Goal: Task Accomplishment & Management: Complete application form

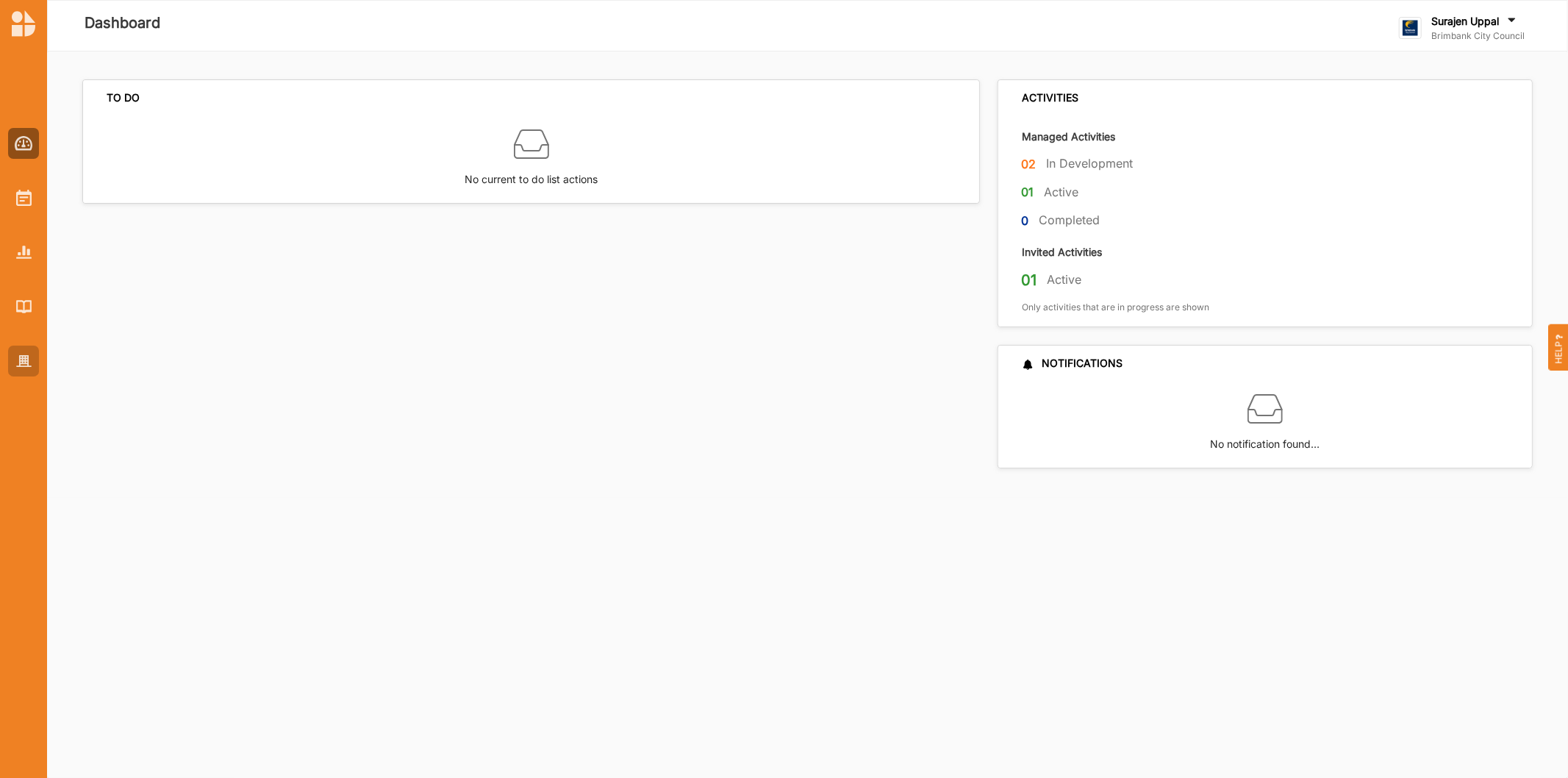
click at [24, 353] on div at bounding box center [24, 361] width 31 height 31
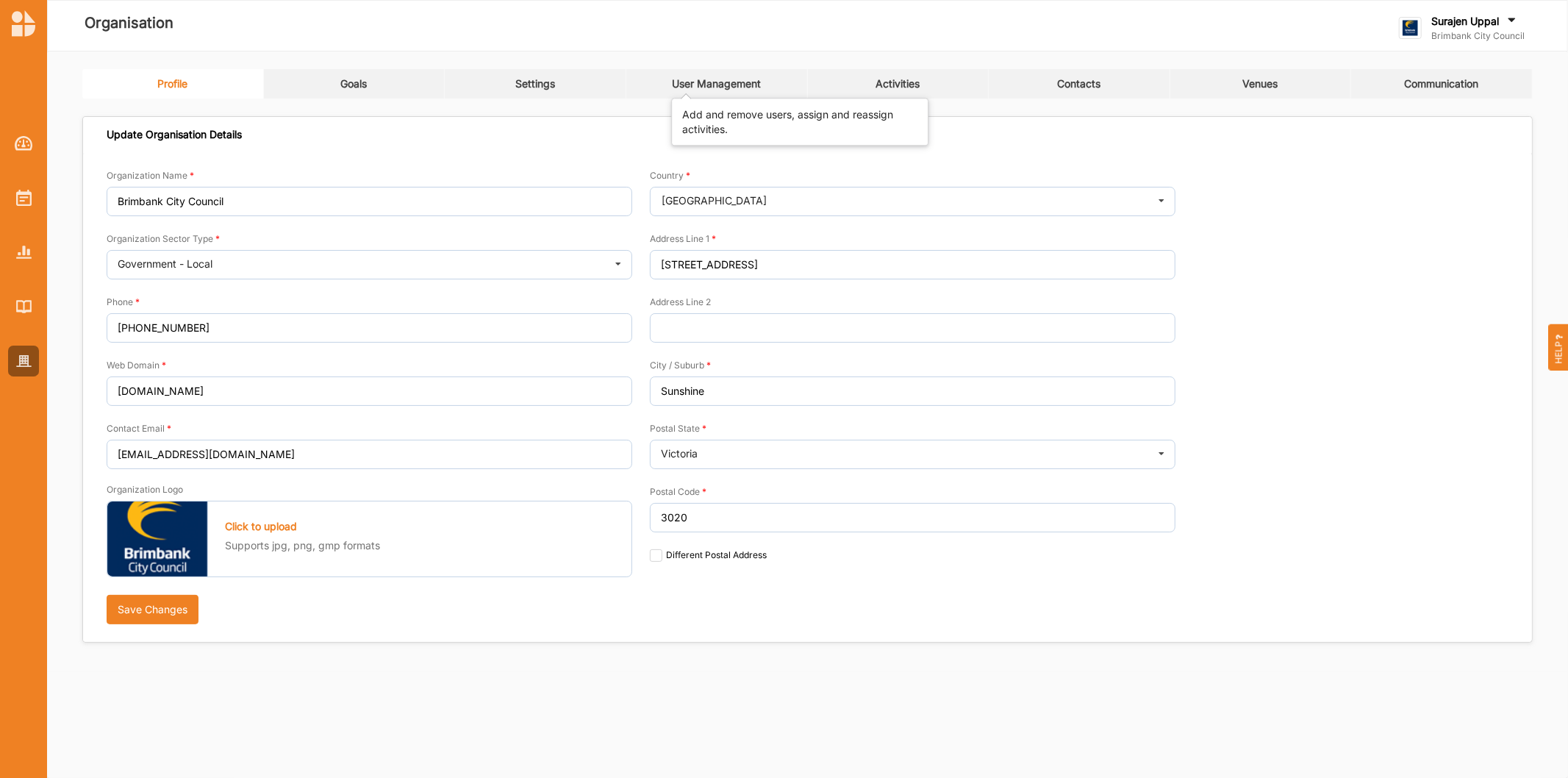
click at [752, 81] on div "User Management" at bounding box center [716, 84] width 89 height 13
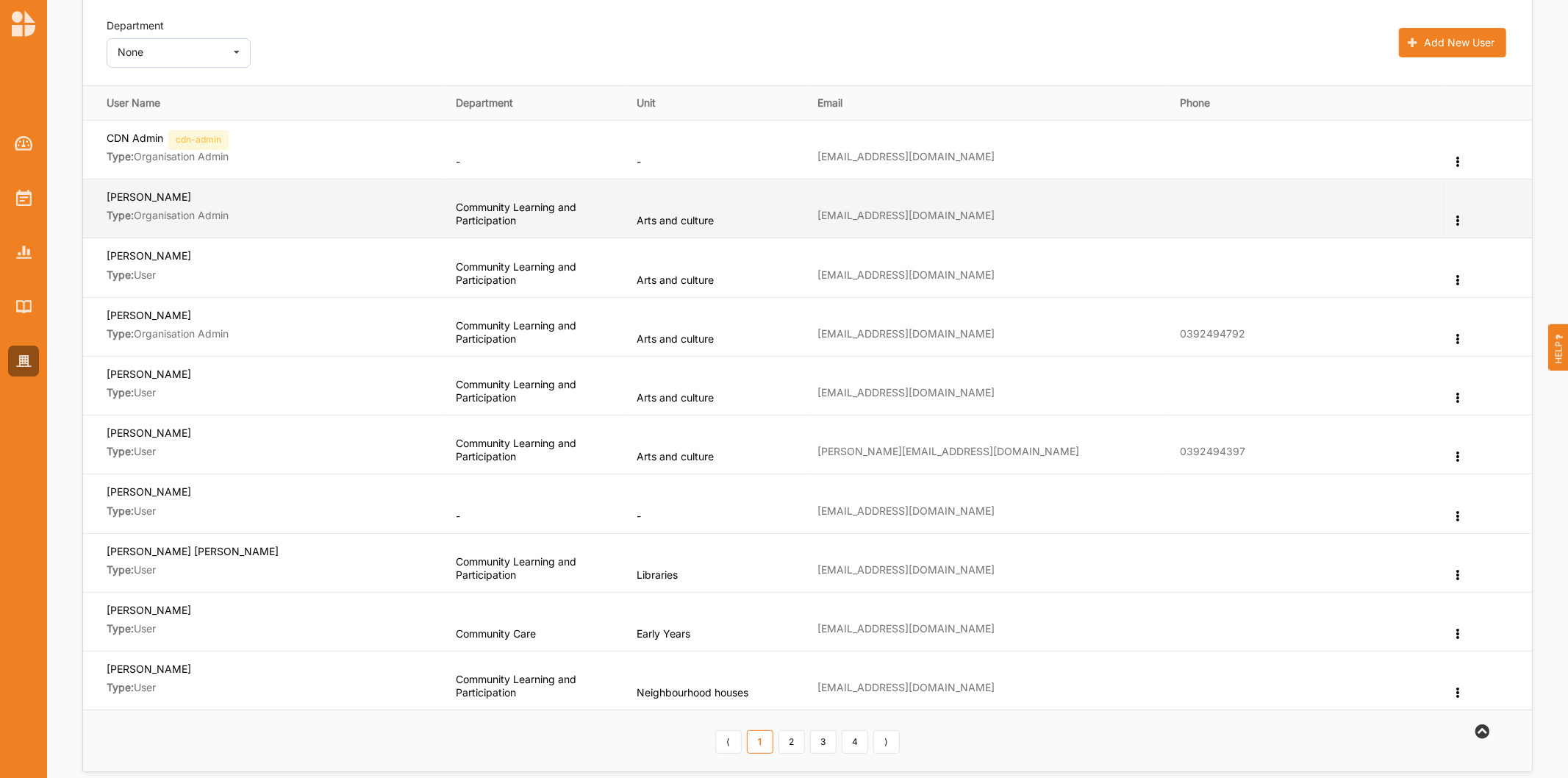
scroll to position [163, 0]
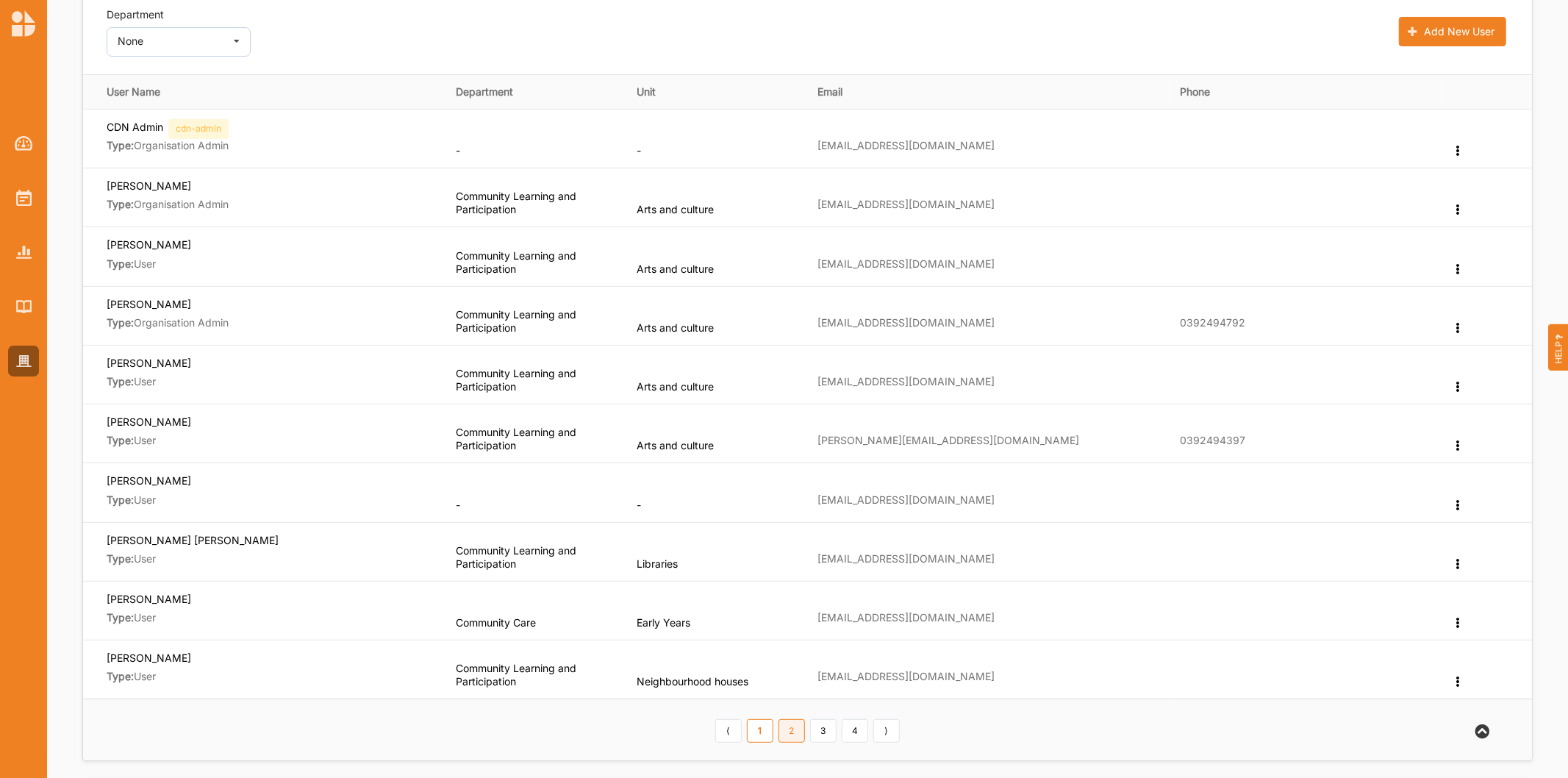
click at [788, 732] on link "2" at bounding box center [792, 731] width 27 height 24
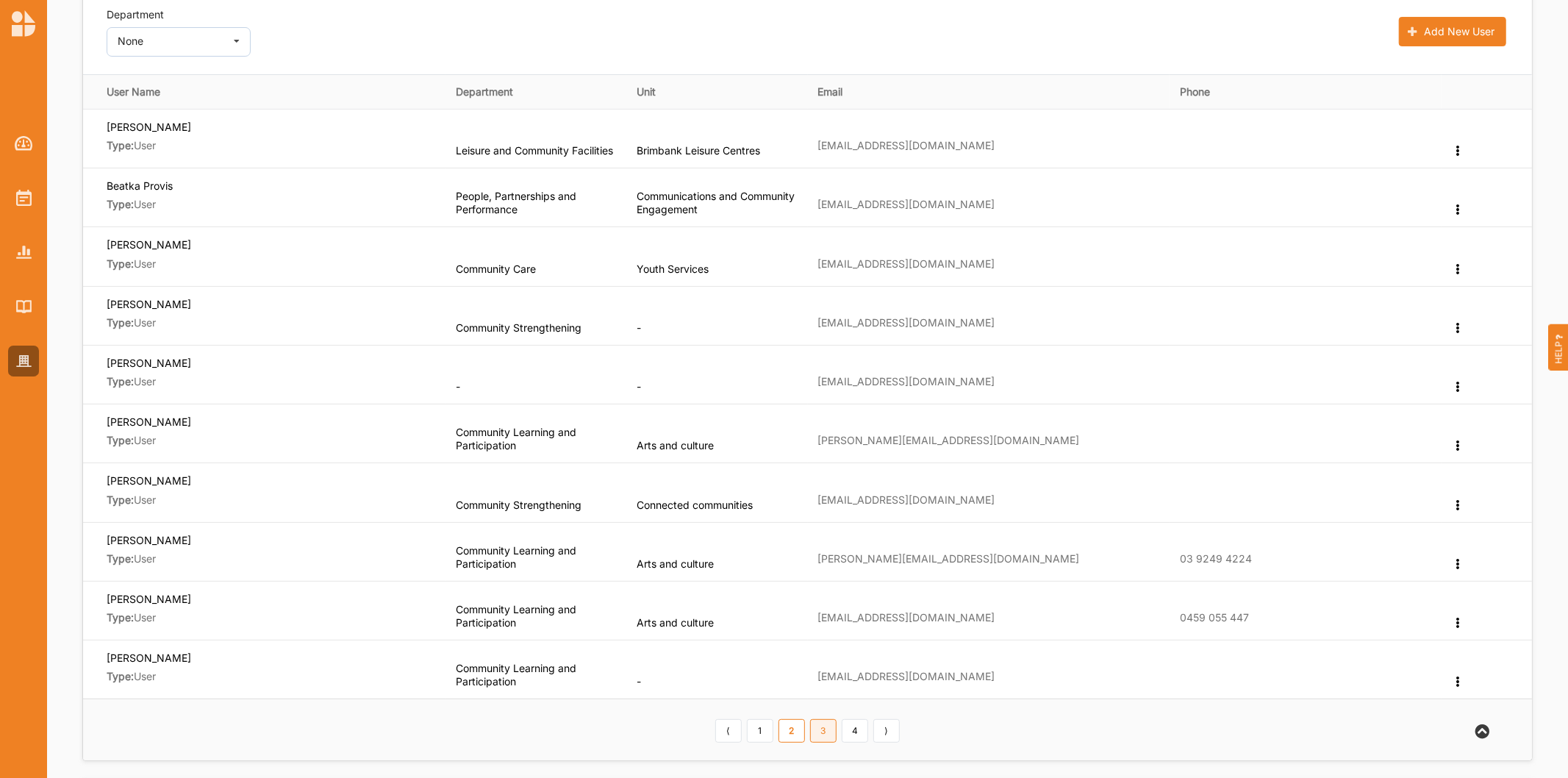
click at [825, 732] on link "3" at bounding box center [824, 731] width 27 height 24
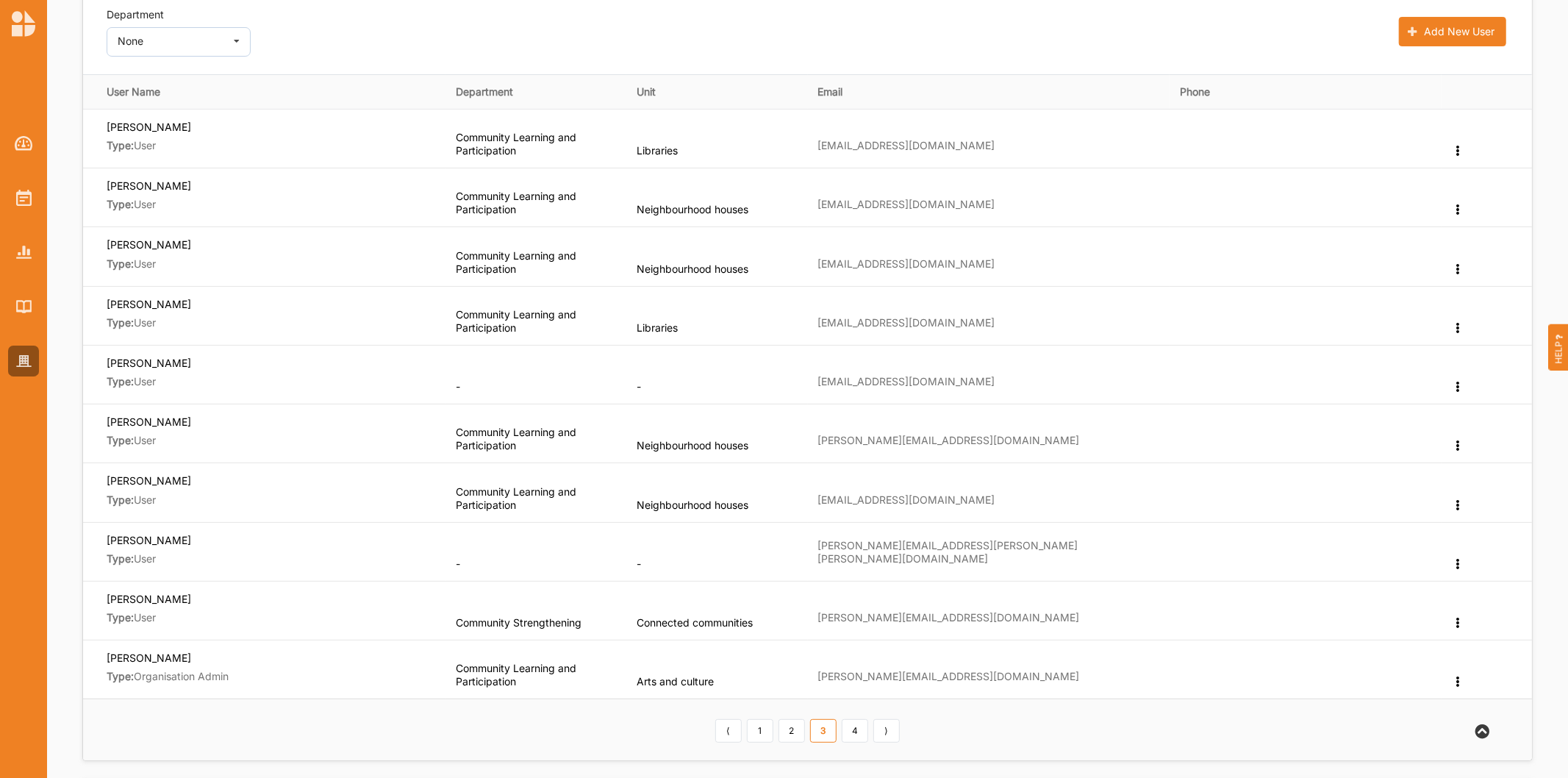
click at [862, 744] on th "⟨ 1 2 3 4 ⟩" at bounding box center [807, 729] width 1449 height 61
click at [861, 735] on link "4" at bounding box center [855, 731] width 27 height 24
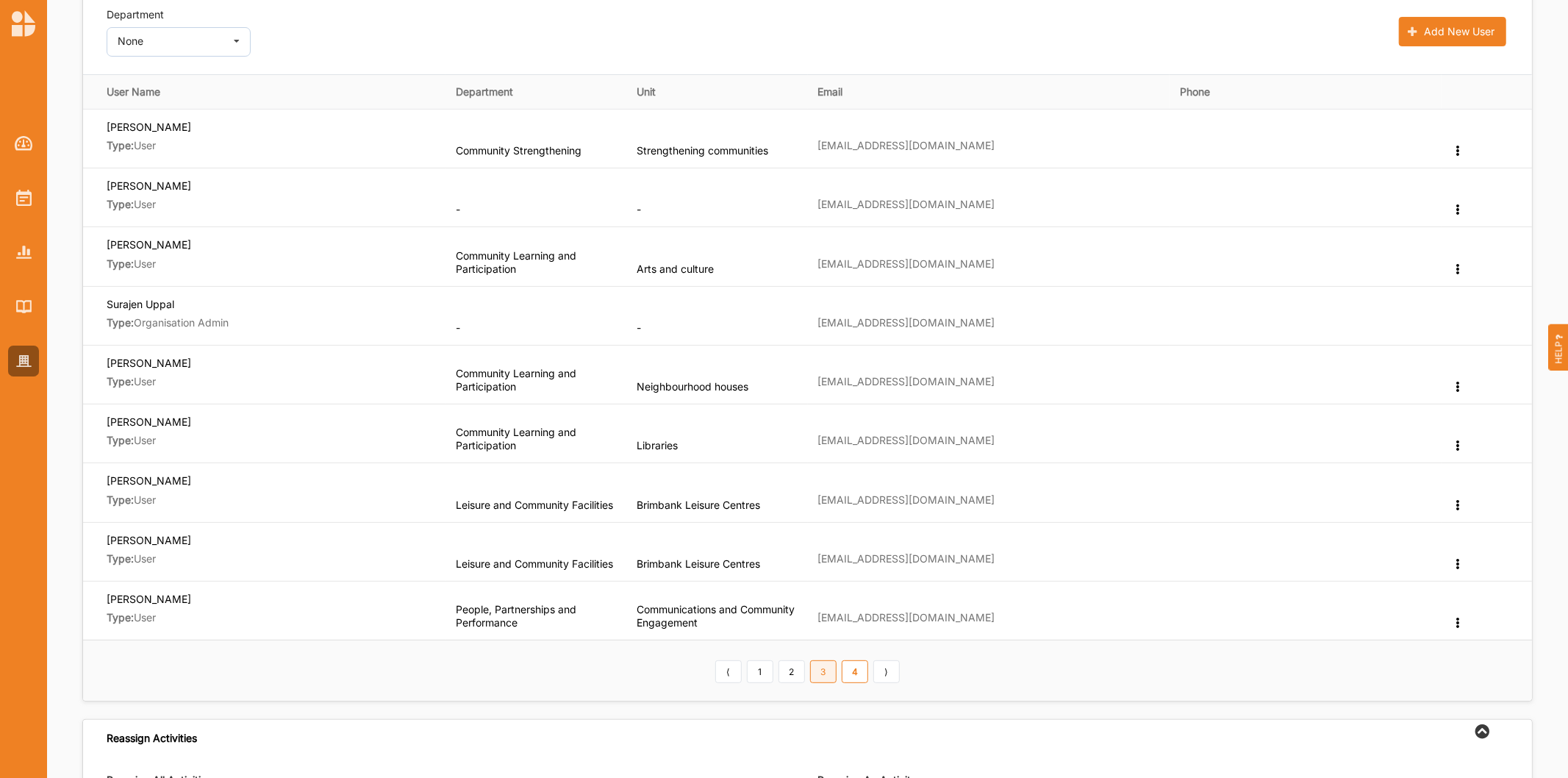
click at [816, 673] on link "3" at bounding box center [824, 672] width 27 height 24
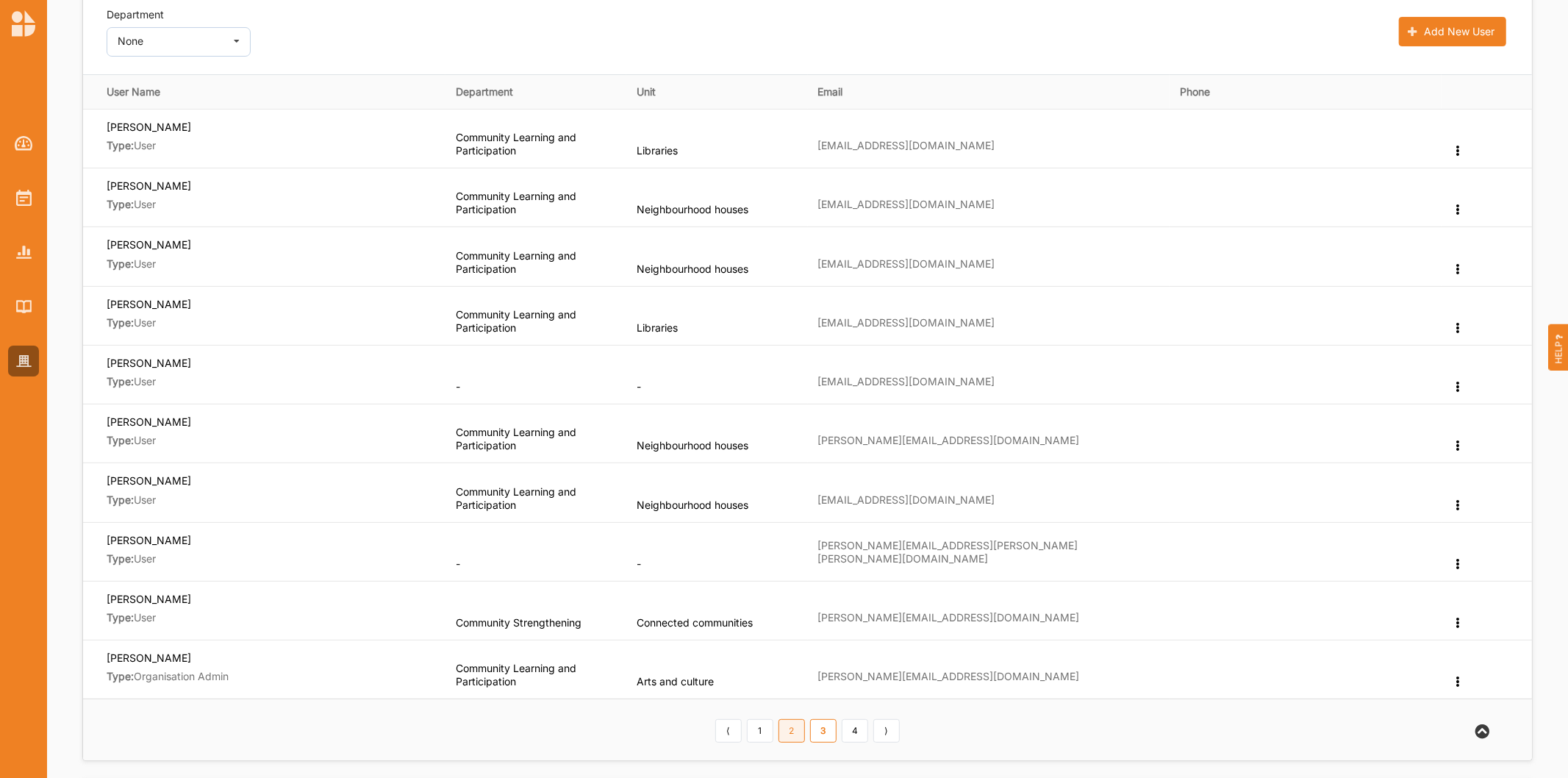
click at [788, 723] on link "2" at bounding box center [792, 731] width 27 height 24
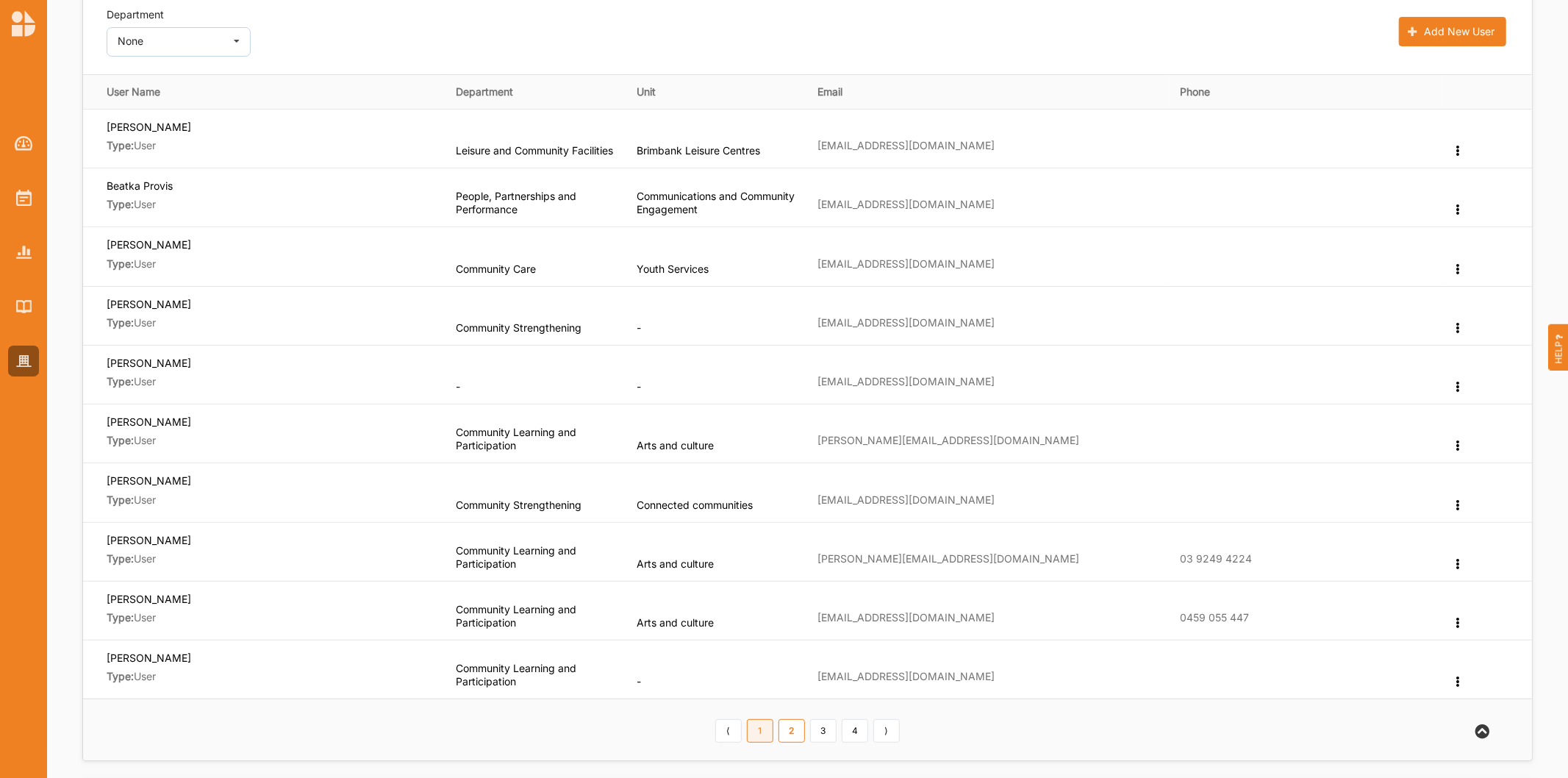
click at [763, 736] on link "1" at bounding box center [760, 731] width 27 height 24
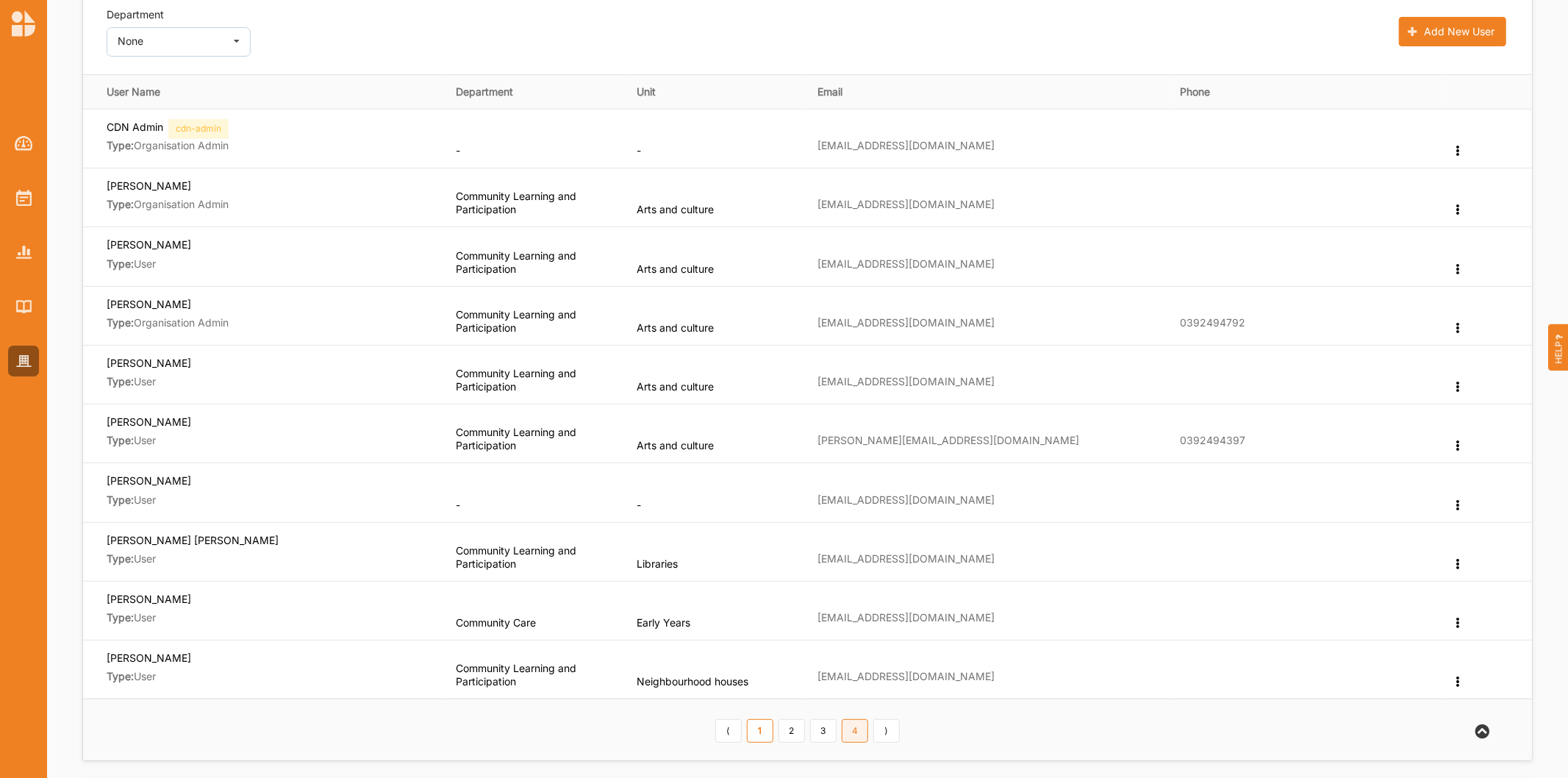
click at [861, 735] on link "4" at bounding box center [855, 731] width 27 height 24
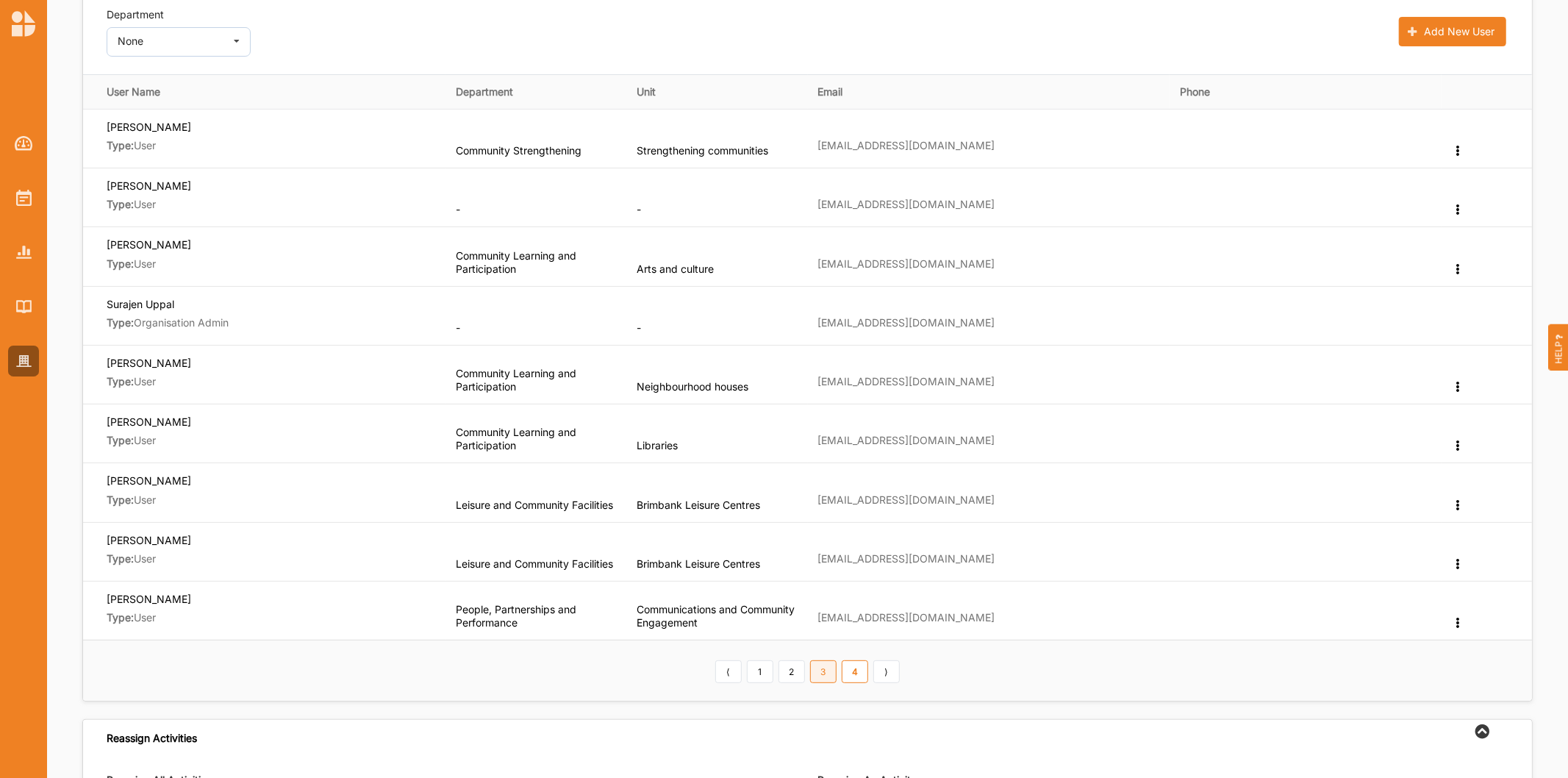
click at [823, 674] on link "3" at bounding box center [824, 672] width 27 height 24
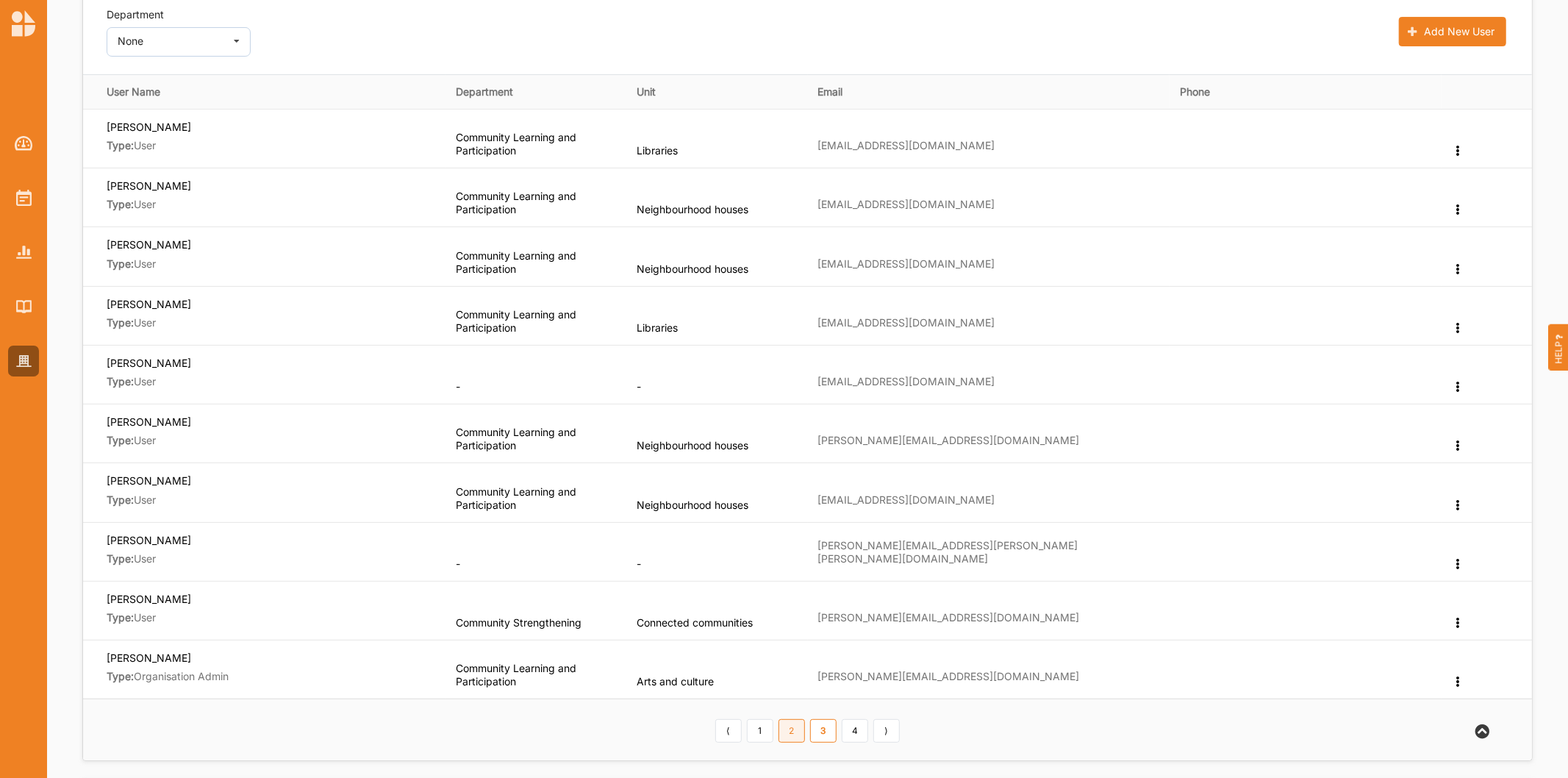
click at [787, 734] on link "2" at bounding box center [792, 731] width 27 height 24
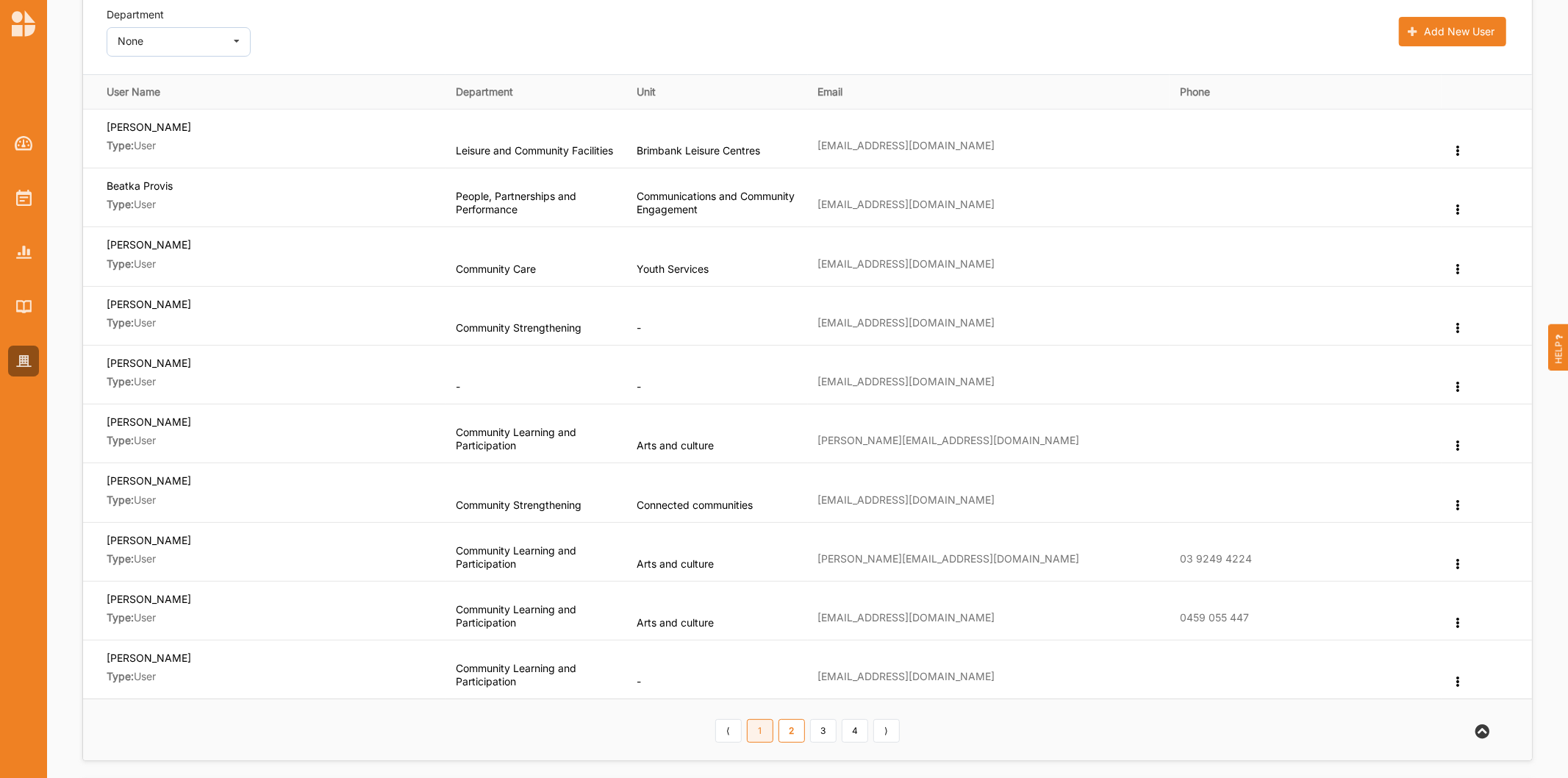
click at [759, 737] on link "1" at bounding box center [760, 731] width 27 height 24
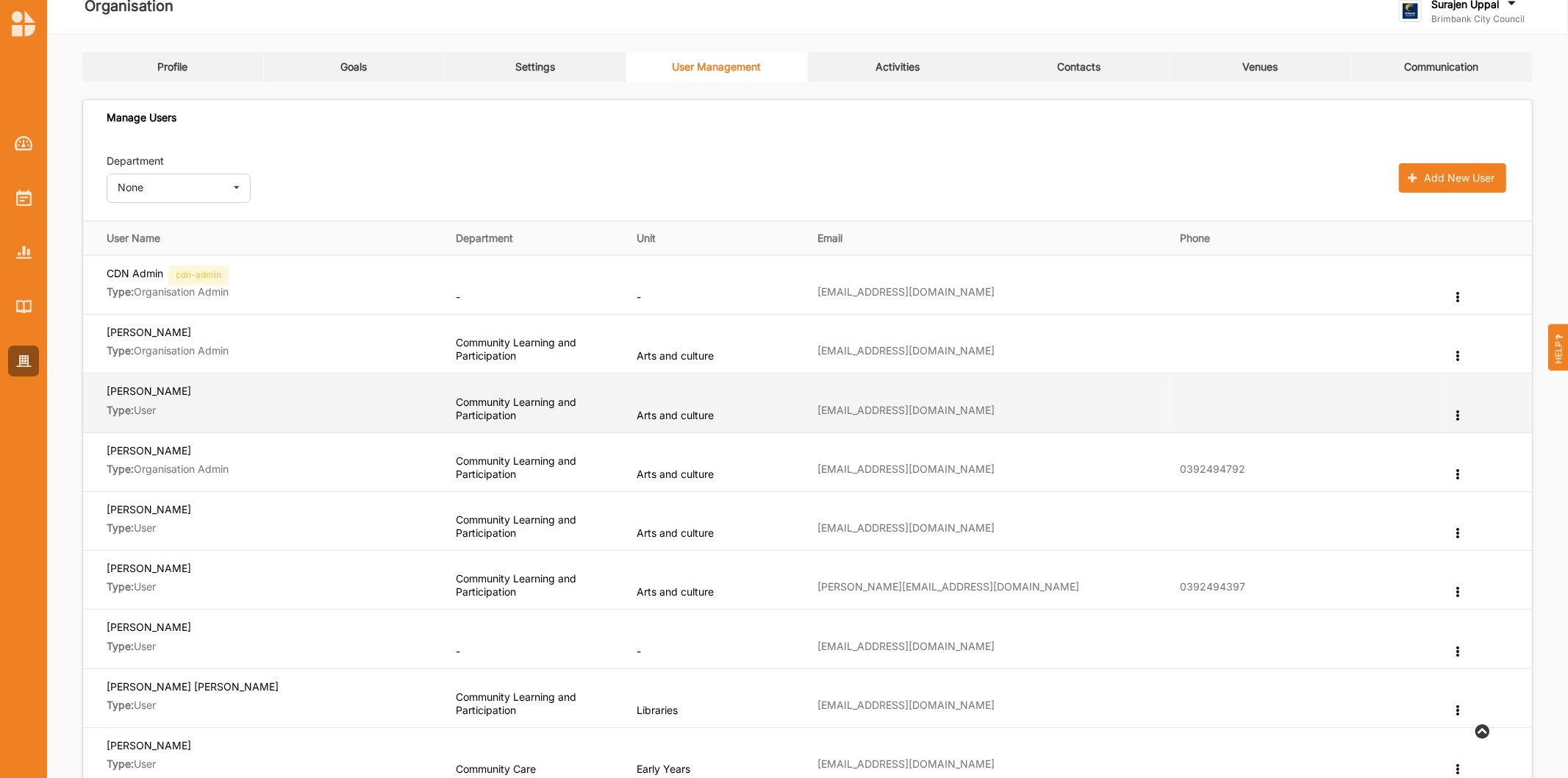
scroll to position [0, 0]
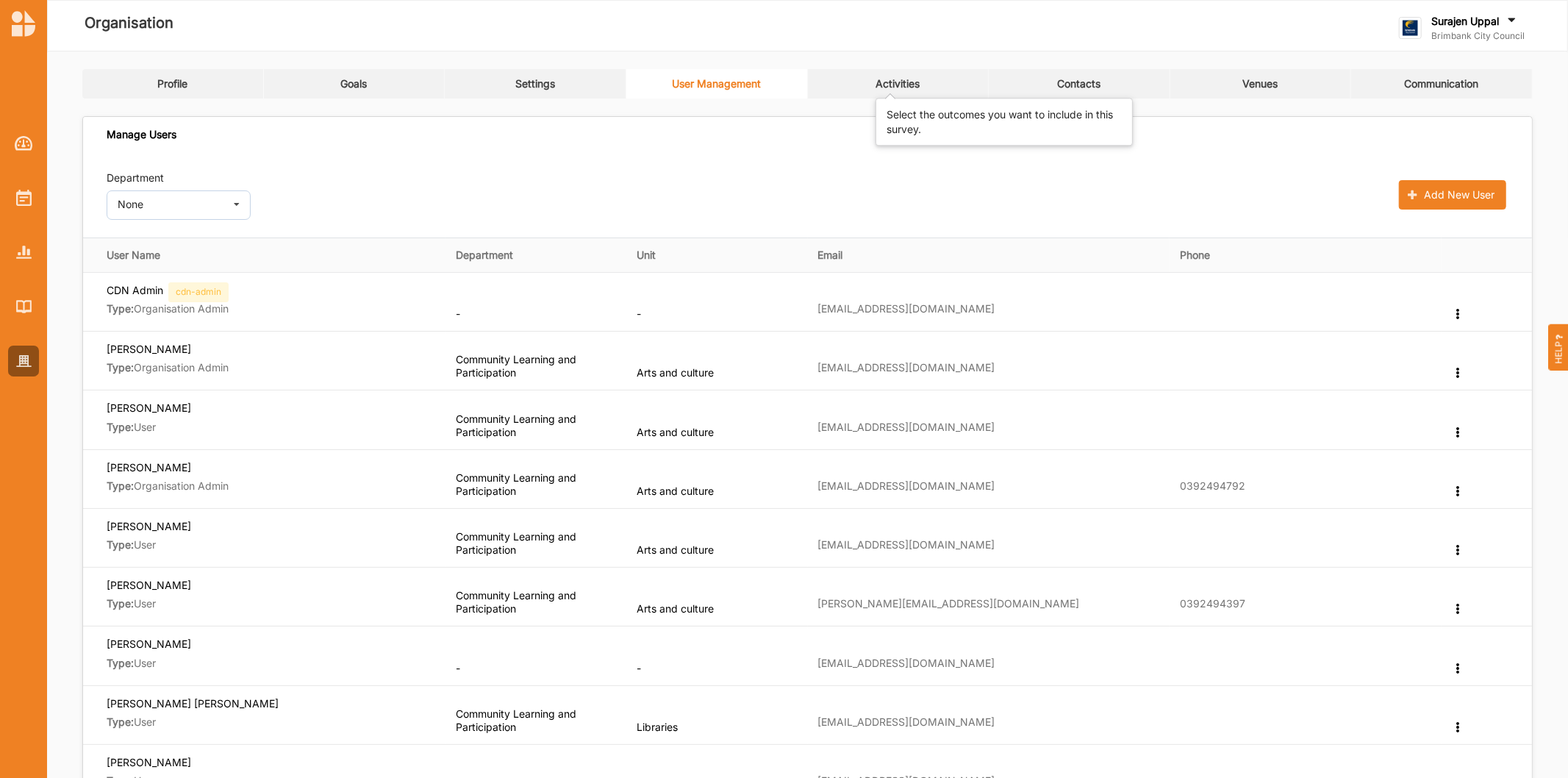
click at [895, 84] on div "Activities" at bounding box center [897, 84] width 44 height 13
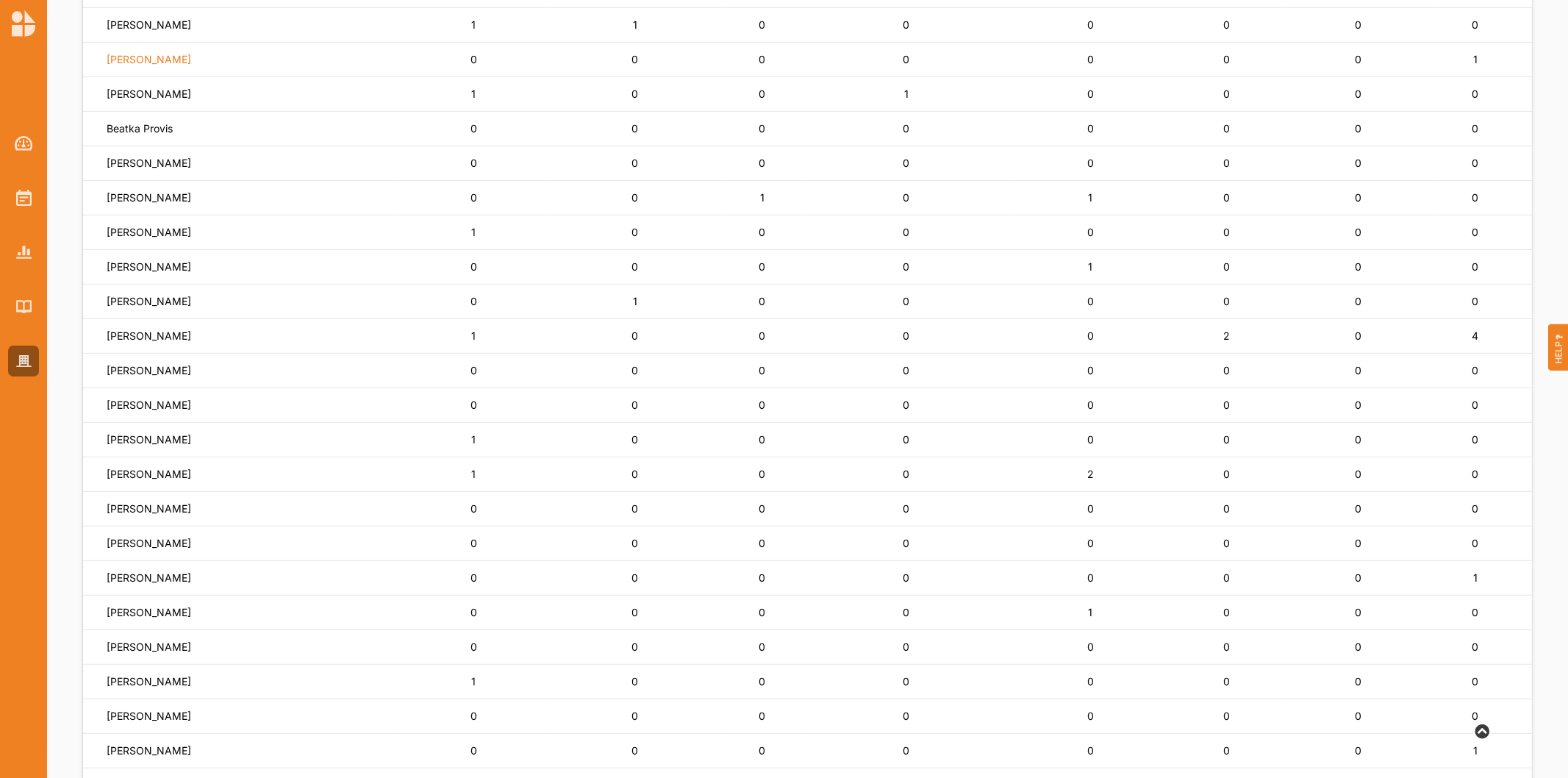
scroll to position [571, 0]
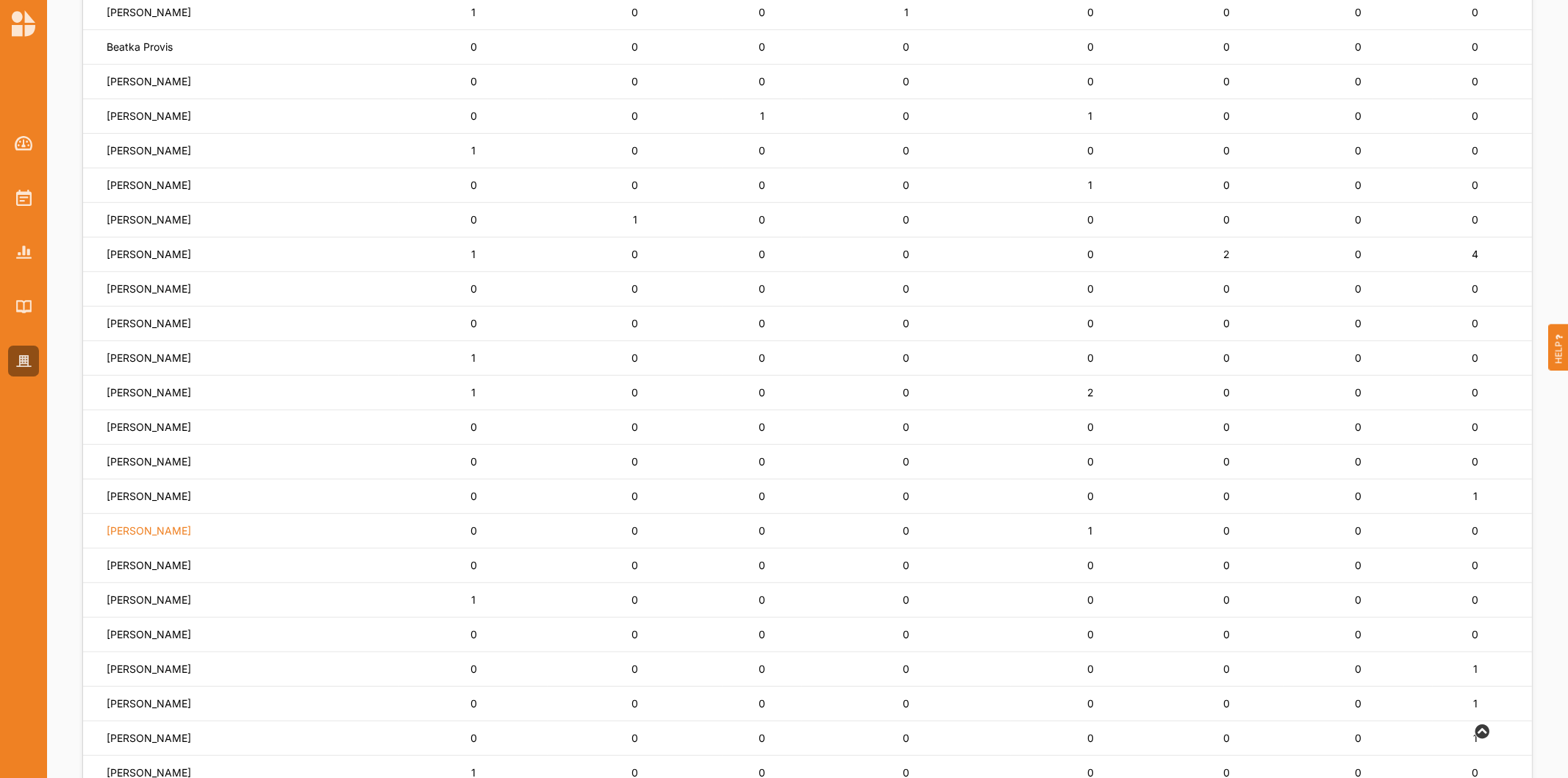
click at [135, 528] on label "Phyllis Knight" at bounding box center [149, 531] width 84 height 13
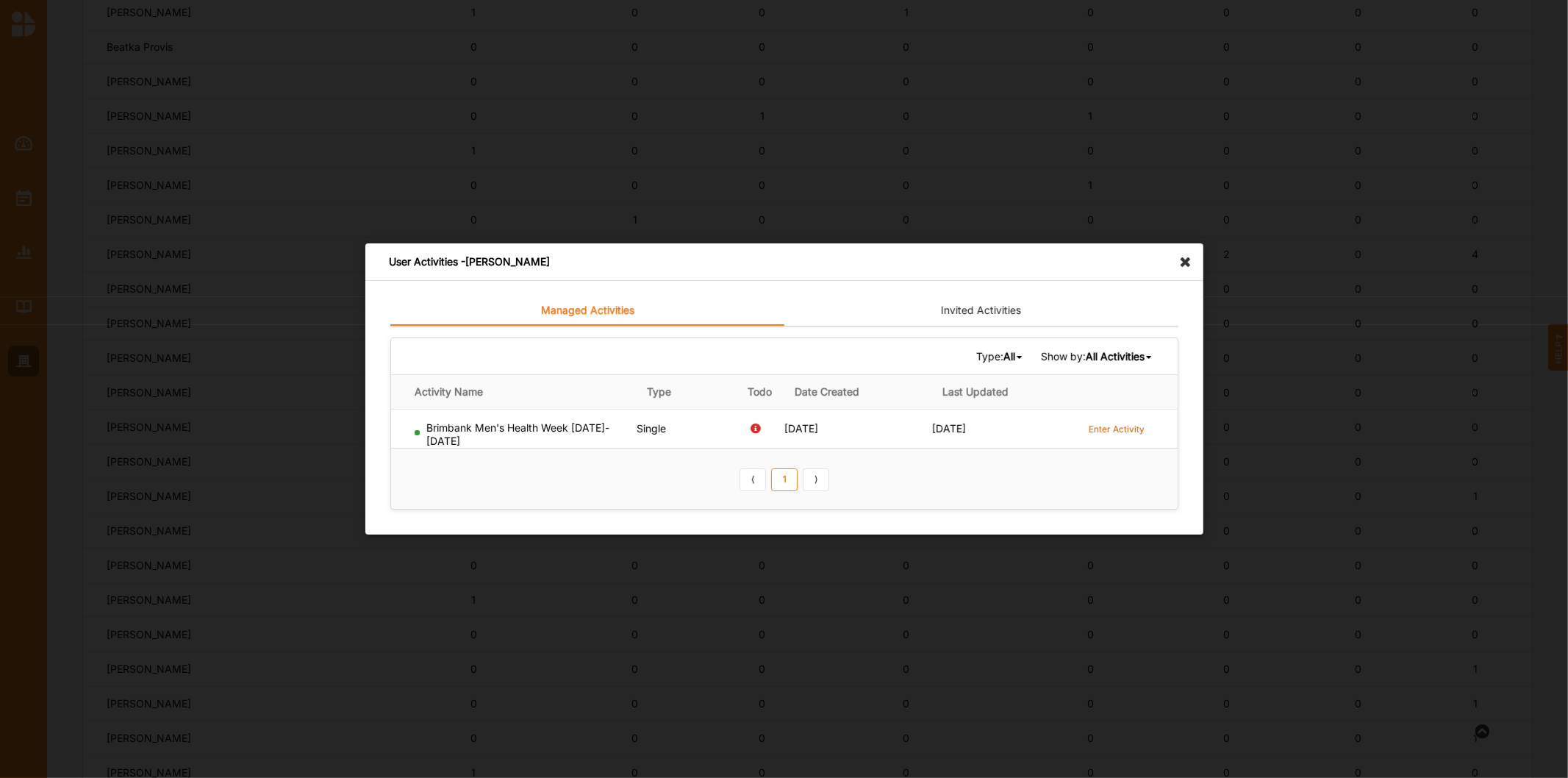
click at [1133, 428] on label "Enter Activity" at bounding box center [1116, 429] width 56 height 13
click at [1194, 253] on icon at bounding box center [1189, 255] width 24 height 24
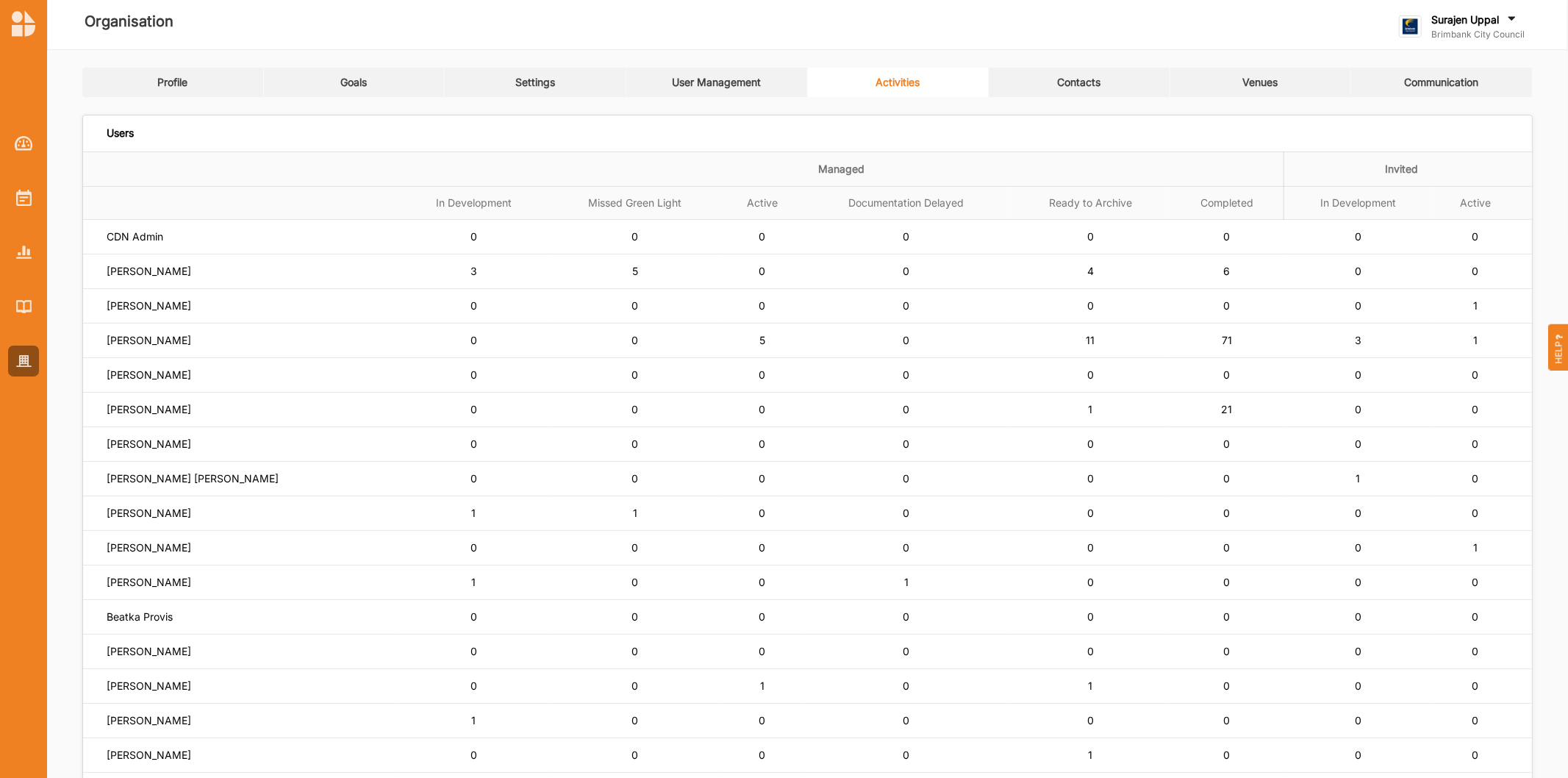
scroll to position [0, 0]
click at [26, 209] on div at bounding box center [24, 198] width 31 height 31
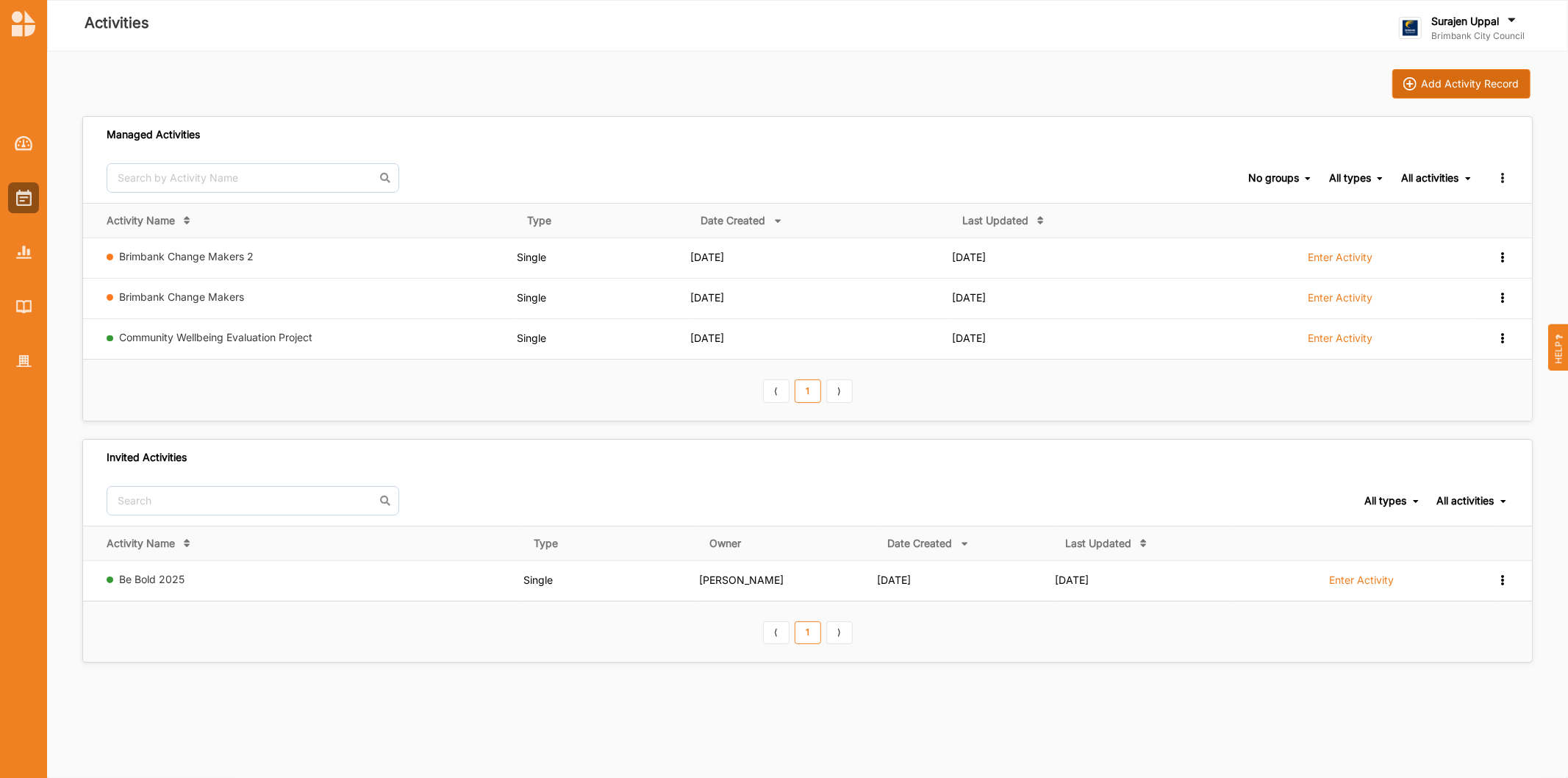
click at [1470, 70] on button "Add Activity Record" at bounding box center [1461, 84] width 138 height 30
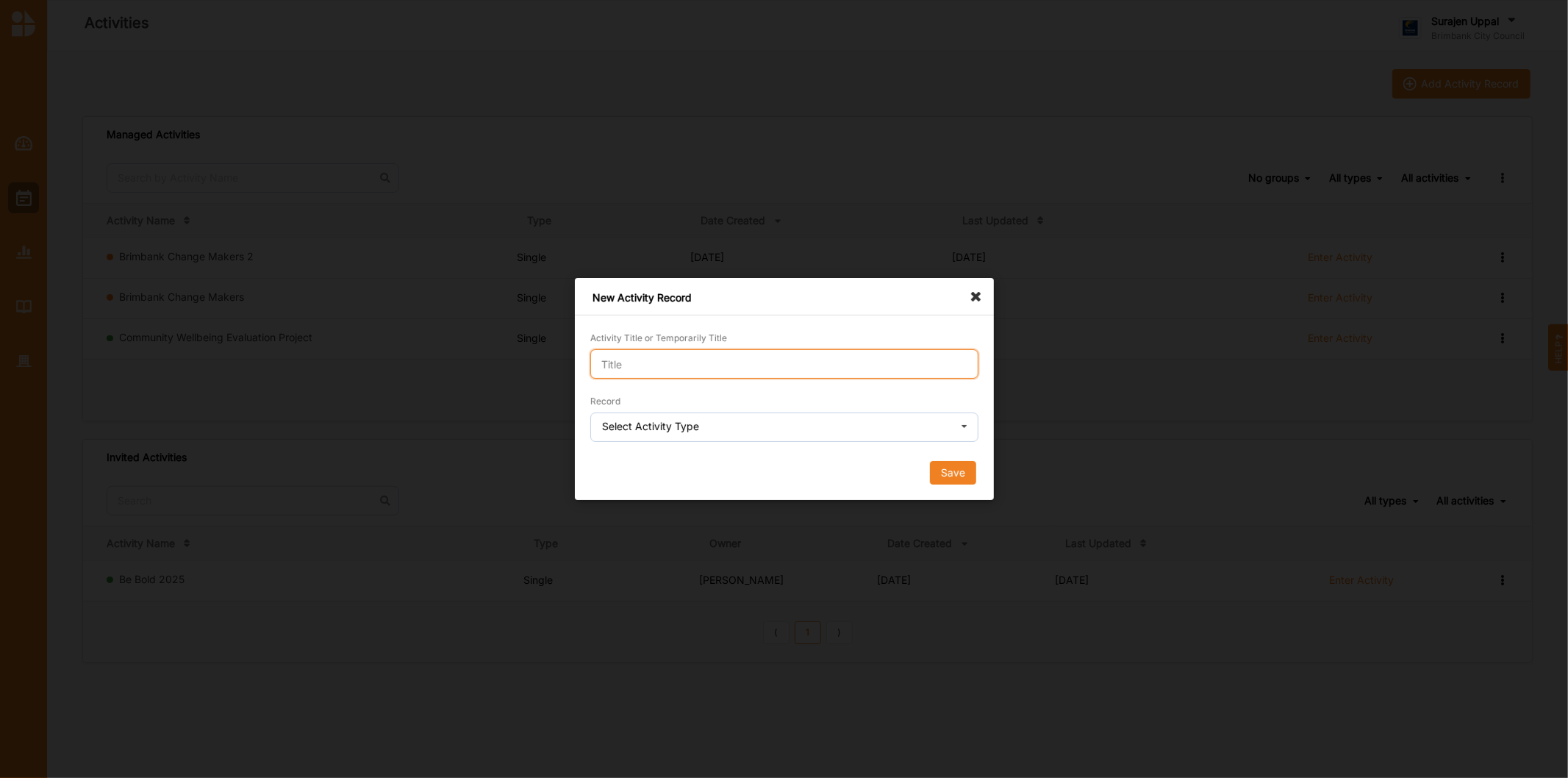
click at [695, 361] on input "Activity Title or Temporarily Title" at bounding box center [784, 364] width 388 height 30
type input "demo"
click at [664, 430] on div "Select Activity Type" at bounding box center [650, 427] width 97 height 10
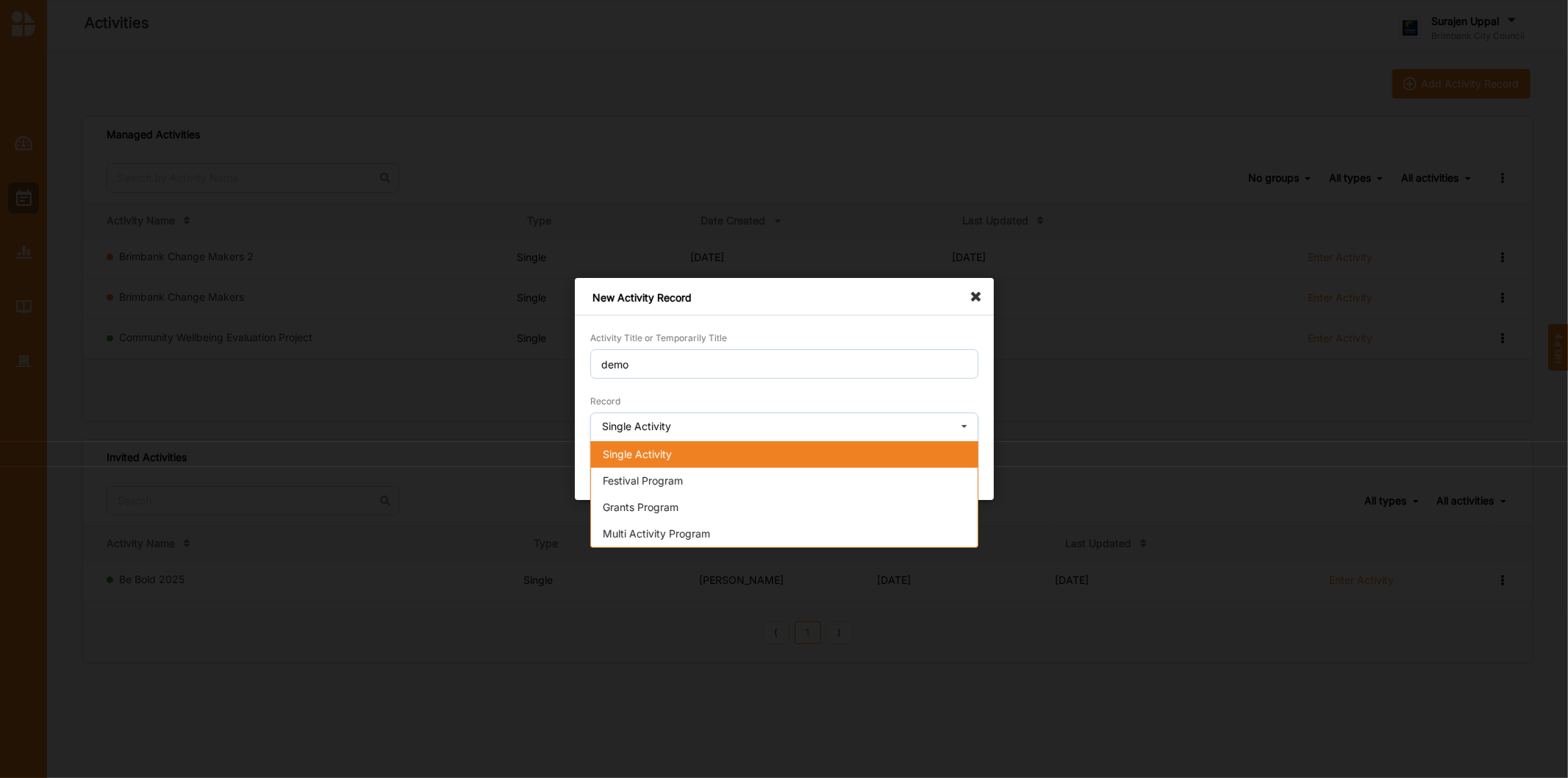
click at [649, 453] on span "Single Activity" at bounding box center [637, 453] width 69 height 13
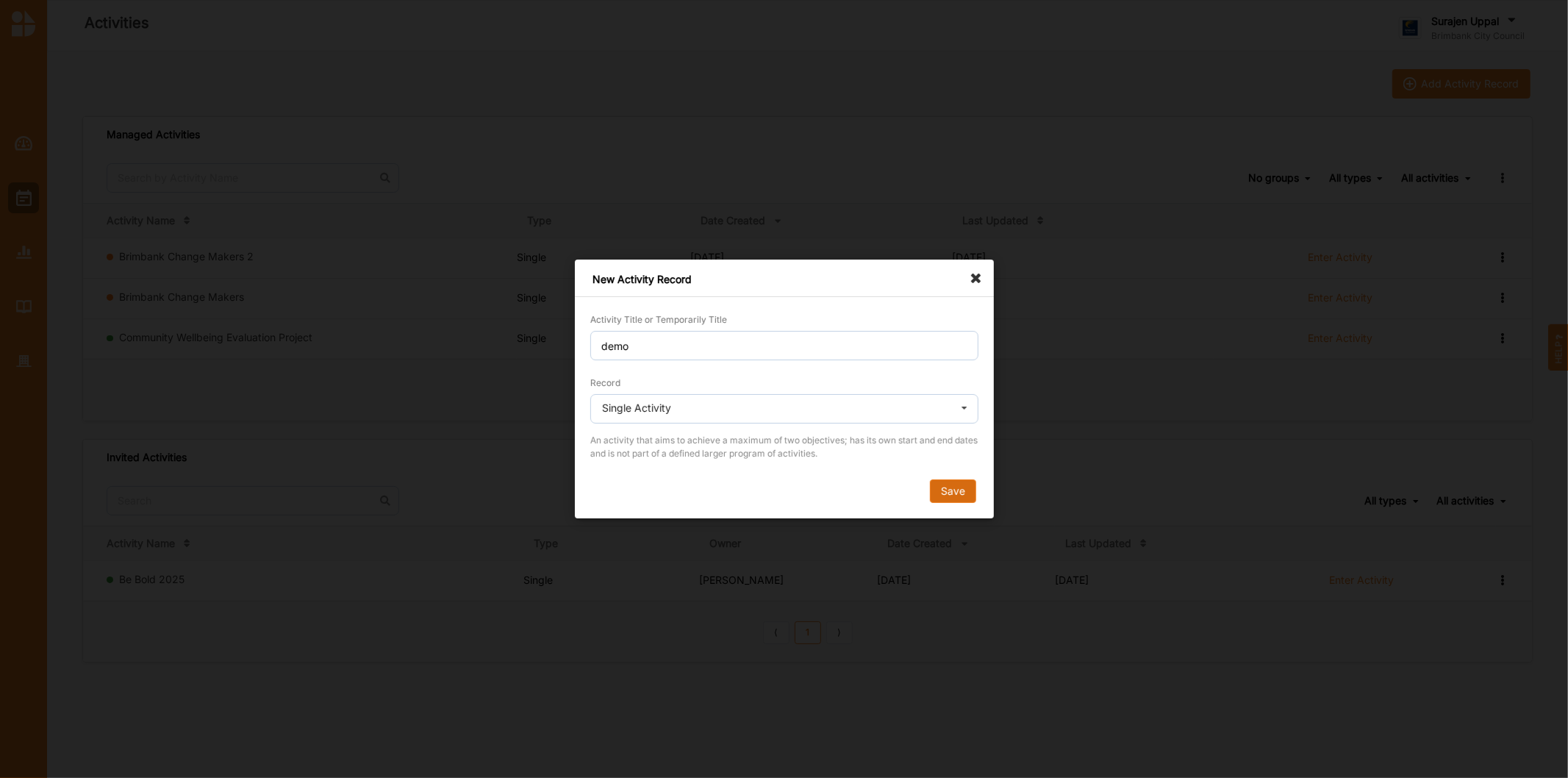
click at [972, 486] on button "Save" at bounding box center [952, 491] width 47 height 24
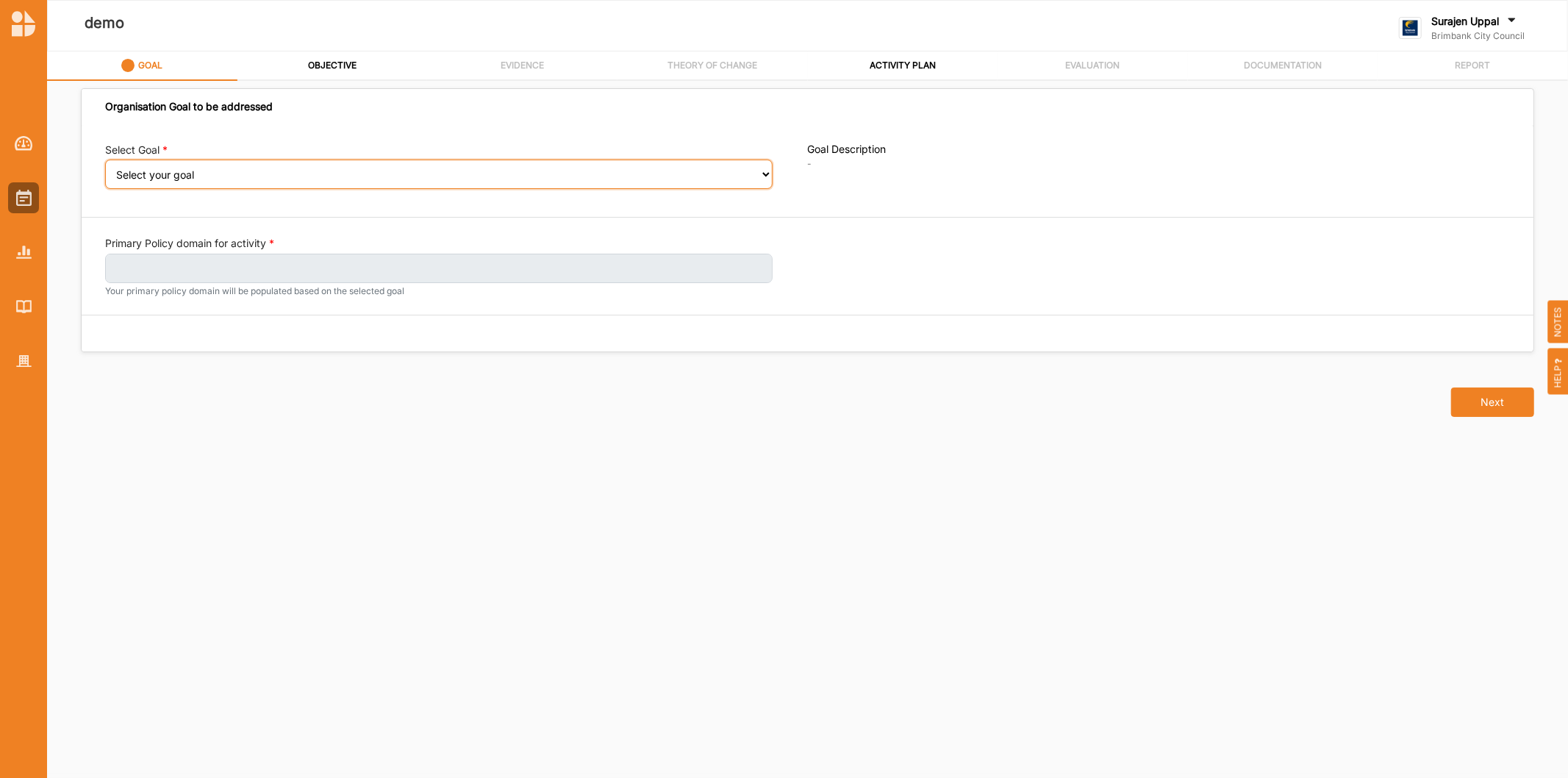
click at [163, 174] on select "Select your goal People: Social connection and wellbeing People: Healthy active…" at bounding box center [438, 175] width 668 height 30
select select "382"
click at [105, 170] on select "Select your goal People: Social connection and wellbeing People: Healthy active…" at bounding box center [438, 175] width 668 height 30
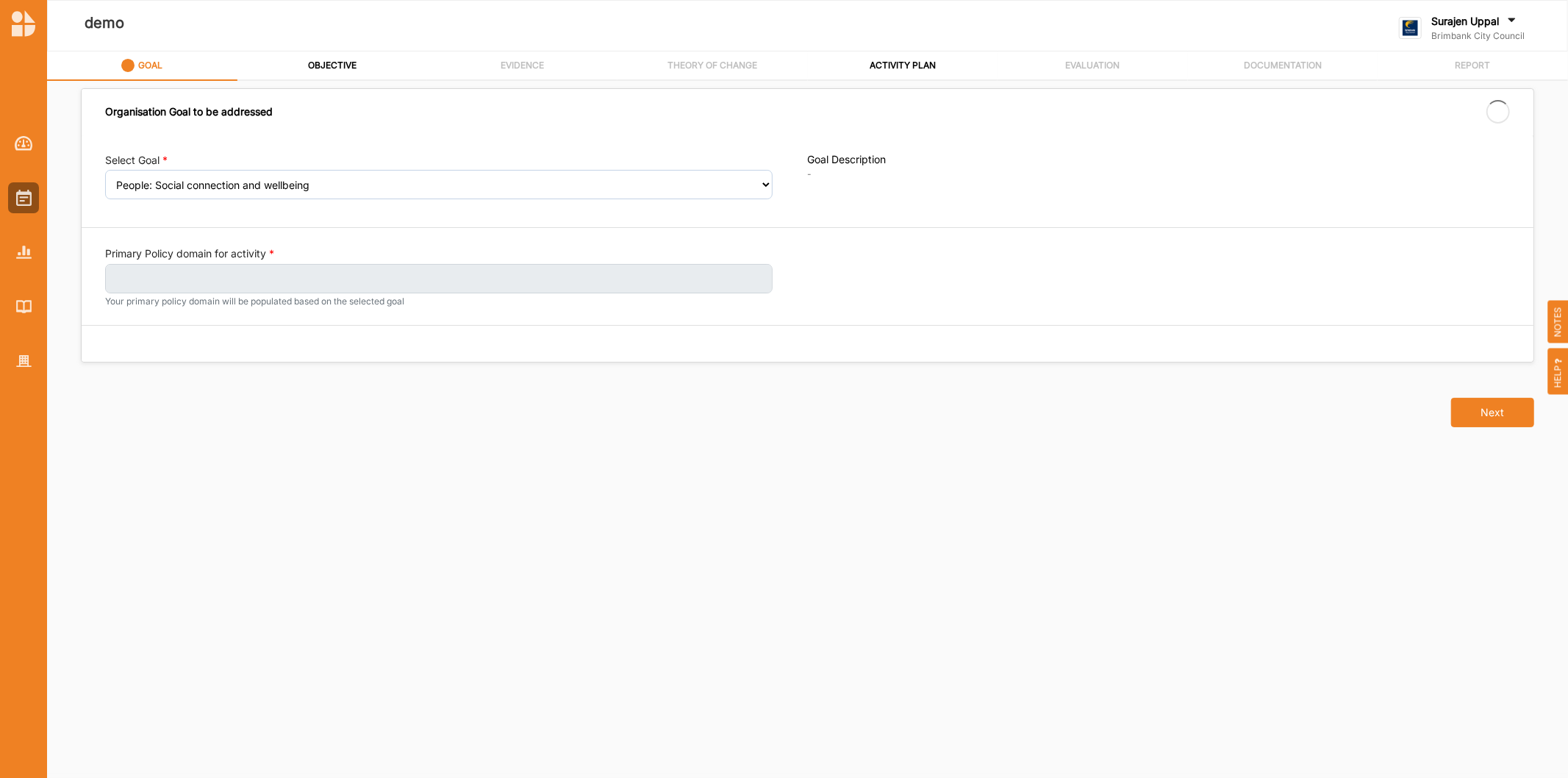
select select "382"
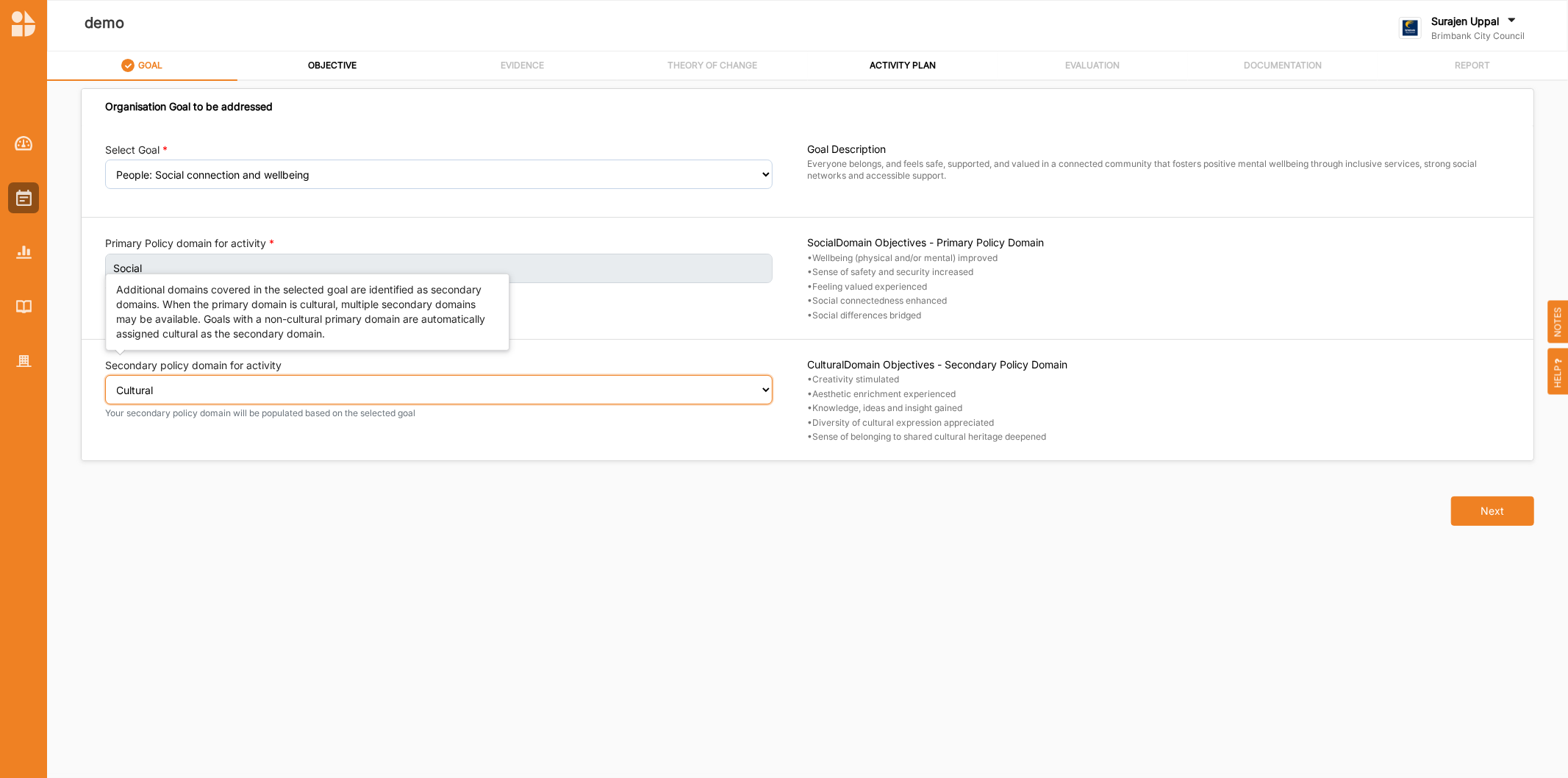
click at [129, 388] on select "Select secondary policy domain No second domain for this activity Cultural Soci…" at bounding box center [438, 390] width 668 height 30
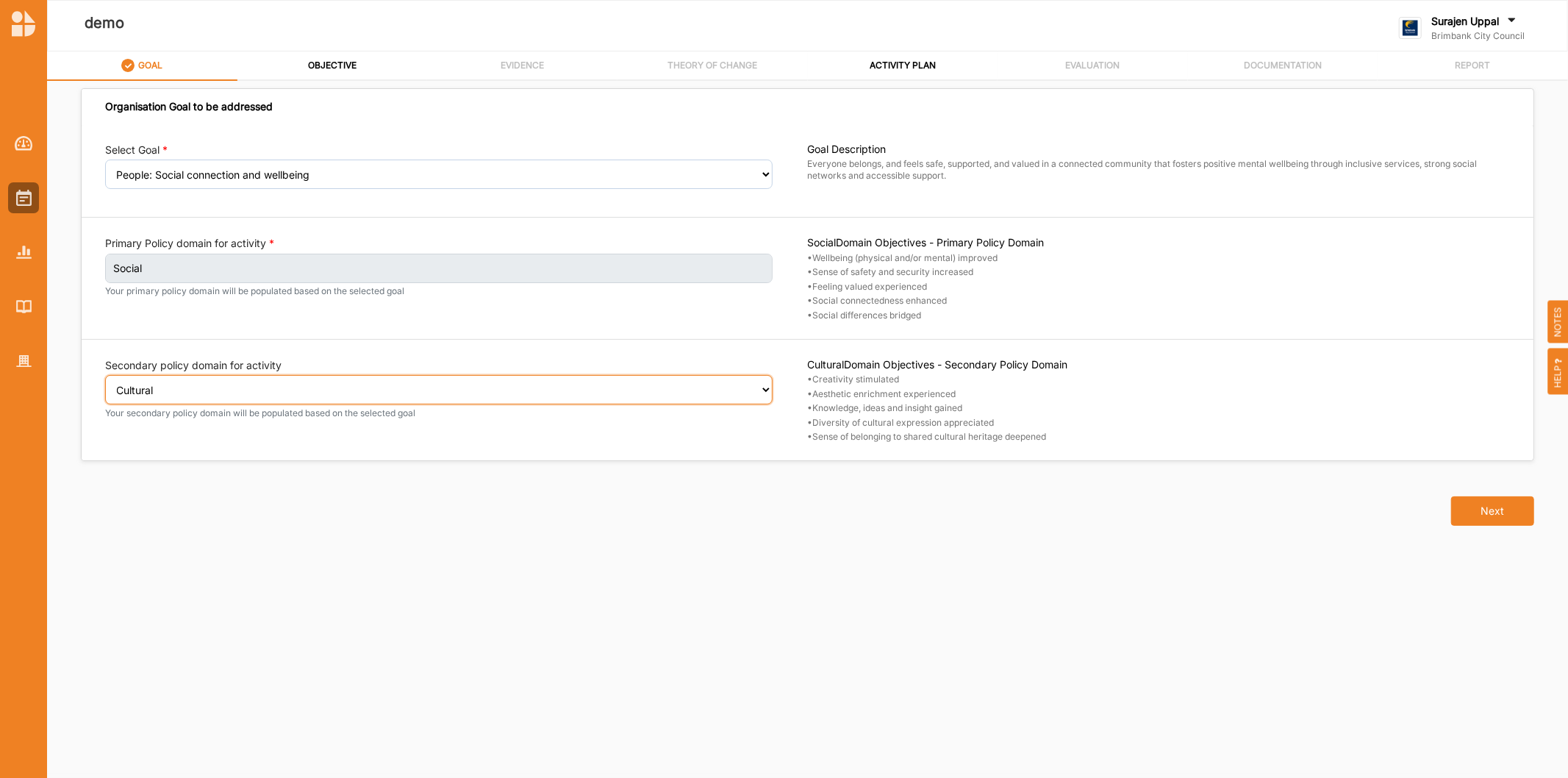
select select "4"
click at [105, 385] on select "Select secondary policy domain No second domain for this activity Cultural Soci…" at bounding box center [438, 390] width 668 height 30
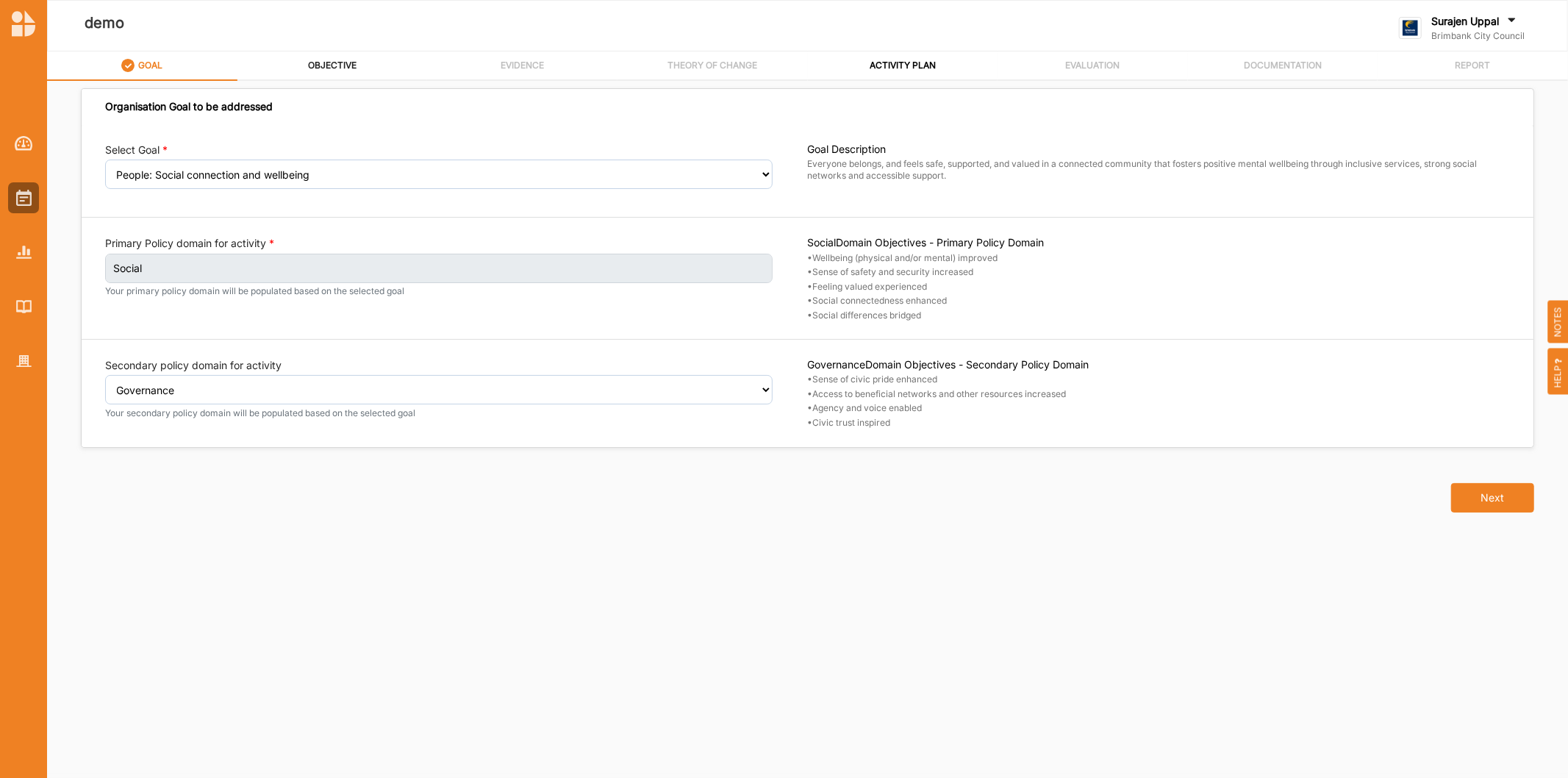
click at [341, 68] on label "OBJECTIVE" at bounding box center [333, 66] width 49 height 12
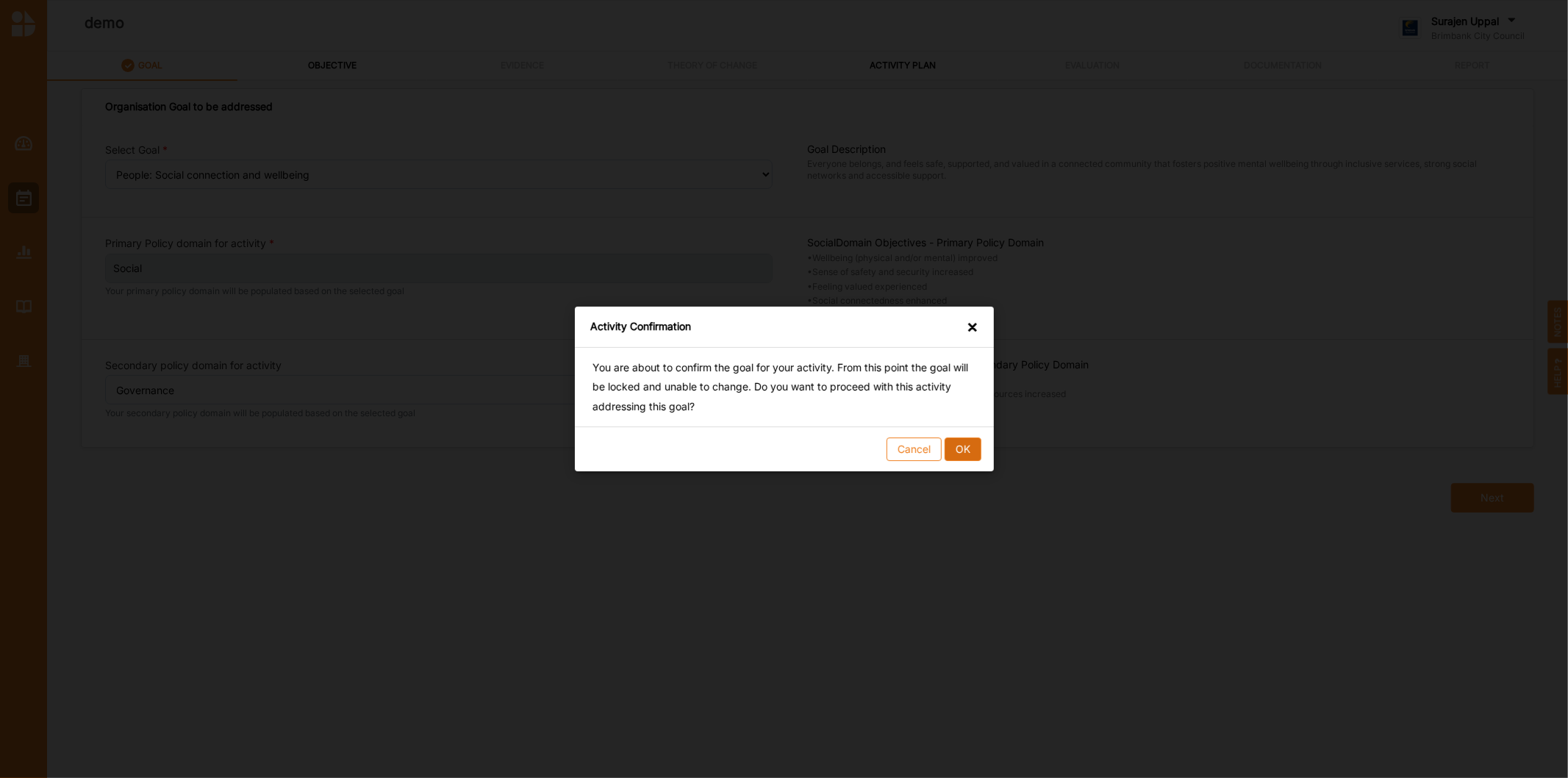
click at [966, 452] on button "OK" at bounding box center [963, 450] width 37 height 24
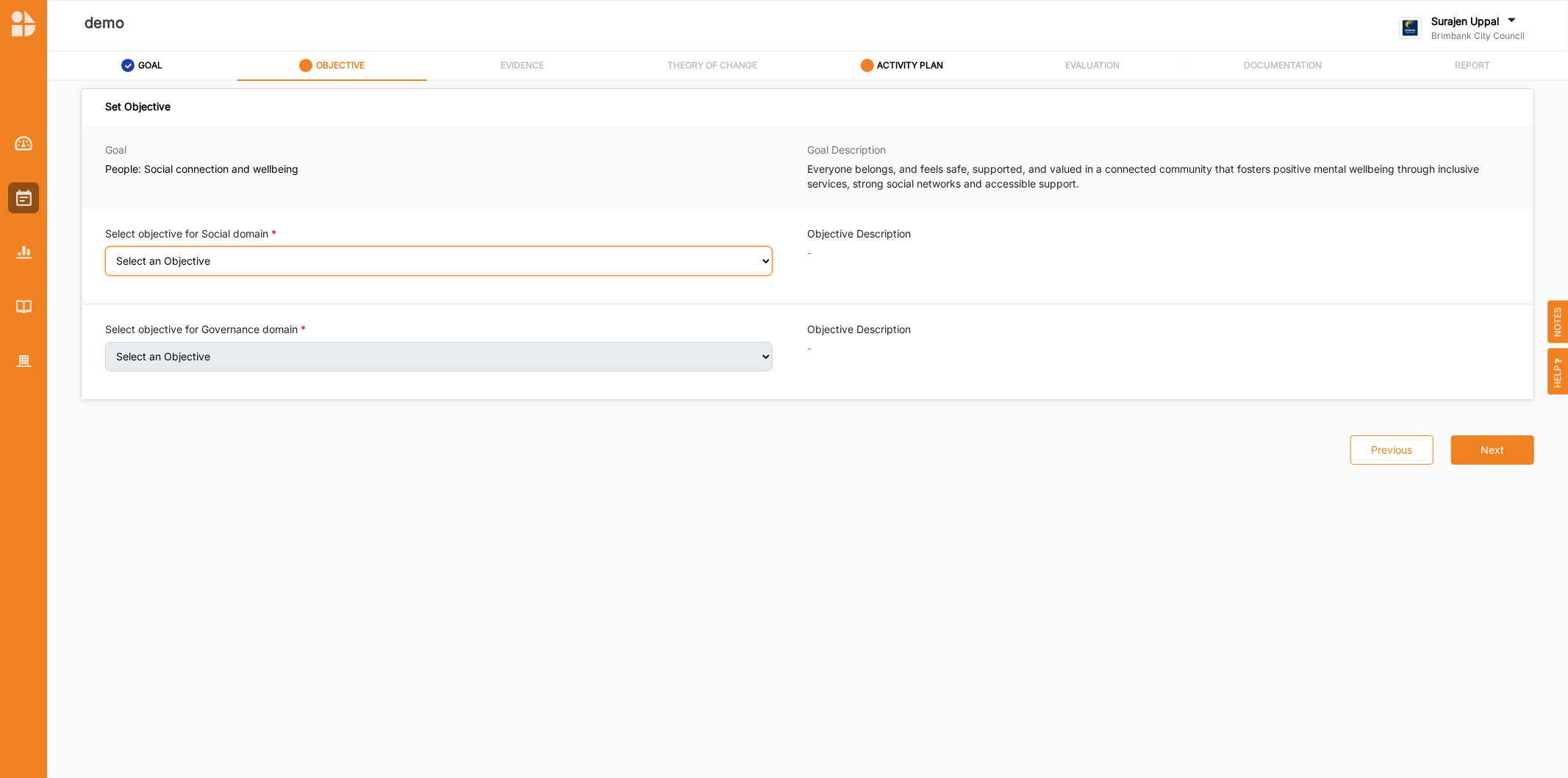
click at [291, 267] on select "Select an Objective Wellbeing (physical and/or mental) improved Sense of safety…" at bounding box center [438, 261] width 668 height 30
select select "7"
click at [105, 256] on select "Select an Objective Wellbeing (physical and/or mental) improved Sense of safety…" at bounding box center [438, 261] width 668 height 30
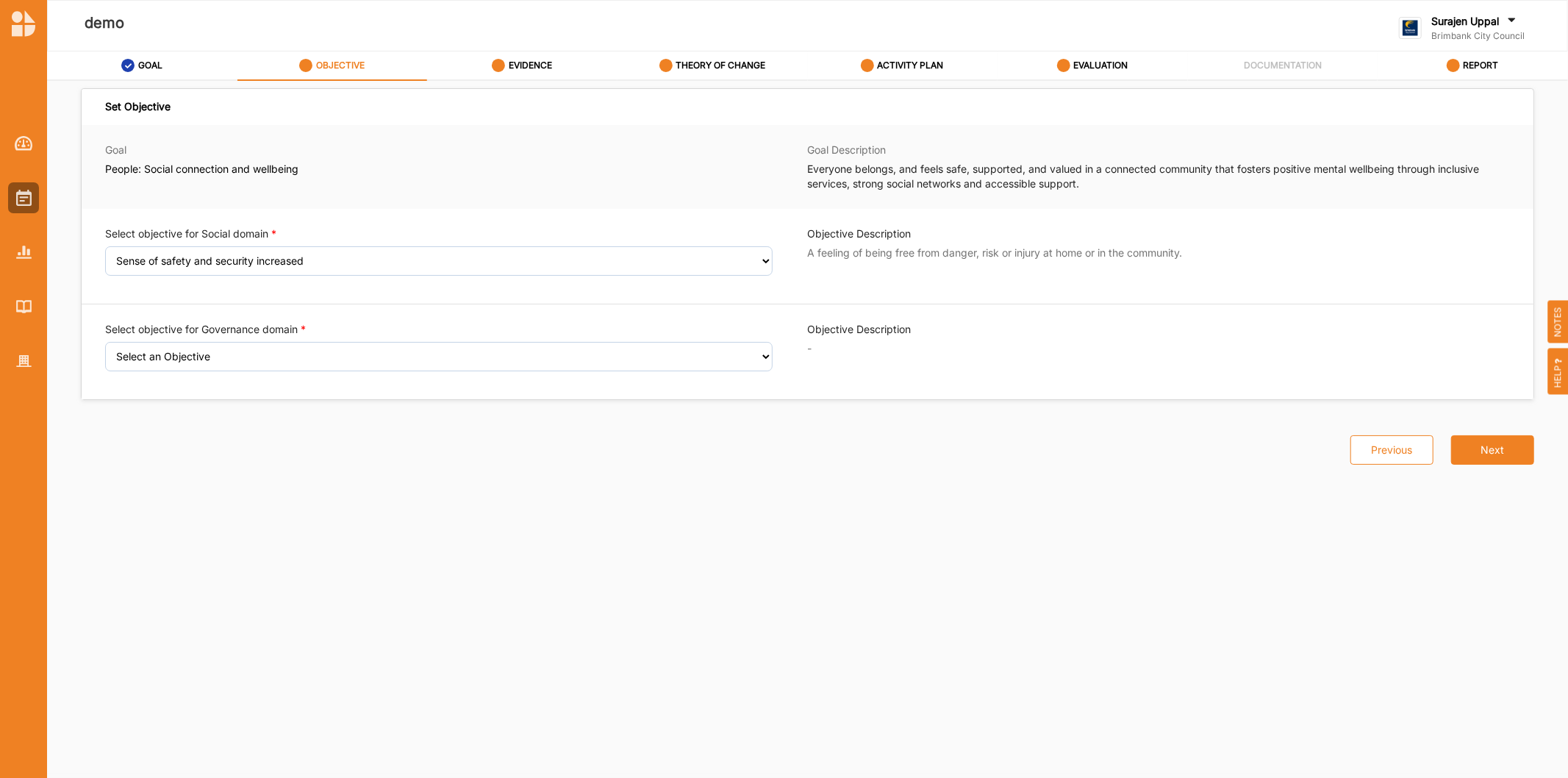
click at [223, 376] on div "Select objective for Governance domain Select an Objective Sense of civic pride…" at bounding box center [456, 351] width 702 height 60
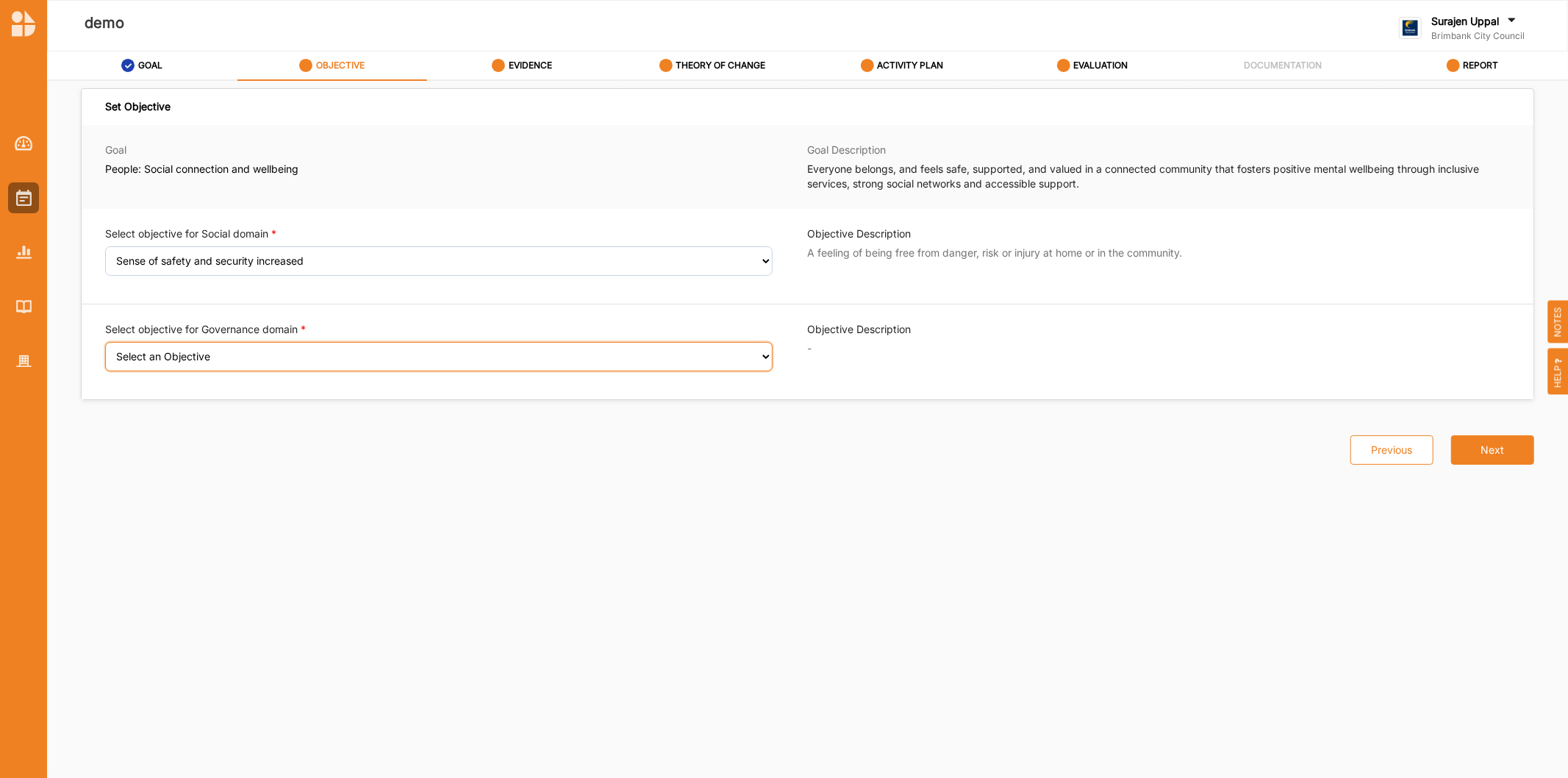
click at [229, 358] on select "Select an Objective Sense of civic pride enhanced Access to beneficial networks…" at bounding box center [438, 356] width 668 height 30
select select "19"
click at [105, 351] on select "Select an Objective Sense of civic pride enhanced Access to beneficial networks…" at bounding box center [438, 356] width 668 height 30
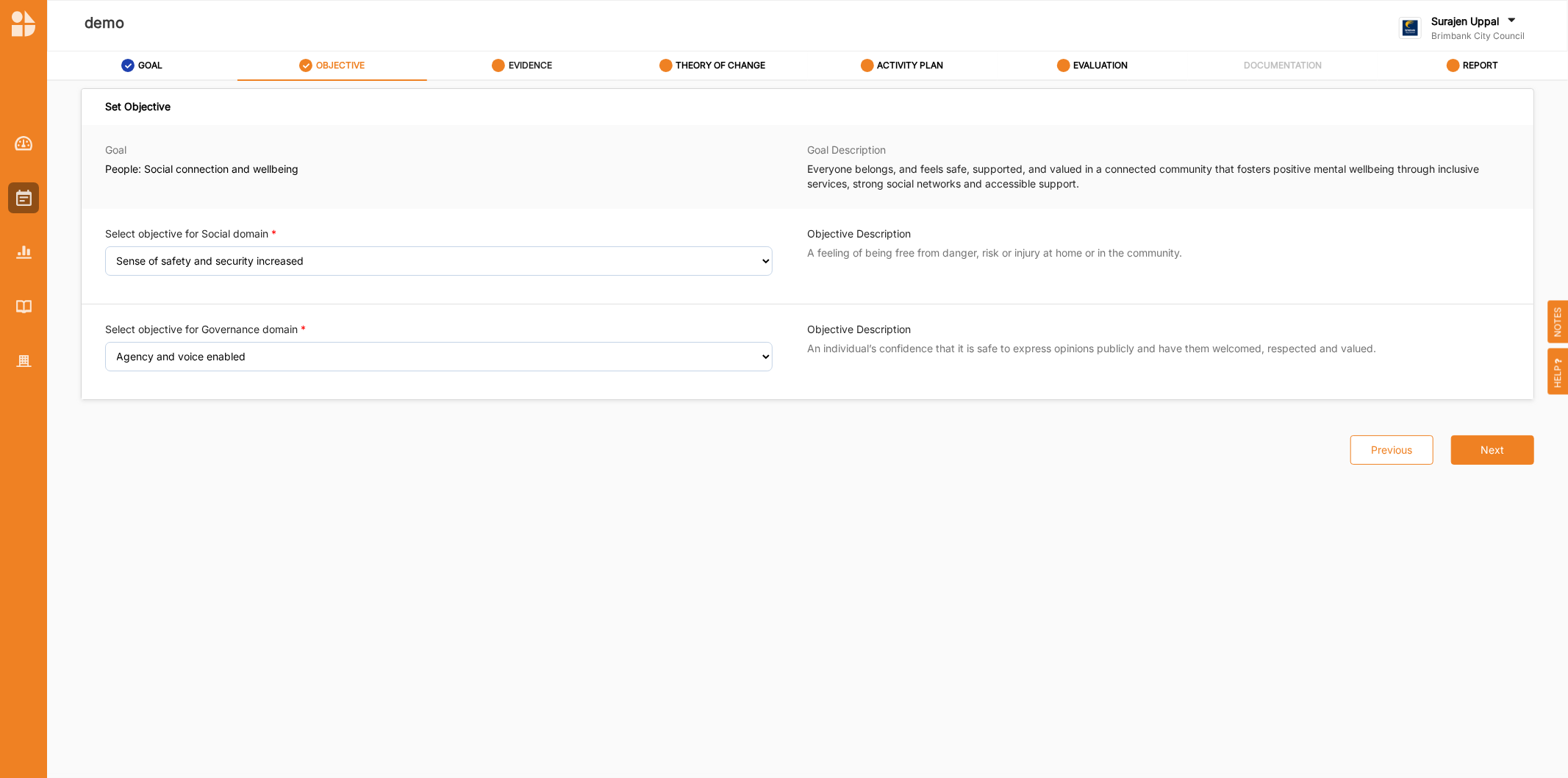
click at [505, 61] on div "EVIDENCE" at bounding box center [522, 66] width 61 height 27
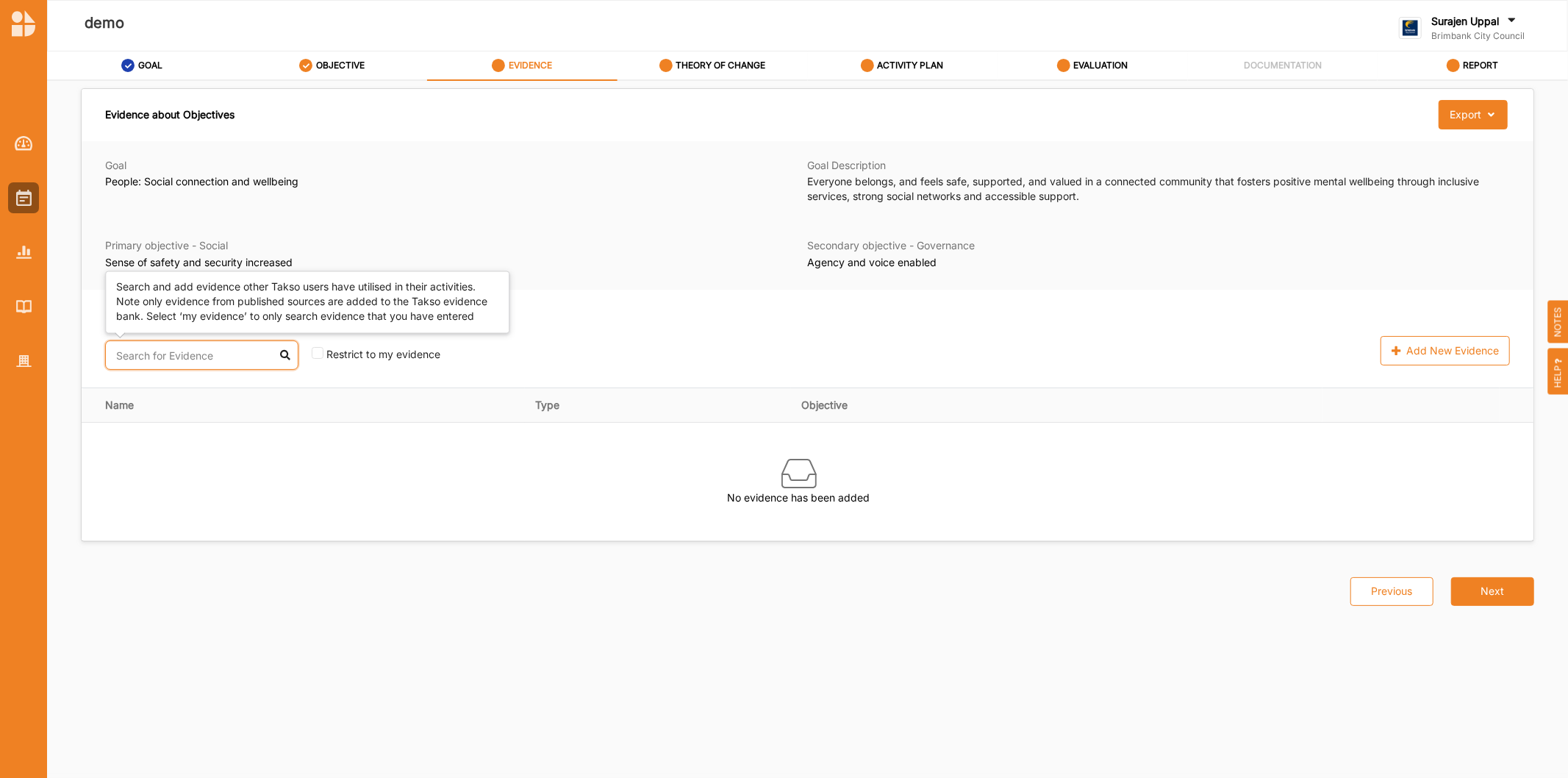
click at [186, 357] on input "text" at bounding box center [201, 355] width 193 height 30
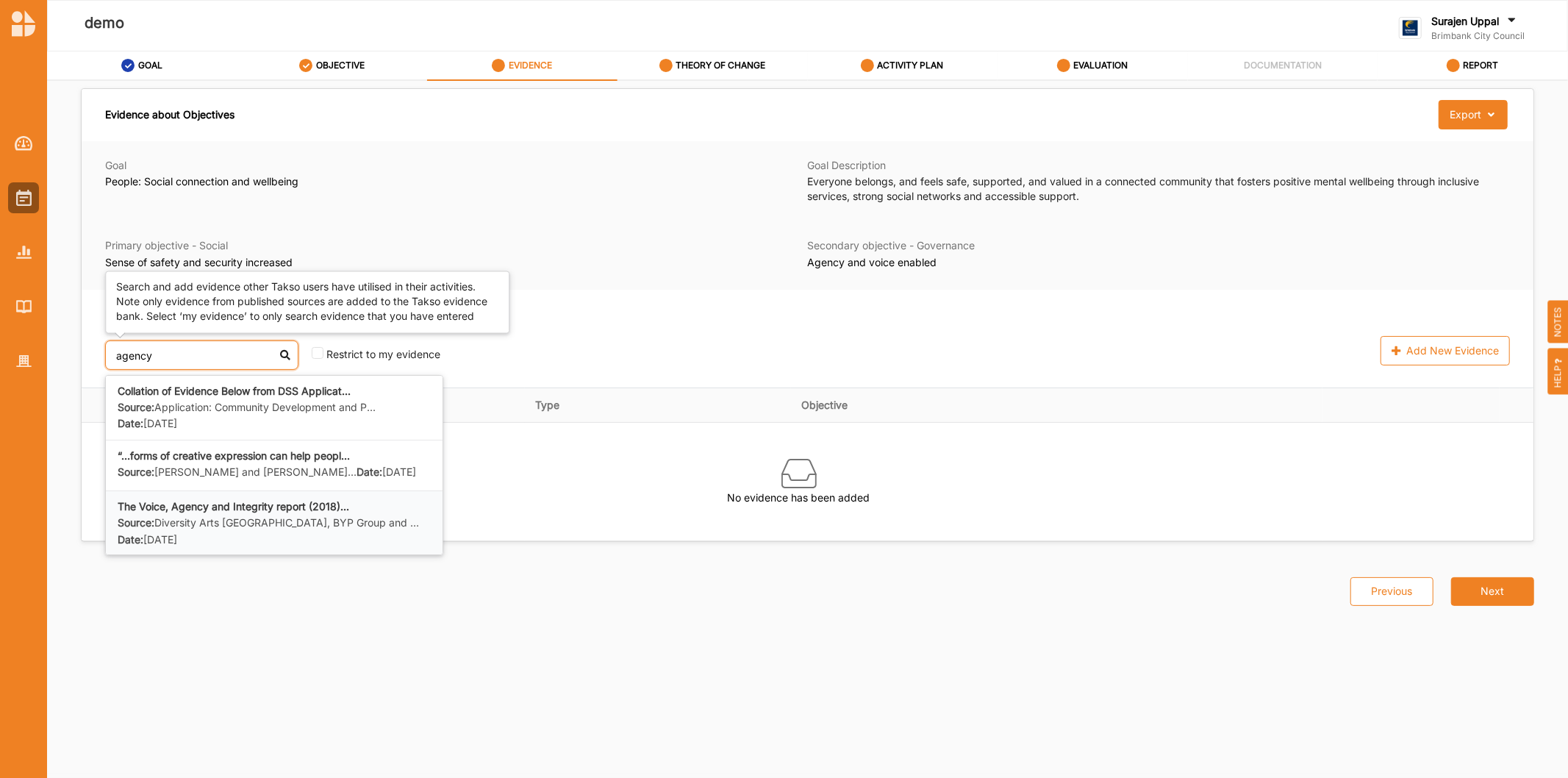
click at [192, 530] on label "Source: Diversity Arts Australia, BYP Group and ..." at bounding box center [268, 523] width 302 height 14
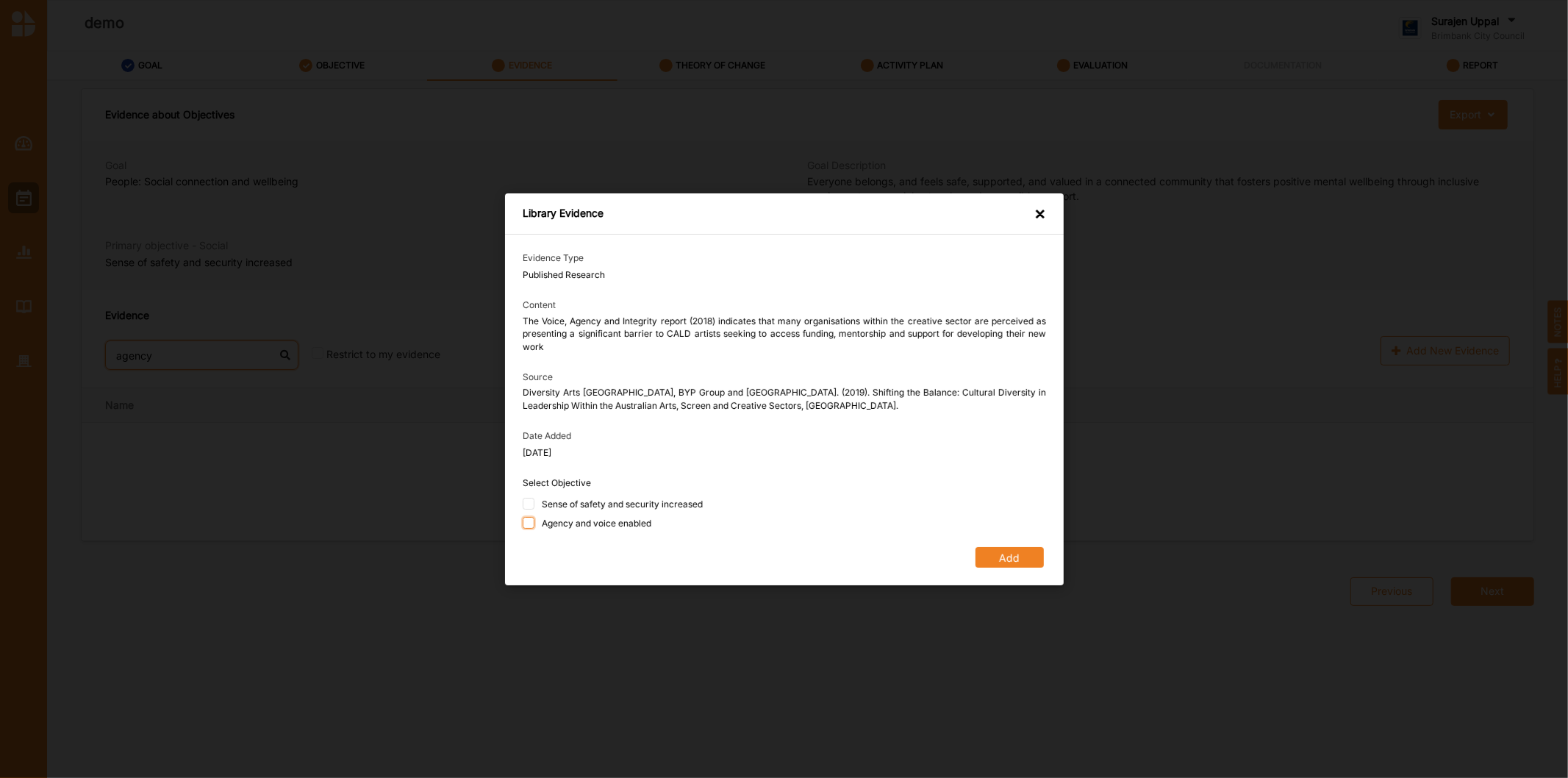
type input "agency"
click at [526, 526] on input "Agency and voice enabled" at bounding box center [529, 522] width 12 height 12
checkbox input "true"
click at [527, 506] on input "Sense of safety and security increased" at bounding box center [529, 504] width 12 height 12
checkbox input "true"
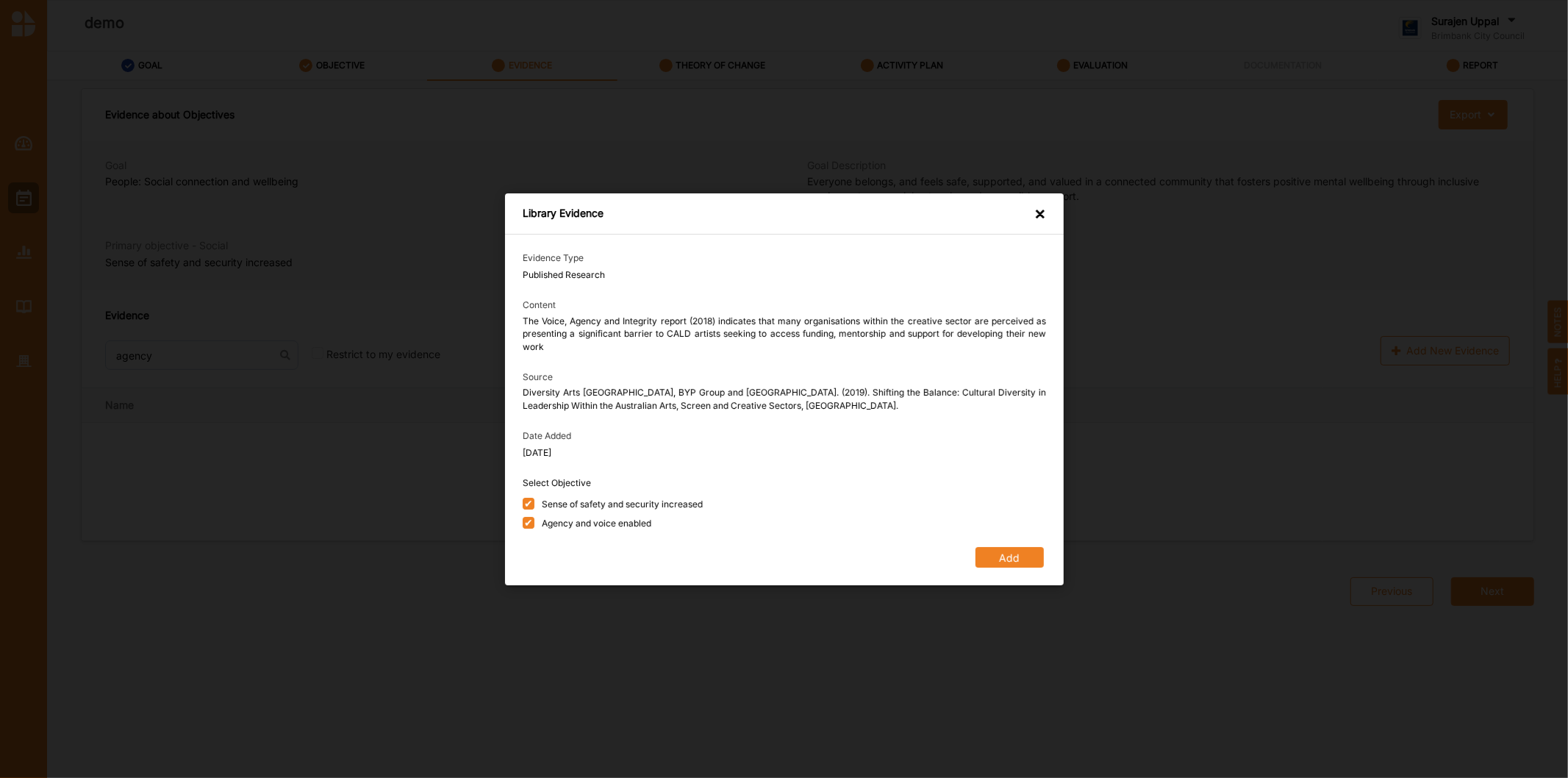
click at [1004, 557] on button "Add" at bounding box center [1008, 557] width 68 height 21
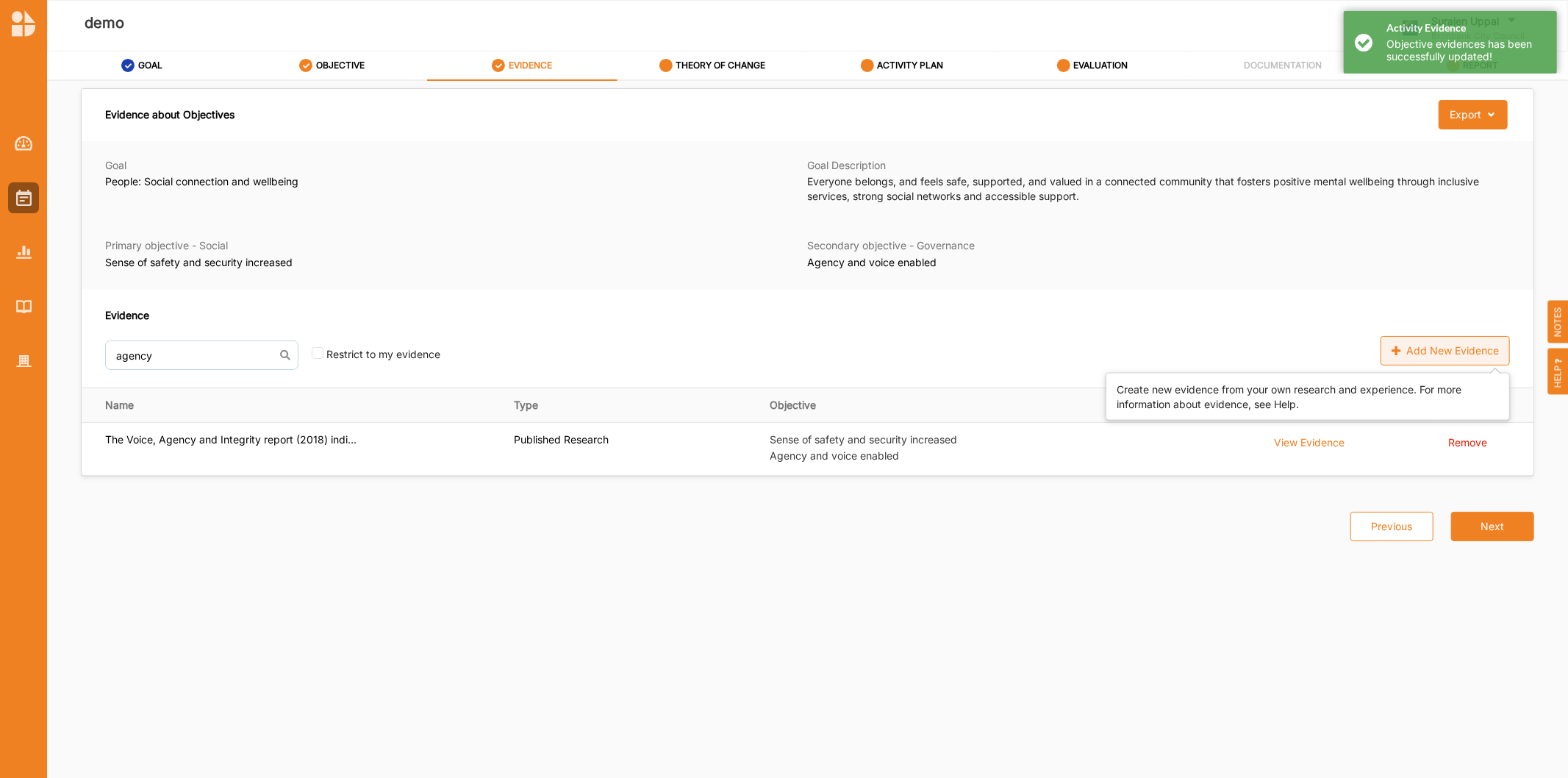
click at [1421, 347] on div "Add New Evidence" at bounding box center [1445, 351] width 129 height 30
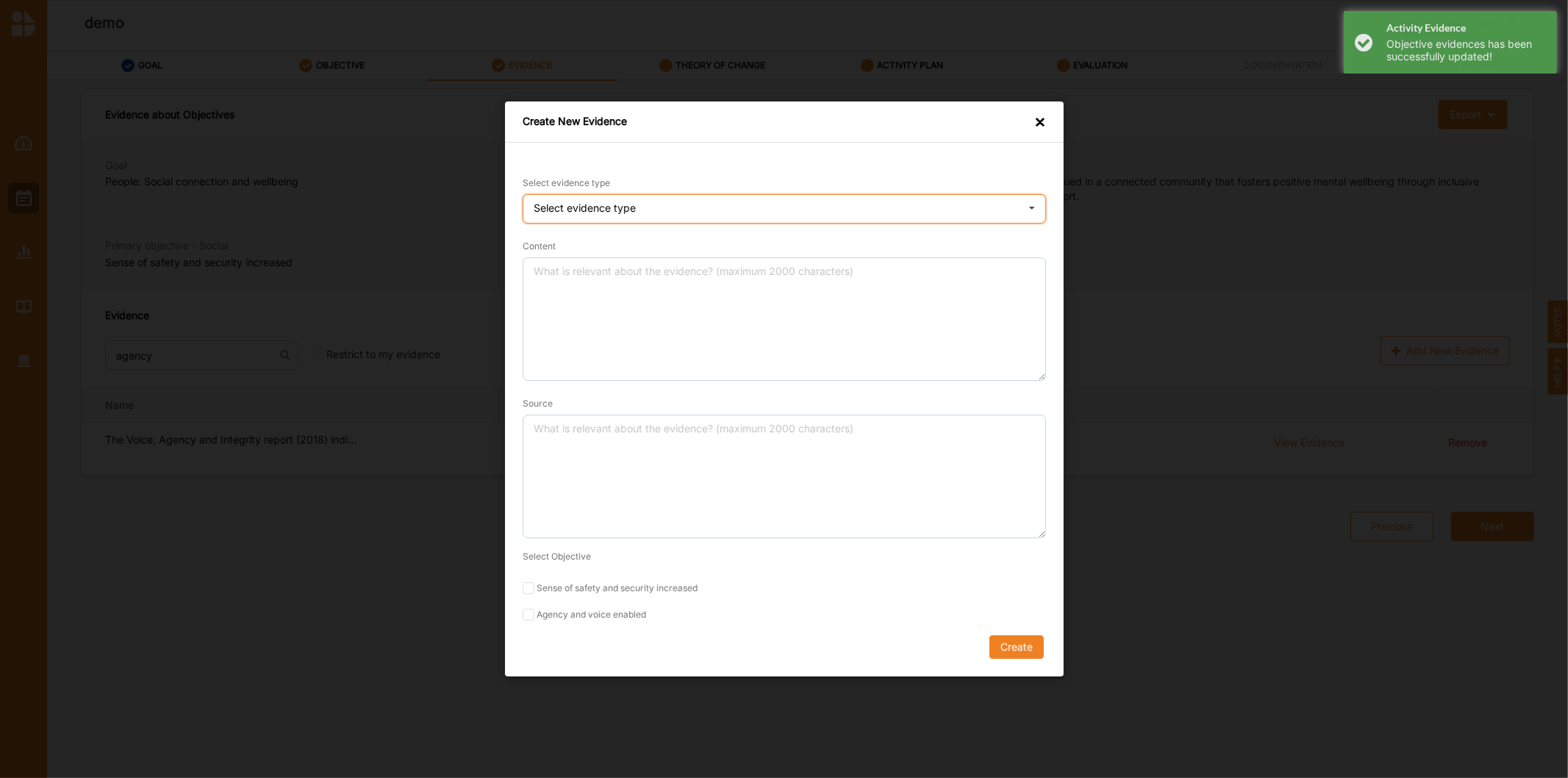
click at [673, 202] on div "Select evidence type Practice Knowledge Published Research Data" at bounding box center [784, 209] width 523 height 30
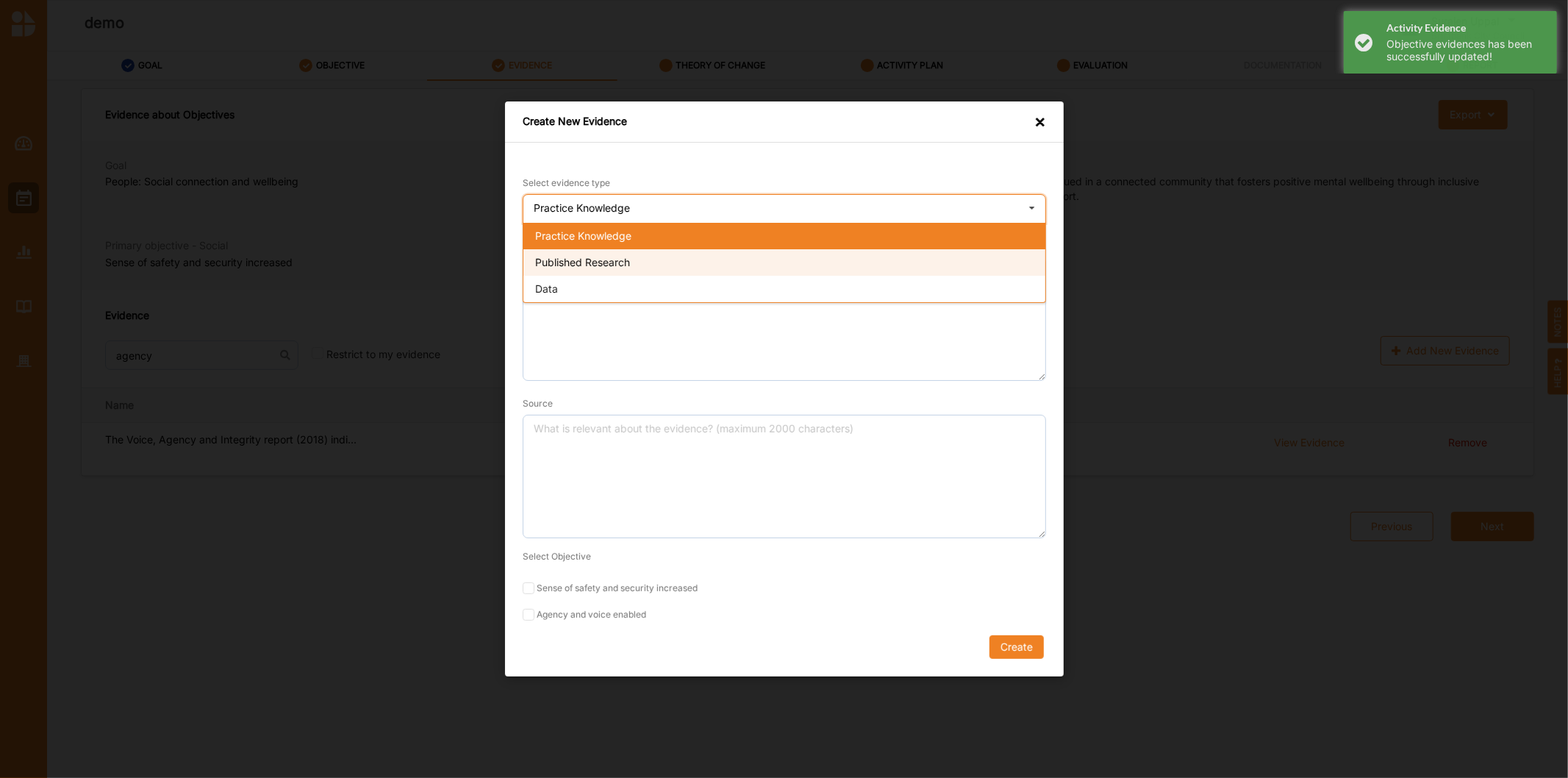
click at [670, 271] on div "Published Research" at bounding box center [784, 263] width 522 height 27
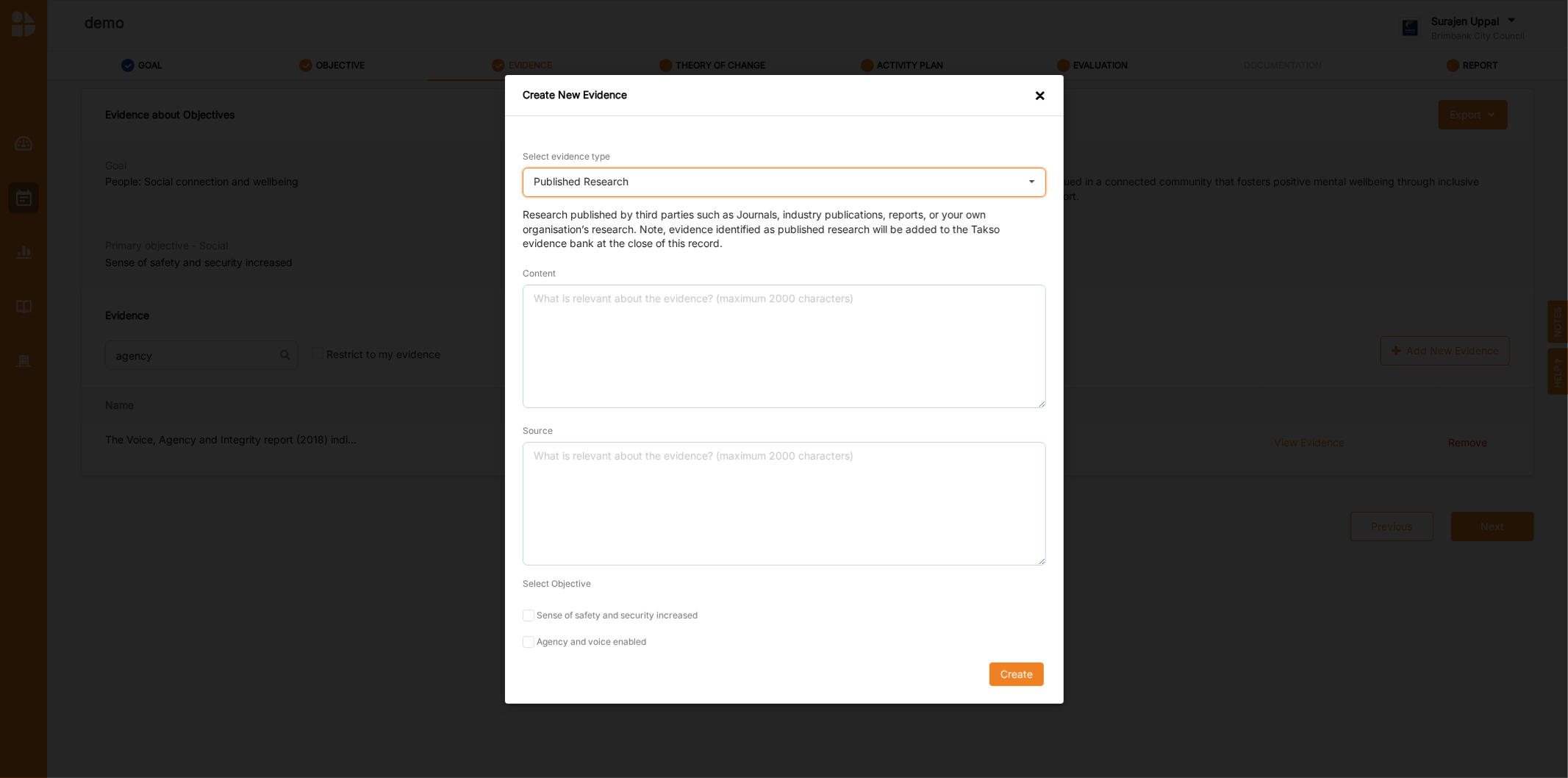
click at [648, 177] on div "Published Research Practice Knowledge Published Research Data" at bounding box center [784, 183] width 523 height 30
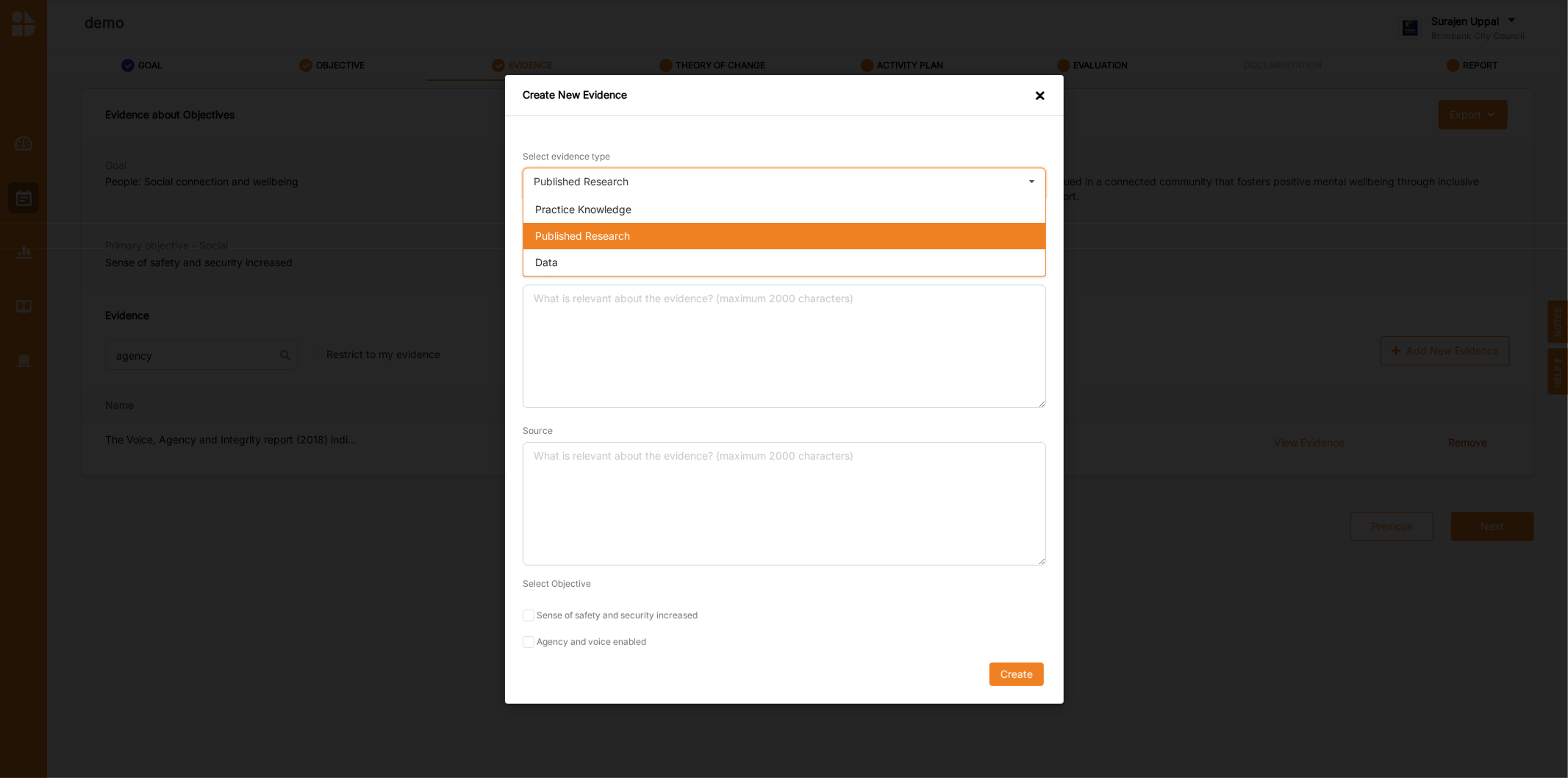
click at [631, 191] on div "Published Research Practice Knowledge Published Research Data" at bounding box center [784, 183] width 523 height 30
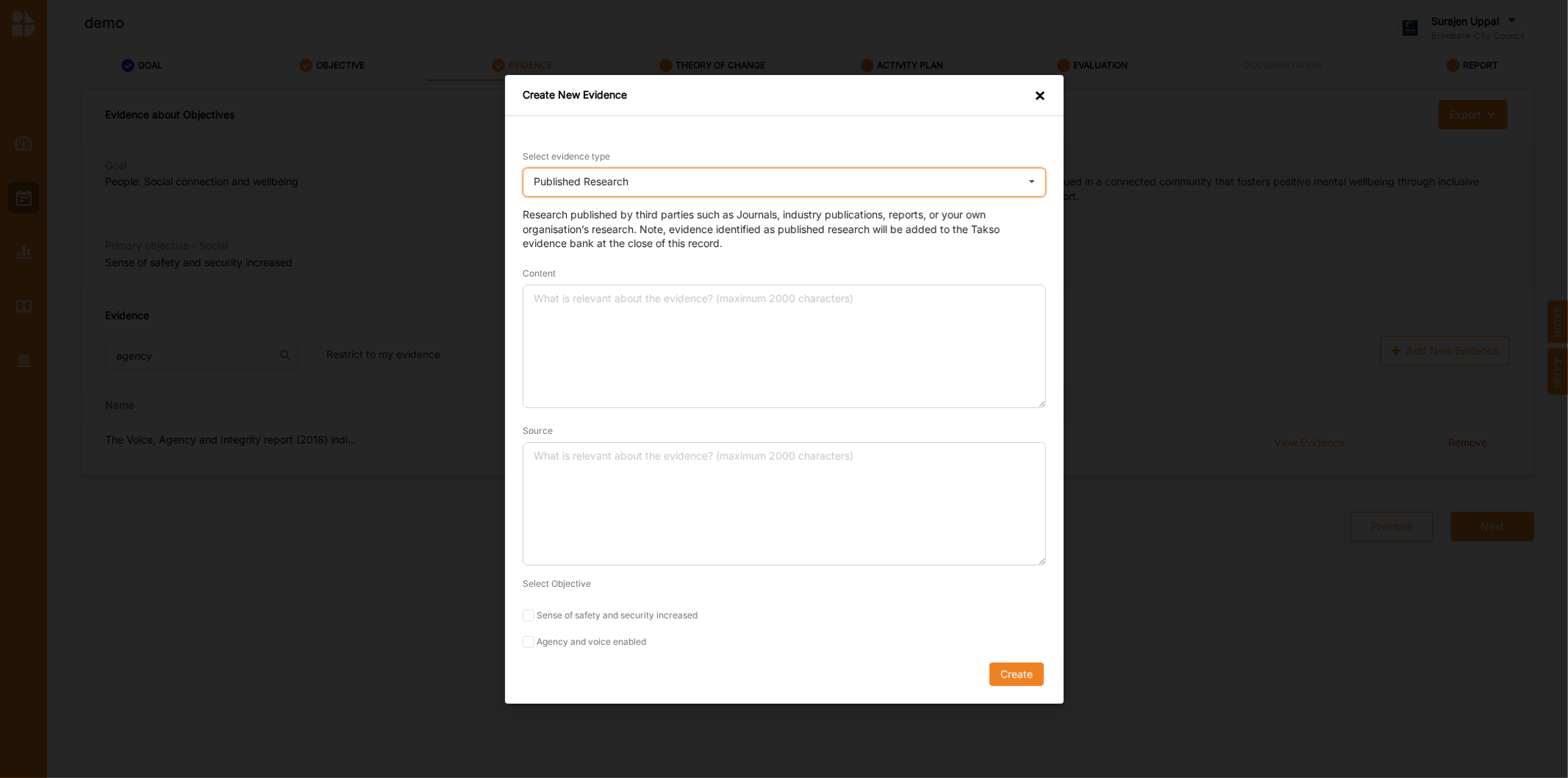
click at [632, 184] on div "Published Research Practice Knowledge Published Research Data" at bounding box center [784, 183] width 523 height 30
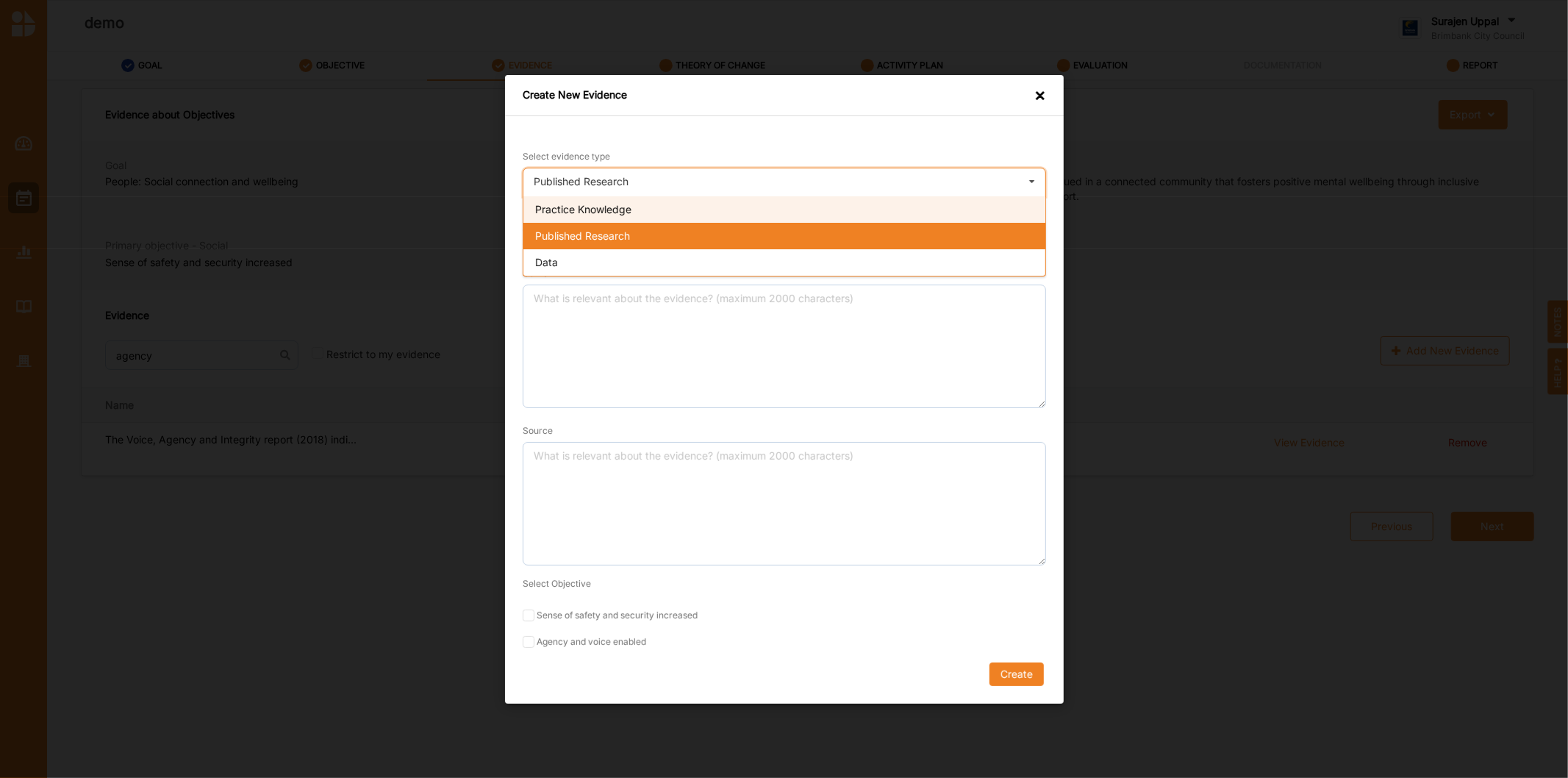
click at [598, 210] on span "Practice Knowledge" at bounding box center [583, 209] width 96 height 13
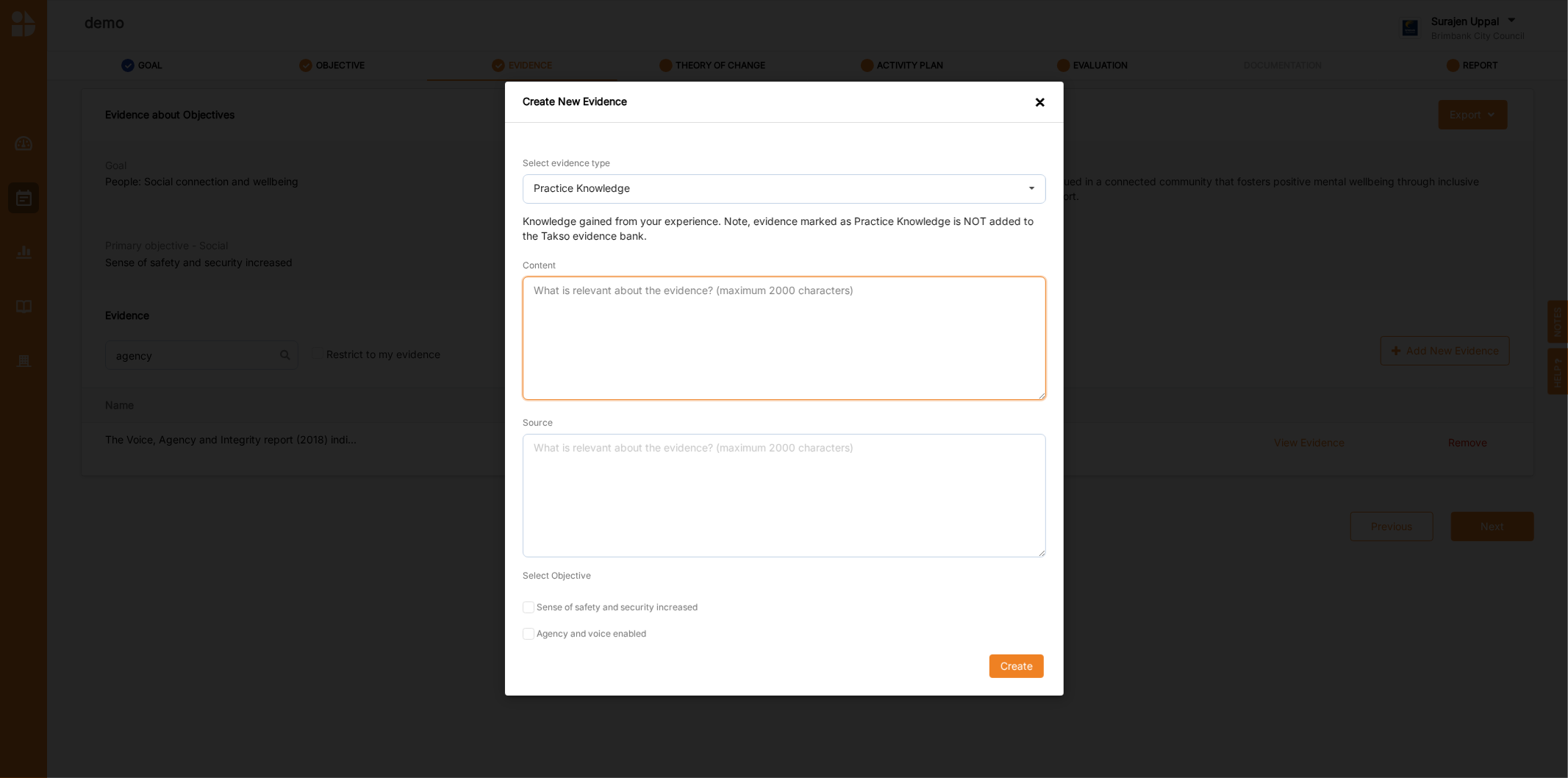
click at [568, 307] on textarea "Content" at bounding box center [784, 339] width 523 height 124
type textarea "what I know"
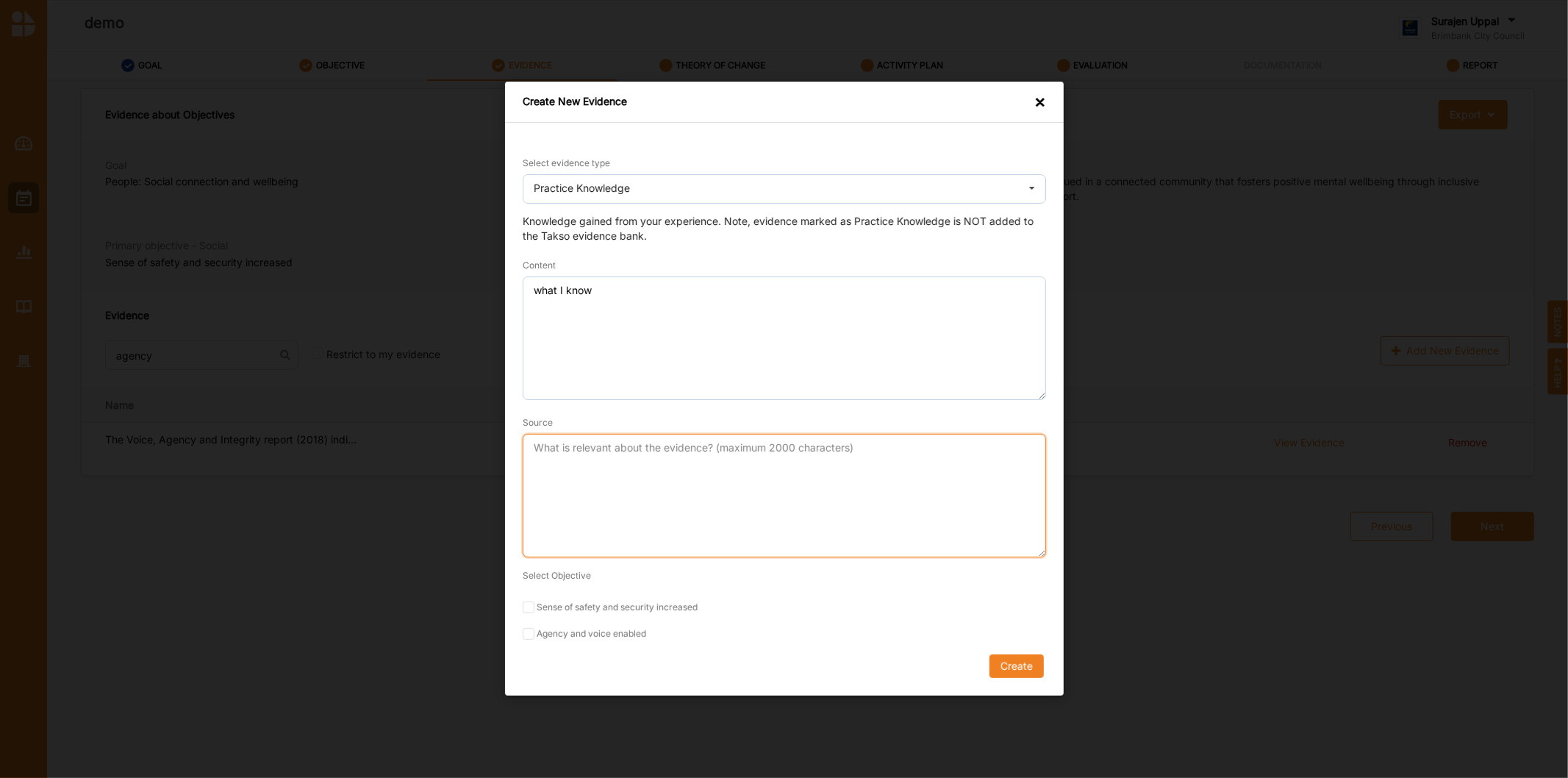
click at [627, 456] on textarea "Source" at bounding box center [784, 496] width 523 height 124
type textarea "Program evaluation lead"
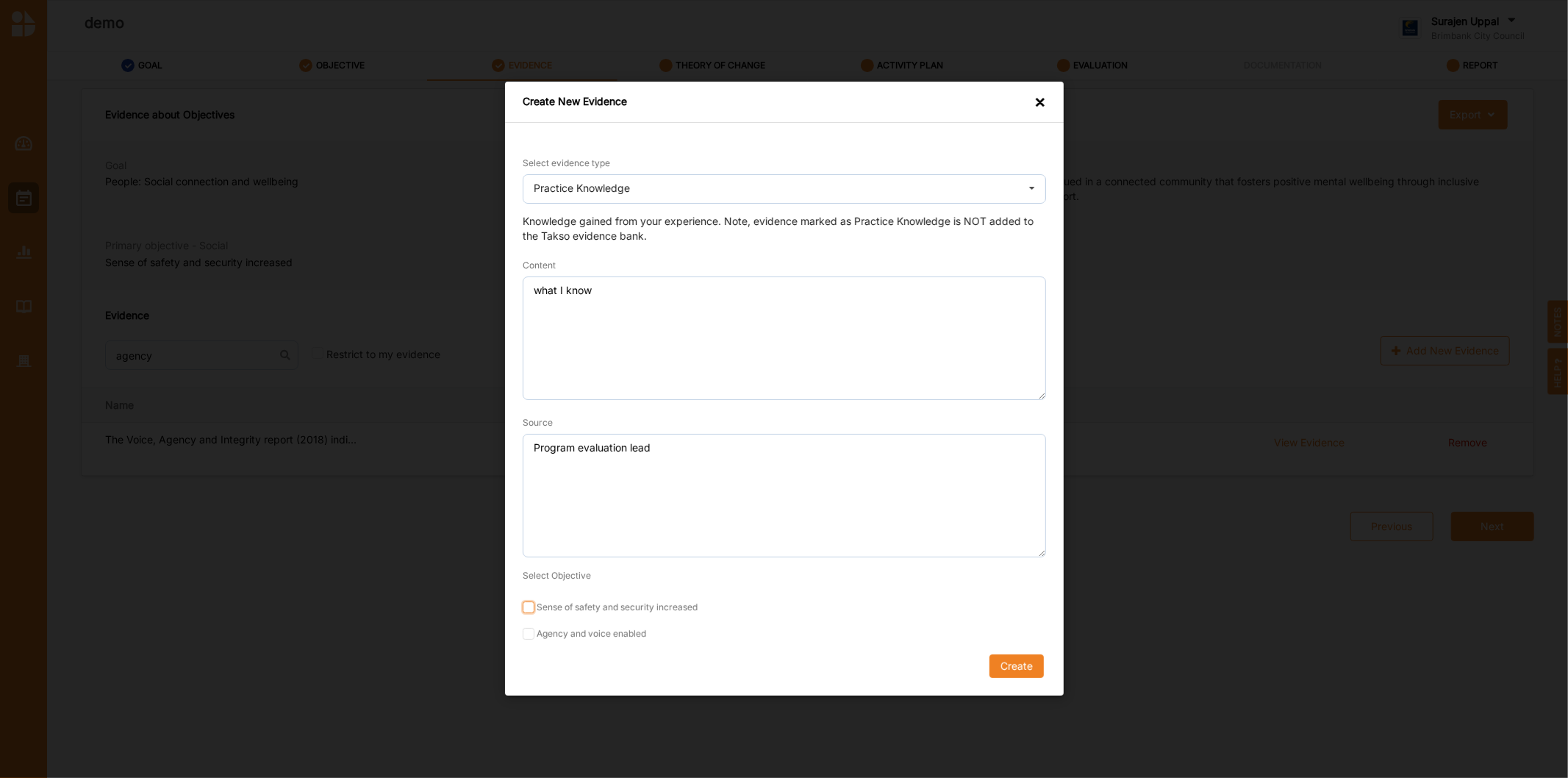
drag, startPoint x: 526, startPoint y: 616, endPoint x: 526, endPoint y: 604, distance: 12.0
click at [526, 612] on form "Select evidence type Practice Knowledge Practice Knowledge Published Research D…" at bounding box center [784, 416] width 523 height 523
click at [526, 604] on input "Sense of safety and security increased" at bounding box center [529, 608] width 12 height 12
checkbox input "true"
click at [528, 635] on input "Agency and voice enabled" at bounding box center [529, 635] width 12 height 12
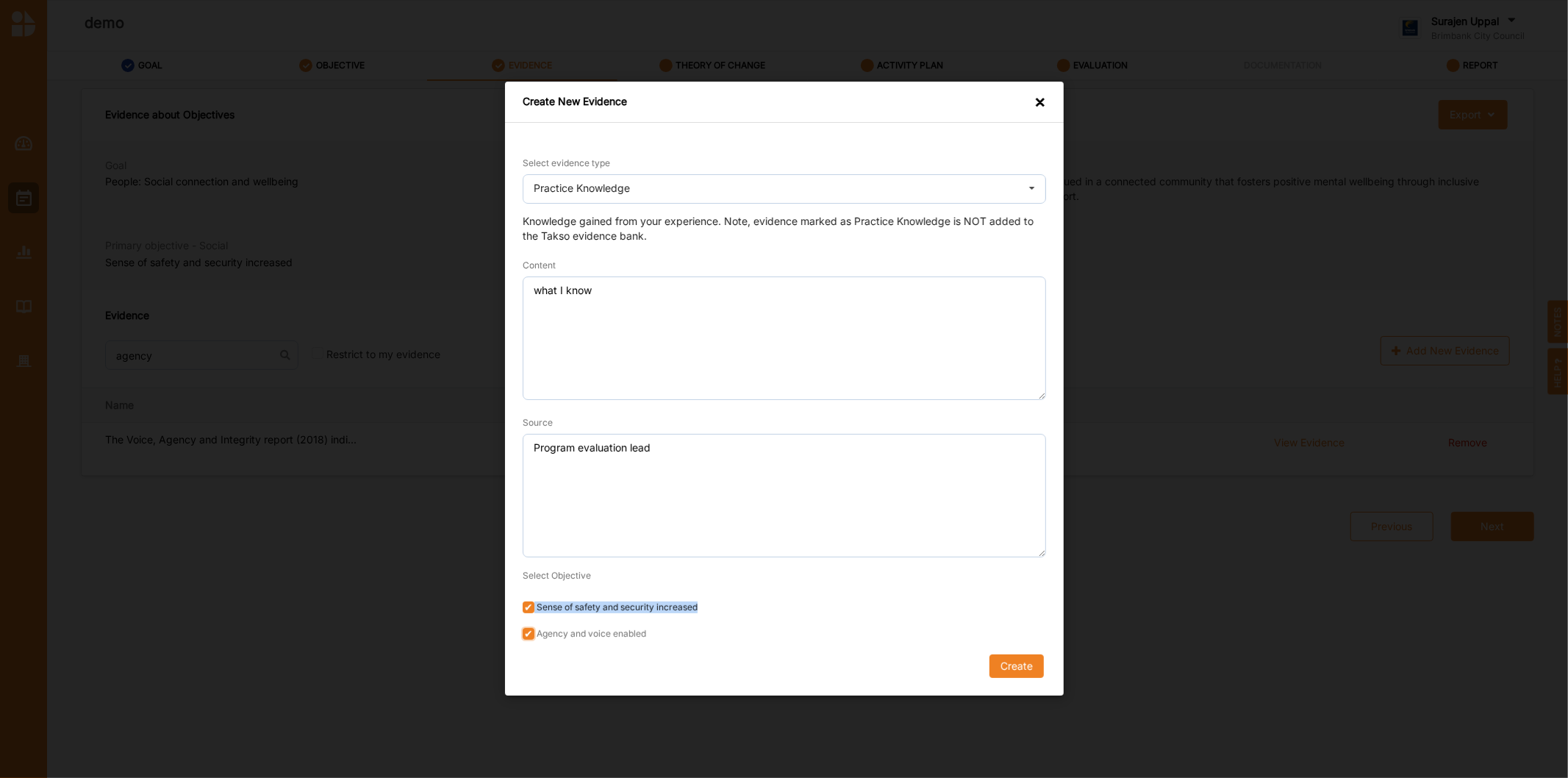
checkbox input "true"
click at [1019, 673] on button "Create" at bounding box center [1016, 667] width 55 height 24
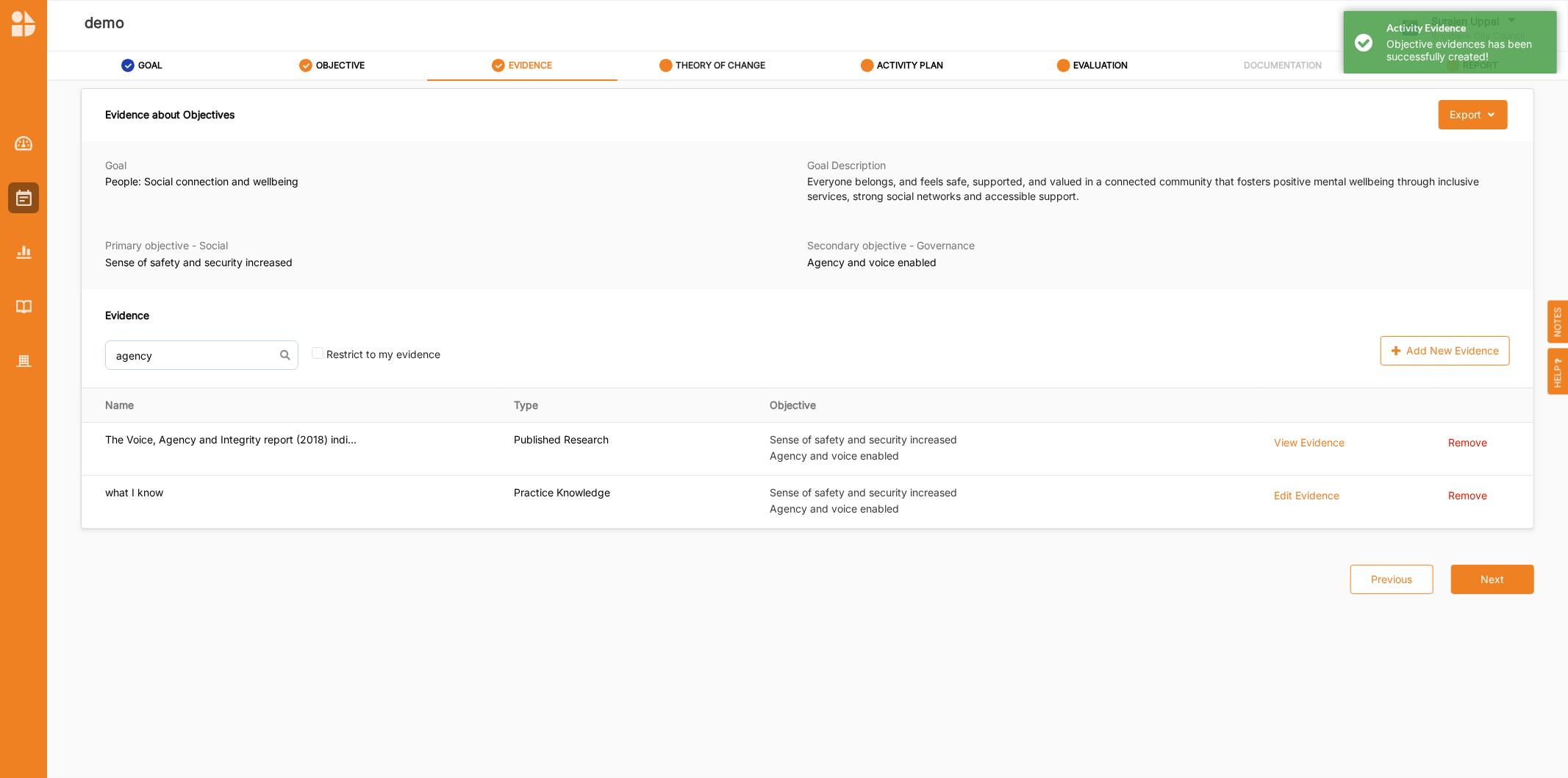
click at [707, 69] on label "THEORY OF CHANGE" at bounding box center [720, 66] width 89 height 12
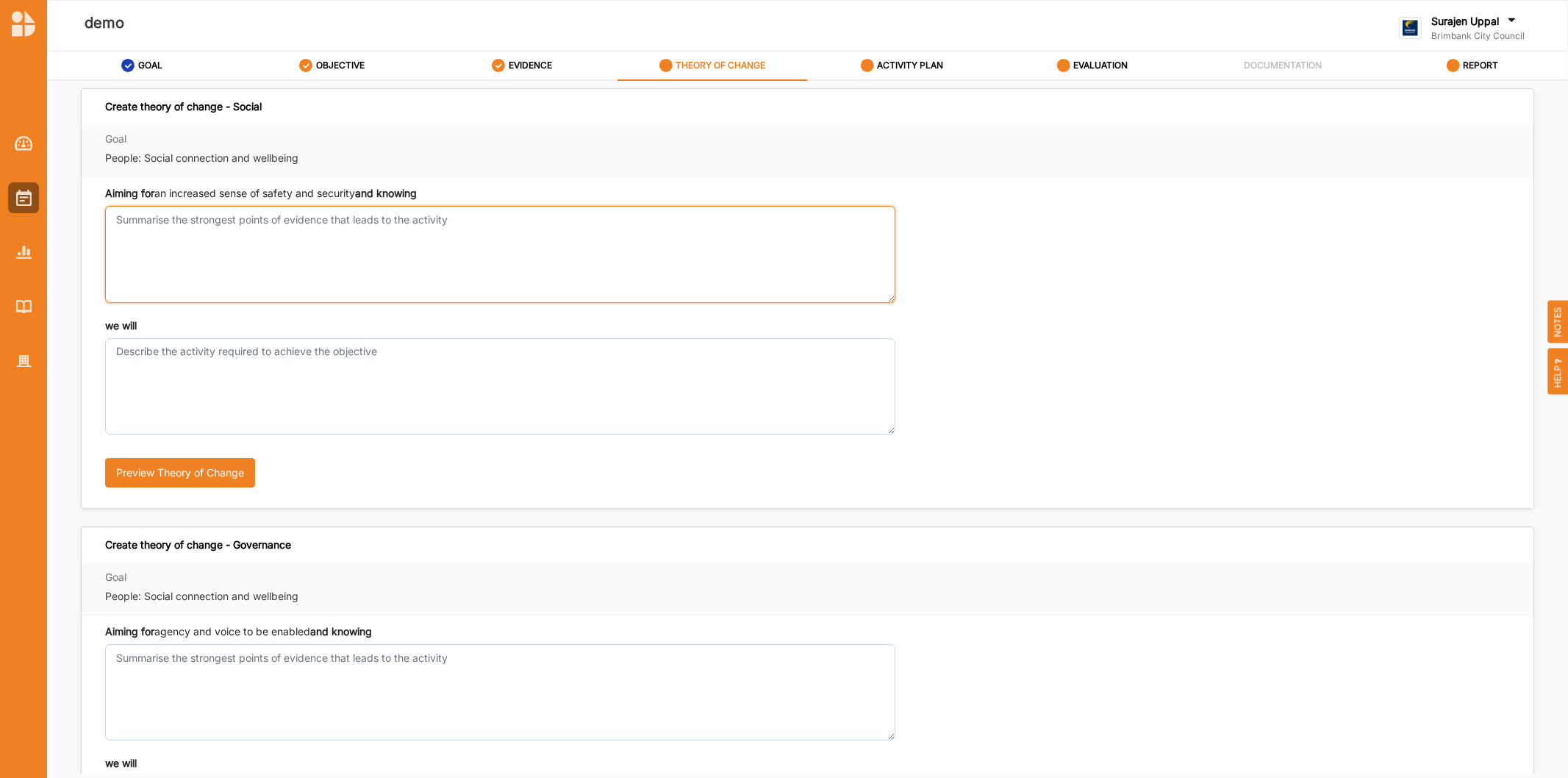
click at [172, 251] on textarea "Aiming for an increased sense of safety and security and knowing" at bounding box center [500, 254] width 790 height 96
type textarea "what evidence has told us"
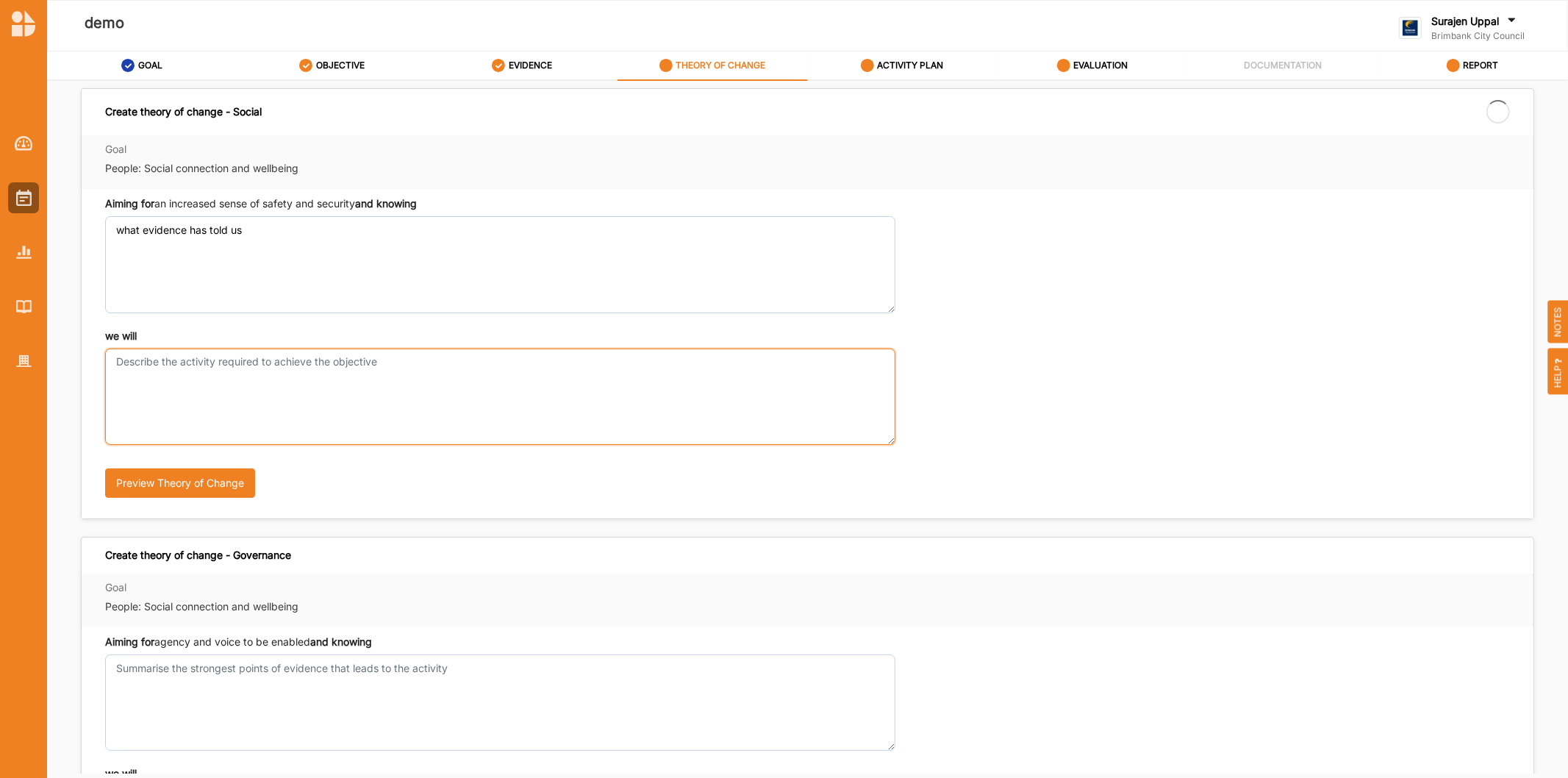
click at [319, 387] on textarea "we will" at bounding box center [500, 396] width 790 height 96
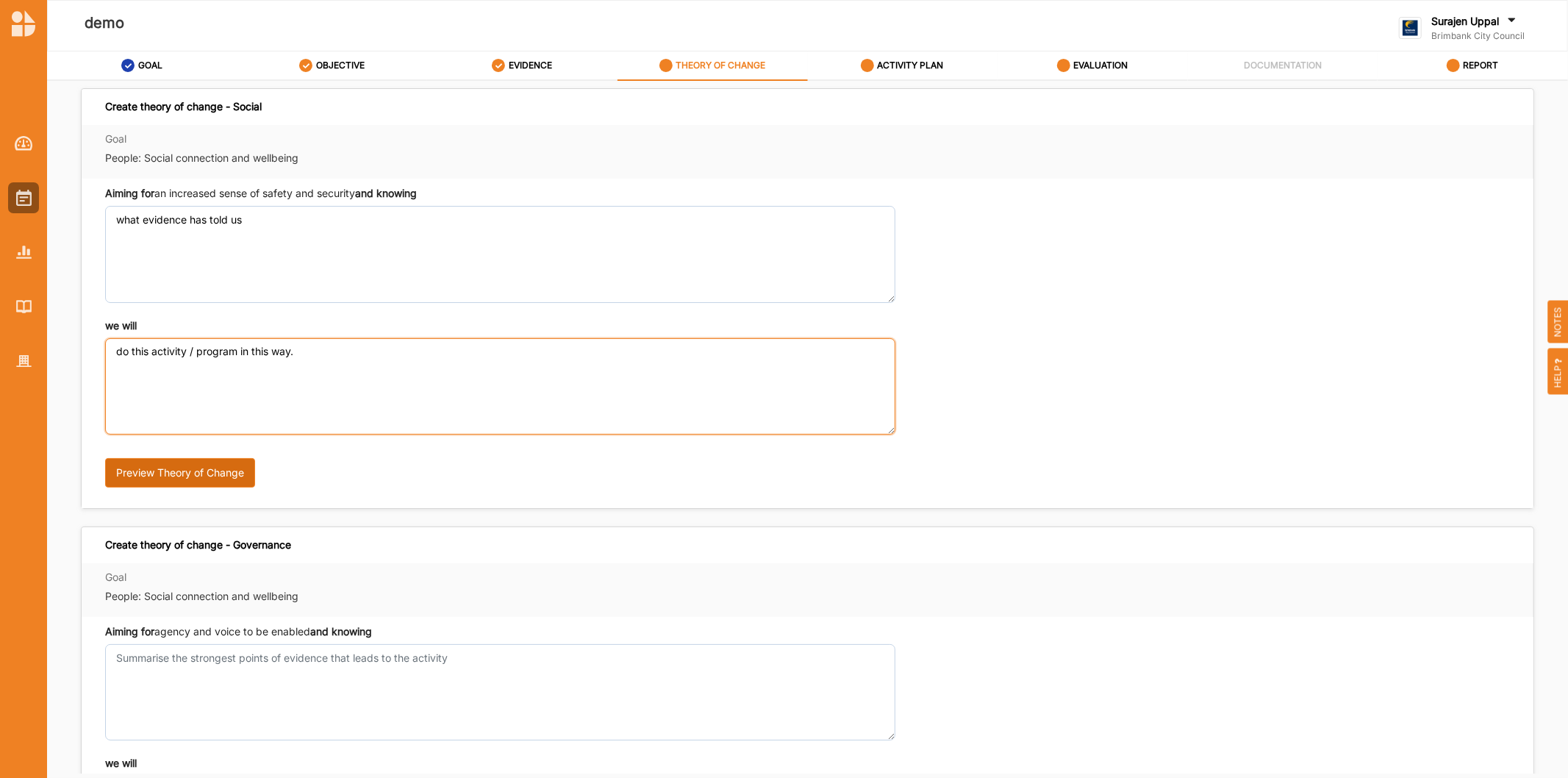
type textarea "do this activity / program in this way."
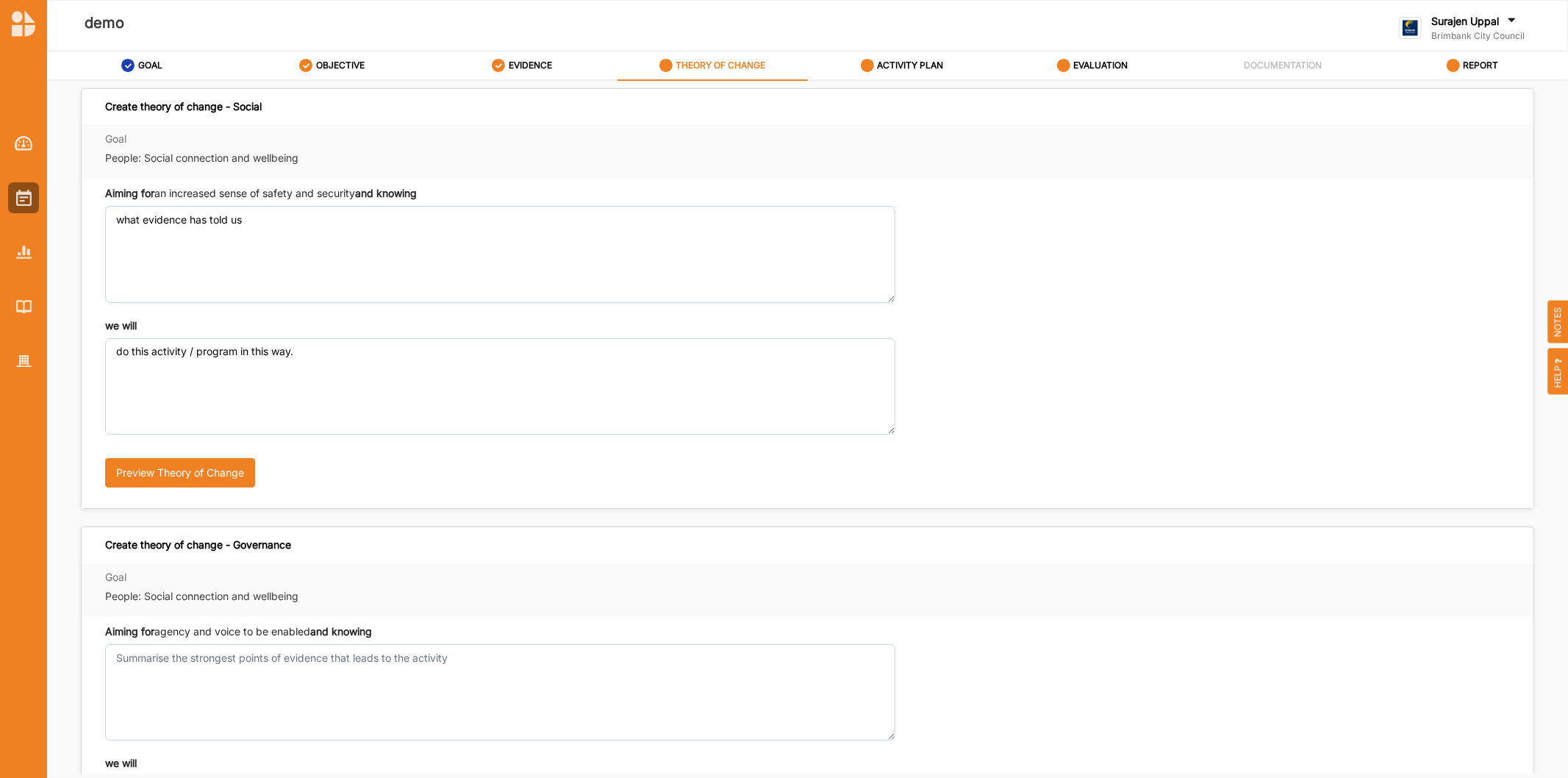
drag, startPoint x: 149, startPoint y: 461, endPoint x: 172, endPoint y: 452, distance: 24.7
click at [149, 463] on div "Preview Theory of Change" at bounding box center [456, 467] width 702 height 65
click at [133, 476] on button "Preview Theory of Change" at bounding box center [180, 473] width 150 height 30
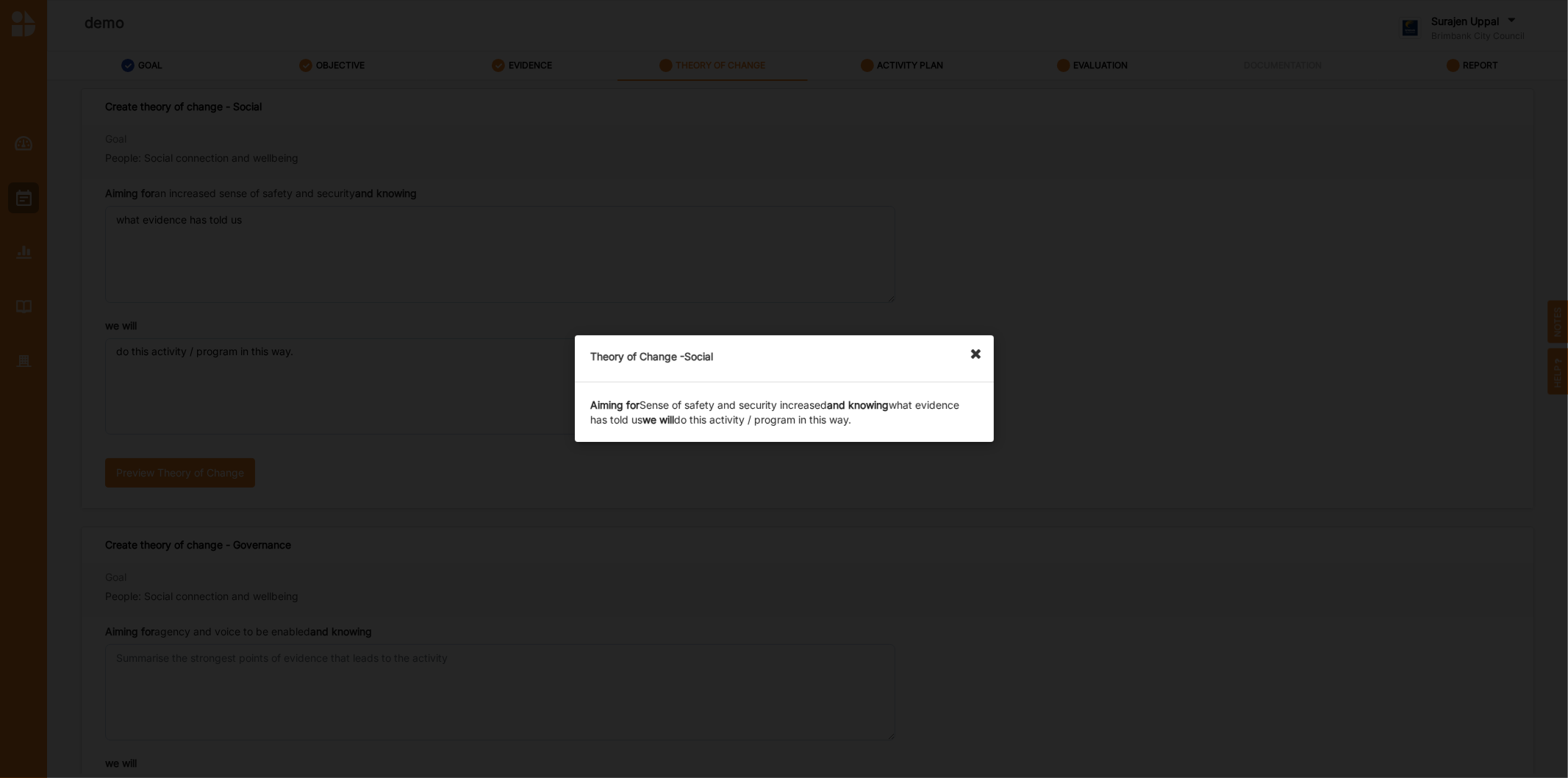
click at [973, 354] on icon at bounding box center [980, 347] width 24 height 24
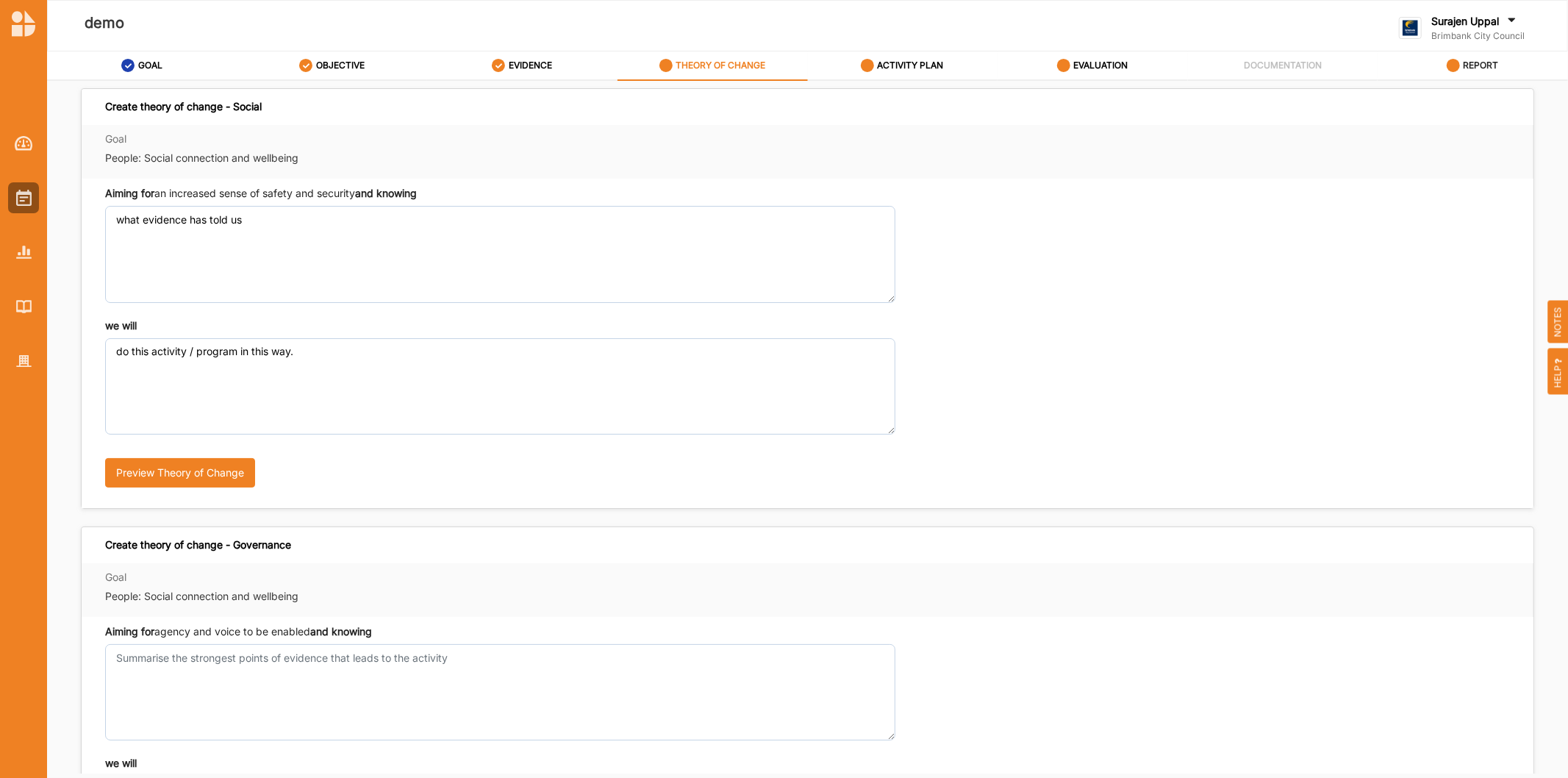
click at [1468, 63] on label "REPORT" at bounding box center [1480, 66] width 35 height 12
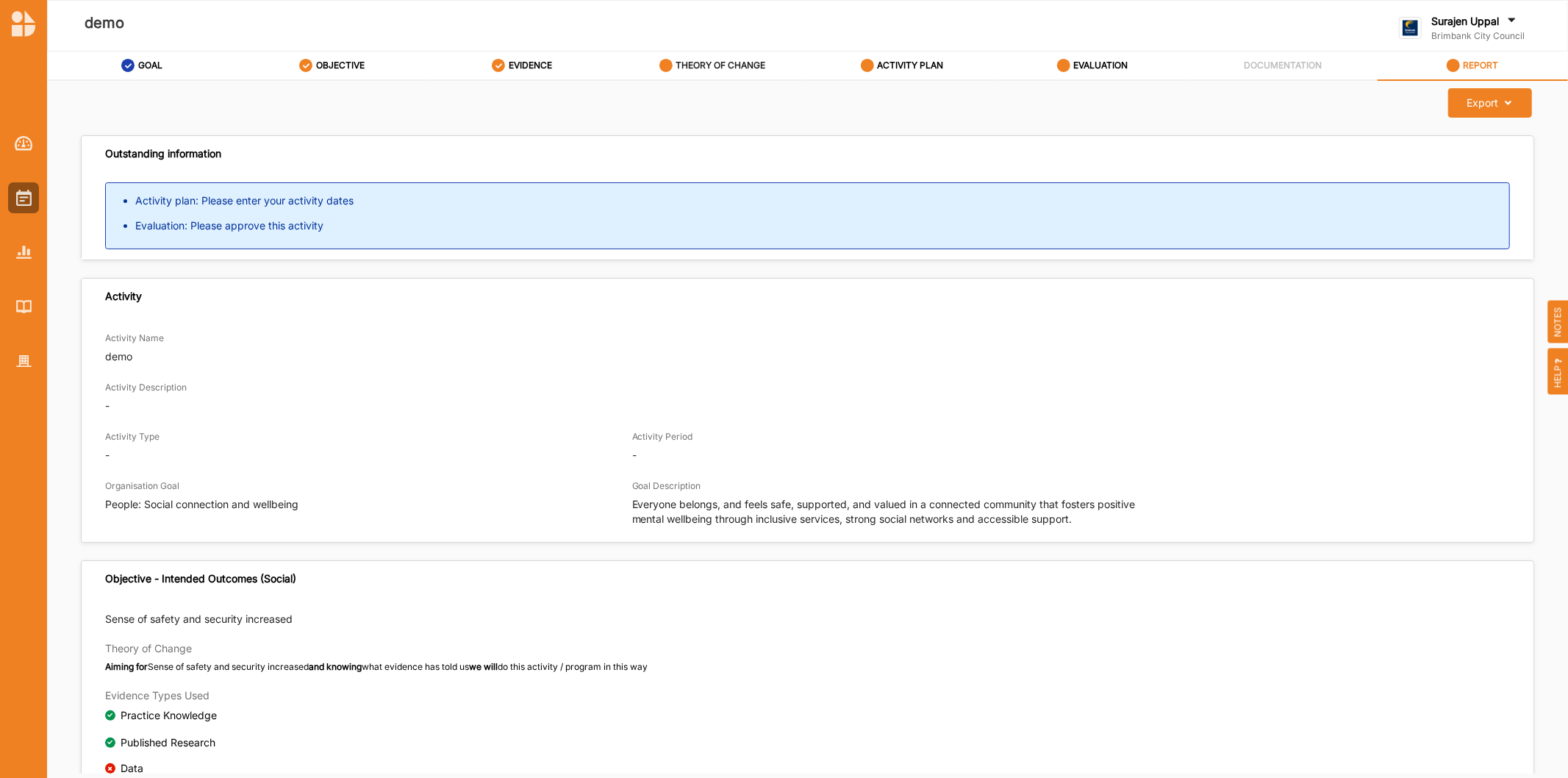
click at [753, 64] on label "THEORY OF CHANGE" at bounding box center [720, 66] width 89 height 12
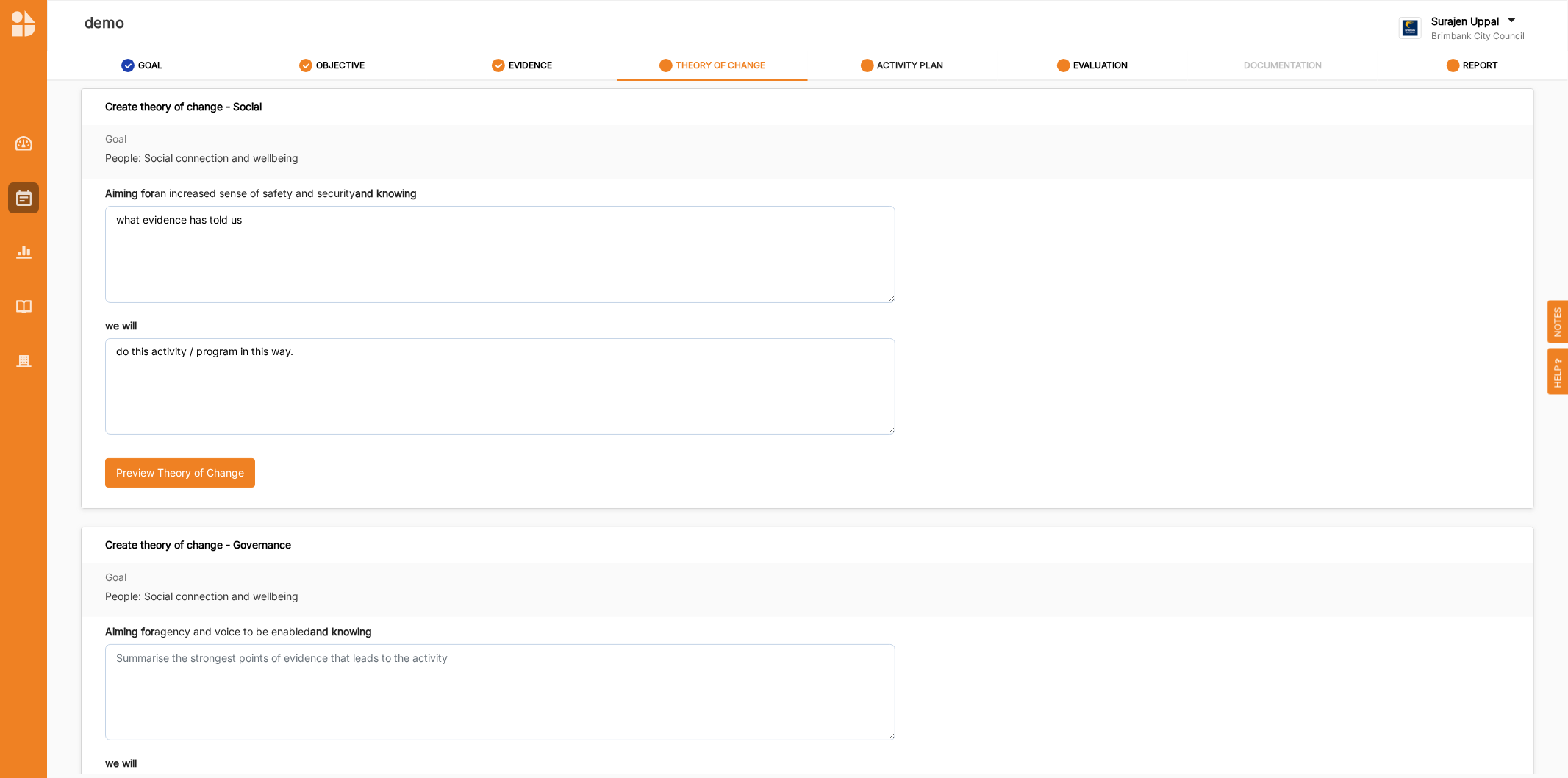
click at [895, 67] on label "ACTIVITY PLAN" at bounding box center [910, 66] width 66 height 12
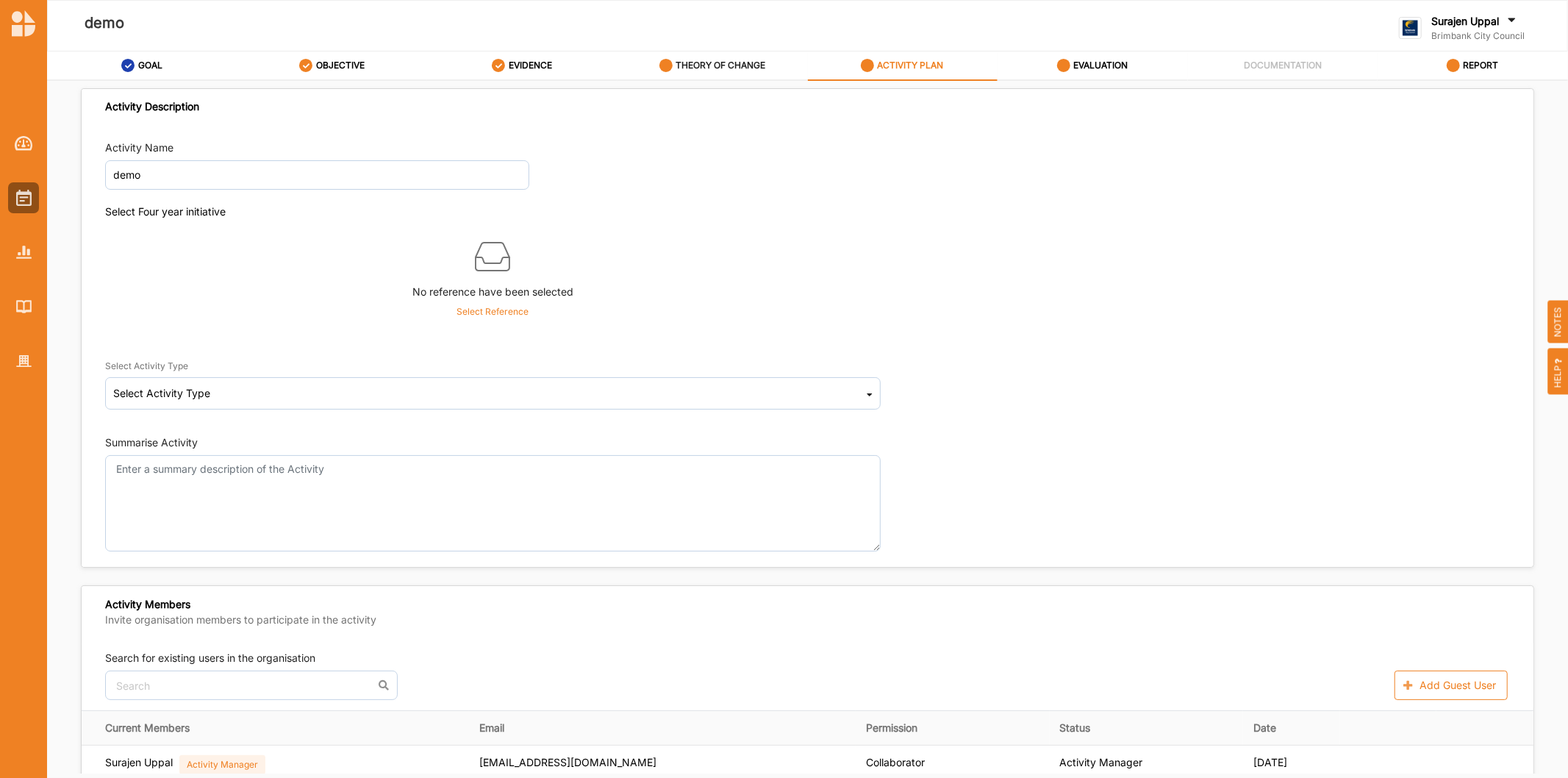
click at [720, 69] on label "THEORY OF CHANGE" at bounding box center [720, 66] width 89 height 12
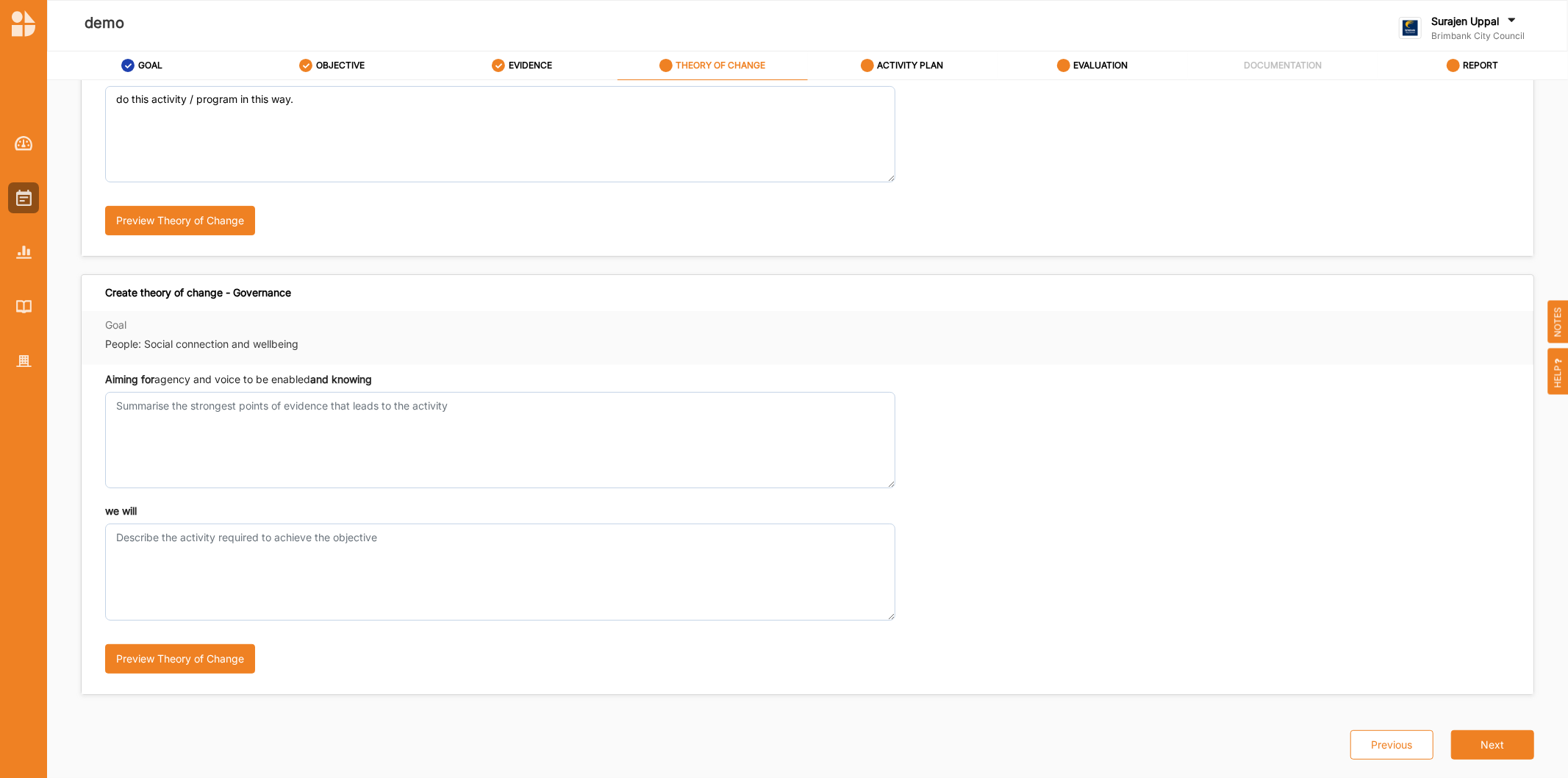
scroll to position [254, 0]
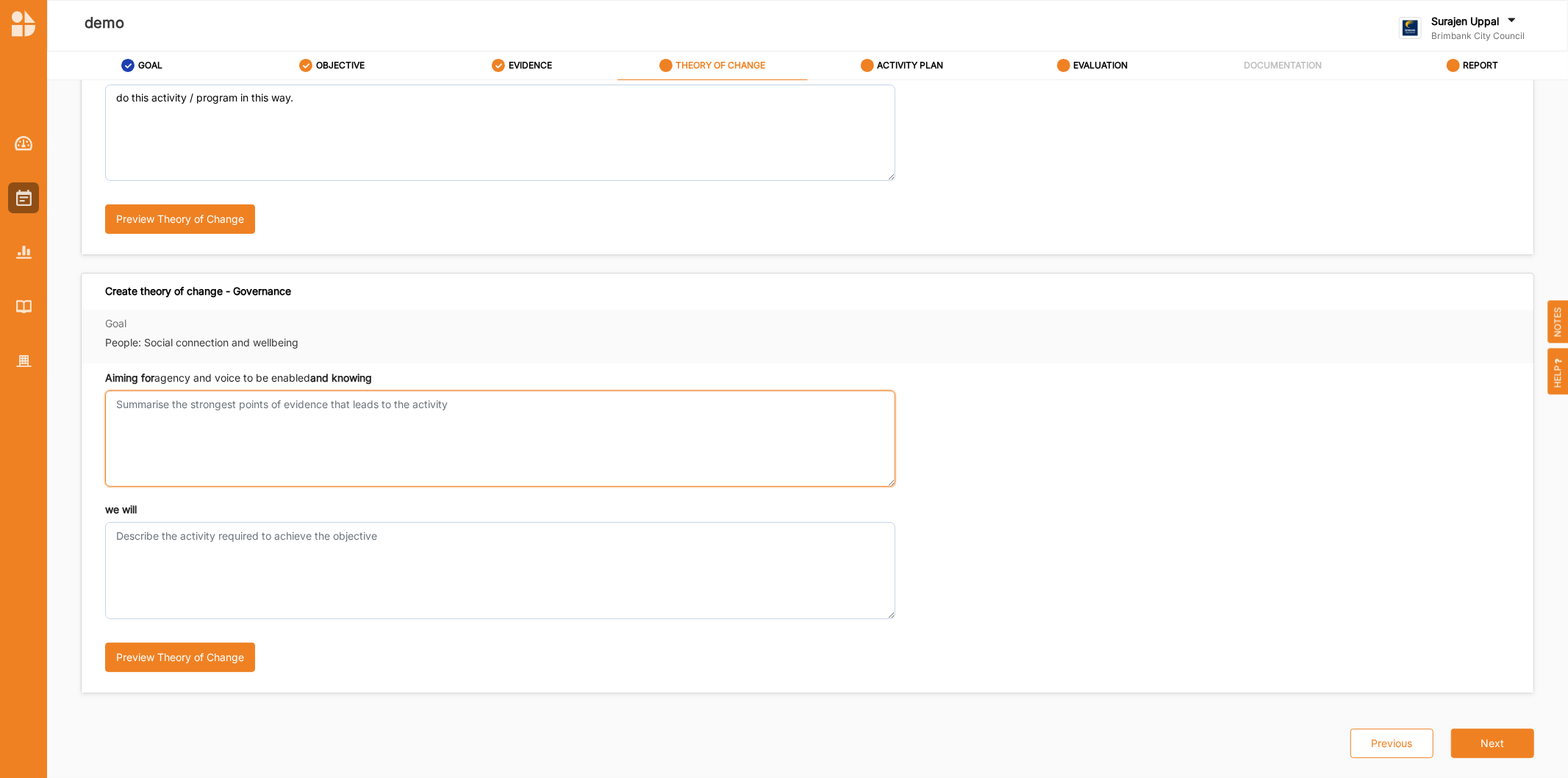
click at [345, 439] on textarea "Aiming for an increased sense of safety and security and knowing" at bounding box center [500, 439] width 790 height 96
type textarea "te"
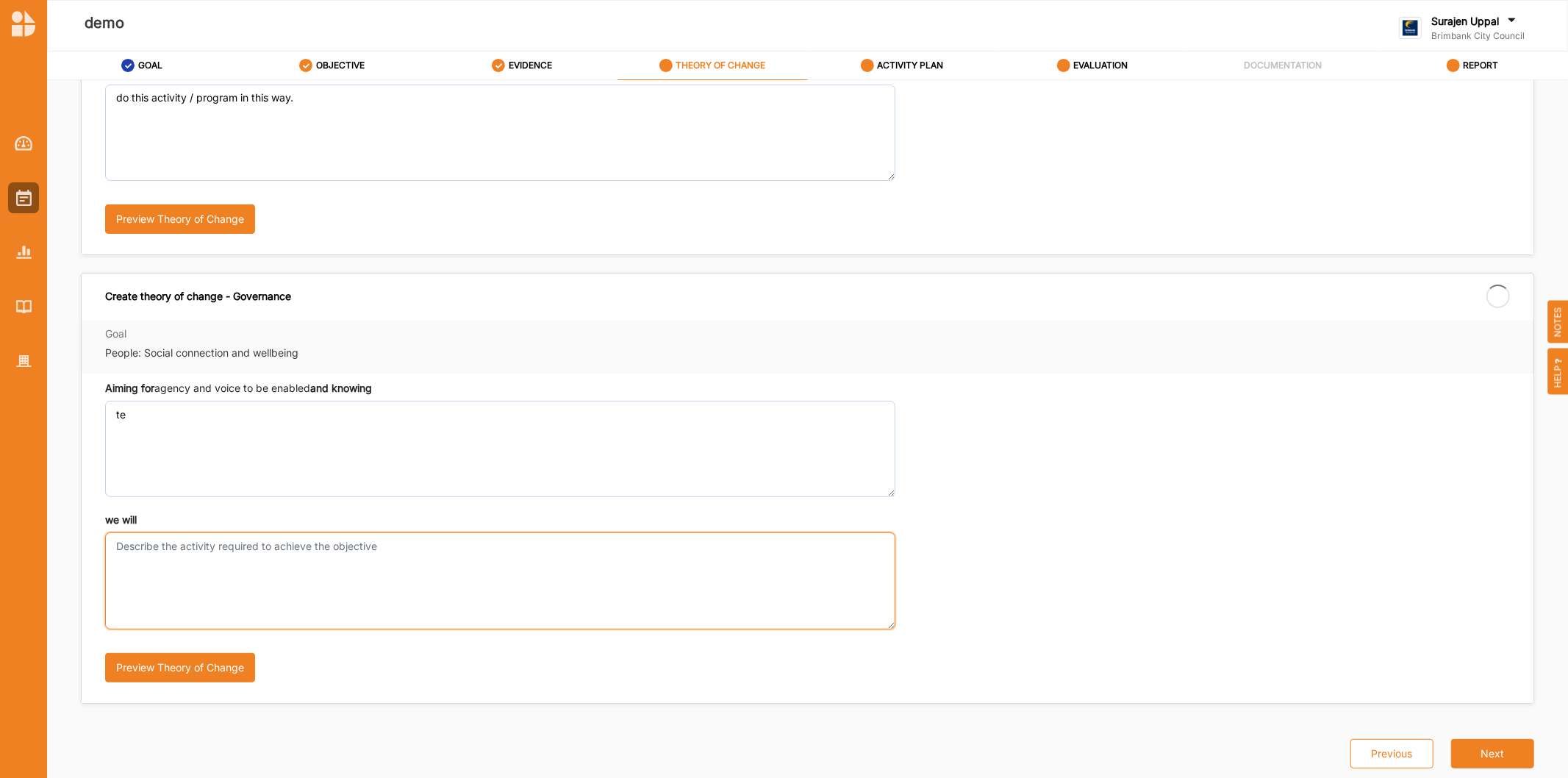
click at [237, 554] on textarea "we will" at bounding box center [500, 581] width 790 height 96
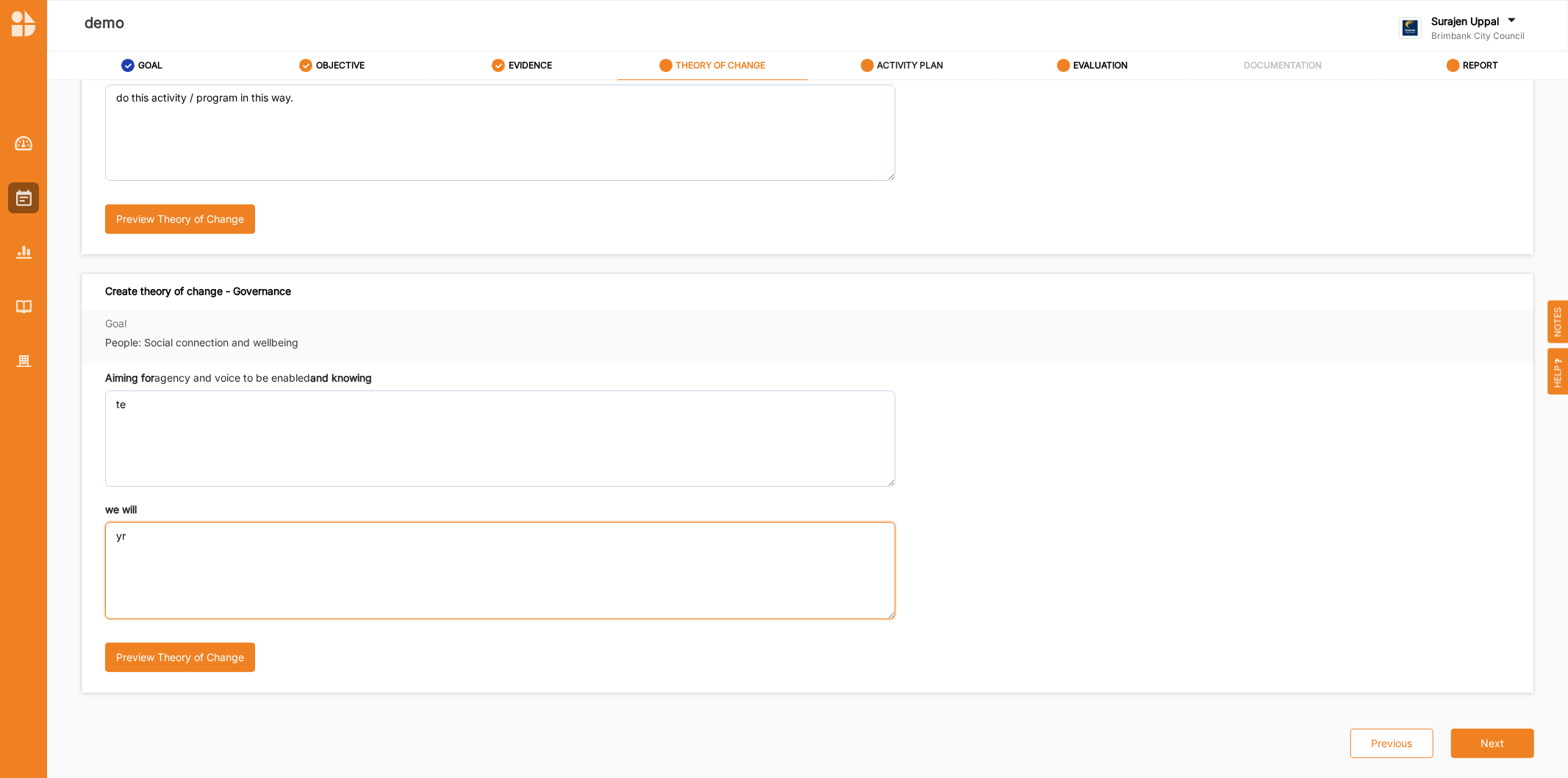
type textarea "yr"
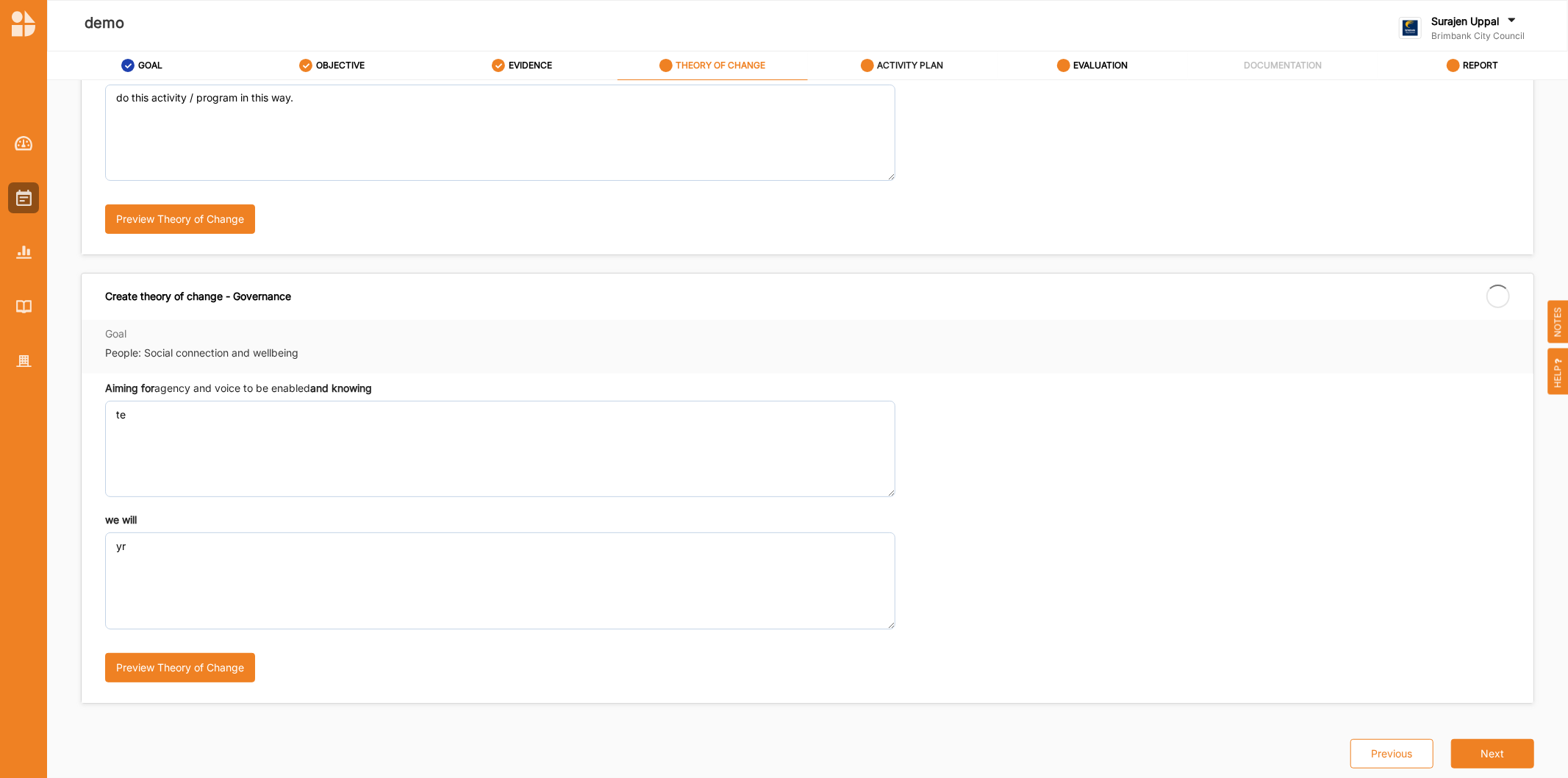
click at [930, 71] on div "ACTIVITY PLAN" at bounding box center [902, 66] width 83 height 27
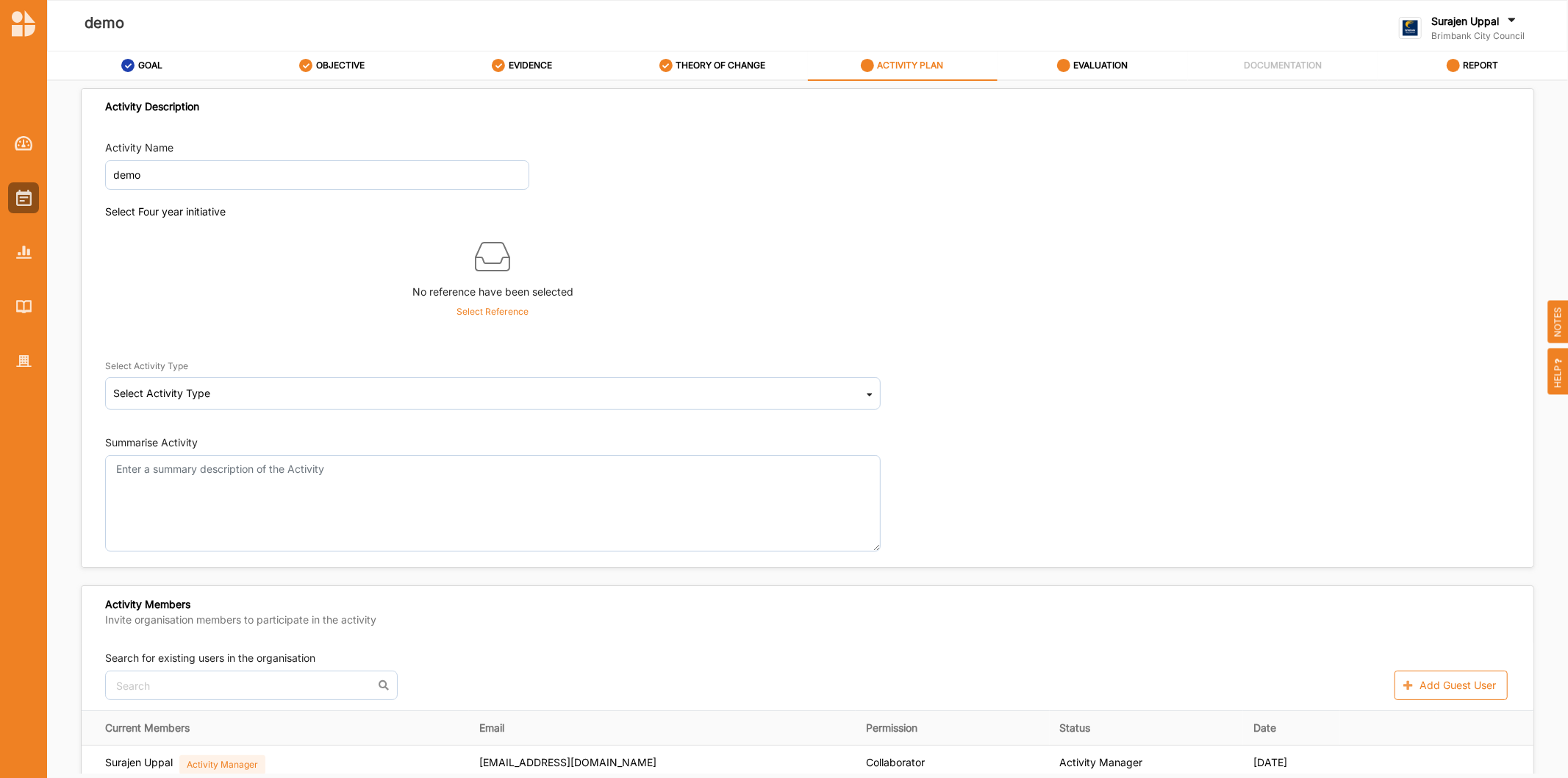
click at [463, 305] on p "Select Reference" at bounding box center [492, 312] width 72 height 13
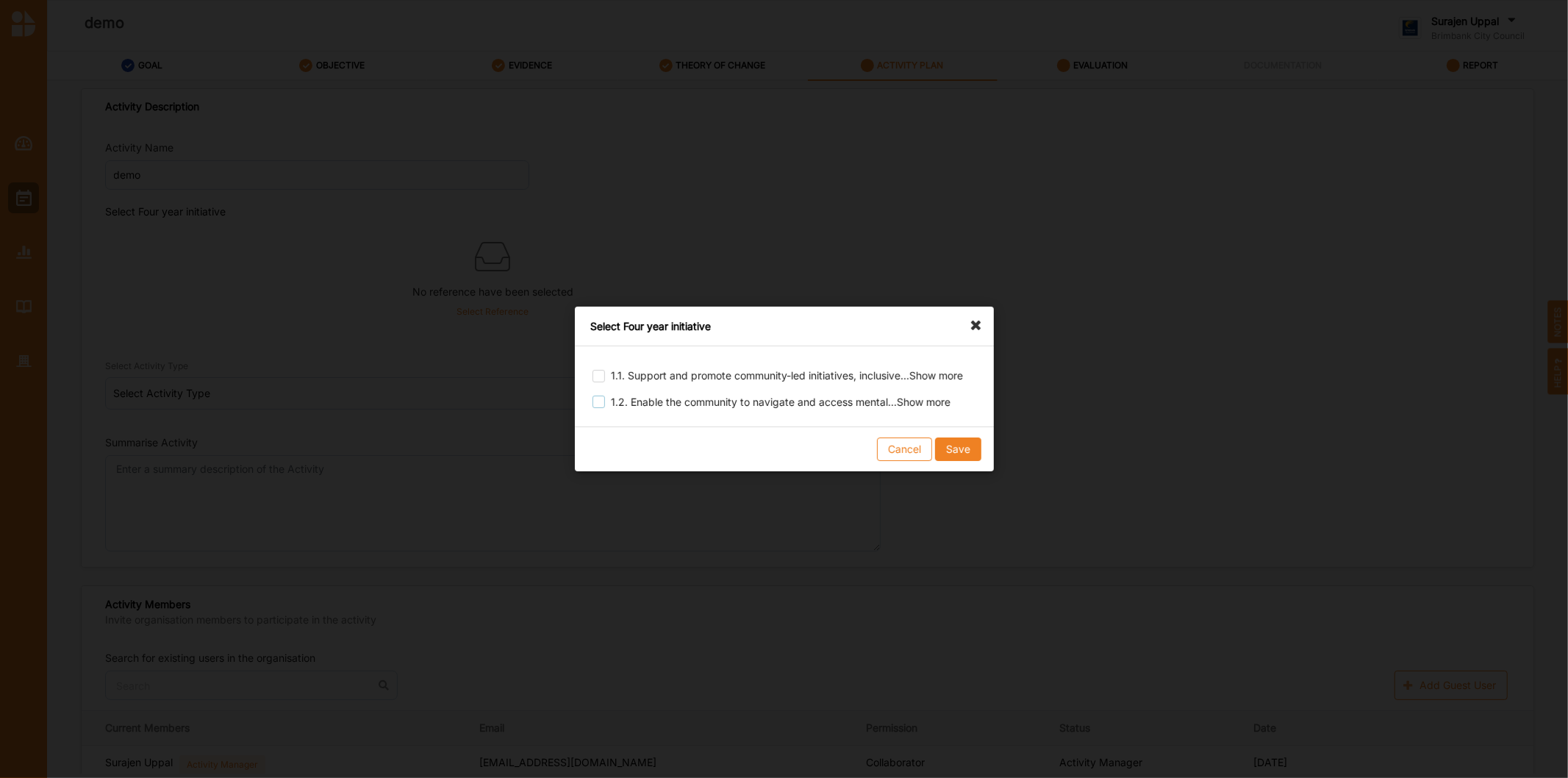
click at [596, 396] on label at bounding box center [598, 396] width 13 height 0
checkbox input "true"
click at [943, 449] on button "Save" at bounding box center [957, 450] width 47 height 24
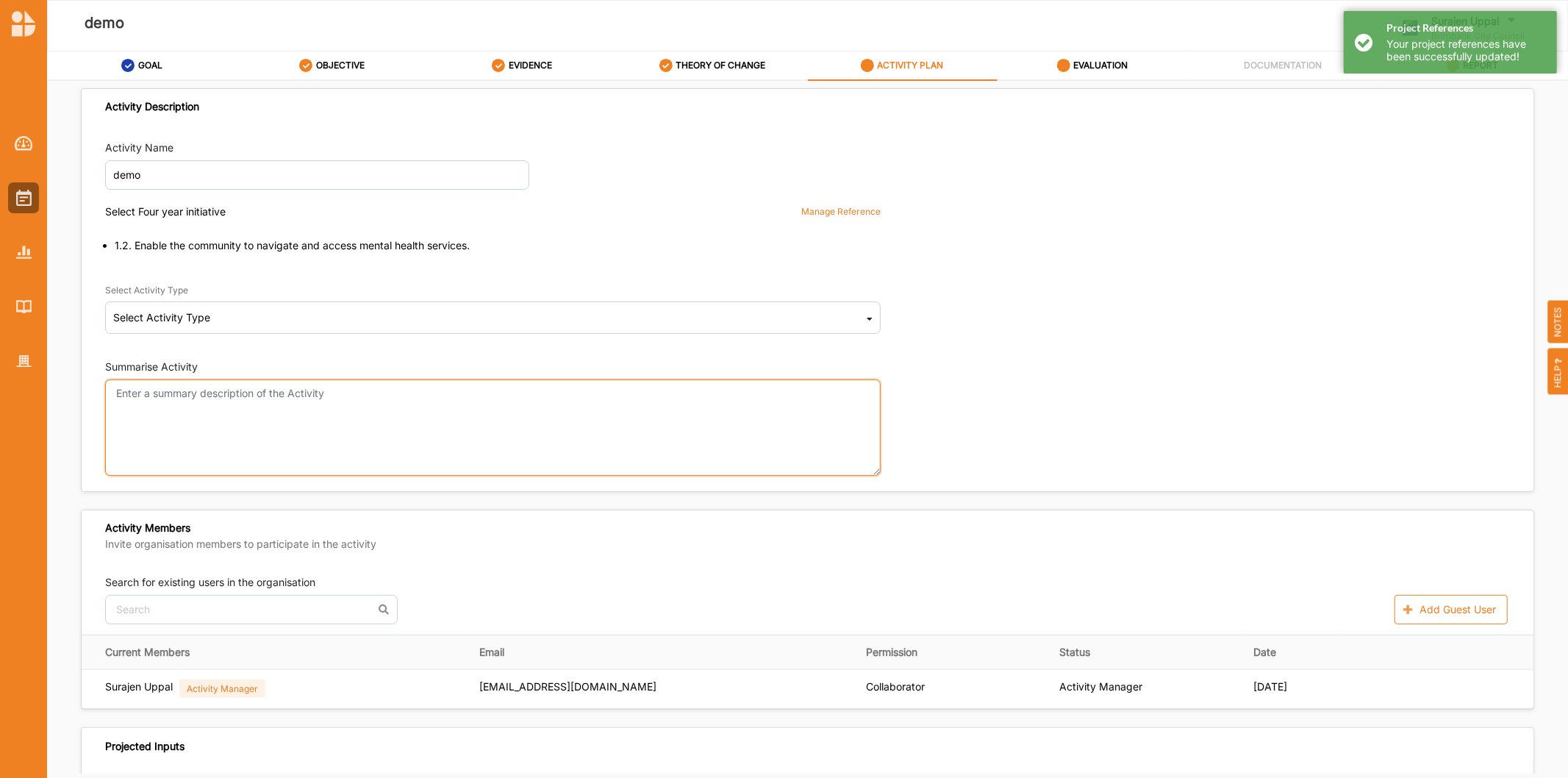
click at [260, 407] on textarea "Summarise Activity" at bounding box center [492, 427] width 775 height 96
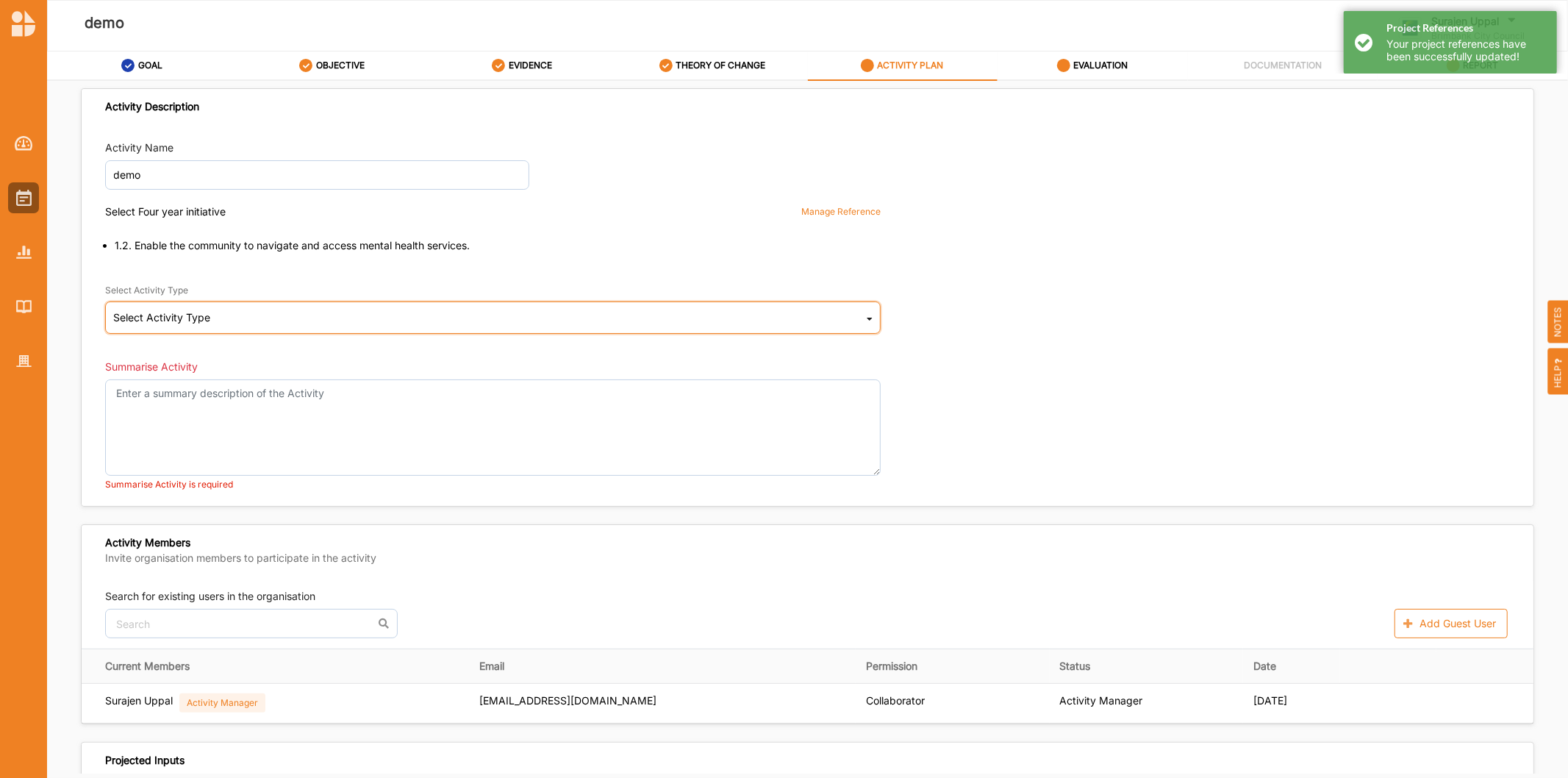
click at [327, 313] on div "Select Activity Type Cultural infrastructure development Acquisitions and Commi…" at bounding box center [492, 318] width 775 height 33
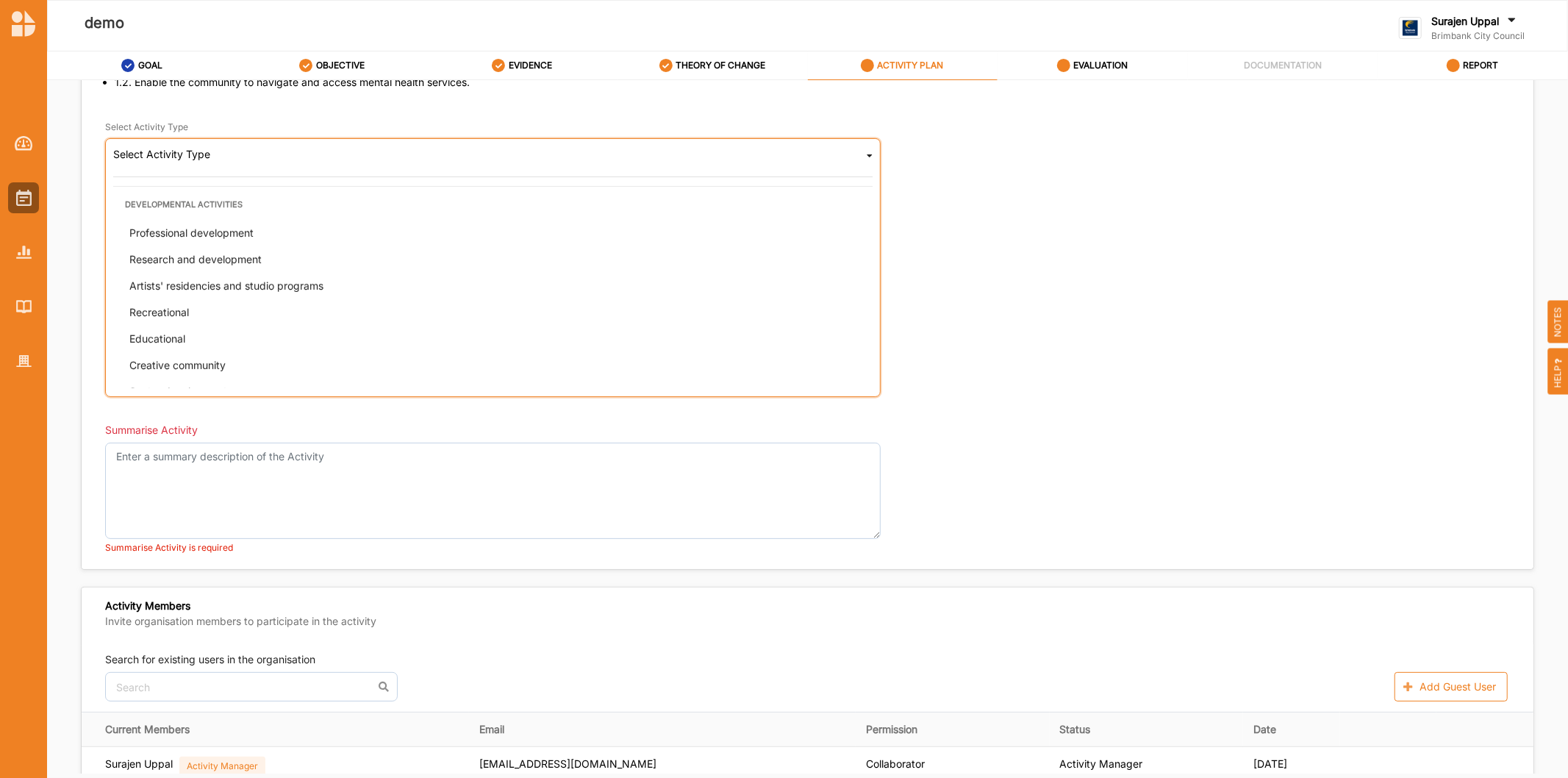
scroll to position [375, 0]
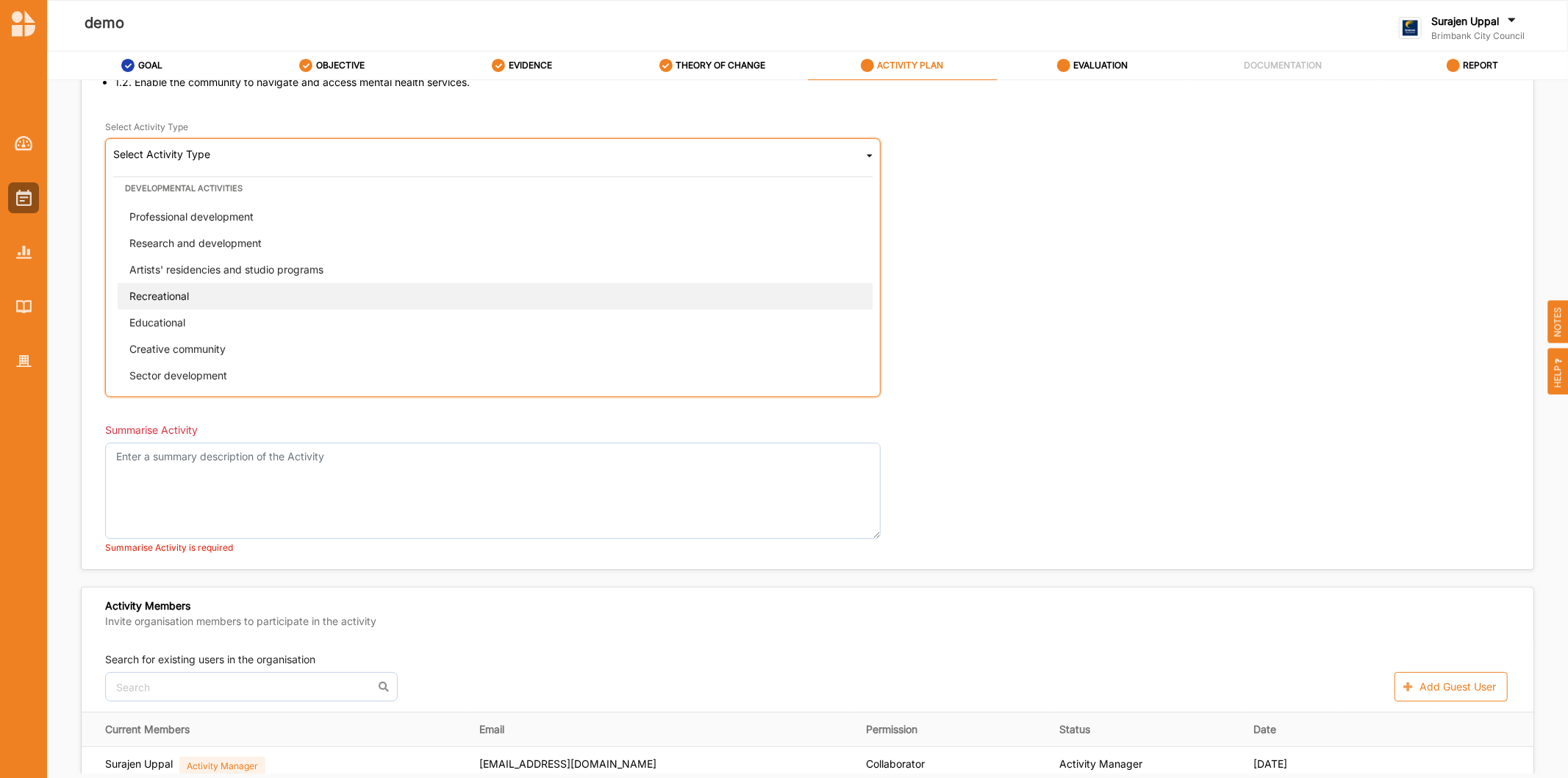
click at [175, 302] on div "Recreational" at bounding box center [497, 296] width 759 height 27
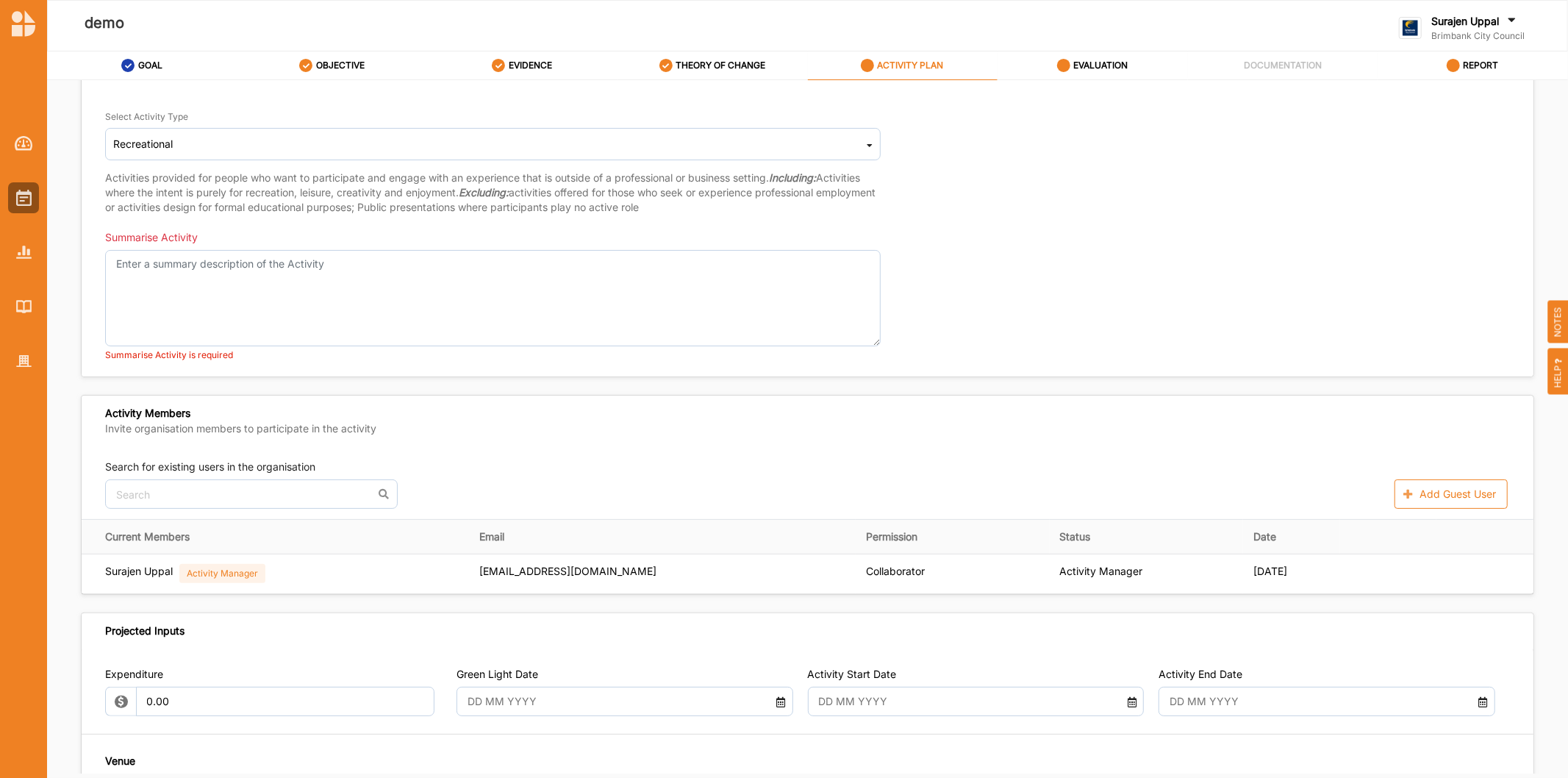
scroll to position [163, 0]
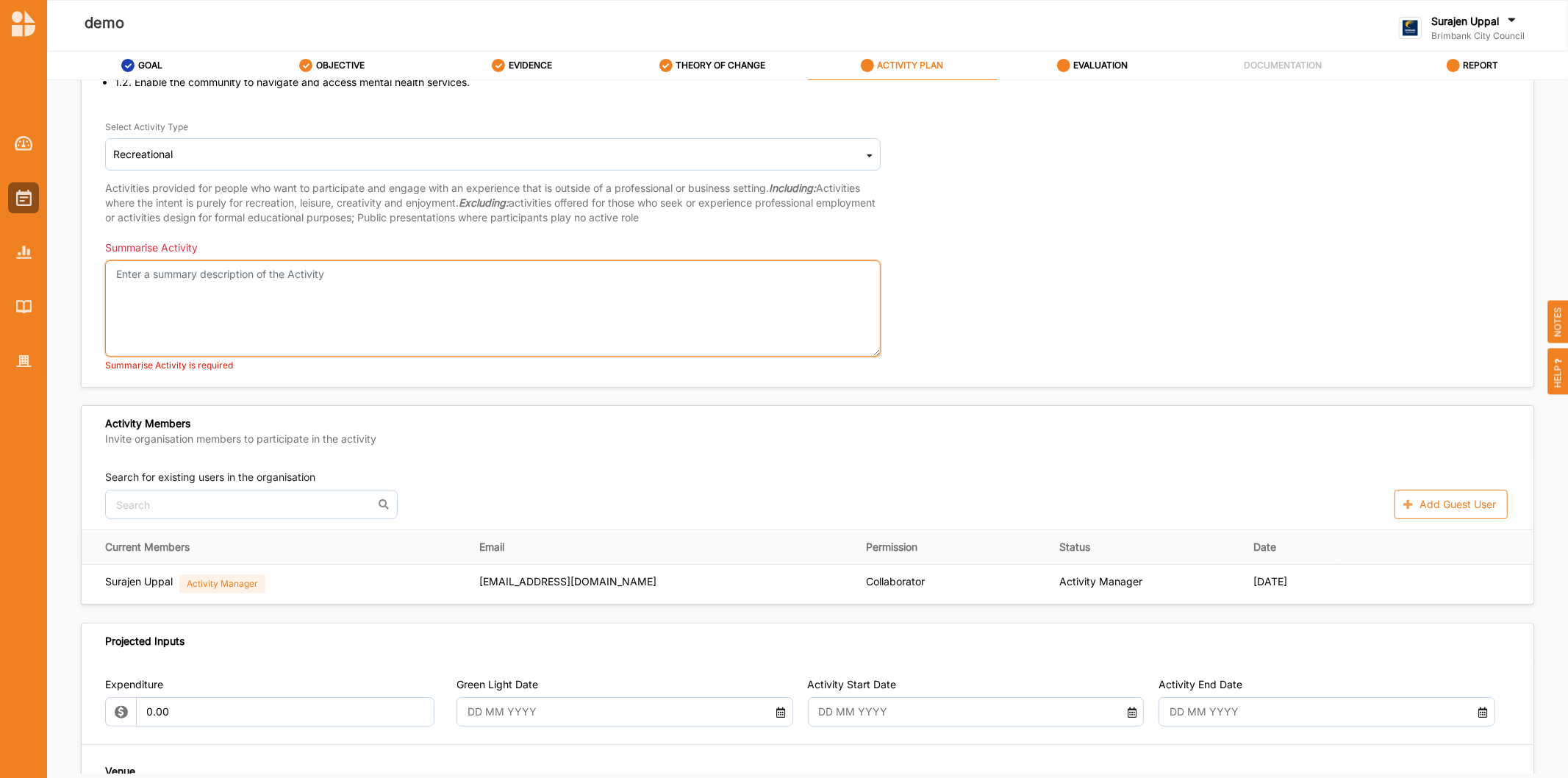
click at [210, 298] on textarea "Summarise Activity" at bounding box center [492, 308] width 775 height 96
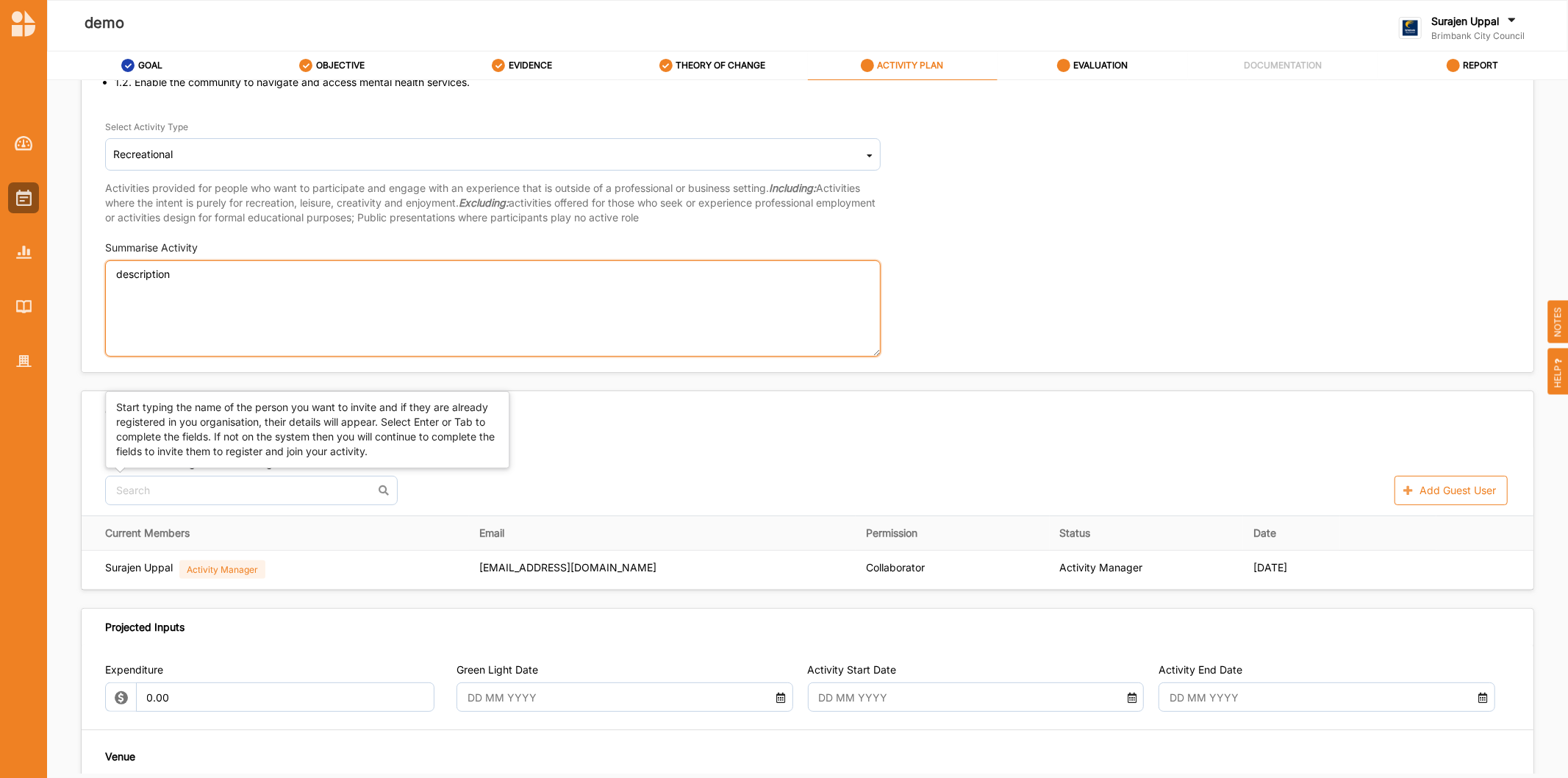
type textarea "description"
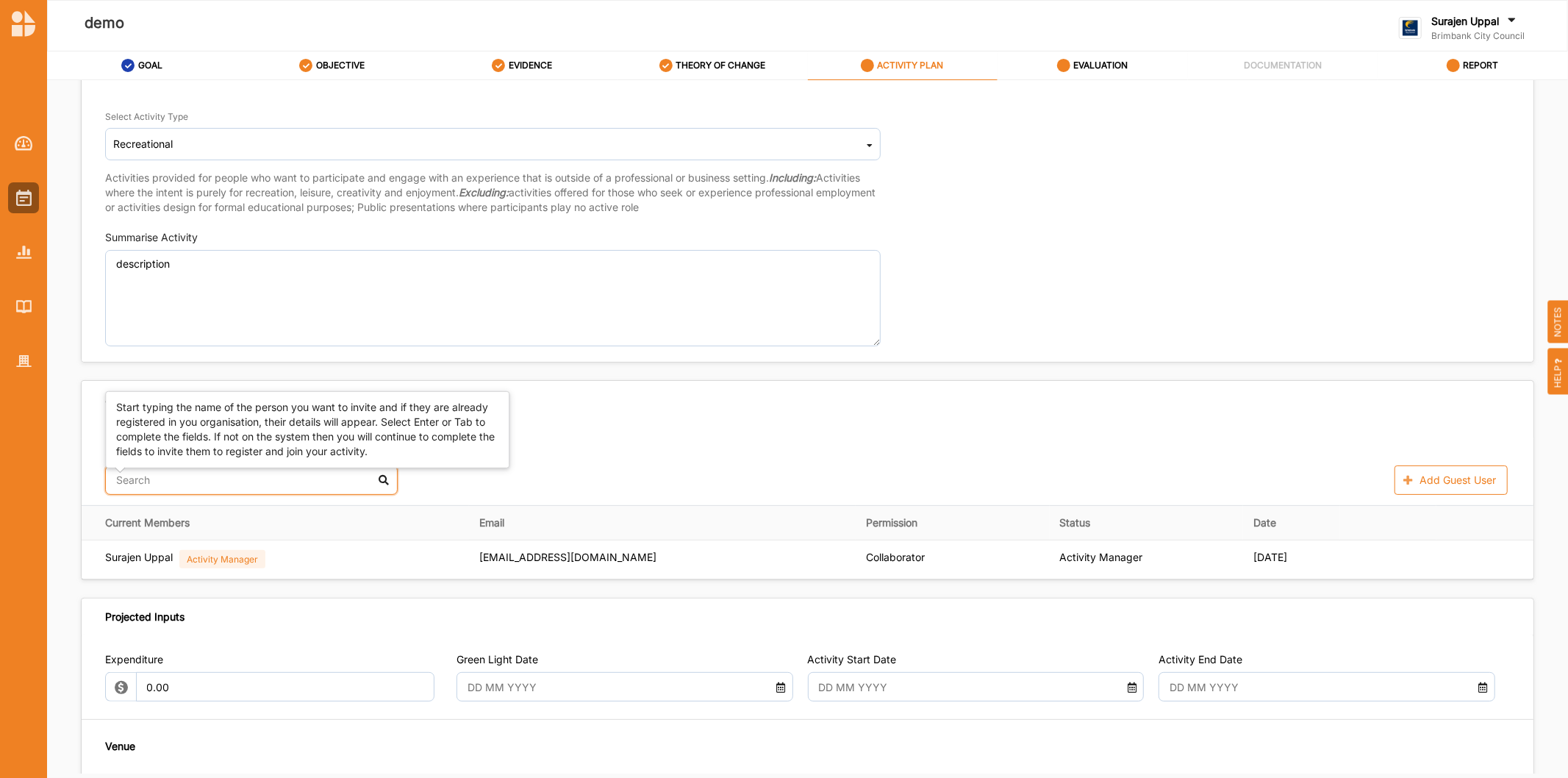
click at [327, 495] on div at bounding box center [251, 480] width 293 height 30
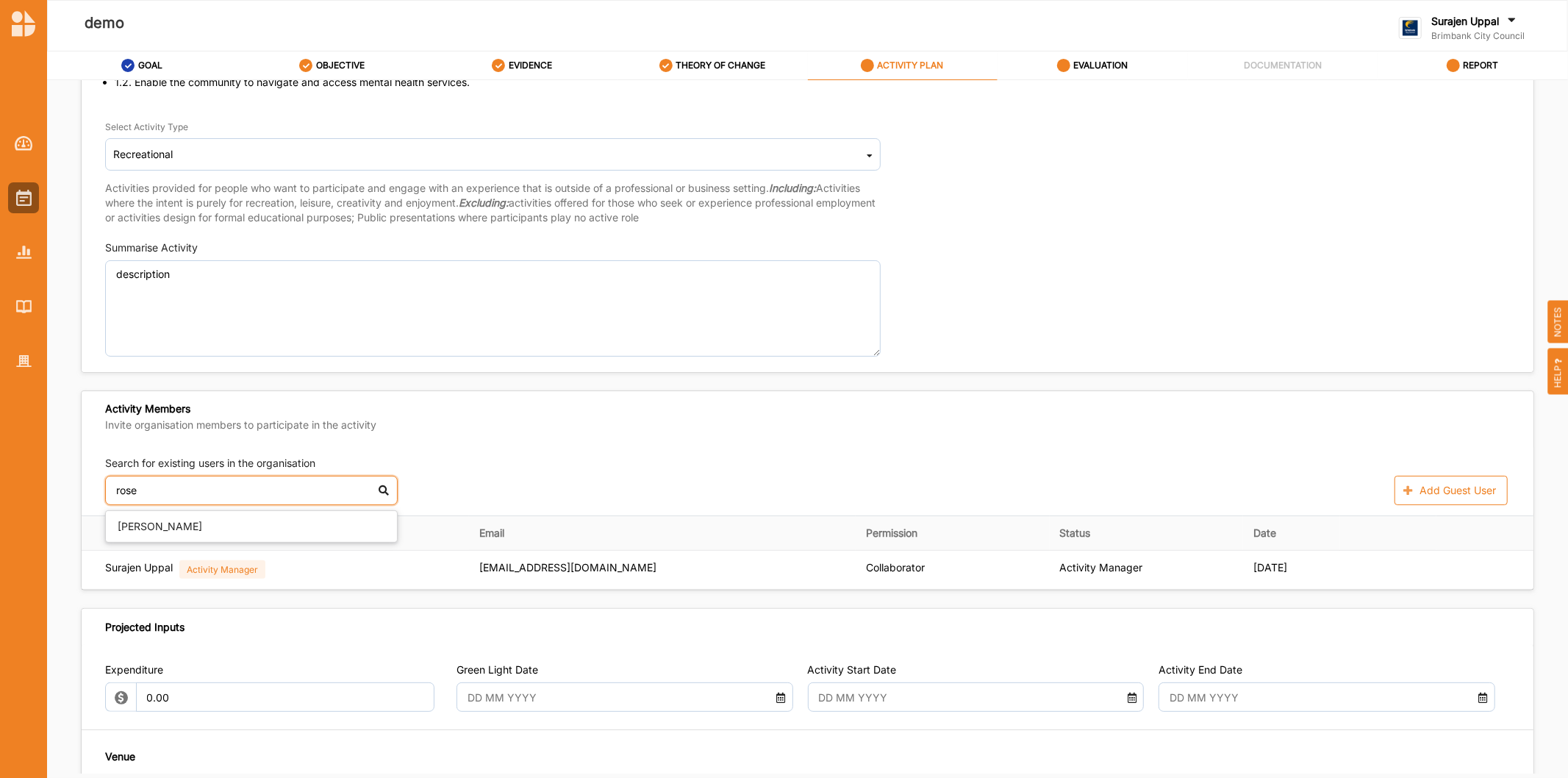
type input "rose"
click at [1086, 415] on div "Activity Members Invite organisation members to participate in the activity" at bounding box center [807, 419] width 1452 height 55
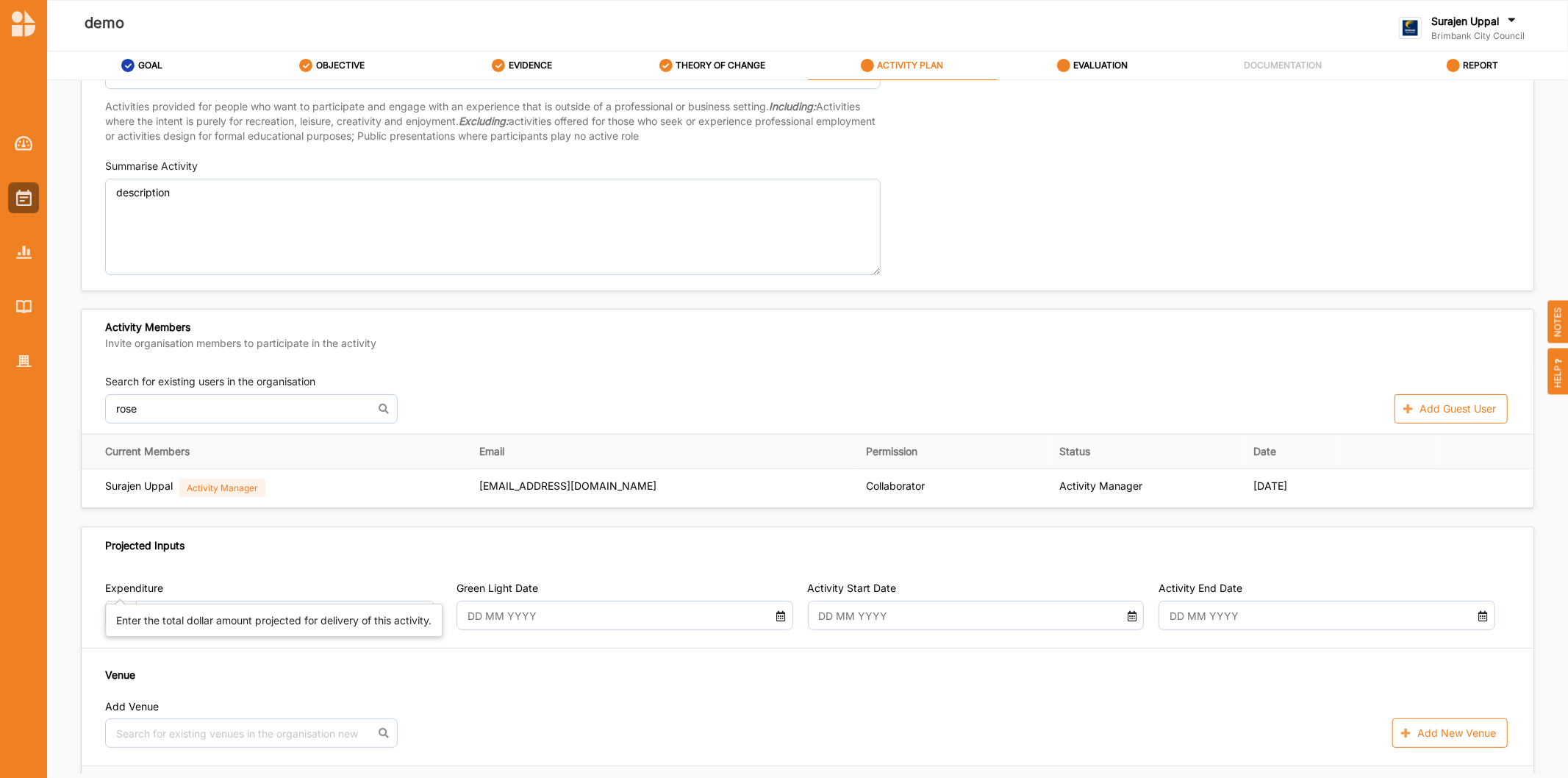
scroll to position [408, 0]
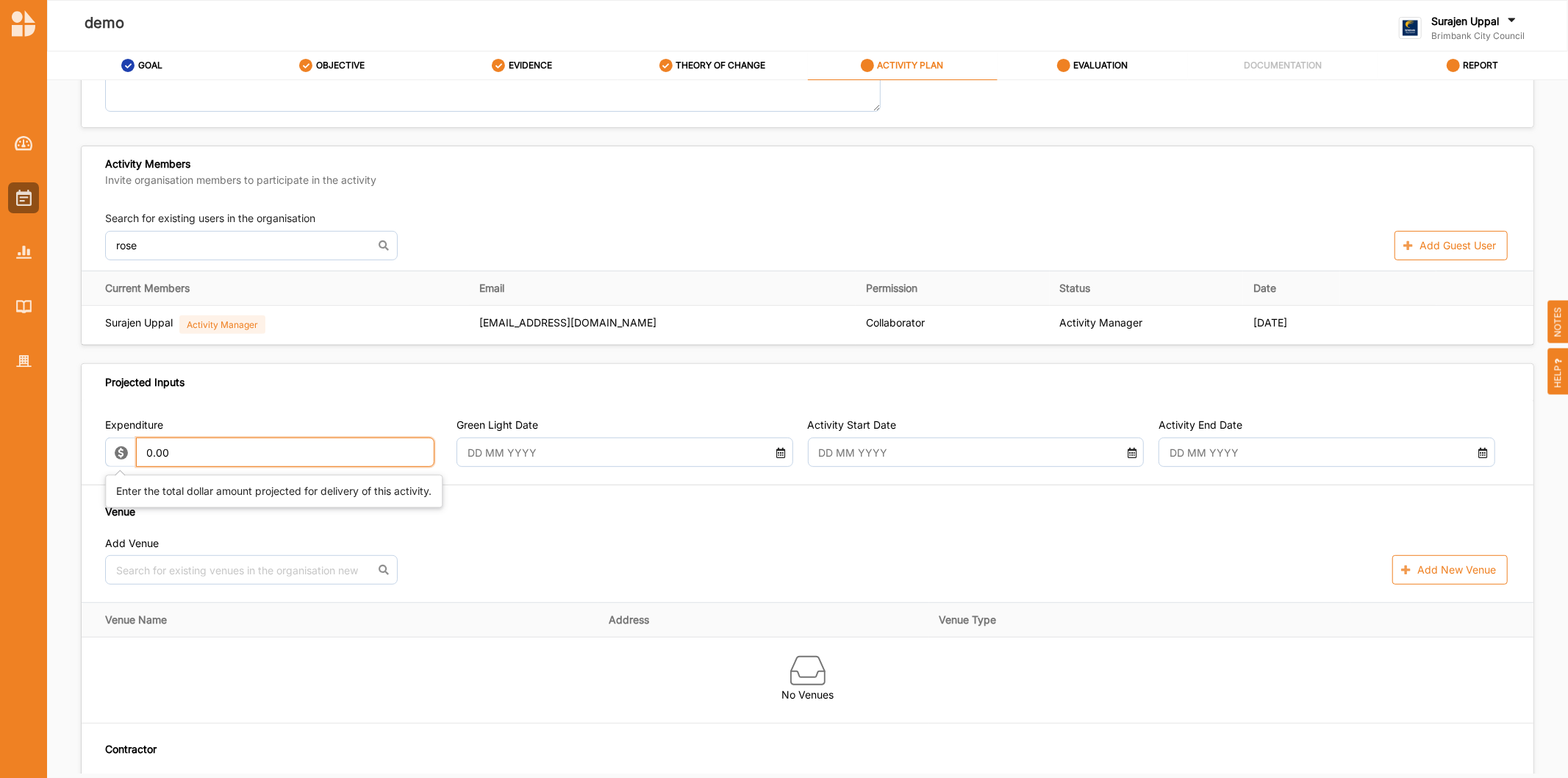
drag, startPoint x: 216, startPoint y: 451, endPoint x: 0, endPoint y: 253, distance: 293.0
click at [0, 365] on div "demo Surajen Uppal Brimbank City Council Brimbank City C... User Profile Help L…" at bounding box center [784, 389] width 1568 height 778
click at [534, 450] on input "text" at bounding box center [611, 453] width 304 height 30
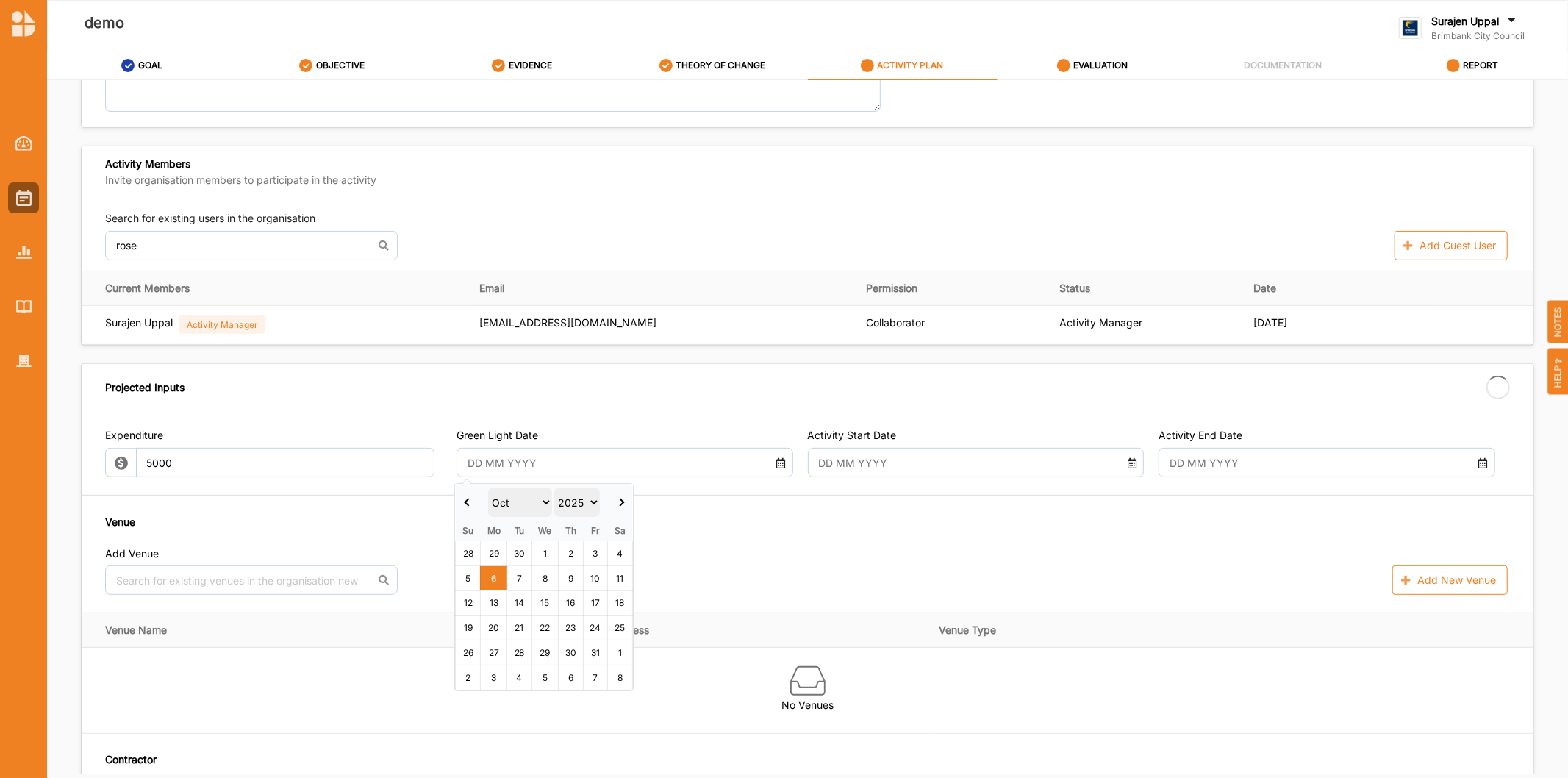
type input "5,000.00"
type input "-5,000.00"
type input "30 Sep 2025"
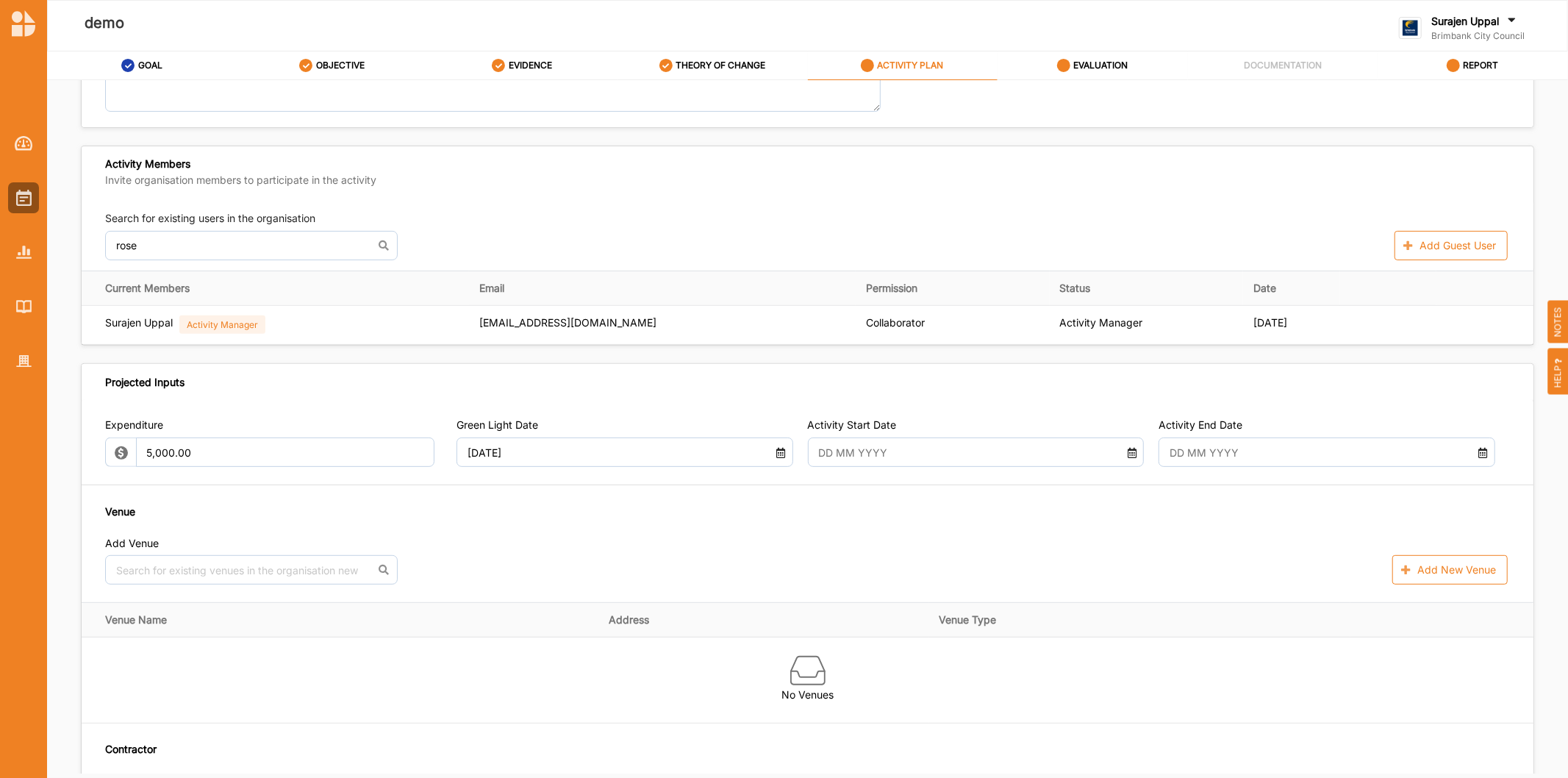
click at [973, 461] on input "text" at bounding box center [963, 453] width 304 height 30
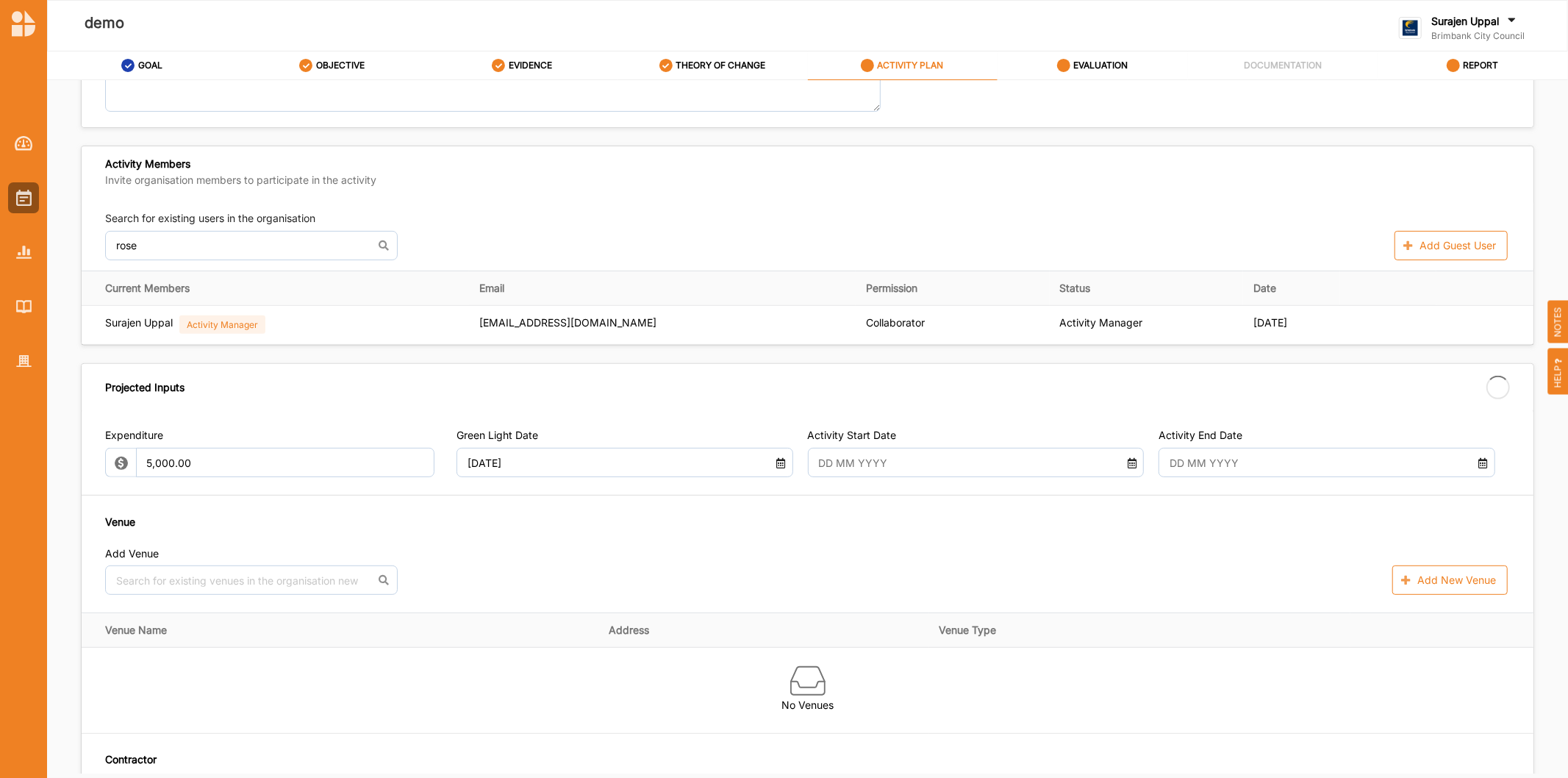
type input "07 Oct 2025"
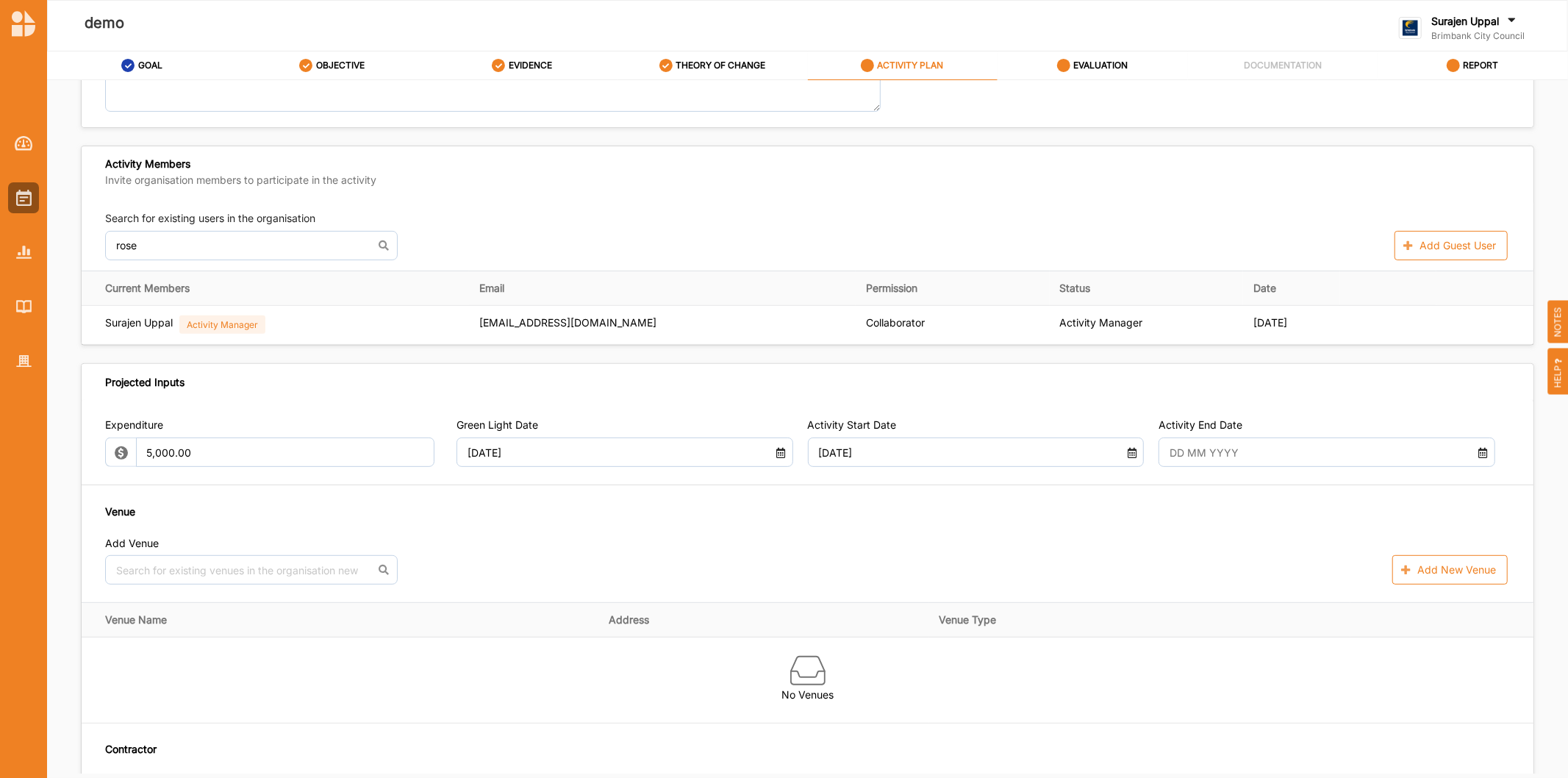
click at [1254, 452] on input "text" at bounding box center [1314, 453] width 304 height 30
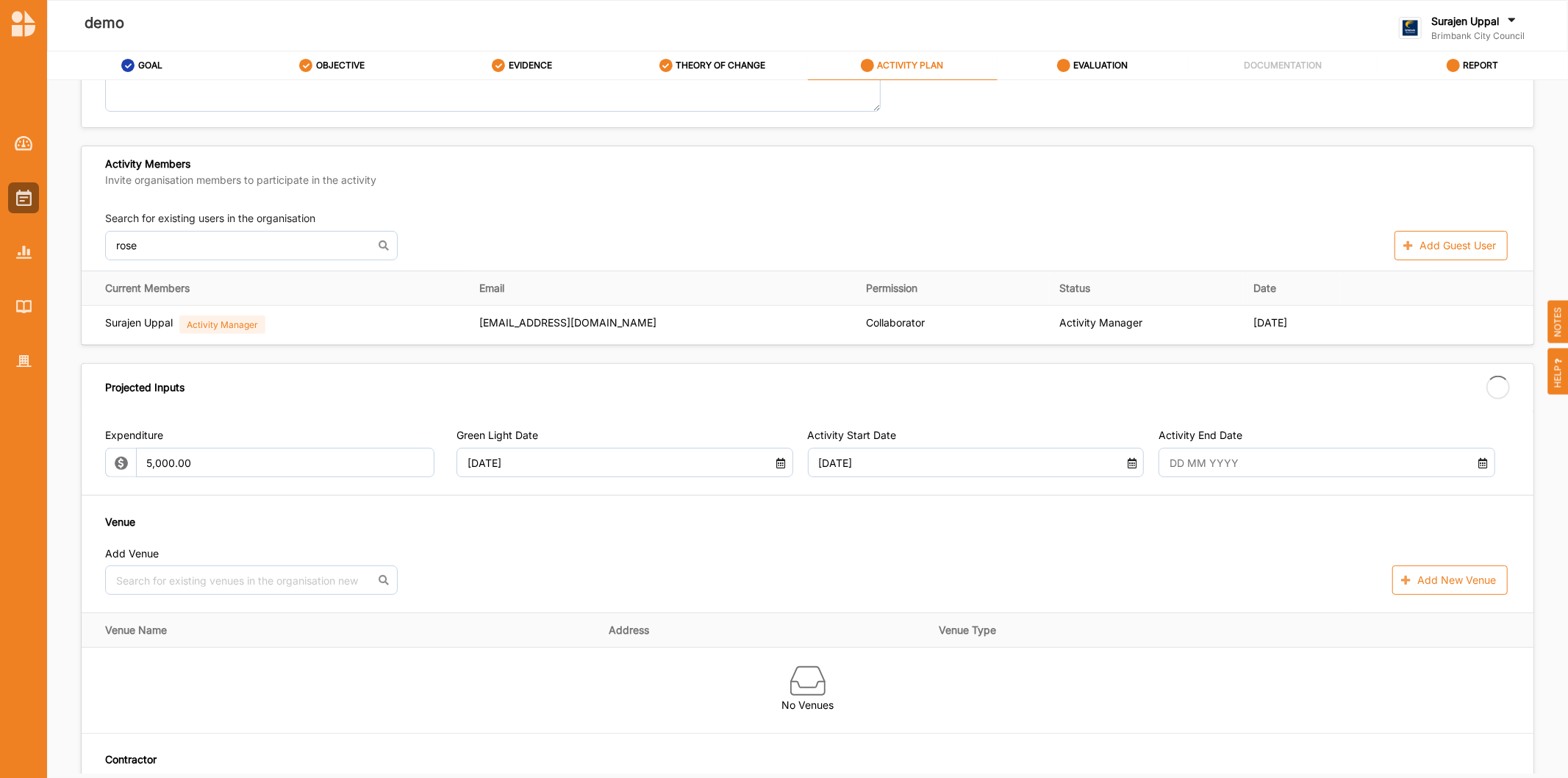
type input "16 Oct 2025"
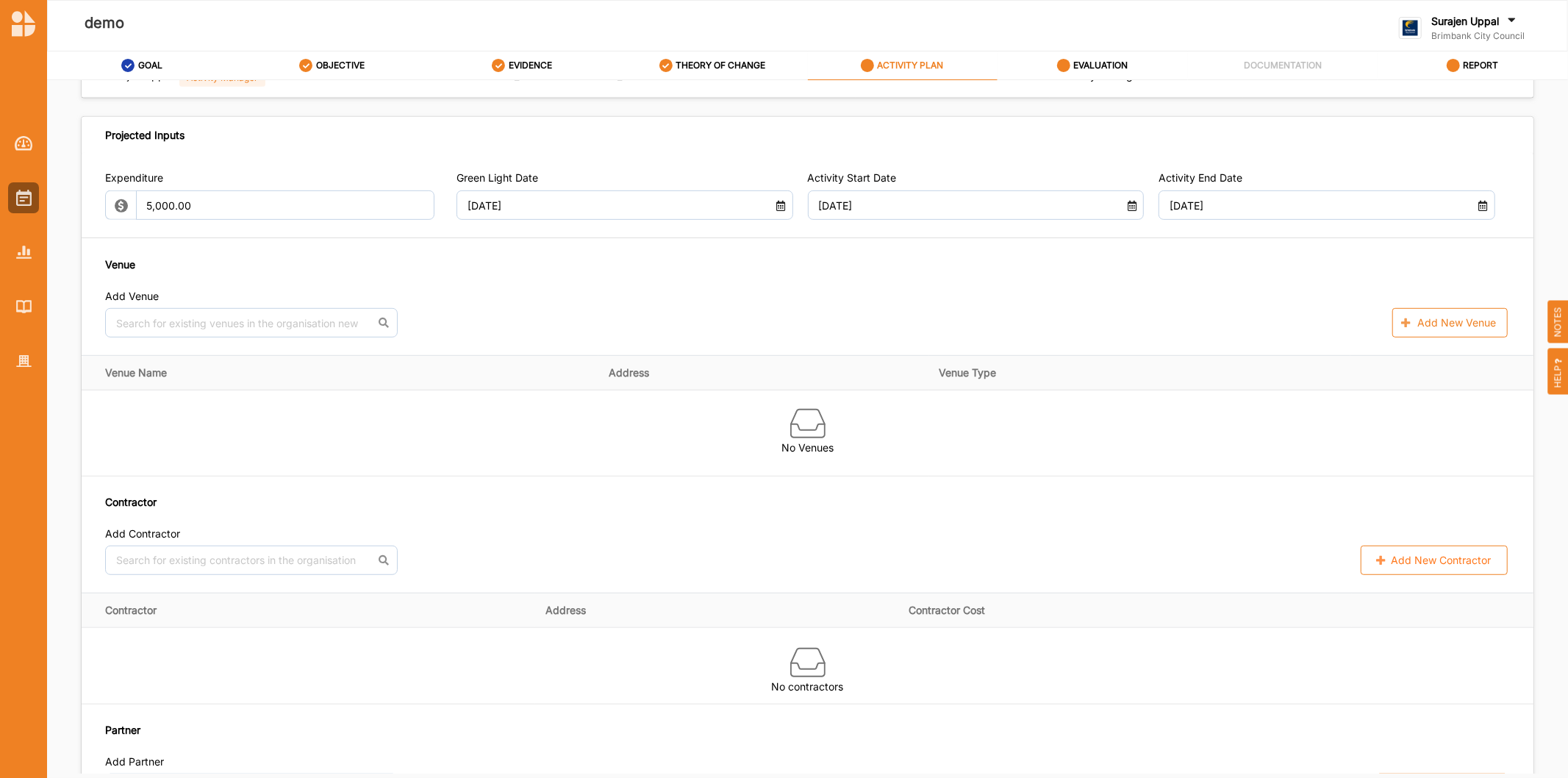
scroll to position [735, 0]
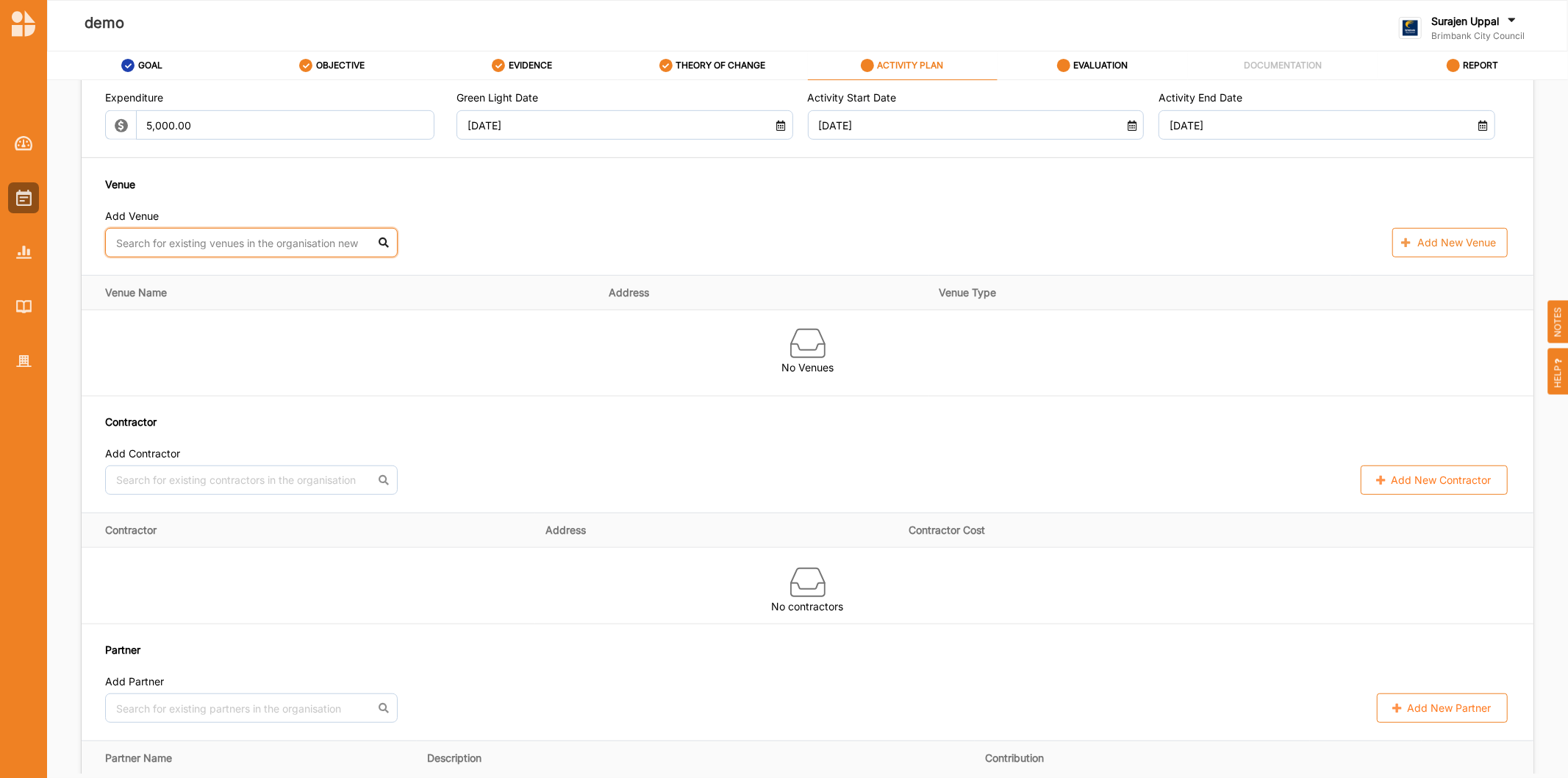
click at [254, 247] on input "text" at bounding box center [251, 243] width 293 height 30
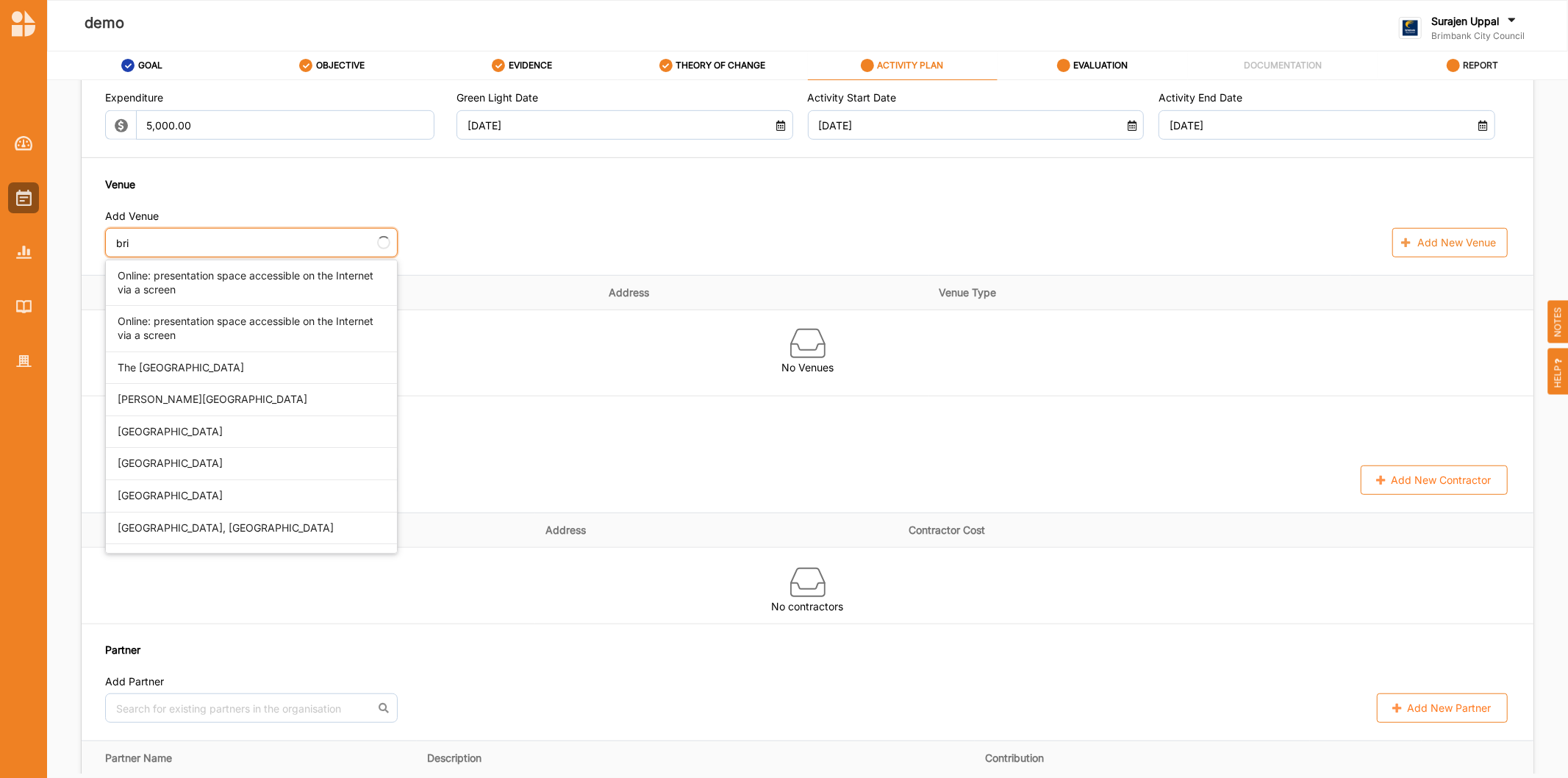
type input "brim"
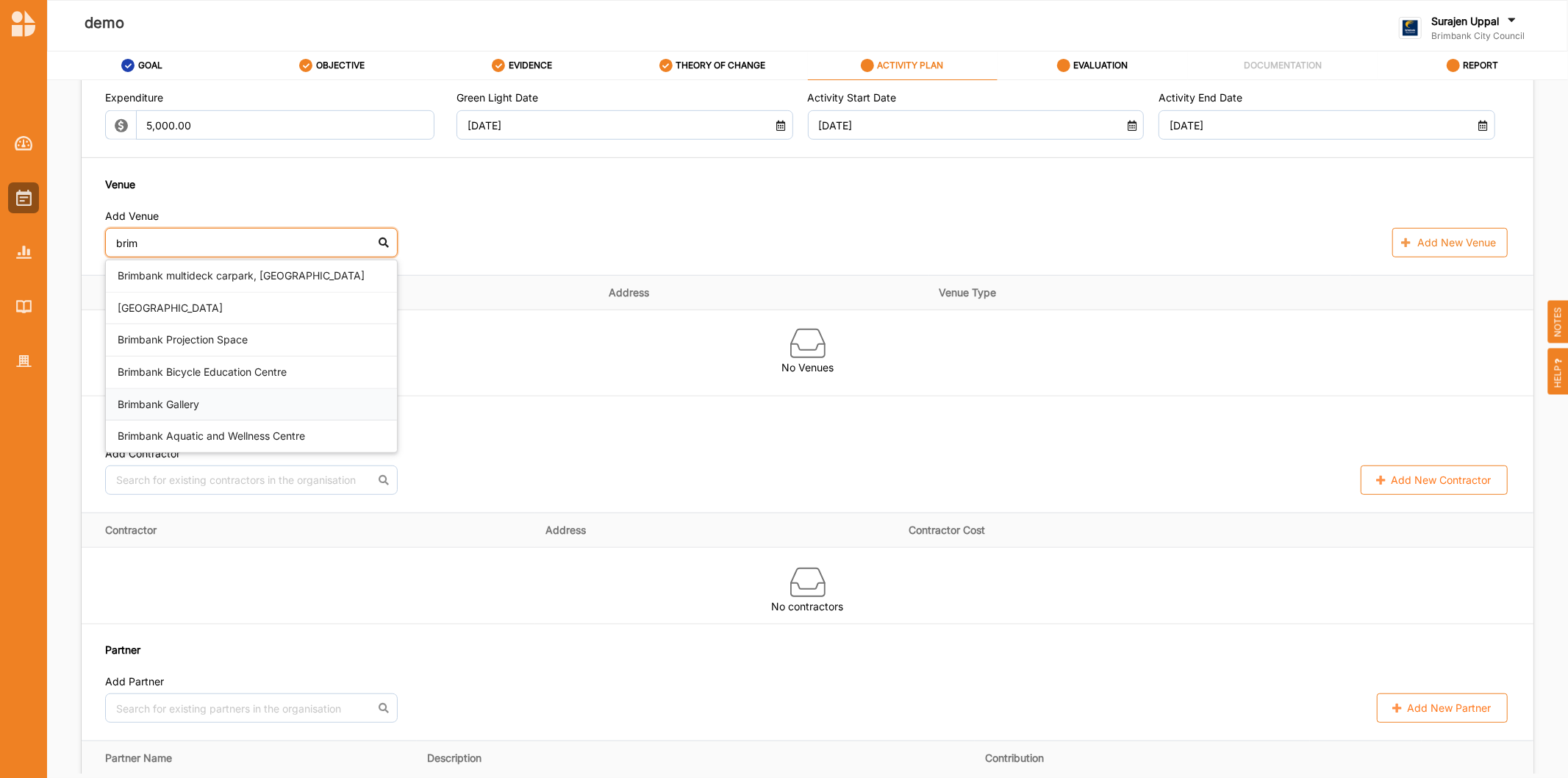
click at [195, 409] on div "Brimbank Gallery" at bounding box center [251, 405] width 291 height 33
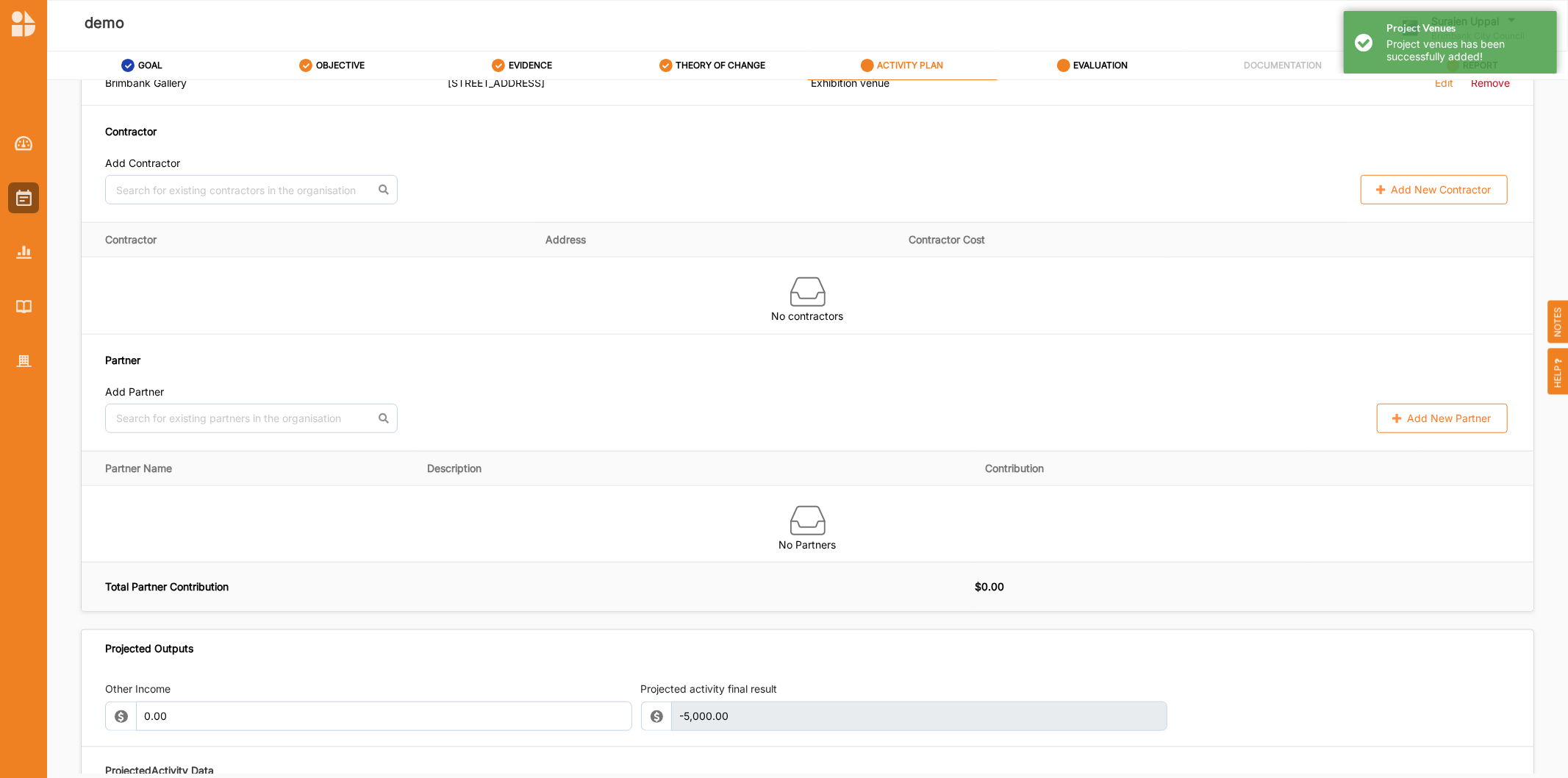
scroll to position [980, 0]
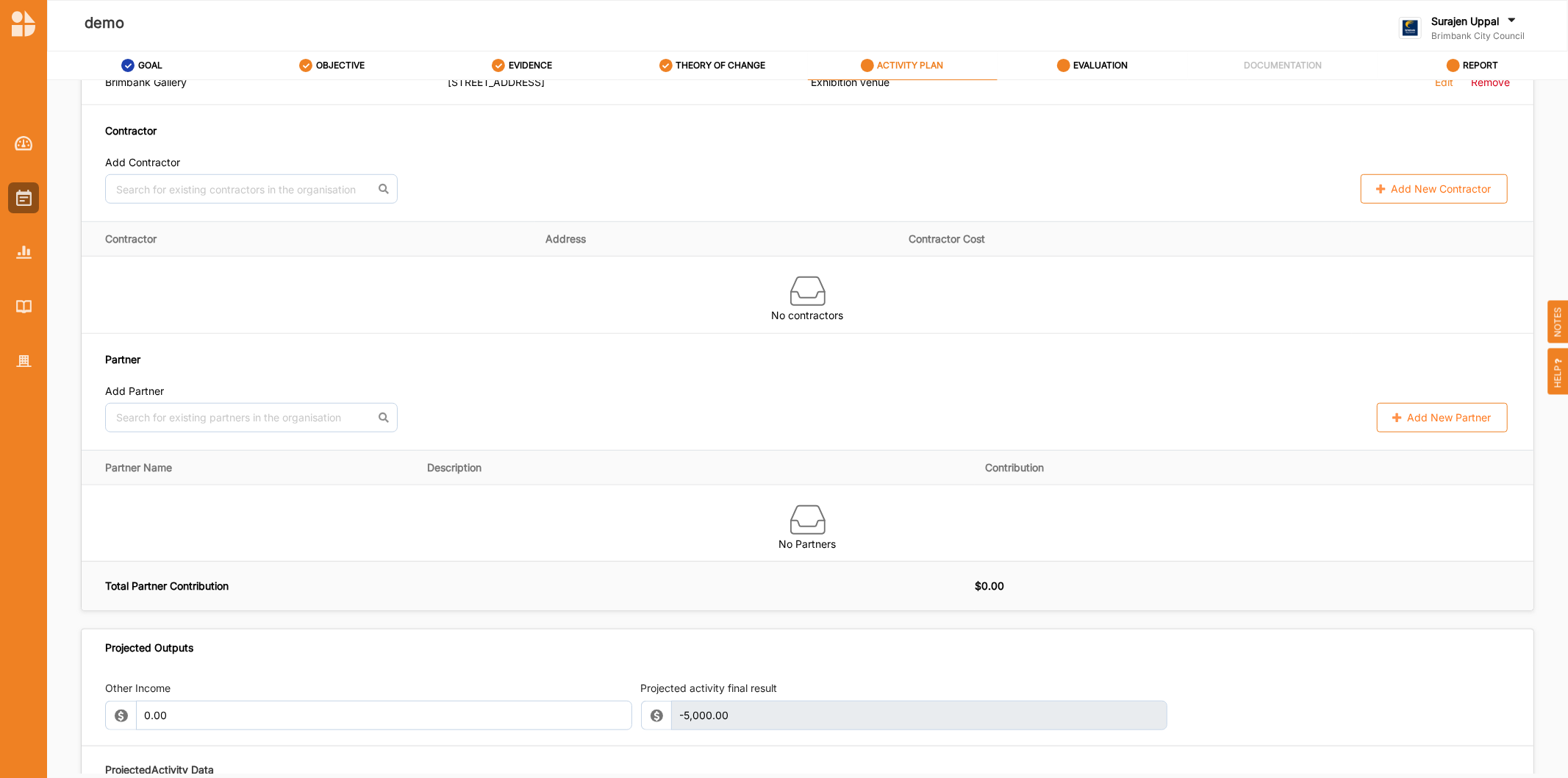
click at [1400, 194] on button "Add New Contractor" at bounding box center [1433, 189] width 147 height 30
select select "[GEOGRAPHIC_DATA]"
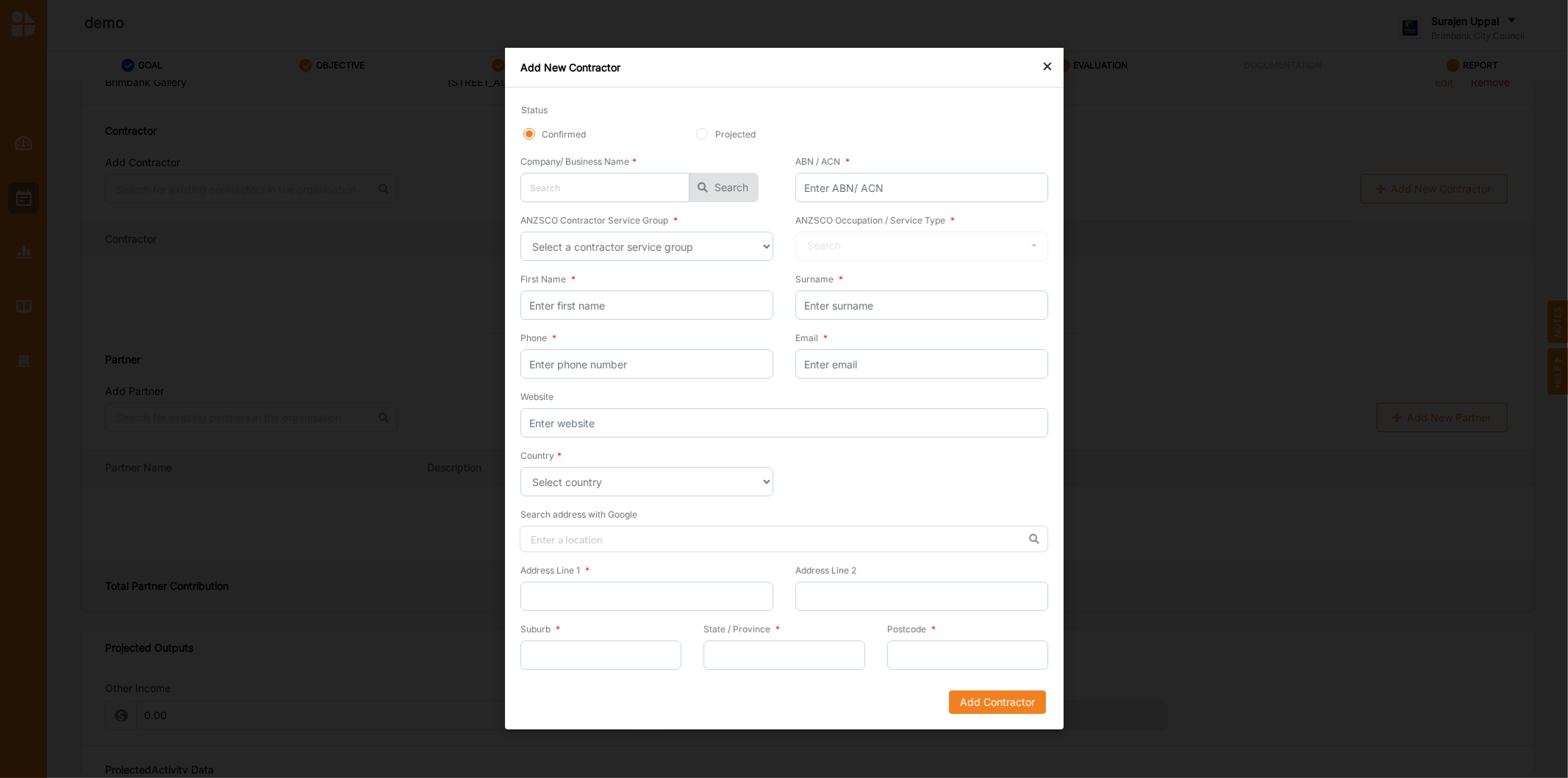
click at [1054, 66] on div "Add New Contractor" at bounding box center [784, 68] width 559 height 40
click at [1052, 69] on div "×" at bounding box center [1048, 66] width 12 height 18
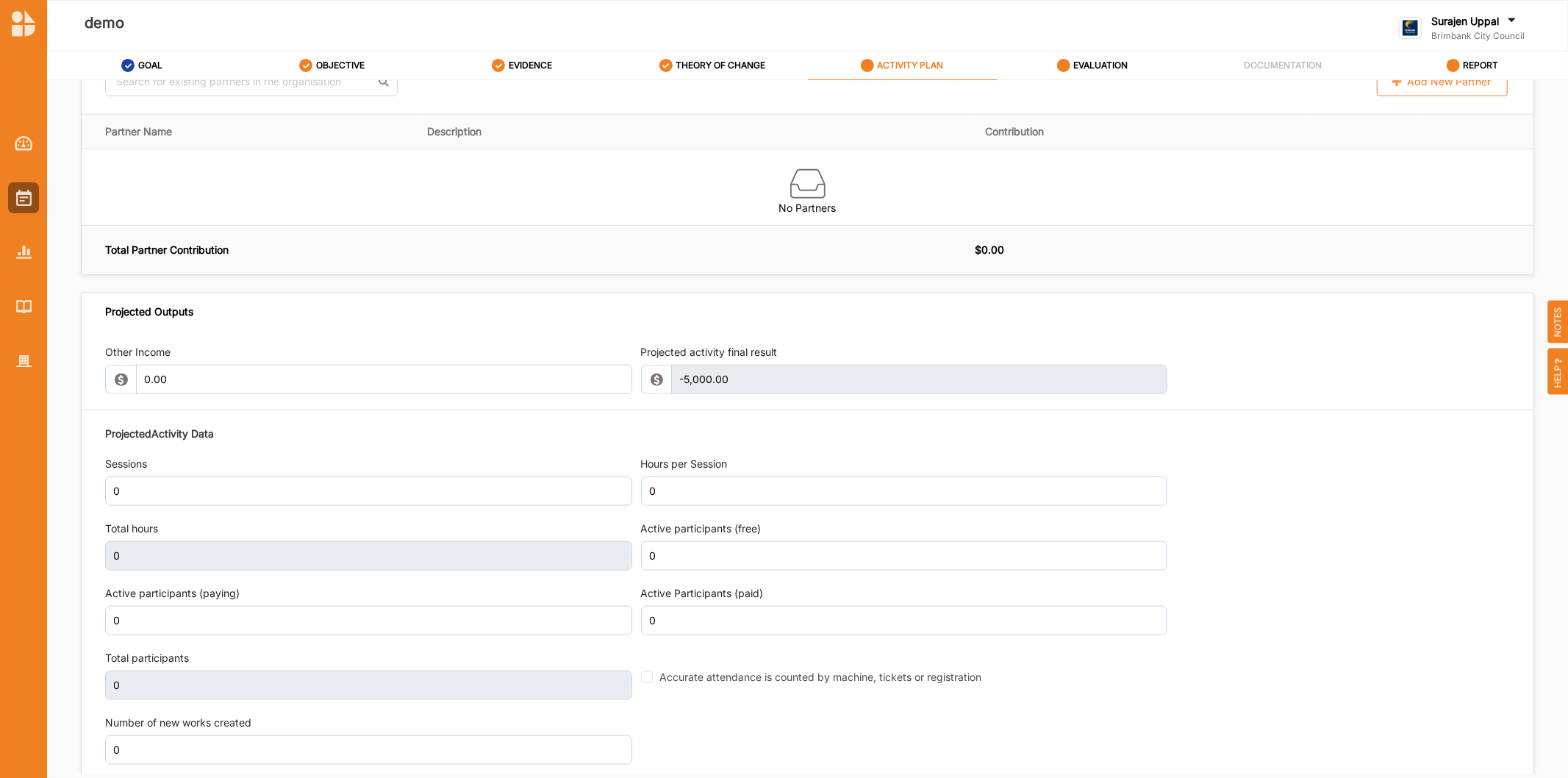
scroll to position [1470, 0]
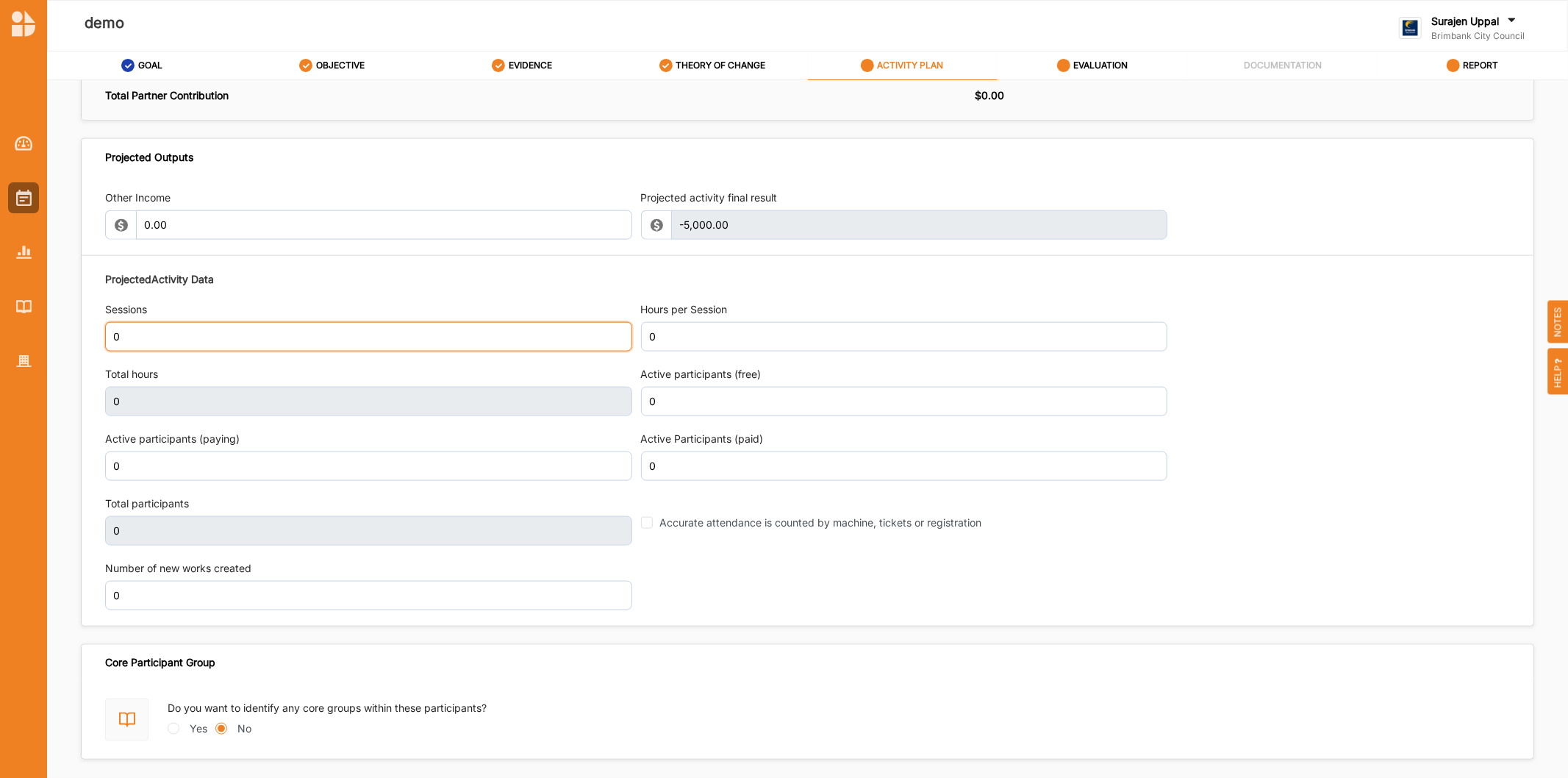
drag, startPoint x: 164, startPoint y: 347, endPoint x: 0, endPoint y: 246, distance: 192.6
click at [112, 302] on div "Projected Activity Data Sessions 0 Hours per Session 0 Total hours 0 Active par…" at bounding box center [807, 441] width 1405 height 354
type input "4"
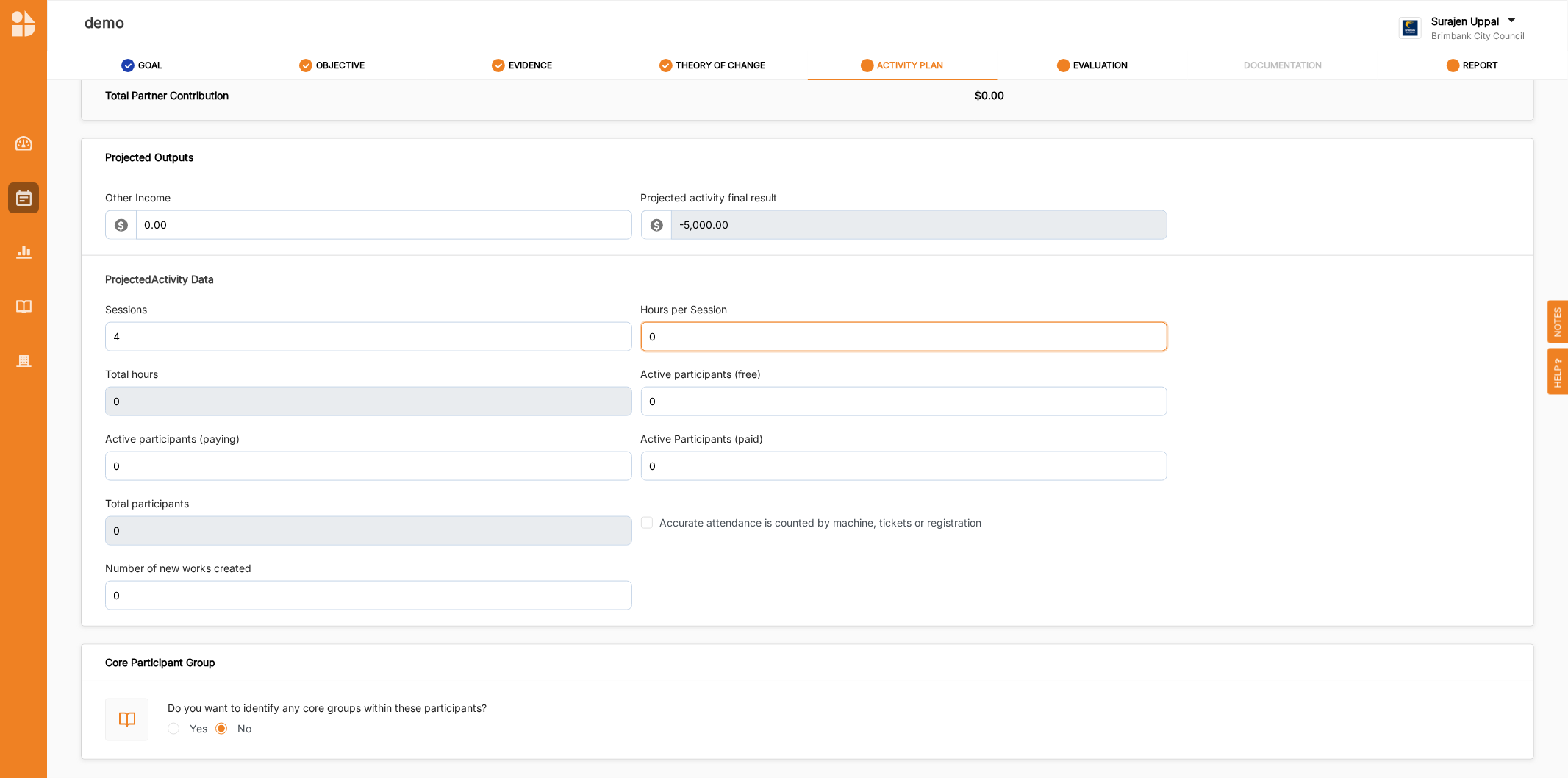
click at [726, 345] on input "0" at bounding box center [904, 336] width 527 height 30
type input "4"
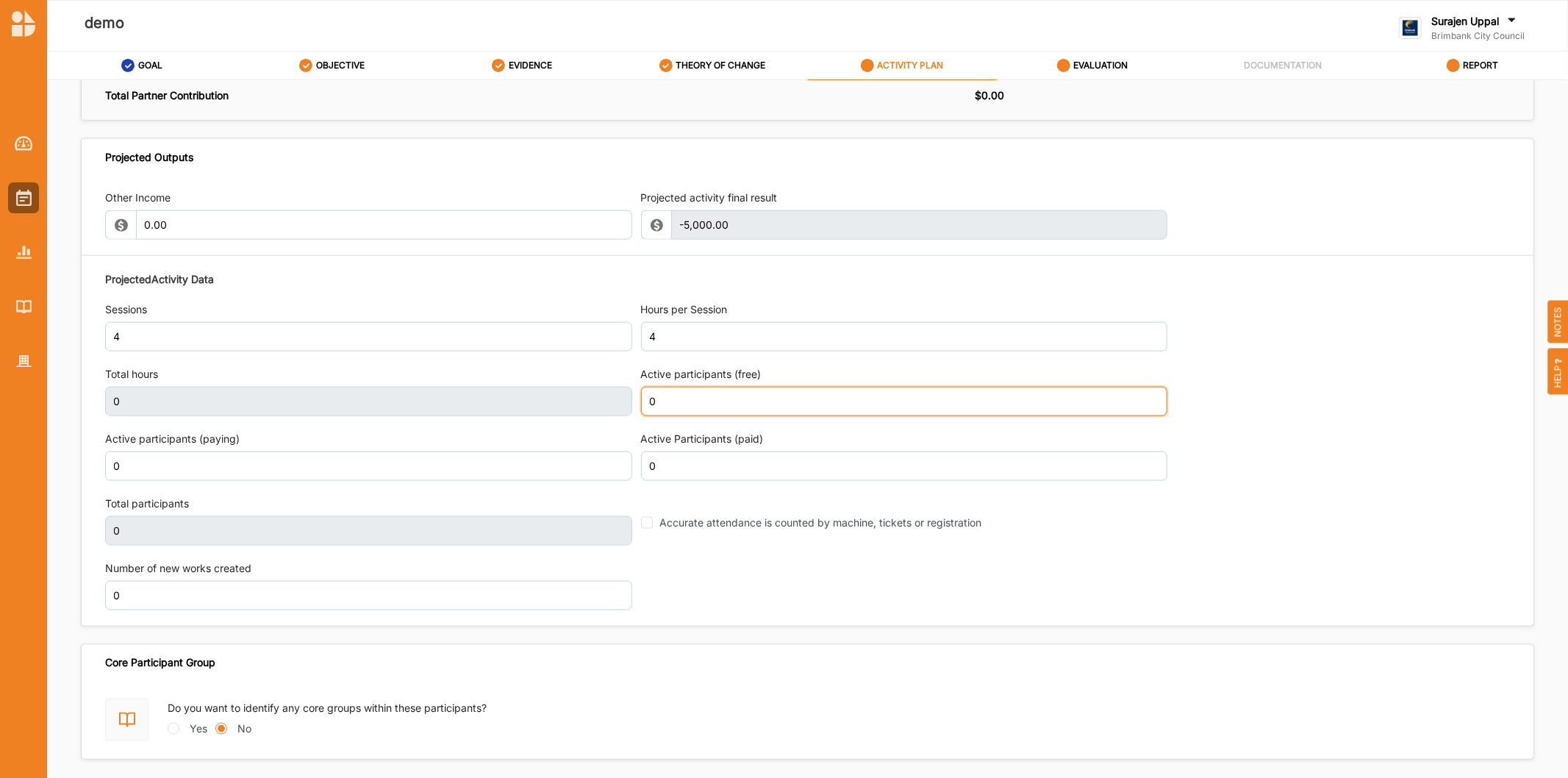
click at [704, 416] on input "0" at bounding box center [904, 402] width 527 height 30
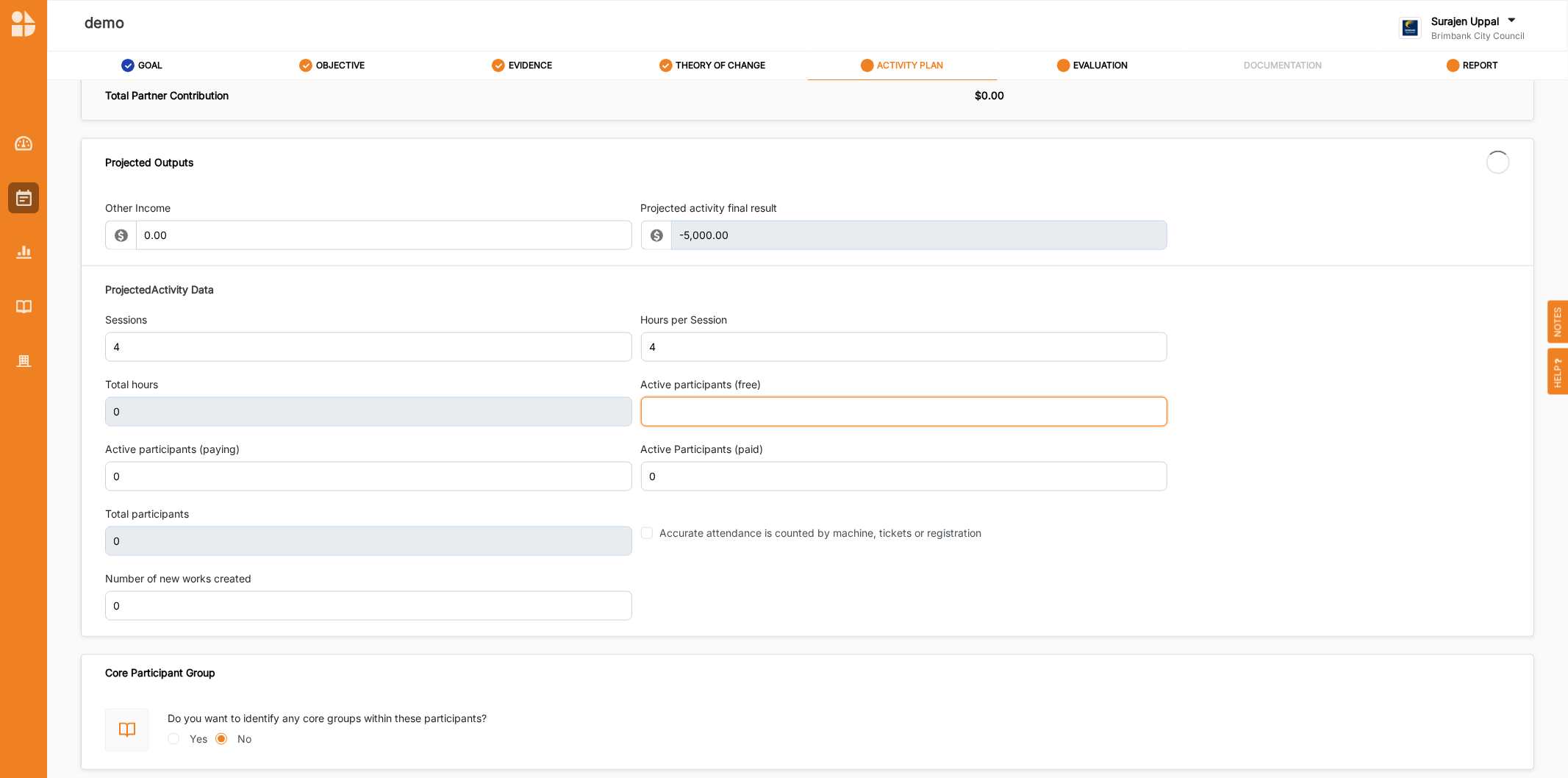
type input "5"
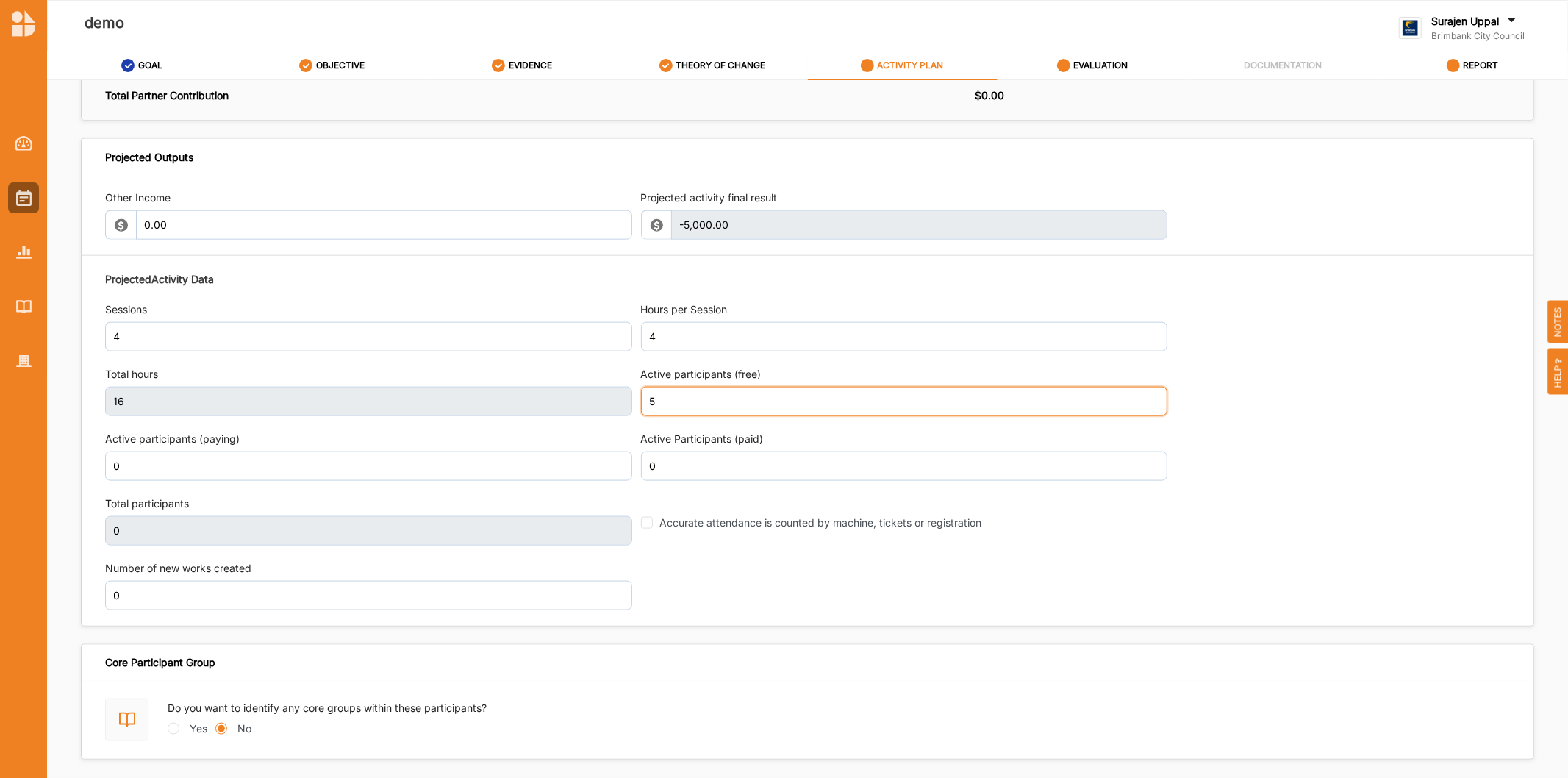
type input "16"
type input "5,000"
click at [1073, 603] on div "Projected Activity Data Sessions 4 Hours per Session 4 Total hours 16 Active pa…" at bounding box center [807, 441] width 1405 height 354
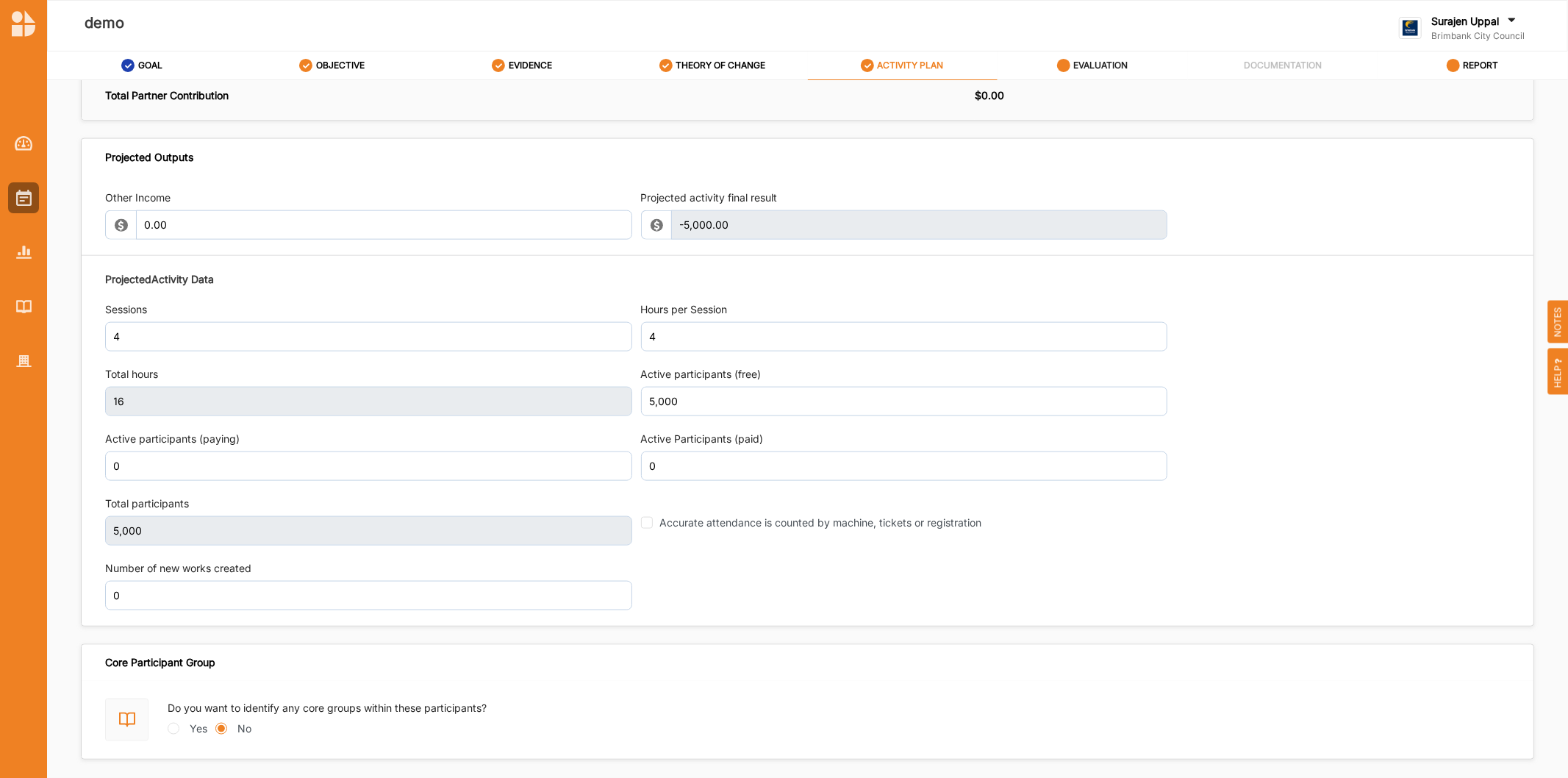
type input "5,000"
click at [1092, 64] on label "EVALUATION" at bounding box center [1101, 66] width 55 height 12
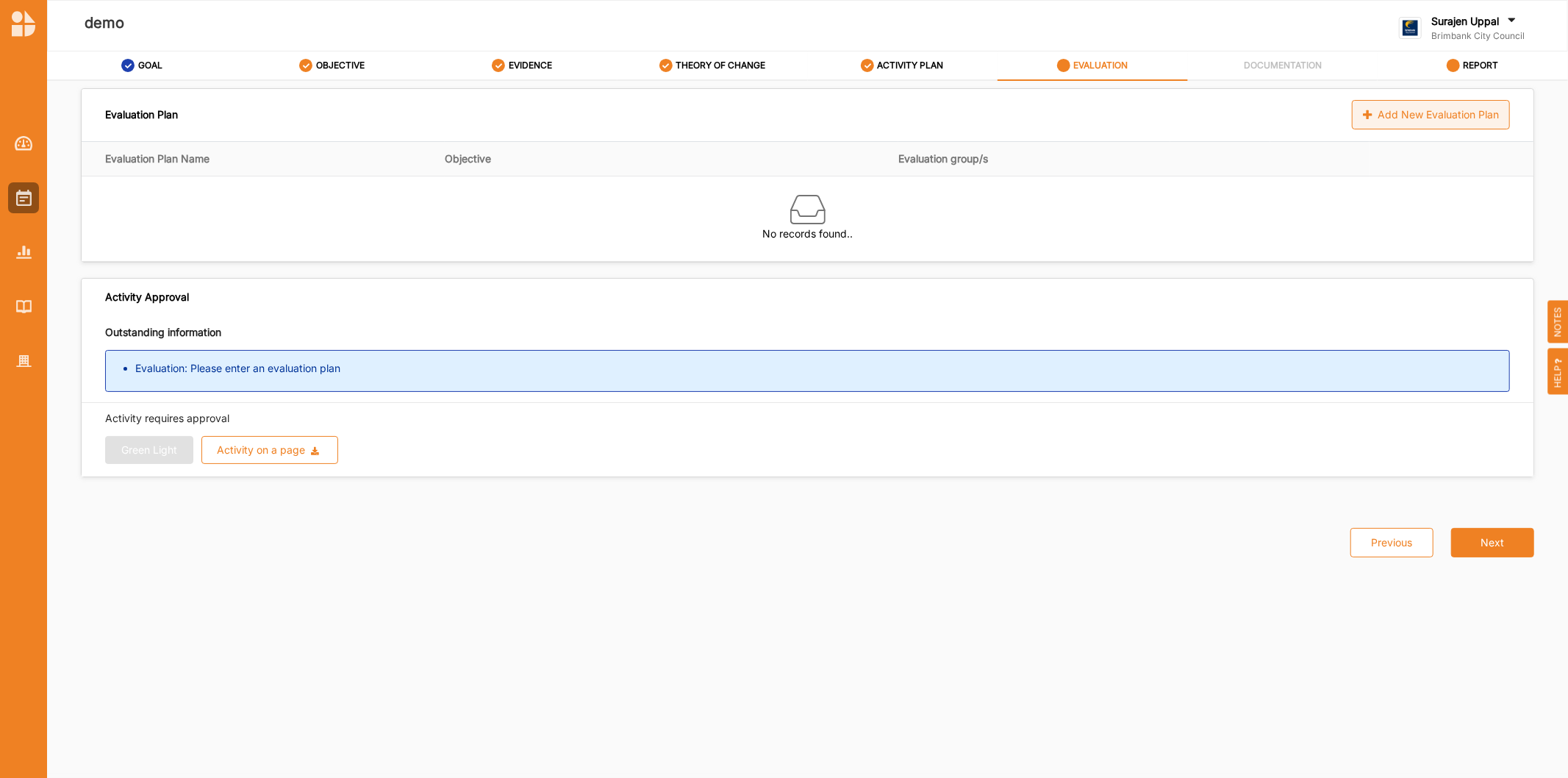
click at [1453, 114] on div "Add New Evaluation Plan" at bounding box center [1430, 115] width 158 height 30
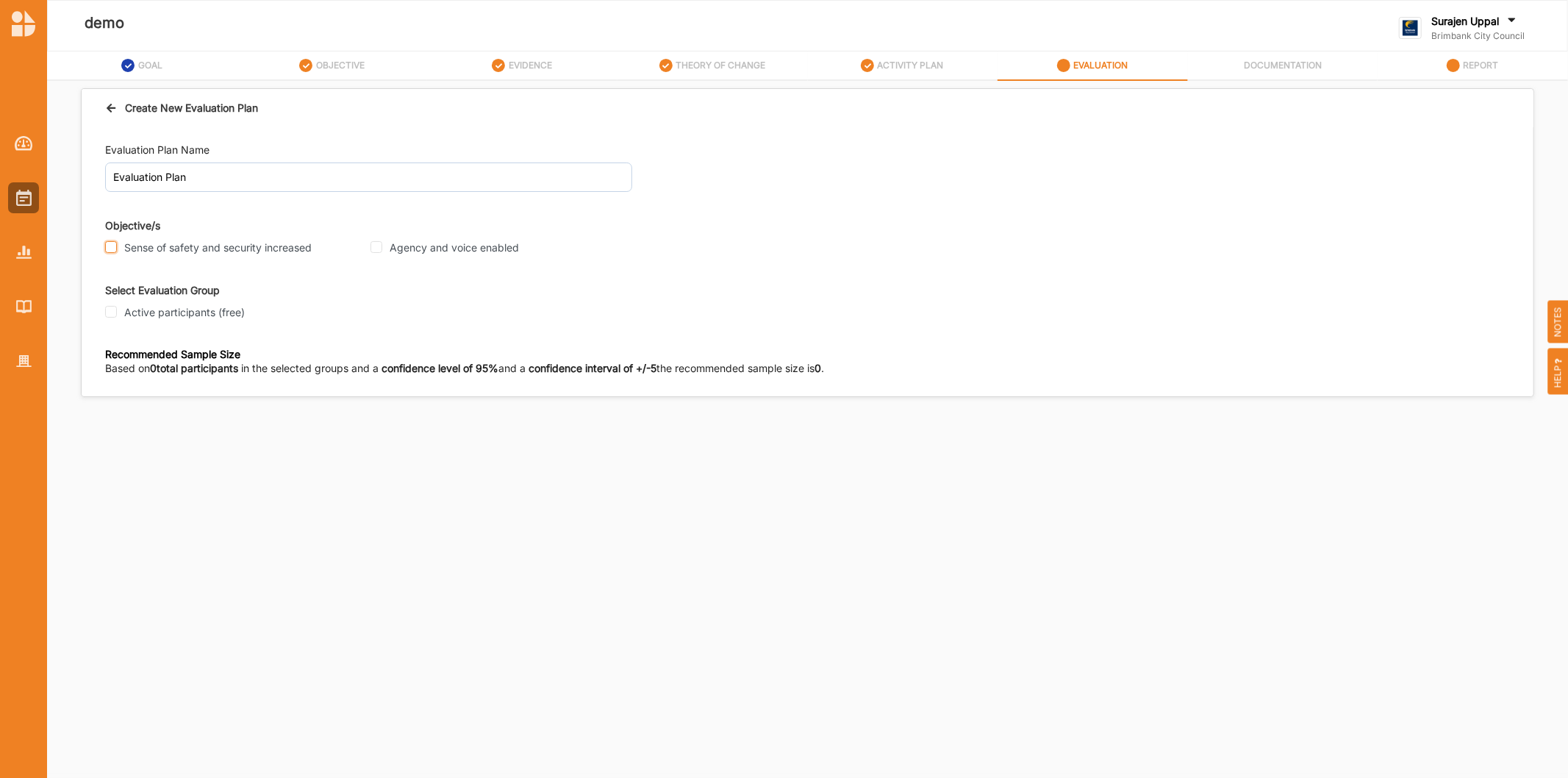
click at [106, 247] on input "Sense of safety and security increased" at bounding box center [111, 247] width 12 height 12
checkbox input "true"
click at [376, 243] on input "Agency and voice enabled" at bounding box center [376, 247] width 12 height 12
checkbox input "true"
click at [115, 314] on input "Active participants (free)" at bounding box center [111, 312] width 12 height 12
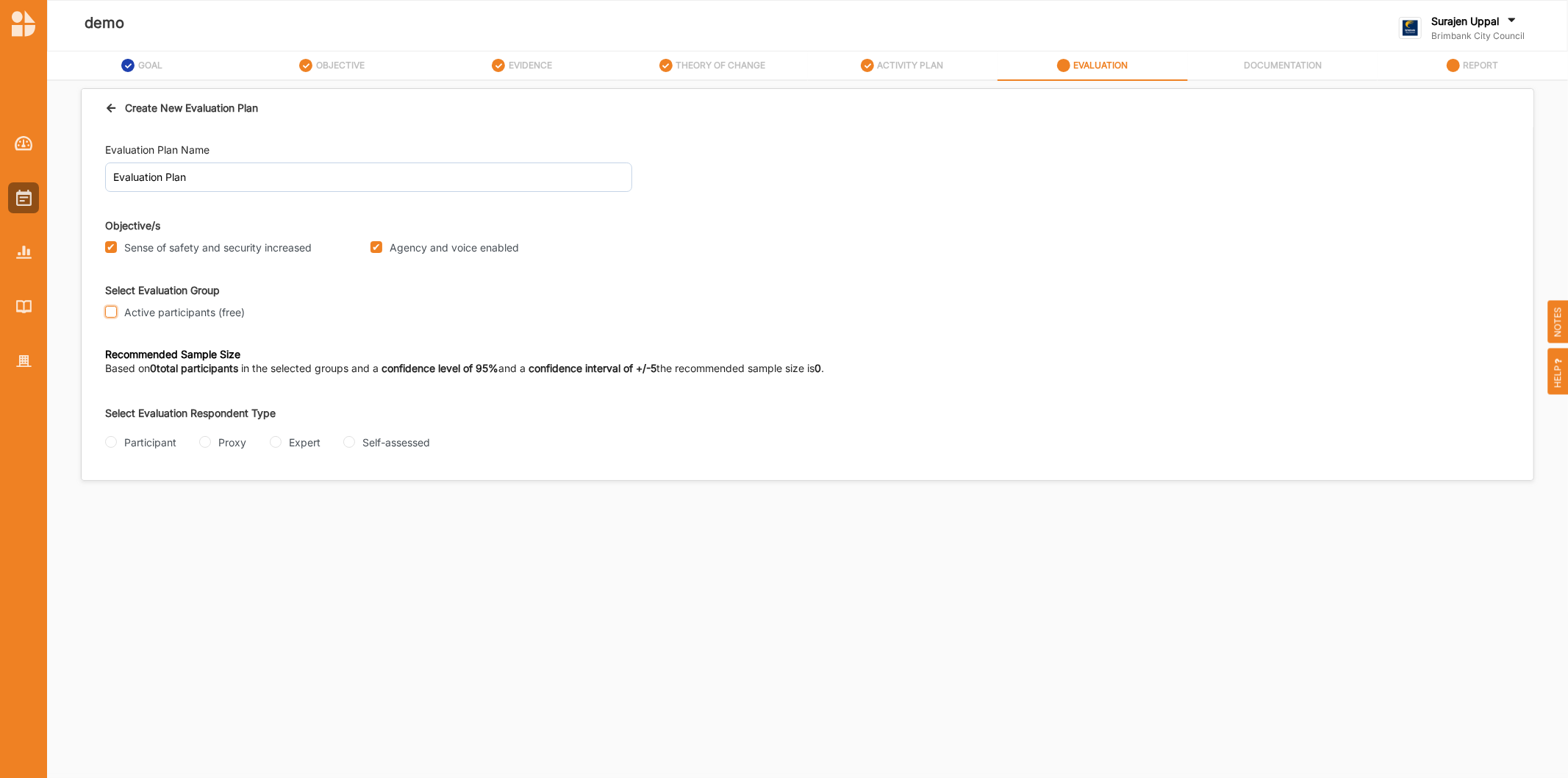
checkbox input "true"
click at [109, 442] on input "Participant" at bounding box center [111, 442] width 12 height 12
radio input "true"
click at [209, 444] on input "Proxy" at bounding box center [205, 442] width 12 height 12
radio input "true"
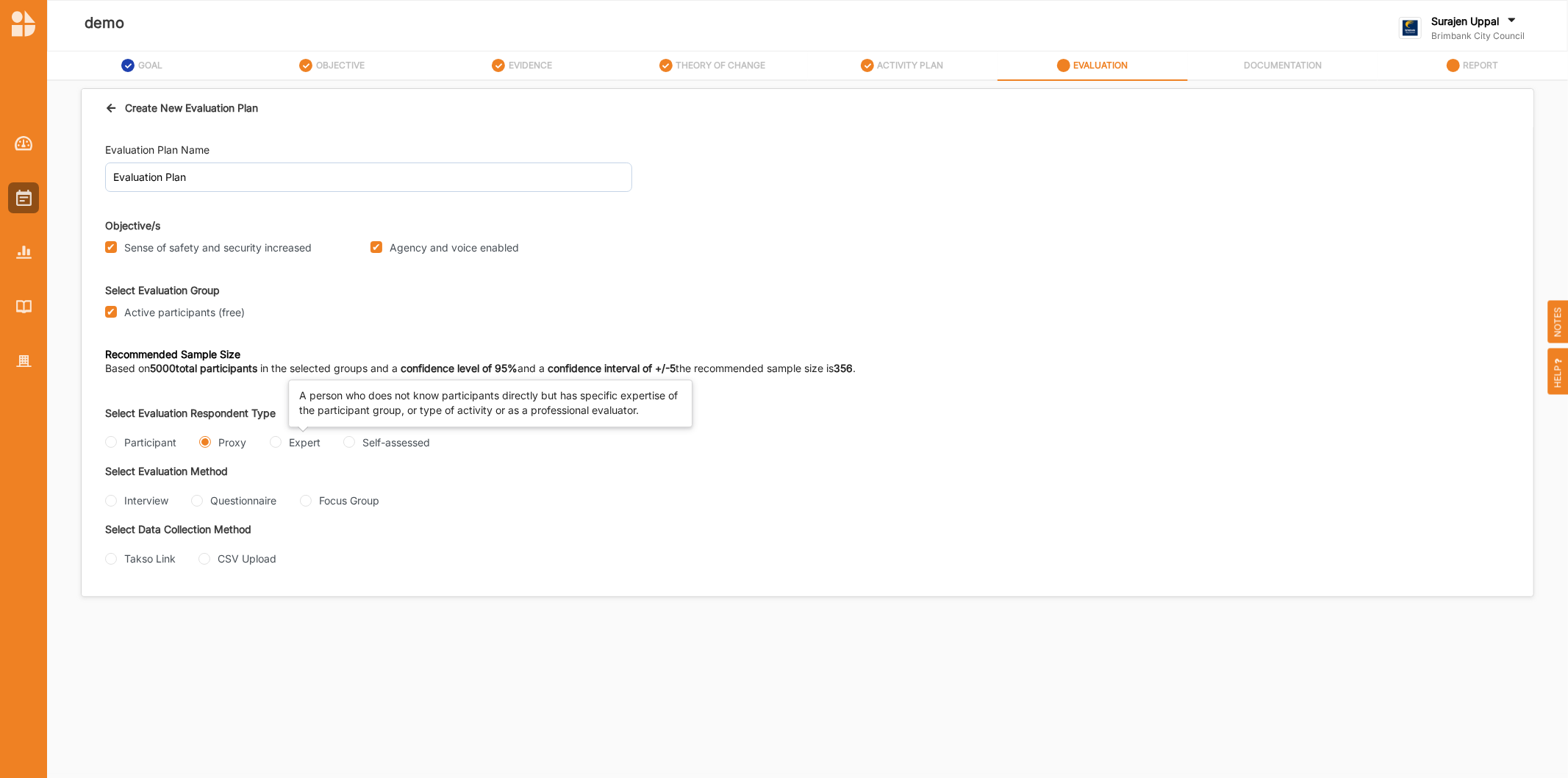
click at [289, 444] on div "Expert" at bounding box center [305, 442] width 32 height 16
click at [282, 444] on input "Expert" at bounding box center [276, 442] width 12 height 12
radio input "true"
click at [351, 439] on input "Self-assessed" at bounding box center [349, 442] width 12 height 12
radio input "true"
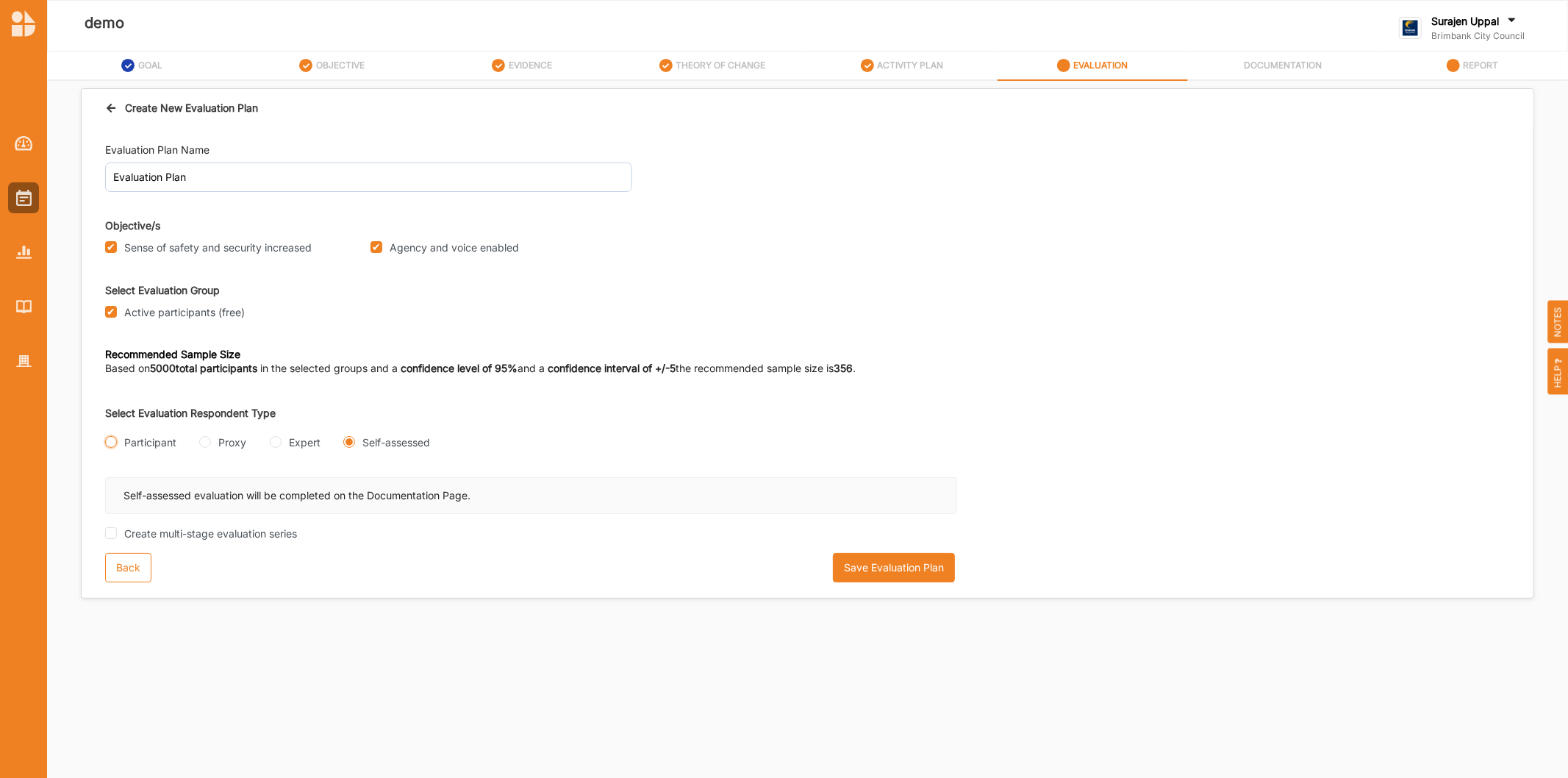
click at [112, 442] on input "Participant" at bounding box center [111, 442] width 12 height 12
radio input "true"
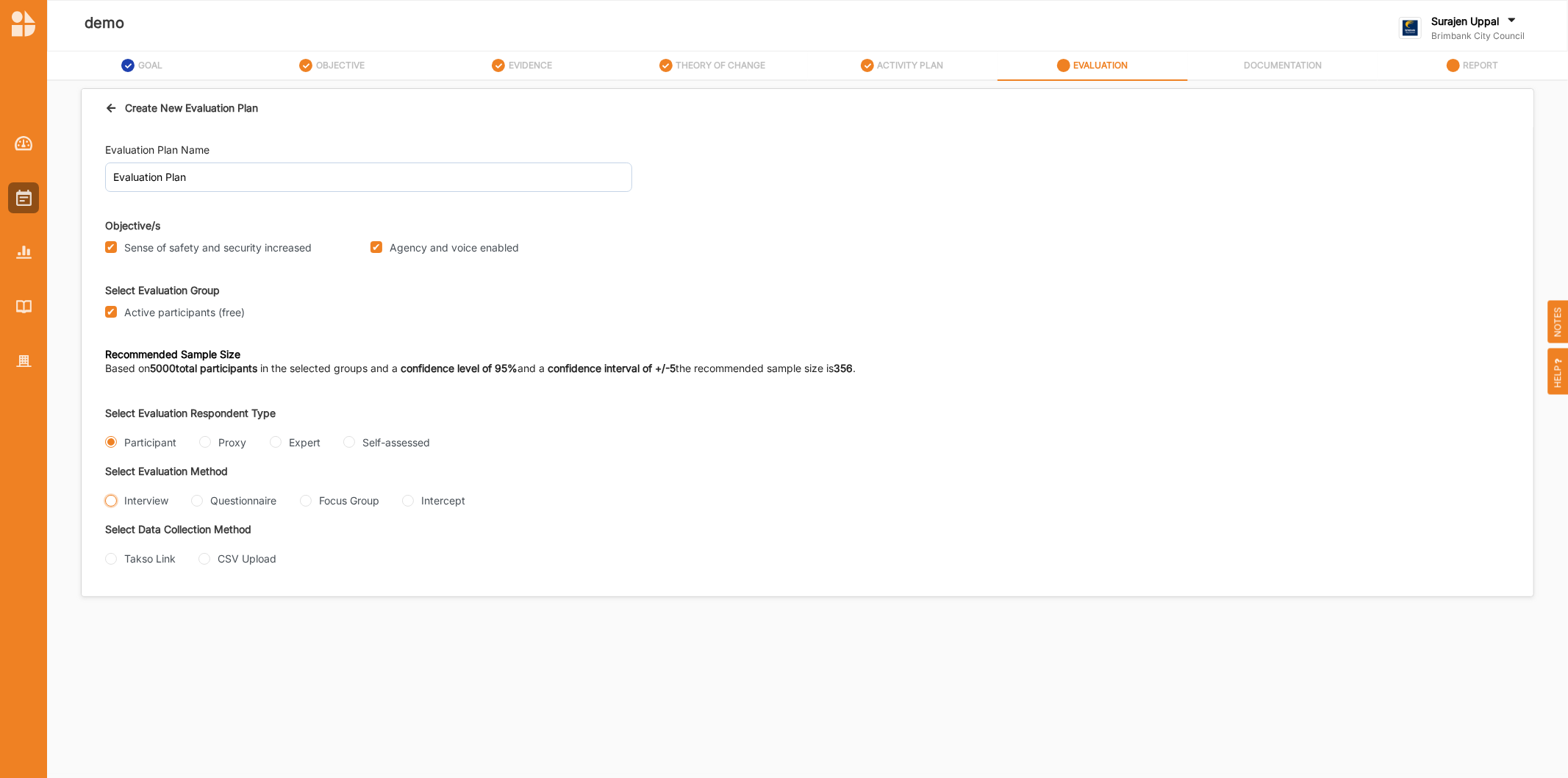
click at [114, 503] on input "Interview" at bounding box center [111, 501] width 12 height 12
radio input "true"
click at [203, 498] on div "Questionnaire" at bounding box center [233, 500] width 85 height 16
click at [191, 504] on div "Interview Questionnaire Focus Group Intercept" at bounding box center [456, 501] width 702 height 18
click at [193, 504] on input "Questionnaire" at bounding box center [197, 501] width 12 height 12
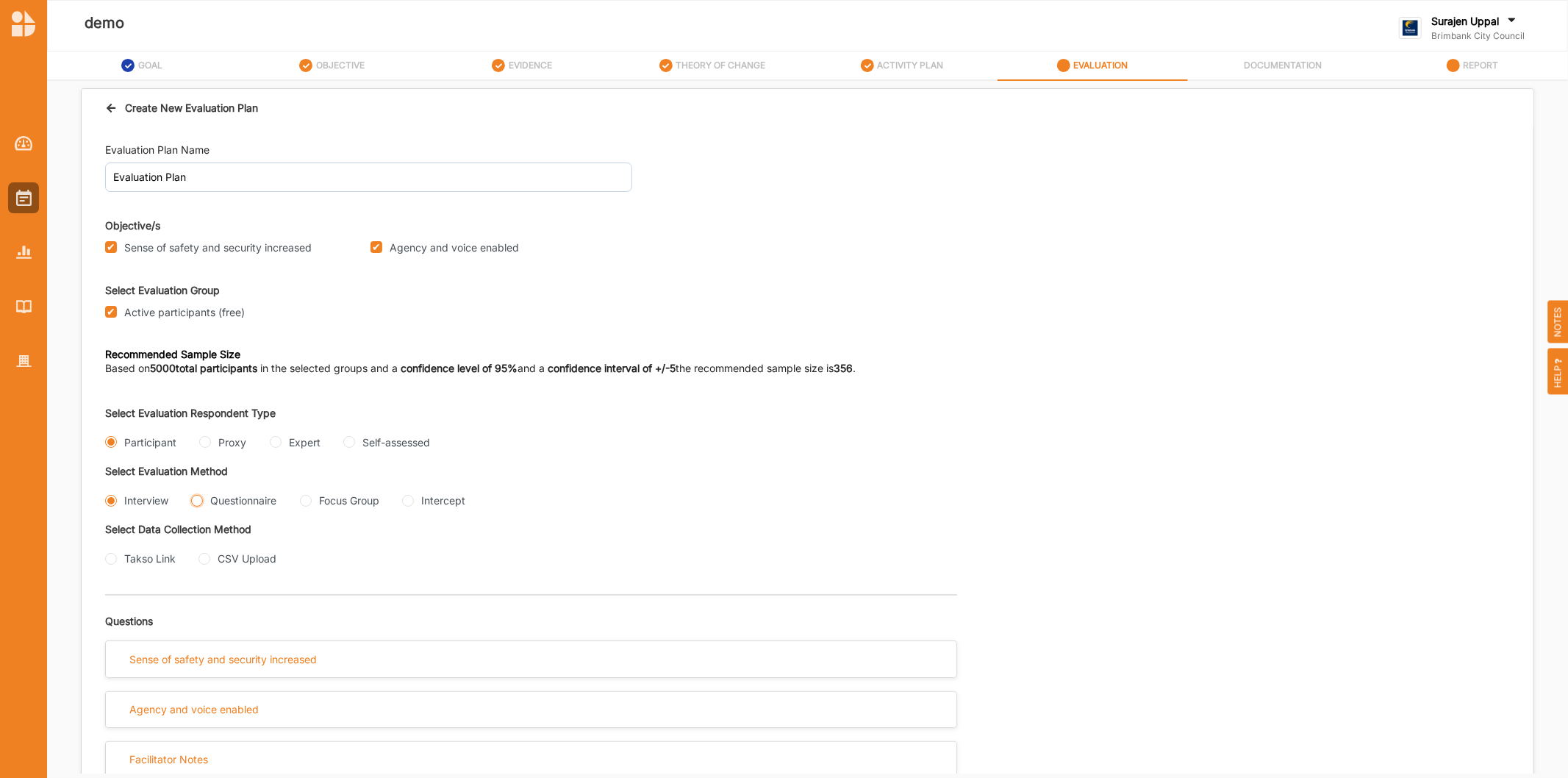
radio input "true"
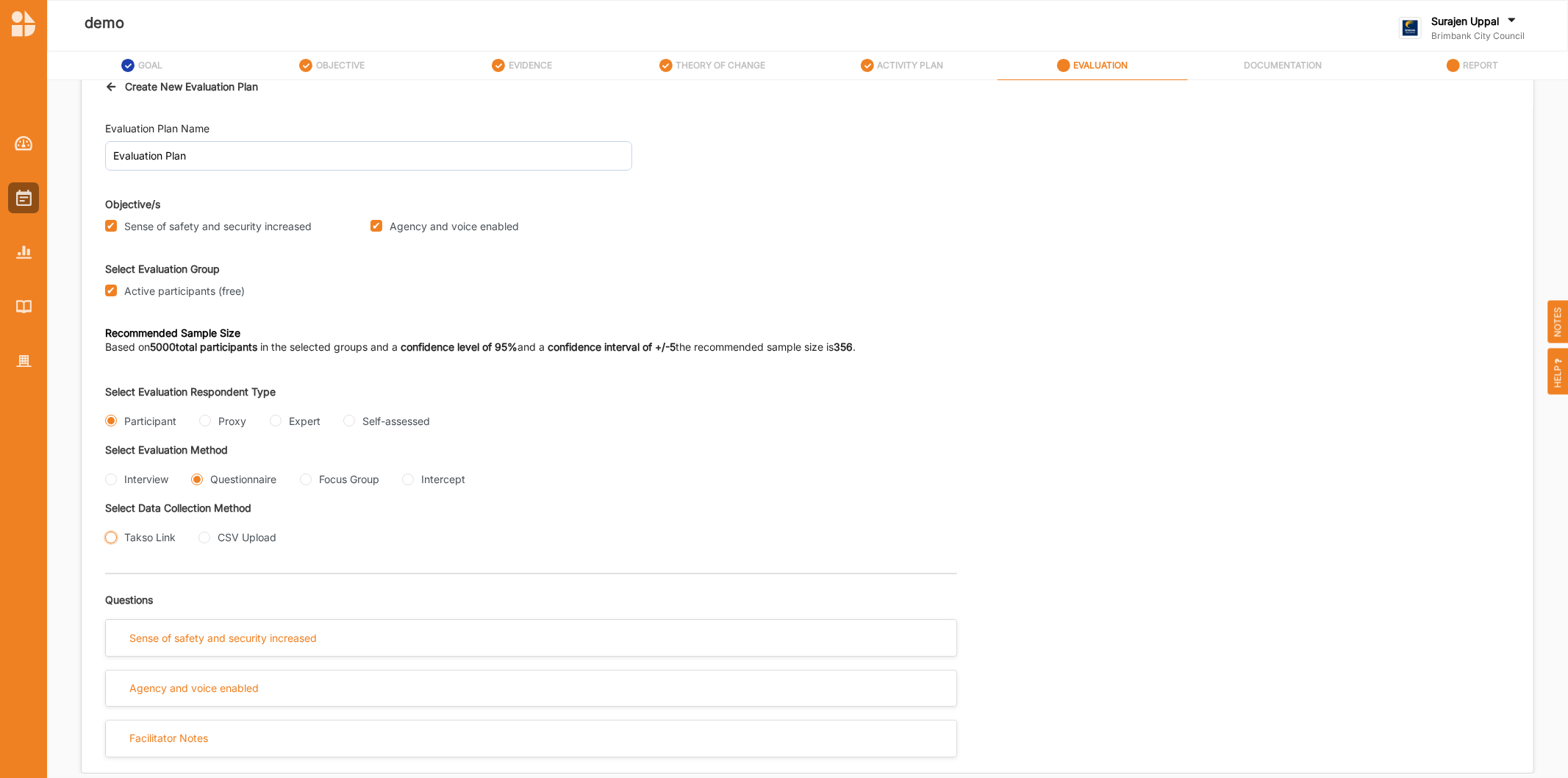
click at [111, 540] on input "Takso Link" at bounding box center [111, 538] width 12 height 12
radio input "true"
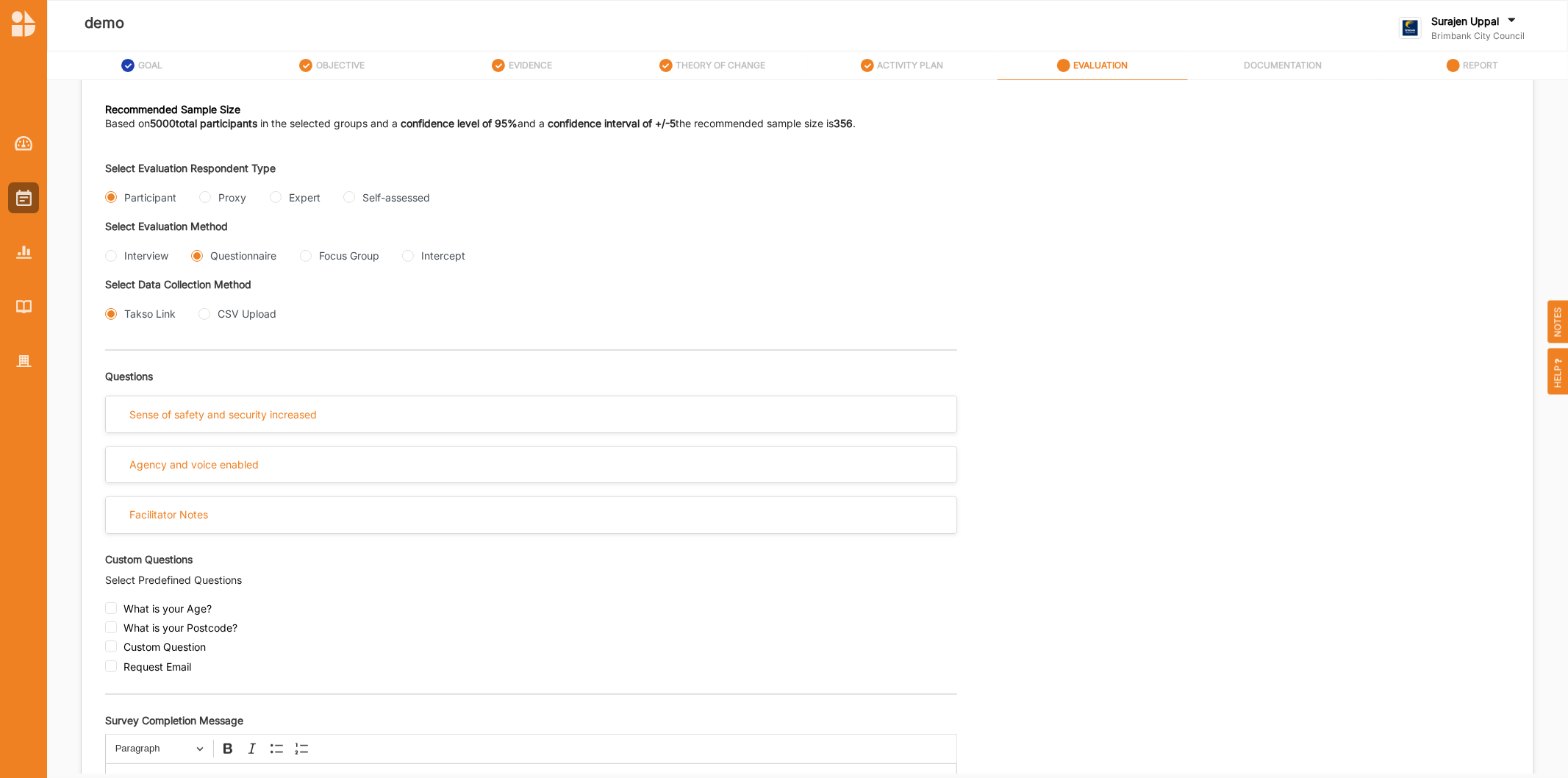
scroll to position [270, 0]
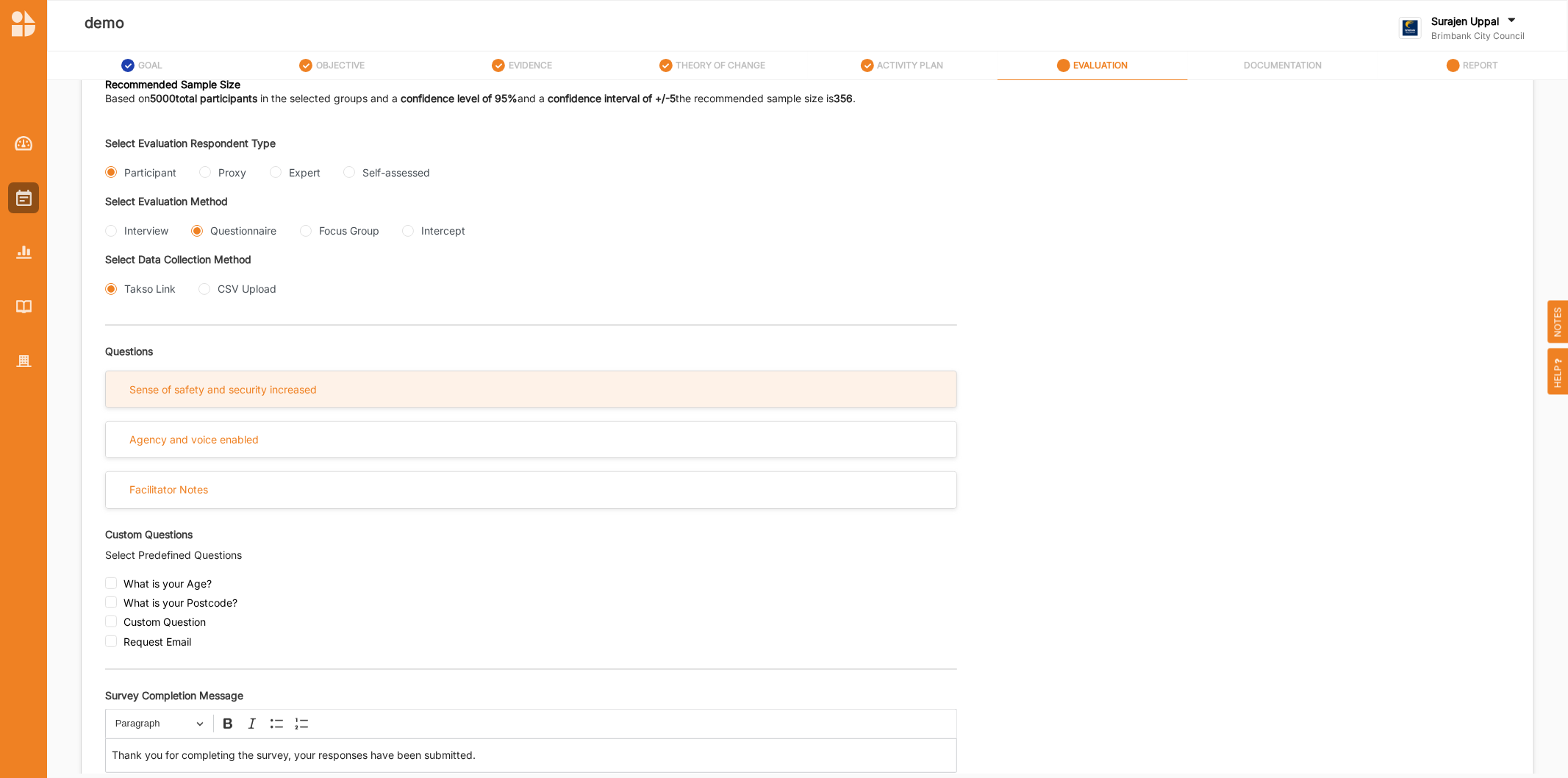
click at [443, 401] on div "Sense of safety and security increased" at bounding box center [531, 389] width 850 height 36
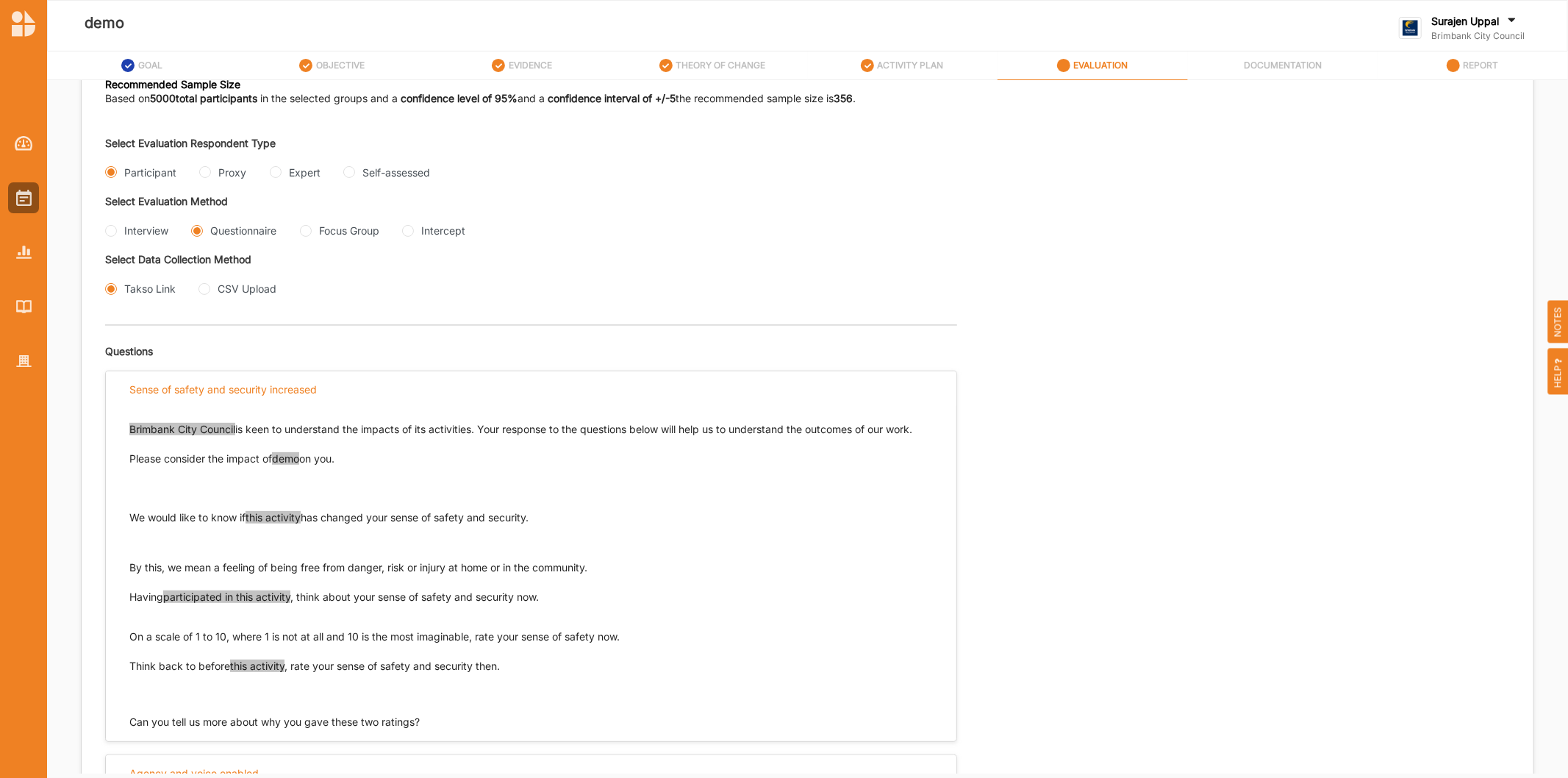
click at [237, 601] on span "participated in this activity" at bounding box center [227, 596] width 127 height 13
click at [797, 584] on div "Brimbank City Council is keen to understand the impacts of its activities. Your…" at bounding box center [531, 555] width 804 height 296
click at [273, 522] on span "this activity" at bounding box center [273, 517] width 55 height 13
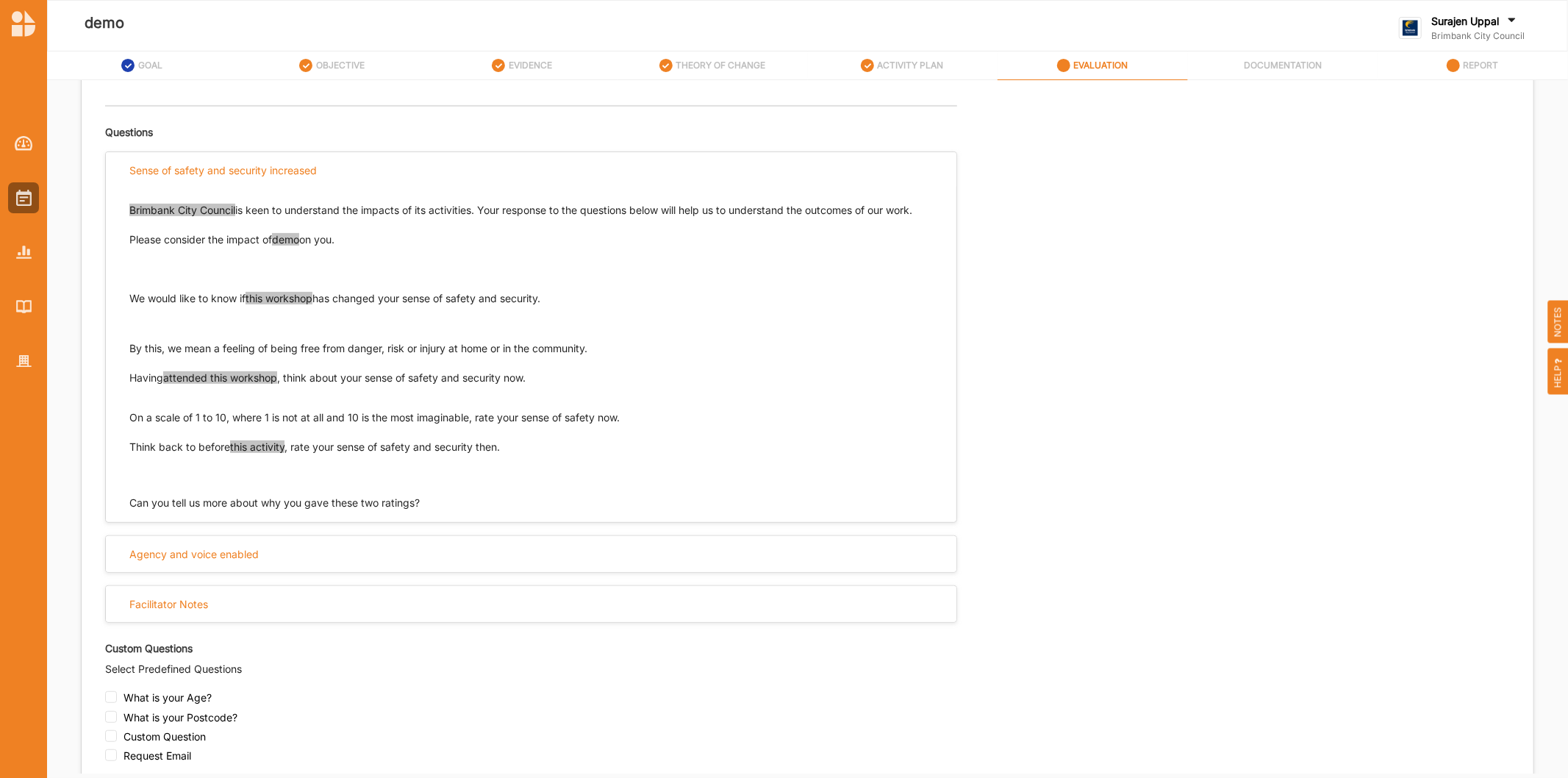
scroll to position [515, 0]
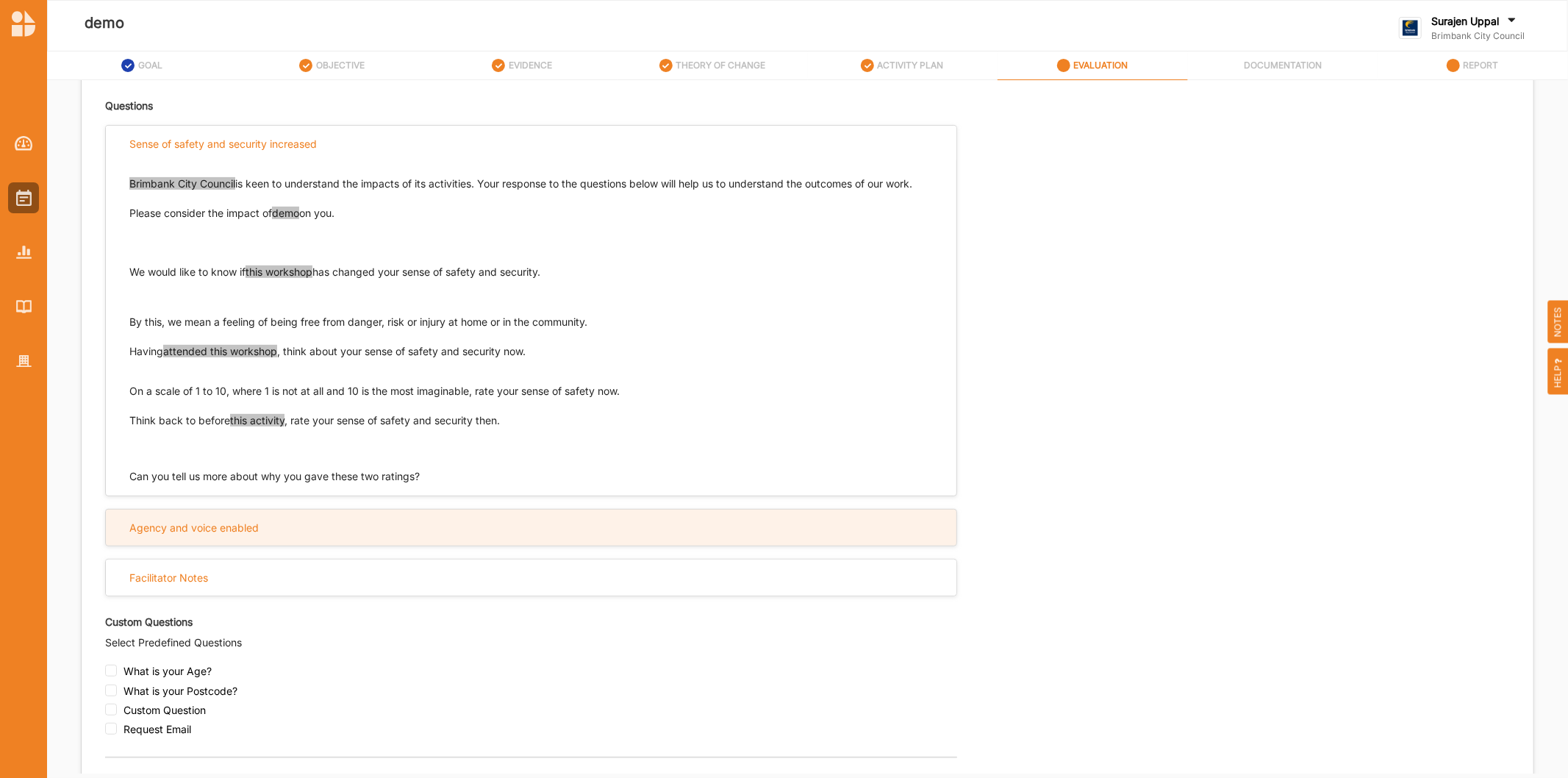
click at [394, 530] on div "Agency and voice enabled" at bounding box center [531, 527] width 850 height 36
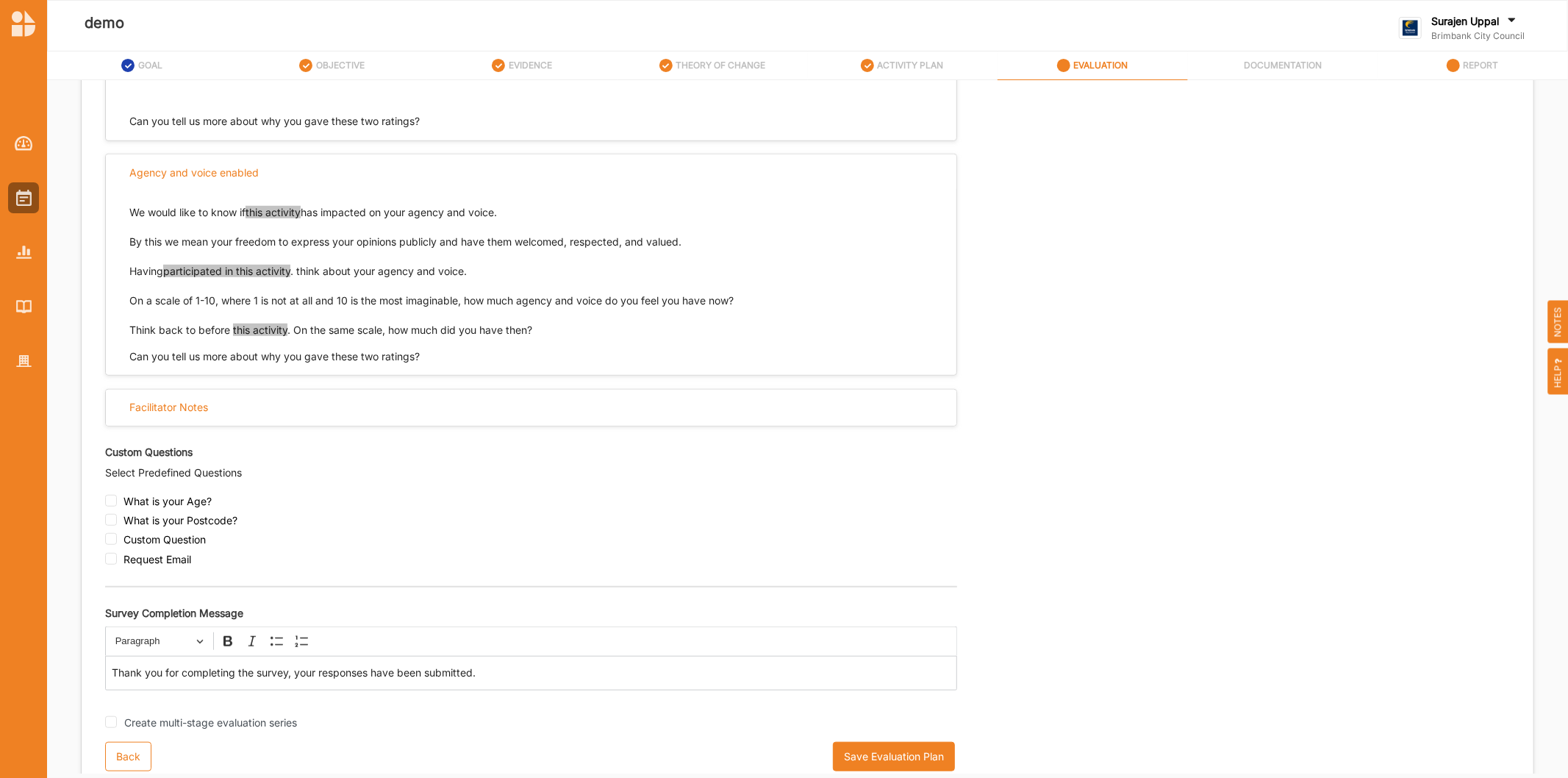
scroll to position [888, 0]
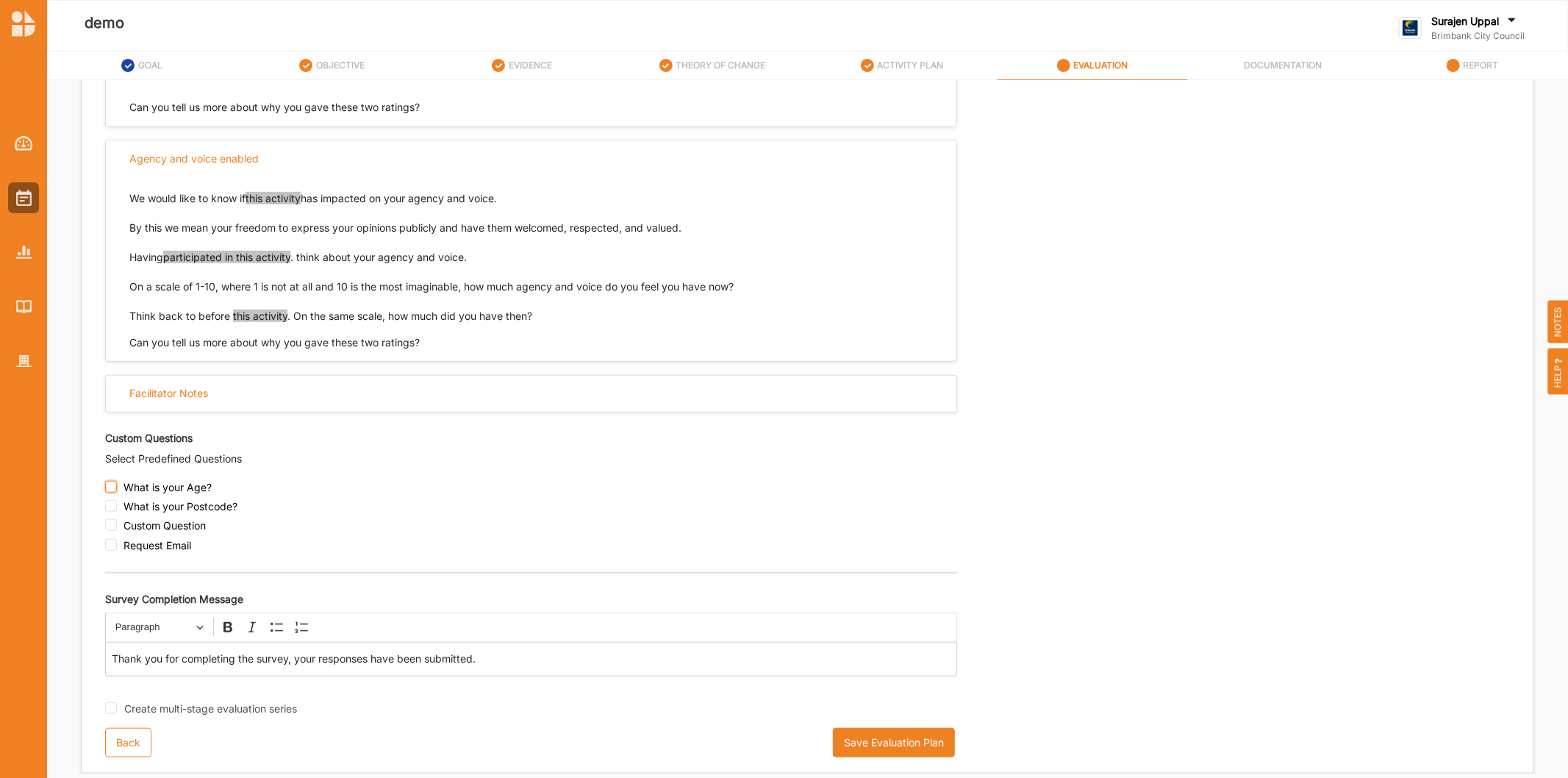
click at [113, 487] on input "checkbox" at bounding box center [111, 487] width 12 height 12
click at [109, 484] on input "checkbox" at bounding box center [111, 487] width 12 height 12
checkbox input "false"
click at [109, 524] on input "checkbox" at bounding box center [111, 525] width 12 height 12
checkbox input "true"
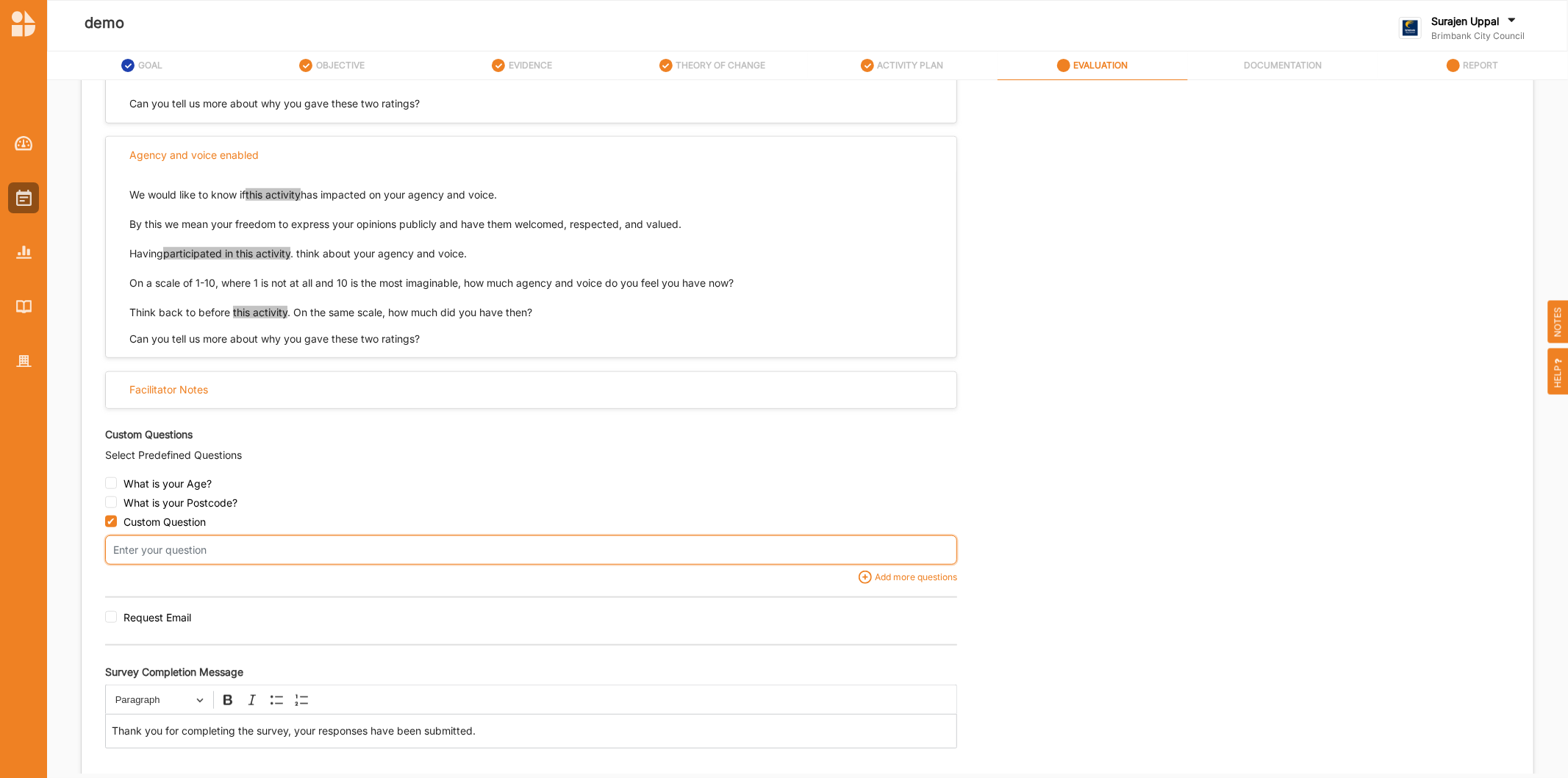
click at [298, 550] on input "text" at bounding box center [531, 550] width 852 height 30
type input "What is the last book you read?"
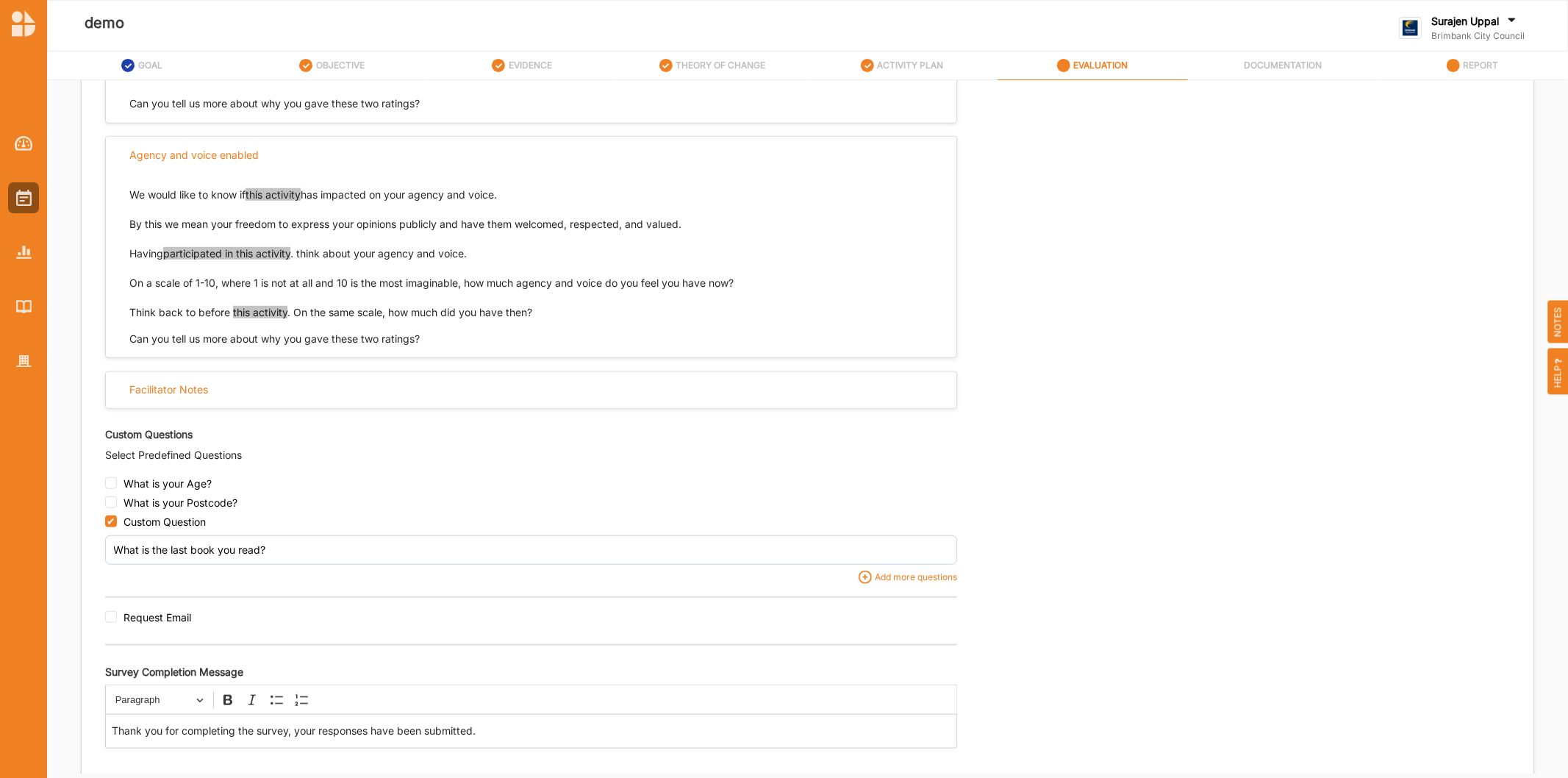
drag, startPoint x: 1158, startPoint y: 535, endPoint x: 886, endPoint y: 530, distance: 272.0
click at [1159, 535] on div "Select Evaluation Respondent Type Participant Proxy Expert Self-assessed Select…" at bounding box center [807, 152] width 1405 height 1295
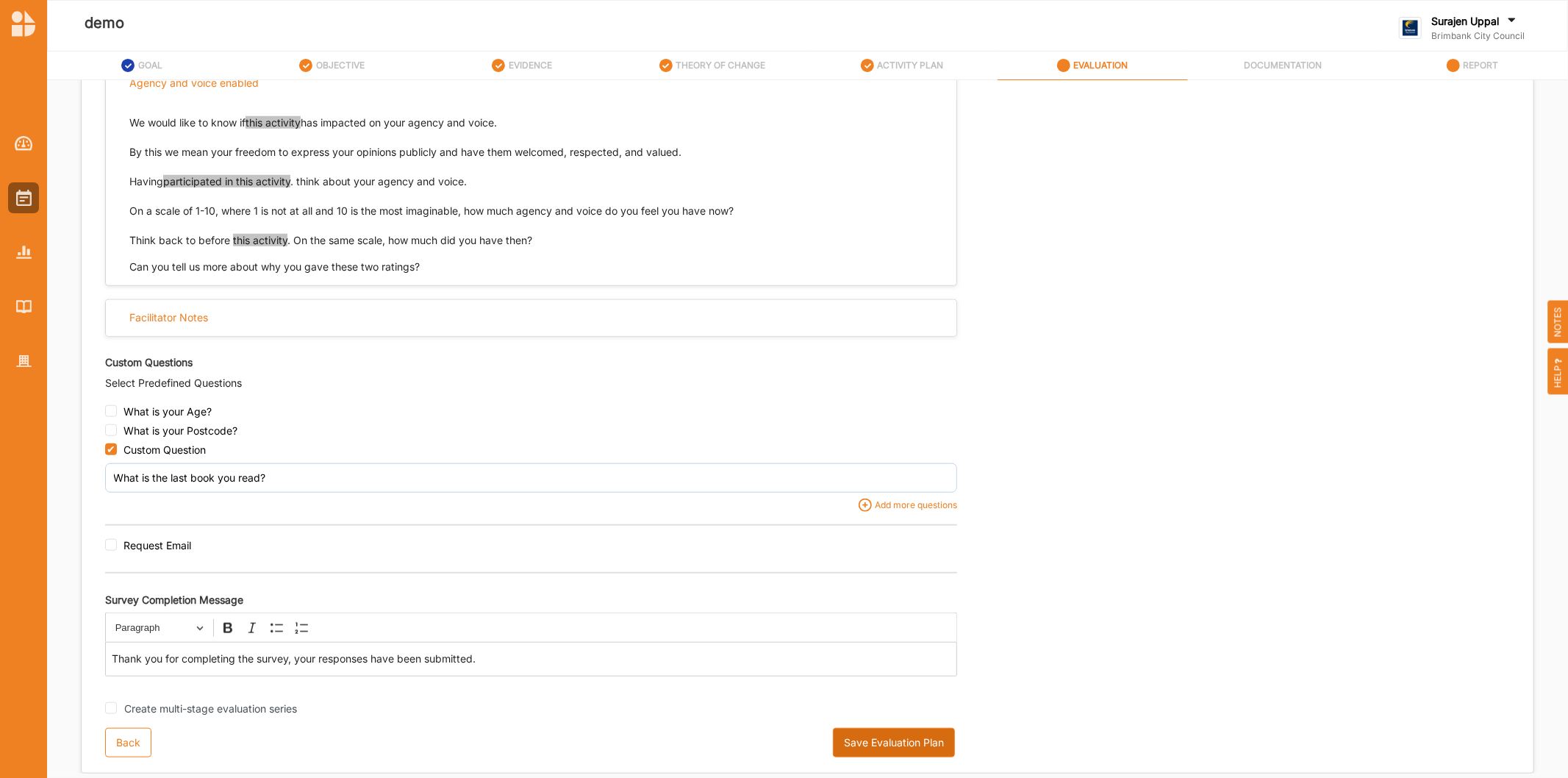
click at [864, 743] on button "Save Evaluation Plan" at bounding box center [893, 743] width 122 height 30
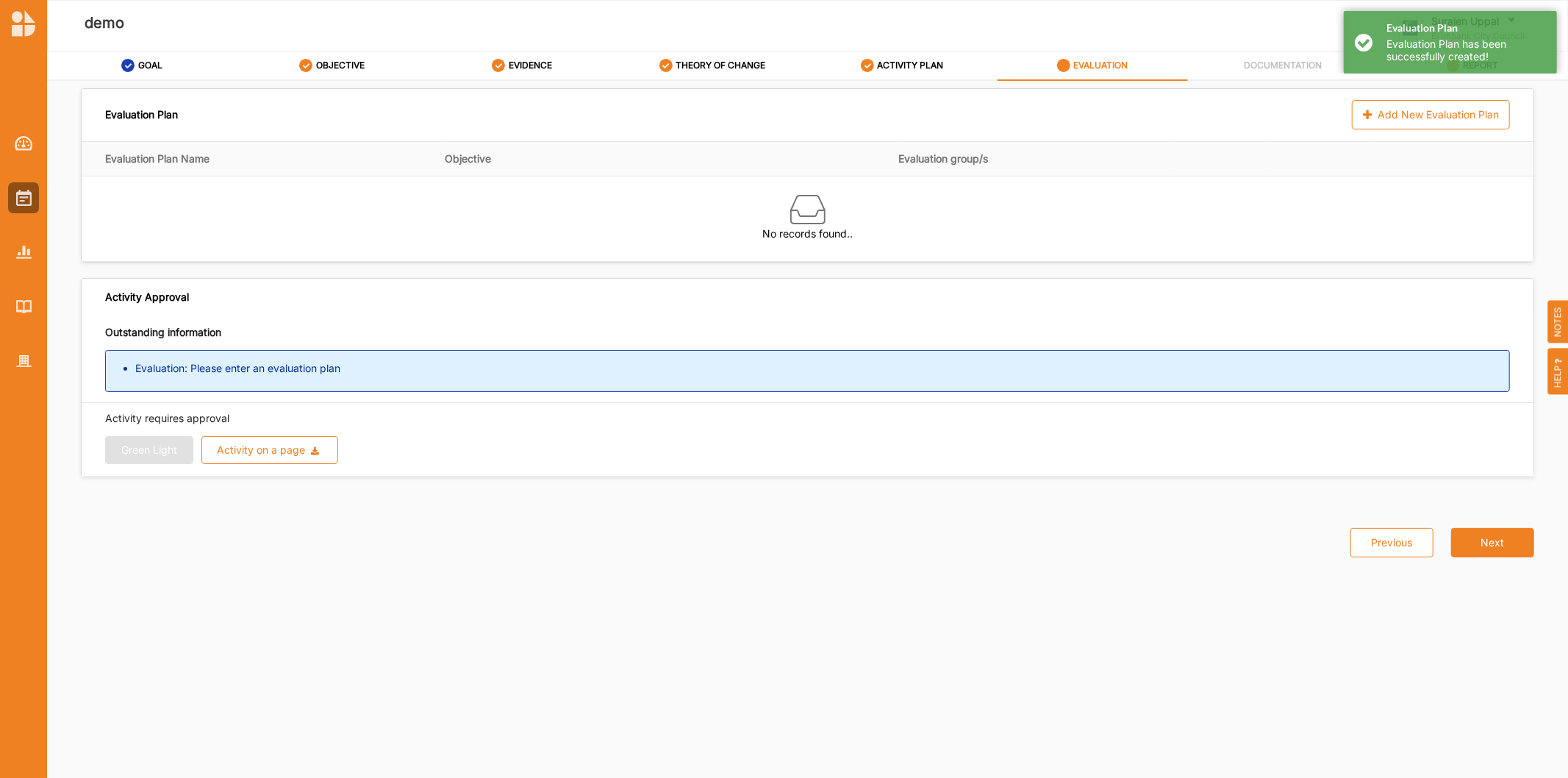
scroll to position [0, 0]
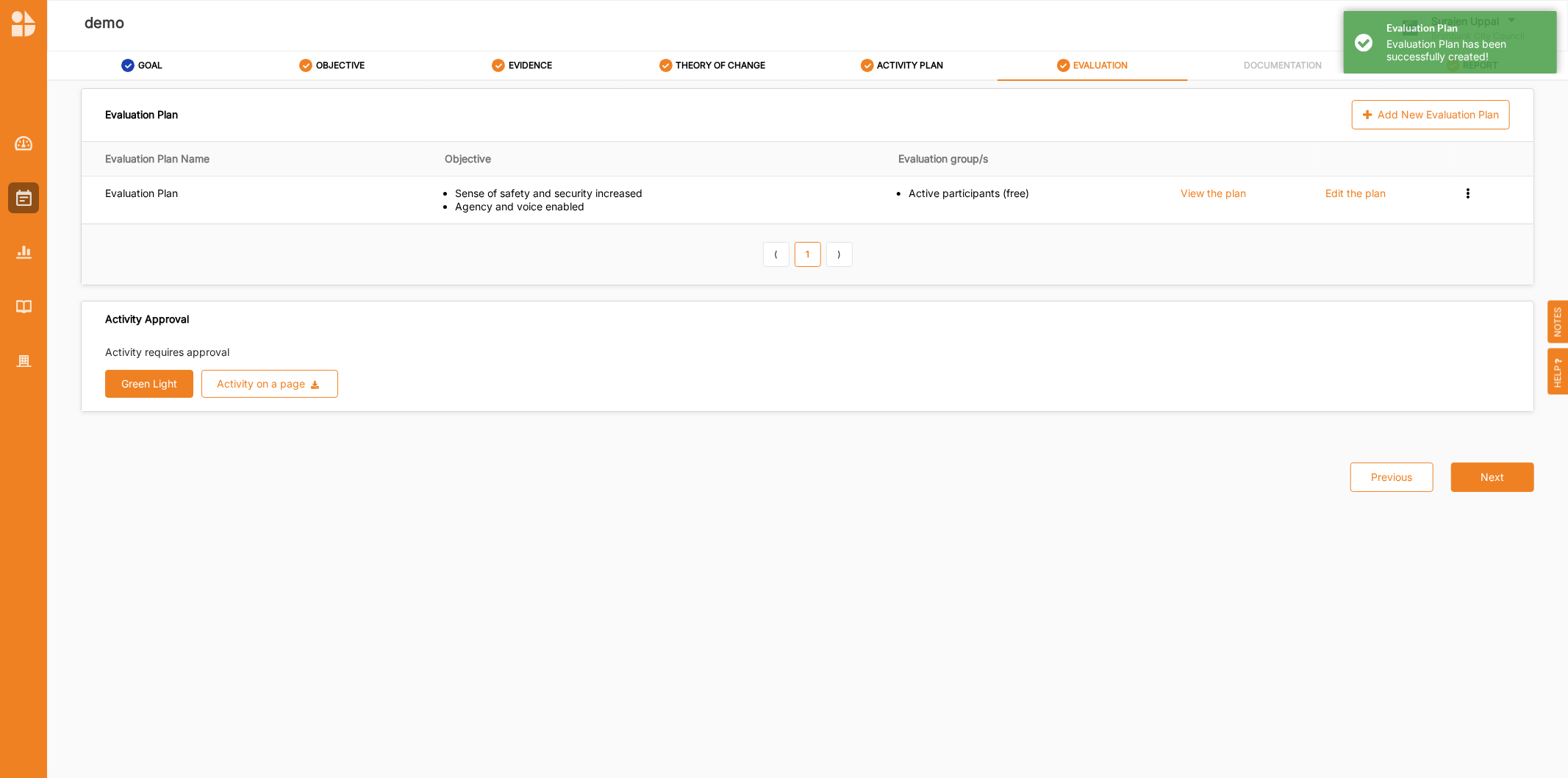
click at [141, 388] on button "Green Light" at bounding box center [149, 384] width 88 height 28
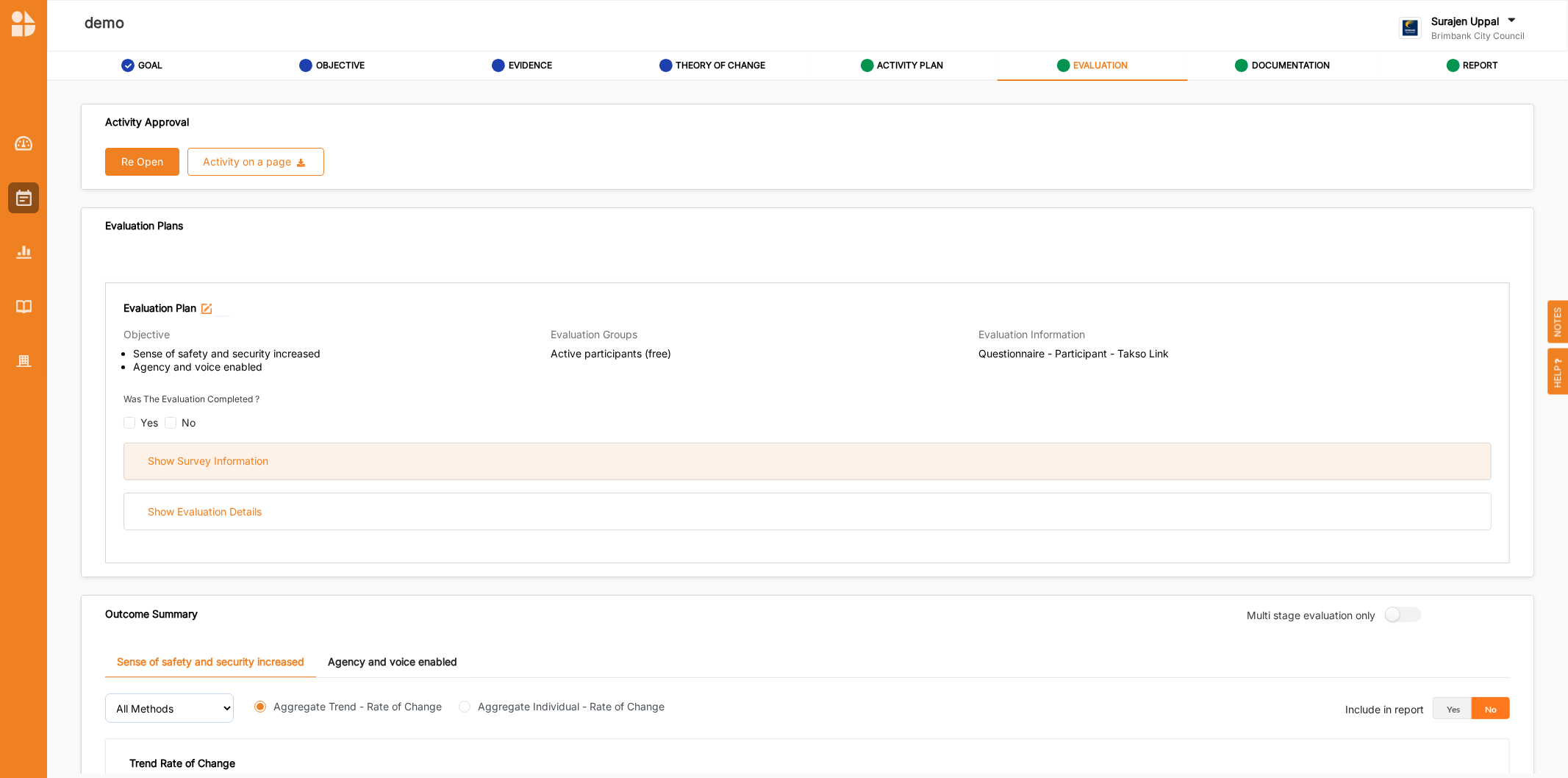
click at [309, 460] on div "Show Survey Information" at bounding box center [807, 461] width 1366 height 36
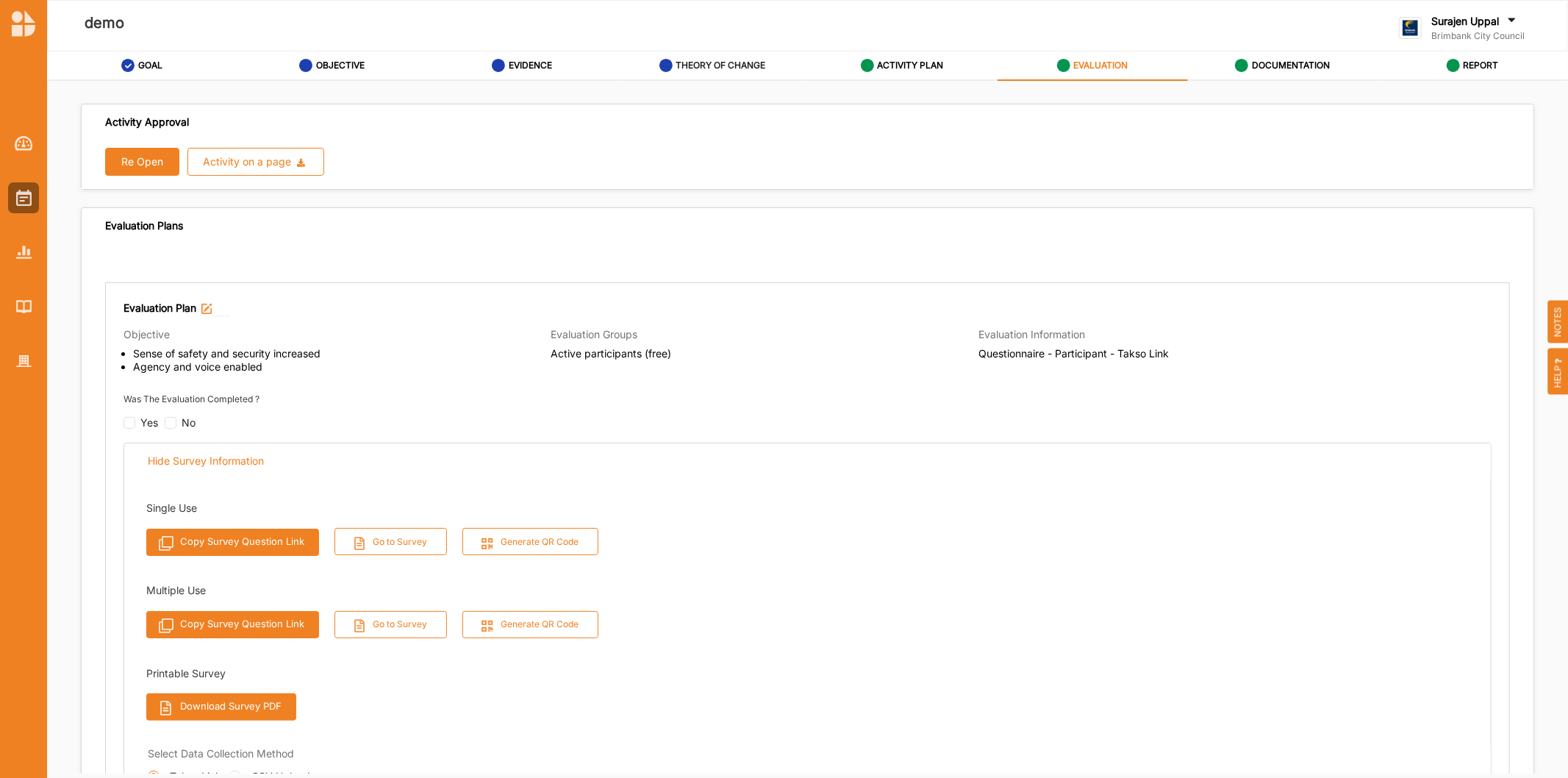
drag, startPoint x: 858, startPoint y: 59, endPoint x: 702, endPoint y: 64, distance: 156.1
click at [820, 75] on link "ACTIVITY PLAN" at bounding box center [903, 67] width 190 height 30
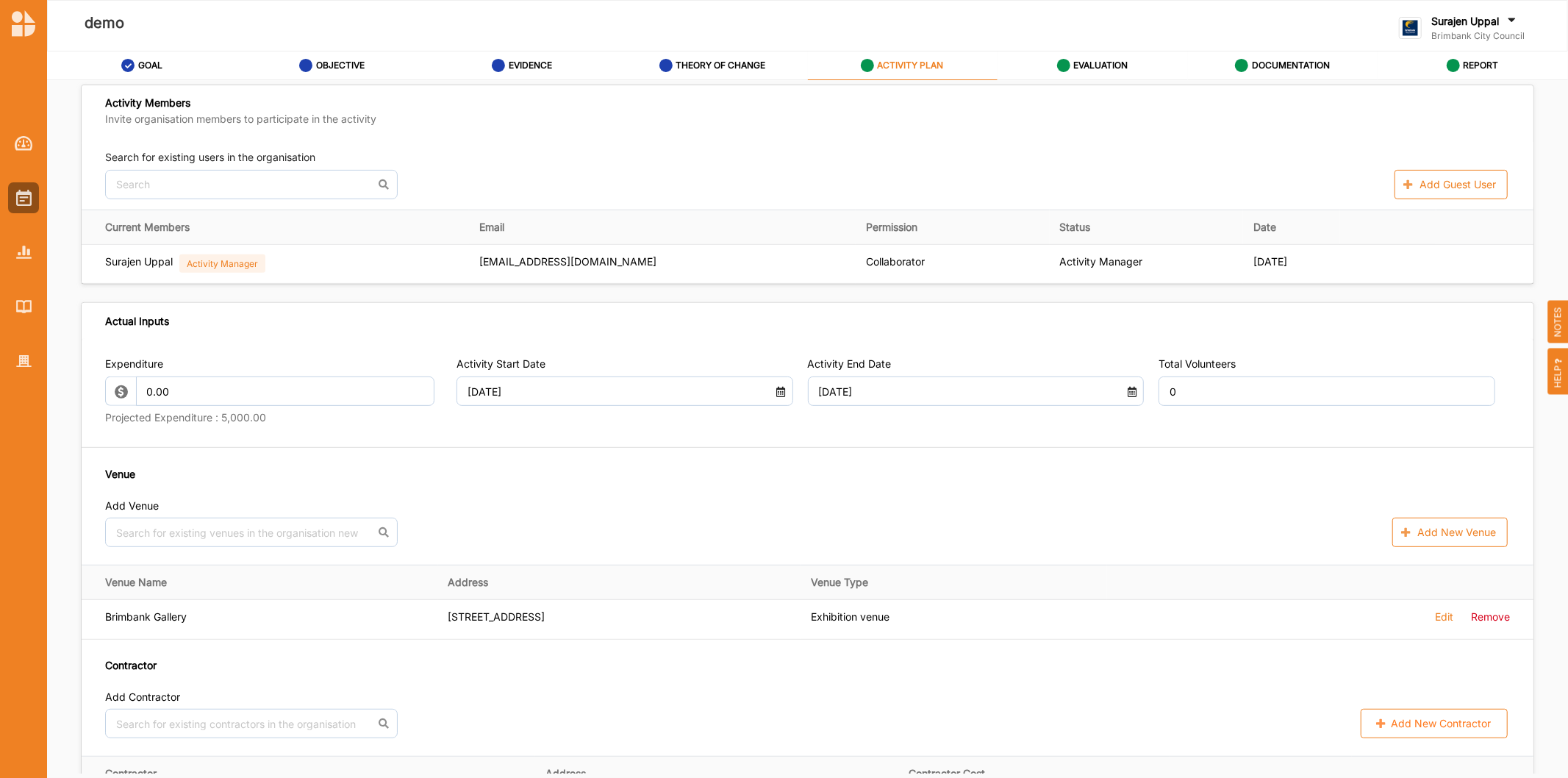
scroll to position [653, 0]
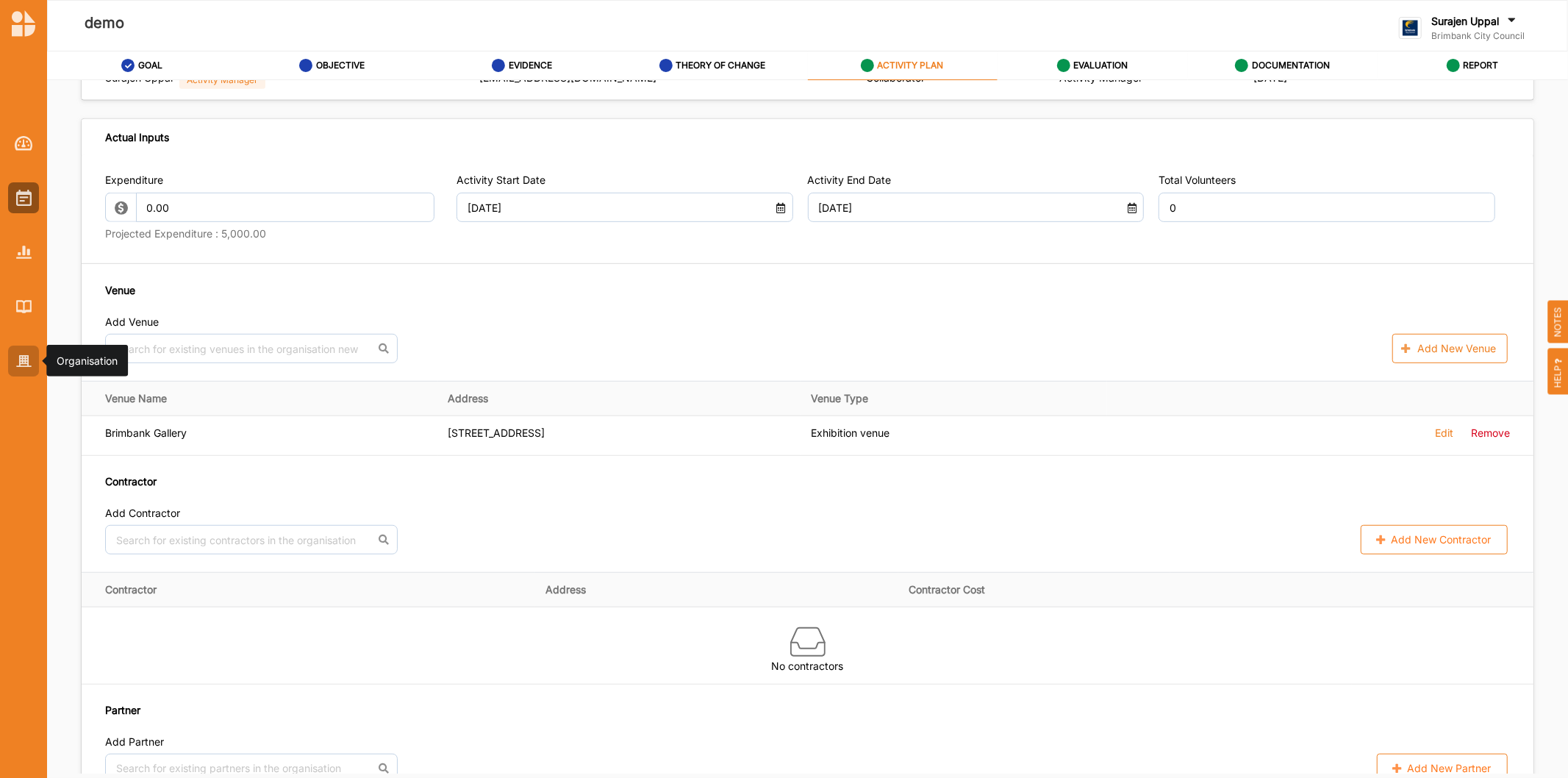
click at [33, 356] on div at bounding box center [24, 361] width 31 height 31
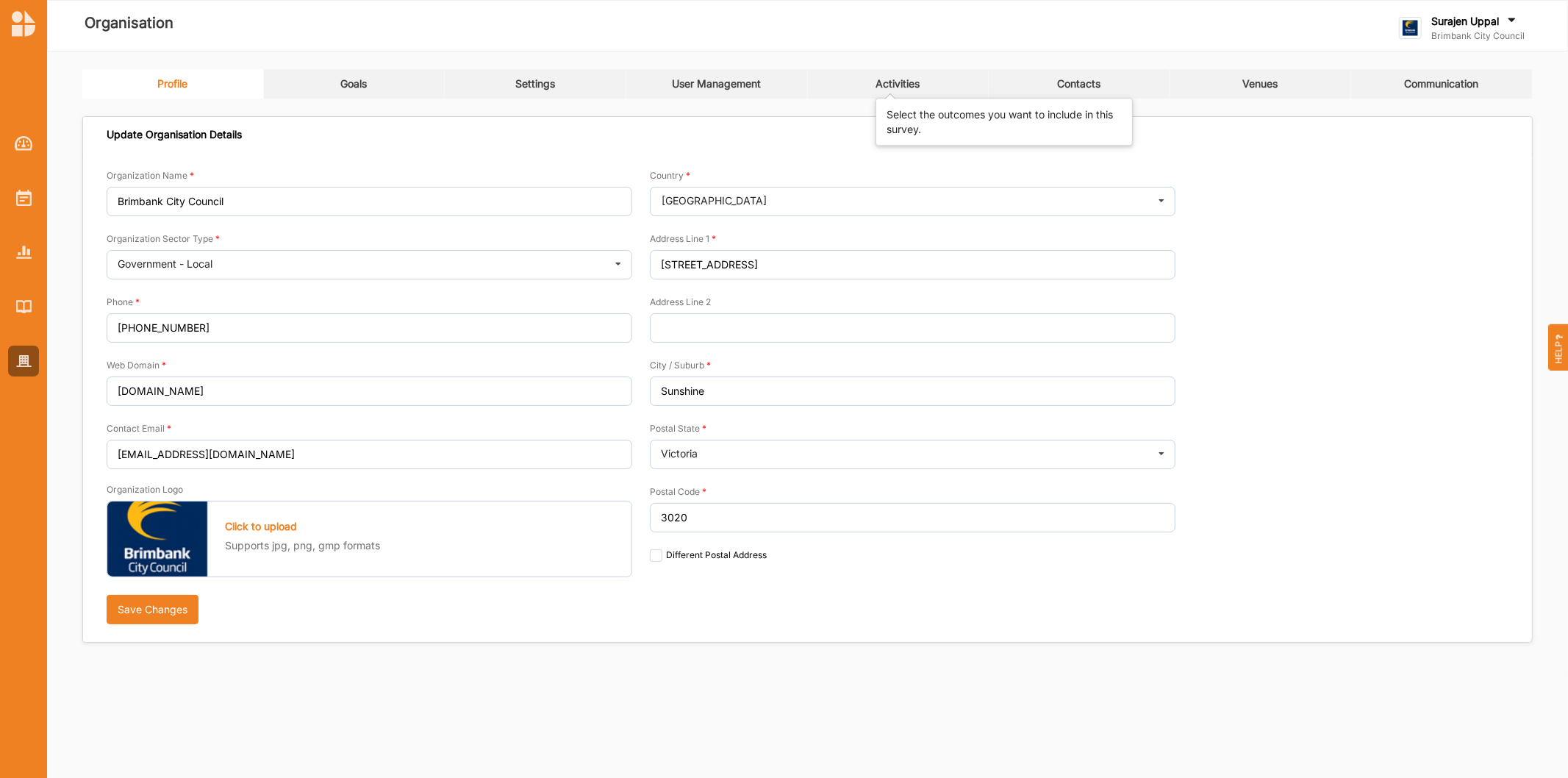
drag, startPoint x: 912, startPoint y: 158, endPoint x: 898, endPoint y: 116, distance: 44.3
click at [912, 157] on div "Country Australia Afghanistan Åland Islands Albania Algeria American Samoa Ando…" at bounding box center [912, 388] width 526 height 471
click at [898, 77] on div "Activities" at bounding box center [897, 84] width 44 height 13
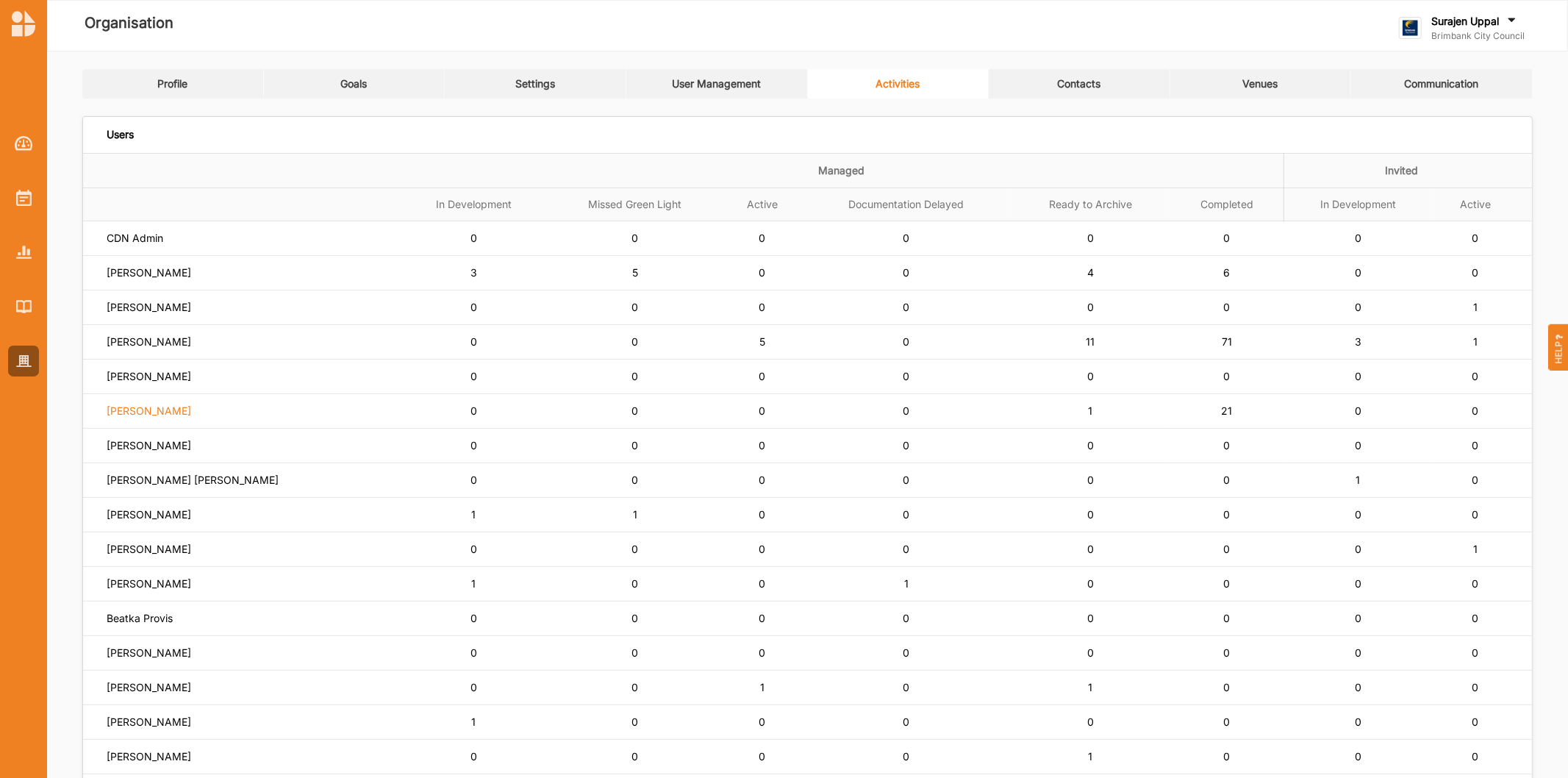
click at [151, 410] on label "[PERSON_NAME]" at bounding box center [149, 411] width 84 height 13
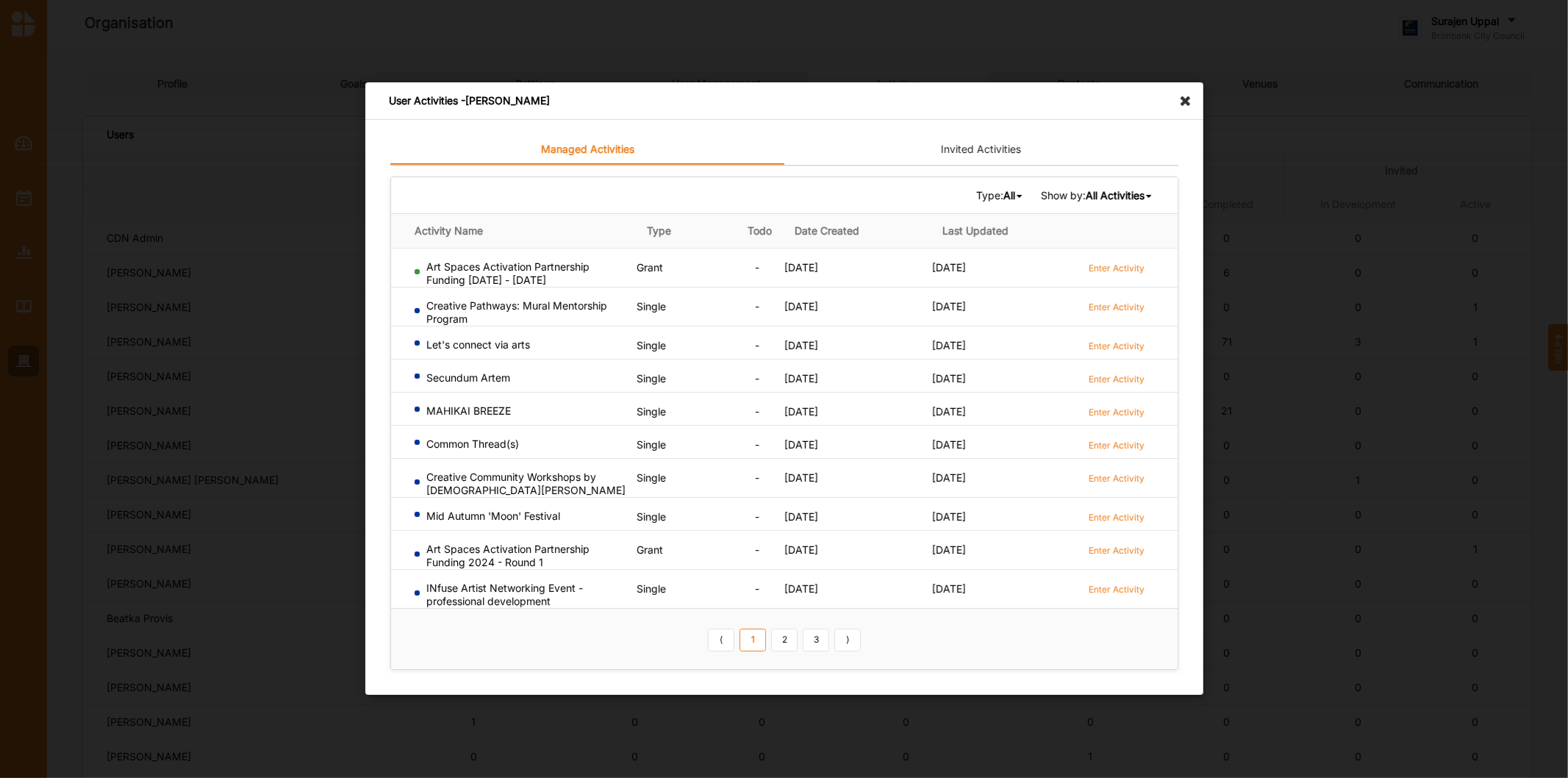
click at [1187, 104] on icon at bounding box center [1189, 94] width 24 height 24
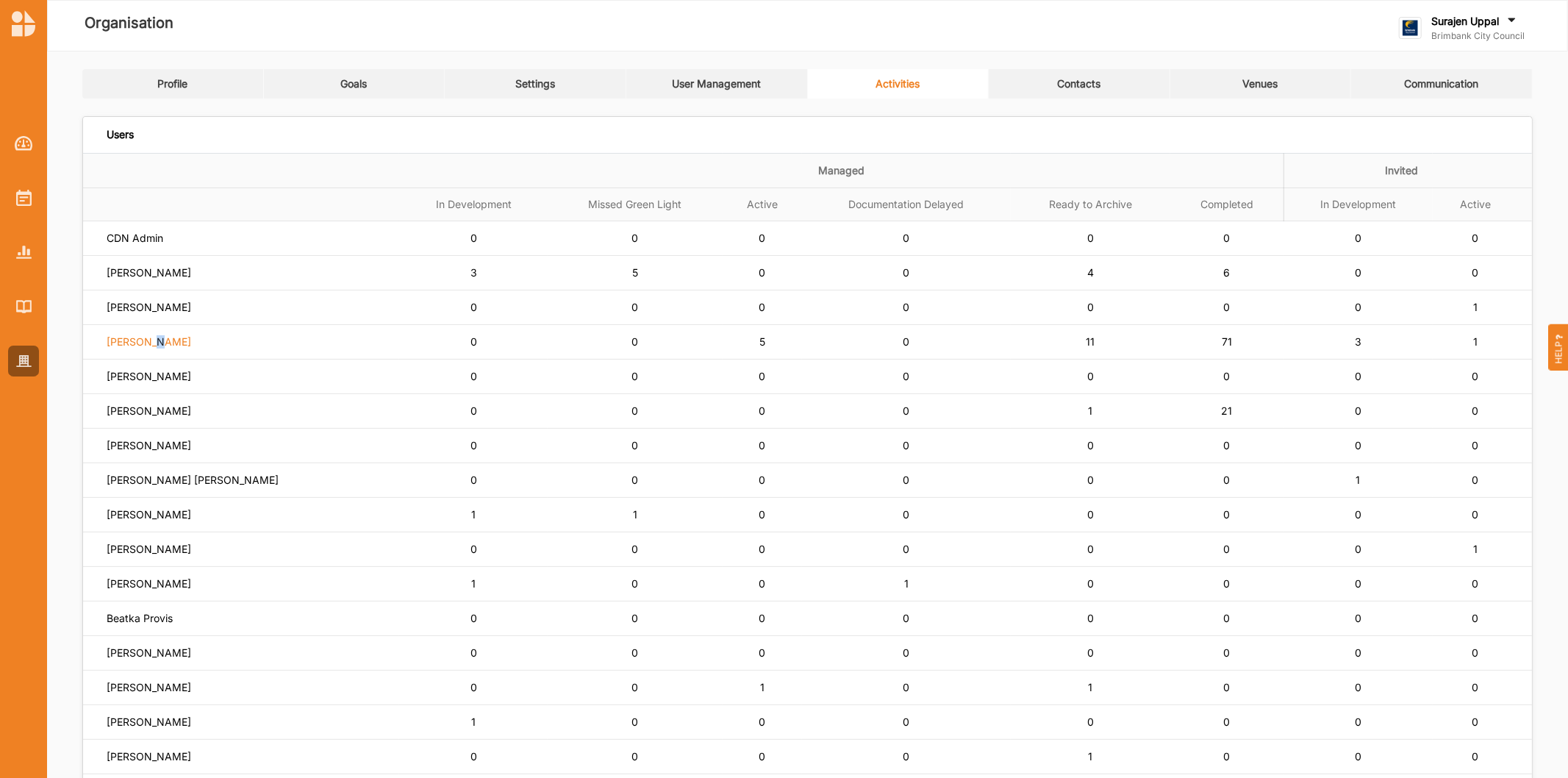
click at [157, 343] on label "[PERSON_NAME]" at bounding box center [149, 342] width 84 height 13
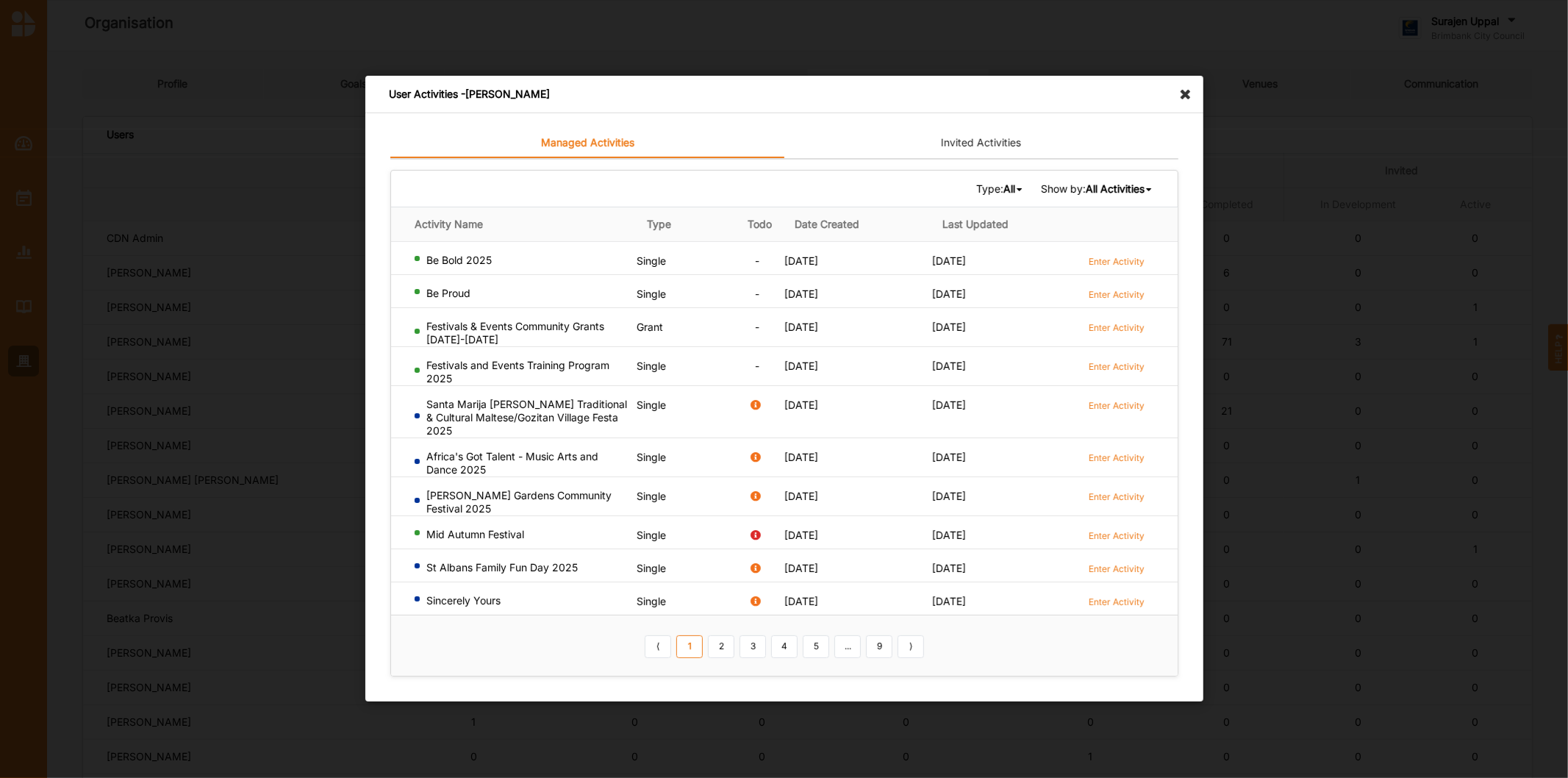
click at [1004, 189] on b "All" at bounding box center [1008, 189] width 12 height 13
click at [971, 236] on b "Single" at bounding box center [963, 237] width 30 height 13
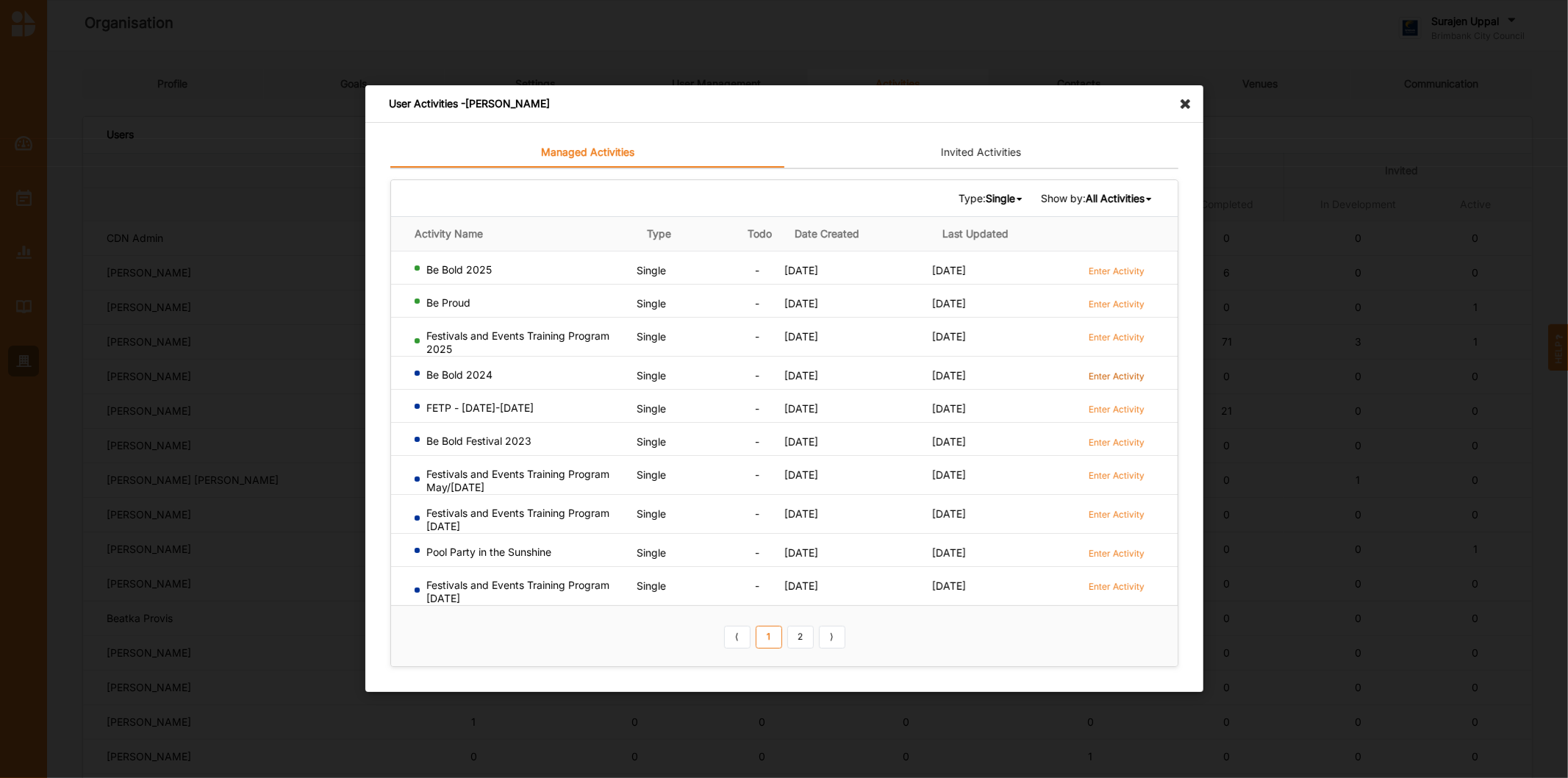
click at [1104, 370] on label "Enter Activity" at bounding box center [1116, 376] width 56 height 13
click at [1192, 103] on icon at bounding box center [1189, 97] width 24 height 24
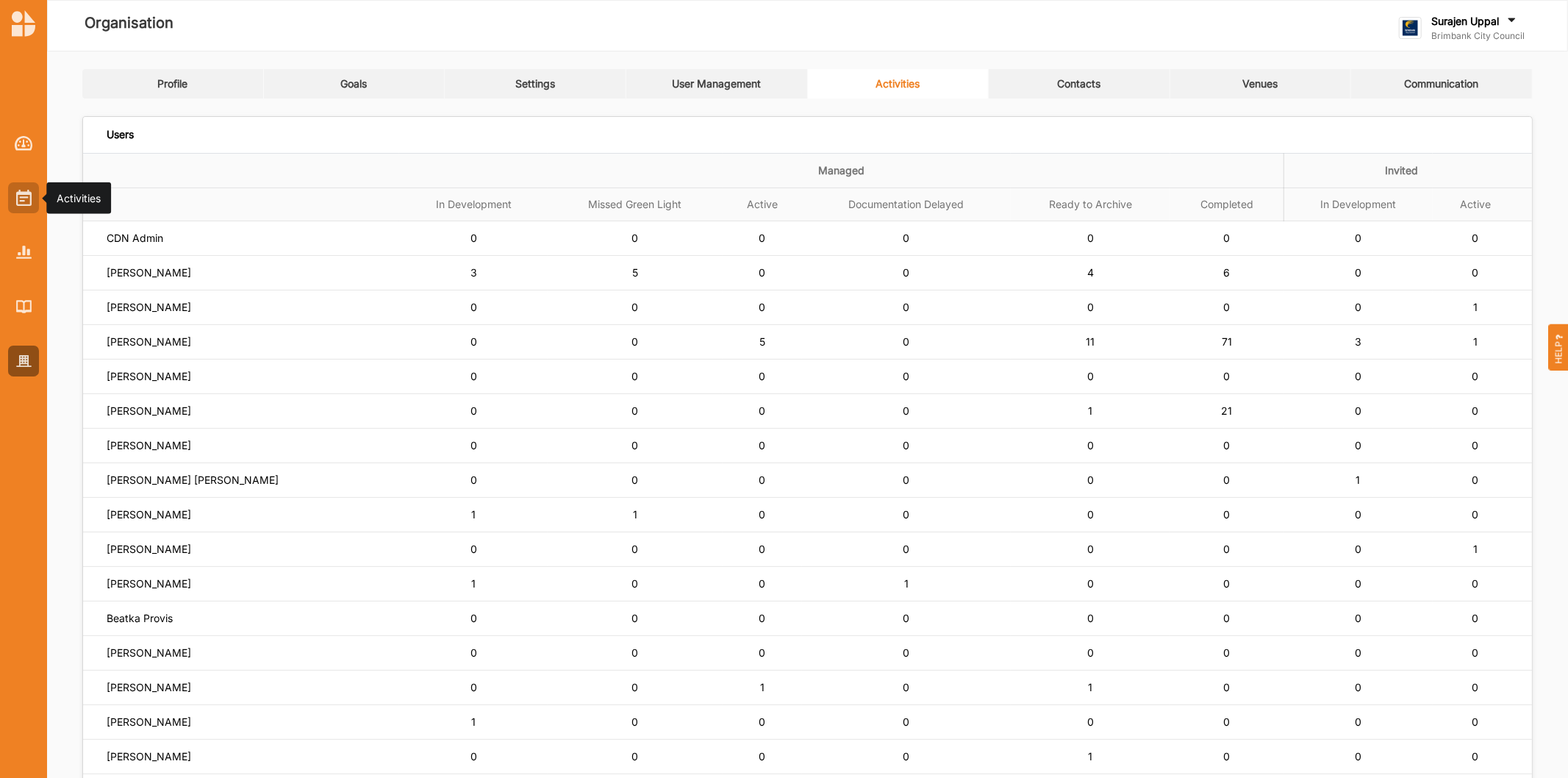
click at [21, 192] on img at bounding box center [24, 197] width 16 height 16
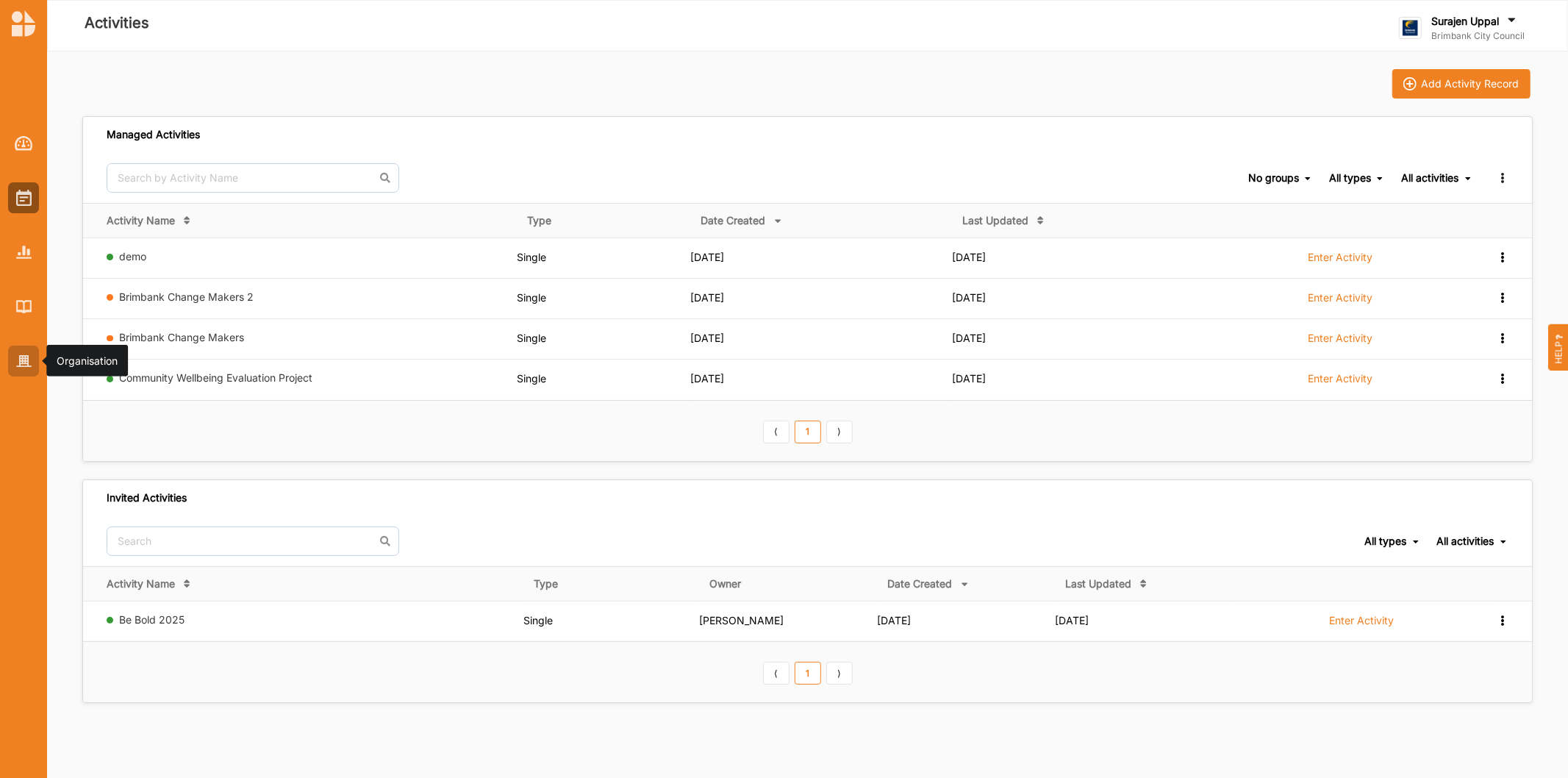
click at [23, 362] on img at bounding box center [24, 361] width 16 height 13
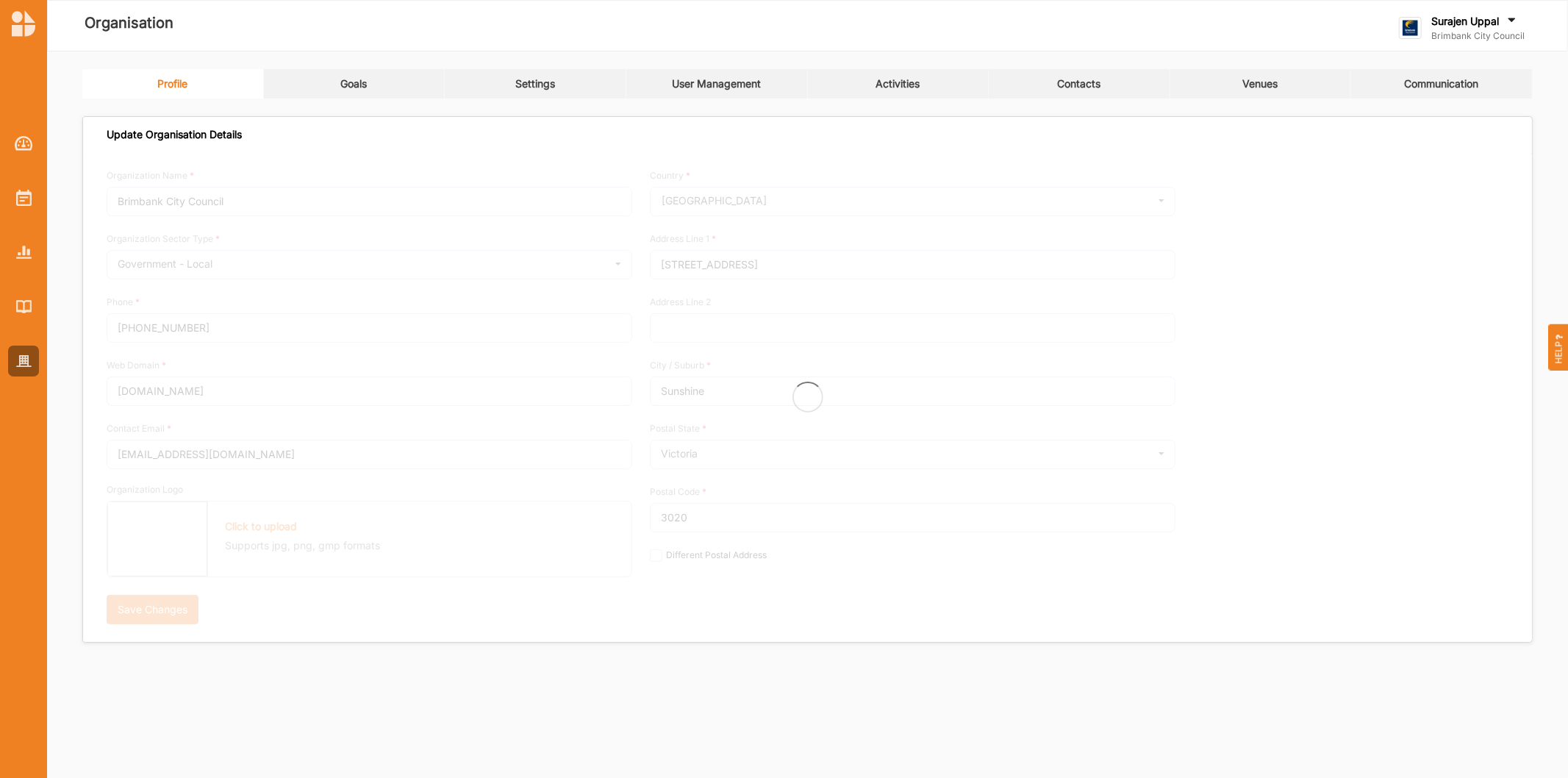
click at [948, 82] on link "Activities" at bounding box center [899, 84] width 182 height 30
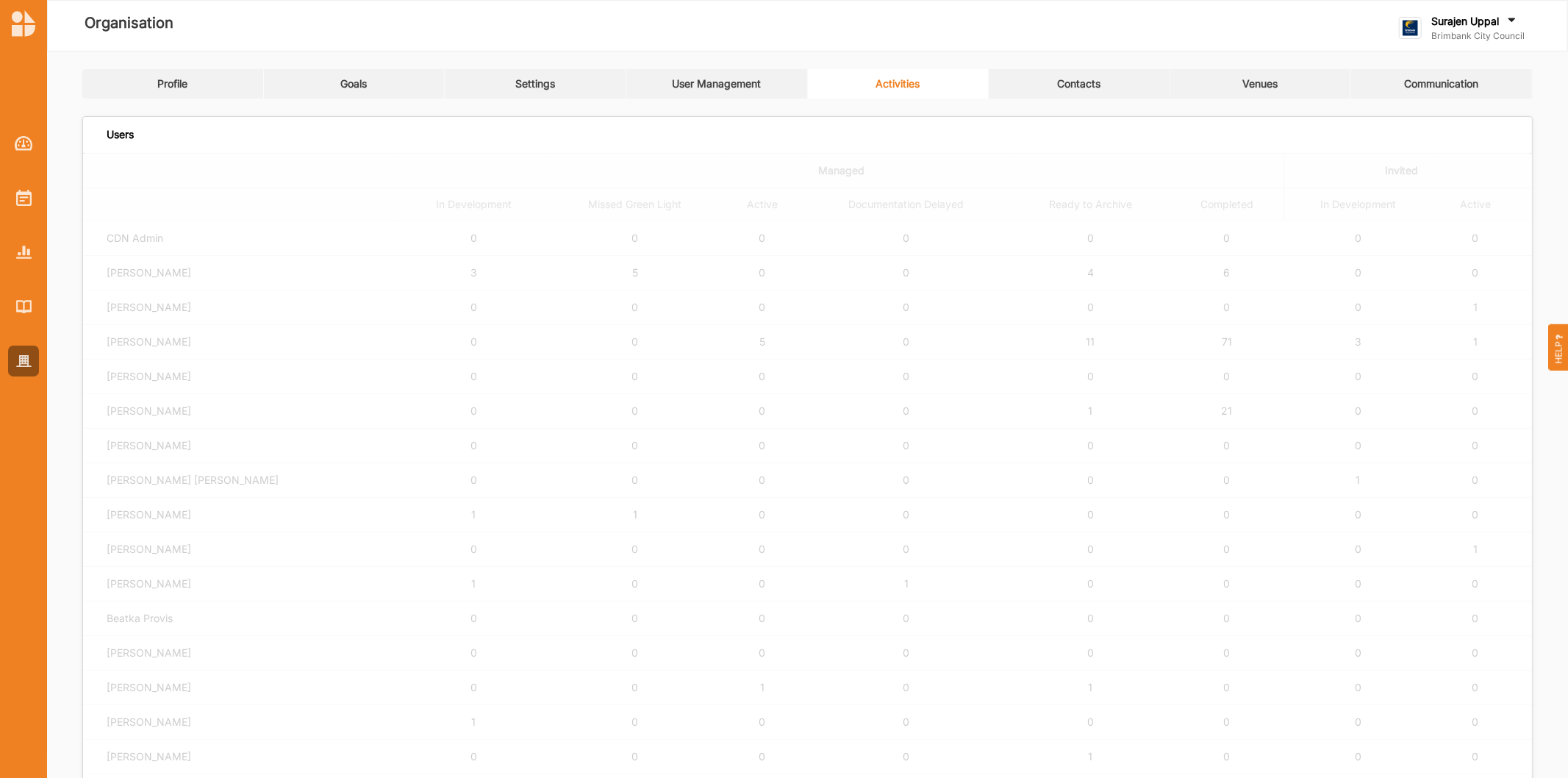
click at [892, 71] on link "Activities" at bounding box center [899, 84] width 182 height 30
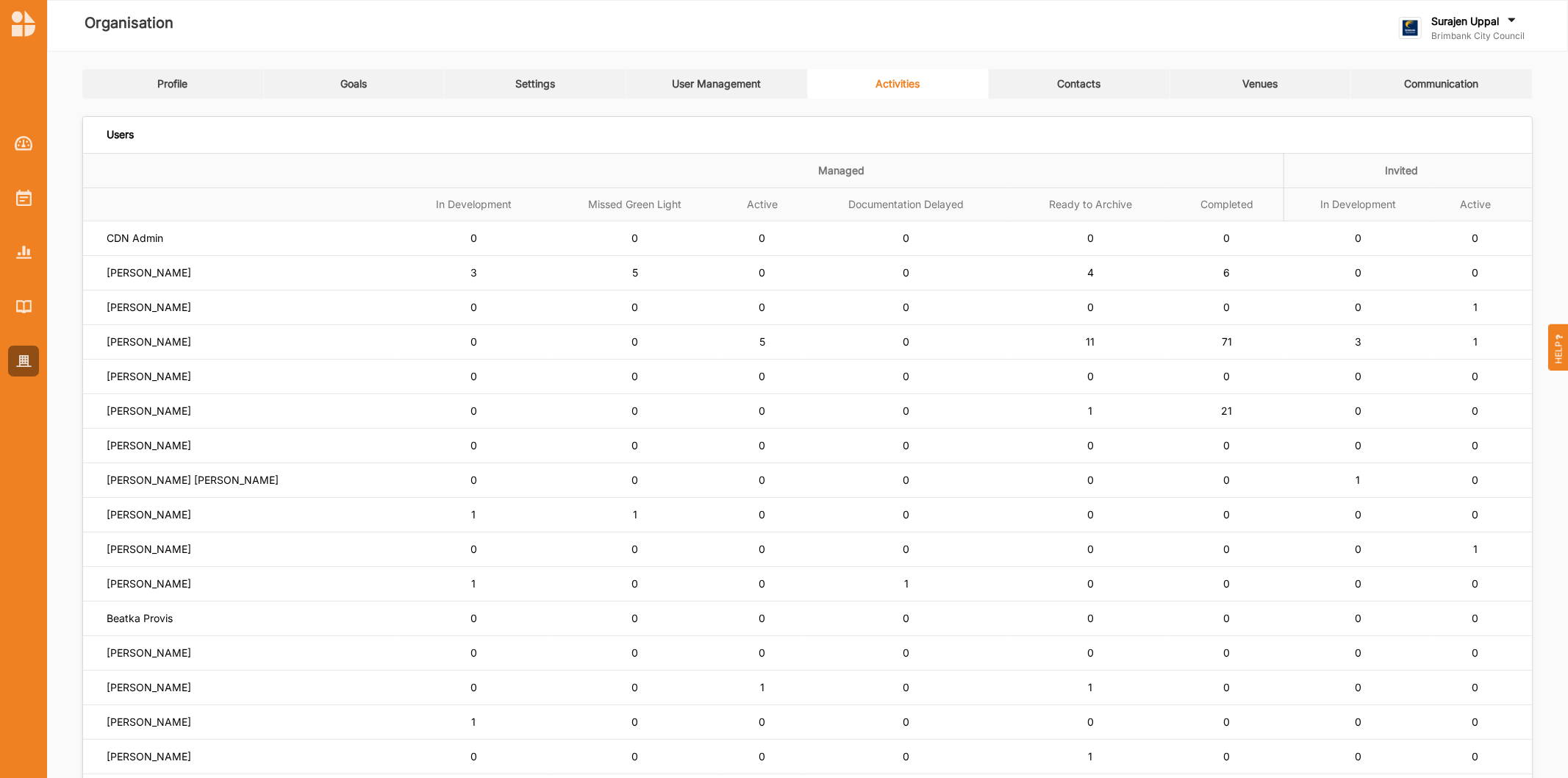
click at [1098, 90] on link "Contacts" at bounding box center [1079, 84] width 182 height 30
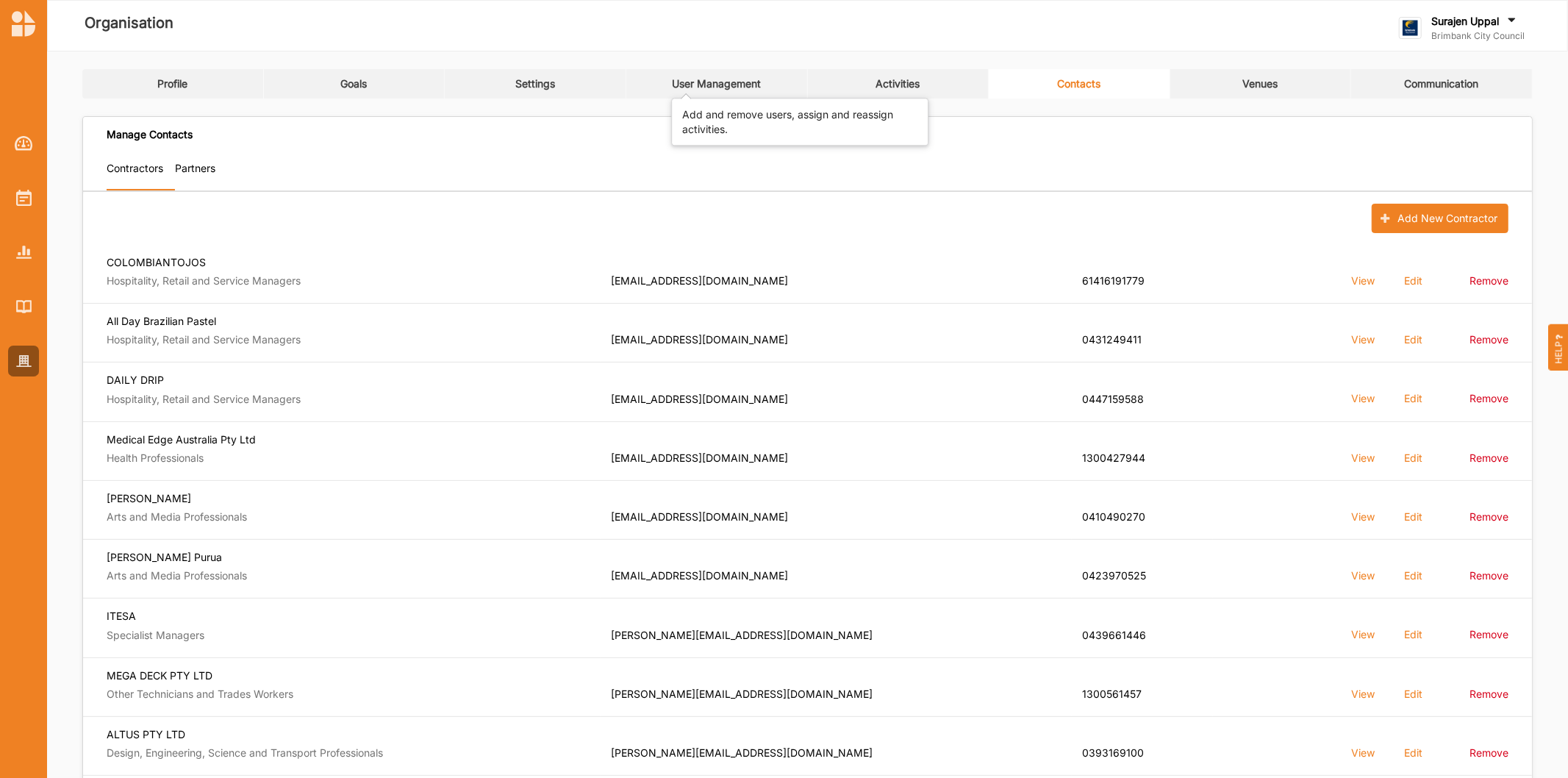
drag, startPoint x: 709, startPoint y: 82, endPoint x: 707, endPoint y: 143, distance: 61.0
click at [710, 81] on div "User Management" at bounding box center [716, 84] width 89 height 13
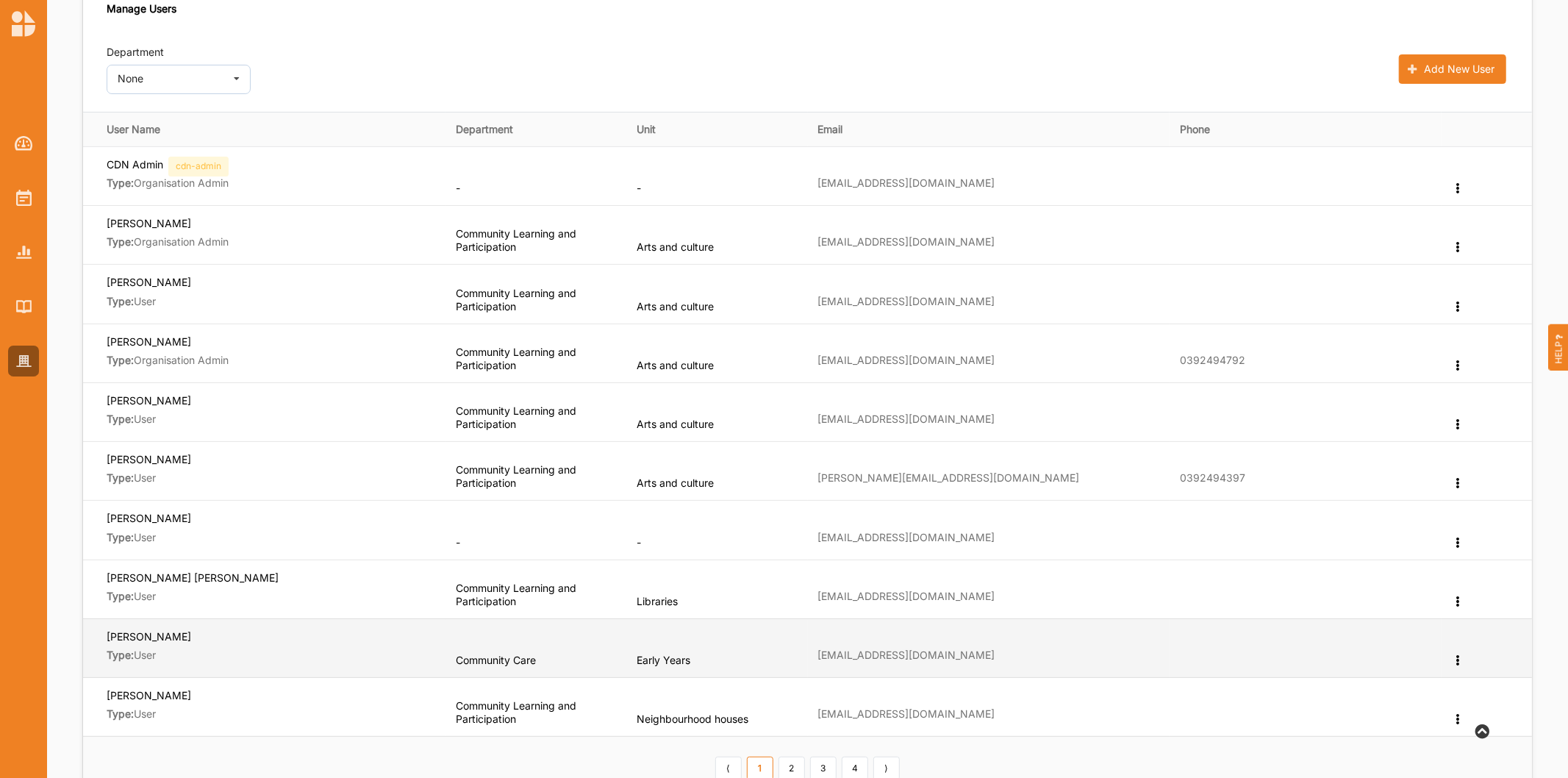
scroll to position [163, 0]
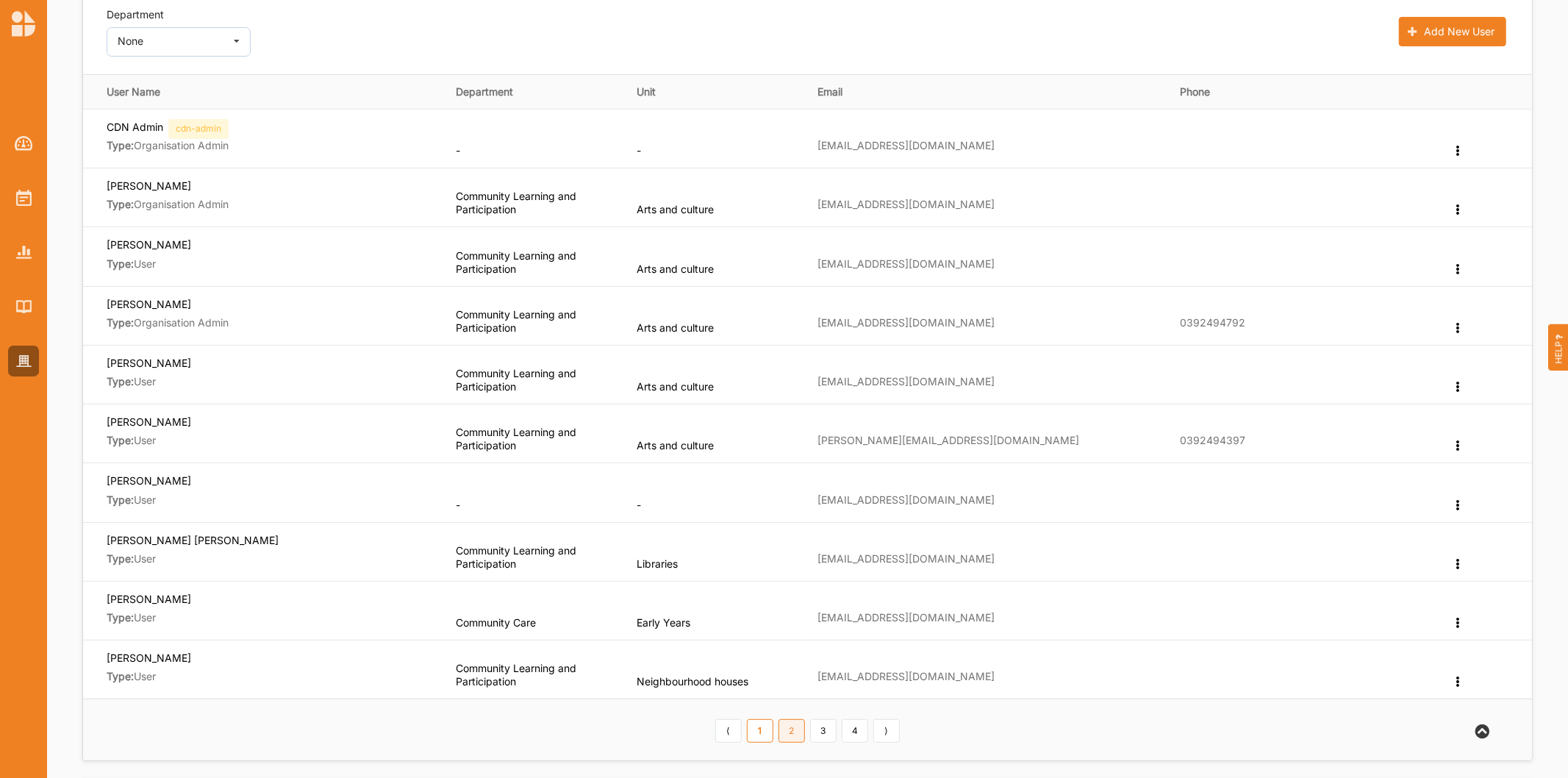
click at [792, 729] on link "2" at bounding box center [792, 731] width 27 height 24
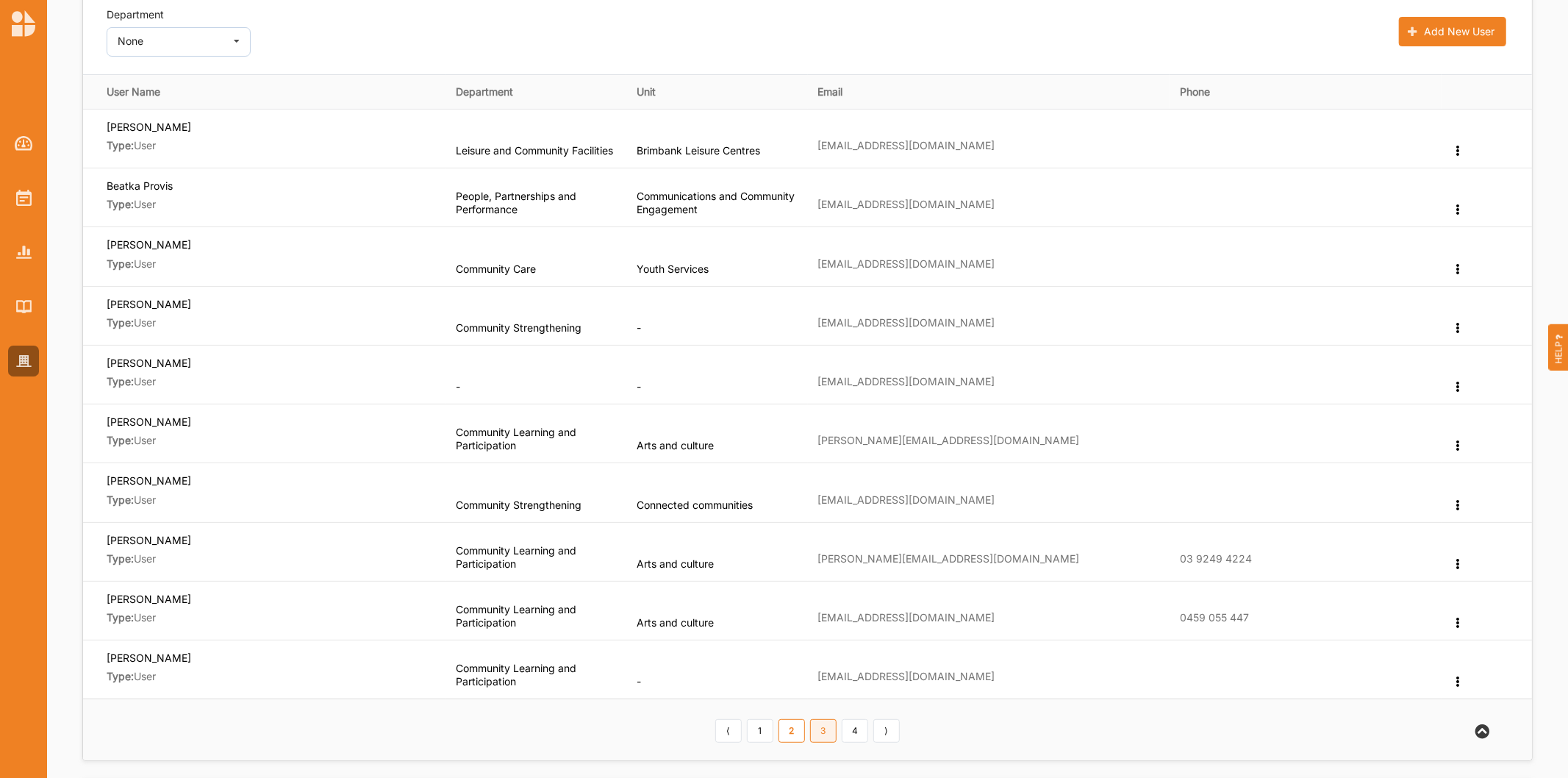
click at [820, 737] on link "3" at bounding box center [824, 731] width 27 height 24
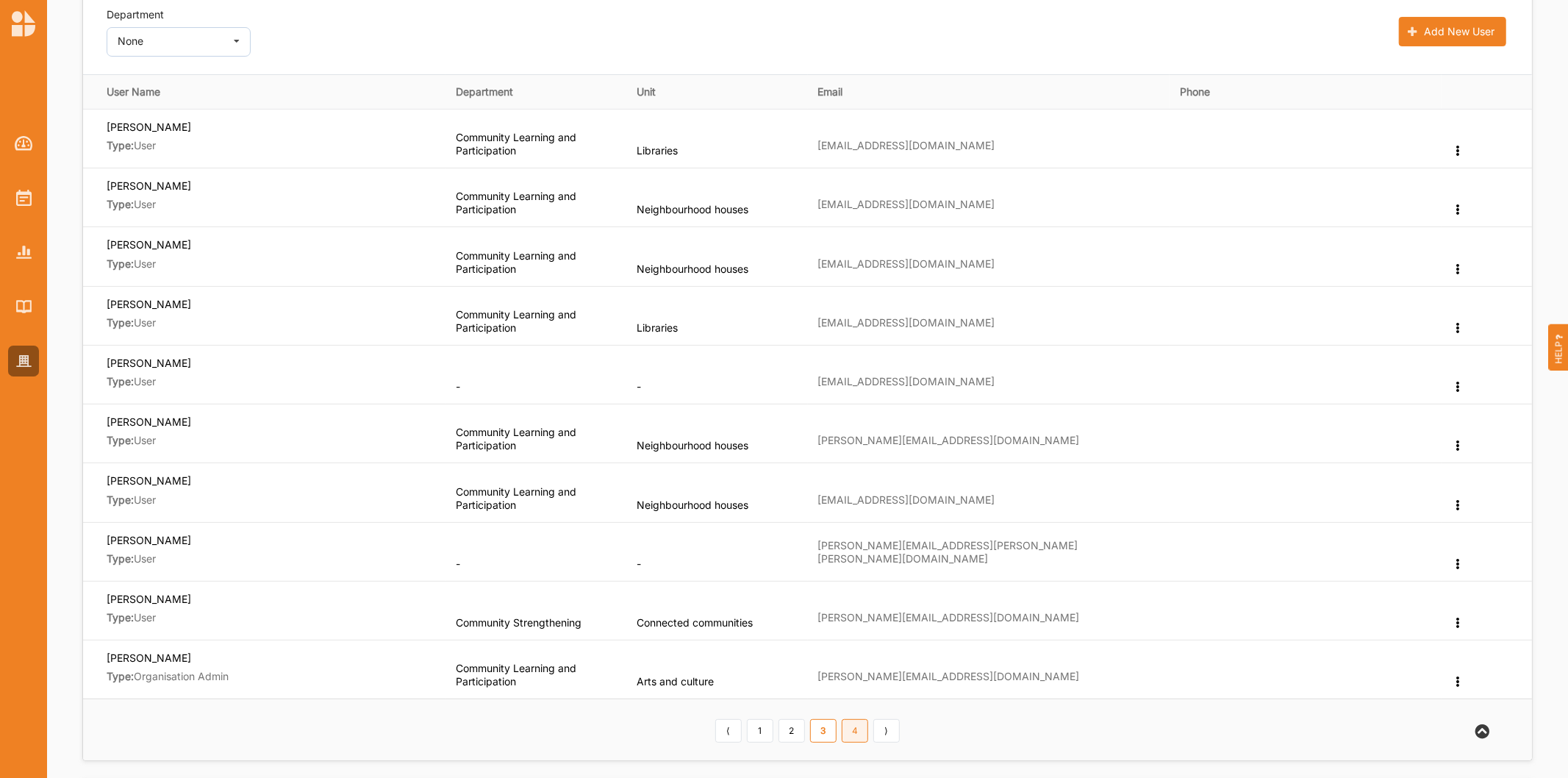
click at [860, 729] on link "4" at bounding box center [855, 731] width 27 height 24
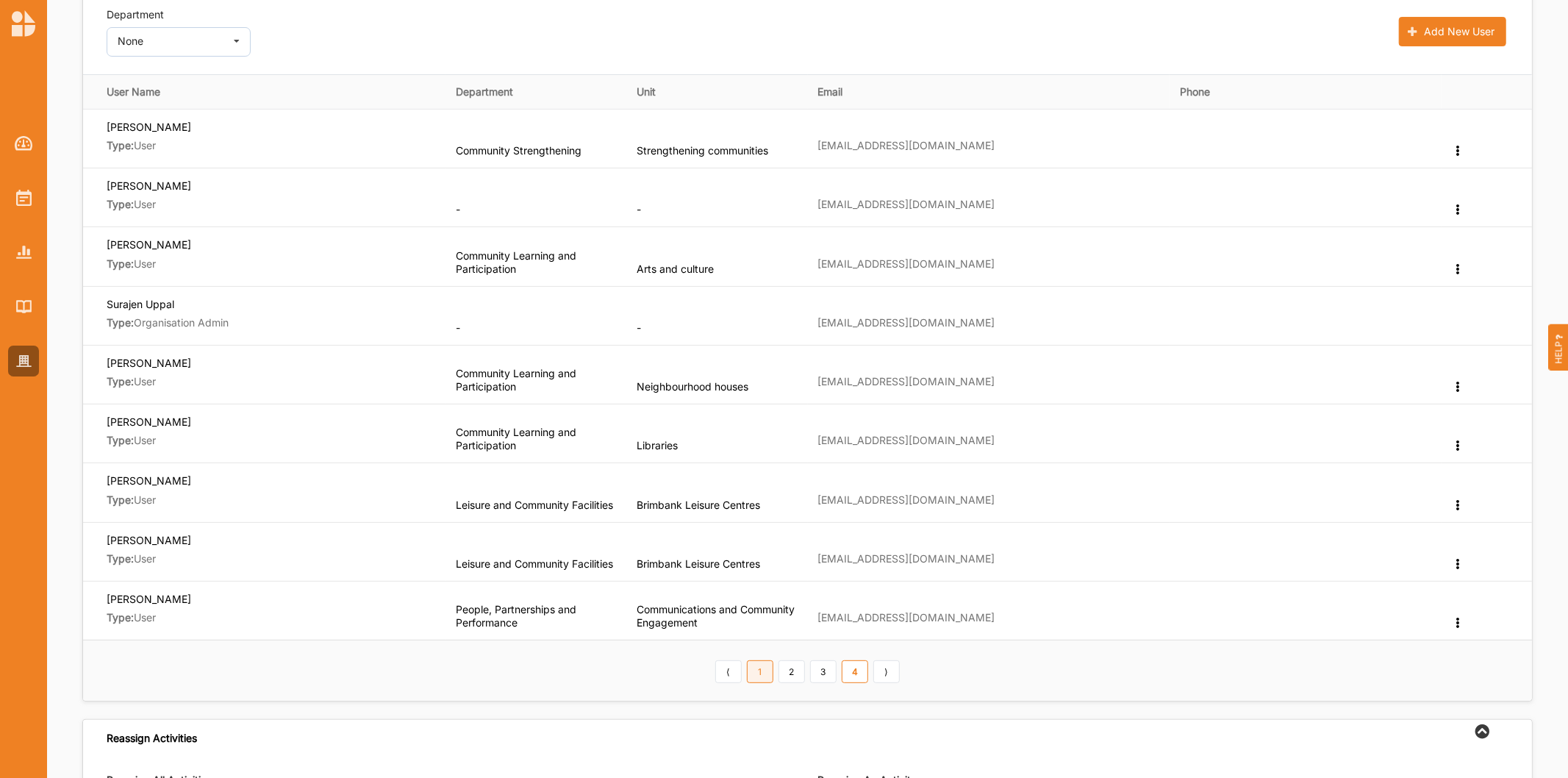
click at [761, 664] on link "1" at bounding box center [760, 672] width 27 height 24
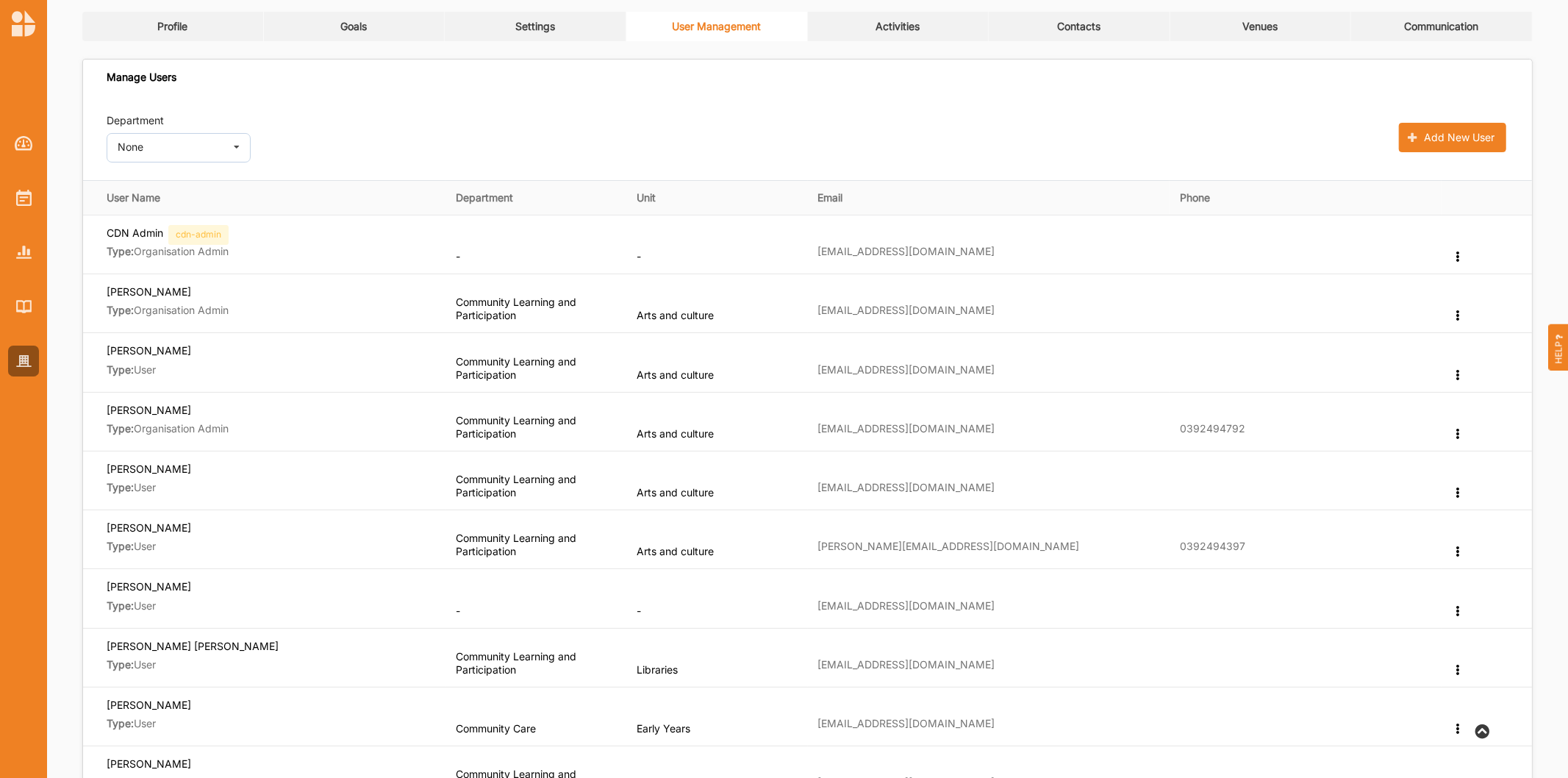
scroll to position [0, 0]
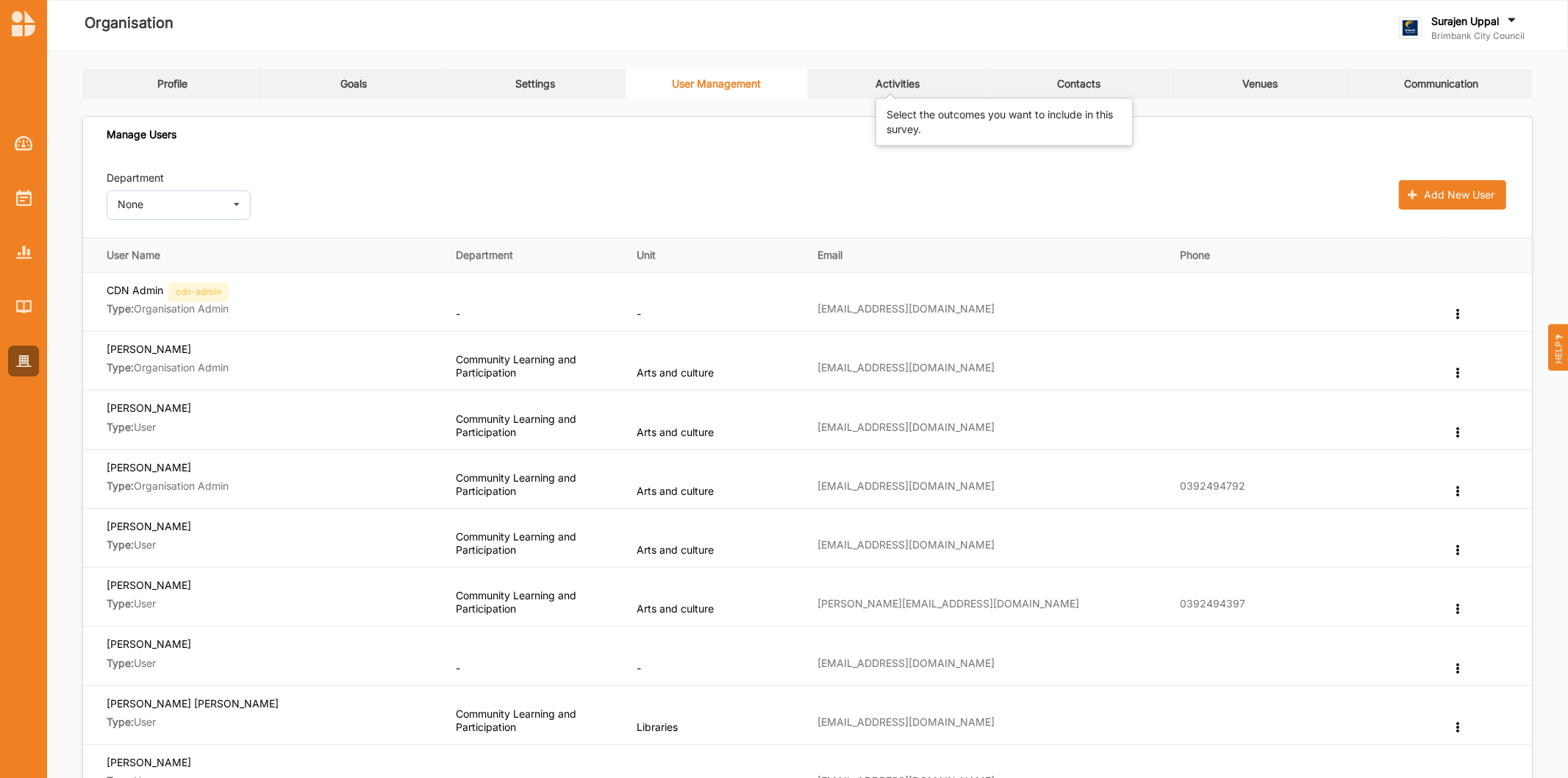
click at [912, 87] on div "Activities" at bounding box center [897, 84] width 44 height 13
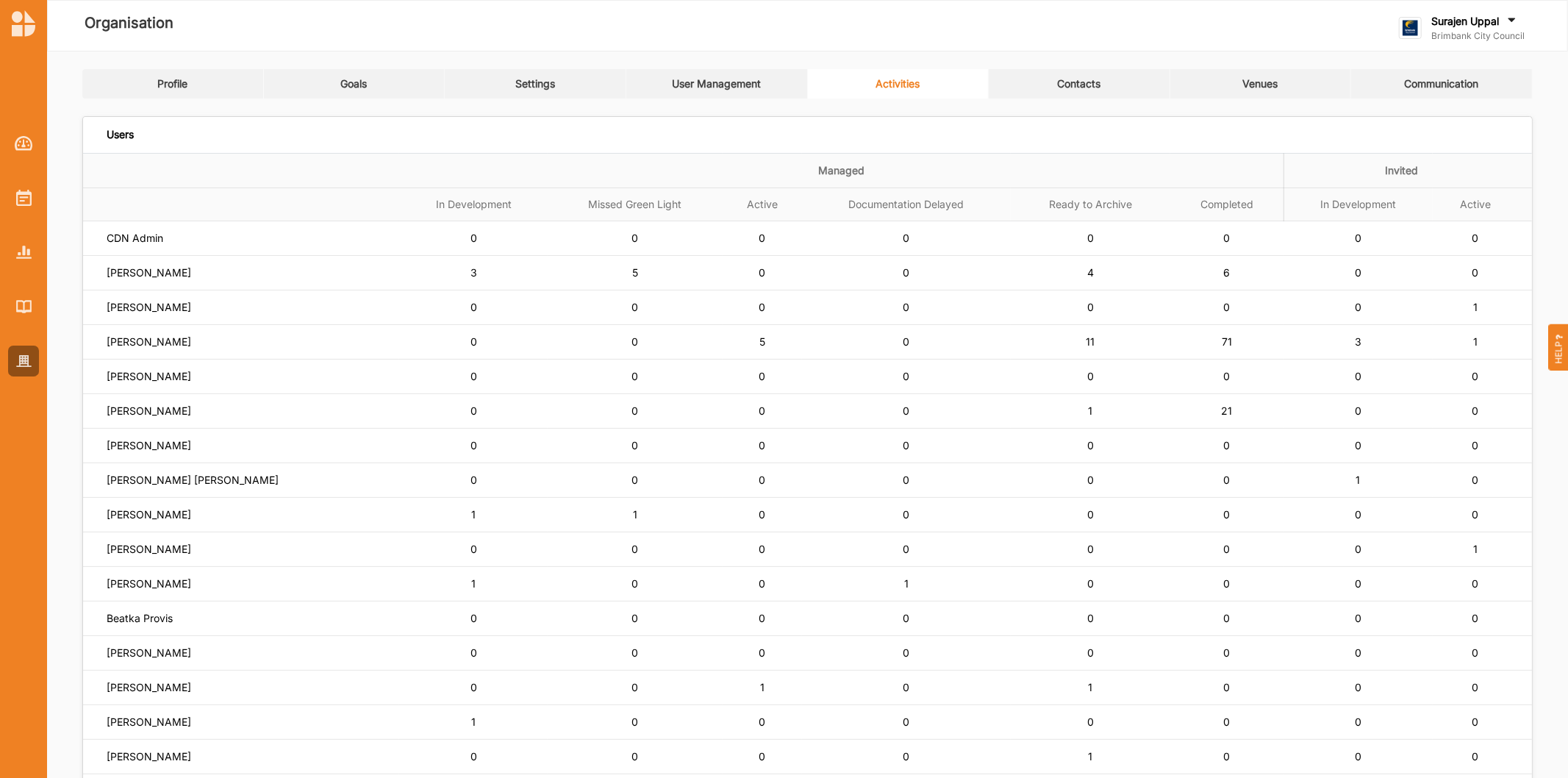
click at [761, 93] on link "User Management" at bounding box center [717, 84] width 182 height 30
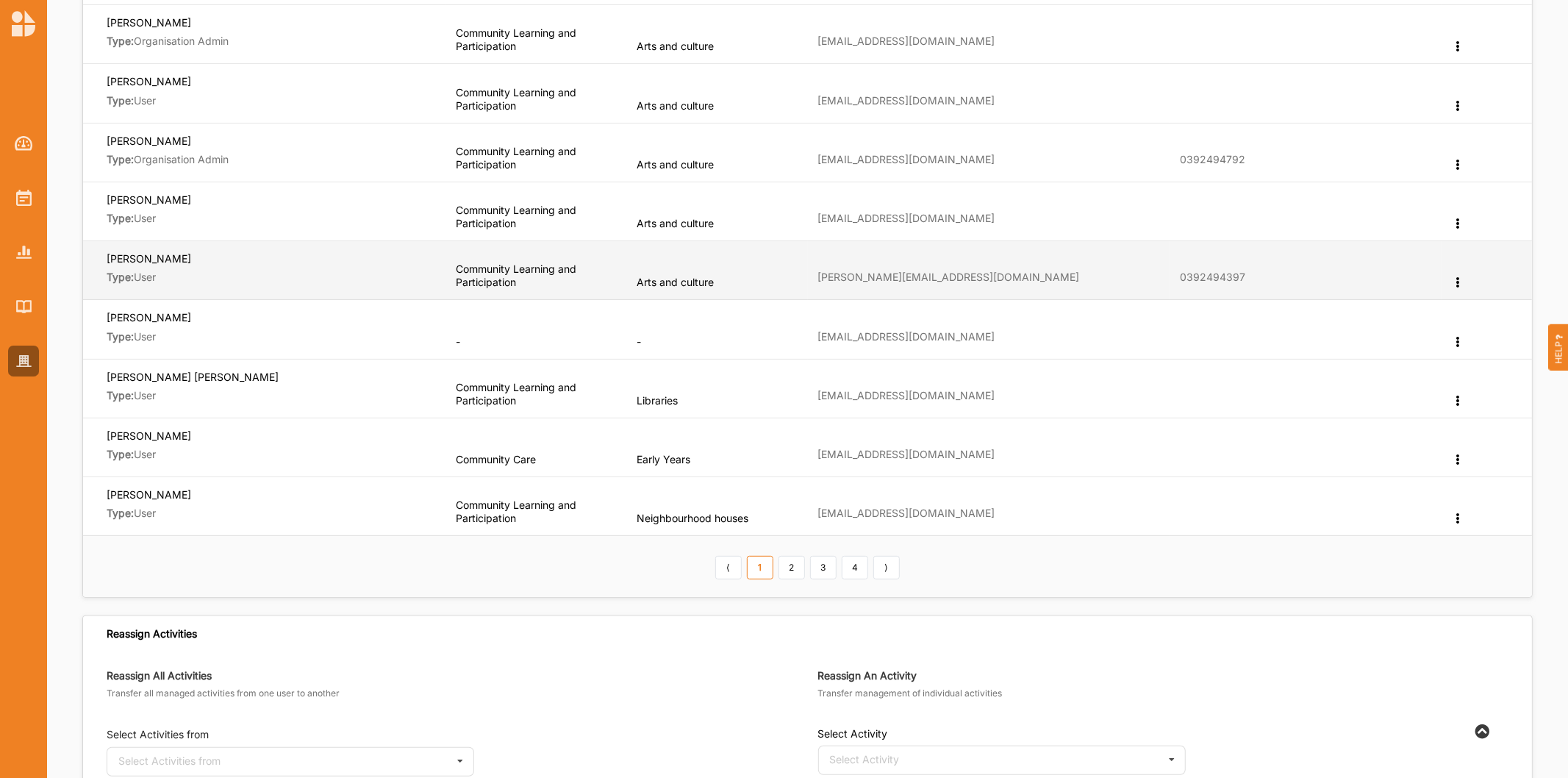
scroll to position [653, 0]
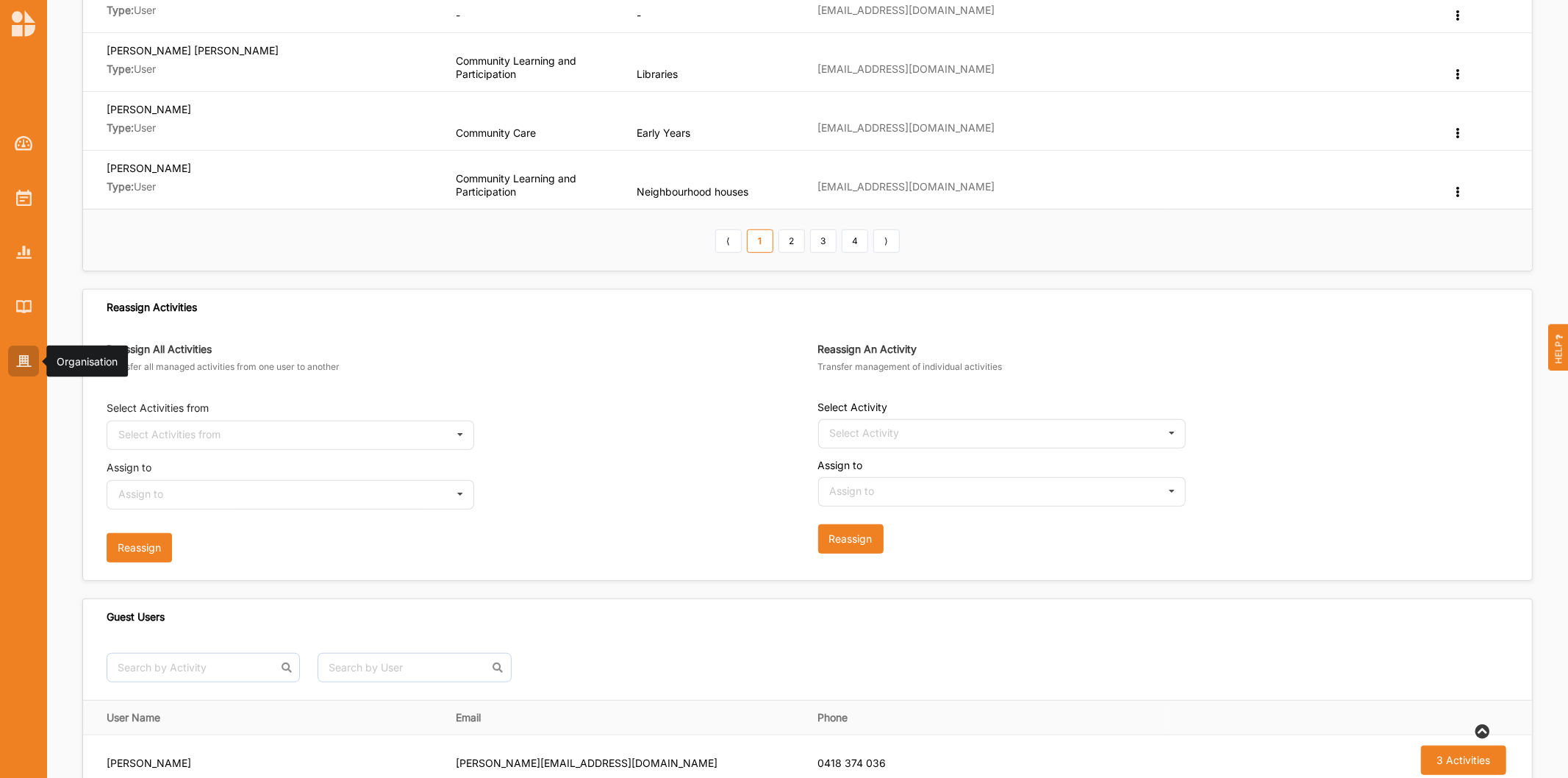
click at [16, 373] on div at bounding box center [24, 361] width 31 height 31
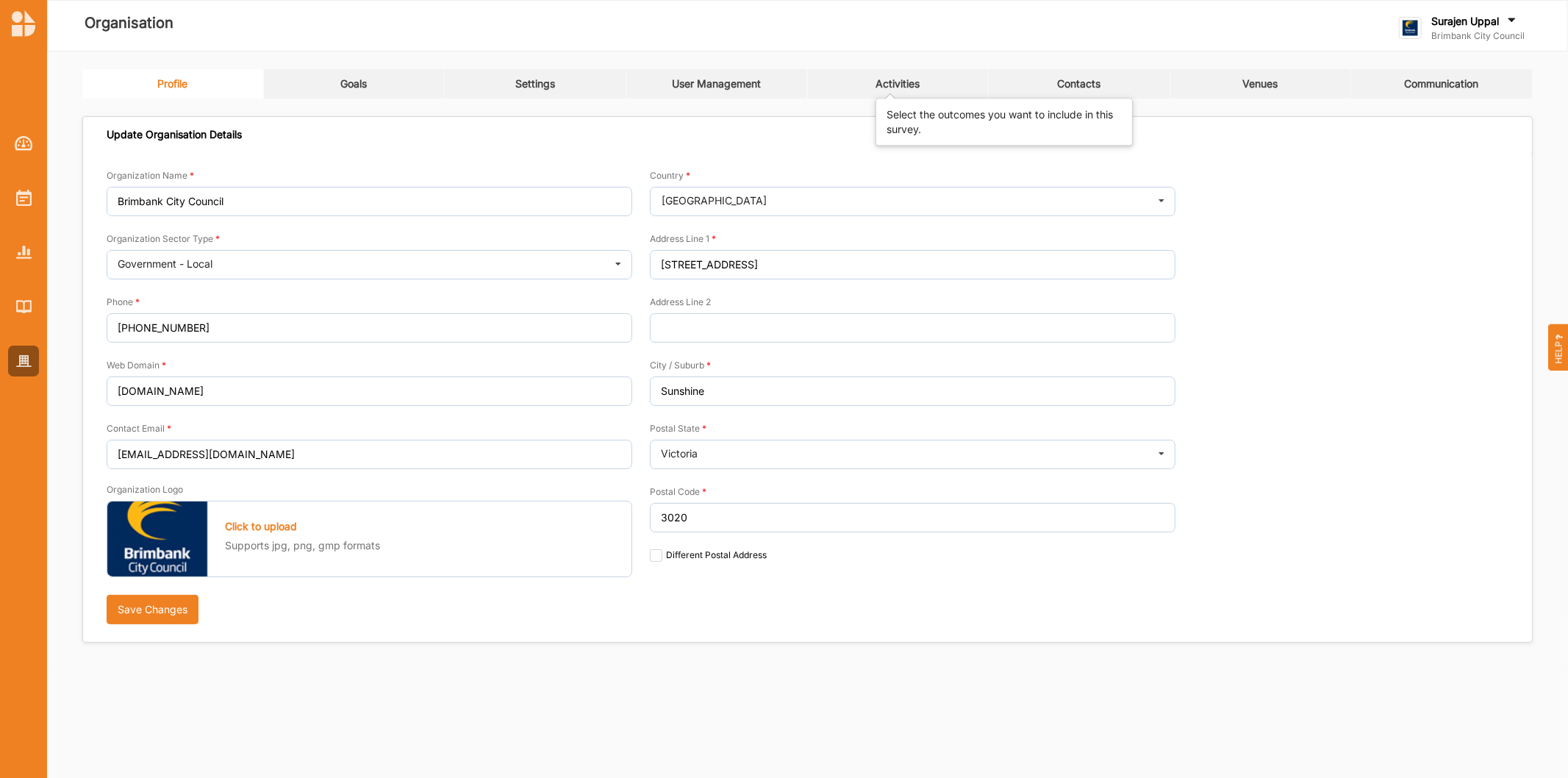
click at [919, 83] on div "Activities" at bounding box center [897, 84] width 44 height 13
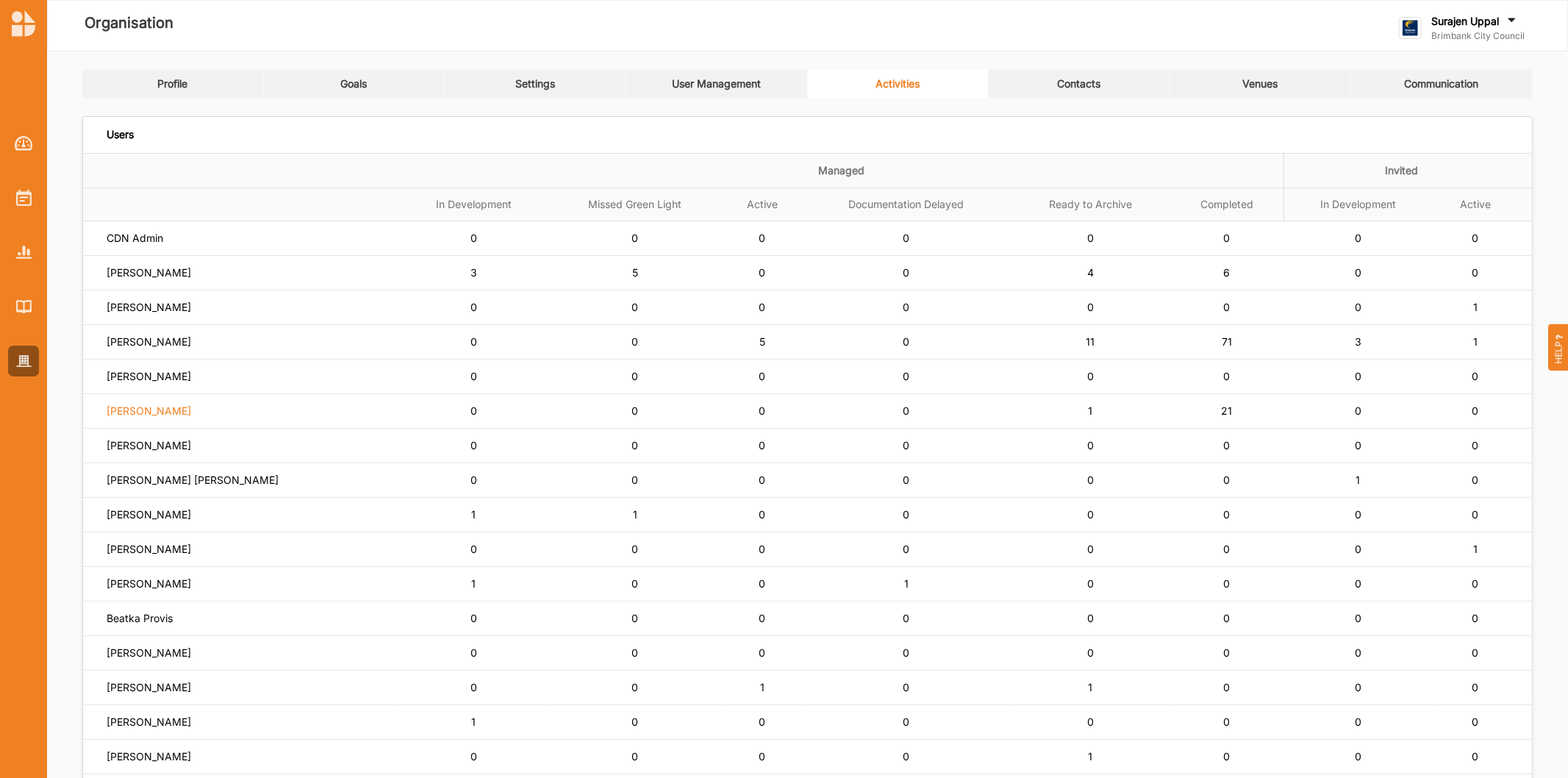
click at [163, 413] on label "Lisa Horsburgh" at bounding box center [149, 411] width 84 height 13
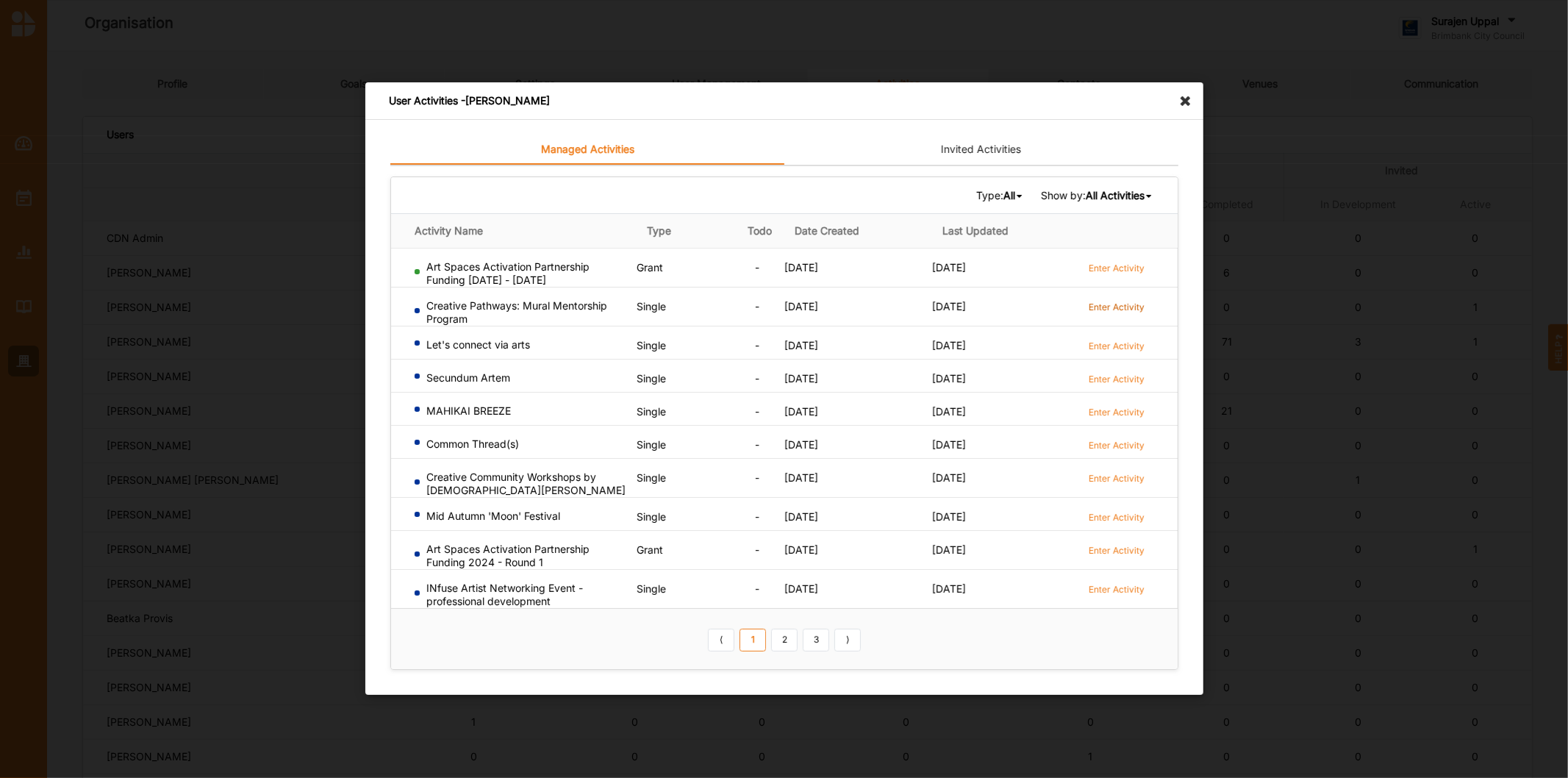
click at [1107, 311] on label "Enter Activity" at bounding box center [1116, 307] width 56 height 13
click at [1189, 101] on icon at bounding box center [1189, 94] width 24 height 24
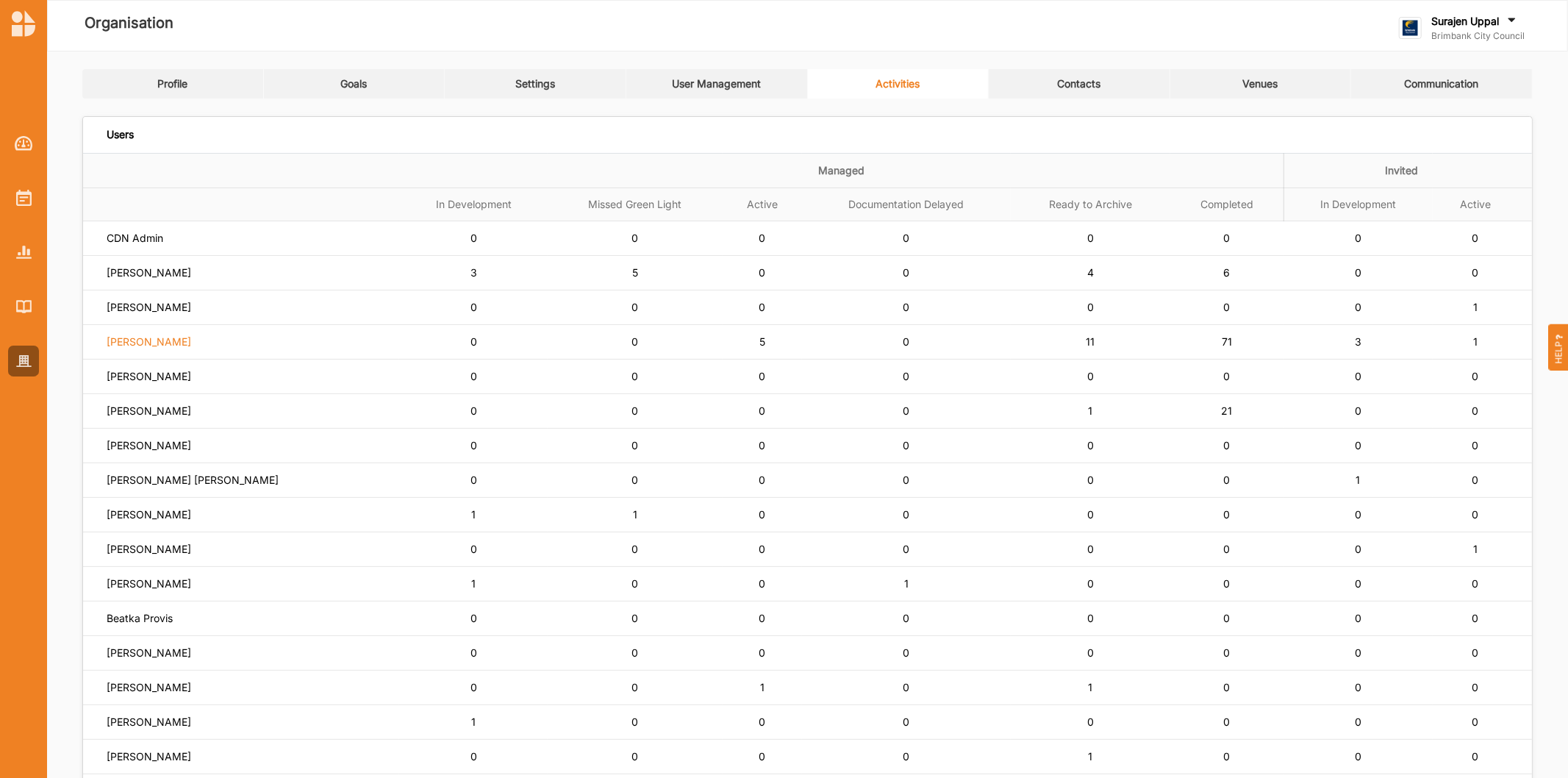
click at [155, 342] on label "[PERSON_NAME]" at bounding box center [149, 342] width 84 height 13
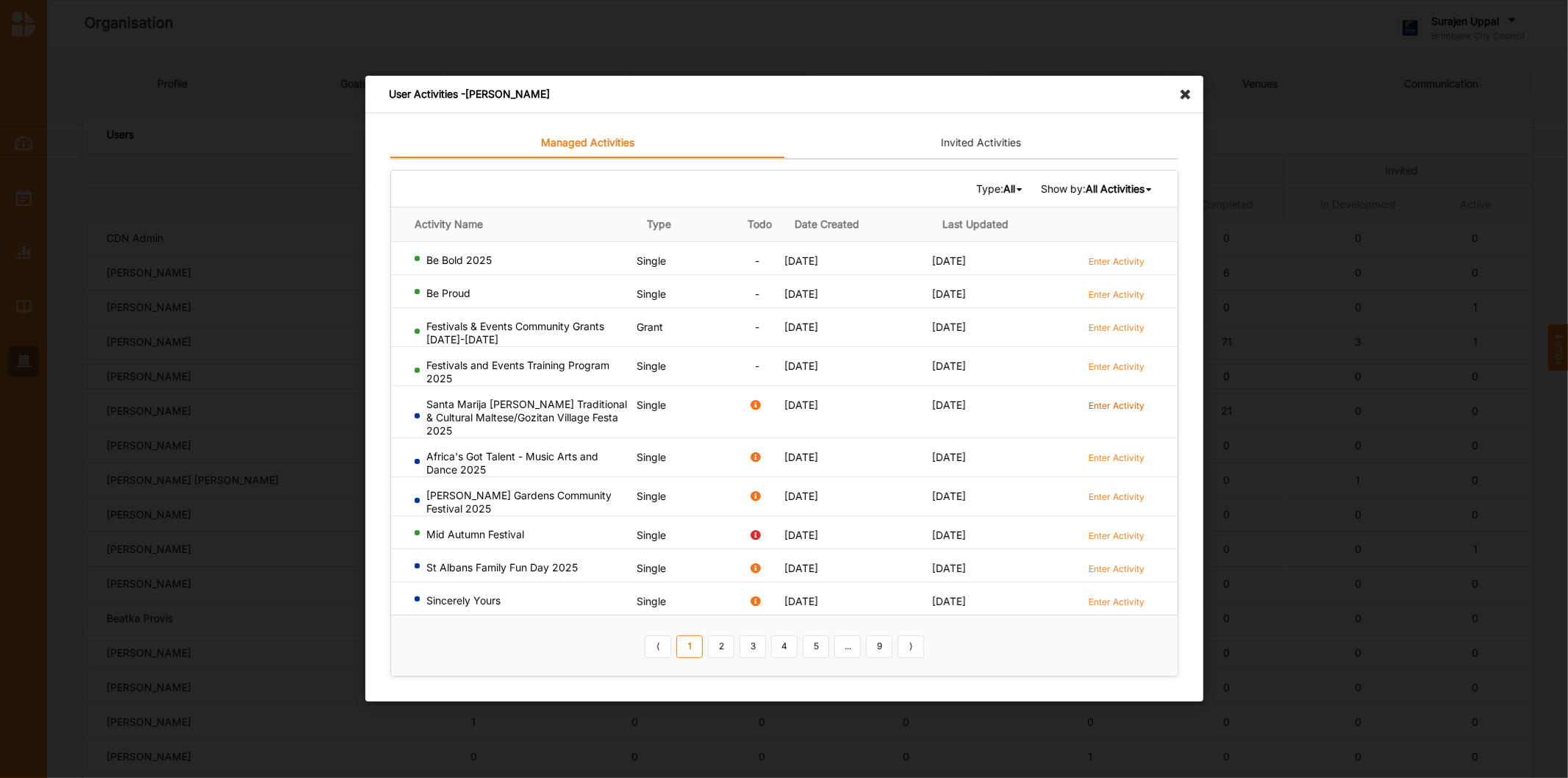
click at [1119, 405] on label "Enter Activity" at bounding box center [1116, 405] width 56 height 13
click at [1182, 98] on icon at bounding box center [1189, 87] width 24 height 24
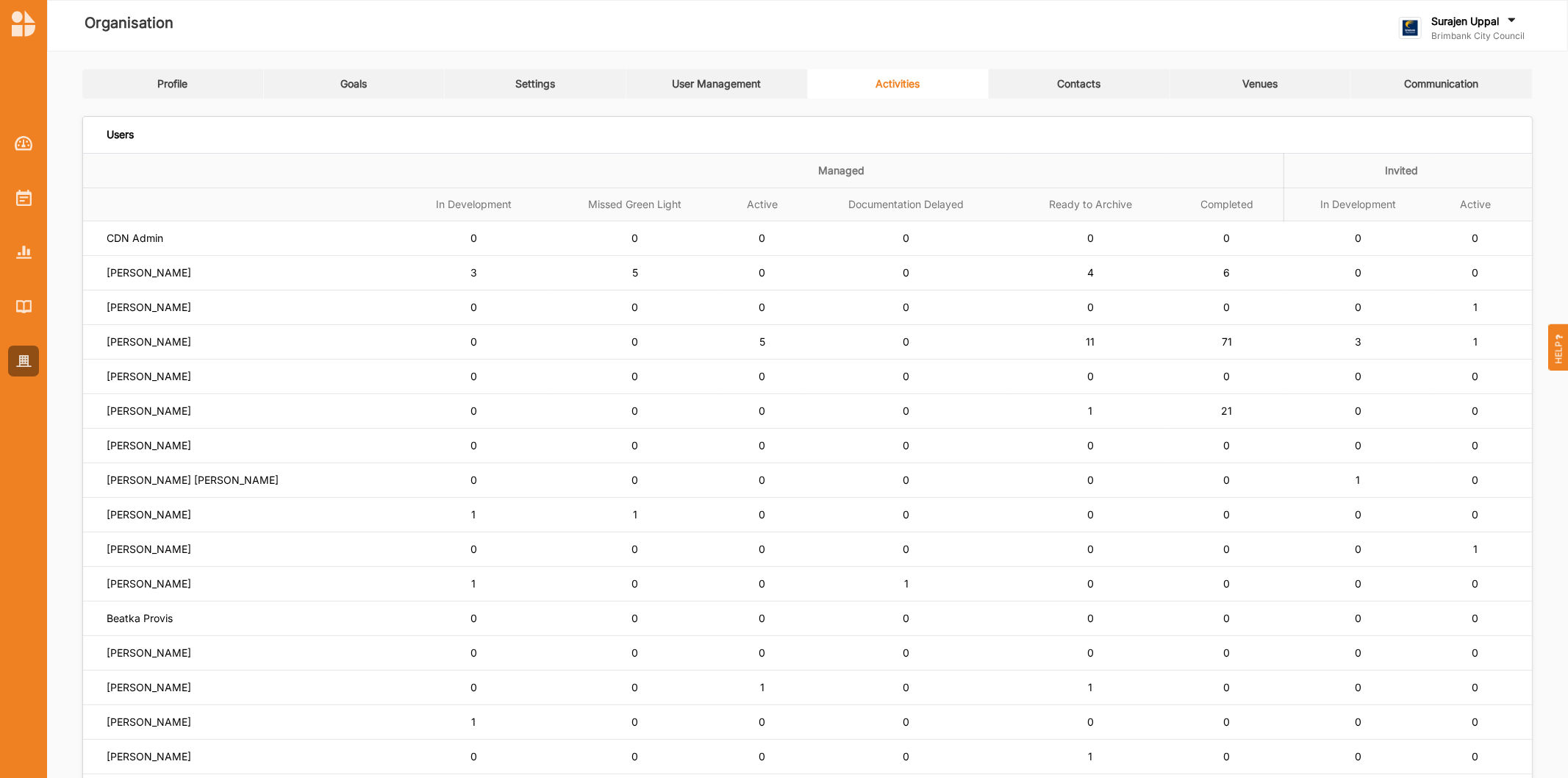
click at [371, 88] on link "Goals" at bounding box center [355, 84] width 182 height 30
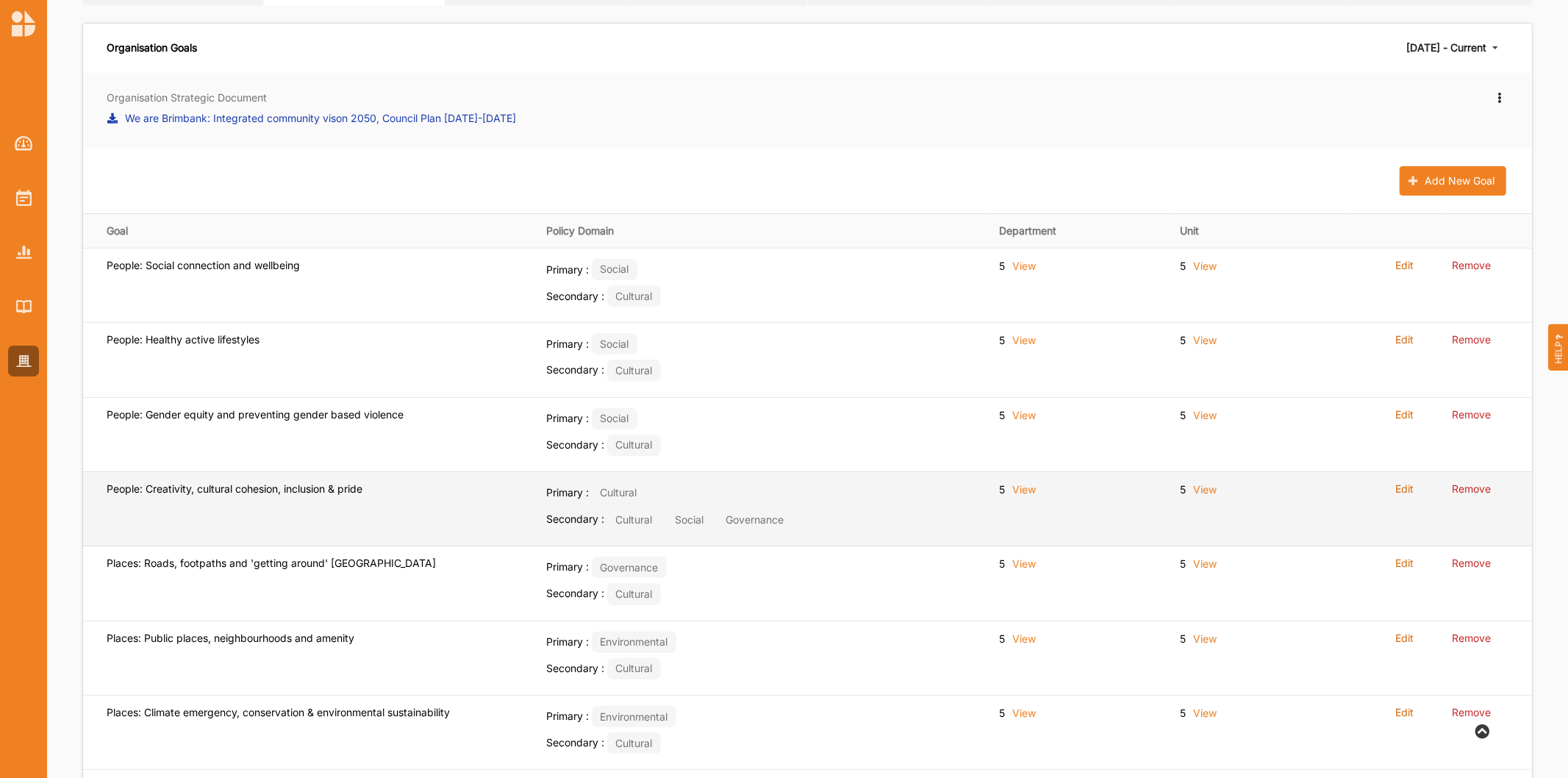
scroll to position [163, 0]
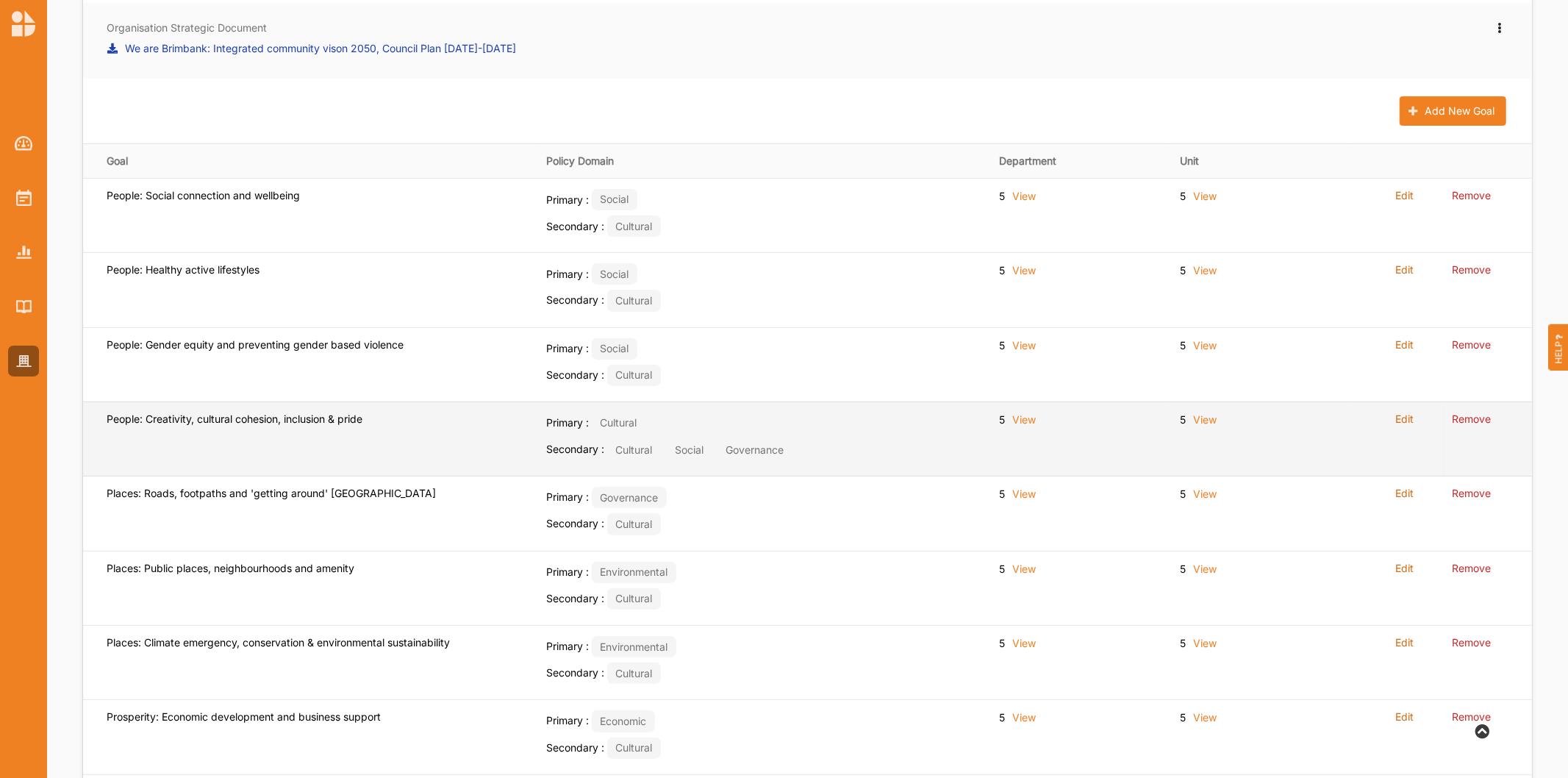
click at [1402, 420] on label "Edit" at bounding box center [1404, 419] width 18 height 13
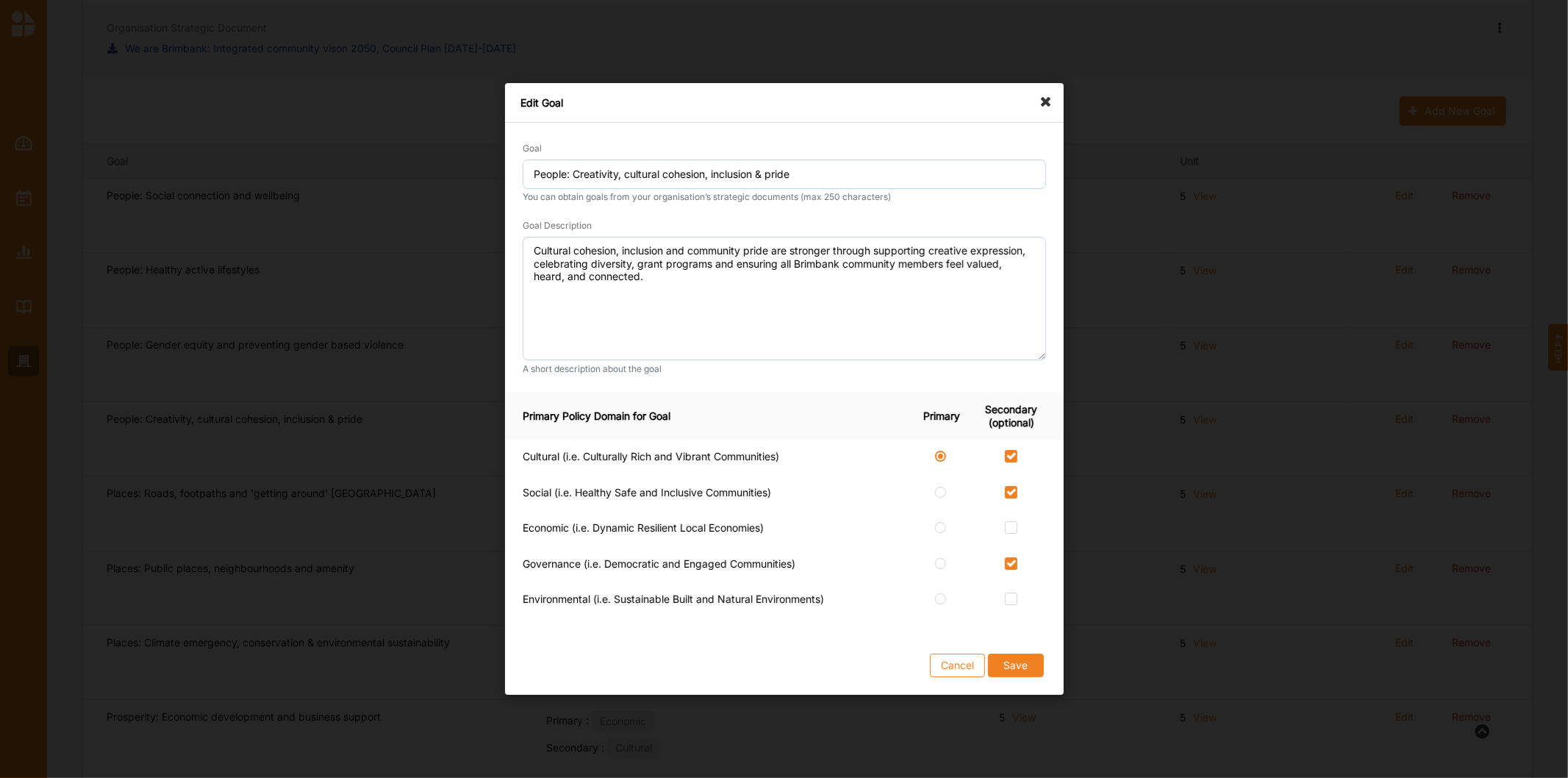
click at [1040, 101] on icon at bounding box center [1050, 95] width 24 height 24
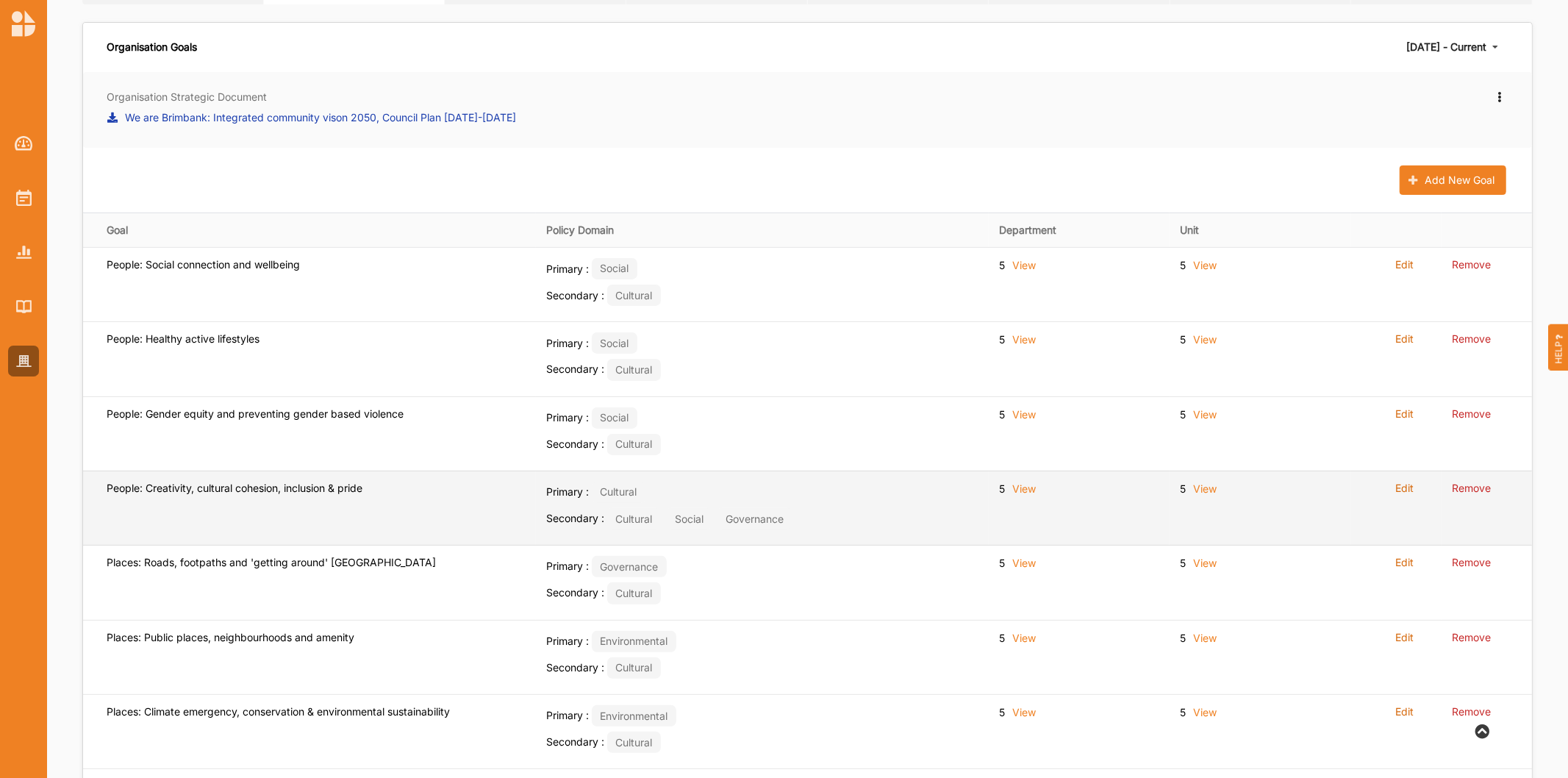
scroll to position [73, 0]
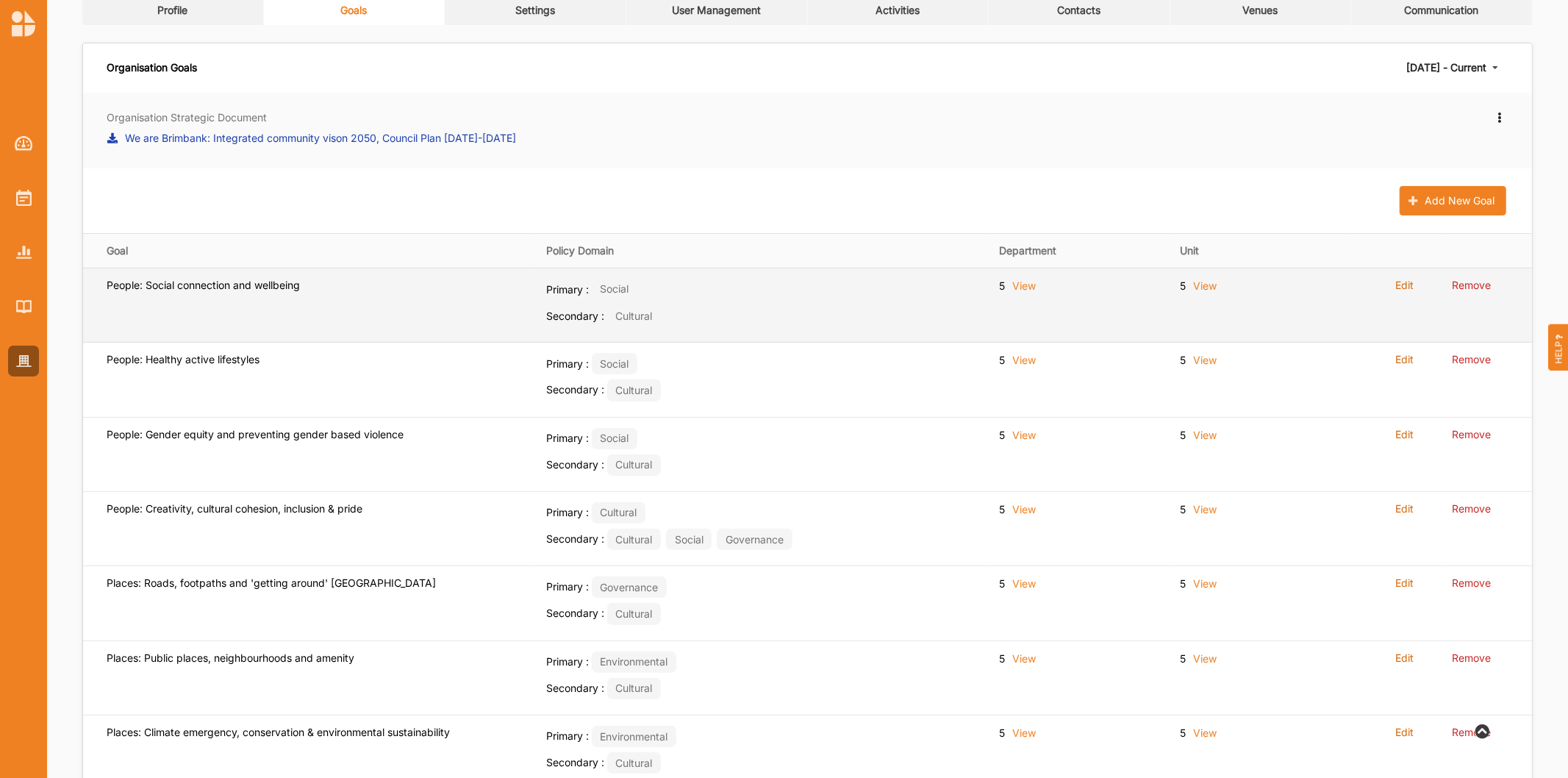
click at [1397, 287] on label "Edit" at bounding box center [1404, 285] width 18 height 13
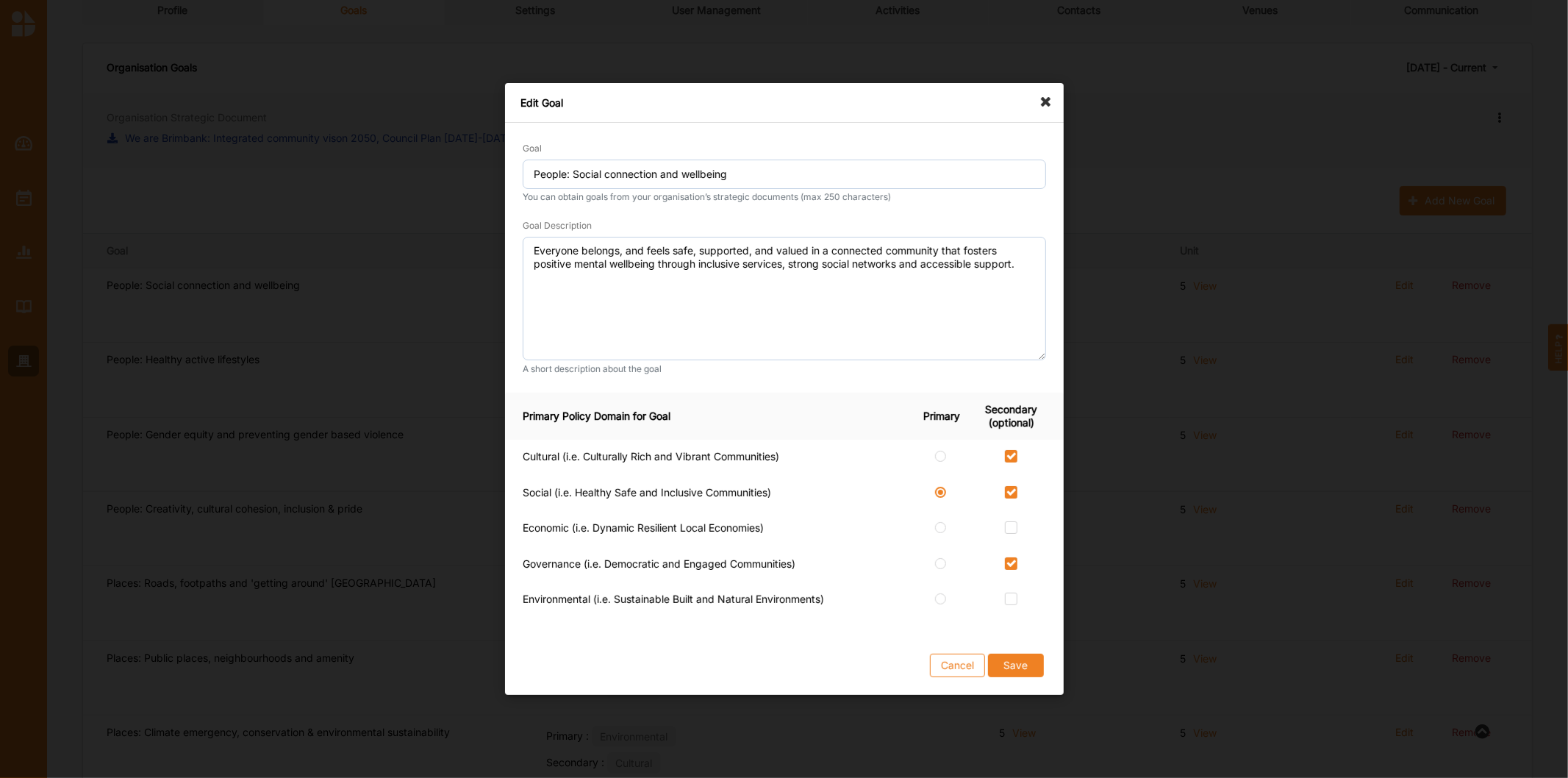
click at [1042, 99] on icon at bounding box center [1050, 95] width 24 height 24
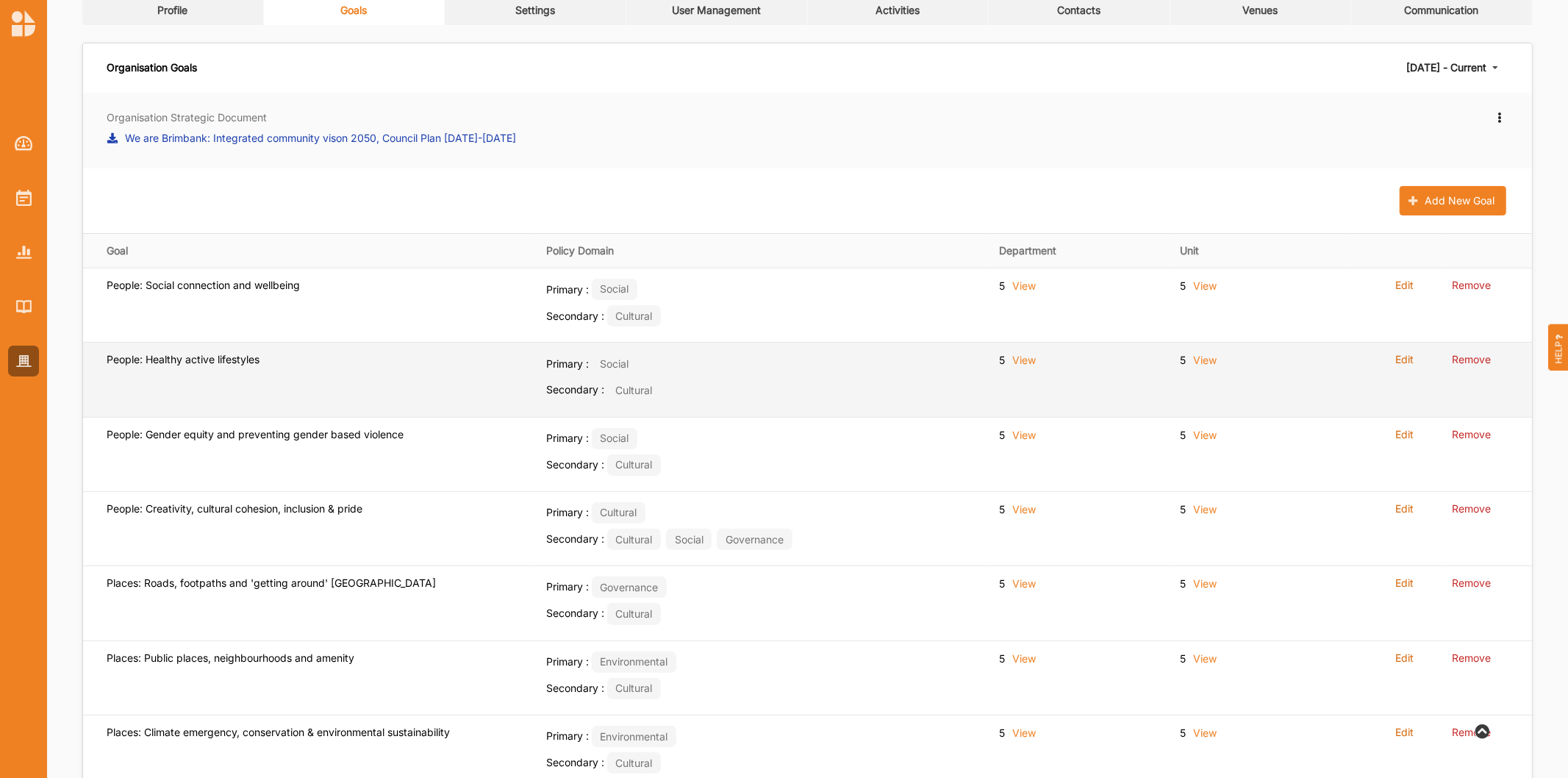
click at [1409, 363] on label "Edit" at bounding box center [1404, 359] width 18 height 13
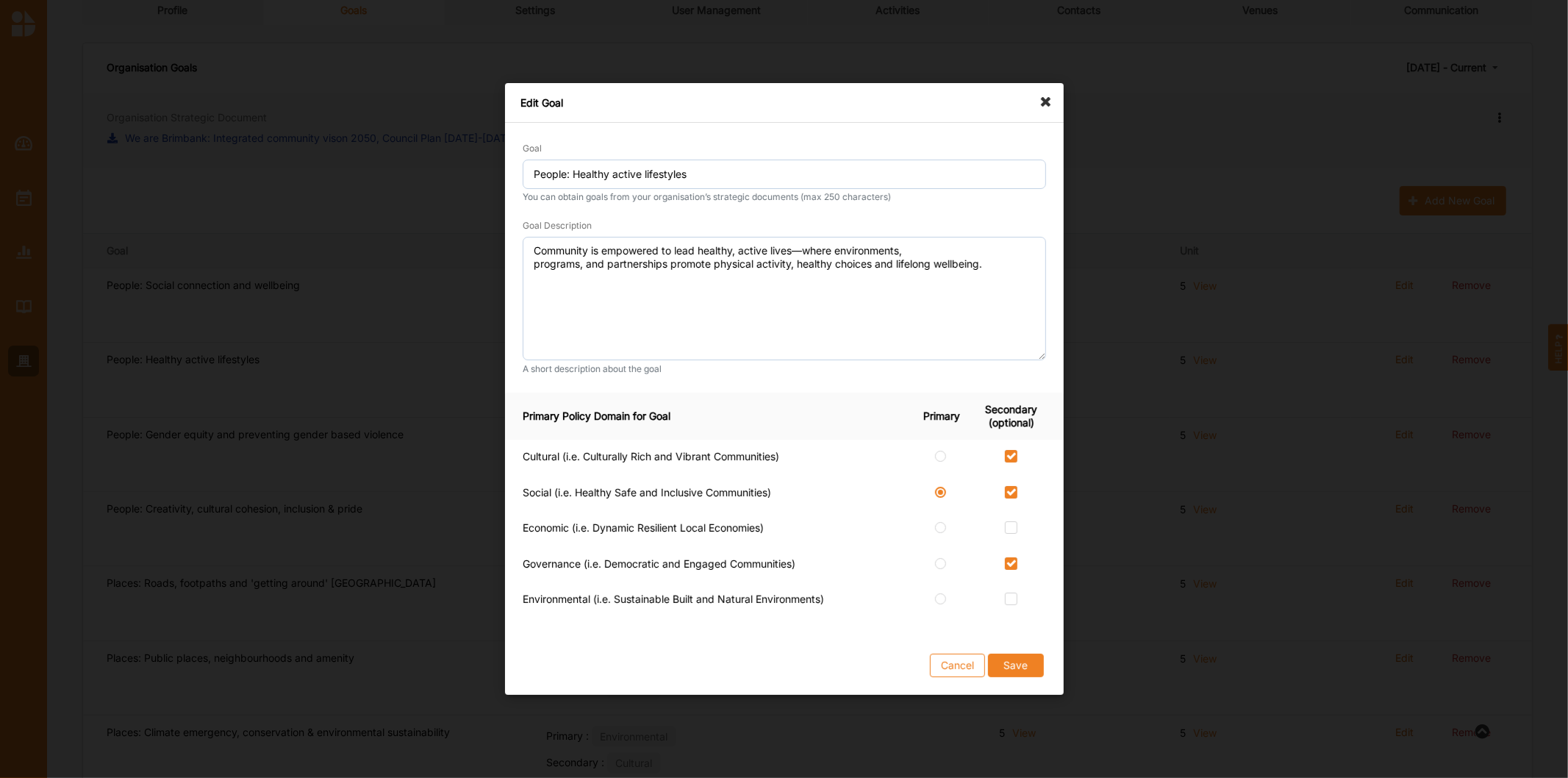
click at [1050, 105] on div "Edit Goal" at bounding box center [784, 103] width 559 height 40
click at [1039, 100] on icon at bounding box center [1050, 95] width 24 height 24
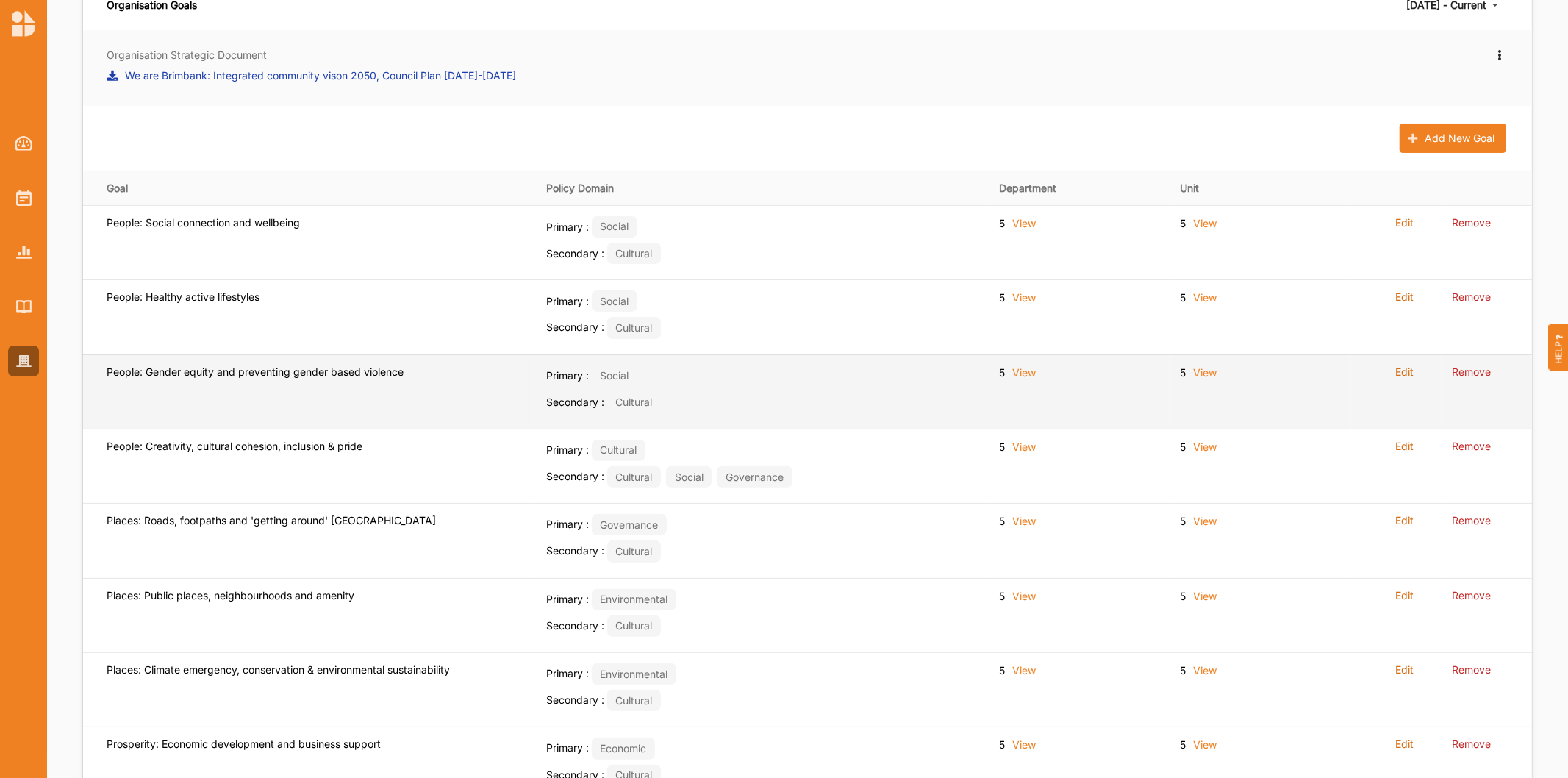
scroll to position [0, 0]
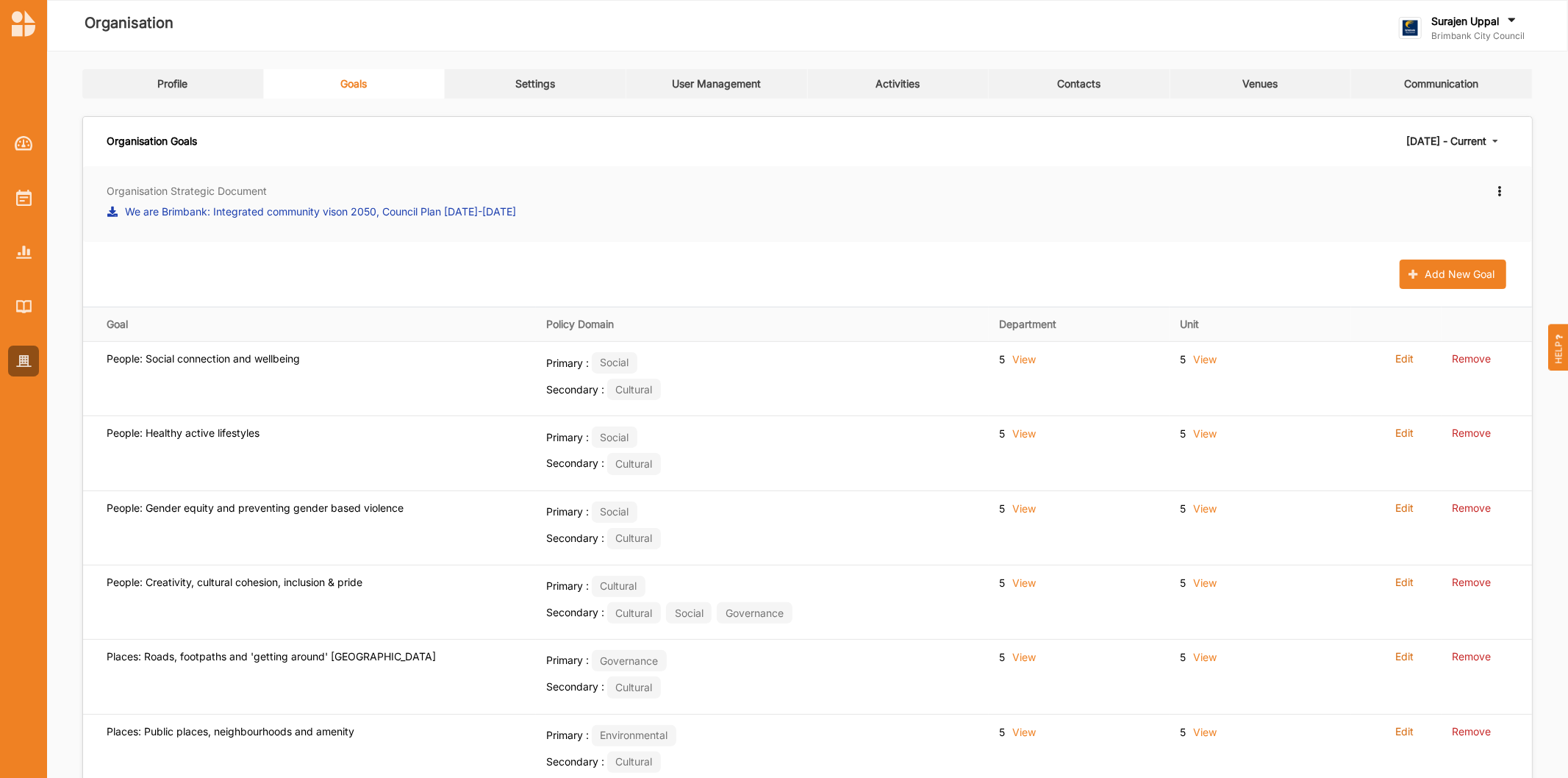
click at [517, 53] on div "Profile Goals Settings User Management Activities Contacts Venues Communication…" at bounding box center [807, 615] width 1521 height 1126
click at [515, 77] on link "Settings" at bounding box center [535, 84] width 182 height 30
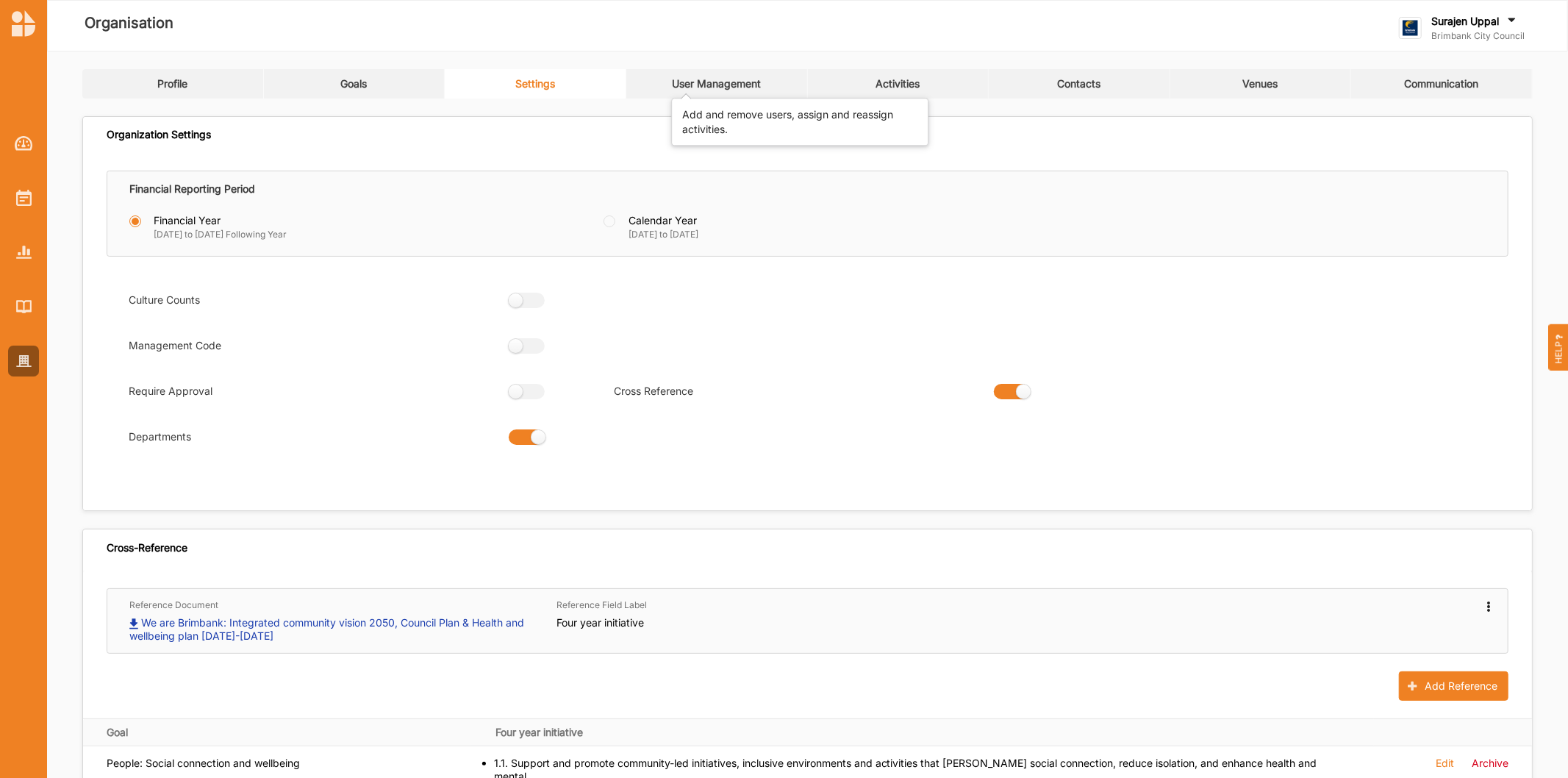
click at [680, 84] on div "User Management" at bounding box center [716, 84] width 89 height 13
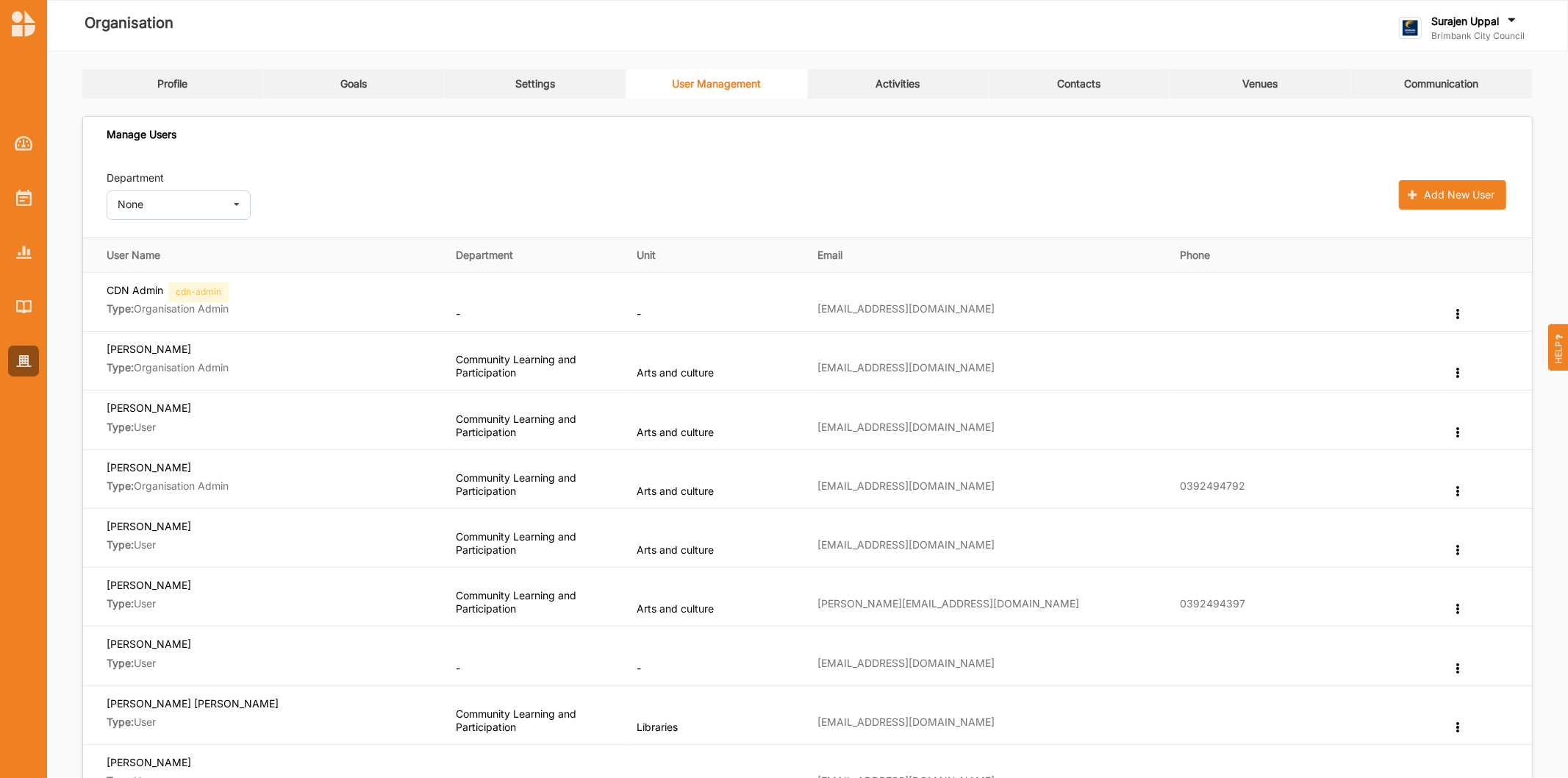
click at [24, 222] on div at bounding box center [24, 240] width 47 height 272
click at [19, 200] on img at bounding box center [24, 197] width 16 height 16
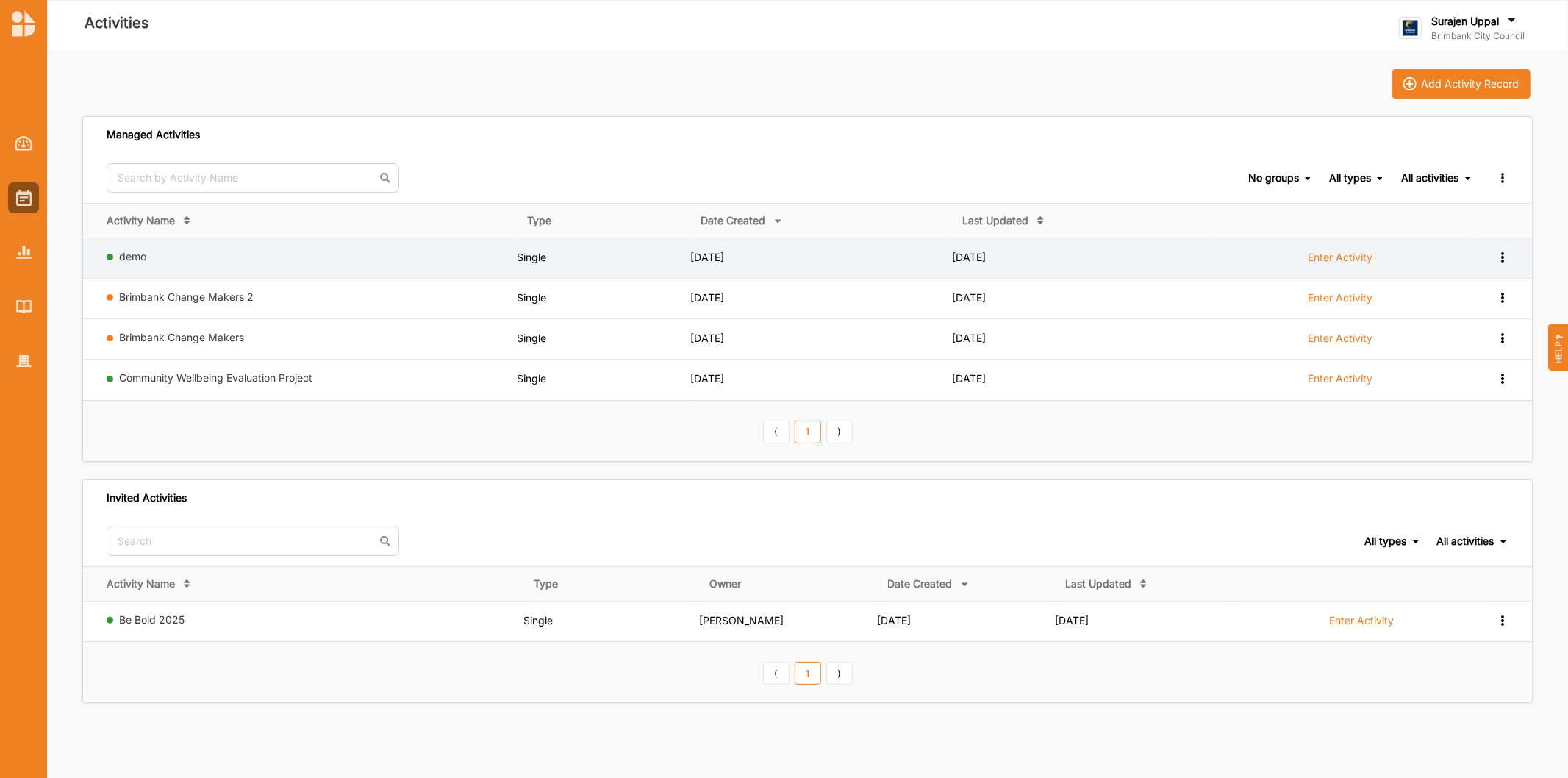
click at [1501, 262] on div "View Report View Team Duplicate Add to group" at bounding box center [1490, 257] width 36 height 14
click at [121, 253] on link "demo" at bounding box center [133, 256] width 27 height 13
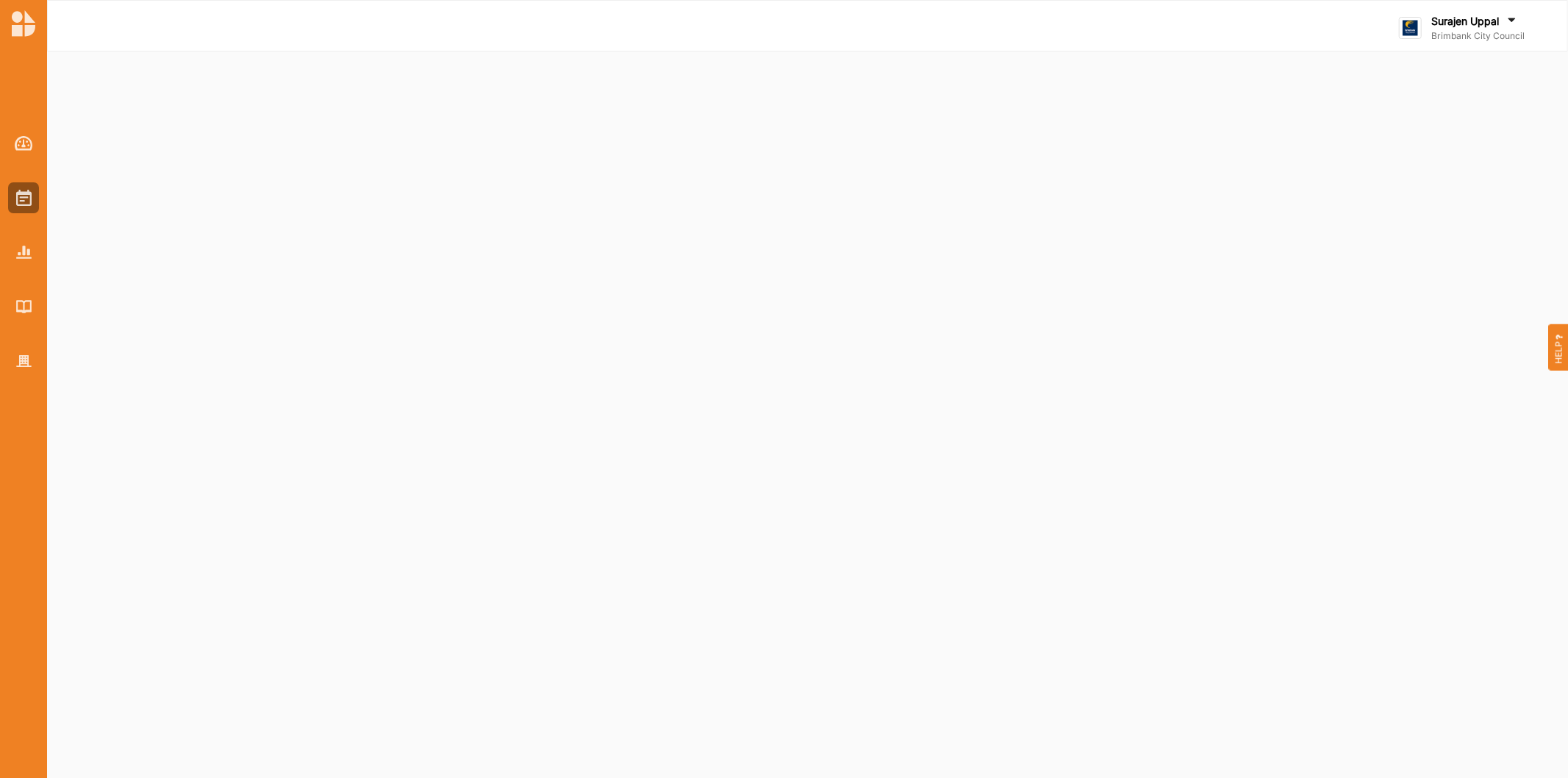
select select "4"
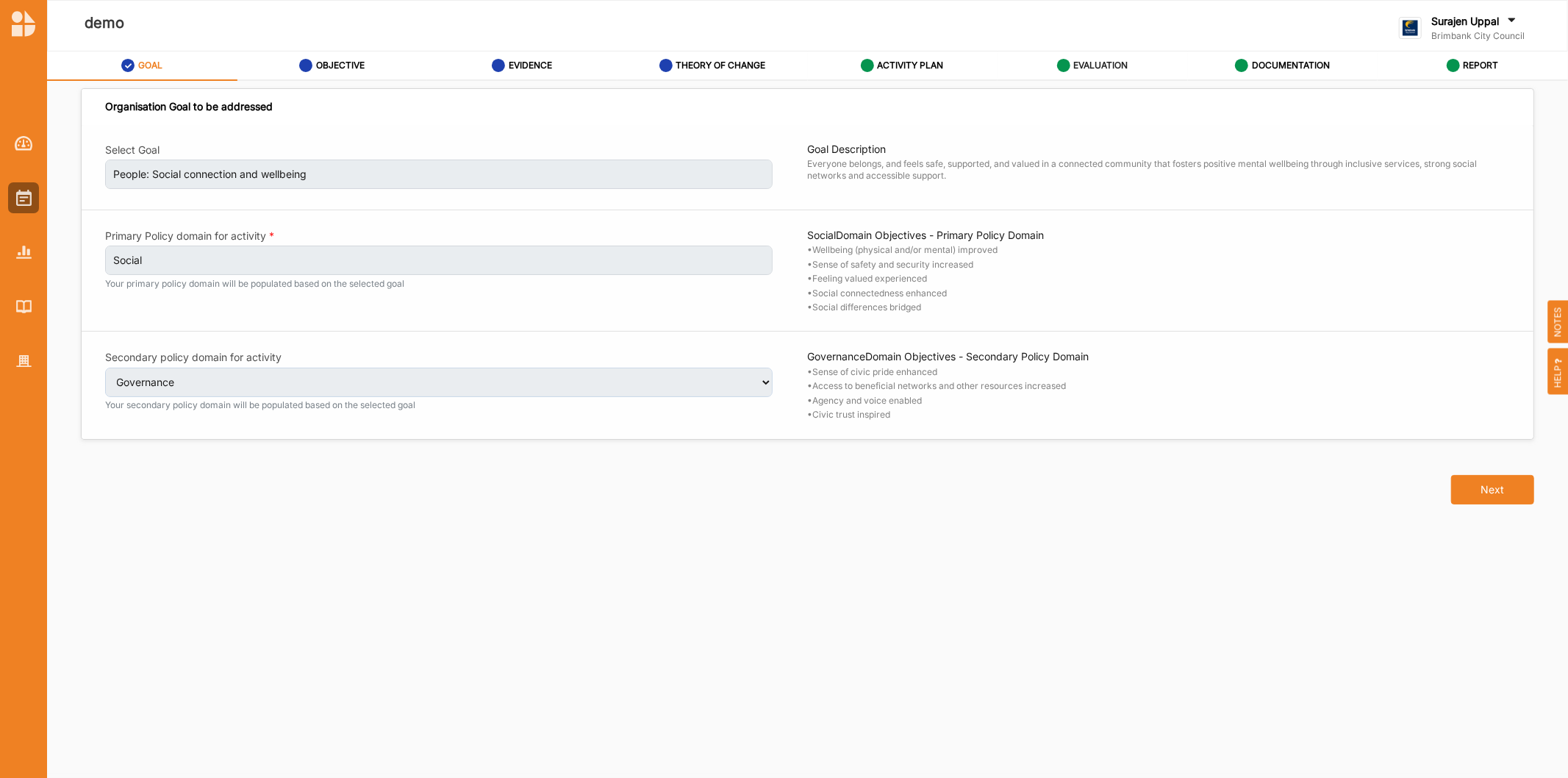
click at [1090, 64] on label "EVALUATION" at bounding box center [1101, 66] width 55 height 12
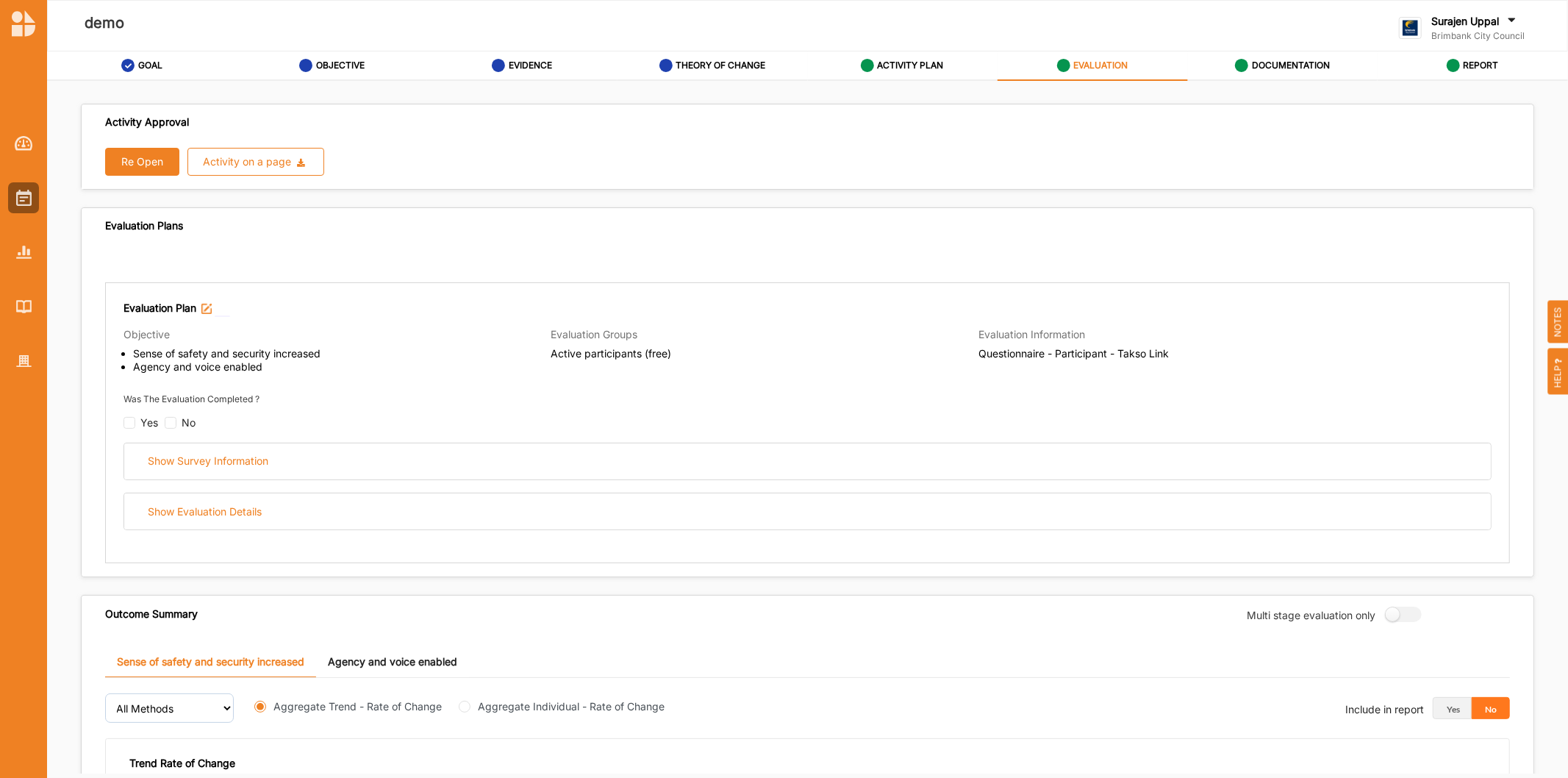
click at [162, 157] on button "Re Open" at bounding box center [142, 162] width 74 height 28
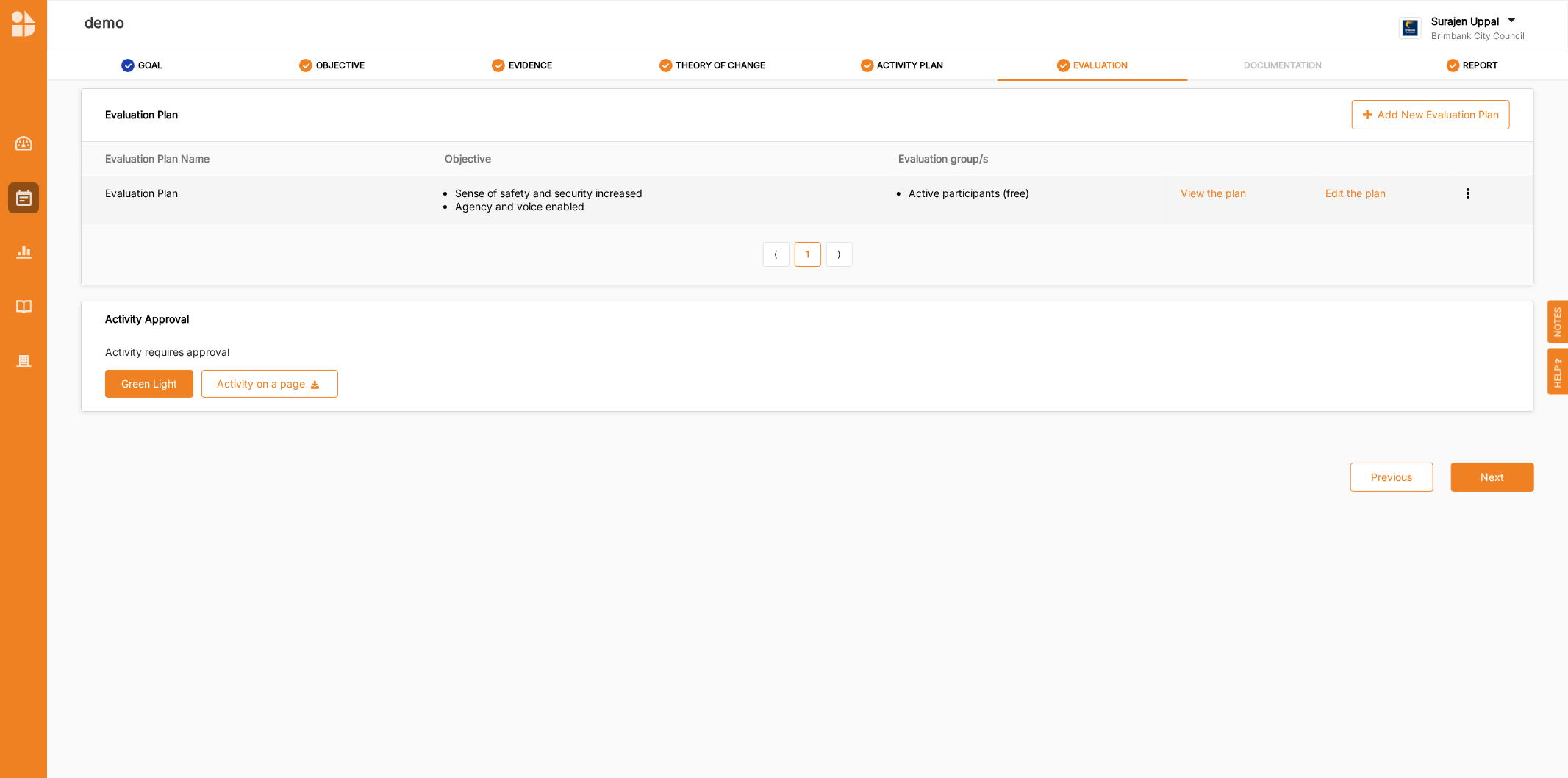
click at [1466, 195] on icon at bounding box center [1467, 192] width 13 height 10
click at [1444, 238] on div "Remove" at bounding box center [1426, 243] width 75 height 10
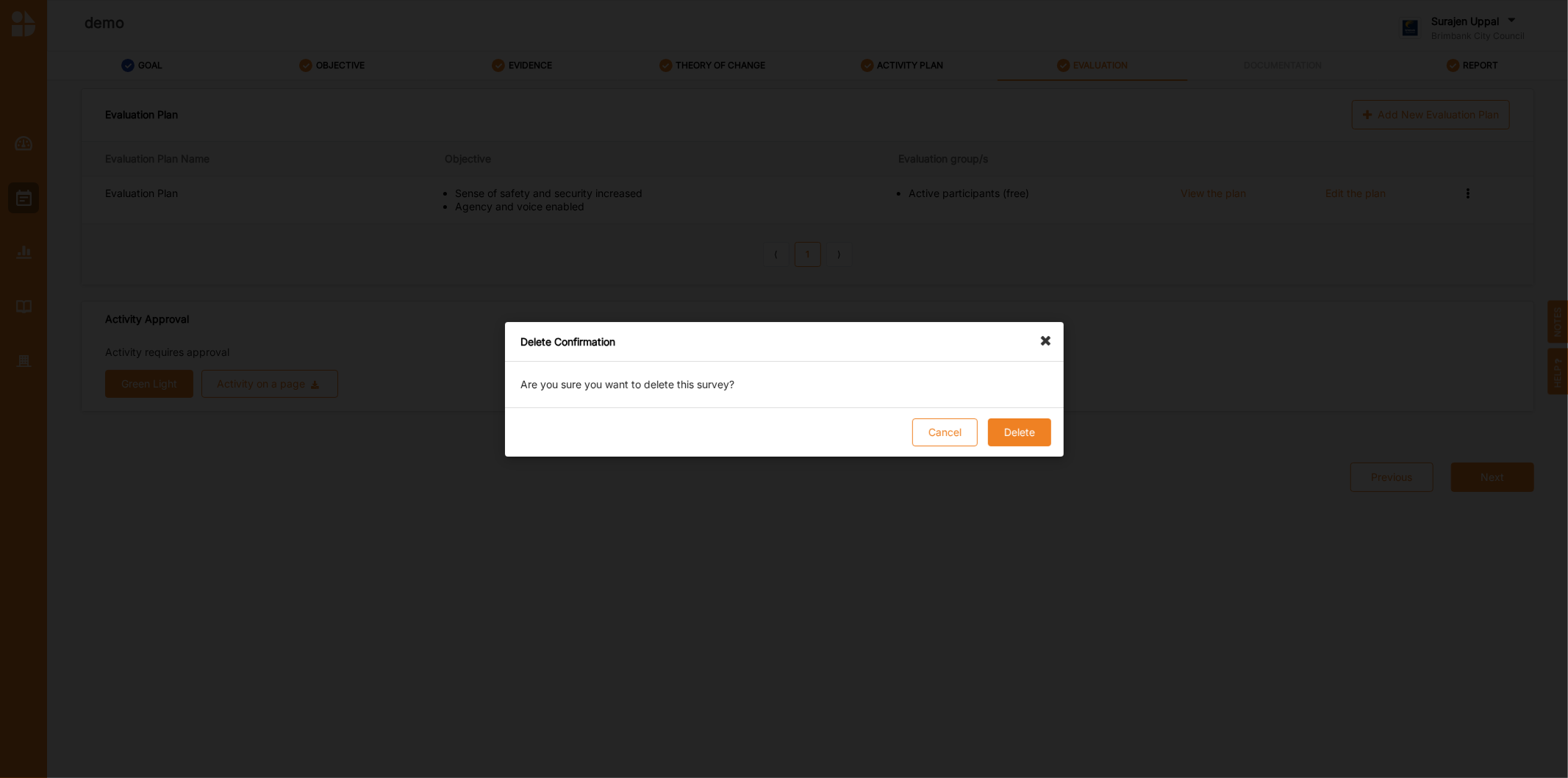
click at [1049, 437] on button "Delete" at bounding box center [1018, 433] width 63 height 28
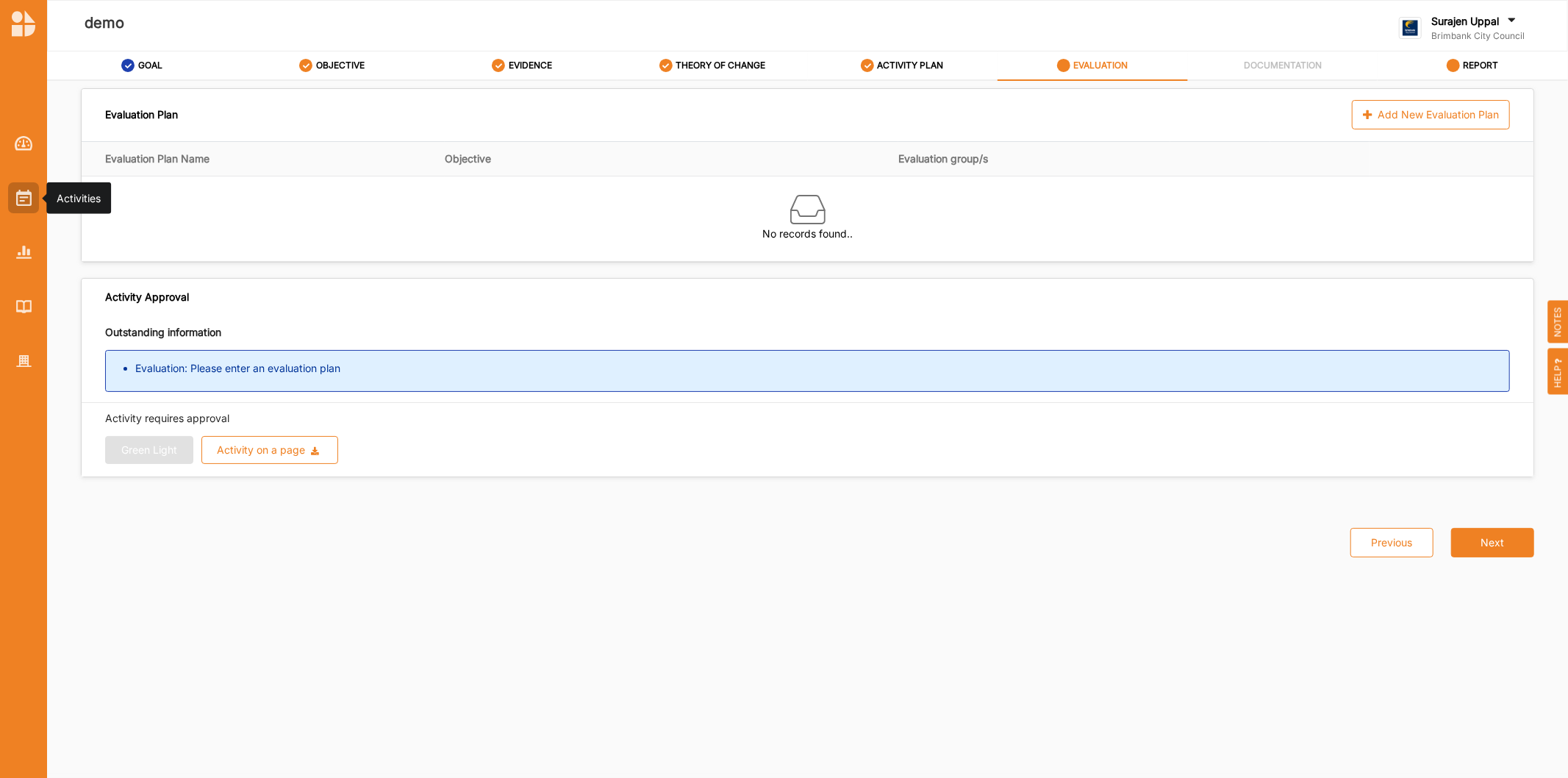
click at [17, 211] on div at bounding box center [24, 198] width 31 height 31
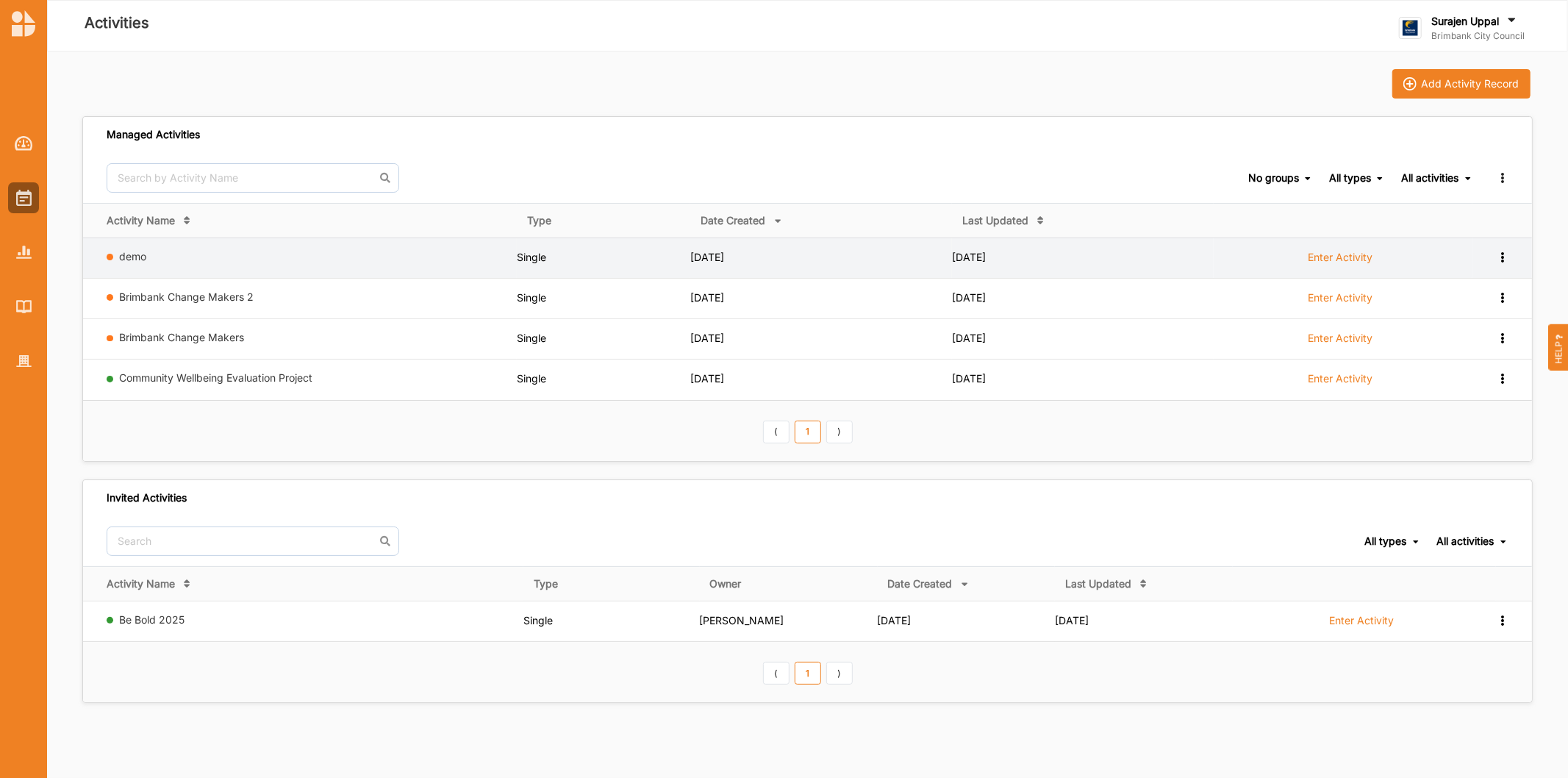
click at [1507, 251] on icon at bounding box center [1501, 256] width 13 height 10
click at [1478, 372] on div "Remove" at bounding box center [1464, 362] width 86 height 27
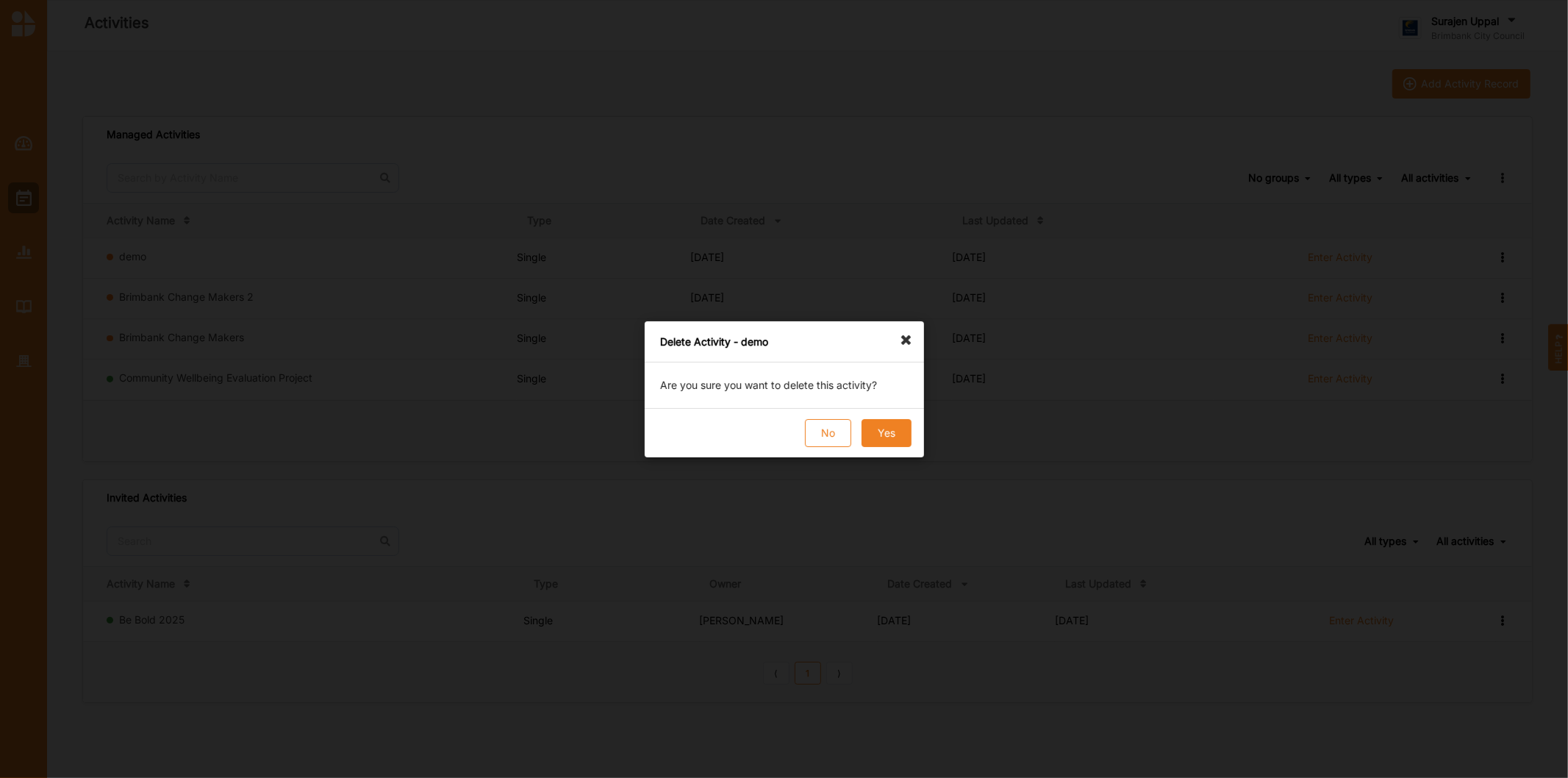
click at [886, 439] on button "Yes" at bounding box center [886, 433] width 50 height 28
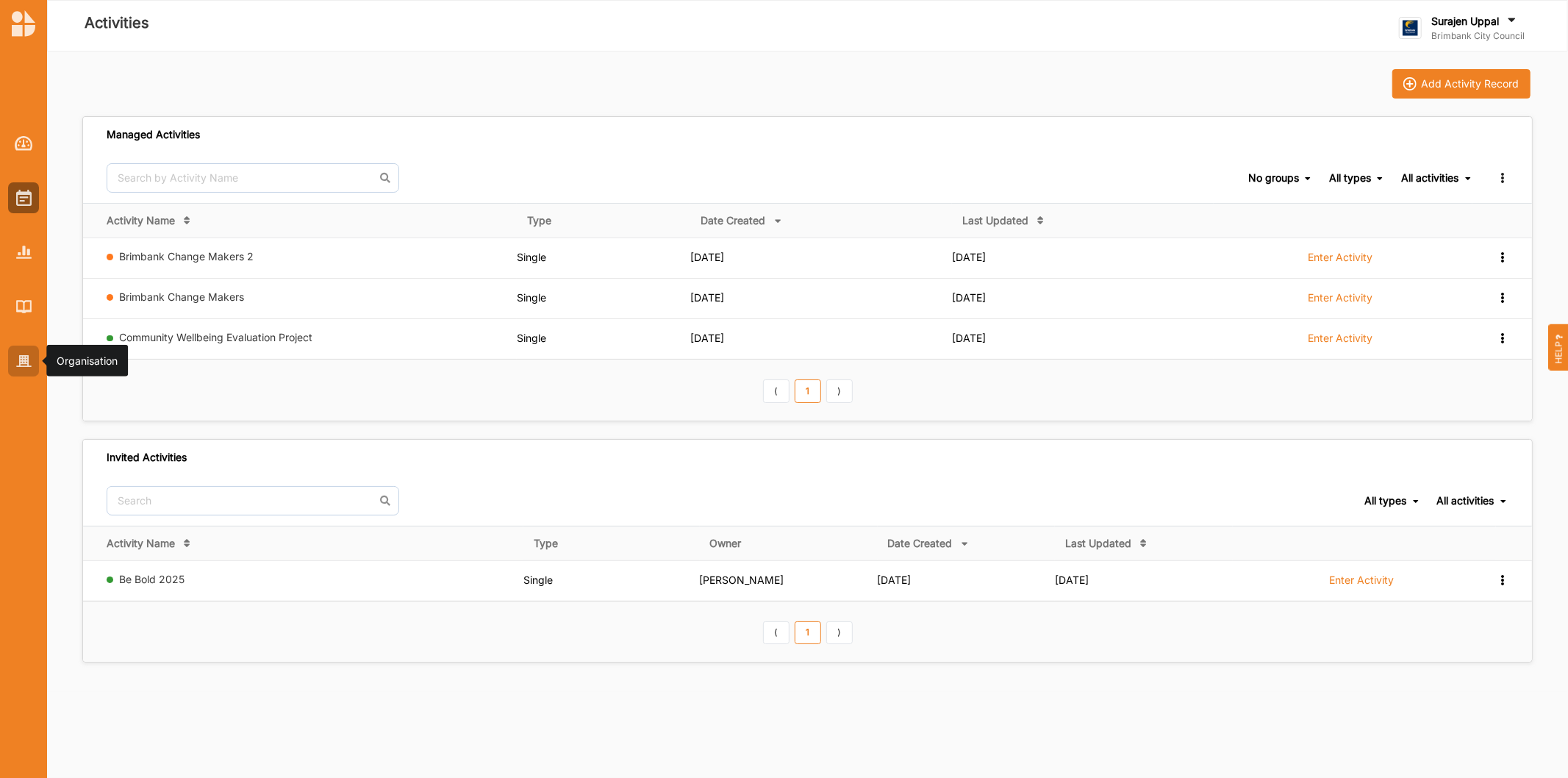
click at [24, 370] on div at bounding box center [24, 361] width 31 height 31
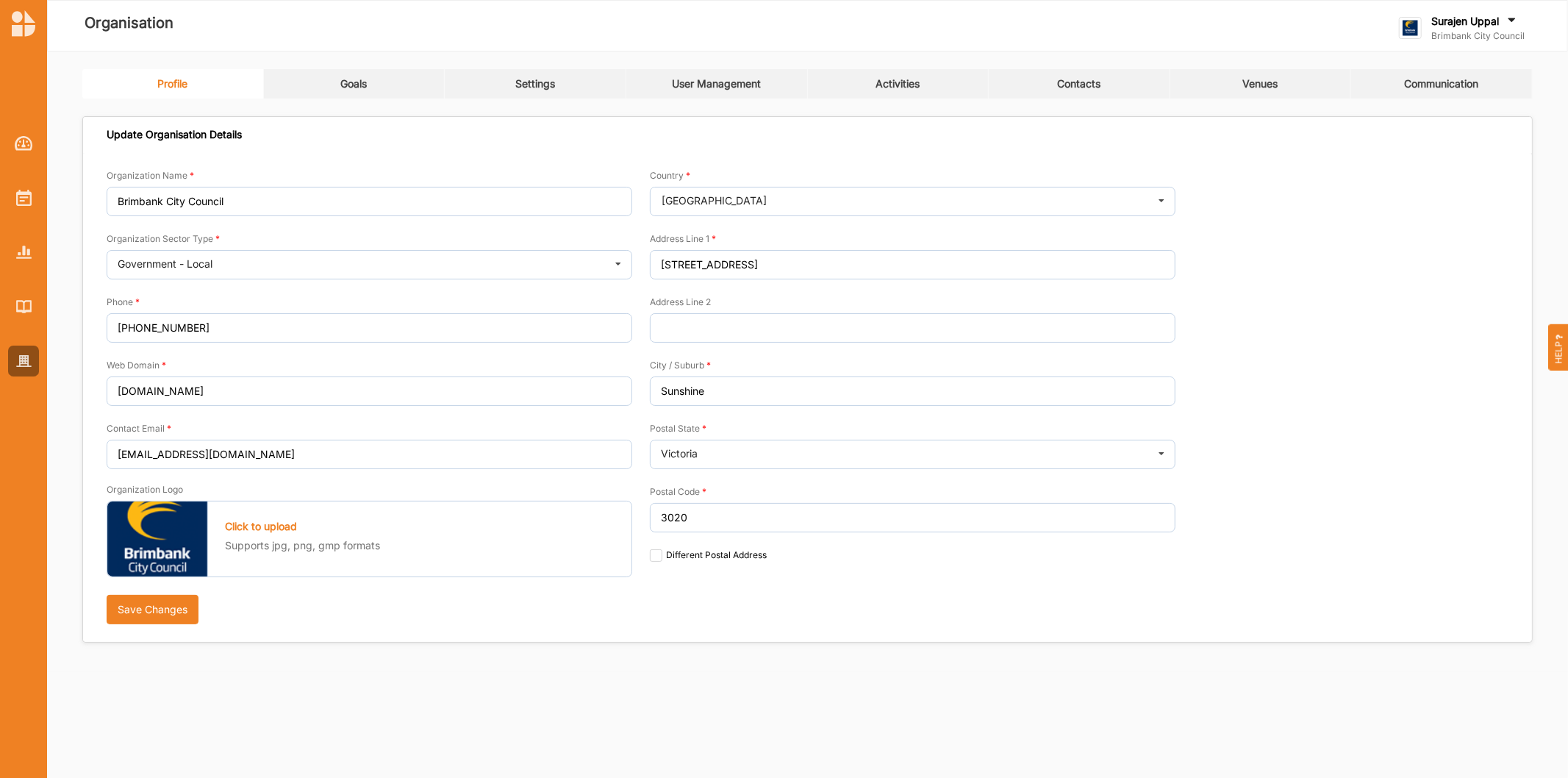
click at [376, 84] on link "Goals" at bounding box center [355, 84] width 182 height 30
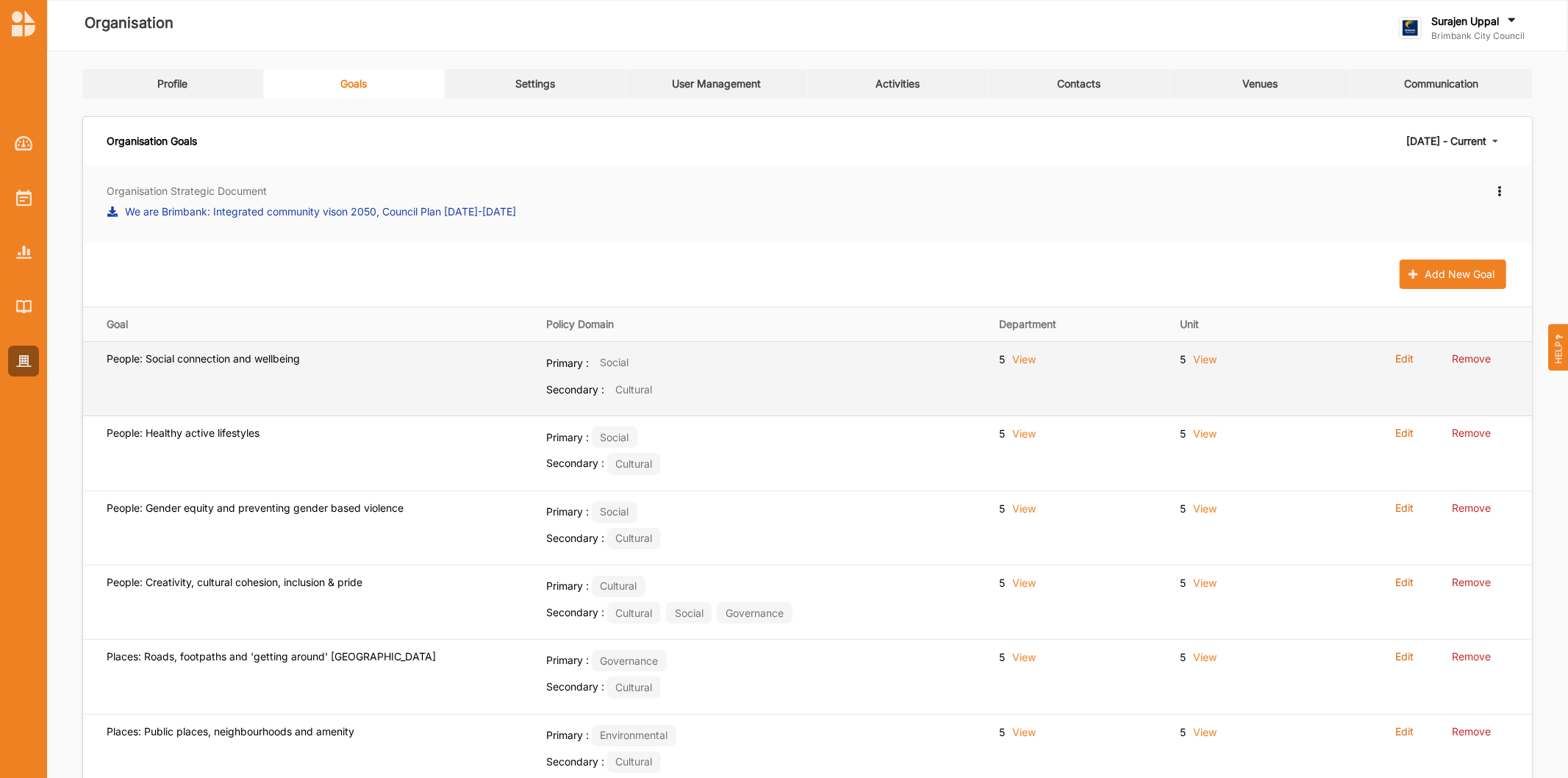
drag, startPoint x: 555, startPoint y: 285, endPoint x: 407, endPoint y: 385, distance: 178.6
click at [407, 385] on td "People: Social connection and wellbeing" at bounding box center [309, 378] width 452 height 74
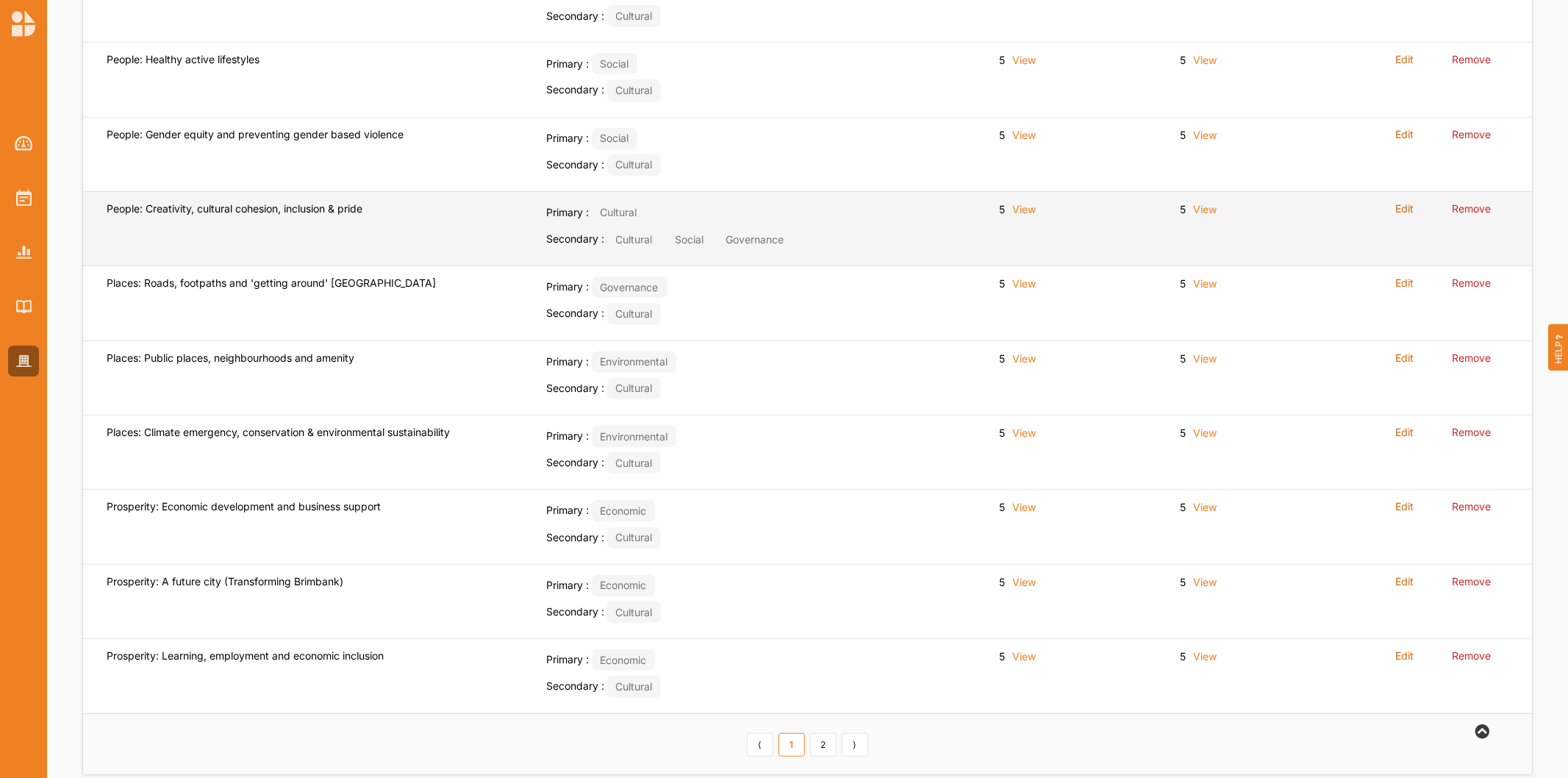
scroll to position [400, 0]
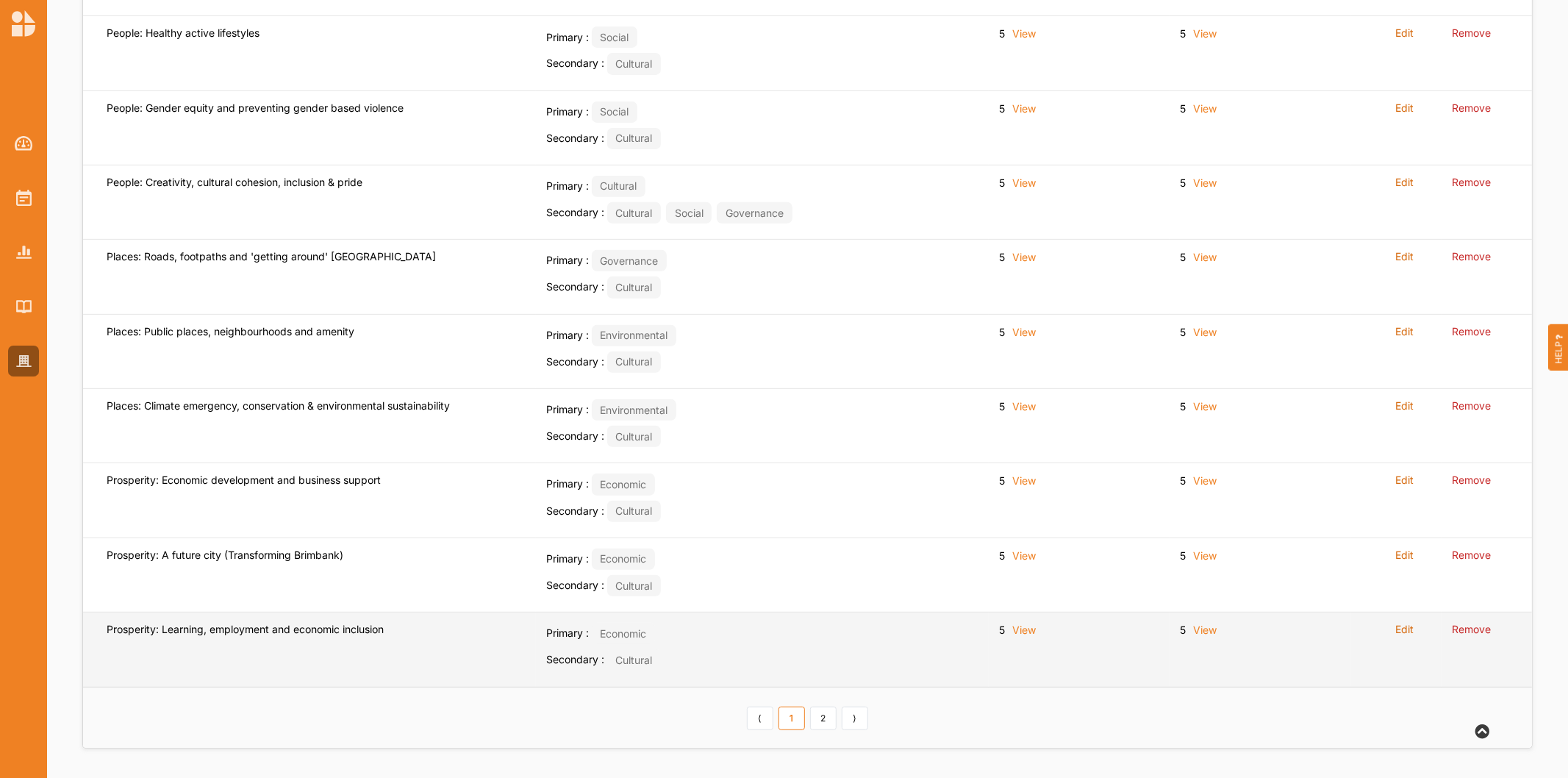
click at [1397, 626] on label "Edit" at bounding box center [1404, 629] width 18 height 13
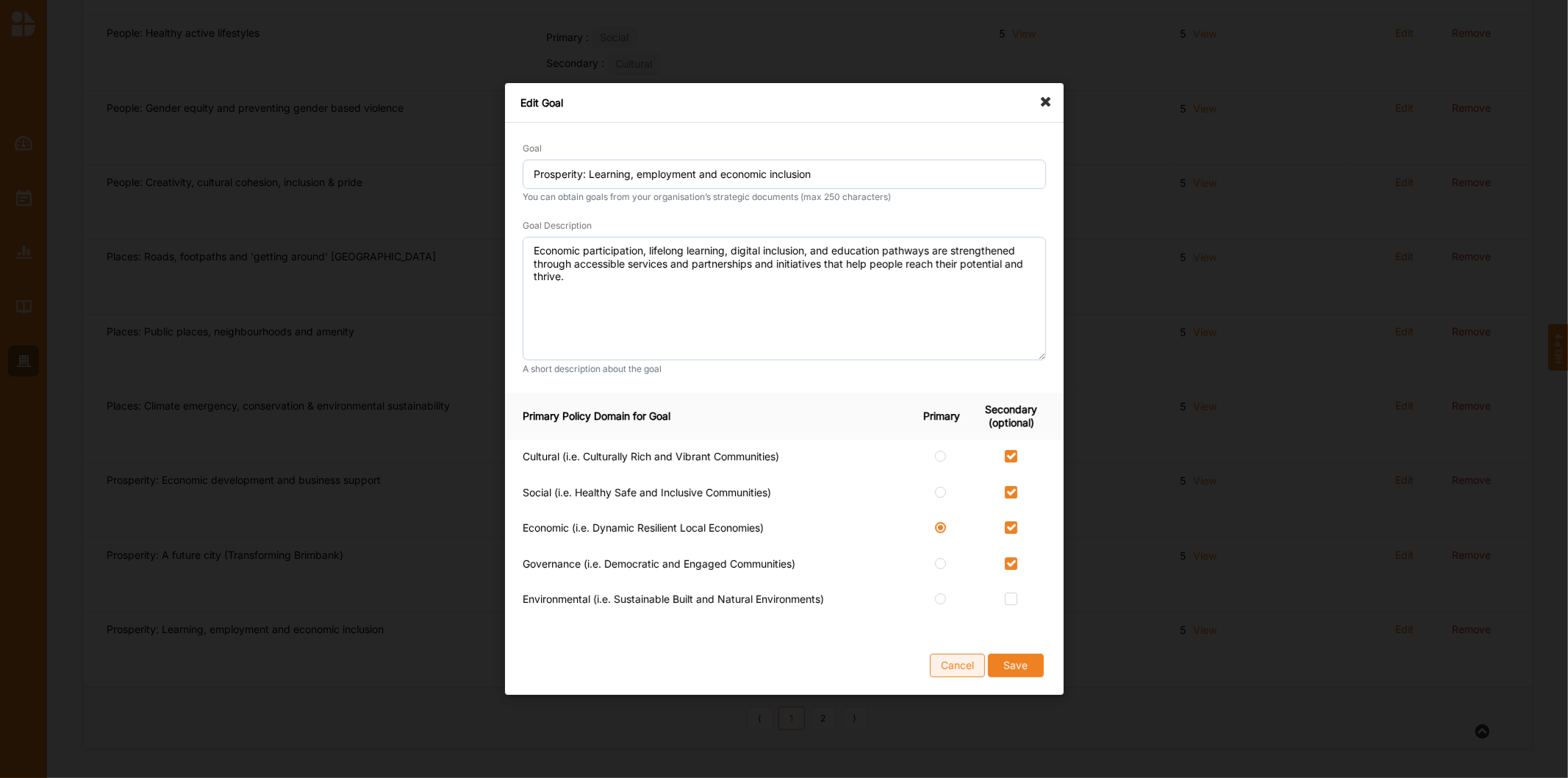
click at [937, 671] on button "Cancel" at bounding box center [957, 666] width 55 height 24
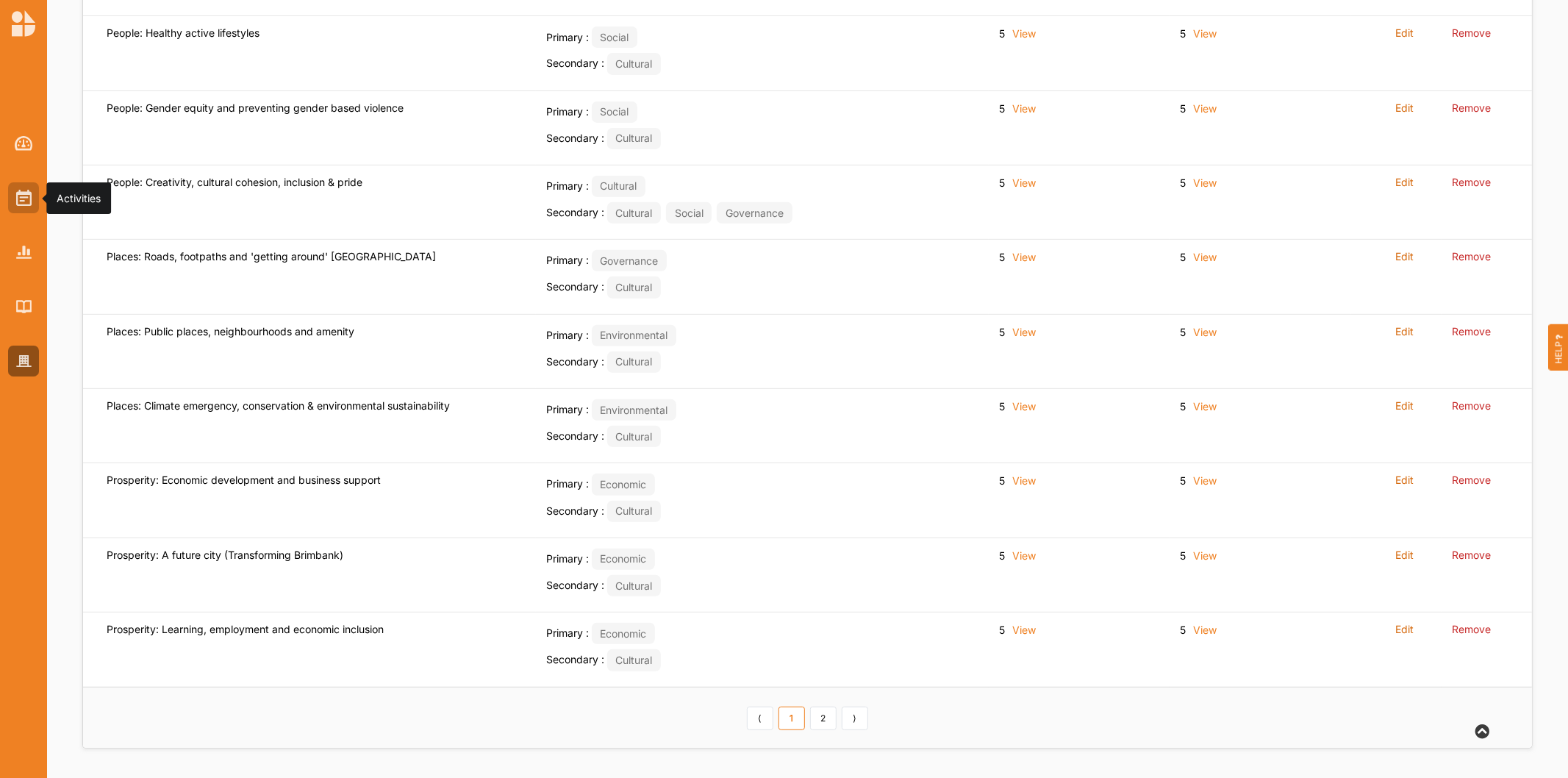
click at [21, 206] on div at bounding box center [24, 198] width 31 height 31
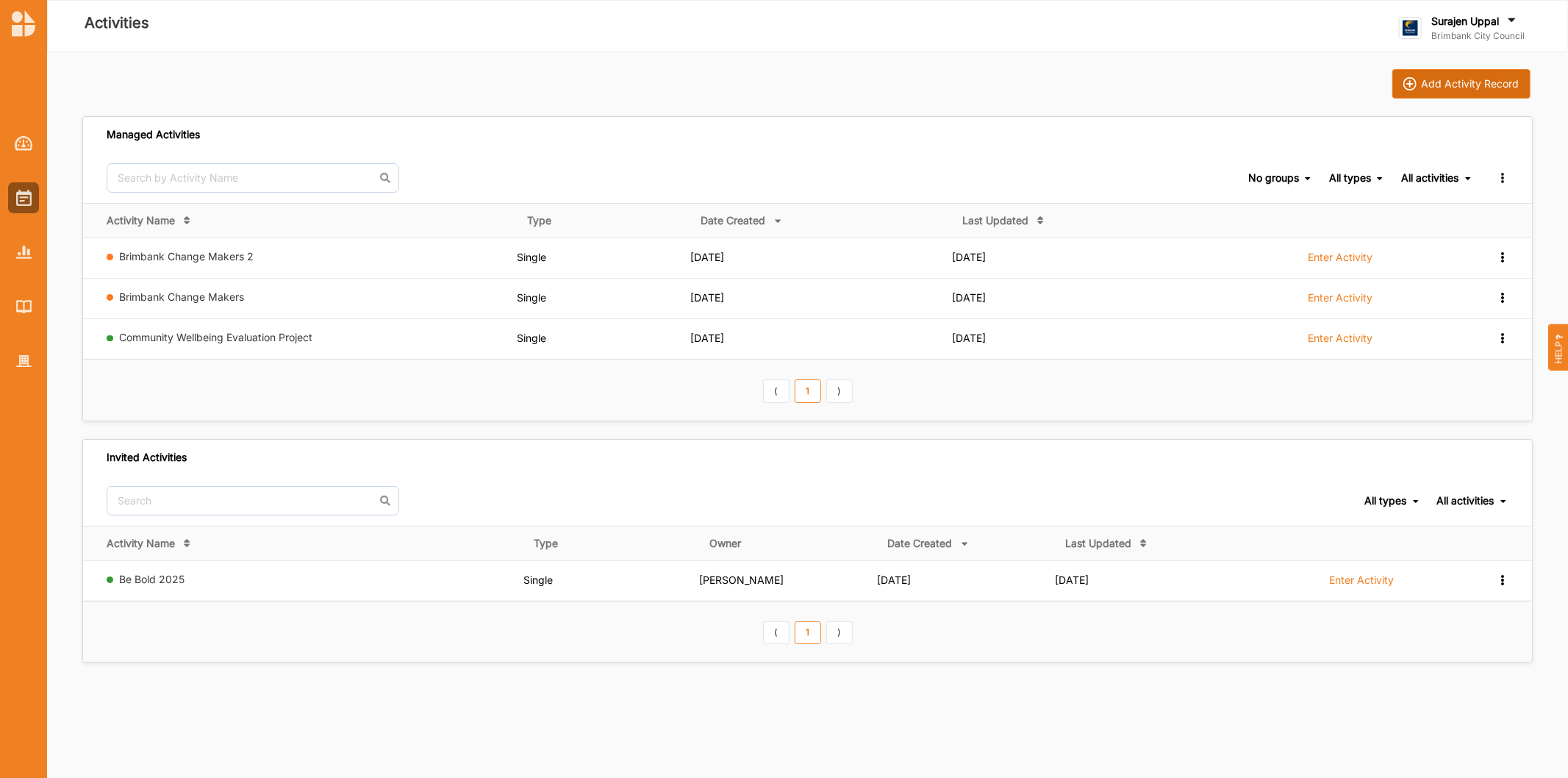
click at [1410, 84] on img at bounding box center [1410, 84] width 13 height 13
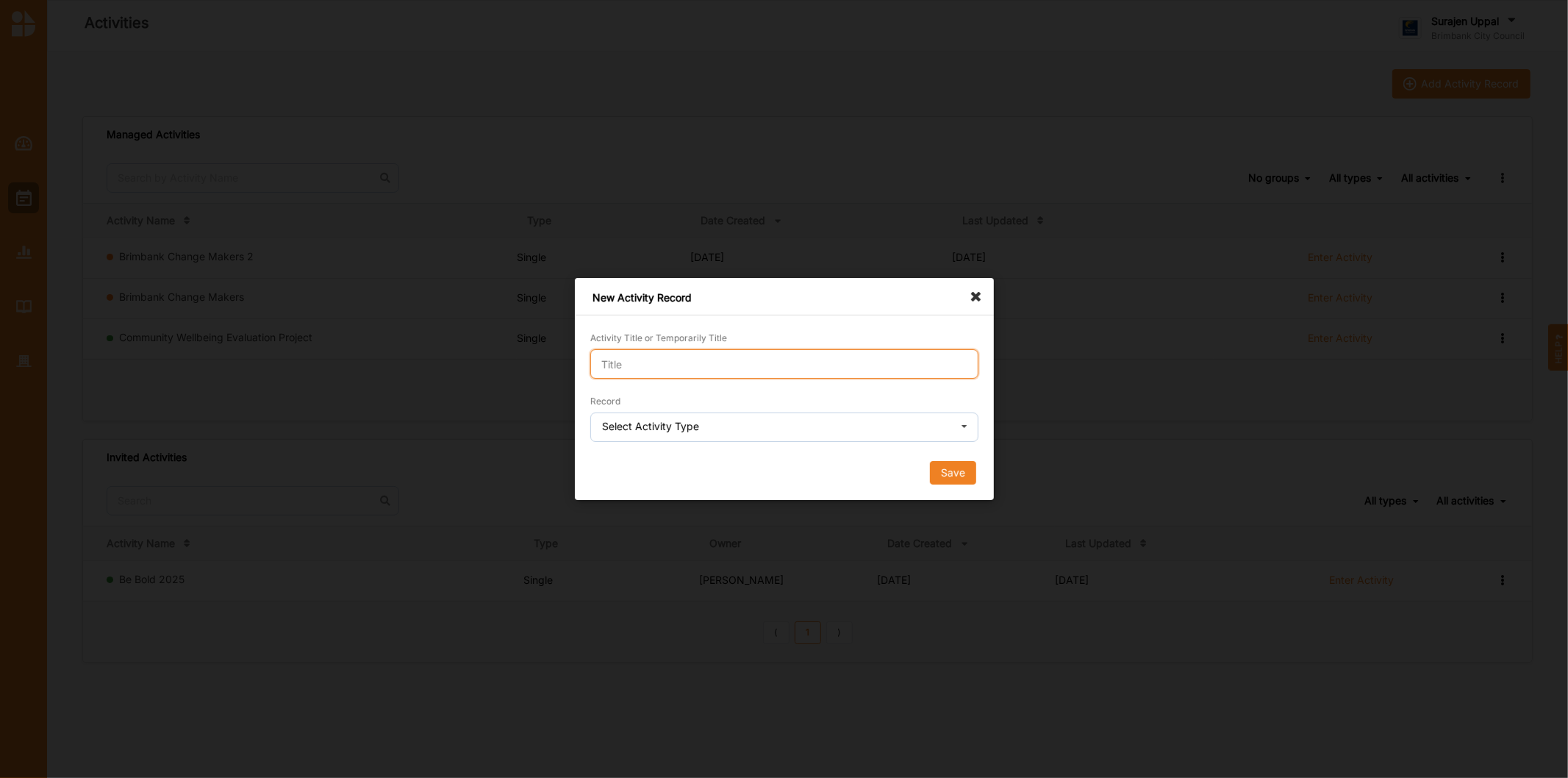
click at [679, 351] on input "Activity Title or Temporarily Title" at bounding box center [784, 364] width 388 height 30
type input "Change Makers"
click at [692, 429] on div "Select Activity Type" at bounding box center [650, 427] width 97 height 10
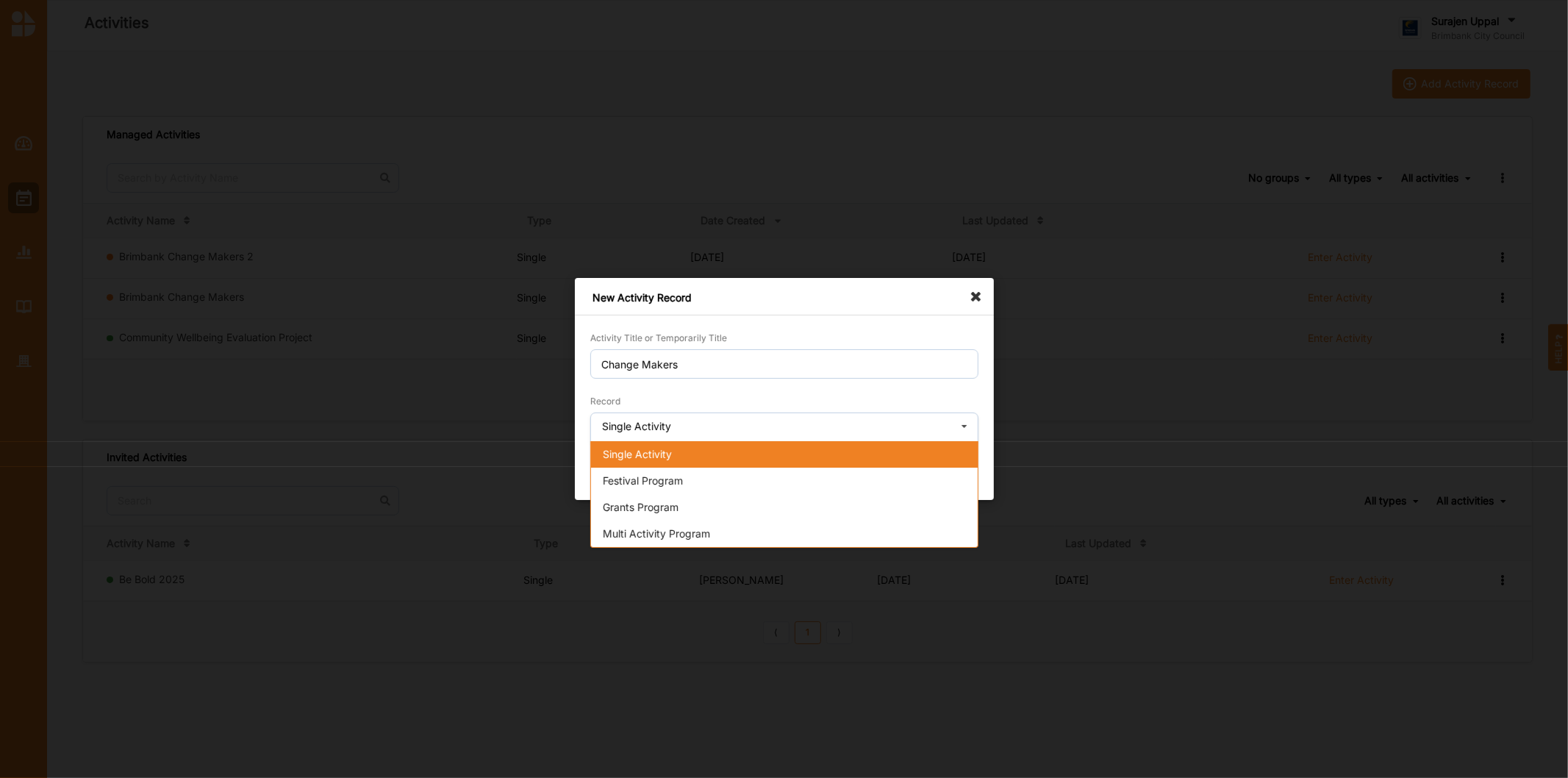
click at [691, 458] on div "Single Activity" at bounding box center [784, 455] width 387 height 27
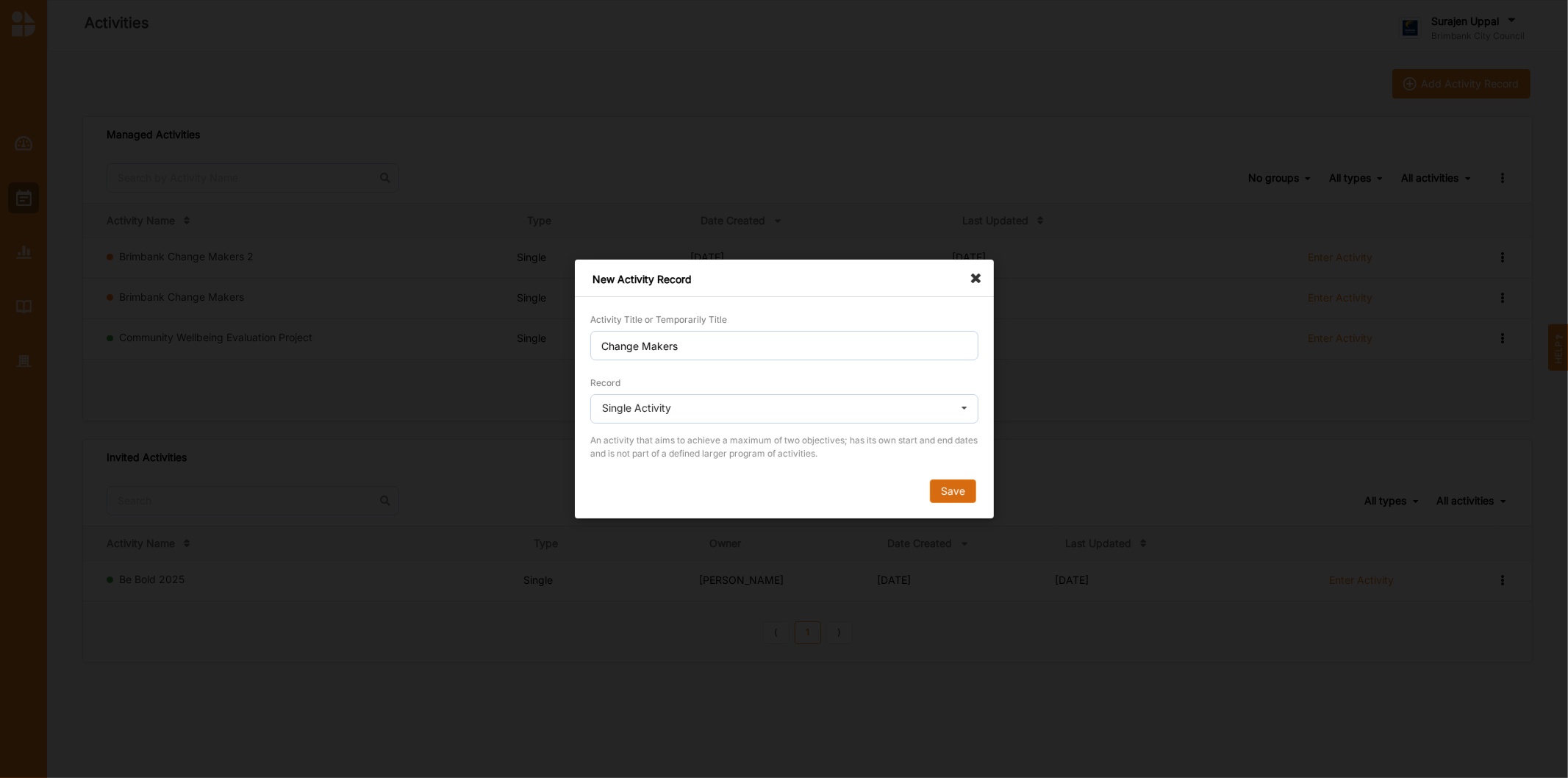
click at [948, 493] on button "Save" at bounding box center [952, 491] width 47 height 24
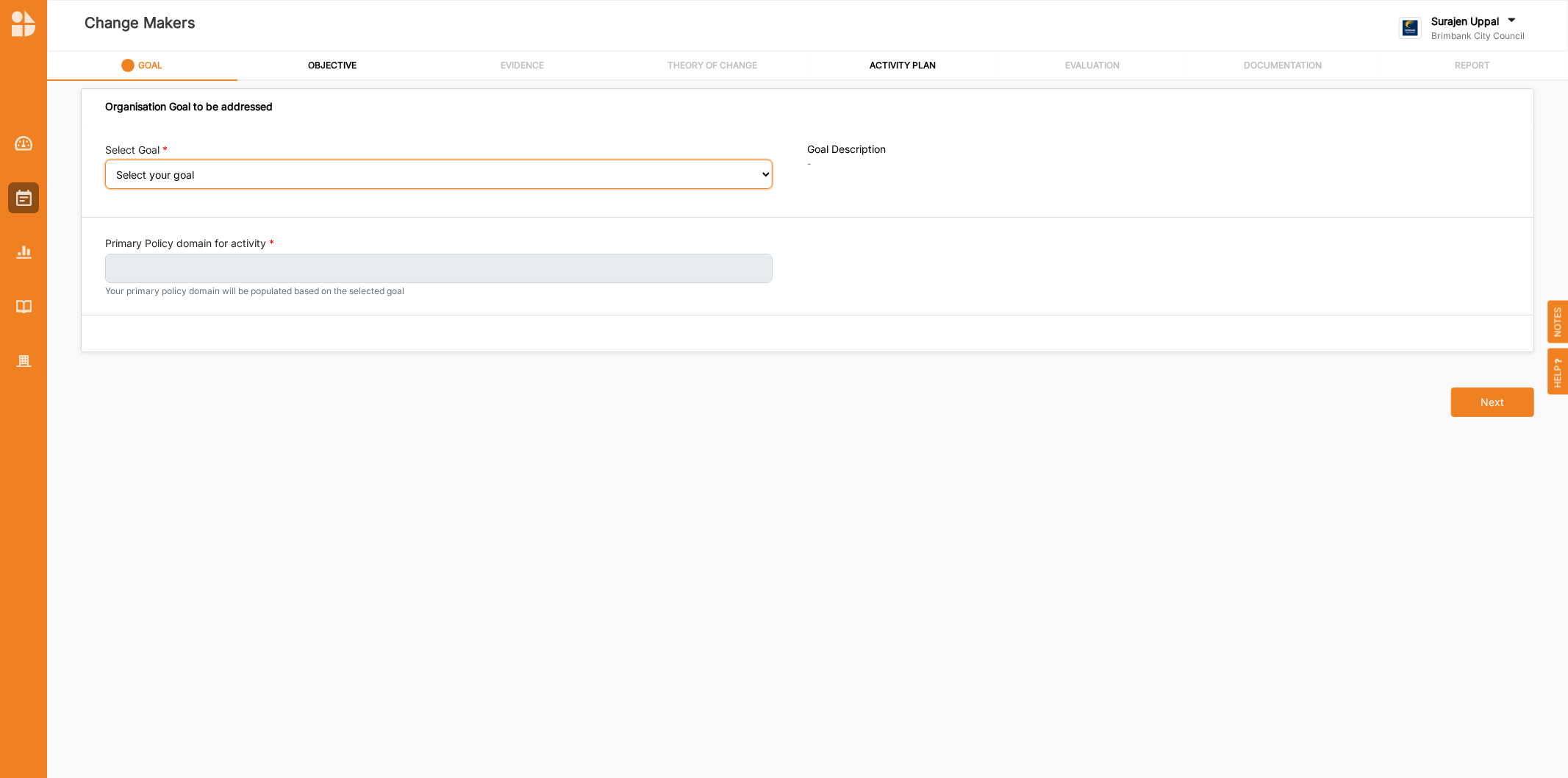
click at [143, 172] on select "Select your goal People: Social connection and wellbeing People: Healthy active…" at bounding box center [438, 175] width 668 height 30
select select "391"
click at [105, 170] on select "Select your goal People: Social connection and wellbeing People: Healthy active…" at bounding box center [438, 175] width 668 height 30
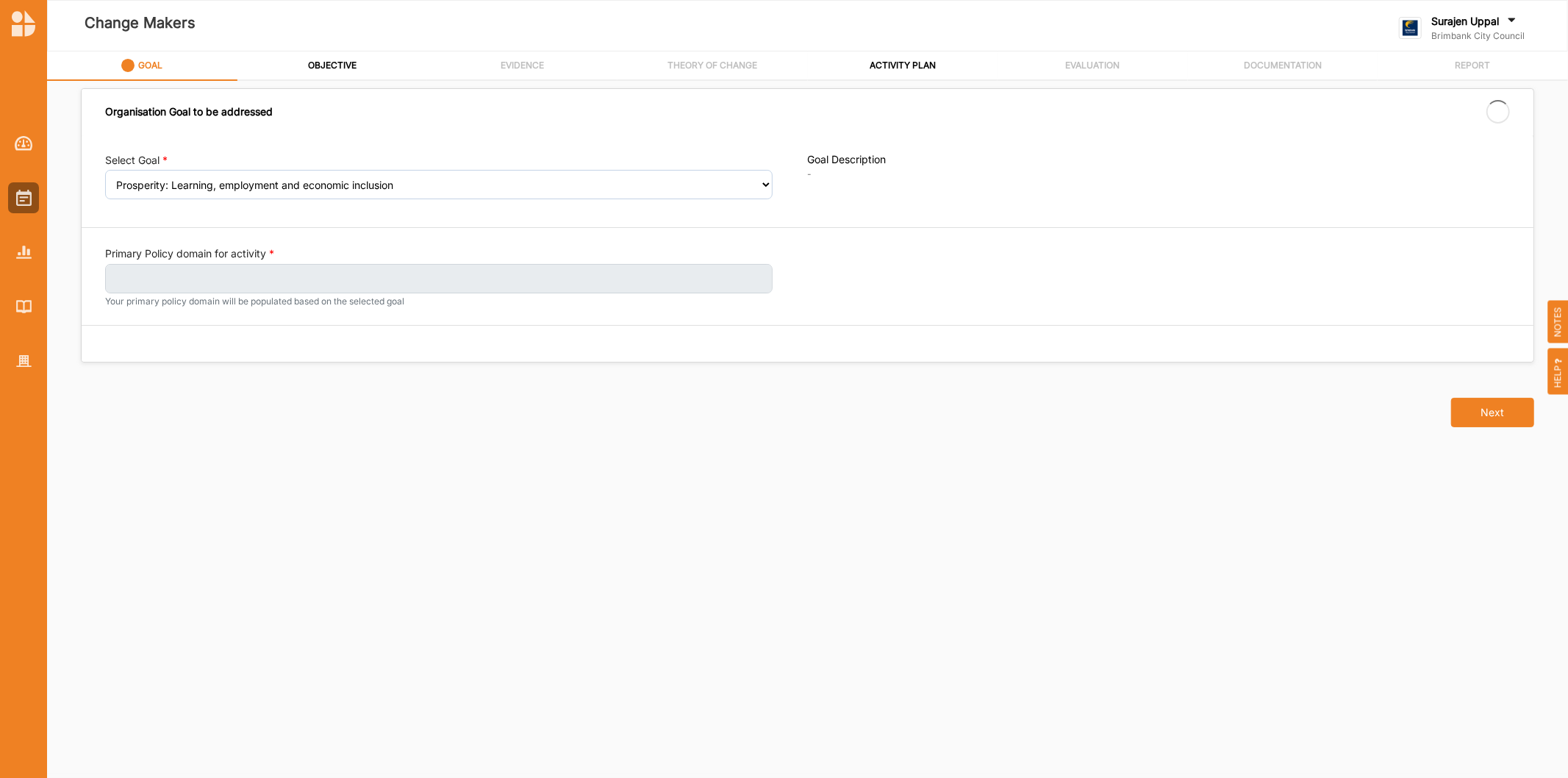
select select "391"
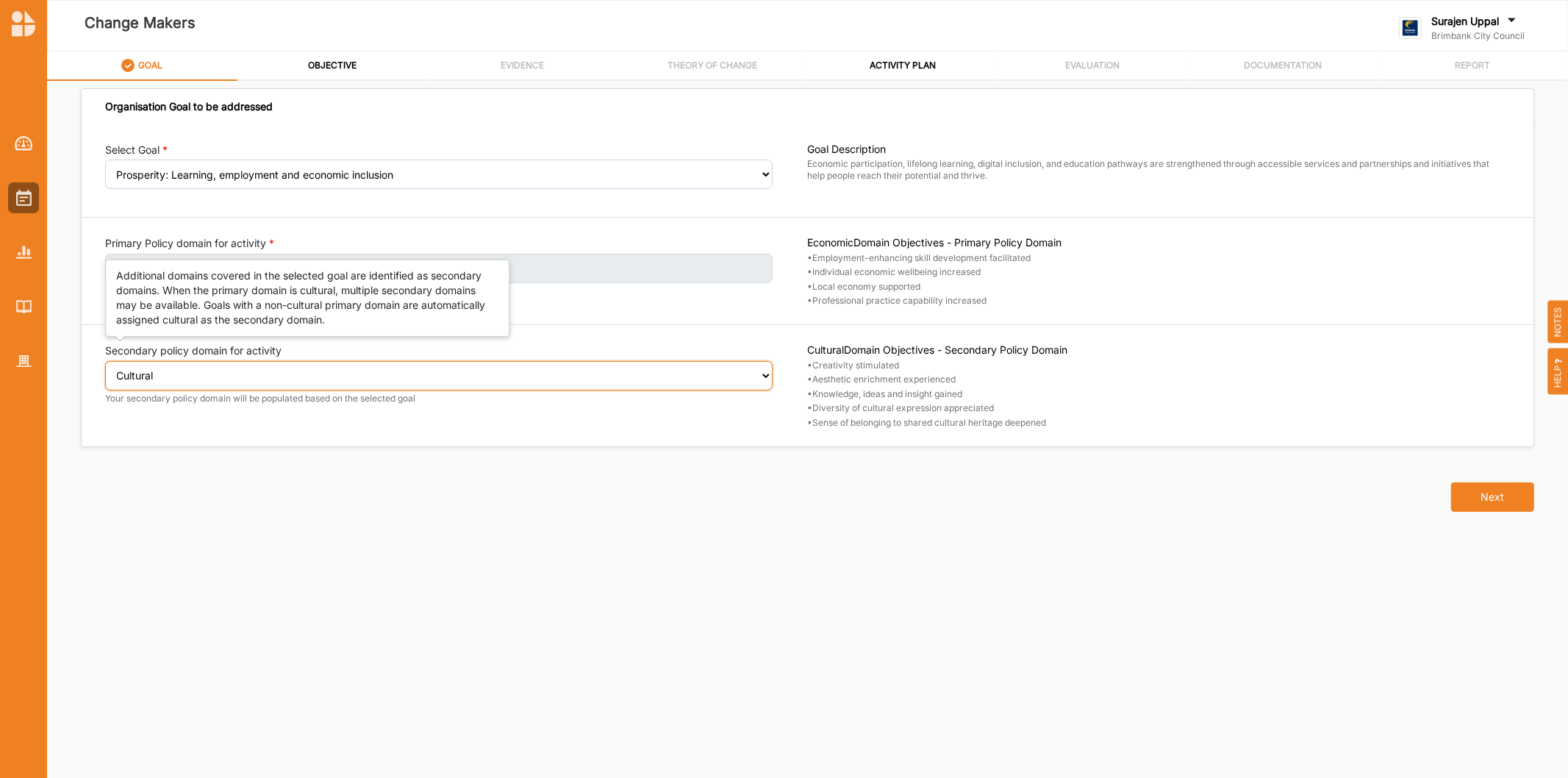
click at [211, 372] on select "Select secondary policy domain No second domain for this activity Cultural Soci…" at bounding box center [438, 376] width 668 height 30
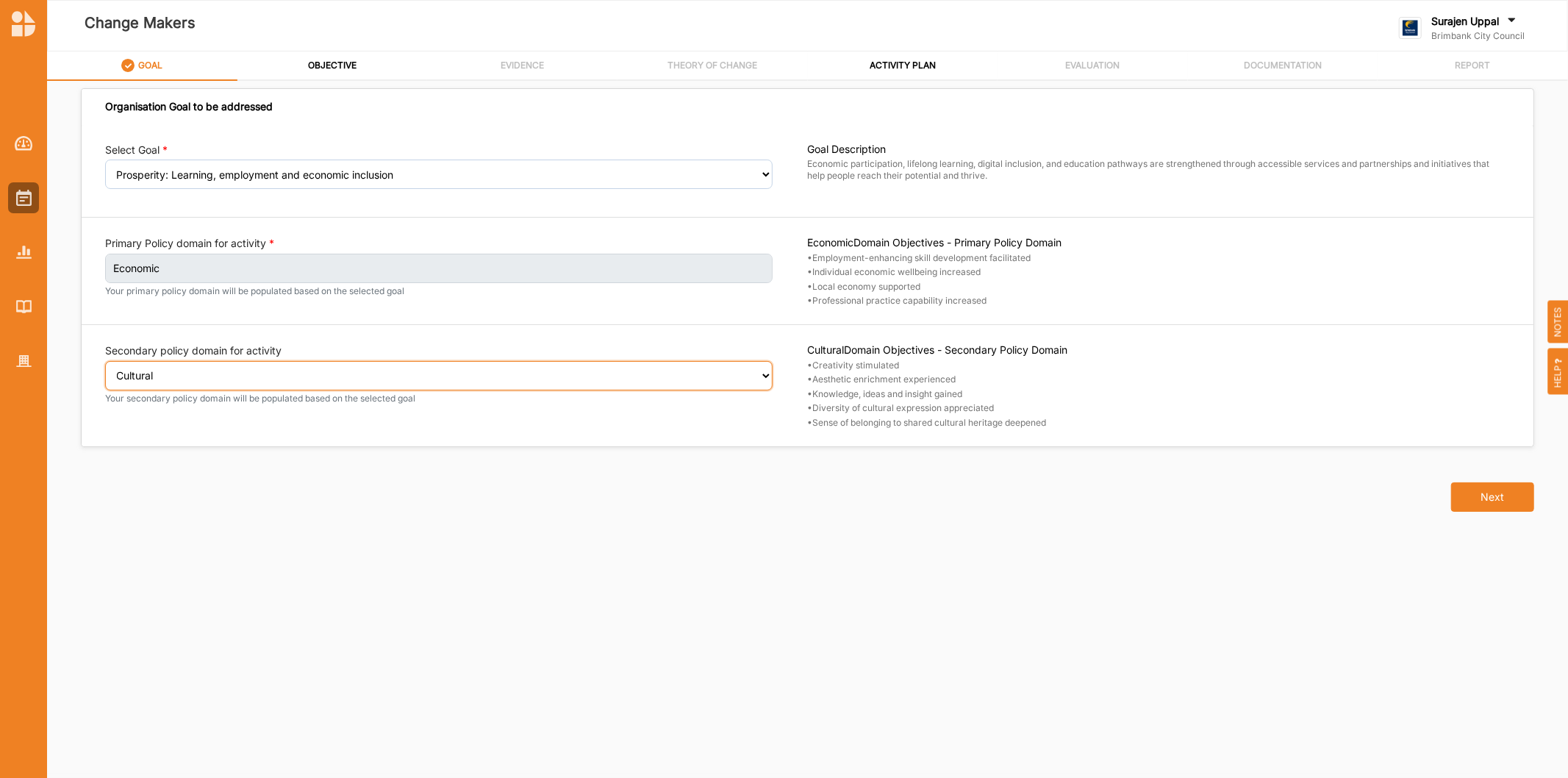
select select "4"
click at [105, 371] on select "Select secondary policy domain No second domain for this activity Cultural Soci…" at bounding box center [438, 376] width 668 height 30
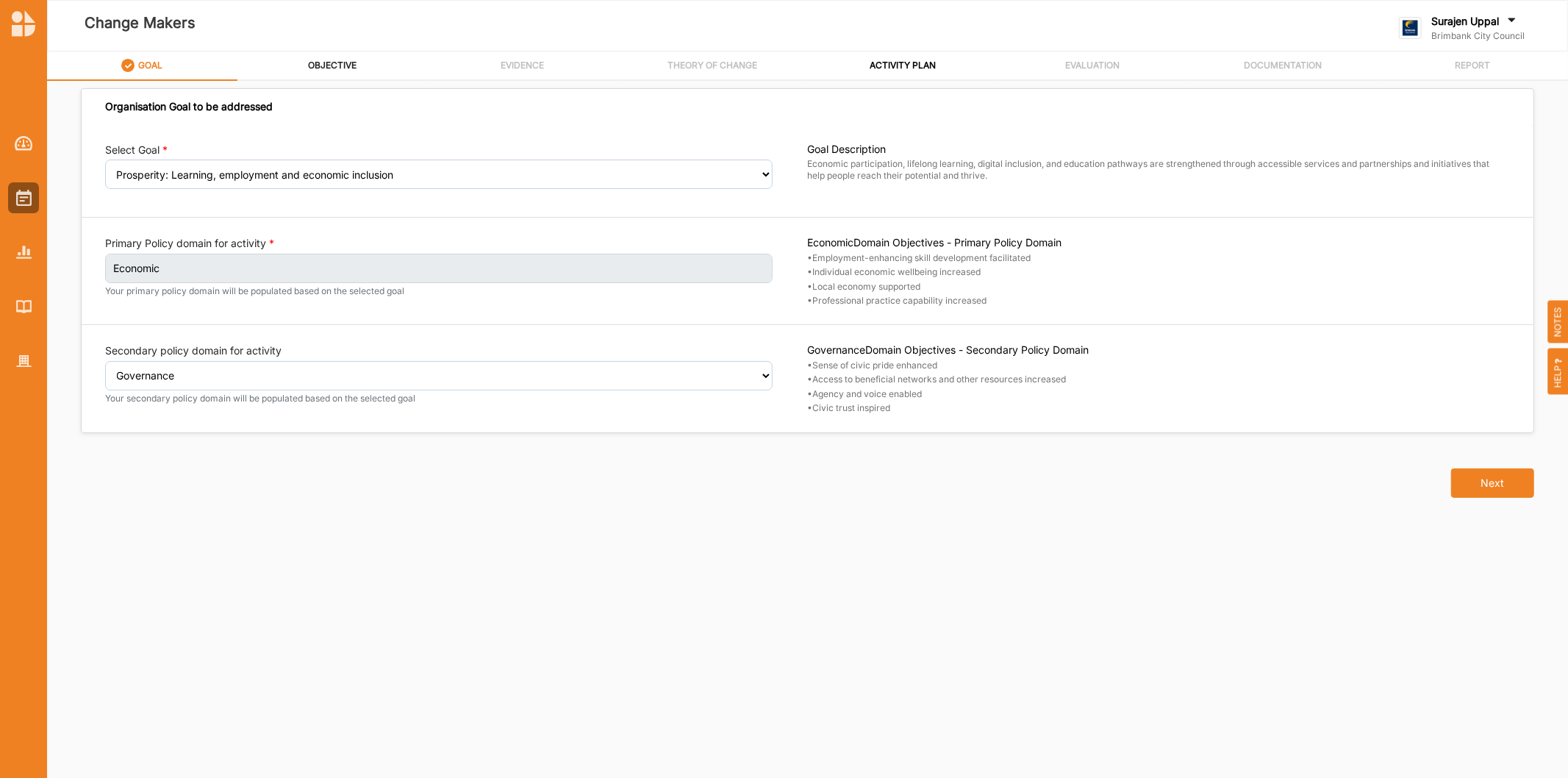
click at [335, 64] on label "OBJECTIVE" at bounding box center [333, 66] width 49 height 12
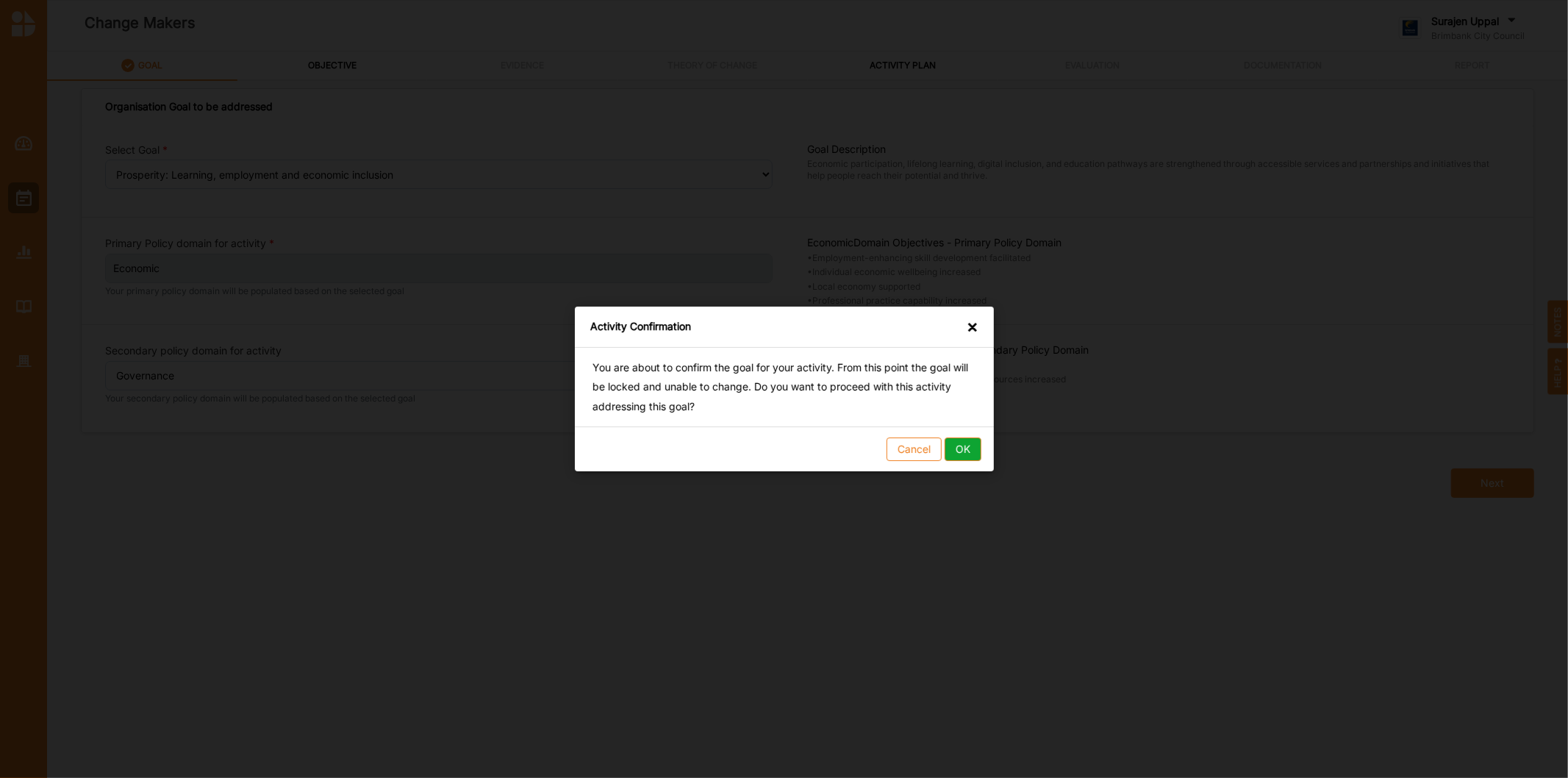
click at [968, 444] on button "OK" at bounding box center [963, 450] width 37 height 24
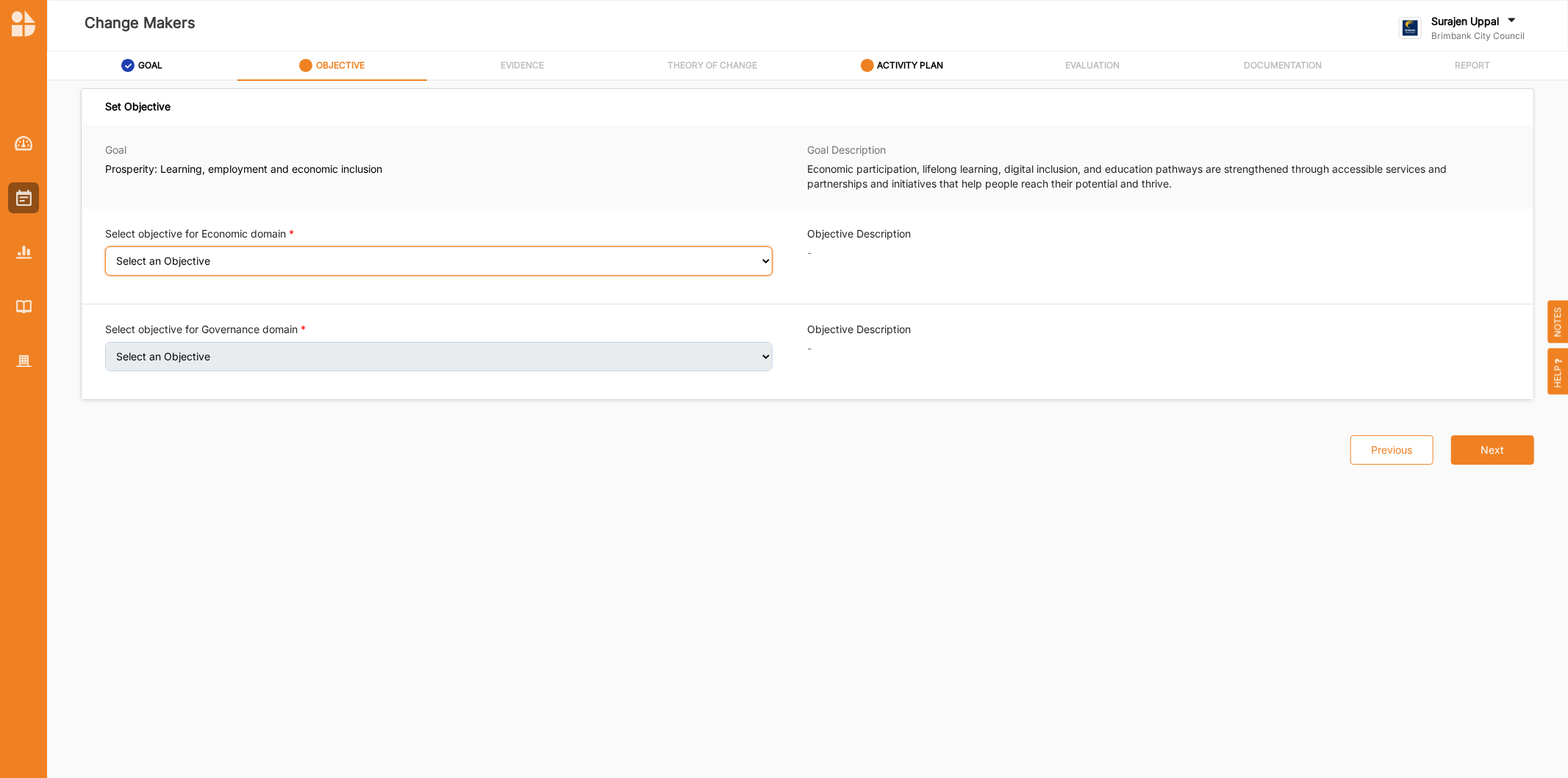
click at [200, 260] on select "Select an Objective Employment-enhancing skill development facilitated Individu…" at bounding box center [438, 261] width 668 height 30
select select "10"
click at [105, 256] on select "Select an Objective Employment-enhancing skill development facilitated Individu…" at bounding box center [438, 261] width 668 height 30
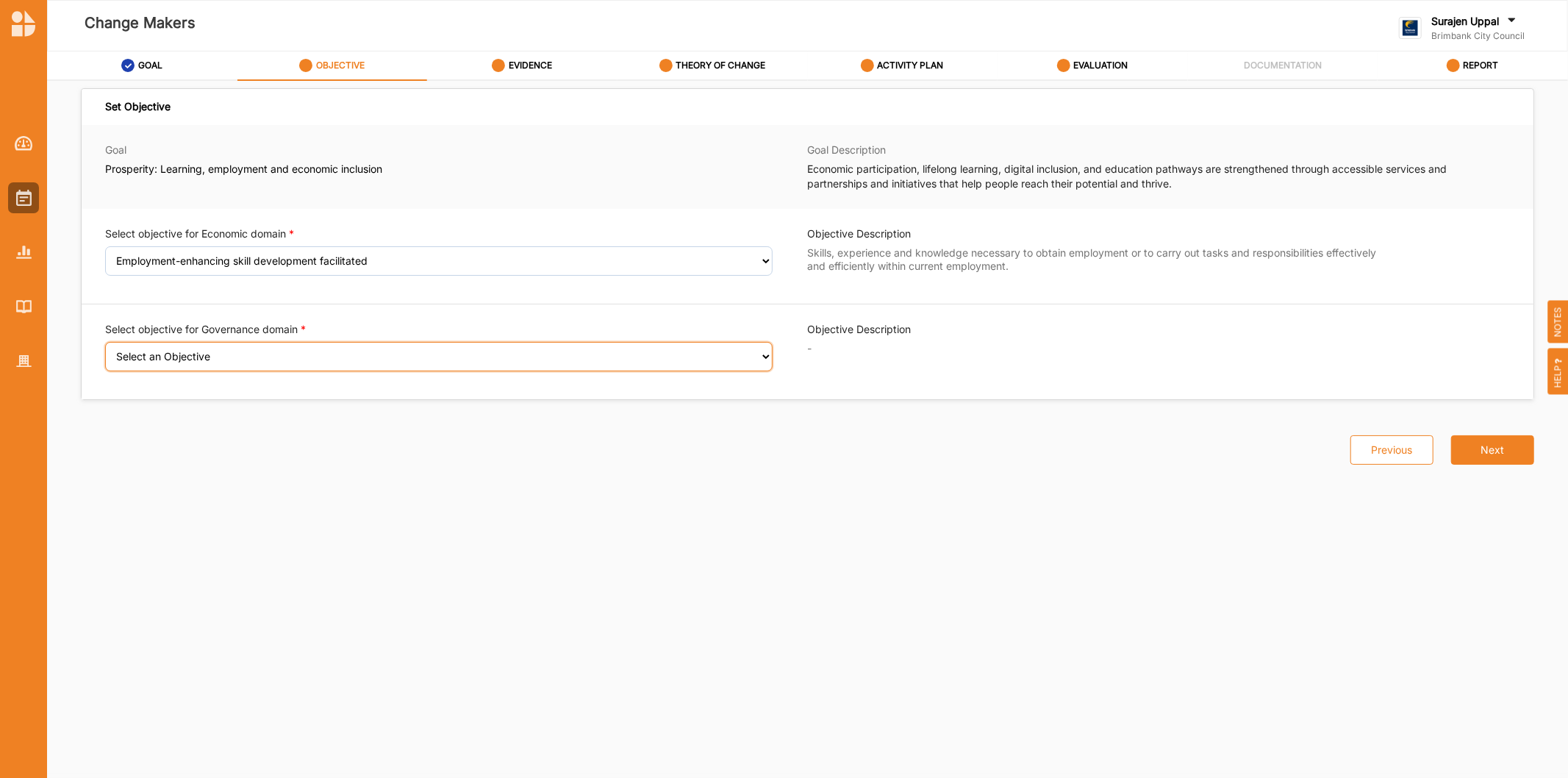
click at [252, 360] on select "Select an Objective Sense of civic pride enhanced Access to beneficial networks…" at bounding box center [438, 356] width 668 height 30
select select "17"
click at [105, 351] on select "Select an Objective Sense of civic pride enhanced Access to beneficial networks…" at bounding box center [438, 356] width 668 height 30
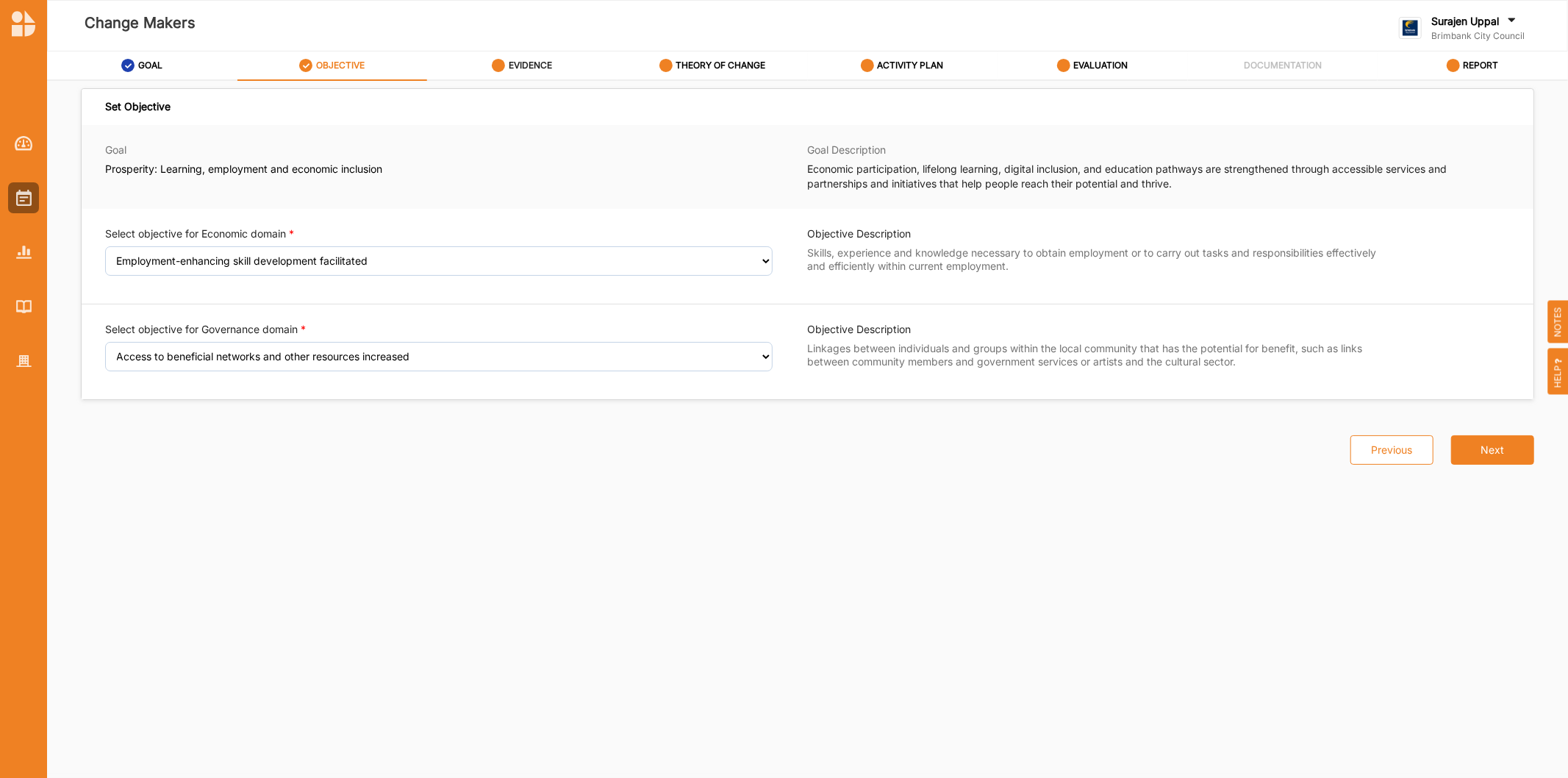
click at [523, 68] on label "EVIDENCE" at bounding box center [530, 66] width 44 height 12
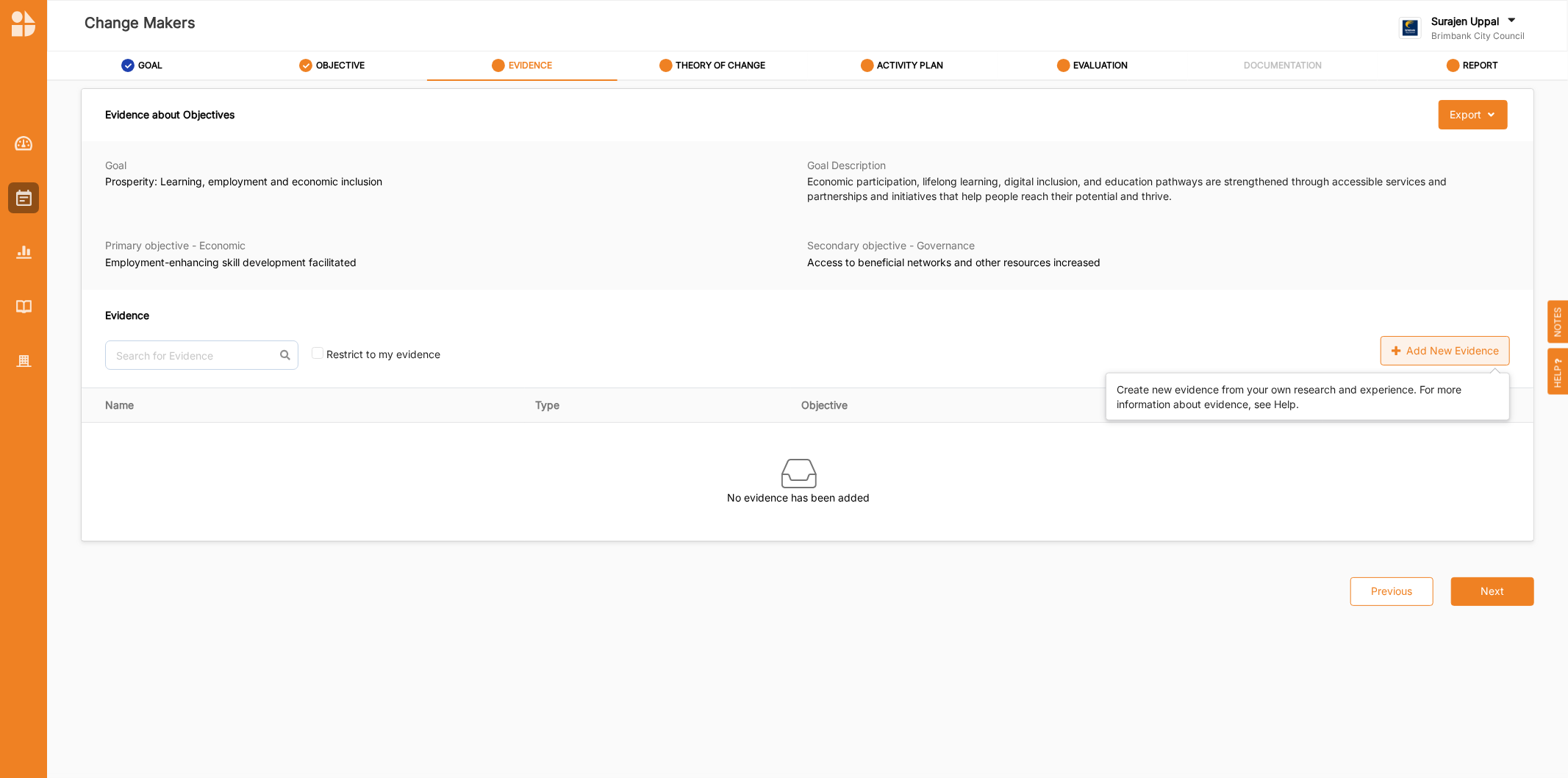
click at [1438, 355] on div "Add New Evidence" at bounding box center [1445, 351] width 129 height 30
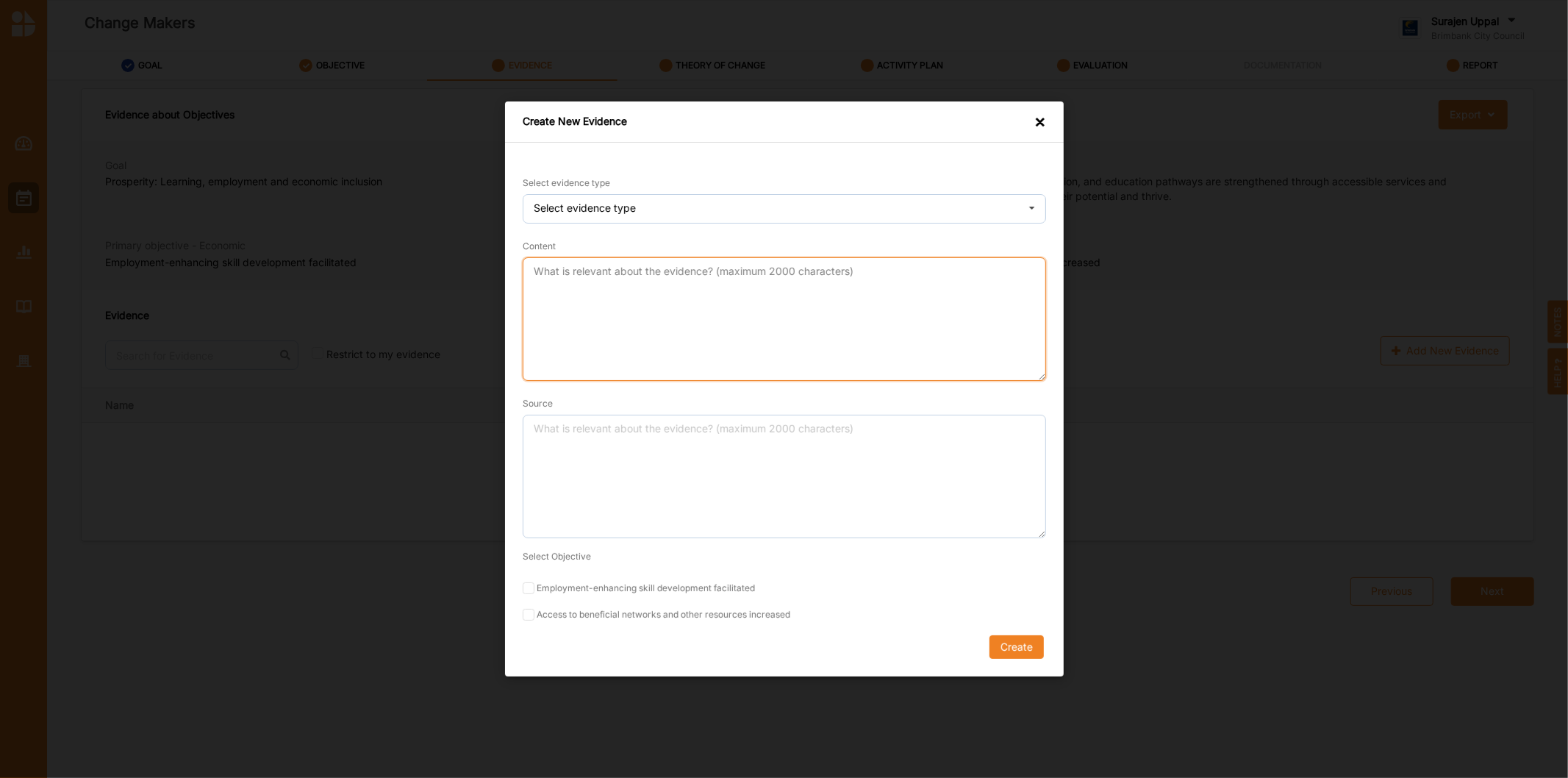
click at [603, 288] on textarea "Content" at bounding box center [784, 319] width 523 height 124
paste textarea "The Young Innovators Program (YIP) was an initiative run by Equal Ed in collabo…"
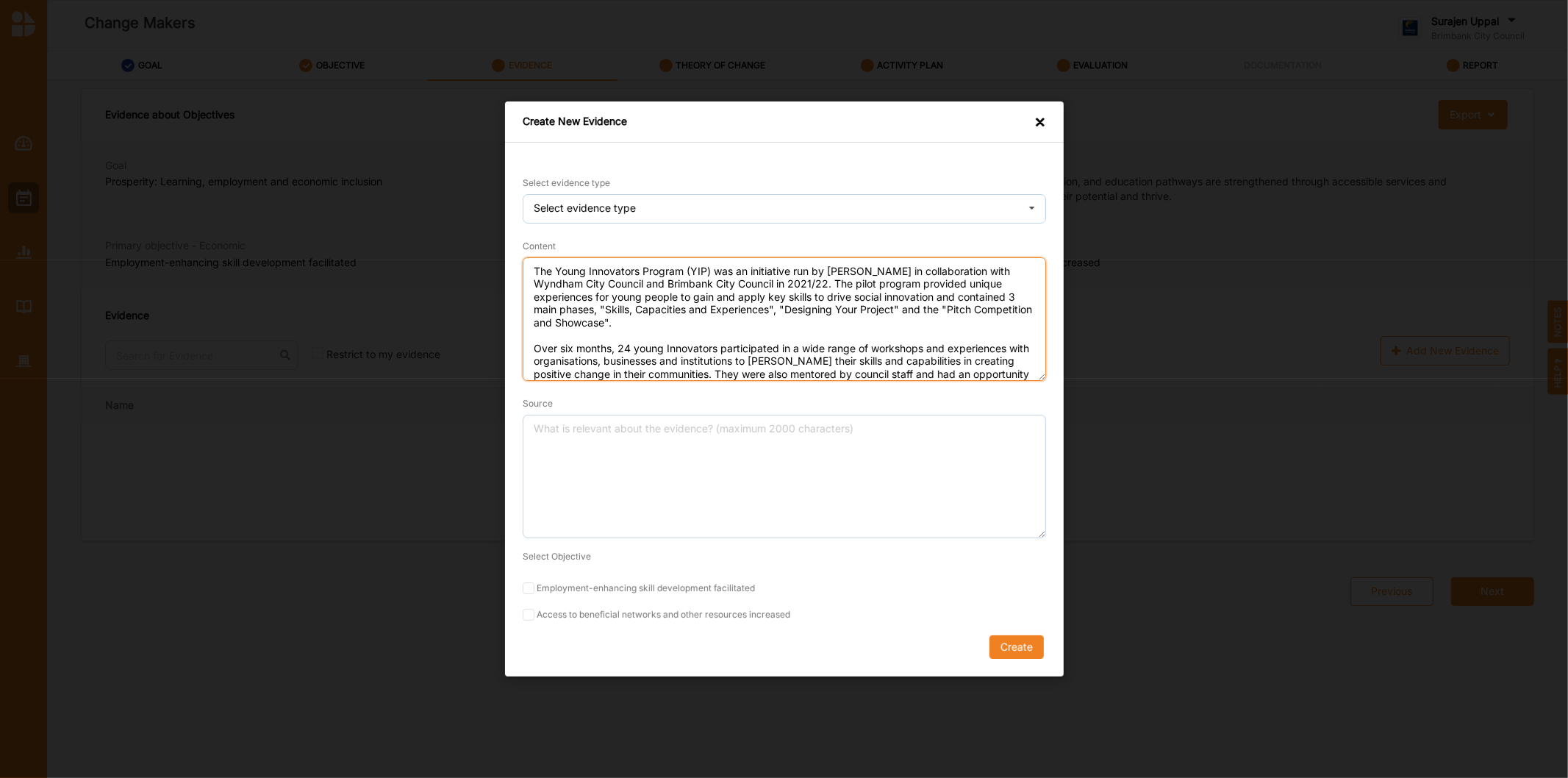
scroll to position [25, 0]
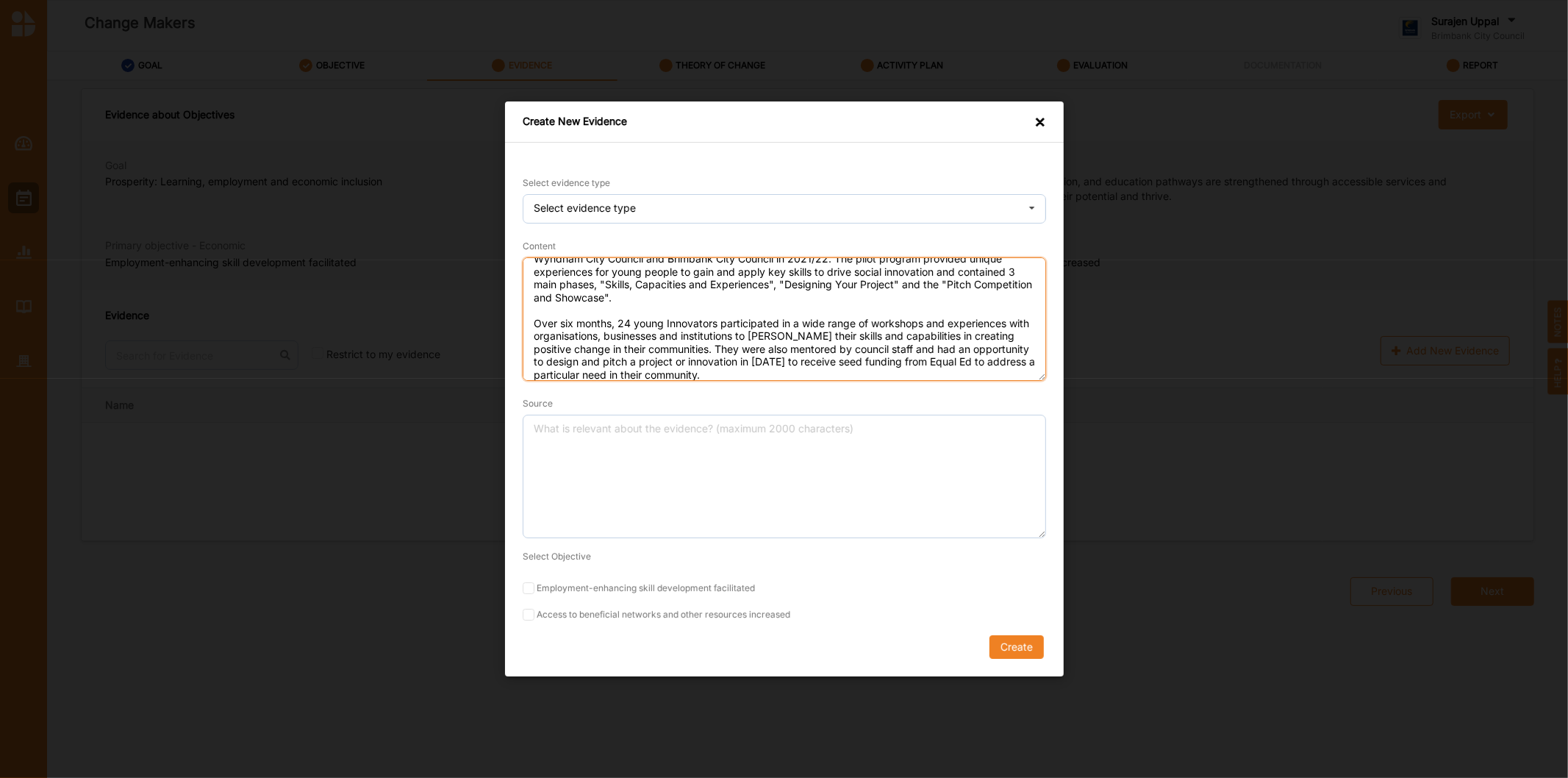
type textarea "The Young Innovators Program (YIP) was an initiative run by Equal Ed in collabo…"
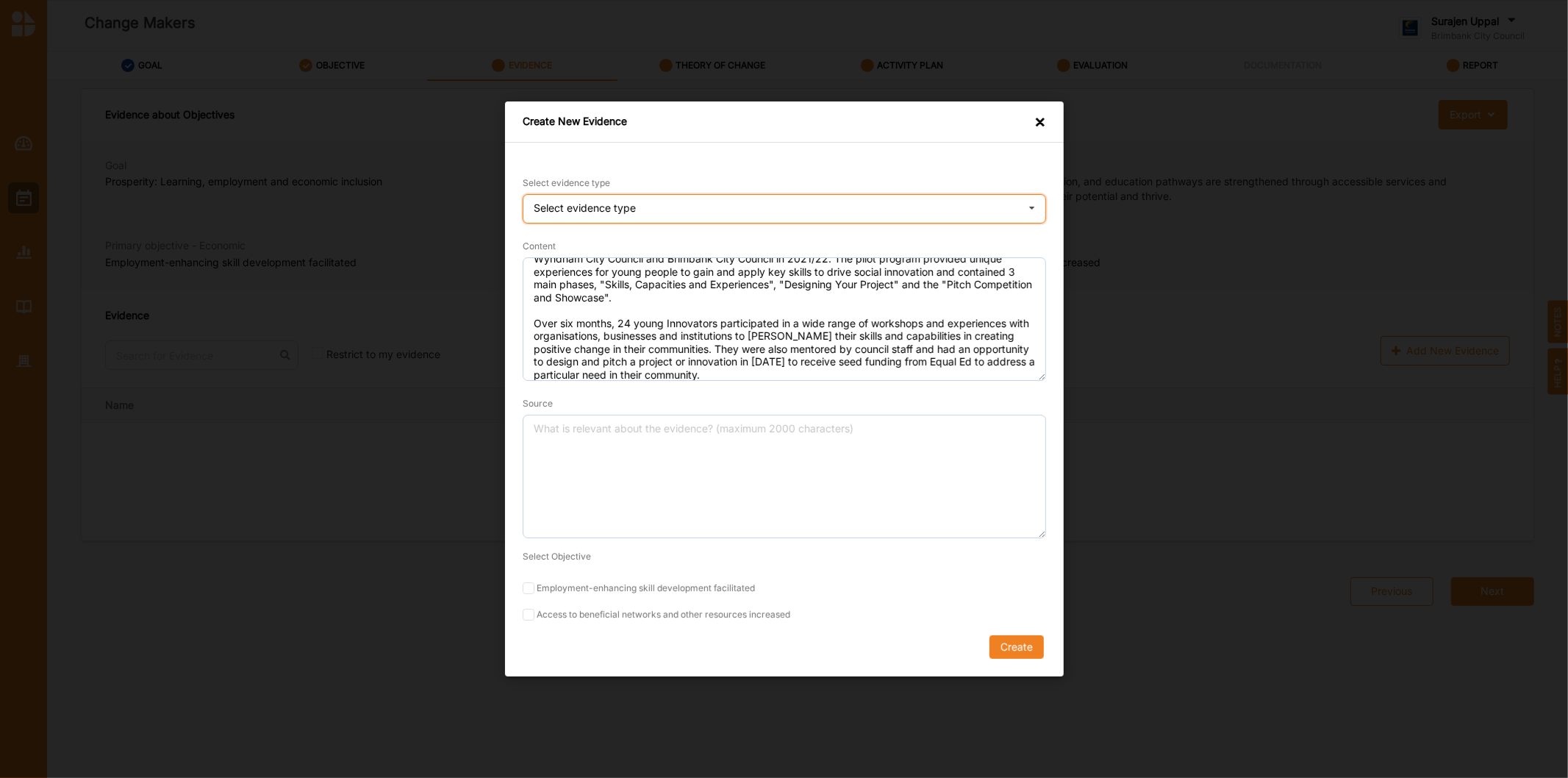
click at [652, 214] on div "Select evidence type Practice Knowledge Published Research Data" at bounding box center [784, 209] width 523 height 30
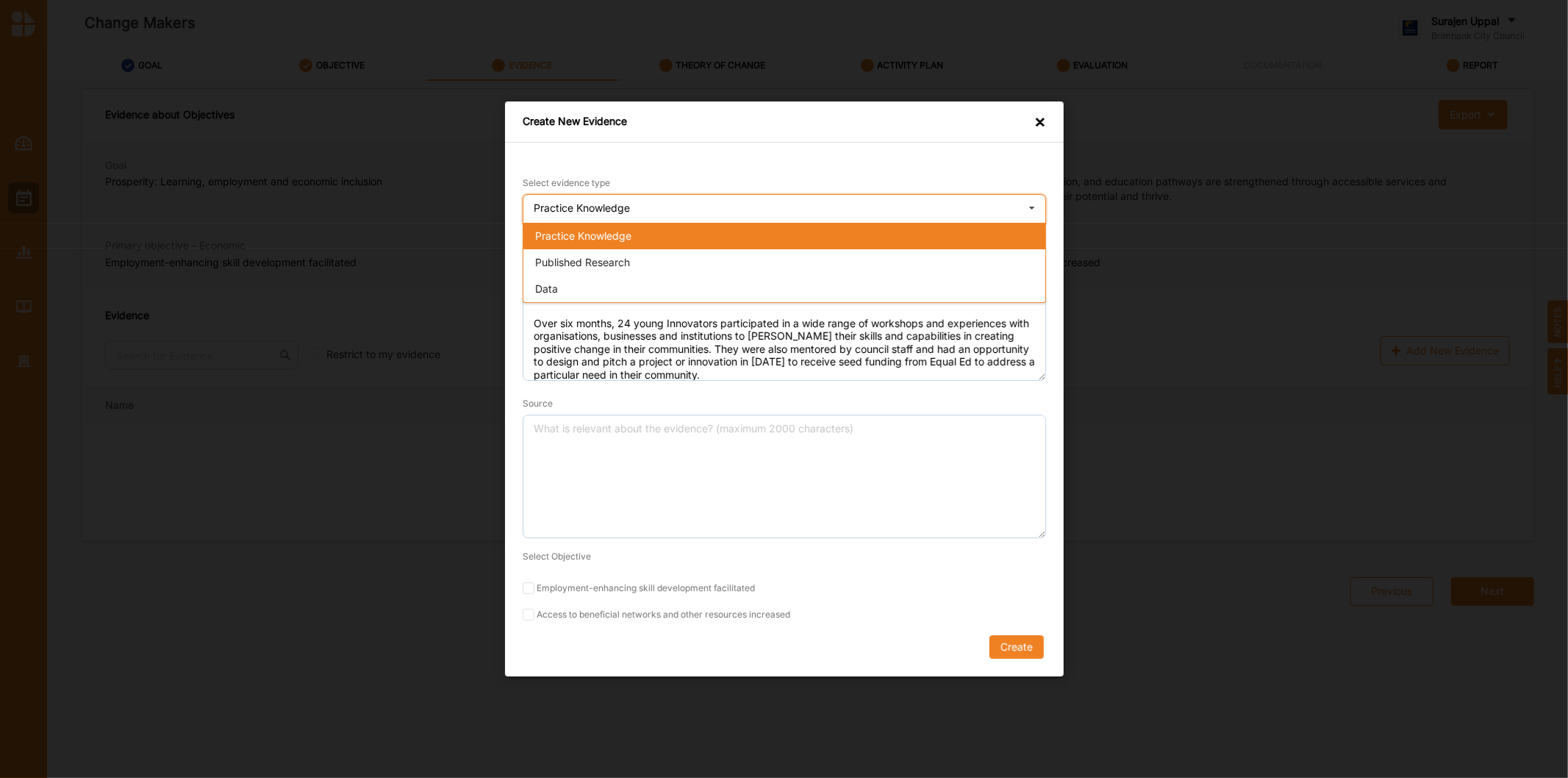
click at [647, 226] on div "Practice Knowledge" at bounding box center [784, 236] width 522 height 27
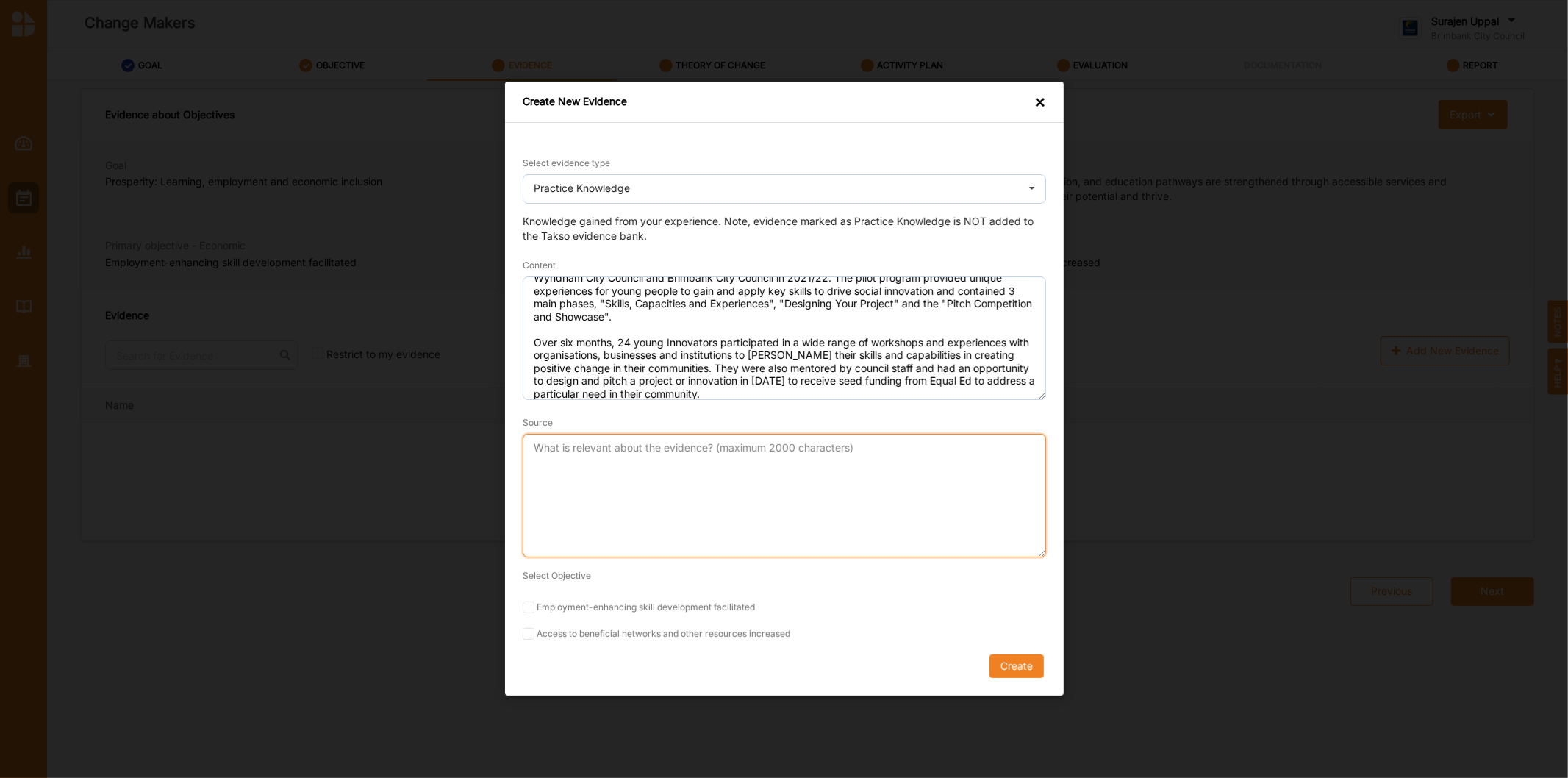
click at [579, 459] on textarea "Source" at bounding box center [784, 496] width 523 height 124
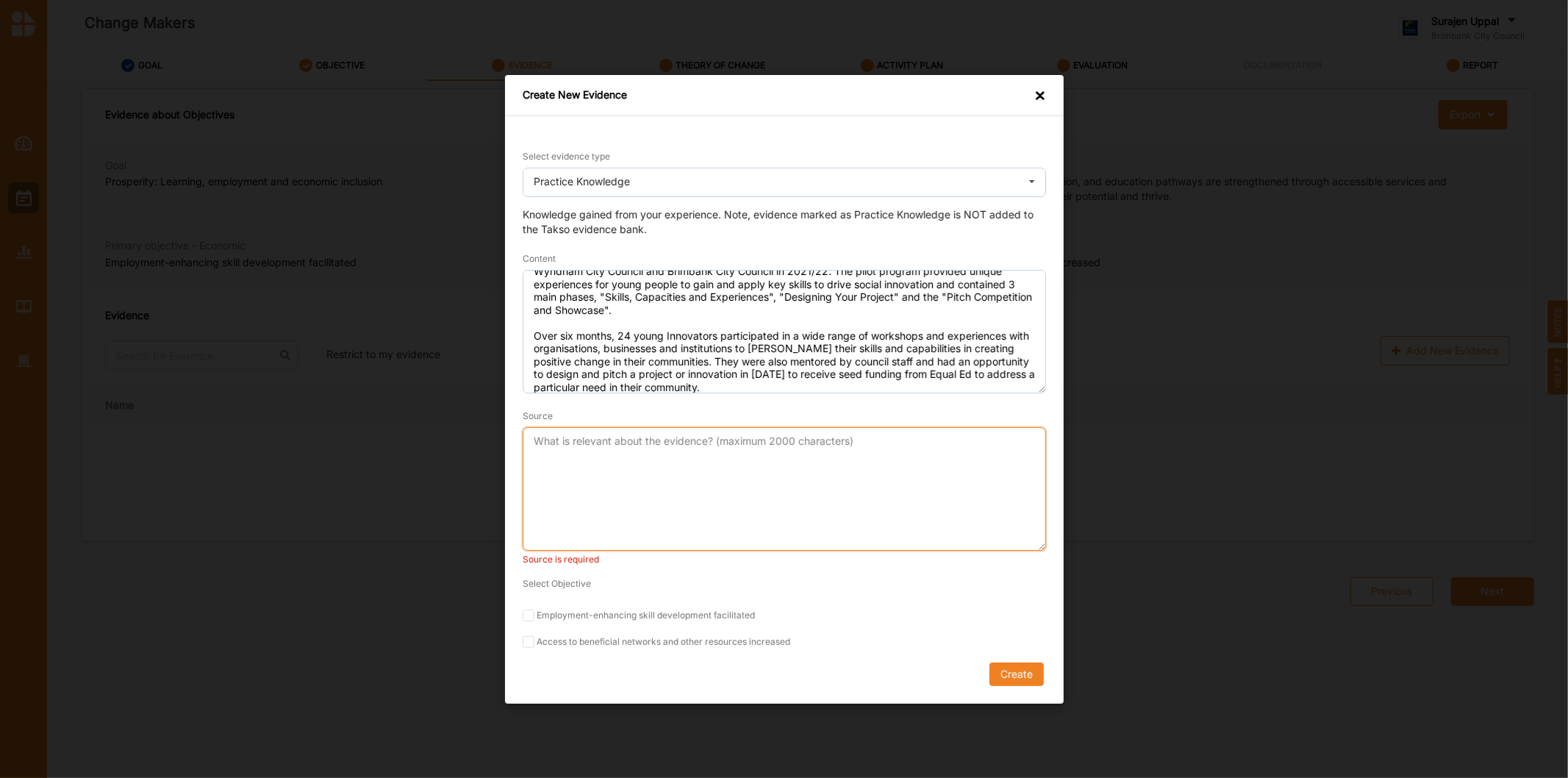
paste textarea "YIP Final report"
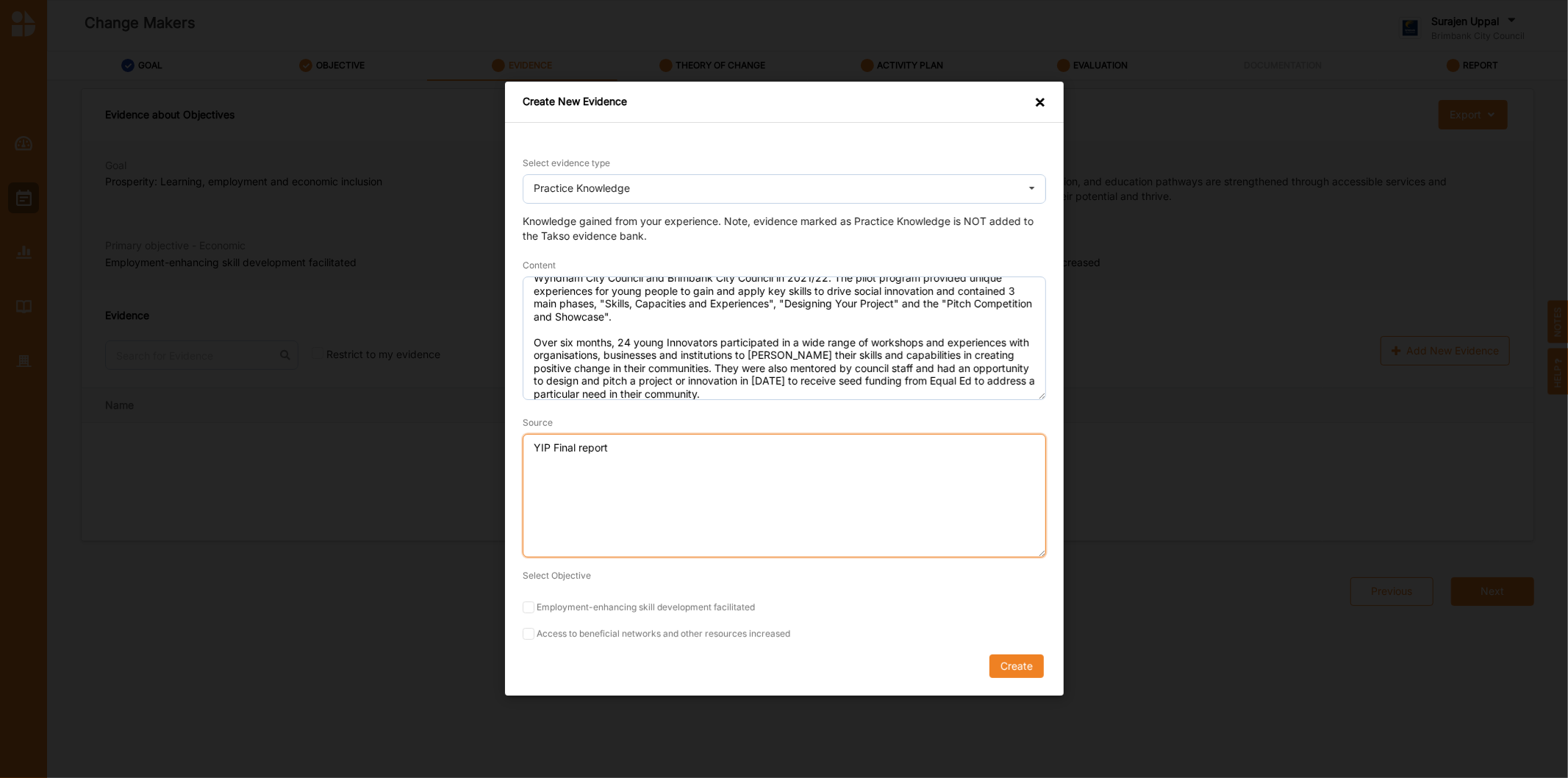
scroll to position [33, 0]
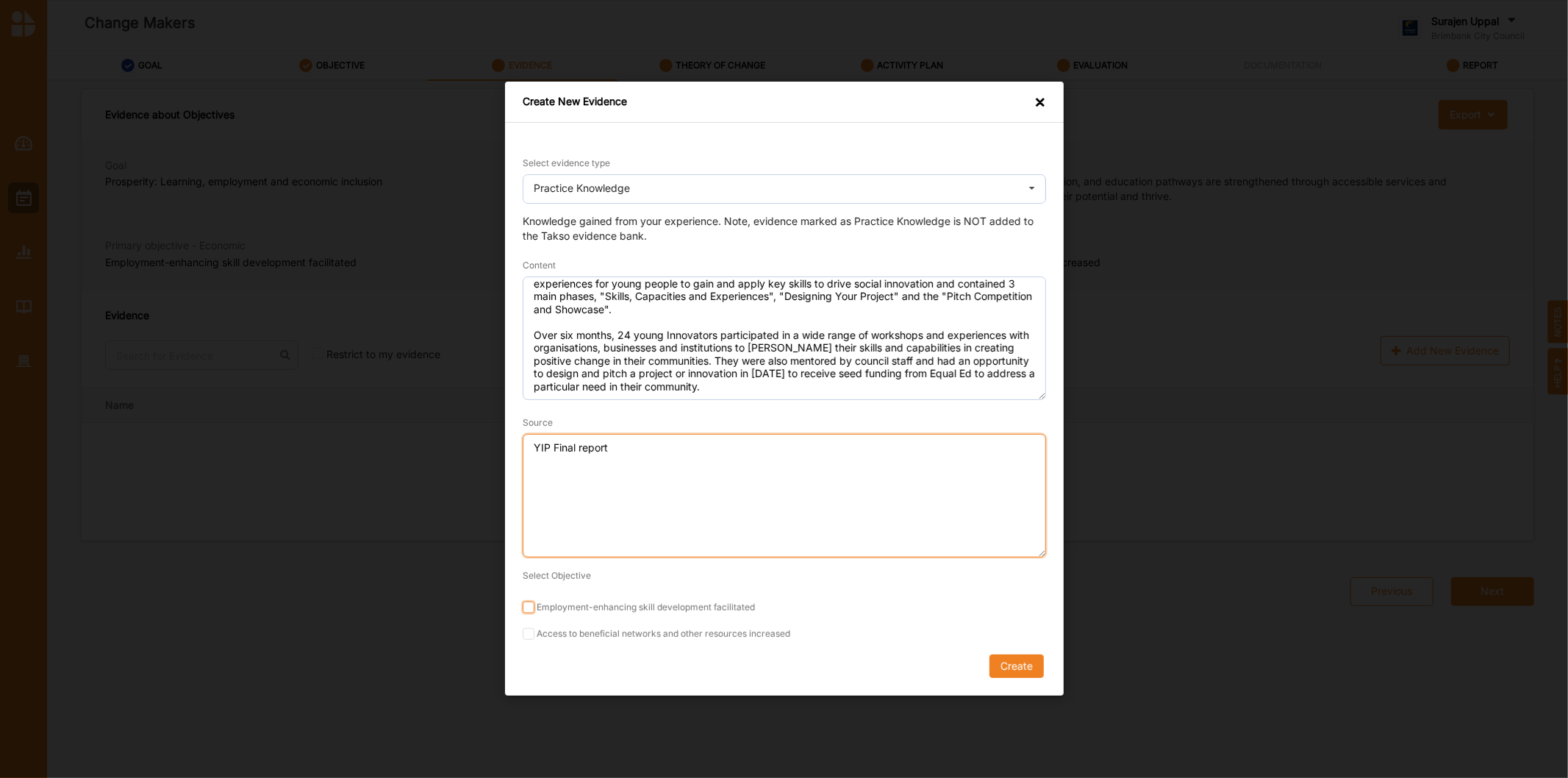
type textarea "YIP Final report"
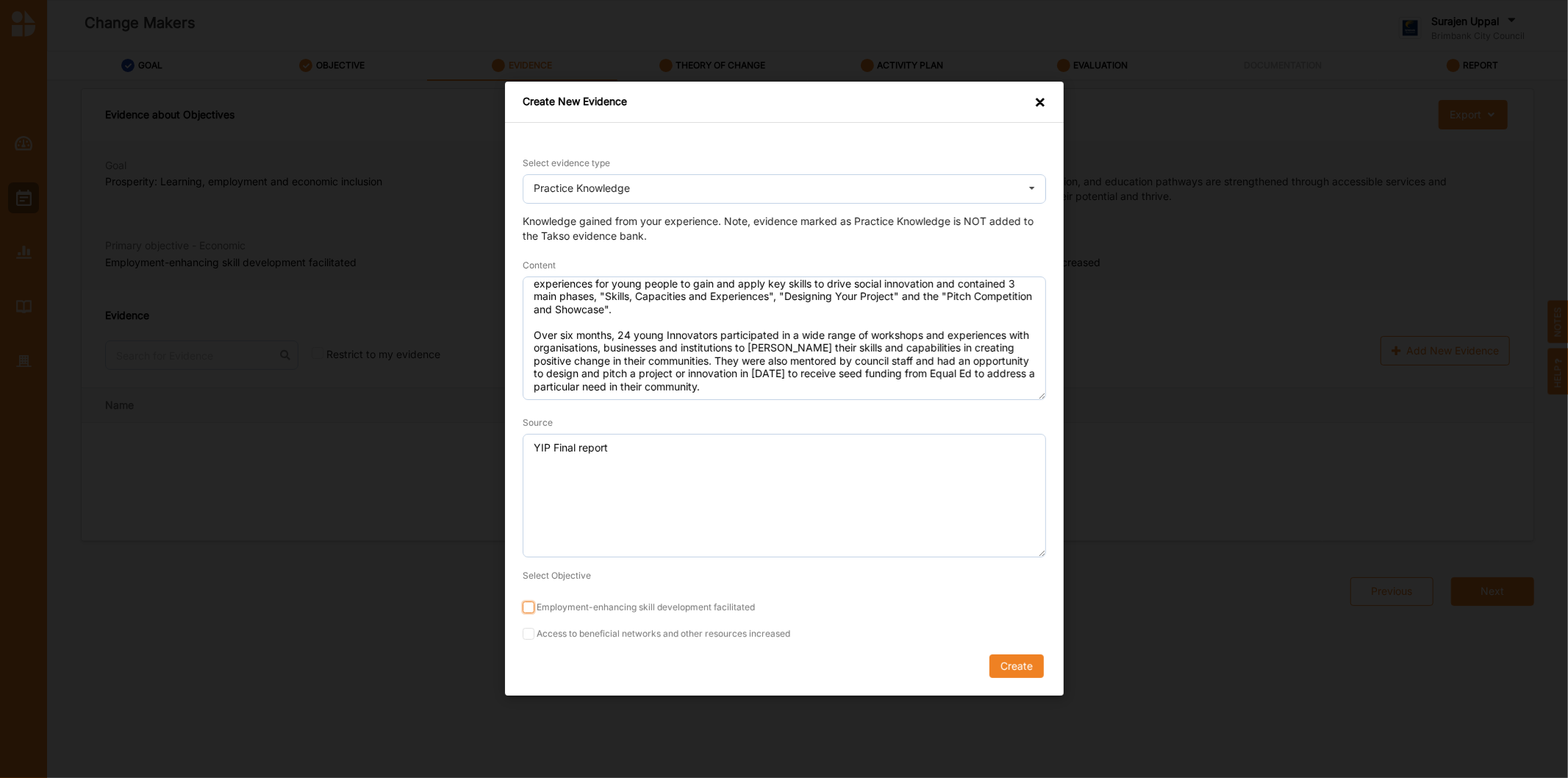
click at [529, 602] on input "Employment-enhancing skill development facilitated" at bounding box center [529, 608] width 12 height 12
checkbox input "true"
click at [1008, 660] on button "Create" at bounding box center [1016, 667] width 55 height 24
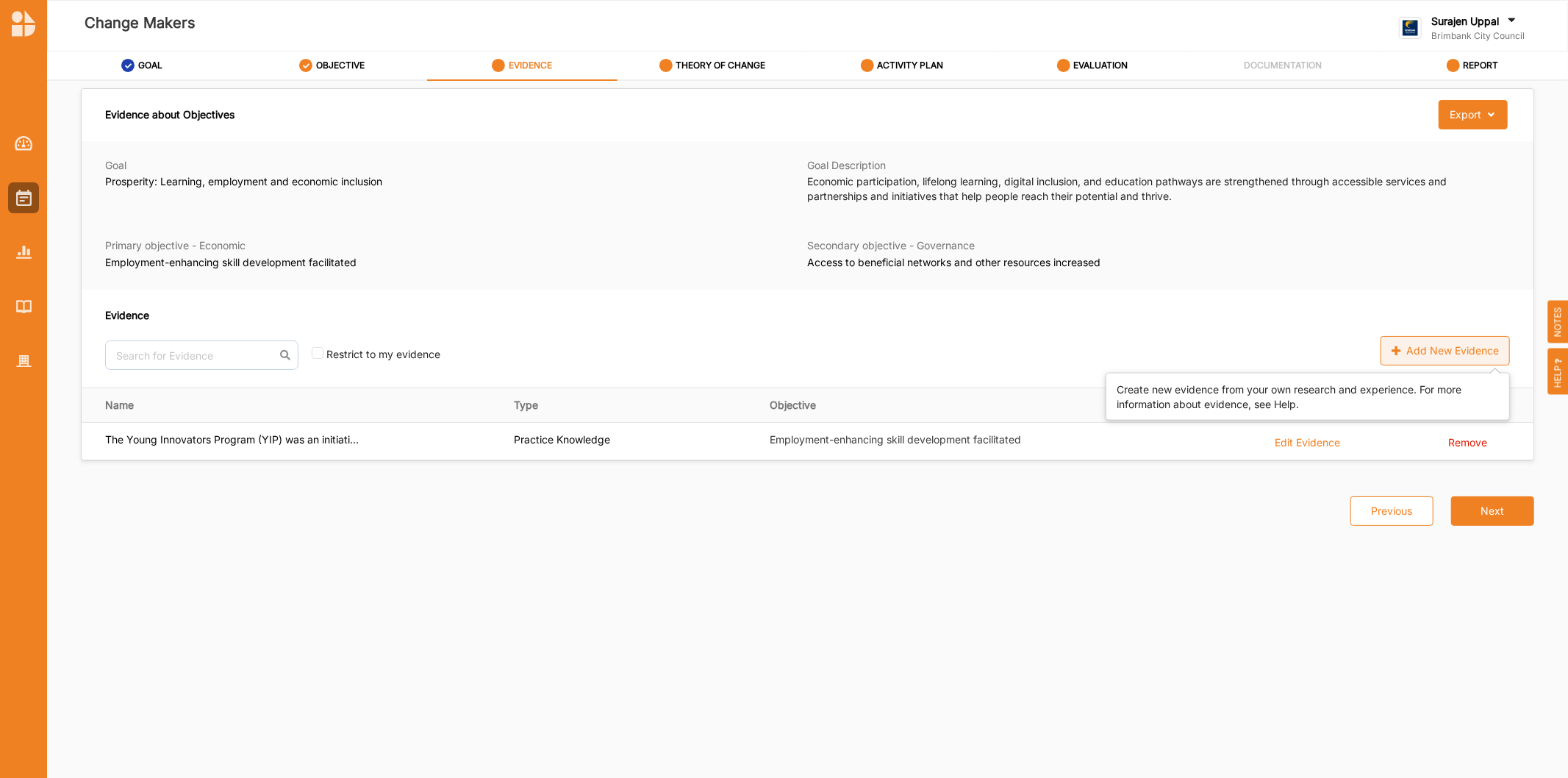
click at [1420, 353] on div "Add New Evidence" at bounding box center [1445, 351] width 129 height 30
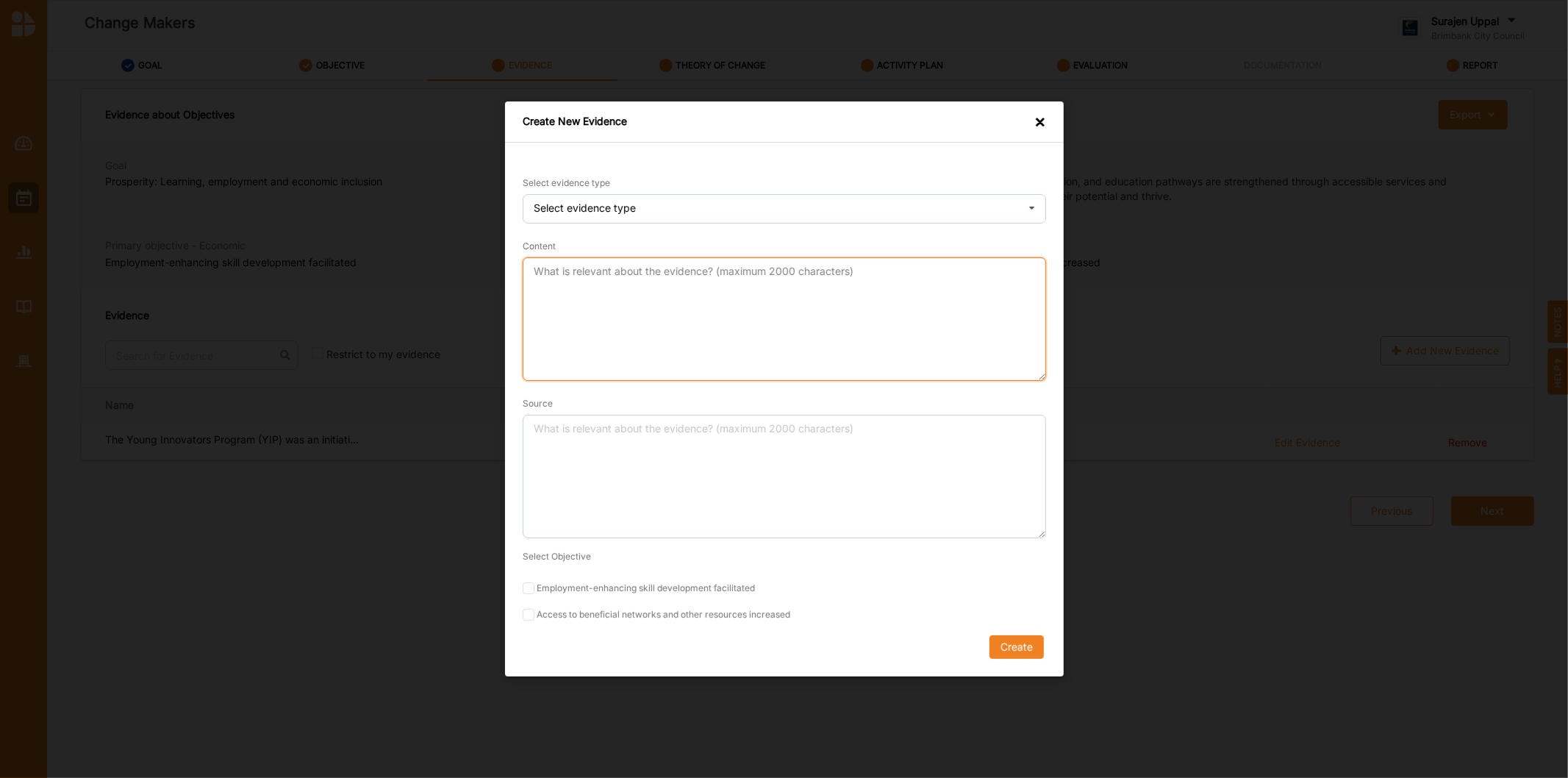
click at [742, 334] on textarea "Content" at bounding box center [784, 319] width 523 height 124
paste textarea "Currently there is a gap in opportunities for young people to gain tangible exp…"
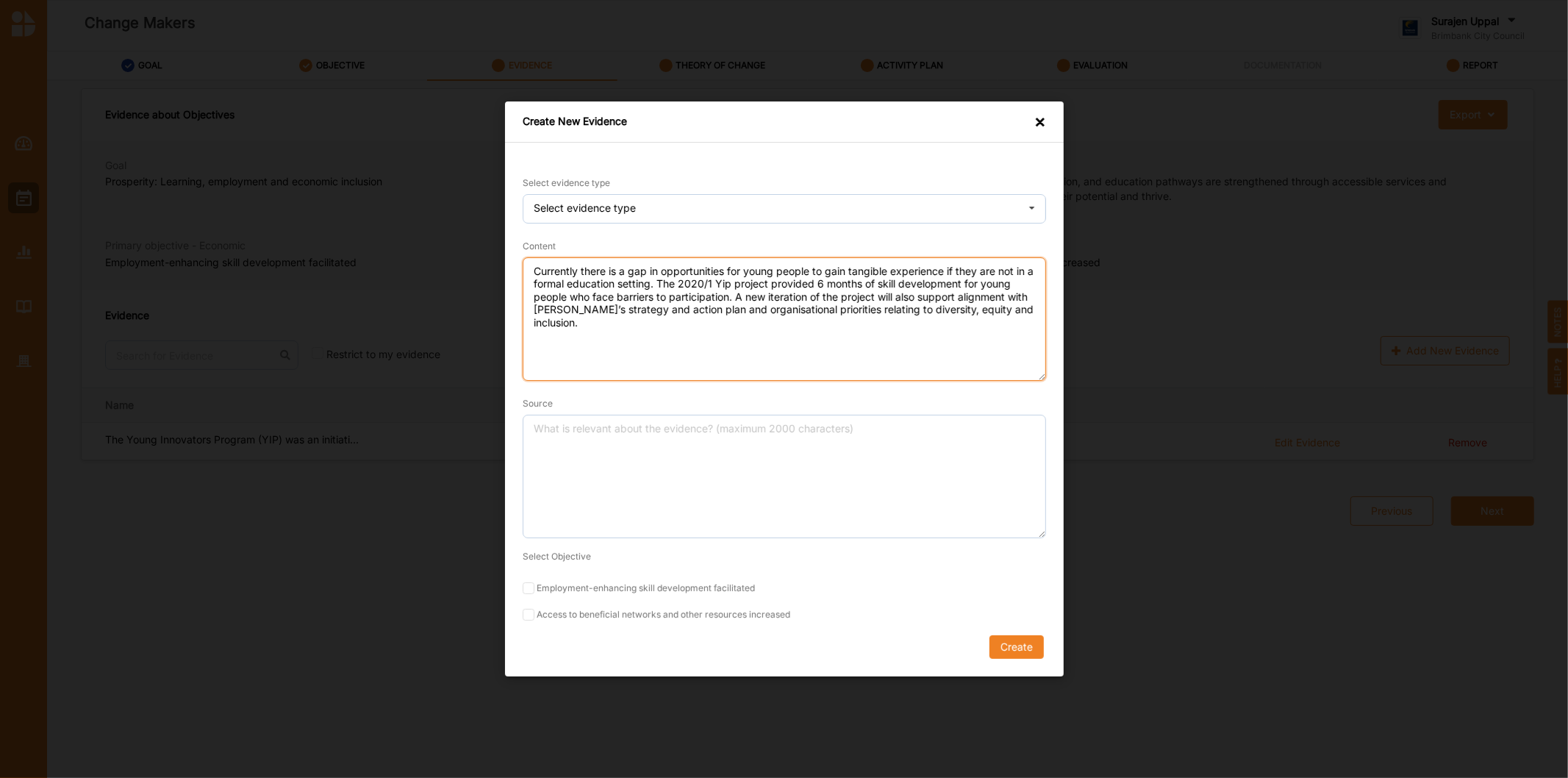
type textarea "Currently there is a gap in opportunities for young people to gain tangible exp…"
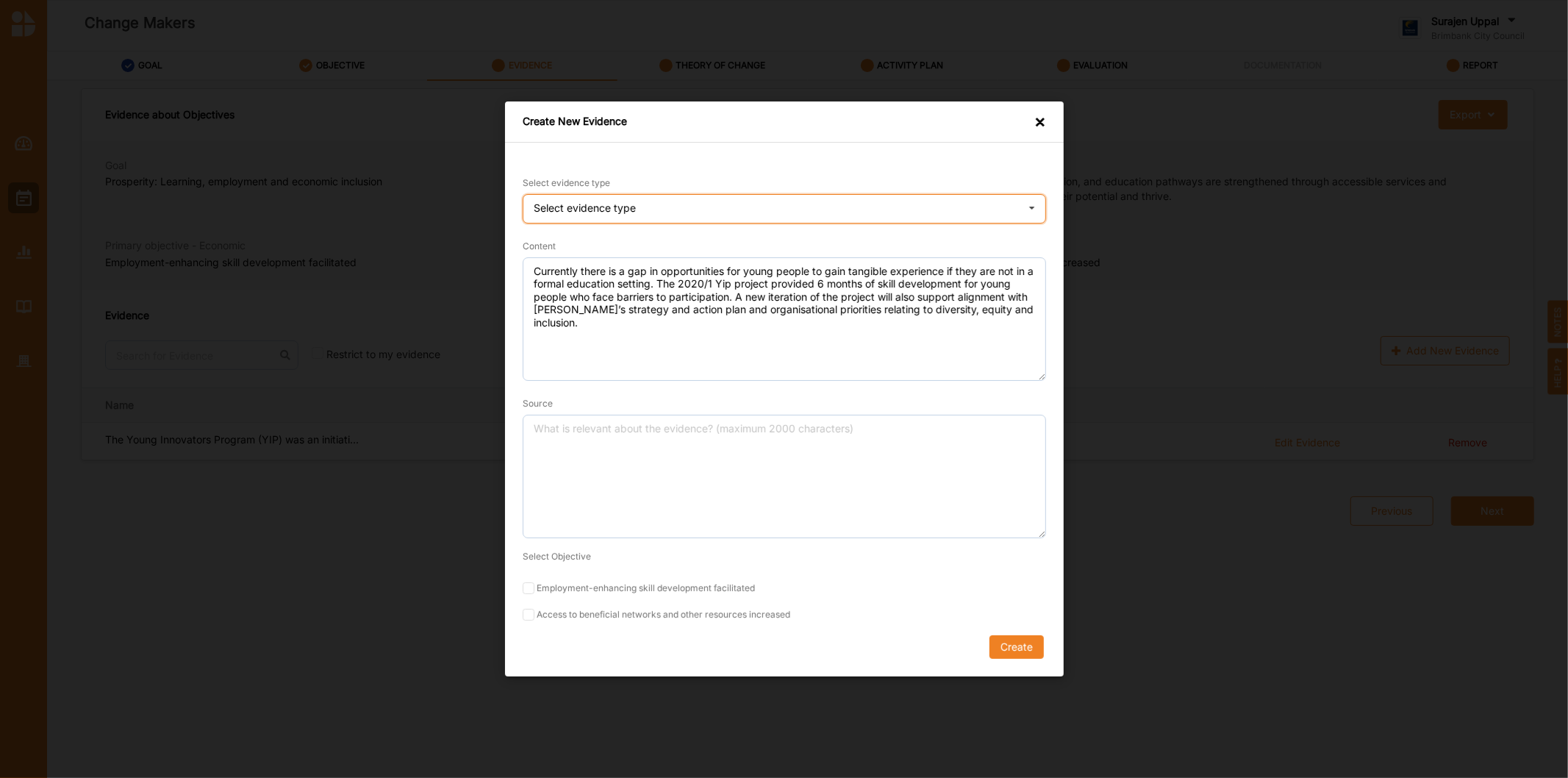
click at [664, 216] on div "Select evidence type Practice Knowledge Published Research Data" at bounding box center [784, 209] width 523 height 30
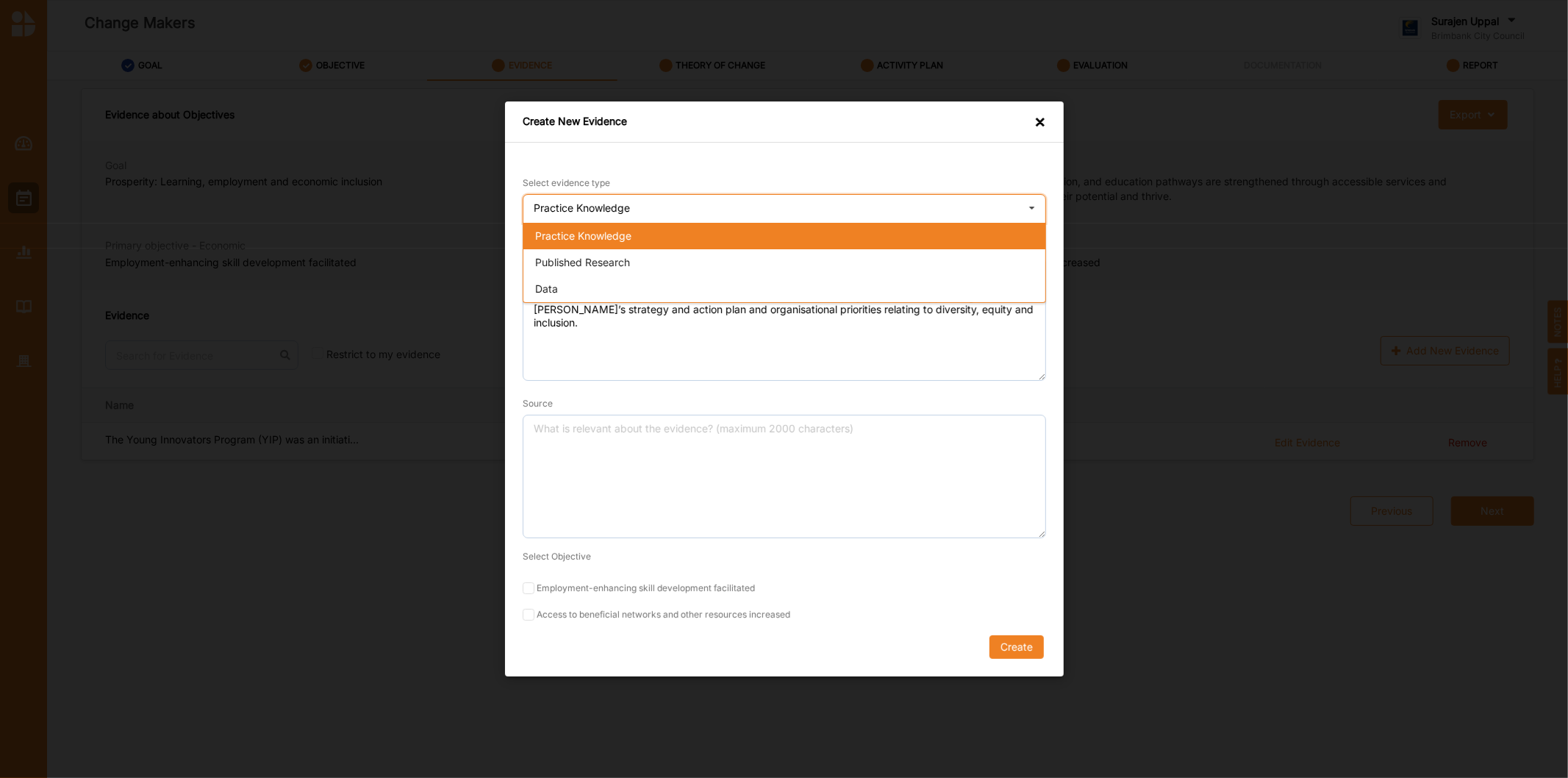
click at [658, 229] on div "Practice Knowledge" at bounding box center [784, 236] width 522 height 27
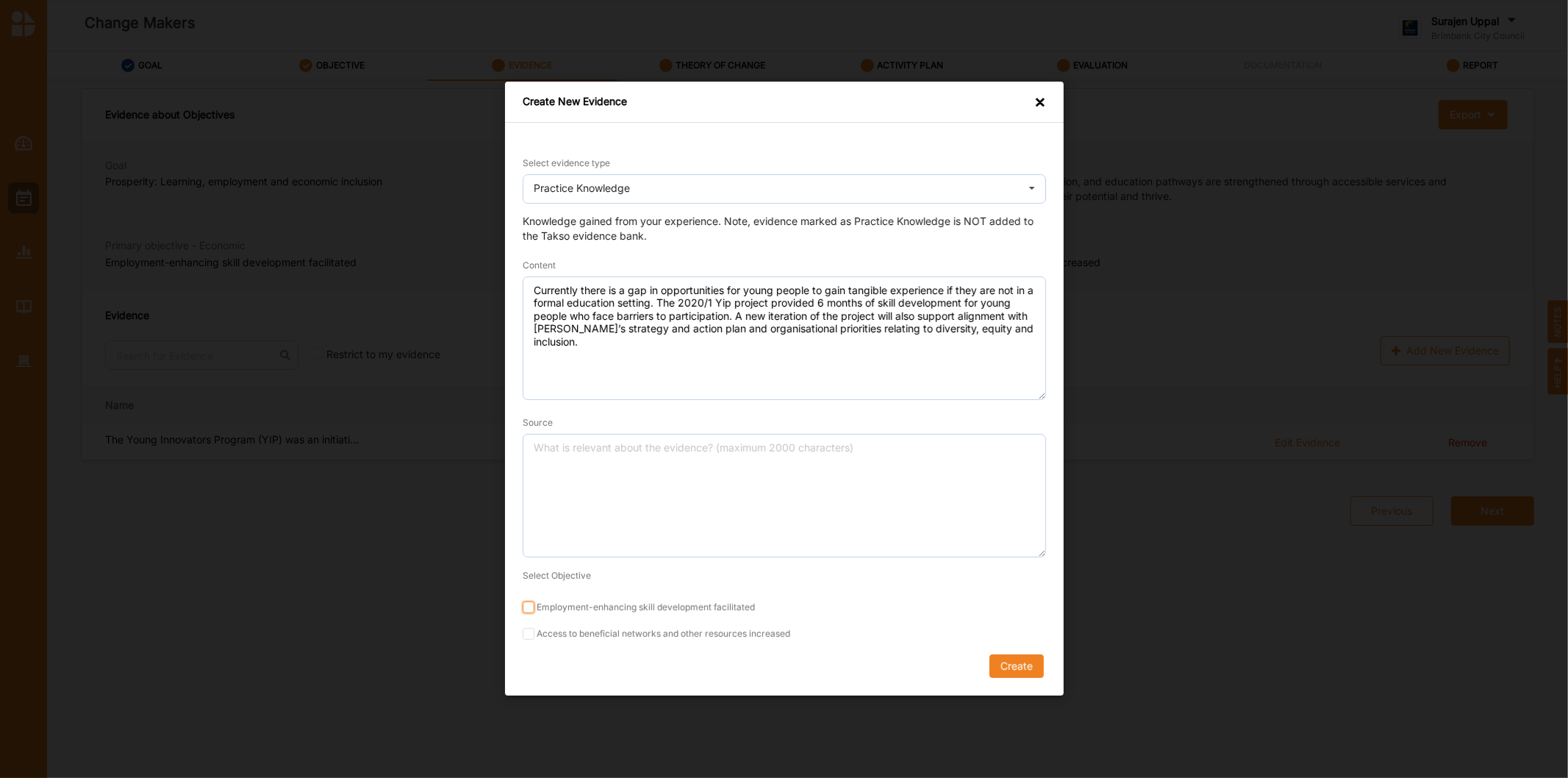
click at [530, 611] on input "Employment-enhancing skill development facilitated" at bounding box center [529, 608] width 12 height 12
checkbox input "true"
click at [533, 635] on input "Access to beneficial networks and other resources increased" at bounding box center [529, 635] width 12 height 12
checkbox input "true"
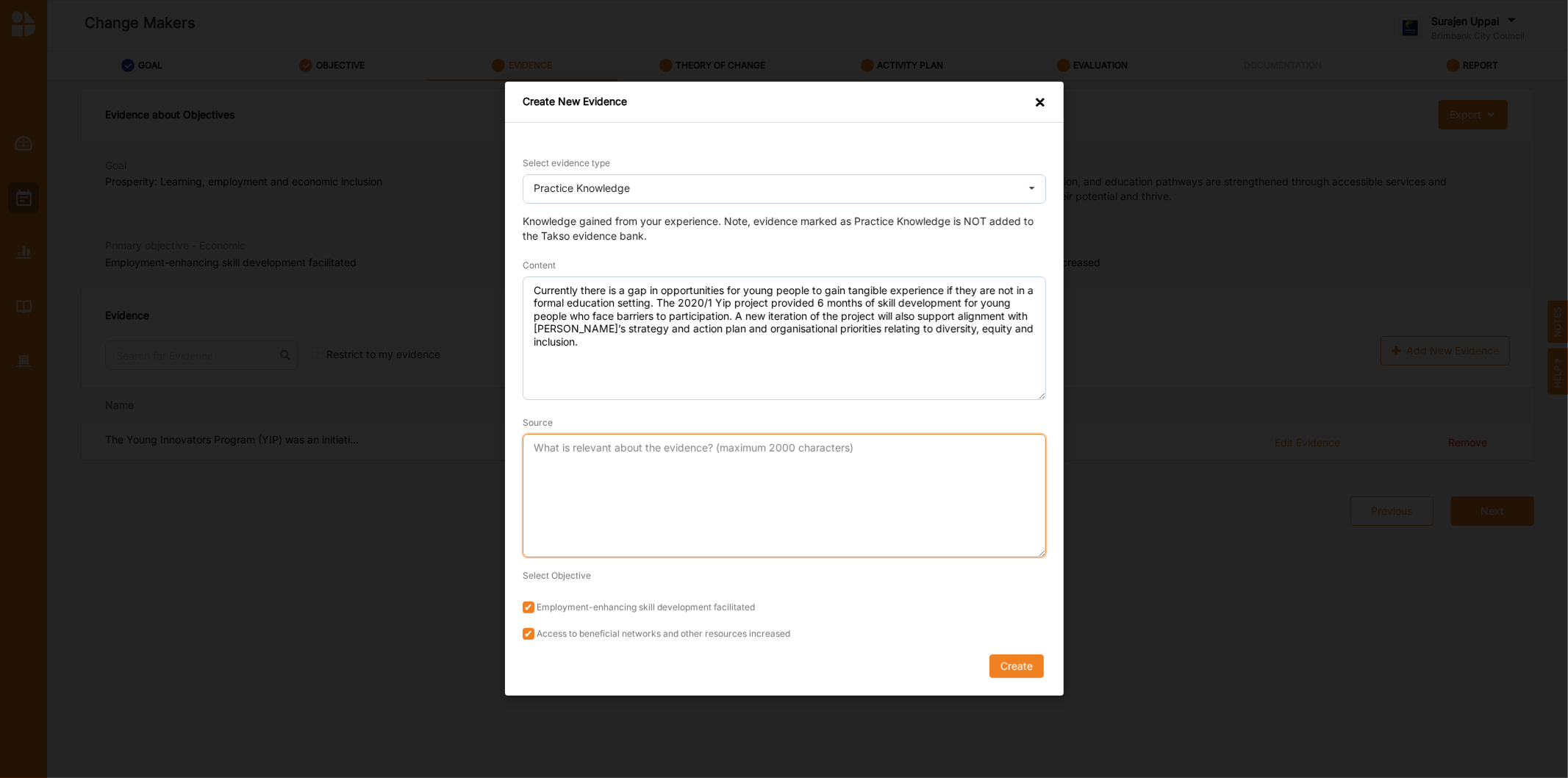
click at [633, 483] on textarea "Source" at bounding box center [784, 496] width 523 height 124
type textarea "YIP Final report"
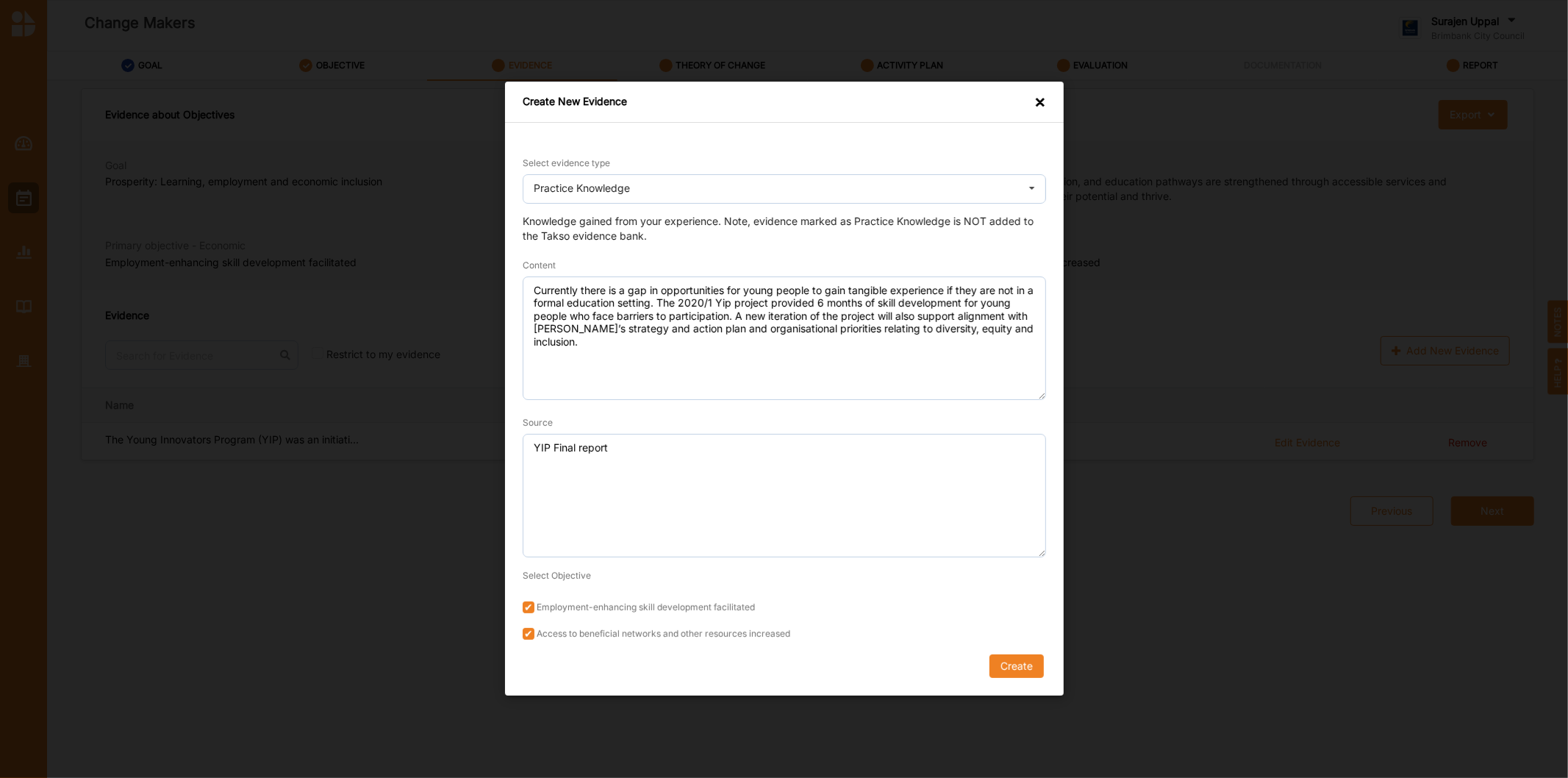
click at [1035, 681] on div "Select evidence type Practice Knowledge Practice Knowledge Published Research D…" at bounding box center [784, 409] width 559 height 572
click at [1026, 666] on button "Create" at bounding box center [1016, 667] width 55 height 24
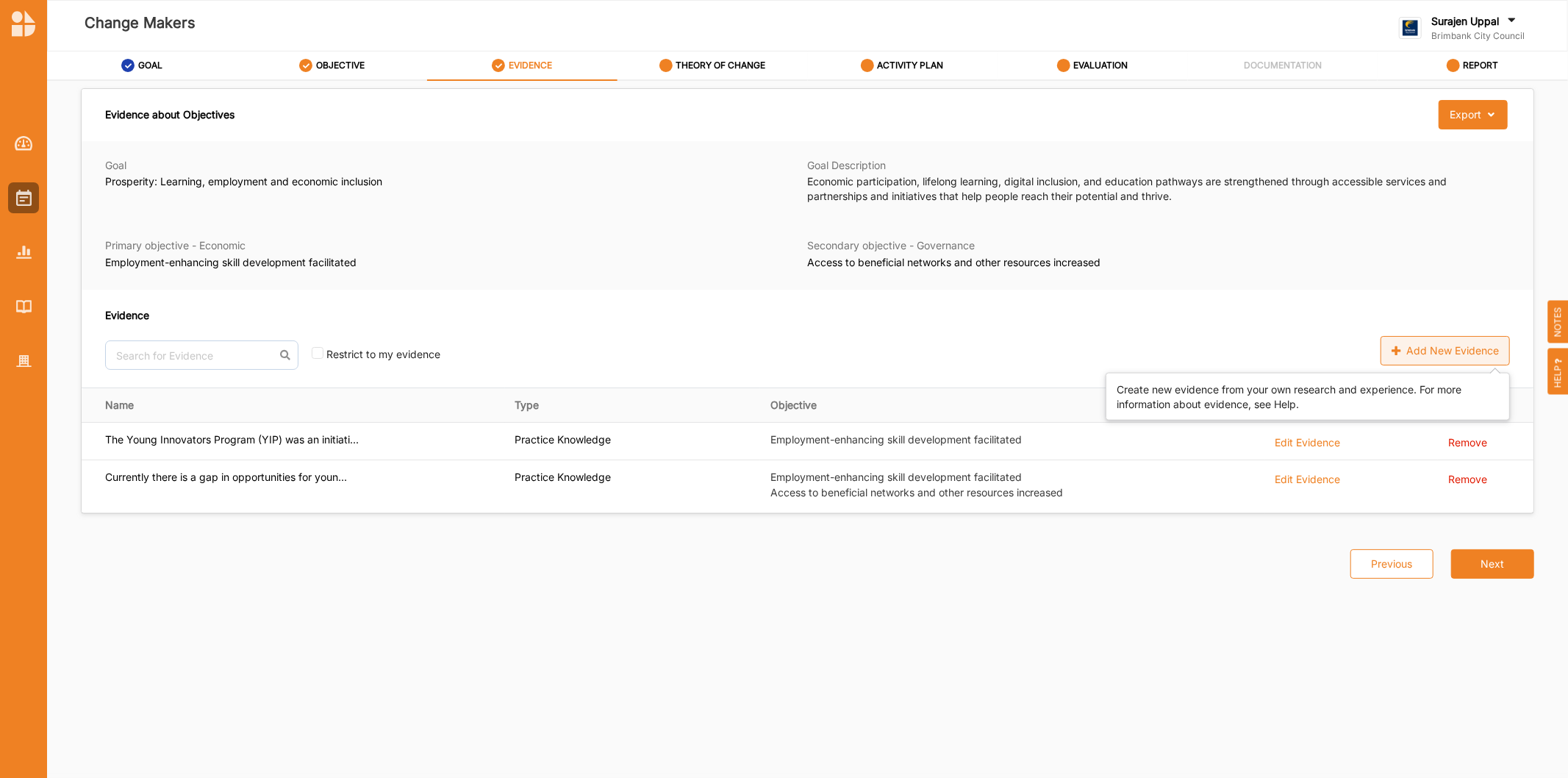
click at [1433, 354] on div "Add New Evidence" at bounding box center [1445, 351] width 129 height 30
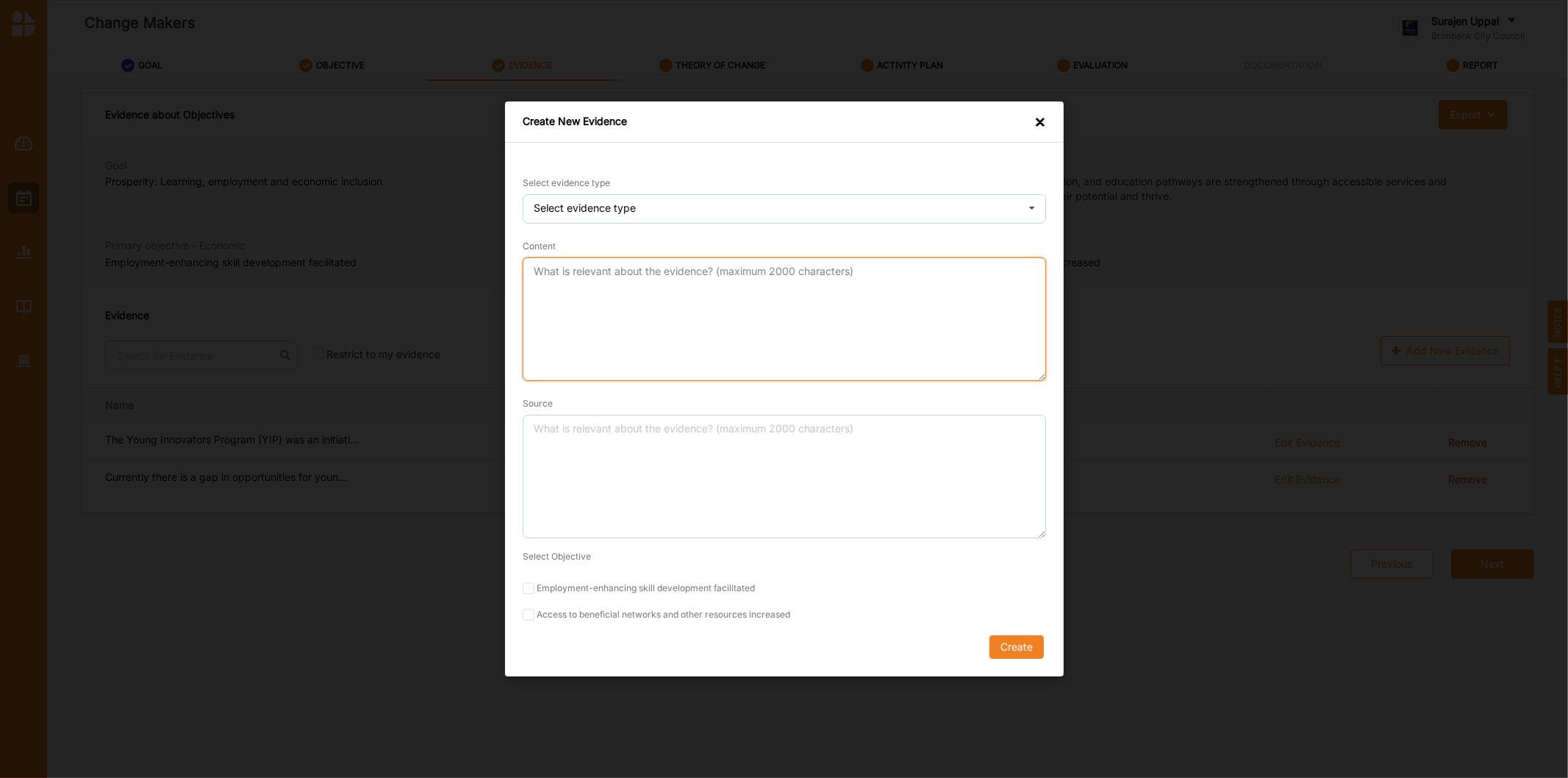
click at [586, 280] on textarea "Content" at bounding box center [784, 319] width 523 height 124
paste textarea "Participants reported that mentors were important in helping them to clarify an…"
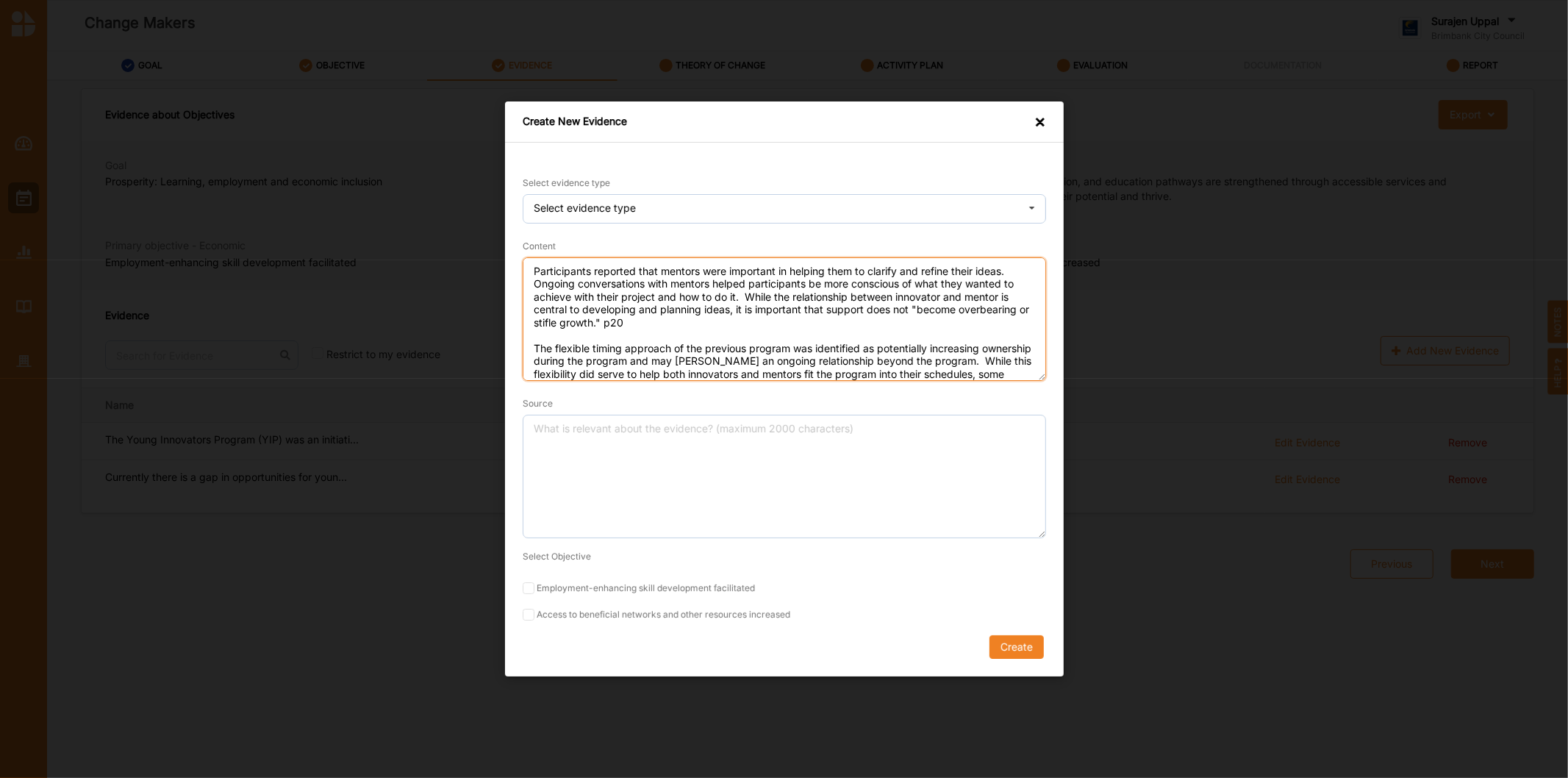
scroll to position [38, 0]
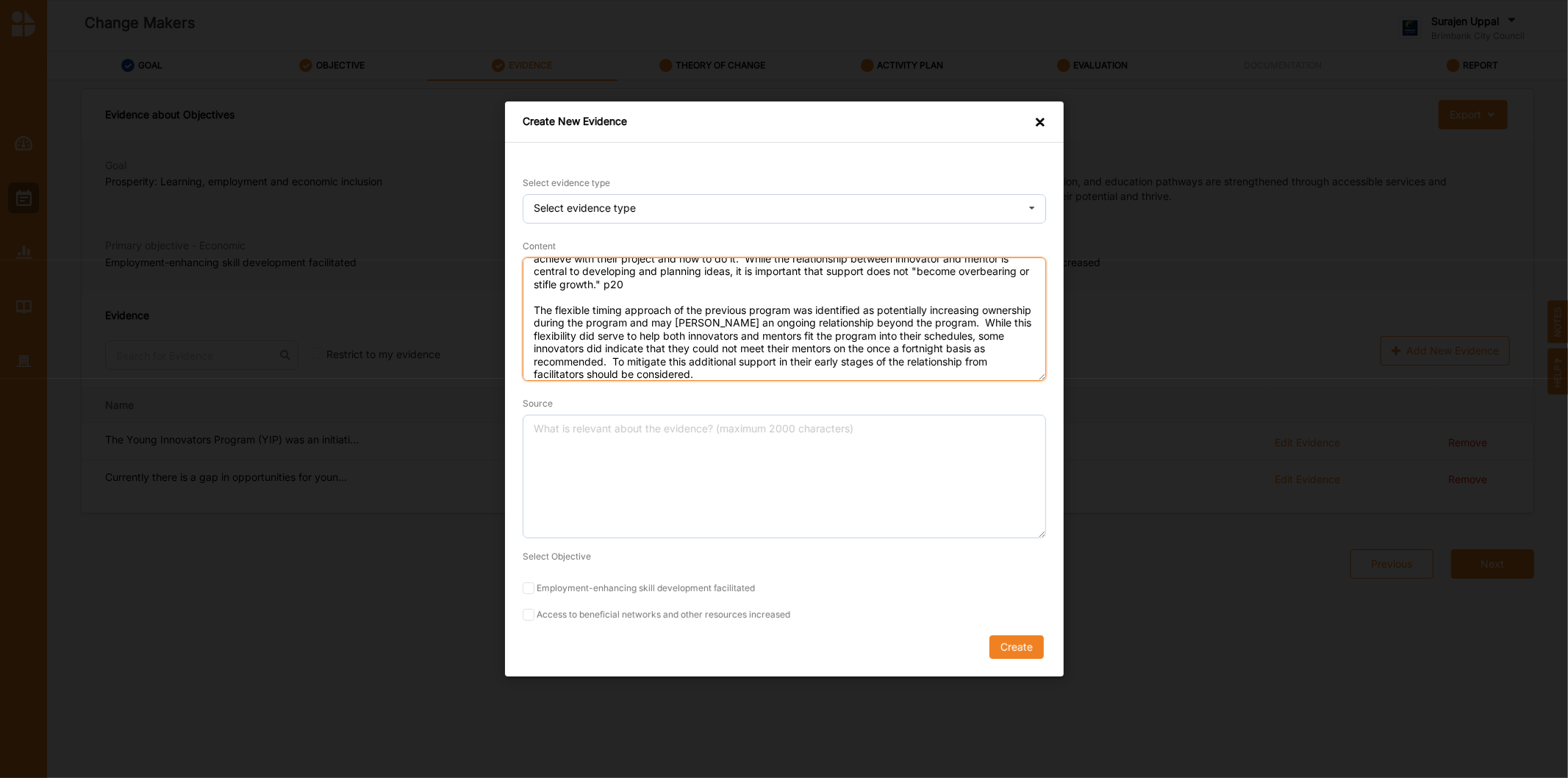
type textarea "Participants reported that mentors were important in helping them to clarify an…"
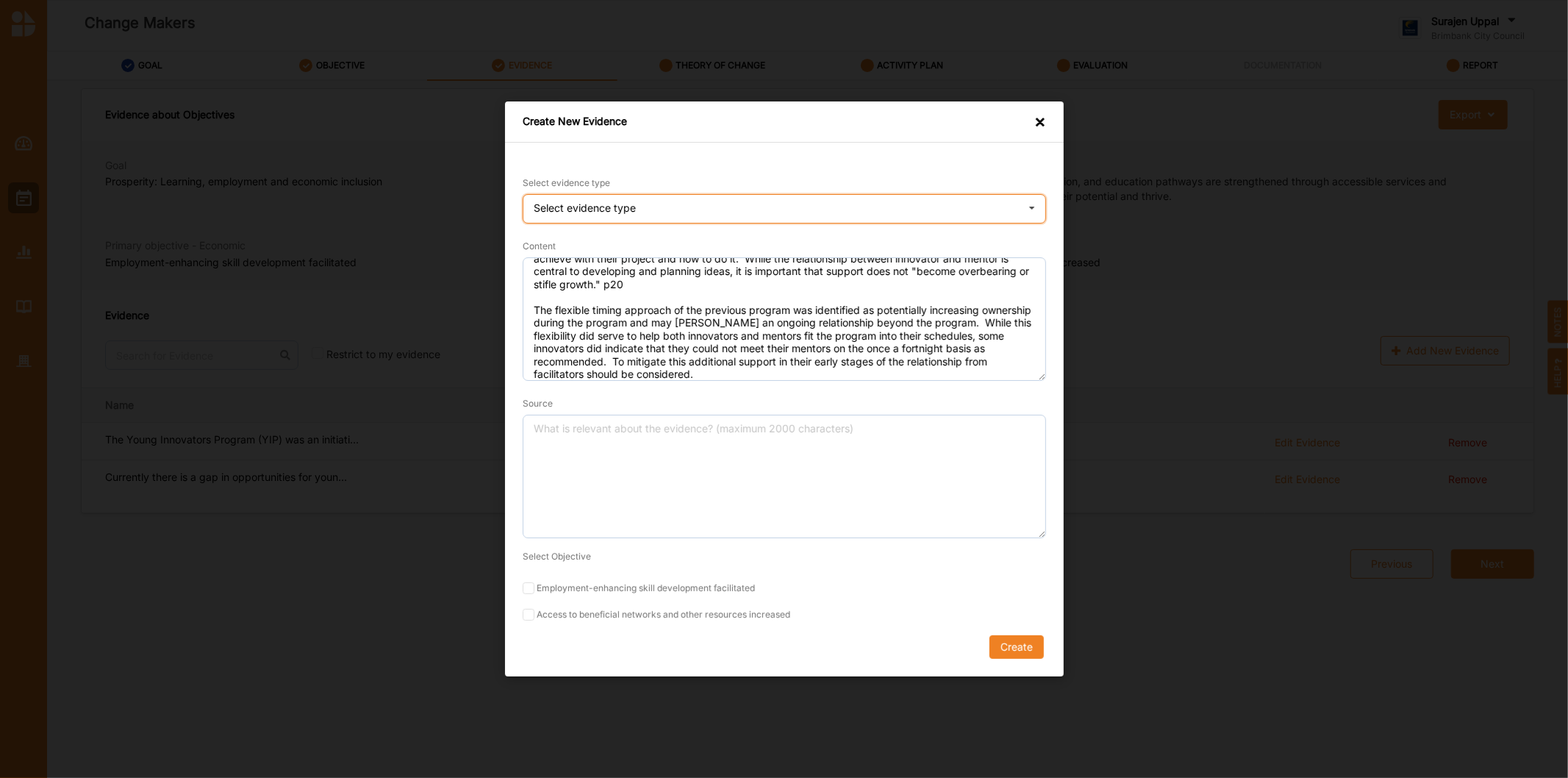
click at [642, 211] on div "Select evidence type Practice Knowledge Published Research Data" at bounding box center [784, 209] width 523 height 30
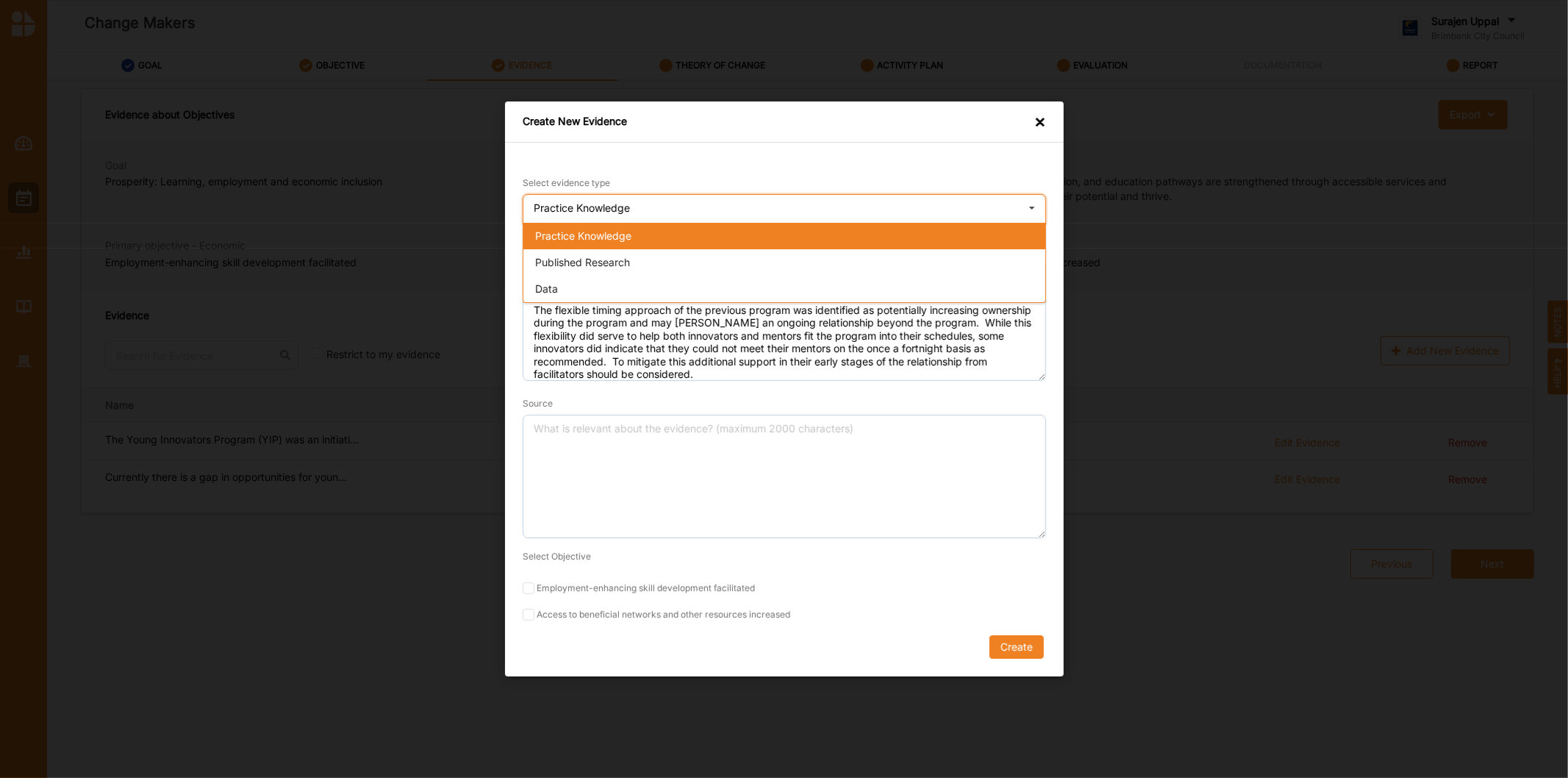
click at [628, 236] on span "Practice Knowledge" at bounding box center [583, 235] width 96 height 13
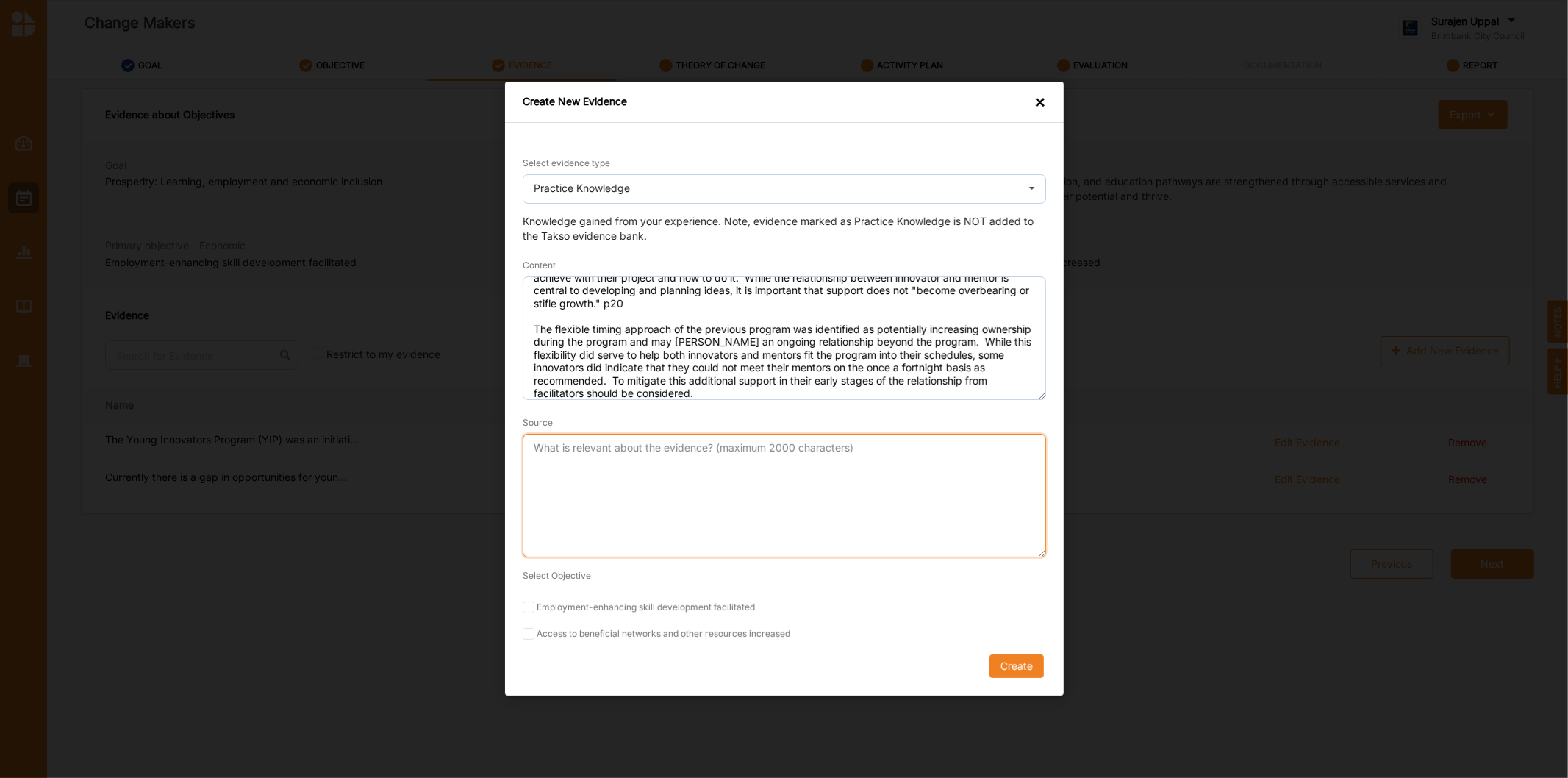
click at [592, 474] on textarea "Source" at bounding box center [784, 496] width 523 height 124
type textarea "YIP Final report"
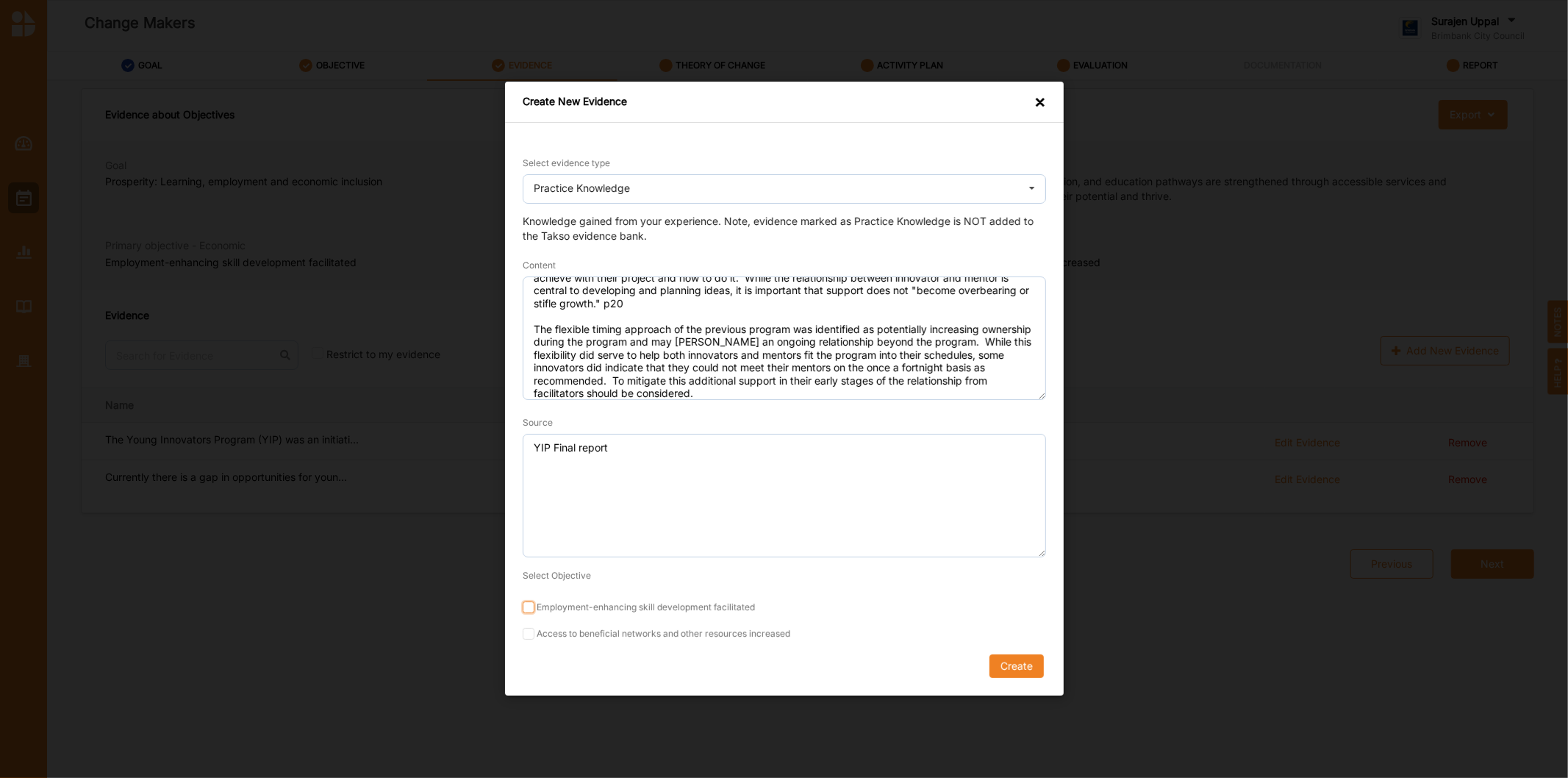
click at [528, 604] on input "Employment-enhancing skill development facilitated" at bounding box center [529, 608] width 12 height 12
checkbox input "true"
click at [526, 637] on input "Access to beneficial networks and other resources increased" at bounding box center [529, 635] width 12 height 12
checkbox input "true"
click at [1005, 677] on button "Create" at bounding box center [1016, 667] width 55 height 24
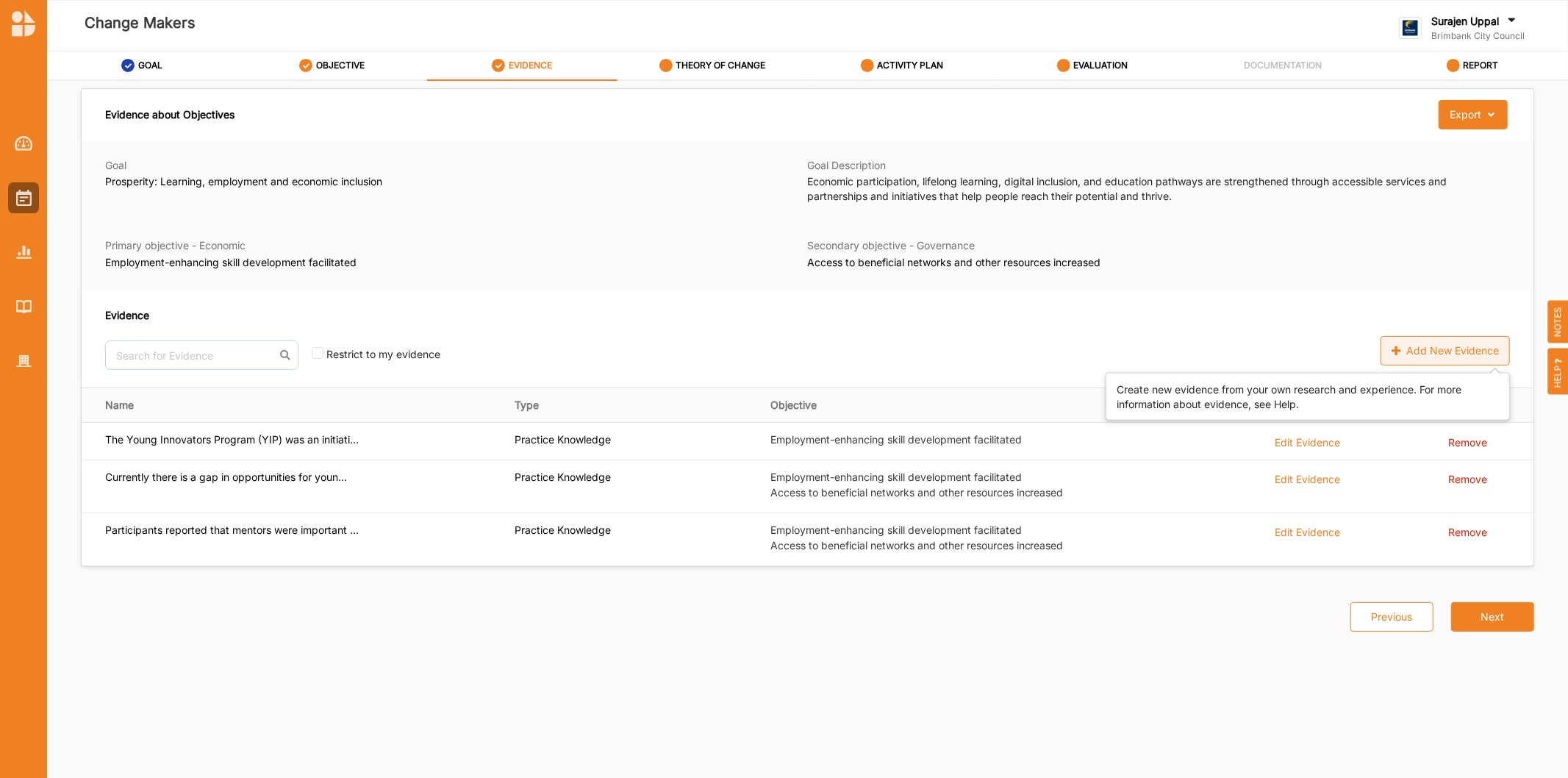
click at [1412, 350] on div "Add New Evidence" at bounding box center [1445, 351] width 129 height 30
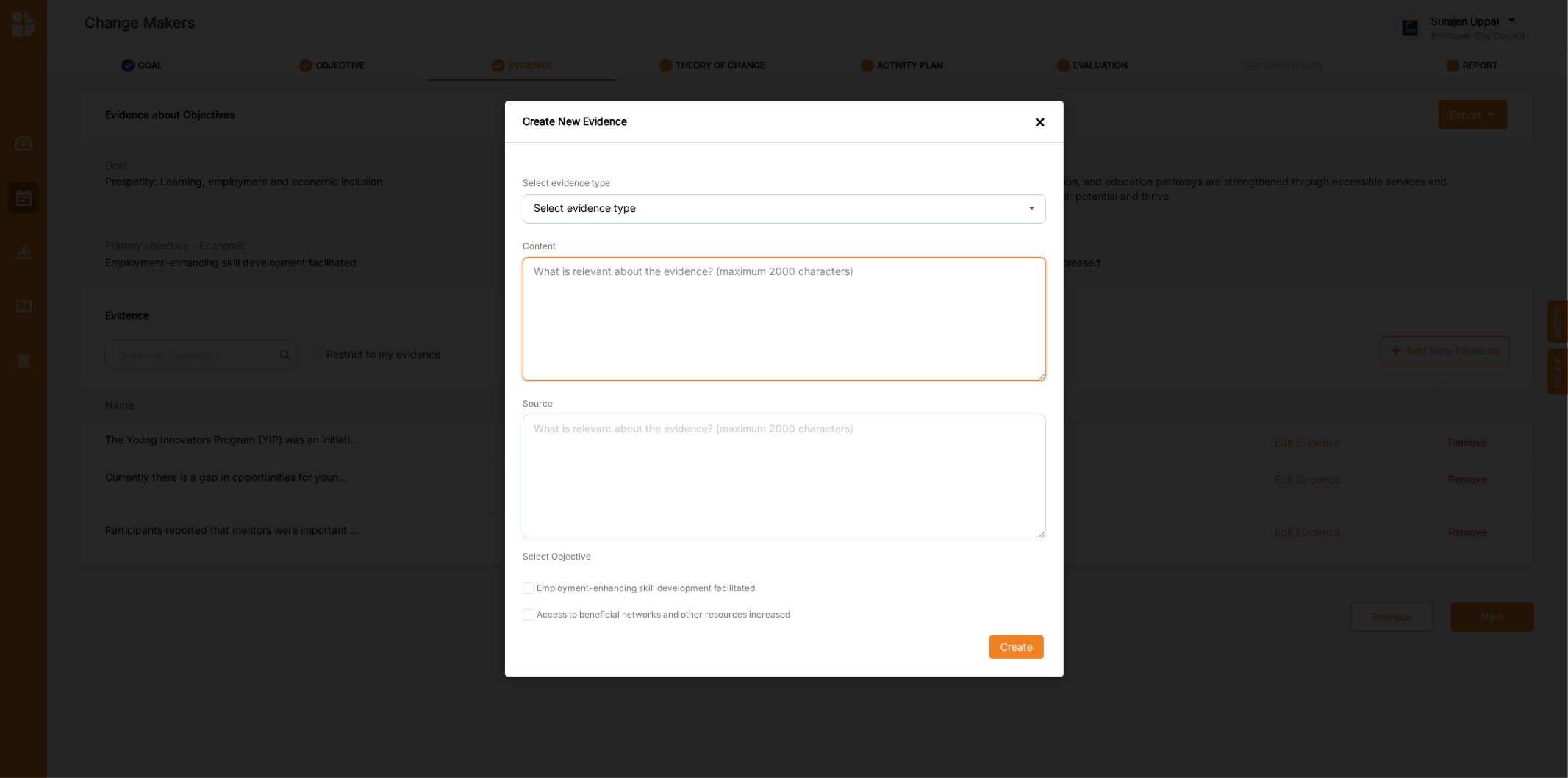
click at [631, 295] on textarea "Content" at bounding box center [784, 319] width 523 height 124
paste textarea "The workshop with KPMG reinforced the importance of financial stability element…"
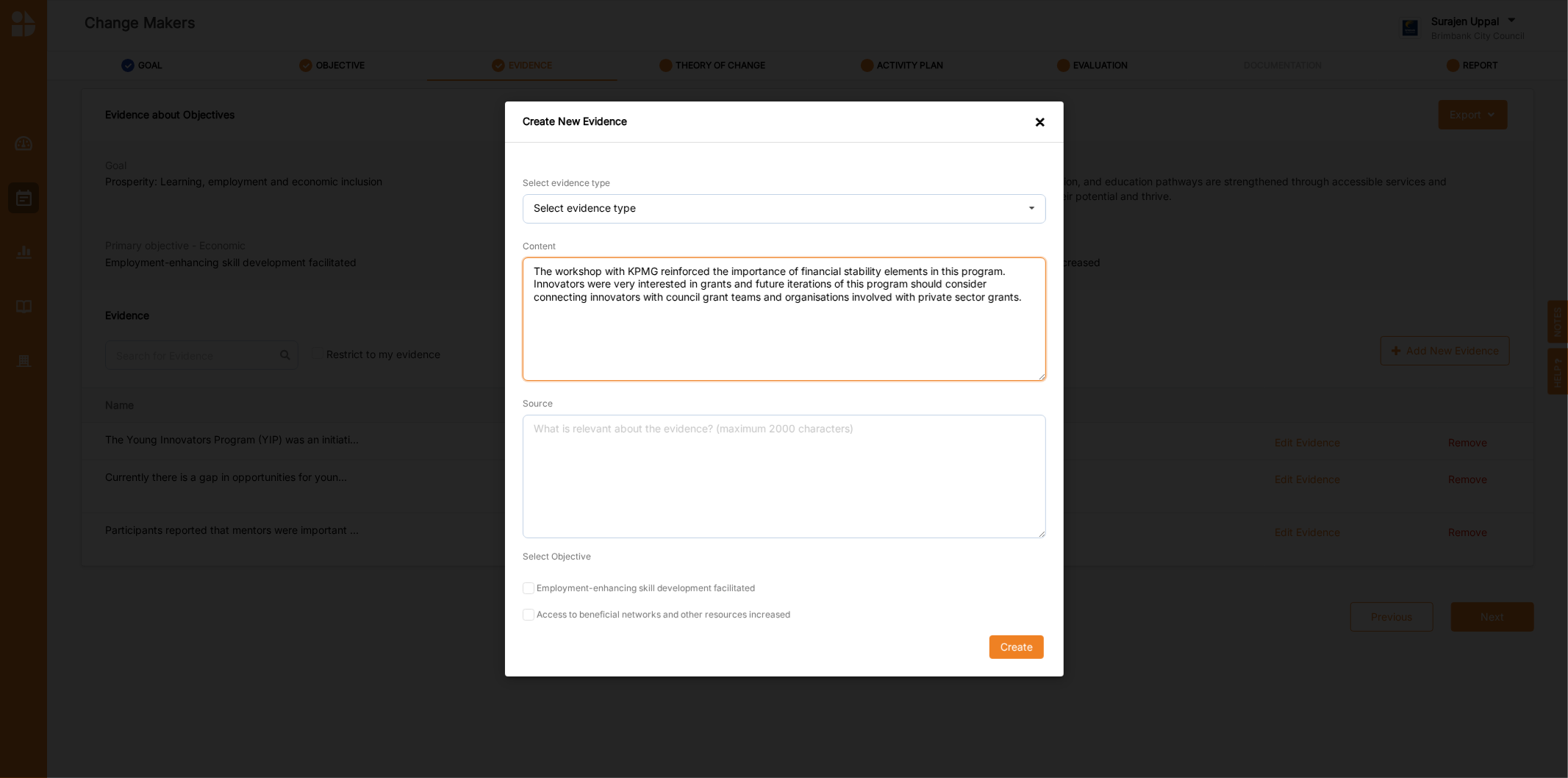
type textarea "The workshop with KPMG reinforced the importance of financial stability element…"
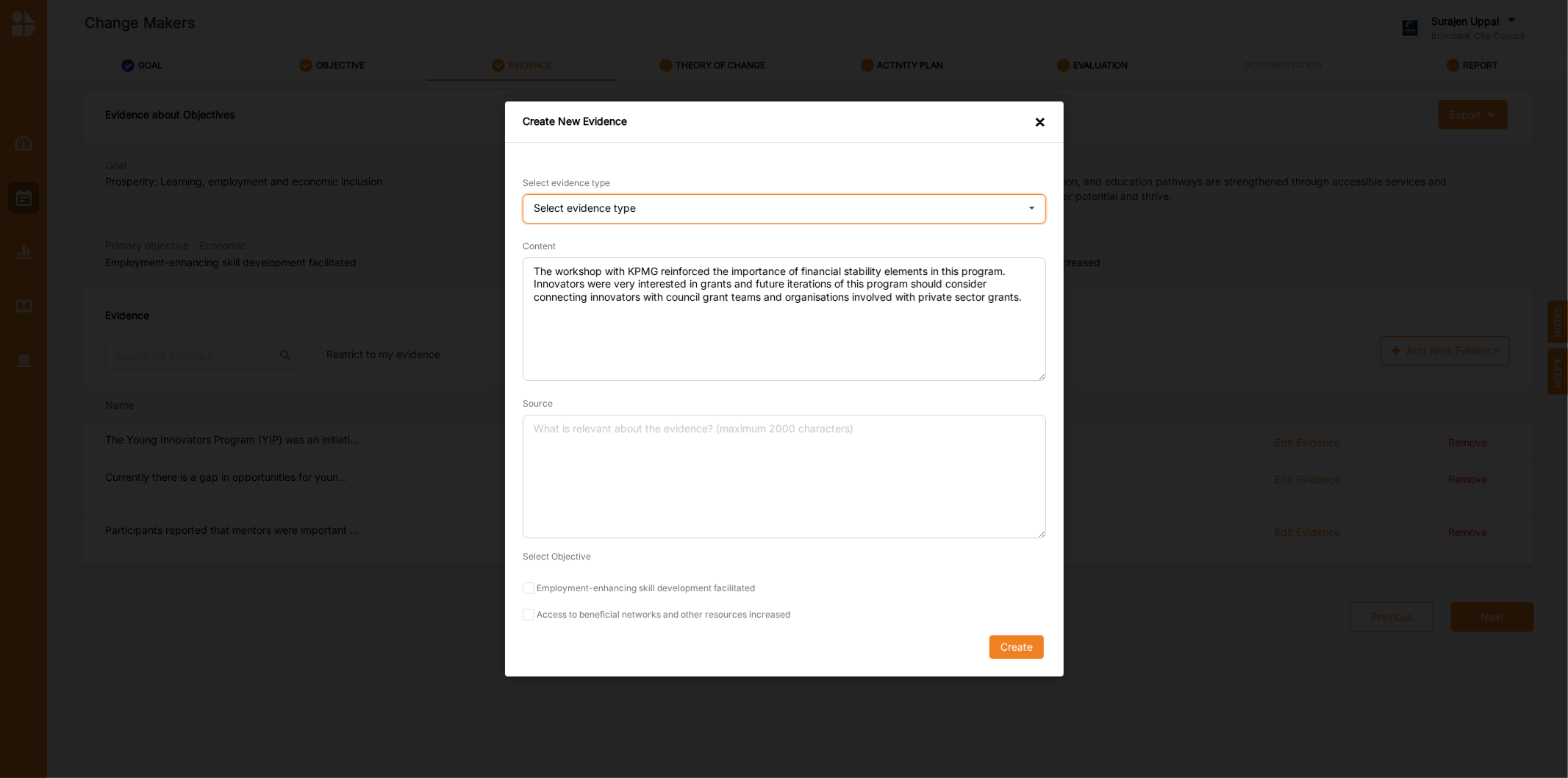
click at [670, 214] on div "Select evidence type Practice Knowledge Published Research Data" at bounding box center [784, 209] width 523 height 30
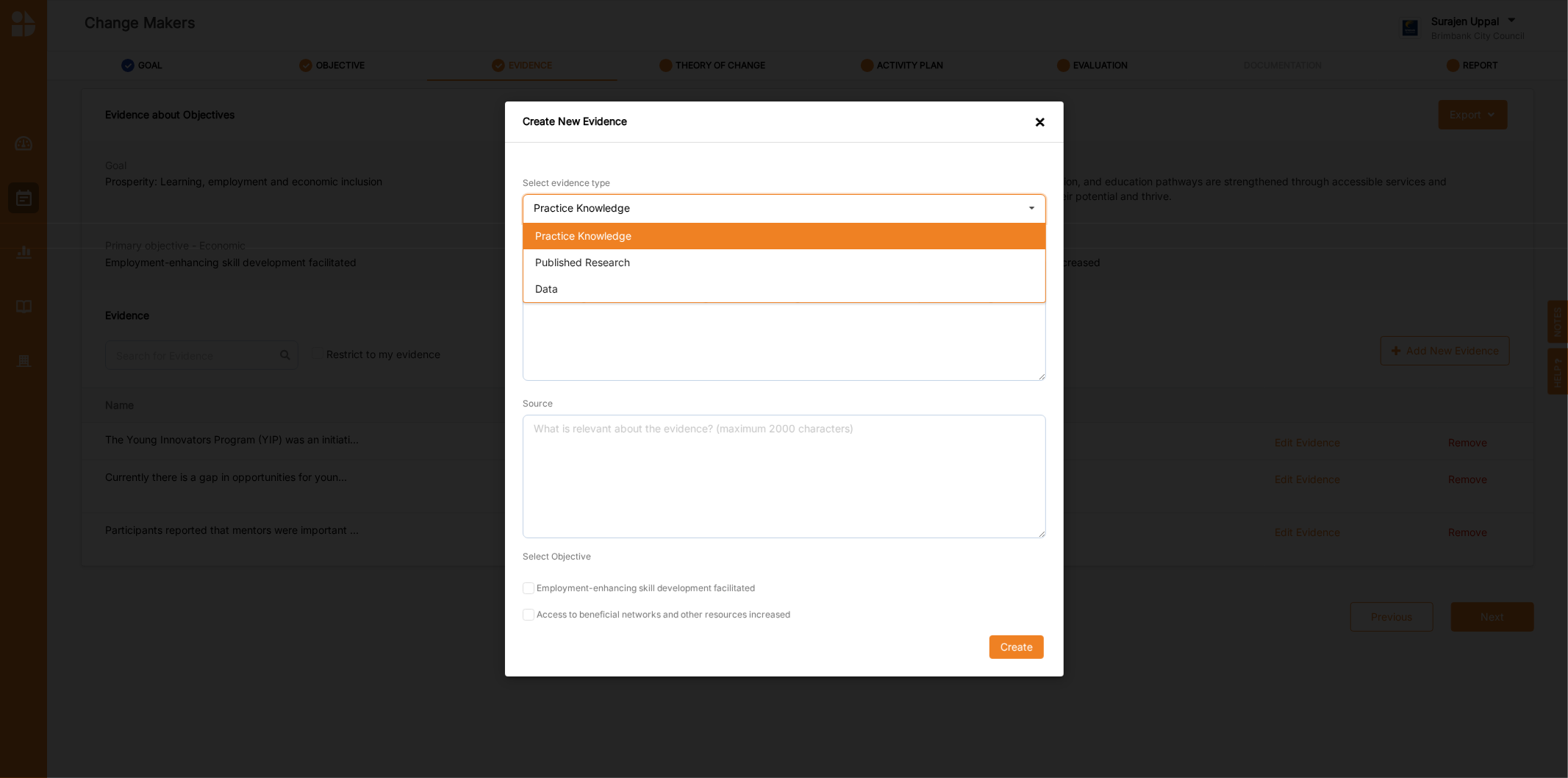
click at [659, 243] on div "Practice Knowledge" at bounding box center [784, 236] width 522 height 27
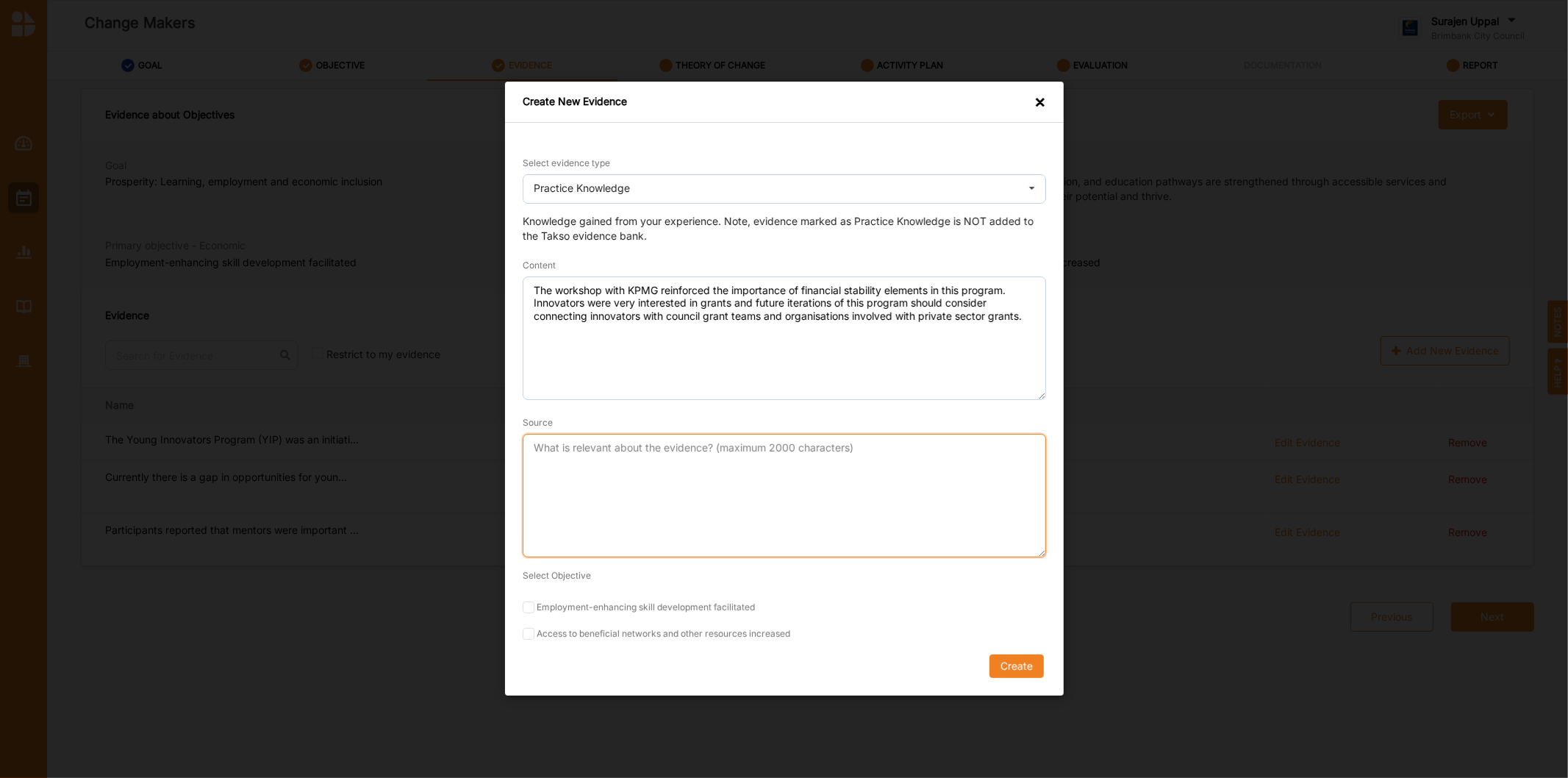
click at [592, 450] on textarea "Source" at bounding box center [784, 496] width 523 height 124
type textarea "YIP Final Report"
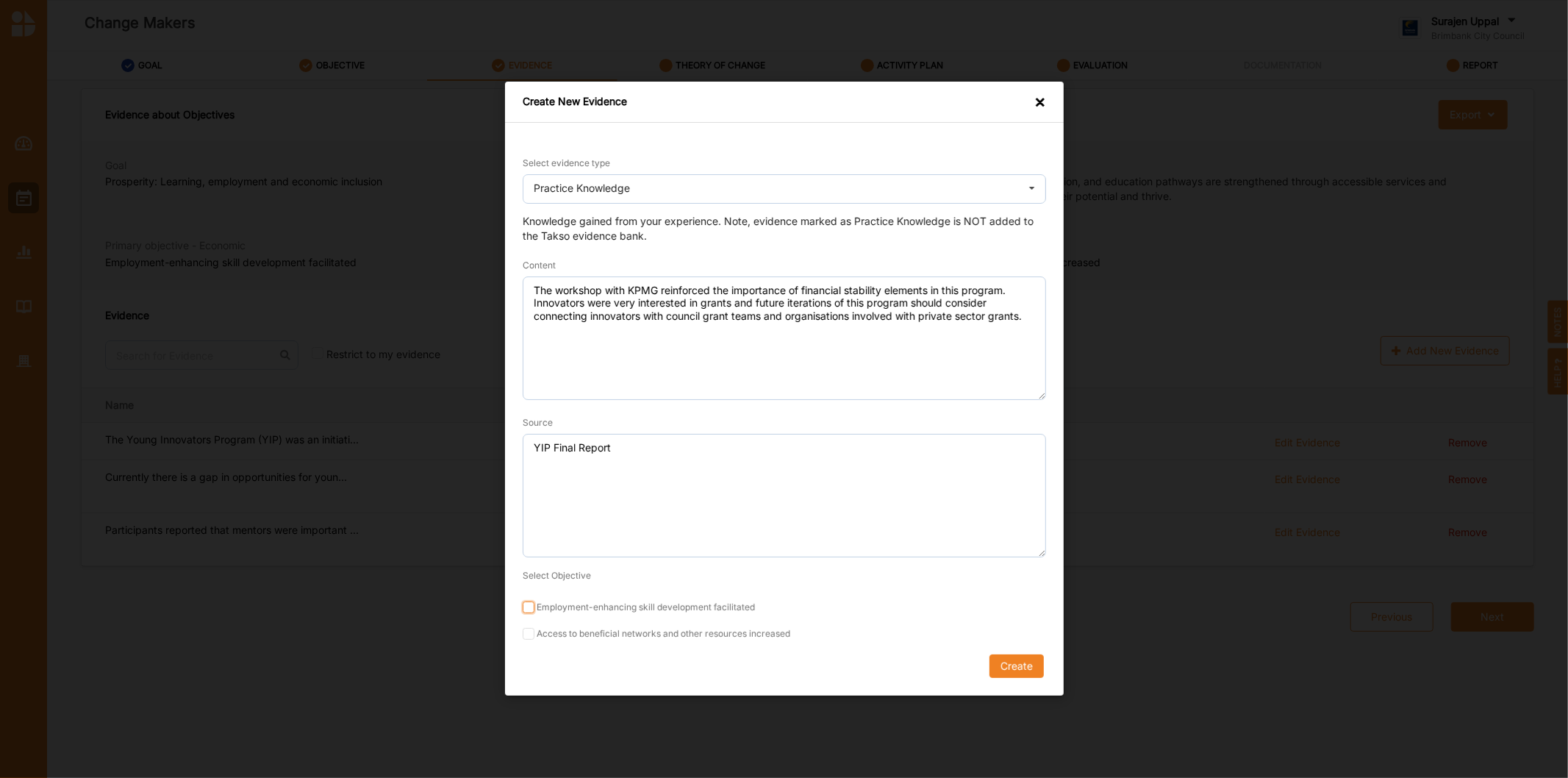
click at [523, 607] on input "Employment-enhancing skill development facilitated" at bounding box center [529, 608] width 12 height 12
checkbox input "true"
click at [529, 635] on input "Access to beneficial networks and other resources increased" at bounding box center [529, 635] width 12 height 12
checkbox input "true"
click at [1017, 666] on button "Create" at bounding box center [1016, 667] width 55 height 24
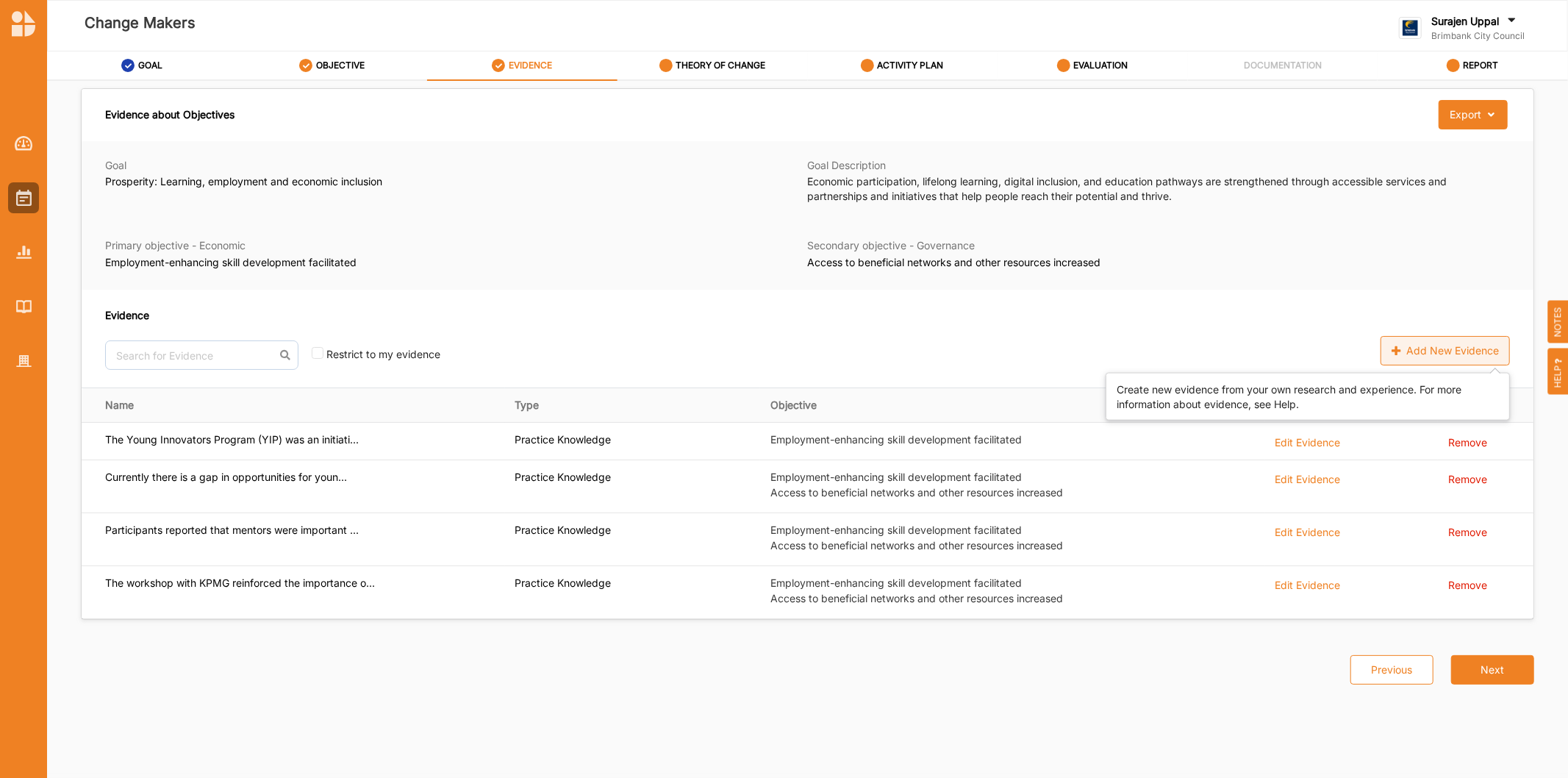
click at [1467, 347] on div "Add New Evidence" at bounding box center [1445, 351] width 129 height 30
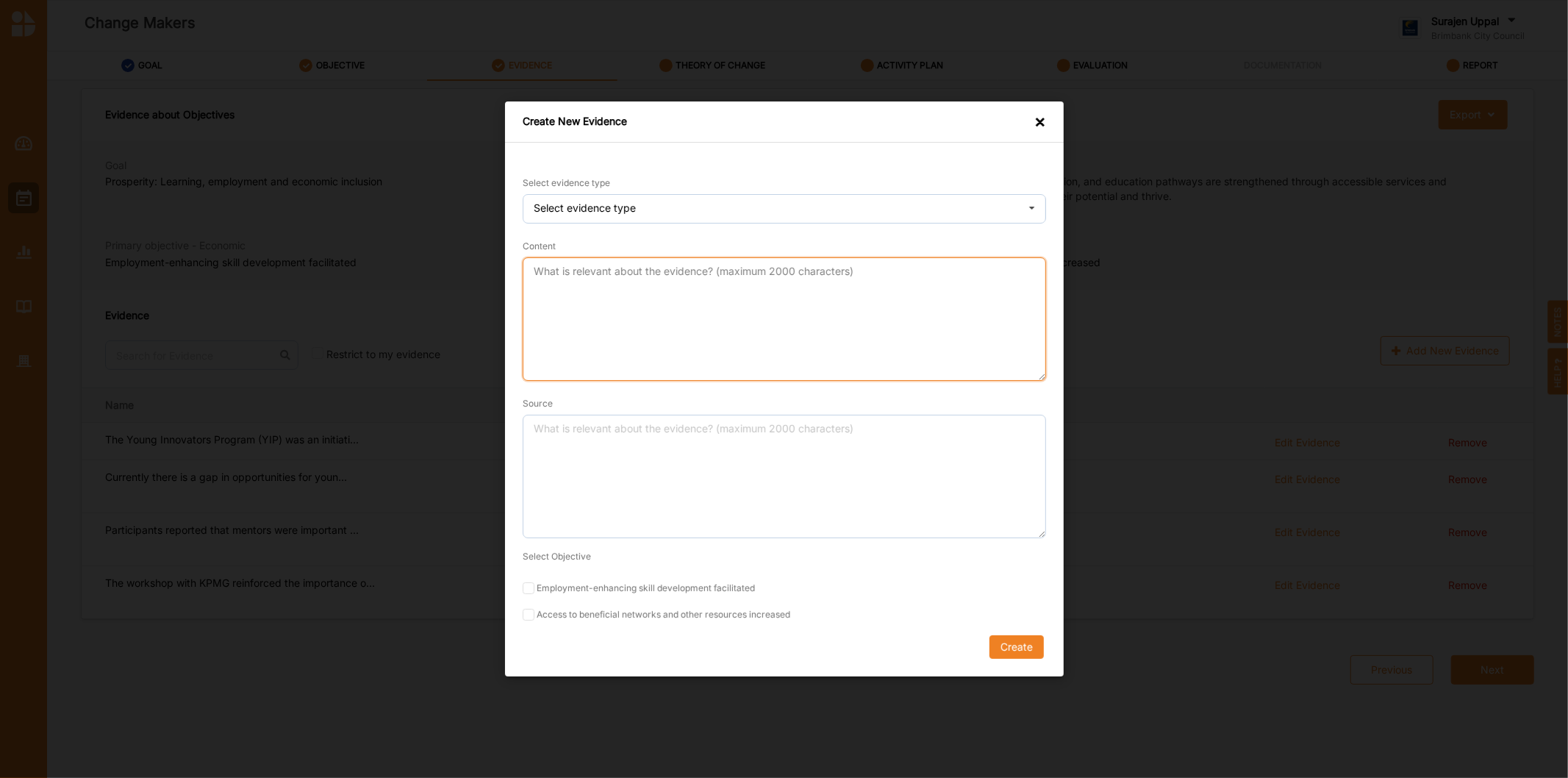
click at [650, 300] on textarea "Content" at bounding box center [784, 319] width 523 height 124
paste textarea "As the program is a 6 month commitment, it is essential for maintaining open li…"
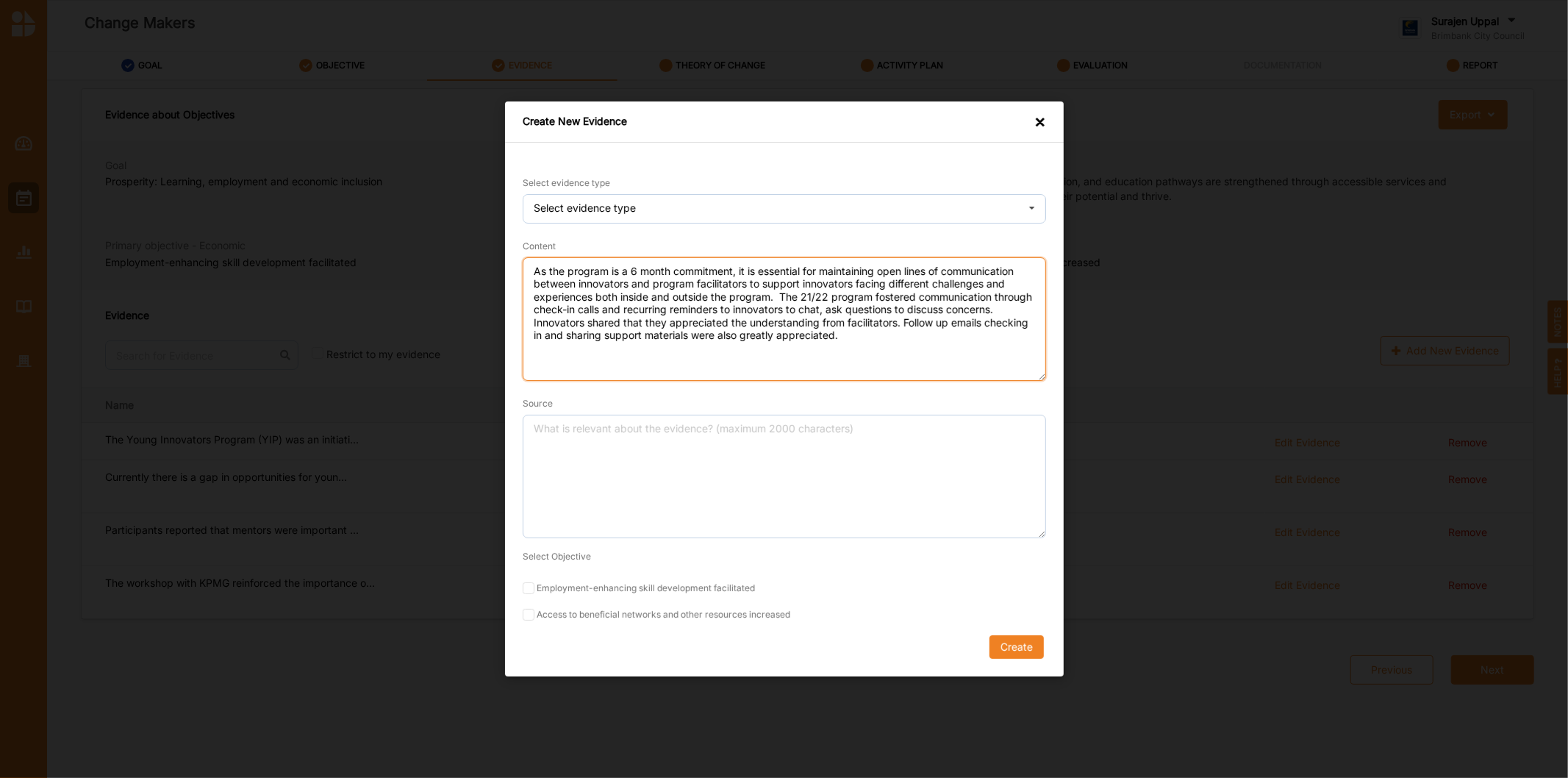
type textarea "As the program is a 6 month commitment, it is essential for maintaining open li…"
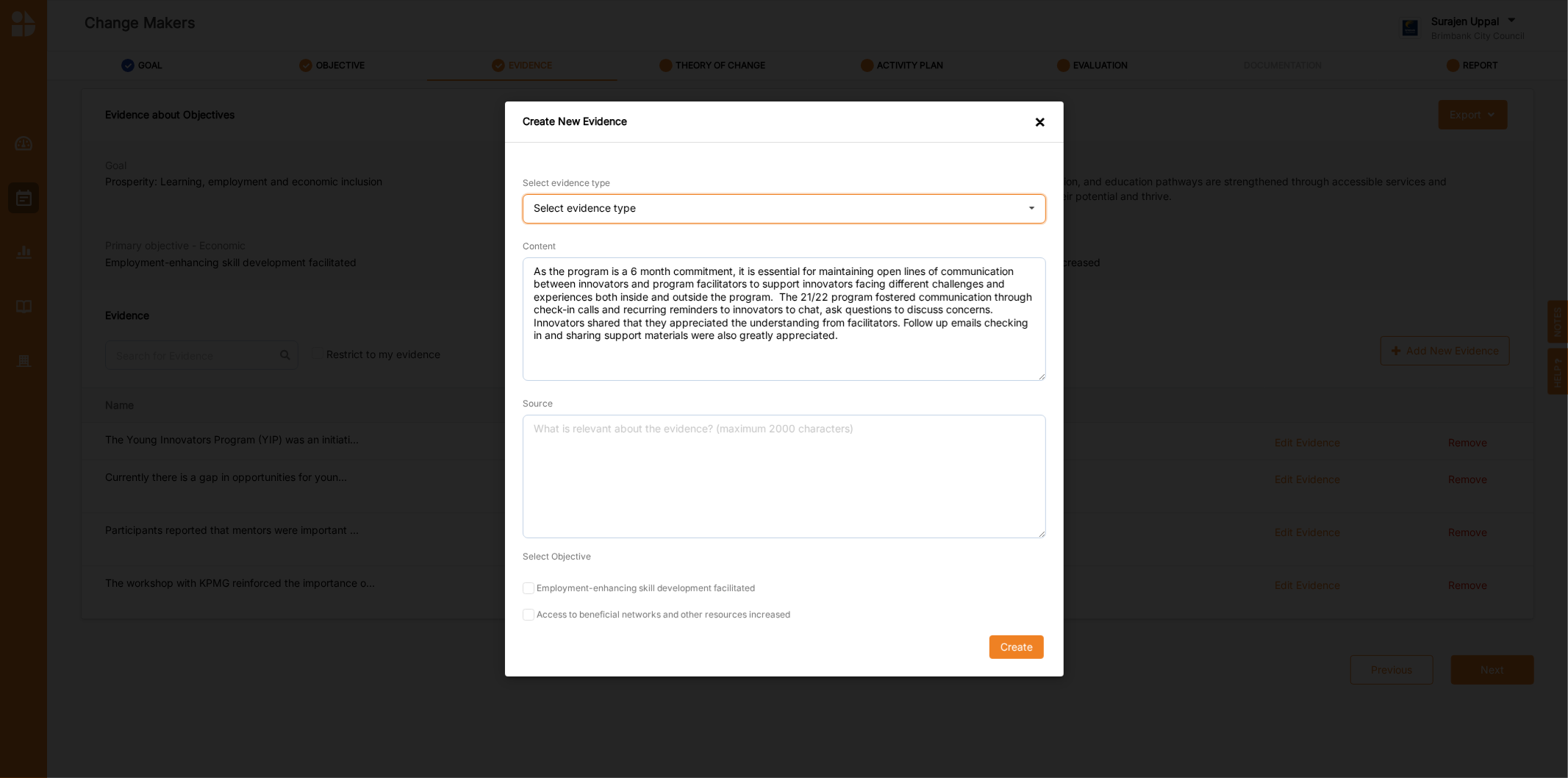
click at [676, 204] on div "Select evidence type Practice Knowledge Published Research Data" at bounding box center [784, 209] width 523 height 30
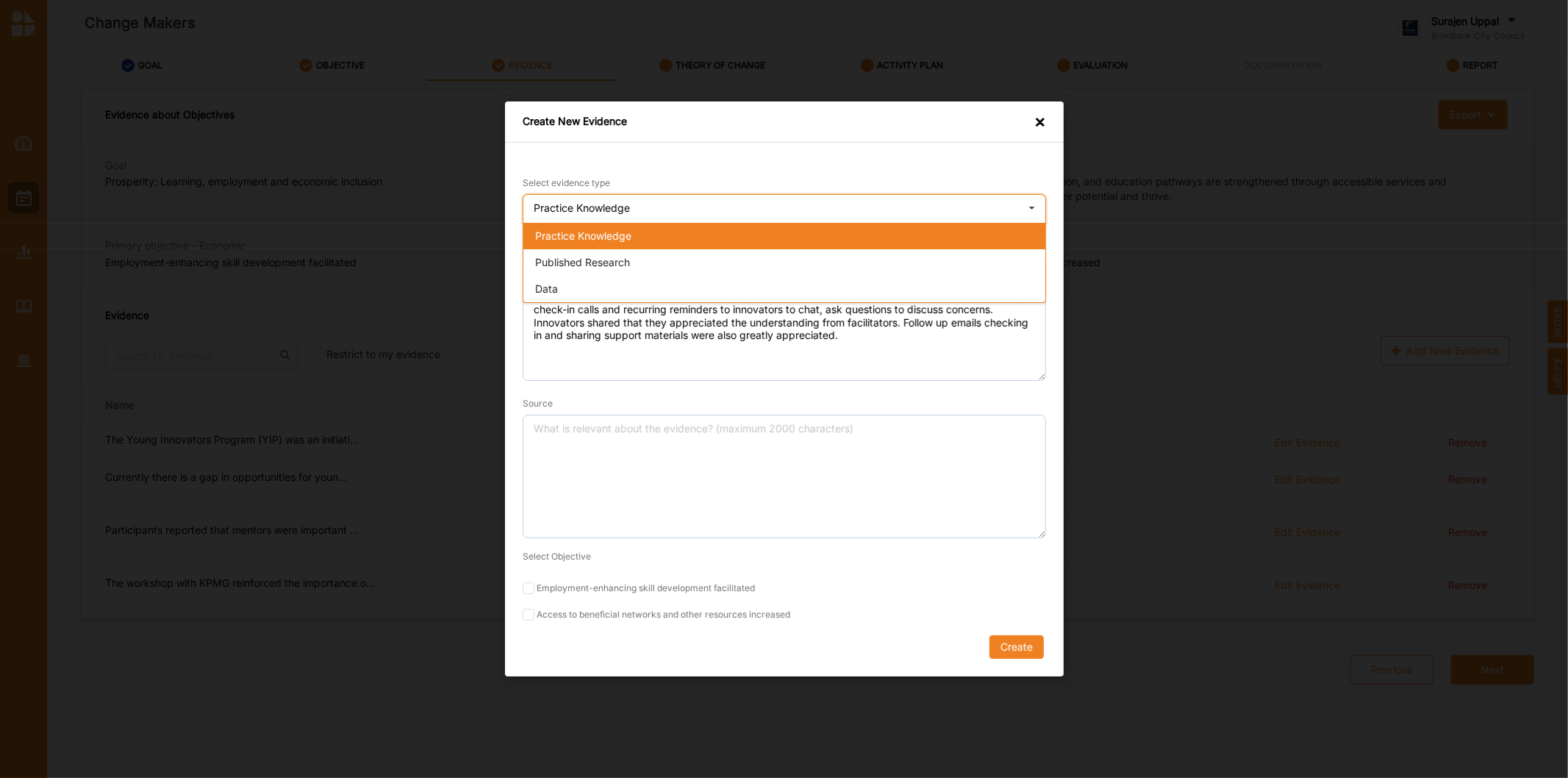
click at [653, 239] on div "Practice Knowledge" at bounding box center [784, 236] width 522 height 27
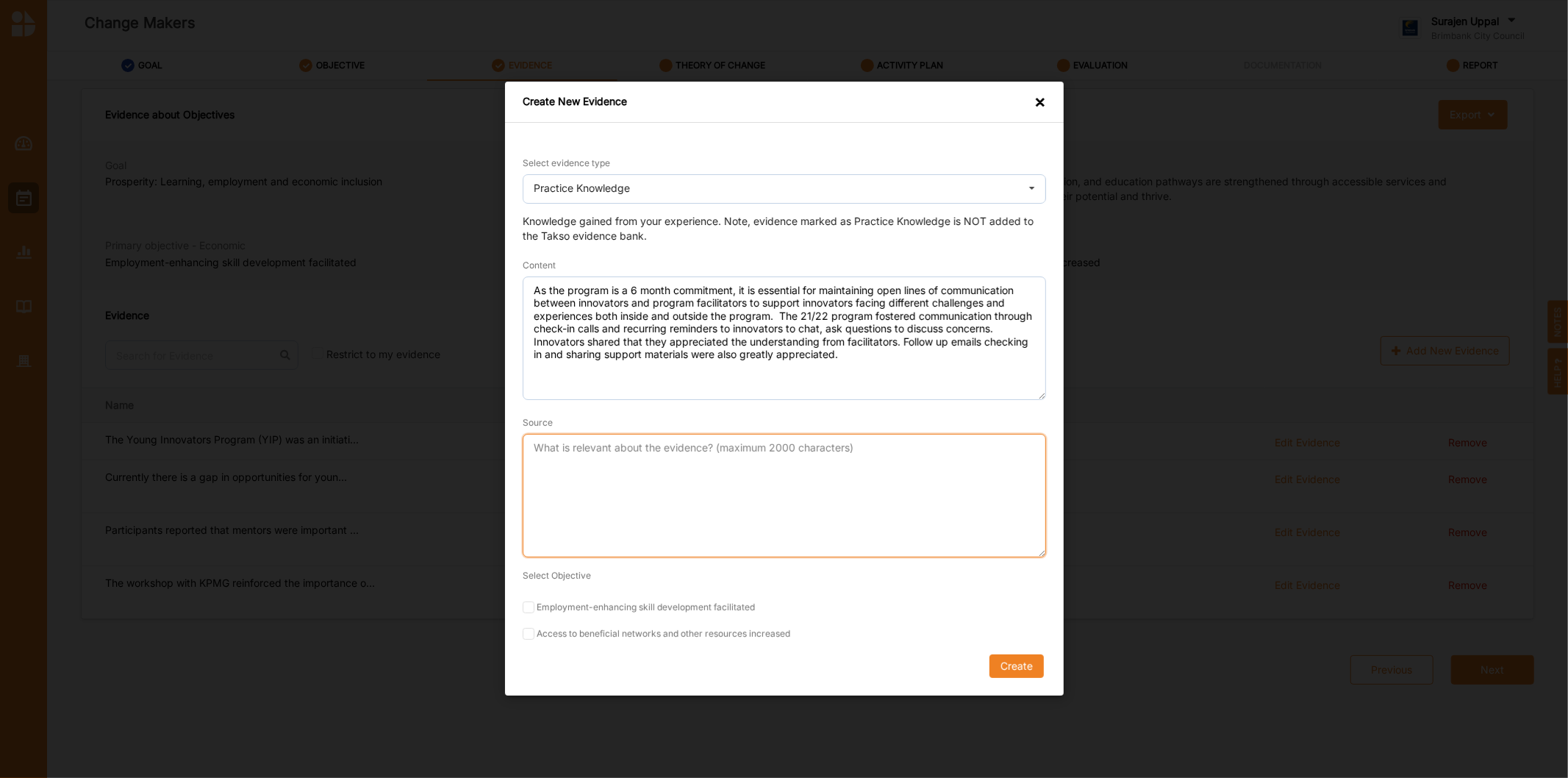
click at [623, 467] on textarea "Source" at bounding box center [784, 496] width 523 height 124
type textarea "YIP Final Report"
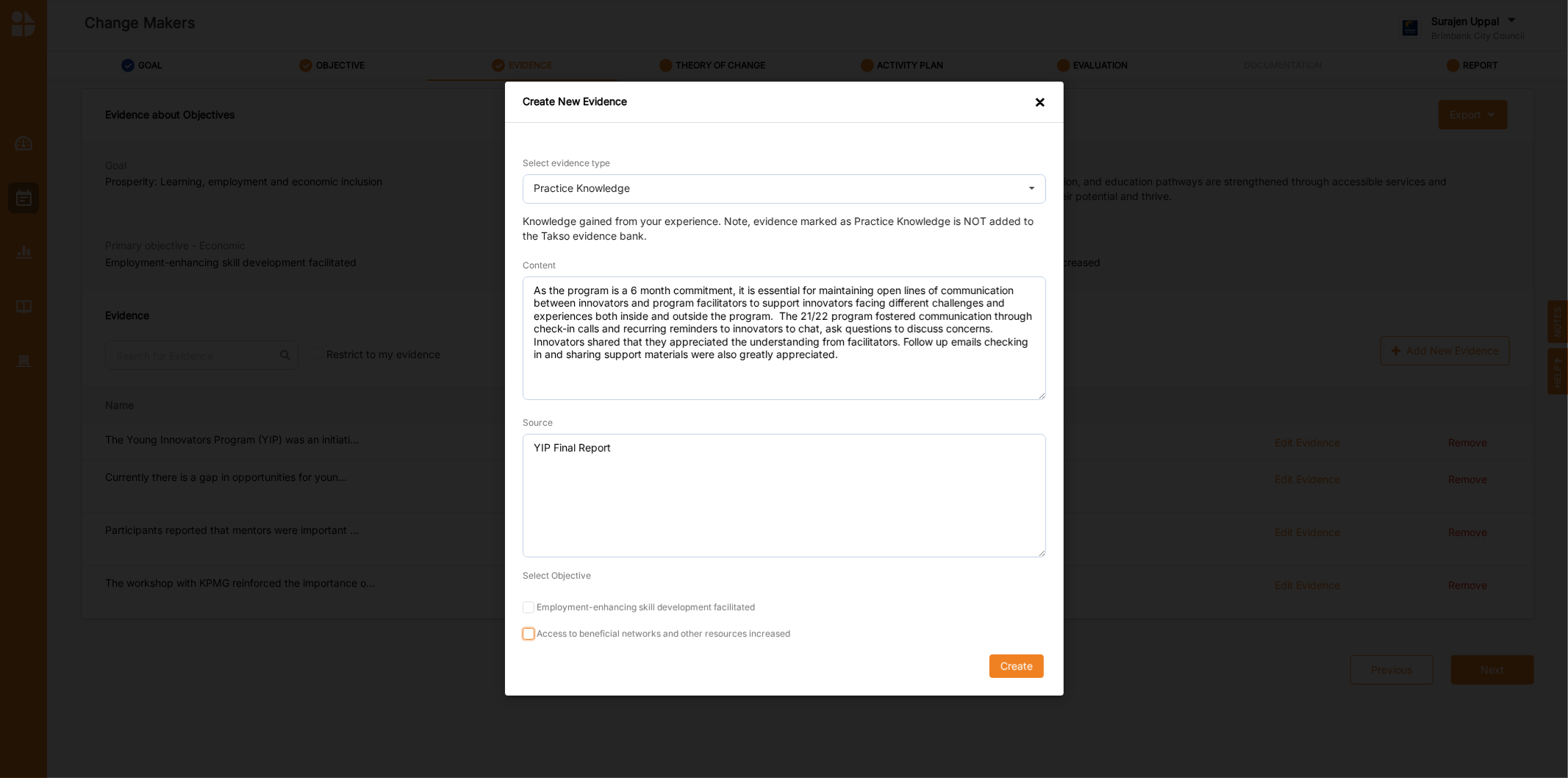
click at [526, 640] on input "Access to beneficial networks and other resources increased" at bounding box center [529, 635] width 12 height 12
checkbox input "true"
click at [1008, 663] on button "Create" at bounding box center [1016, 667] width 55 height 24
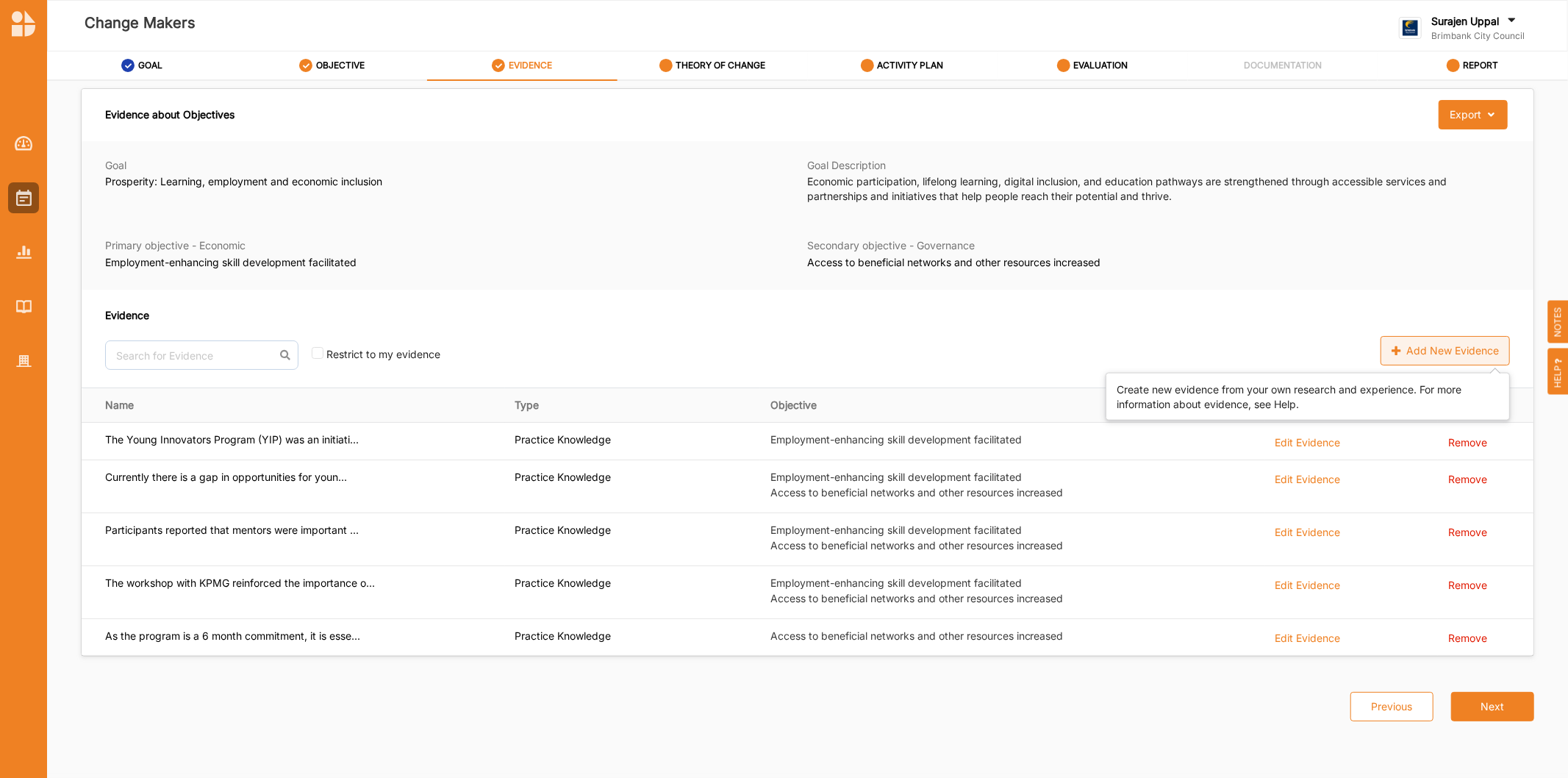
click at [1445, 364] on div "Add New Evidence" at bounding box center [1445, 351] width 129 height 30
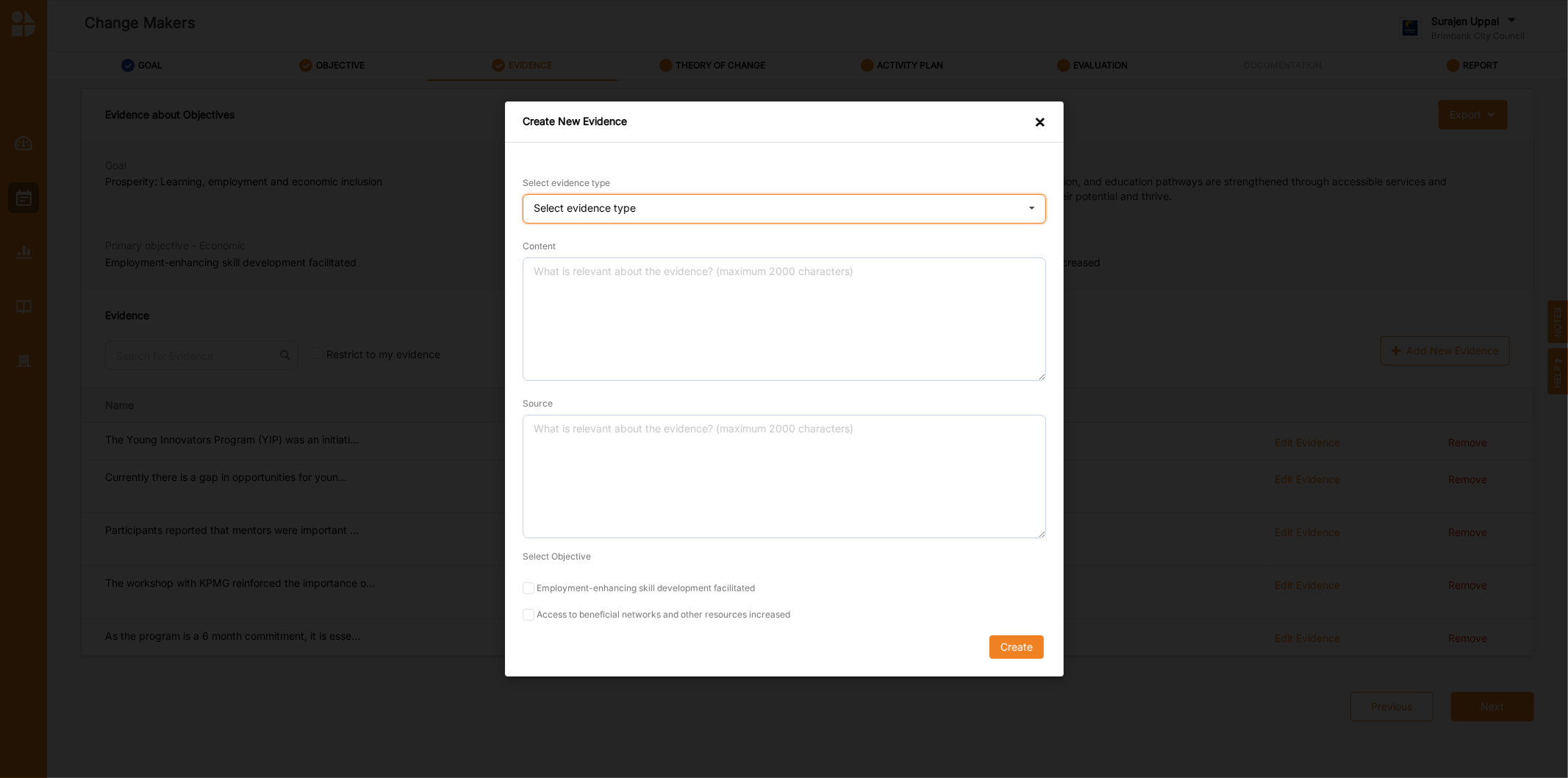
click at [739, 203] on div "Select evidence type Practice Knowledge Published Research Data" at bounding box center [784, 209] width 523 height 30
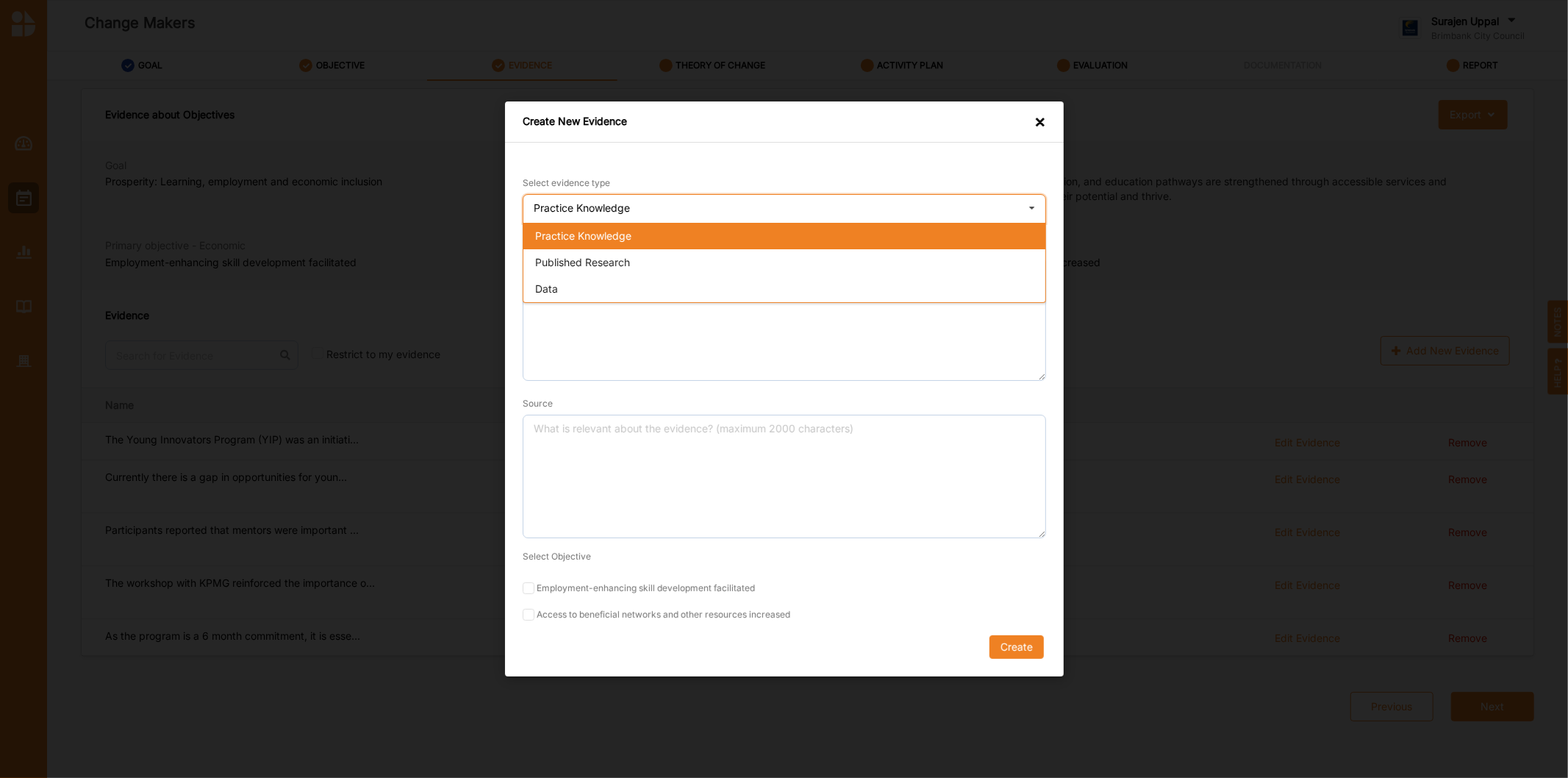
click at [744, 216] on div "Practice Knowledge Practice Knowledge Published Research Data" at bounding box center [784, 209] width 523 height 30
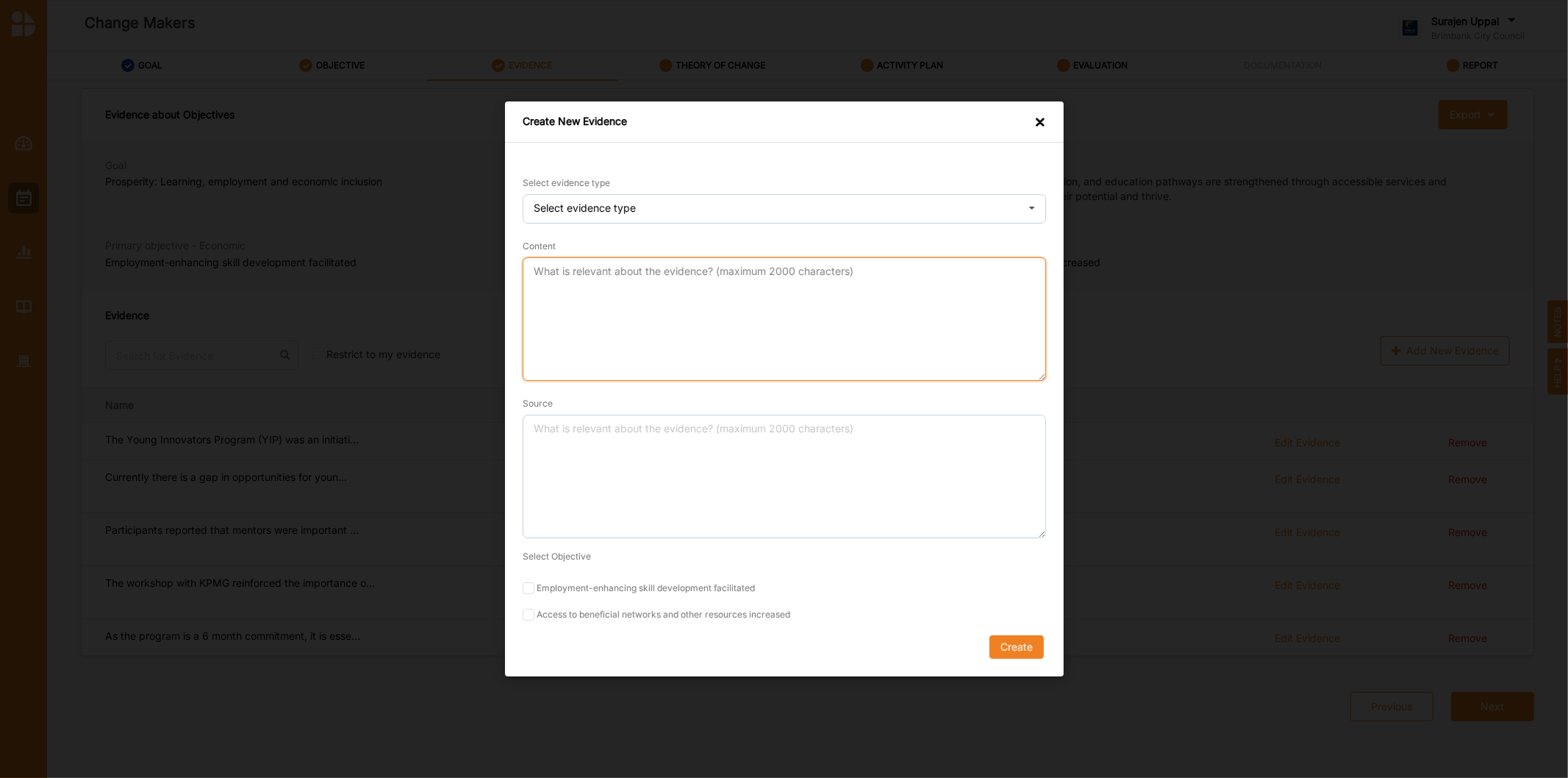
click at [679, 306] on textarea "Content" at bounding box center [784, 319] width 523 height 124
paste textarea "The YIP program provided opportunities for innovators to connect with community…"
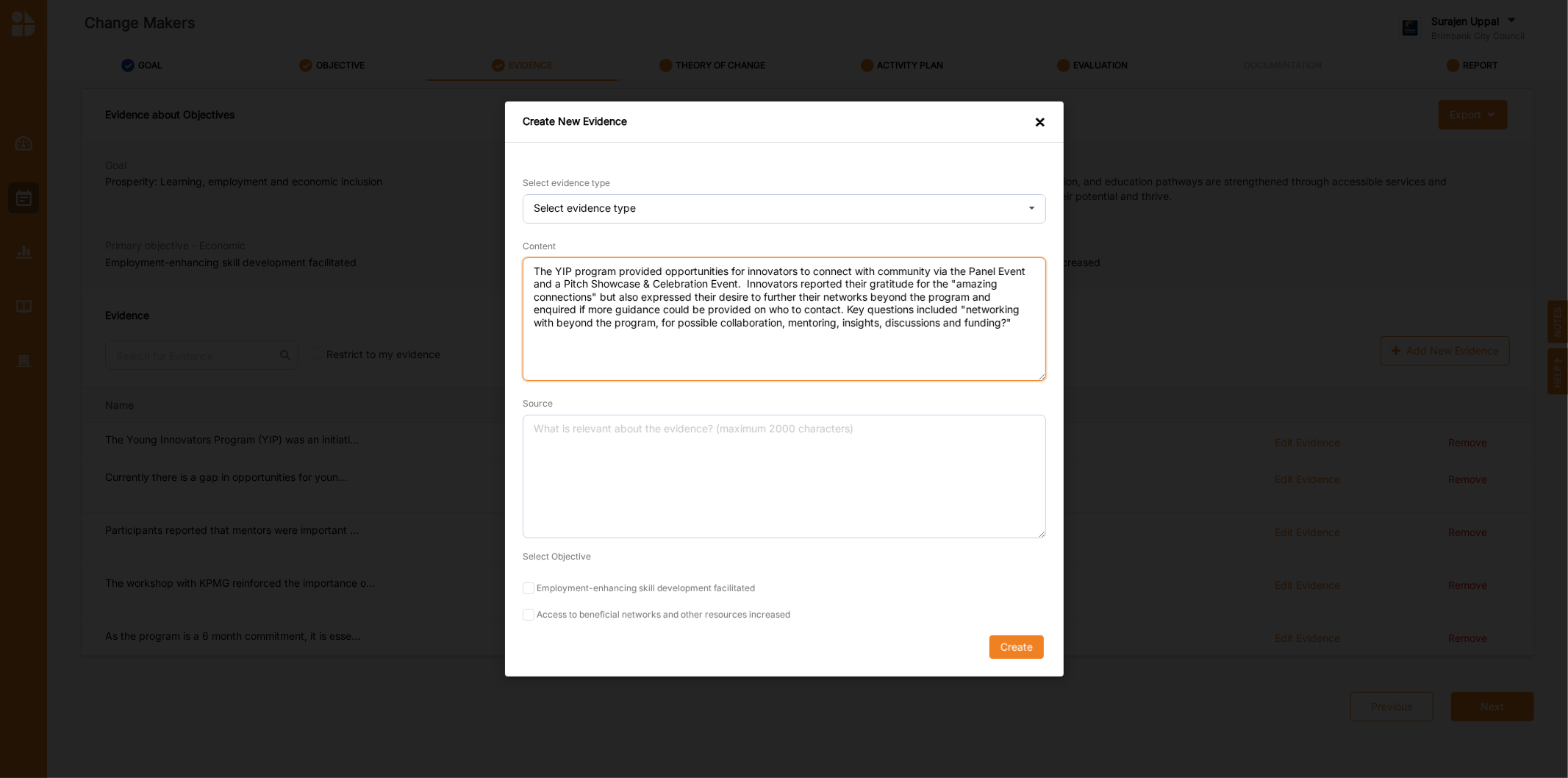
type textarea "The YIP program provided opportunities for innovators to connect with community…"
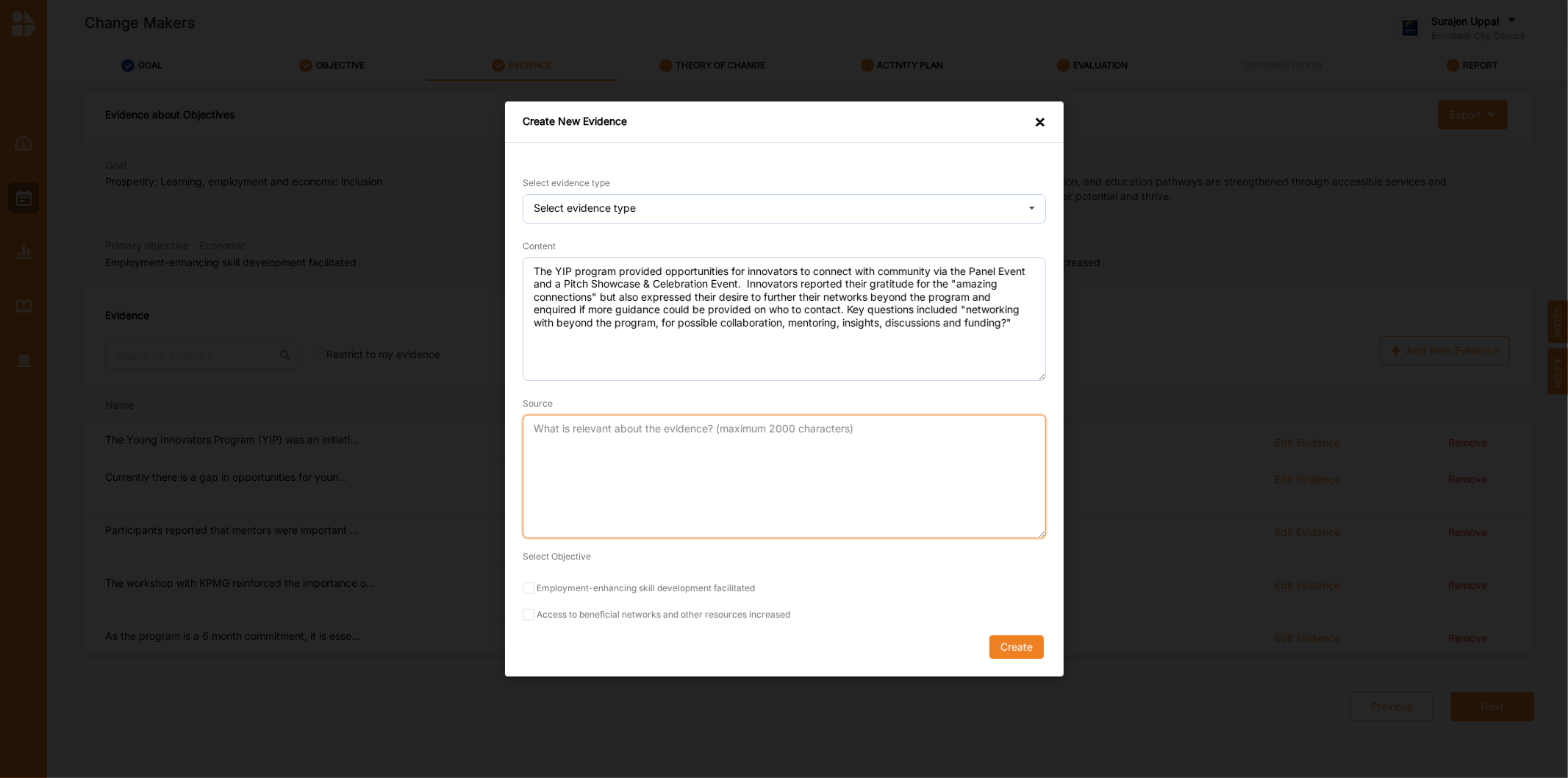
click at [644, 456] on textarea "Source" at bounding box center [784, 476] width 523 height 124
type textarea "A"
type textarea "U"
type textarea "YIP Final report"
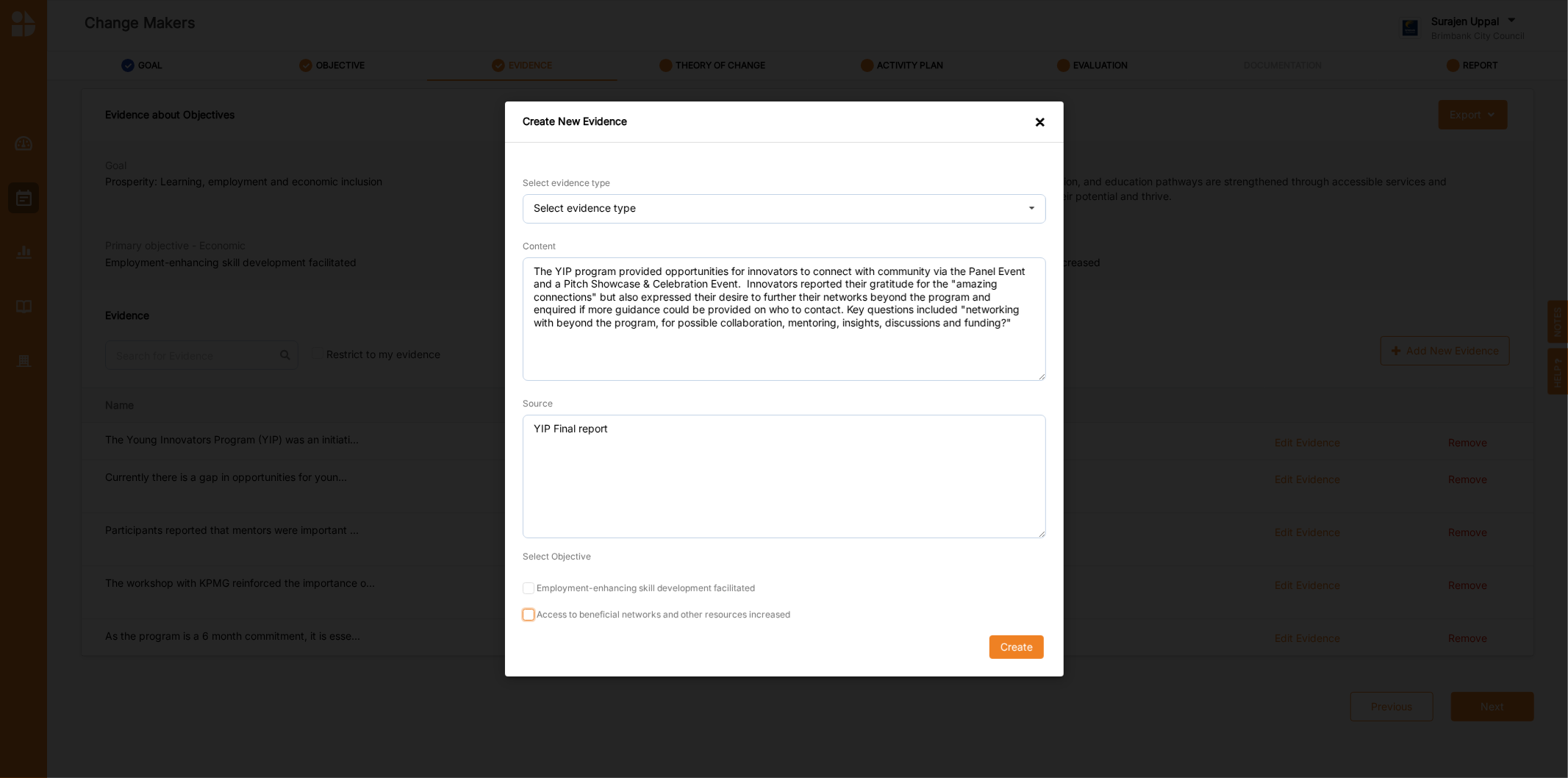
click at [529, 615] on input "Access to beneficial networks and other resources increased" at bounding box center [529, 615] width 12 height 12
checkbox input "true"
click at [1036, 648] on button "Create" at bounding box center [1016, 647] width 55 height 24
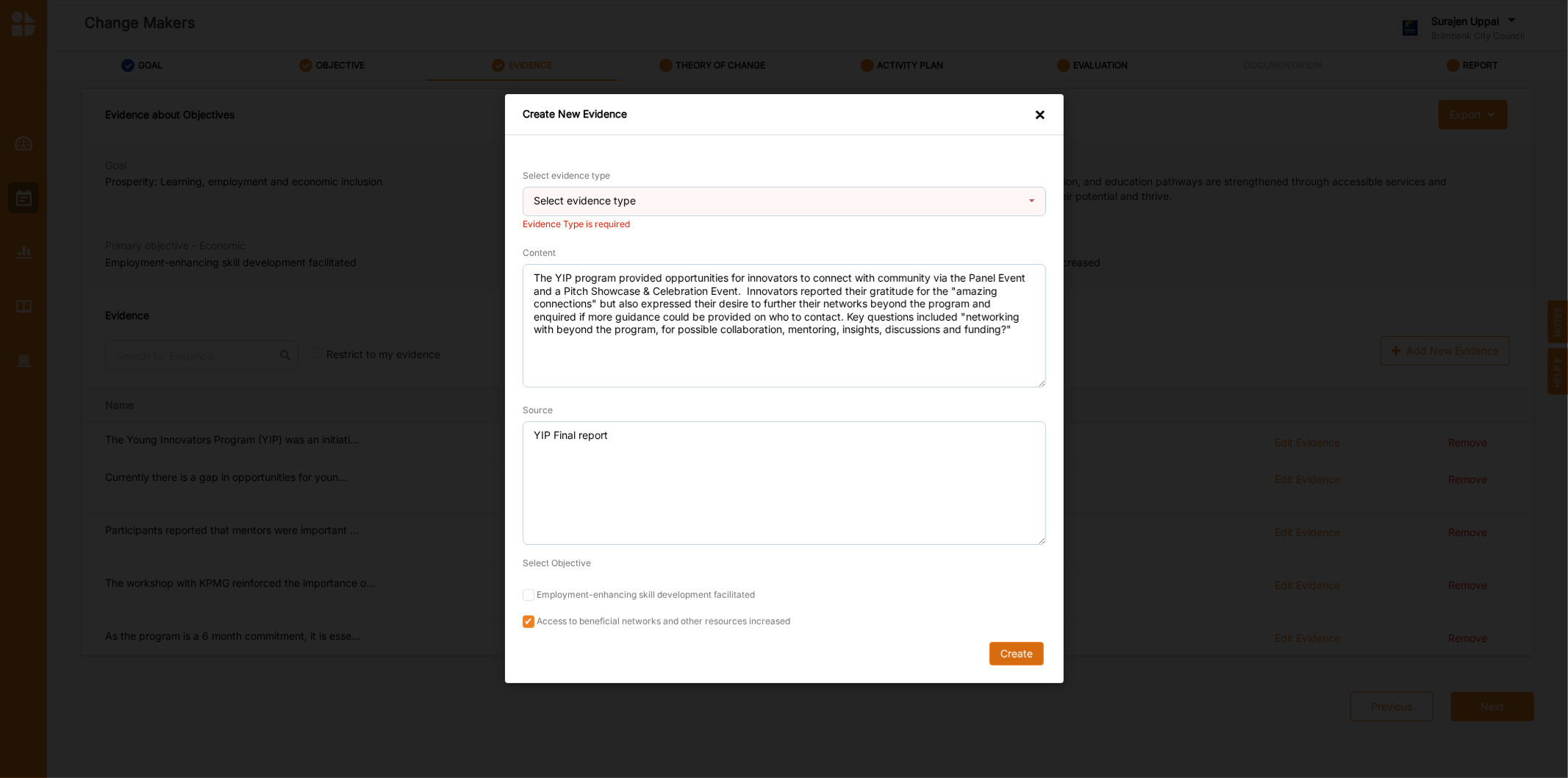
click at [1009, 656] on button "Create" at bounding box center [1016, 654] width 55 height 24
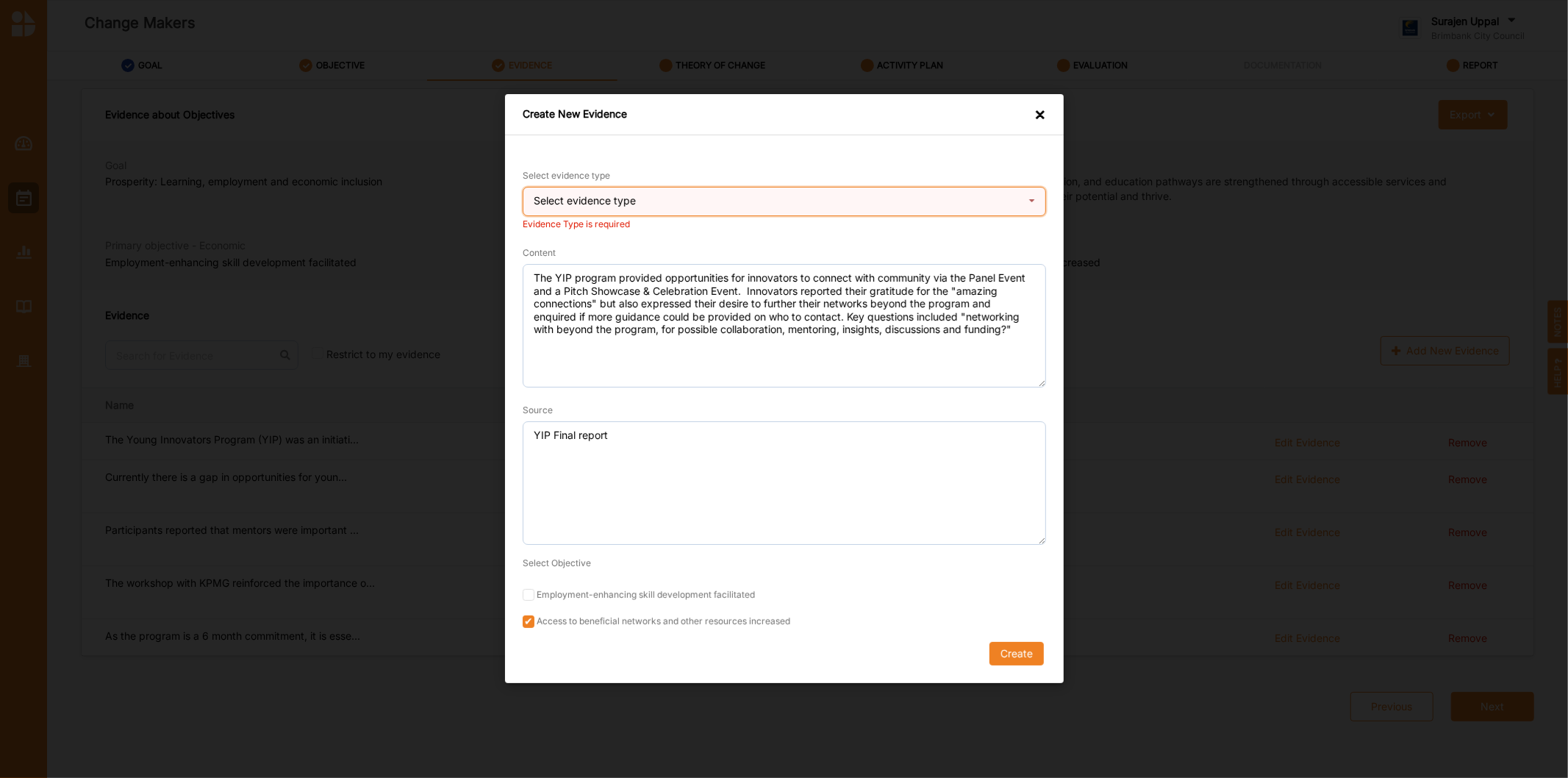
click at [718, 192] on div "Select evidence type Practice Knowledge Published Research Data" at bounding box center [784, 202] width 523 height 30
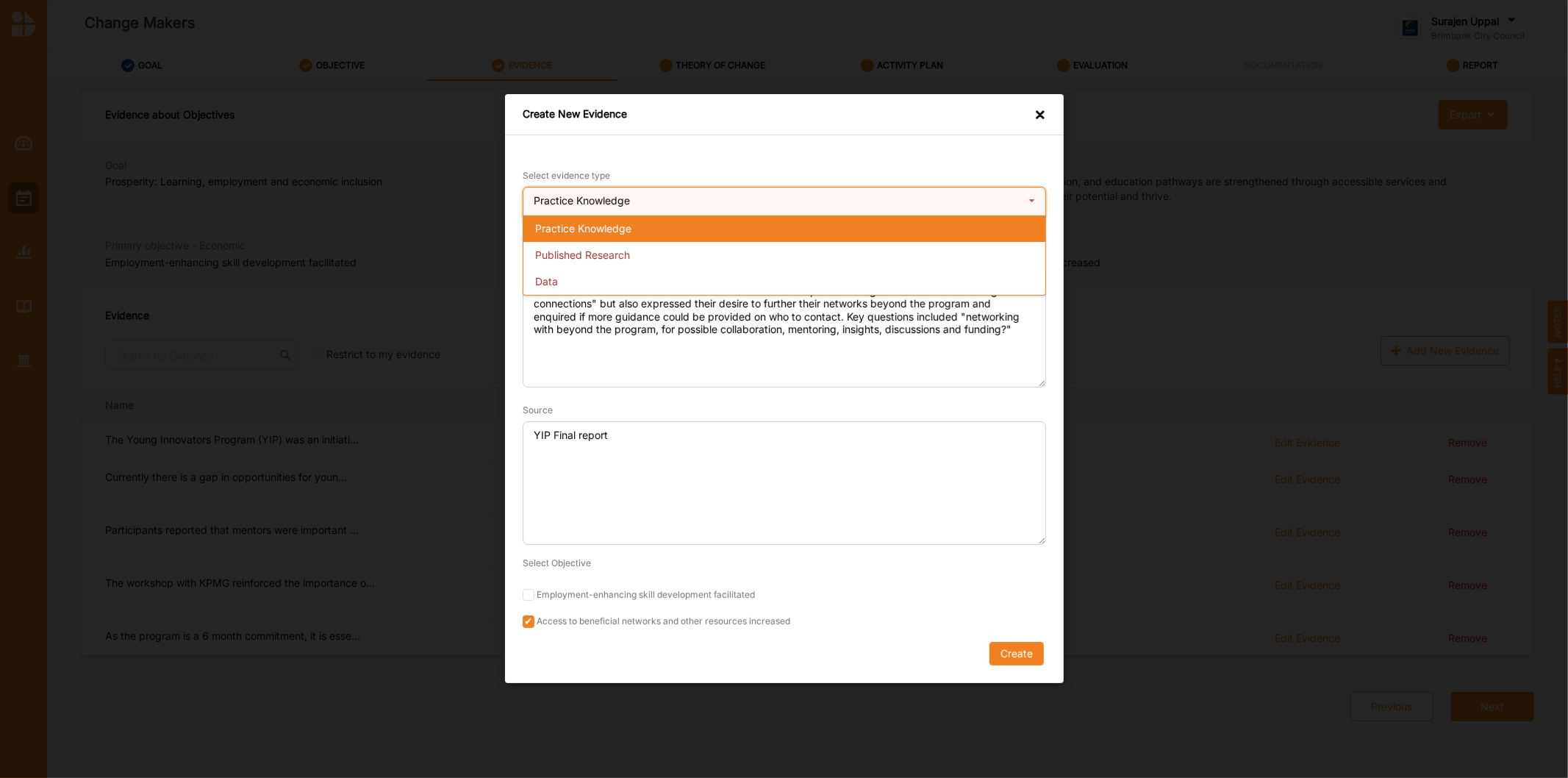
click at [714, 201] on div "Practice Knowledge Practice Knowledge Published Research Data" at bounding box center [784, 202] width 523 height 30
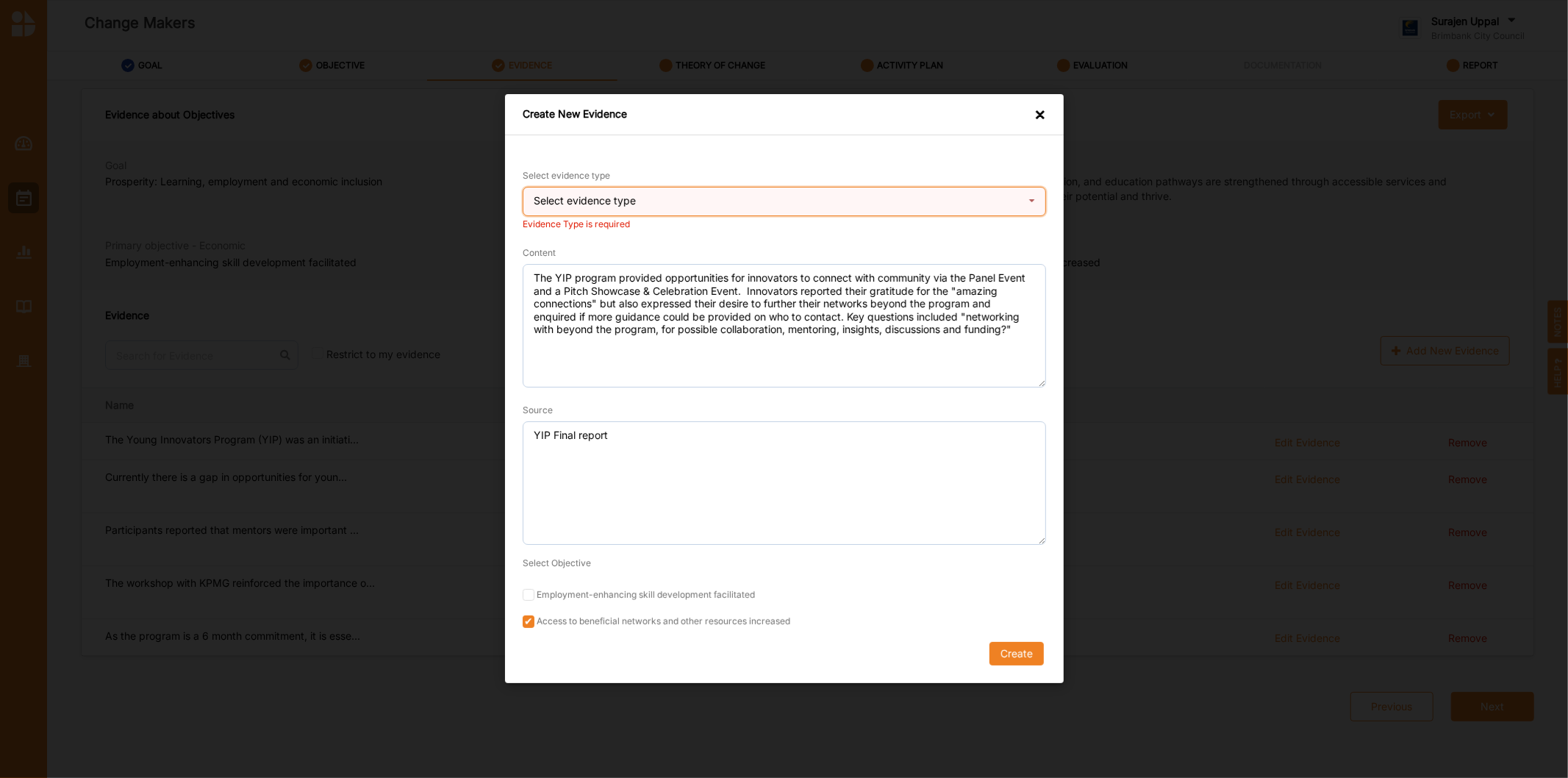
click at [716, 200] on div "Select evidence type Practice Knowledge Published Research Data" at bounding box center [784, 202] width 523 height 30
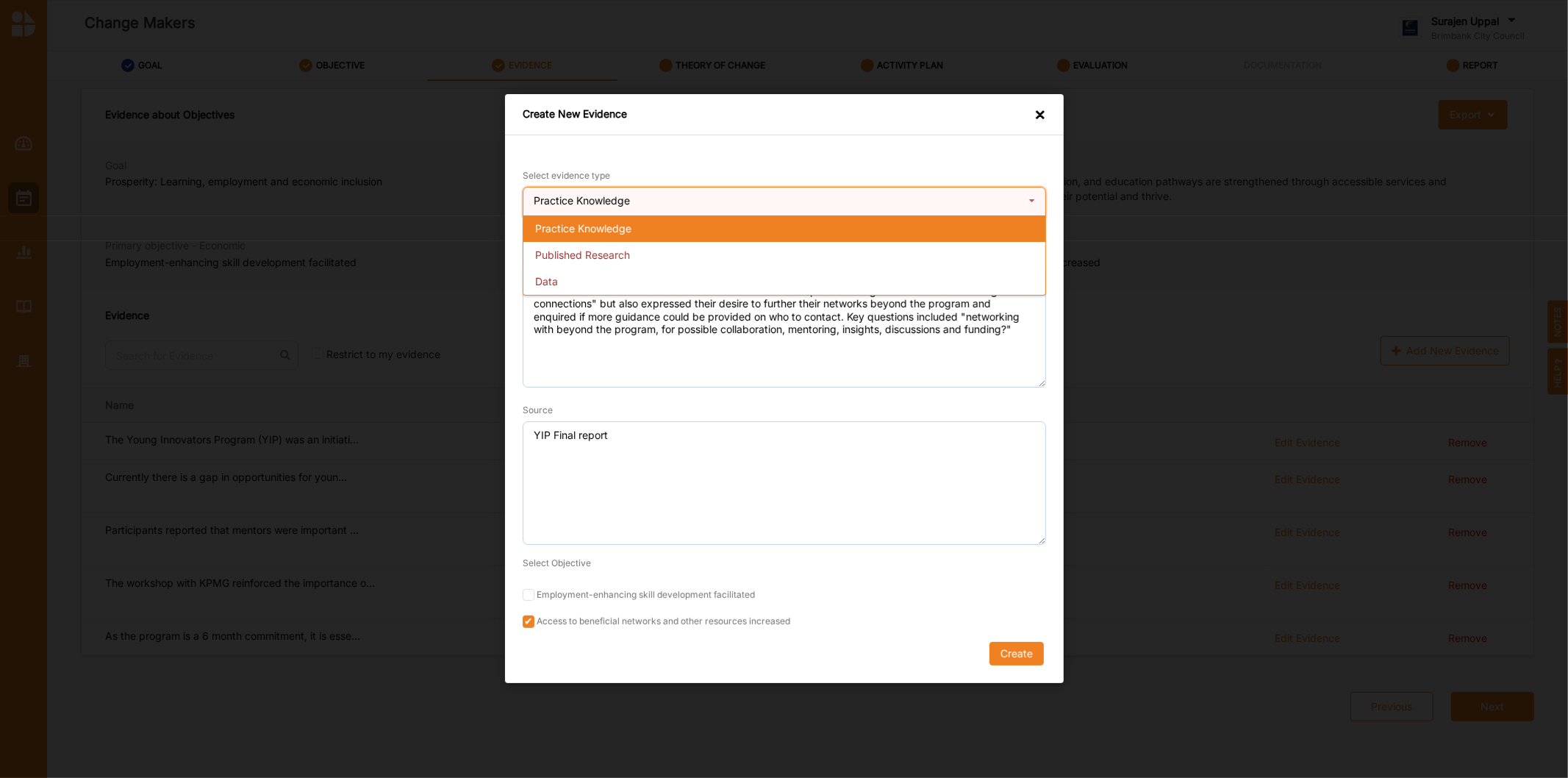
click at [707, 229] on div "Practice Knowledge" at bounding box center [784, 229] width 522 height 27
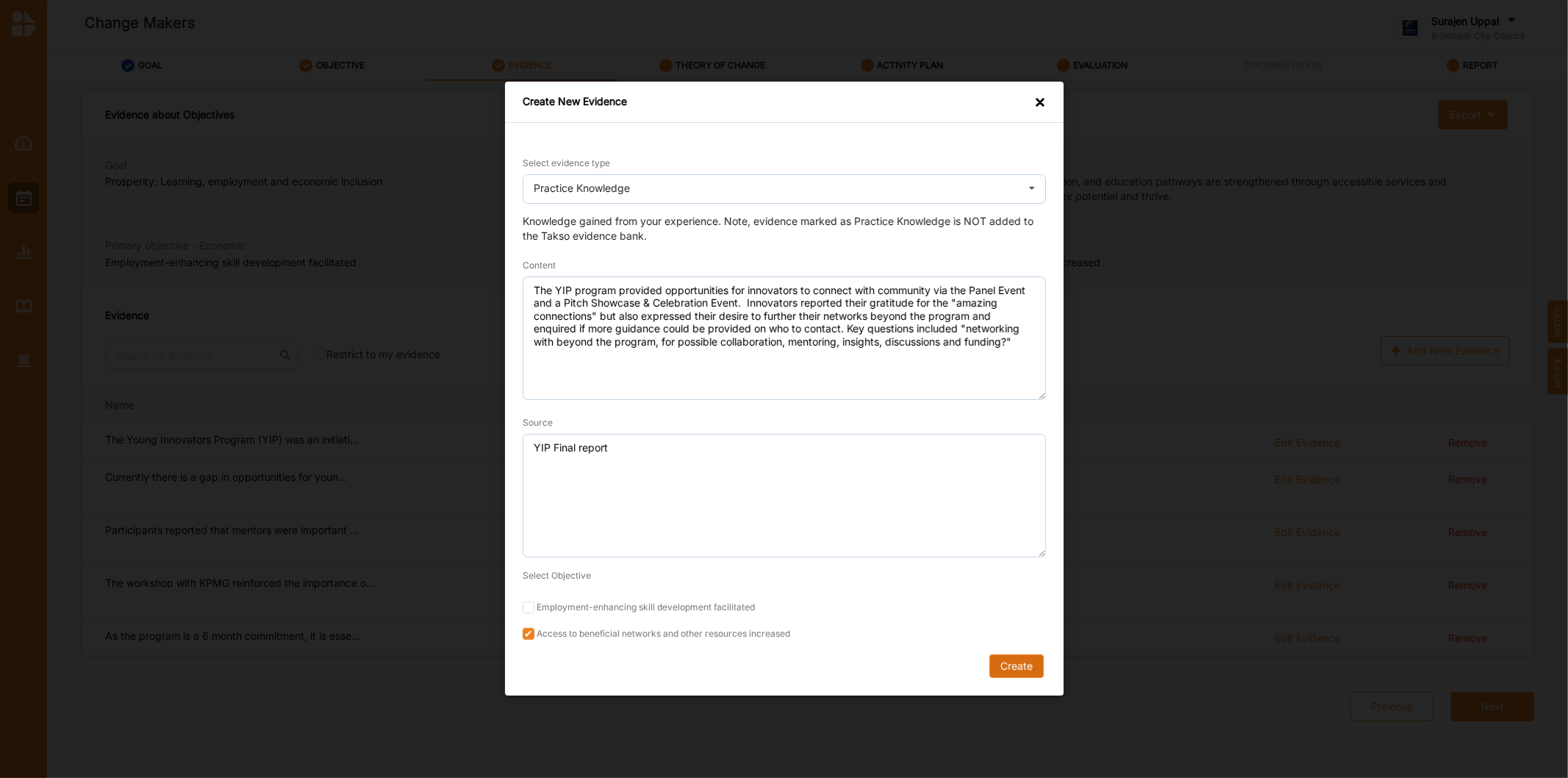
click at [1031, 666] on button "Create" at bounding box center [1016, 667] width 55 height 24
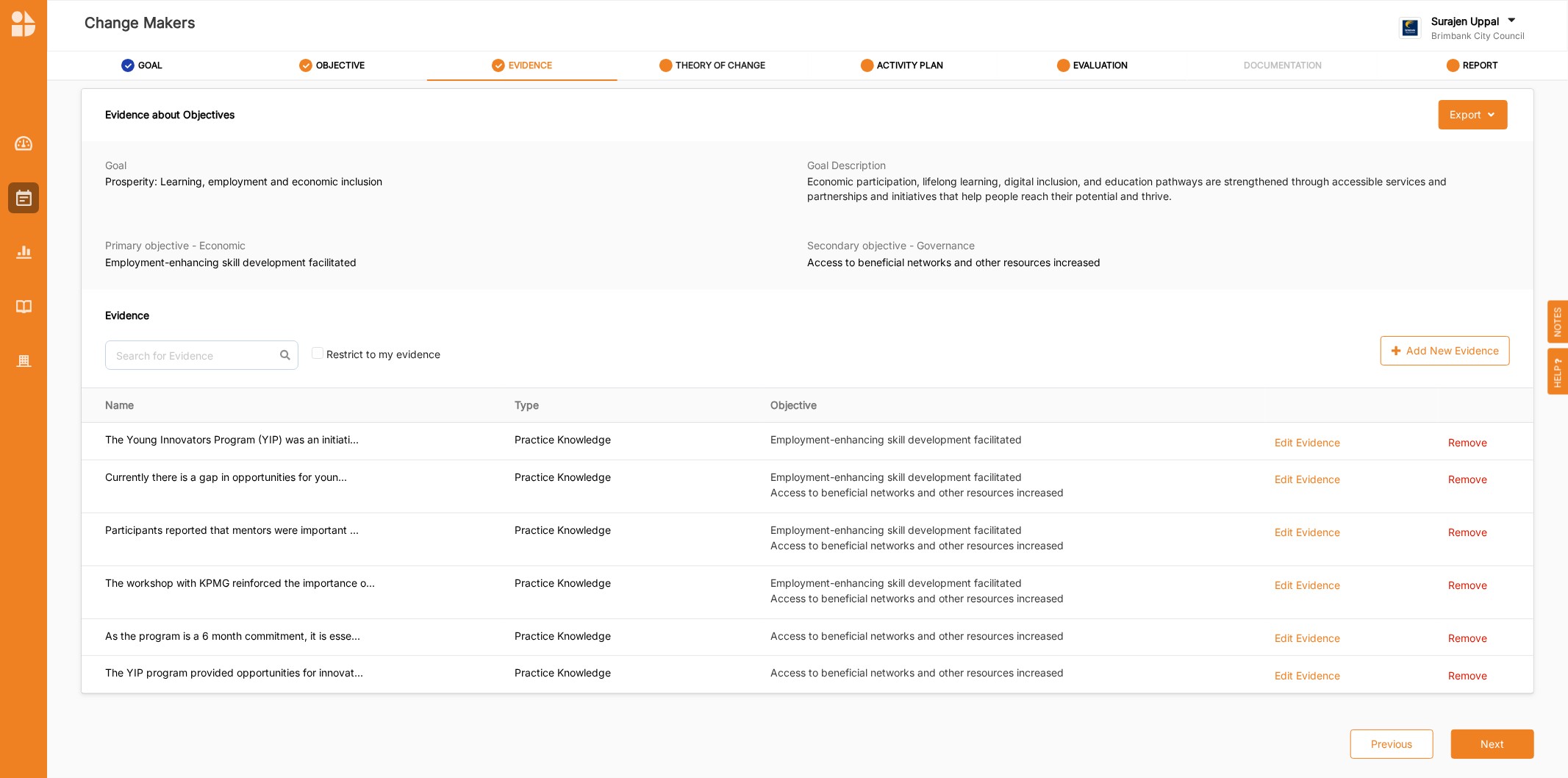
click at [685, 66] on label "THEORY OF CHANGE" at bounding box center [720, 66] width 89 height 12
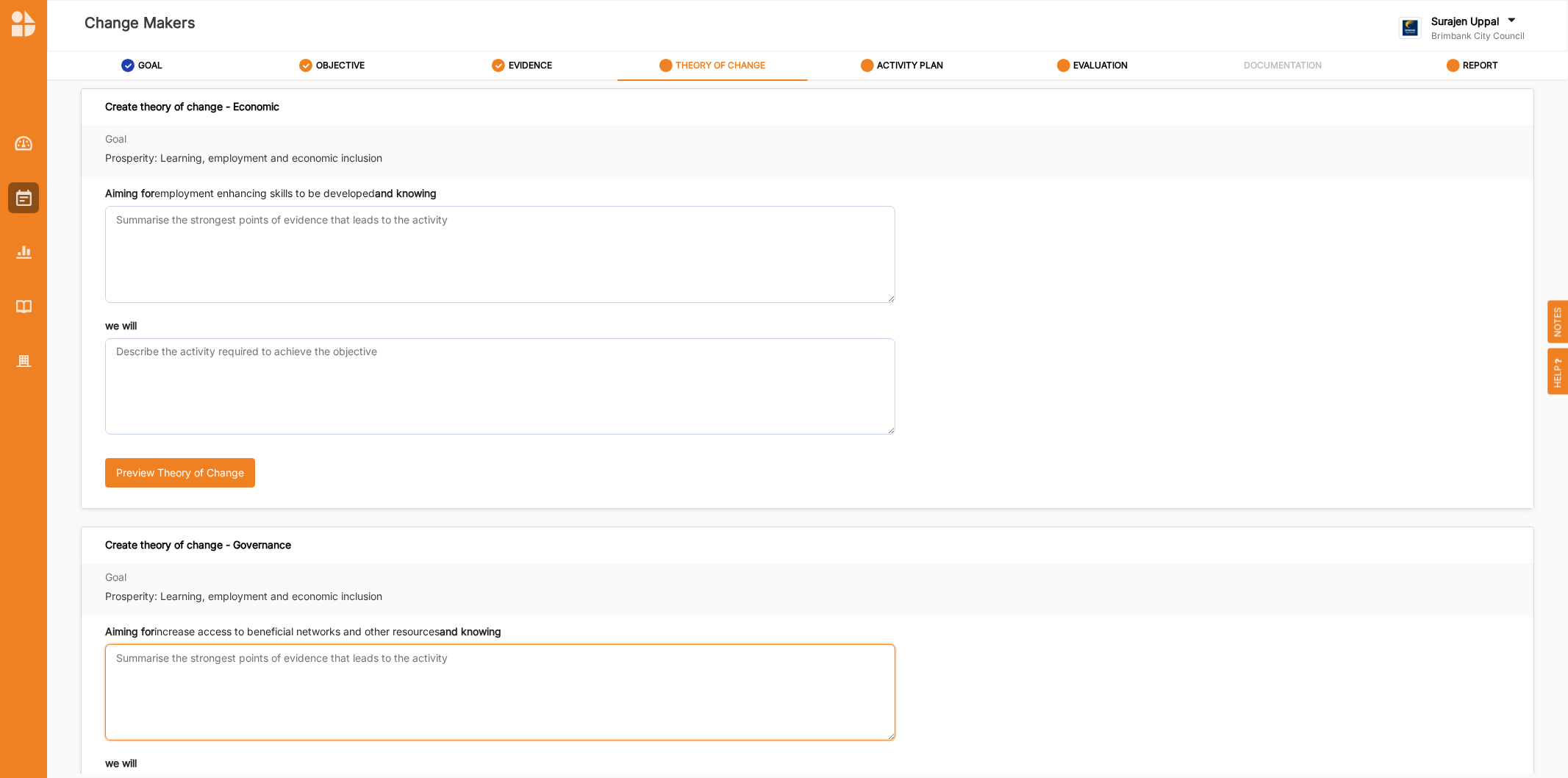
click at [149, 656] on textarea "Aiming for employment enhancing skills to be developed and knowing" at bounding box center [500, 692] width 790 height 96
paste textarea "that the previous YIP program was successful in supporting young people to buil…"
type textarea "that the previous YIP program was successful in supporting young people to buil…"
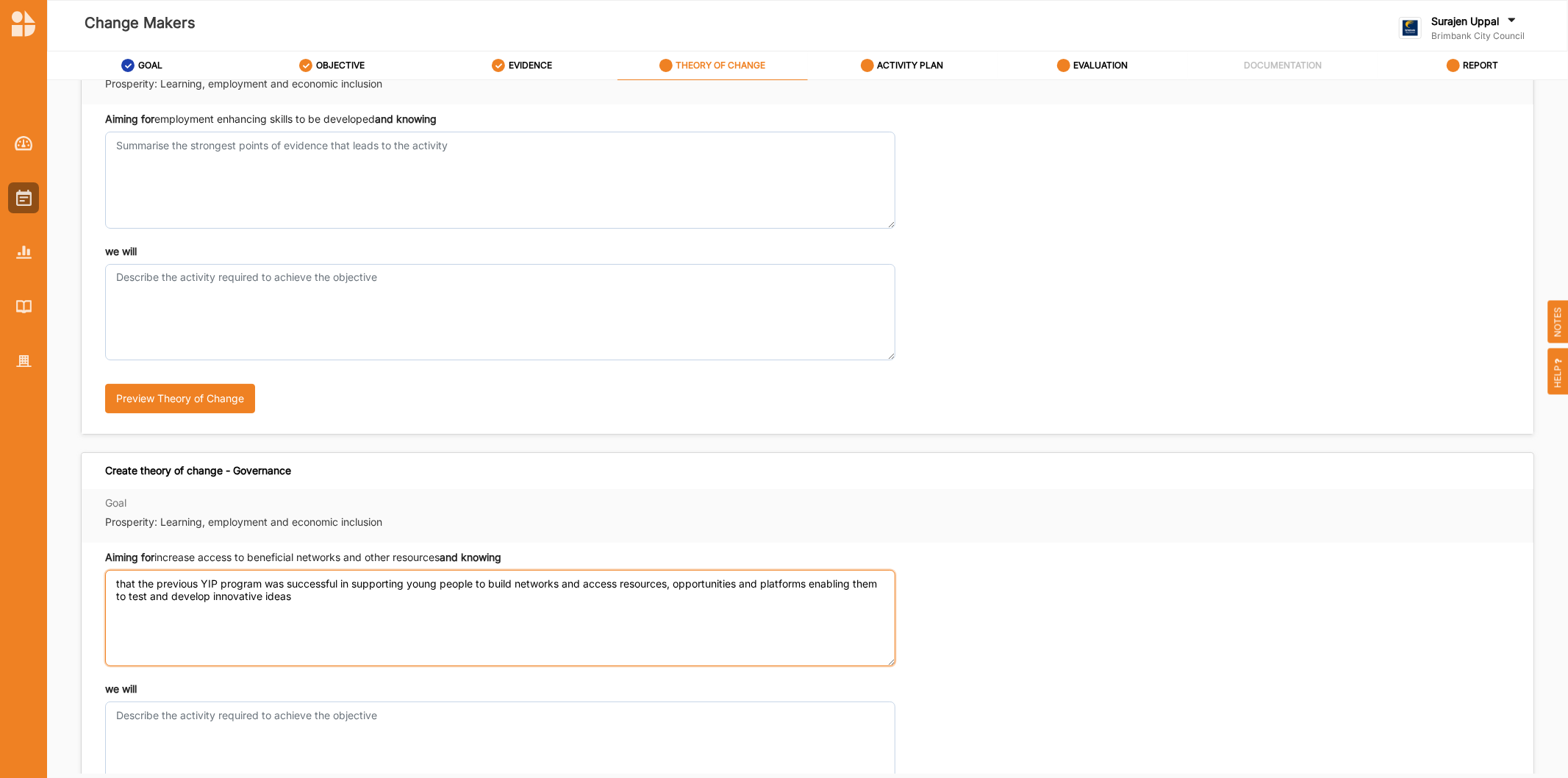
scroll to position [254, 0]
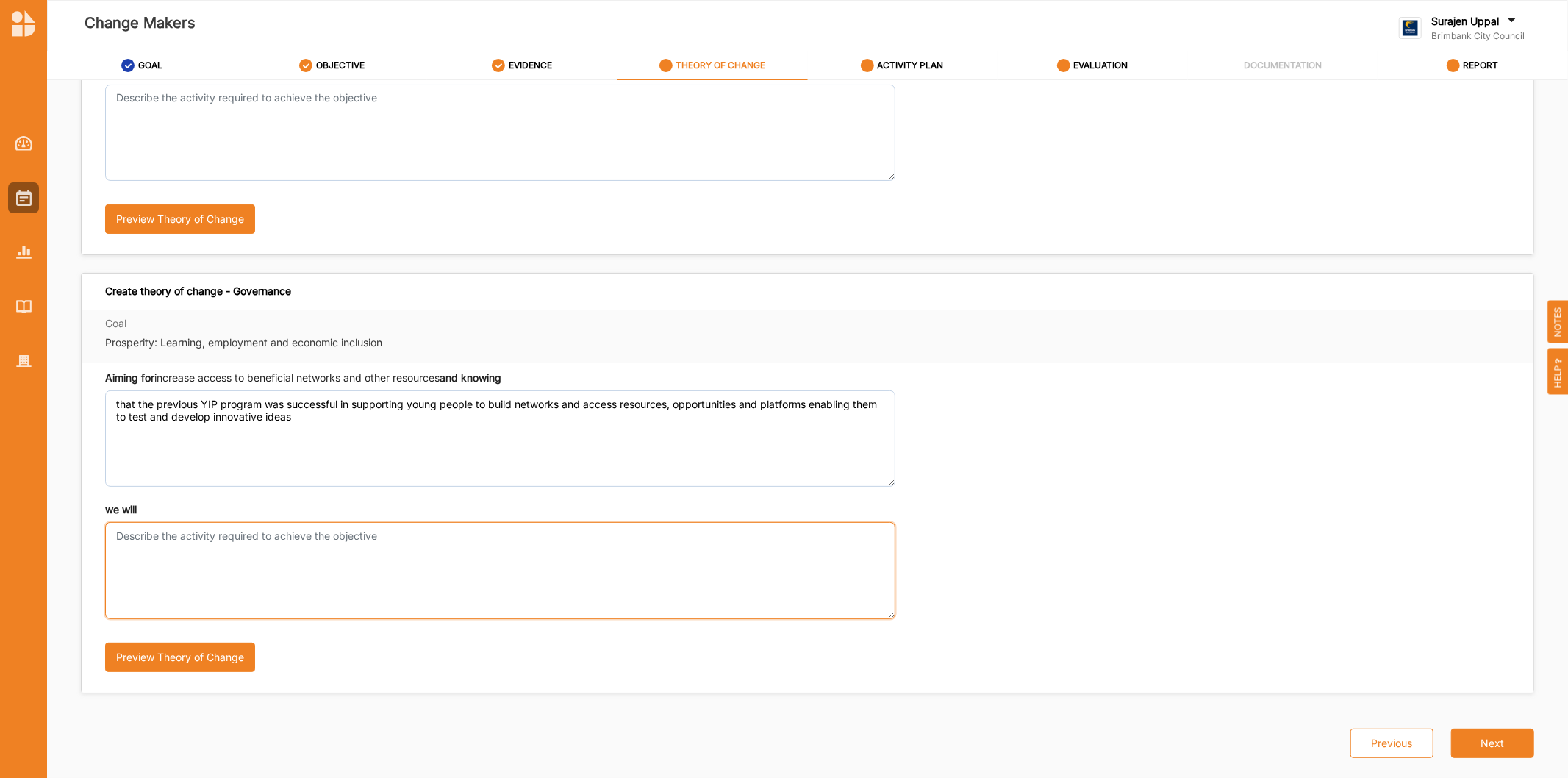
click at [186, 532] on textarea "we will" at bounding box center [500, 570] width 790 height 96
paste textarea "provide networking opportunities connecting participants with local community l…"
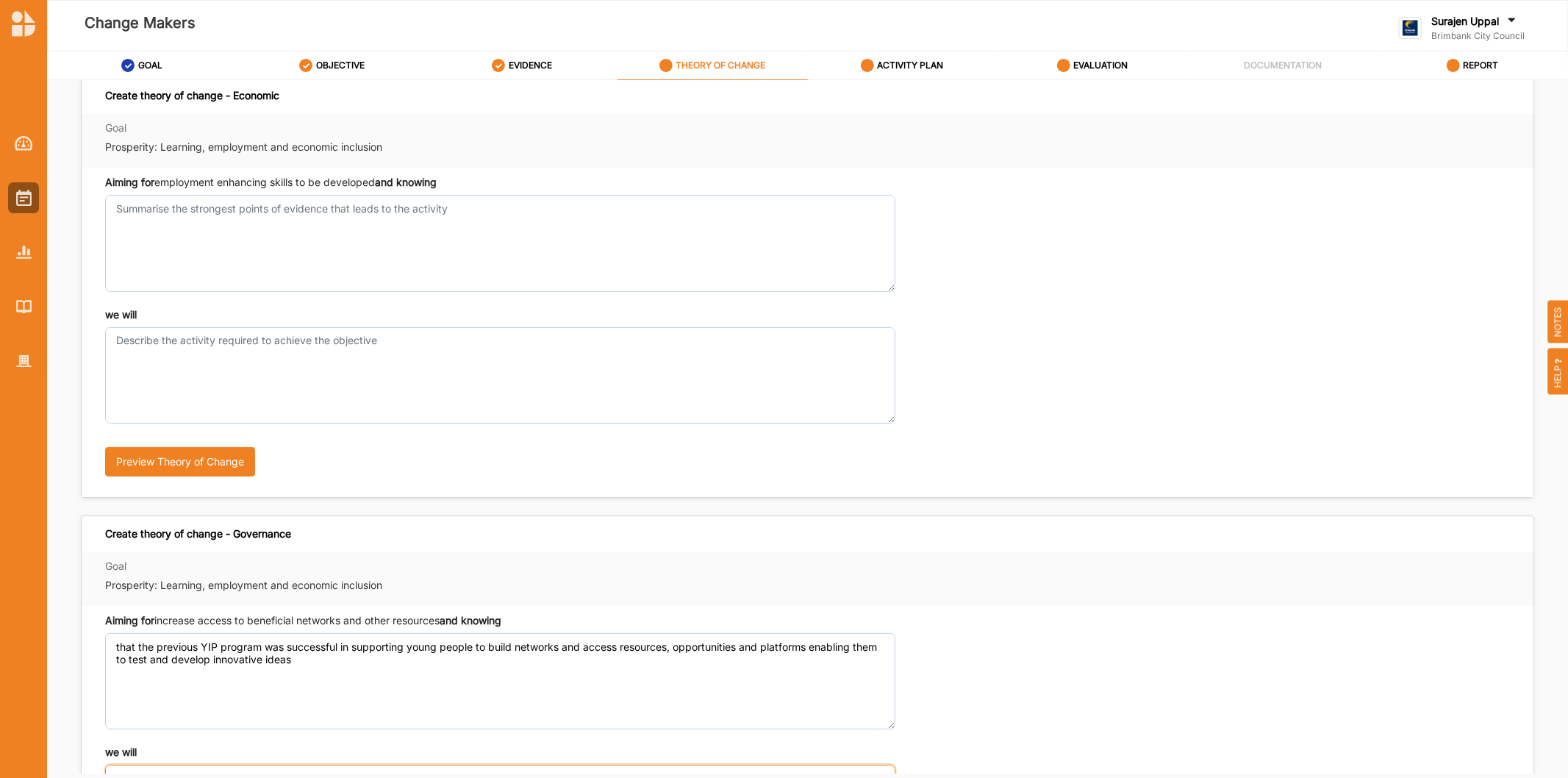
scroll to position [0, 0]
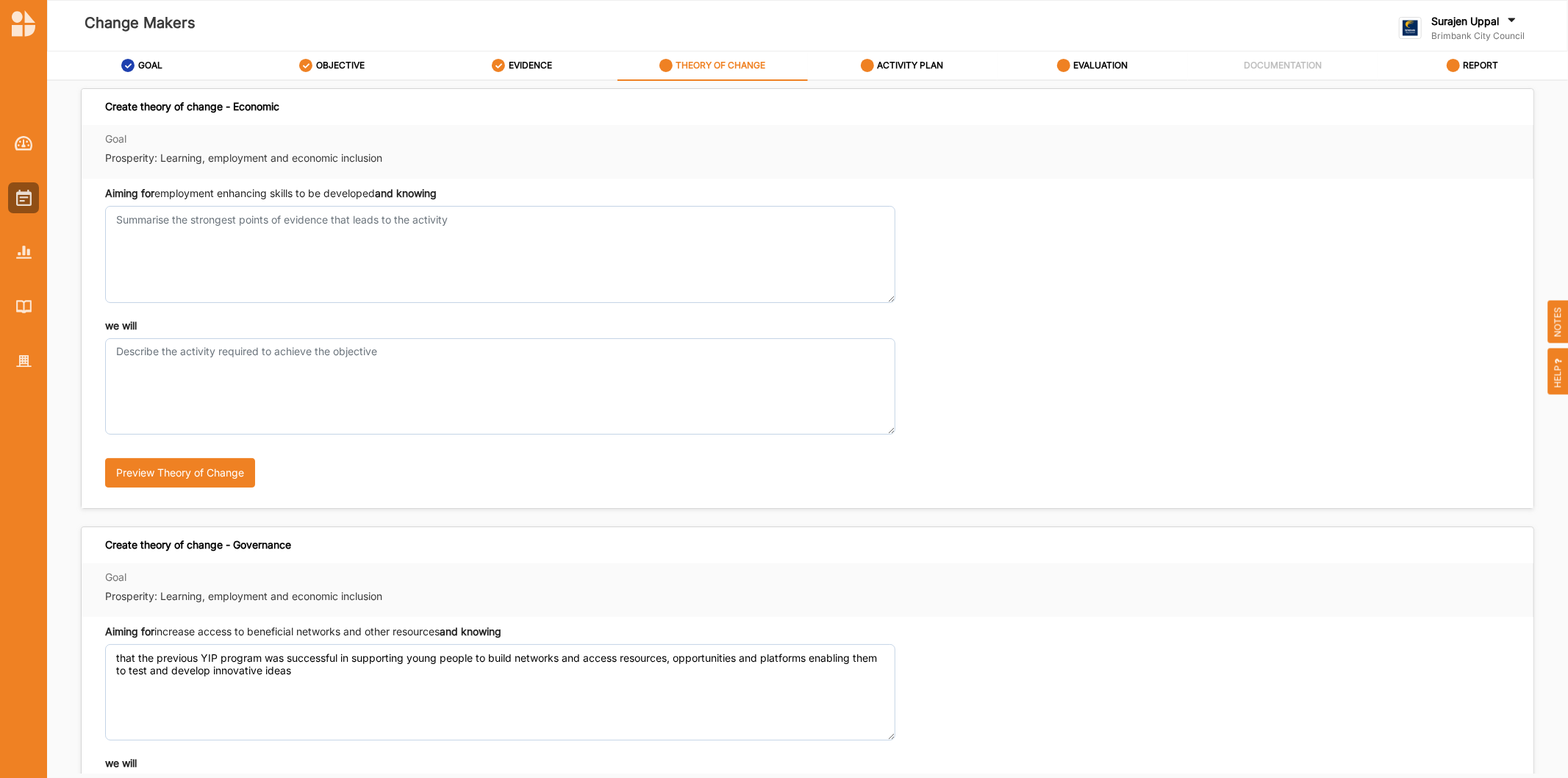
type textarea "provide networking opportunities connecting participants with local community l…"
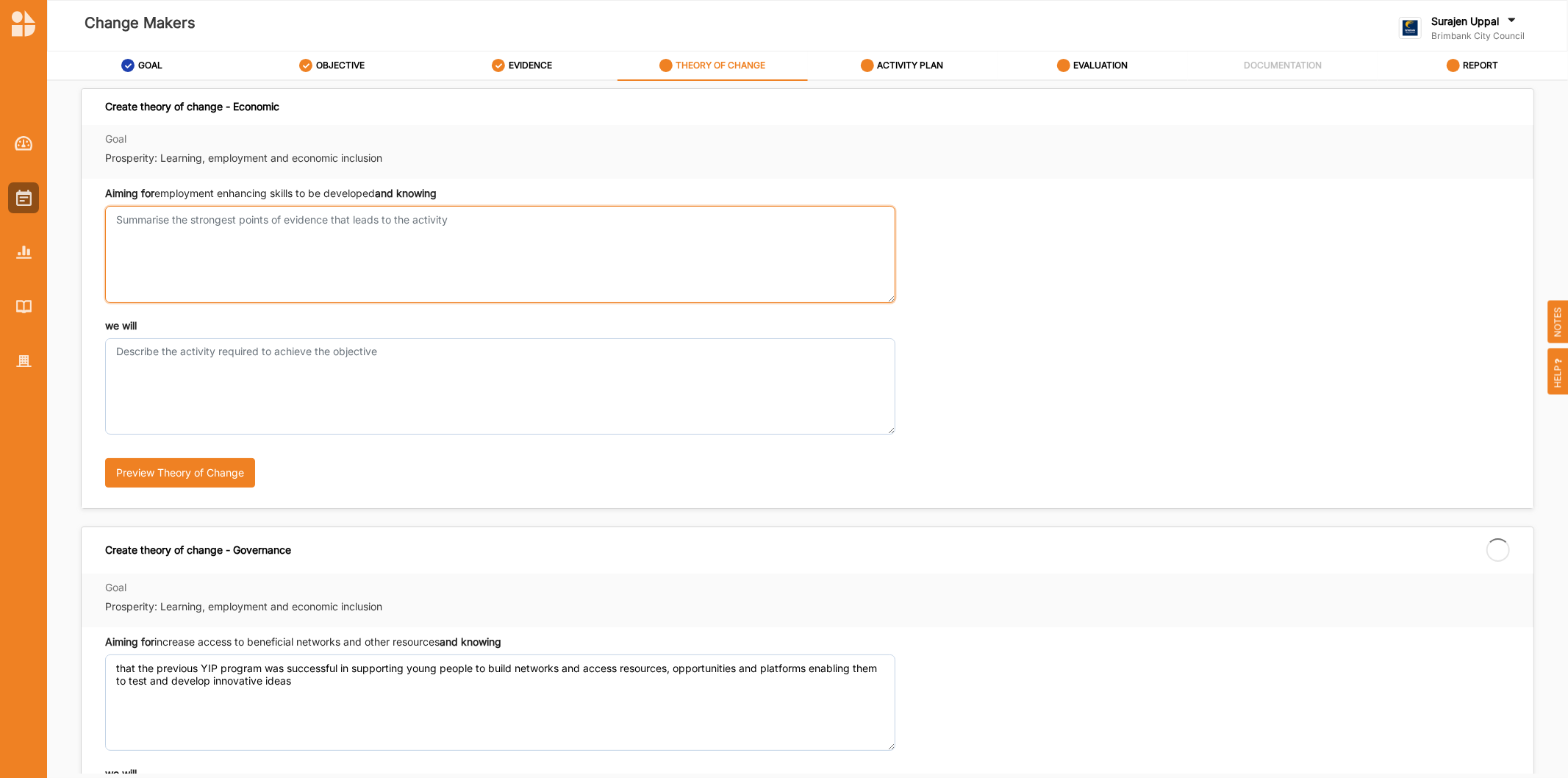
click at [334, 297] on textarea "Aiming for employment enhancing skills to be developed and knowing" at bounding box center [500, 254] width 790 height 96
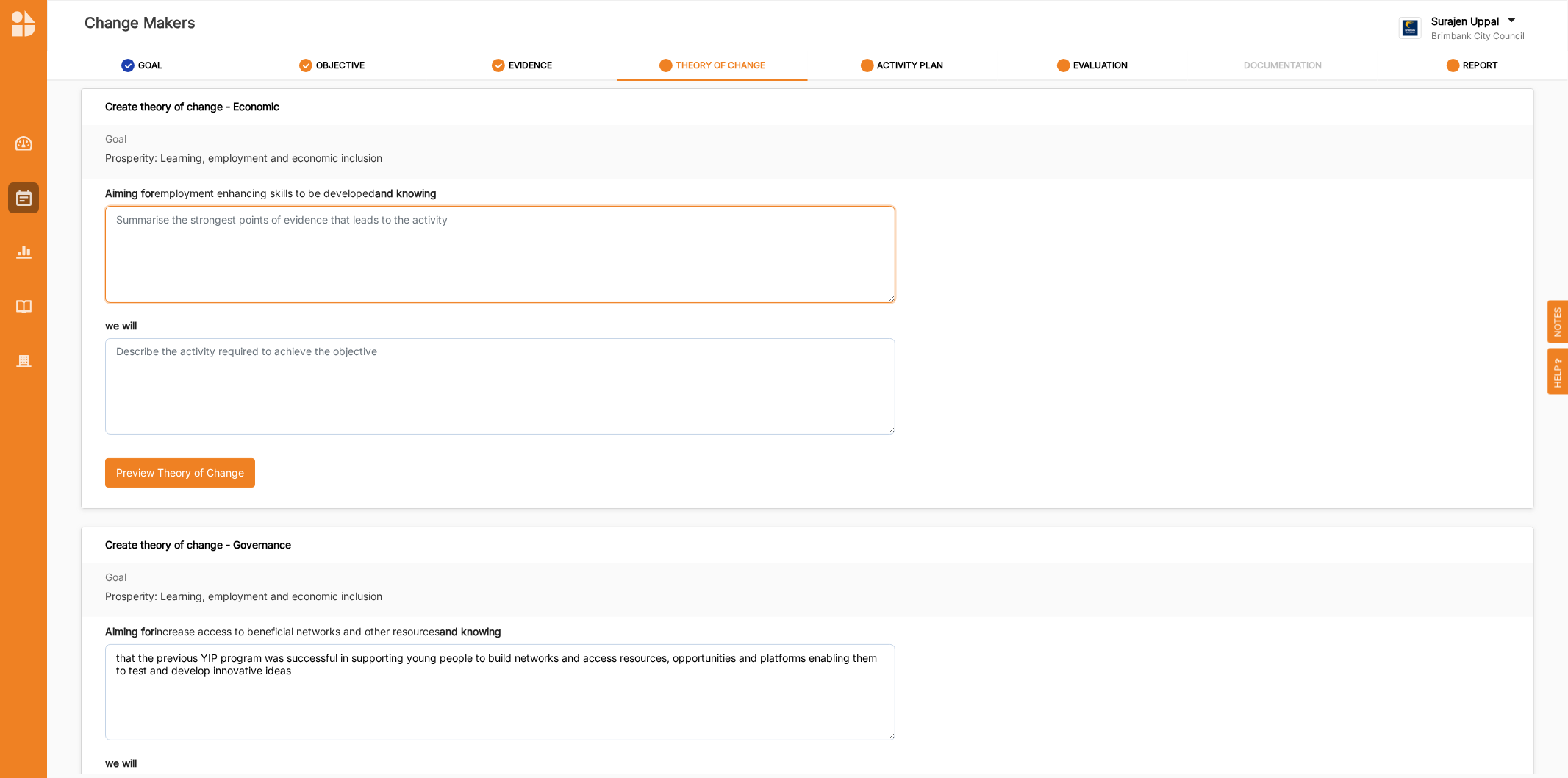
click at [172, 257] on textarea "Aiming for employment enhancing skills to be developed and knowing" at bounding box center [500, 254] width 790 height 96
paste textarea "that young people have an existing desire to make a positive change in their co…"
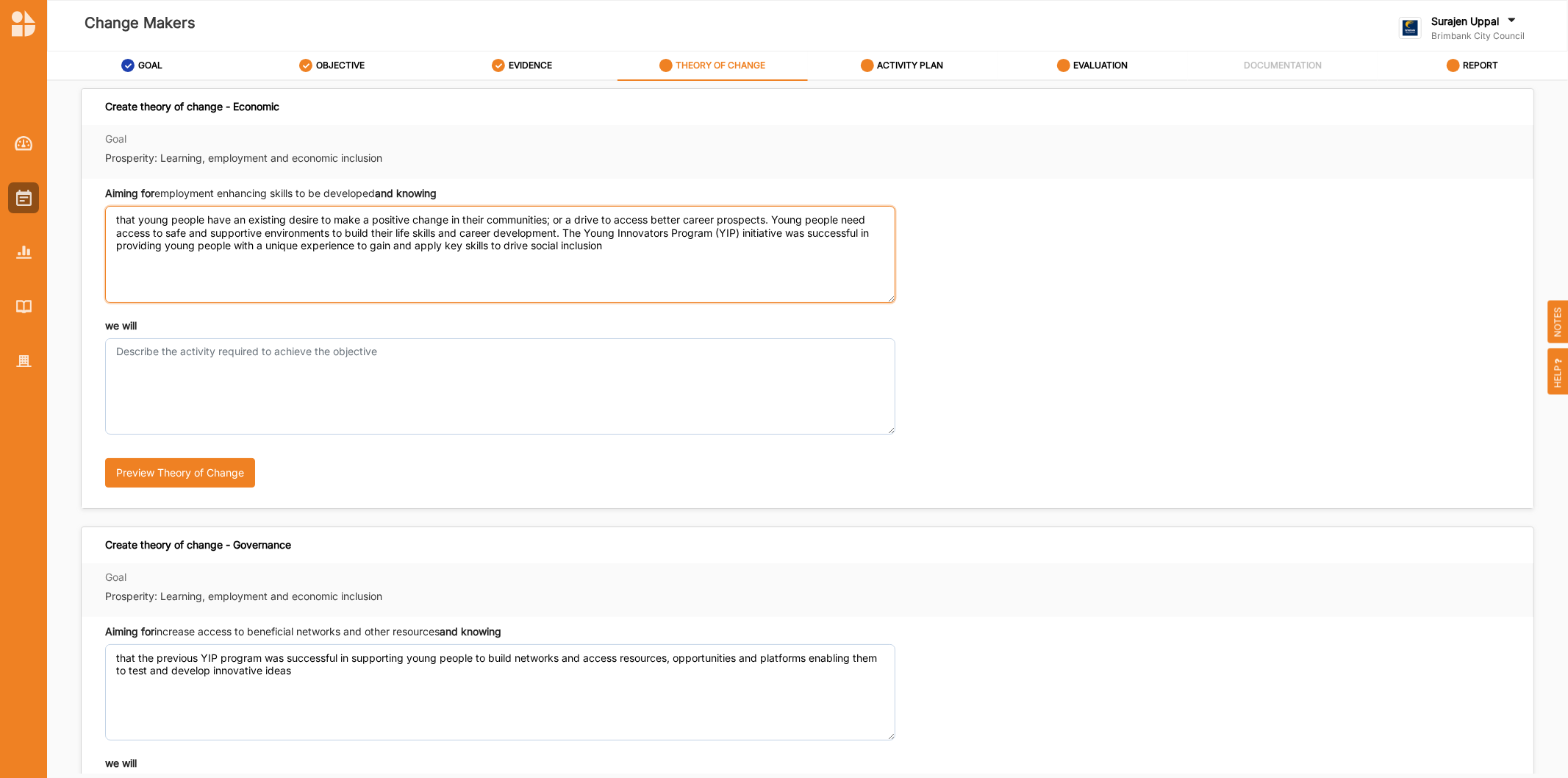
type textarea "that young people have an existing desire to make a positive change in their co…"
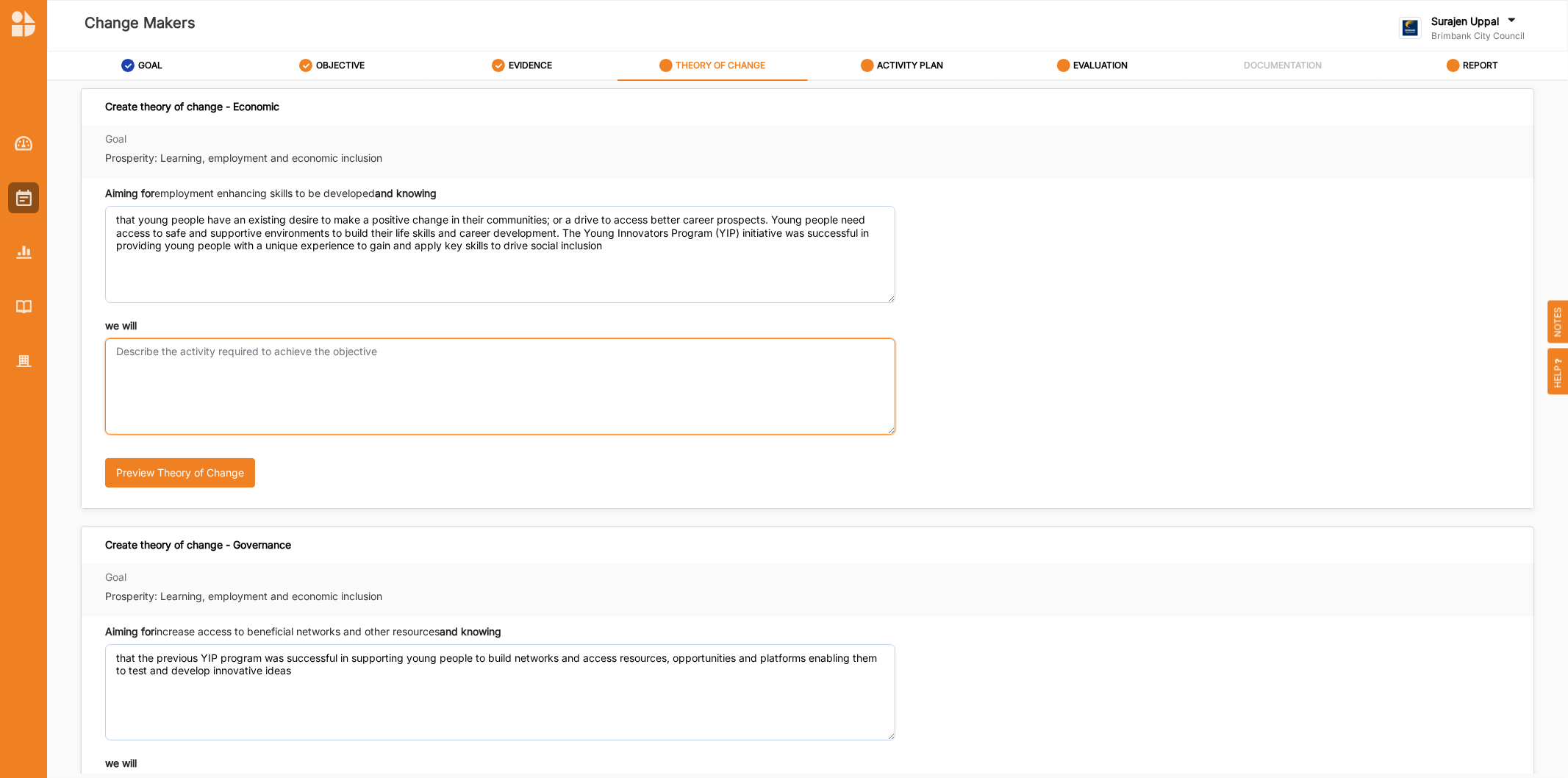
click at [195, 369] on textarea "we will" at bounding box center [500, 386] width 790 height 96
paste textarea "facilitate peer mentorship opportunities, allowing participants to support, col…"
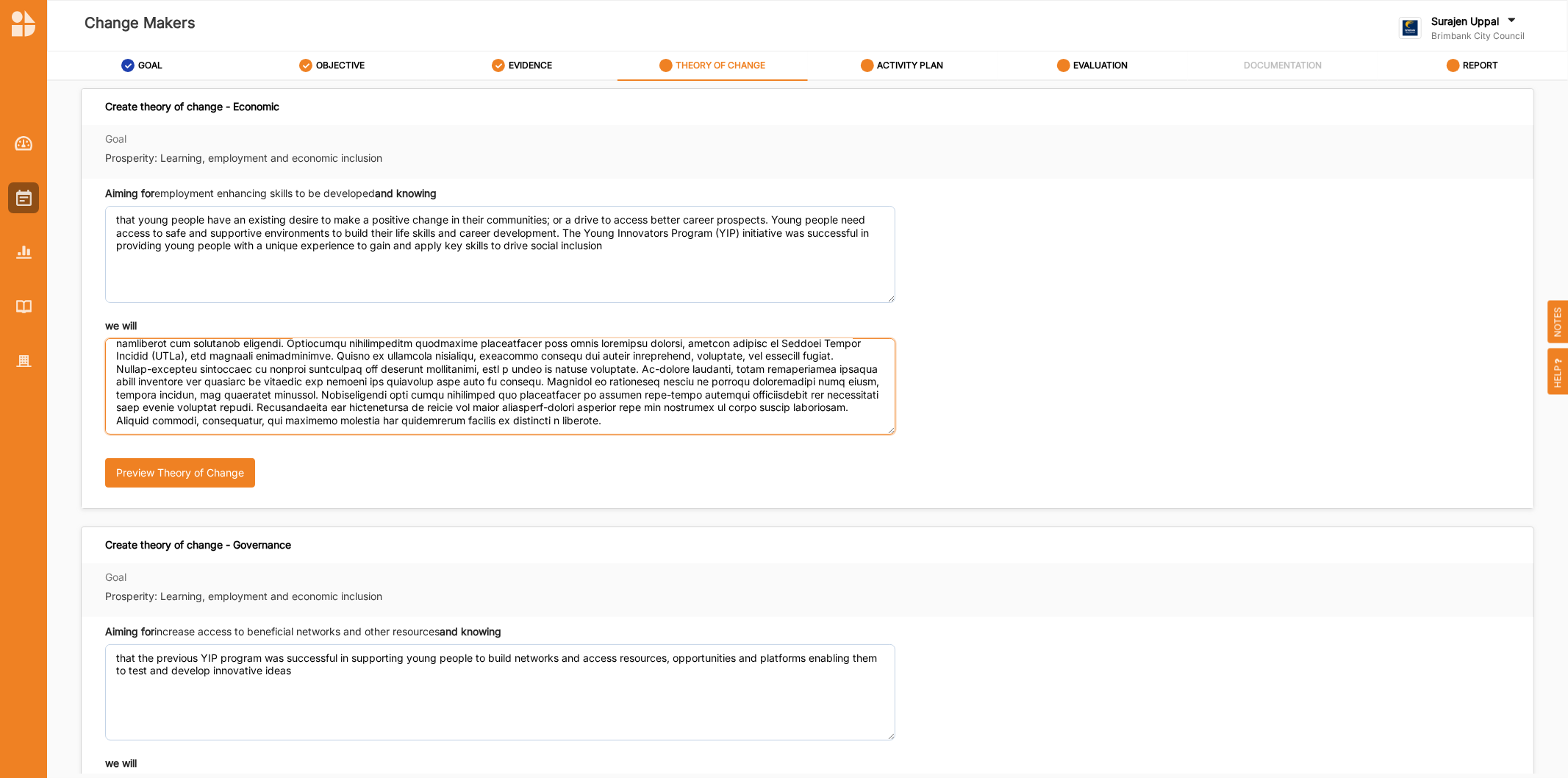
scroll to position [111, 0]
type textarea "facilitate peer mentorship opportunities, allowing participants to support, col…"
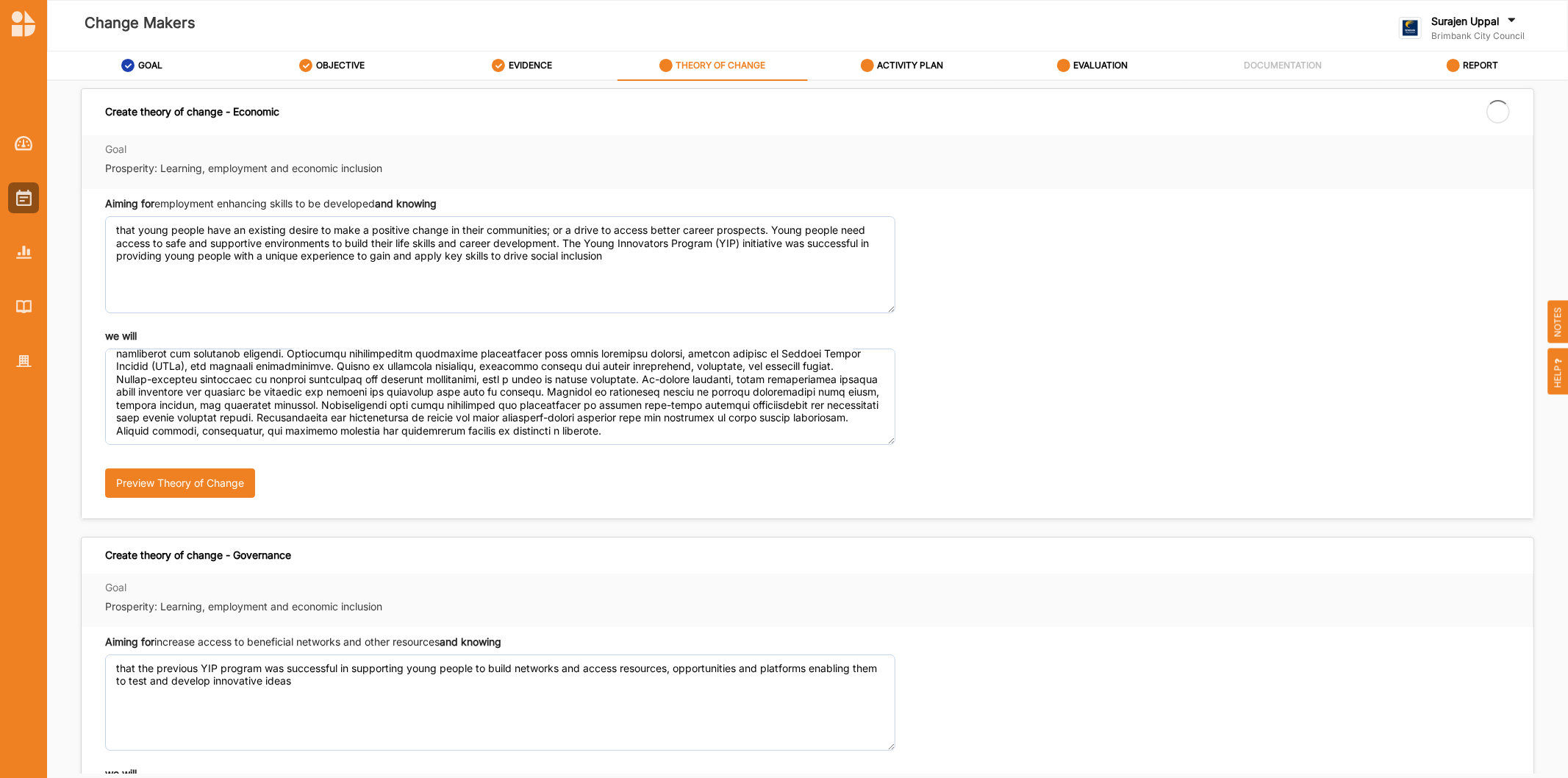
click at [644, 505] on div "Preview Theory of Change" at bounding box center [456, 477] width 702 height 65
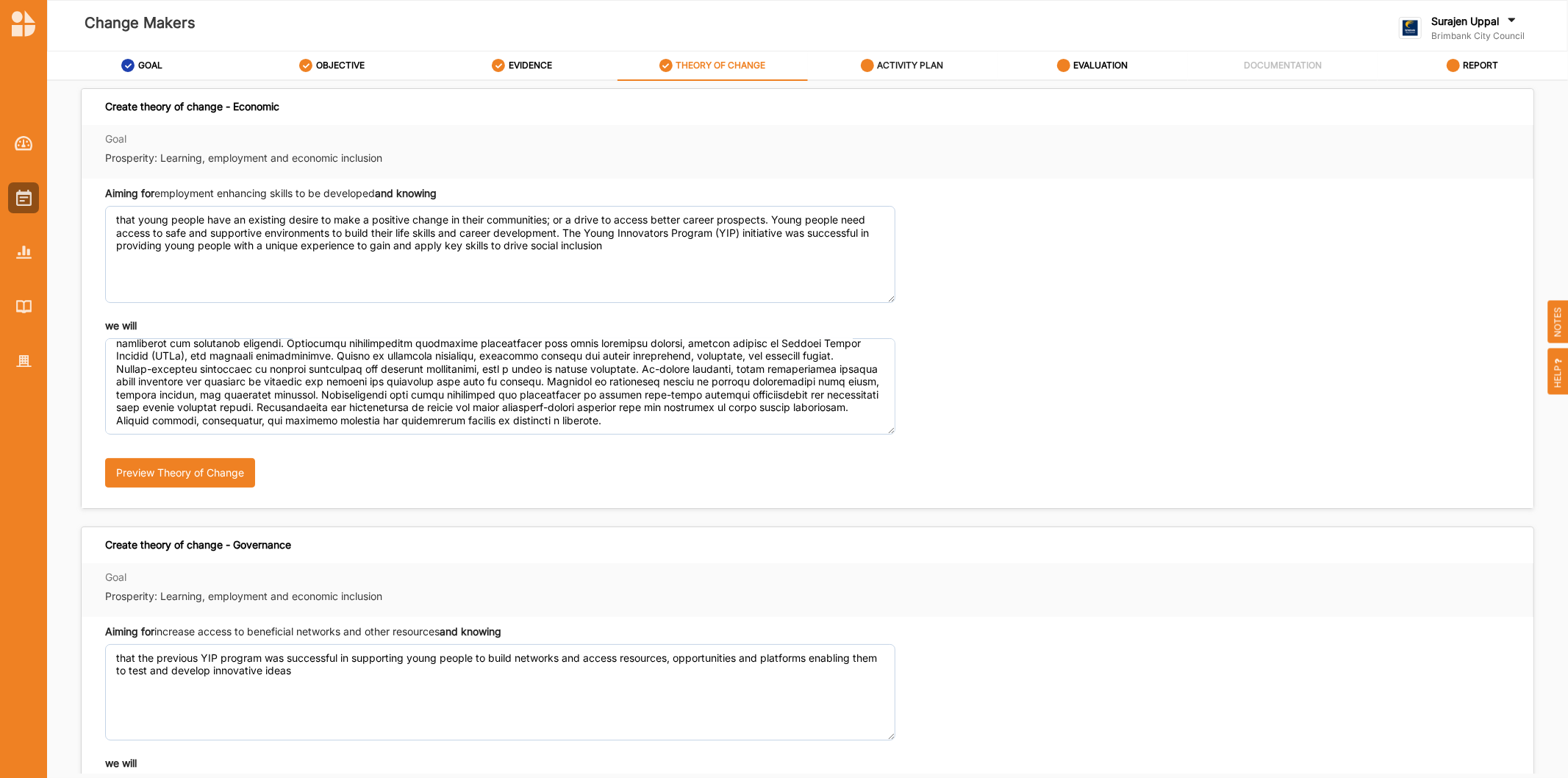
click at [912, 71] on div "ACTIVITY PLAN" at bounding box center [902, 66] width 83 height 27
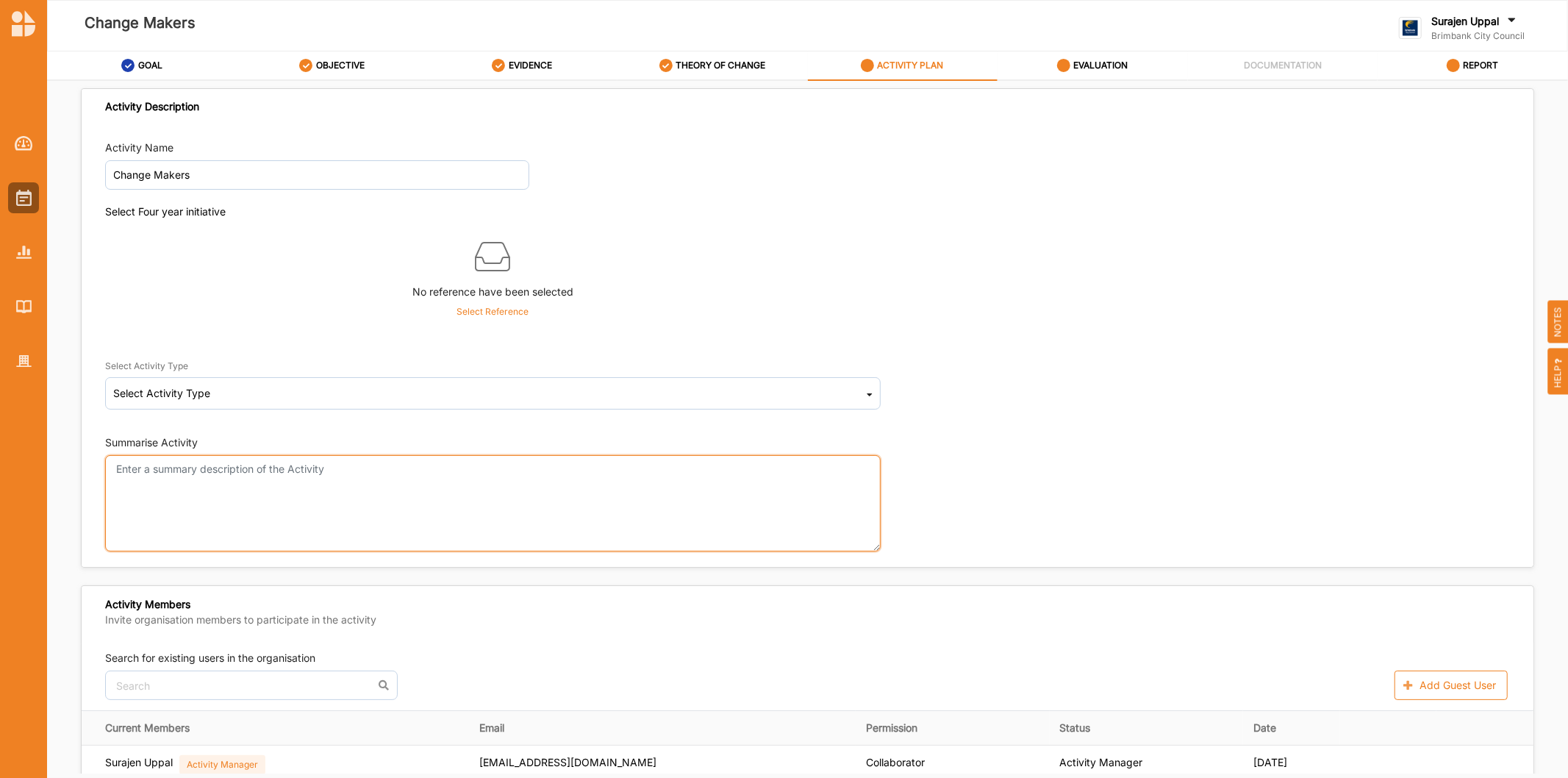
drag, startPoint x: 299, startPoint y: 493, endPoint x: 285, endPoint y: 498, distance: 14.9
click at [299, 494] on textarea "Summarise Activity" at bounding box center [492, 503] width 775 height 96
paste textarea "The project will support 8-10 local people to develop networks, skills and capa…"
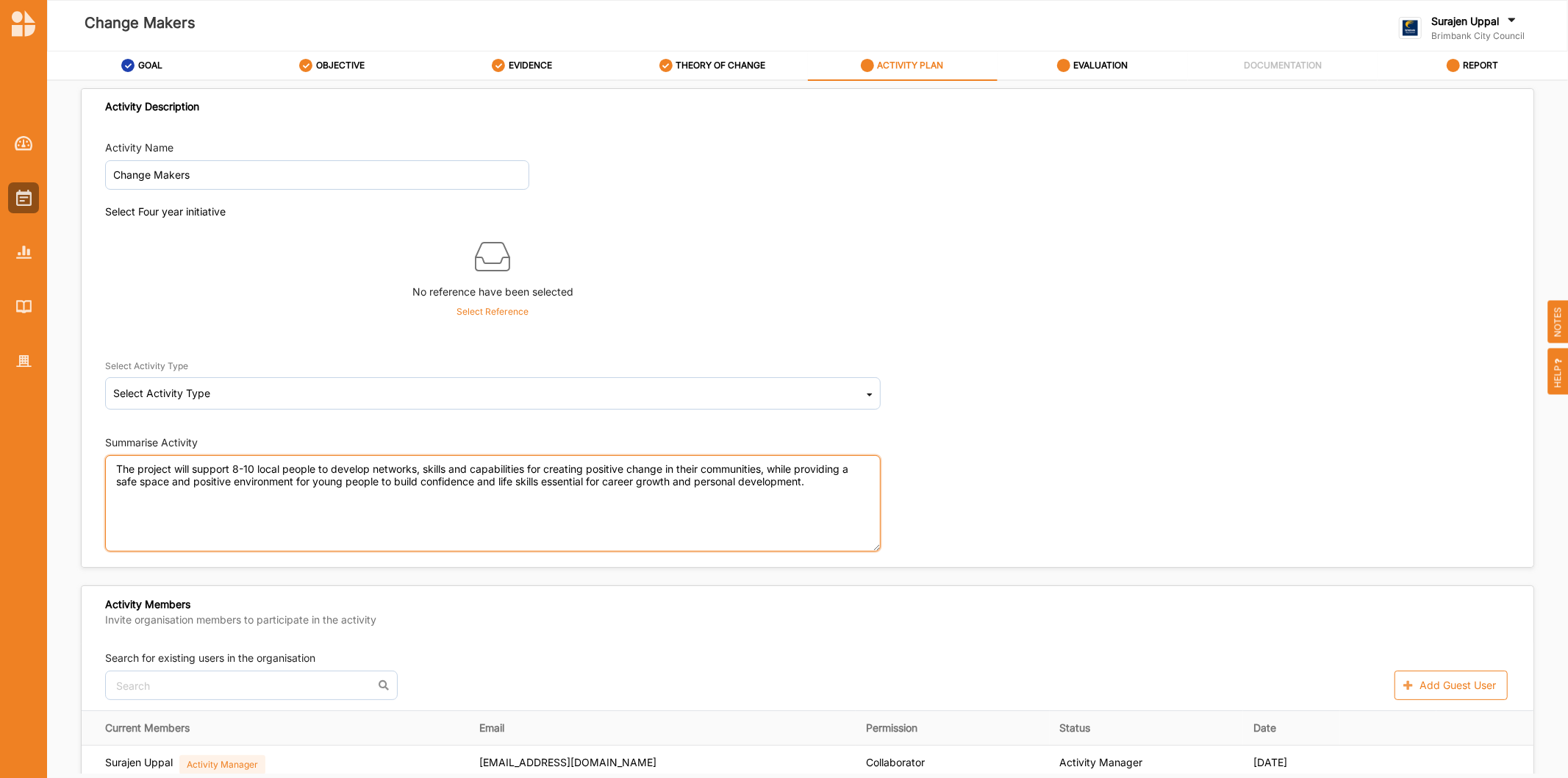
type textarea "The project will support 8-10 local people to develop networks, skills and capa…"
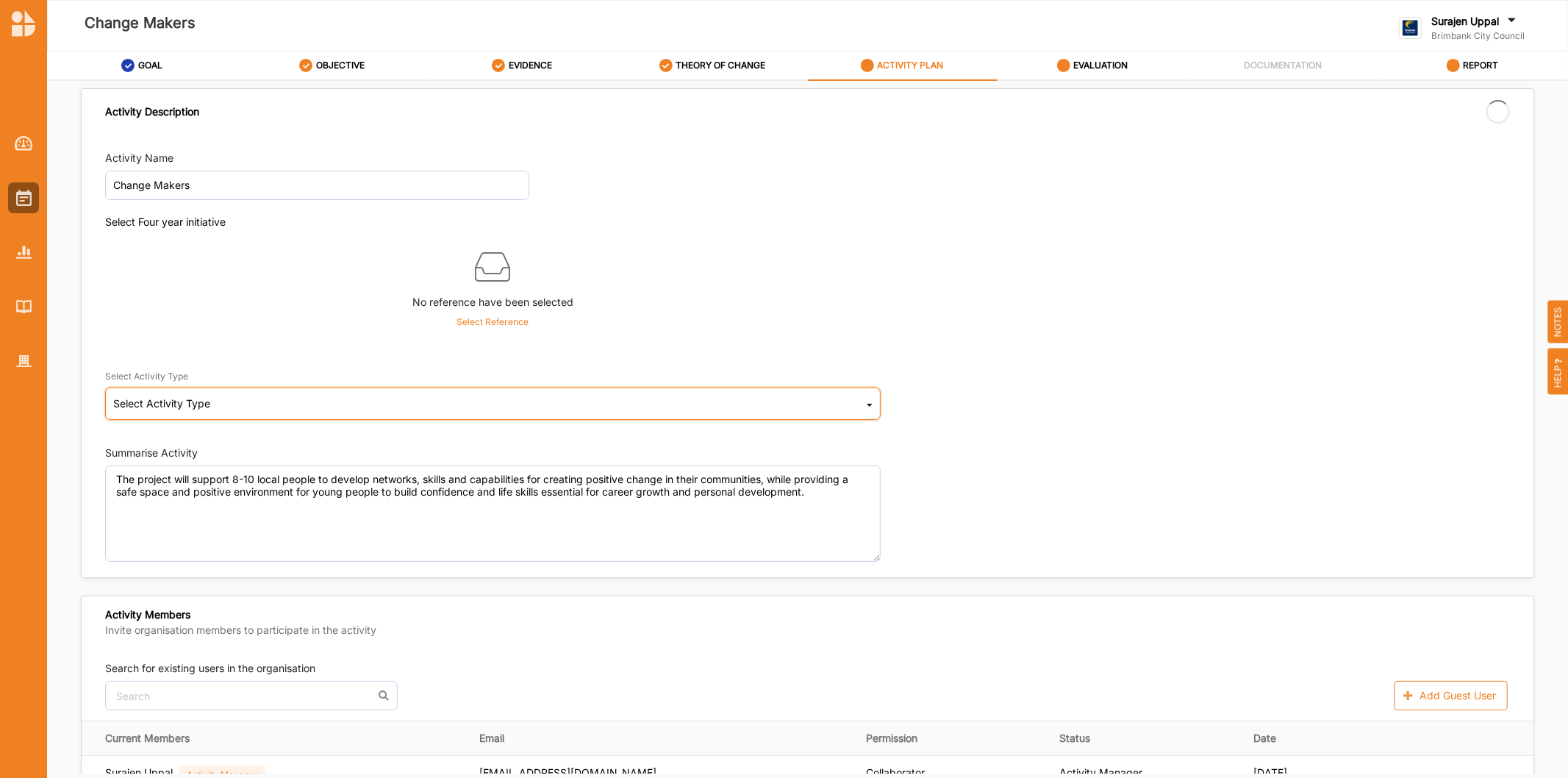
click at [326, 388] on div "Select Activity Type Cultural infrastructure development Acquisitions and Commi…" at bounding box center [492, 404] width 775 height 33
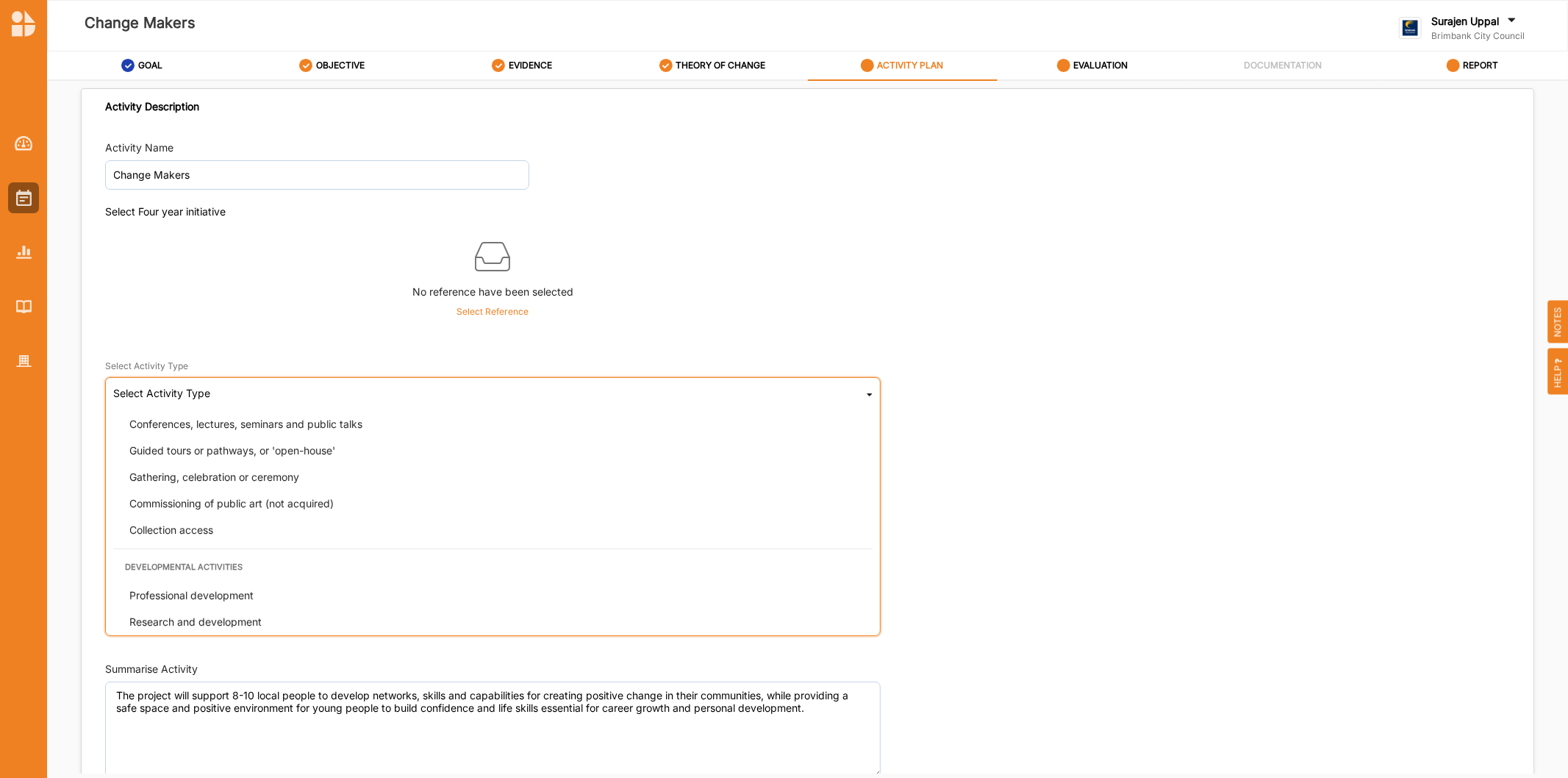
scroll to position [245, 0]
click at [233, 576] on div "Professional development" at bounding box center [497, 586] width 759 height 27
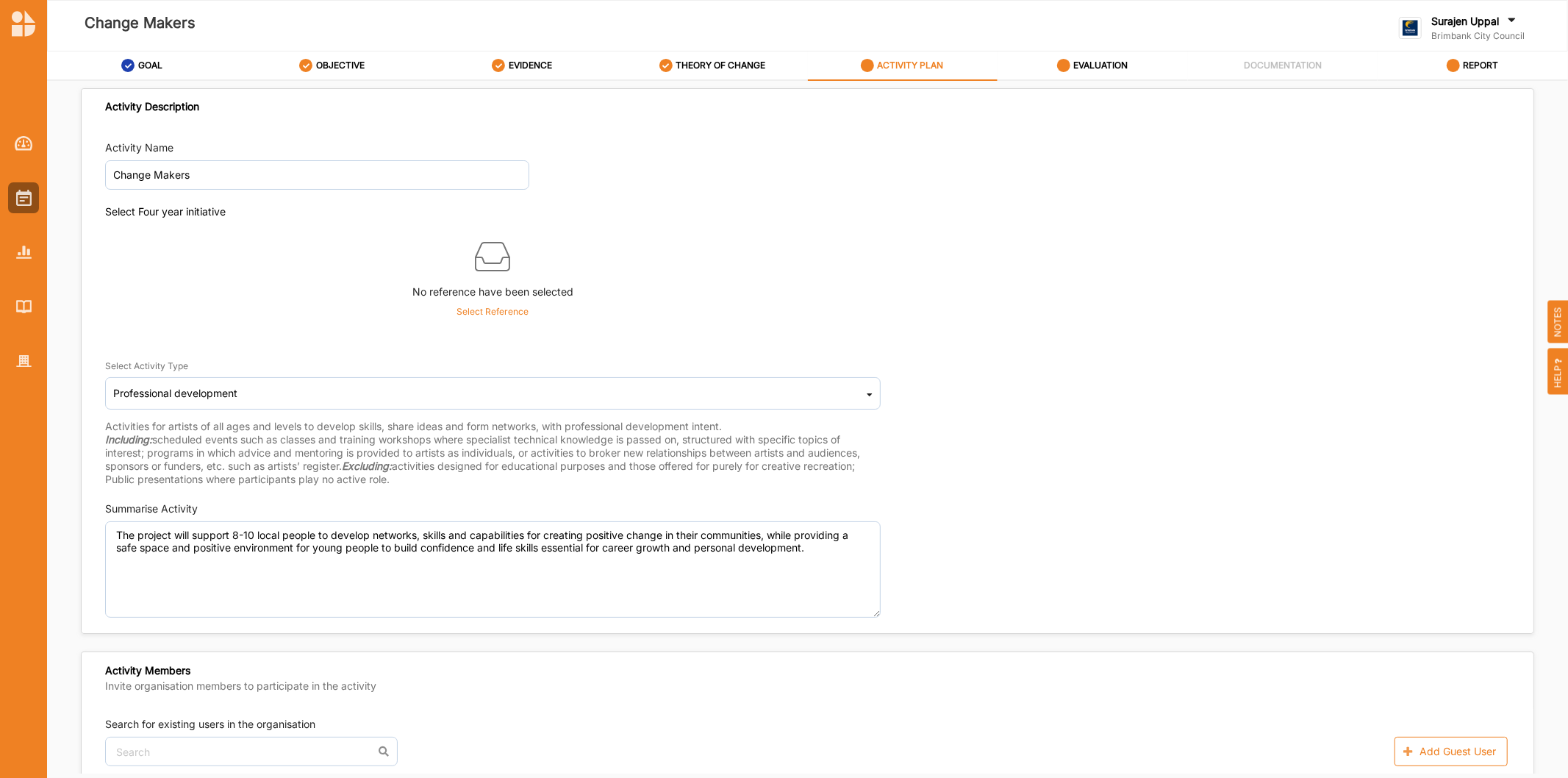
click at [487, 310] on p "Select Reference" at bounding box center [492, 312] width 72 height 13
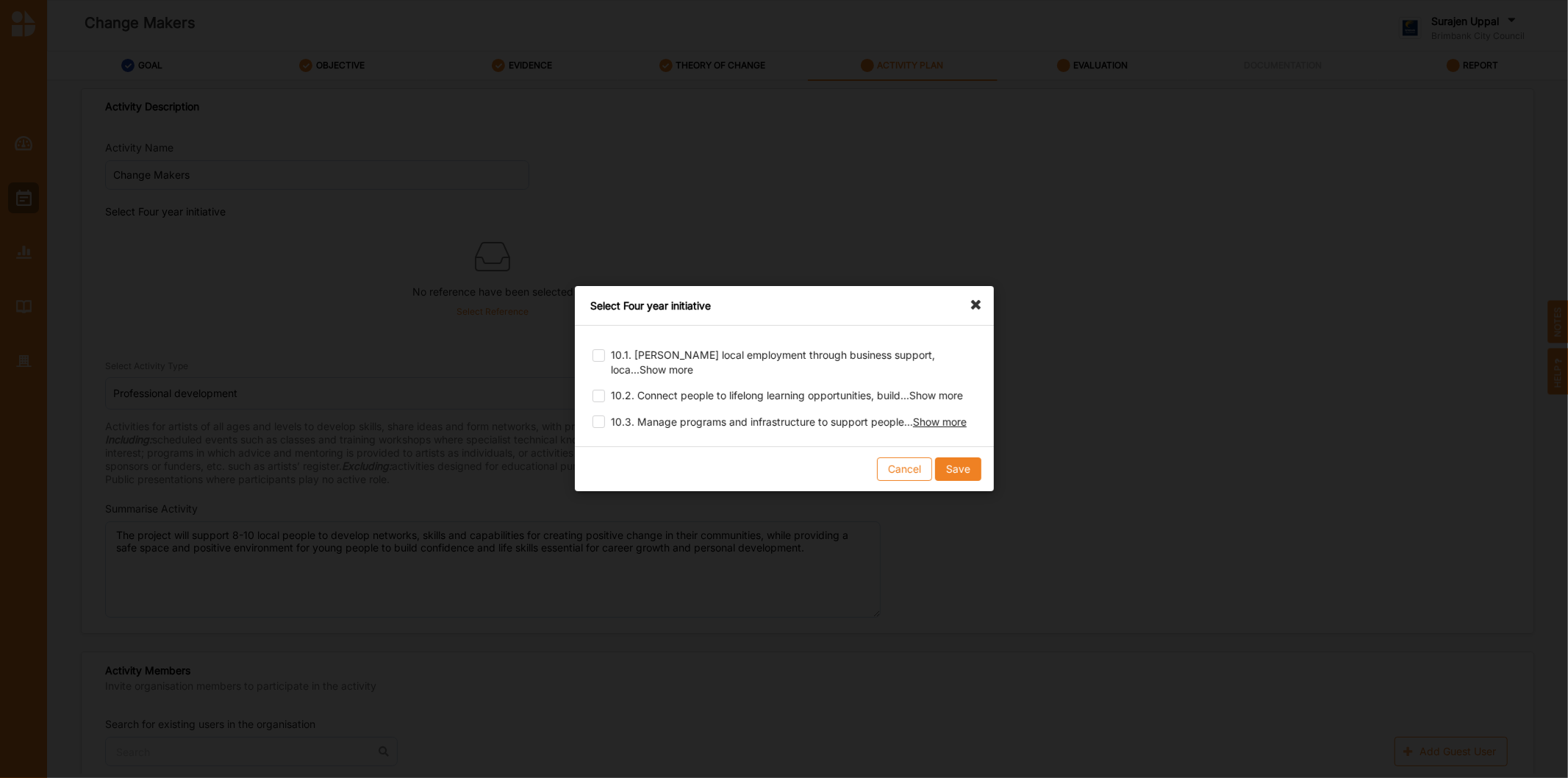
click at [927, 421] on span "Show more" at bounding box center [940, 422] width 54 height 13
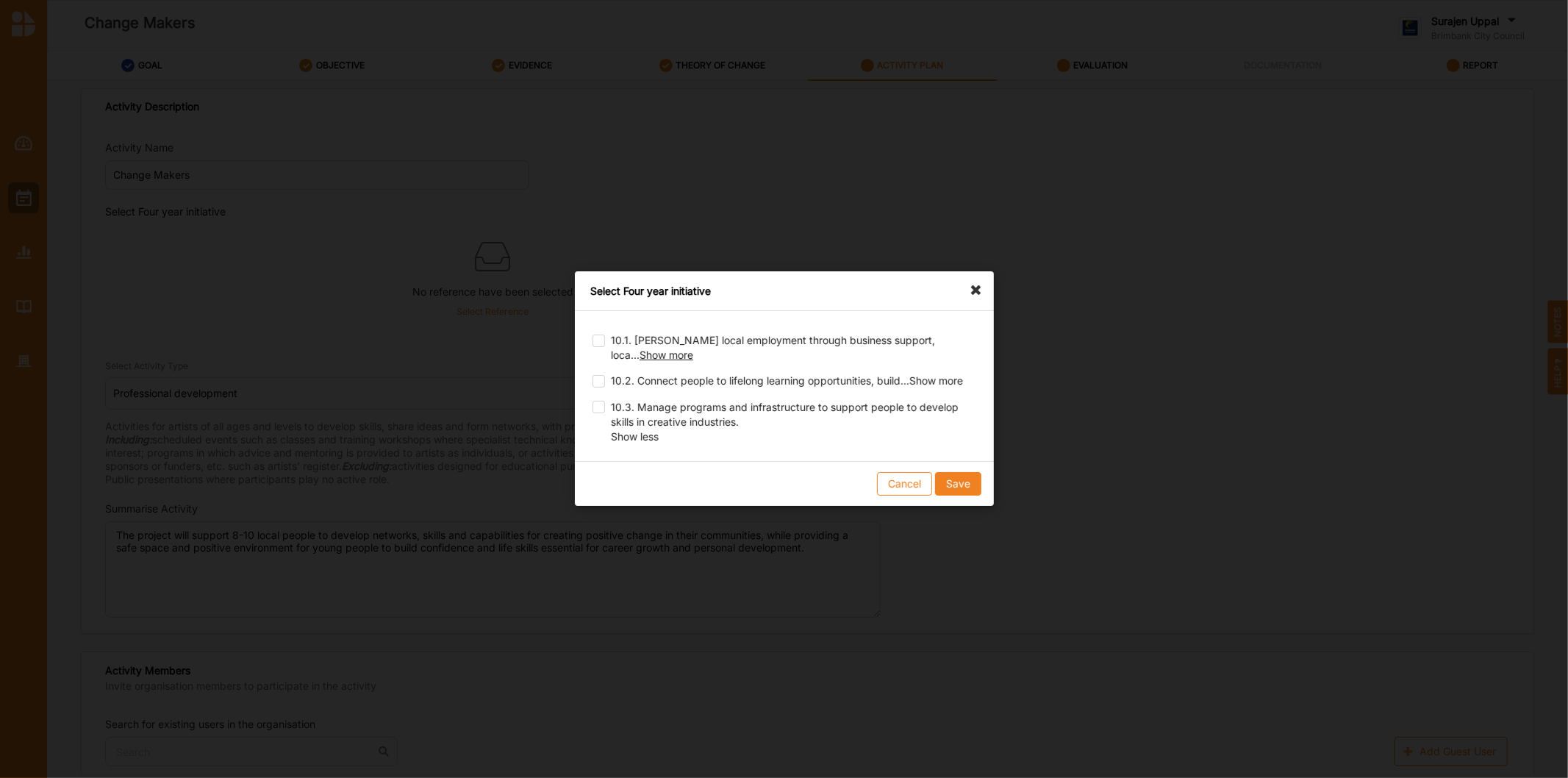
click at [693, 348] on span "Show more" at bounding box center [666, 354] width 54 height 13
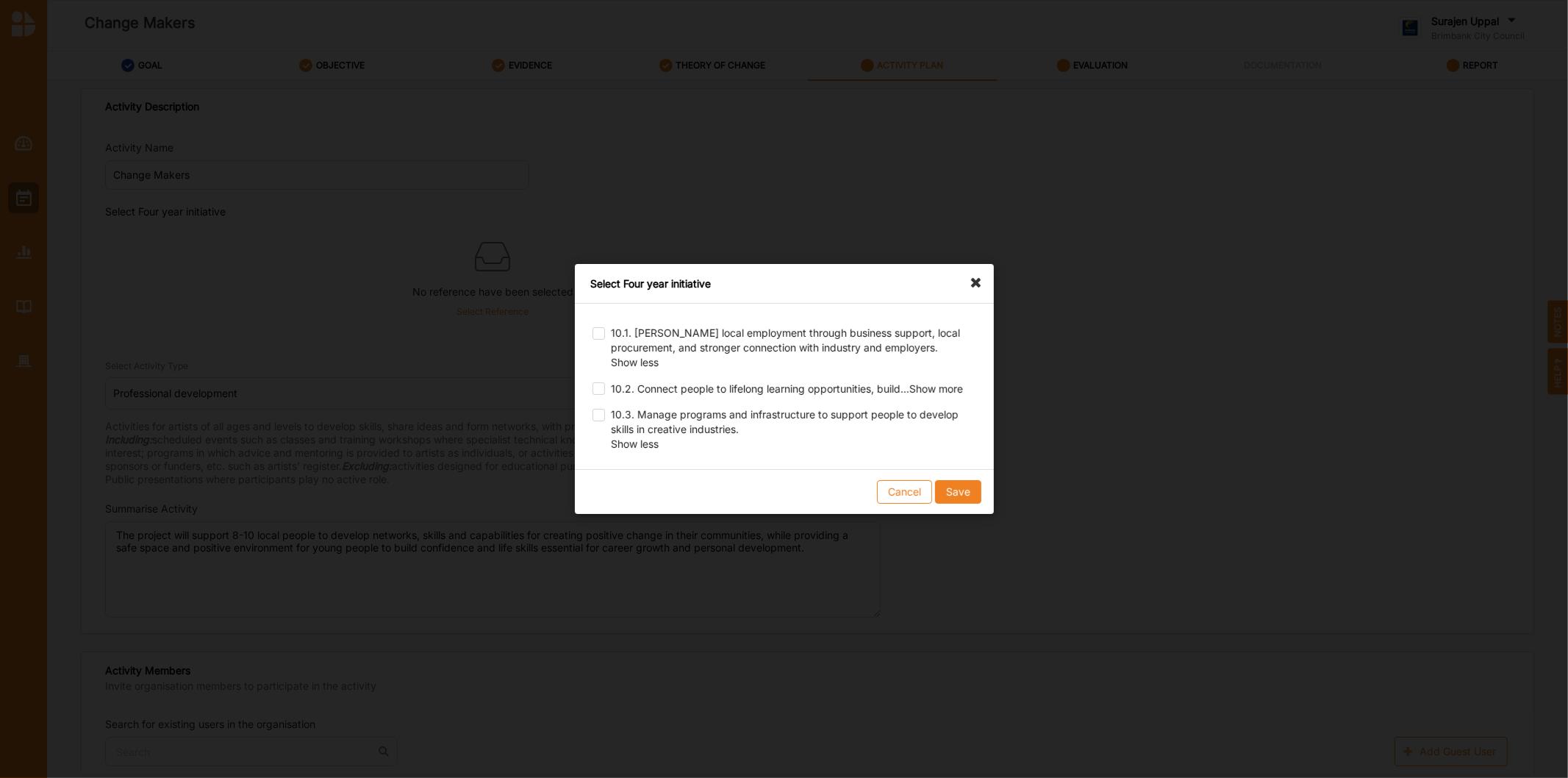
click at [974, 281] on icon at bounding box center [980, 276] width 24 height 24
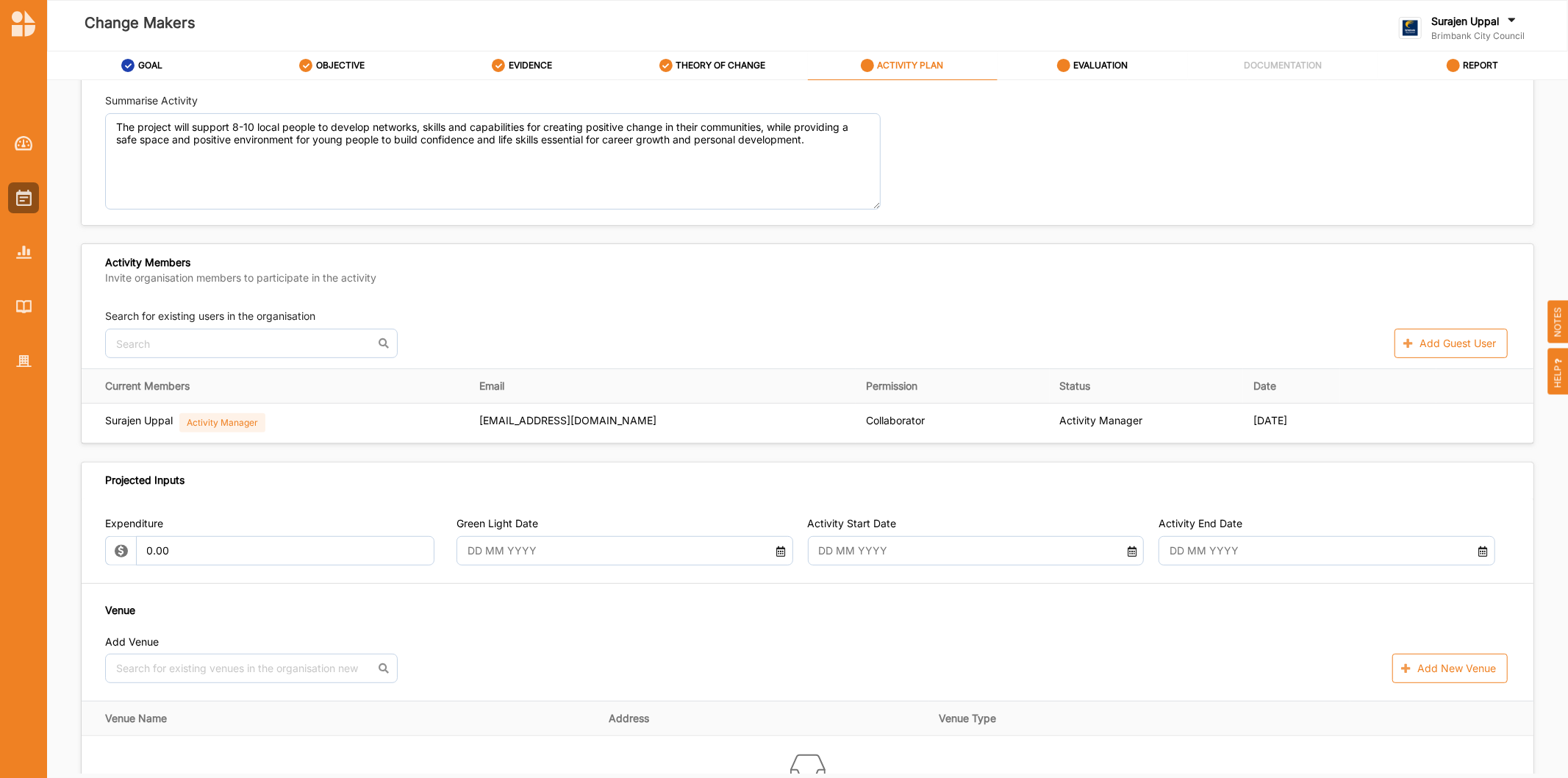
scroll to position [490, 0]
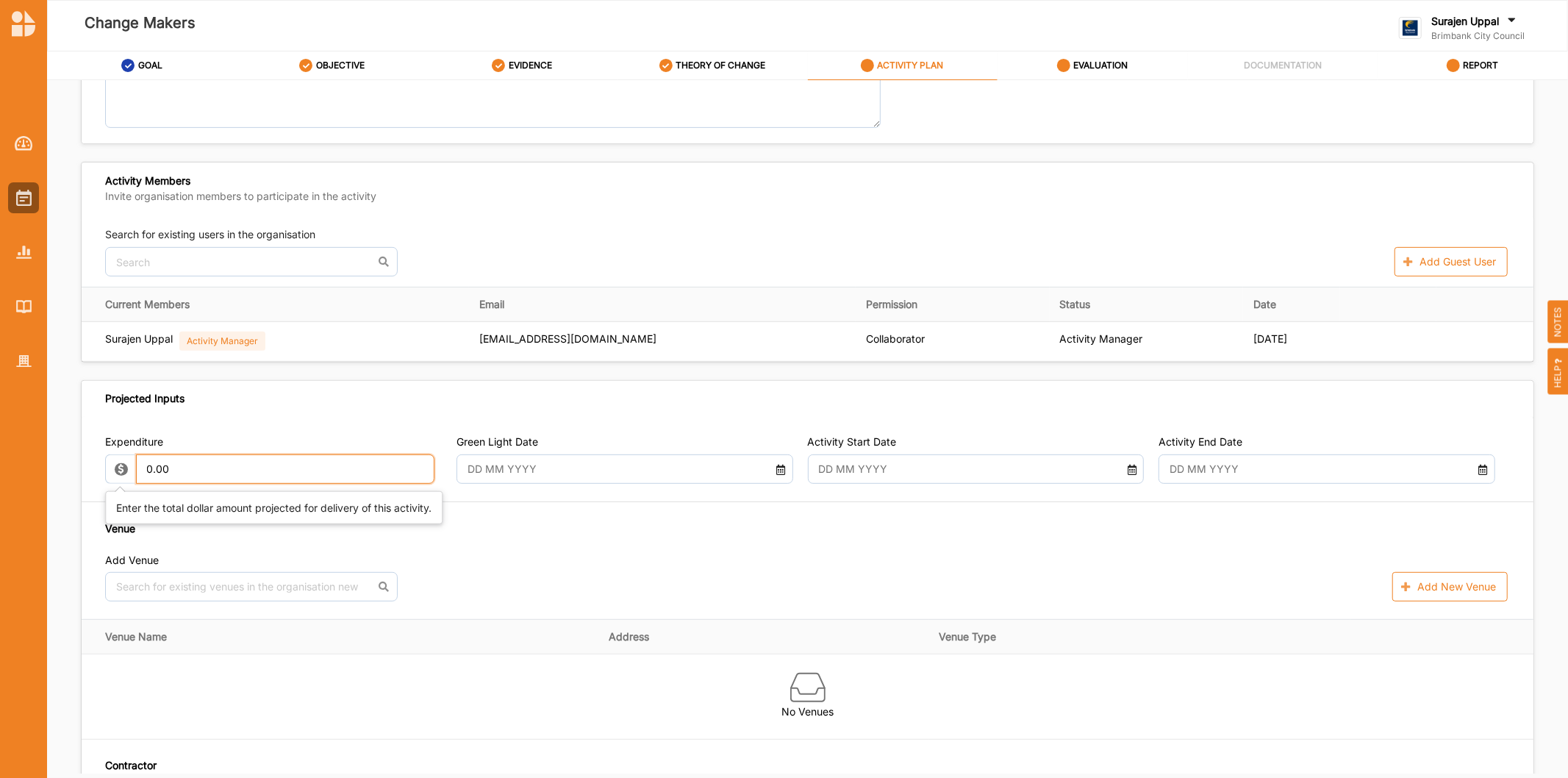
drag, startPoint x: 225, startPoint y: 474, endPoint x: 0, endPoint y: 396, distance: 238.1
click at [0, 396] on div "Change Makers Surajen Uppal Brimbank City Council Brimbank City C... User Profi…" at bounding box center [784, 389] width 1568 height 778
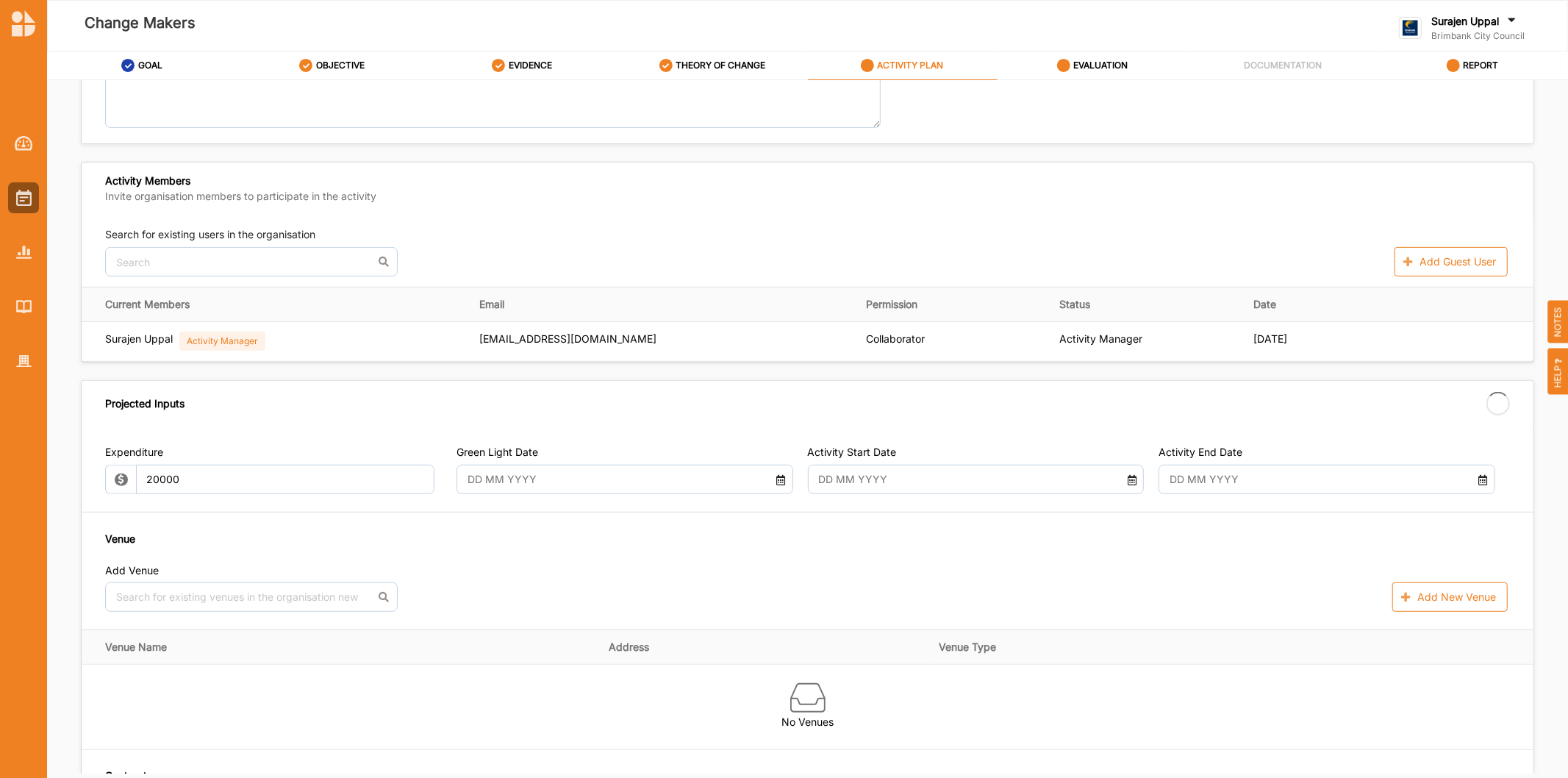
click at [523, 246] on div "Search for existing users in the organisation No results found. Add Guest User" at bounding box center [807, 251] width 1405 height 50
type input "20,000.00"
type input "-20,000.00"
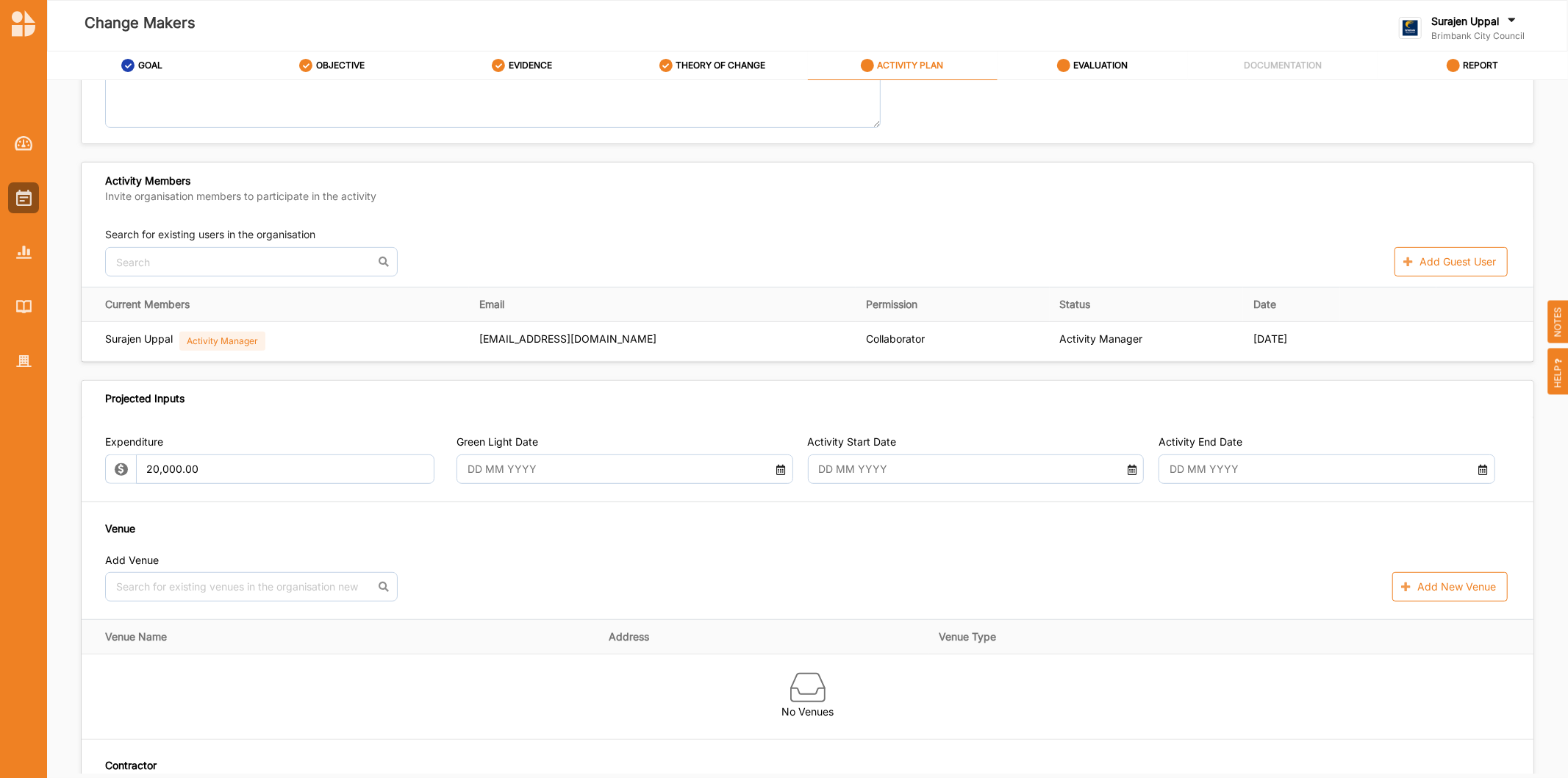
click at [781, 471] on icon at bounding box center [781, 467] width 13 height 10
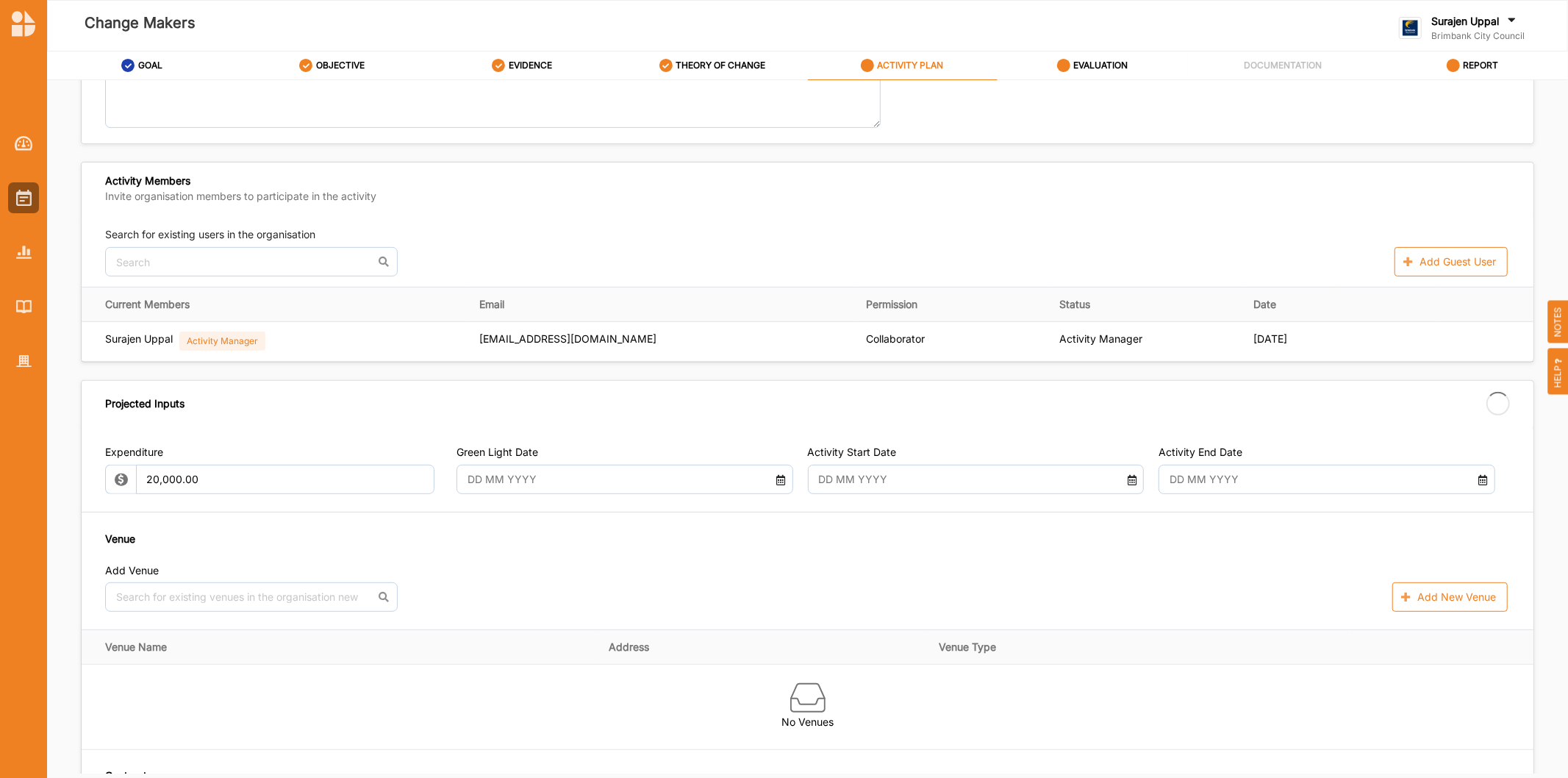
type input "23 Oct 2025"
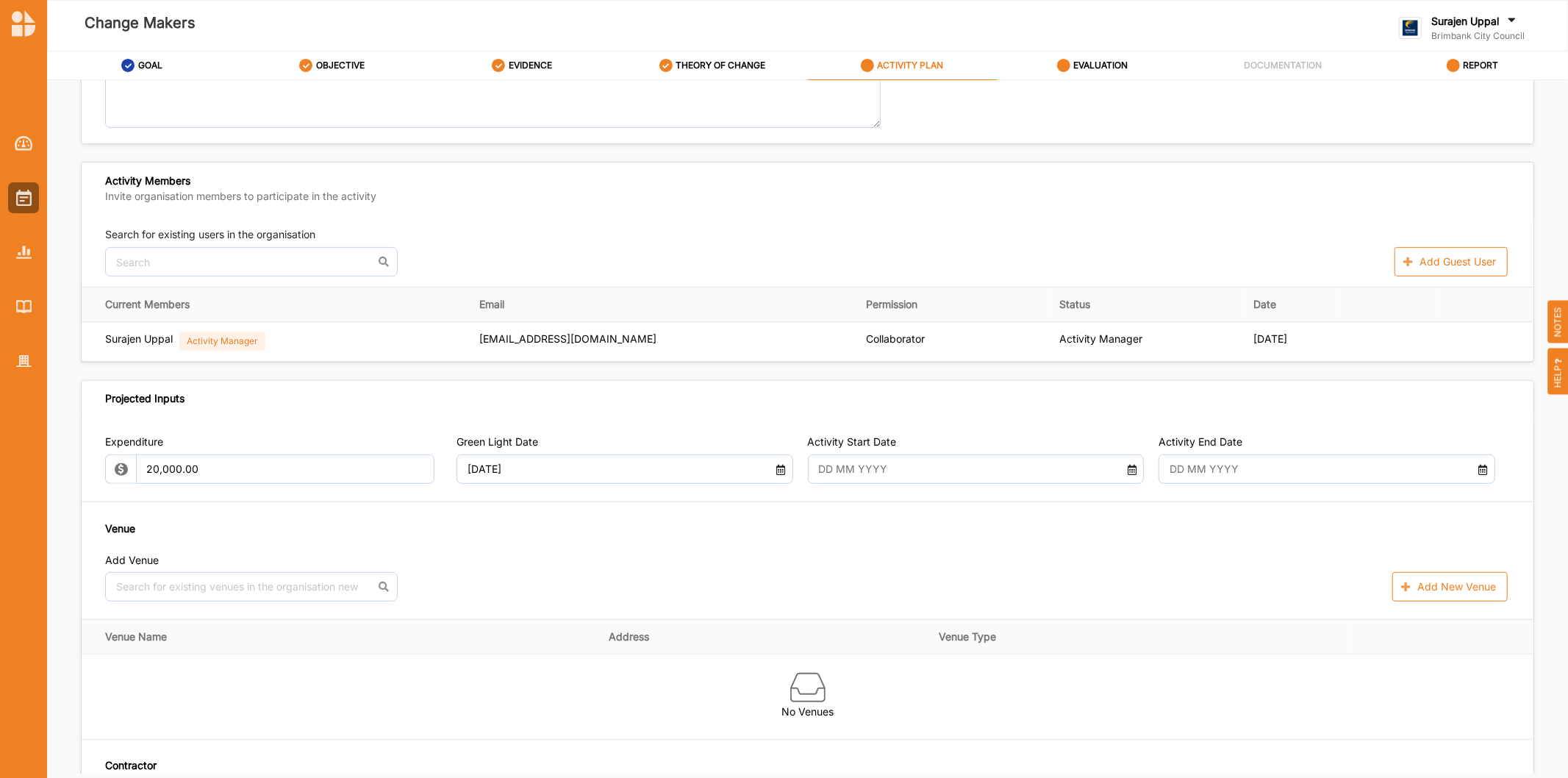
click at [1126, 464] on icon at bounding box center [1132, 467] width 13 height 10
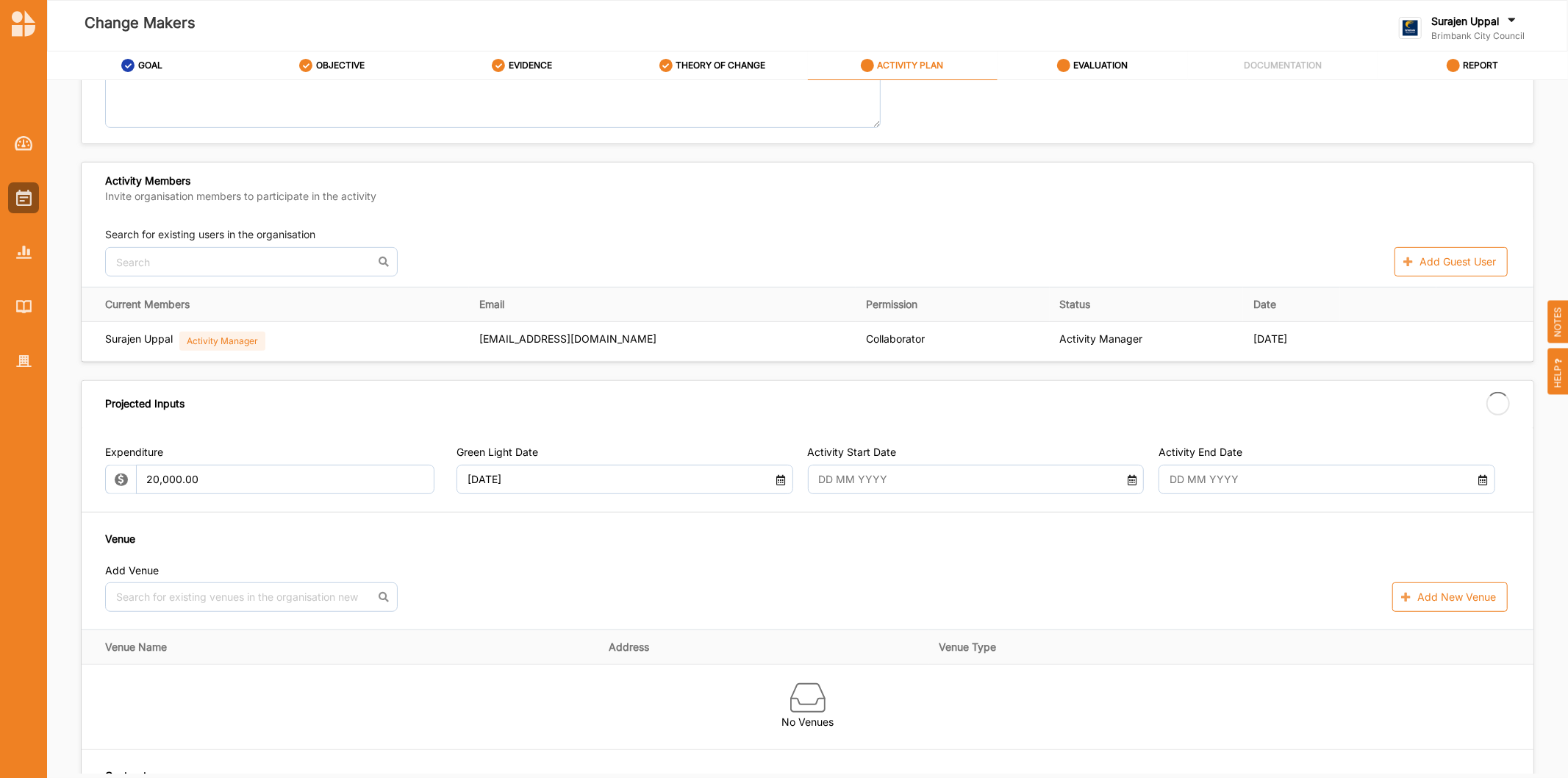
type input "01 Oct 2025"
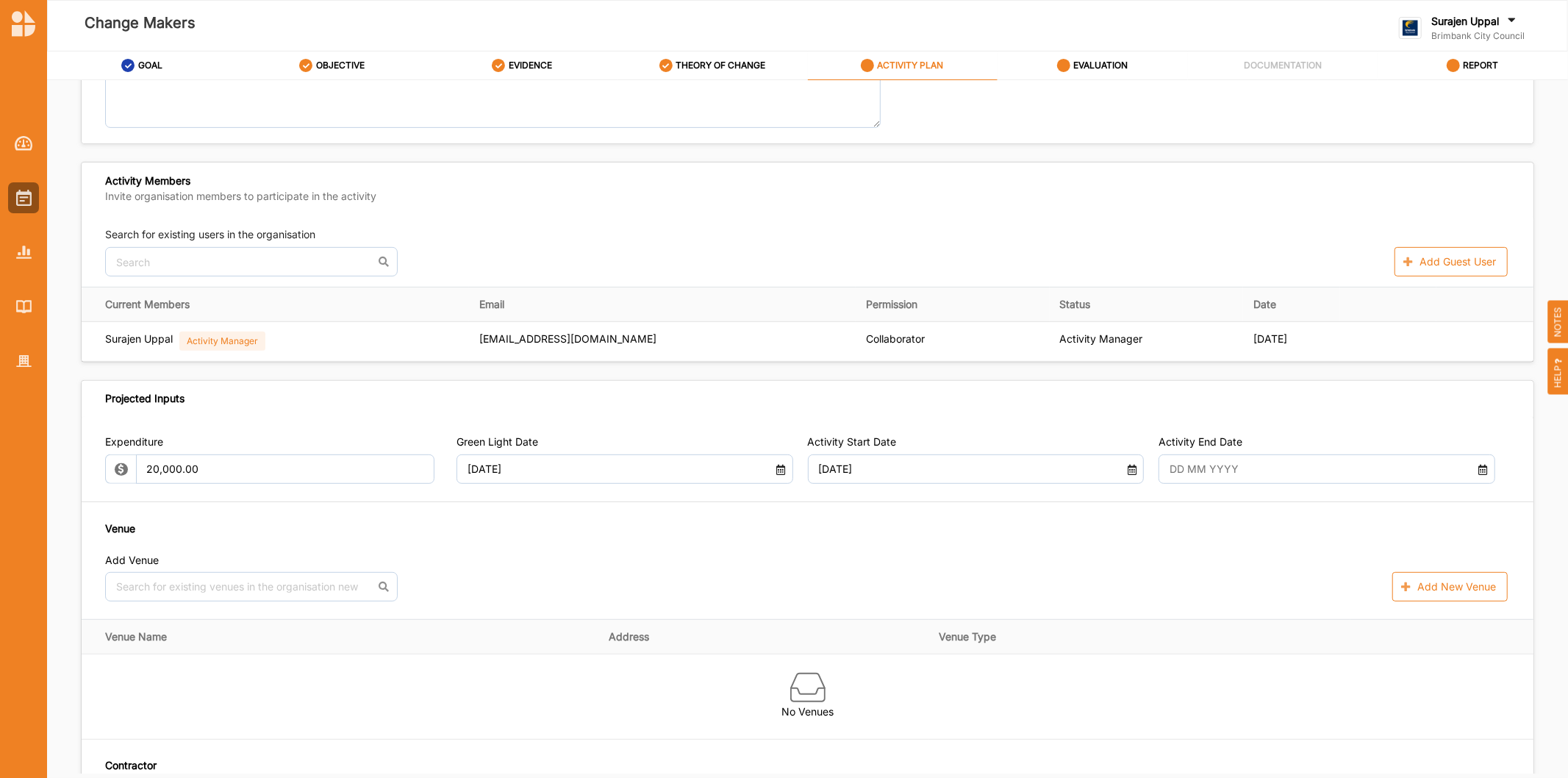
click at [1280, 469] on input "text" at bounding box center [1314, 469] width 304 height 30
click at [1246, 512] on select "Jan Feb Mar Apr May Jun Jul Aug Sep Oct Nov Dec" at bounding box center [1219, 509] width 64 height 30
click at [1283, 508] on select "2025 2026 2027 2028 2029 2030 2031 2032 2033 2034 2035" at bounding box center [1276, 509] width 46 height 30
click at [1240, 512] on select "Jan Feb Mar Apr May Jun Jul Aug Sep Oct Nov Dec" at bounding box center [1219, 509] width 64 height 30
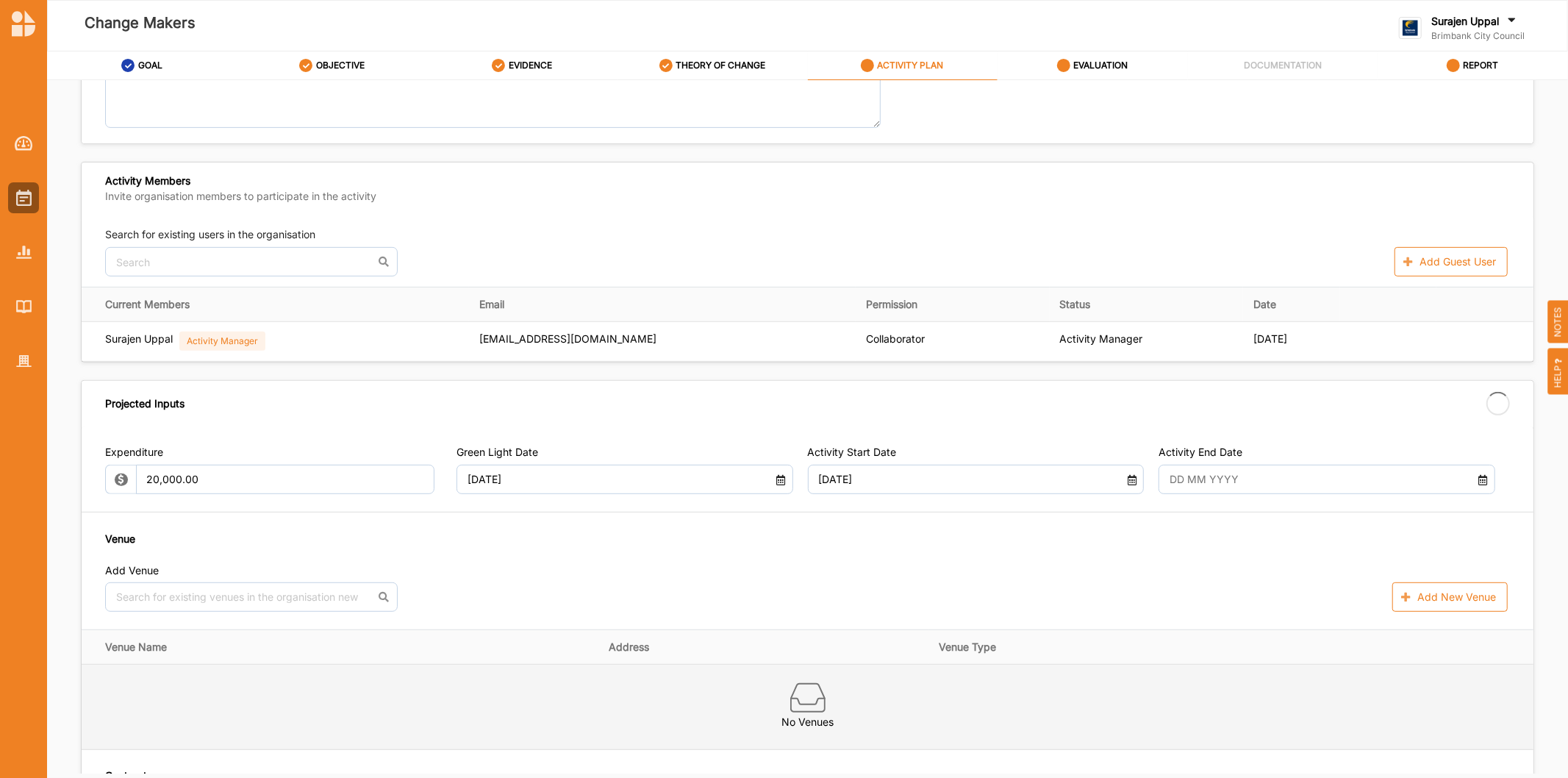
type input "31 Mar 2026"
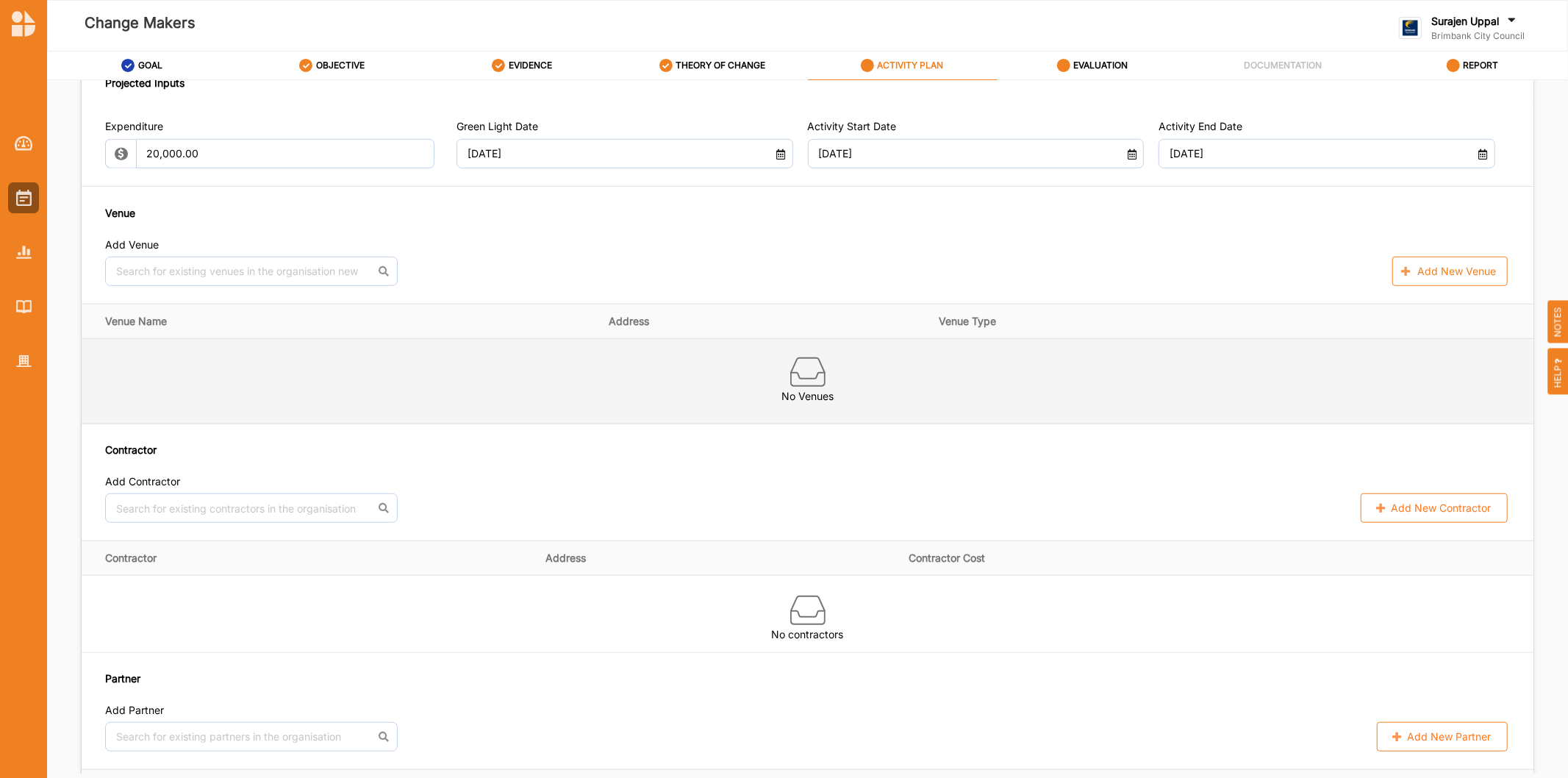
scroll to position [817, 0]
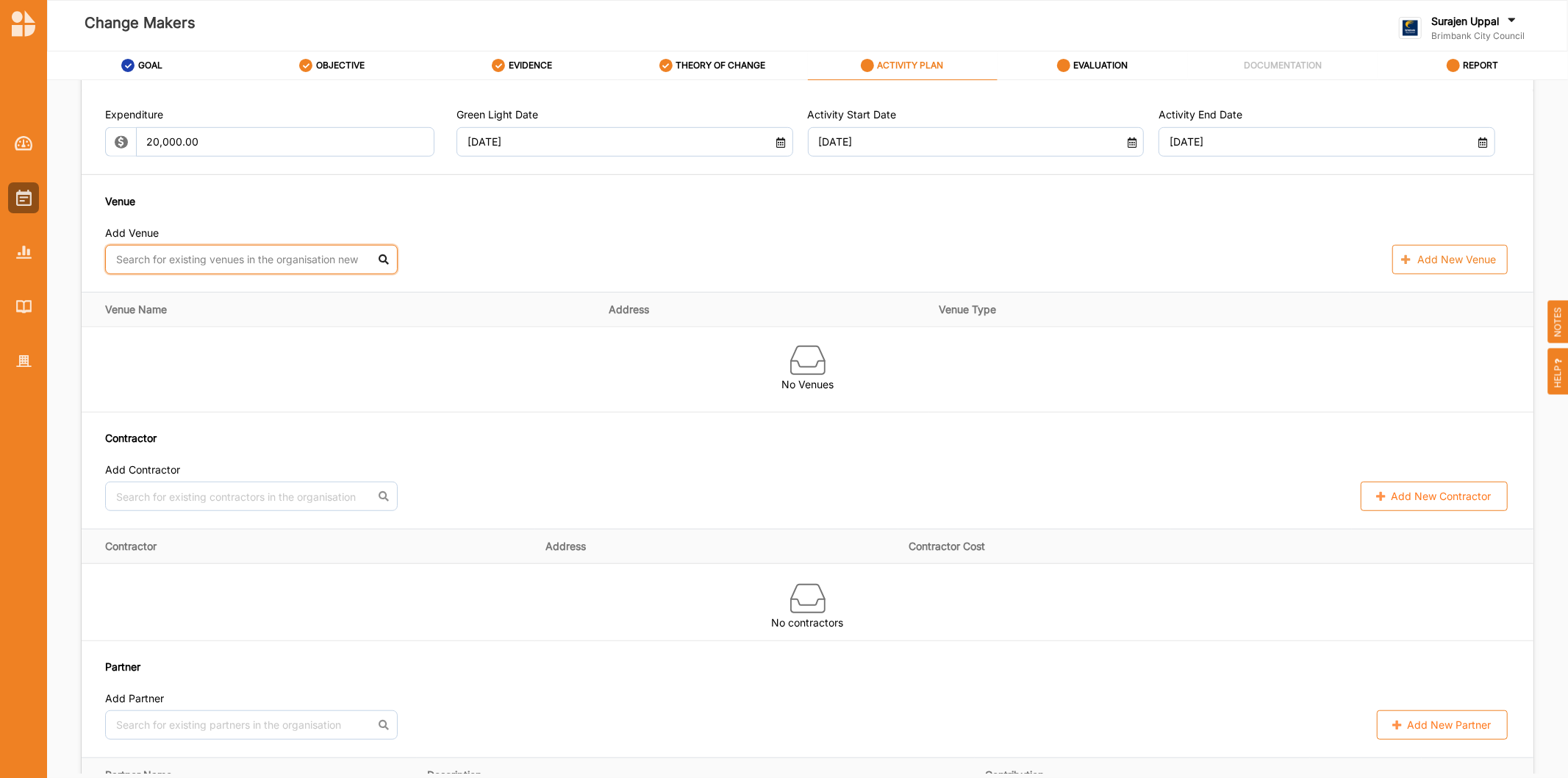
click at [214, 260] on input "text" at bounding box center [251, 260] width 293 height 30
type input "Visy"
click at [200, 288] on div "Visy Cares Hub" at bounding box center [251, 293] width 291 height 32
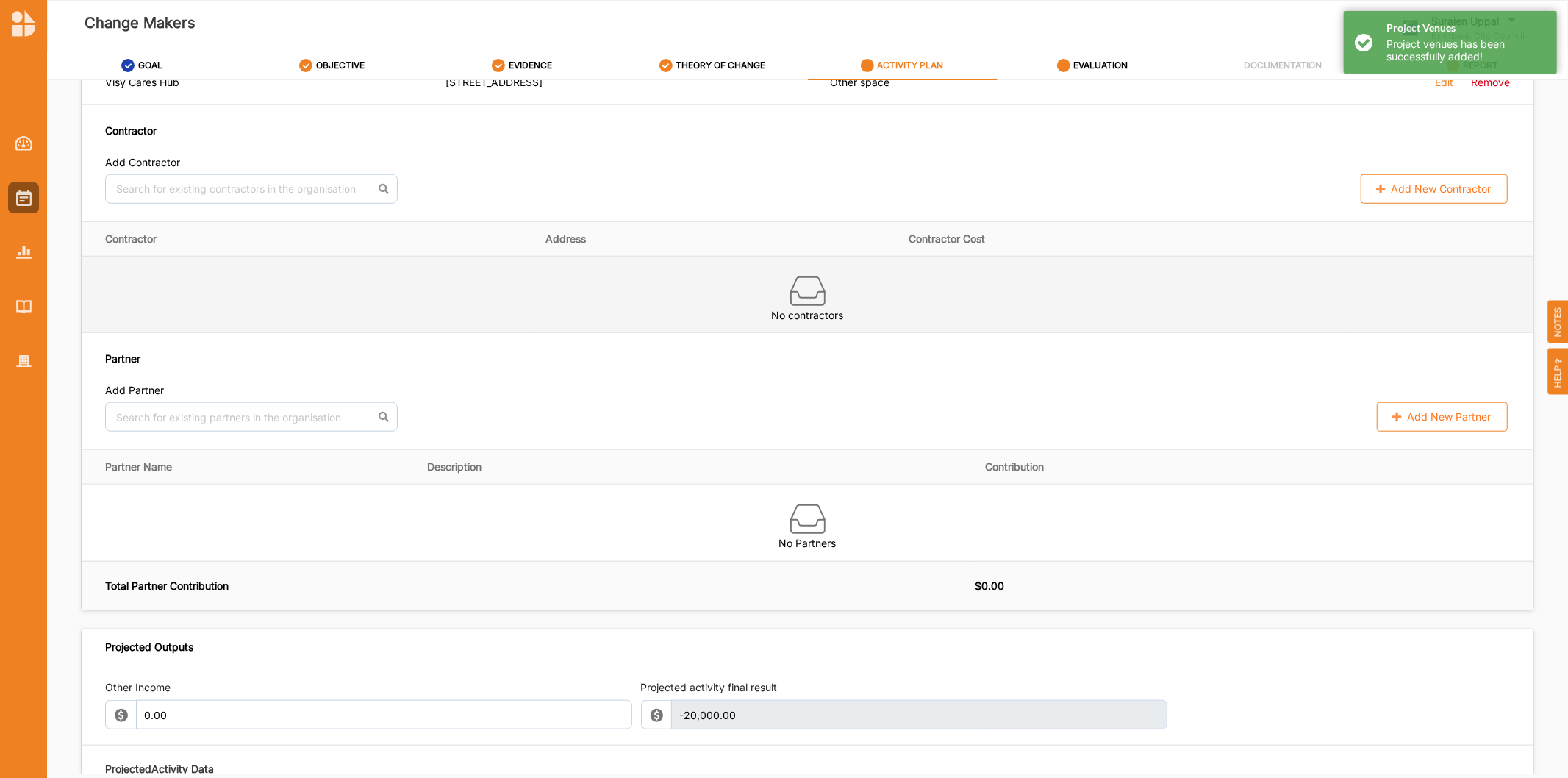
scroll to position [1143, 0]
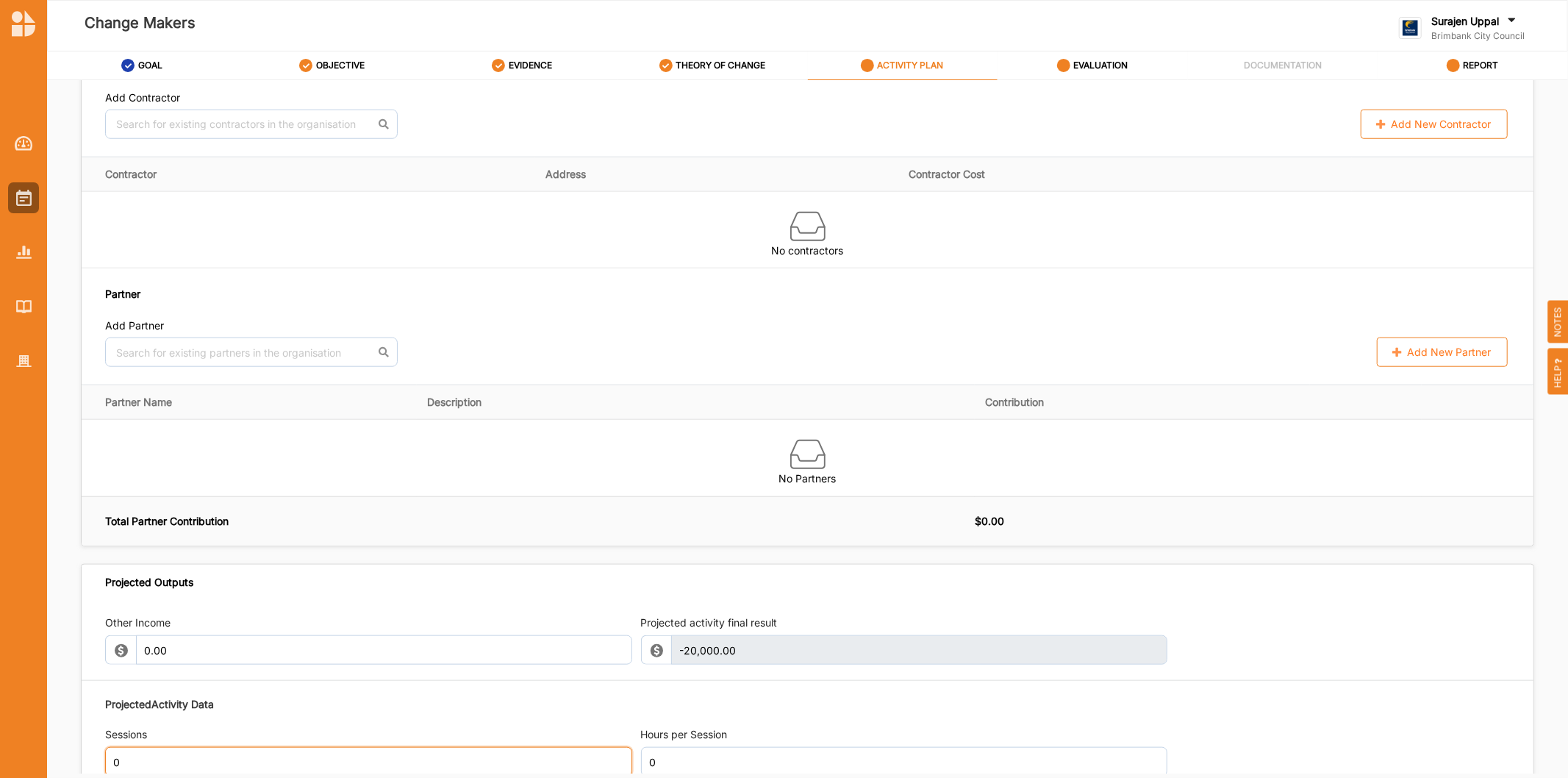
click at [182, 769] on input "0" at bounding box center [368, 762] width 527 height 30
type input "10"
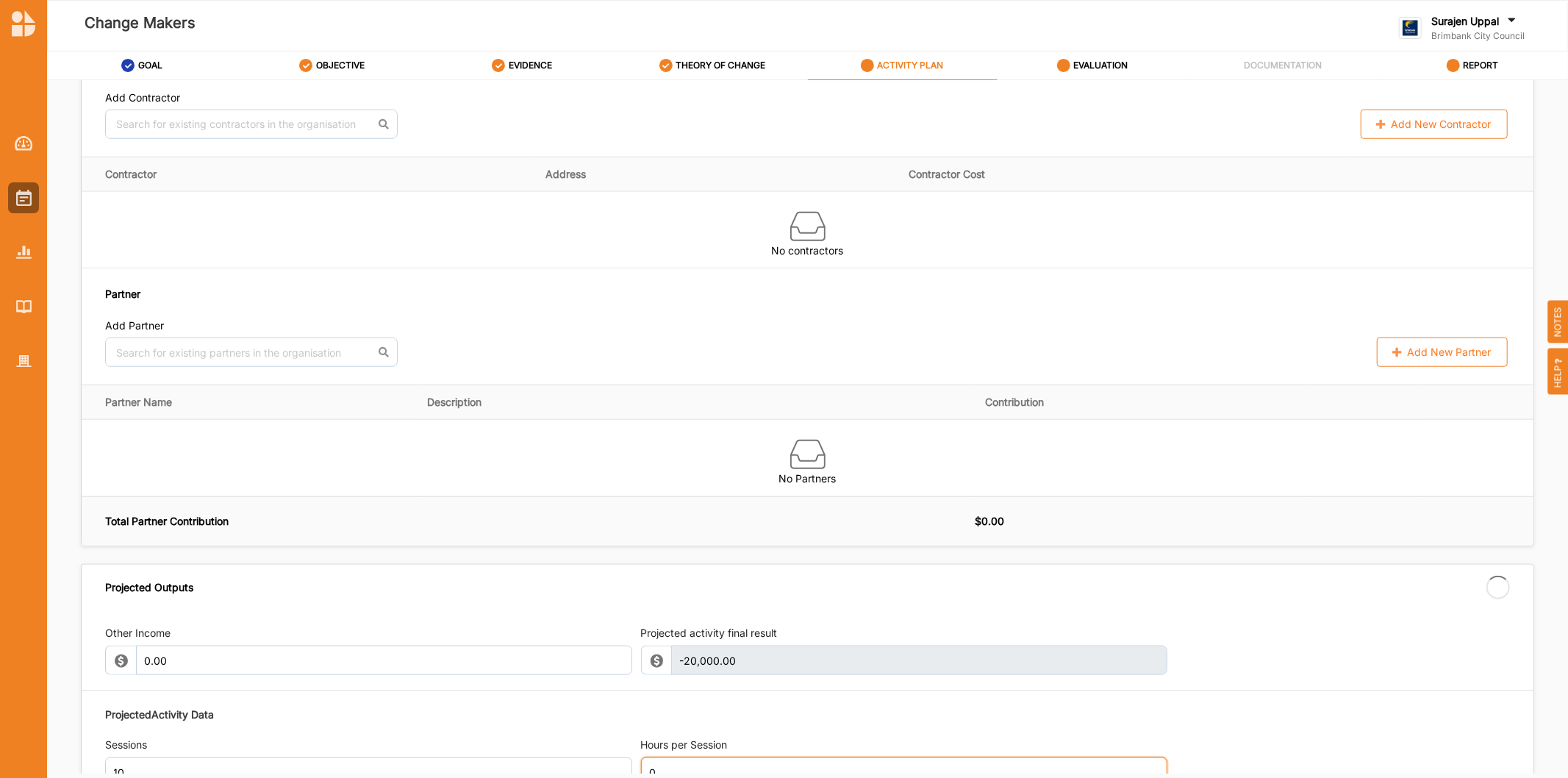
click at [675, 761] on input "0" at bounding box center [904, 772] width 527 height 30
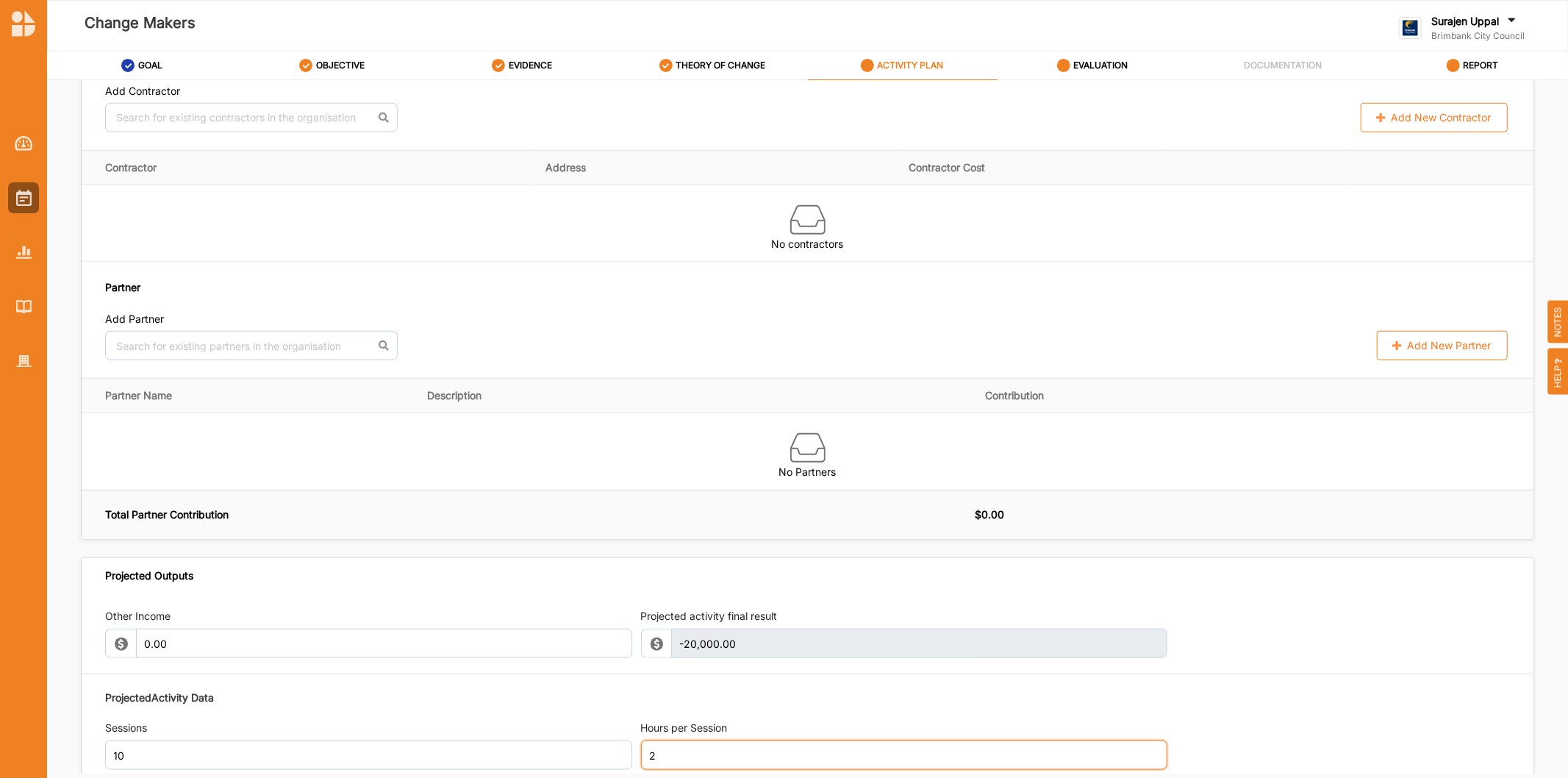
type input "2"
click at [711, 400] on th "Description" at bounding box center [696, 396] width 559 height 35
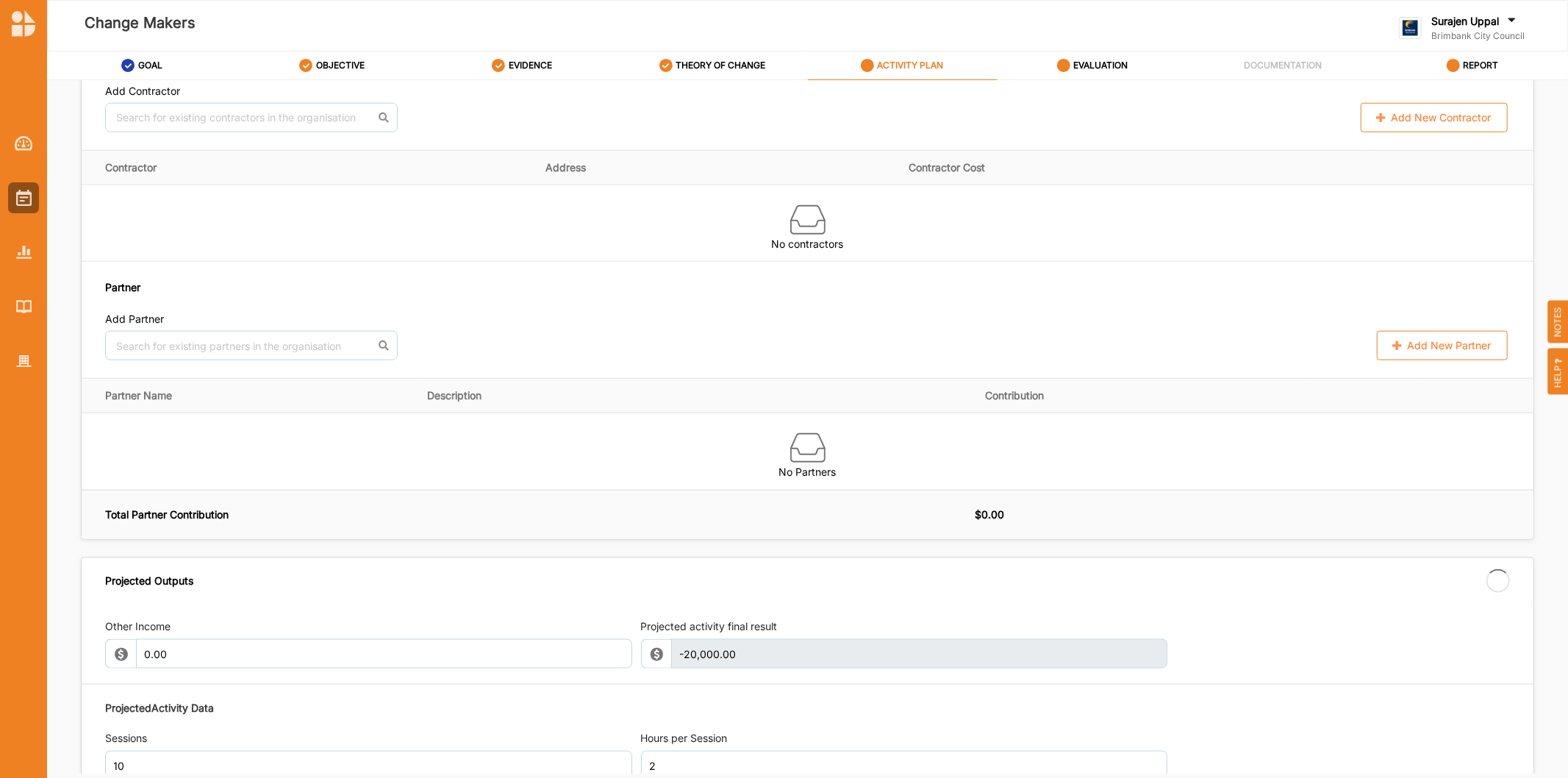
type input "20"
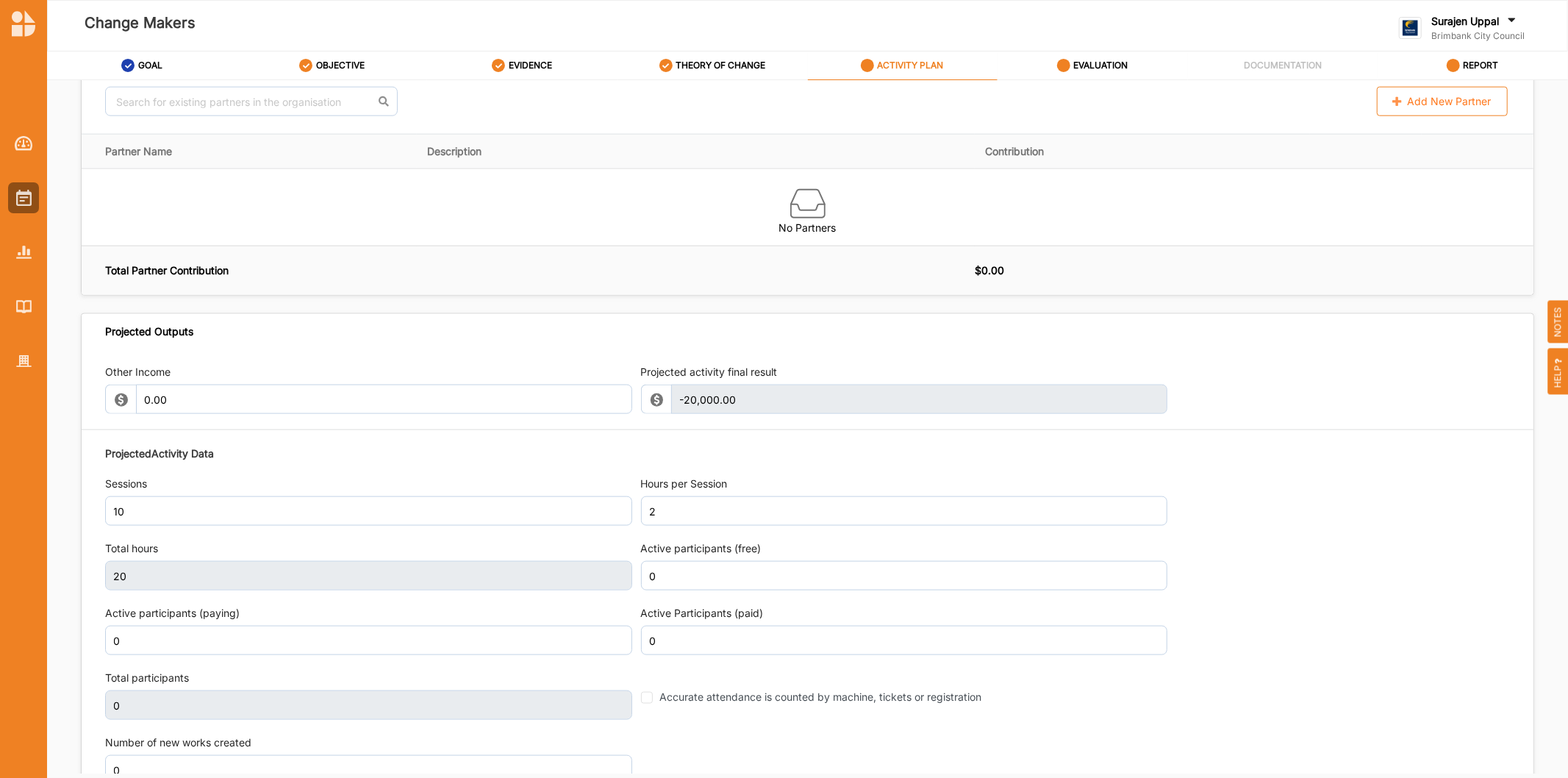
scroll to position [1395, 0]
click at [710, 569] on input "0" at bounding box center [904, 575] width 527 height 30
type input "10"
click at [1172, 773] on div "GOAL OBJECTIVE EVIDENCE THEORY OF CHANGE ACTIVITY PLAN EVALUATION DOCUMENTATION…" at bounding box center [807, 415] width 1521 height 726
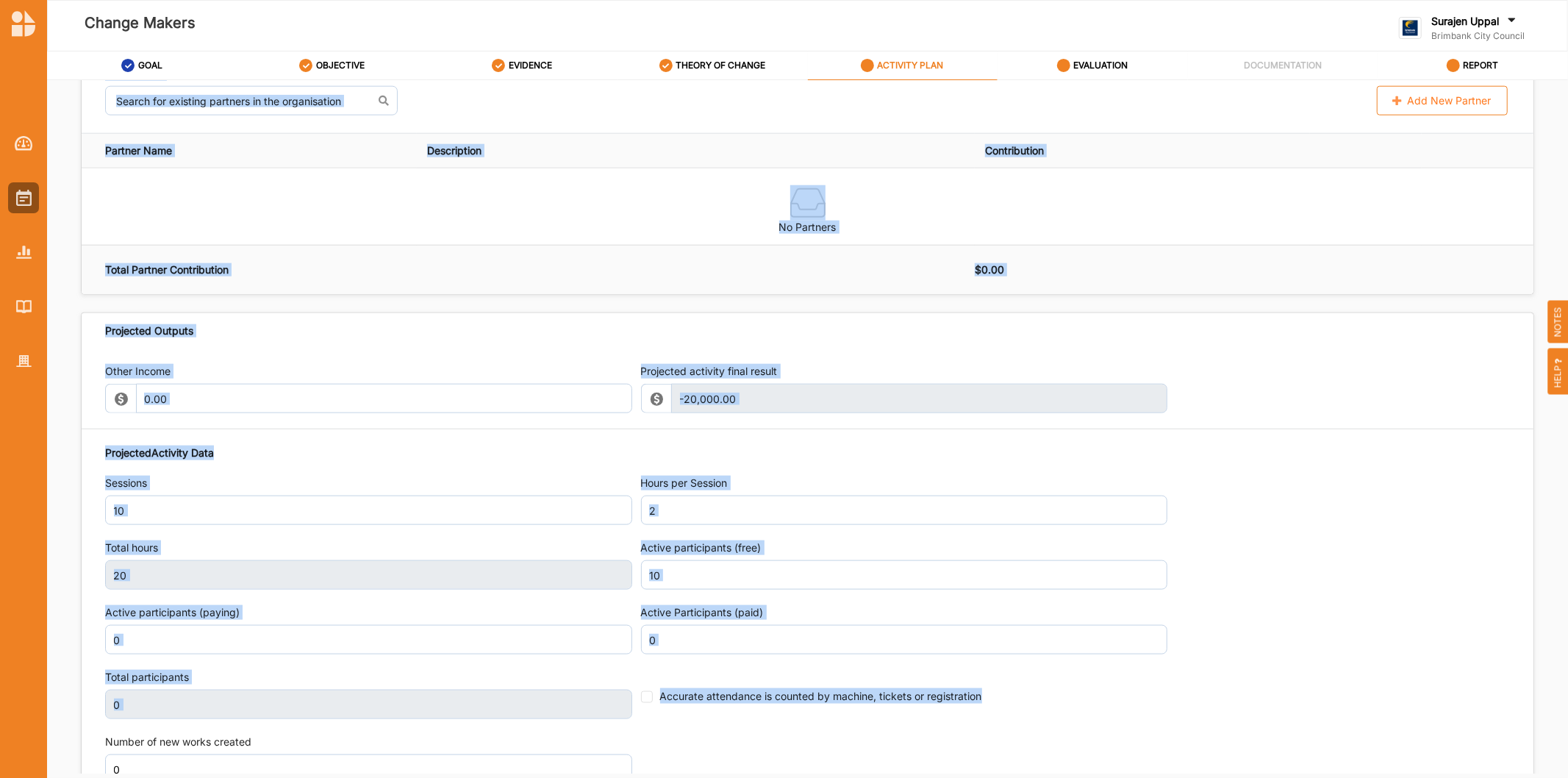
scroll to position [1429, 0]
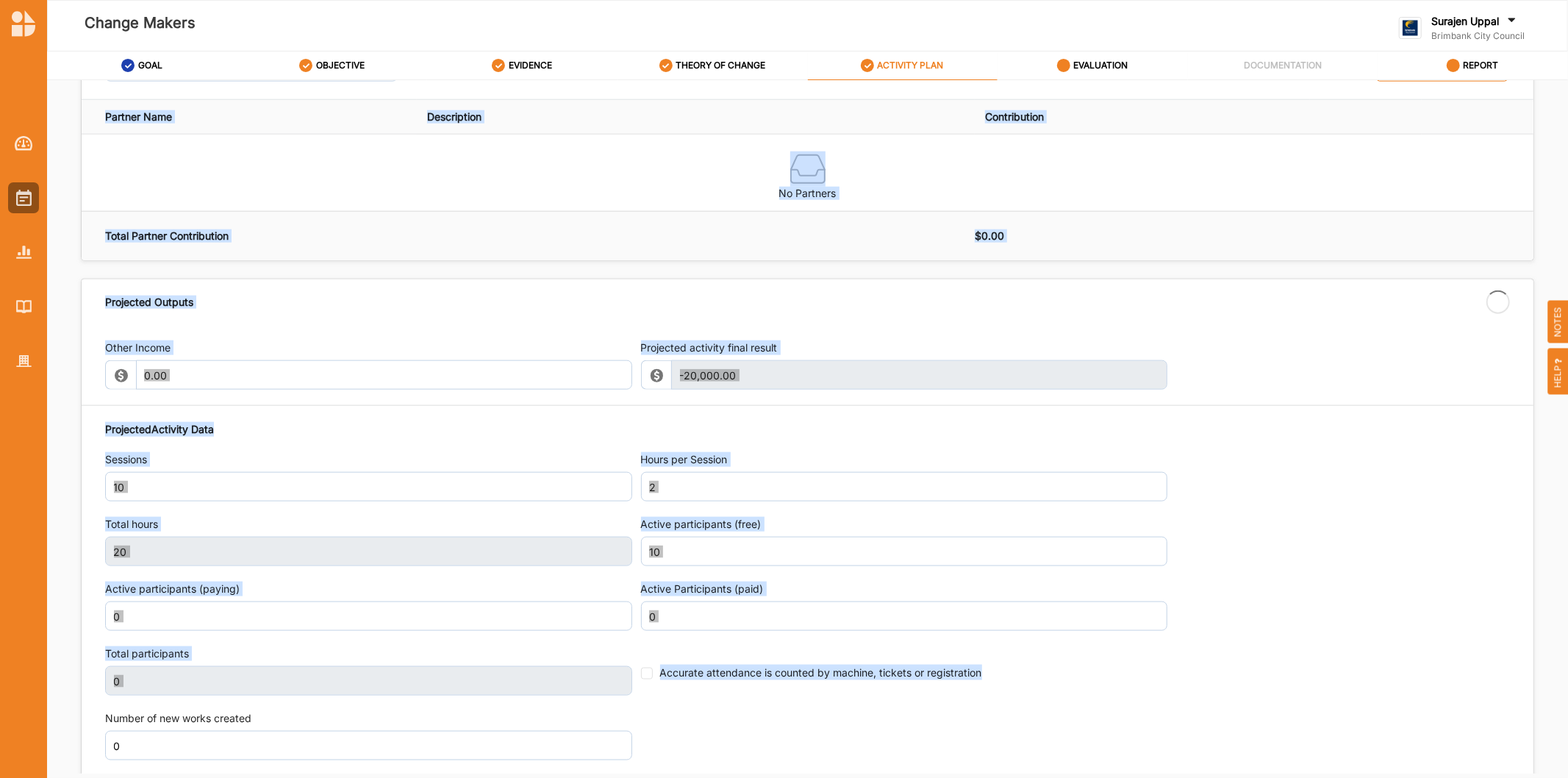
type input "10"
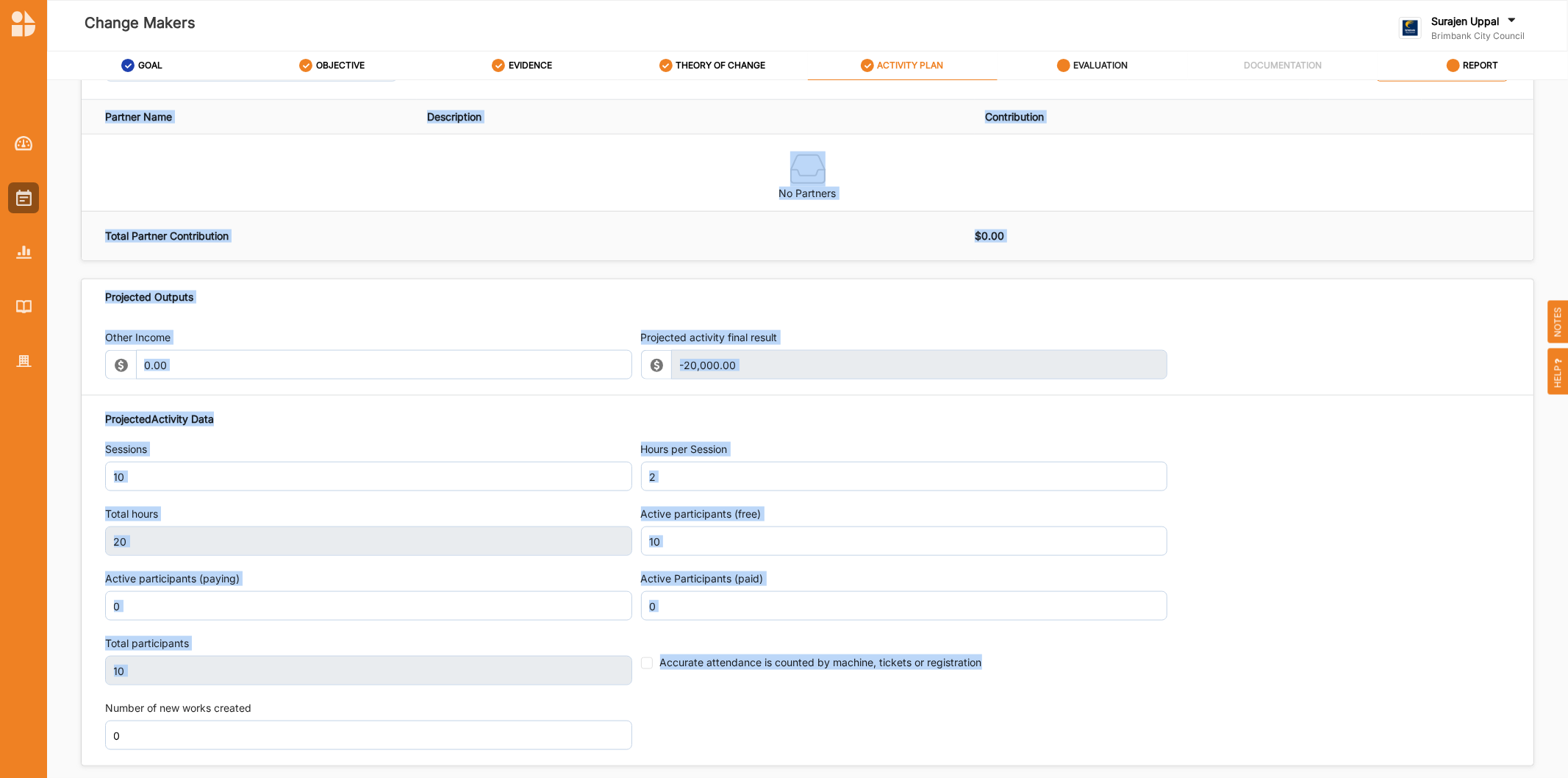
click at [1118, 67] on label "EVALUATION" at bounding box center [1101, 66] width 55 height 12
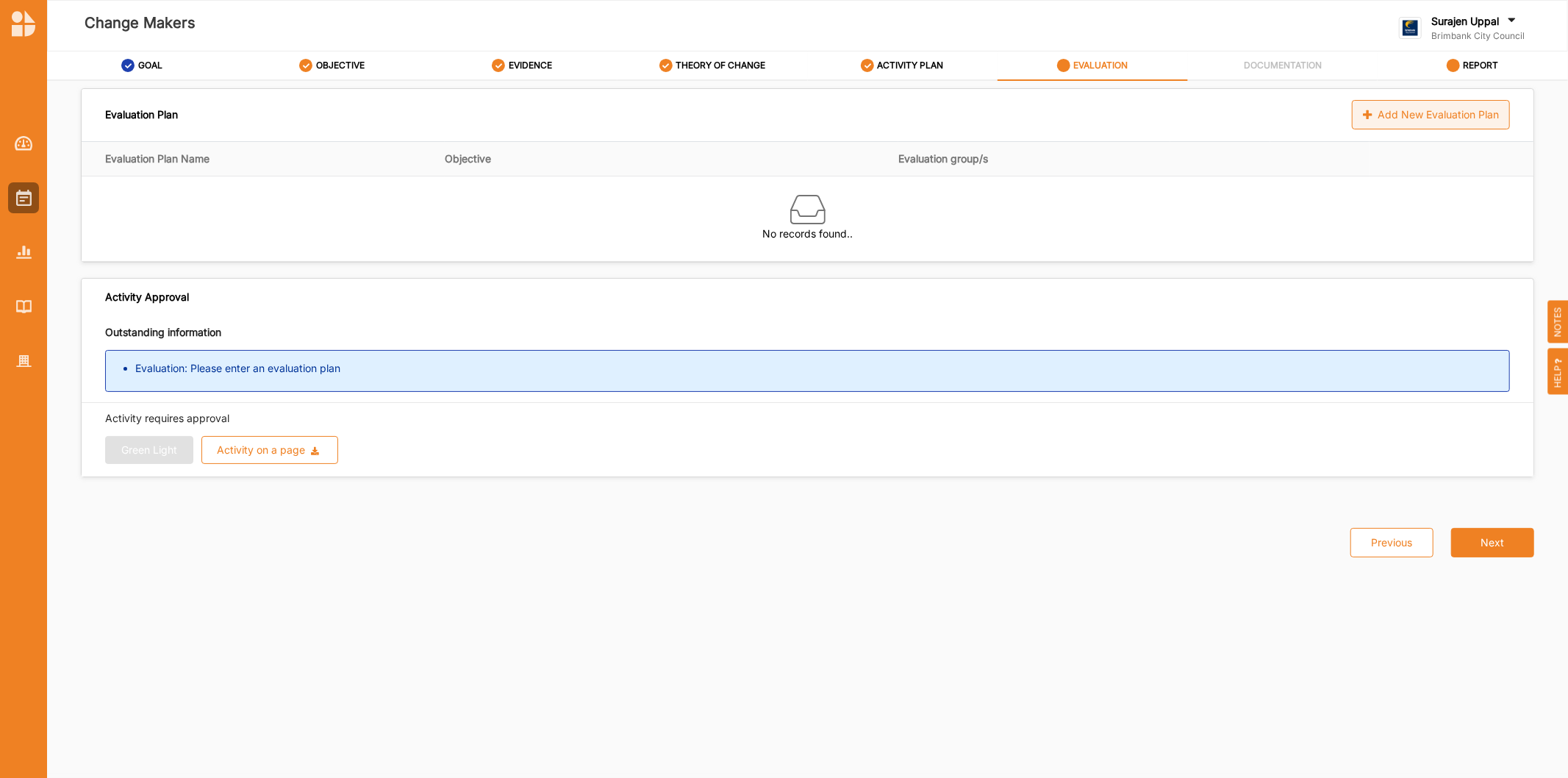
click at [1434, 124] on div "Add New Evaluation Plan" at bounding box center [1430, 115] width 158 height 30
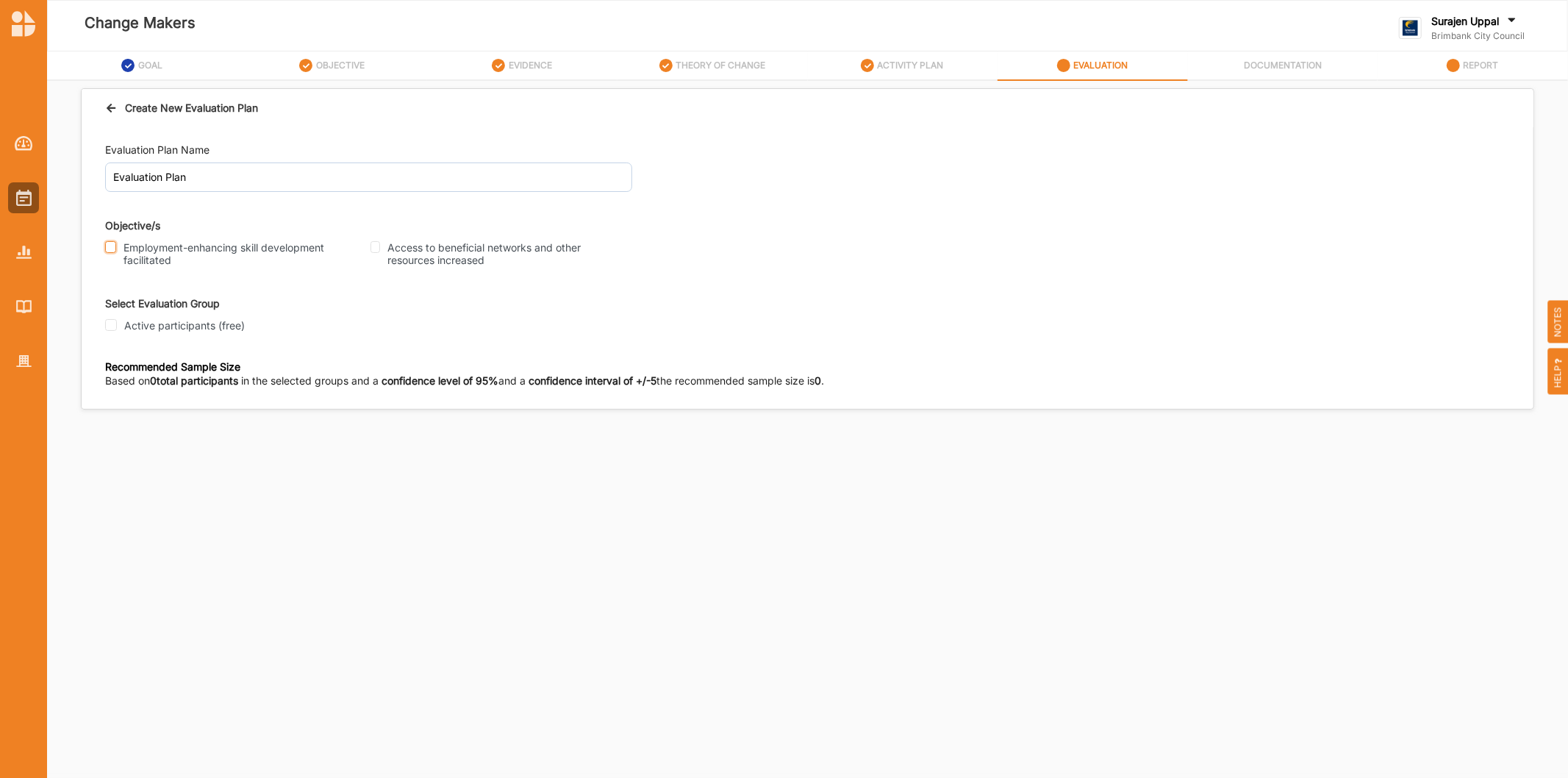
click at [108, 246] on input "Employment-enhancing skill development facilitated" at bounding box center [110, 247] width 11 height 12
checkbox input "true"
click at [372, 248] on input "Access to beneficial networks and other resources increased" at bounding box center [375, 247] width 10 height 12
checkbox input "true"
click at [114, 322] on input "Active participants (free)" at bounding box center [111, 325] width 12 height 12
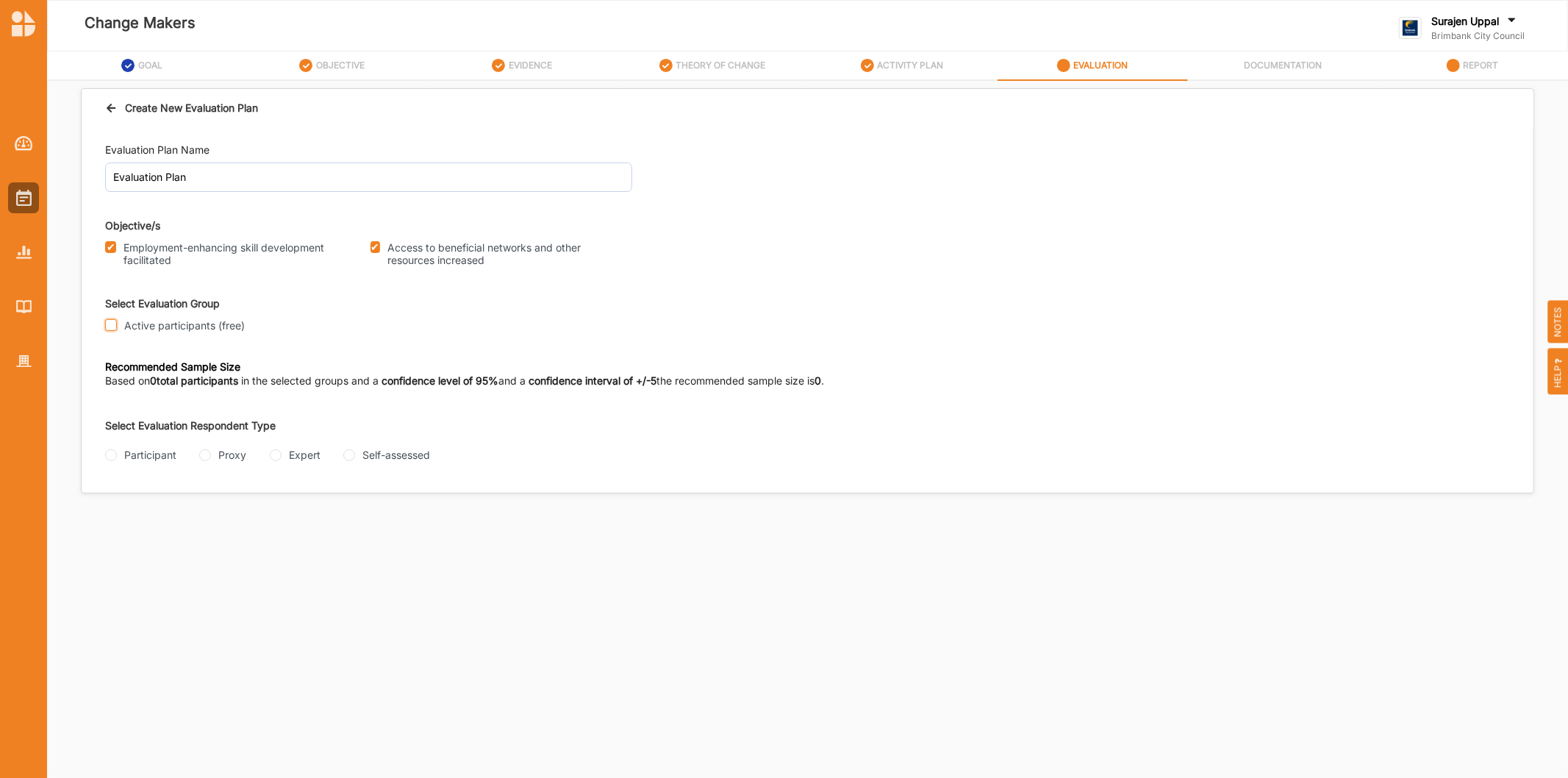
checkbox input "true"
click at [113, 460] on div "Participant" at bounding box center [140, 454] width 71 height 16
click at [113, 453] on input "Participant" at bounding box center [111, 455] width 12 height 12
radio input "true"
click at [198, 510] on input "Questionnaire" at bounding box center [197, 513] width 12 height 12
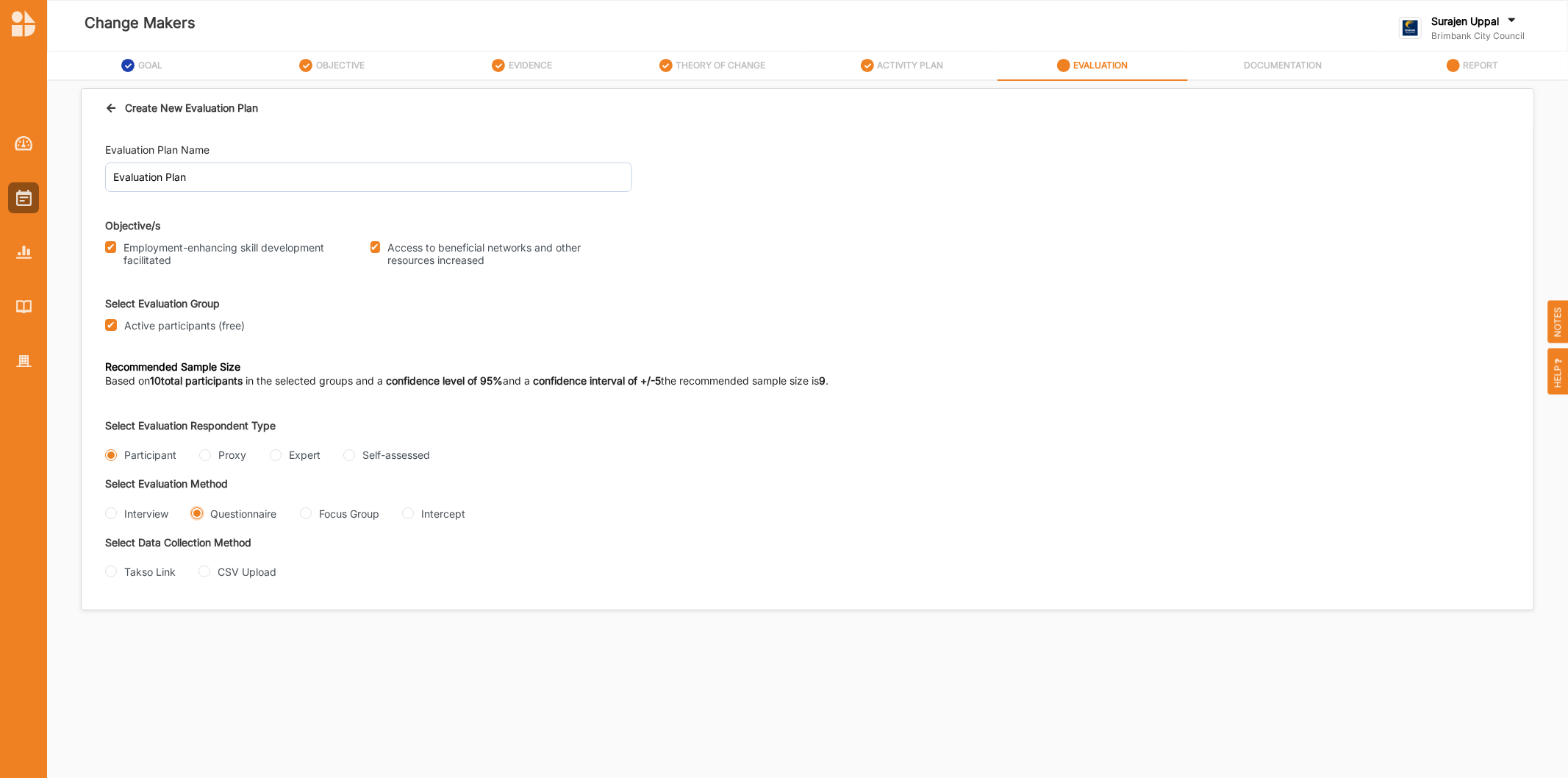
radio input "true"
click at [111, 577] on input "Takso Link" at bounding box center [111, 572] width 12 height 12
radio input "true"
click at [1121, 385] on div "Recommended Sample Size Based on 10 total participants in the selected groups a…" at bounding box center [807, 376] width 1405 height 33
click at [111, 105] on icon at bounding box center [111, 106] width 13 height 10
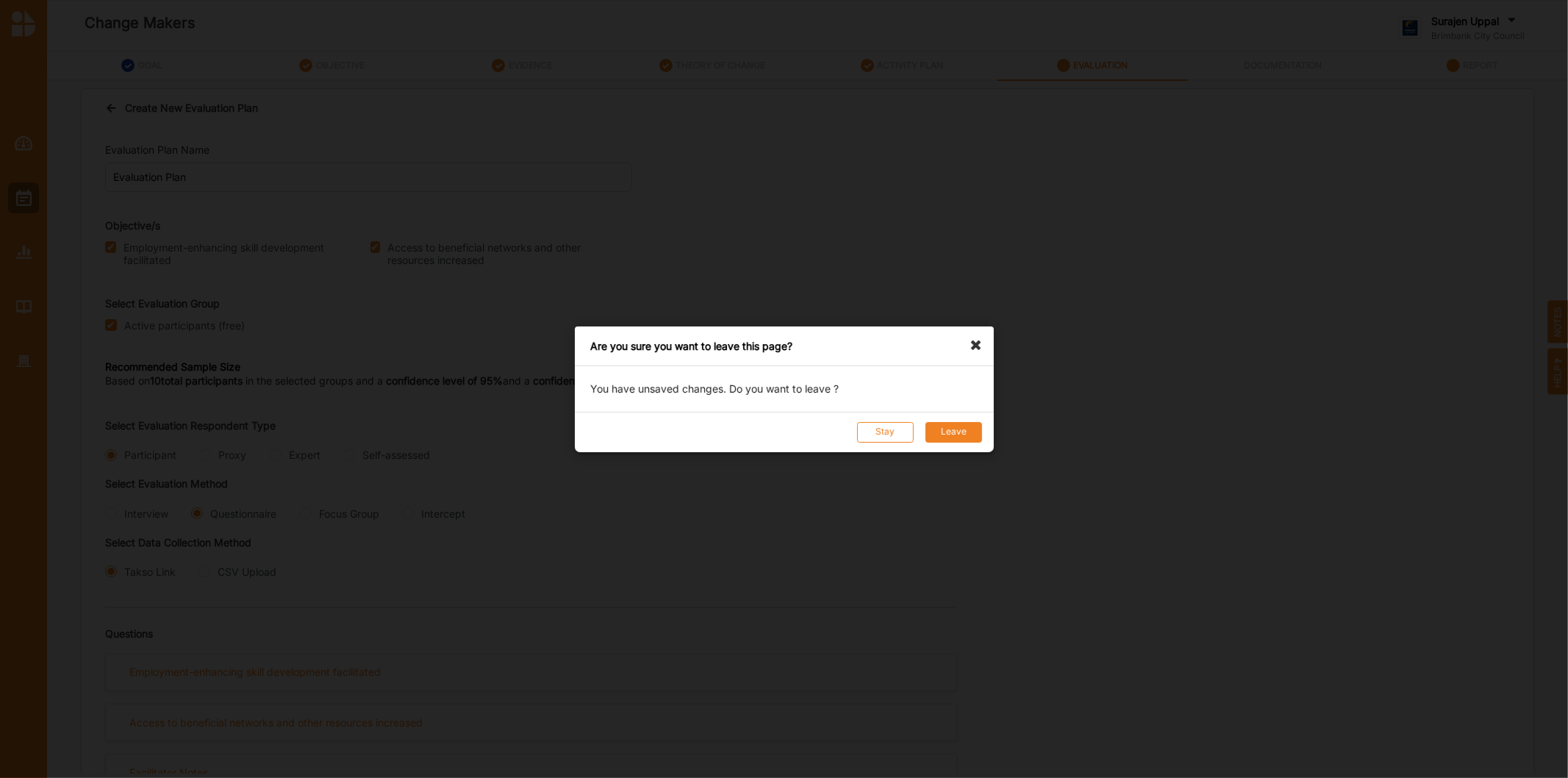
click at [948, 432] on button "Leave" at bounding box center [953, 432] width 57 height 21
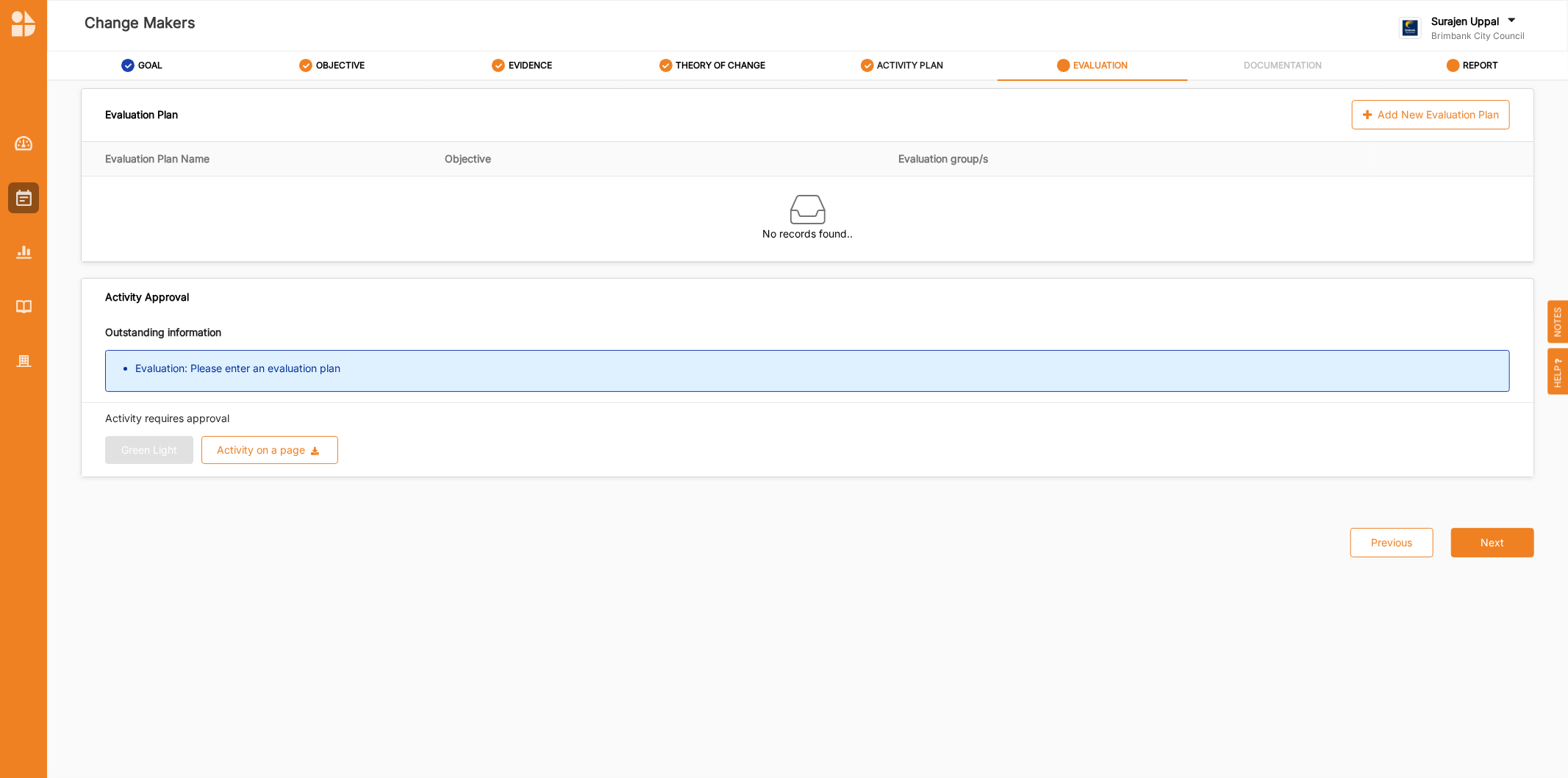
click at [920, 63] on label "ACTIVITY PLAN" at bounding box center [910, 66] width 66 height 12
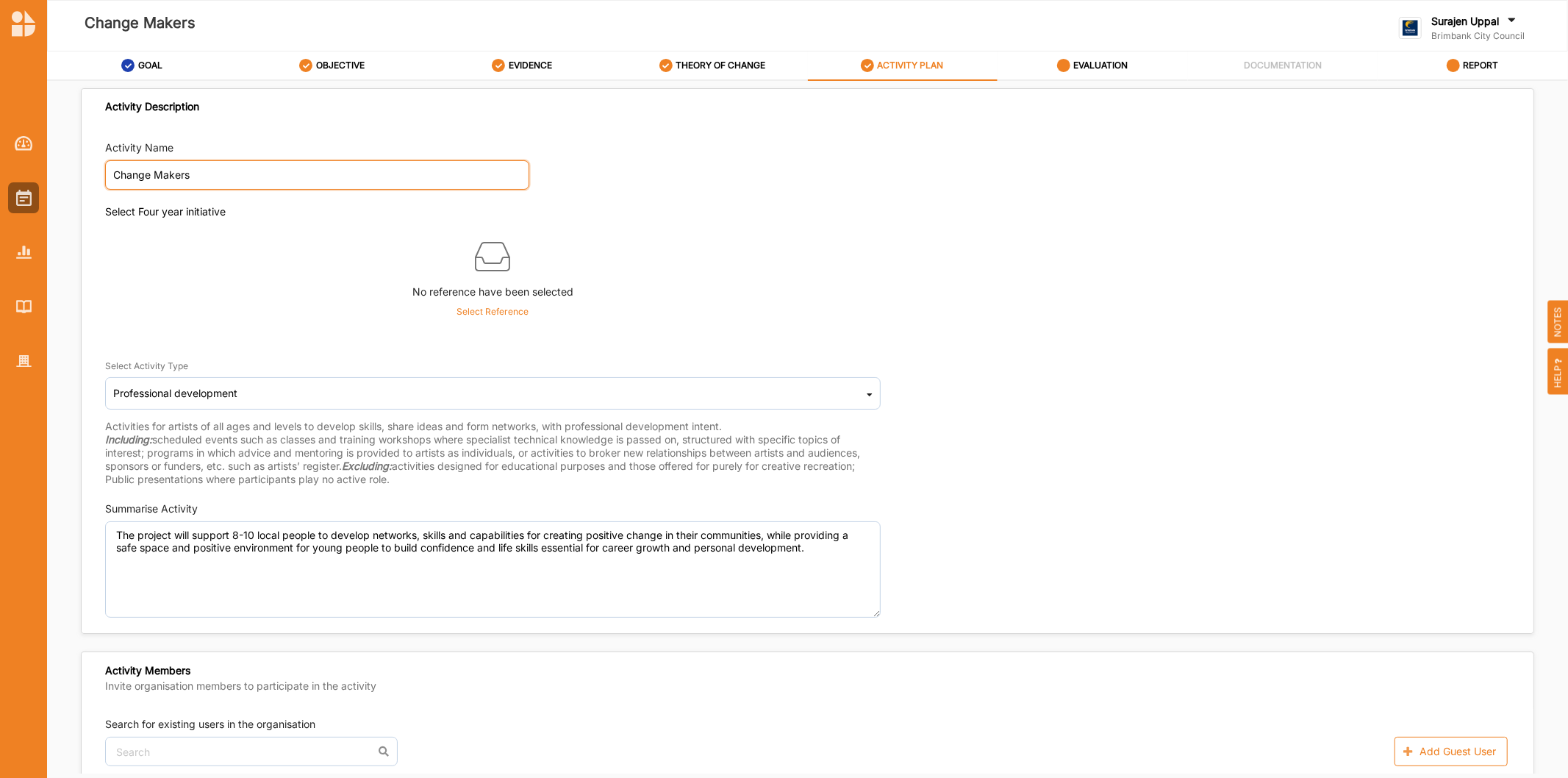
click at [108, 173] on input "Change Makers" at bounding box center [317, 175] width 424 height 30
type input "Brimbank Change Makers"
click at [864, 224] on div "Select Four year initiative" at bounding box center [492, 217] width 775 height 24
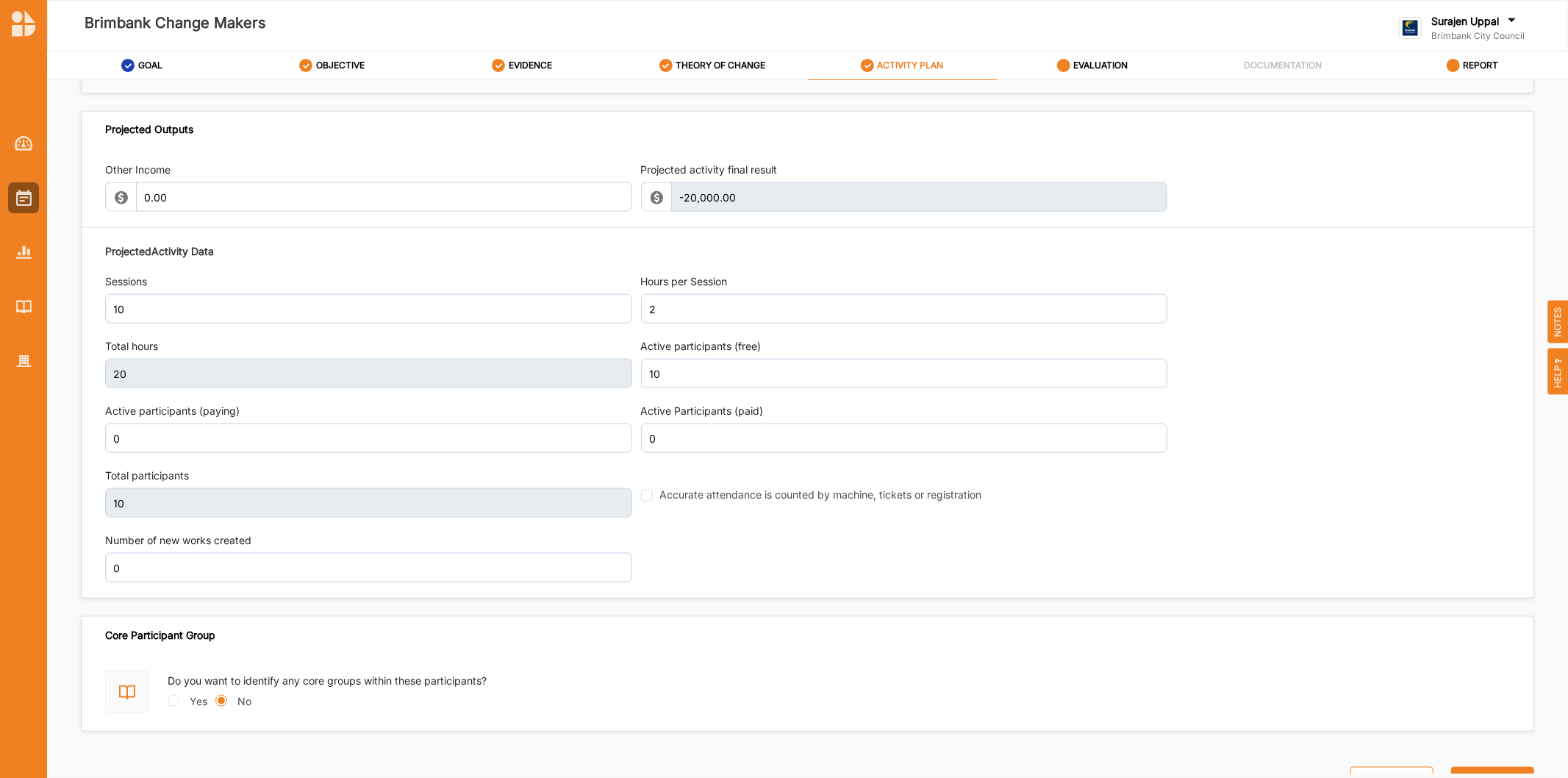
scroll to position [1637, 0]
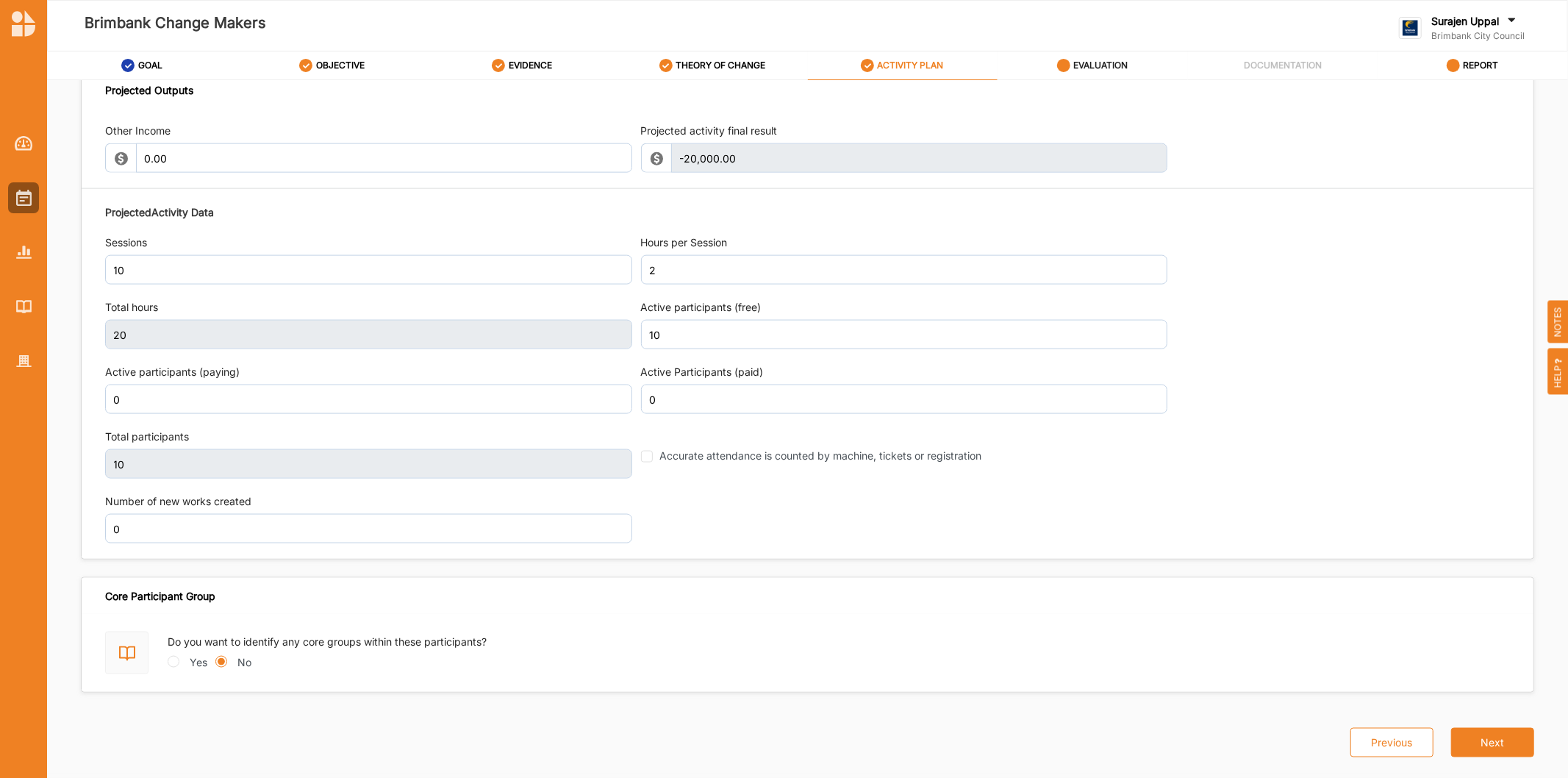
click at [1112, 66] on label "EVALUATION" at bounding box center [1101, 66] width 55 height 12
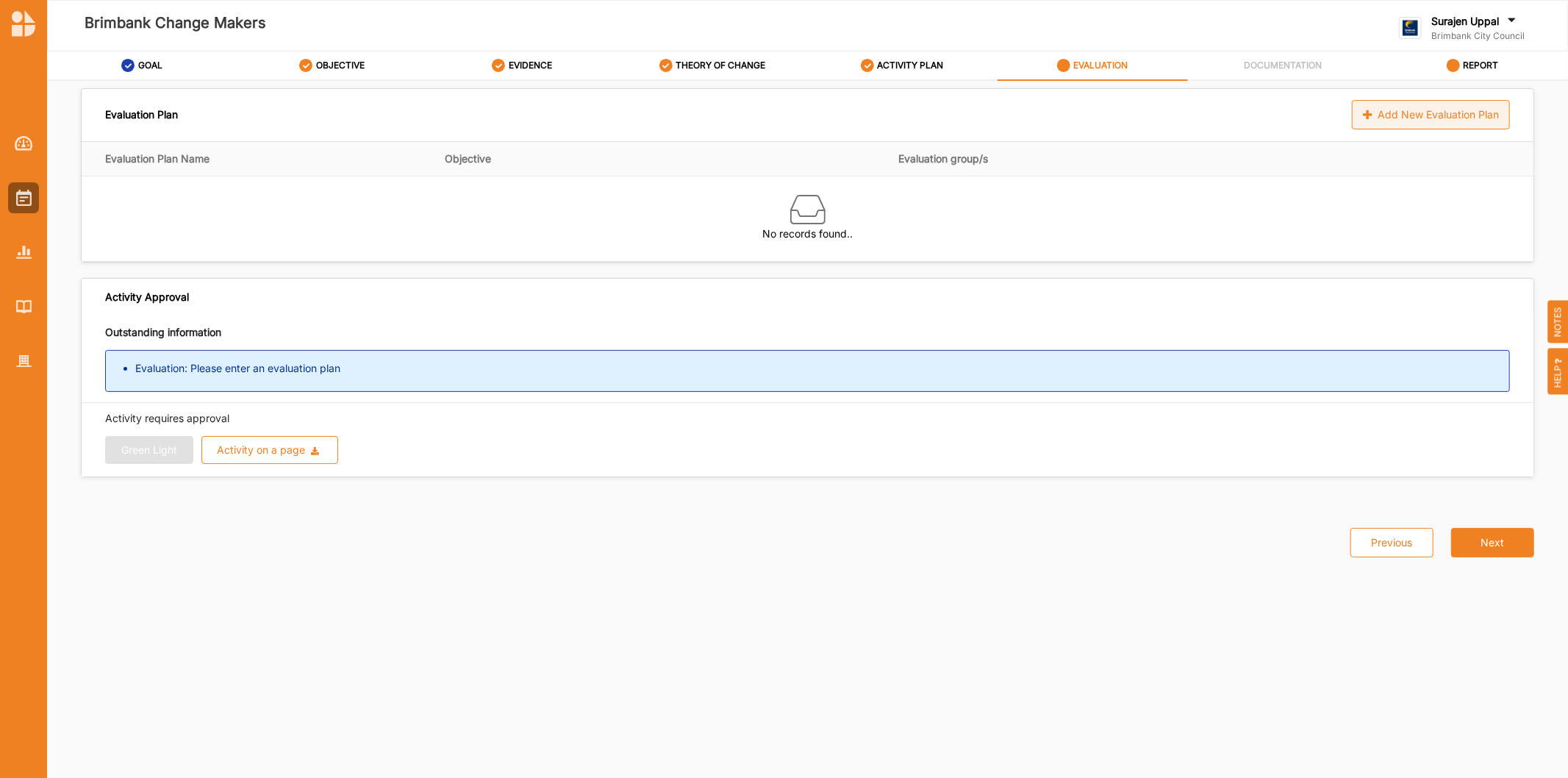
click at [1368, 121] on div "Add New Evaluation Plan" at bounding box center [1430, 115] width 158 height 30
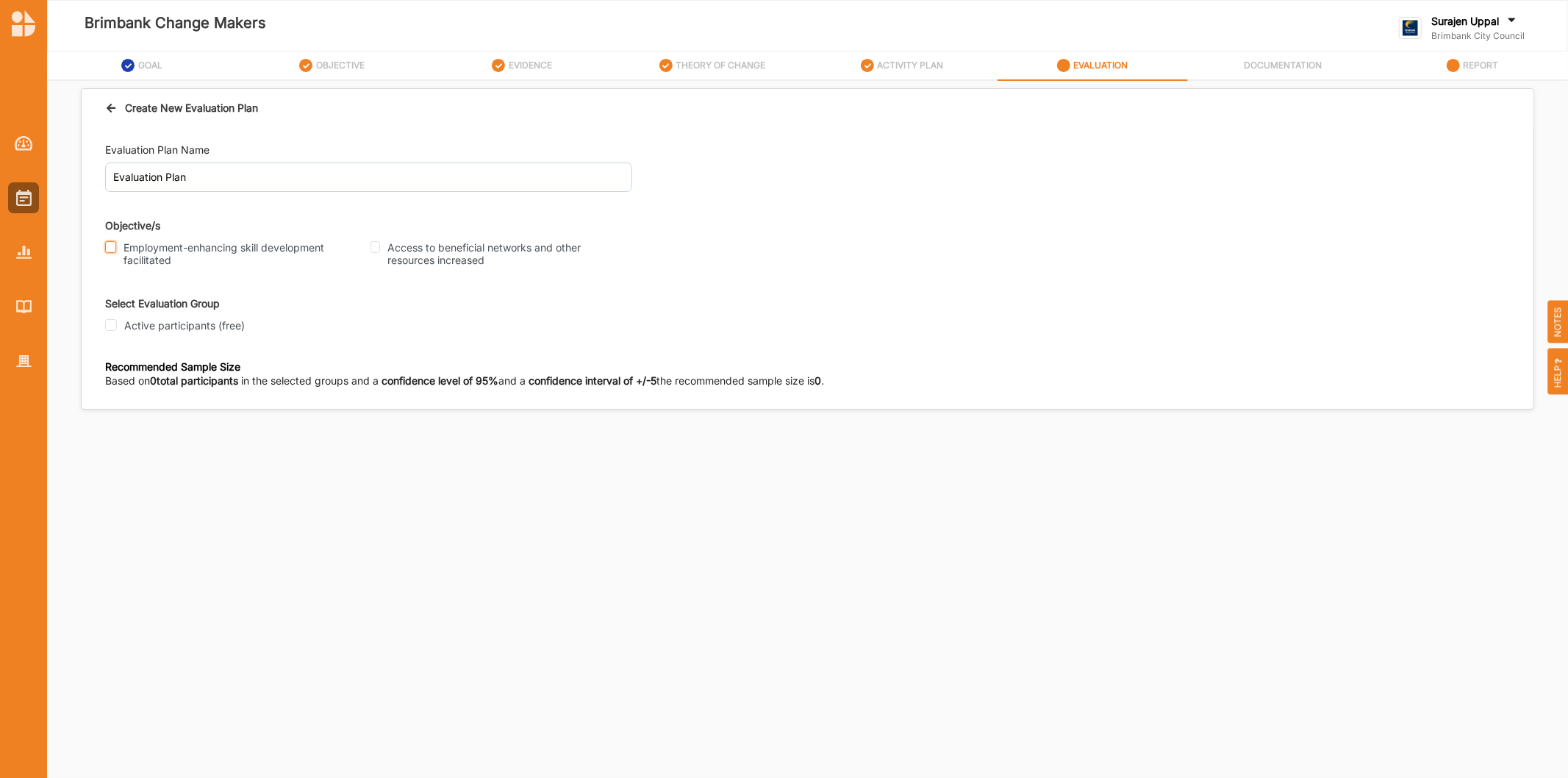
click at [109, 246] on input "Employment-enhancing skill development facilitated" at bounding box center [110, 247] width 11 height 12
checkbox input "true"
click at [379, 246] on input "Access to beneficial networks and other resources increased" at bounding box center [375, 247] width 10 height 12
checkbox input "true"
click at [108, 325] on input "Active participants (free)" at bounding box center [111, 325] width 12 height 12
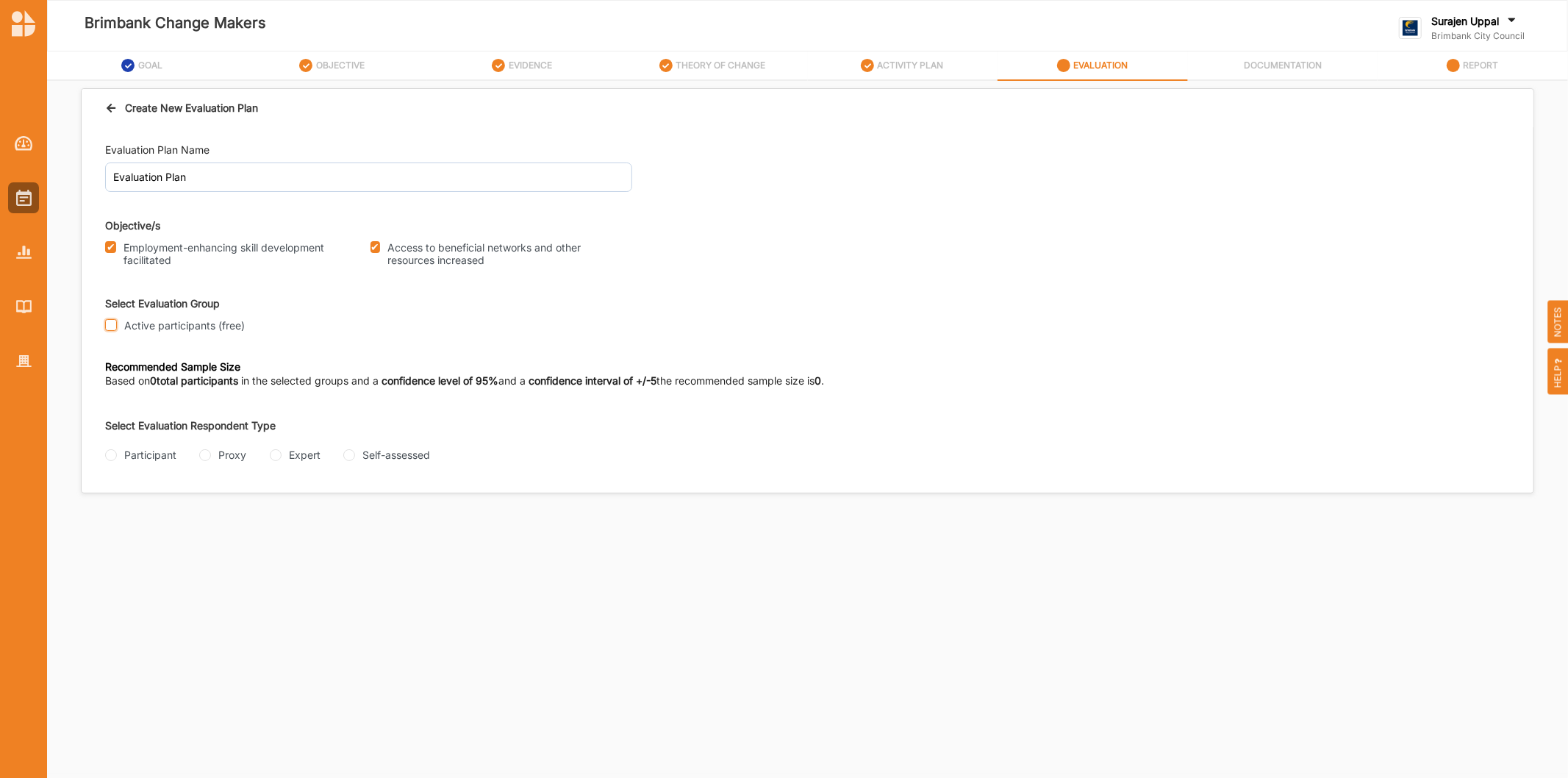
checkbox input "true"
click at [111, 449] on input "Participant" at bounding box center [111, 455] width 12 height 12
radio input "true"
drag, startPoint x: 193, startPoint y: 511, endPoint x: 200, endPoint y: 515, distance: 8.1
click at [197, 513] on input "Questionnaire" at bounding box center [197, 513] width 12 height 12
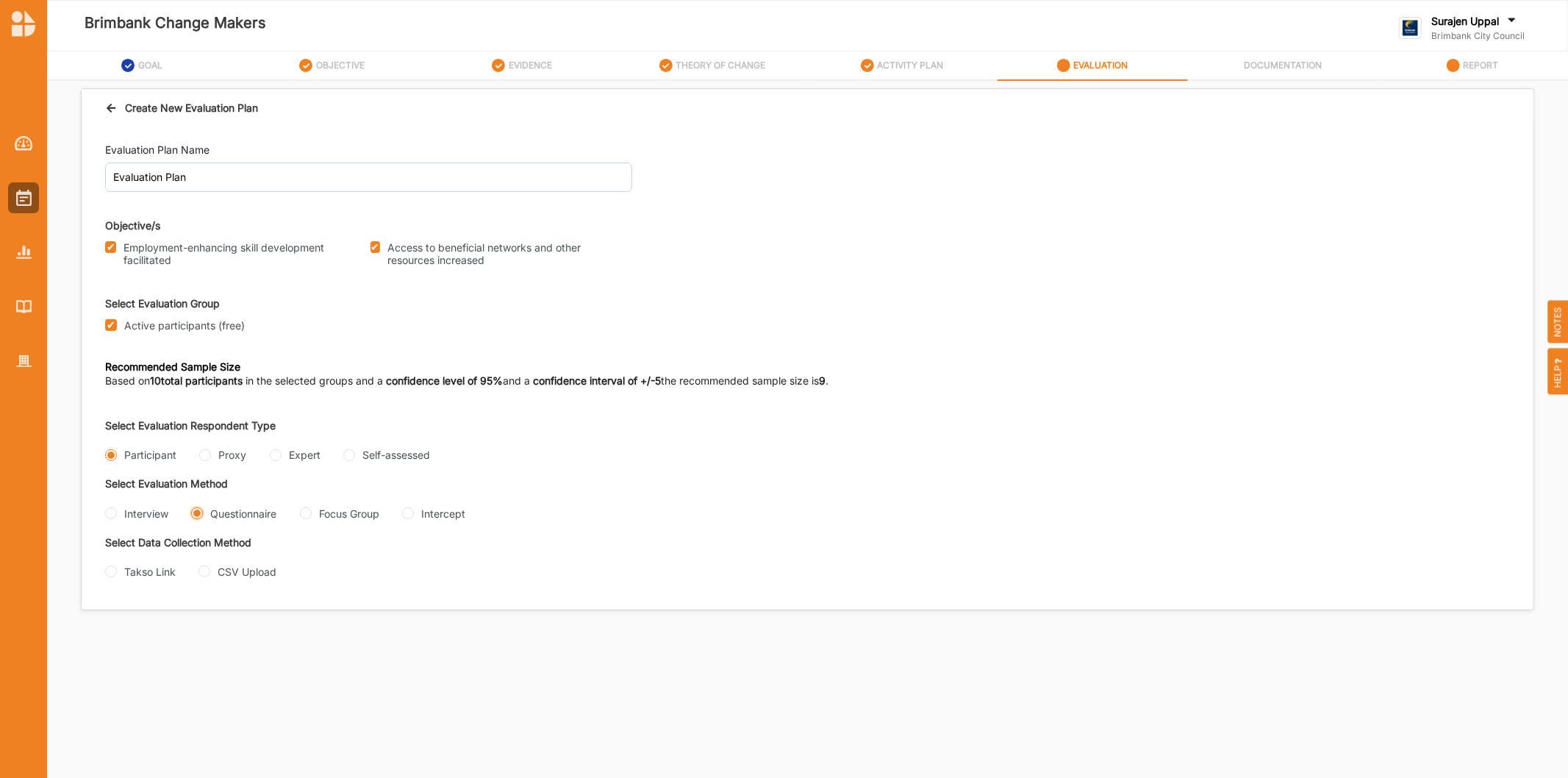
radio input "true"
click at [112, 573] on input "Takso Link" at bounding box center [111, 572] width 12 height 12
radio input "true"
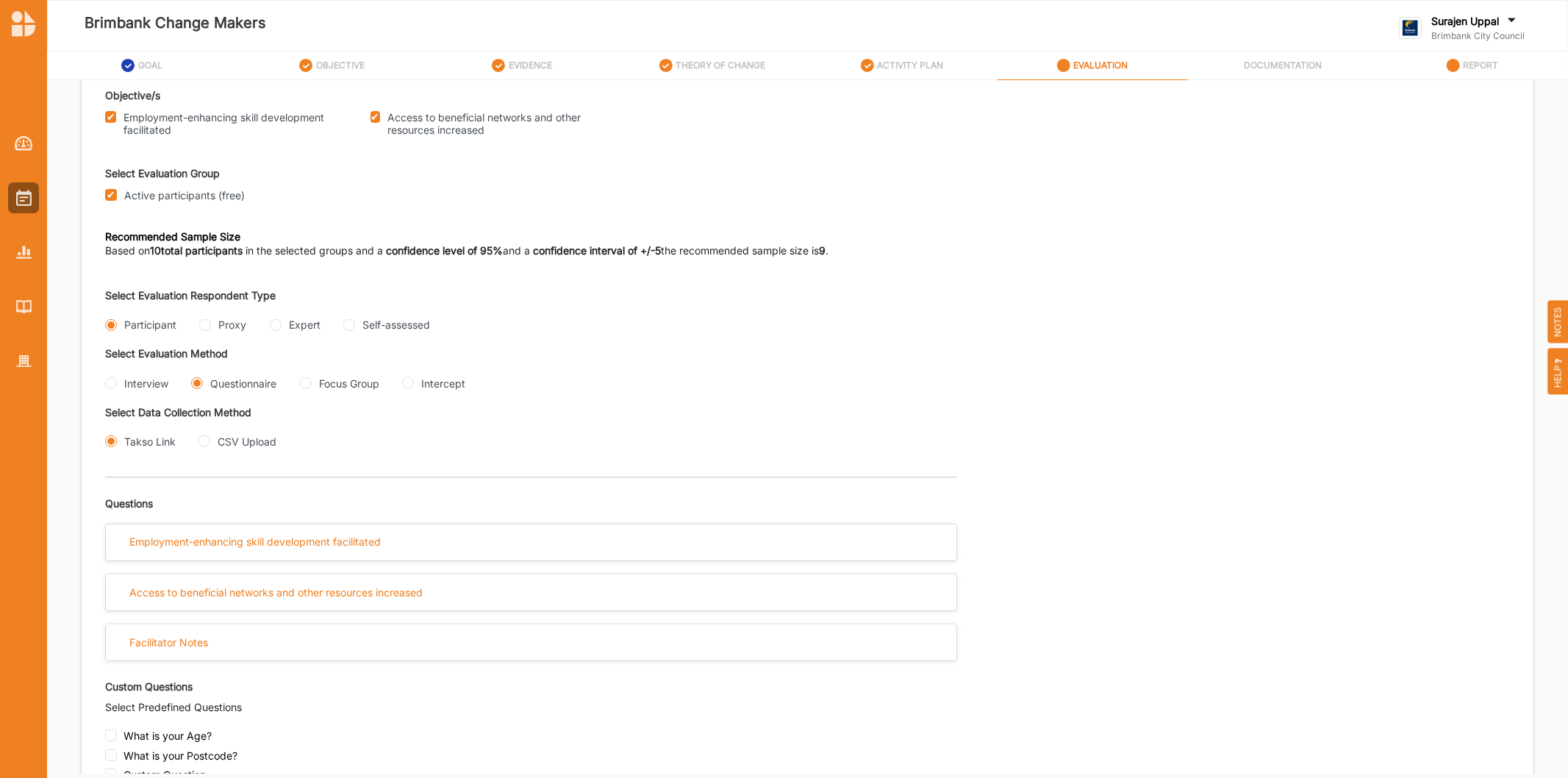
scroll to position [383, 0]
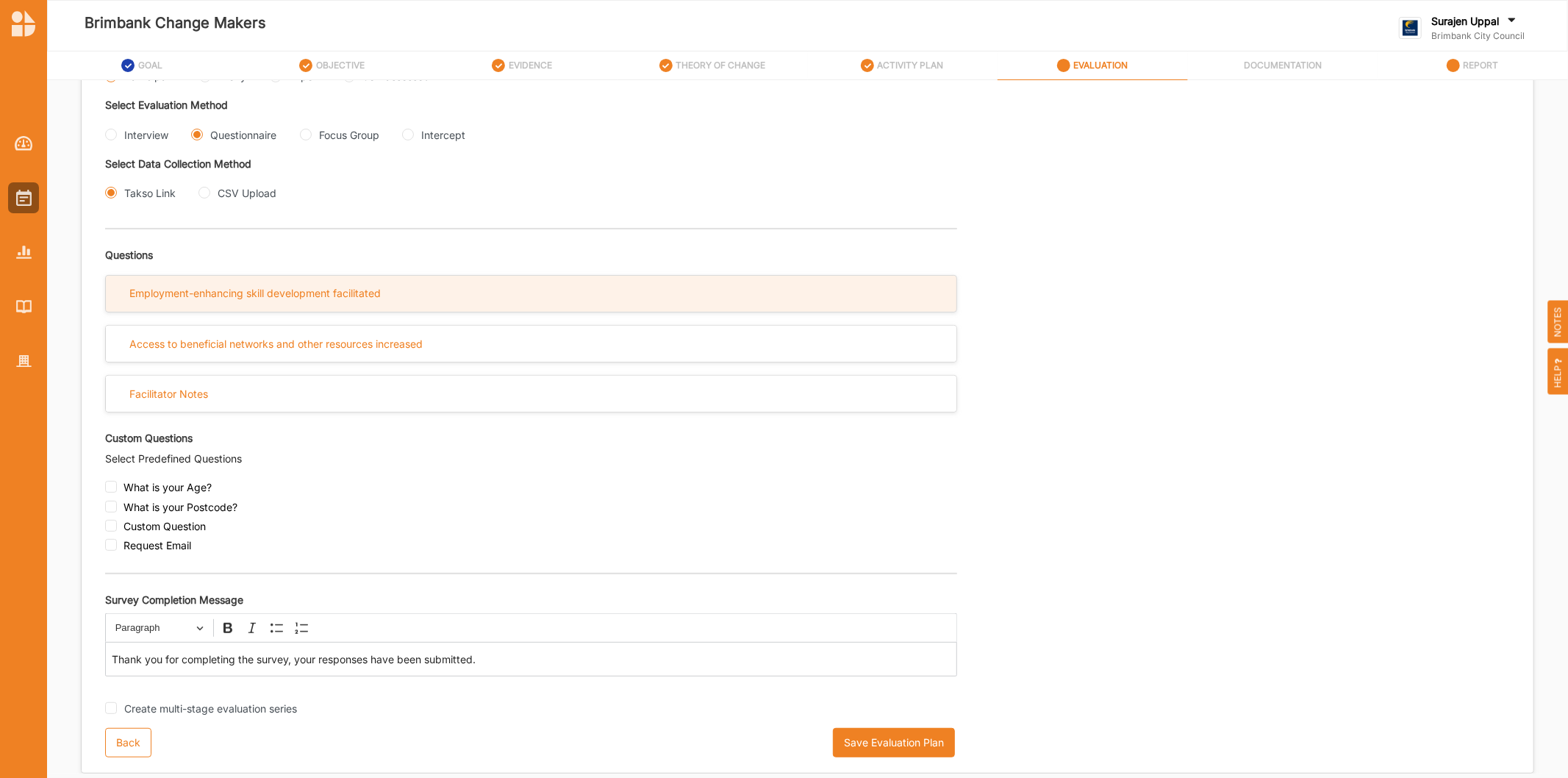
click at [380, 287] on div "Employment-enhancing skill development facilitated" at bounding box center [255, 294] width 251 height 13
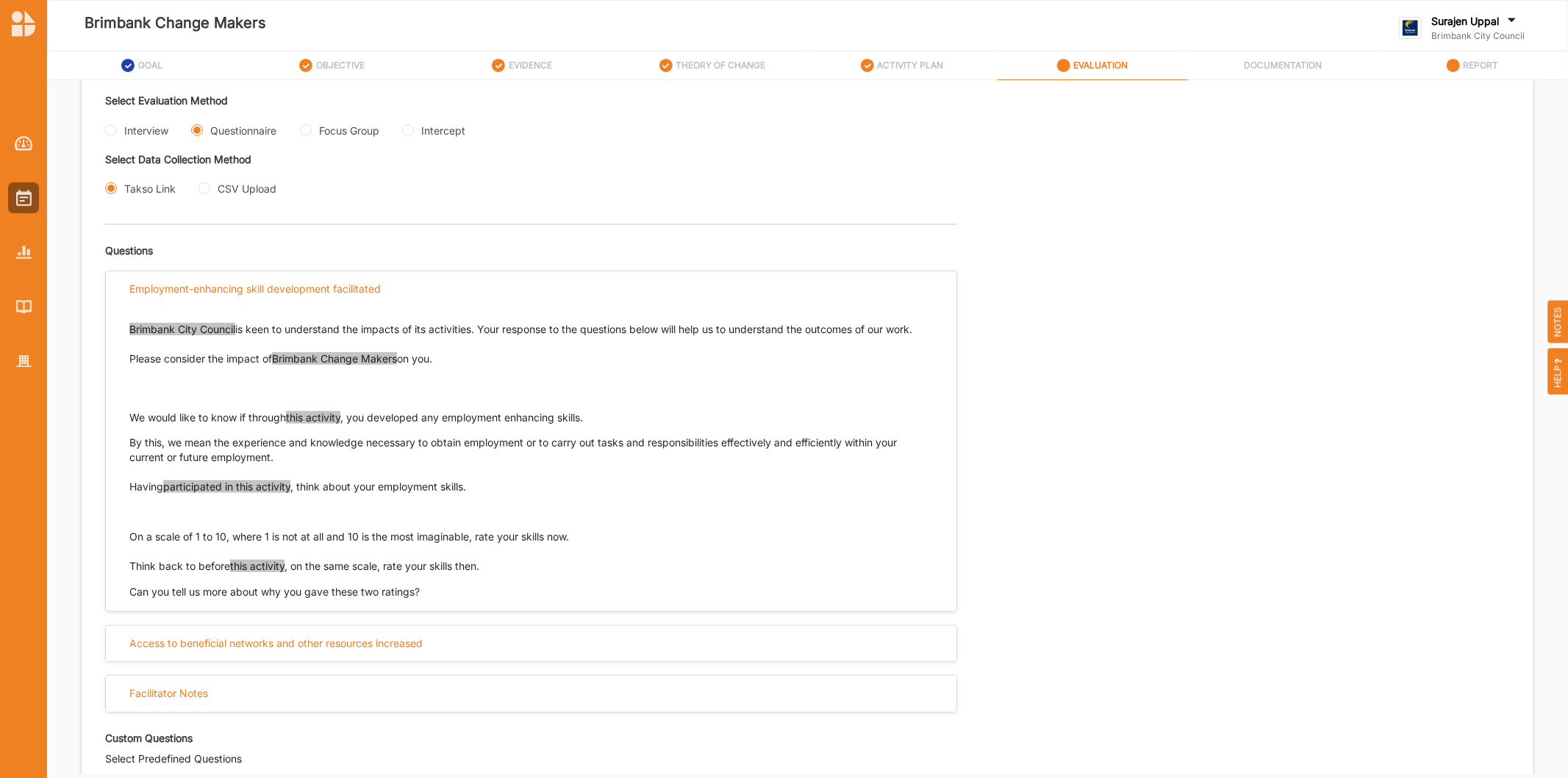
click at [340, 420] on span "this activity" at bounding box center [313, 417] width 55 height 13
click at [314, 422] on span "this activity" at bounding box center [313, 417] width 55 height 13
click at [241, 486] on span "participated in this activity" at bounding box center [227, 486] width 127 height 13
click at [247, 564] on span "this activity" at bounding box center [257, 566] width 55 height 13
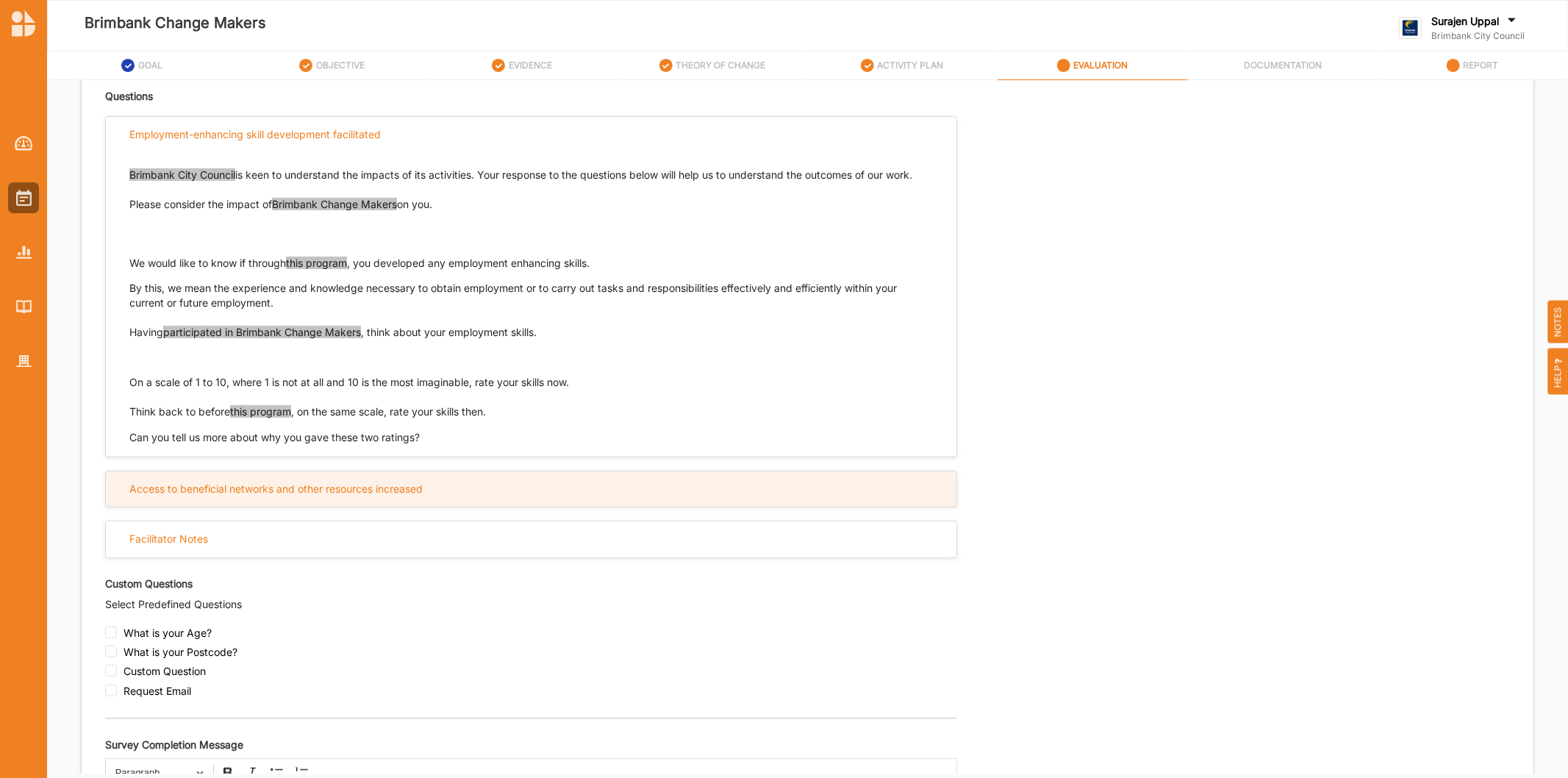
scroll to position [628, 0]
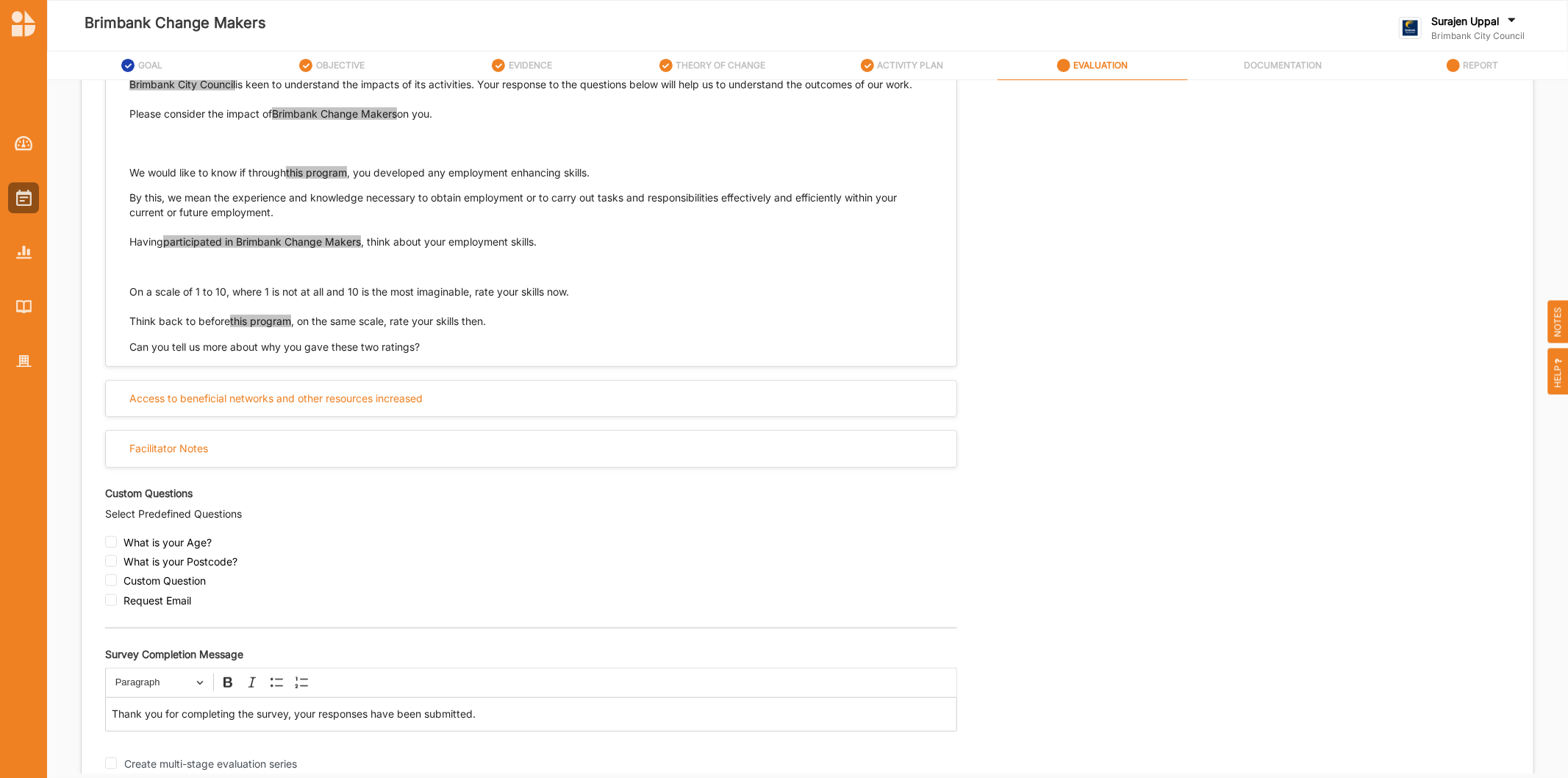
click at [240, 422] on div "Access to beneficial networks and other resources increased" at bounding box center [531, 405] width 852 height 50
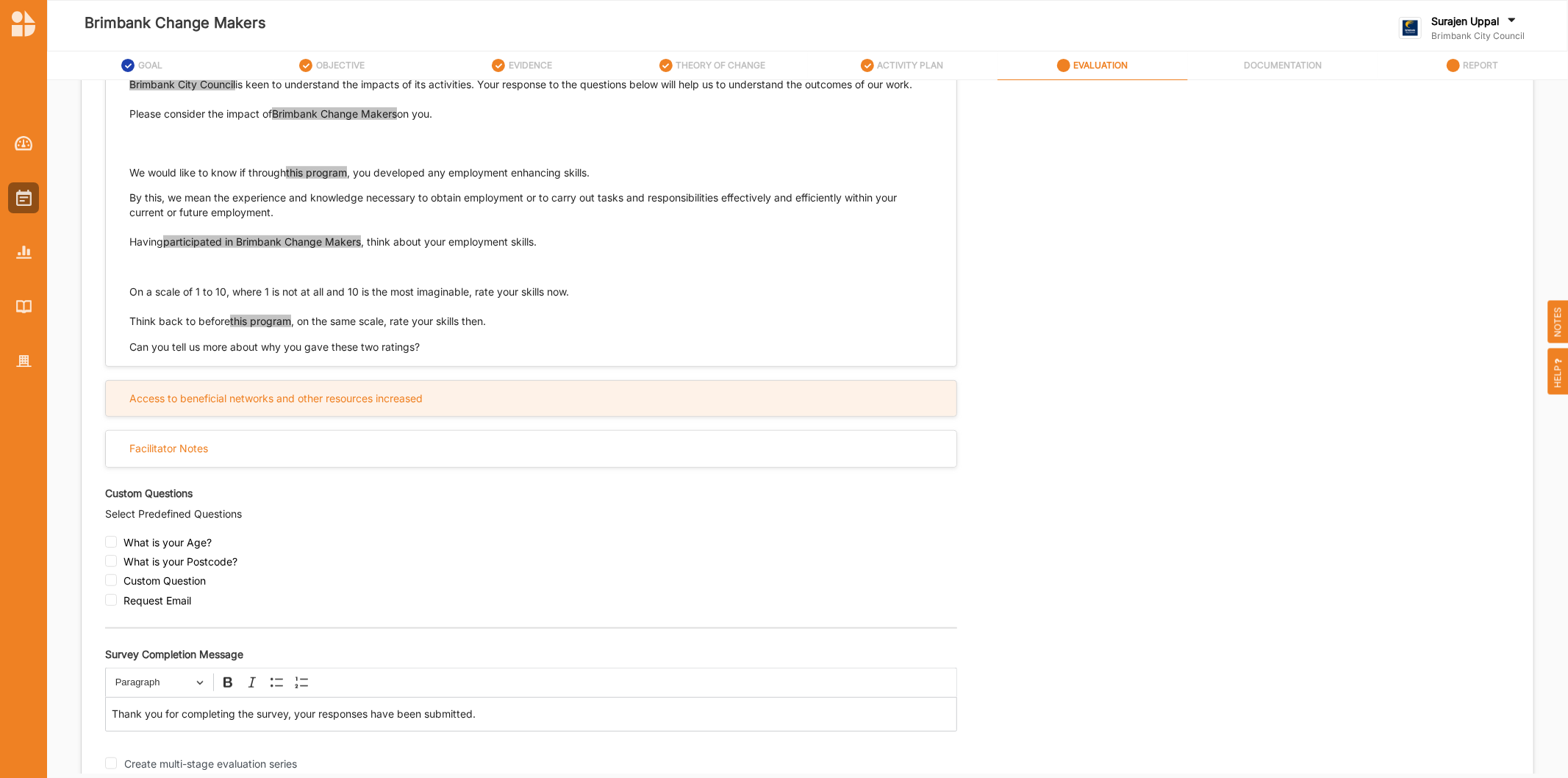
drag, startPoint x: 251, startPoint y: 397, endPoint x: 260, endPoint y: 398, distance: 9.1
click at [256, 397] on div "Access to beneficial networks and other resources increased" at bounding box center [276, 399] width 293 height 13
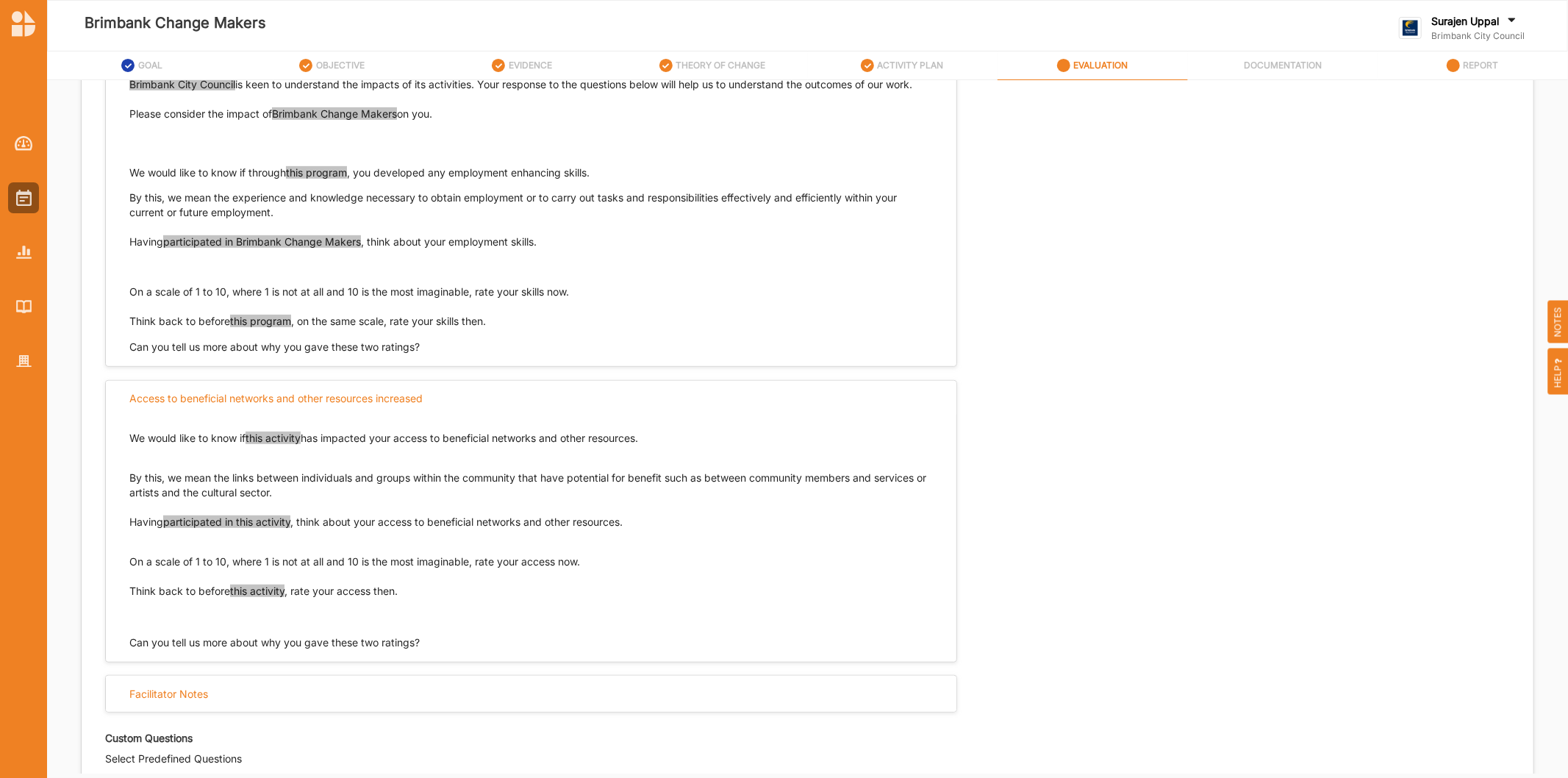
click at [252, 442] on span "this activity" at bounding box center [273, 438] width 55 height 13
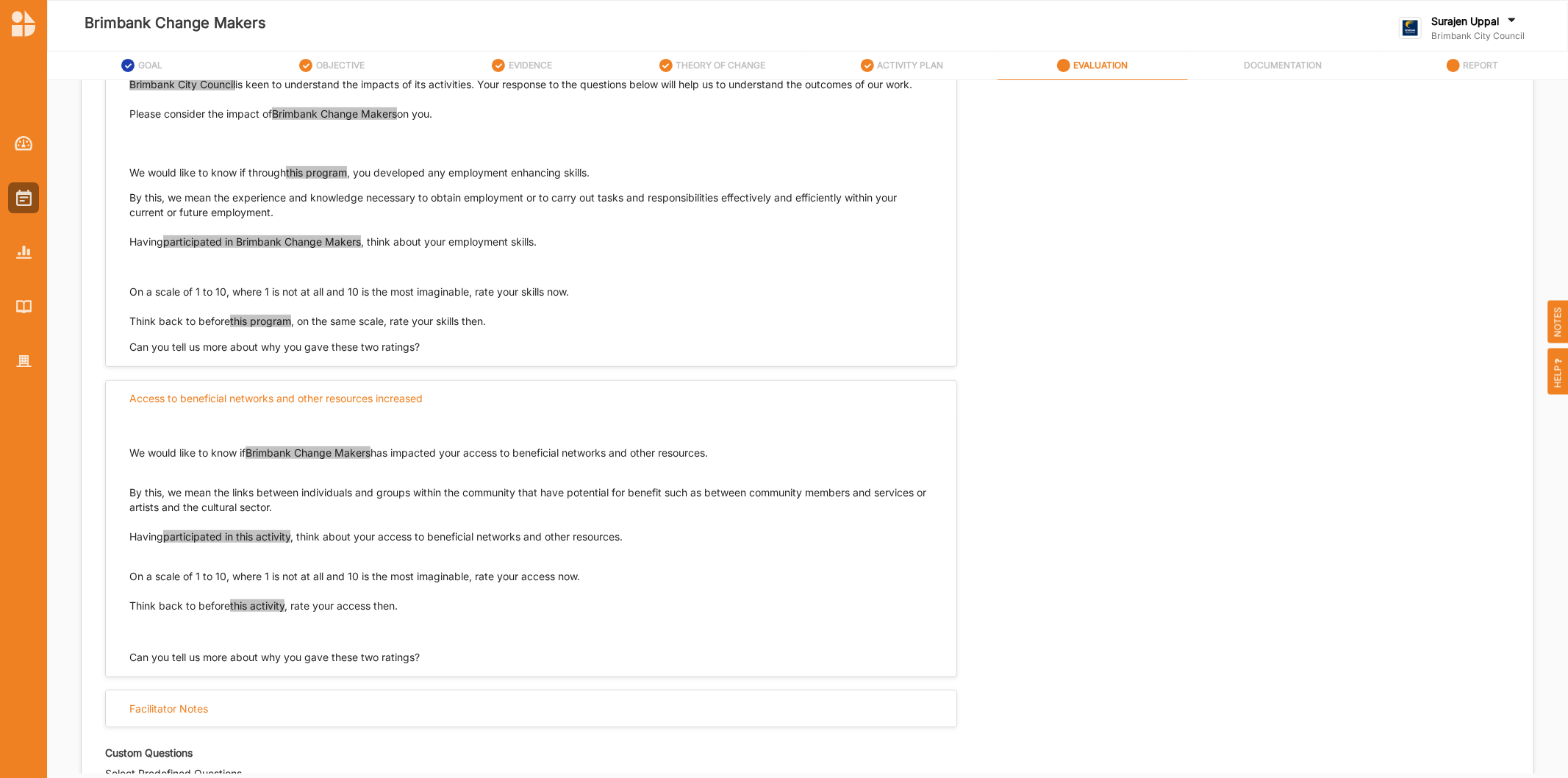
click at [259, 541] on span "participated in this activity" at bounding box center [227, 536] width 127 height 13
click at [253, 604] on span "this activity" at bounding box center [257, 605] width 55 height 13
click at [1372, 598] on div "Select Evaluation Respondent Type Participant Proxy Expert Self-assessed Select…" at bounding box center [807, 410] width 1405 height 1264
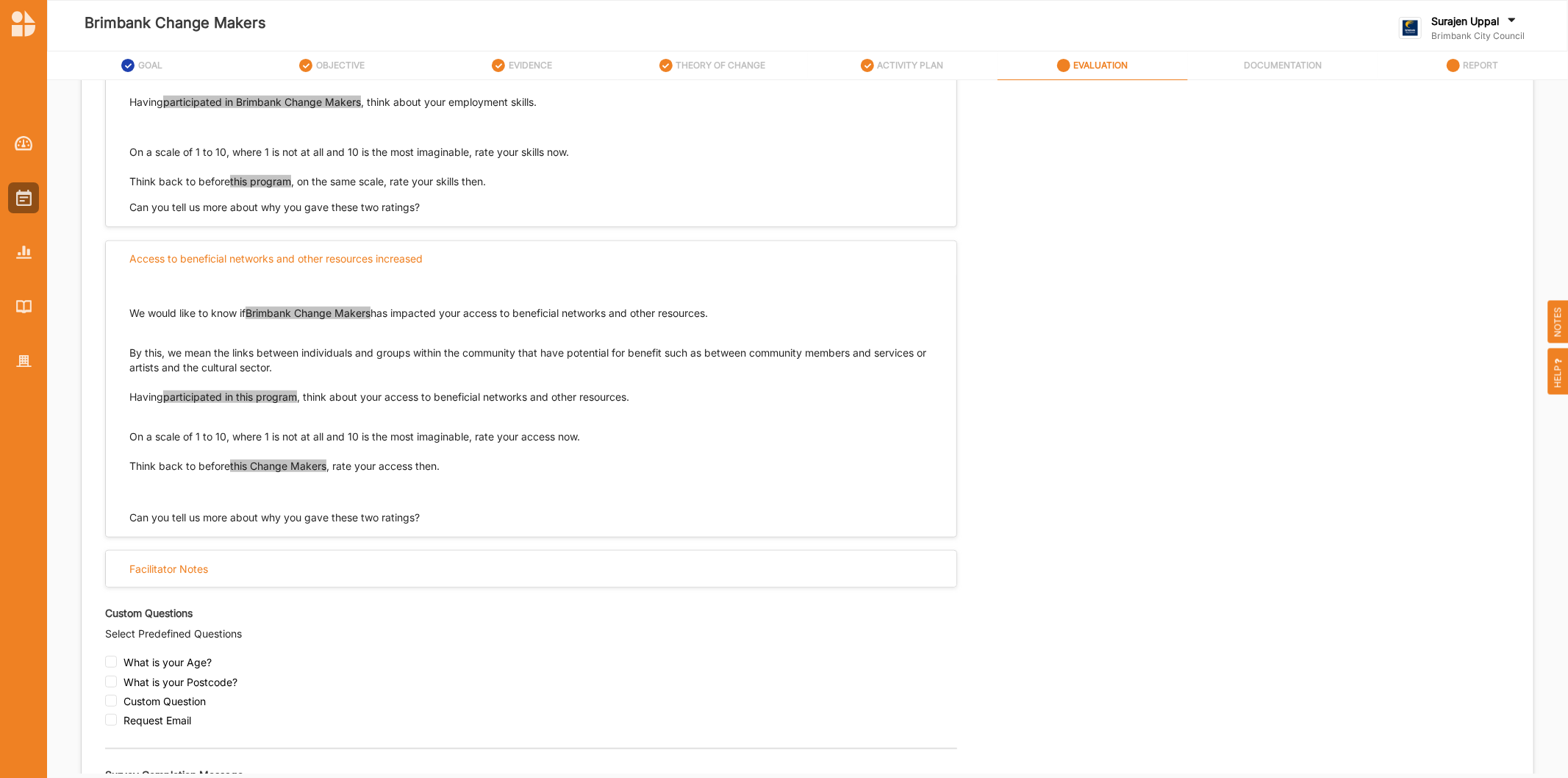
scroll to position [947, 0]
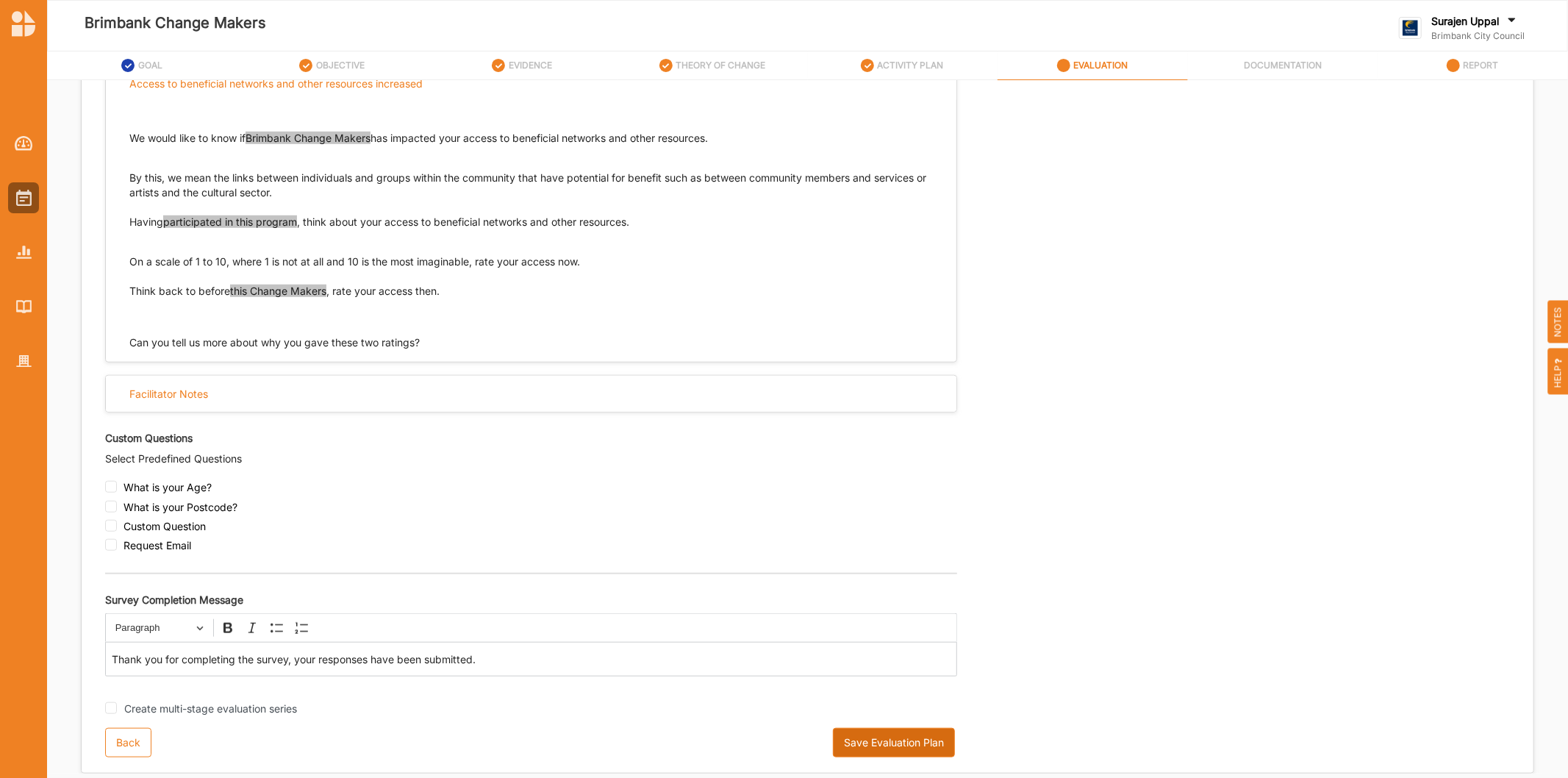
click at [858, 735] on button "Save Evaluation Plan" at bounding box center [893, 743] width 122 height 30
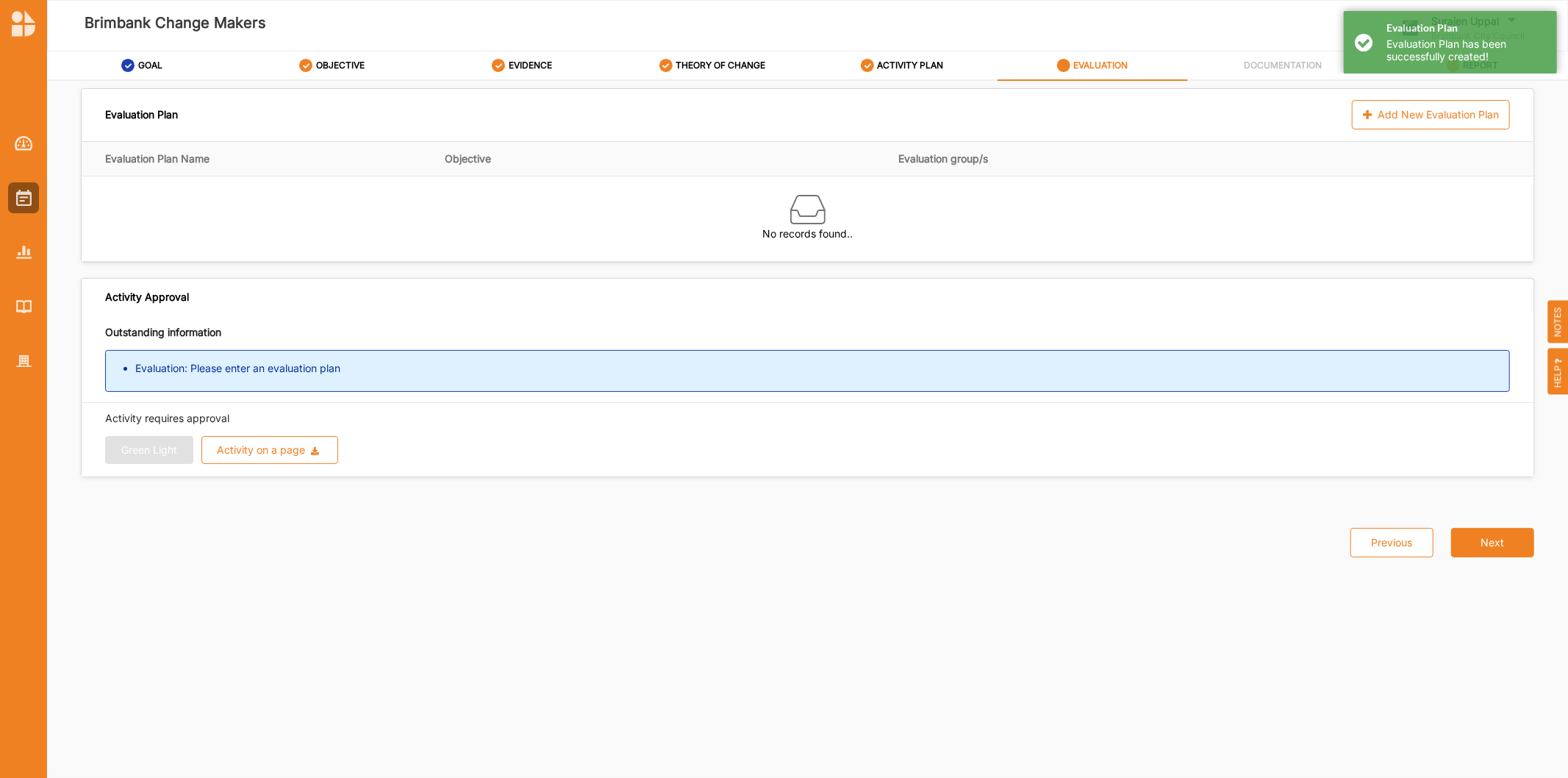
scroll to position [0, 0]
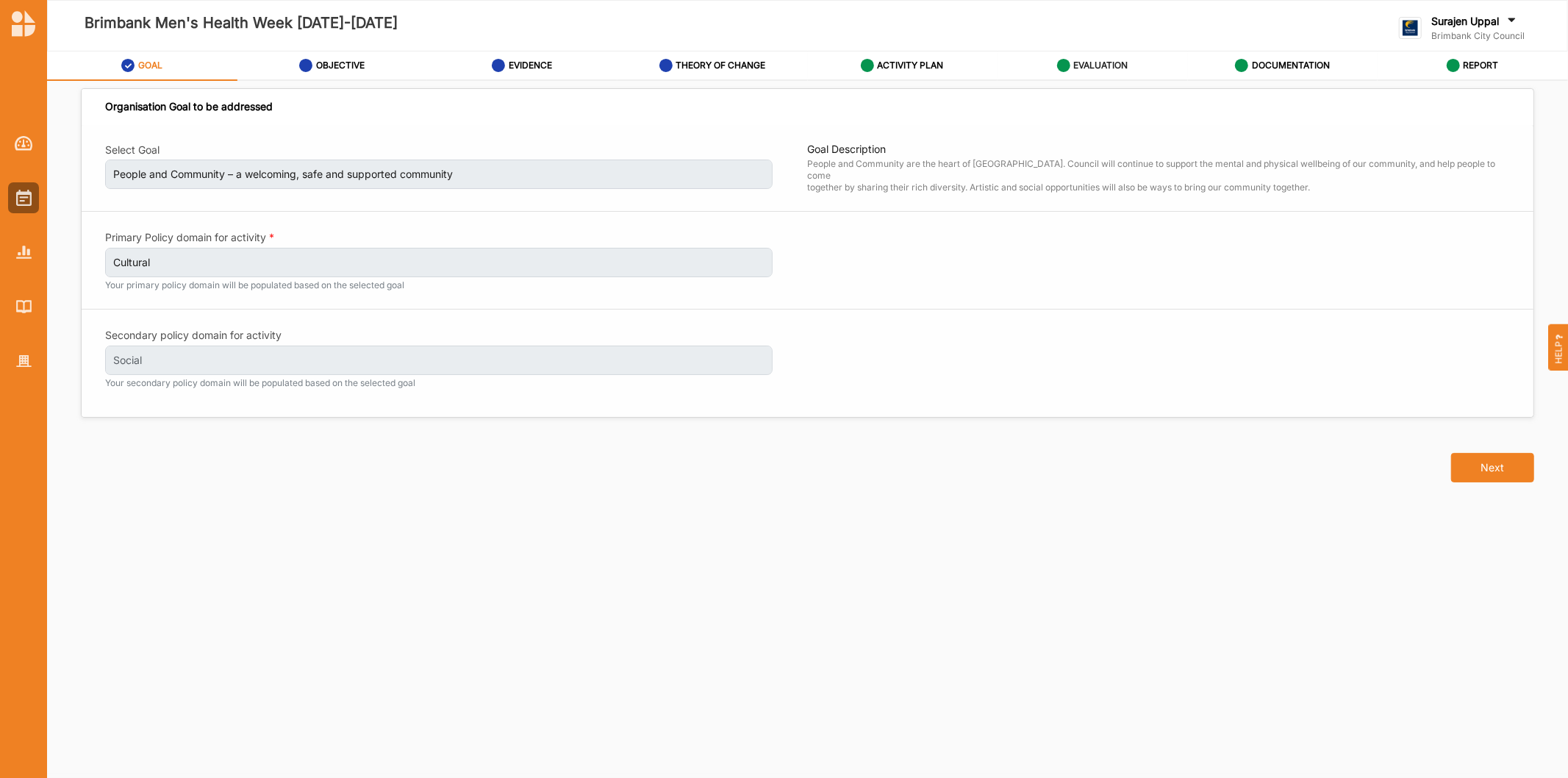
click at [1081, 64] on label "EVALUATION" at bounding box center [1101, 66] width 55 height 12
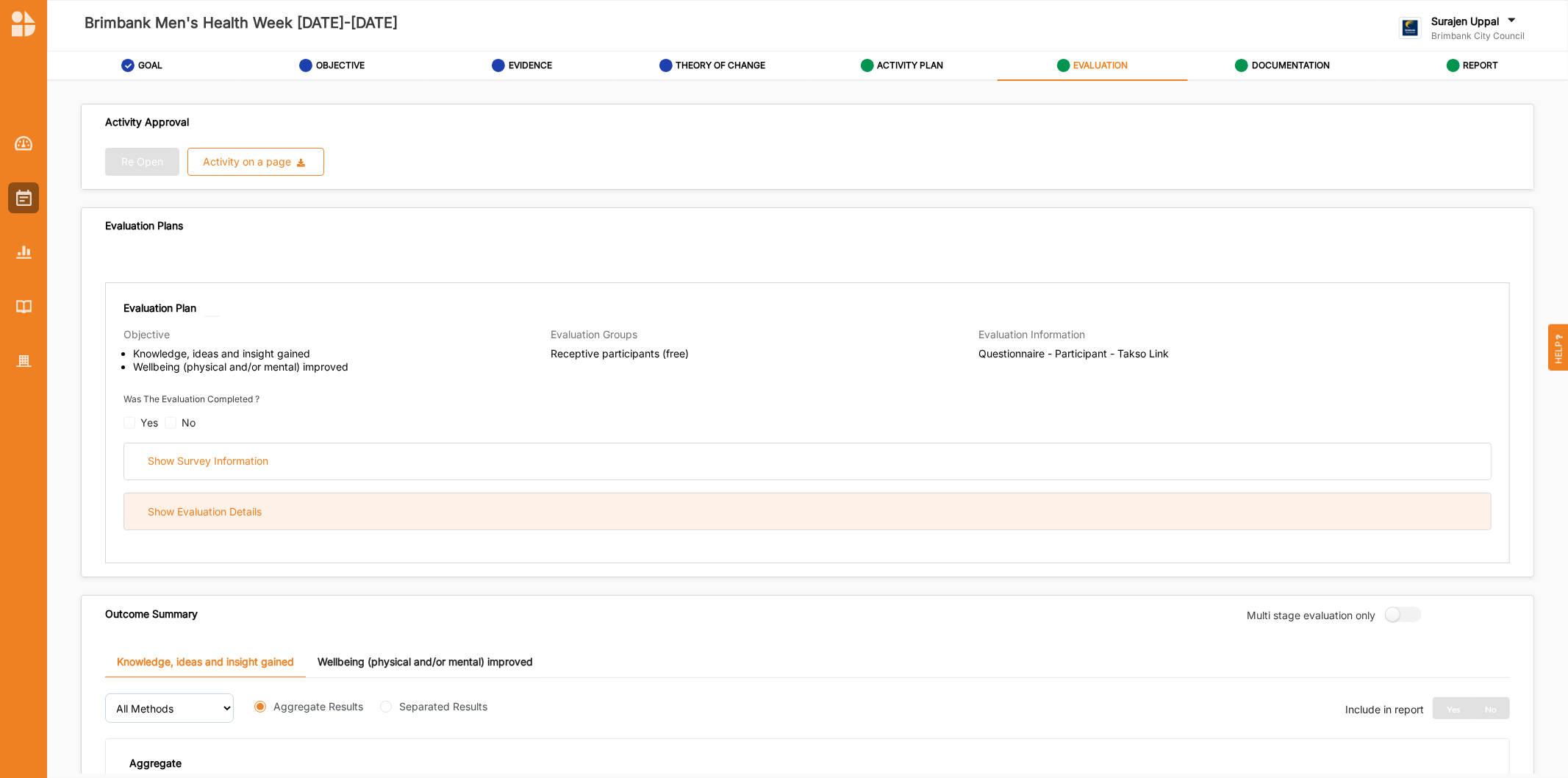
click at [680, 522] on div "Show Evaluation Details" at bounding box center [807, 511] width 1366 height 36
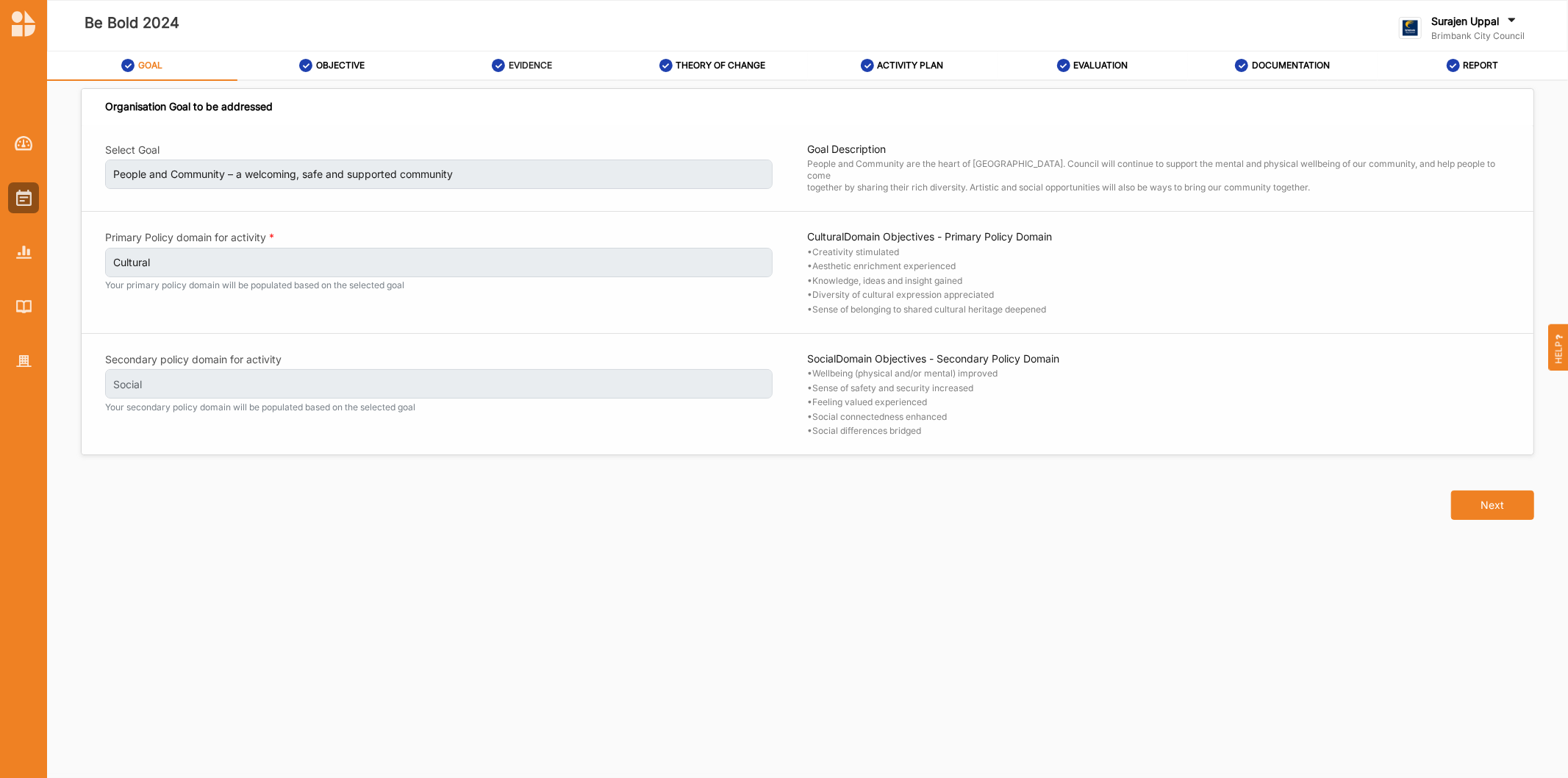
click at [523, 62] on label "EVIDENCE" at bounding box center [530, 66] width 44 height 12
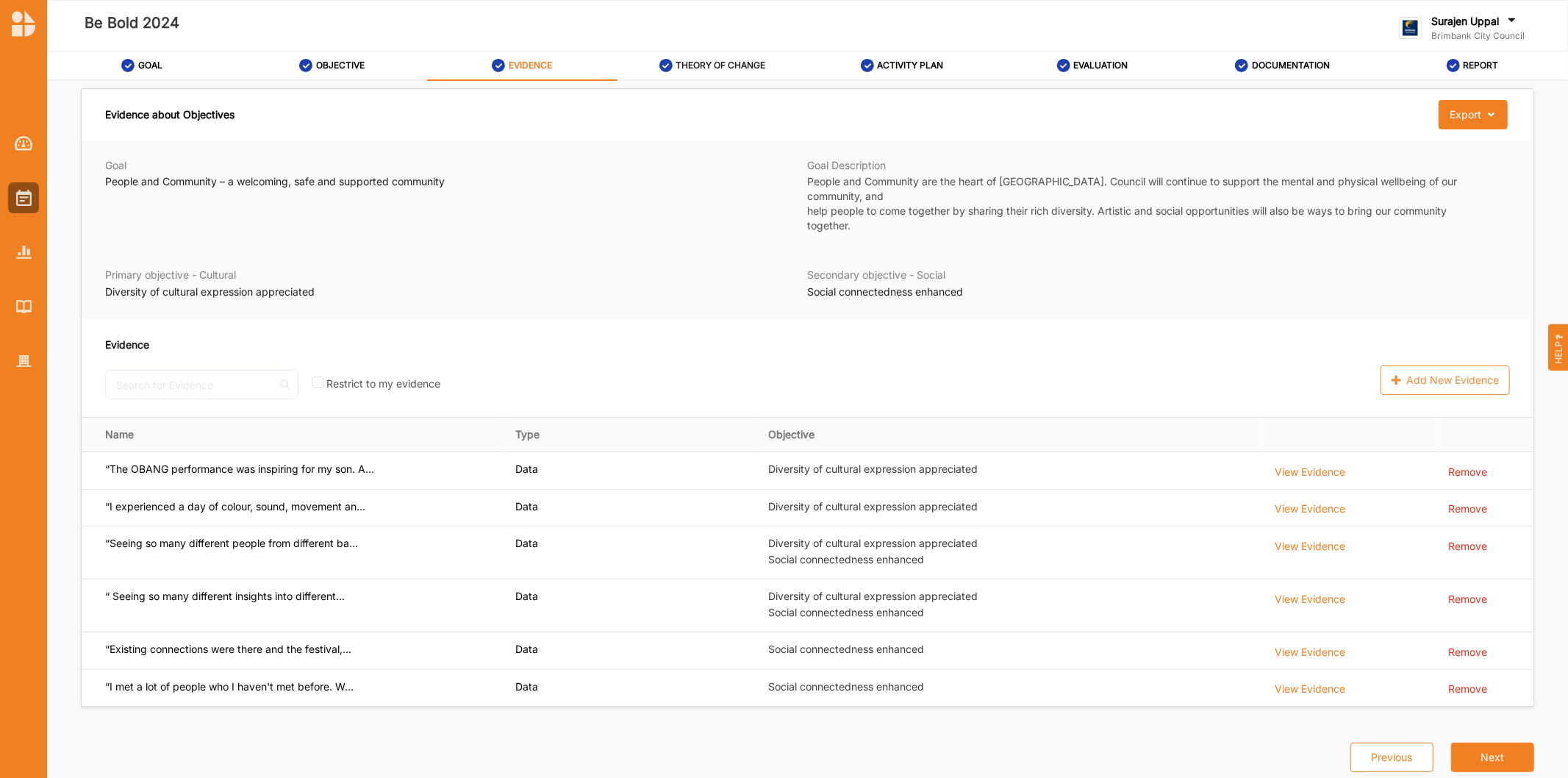
click at [716, 62] on label "THEORY OF CHANGE" at bounding box center [720, 66] width 89 height 12
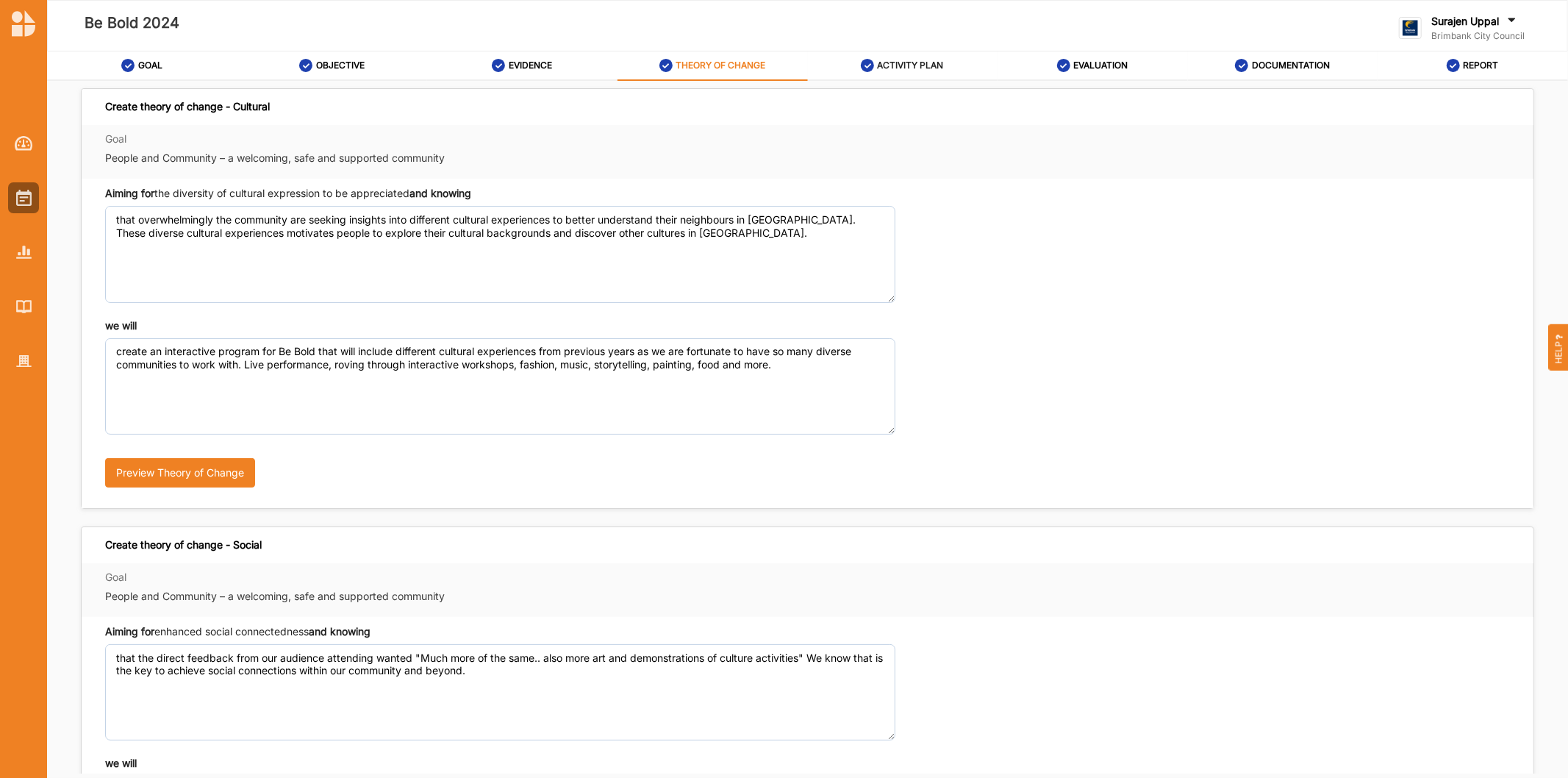
drag, startPoint x: 882, startPoint y: 76, endPoint x: 892, endPoint y: 75, distance: 10.0
click at [885, 75] on div "ACTIVITY PLAN" at bounding box center [902, 66] width 83 height 27
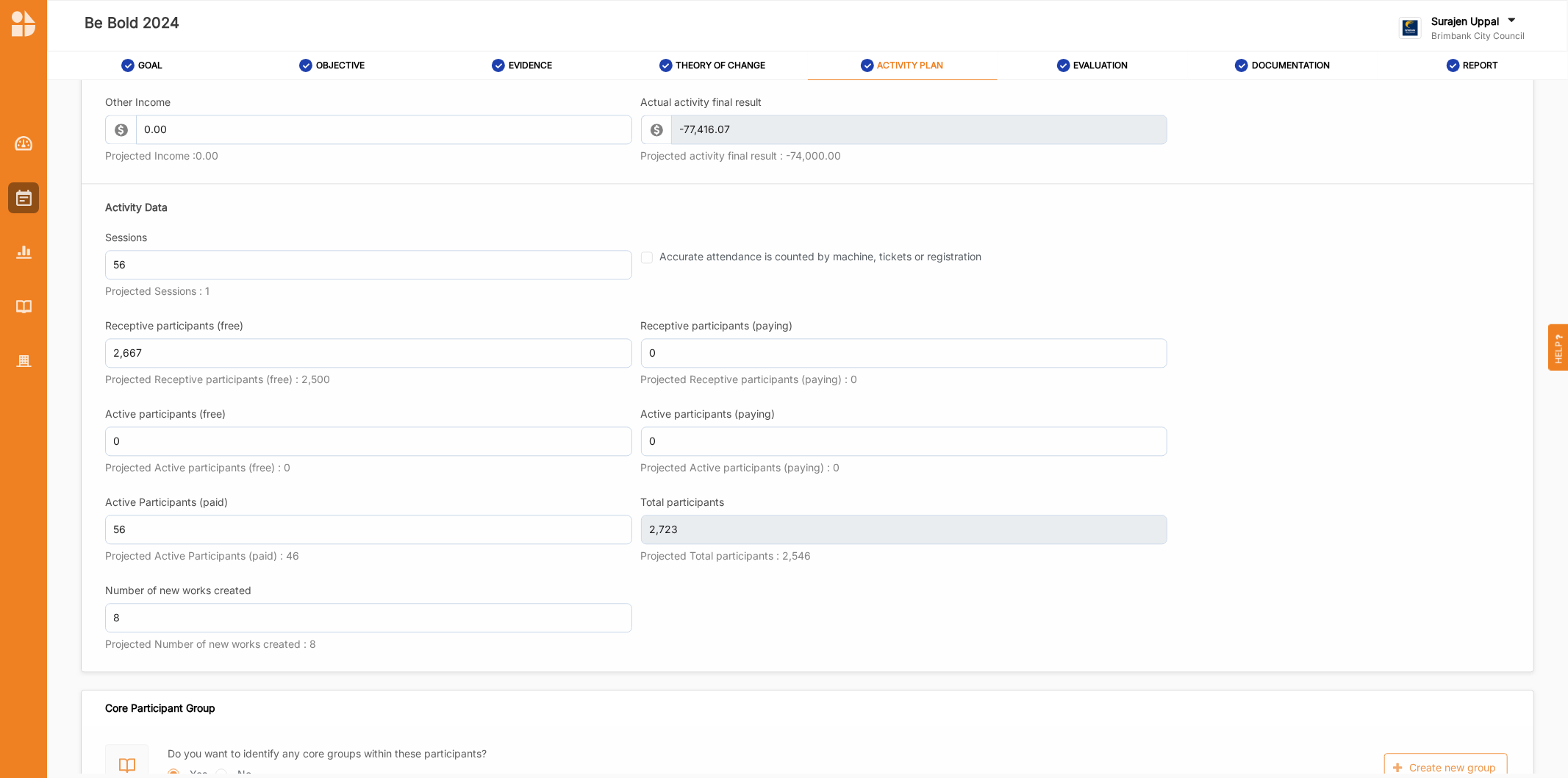
scroll to position [2858, 0]
click at [1074, 62] on label "EVALUATION" at bounding box center [1101, 66] width 55 height 12
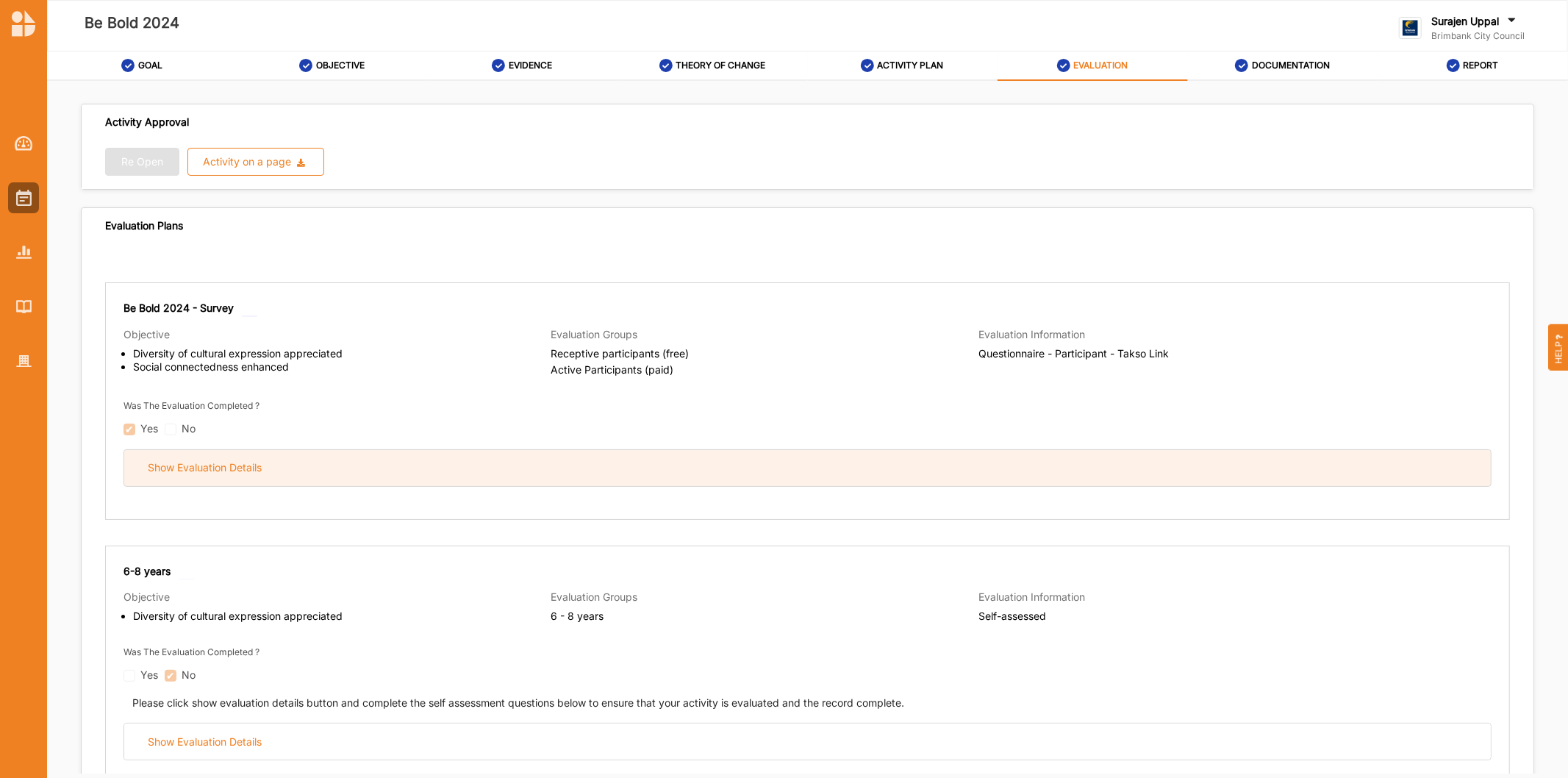
click at [666, 473] on div "Show Evaluation Details" at bounding box center [807, 467] width 1366 height 36
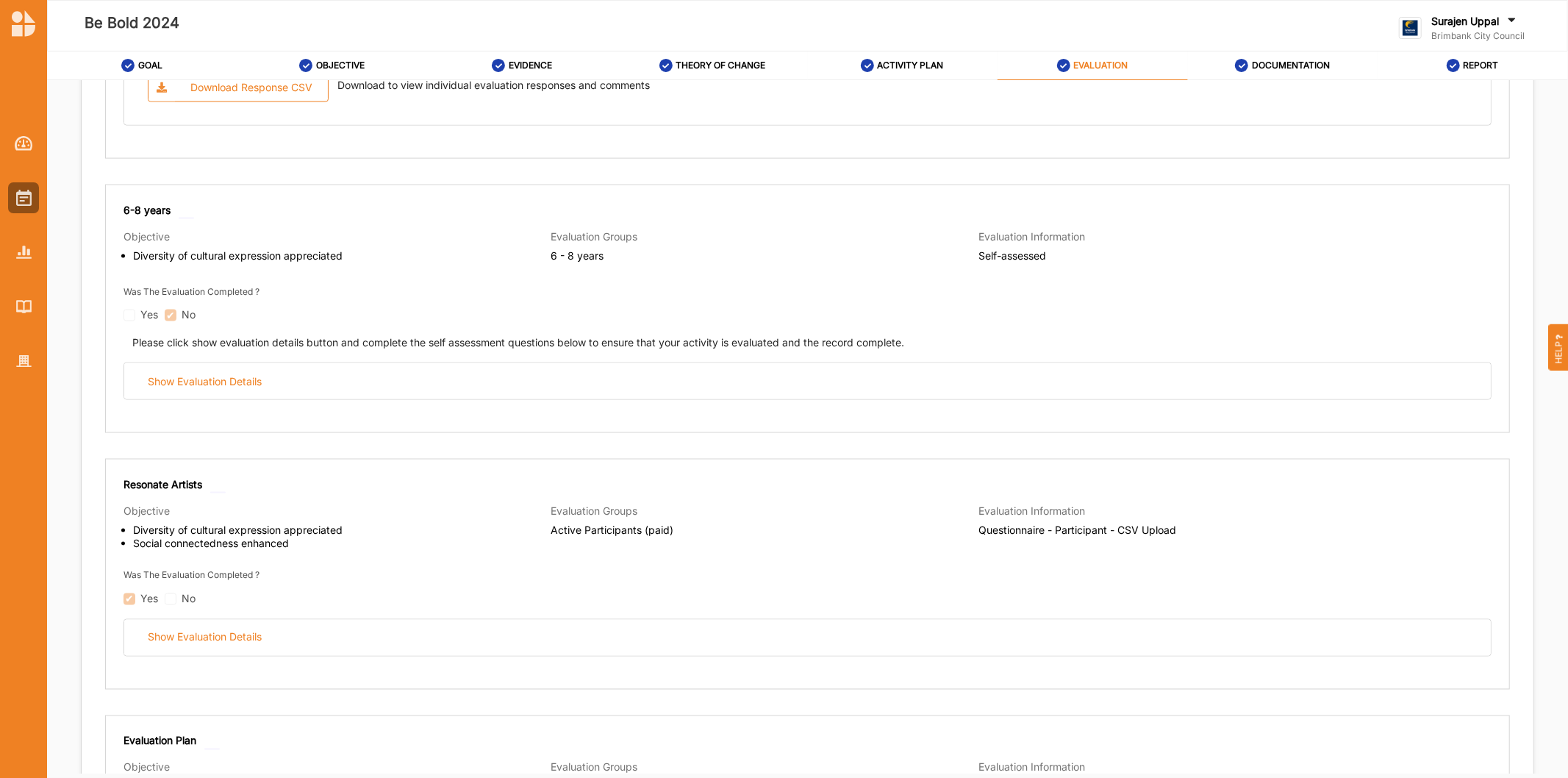
scroll to position [1878, 0]
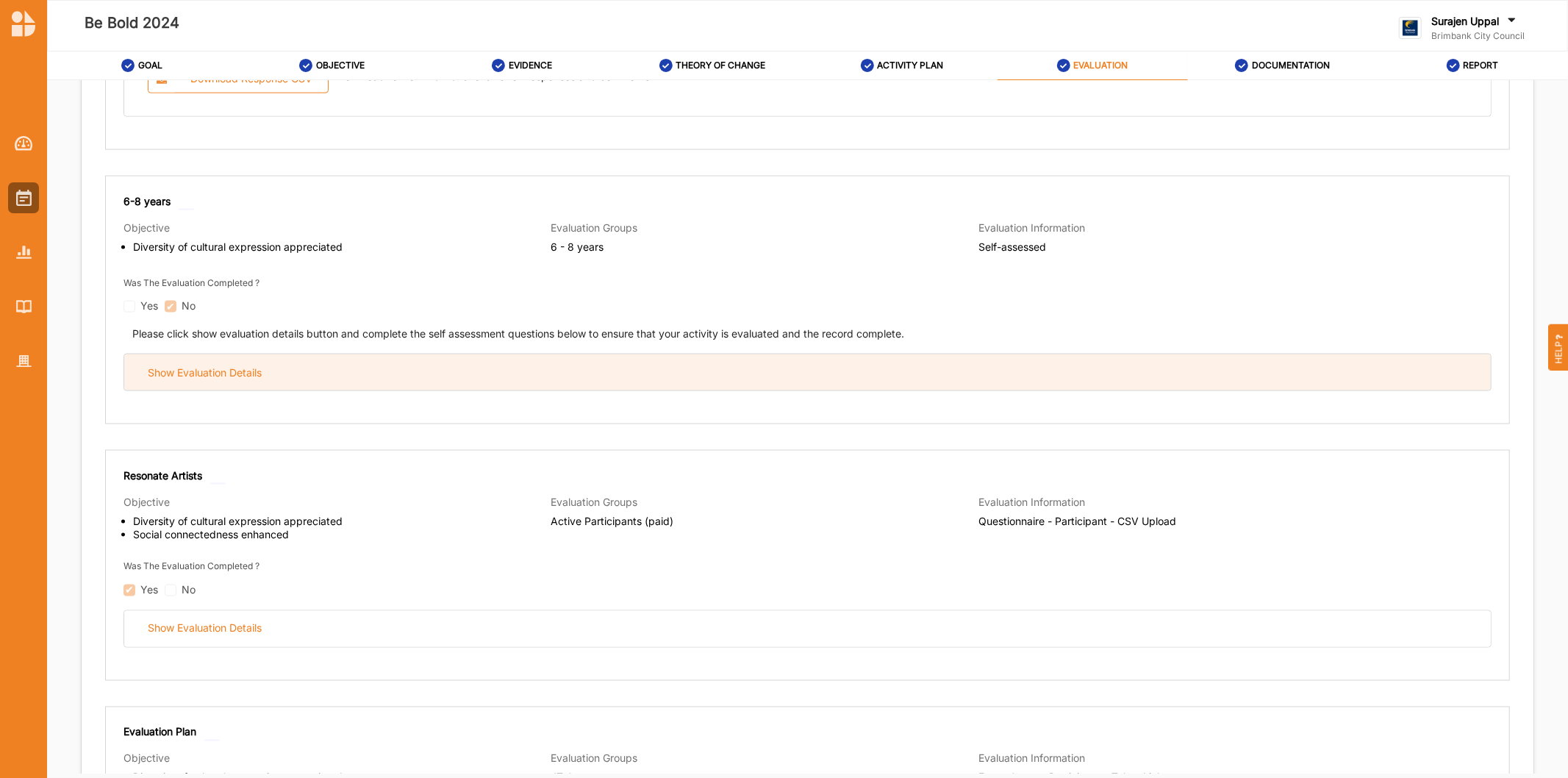
click at [593, 385] on div "Show Evaluation Details" at bounding box center [807, 372] width 1366 height 36
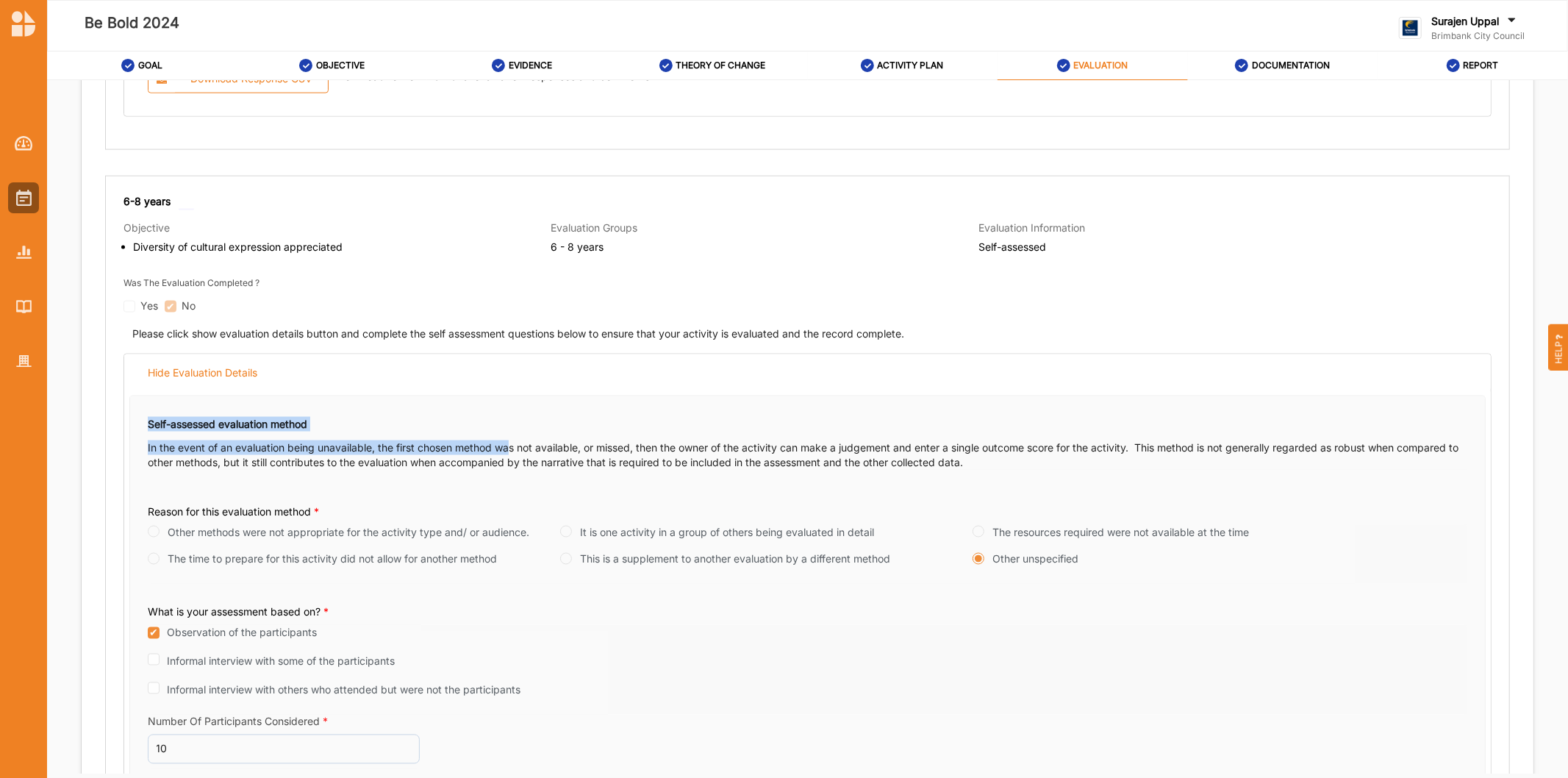
drag, startPoint x: 513, startPoint y: 385, endPoint x: 513, endPoint y: 395, distance: 10.0
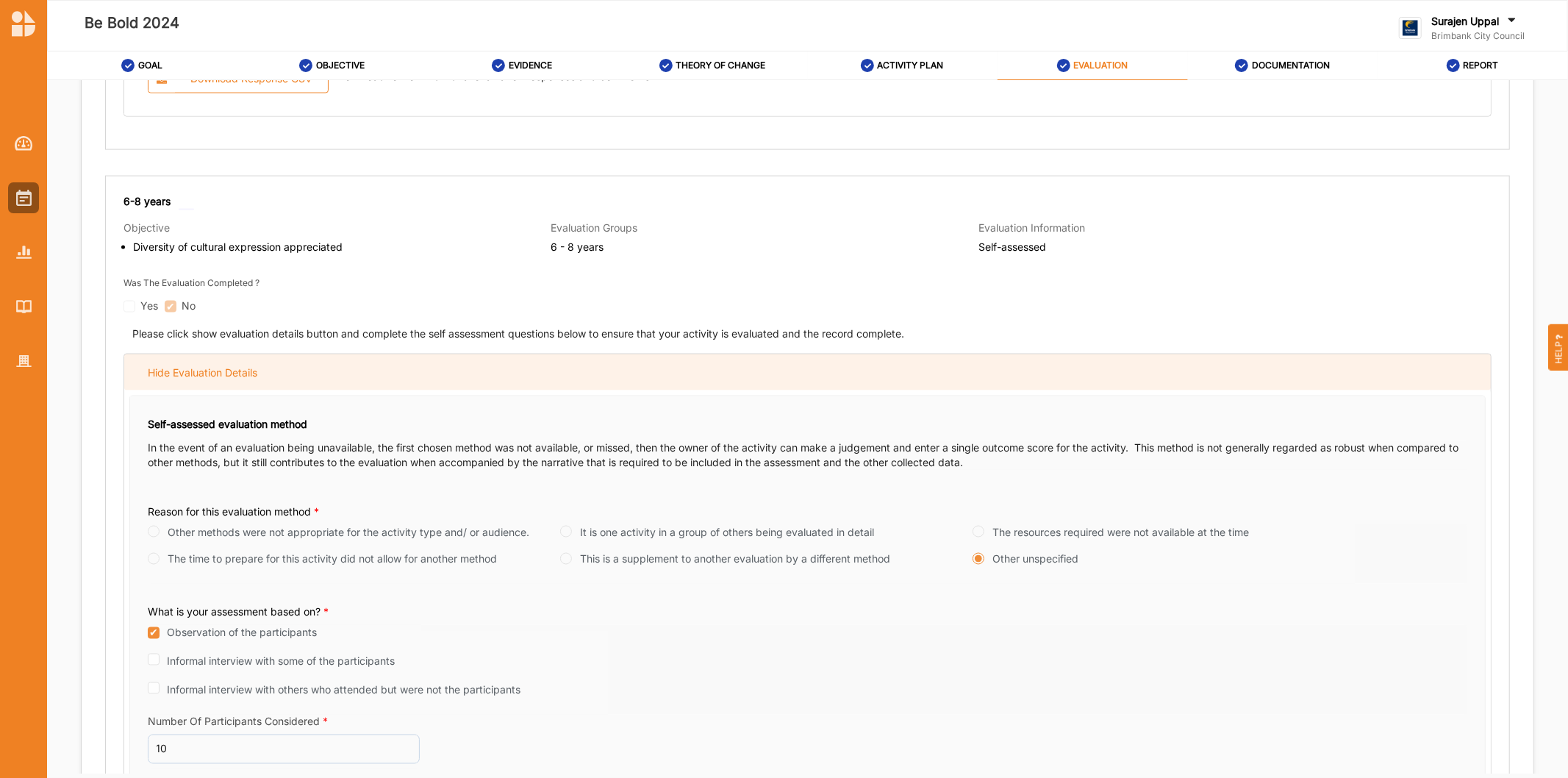
click at [586, 386] on div "Hide Evaluation Details" at bounding box center [807, 372] width 1366 height 36
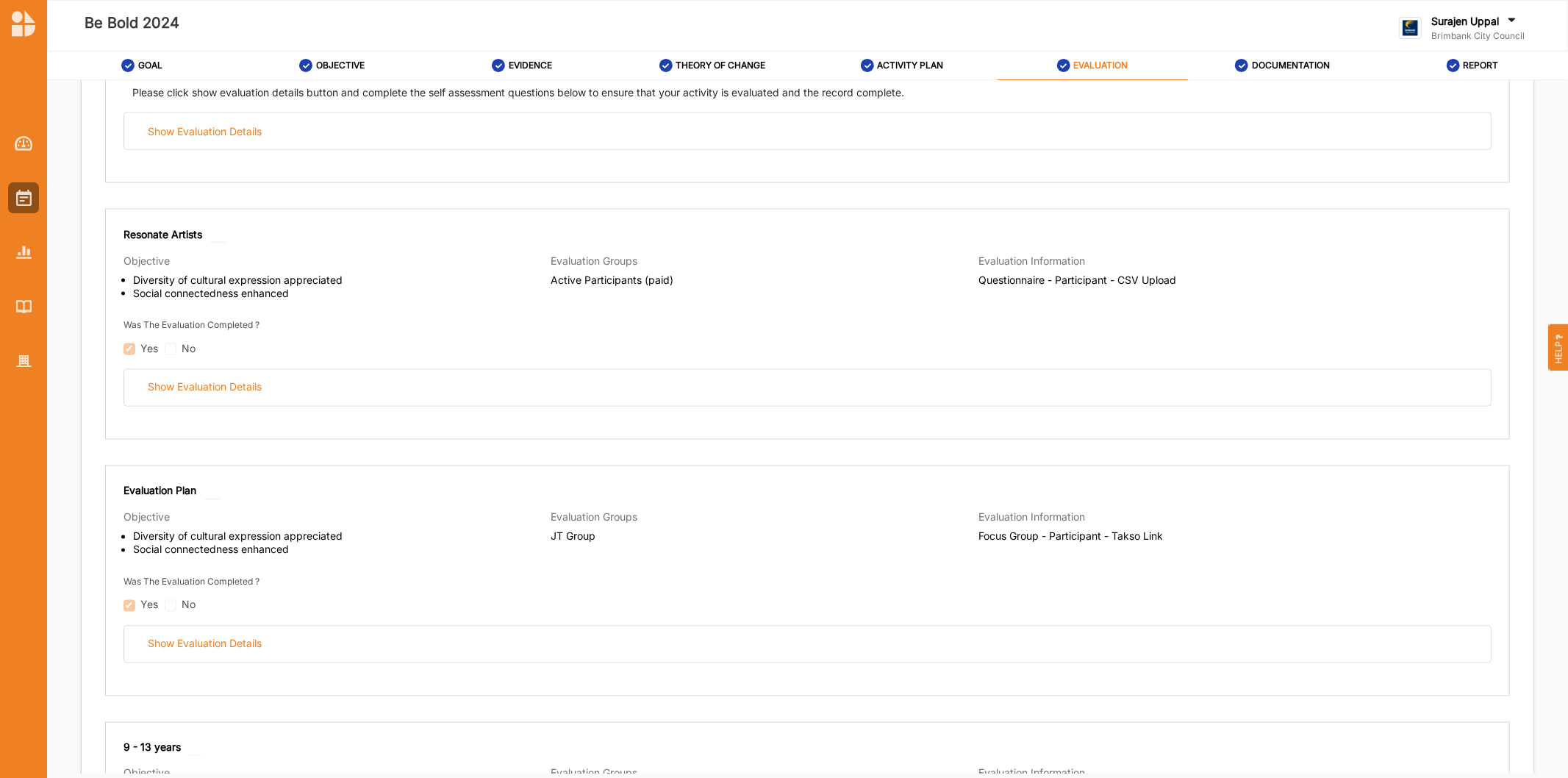
scroll to position [2123, 0]
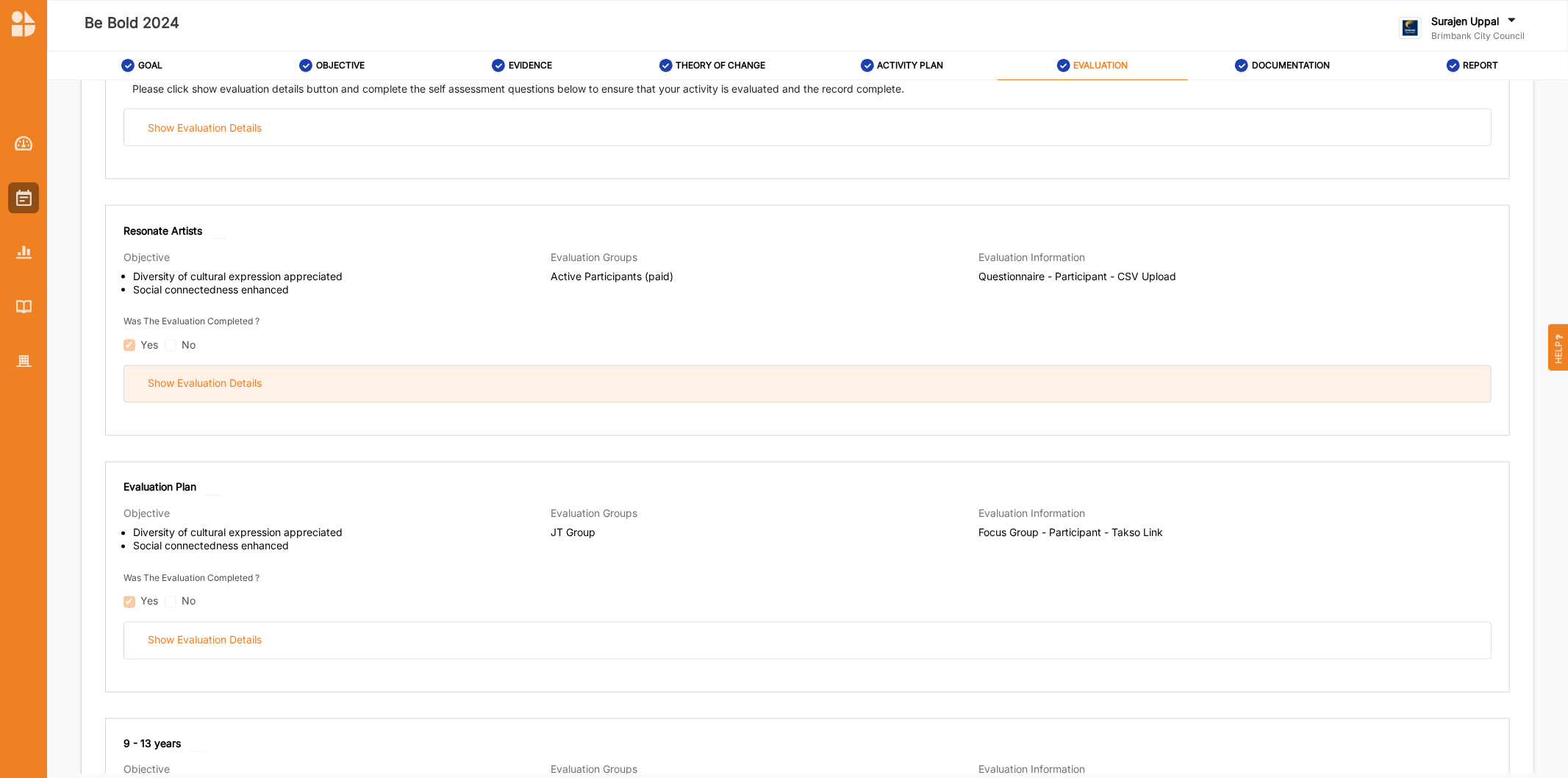
click at [620, 385] on div "Show Evaluation Details" at bounding box center [807, 384] width 1366 height 36
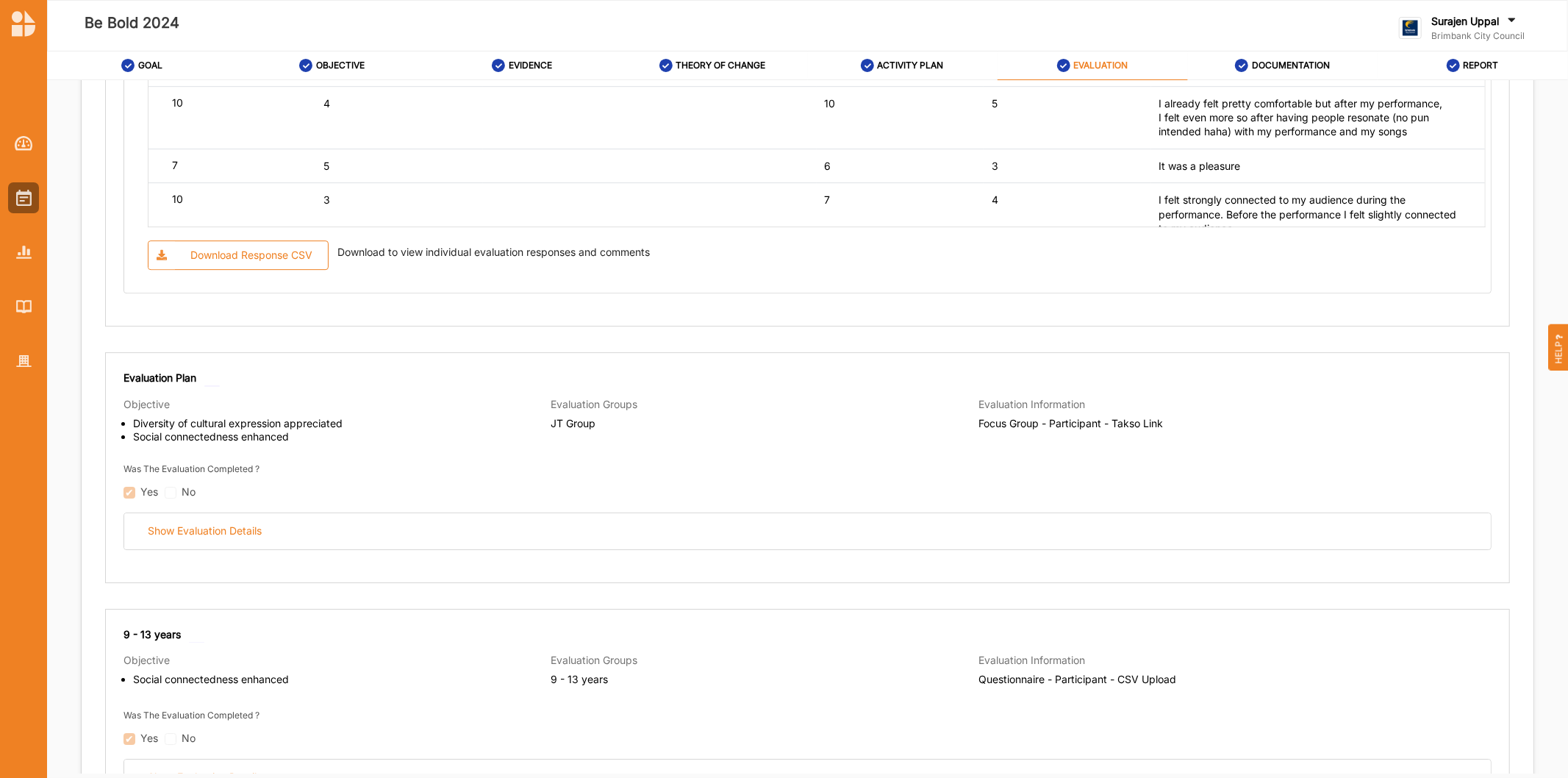
scroll to position [4085, 0]
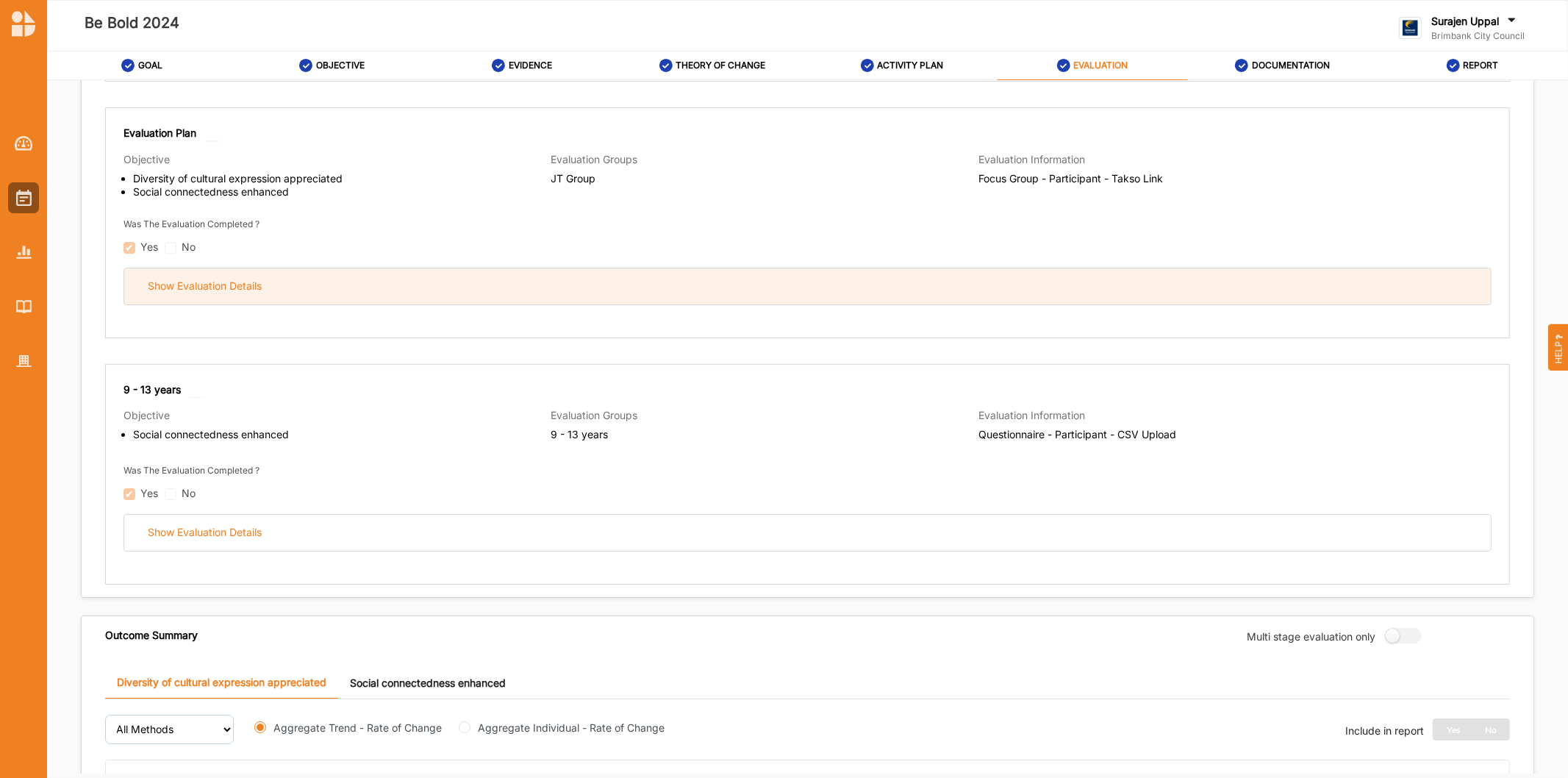
click at [552, 293] on div "Show Evaluation Details" at bounding box center [807, 286] width 1366 height 36
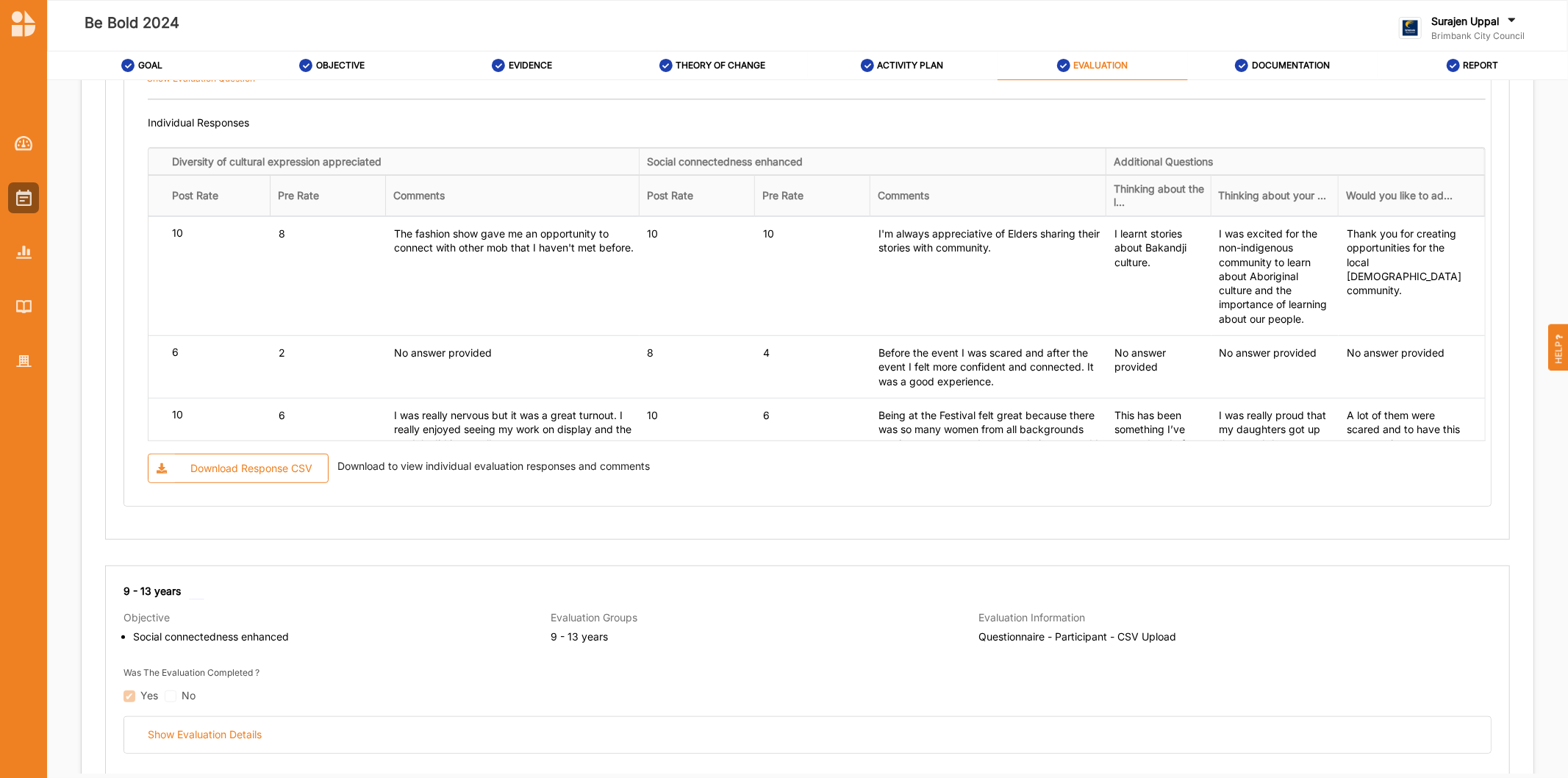
scroll to position [5636, 0]
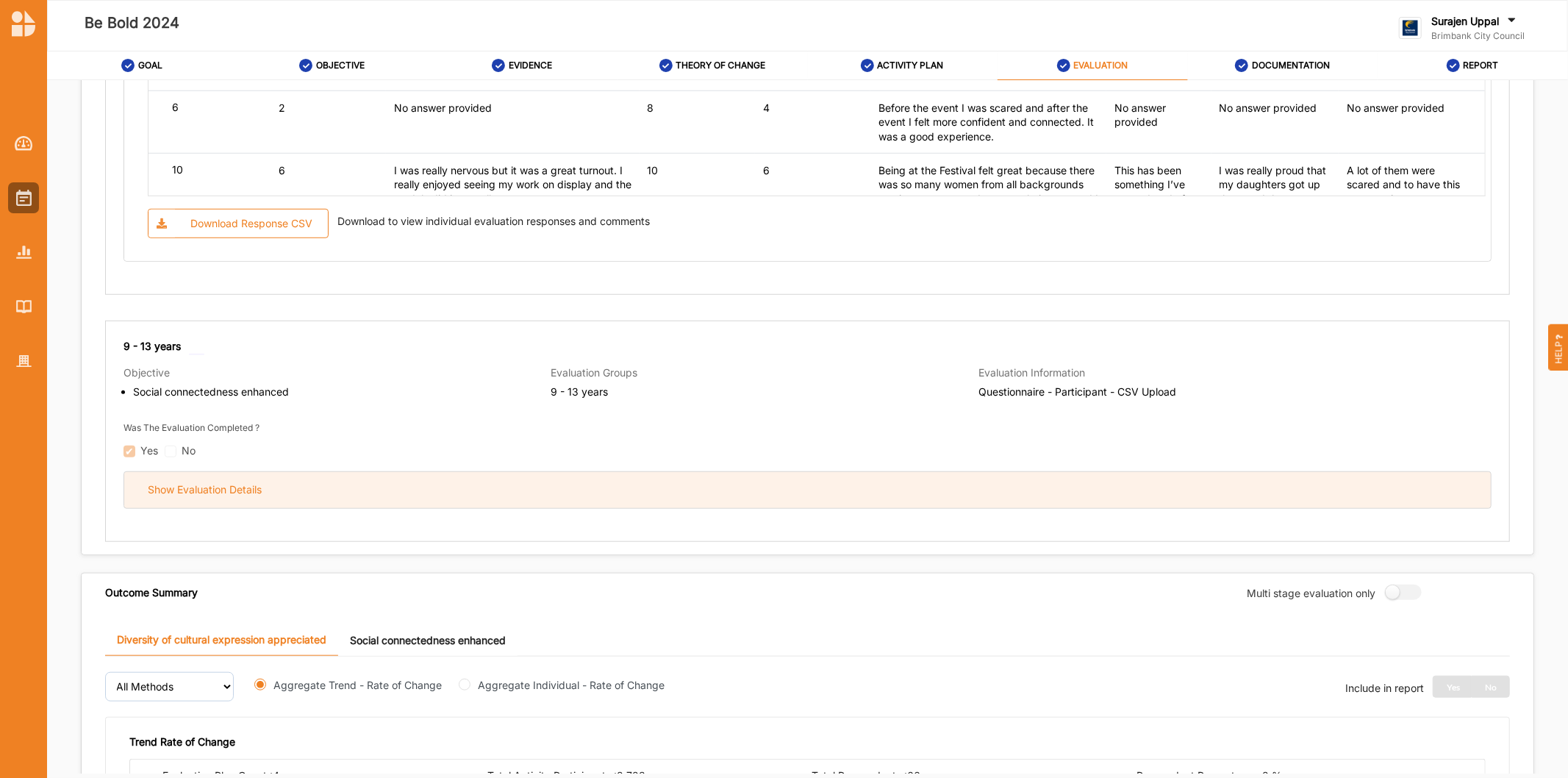
click at [894, 508] on div "Show Evaluation Details" at bounding box center [807, 490] width 1366 height 36
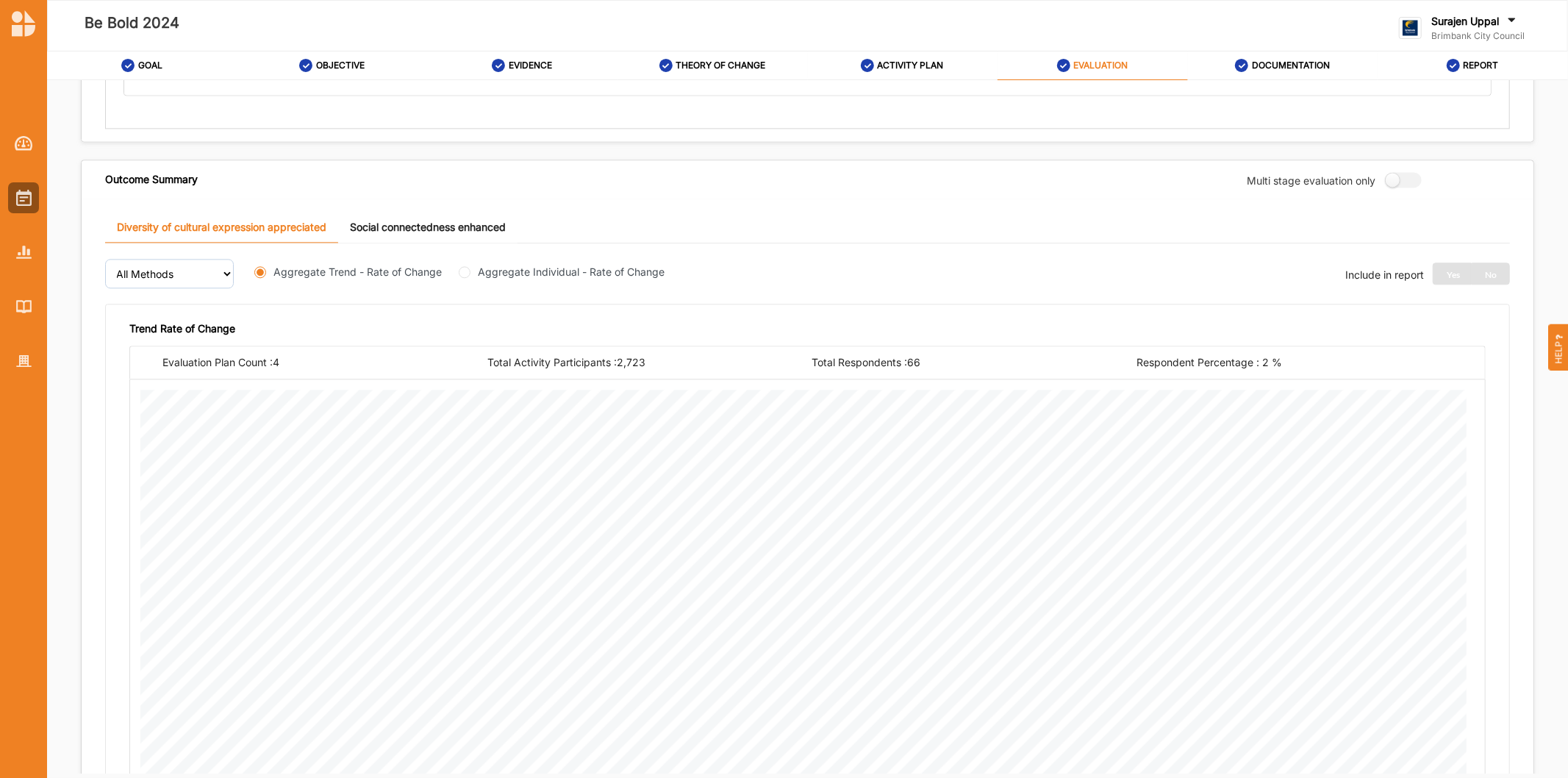
scroll to position [7828, 0]
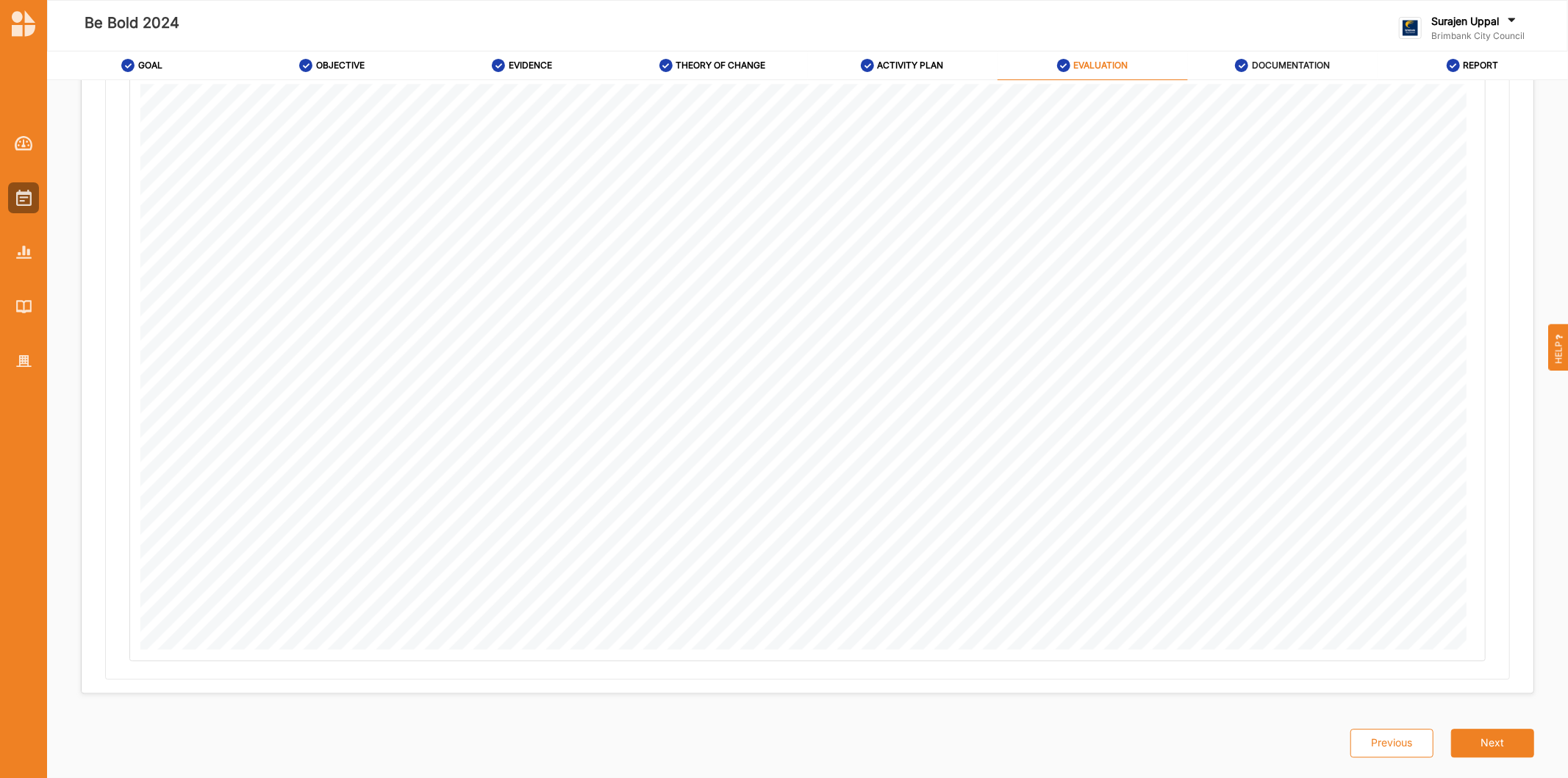
click at [1259, 72] on div "DOCUMENTATION" at bounding box center [1282, 66] width 95 height 27
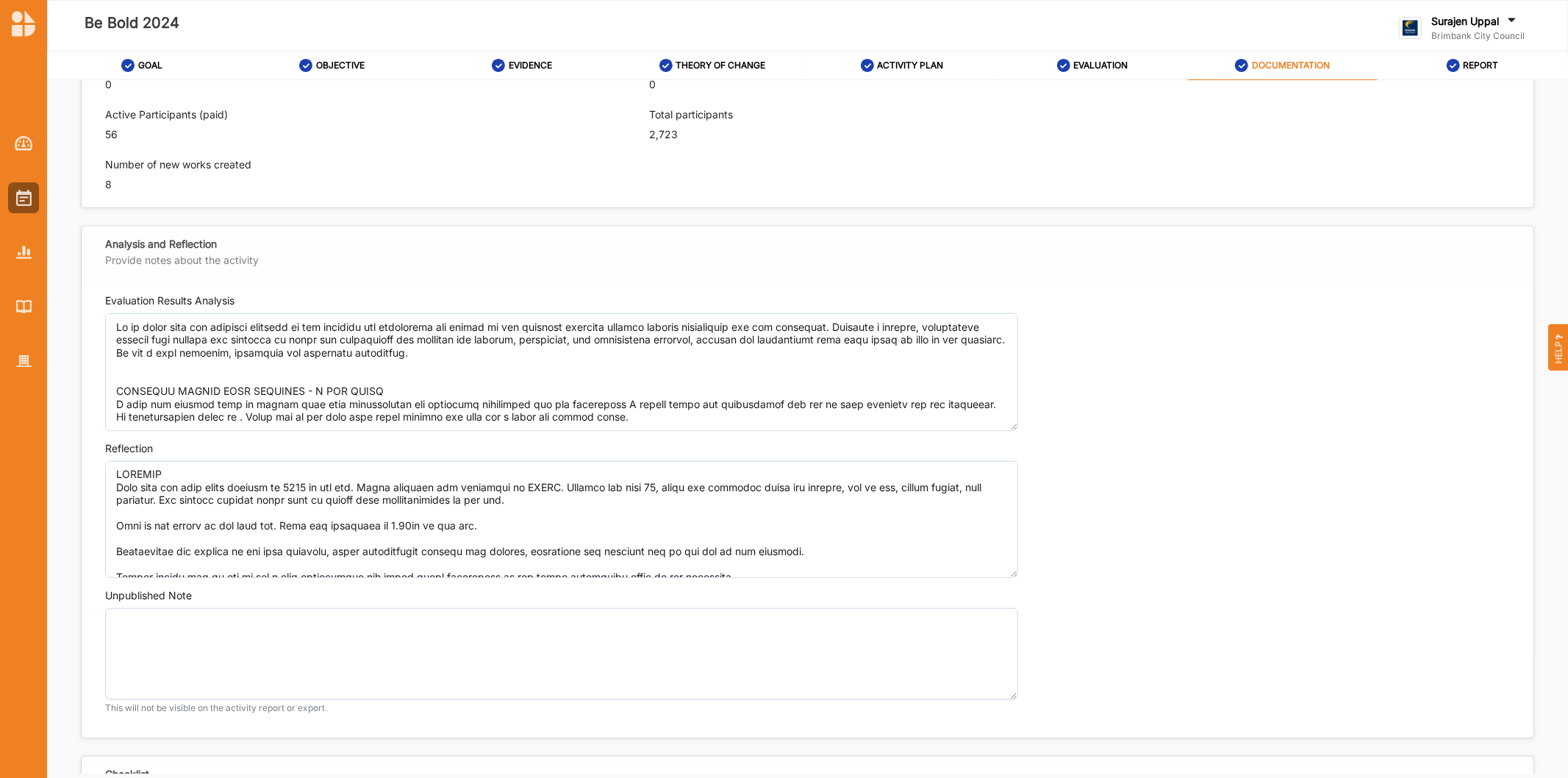
scroll to position [885, 0]
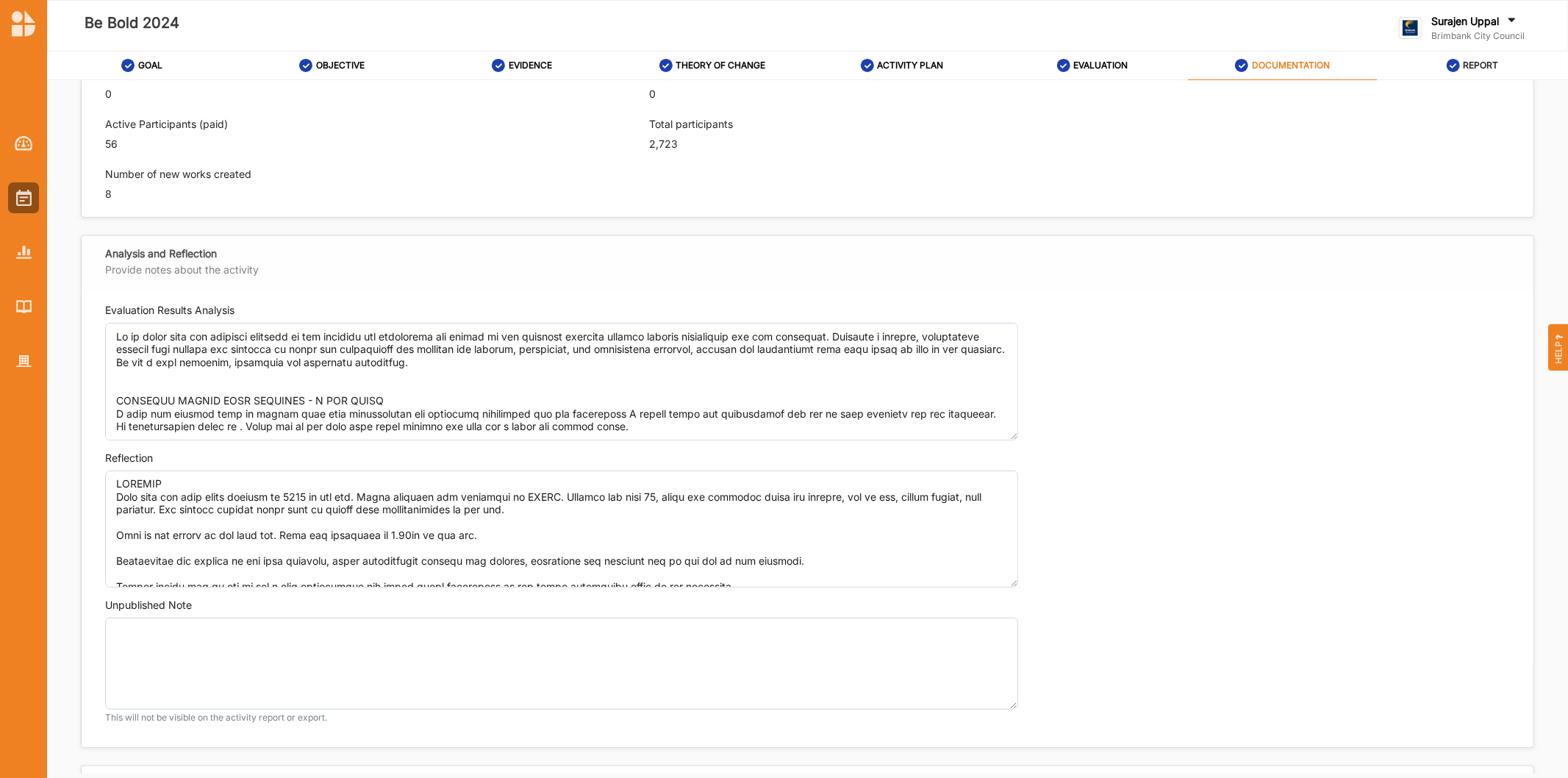
click at [1482, 68] on label "REPORT" at bounding box center [1480, 66] width 35 height 12
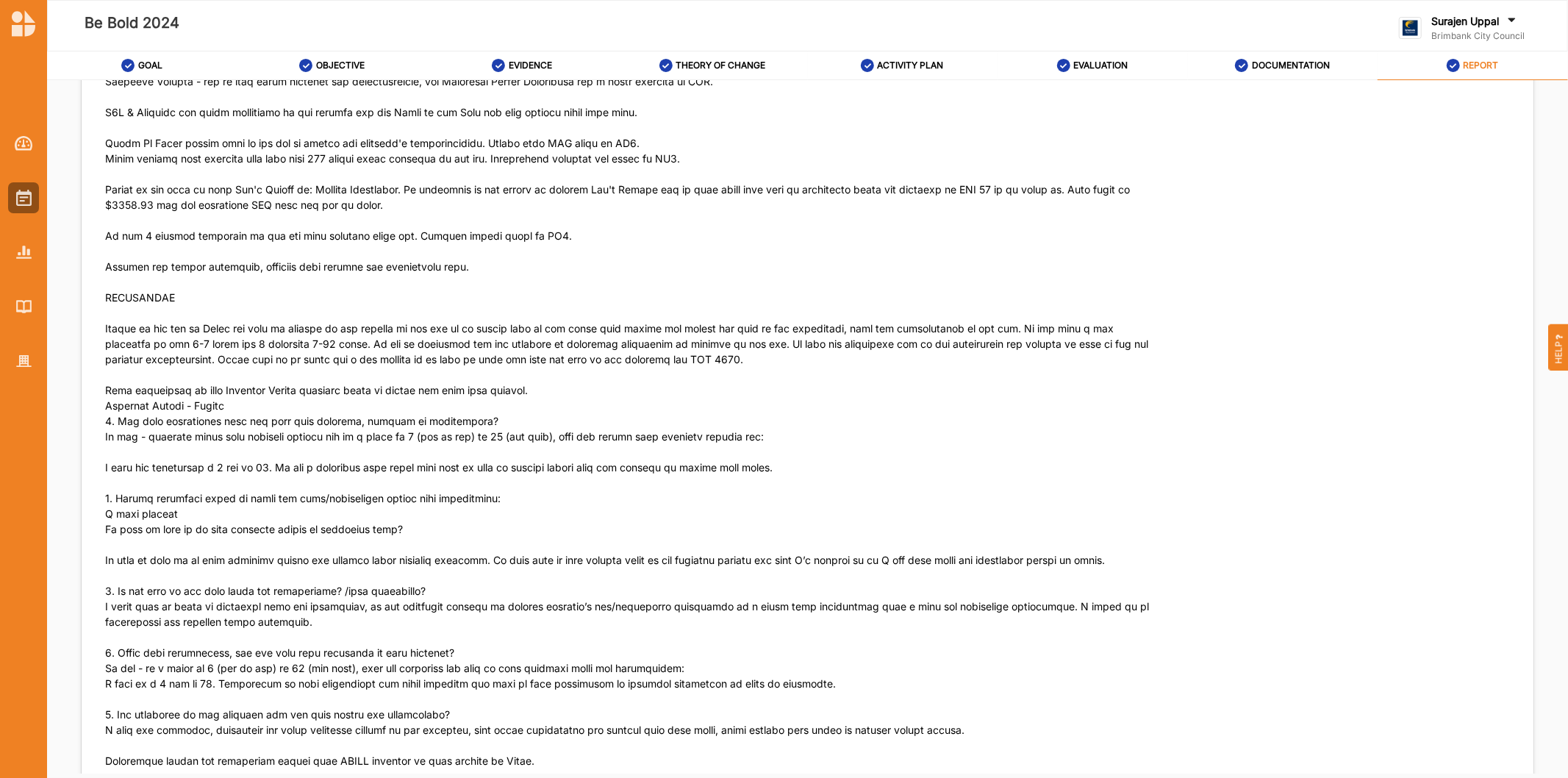
scroll to position [13574, 0]
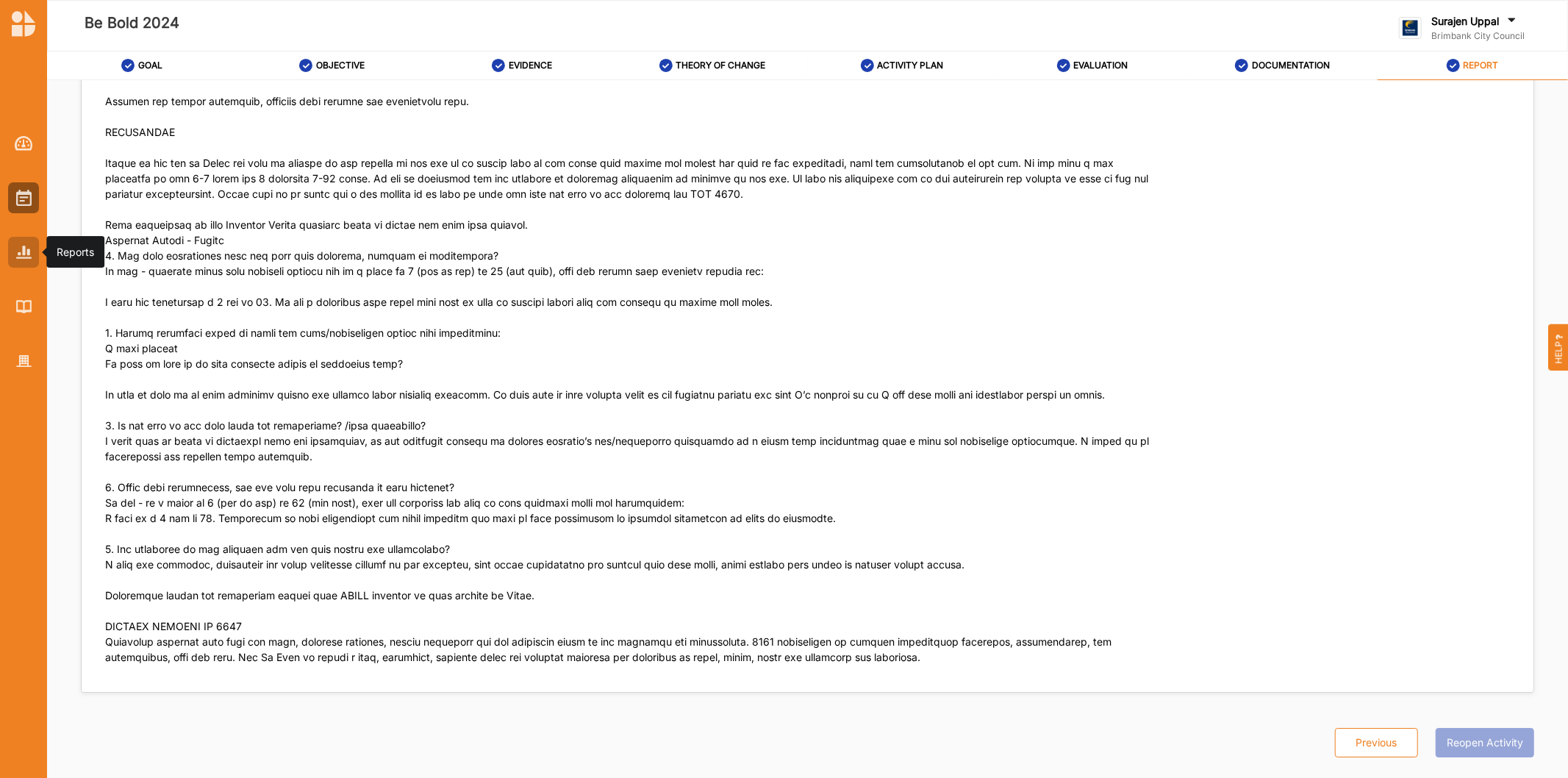
click at [23, 257] on img at bounding box center [24, 251] width 16 height 13
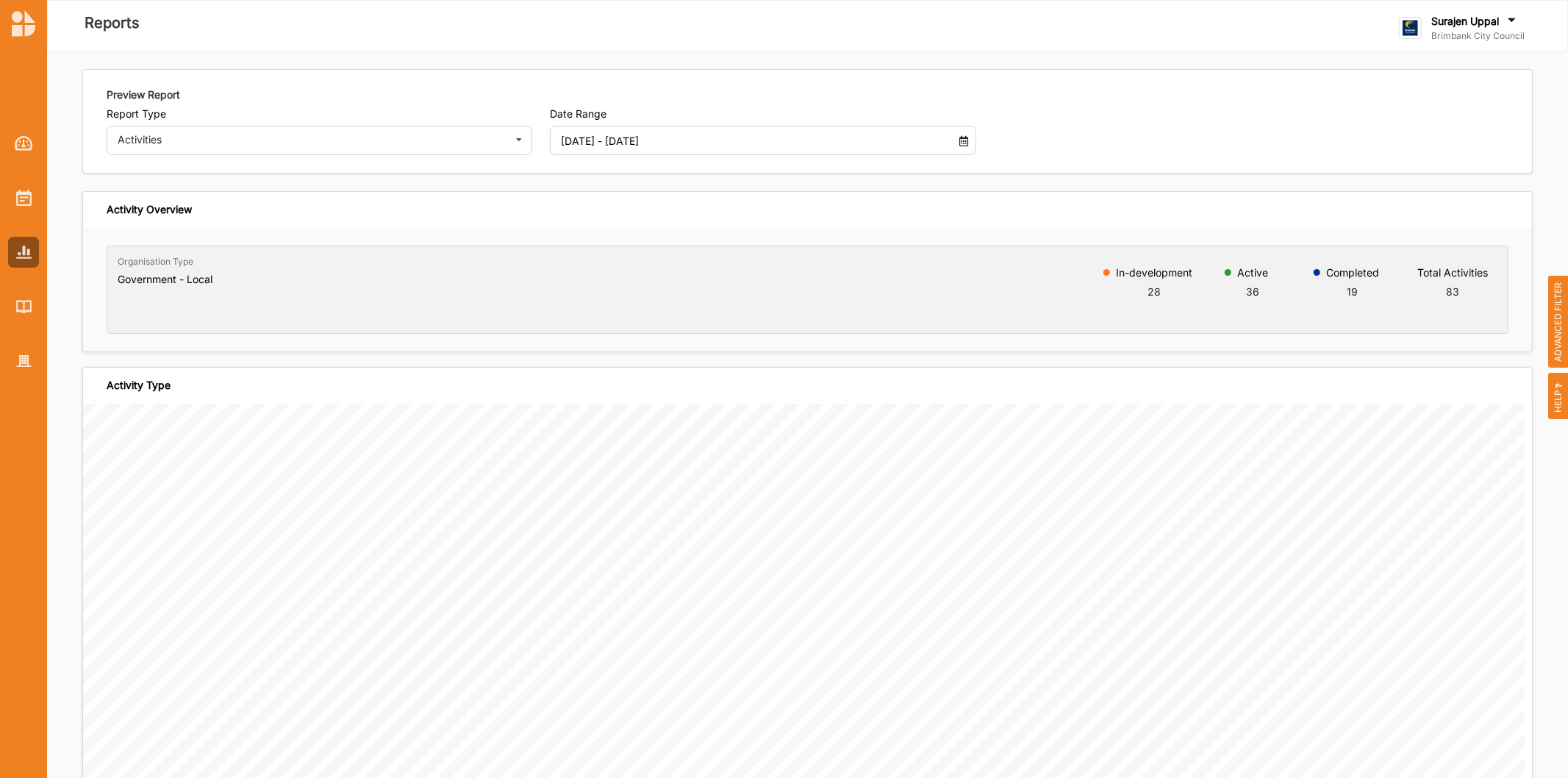
click at [699, 149] on input "01 Jan 2025 - 06 Oct 2025" at bounding box center [747, 141] width 386 height 30
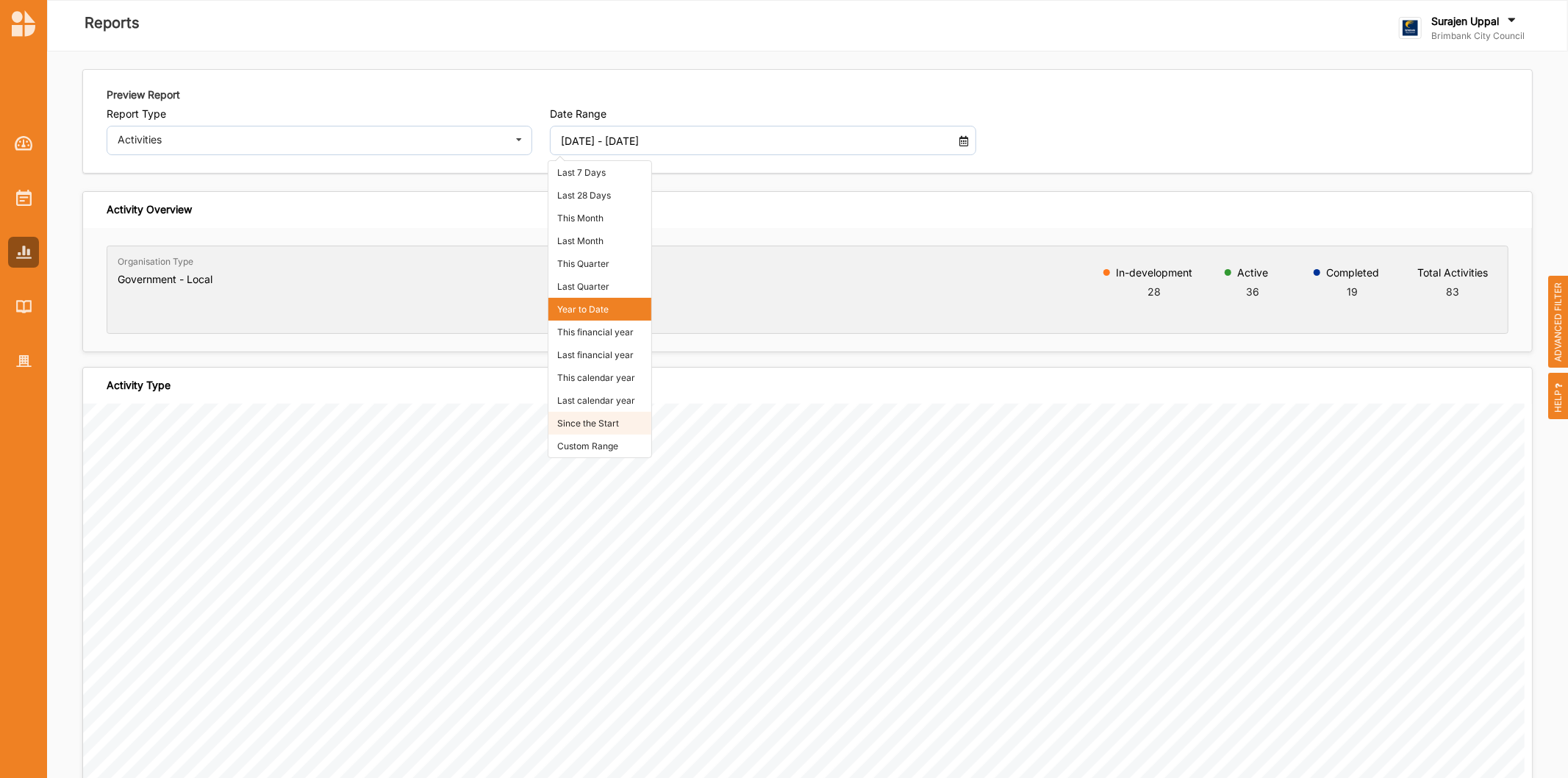
click at [613, 413] on li "Since the Start" at bounding box center [600, 423] width 103 height 23
type input "01 Jan 2018 - 06 Oct 2025"
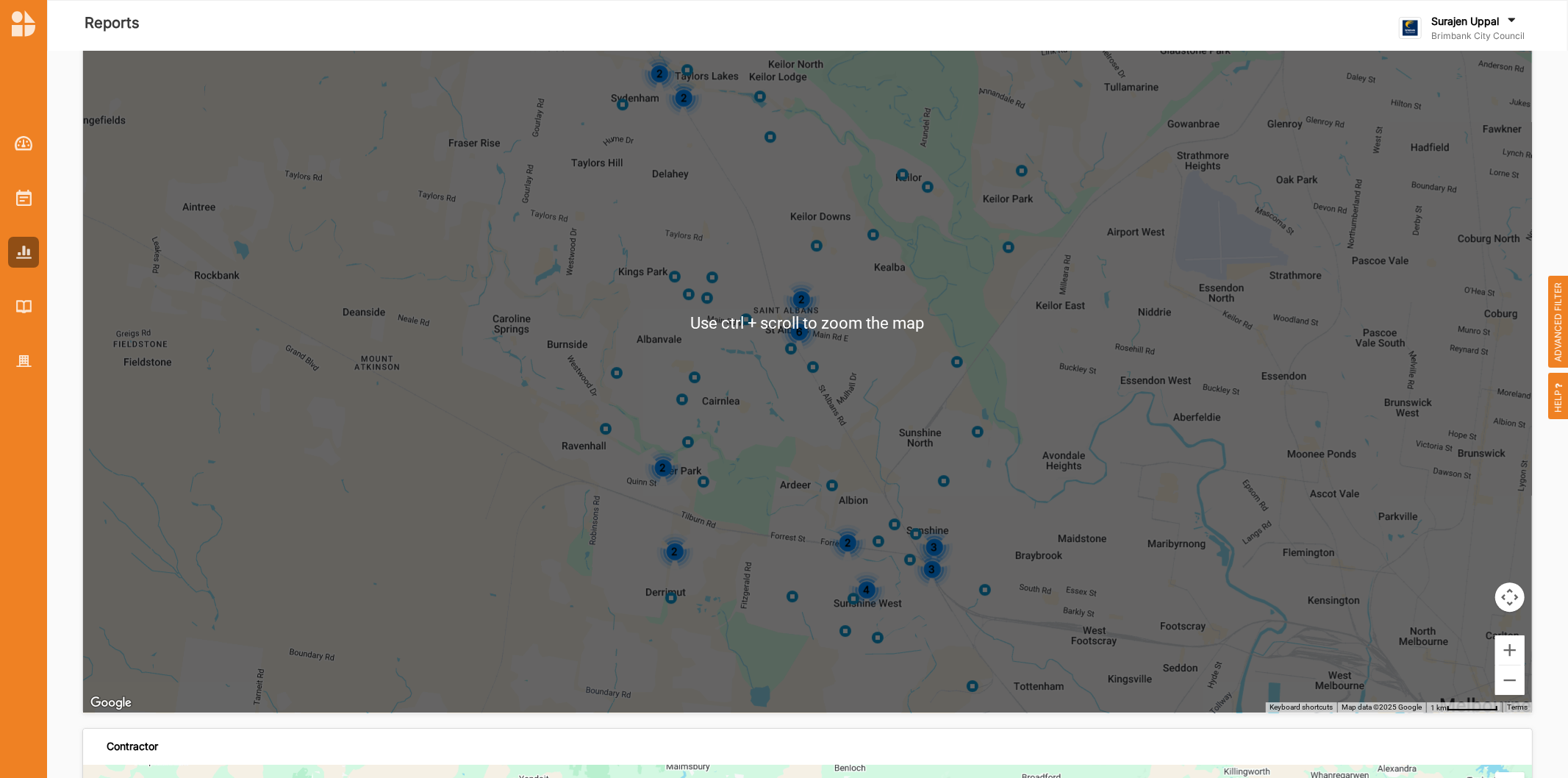
scroll to position [3512, 0]
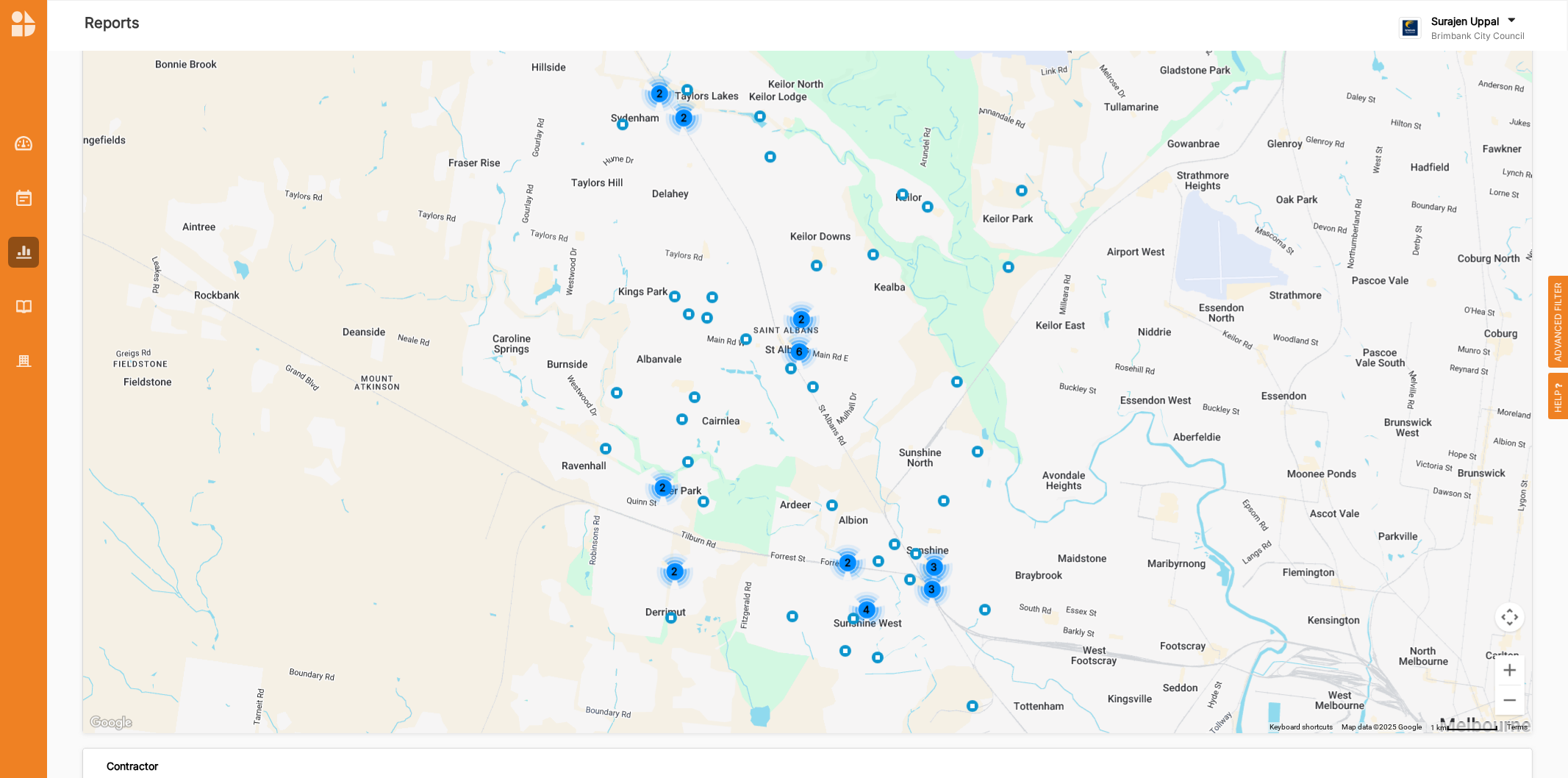
click at [795, 357] on div "6" at bounding box center [799, 351] width 37 height 37
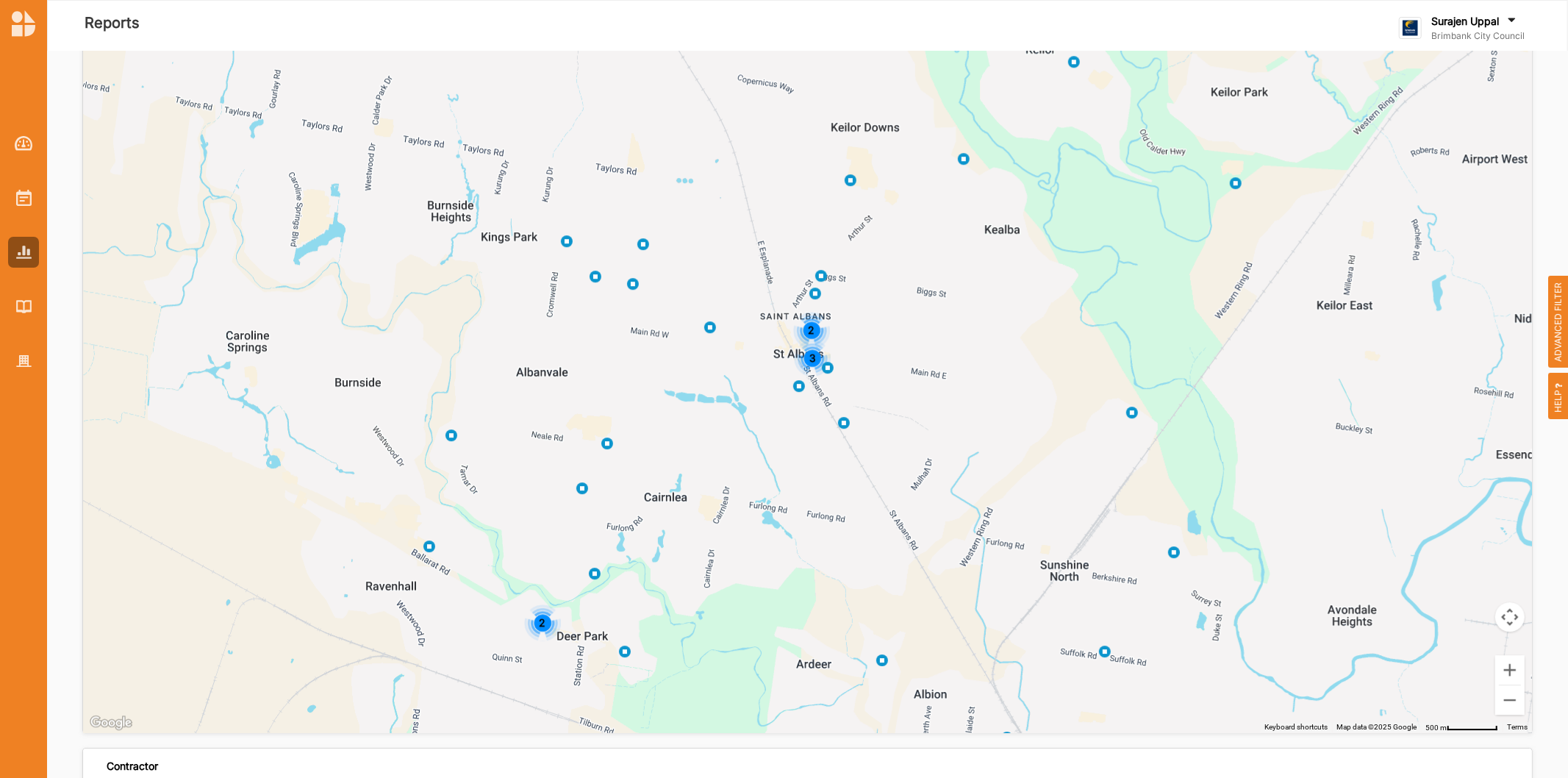
click at [809, 363] on div "3" at bounding box center [812, 358] width 37 height 37
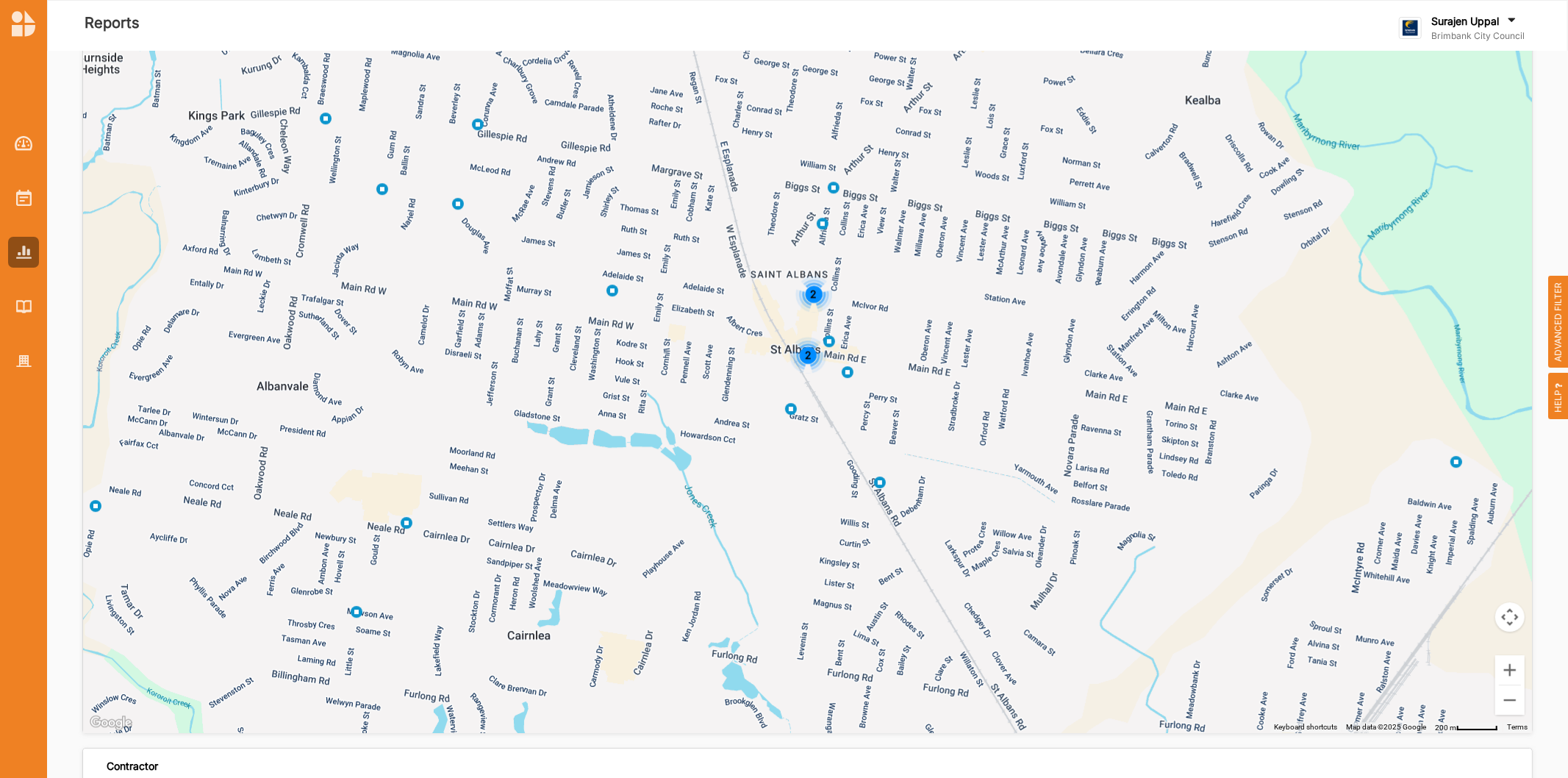
click at [809, 365] on div "2" at bounding box center [808, 354] width 37 height 37
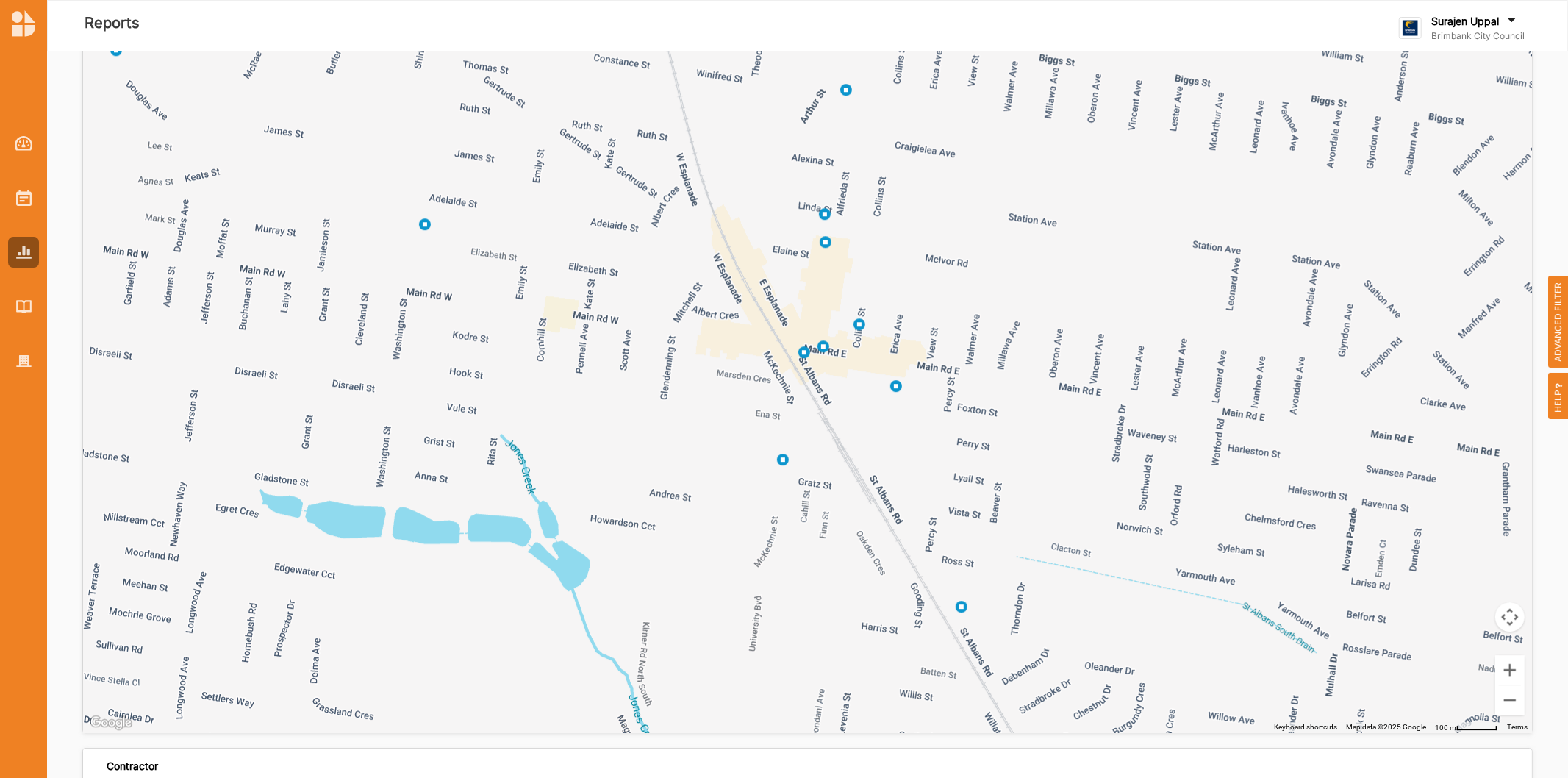
click at [800, 356] on img at bounding box center [804, 352] width 12 height 12
click at [823, 347] on img at bounding box center [823, 346] width 12 height 12
click at [895, 395] on div "Alfrieda Street Civic Plaza" at bounding box center [1513, 740] width 1411 height 794
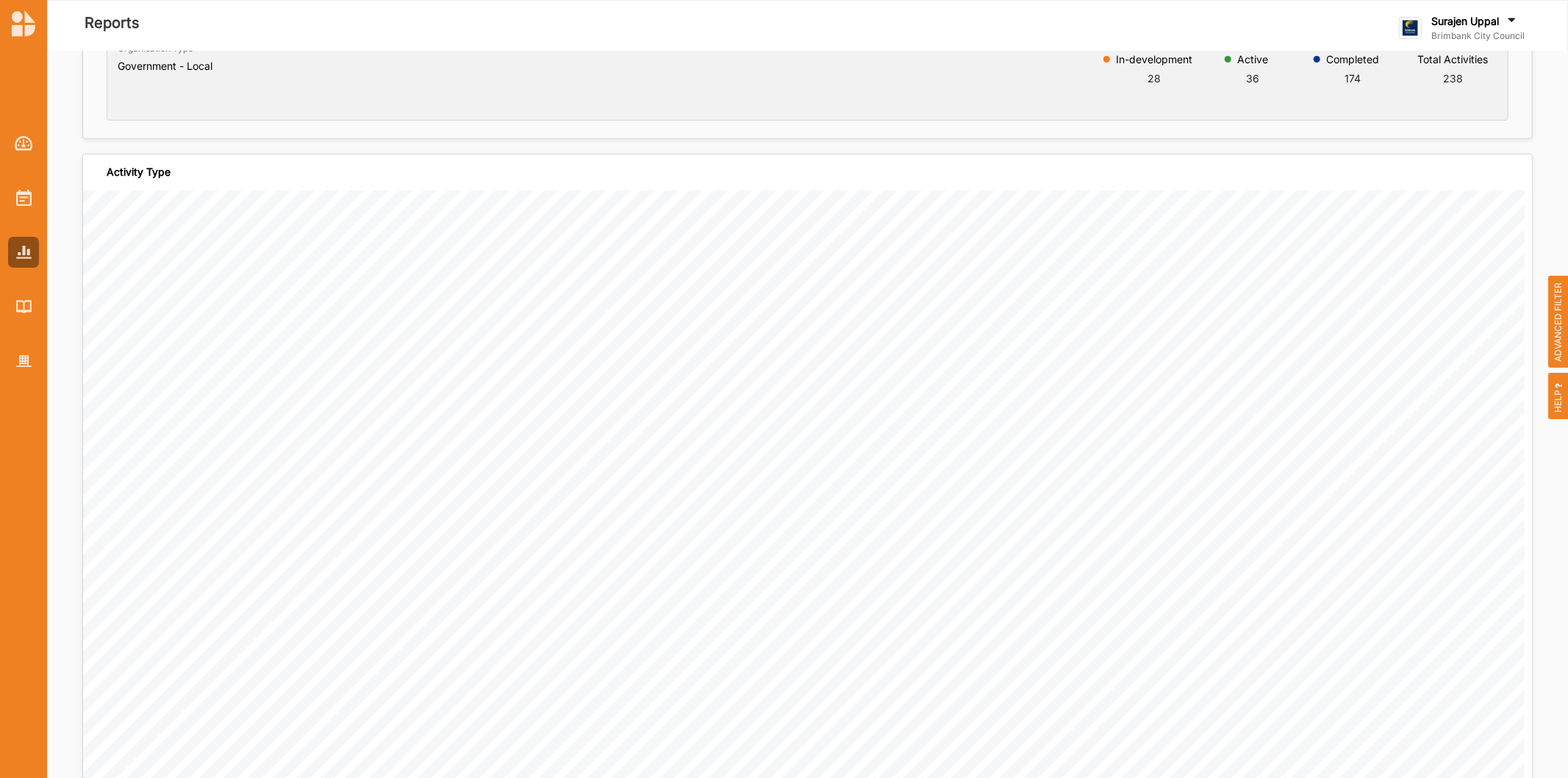
scroll to position [0, 0]
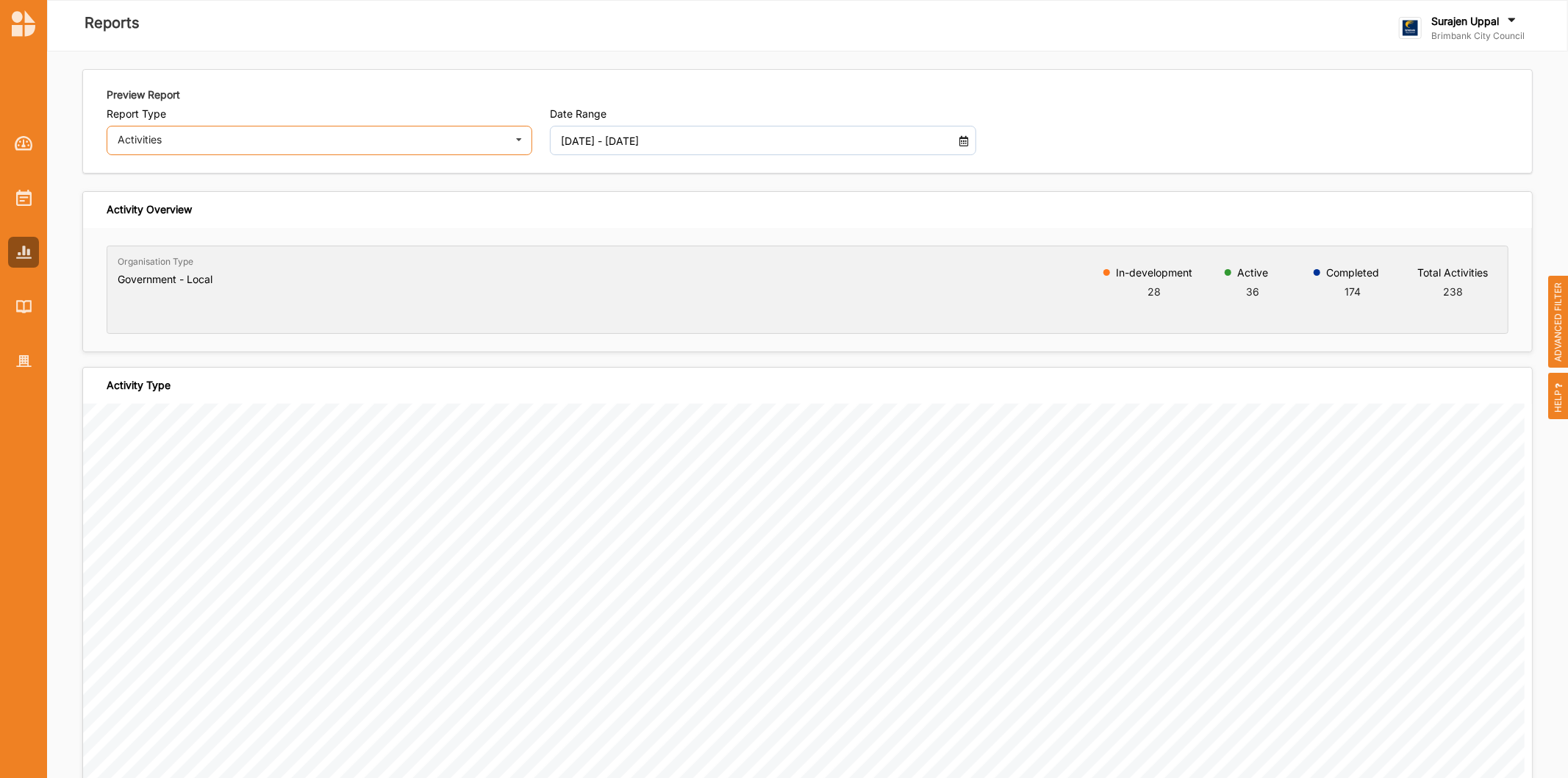
click at [268, 138] on div "Activities" at bounding box center [310, 140] width 384 height 10
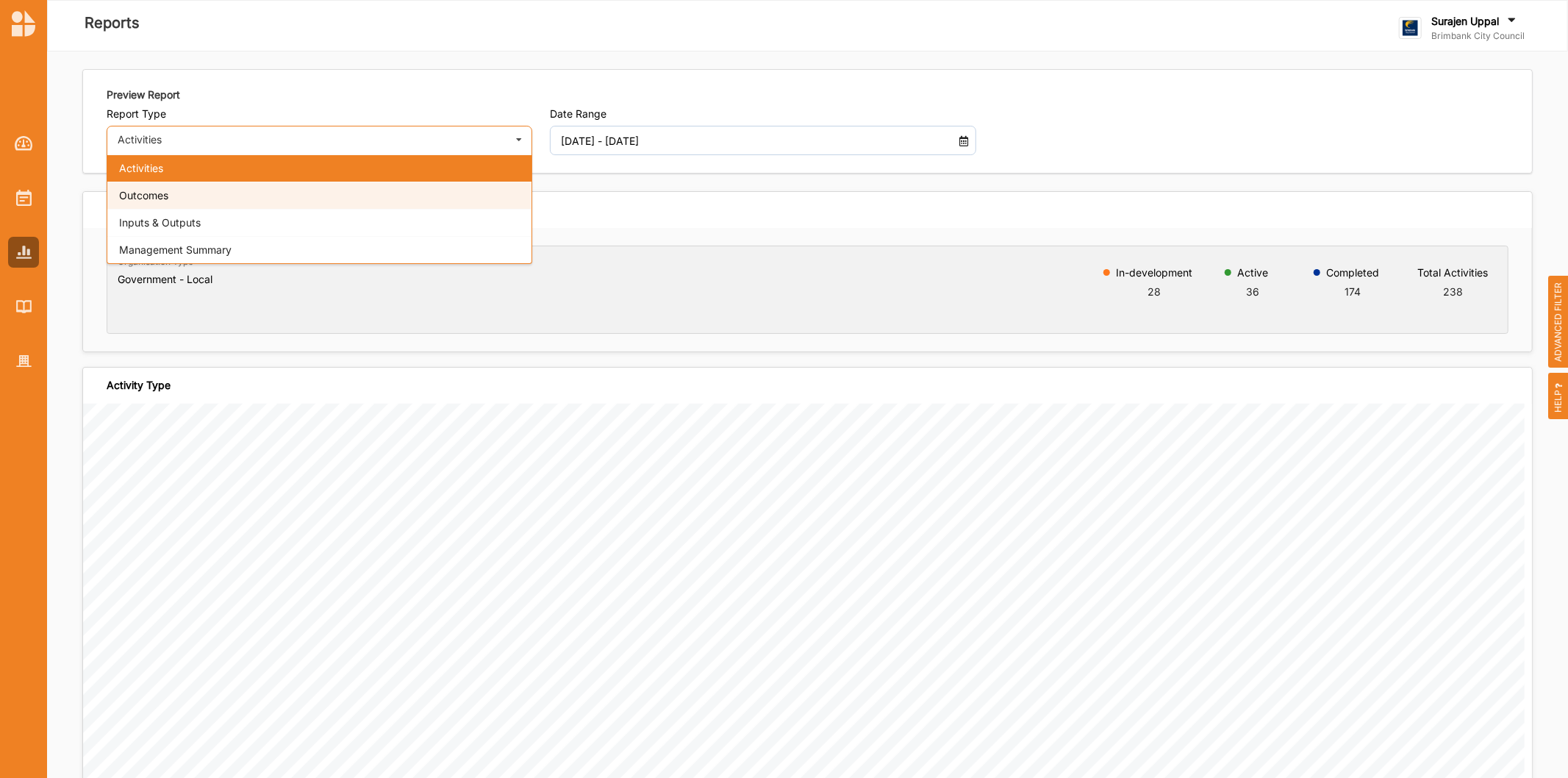
click at [250, 189] on div "Outcomes" at bounding box center [319, 195] width 424 height 27
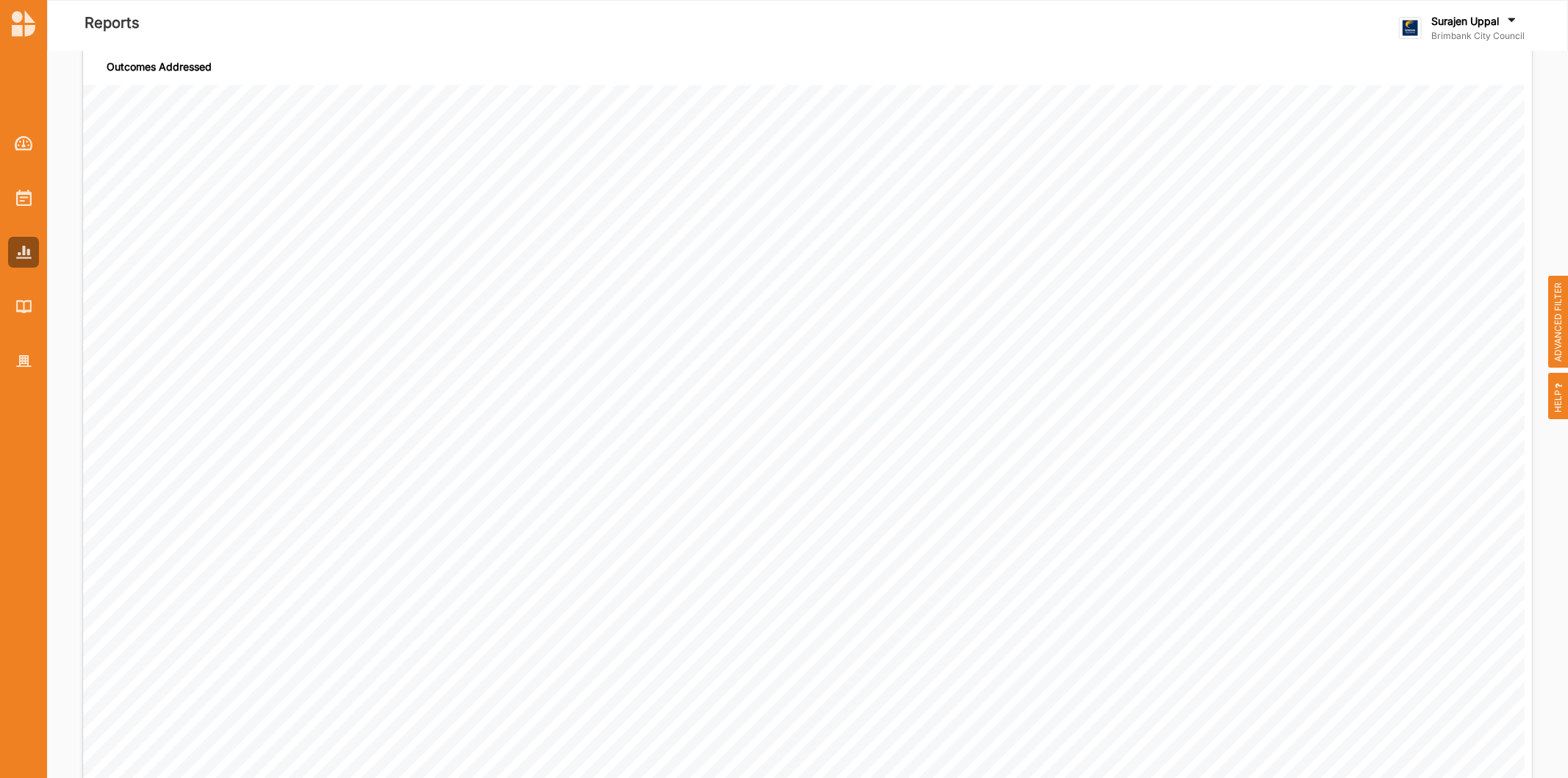
scroll to position [326, 0]
click at [1554, 342] on span "ADVANCED FILTER" at bounding box center [1558, 322] width 21 height 92
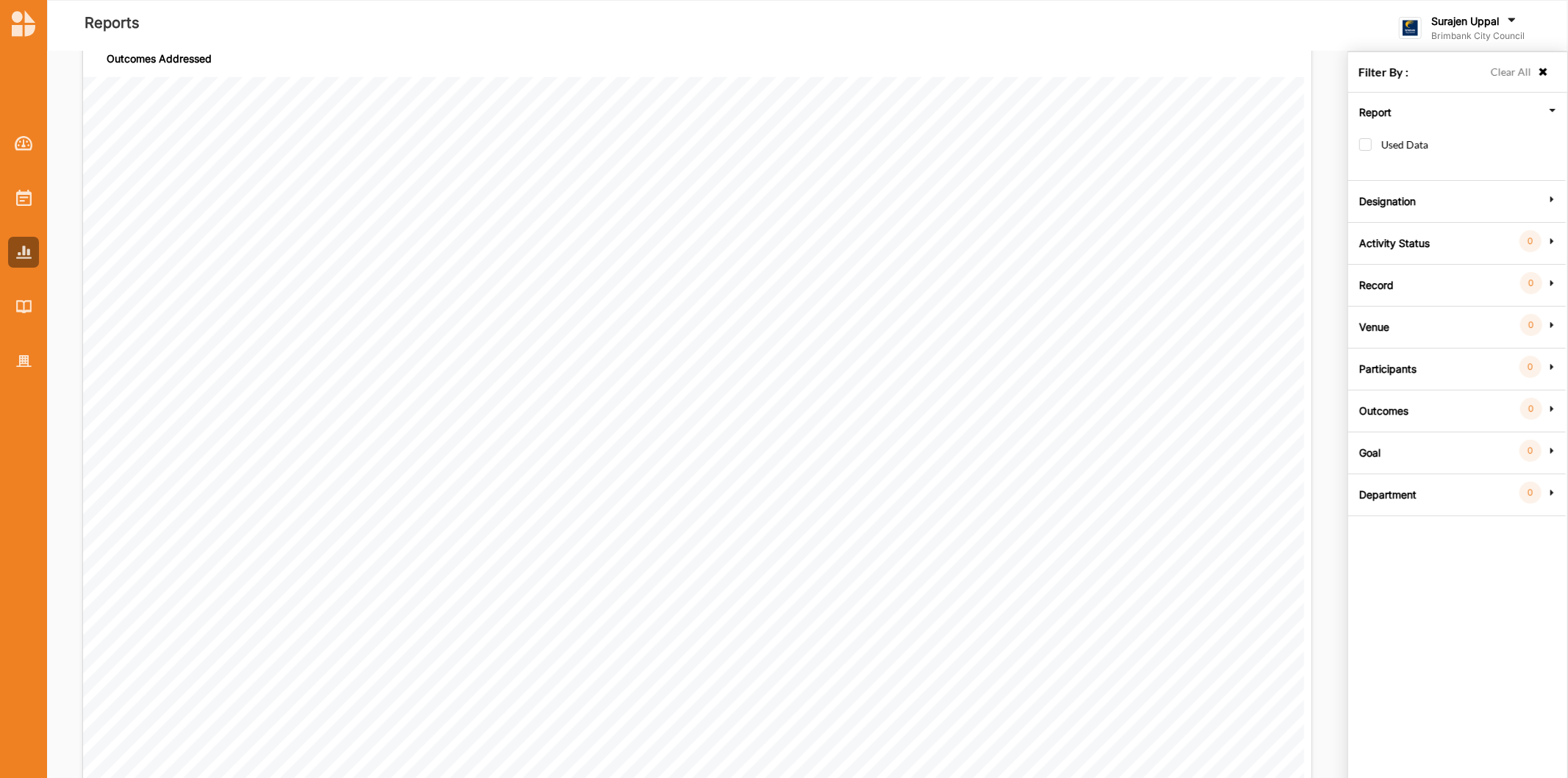
click at [1376, 246] on label "Activity Status" at bounding box center [1394, 241] width 70 height 44
click at [1359, 225] on label "Group by status" at bounding box center [1412, 236] width 106 height 29
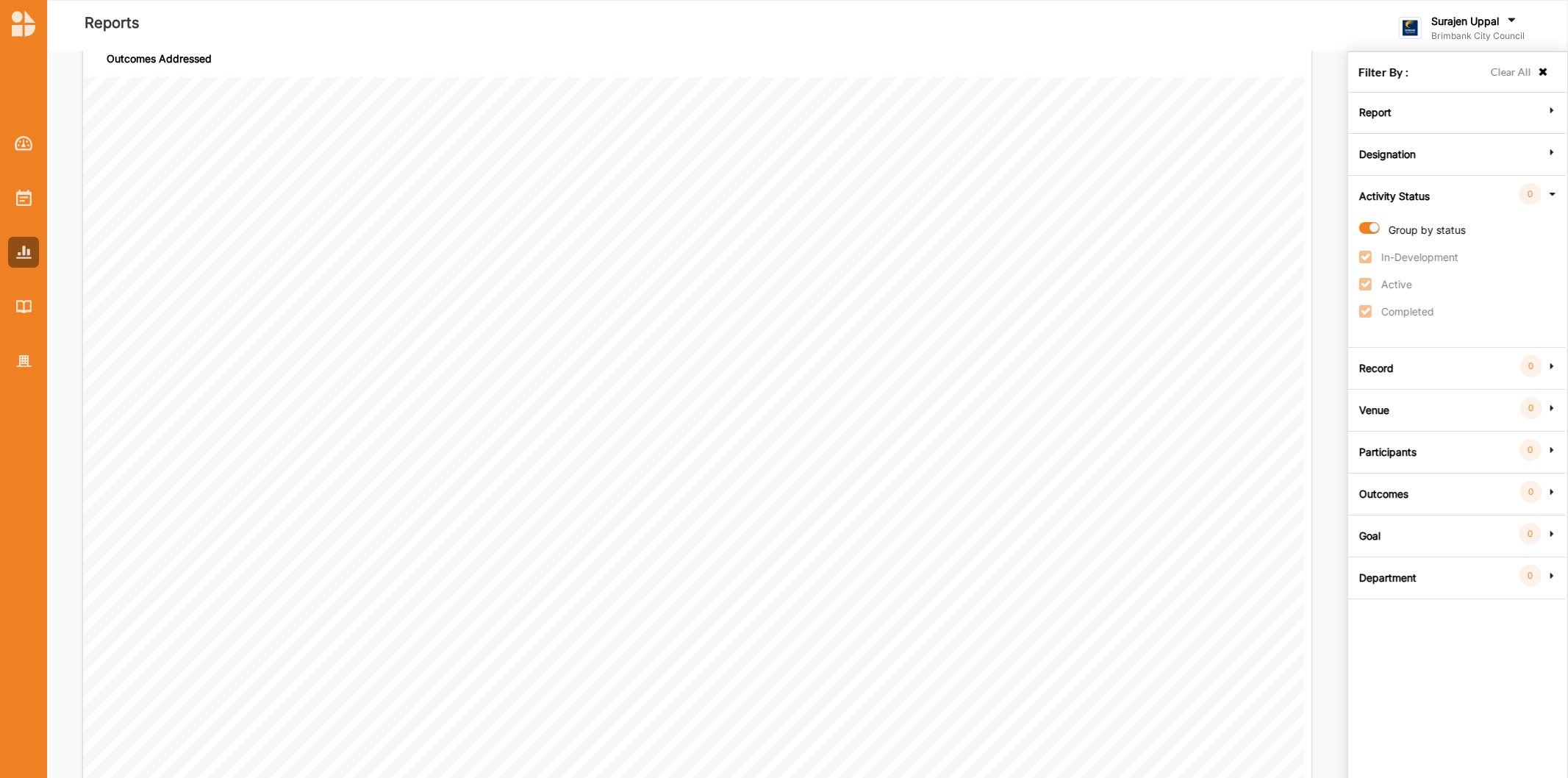
radio input "true"
checkbox input "true"
click at [1546, 68] on icon at bounding box center [1543, 72] width 13 height 10
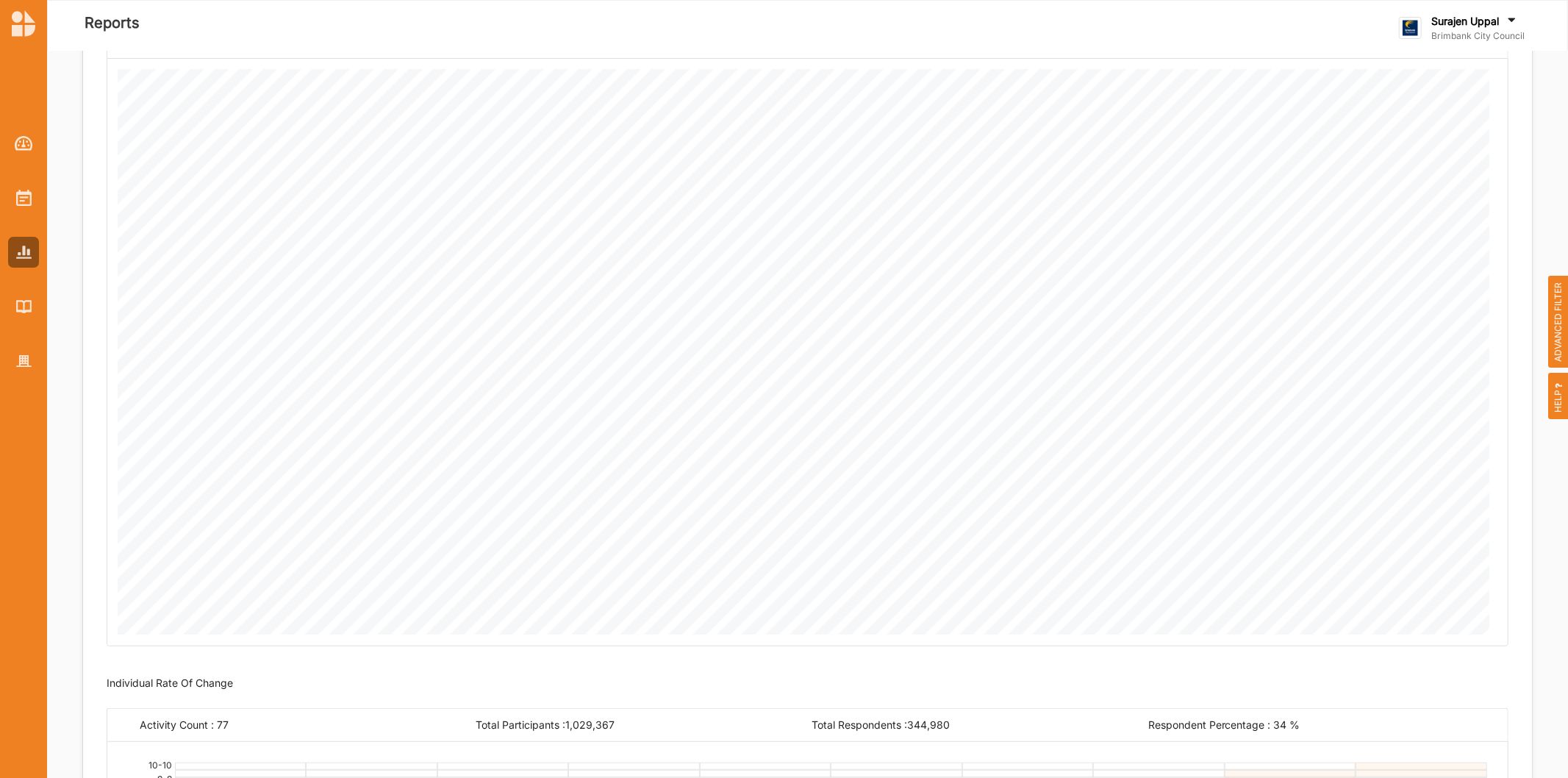
scroll to position [0, 0]
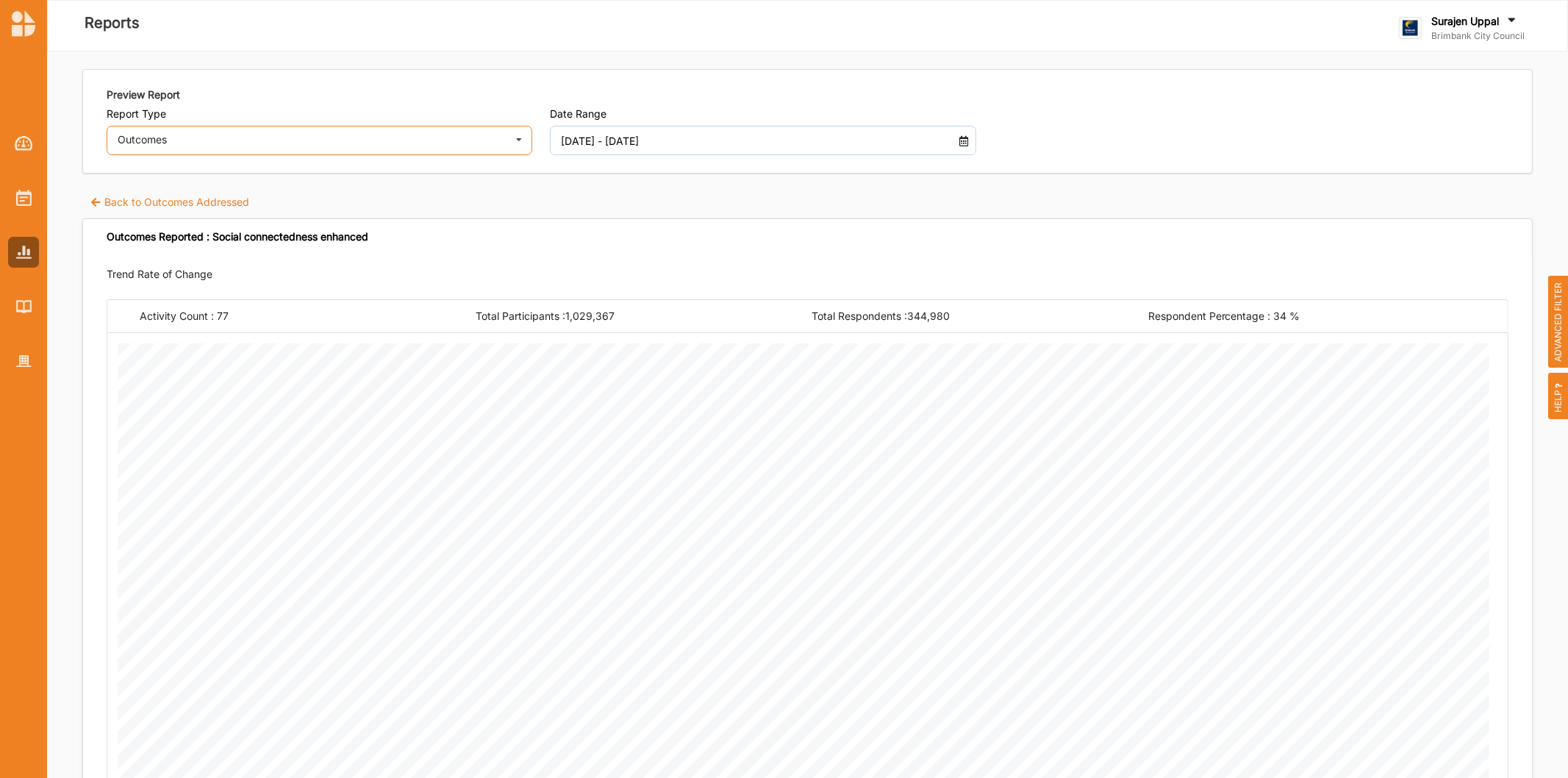
click at [318, 135] on div "Outcomes" at bounding box center [310, 140] width 384 height 10
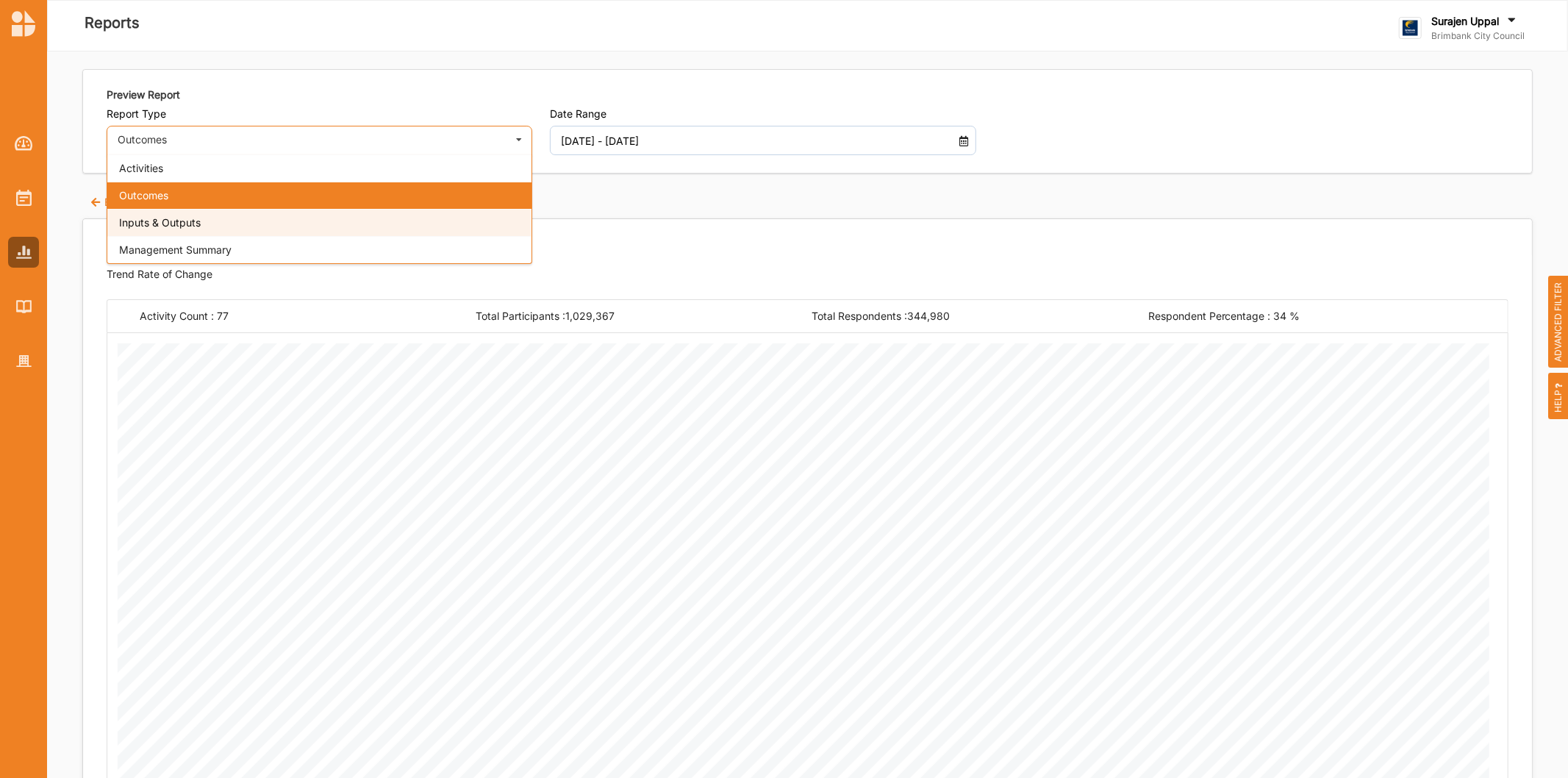
click at [265, 226] on div "Inputs & Outputs" at bounding box center [319, 222] width 424 height 27
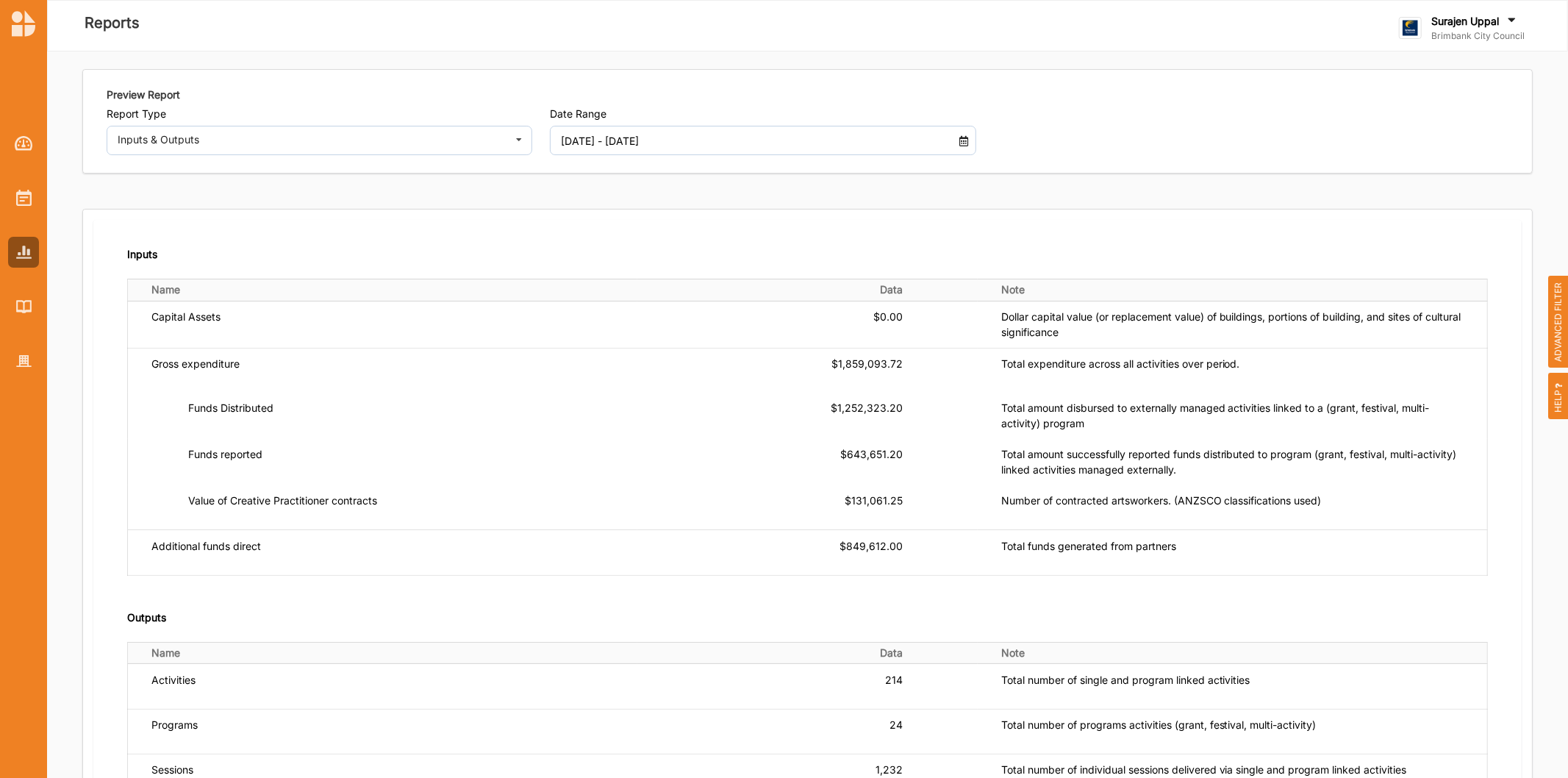
click at [44, 303] on div at bounding box center [24, 240] width 47 height 272
click at [21, 308] on img at bounding box center [24, 306] width 16 height 13
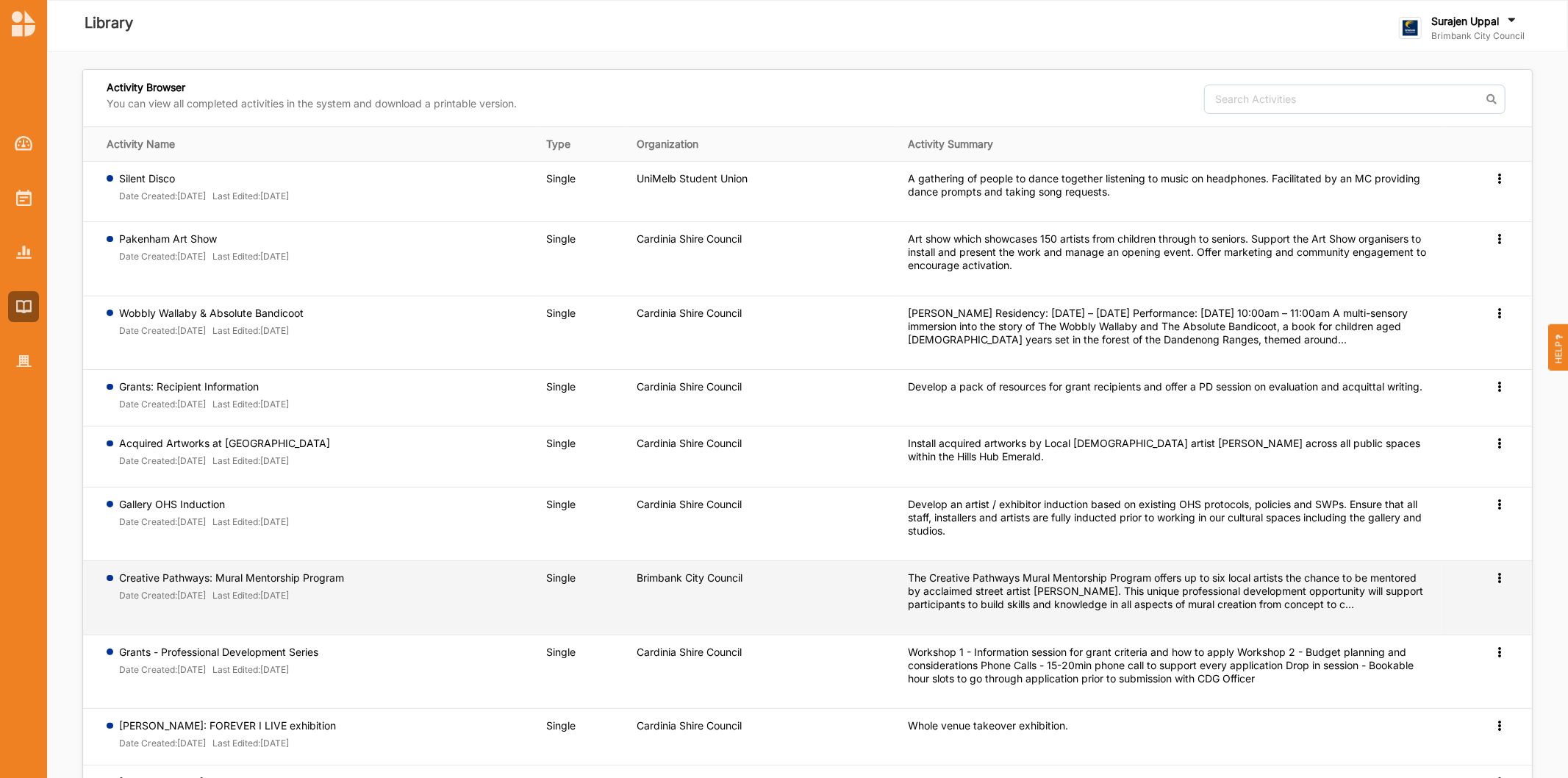
click at [1494, 570] on td "Preview" at bounding box center [1487, 598] width 90 height 74
click at [1497, 573] on icon at bounding box center [1499, 576] width 13 height 10
click at [1496, 611] on link "Preview" at bounding box center [1476, 601] width 63 height 28
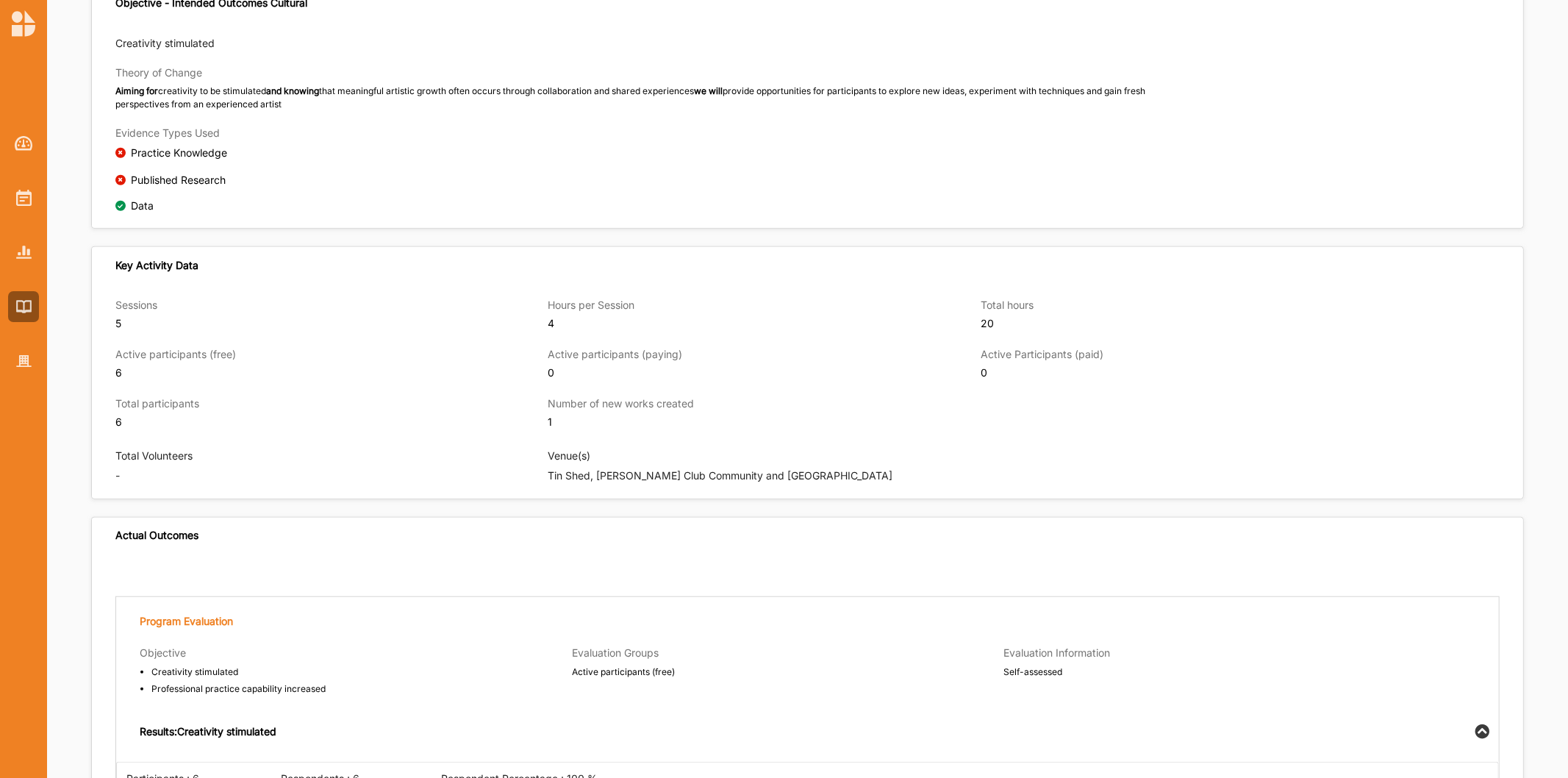
scroll to position [734, 0]
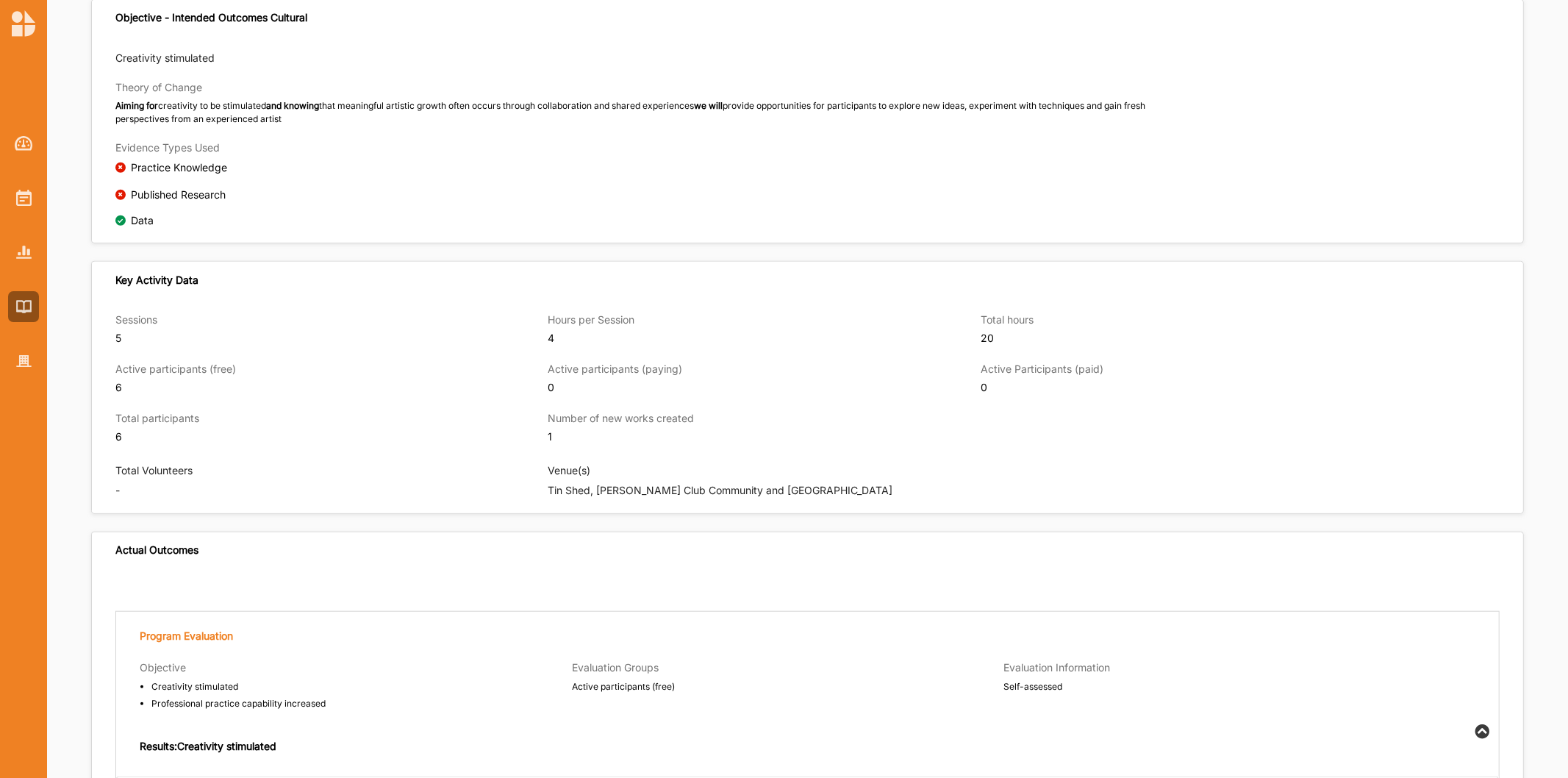
click at [0, 357] on div at bounding box center [24, 240] width 47 height 272
click at [19, 363] on img at bounding box center [24, 361] width 16 height 13
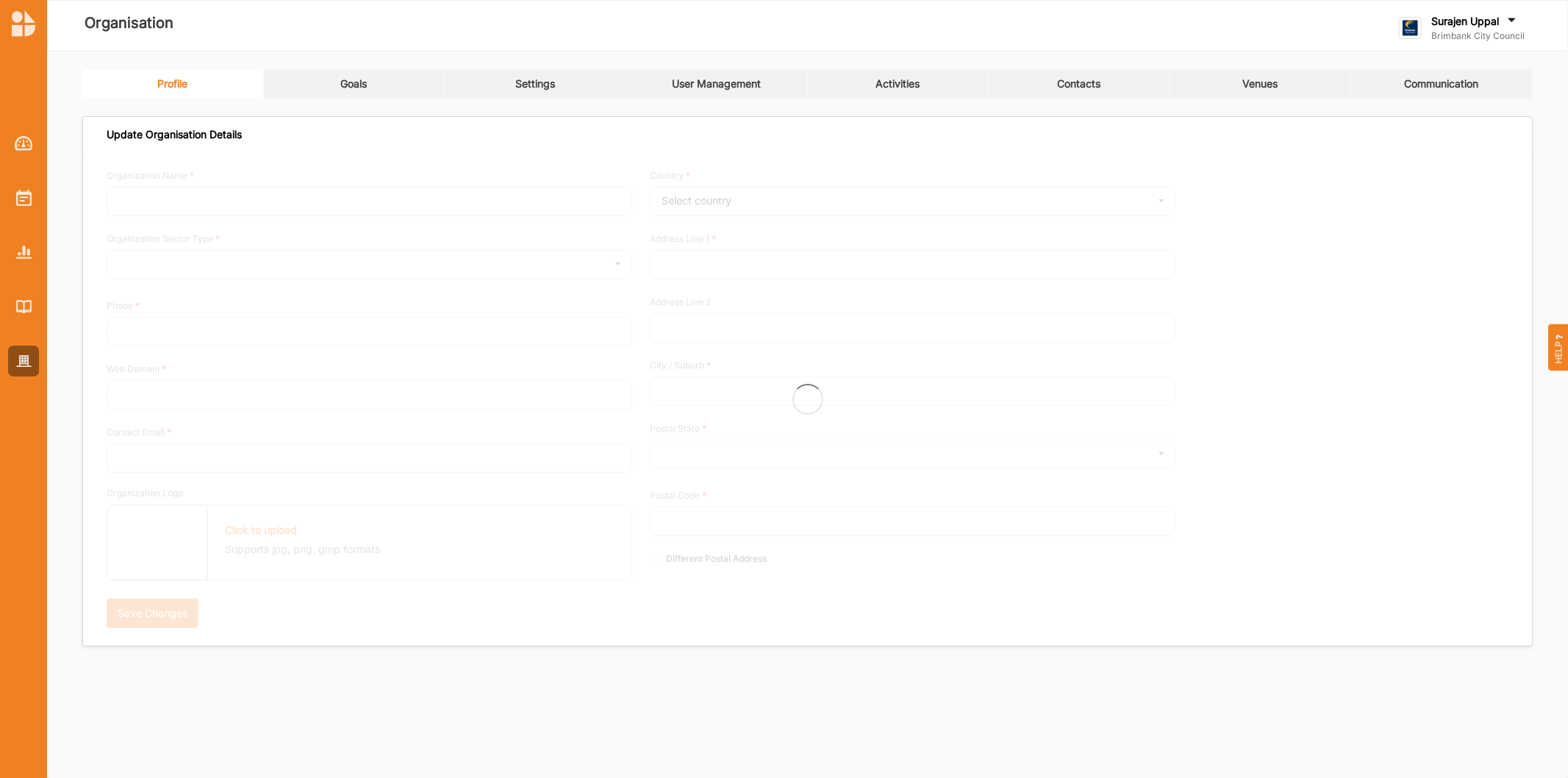
type input "Brimbank City Council"
type input "+61 03 9249 4000"
type input "brimbank.vic.gov.au"
type input "brimbank@brimbank.vic.gov.au"
type input "301 Hampshire Rd"
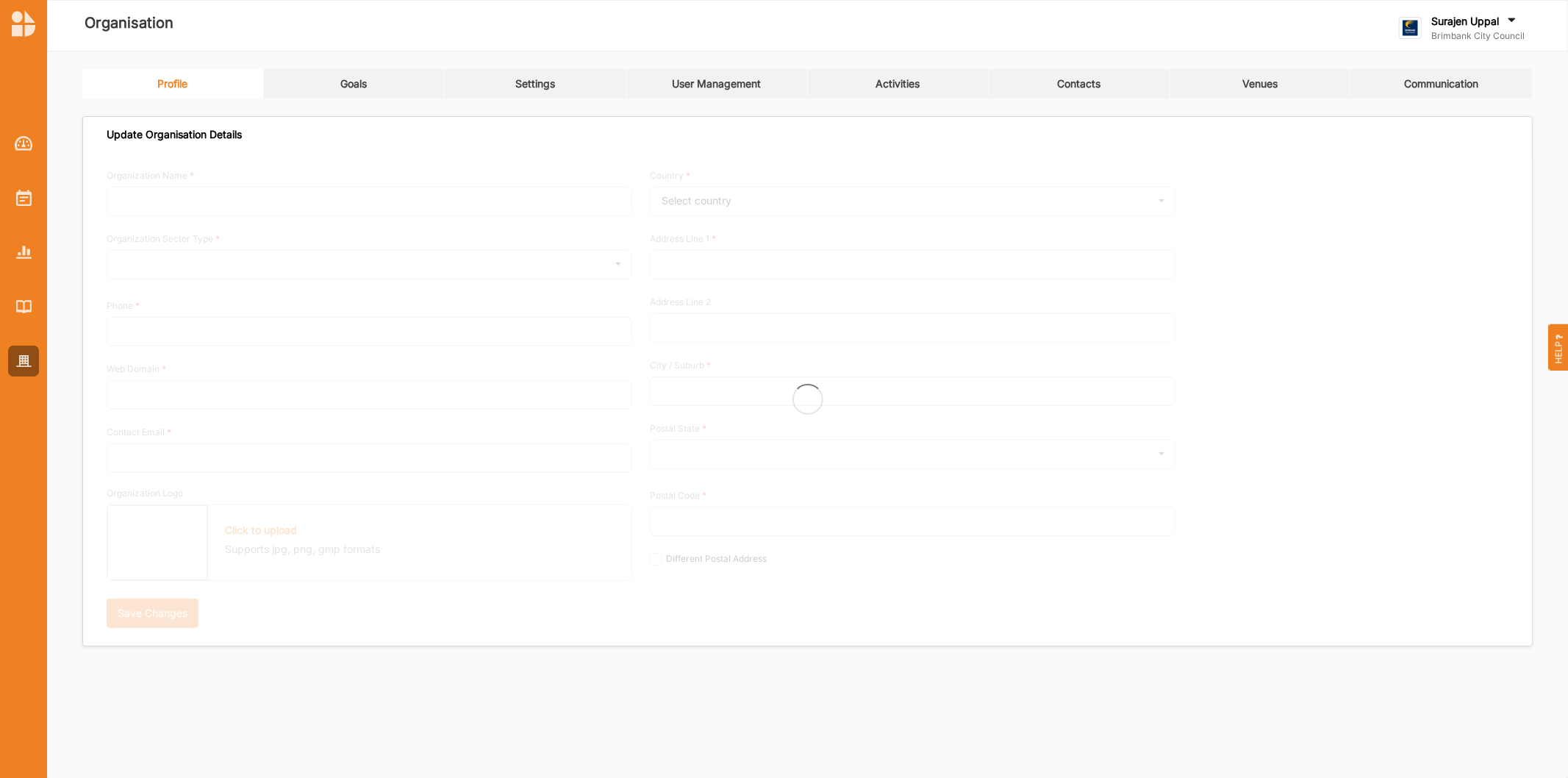
type input "Sunshine"
type input "3020"
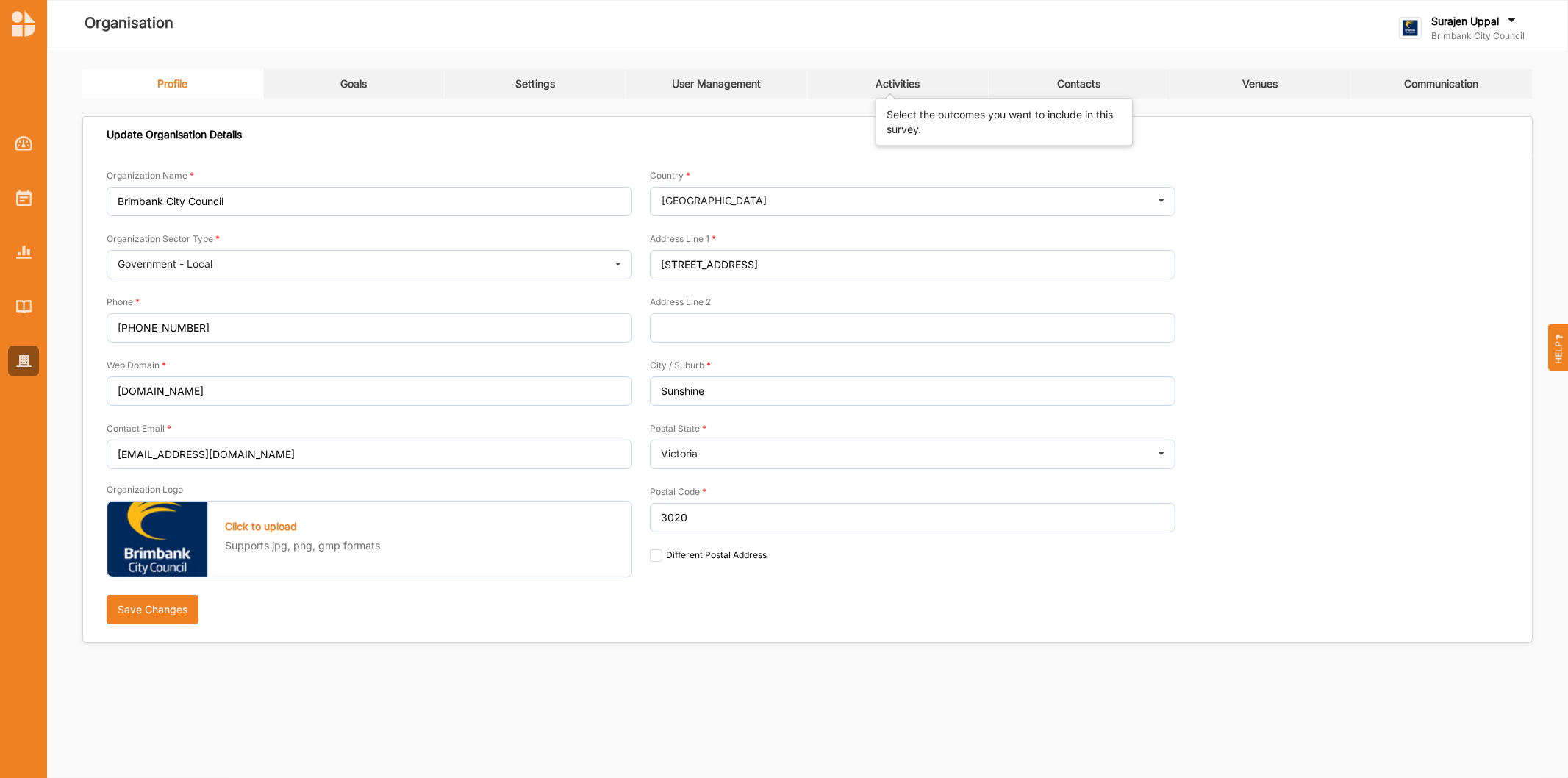
click at [908, 88] on div "Activities" at bounding box center [897, 84] width 44 height 13
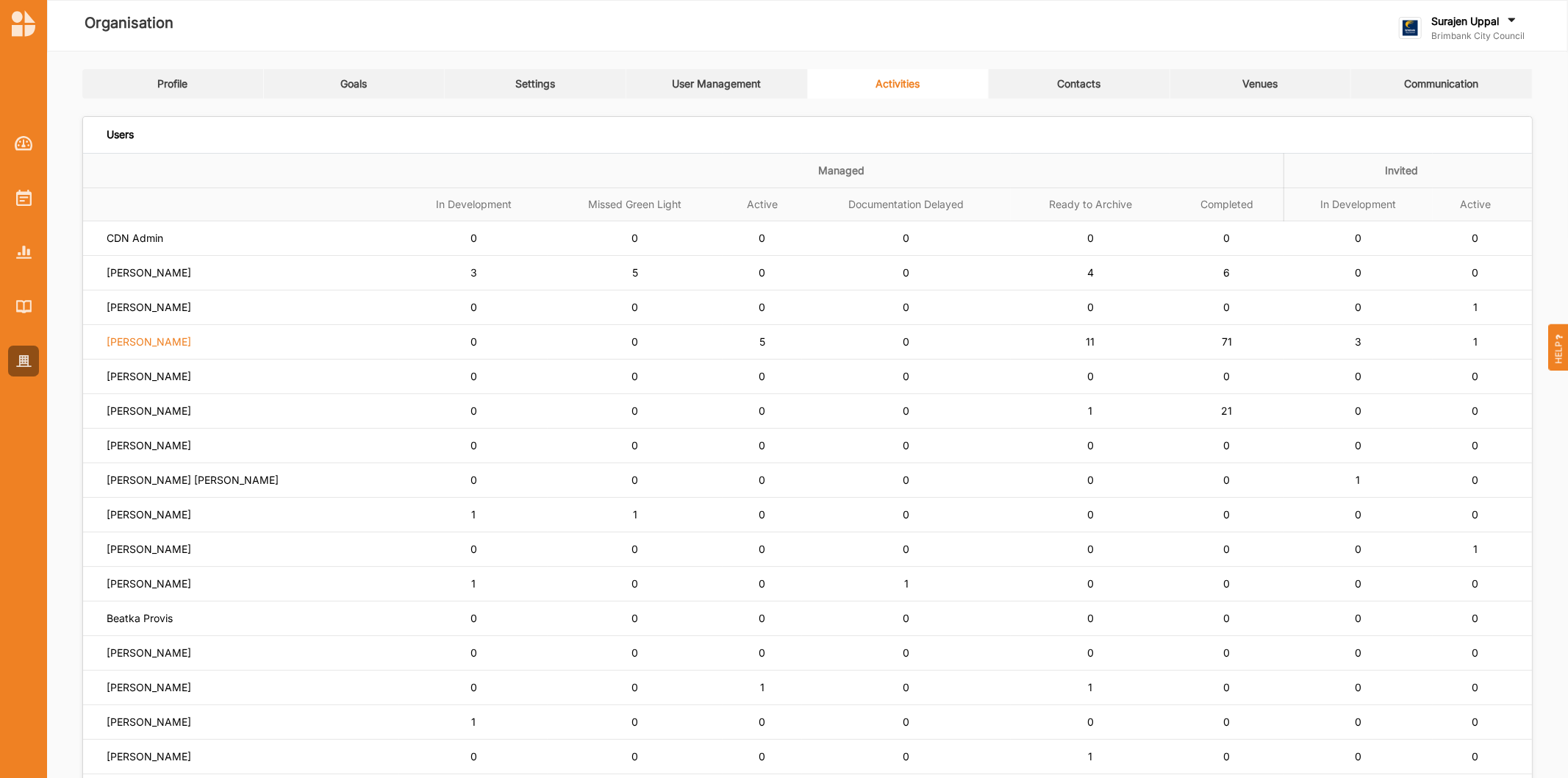
click at [147, 339] on label "Simone Gordon" at bounding box center [149, 342] width 84 height 13
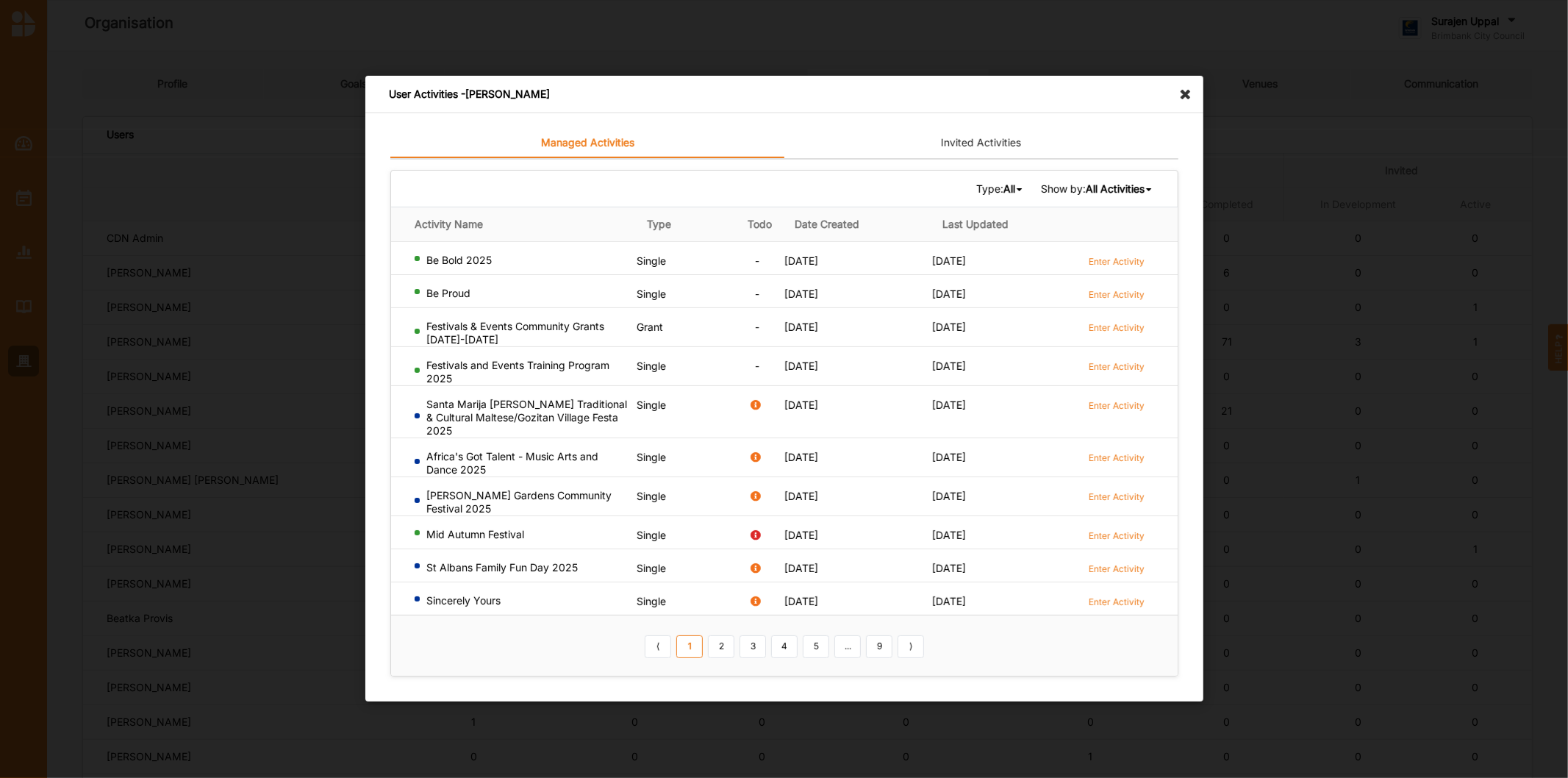
click at [1017, 189] on icon at bounding box center [1019, 190] width 6 height 9
click at [959, 273] on div "Grant" at bounding box center [980, 265] width 86 height 27
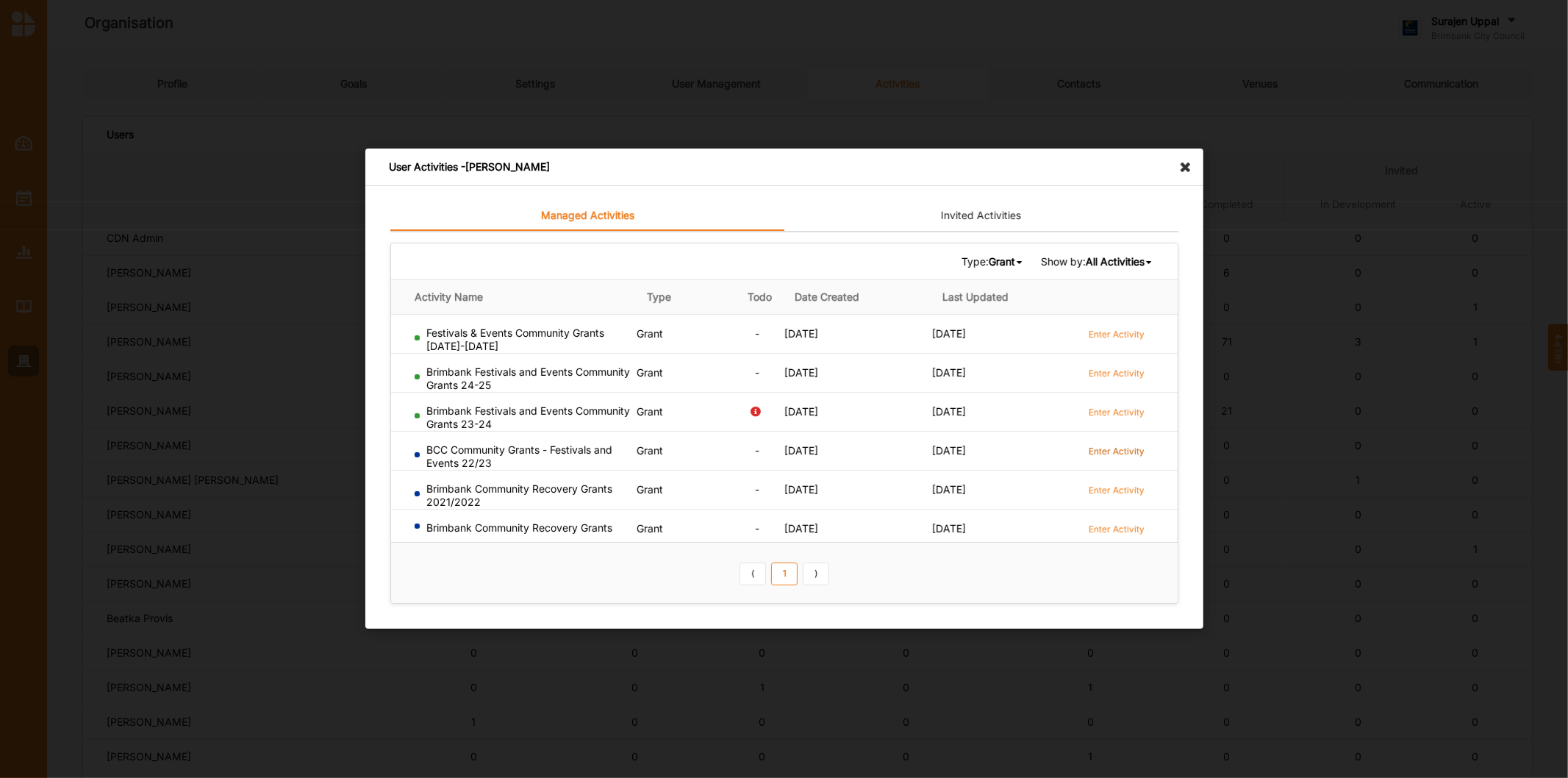
click at [1113, 450] on label "Enter Activity" at bounding box center [1116, 450] width 56 height 13
click at [1192, 171] on icon at bounding box center [1189, 160] width 24 height 24
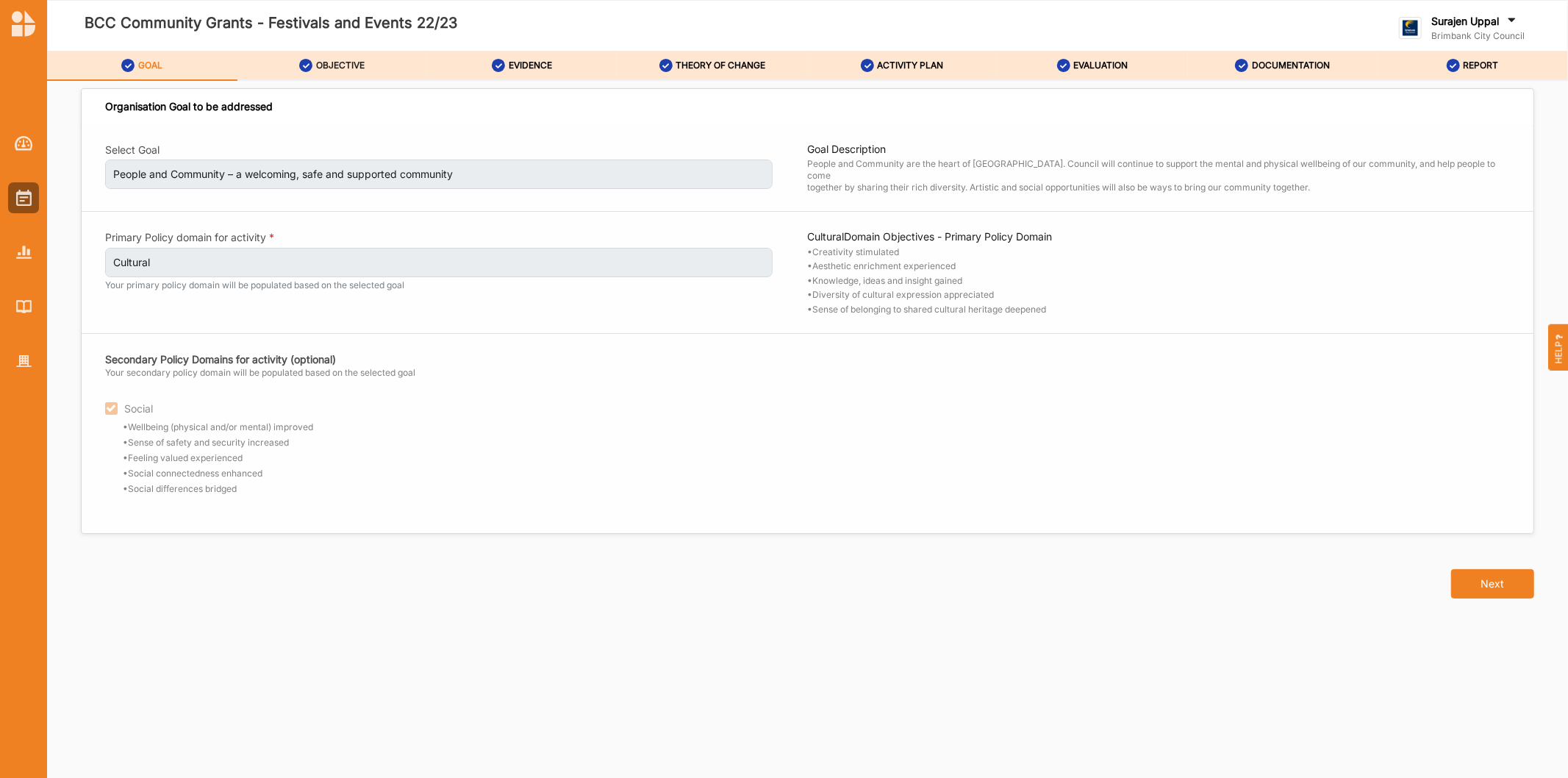
click at [325, 66] on label "OBJECTIVE" at bounding box center [340, 66] width 49 height 12
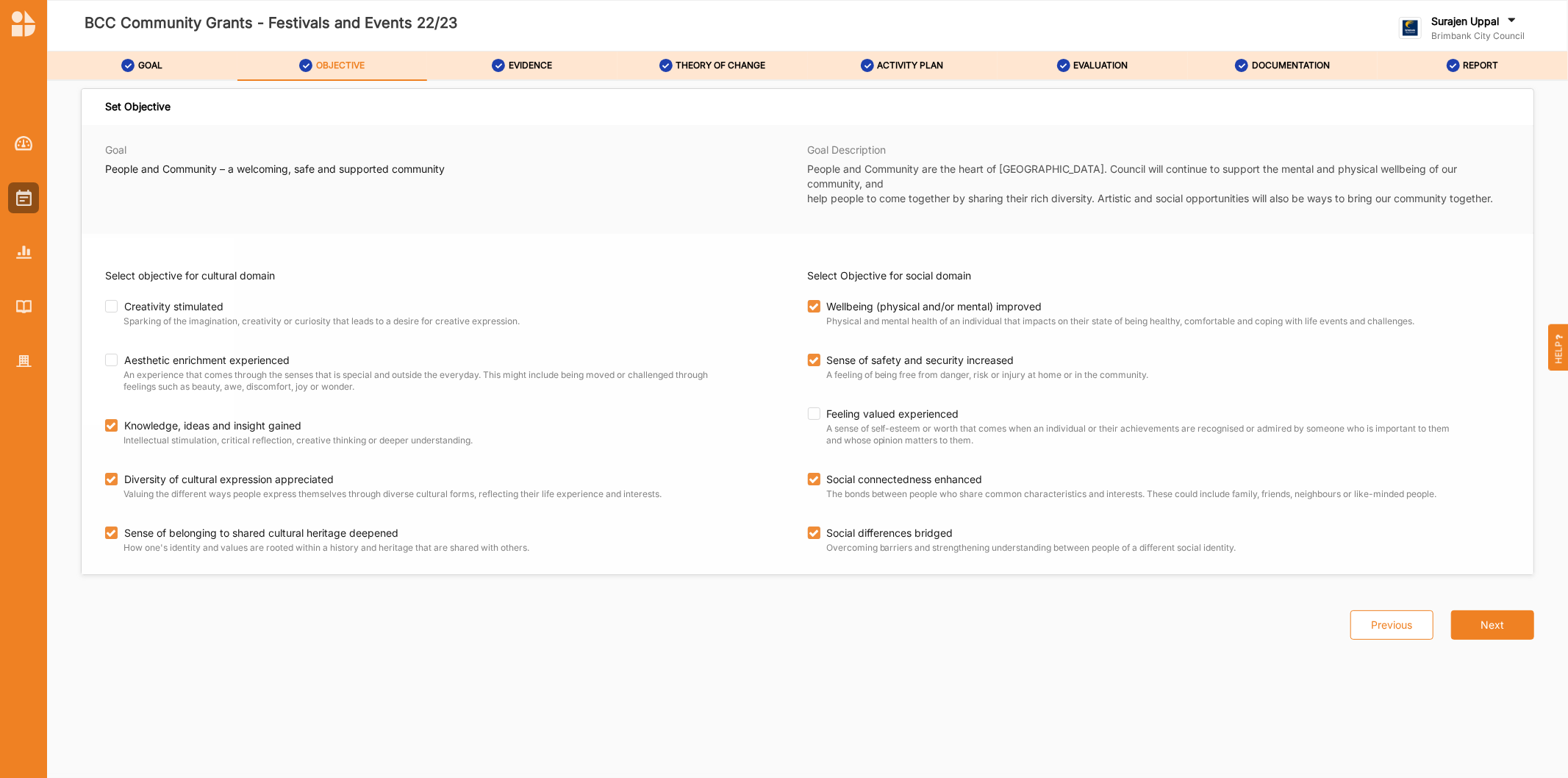
drag, startPoint x: 542, startPoint y: 61, endPoint x: 611, endPoint y: 90, distance: 74.8
click at [542, 61] on label "EVIDENCE" at bounding box center [530, 66] width 44 height 12
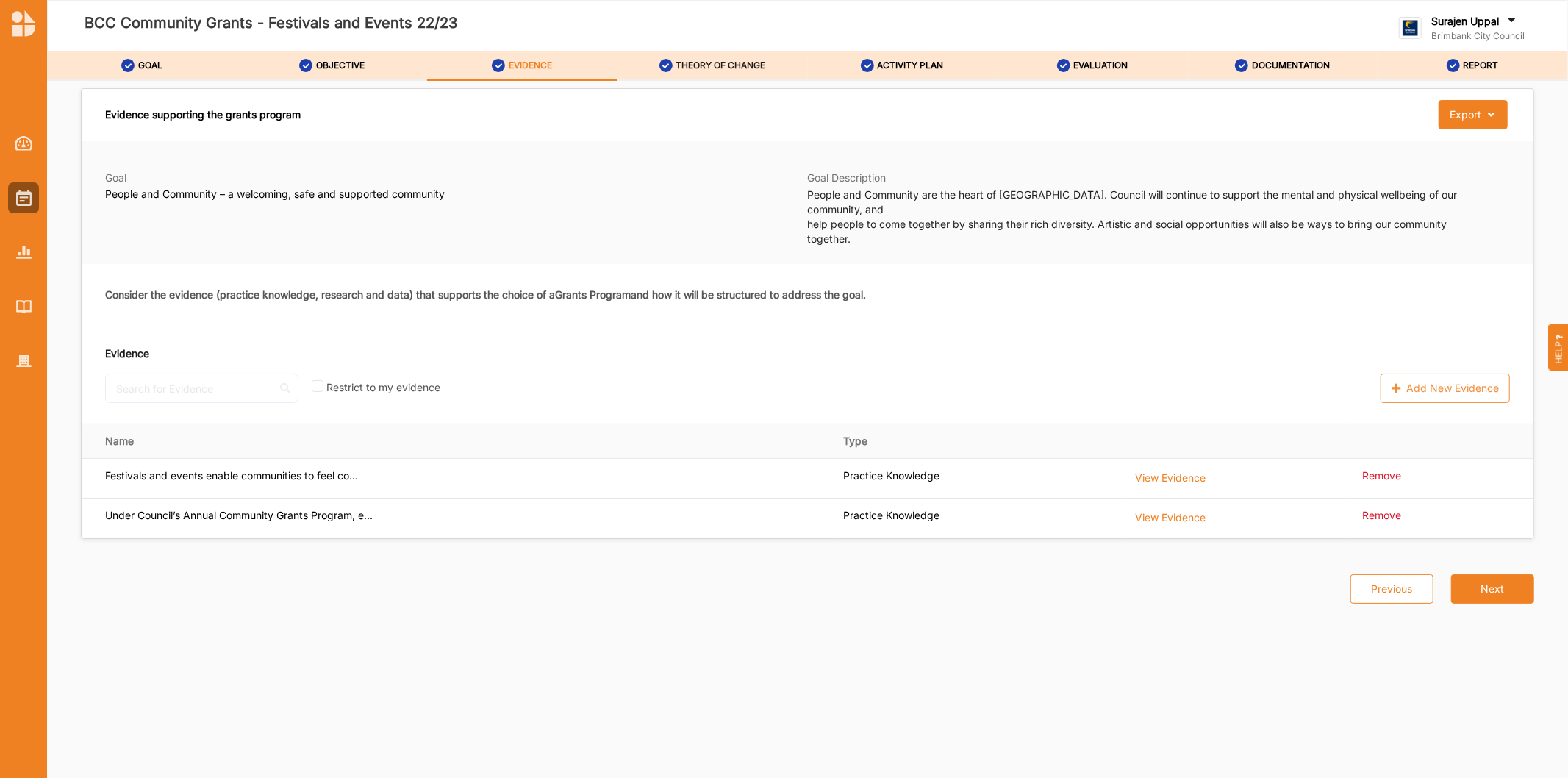
click at [738, 69] on label "THEORY OF CHANGE" at bounding box center [720, 66] width 89 height 12
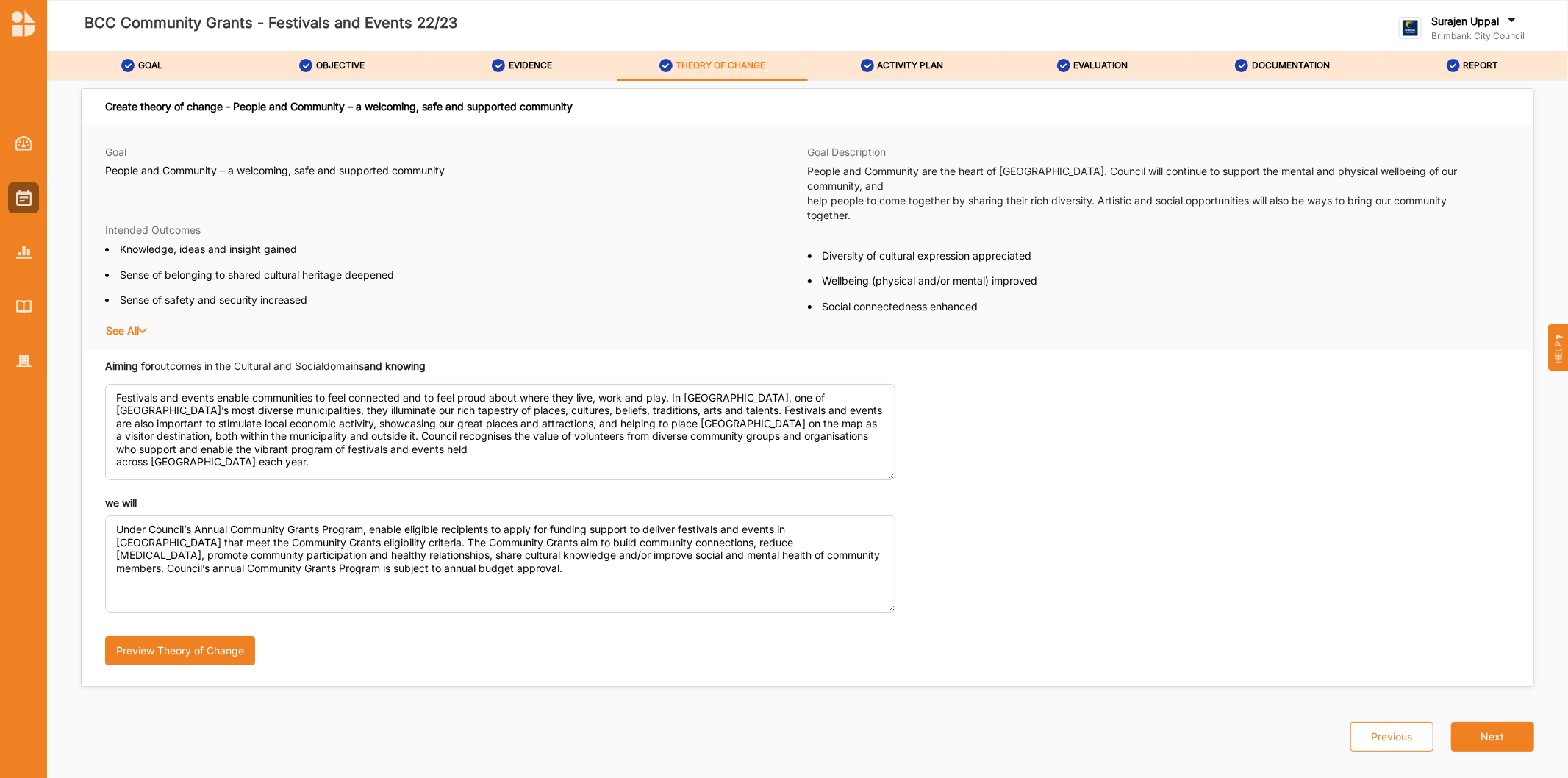
click at [905, 81] on div "Create theory of change - People and Community – a welcoming, safe and supporte…" at bounding box center [807, 427] width 1521 height 693
click at [898, 59] on div "ACTIVITY PLAN" at bounding box center [902, 66] width 83 height 27
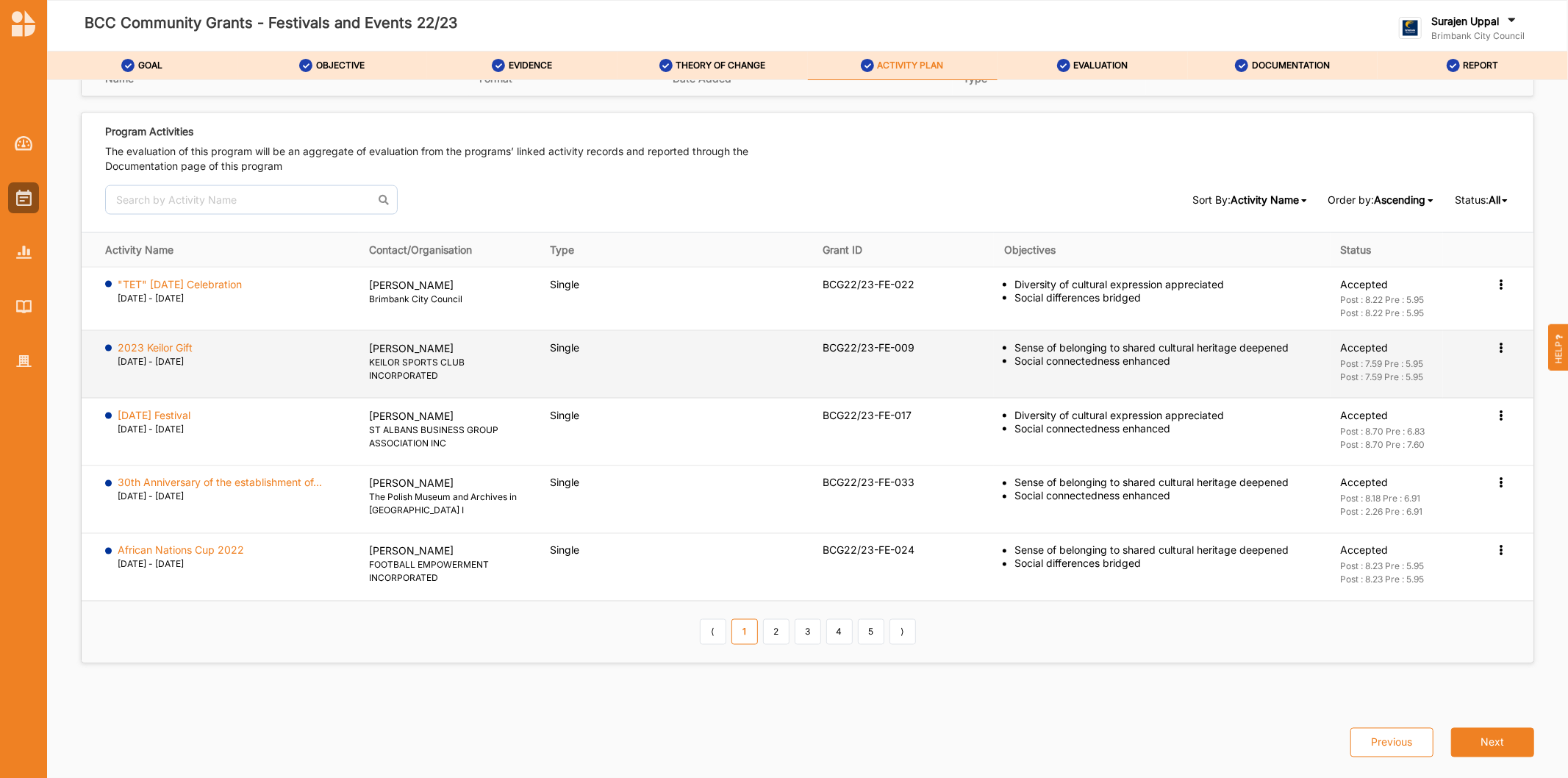
scroll to position [1954, 0]
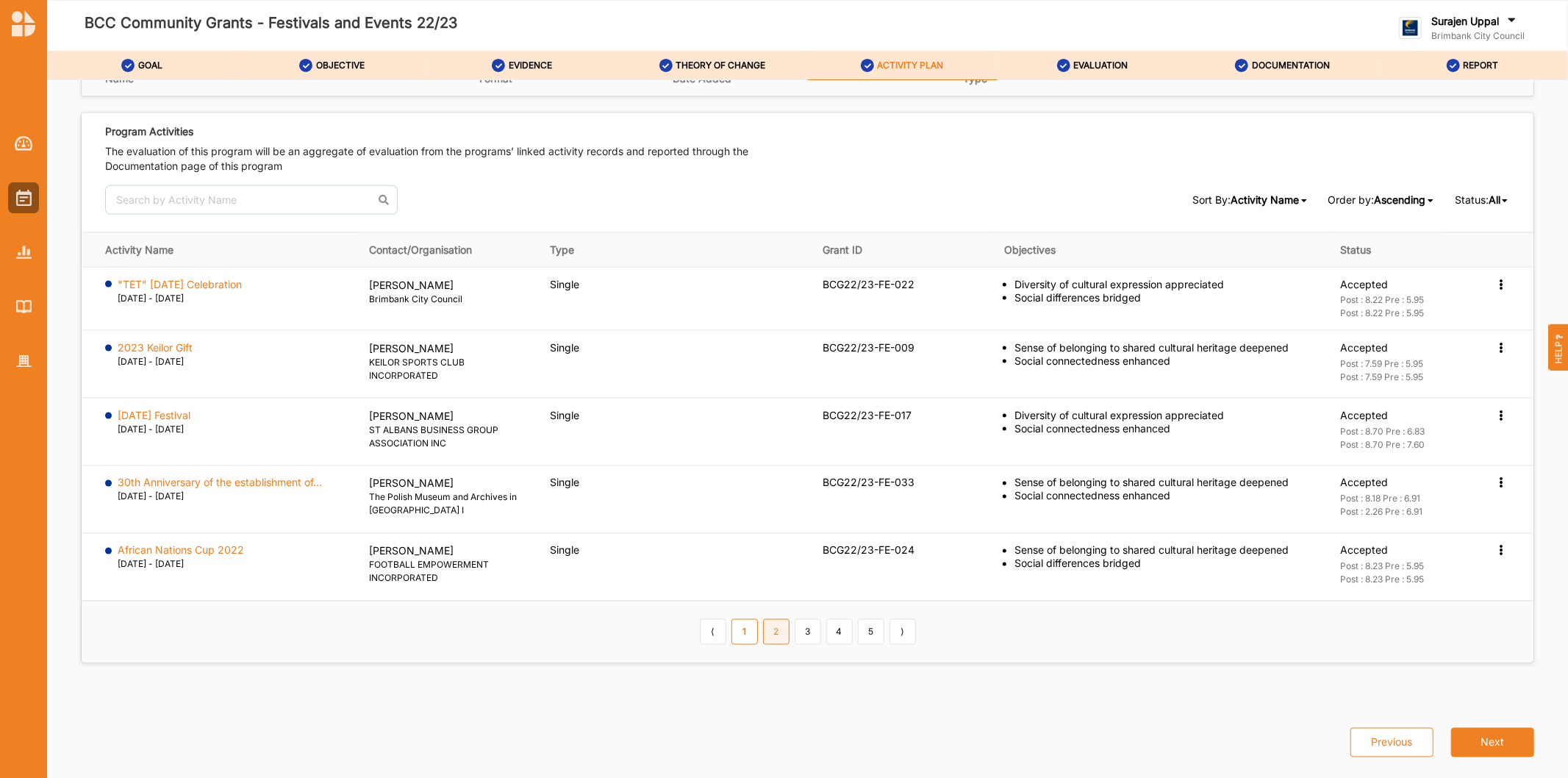
click at [770, 642] on link "2" at bounding box center [776, 632] width 27 height 25
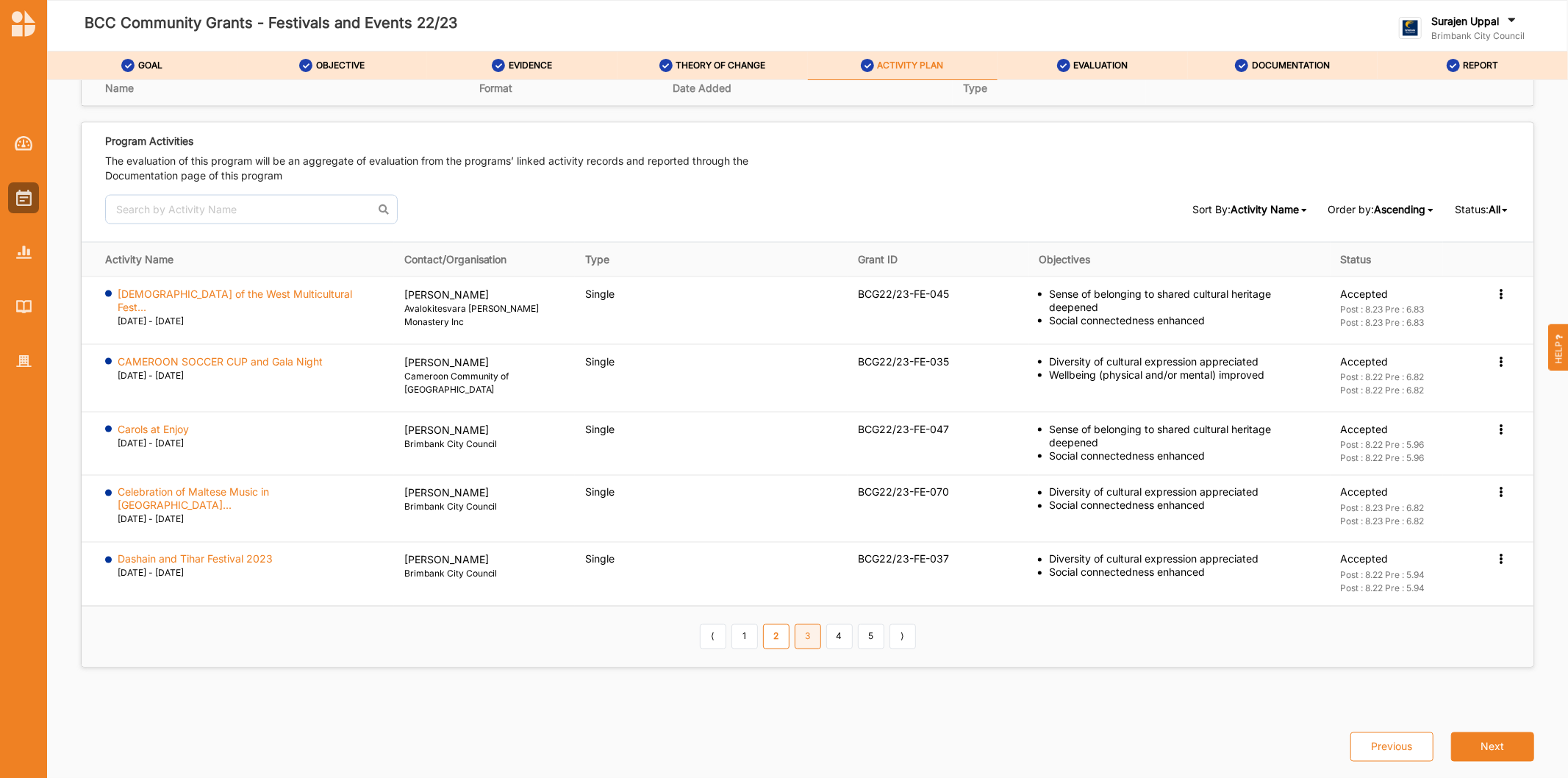
click at [804, 634] on link "3" at bounding box center [808, 637] width 27 height 25
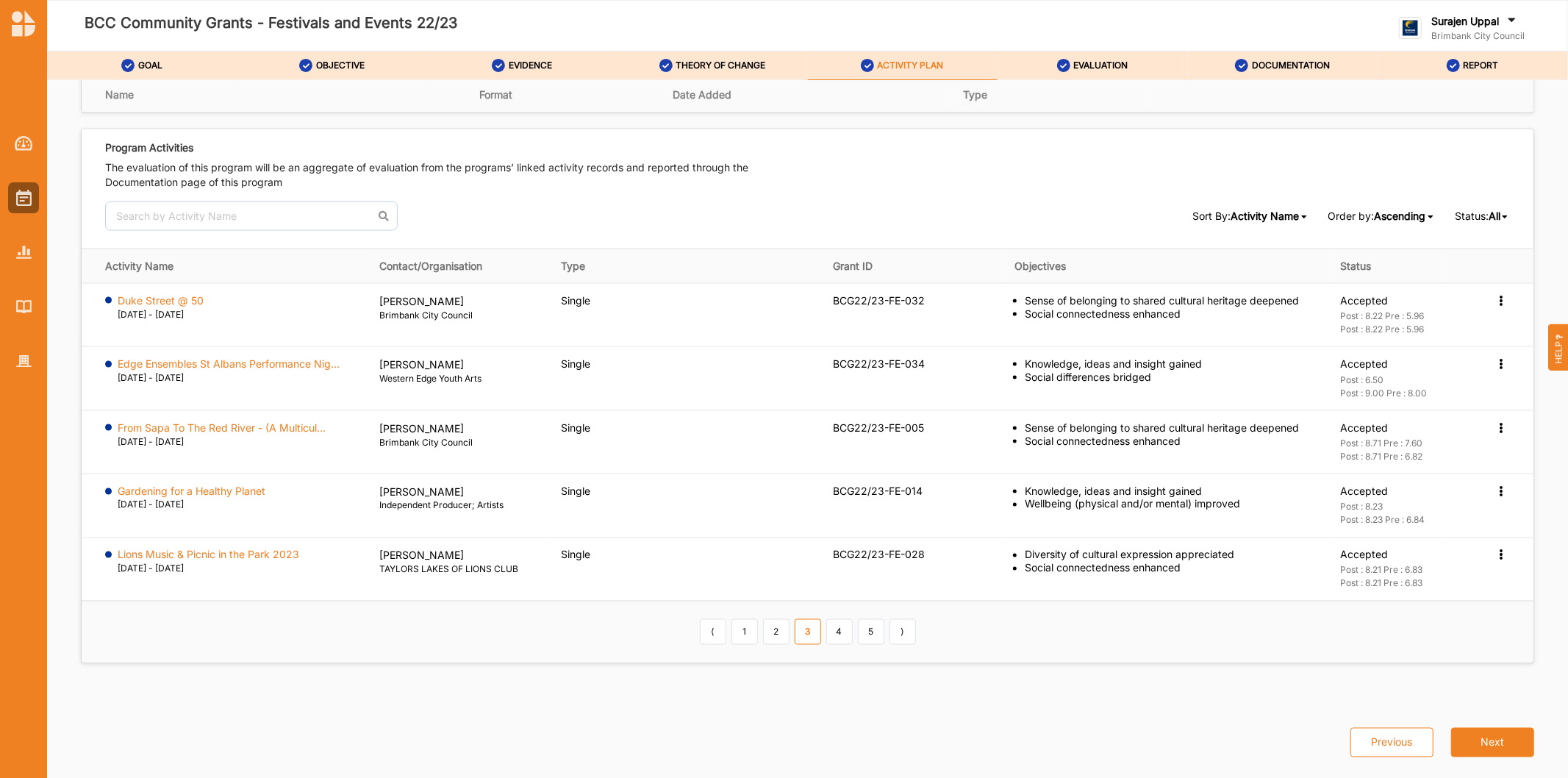
scroll to position [1938, 0]
drag, startPoint x: 826, startPoint y: 637, endPoint x: 871, endPoint y: 640, distance: 45.1
click at [827, 637] on link "4" at bounding box center [839, 632] width 27 height 25
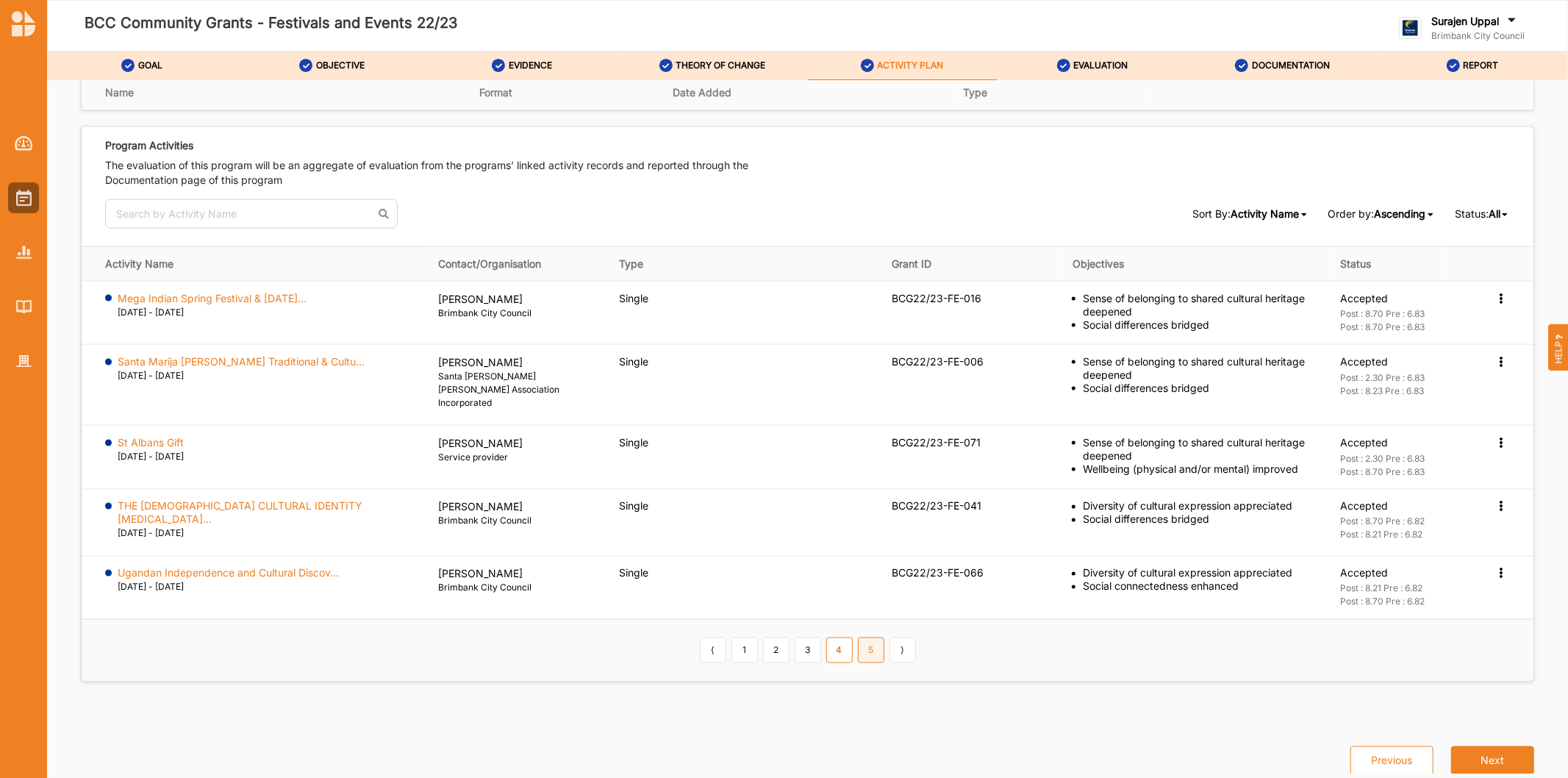
click at [869, 637] on link "5" at bounding box center [871, 650] width 27 height 25
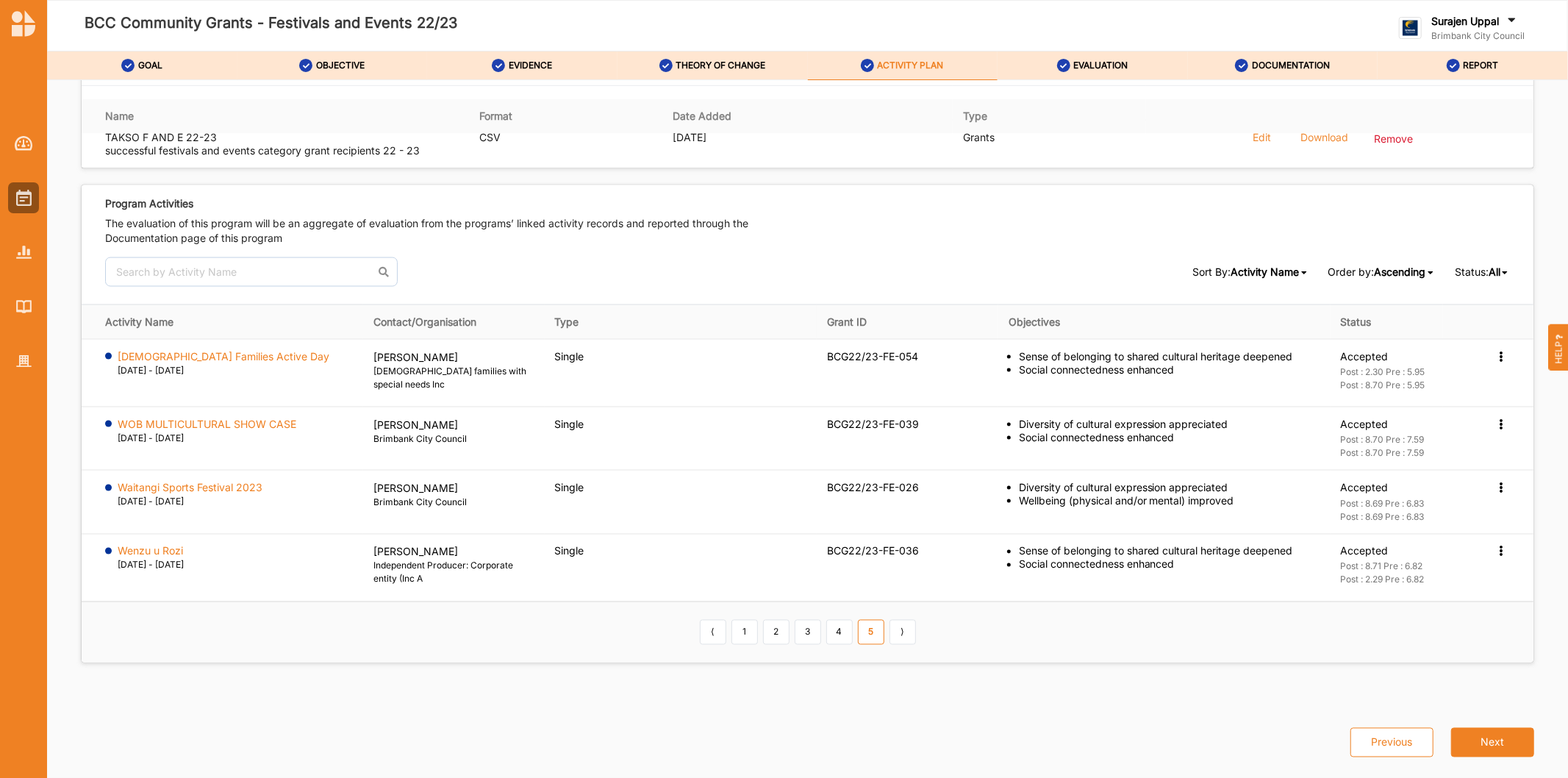
scroll to position [1882, 0]
click at [1297, 68] on label "DOCUMENTATION" at bounding box center [1290, 66] width 78 height 12
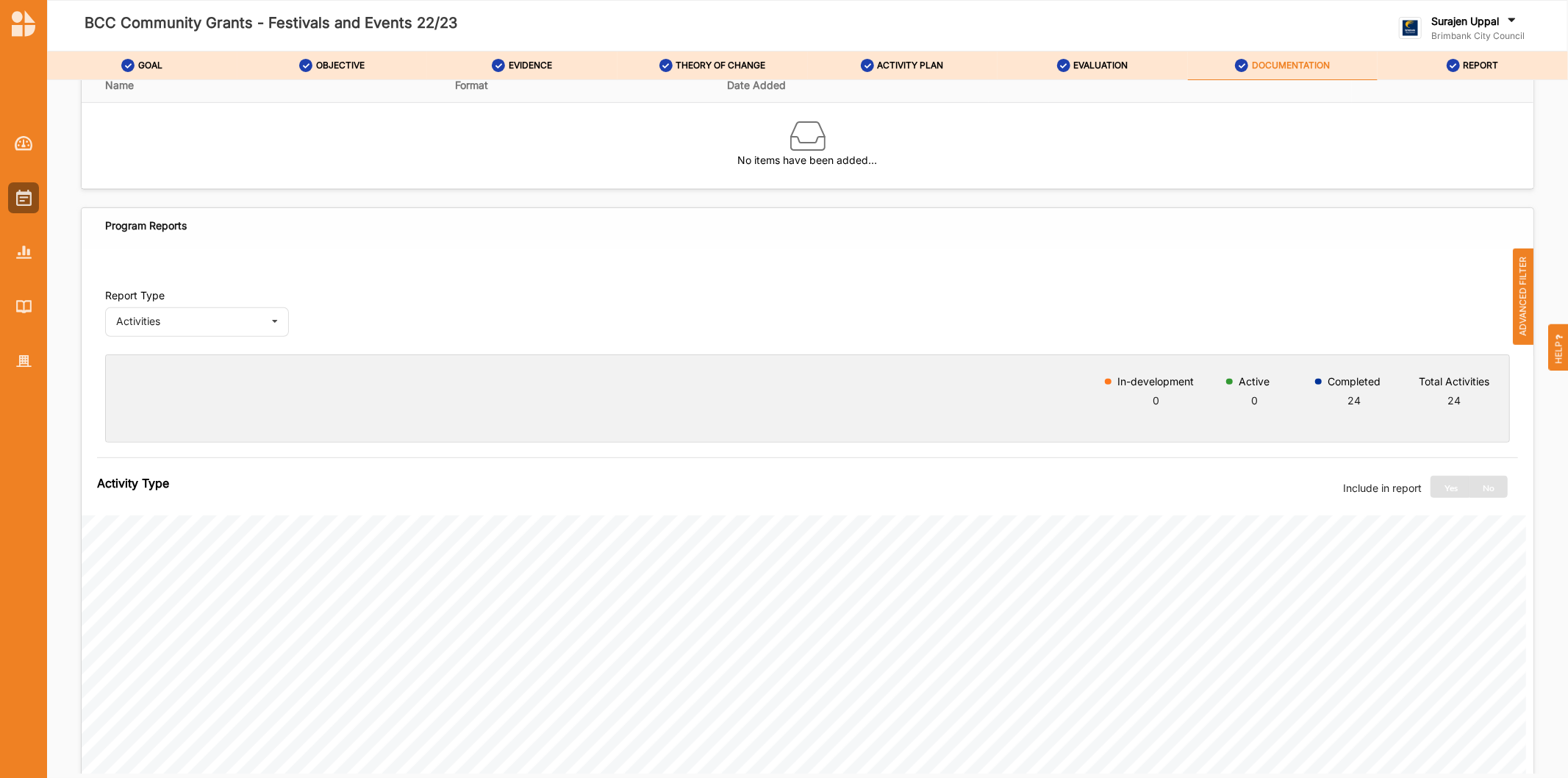
scroll to position [260, 0]
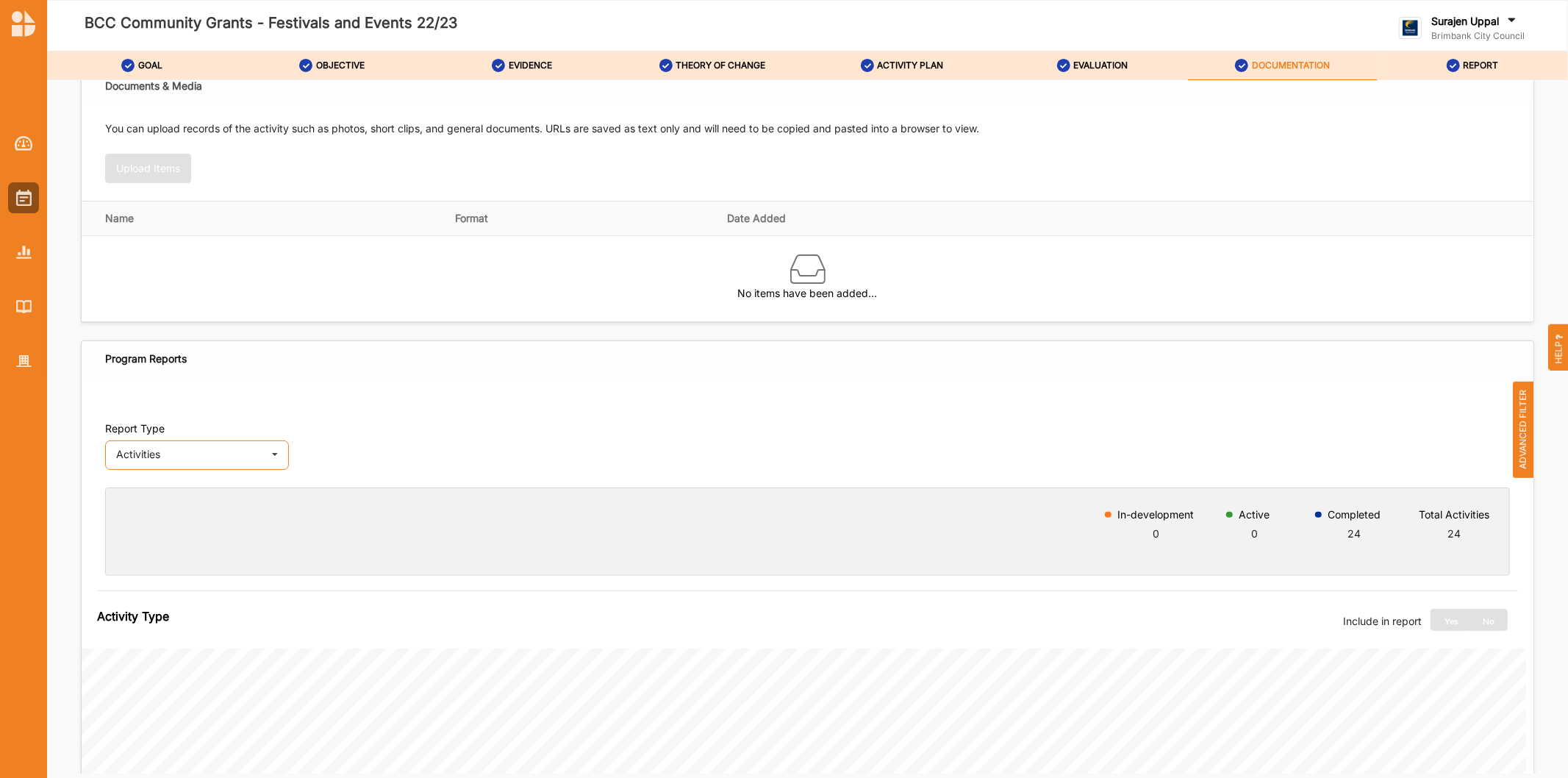
click at [175, 452] on div "Activities" at bounding box center [190, 454] width 148 height 10
click at [193, 513] on div "Outcomes" at bounding box center [197, 510] width 183 height 27
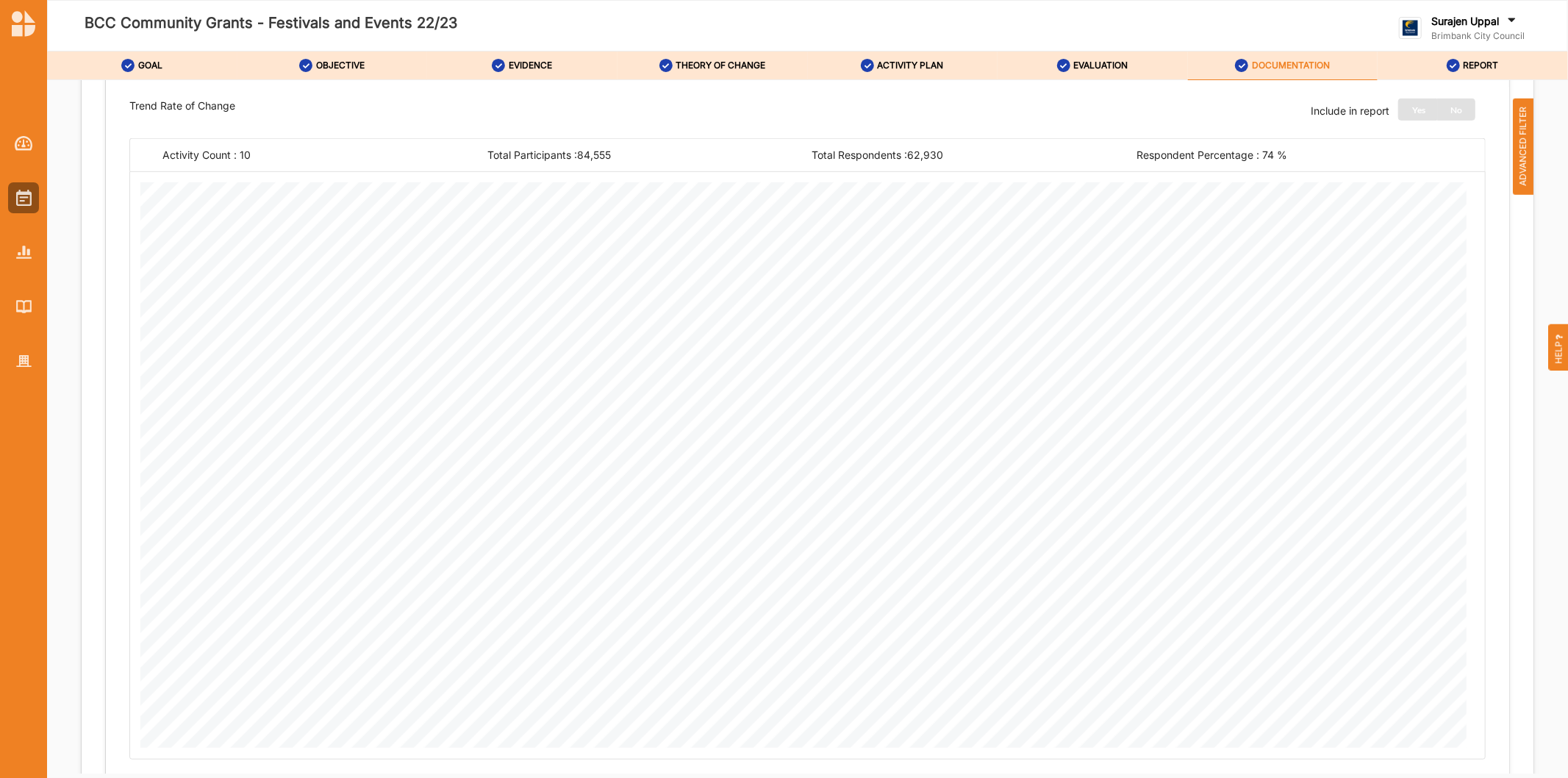
scroll to position [590, 0]
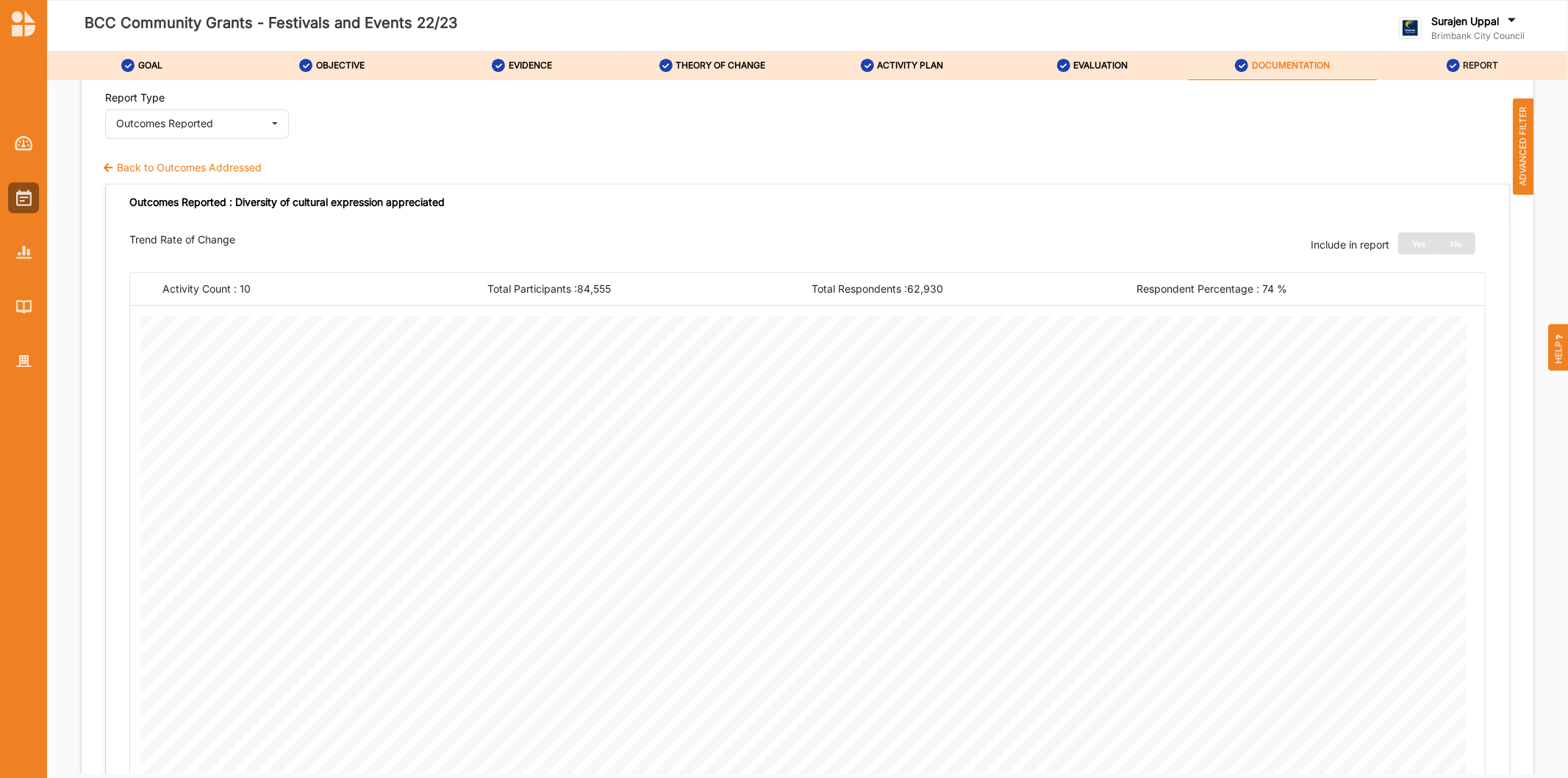
click at [1471, 66] on label "REPORT" at bounding box center [1480, 66] width 35 height 12
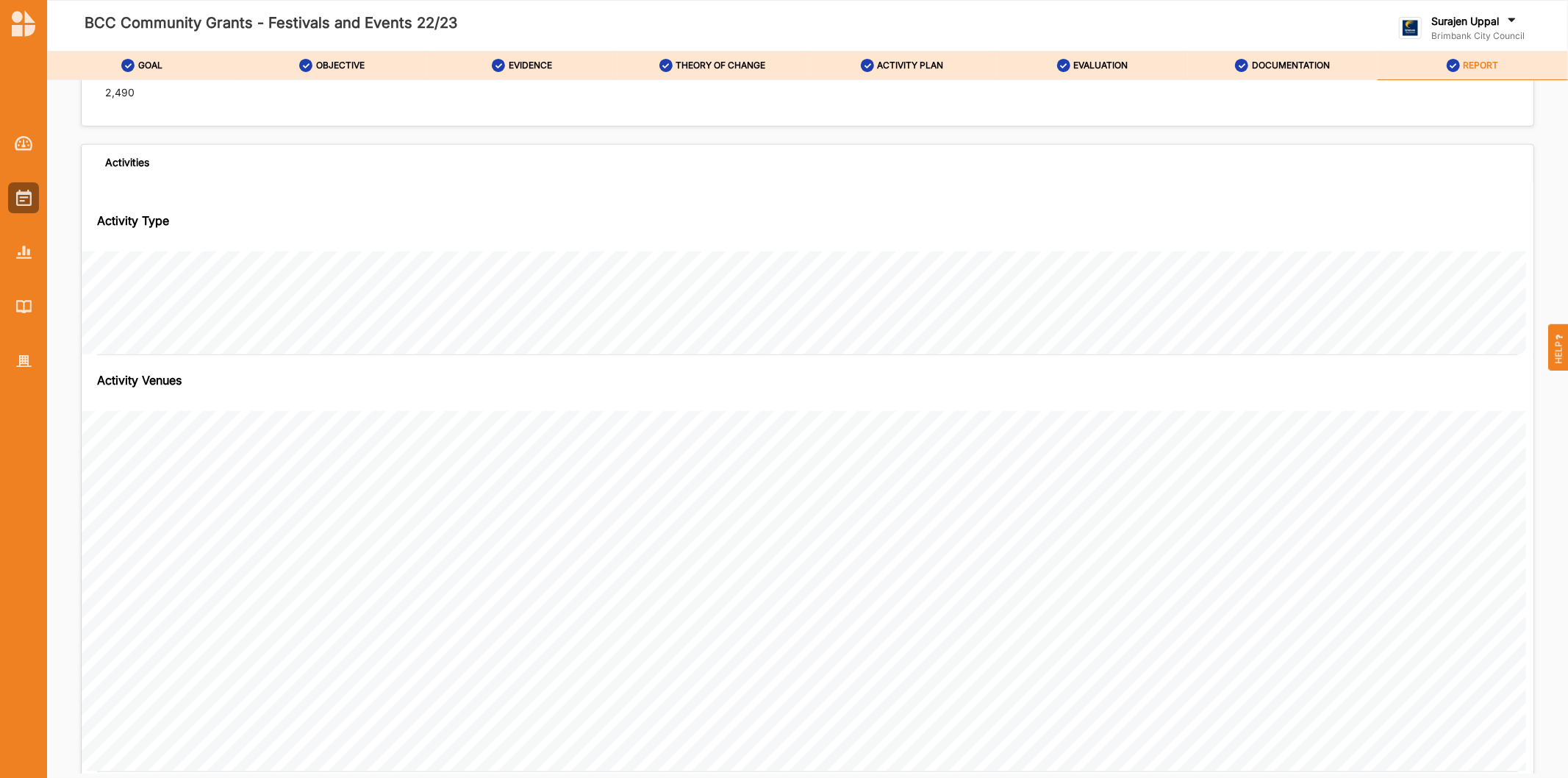
scroll to position [620, 0]
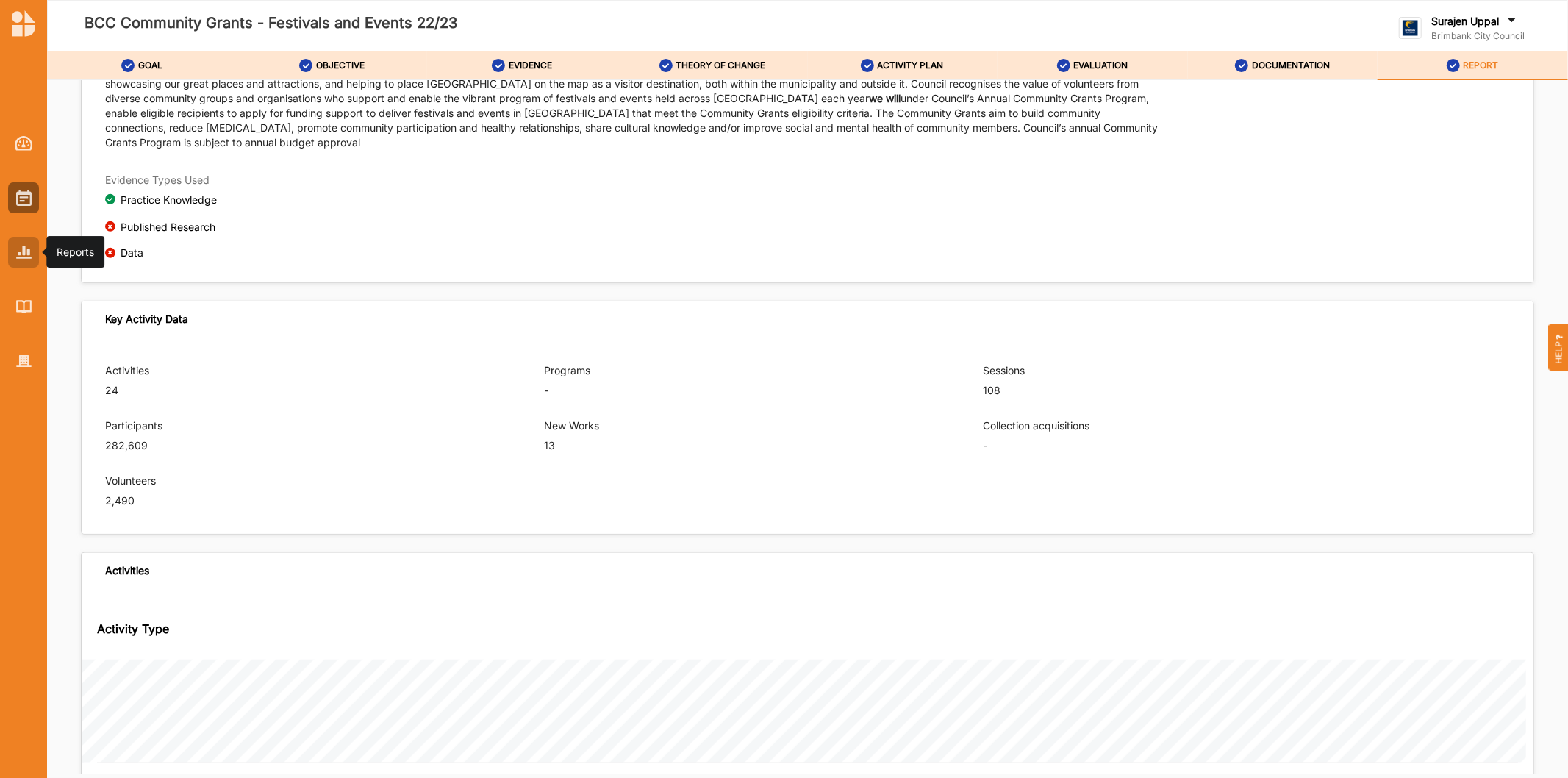
click at [25, 254] on img at bounding box center [24, 251] width 16 height 13
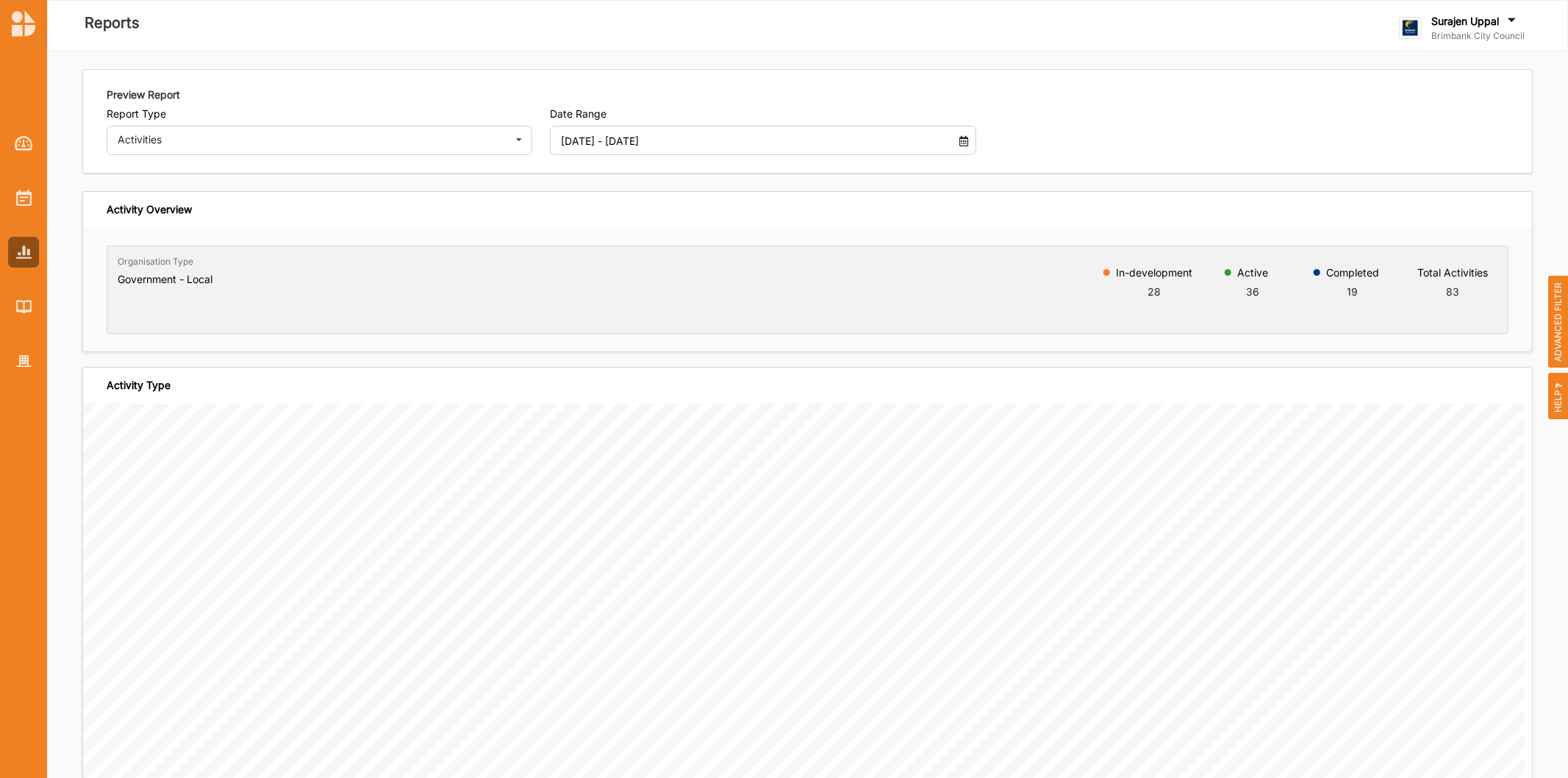
click at [1564, 304] on span "ADVANCED FILTER" at bounding box center [1558, 322] width 21 height 92
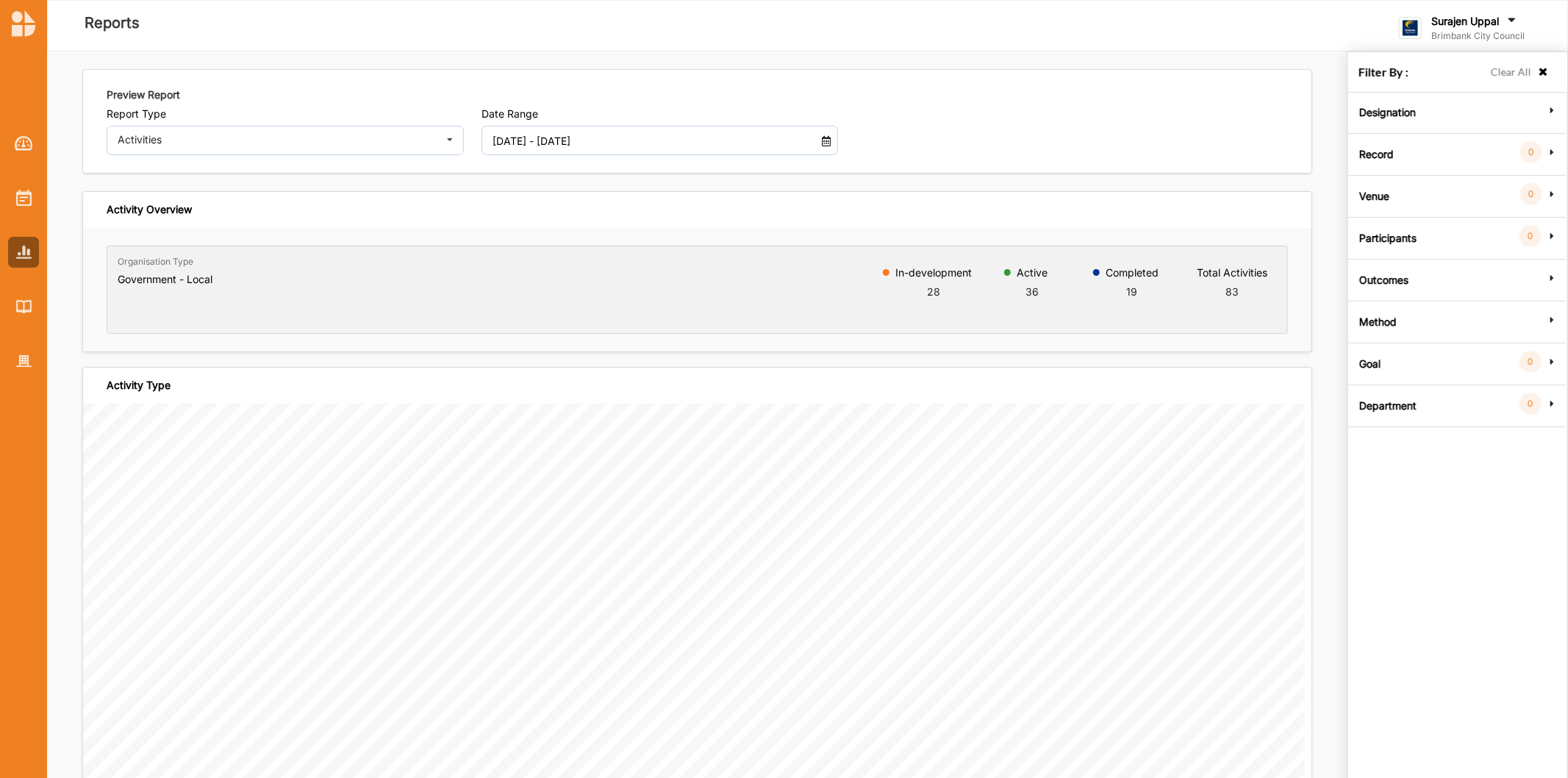
click at [1379, 368] on label "Goal" at bounding box center [1369, 362] width 21 height 44
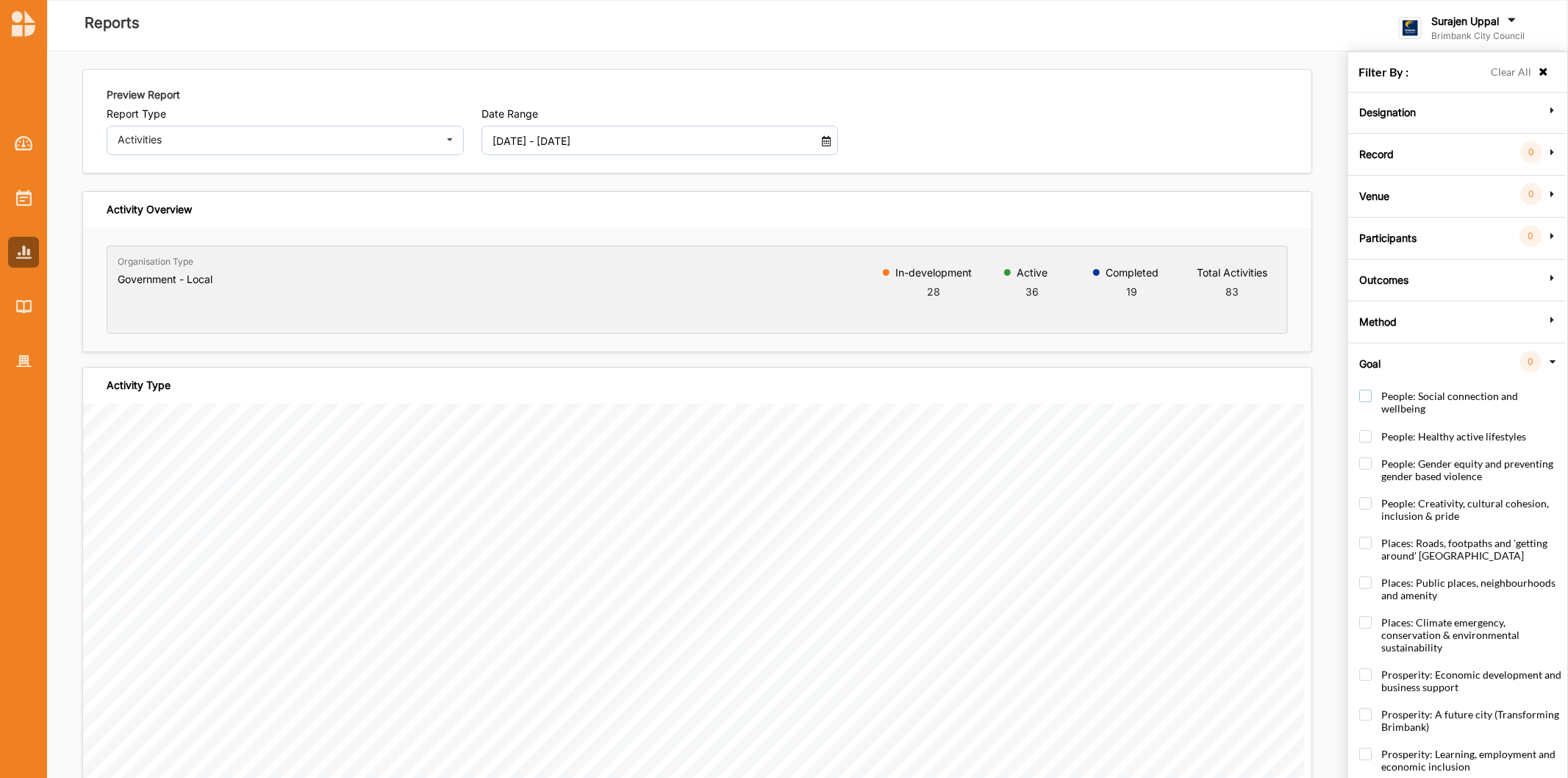
click at [1360, 396] on label "People: Social connection and wellbeing" at bounding box center [1459, 410] width 202 height 40
checkbox input "true"
click at [554, 198] on div "Activity Overview" at bounding box center [696, 209] width 1228 height 36
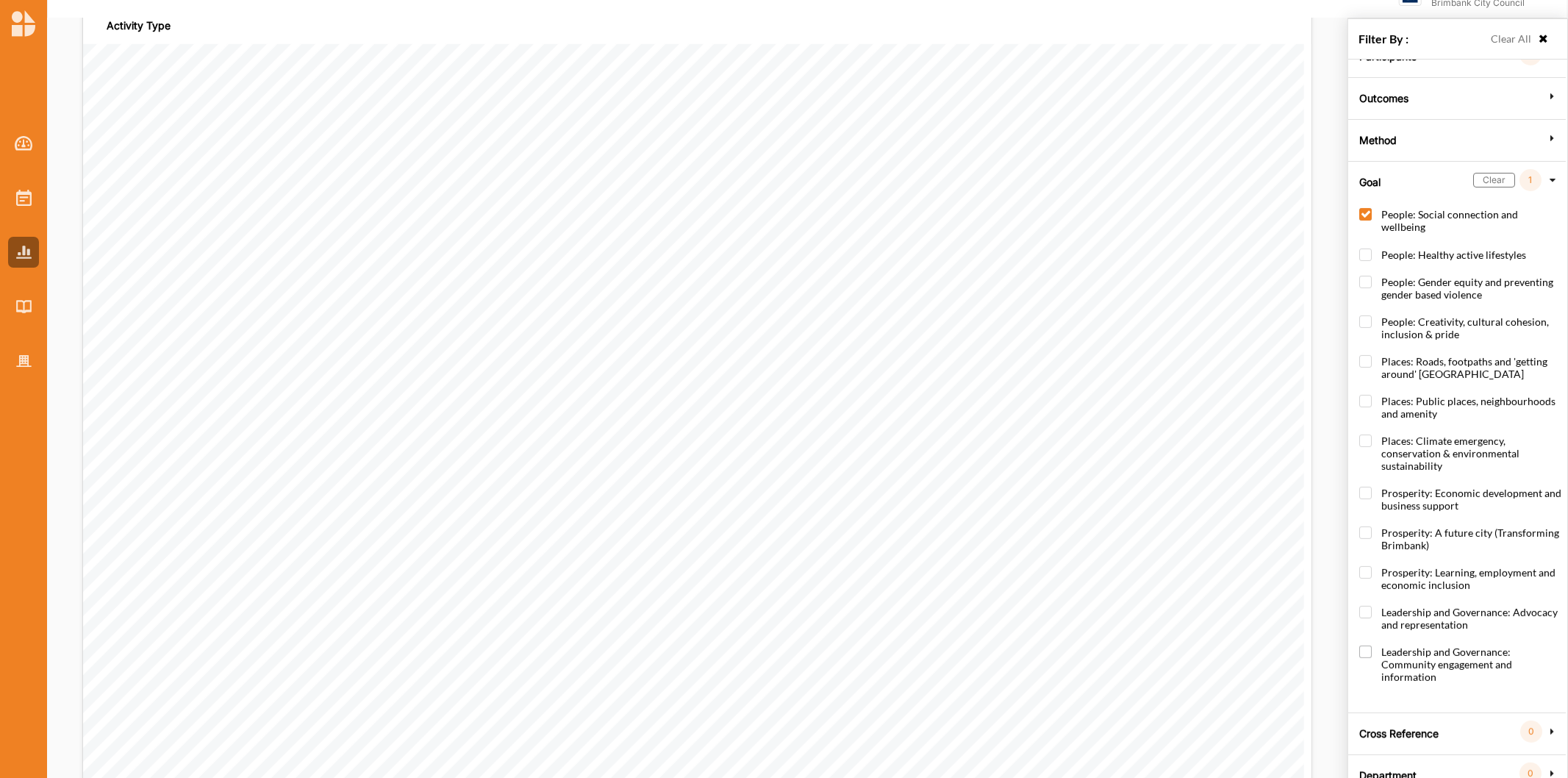
scroll to position [52, 0]
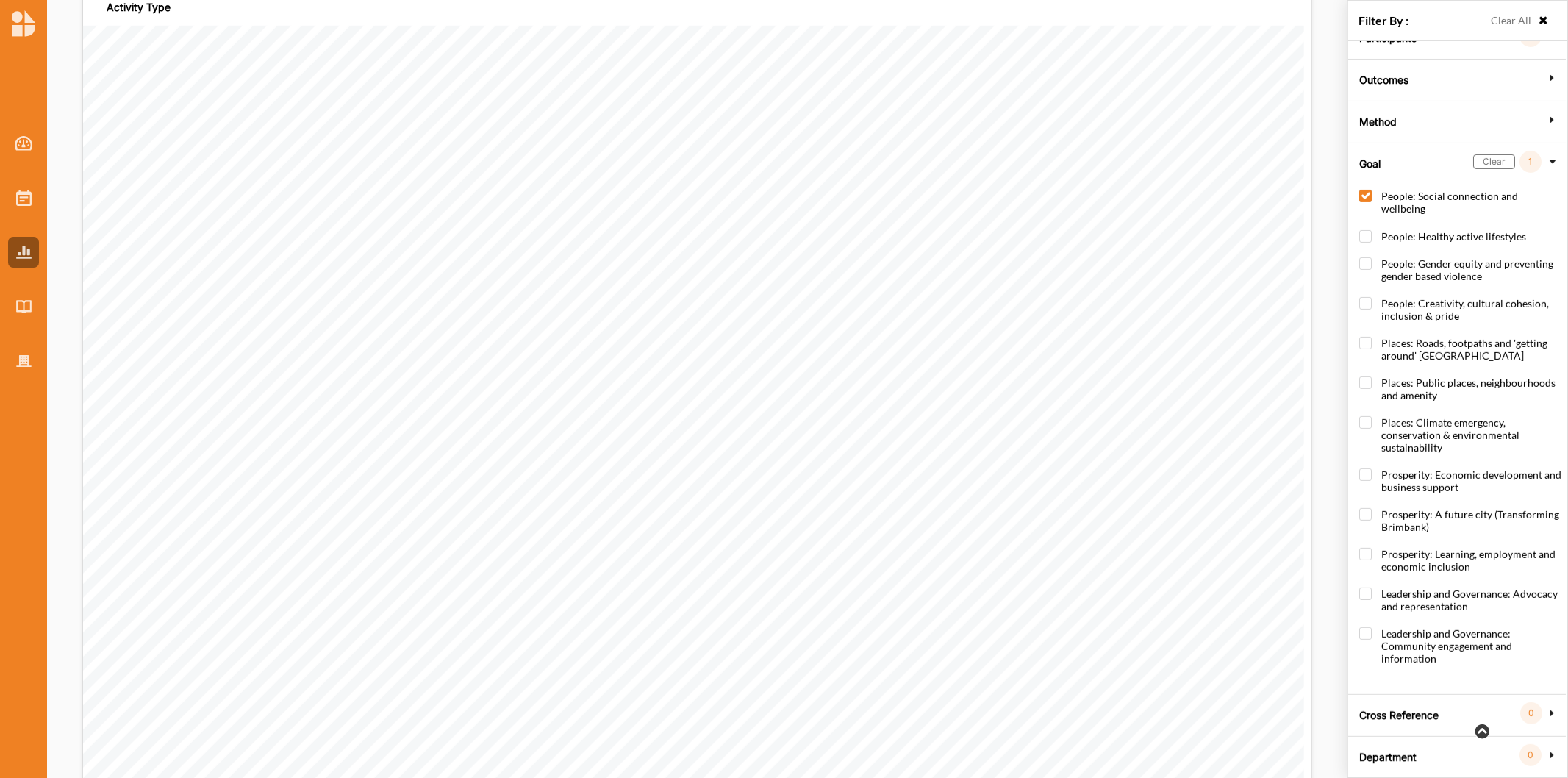
click at [1437, 706] on label "Cross Reference" at bounding box center [1398, 714] width 79 height 44
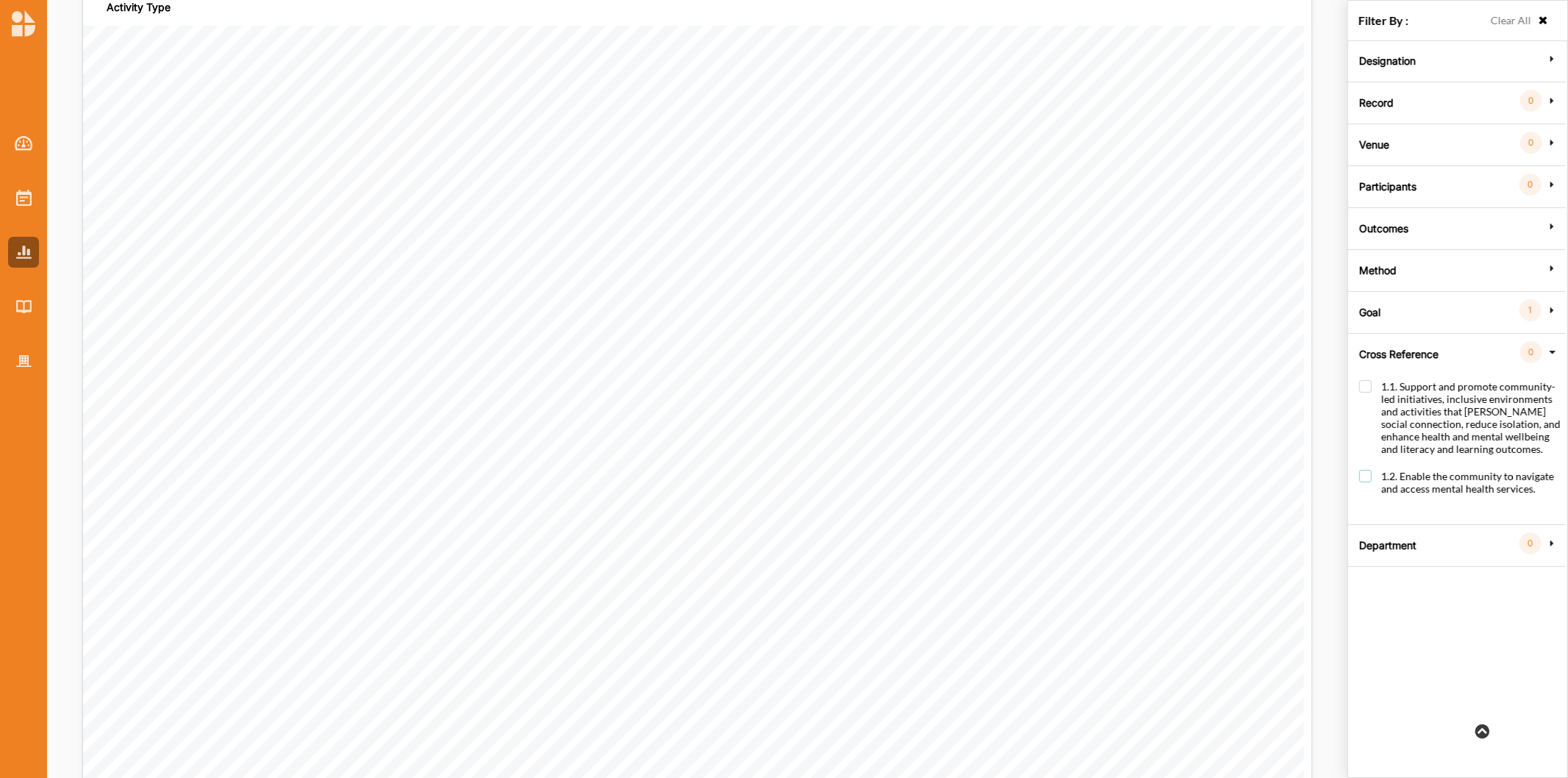
click at [1364, 478] on label "1.2. Enable the community to navigate and access mental health services." at bounding box center [1459, 490] width 202 height 40
checkbox input "true"
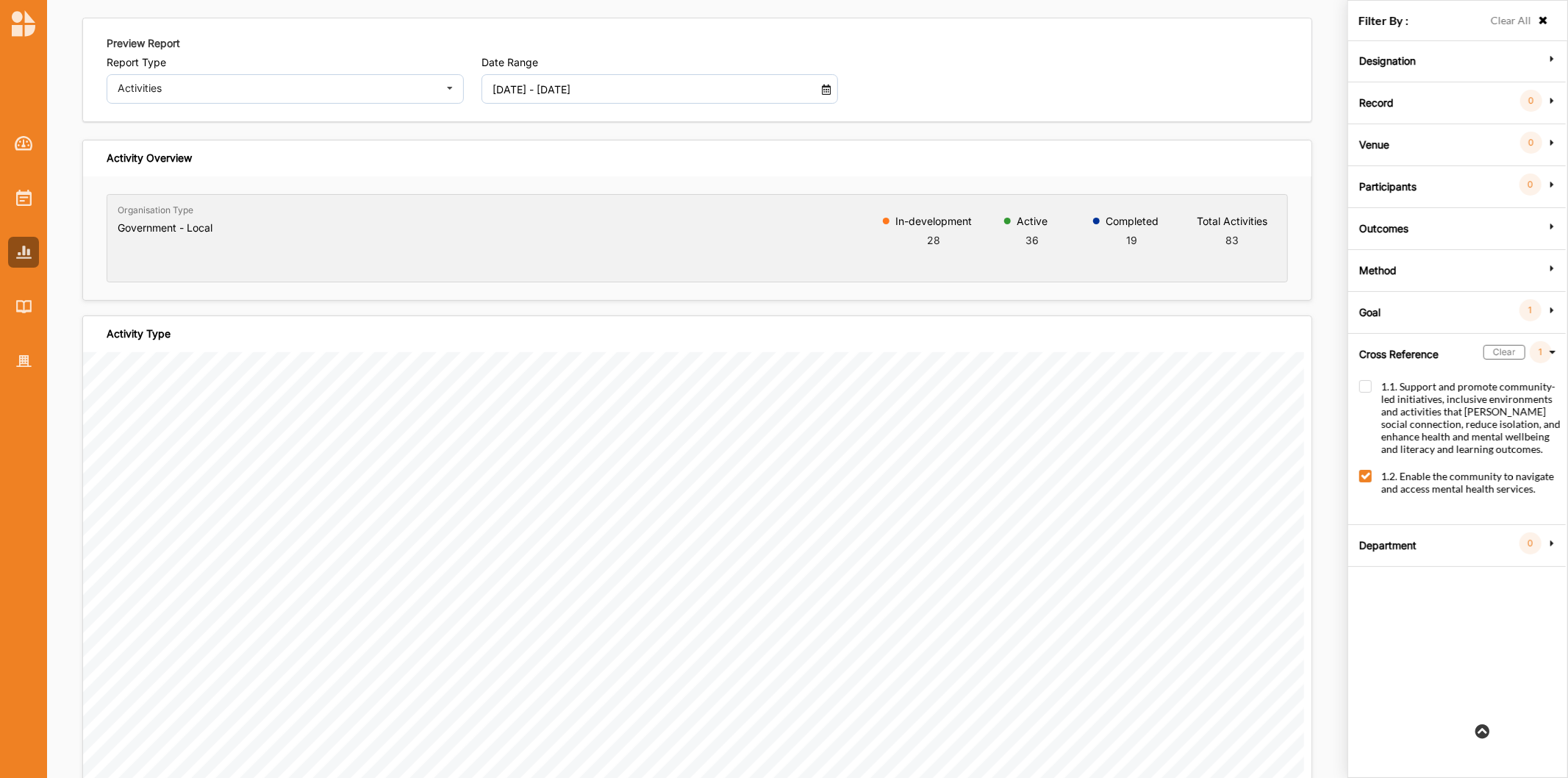
click at [560, 75] on input "[DATE] - [DATE]" at bounding box center [645, 89] width 322 height 30
click at [549, 91] on input "[DATE] - [DATE]" at bounding box center [645, 89] width 322 height 30
click at [529, 96] on input "[DATE] - [DATE]" at bounding box center [645, 89] width 322 height 30
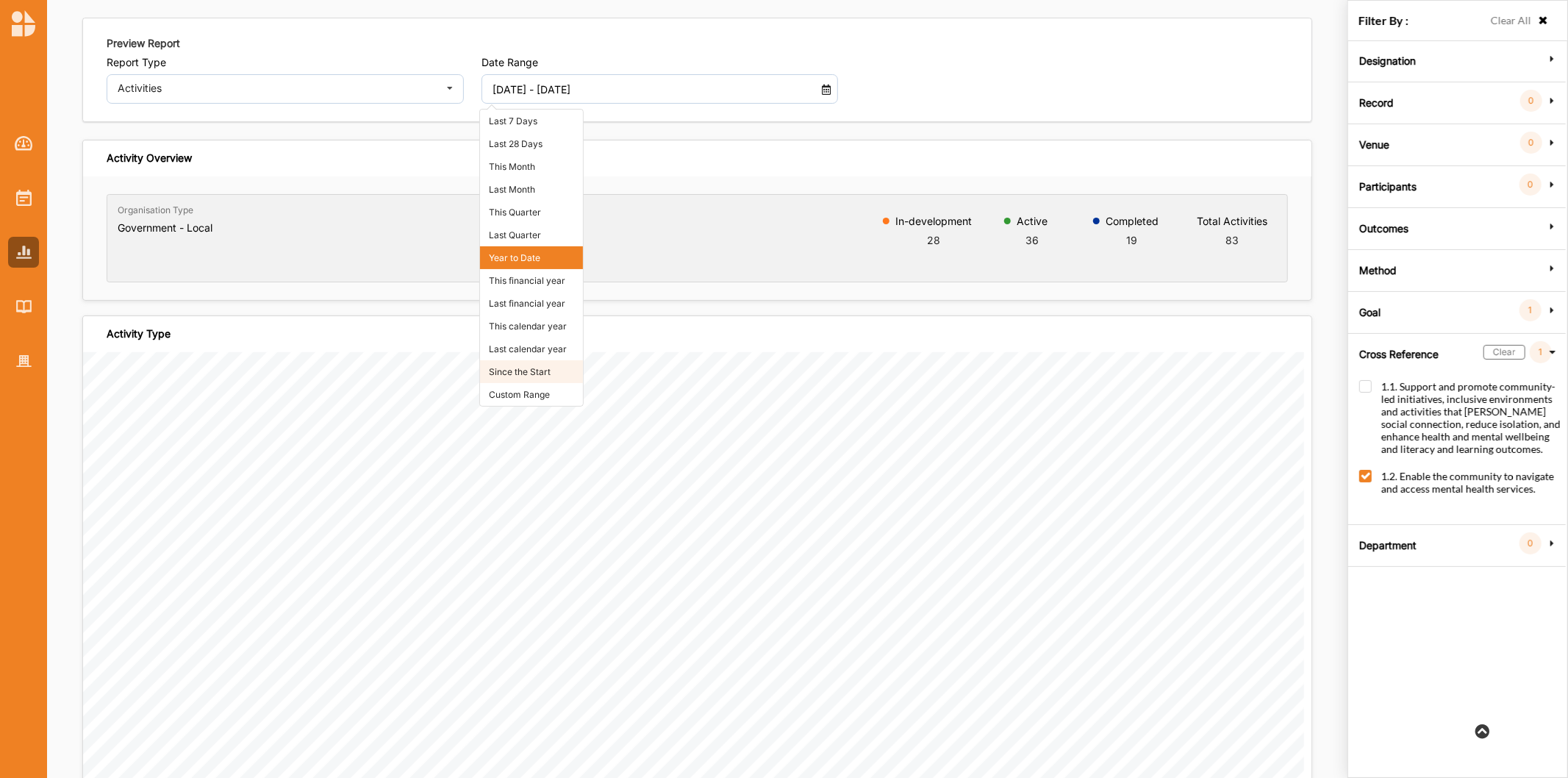
click at [534, 362] on li "Since the Start" at bounding box center [531, 371] width 103 height 23
type input "[DATE] - [DATE]"
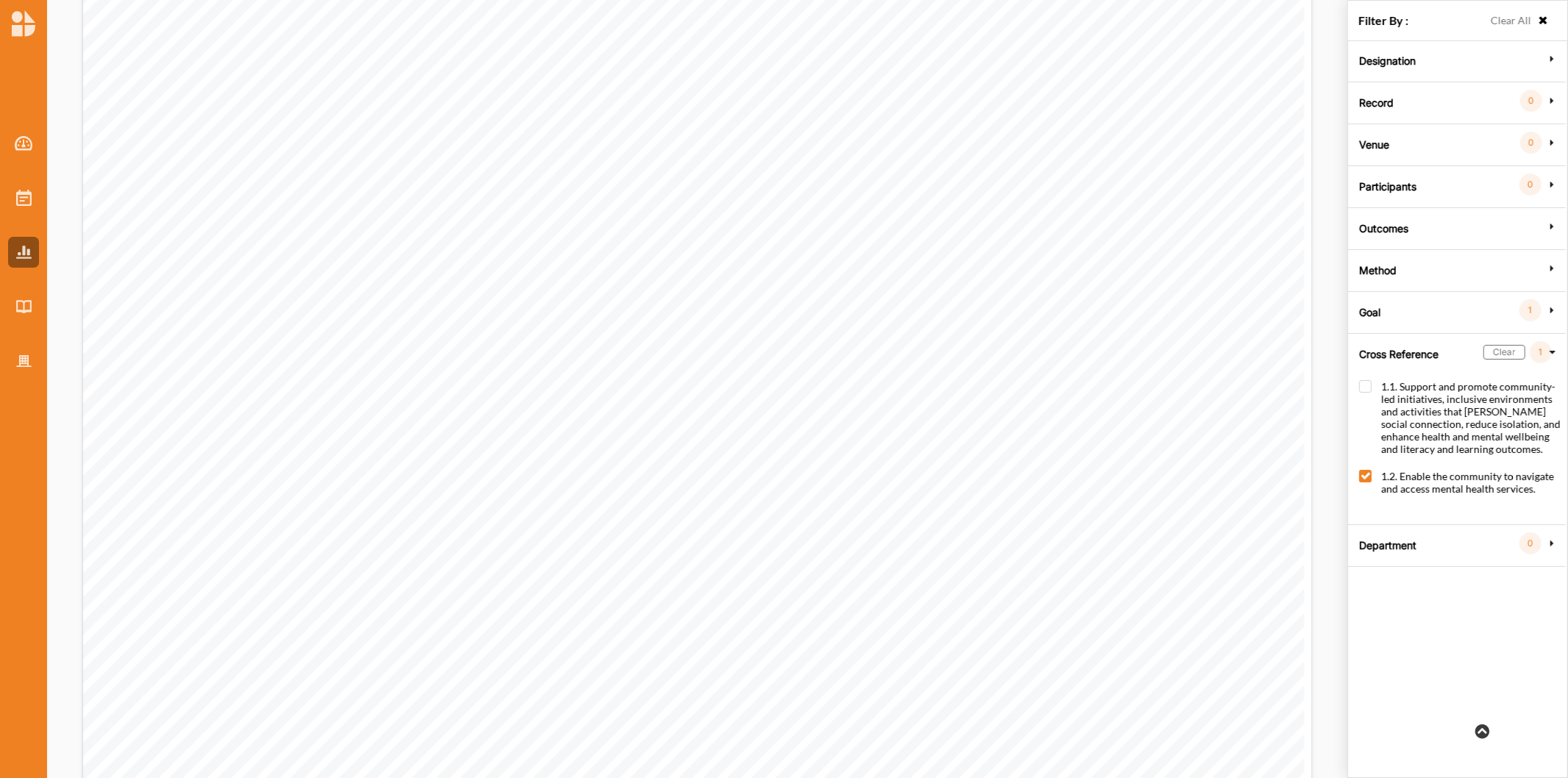
scroll to position [899, 0]
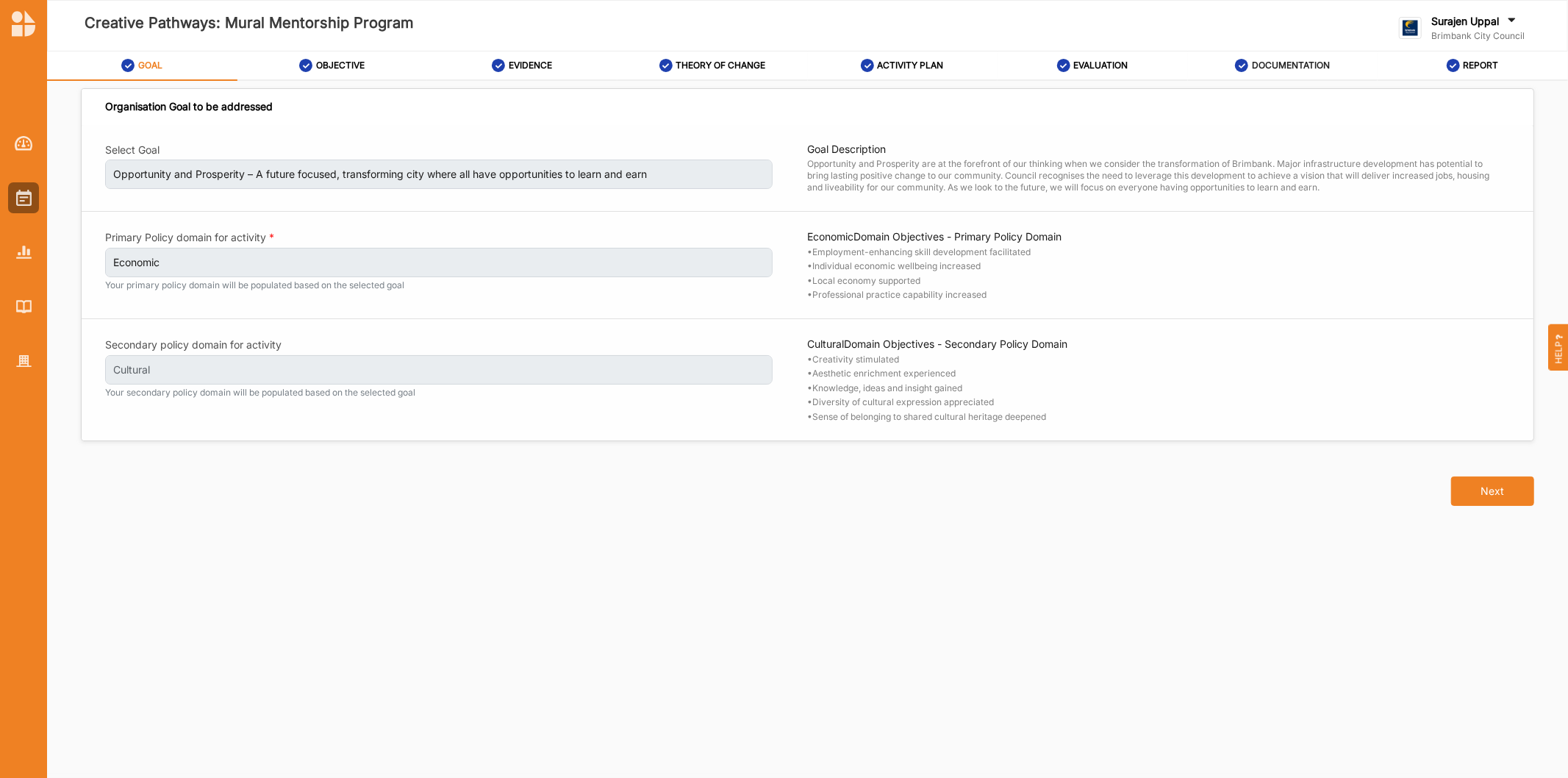
click at [1266, 67] on label "DOCUMENTATION" at bounding box center [1290, 66] width 78 height 12
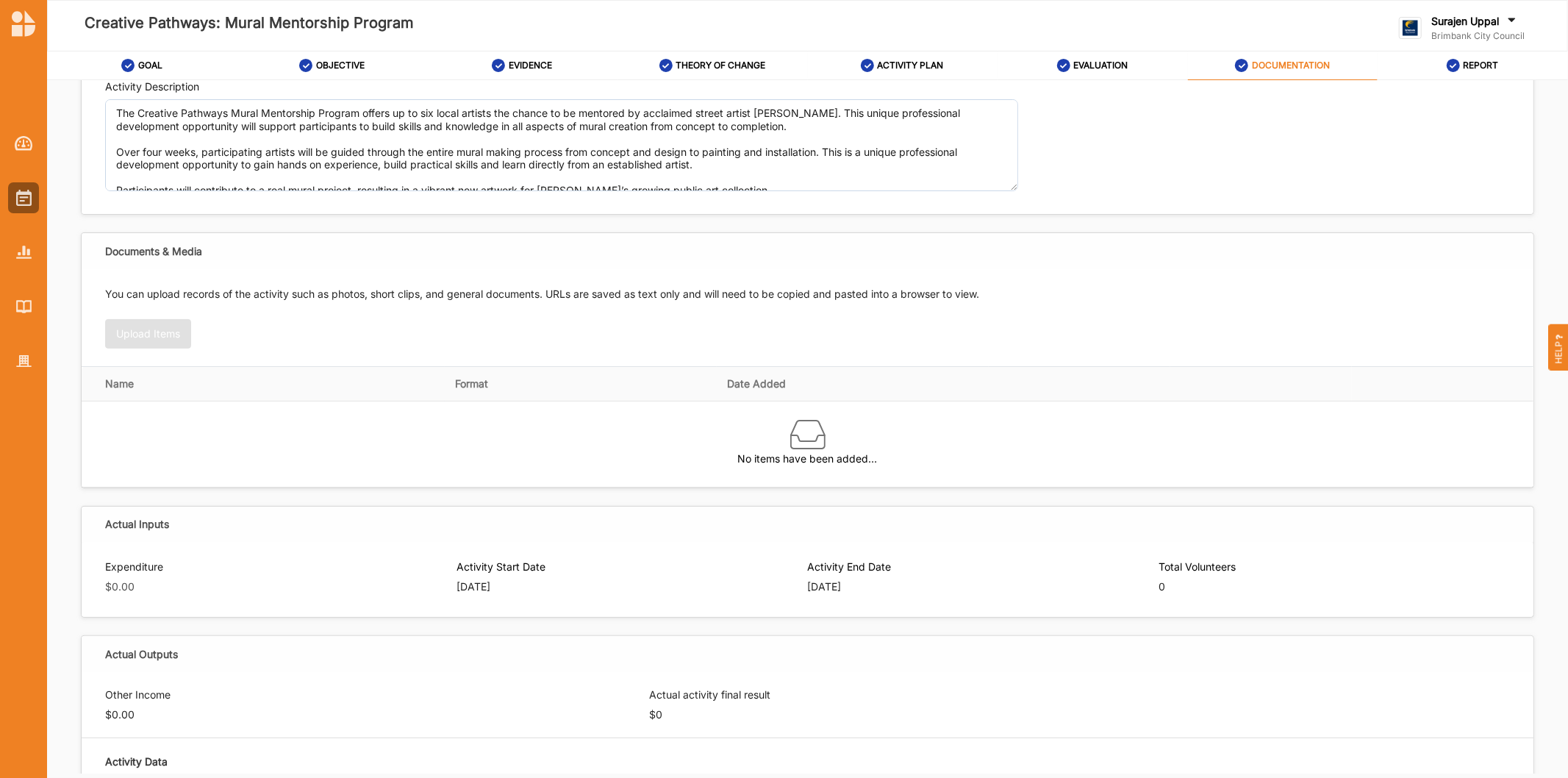
scroll to position [326, 0]
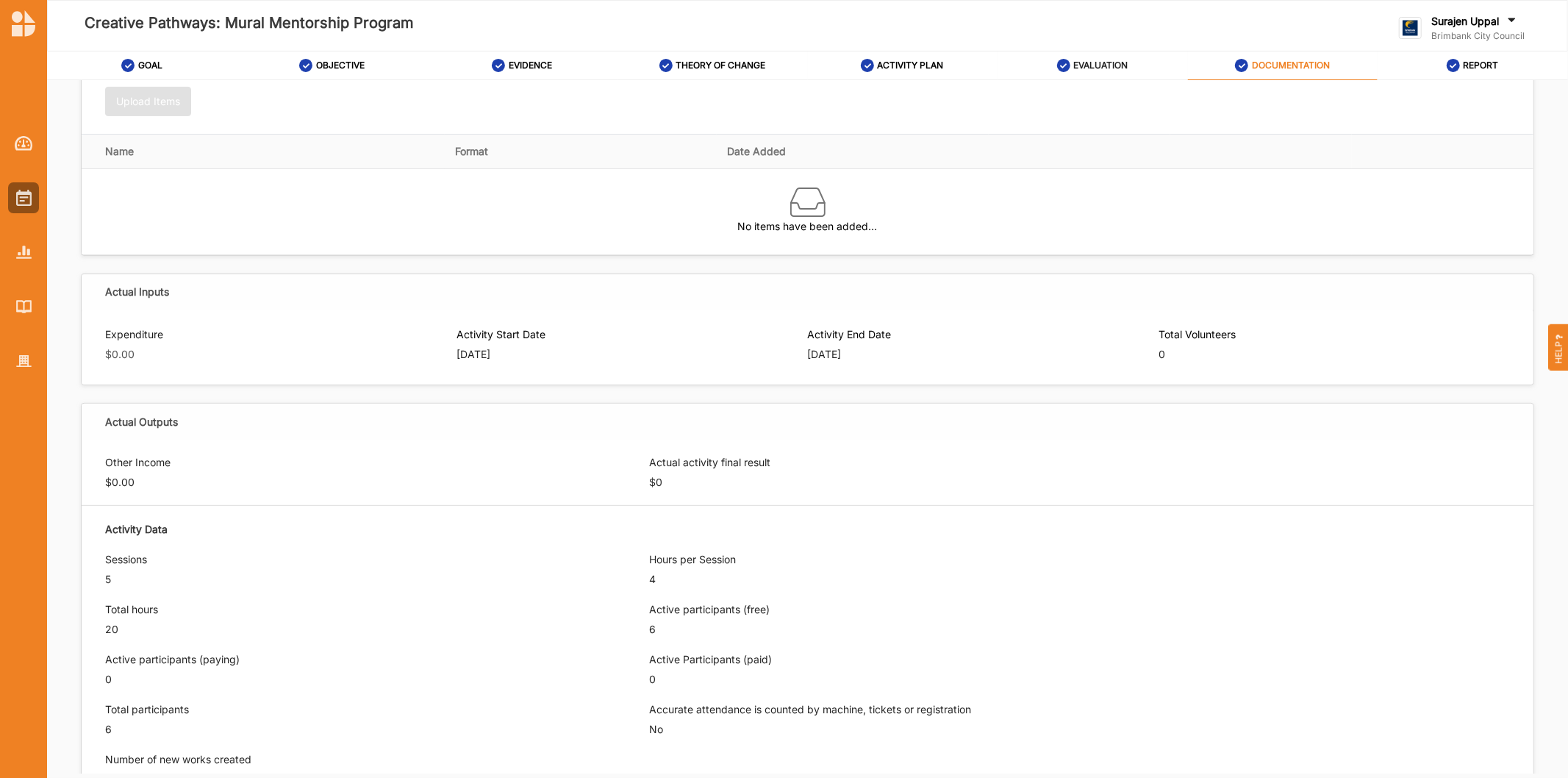
click at [1085, 67] on label "EVALUATION" at bounding box center [1101, 66] width 55 height 12
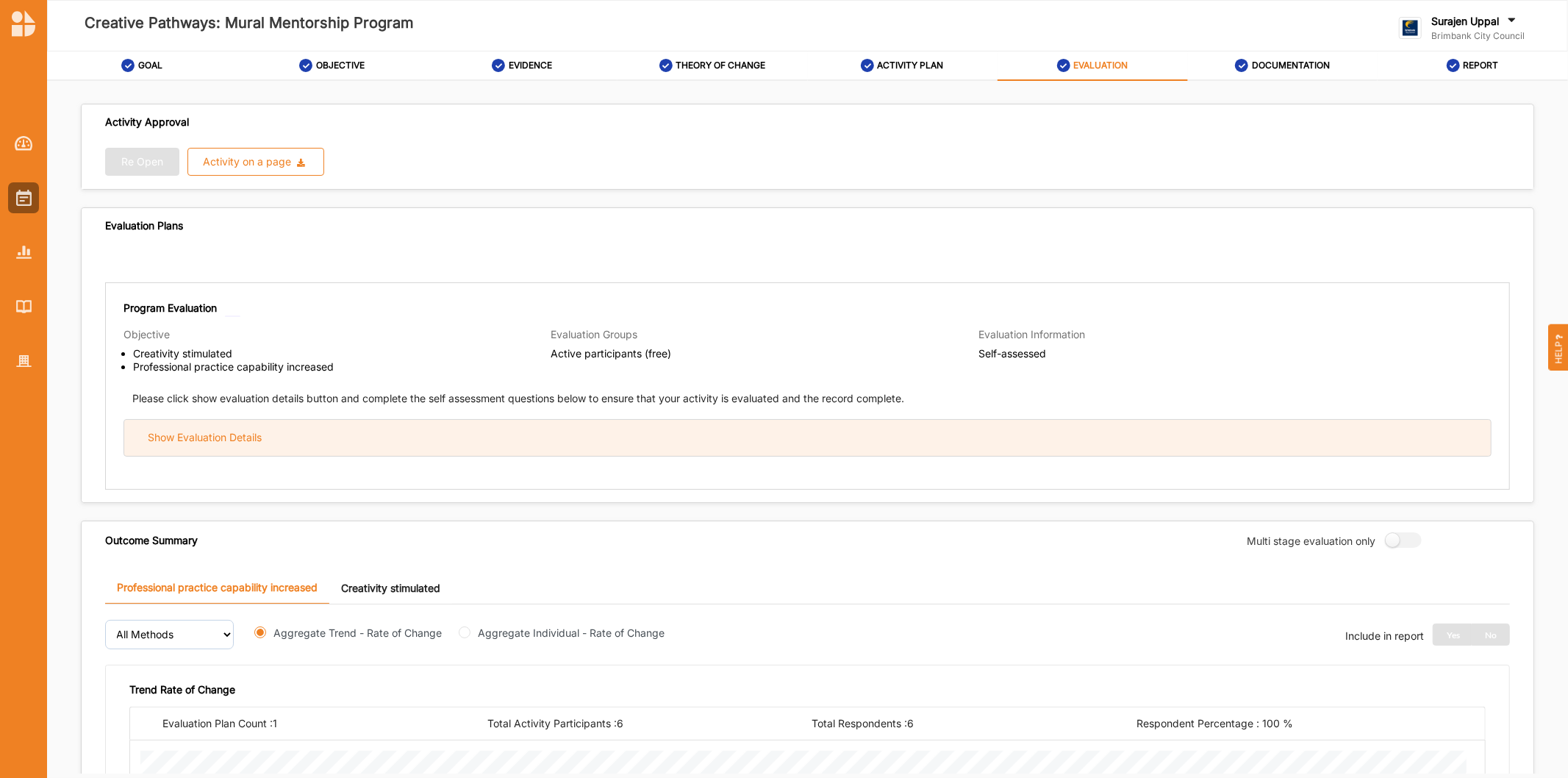
click at [937, 436] on div "Show Evaluation Details" at bounding box center [807, 438] width 1366 height 36
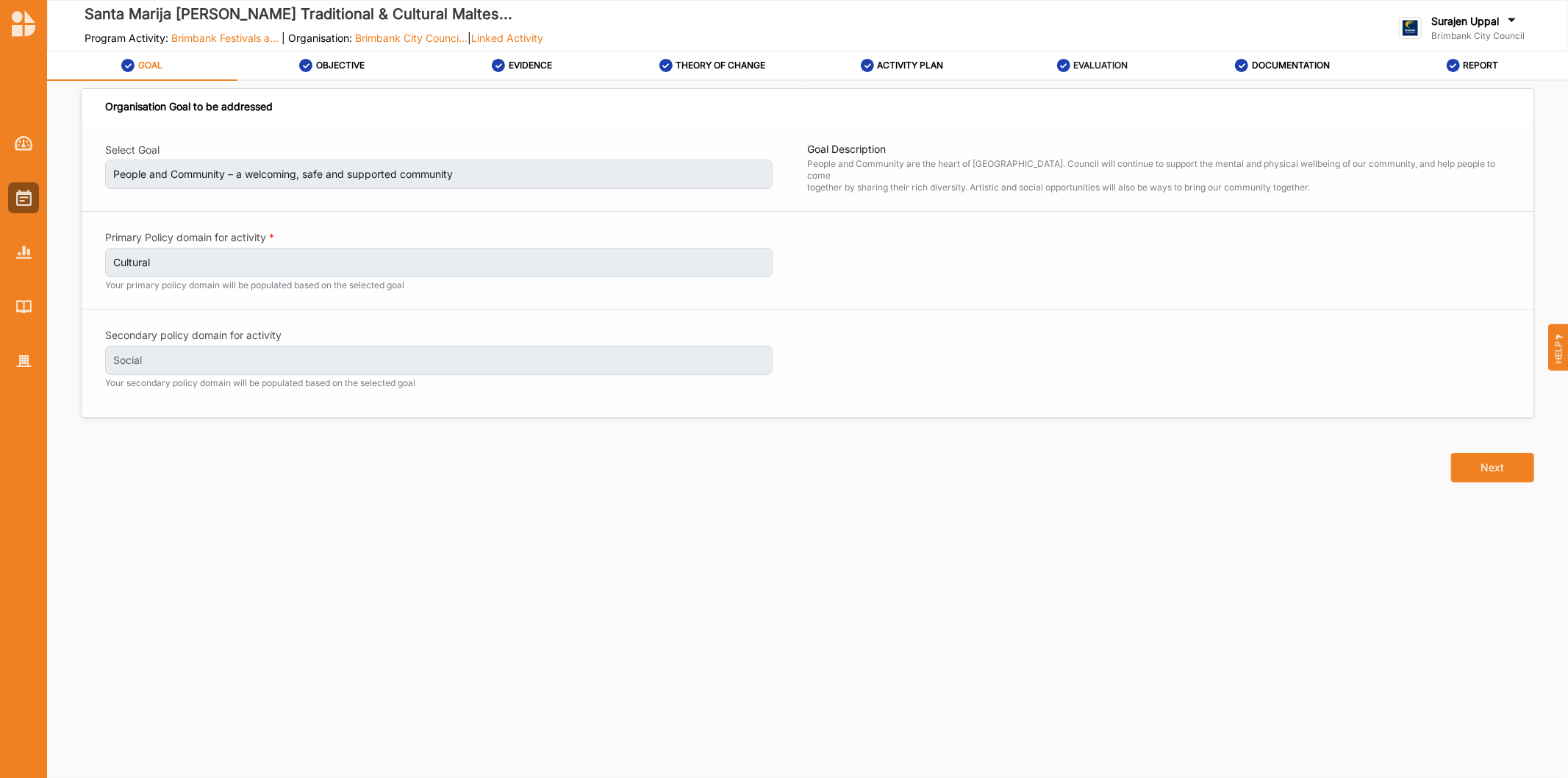
click at [1092, 67] on label "EVALUATION" at bounding box center [1101, 66] width 55 height 12
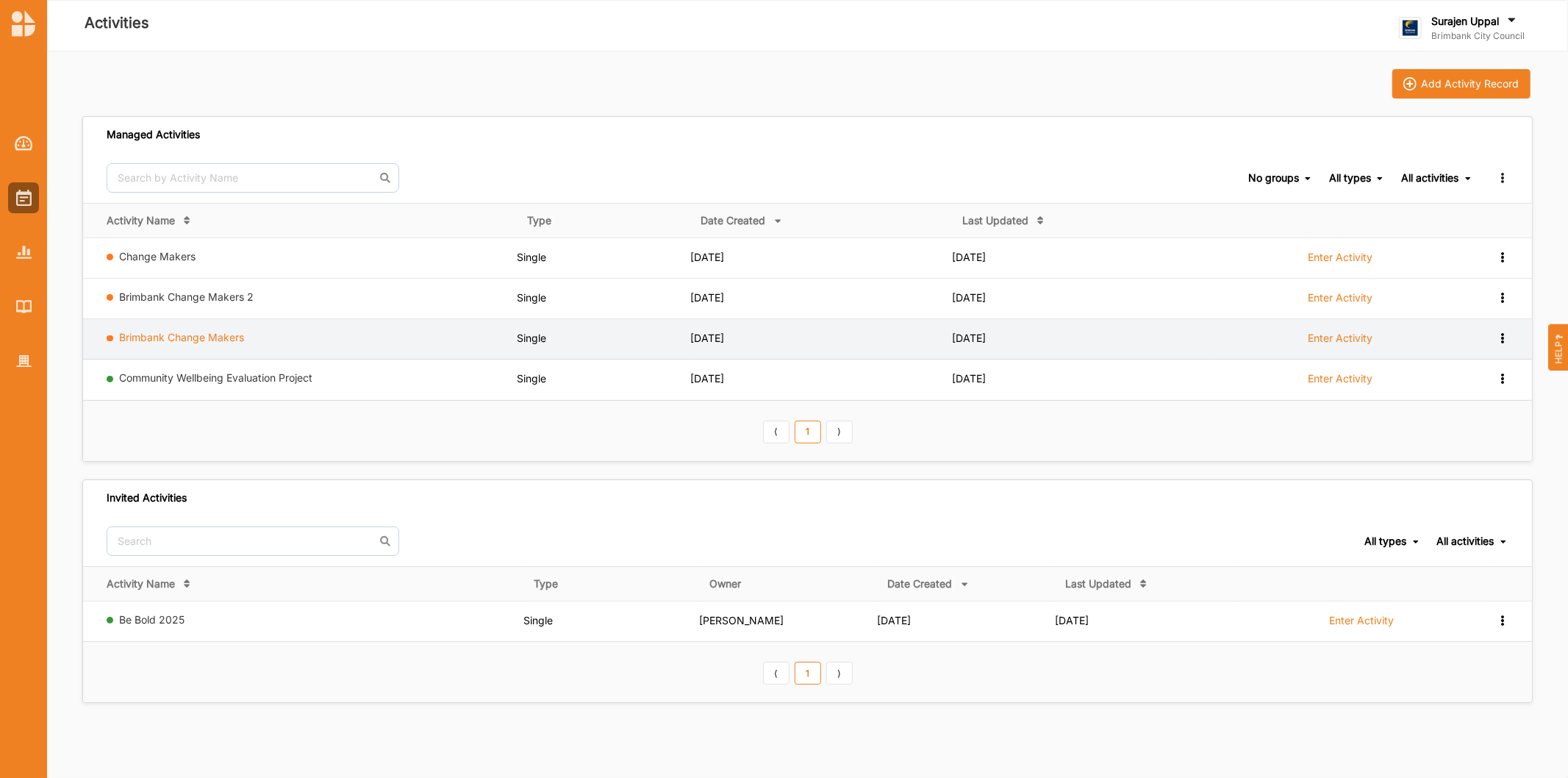
click at [183, 331] on link "Brimbank Change Makers" at bounding box center [182, 336] width 125 height 13
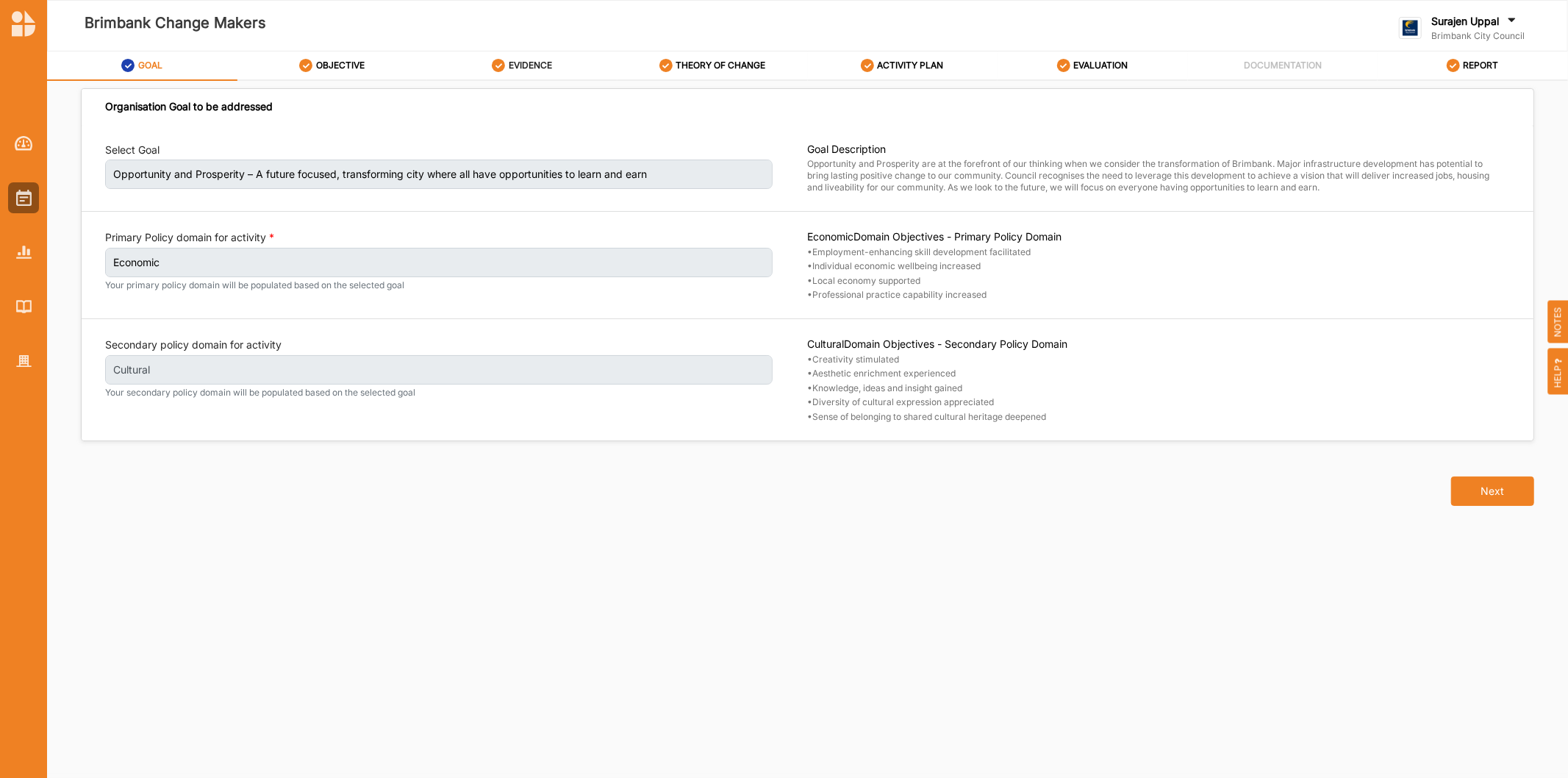
drag, startPoint x: 517, startPoint y: 81, endPoint x: 525, endPoint y: 71, distance: 12.8
click at [520, 81] on div "Organisation Goal to be addressed Select Goal Opportunity and Prosperity – A fu…" at bounding box center [807, 427] width 1521 height 693
drag, startPoint x: 525, startPoint y: 69, endPoint x: 546, endPoint y: 69, distance: 21.0
click at [526, 69] on label "EVIDENCE" at bounding box center [530, 66] width 44 height 12
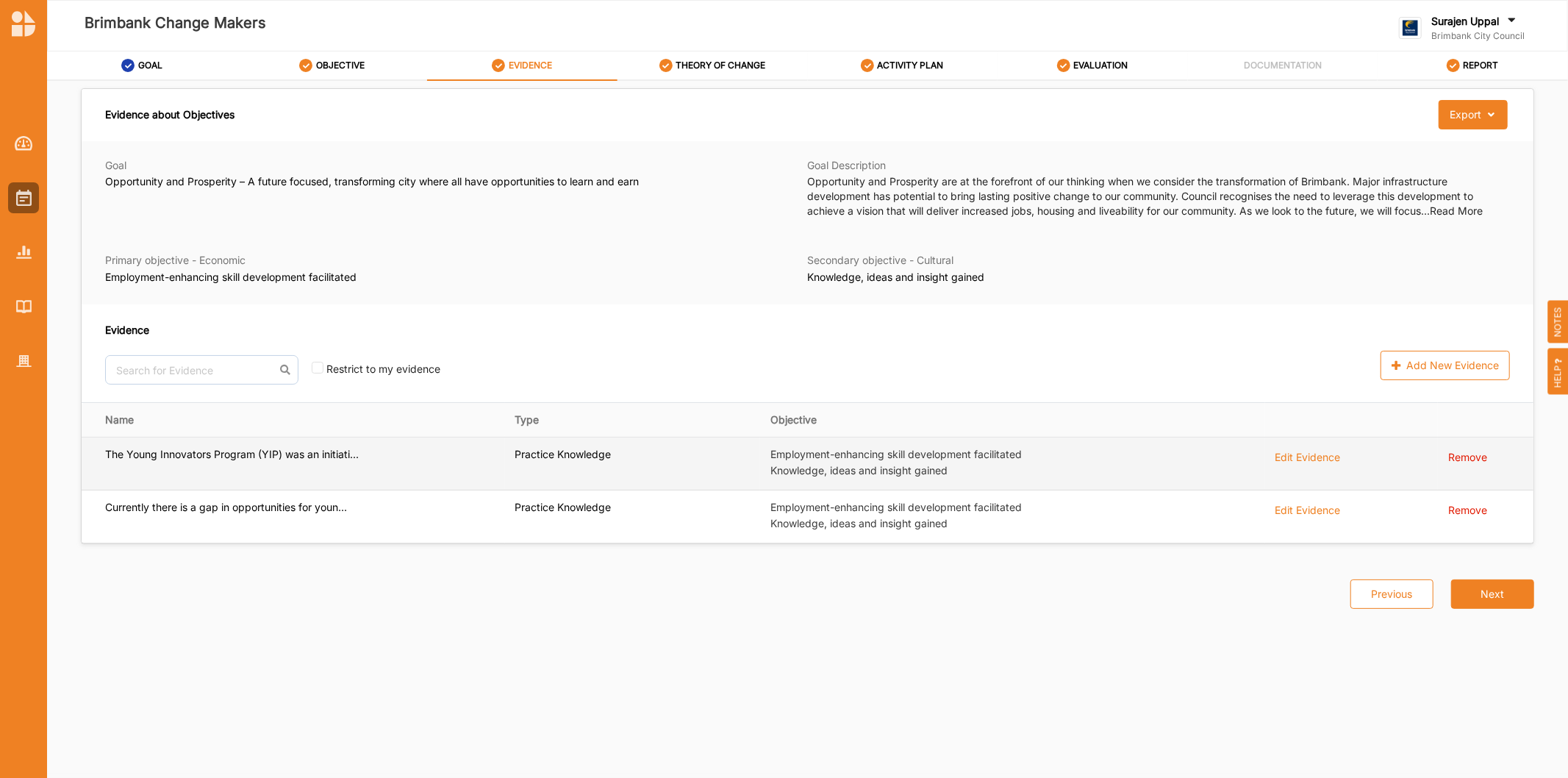
click at [1306, 459] on div "Edit Evidence" at bounding box center [1308, 456] width 65 height 16
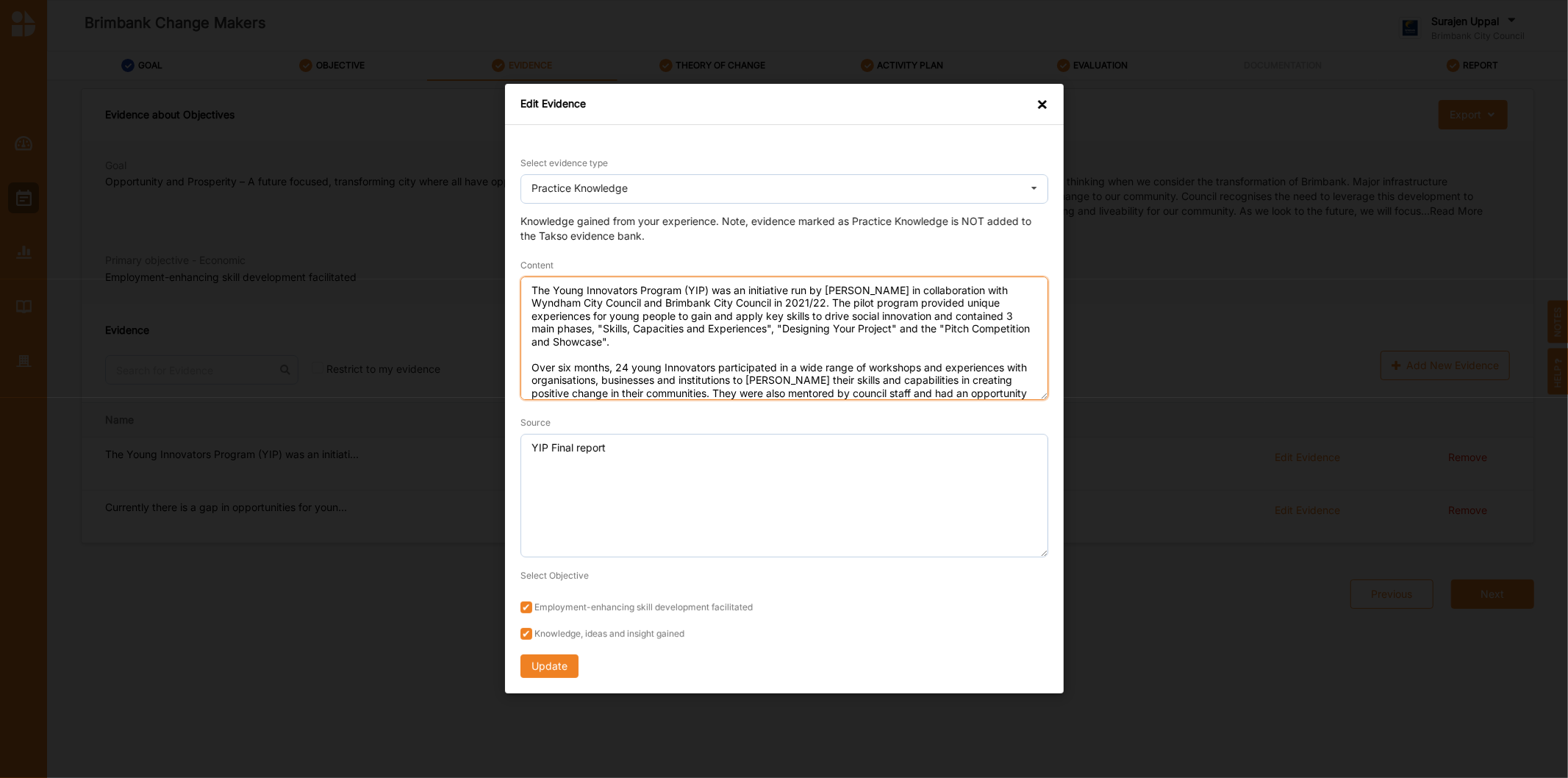
scroll to position [33, 0]
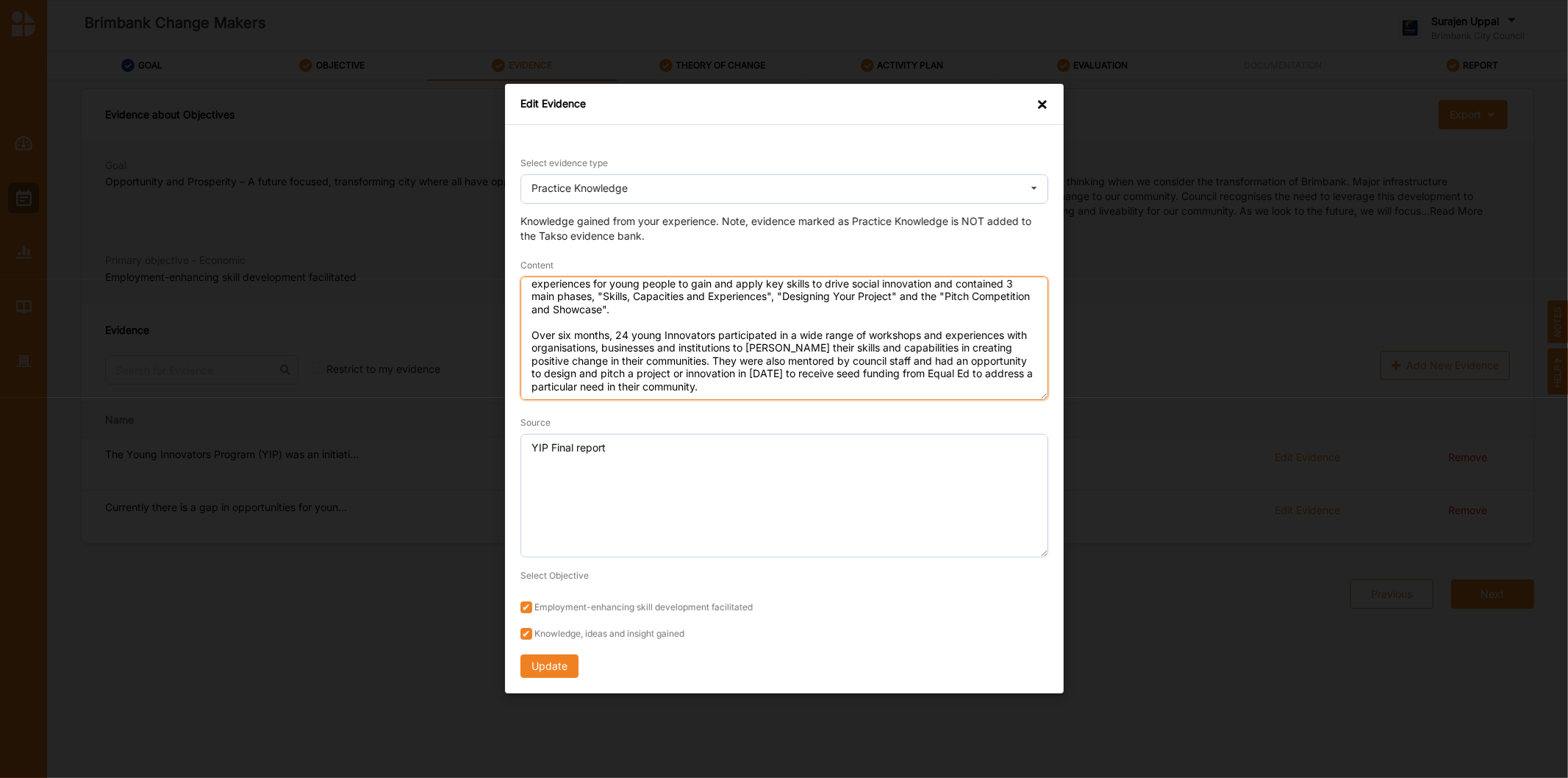
drag, startPoint x: 533, startPoint y: 290, endPoint x: 998, endPoint y: 429, distance: 485.3
click at [998, 429] on form "Select evidence type Practice Knowledge Practice Knowledge Published Research D…" at bounding box center [784, 416] width 528 height 523
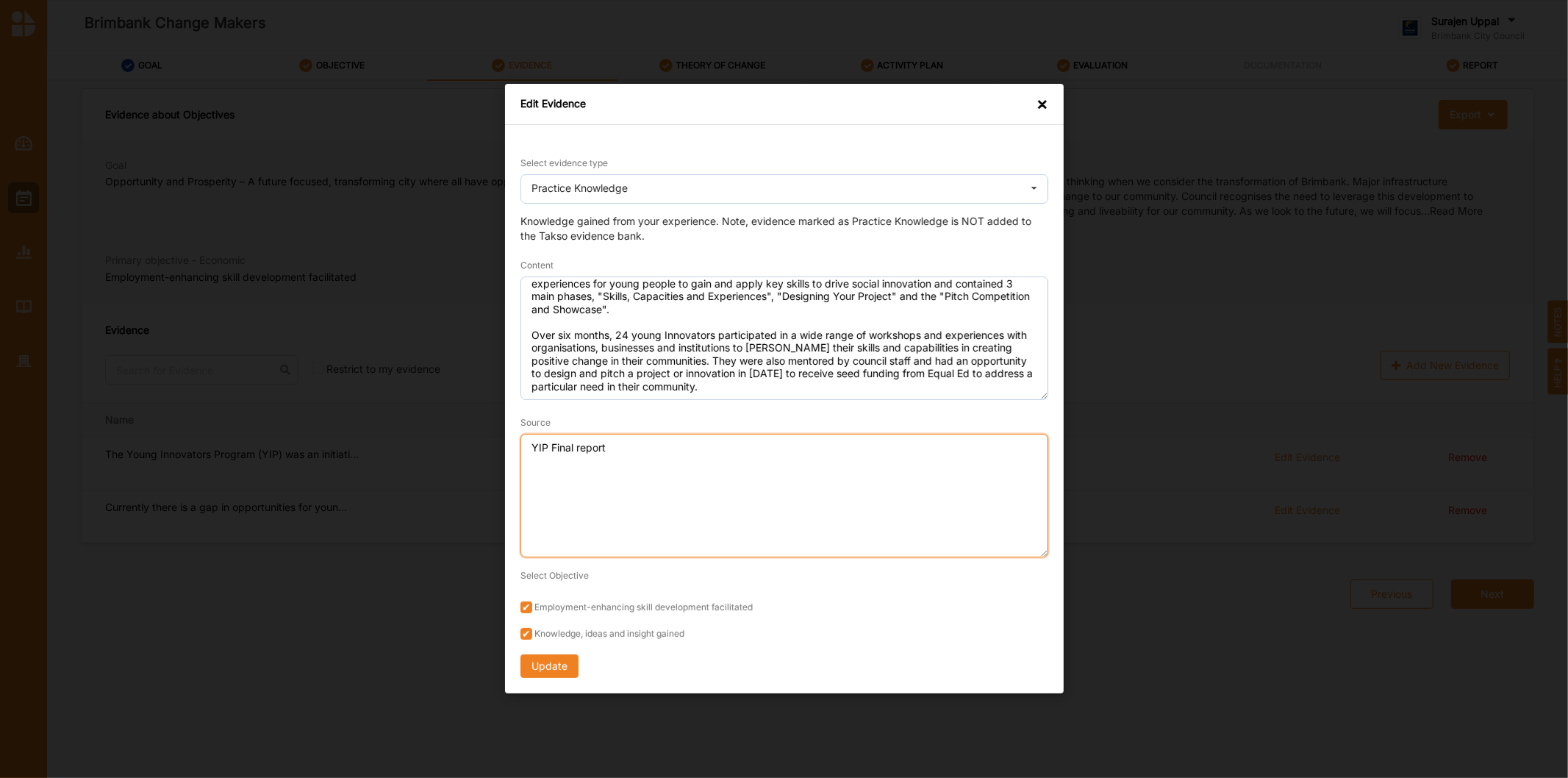
drag, startPoint x: 613, startPoint y: 450, endPoint x: 348, endPoint y: 419, distance: 266.8
click at [348, 419] on div "Edit Evidence × Select evidence type Practice Knowledge Practice Knowledge Publ…" at bounding box center [784, 389] width 1568 height 778
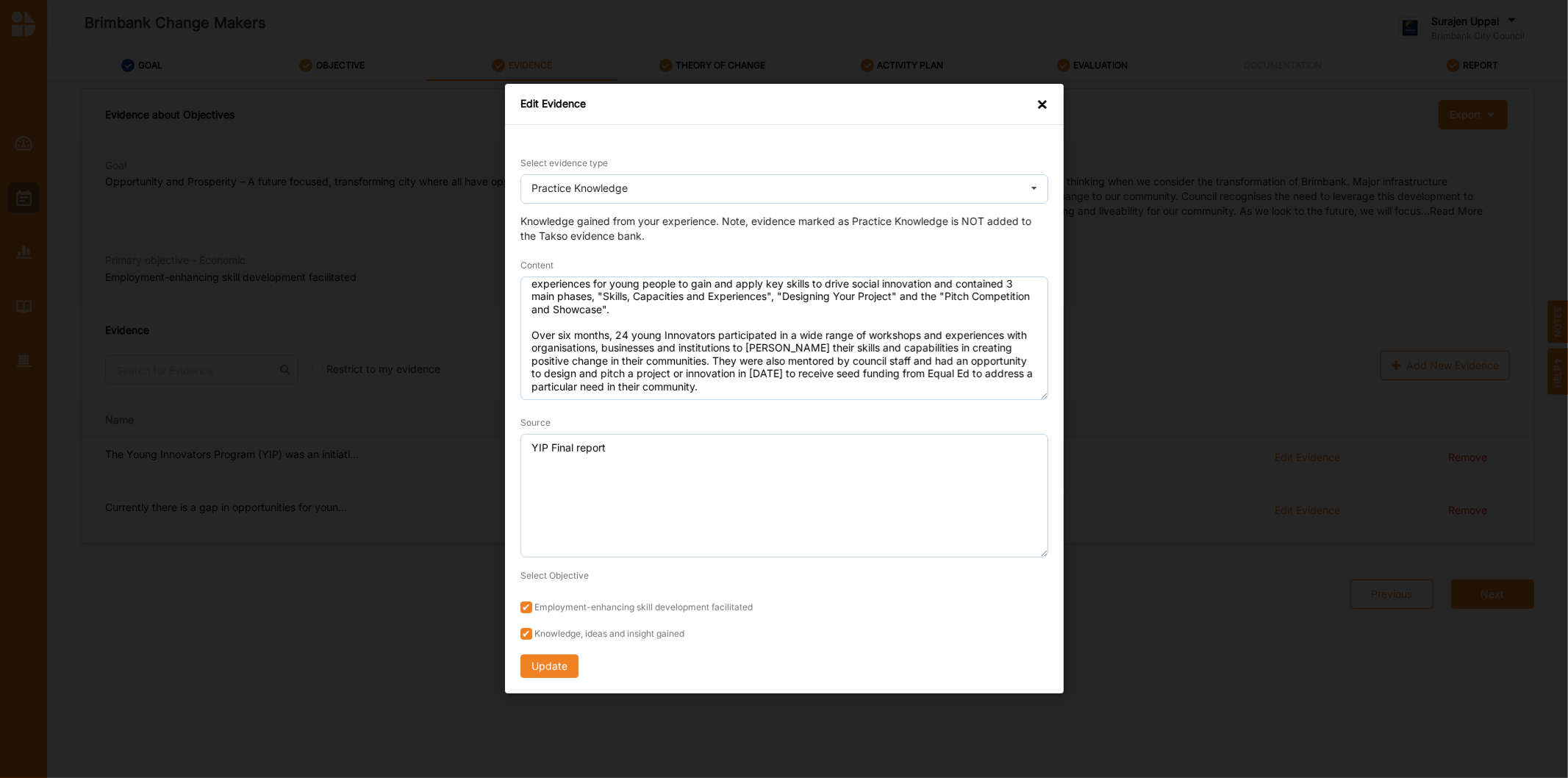
click at [1039, 101] on div "×" at bounding box center [1042, 104] width 12 height 15
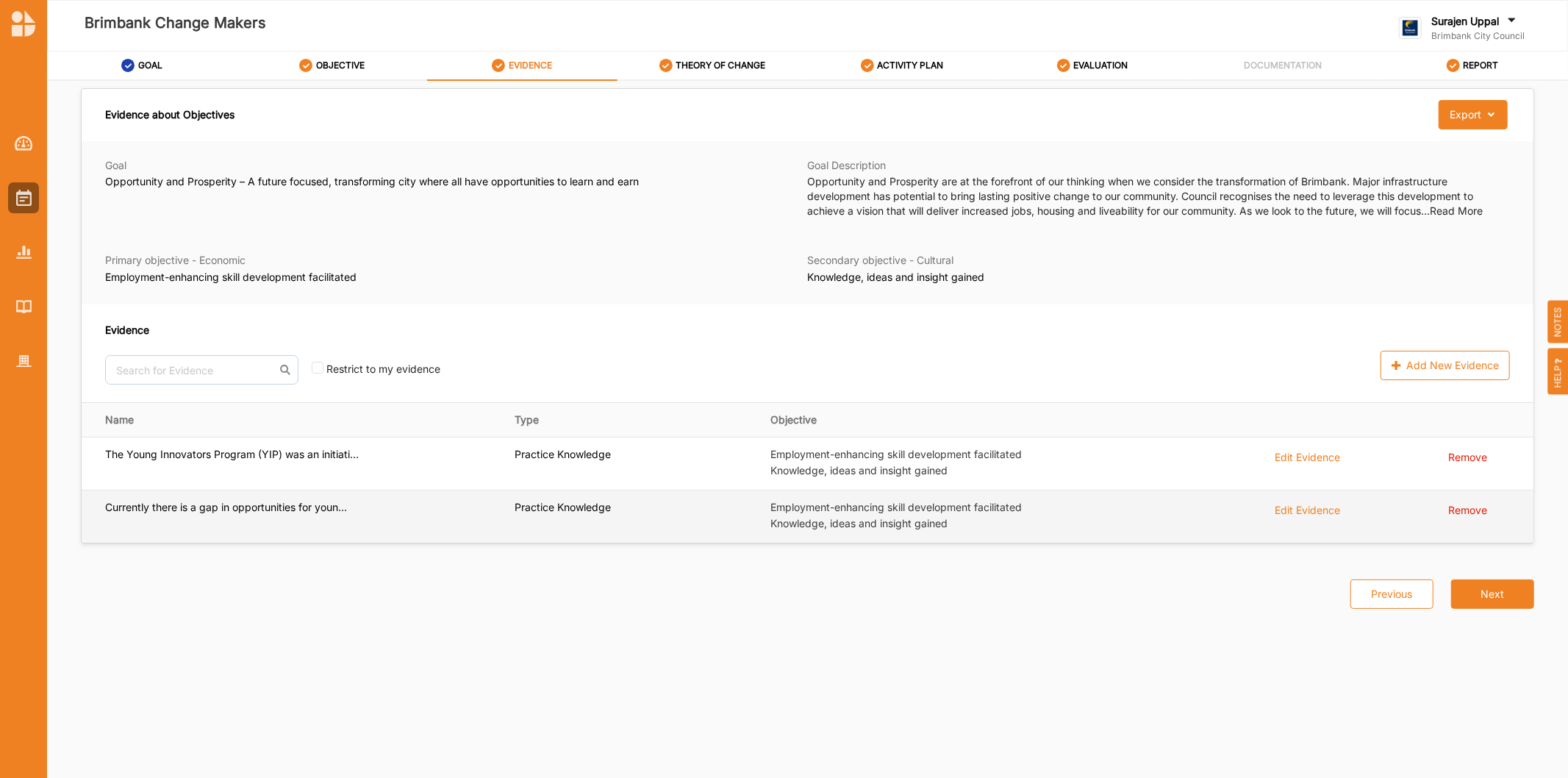
click at [1311, 503] on div "Edit Evidence" at bounding box center [1308, 509] width 65 height 16
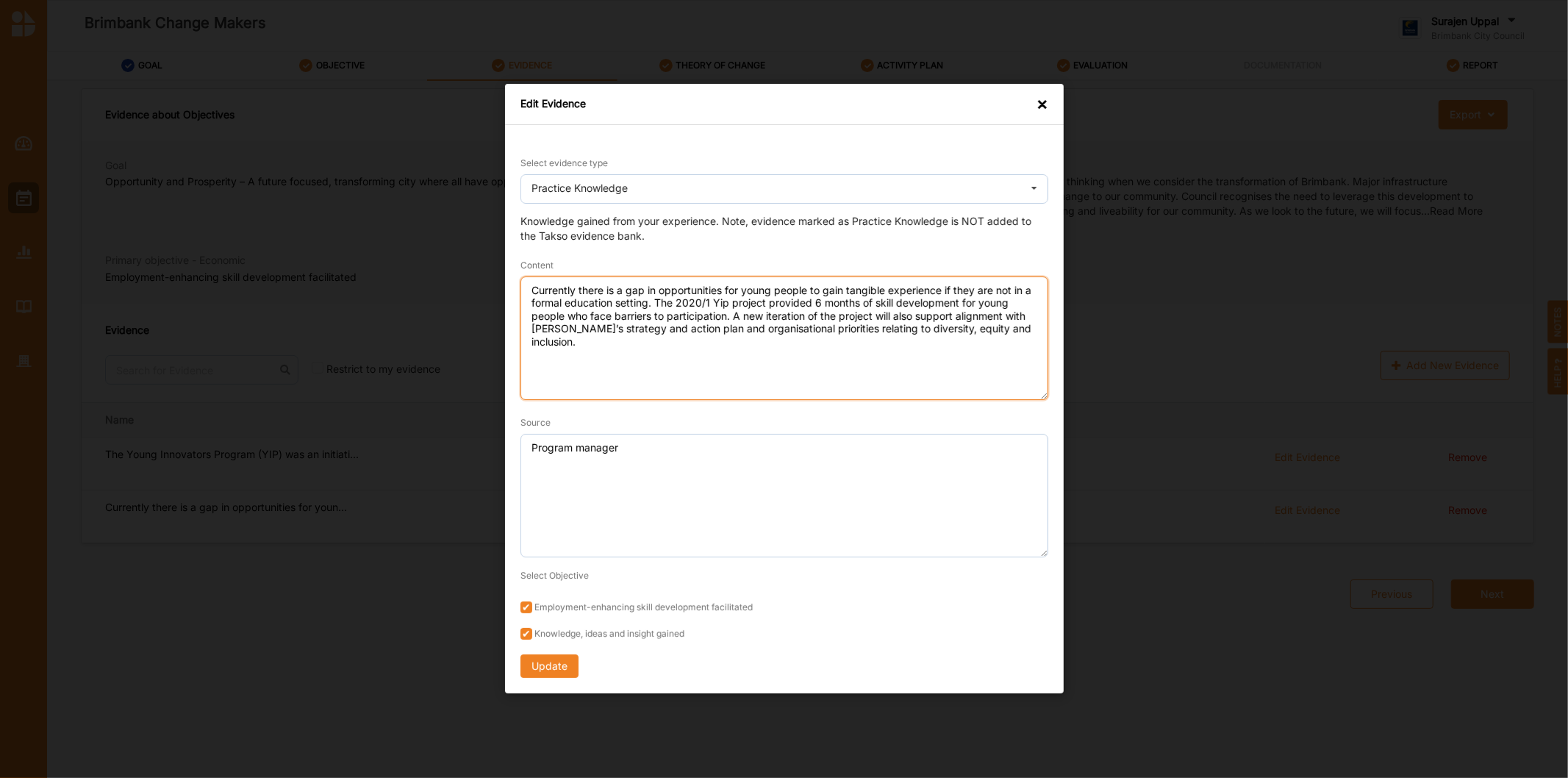
drag, startPoint x: 1041, startPoint y: 334, endPoint x: 502, endPoint y: 268, distance: 543.0
click at [502, 268] on div "Edit Evidence × Select evidence type Practice Knowledge Practice Knowledge Publ…" at bounding box center [784, 389] width 1568 height 778
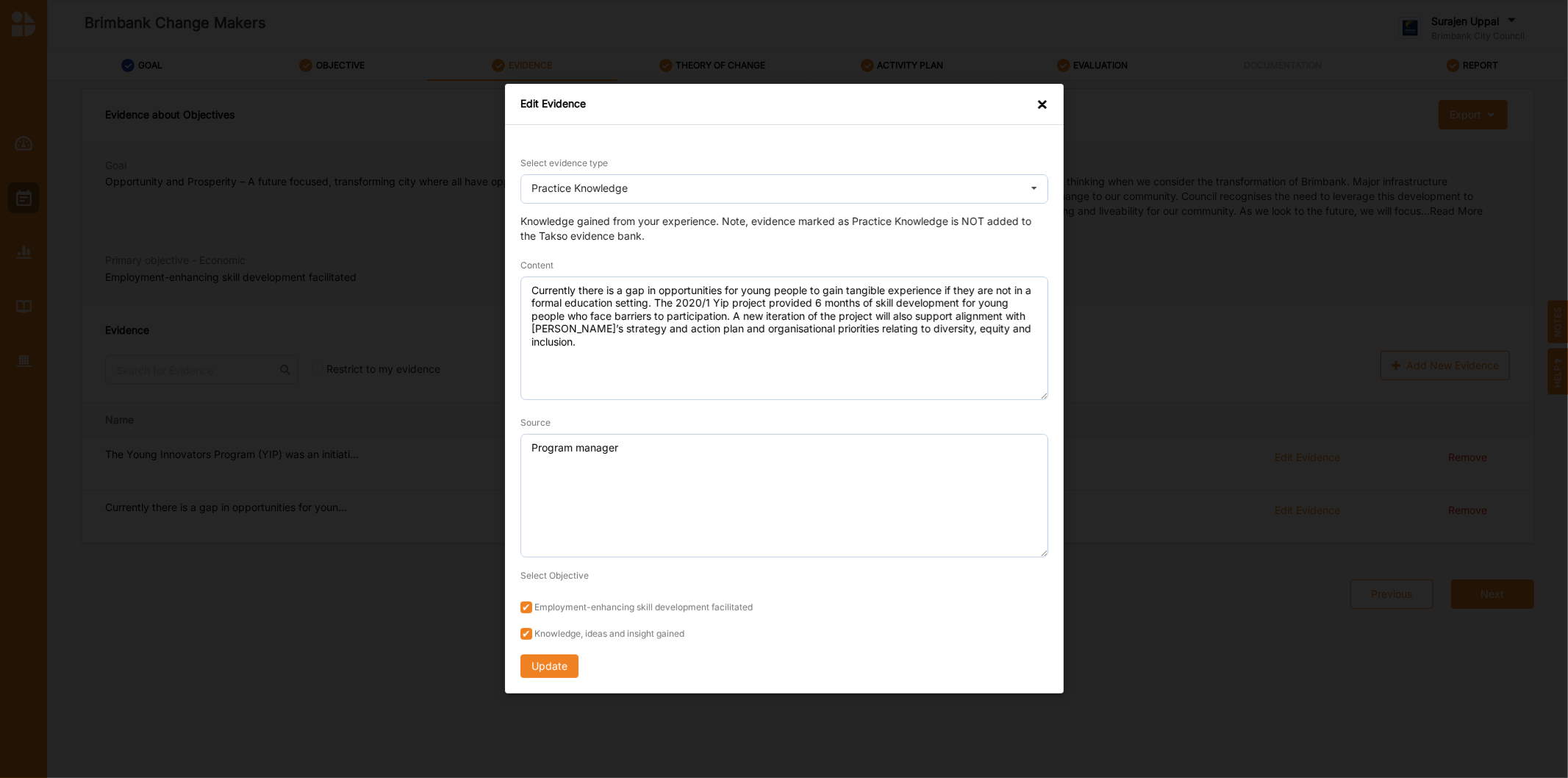
click at [1032, 103] on div "Edit Evidence ×" at bounding box center [784, 104] width 559 height 41
drag, startPoint x: 1059, startPoint y: 98, endPoint x: 1042, endPoint y: 111, distance: 21.4
click at [1044, 111] on div "Edit Evidence ×" at bounding box center [784, 104] width 559 height 41
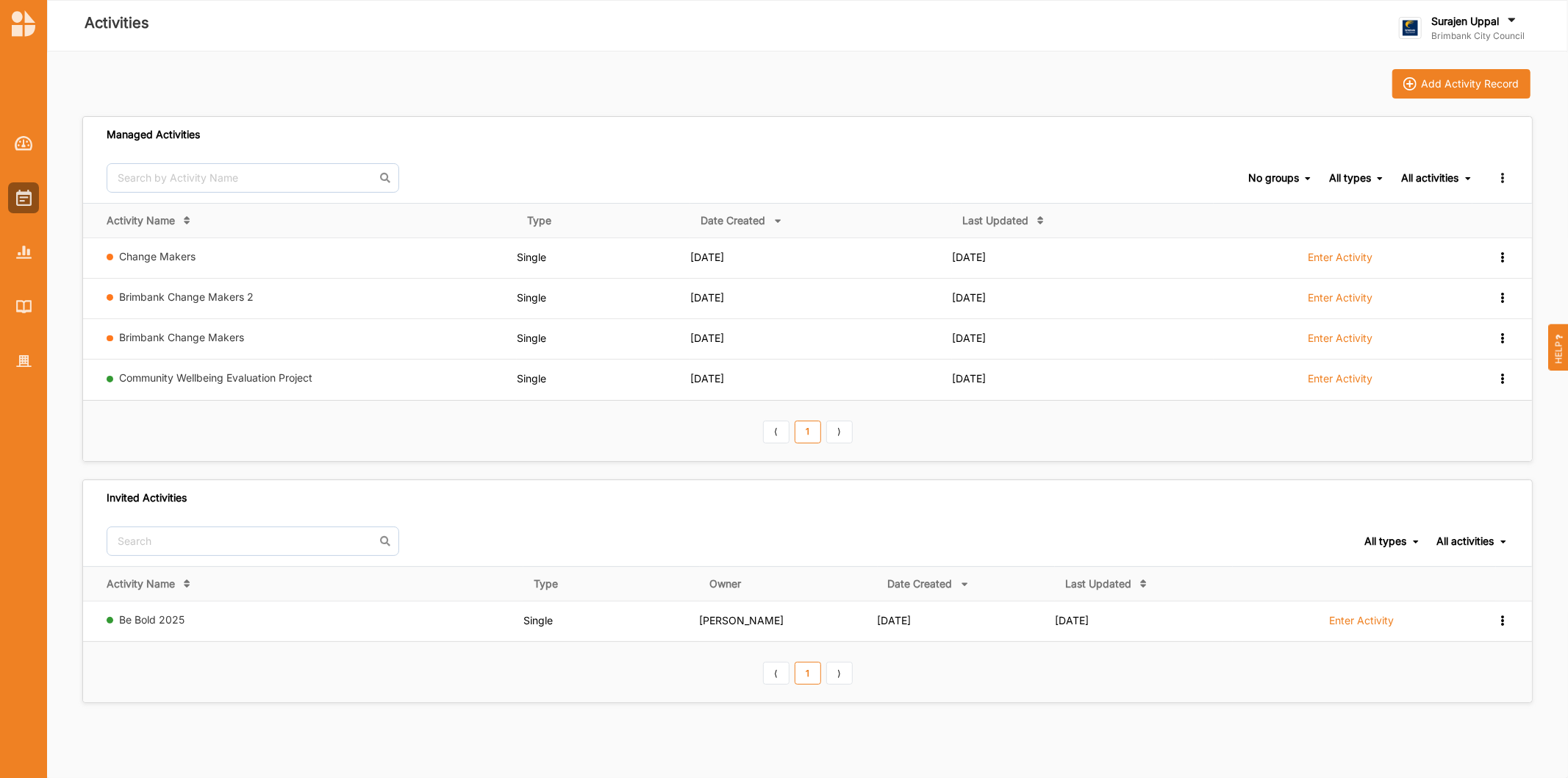
click at [134, 336] on link "Brimbank Change Makers" at bounding box center [182, 336] width 125 height 13
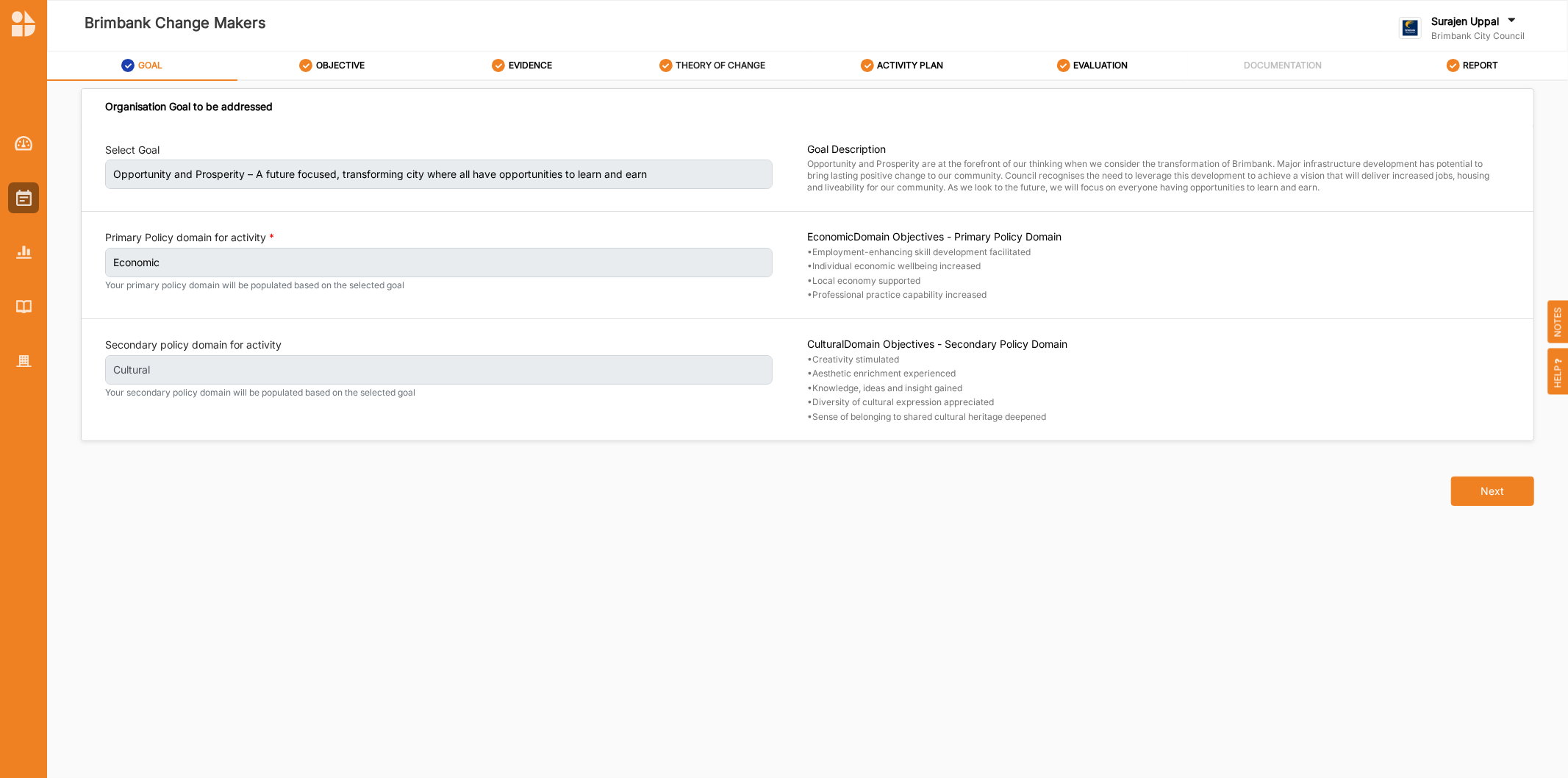
click at [717, 74] on div "THEORY OF CHANGE" at bounding box center [713, 66] width 106 height 27
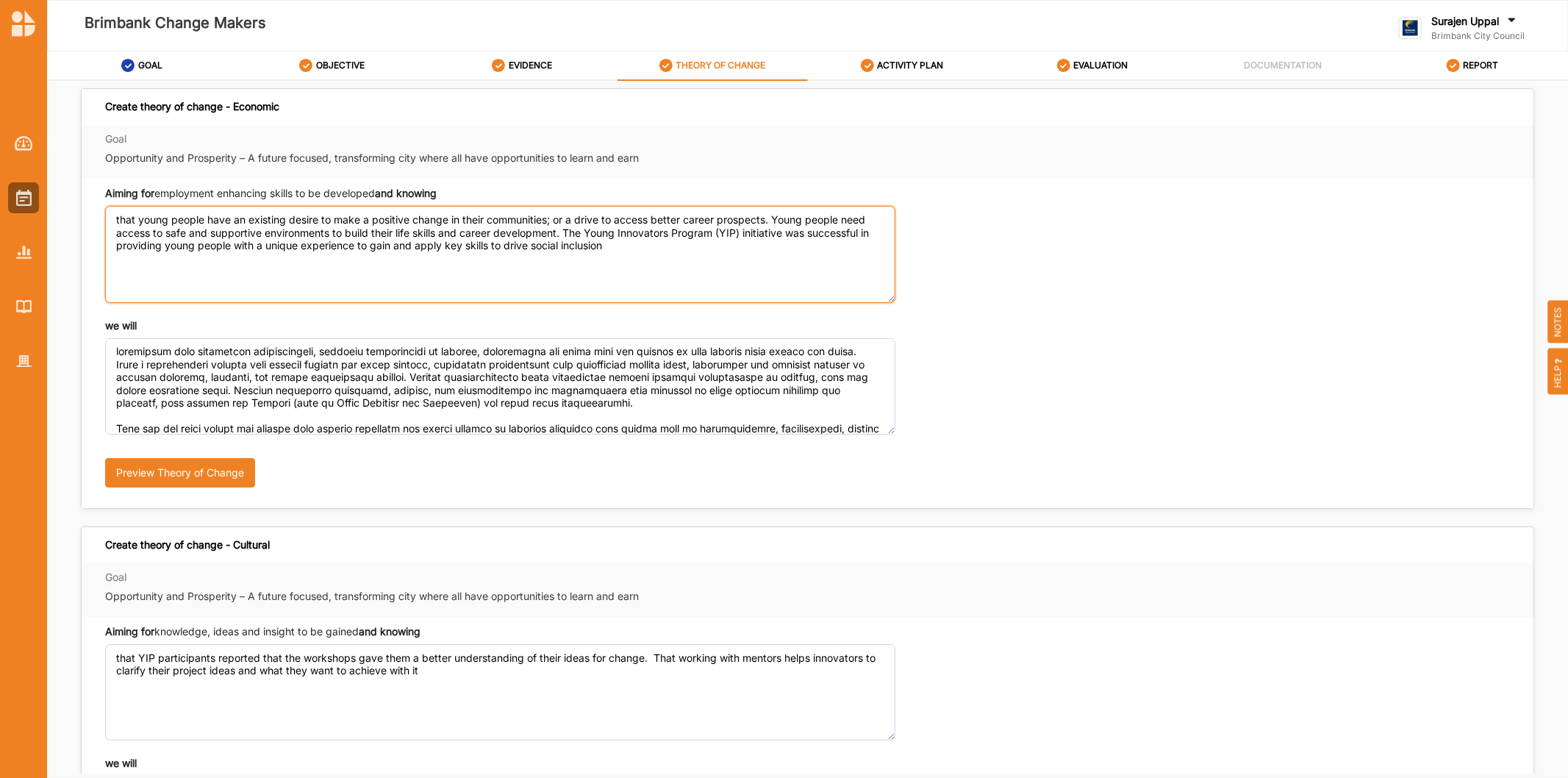
drag, startPoint x: 625, startPoint y: 251, endPoint x: 0, endPoint y: 217, distance: 625.9
click at [0, 218] on div "Brimbank Change Makers Surajen [PERSON_NAME] Brimbank City Council Brimbank Cit…" at bounding box center [784, 389] width 1568 height 778
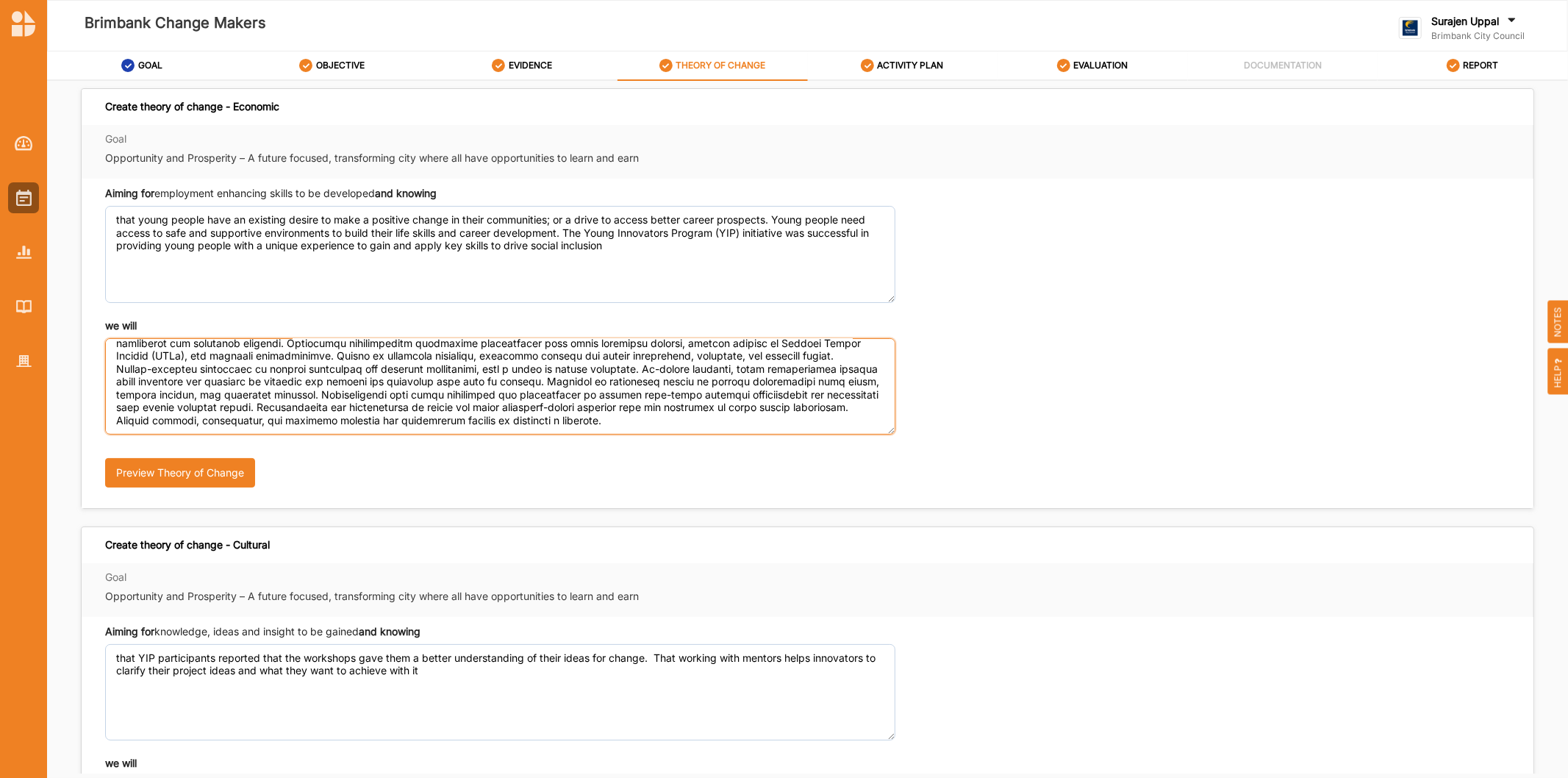
scroll to position [149, 0]
drag, startPoint x: 114, startPoint y: 348, endPoint x: 791, endPoint y: 498, distance: 693.4
click at [791, 498] on div "we will Preview Theory of Change" at bounding box center [807, 409] width 1405 height 183
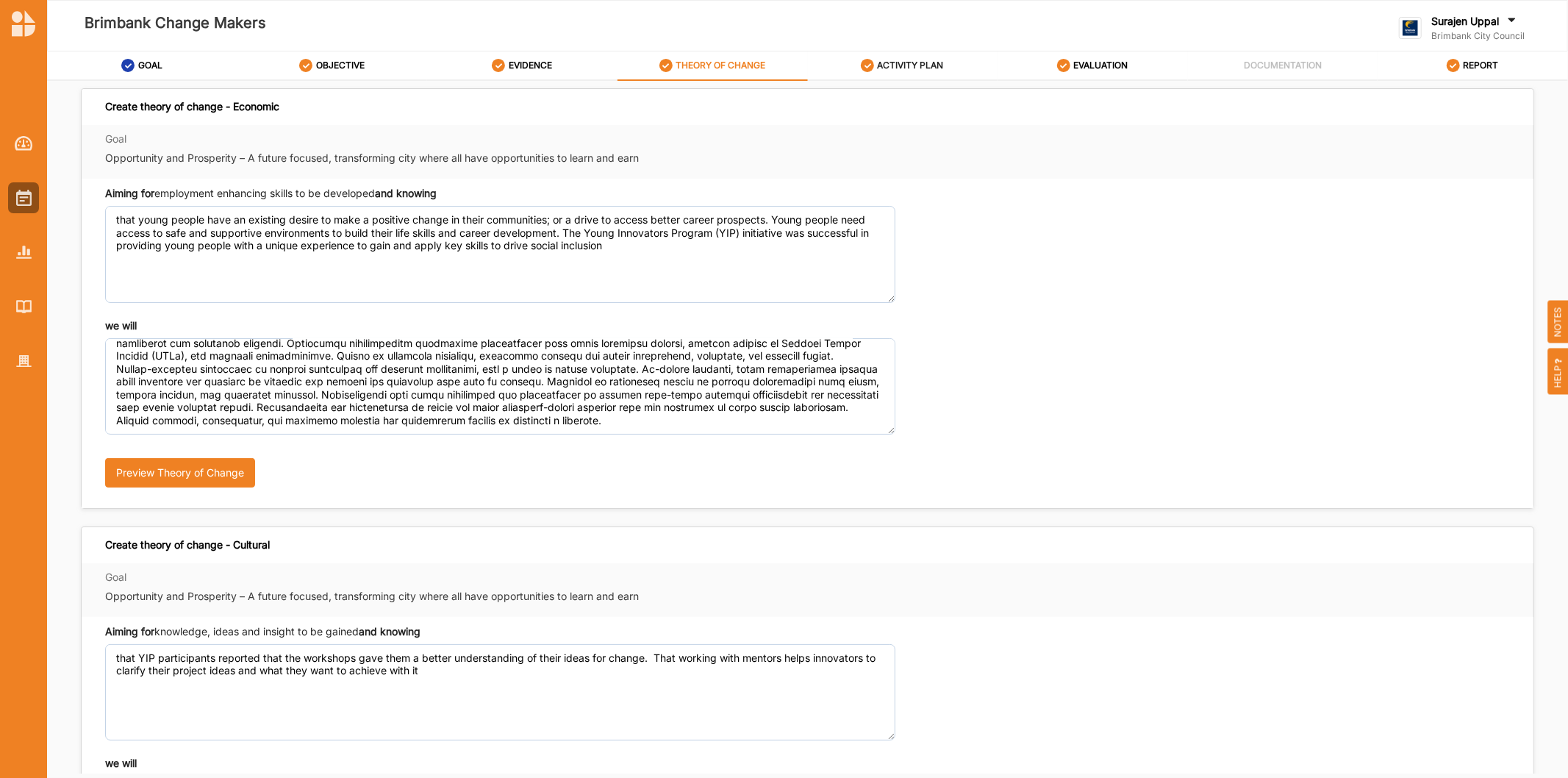
click at [906, 61] on label "ACTIVITY PLAN" at bounding box center [910, 66] width 66 height 12
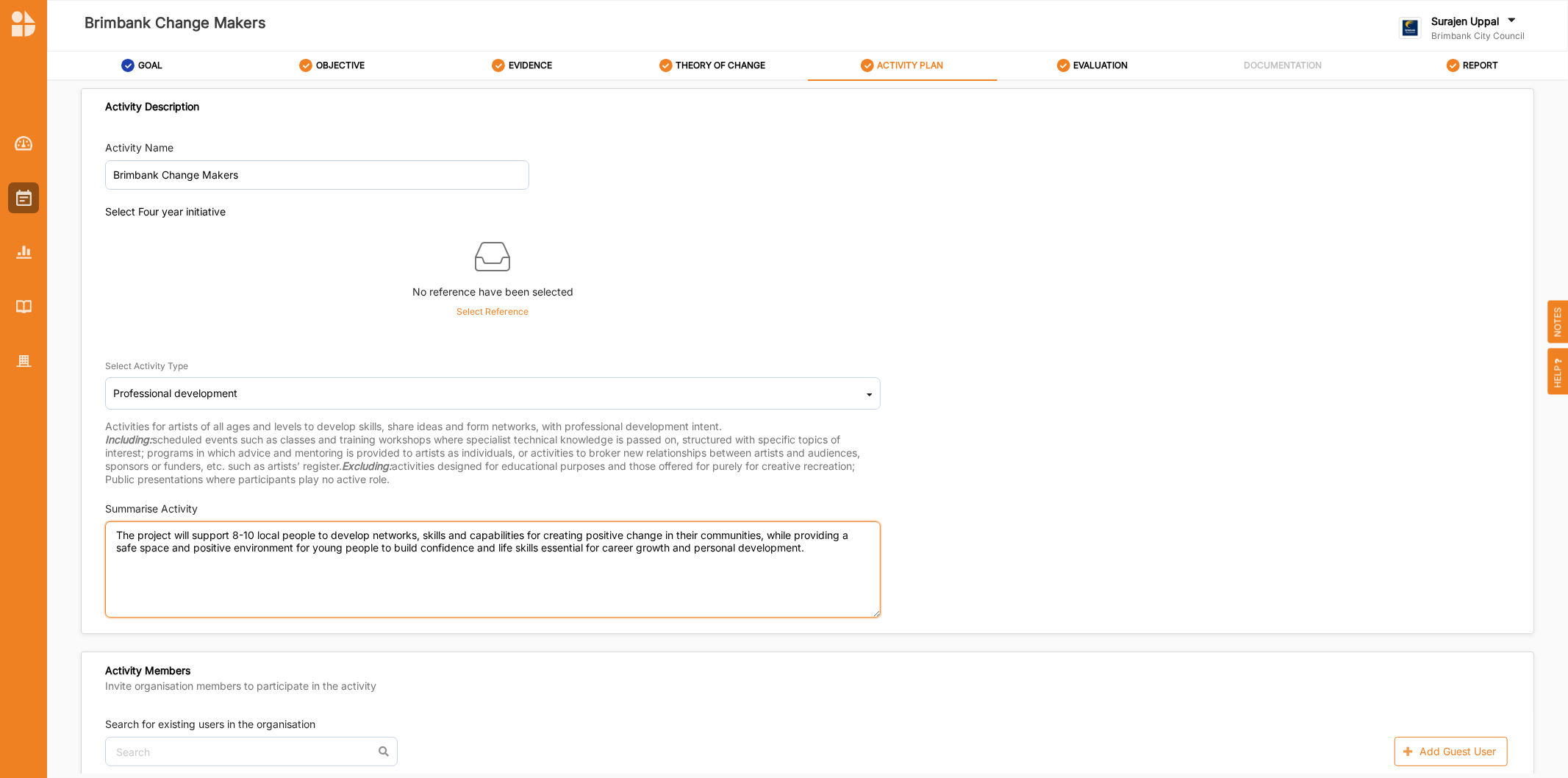
drag, startPoint x: 838, startPoint y: 552, endPoint x: 103, endPoint y: 521, distance: 735.7
click at [103, 521] on div "Activity Name Brimbank Change Makers Select Four year initiative No reference h…" at bounding box center [807, 379] width 1452 height 493
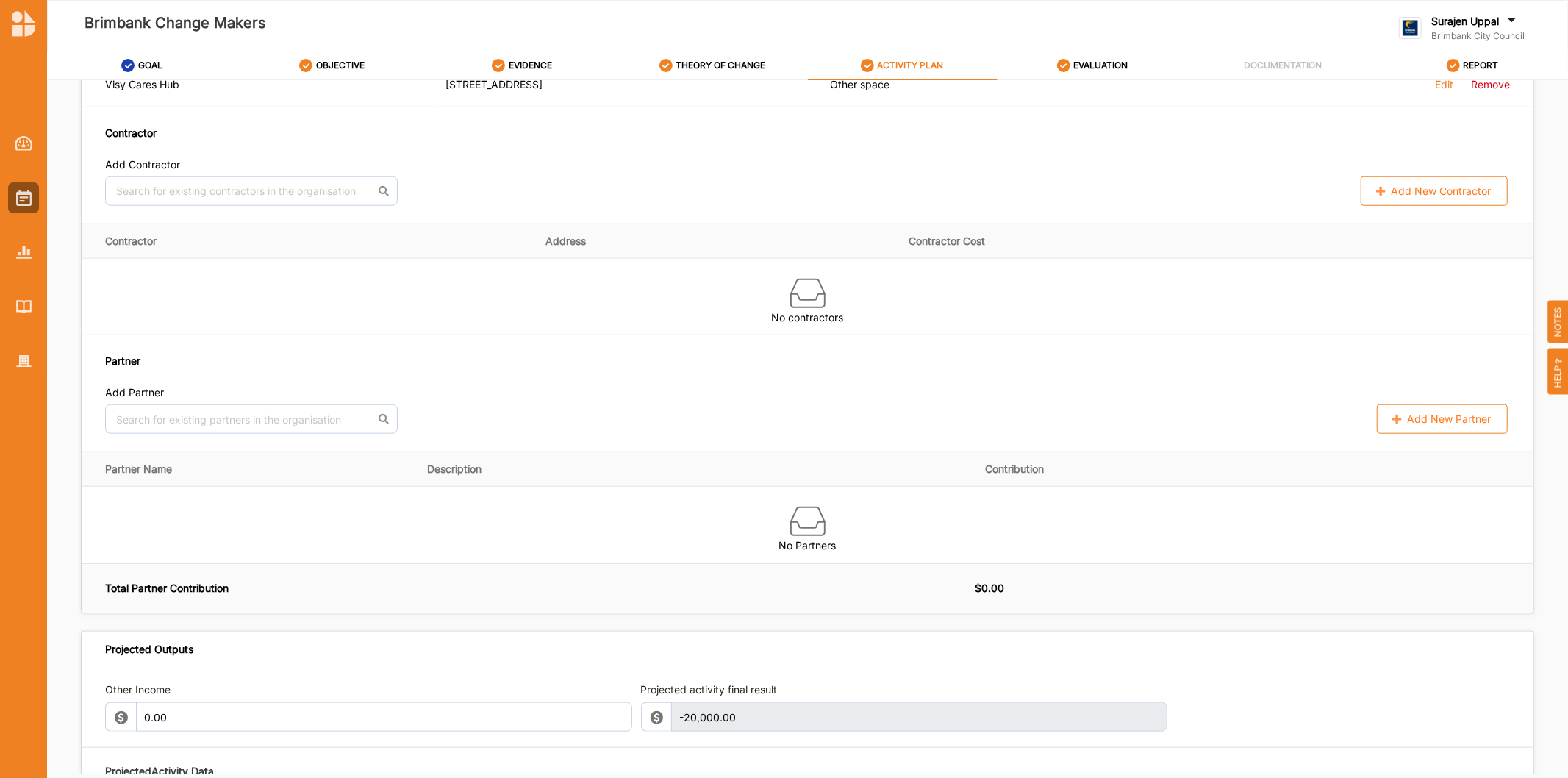
scroll to position [854, 0]
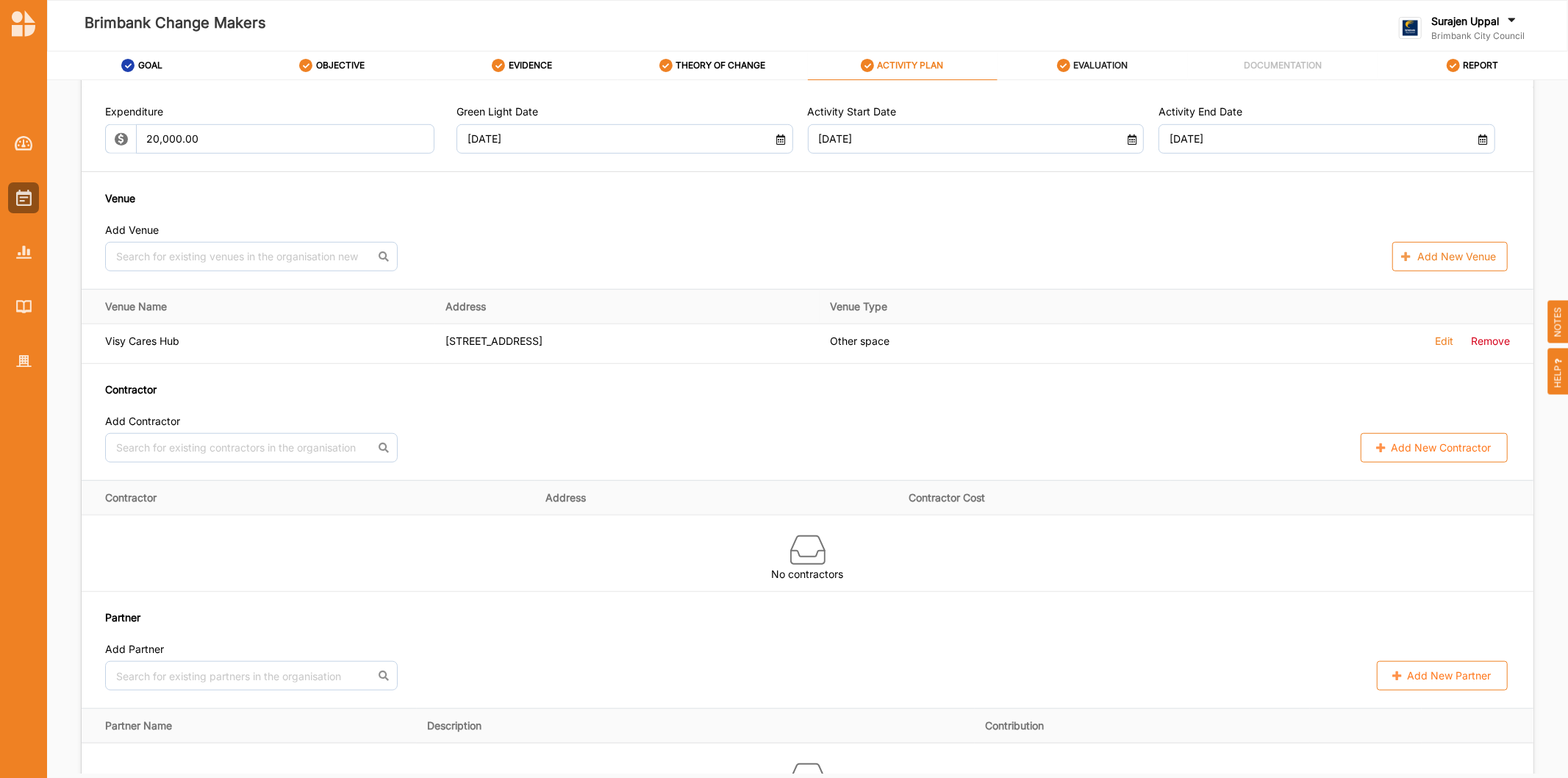
click at [1108, 64] on label "EVALUATION" at bounding box center [1101, 66] width 55 height 12
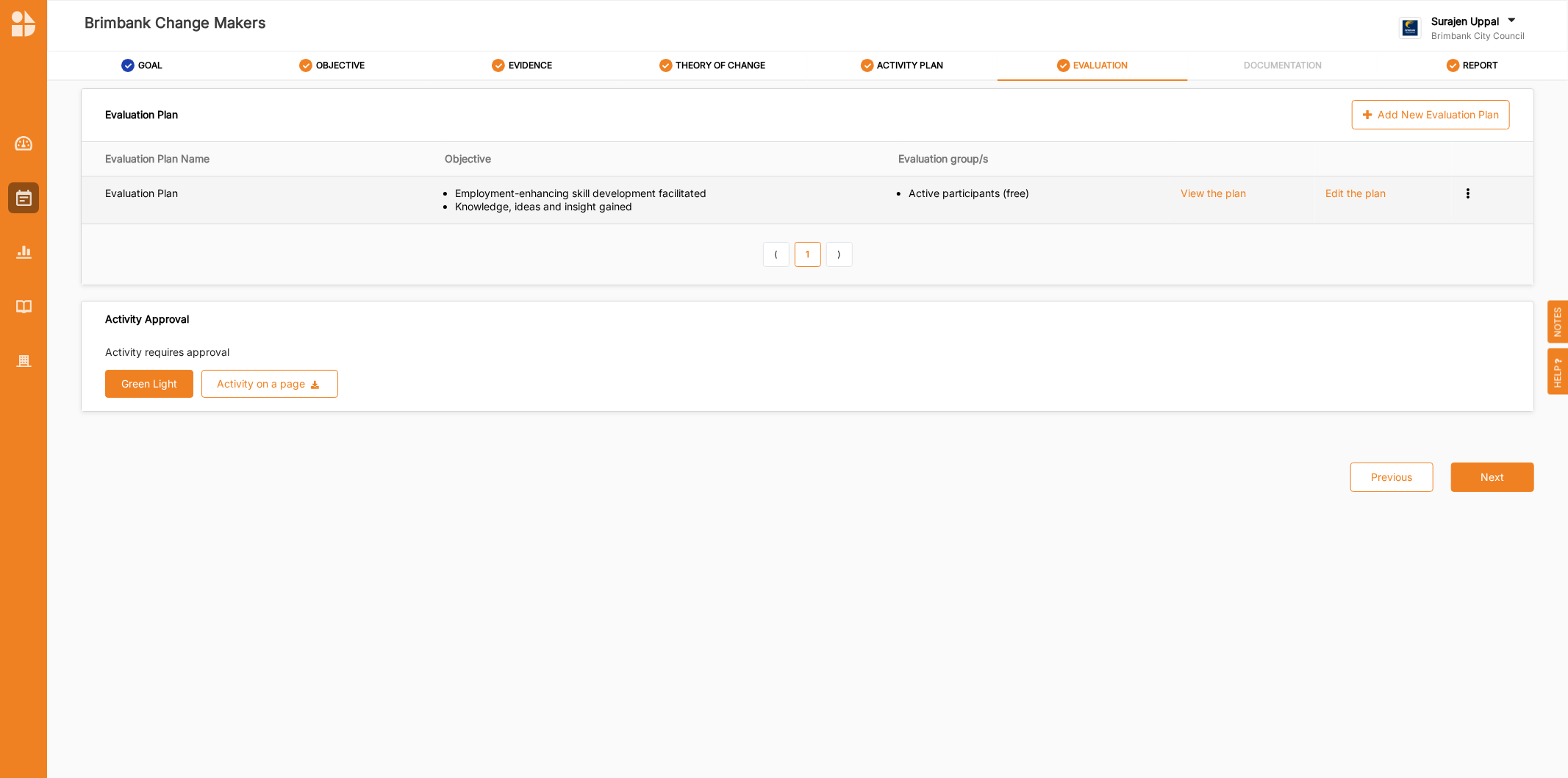
click at [1214, 195] on div "View the plan" at bounding box center [1213, 194] width 65 height 13
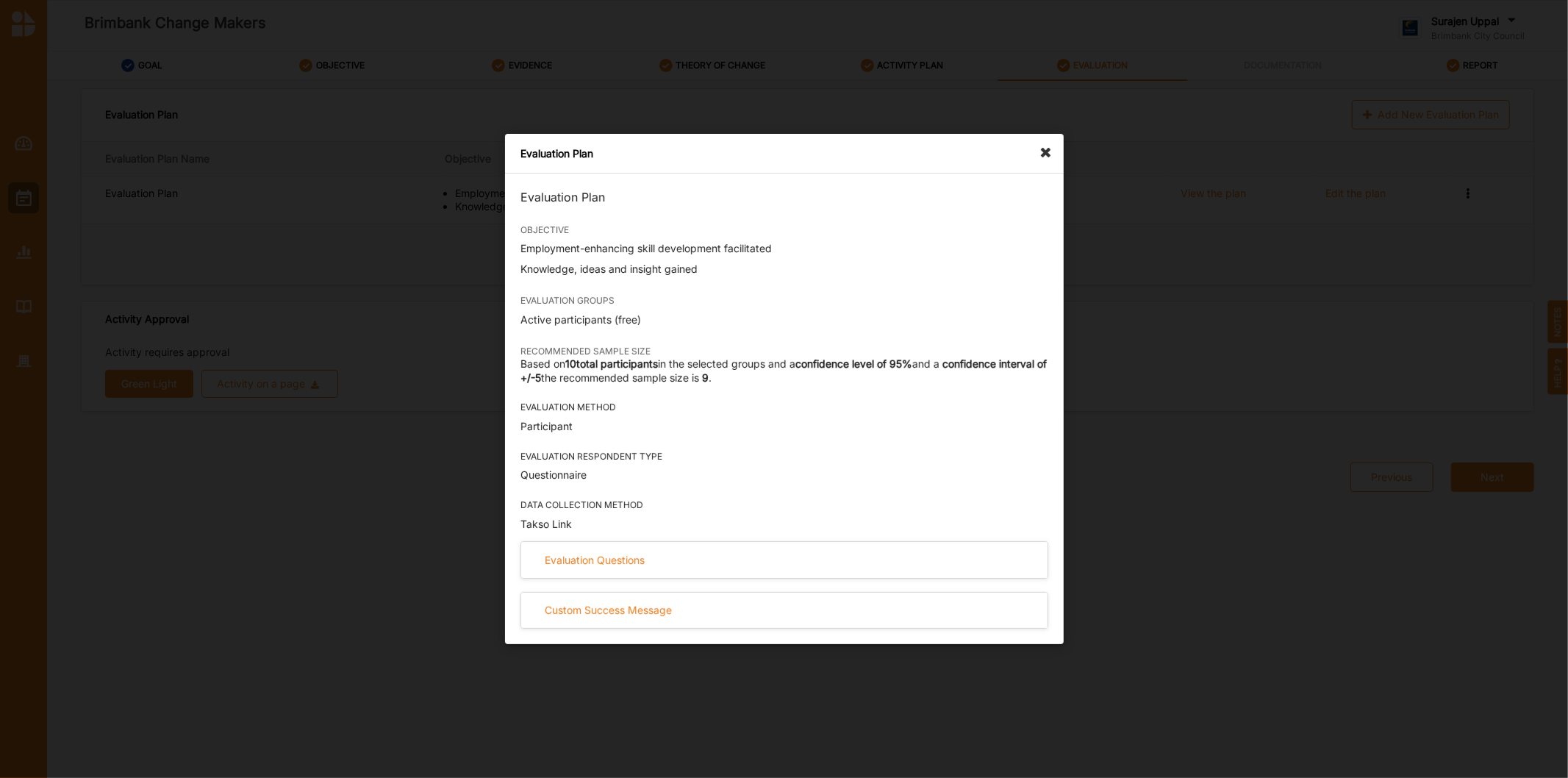
click at [1053, 152] on icon at bounding box center [1050, 146] width 24 height 24
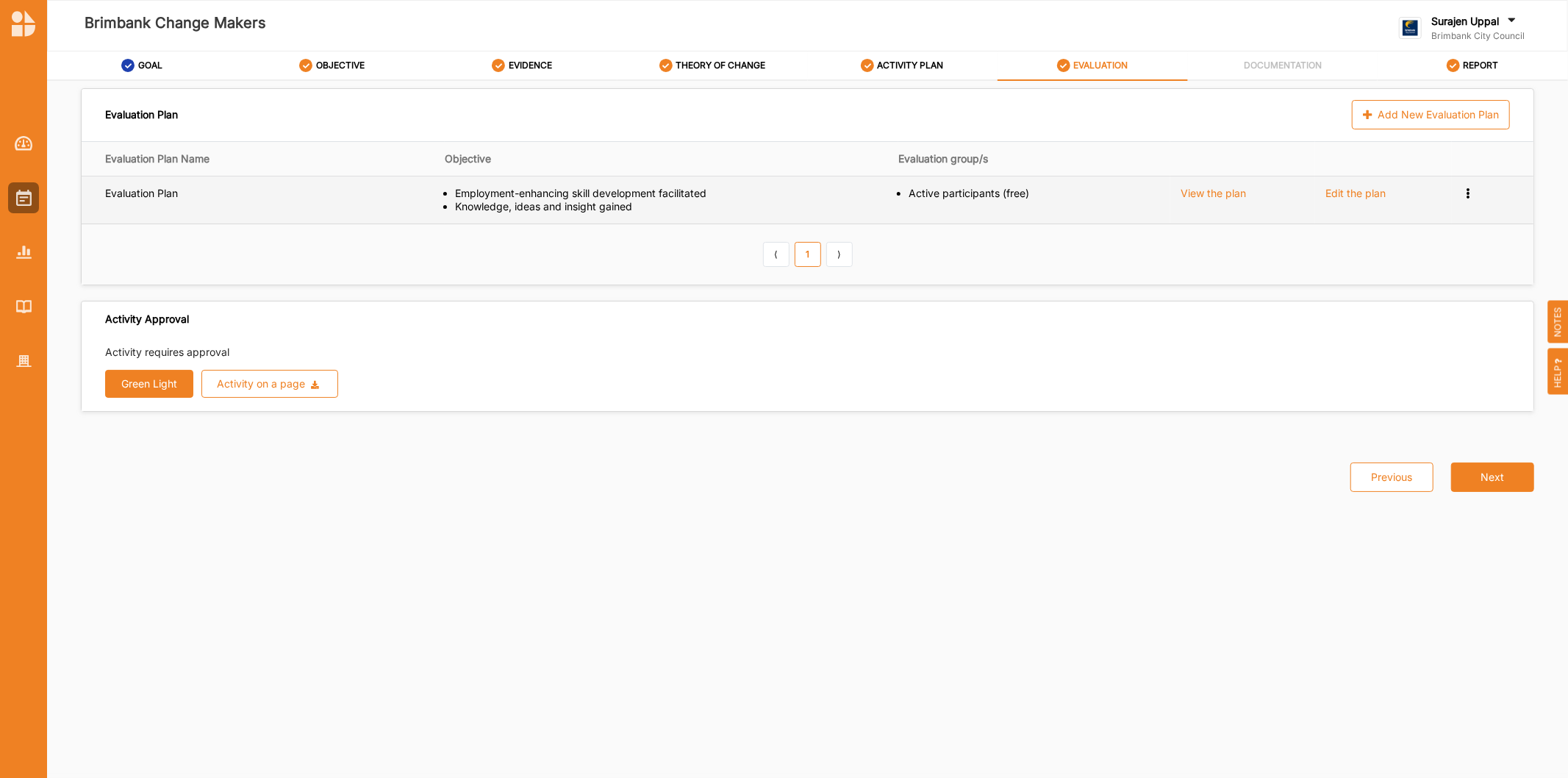
click at [1350, 193] on div "Edit the plan" at bounding box center [1356, 194] width 61 height 13
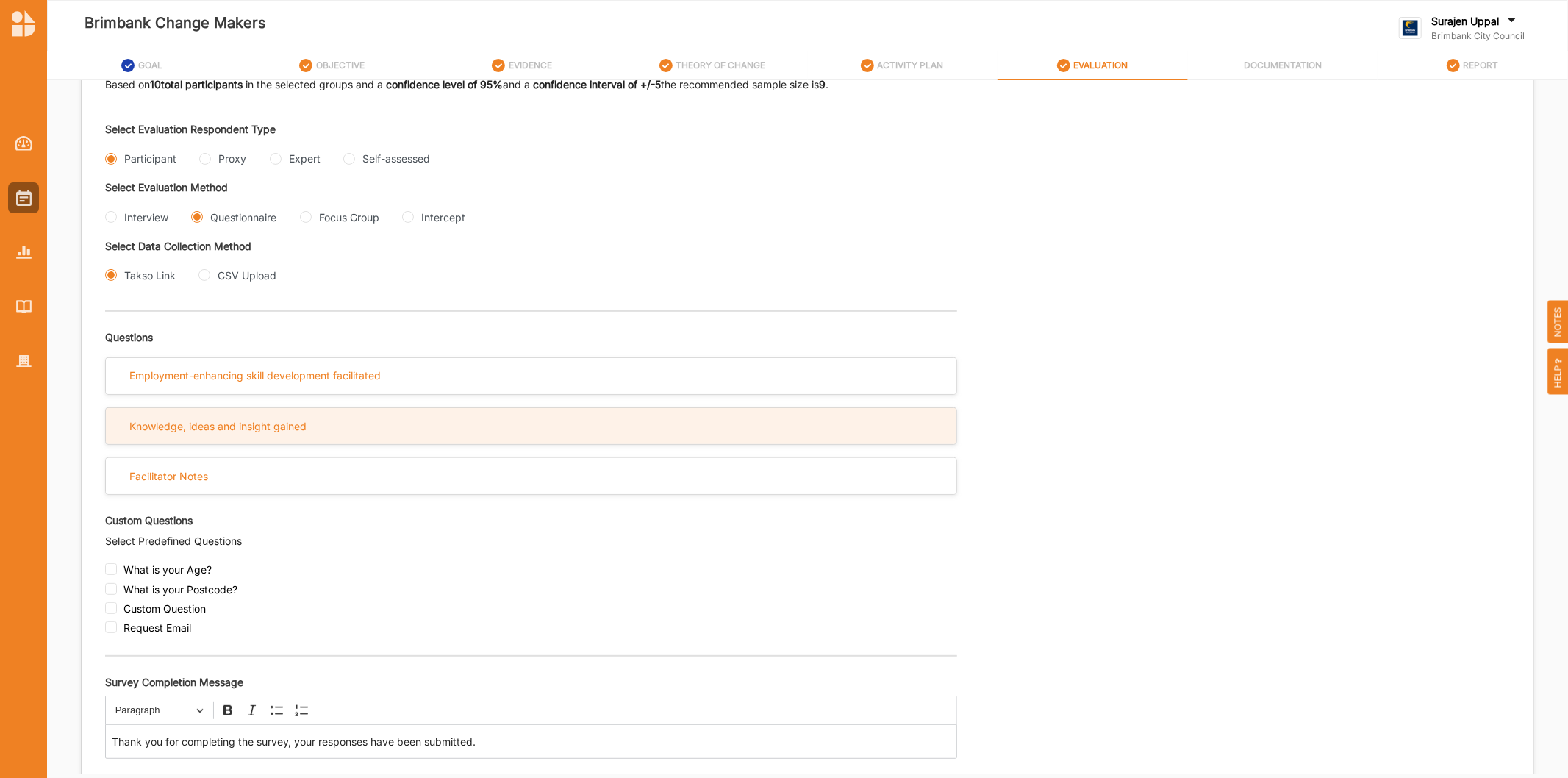
scroll to position [326, 0]
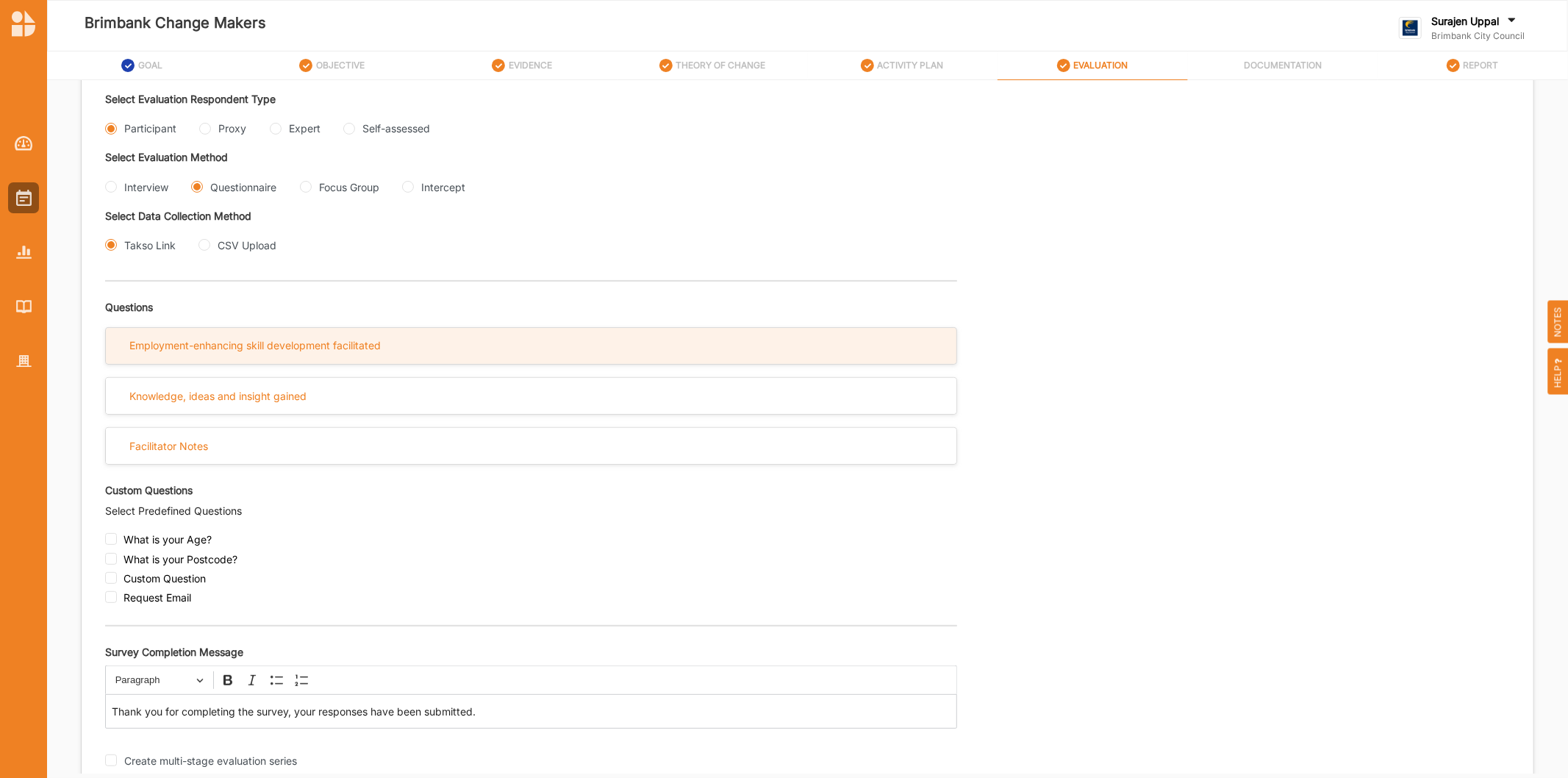
click at [577, 339] on div "Employment-enhancing skill development facilitated" at bounding box center [531, 345] width 850 height 36
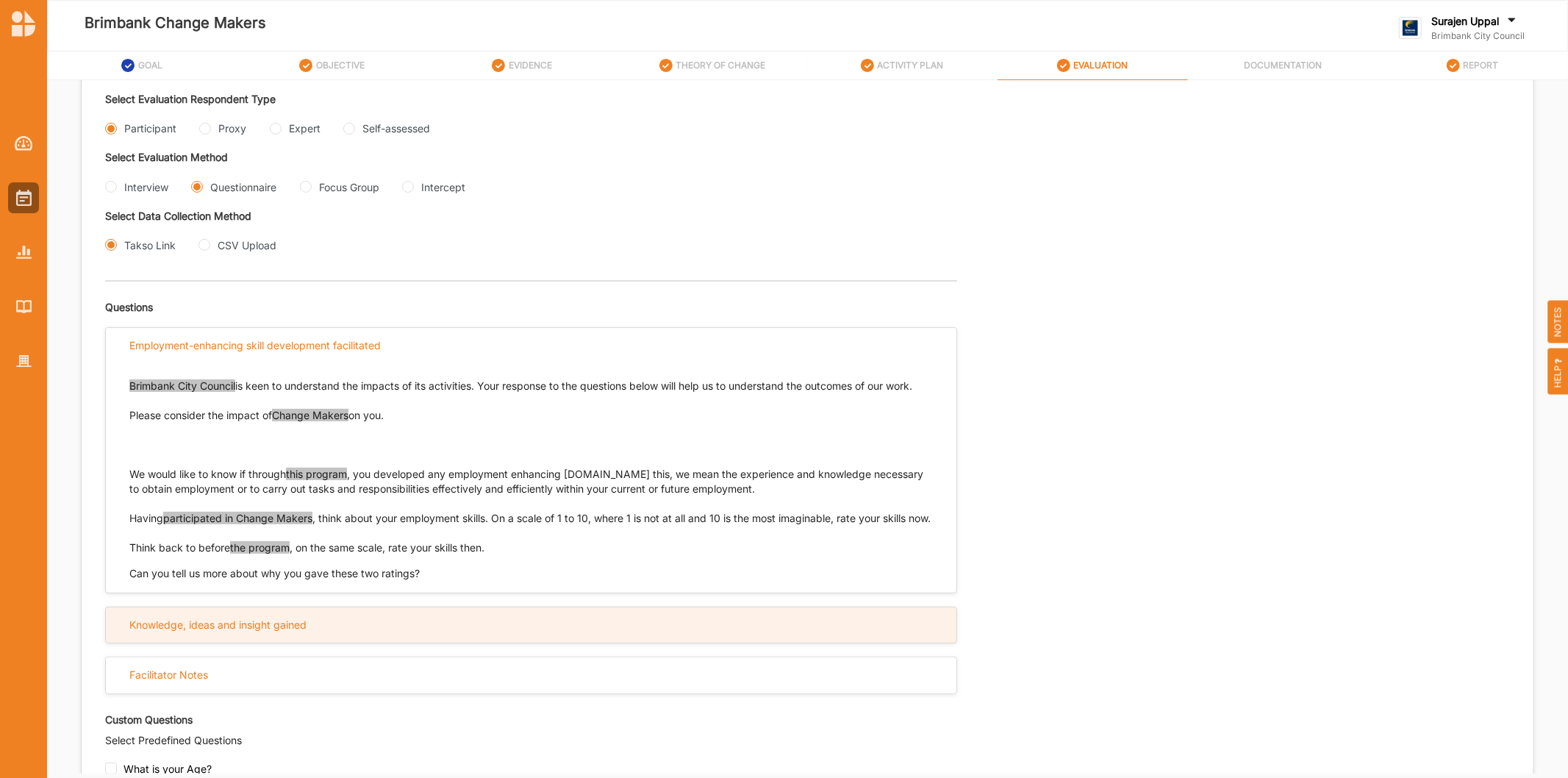
click at [560, 629] on div "Knowledge, ideas and insight gained" at bounding box center [531, 625] width 850 height 36
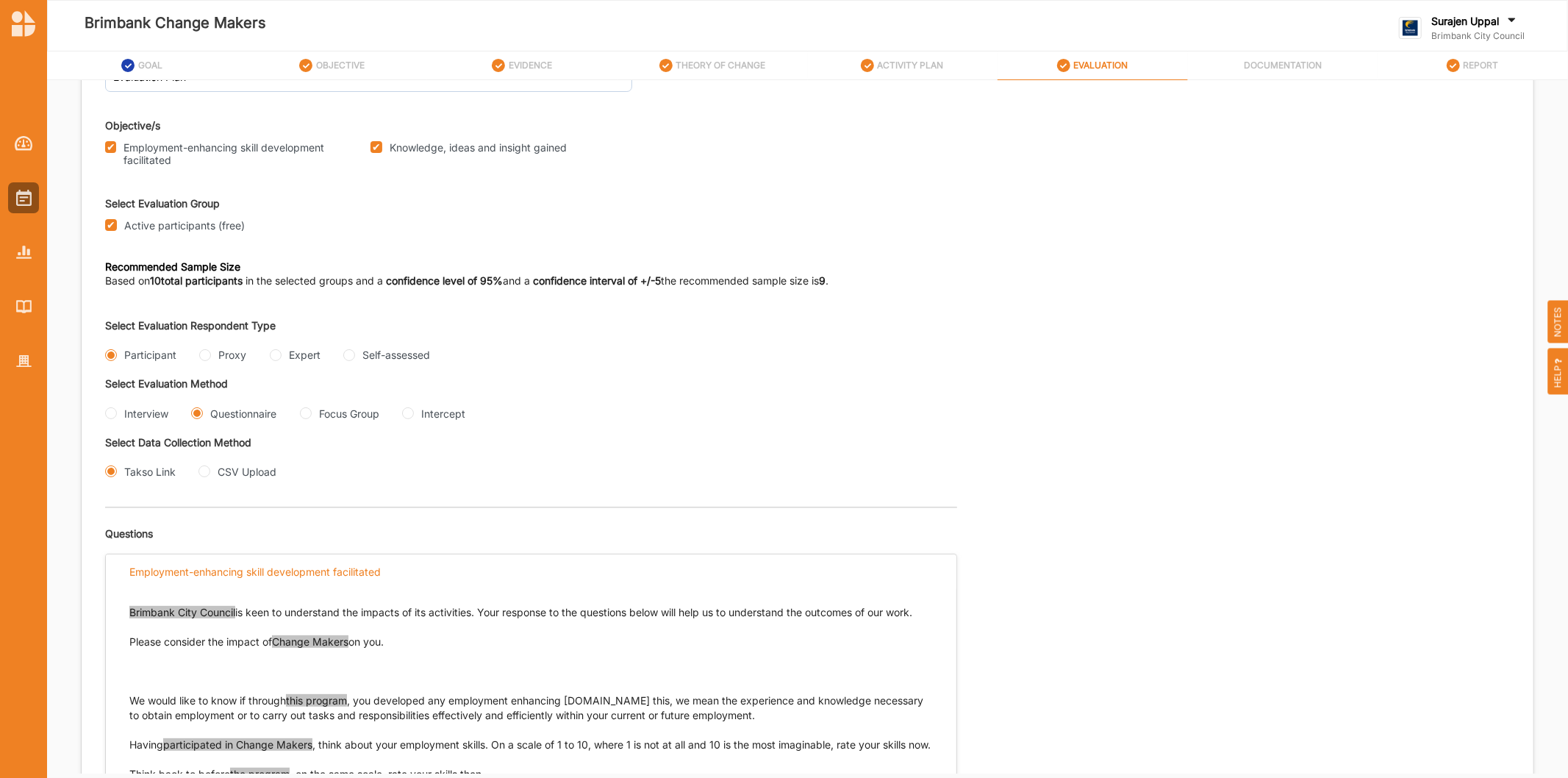
scroll to position [0, 0]
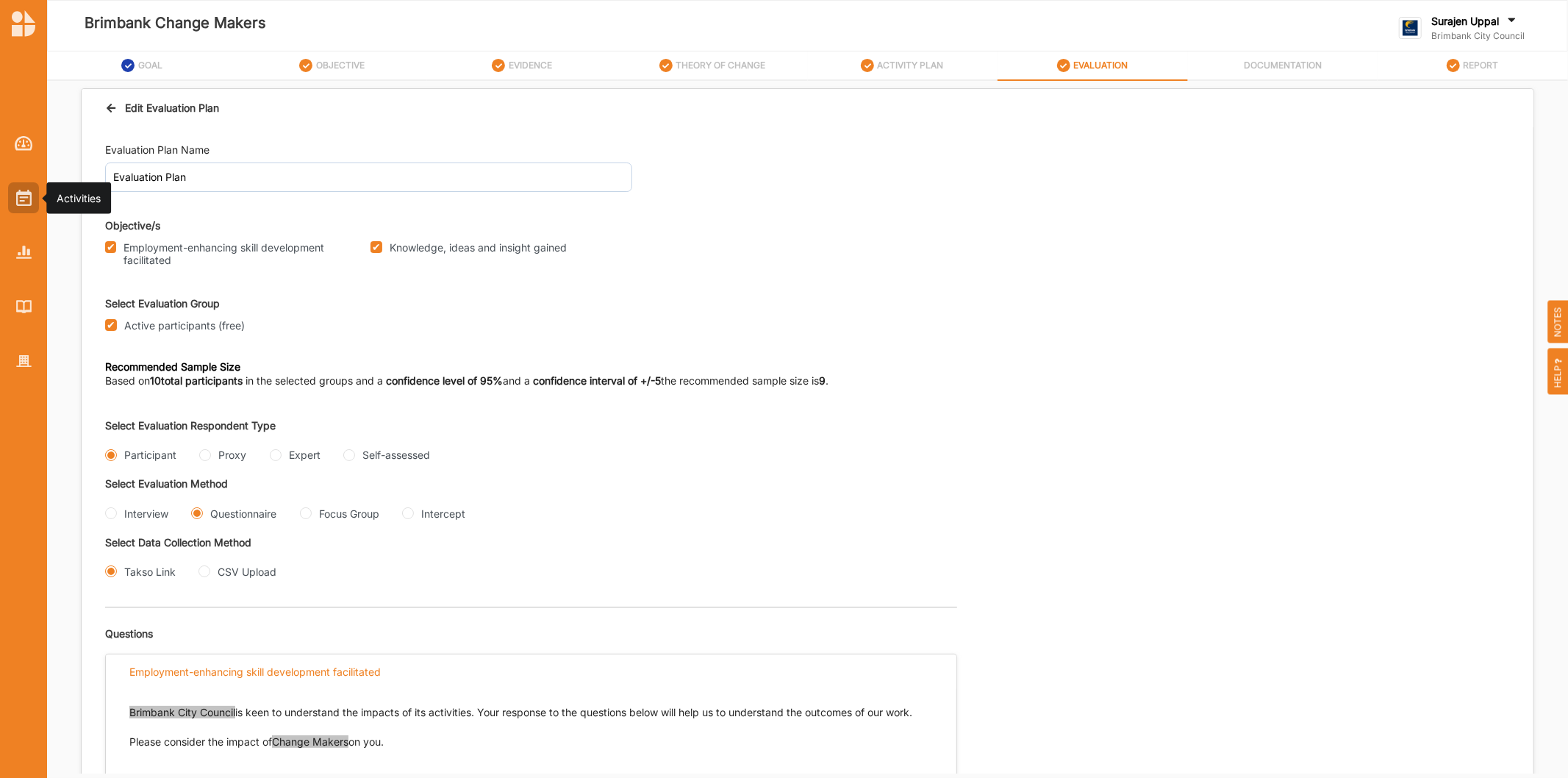
click at [32, 195] on div at bounding box center [24, 198] width 31 height 31
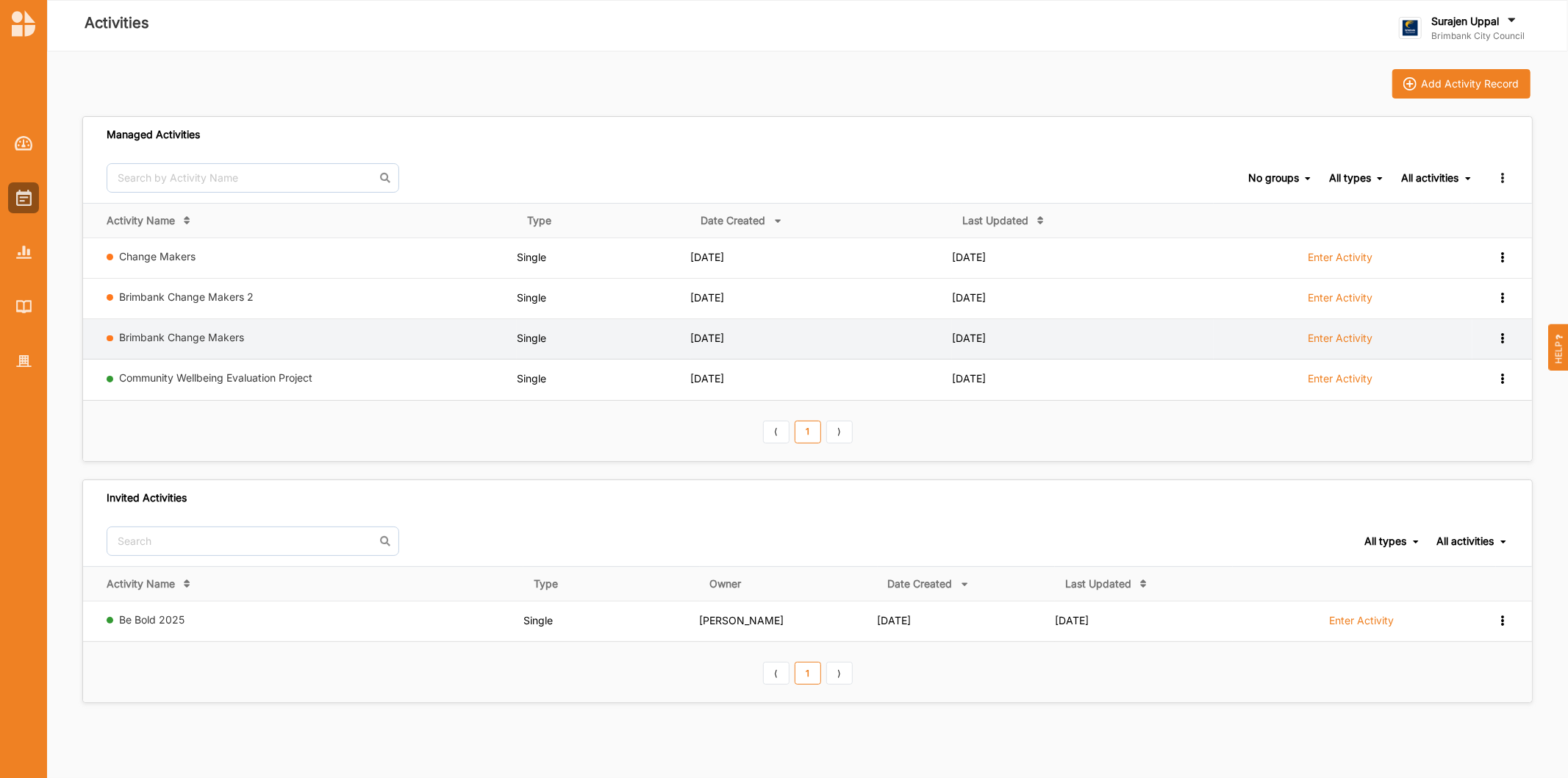
click at [1340, 340] on label "Enter Activity" at bounding box center [1340, 338] width 64 height 13
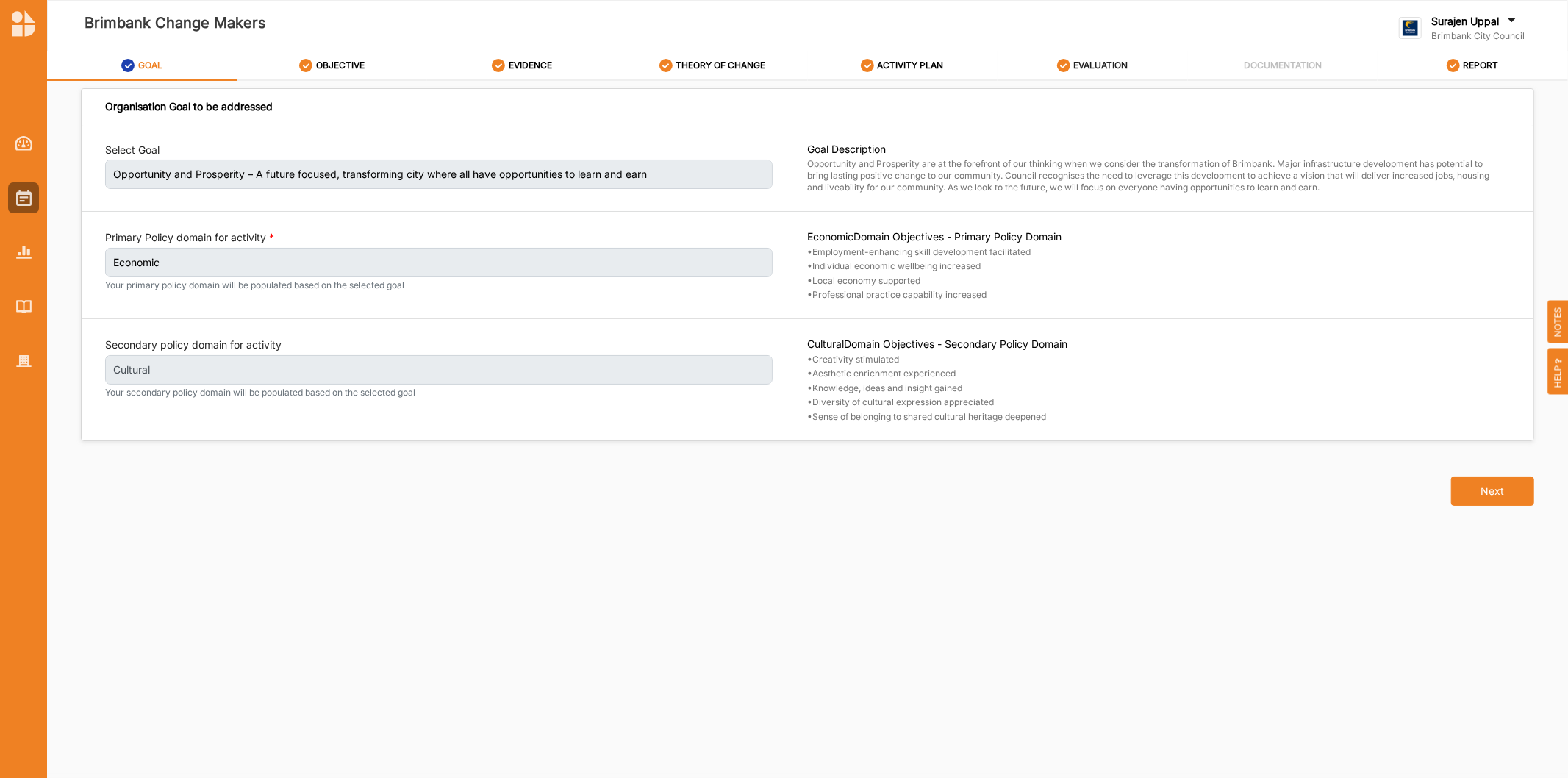
click at [1096, 55] on div "EVALUATION" at bounding box center [1093, 66] width 71 height 27
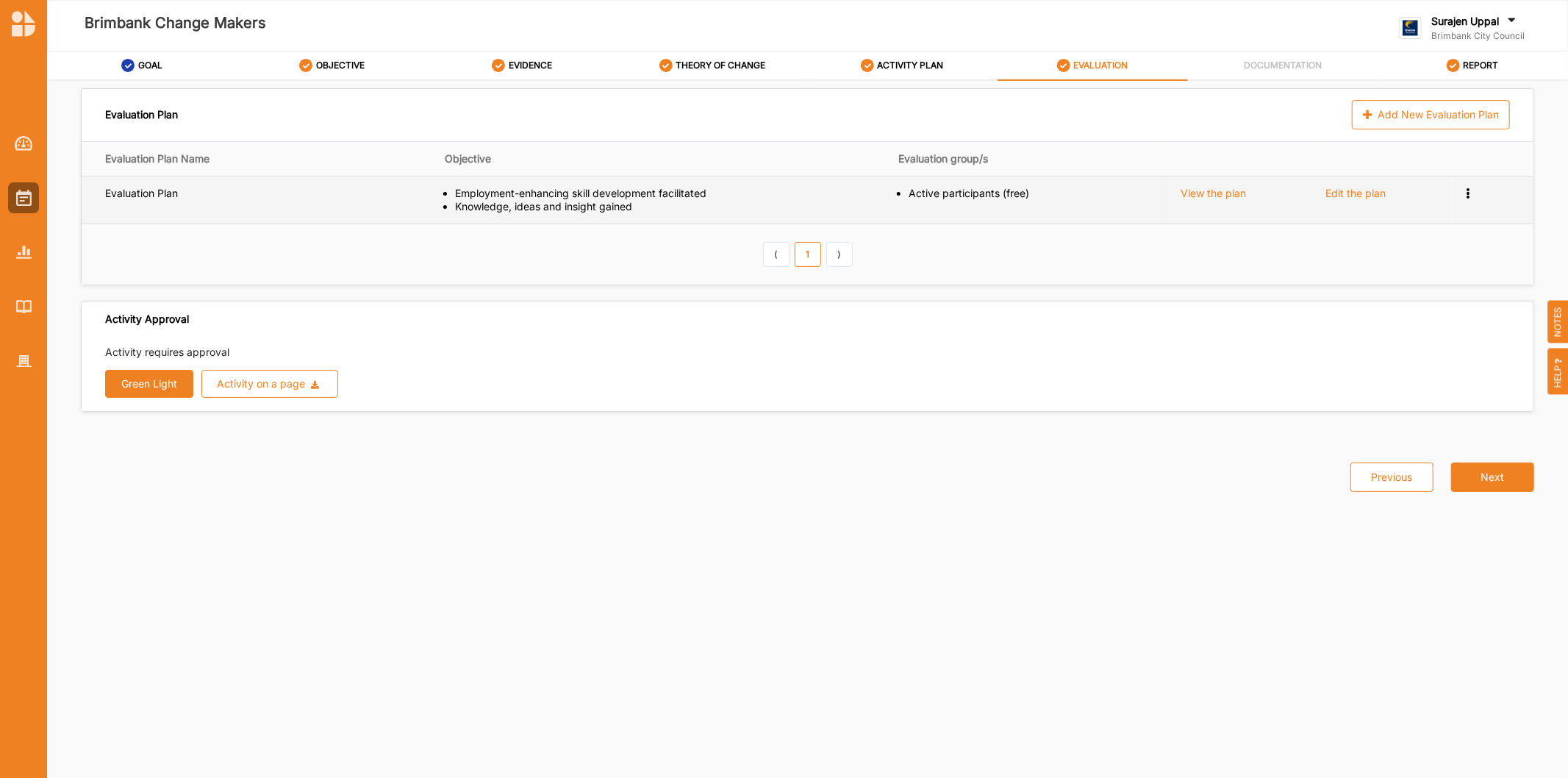
click at [1464, 196] on icon at bounding box center [1467, 192] width 13 height 10
click at [1441, 239] on div "Remove" at bounding box center [1426, 243] width 75 height 10
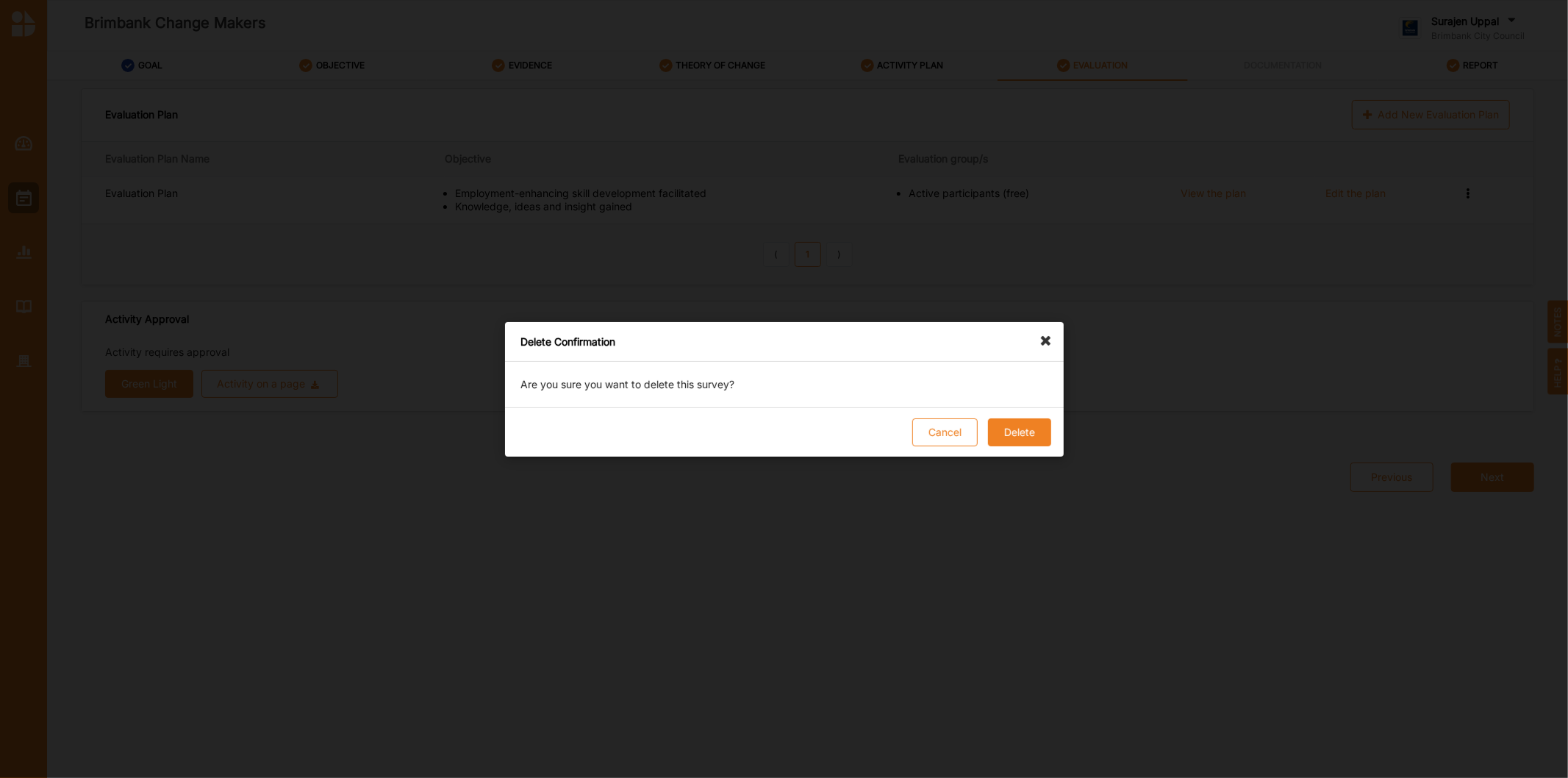
click at [1019, 423] on button "Delete" at bounding box center [1018, 433] width 63 height 28
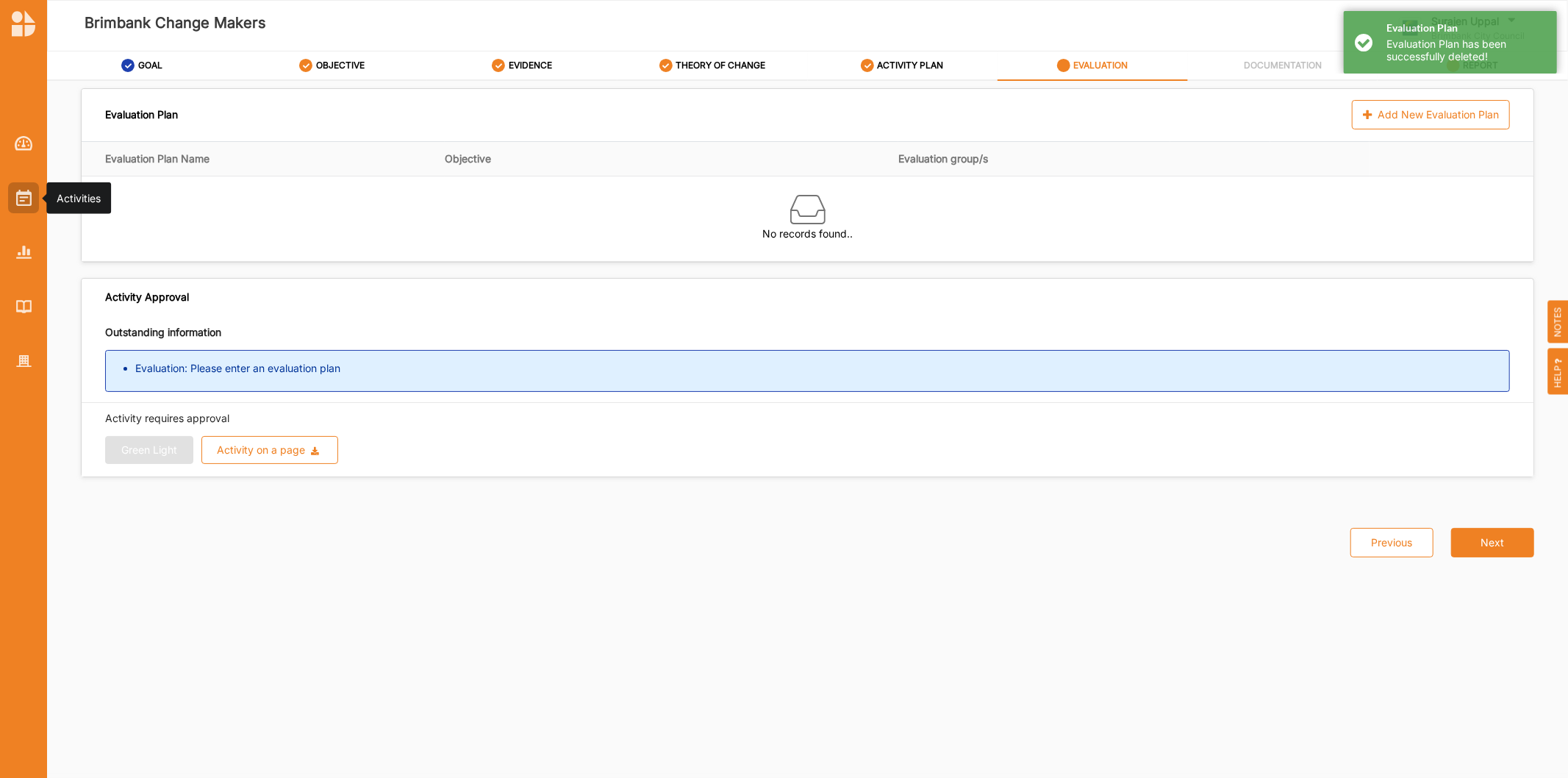
click at [34, 197] on div at bounding box center [24, 198] width 31 height 31
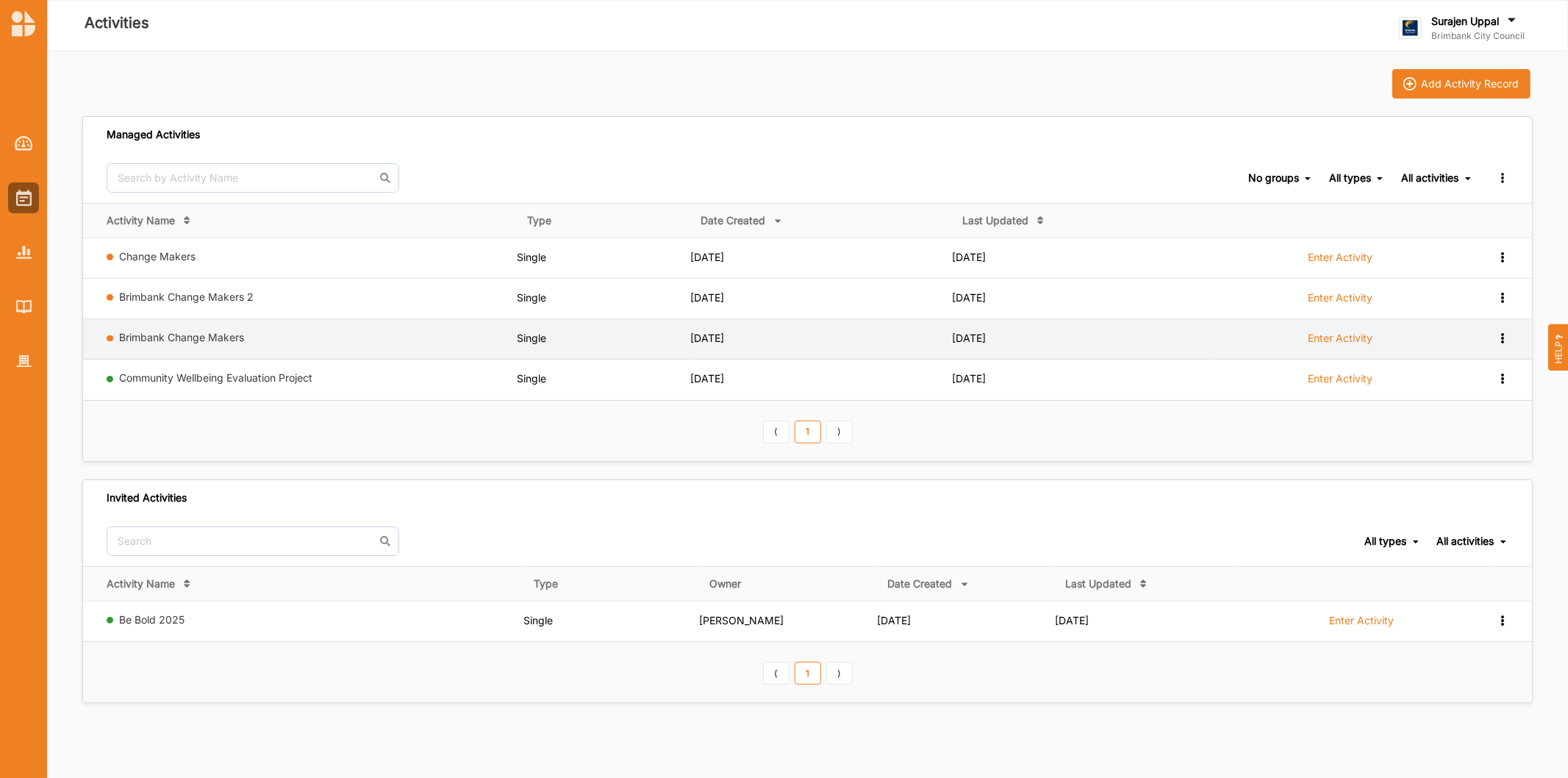
click at [1503, 335] on icon at bounding box center [1501, 336] width 13 height 10
click at [1490, 444] on div "Remove" at bounding box center [1464, 444] width 64 height 10
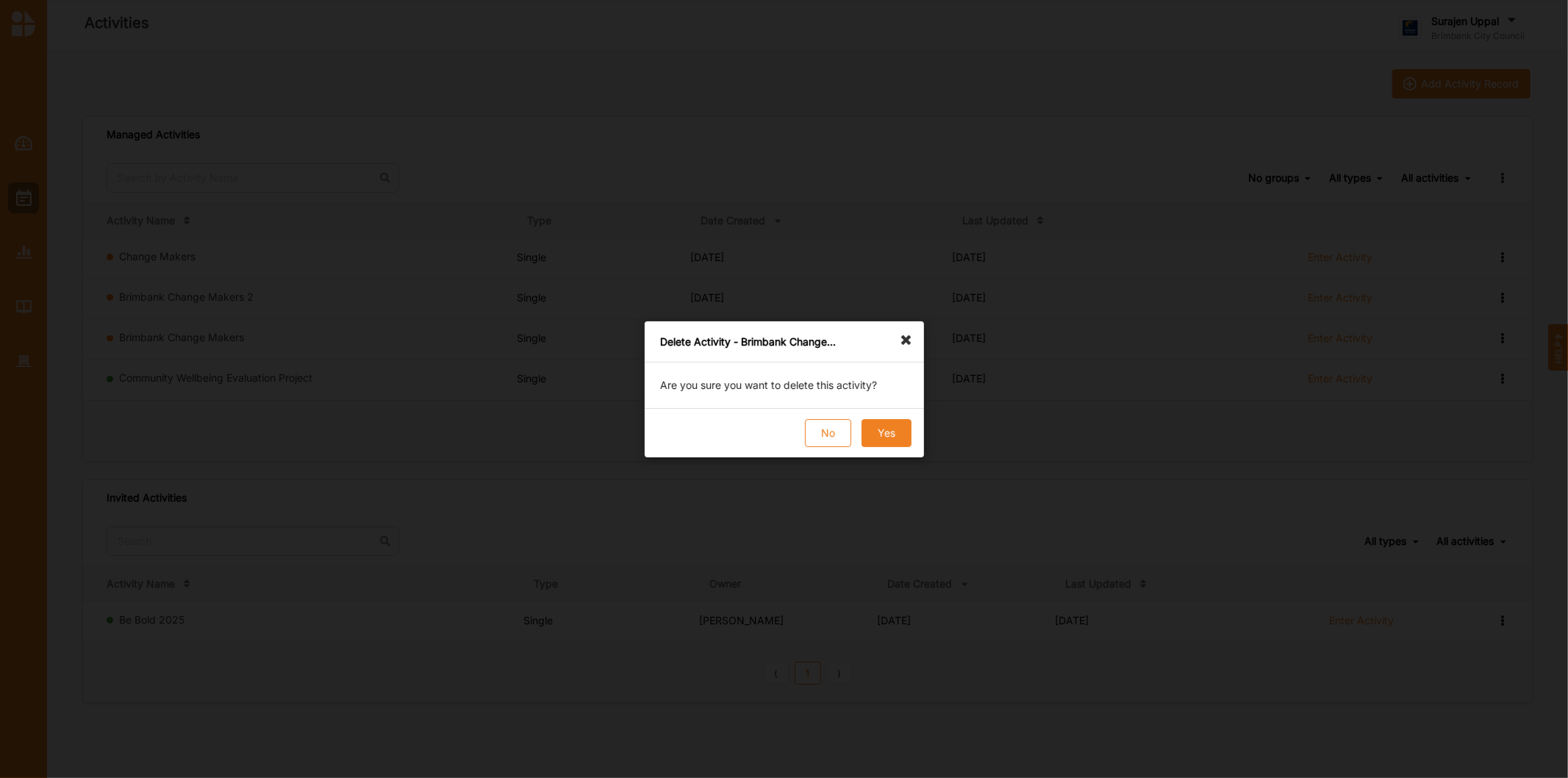
click at [875, 430] on button "Yes" at bounding box center [886, 433] width 50 height 28
click at [883, 428] on button "Yes" at bounding box center [886, 433] width 50 height 28
click at [883, 433] on button "Yes" at bounding box center [886, 433] width 50 height 28
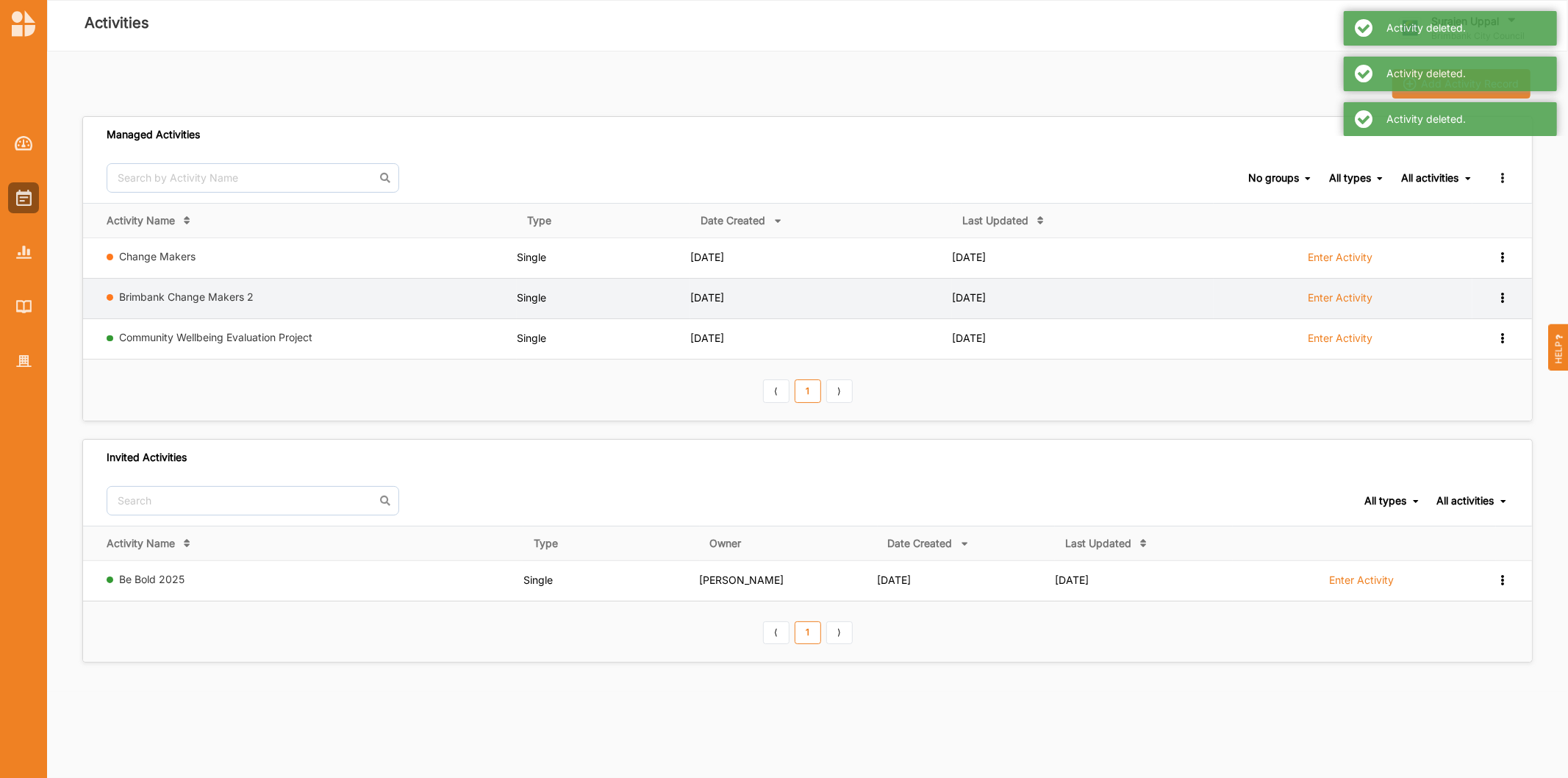
click at [1326, 300] on label "Enter Activity" at bounding box center [1340, 298] width 64 height 13
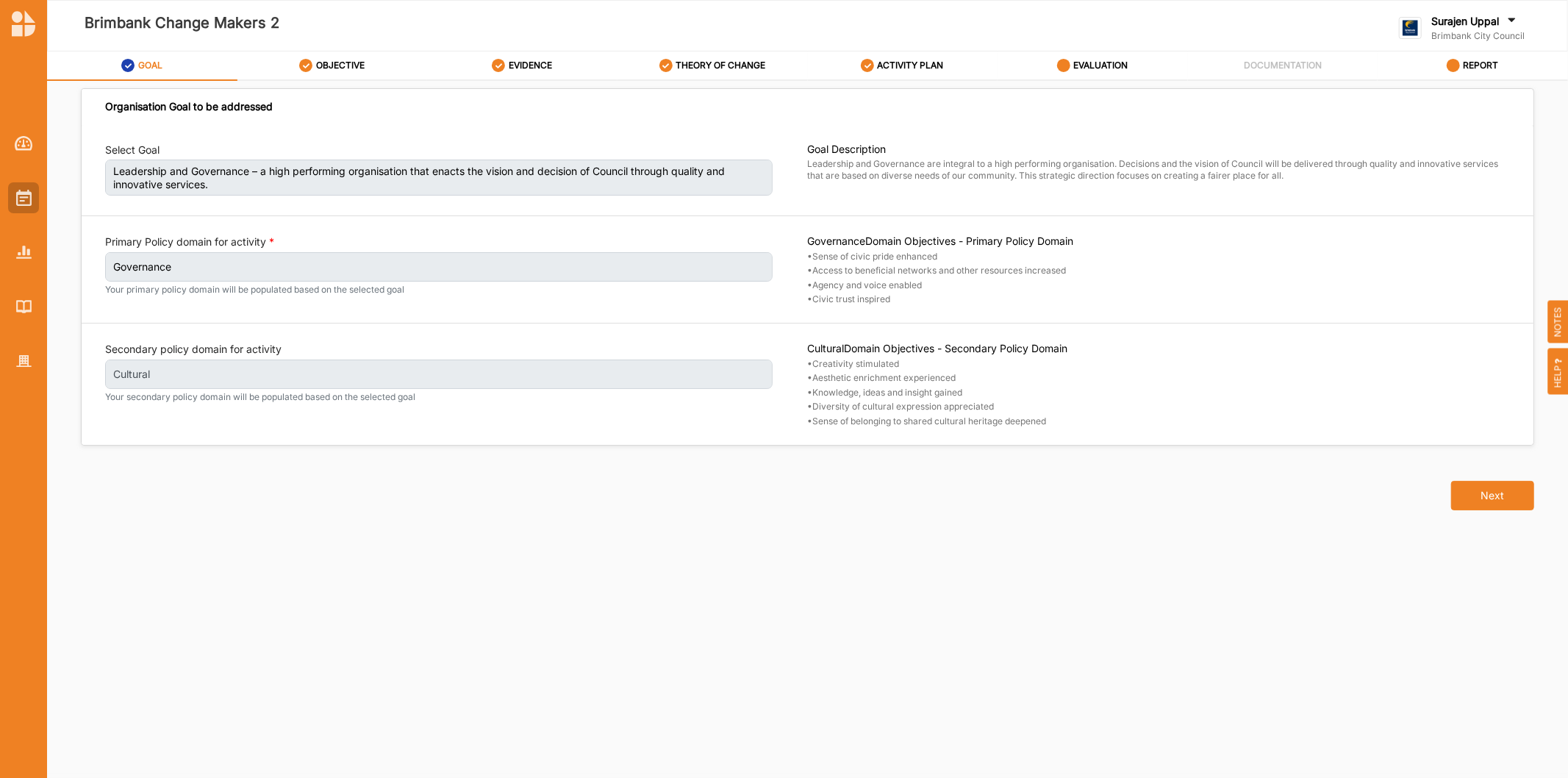
click at [13, 195] on div at bounding box center [24, 198] width 31 height 31
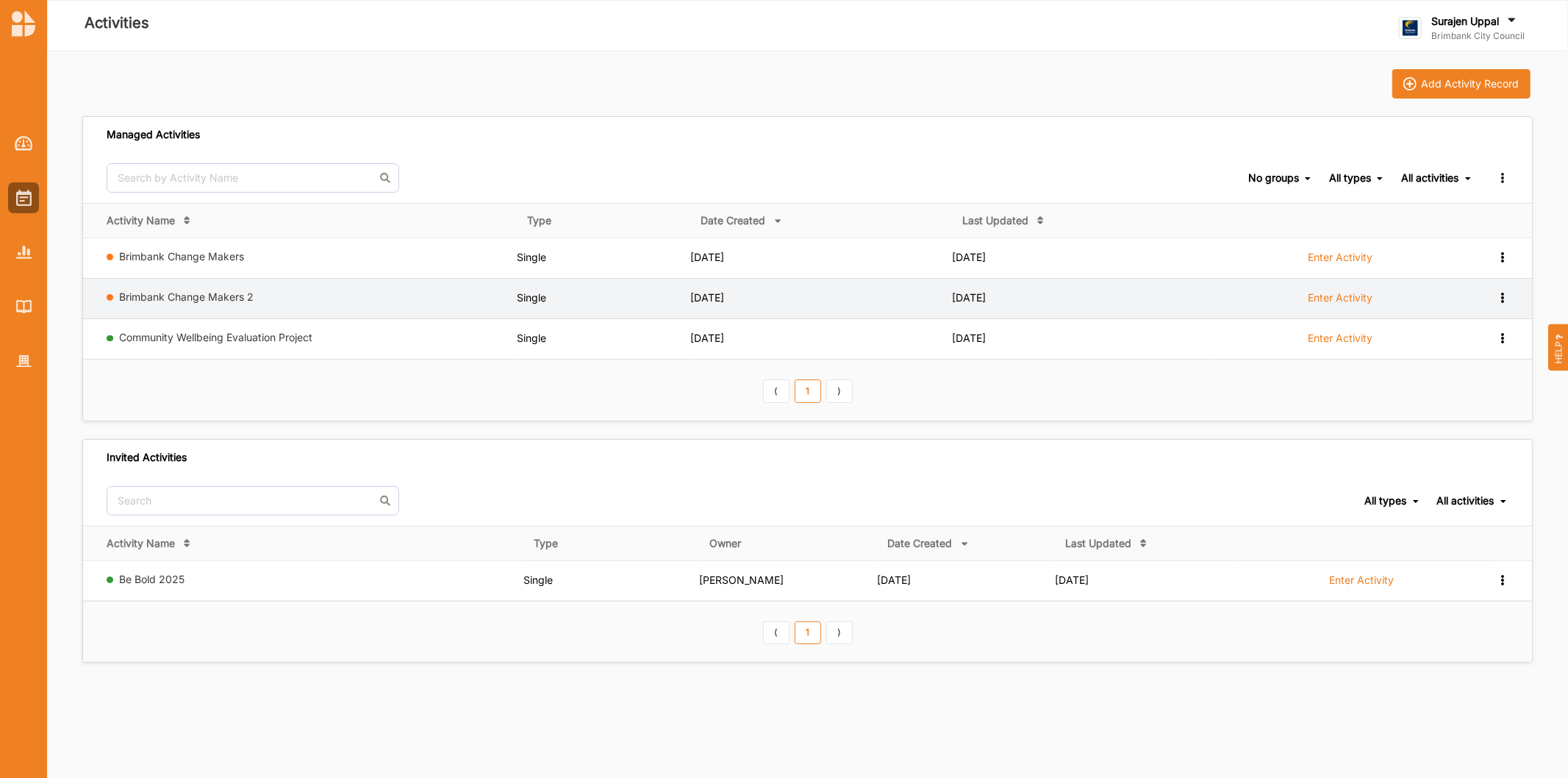
click at [1503, 297] on icon at bounding box center [1501, 297] width 13 height 10
click at [1461, 407] on div "Remove" at bounding box center [1464, 403] width 64 height 10
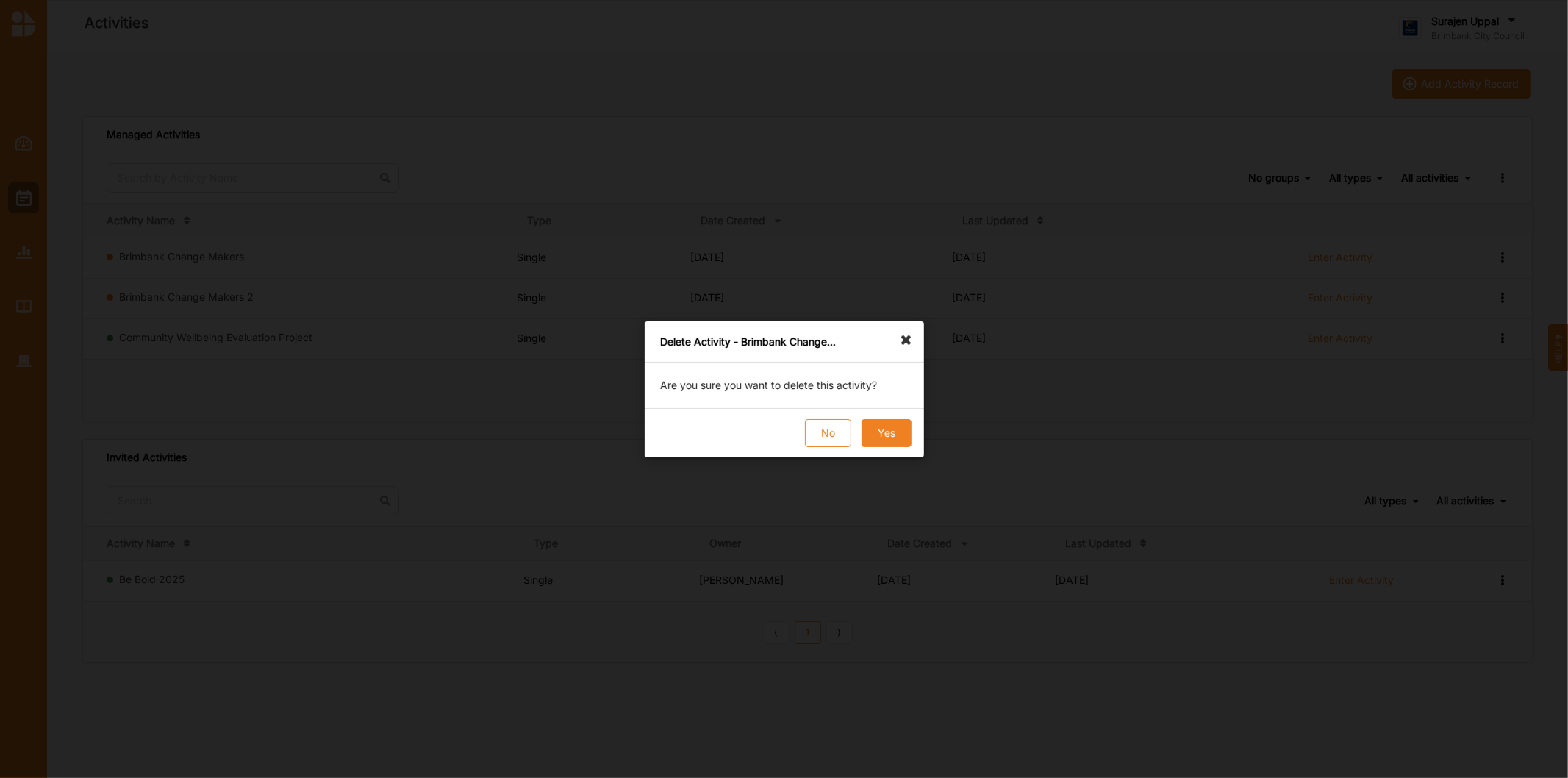
click at [877, 429] on button "Yes" at bounding box center [886, 433] width 50 height 28
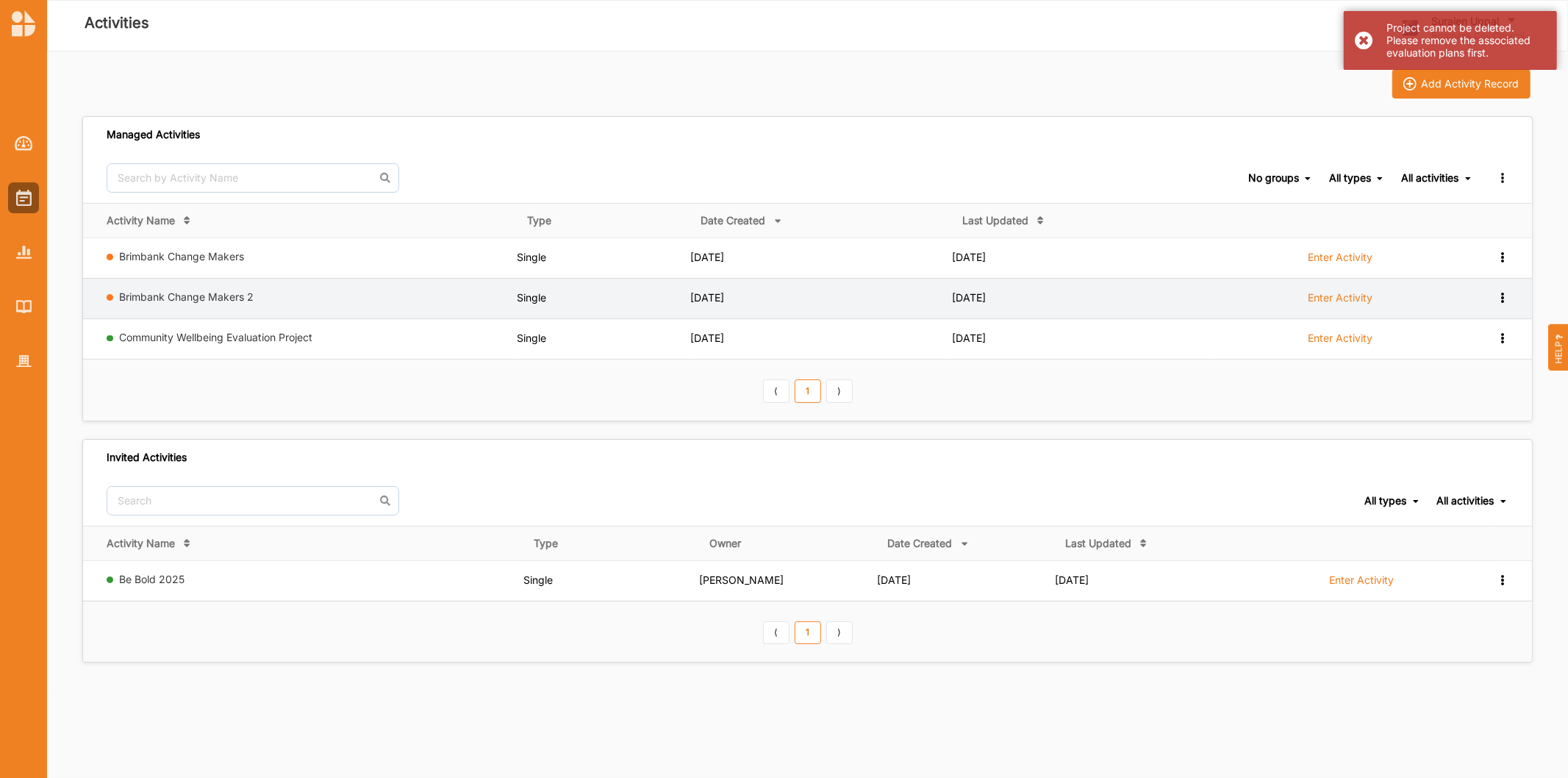
click at [1314, 300] on label "Enter Activity" at bounding box center [1340, 298] width 64 height 13
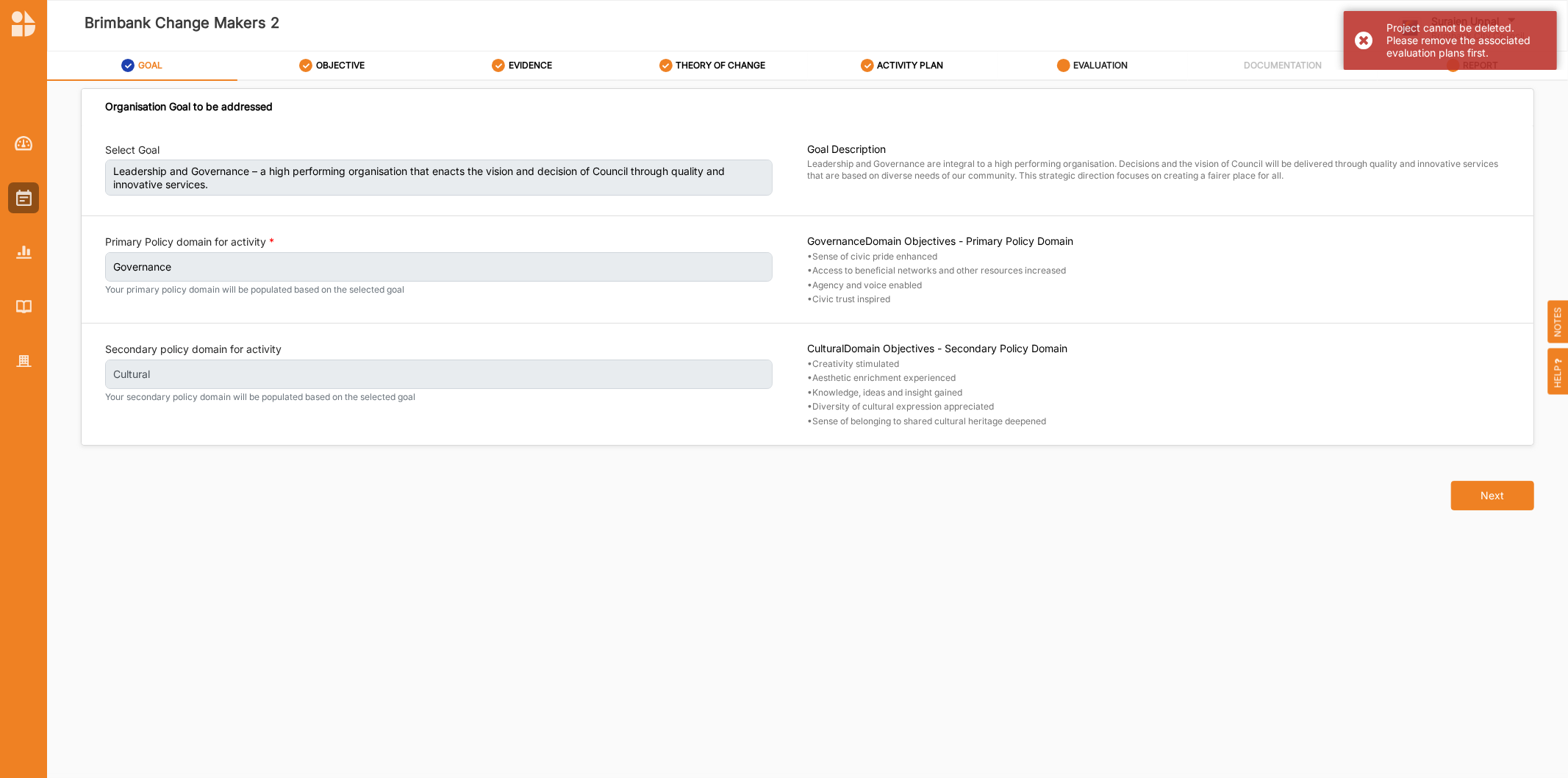
click at [1106, 63] on label "EVALUATION" at bounding box center [1101, 66] width 55 height 12
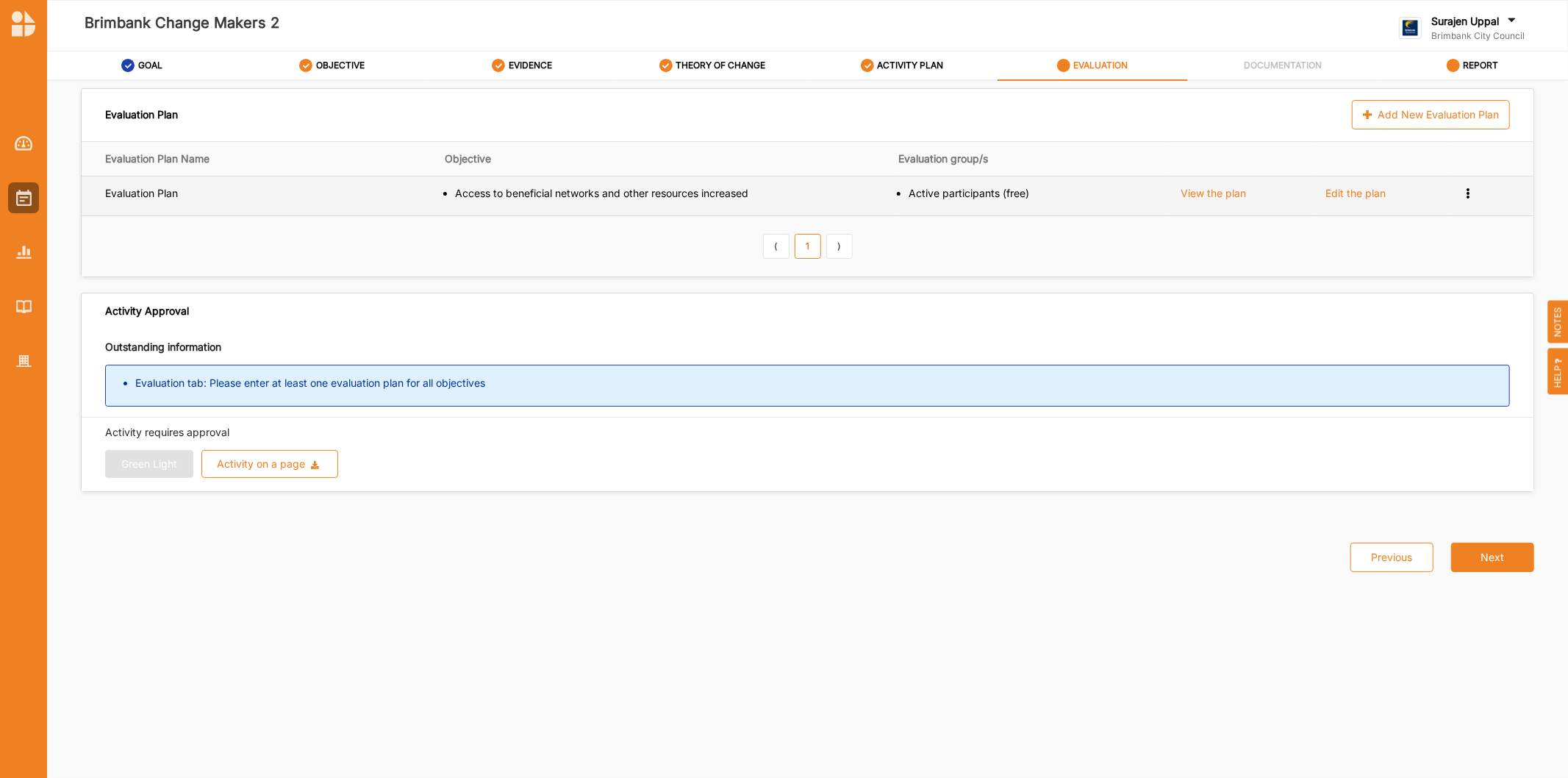
click at [1470, 195] on icon at bounding box center [1467, 192] width 13 height 10
click at [1443, 250] on div "Remove" at bounding box center [1426, 243] width 98 height 27
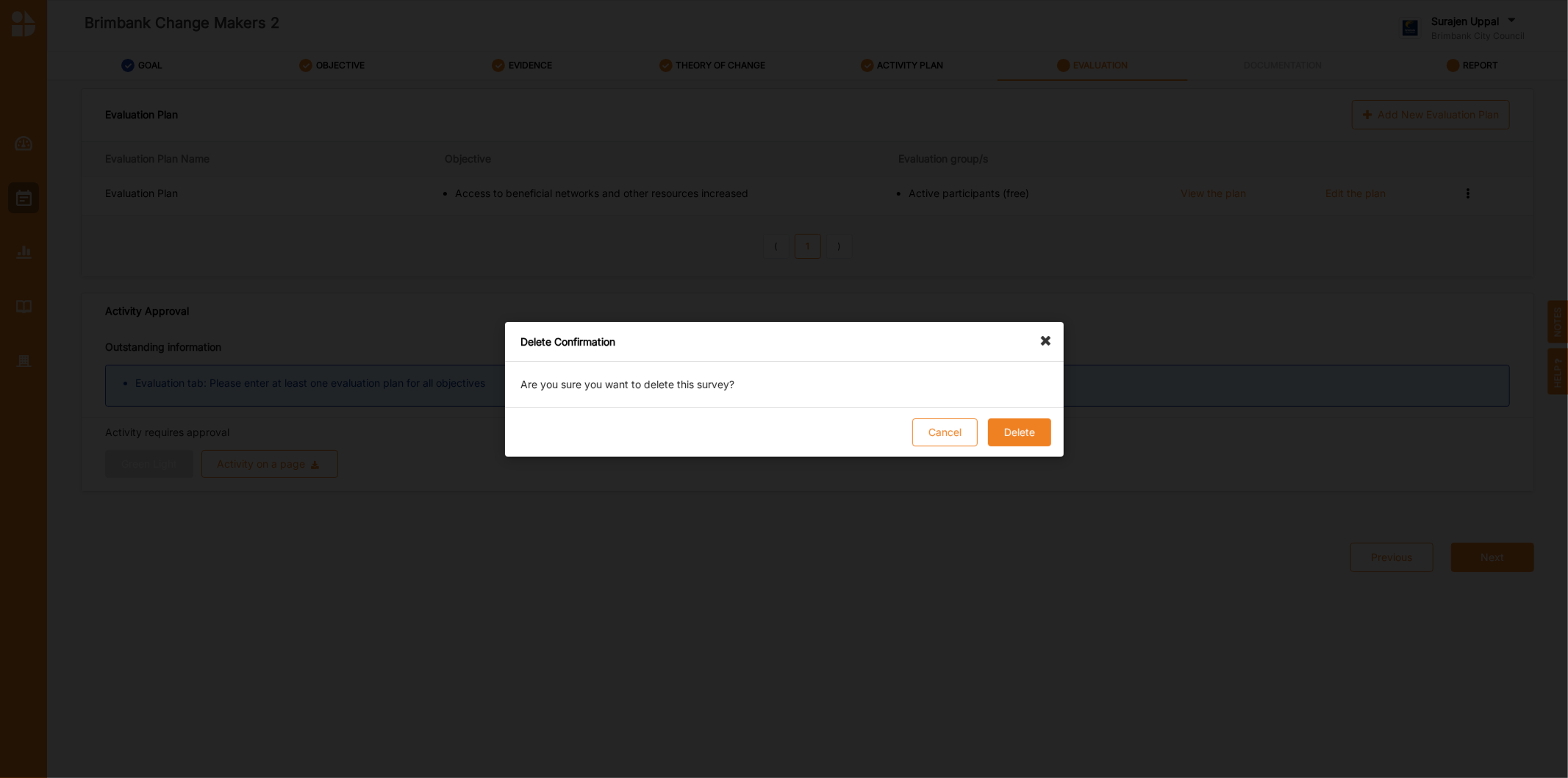
click at [1013, 433] on button "Delete" at bounding box center [1018, 433] width 63 height 28
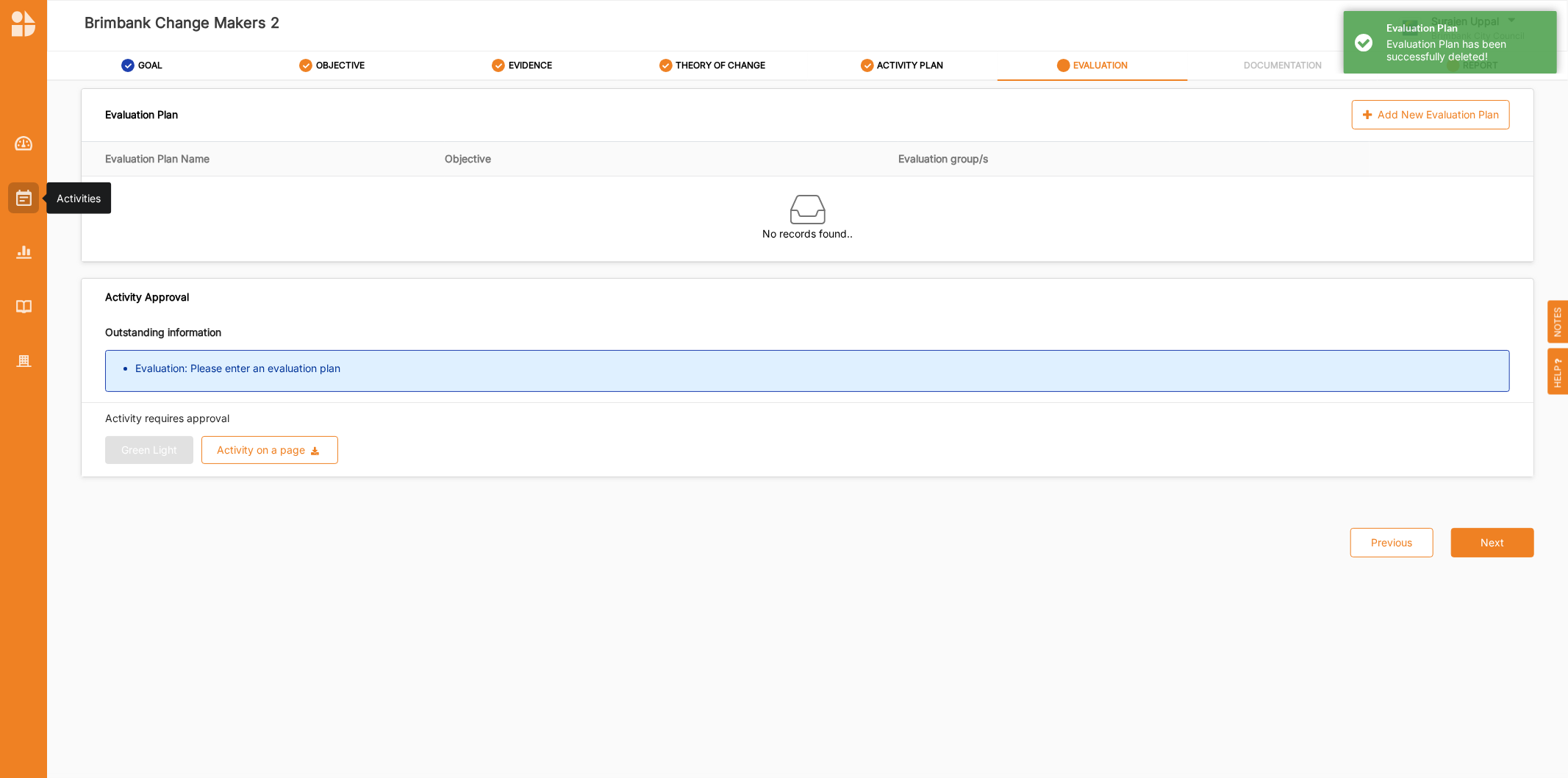
click at [30, 200] on img at bounding box center [24, 197] width 16 height 16
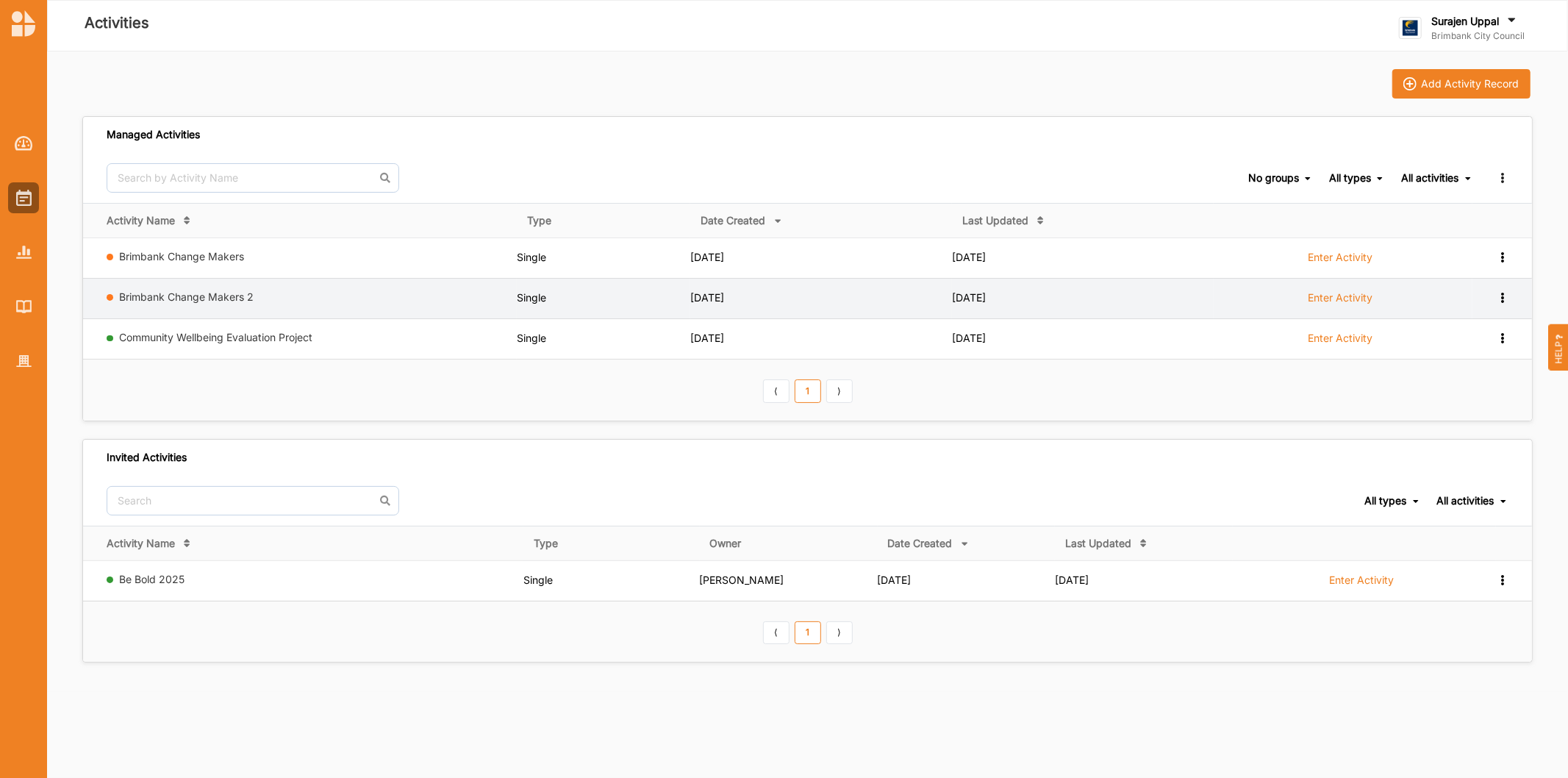
click at [1499, 297] on icon at bounding box center [1501, 297] width 13 height 10
click at [1449, 399] on div "Remove" at bounding box center [1464, 403] width 64 height 10
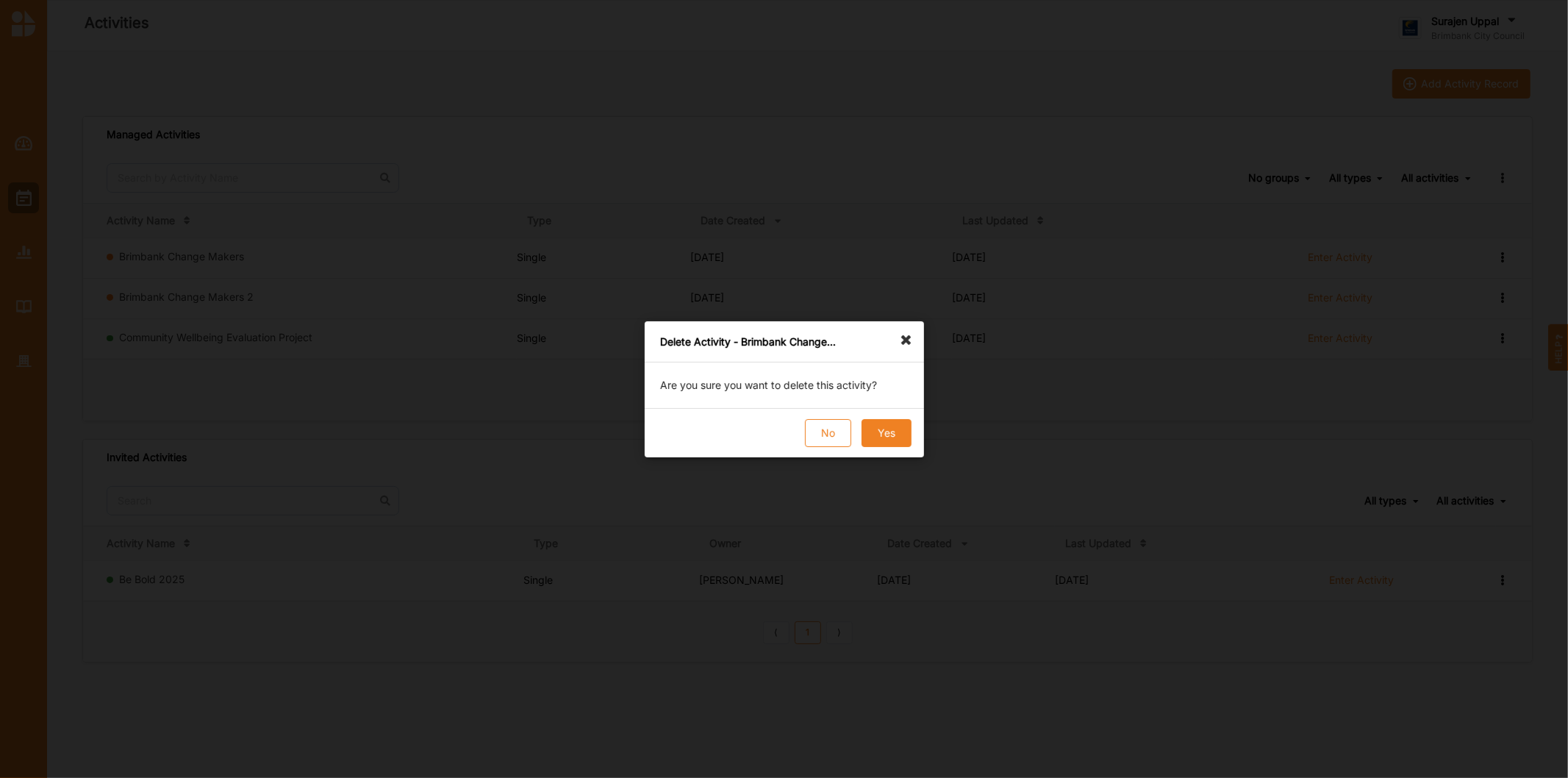
click at [907, 440] on button "Yes" at bounding box center [886, 433] width 50 height 28
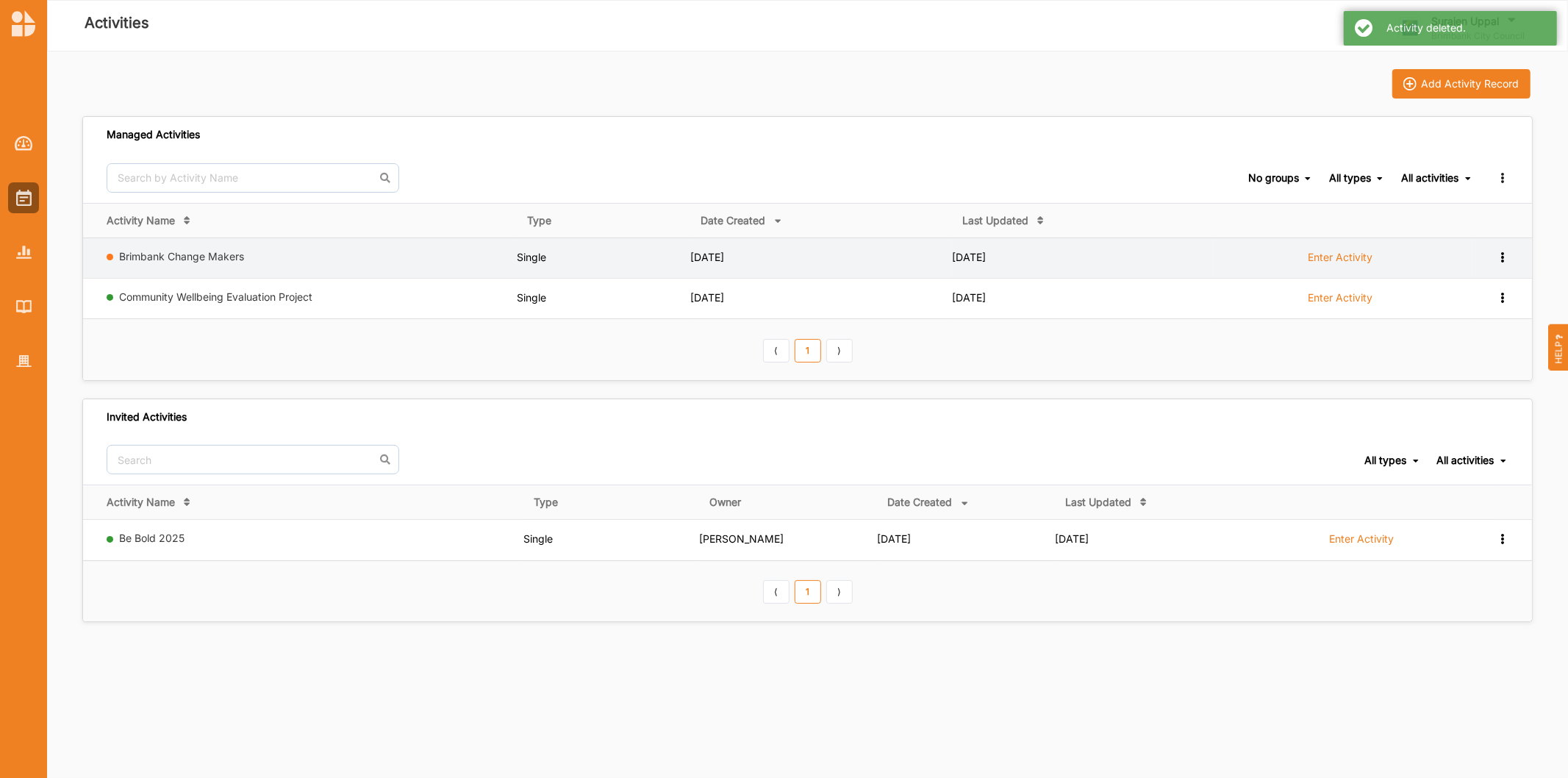
click at [1336, 261] on label "Enter Activity" at bounding box center [1340, 257] width 64 height 13
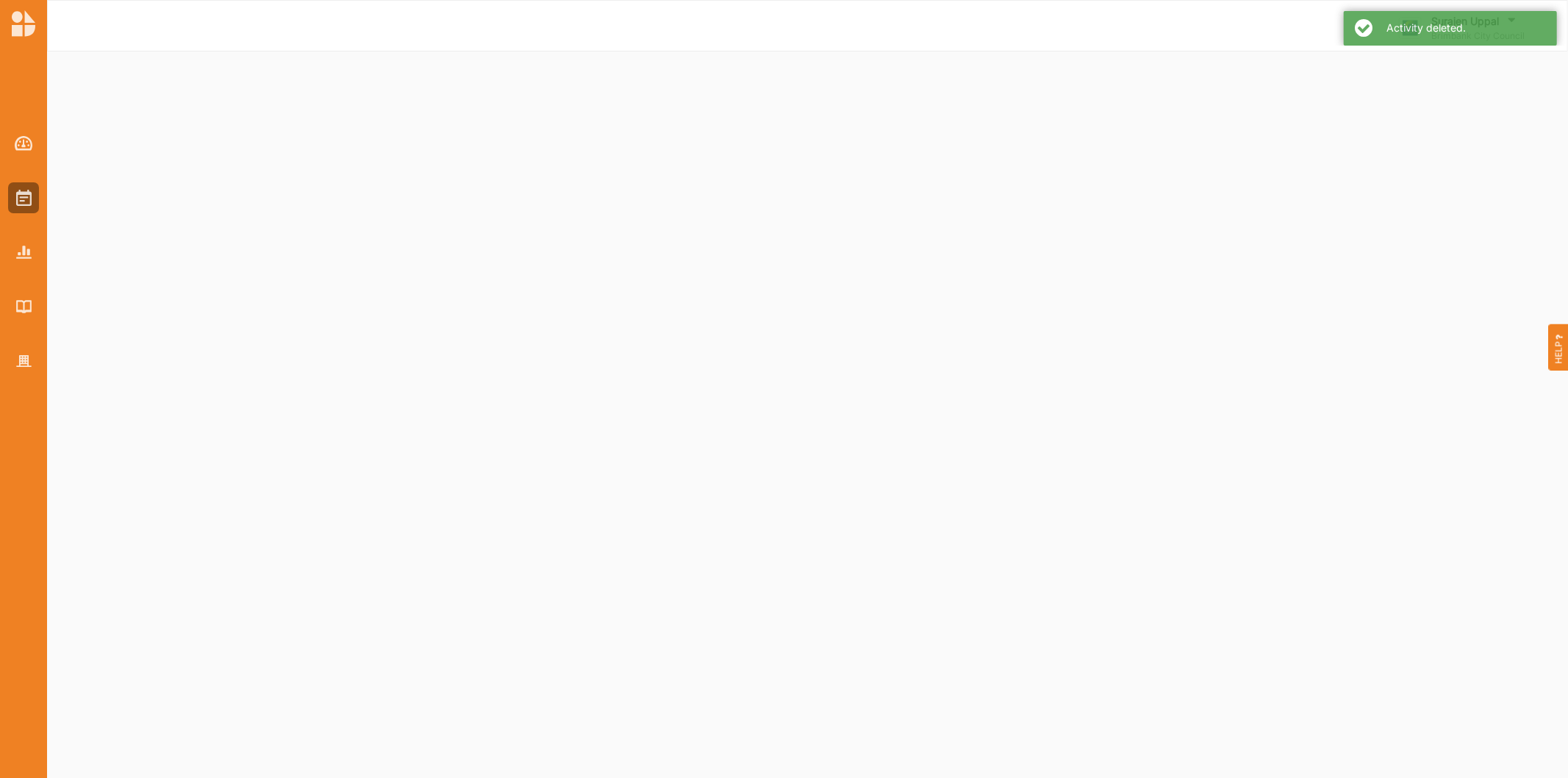
select select "4"
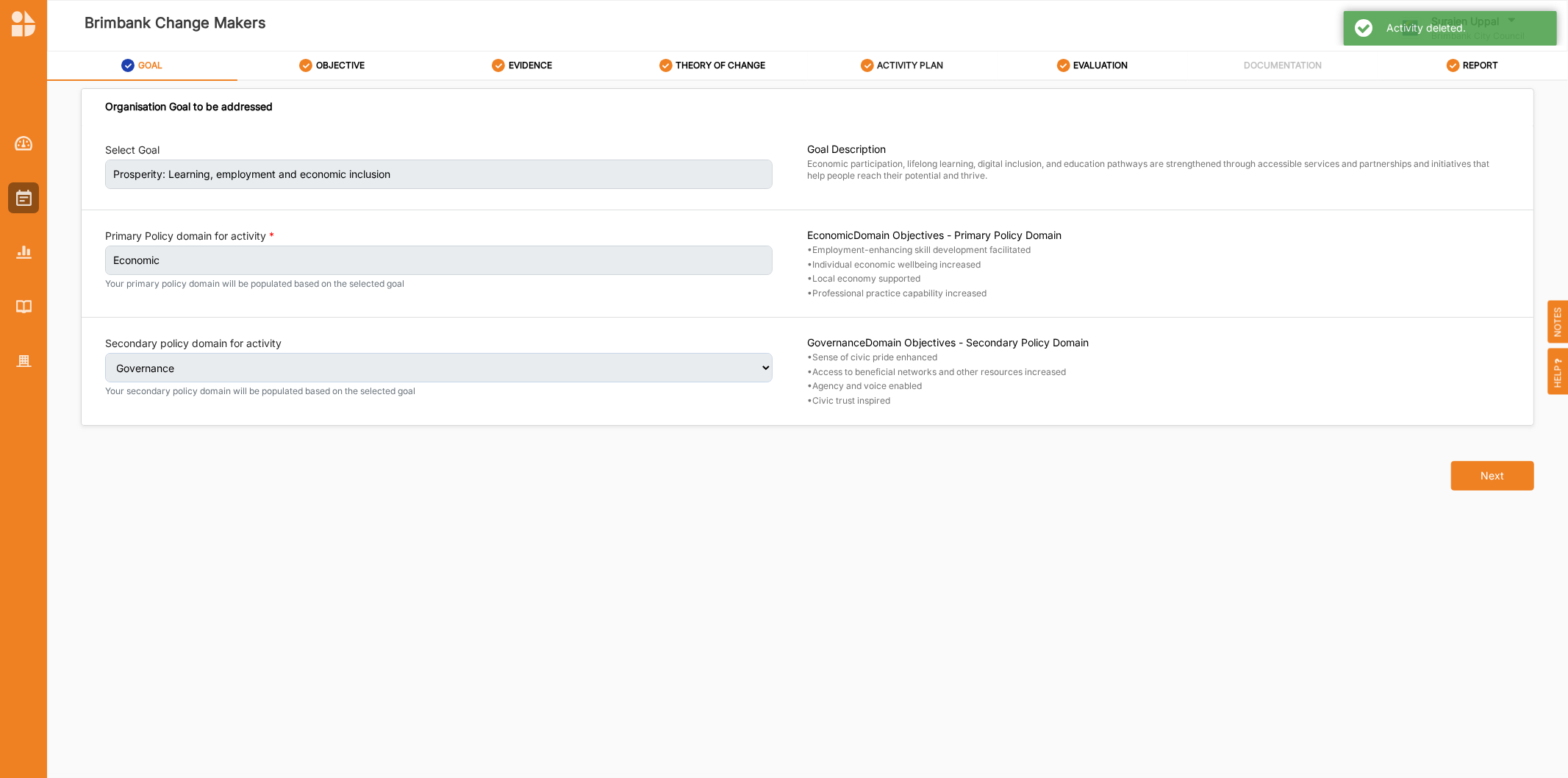
click at [917, 61] on label "ACTIVITY PLAN" at bounding box center [910, 66] width 66 height 12
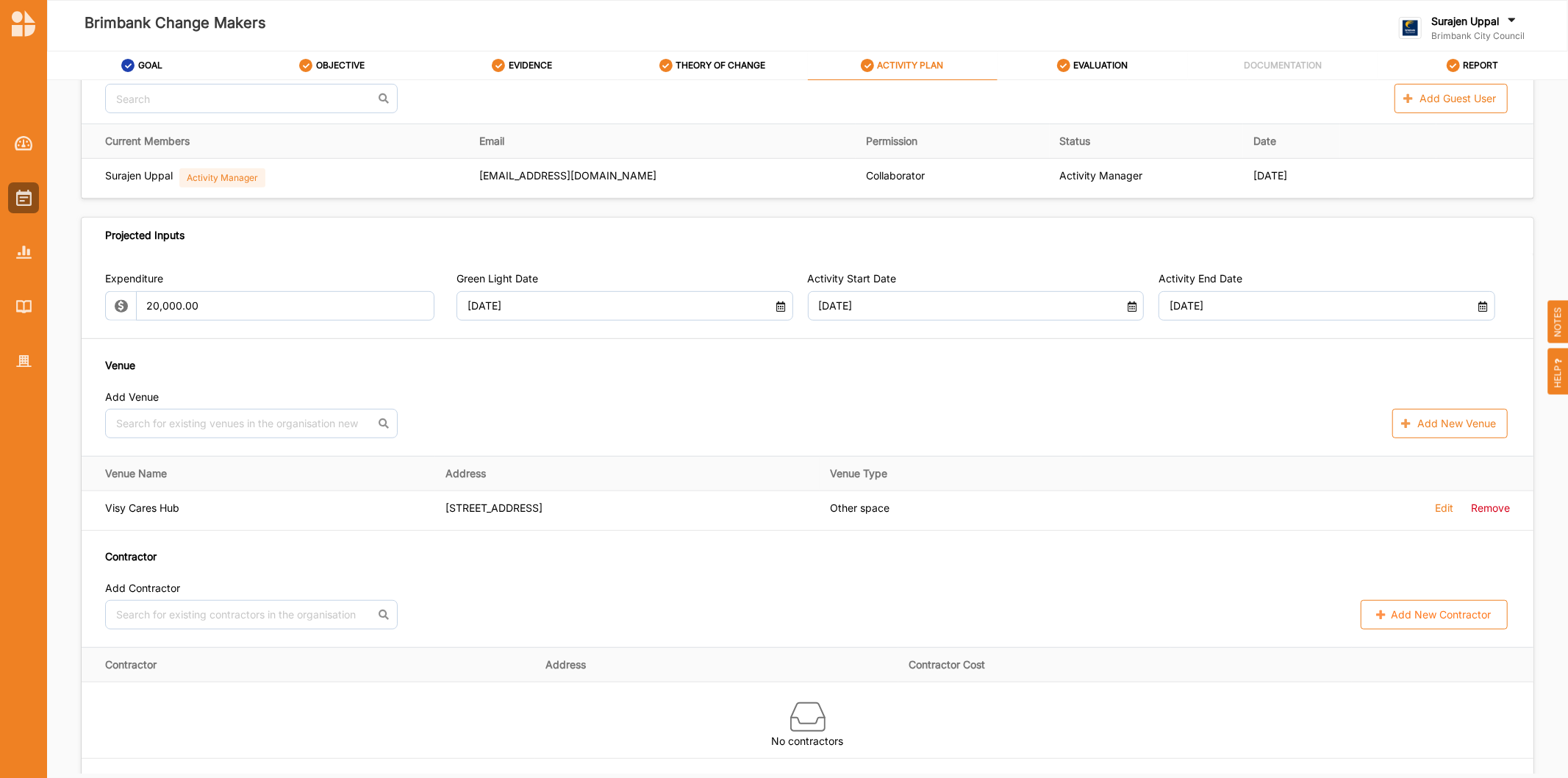
scroll to position [245, 0]
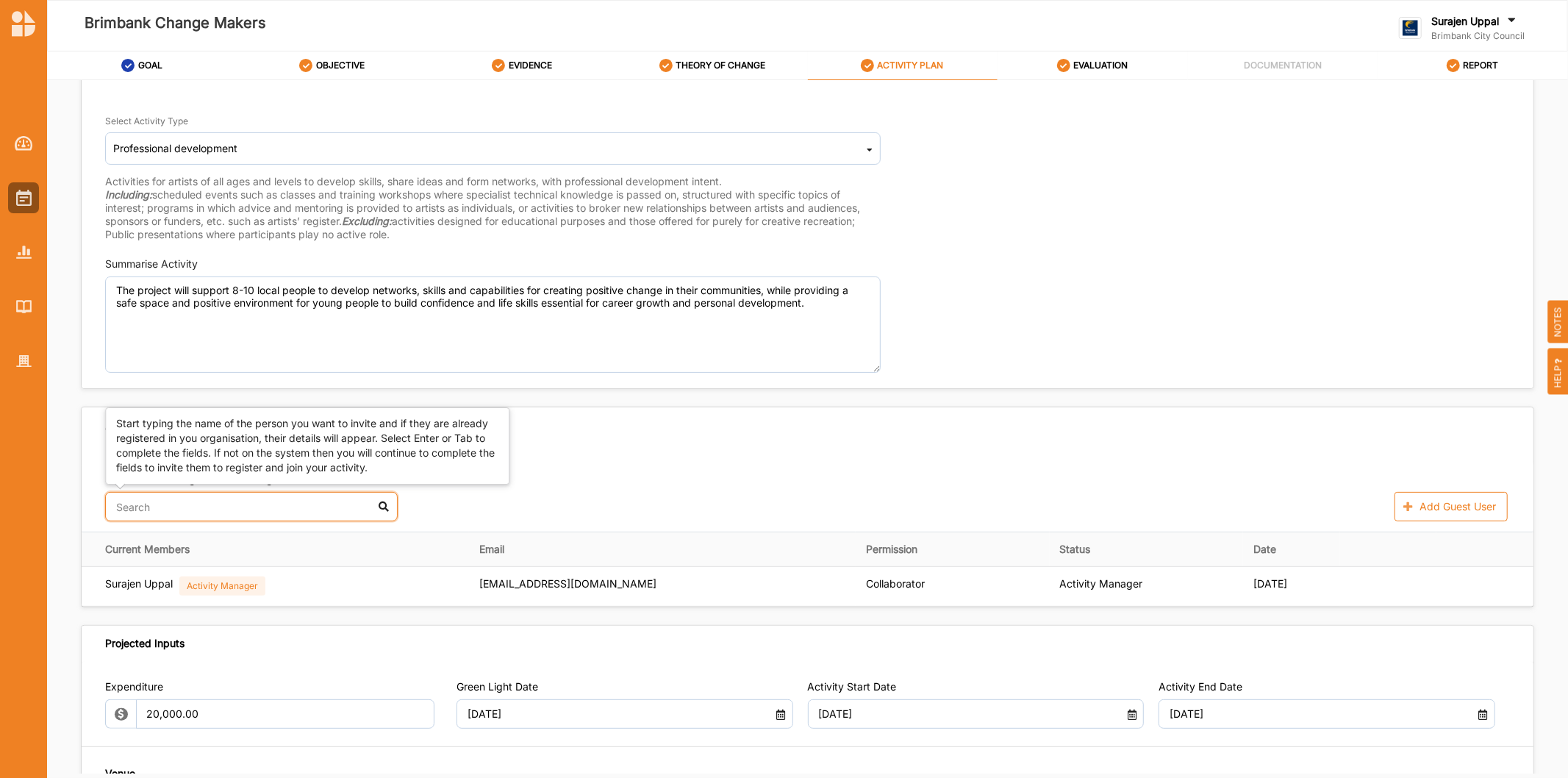
click at [171, 504] on input "text" at bounding box center [251, 507] width 293 height 30
click at [155, 541] on div "[PERSON_NAME]" at bounding box center [251, 543] width 291 height 32
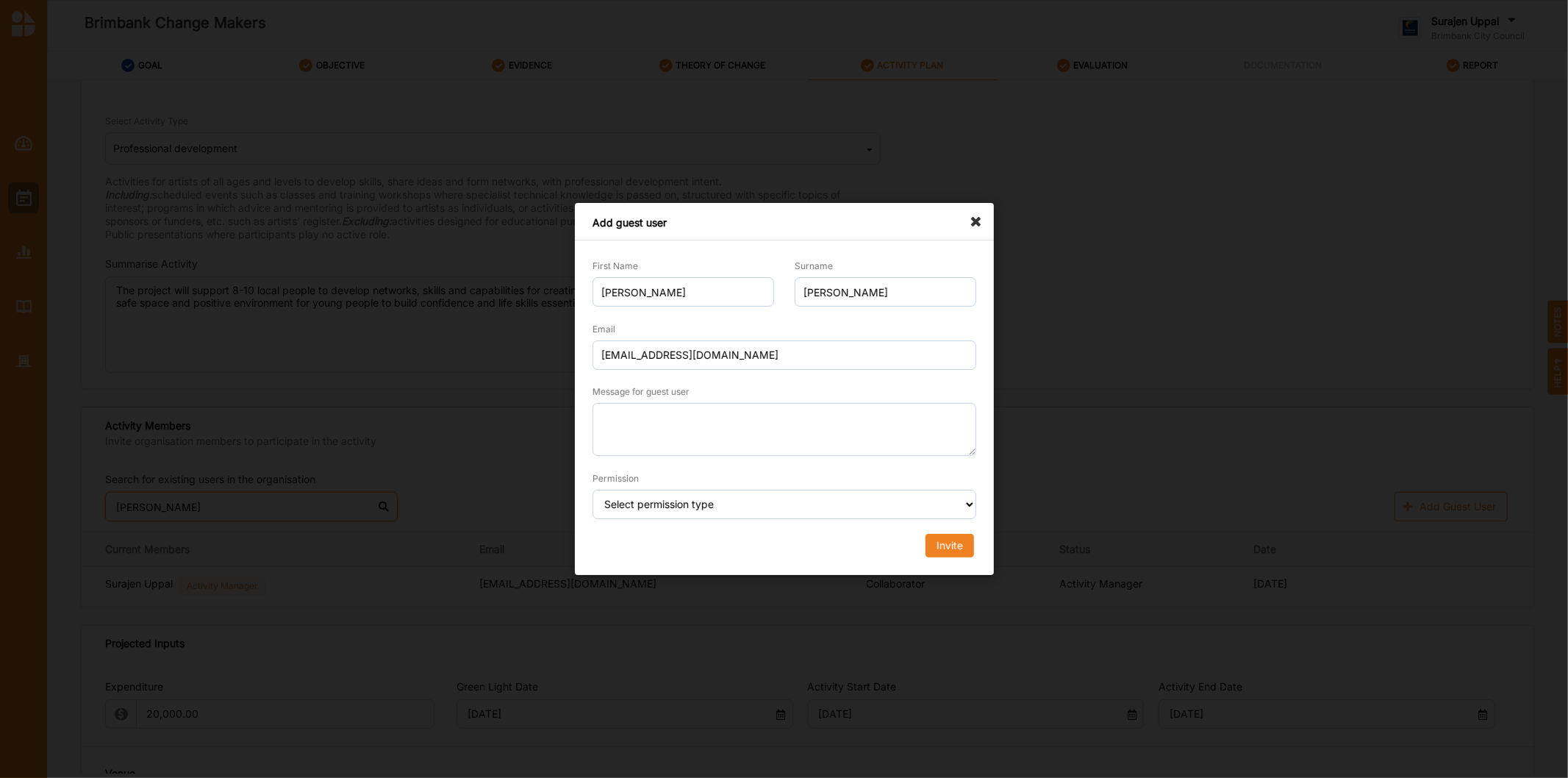
type input "[PERSON_NAME]"
click at [699, 412] on textarea "Message for guest user" at bounding box center [784, 430] width 384 height 53
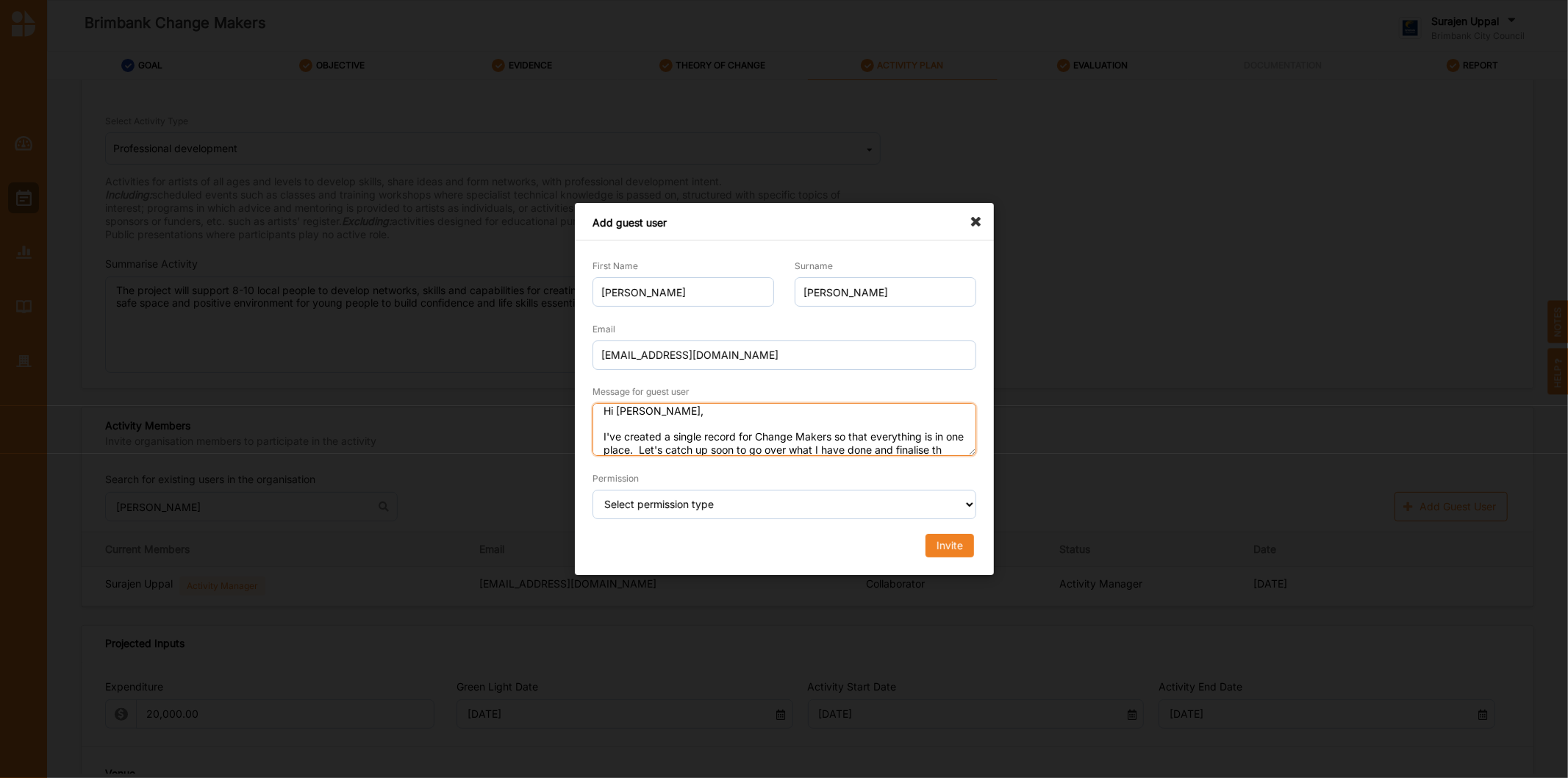
scroll to position [19, 0]
type textarea "Hi [PERSON_NAME], I've created a single record for Change Makers so that everyt…"
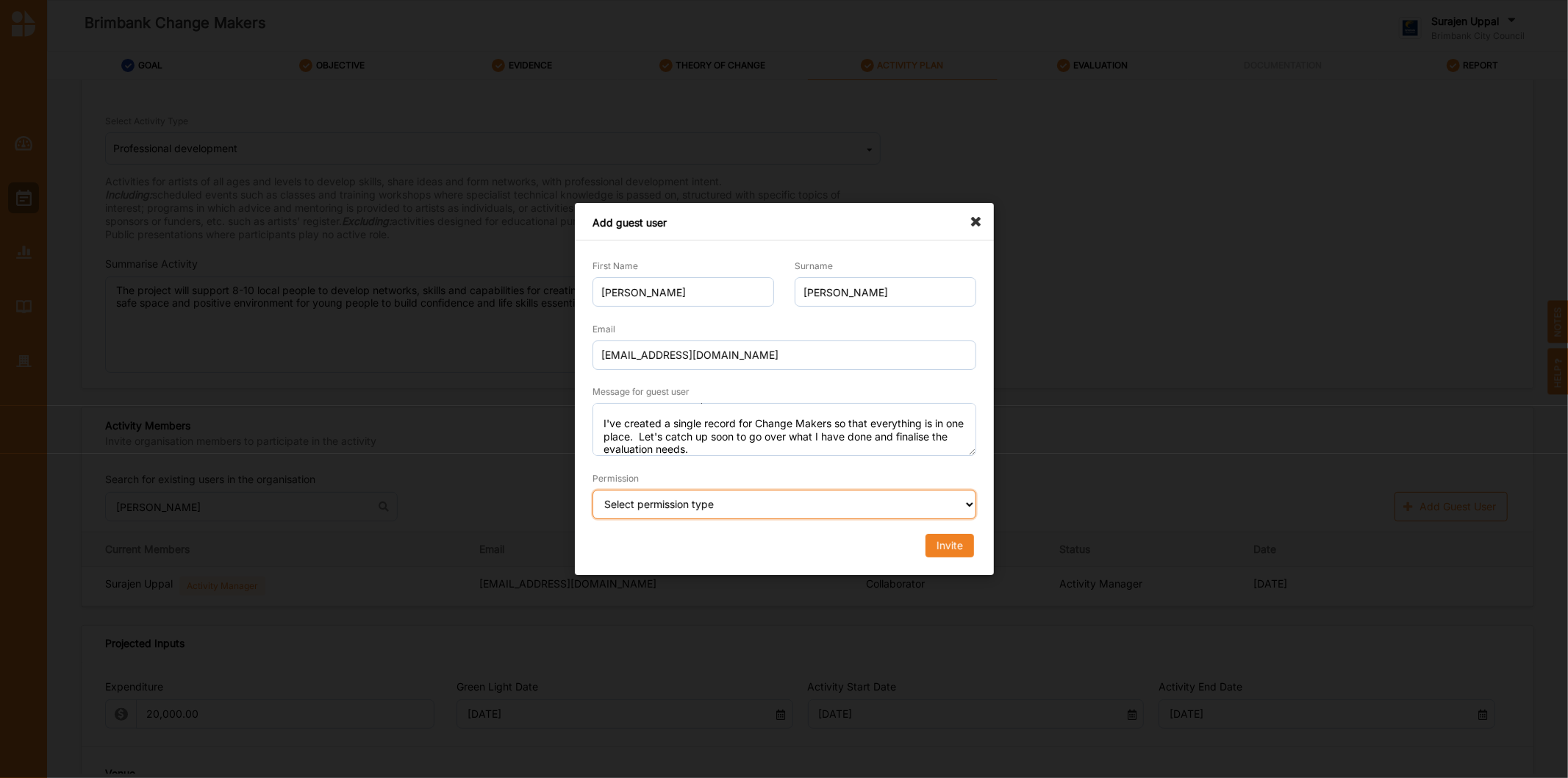
click at [685, 512] on select "Select permission type Collaborator Documentor Report Only Custom" at bounding box center [784, 504] width 384 height 30
select select "collaborator"
click at [592, 490] on select "Select permission type Collaborator Documentor Report Only Custom" at bounding box center [784, 504] width 384 height 30
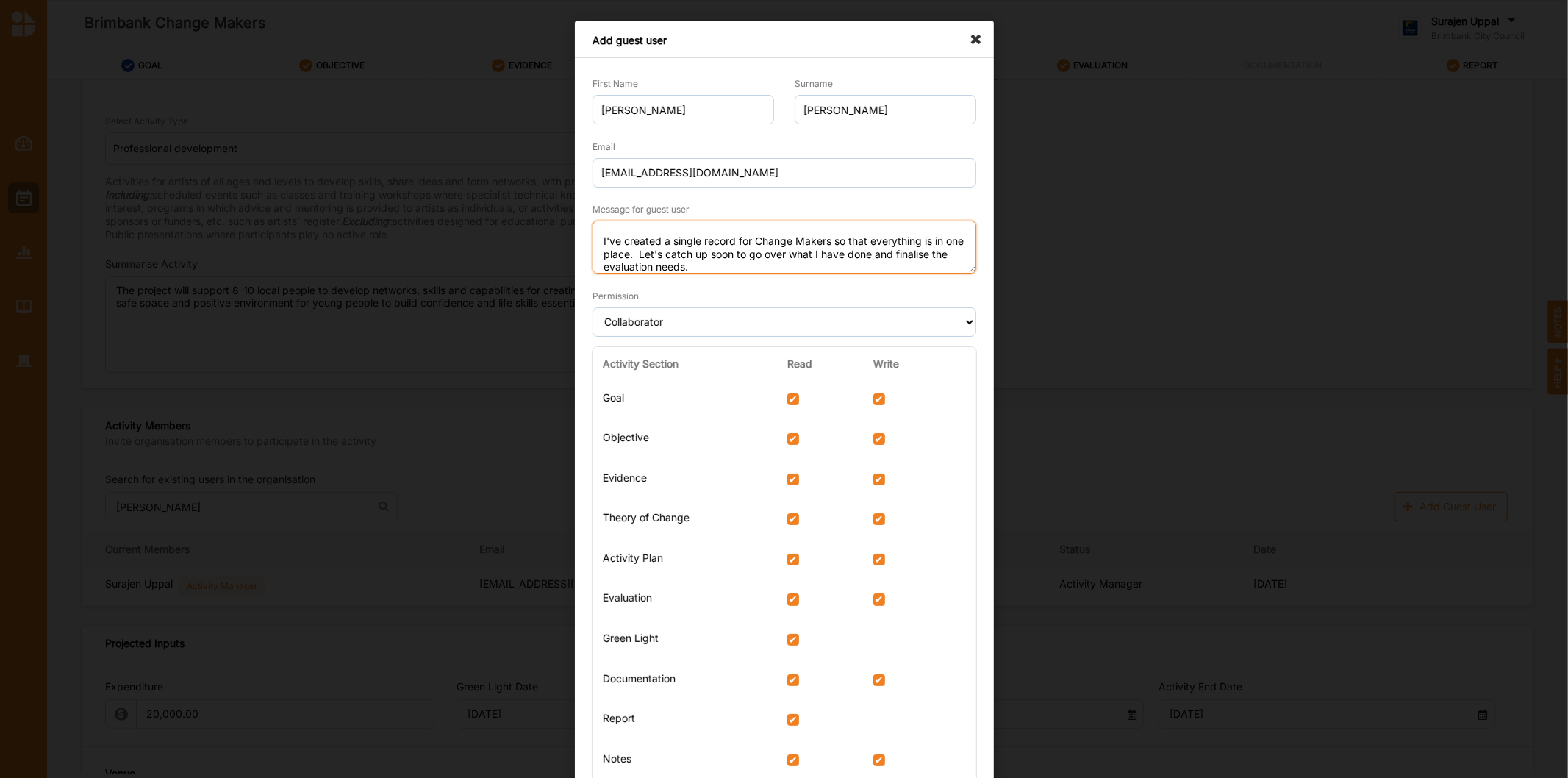
click at [720, 261] on textarea "Hi [PERSON_NAME], I've created a single record for Change Makers so that everyt…" at bounding box center [784, 247] width 384 height 53
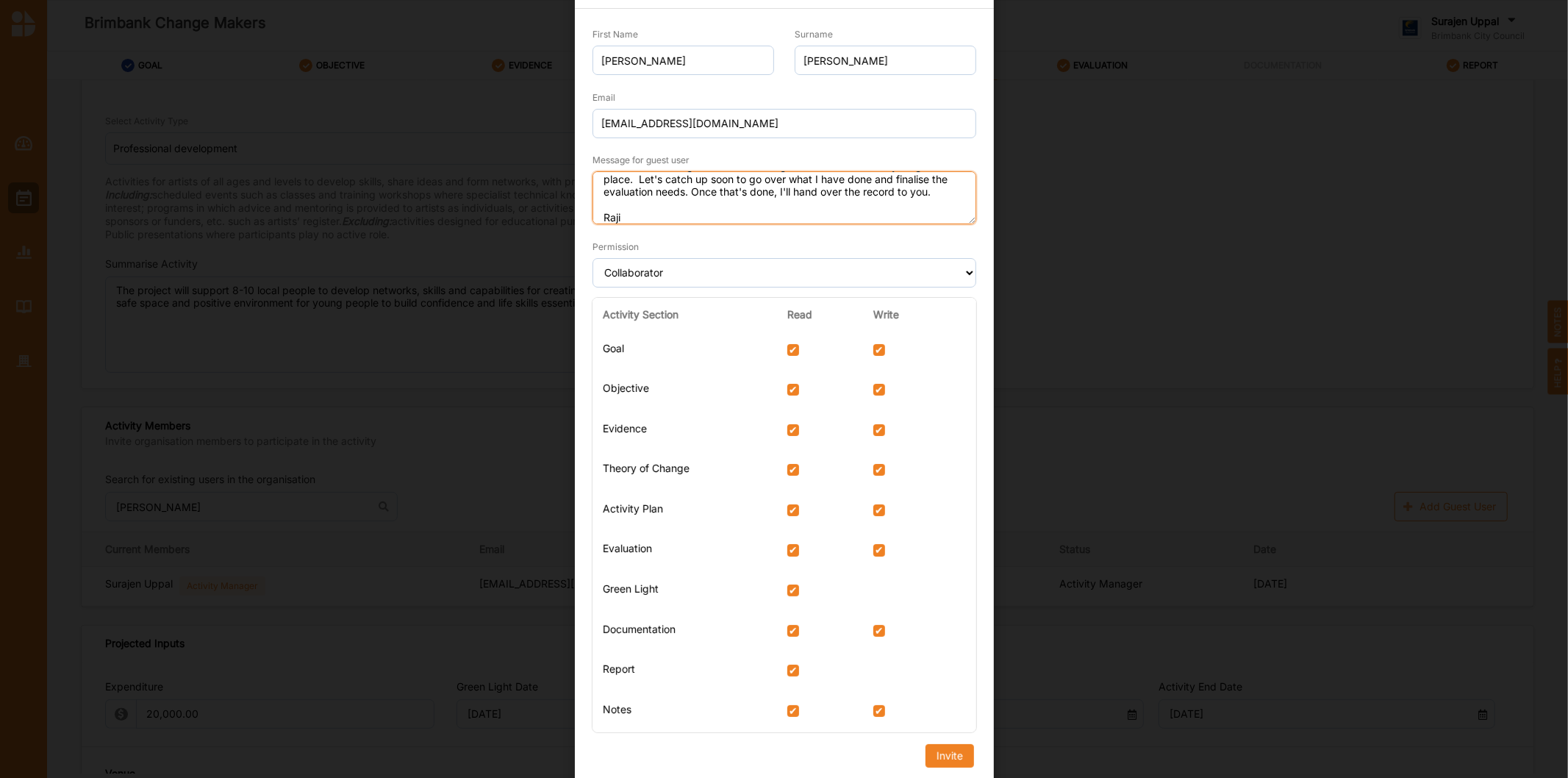
scroll to position [56, 0]
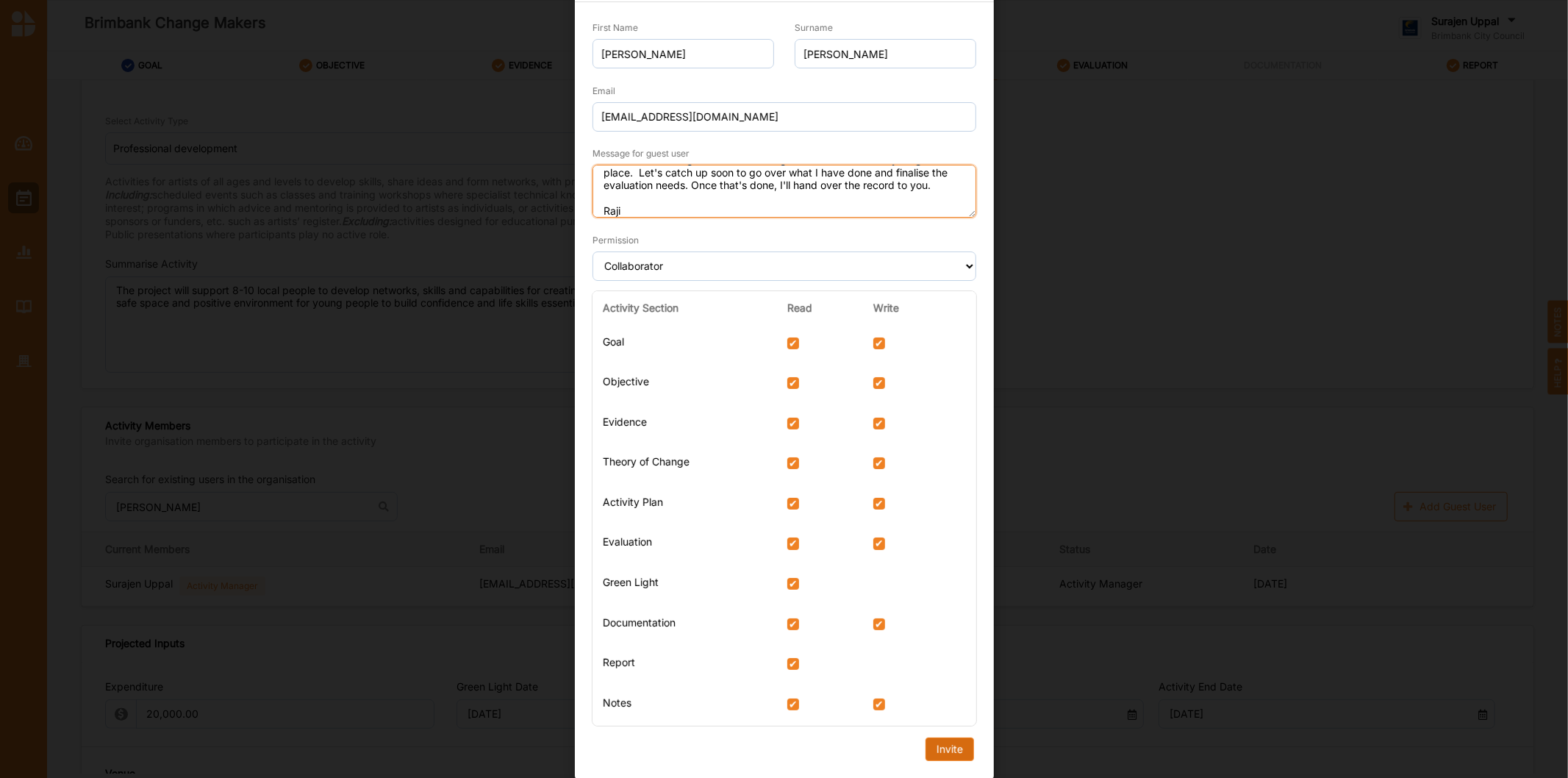
type textarea "Hi [PERSON_NAME], I've created a single record for Change Makers so that everyt…"
drag, startPoint x: 928, startPoint y: 750, endPoint x: 946, endPoint y: 750, distance: 18.0
click at [929, 750] on button "Invite" at bounding box center [949, 749] width 49 height 24
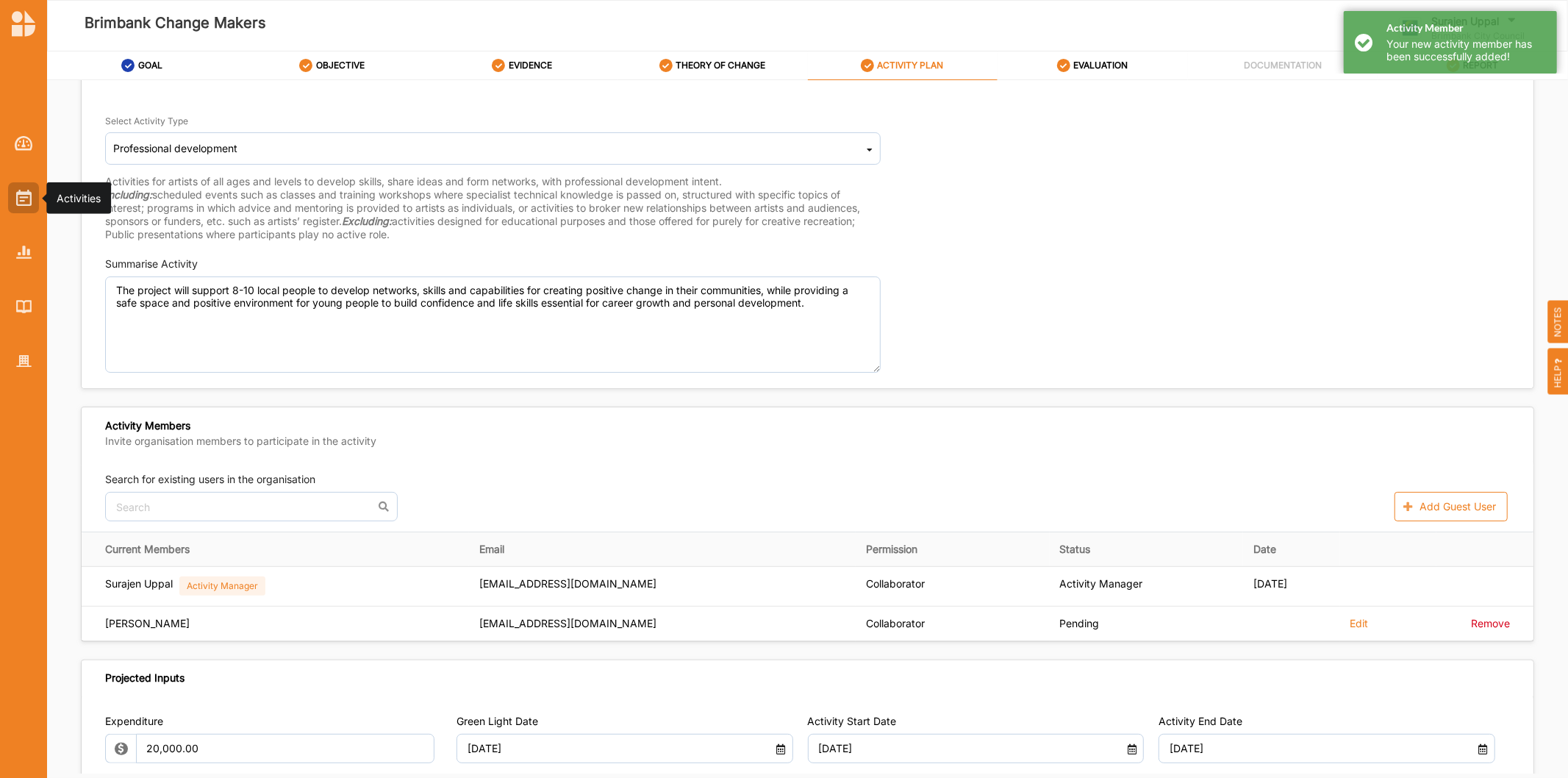
click at [10, 192] on div at bounding box center [24, 198] width 31 height 31
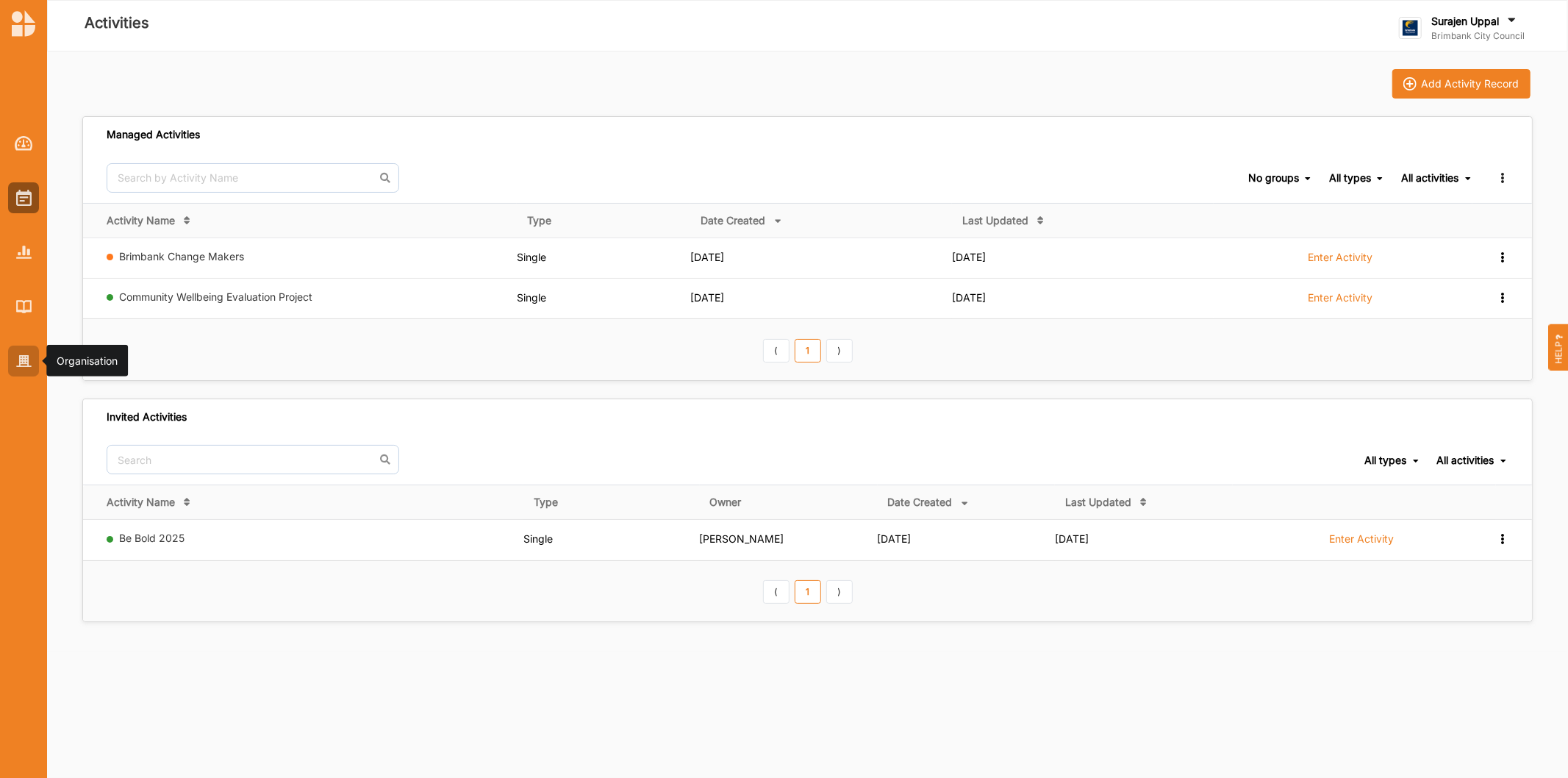
click at [20, 362] on img at bounding box center [24, 361] width 16 height 13
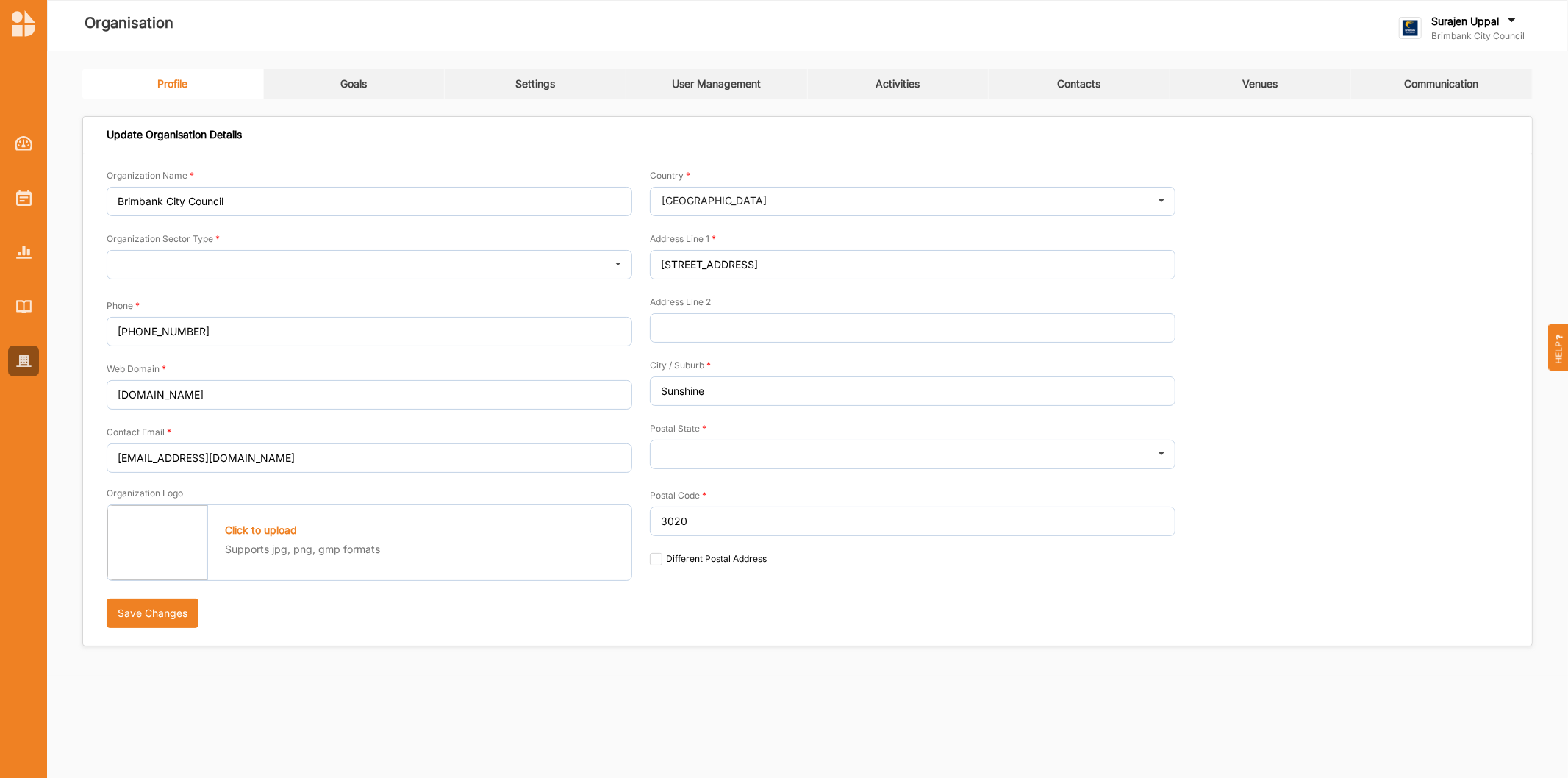
type input "Brimbank City Council"
type input "[PHONE_NUMBER]"
type input "[DOMAIN_NAME]"
type input "[EMAIL_ADDRESS][DOMAIN_NAME]"
type input "[STREET_ADDRESS]"
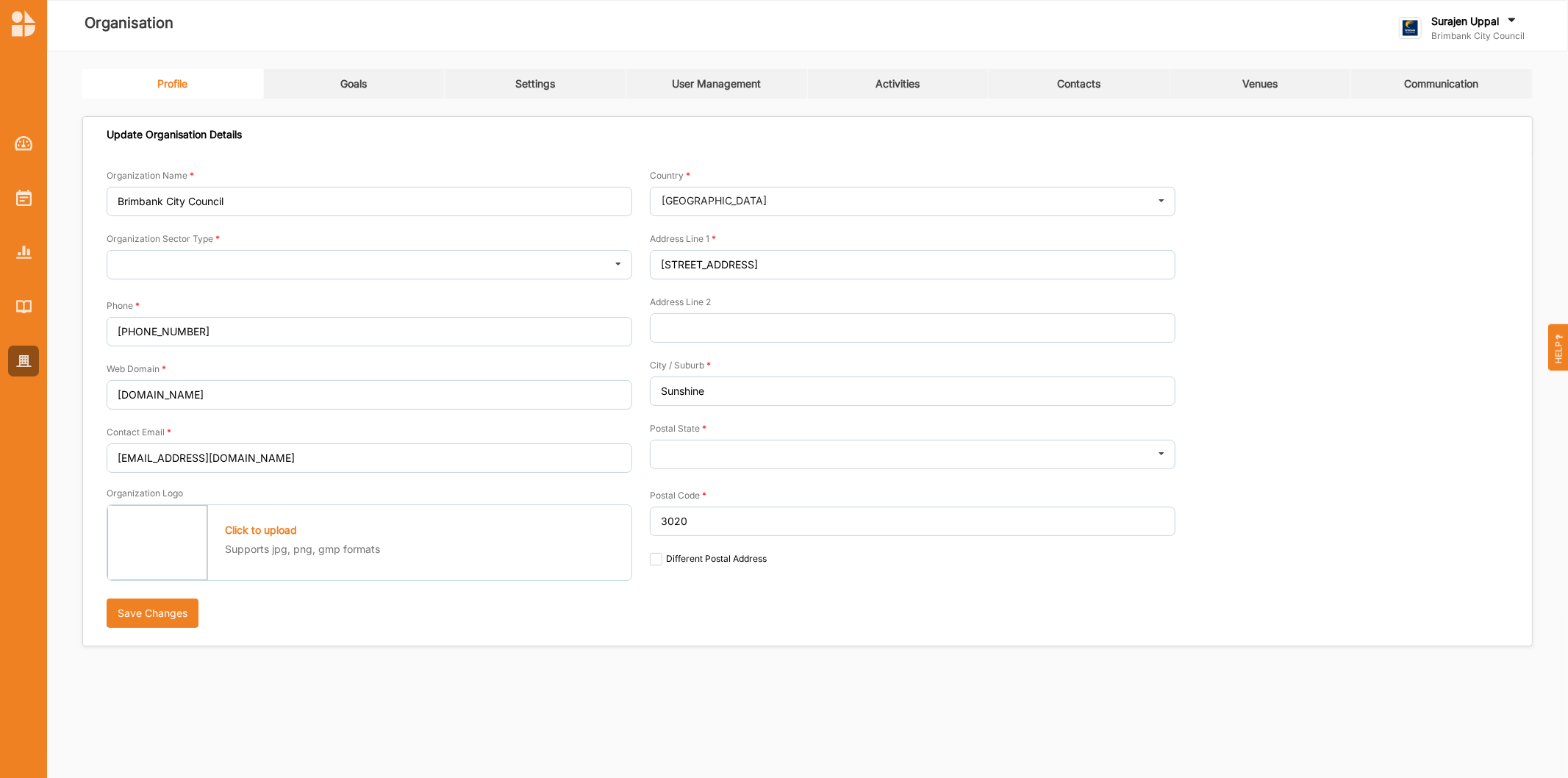
type input "Sunshine"
type input "3020"
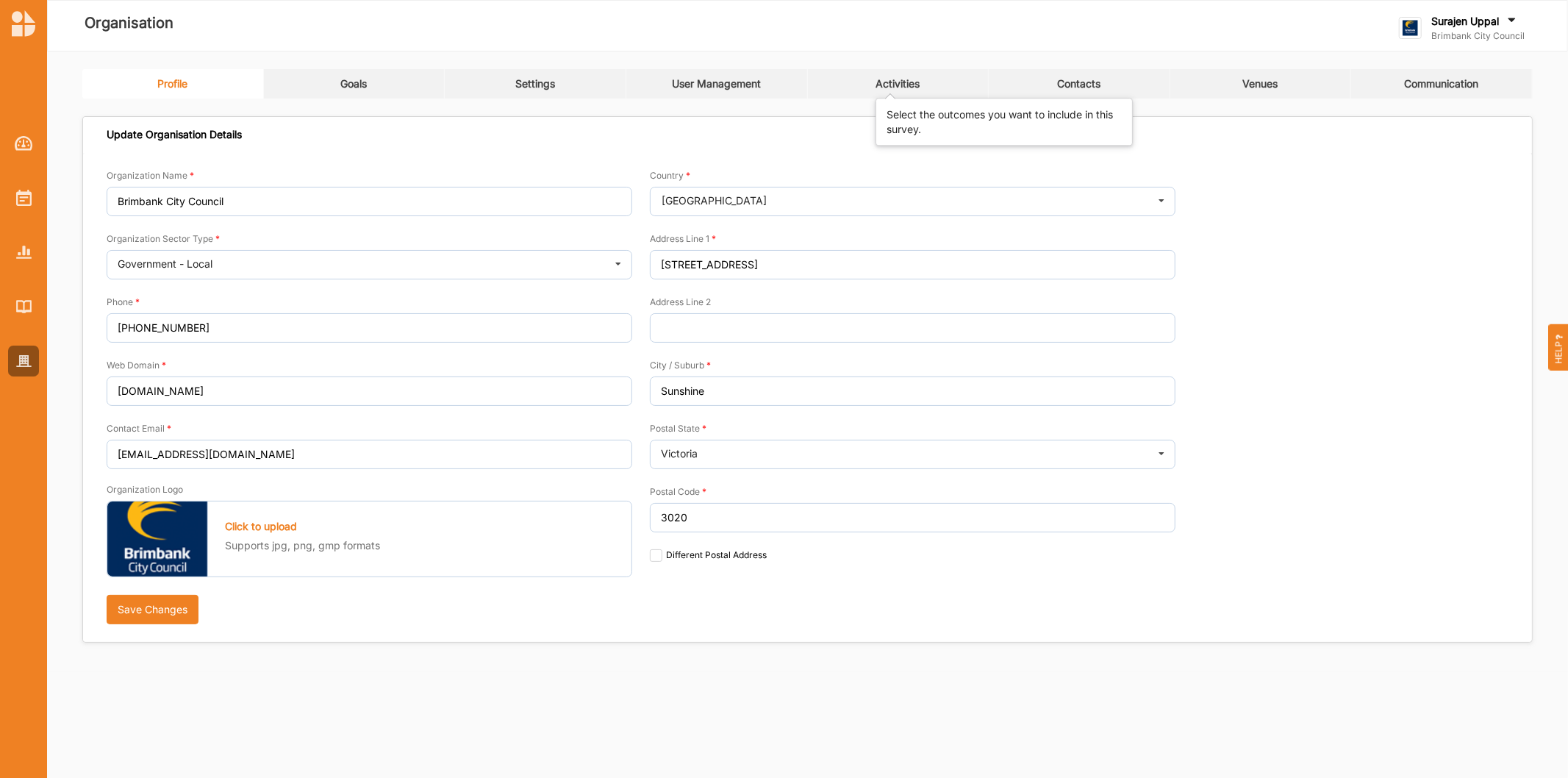
click at [899, 78] on div "Activities" at bounding box center [897, 84] width 44 height 13
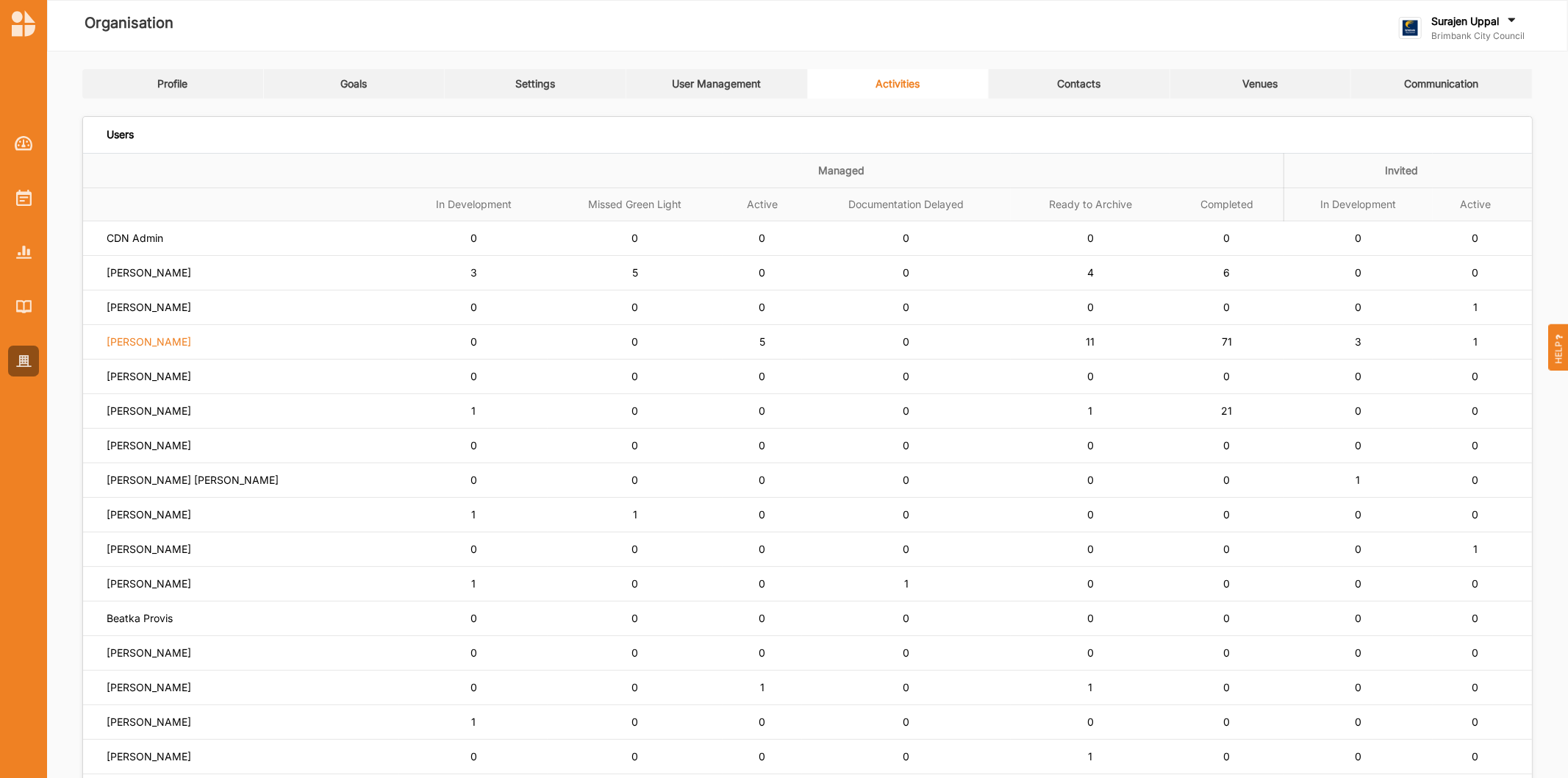
click at [153, 336] on td "[PERSON_NAME]" at bounding box center [240, 342] width 316 height 35
click at [156, 348] on label "[PERSON_NAME]" at bounding box center [149, 342] width 84 height 13
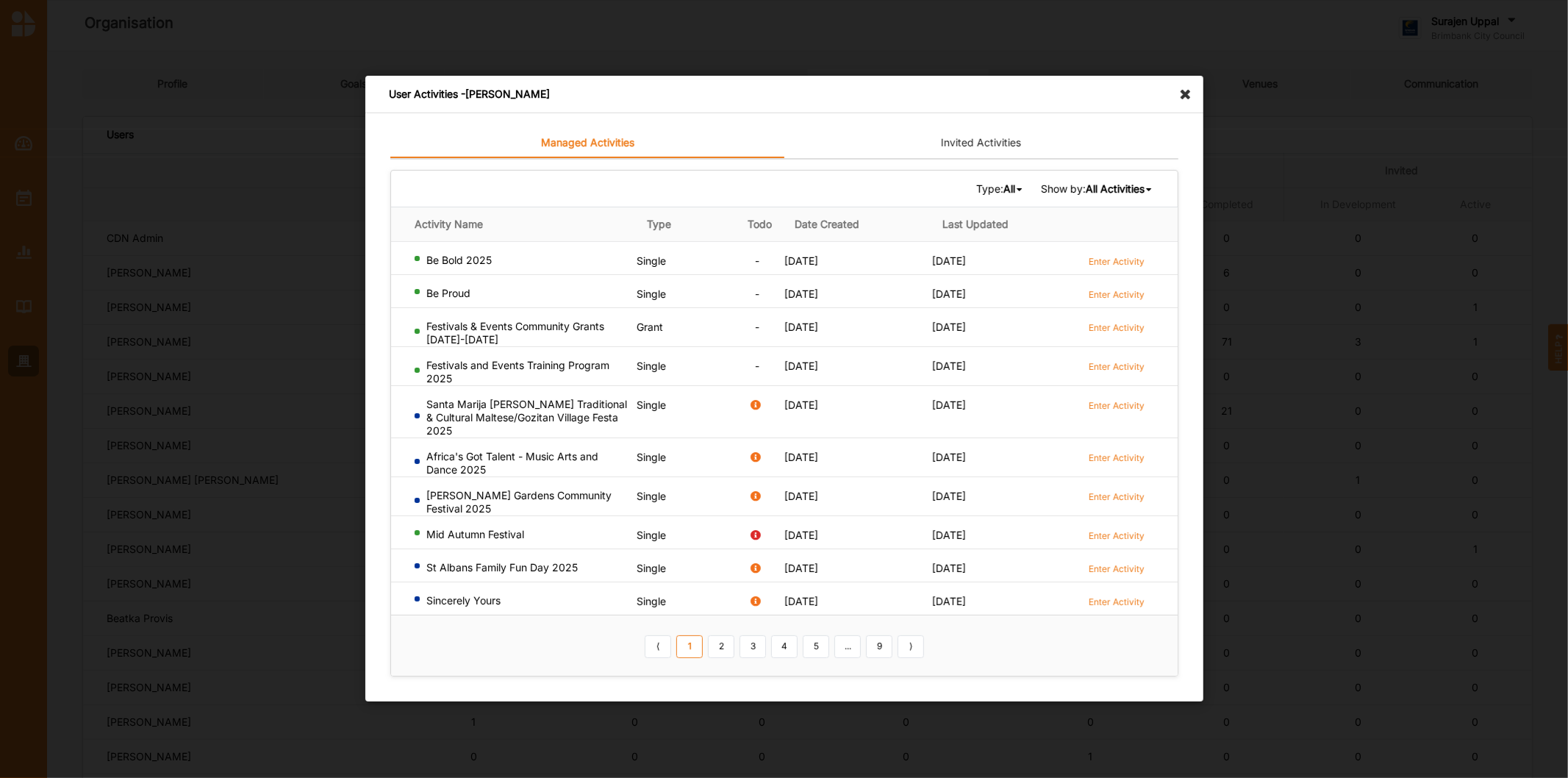
click at [1002, 185] on b "All" at bounding box center [1008, 189] width 12 height 13
click at [1125, 188] on b "All Activities" at bounding box center [1114, 189] width 59 height 13
click at [1125, 243] on b "Completed Activities" at bounding box center [1090, 237] width 100 height 13
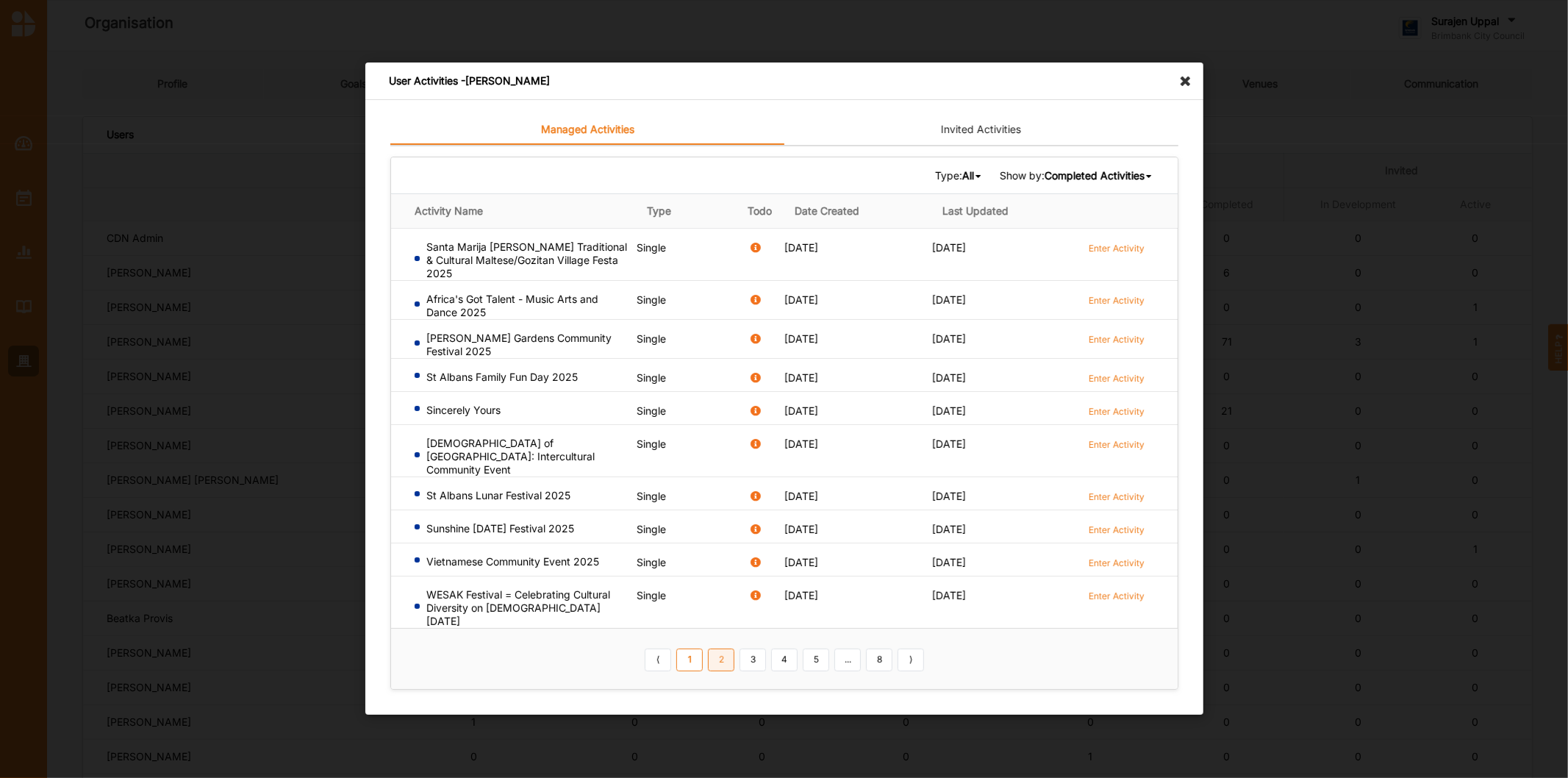
click at [722, 649] on link "2" at bounding box center [721, 660] width 27 height 24
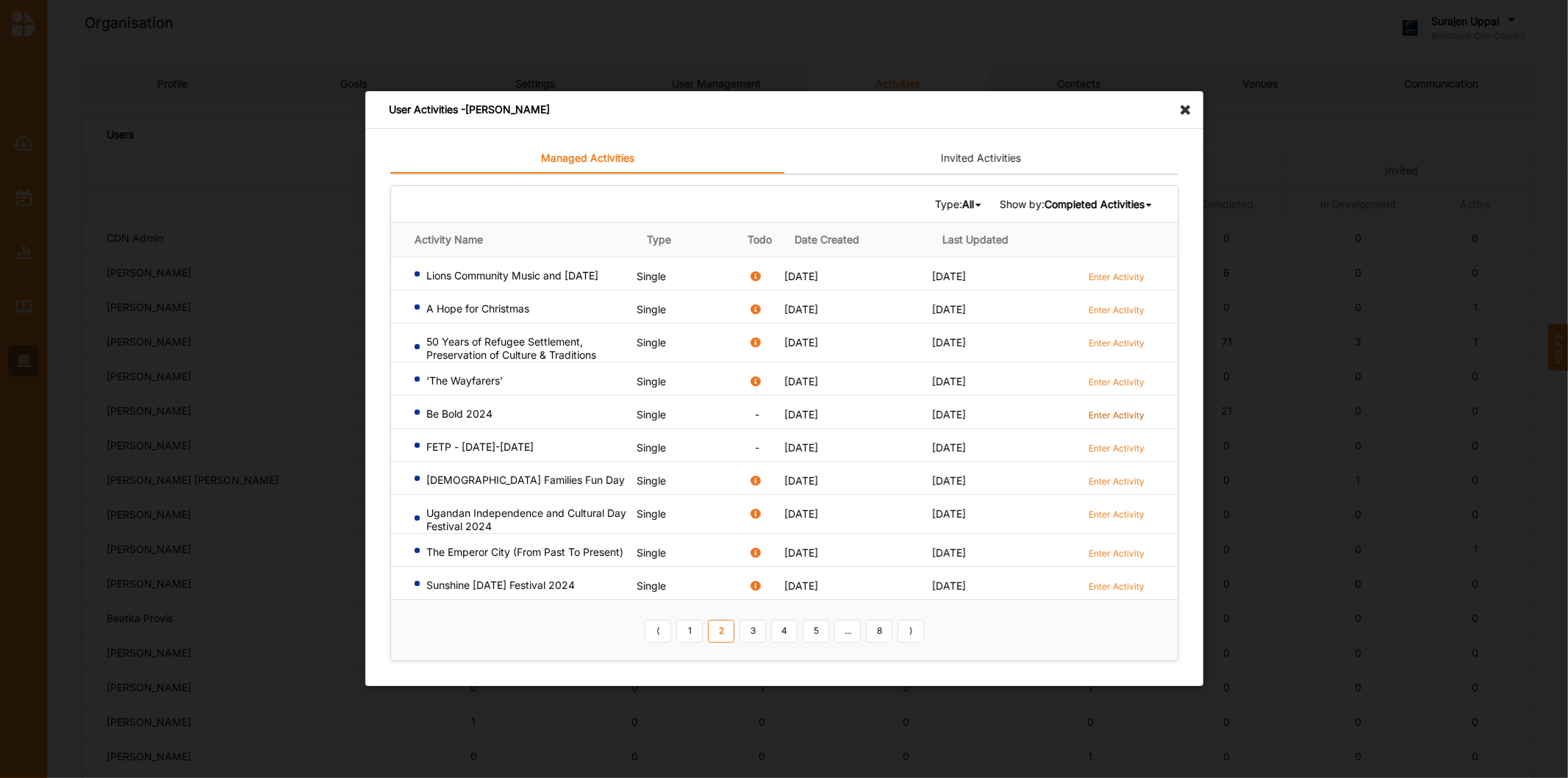
click at [1136, 413] on label "Enter Activity" at bounding box center [1116, 415] width 56 height 13
click at [1186, 106] on icon at bounding box center [1189, 103] width 24 height 24
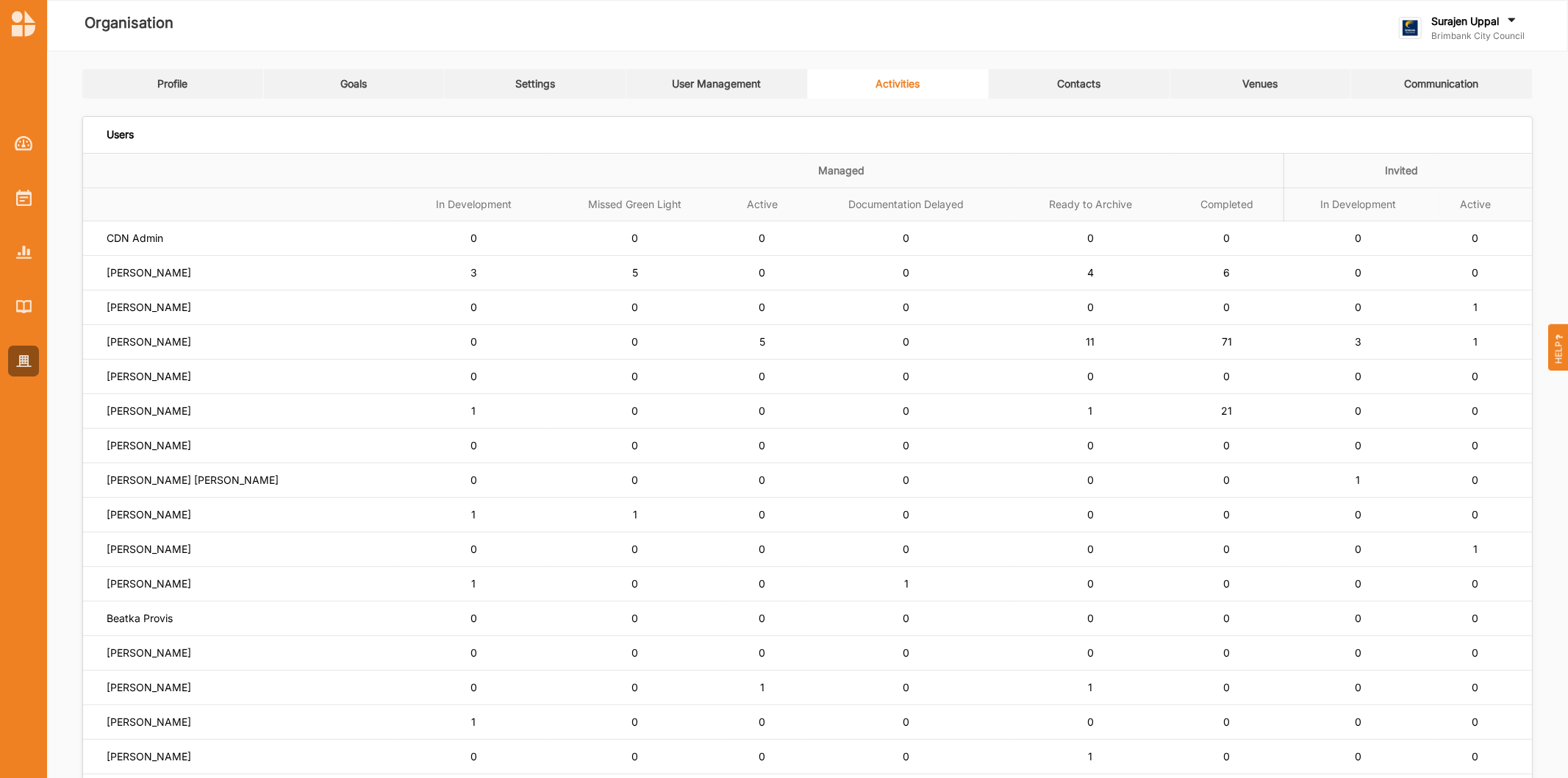
click at [147, 334] on td "[PERSON_NAME]" at bounding box center [240, 342] width 316 height 35
click at [147, 342] on label "[PERSON_NAME]" at bounding box center [149, 342] width 84 height 13
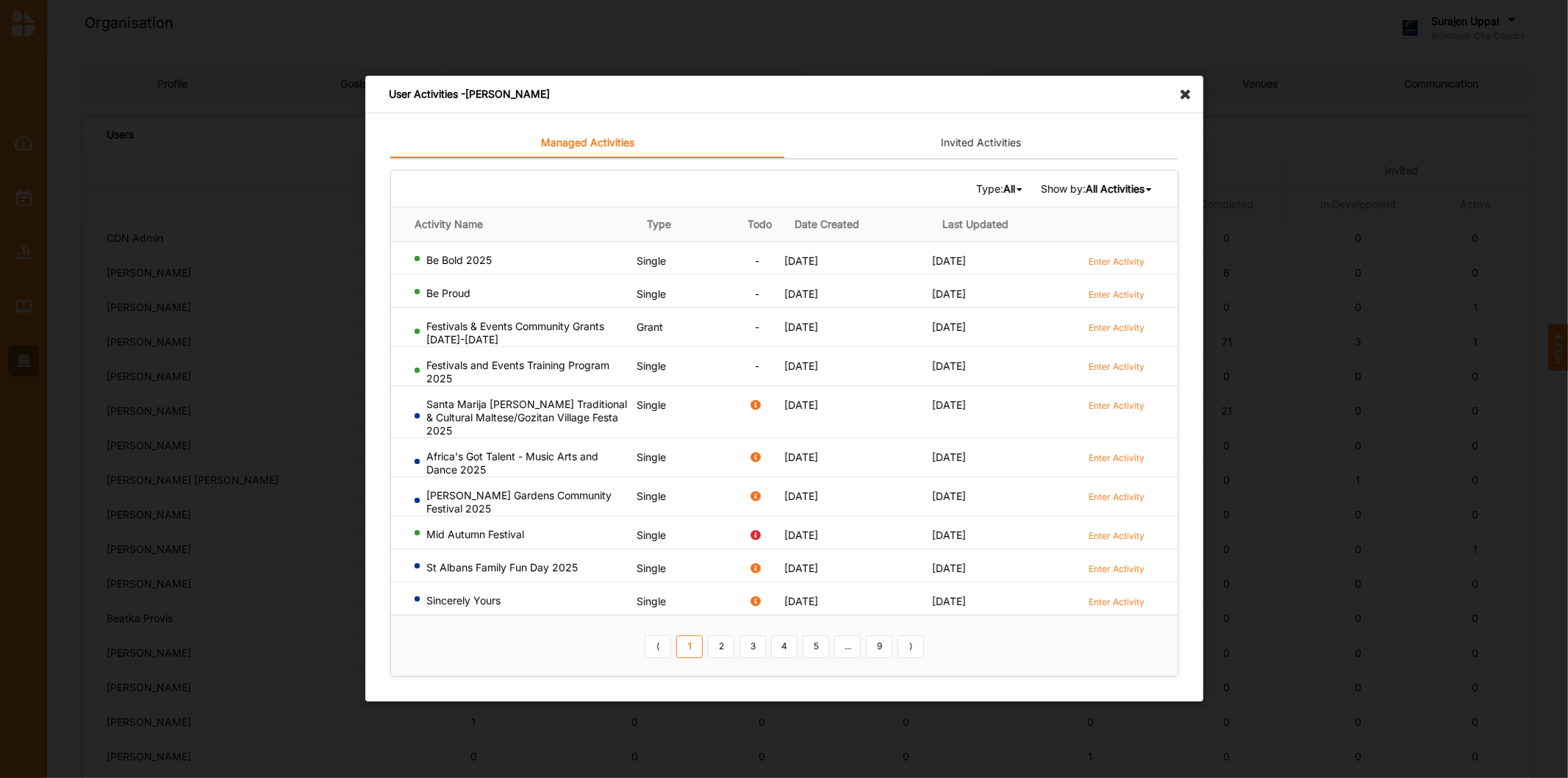
click at [1117, 194] on b "All Activities" at bounding box center [1114, 189] width 59 height 13
click at [1114, 234] on b "Completed Activities" at bounding box center [1090, 237] width 100 height 13
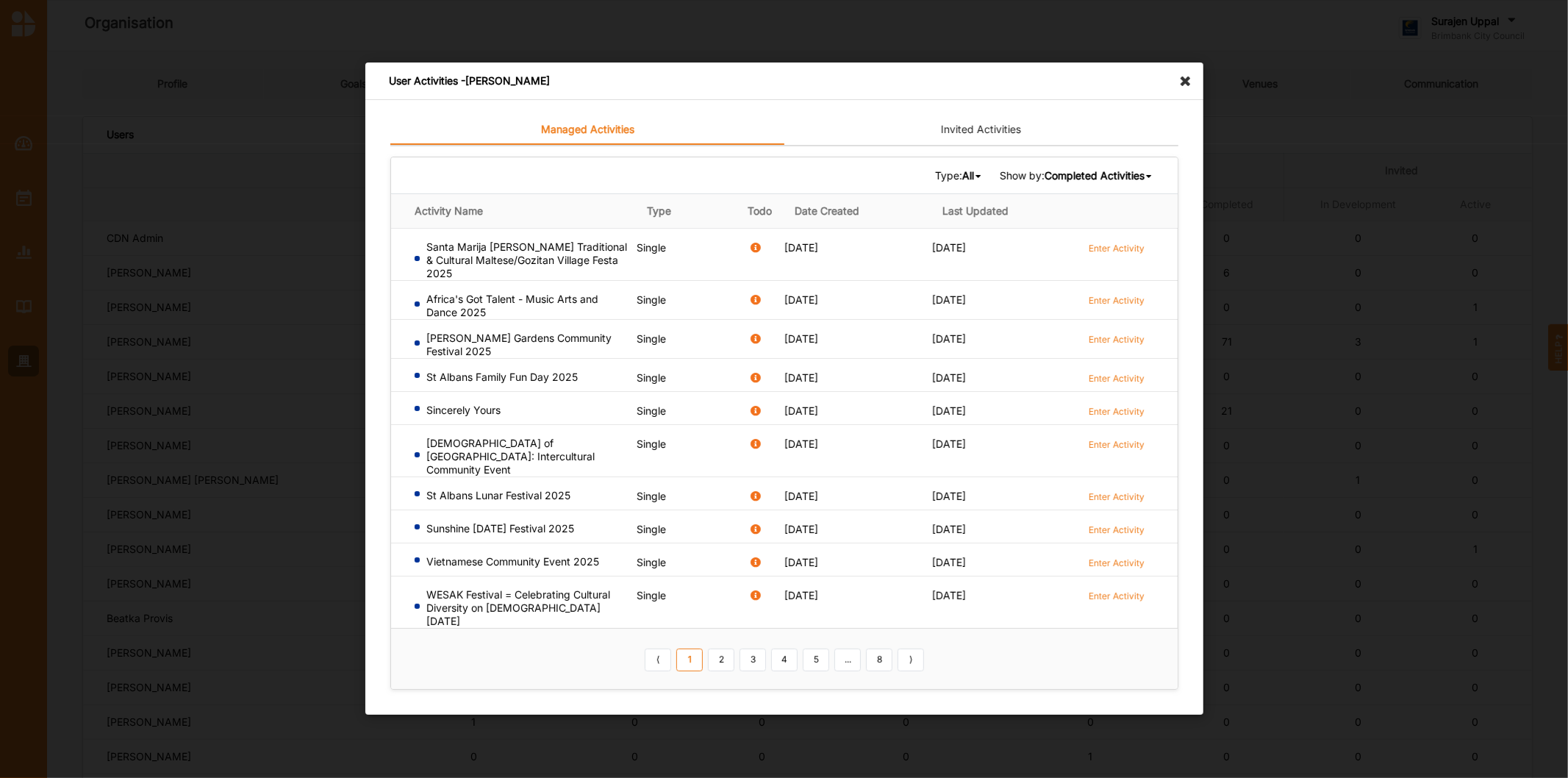
click at [1121, 379] on link "Enter Activity" at bounding box center [1116, 377] width 56 height 14
click at [1127, 254] on label "Enter Activity" at bounding box center [1116, 248] width 56 height 13
click at [1101, 414] on link "Enter Activity" at bounding box center [1116, 410] width 56 height 14
click at [1104, 450] on label "Enter Activity" at bounding box center [1116, 444] width 56 height 13
click at [1126, 557] on label "Enter Activity" at bounding box center [1116, 563] width 56 height 13
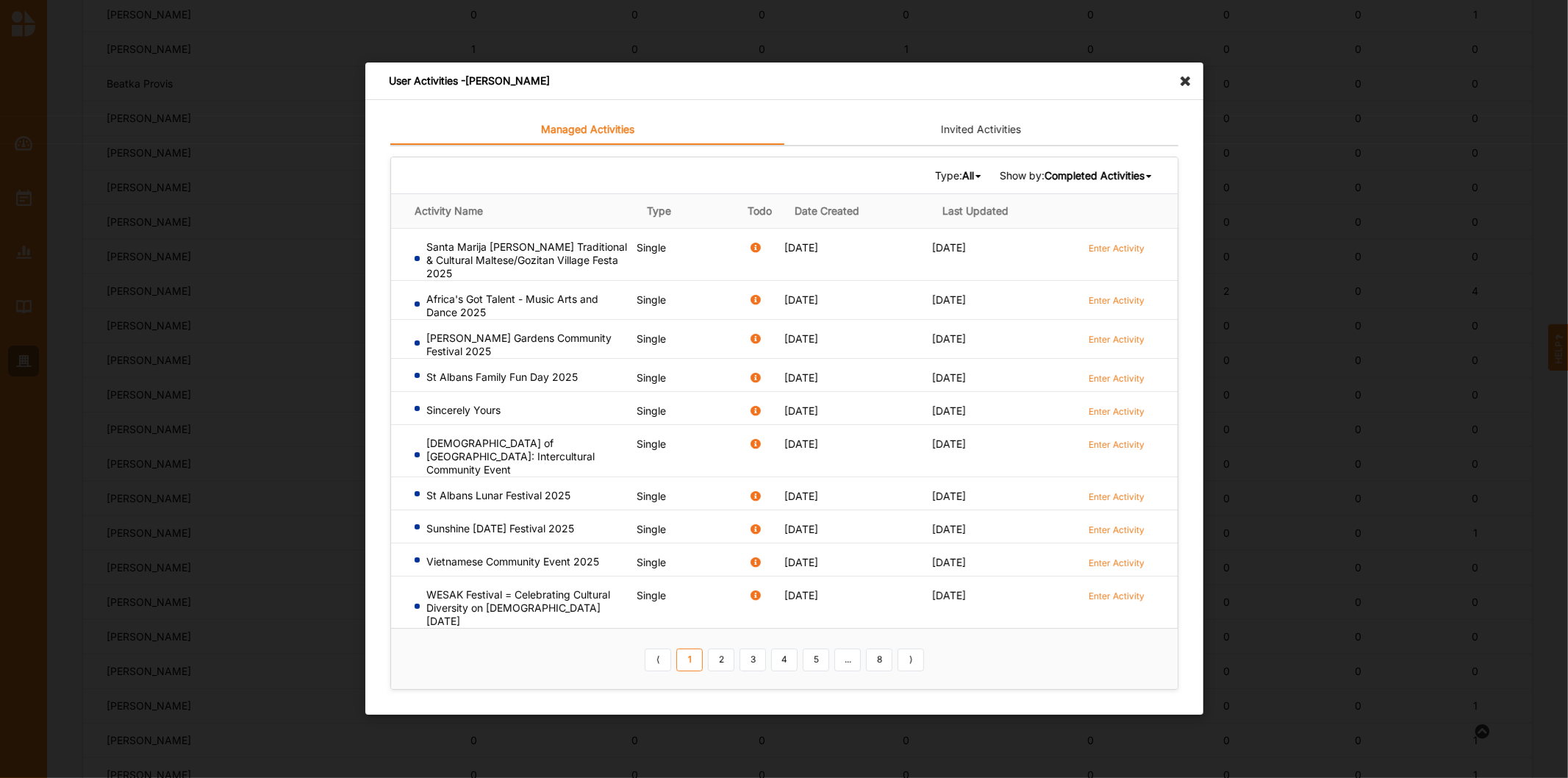
scroll to position [653, 0]
click at [1122, 524] on label "Enter Activity" at bounding box center [1116, 530] width 56 height 13
click at [1121, 557] on label "Enter Activity" at bounding box center [1116, 563] width 56 height 13
click at [726, 649] on link "2" at bounding box center [721, 660] width 27 height 24
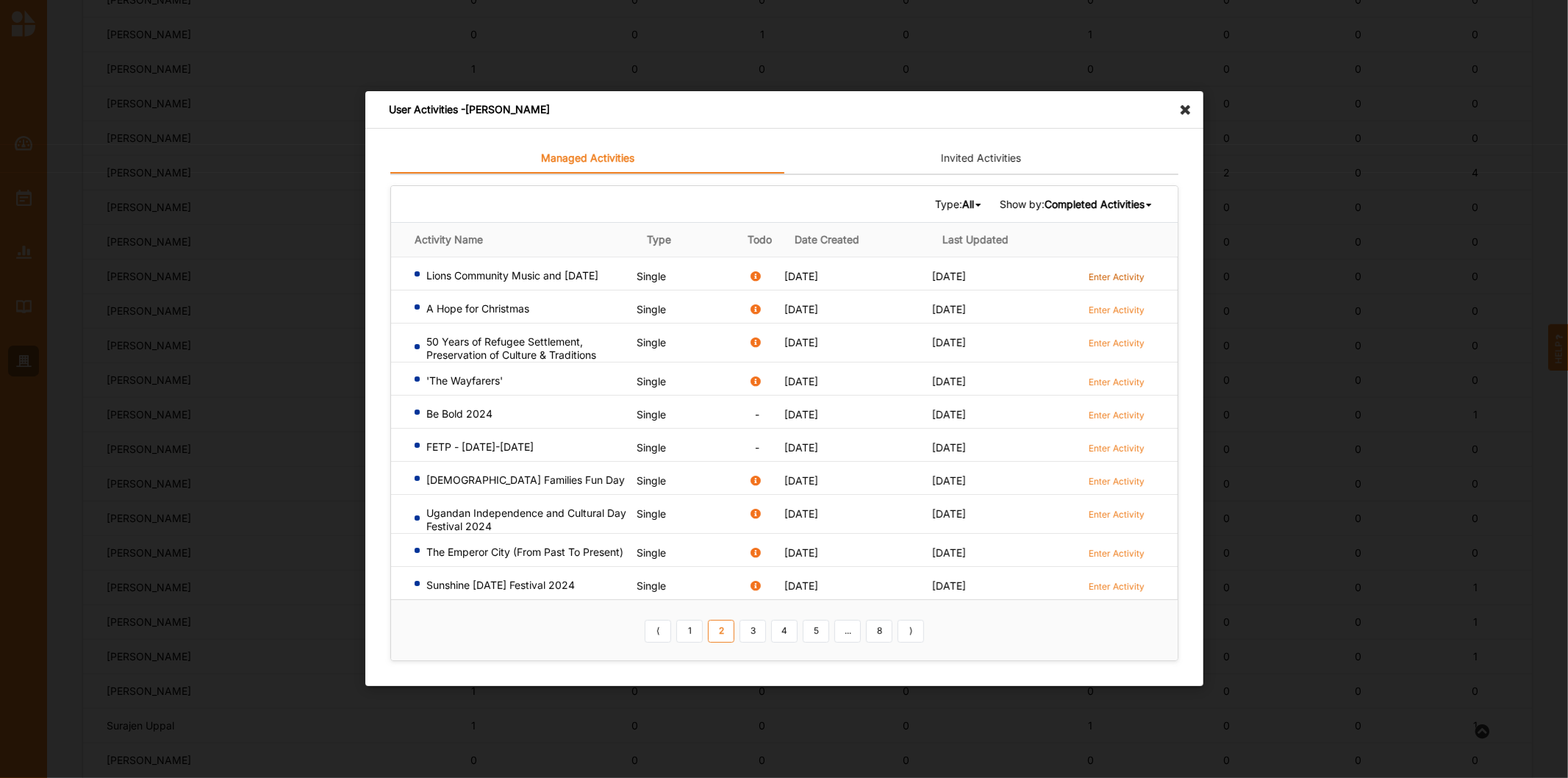
click at [1100, 277] on label "Enter Activity" at bounding box center [1116, 277] width 56 height 13
click at [1113, 304] on label "Enter Activity" at bounding box center [1116, 310] width 56 height 13
click at [1140, 339] on label "Enter Activity" at bounding box center [1116, 342] width 56 height 13
click at [1111, 379] on label "Enter Activity" at bounding box center [1116, 382] width 56 height 13
click at [1133, 588] on label "Enter Activity" at bounding box center [1116, 586] width 56 height 13
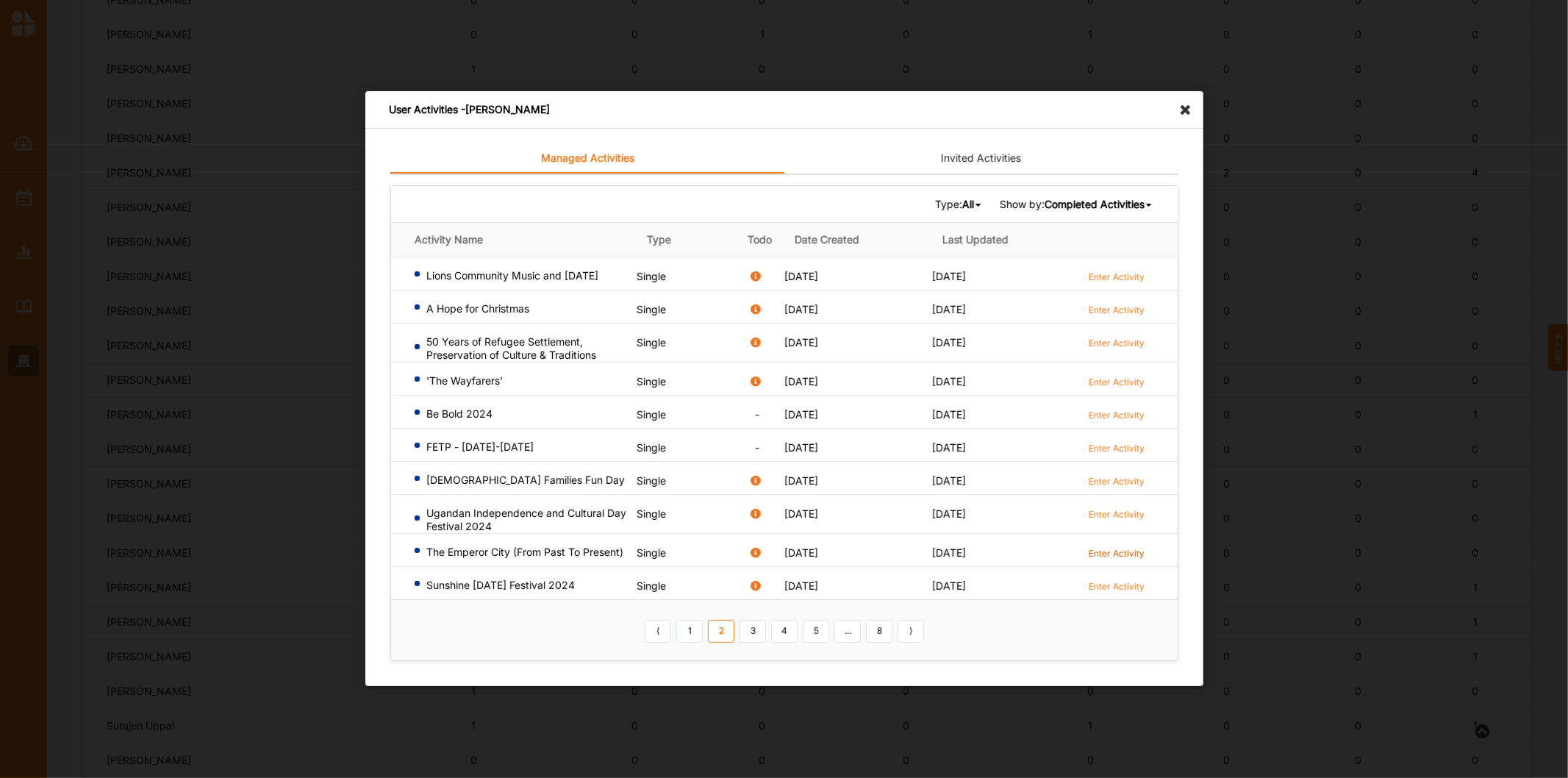
click at [1115, 556] on label "Enter Activity" at bounding box center [1116, 553] width 56 height 13
click at [1107, 412] on label "Enter Activity" at bounding box center [1116, 415] width 56 height 13
click at [1100, 201] on b "Completed Activities" at bounding box center [1093, 203] width 100 height 13
click at [1089, 223] on b "Ongoing Activities" at bounding box center [1085, 226] width 88 height 13
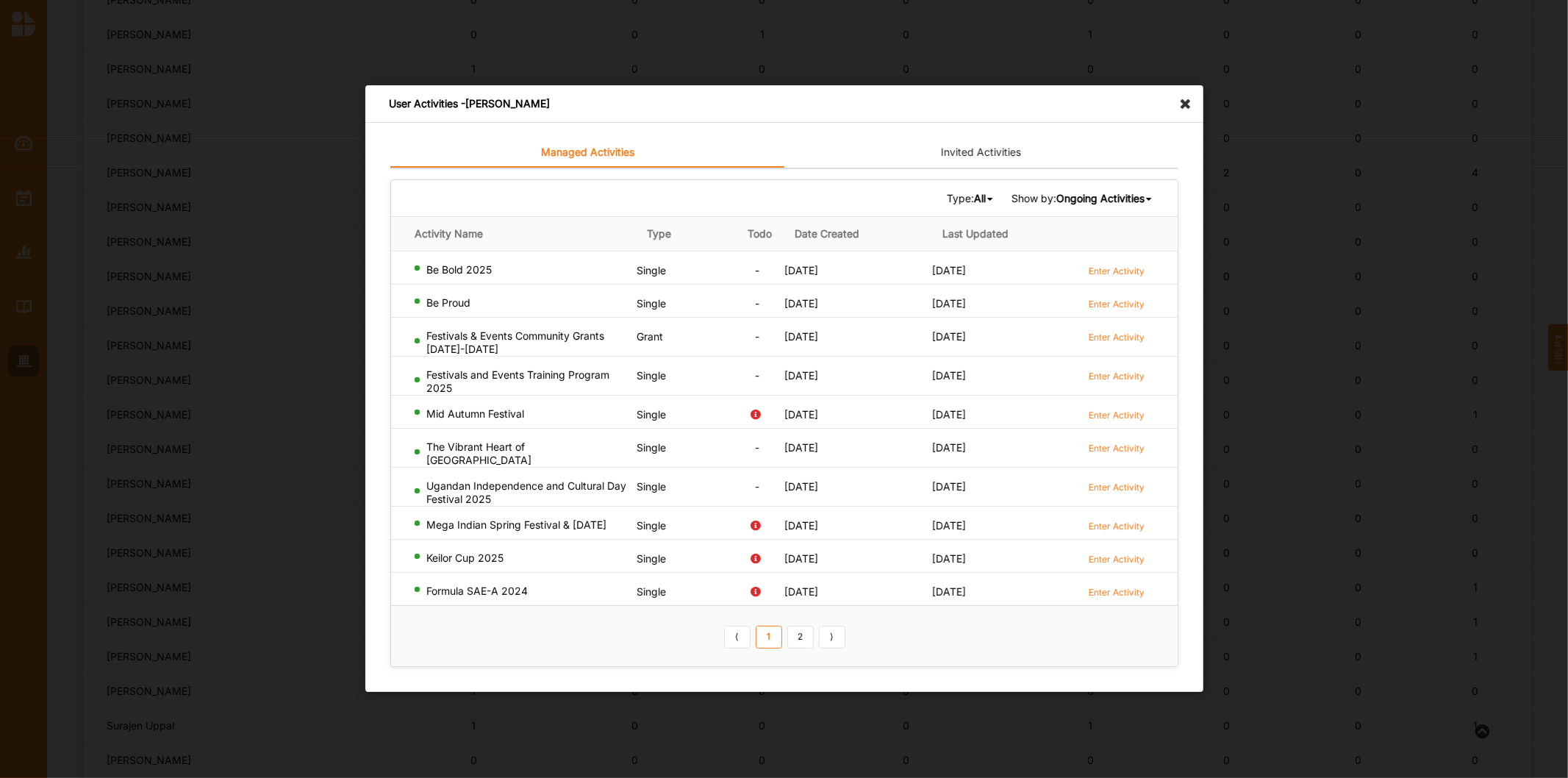
click at [1091, 259] on td "Enter Activity" at bounding box center [1127, 268] width 98 height 33
click at [1119, 274] on label "Enter Activity" at bounding box center [1116, 271] width 56 height 13
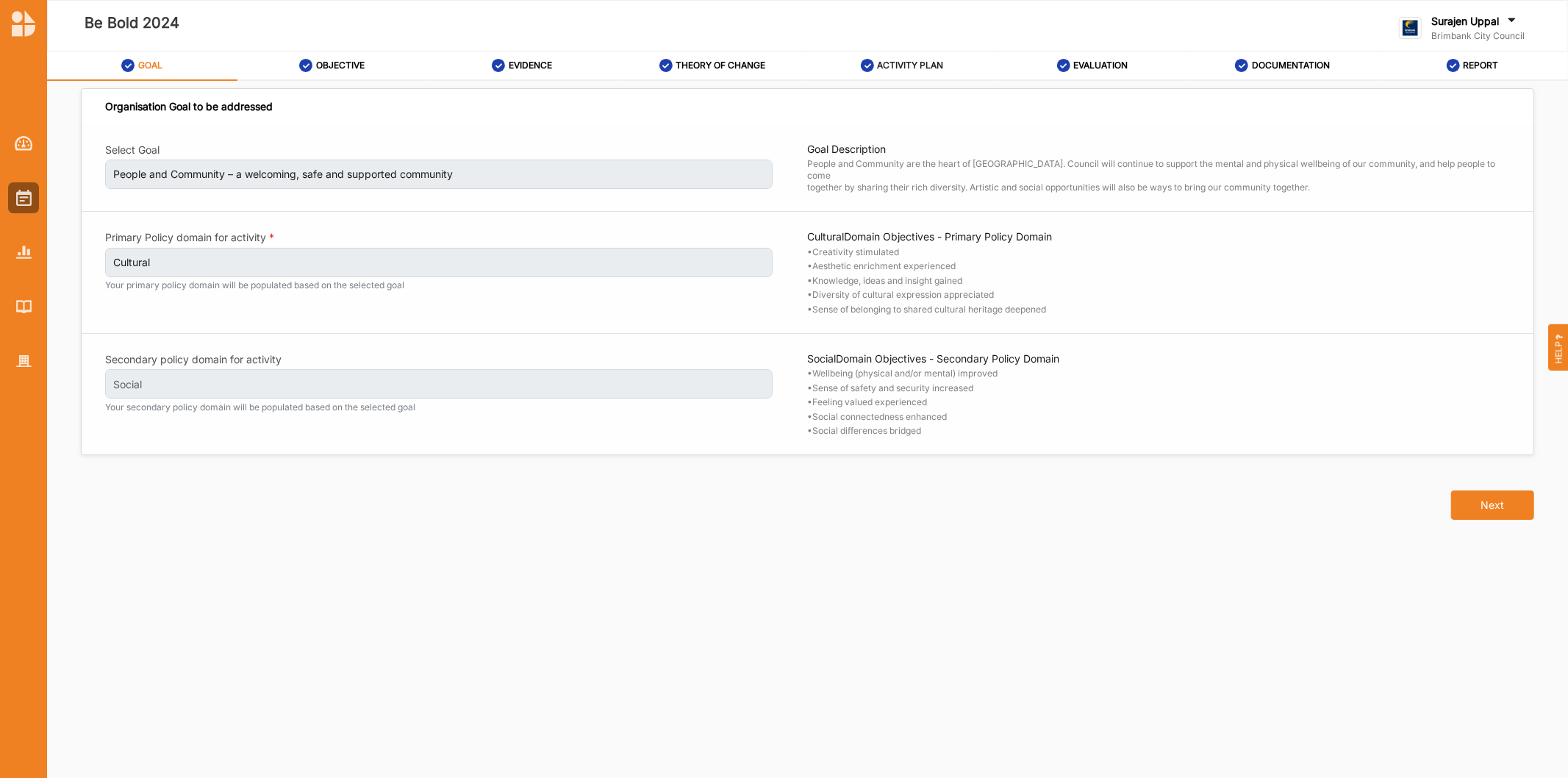
click at [887, 54] on div "ACTIVITY PLAN" at bounding box center [902, 66] width 83 height 27
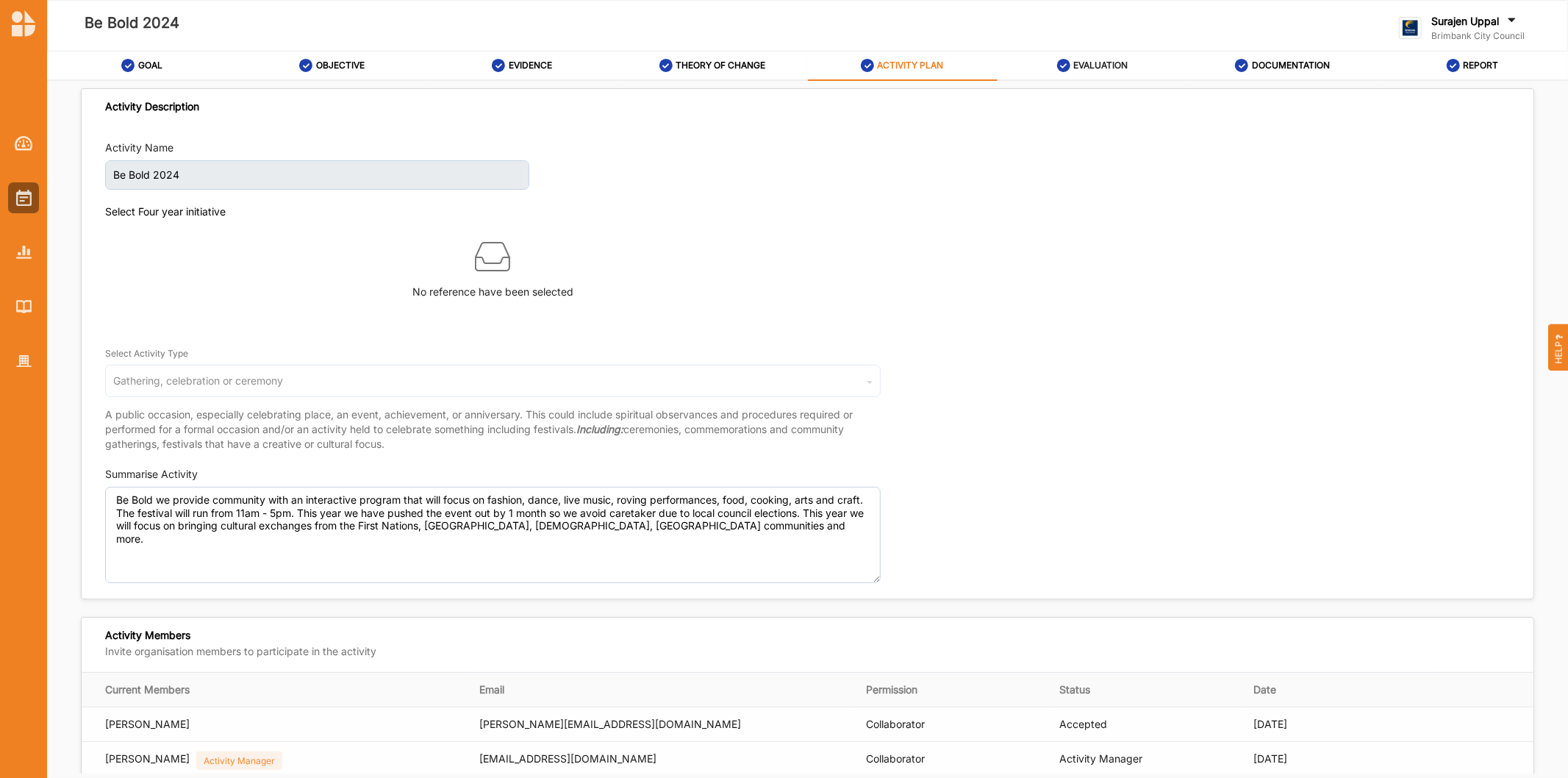
click at [1089, 52] on link "EVALUATION" at bounding box center [1092, 67] width 190 height 30
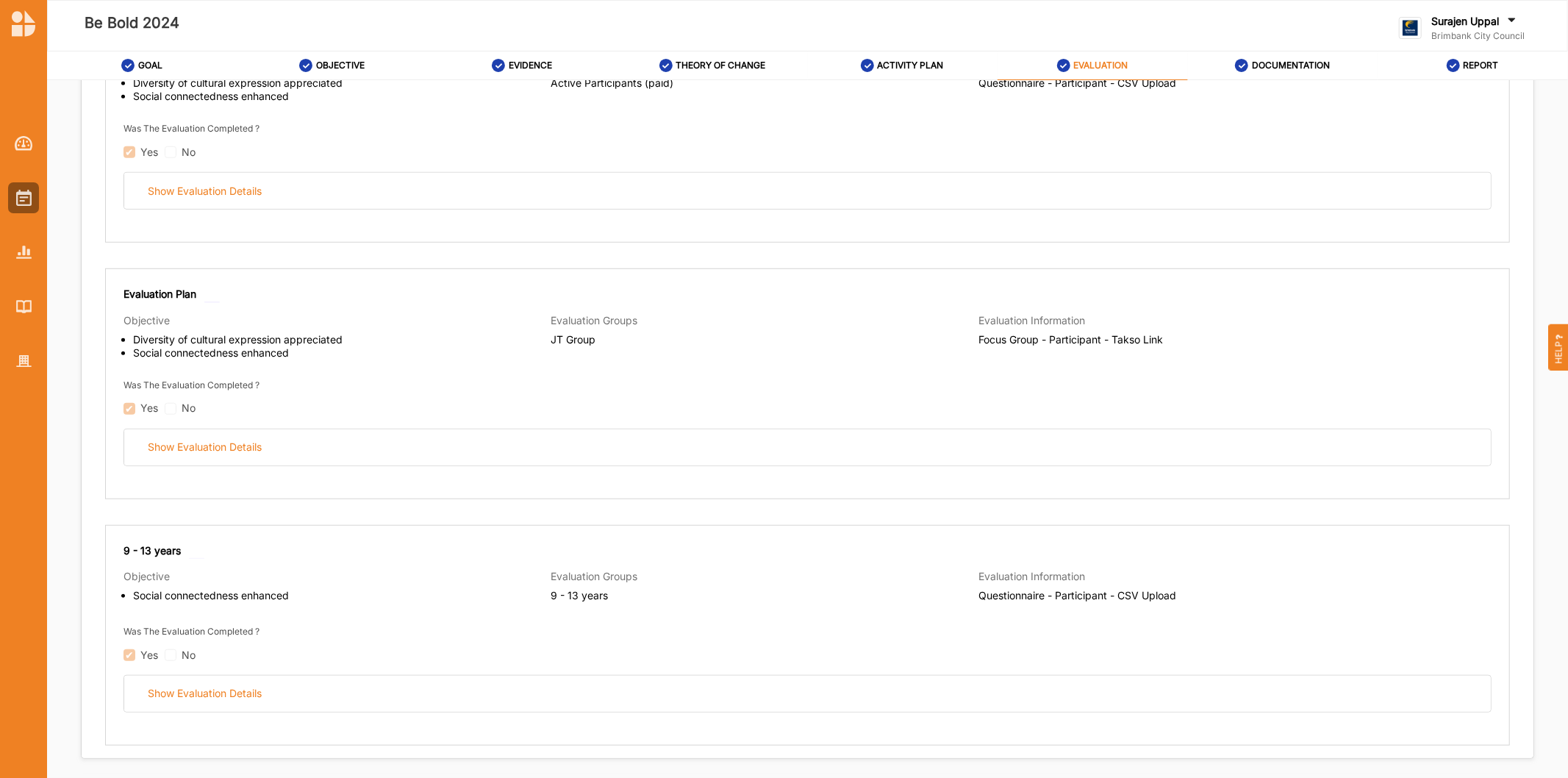
scroll to position [817, 0]
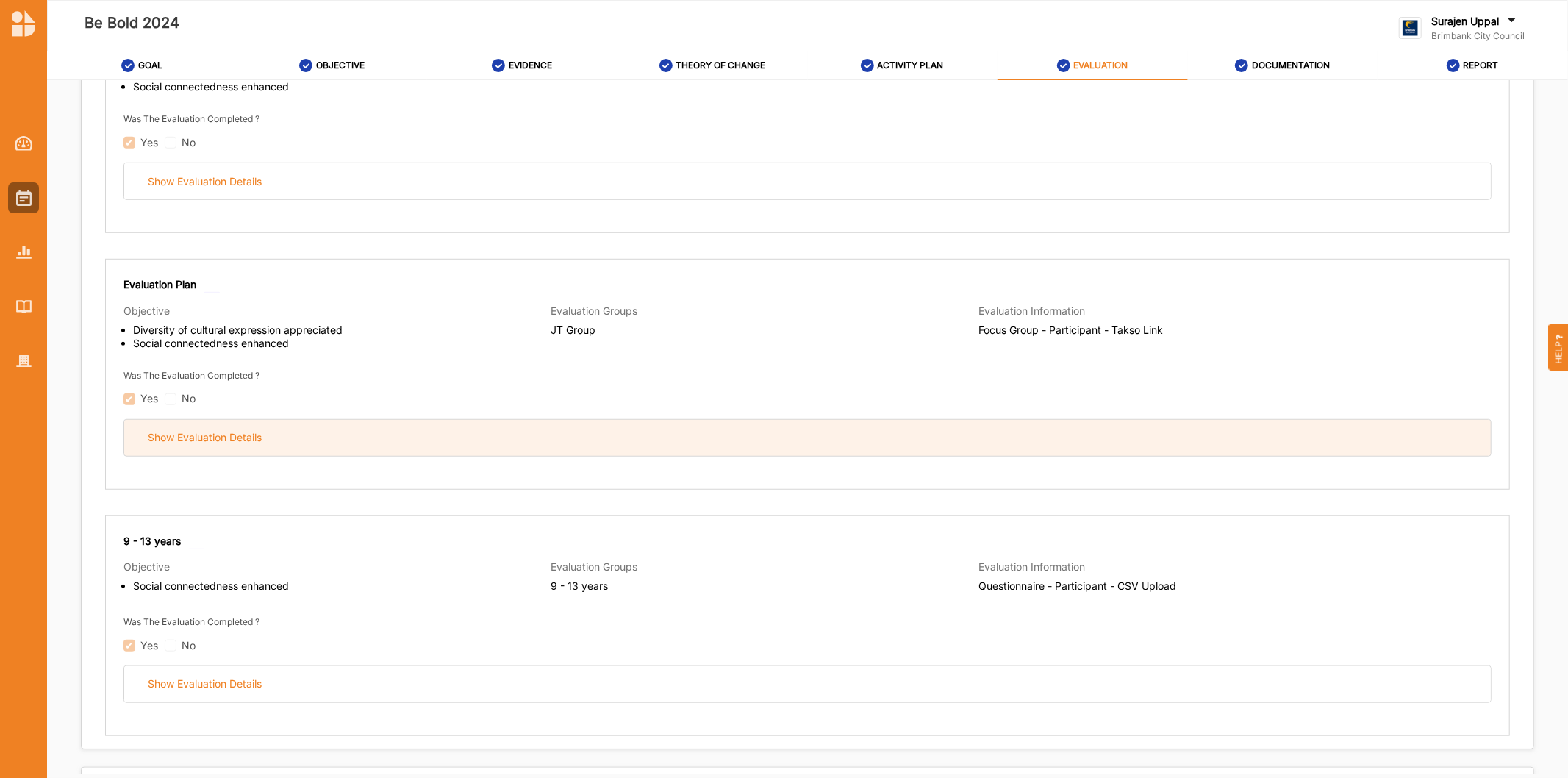
click at [986, 433] on div "Show Evaluation Details" at bounding box center [807, 438] width 1366 height 36
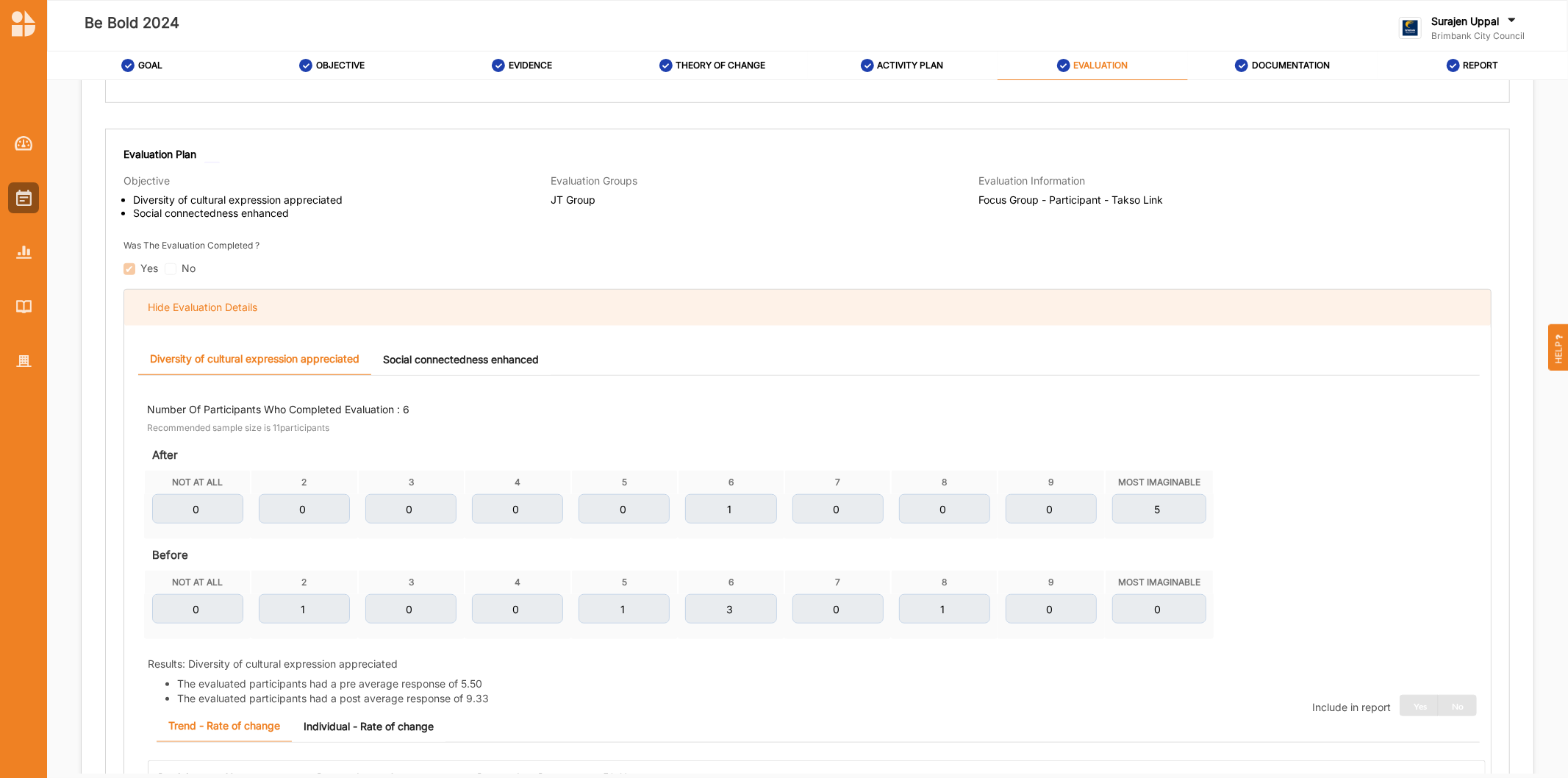
scroll to position [899, 0]
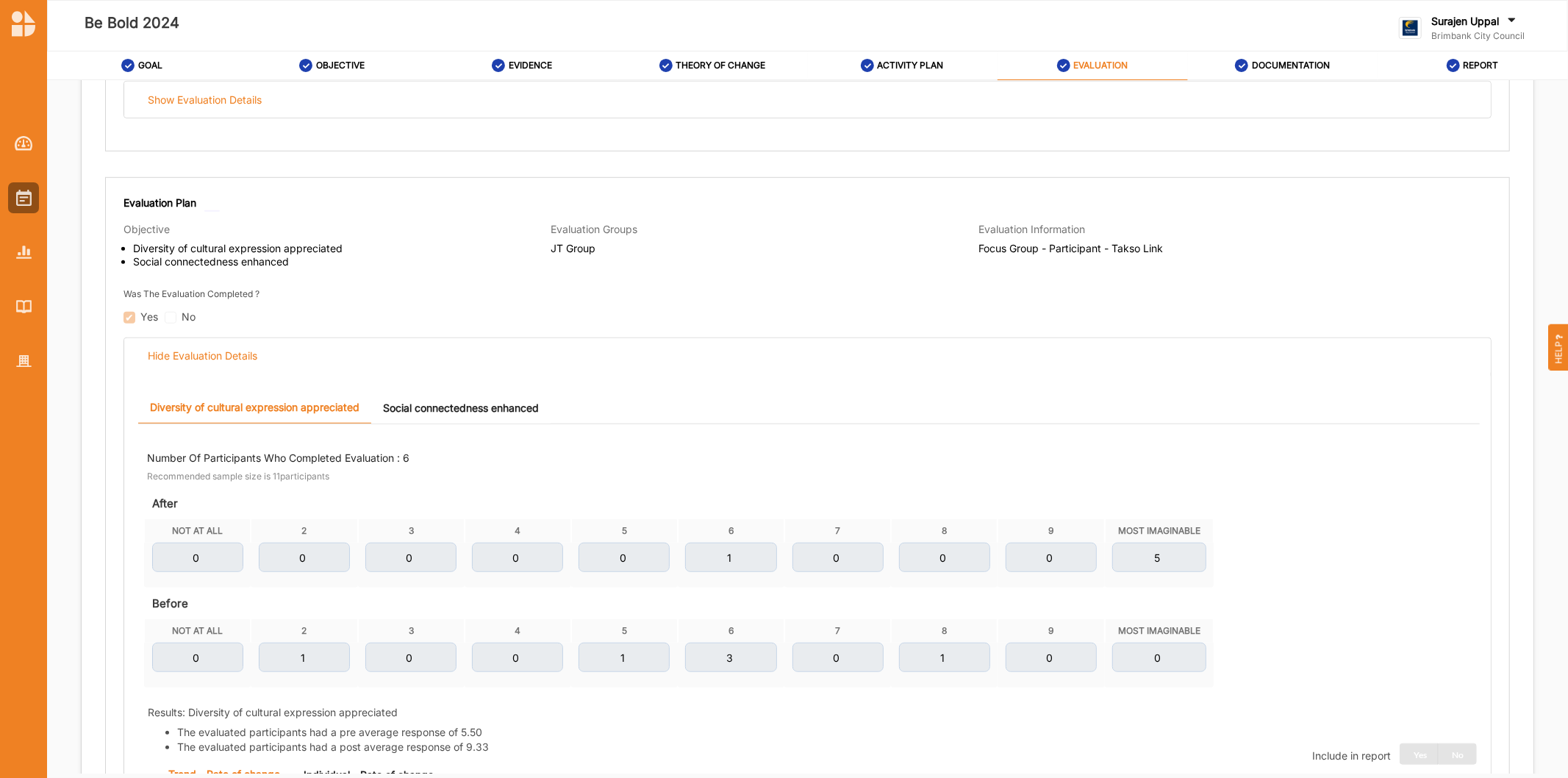
click at [526, 402] on link "Social connectedness enhanced" at bounding box center [461, 407] width 180 height 32
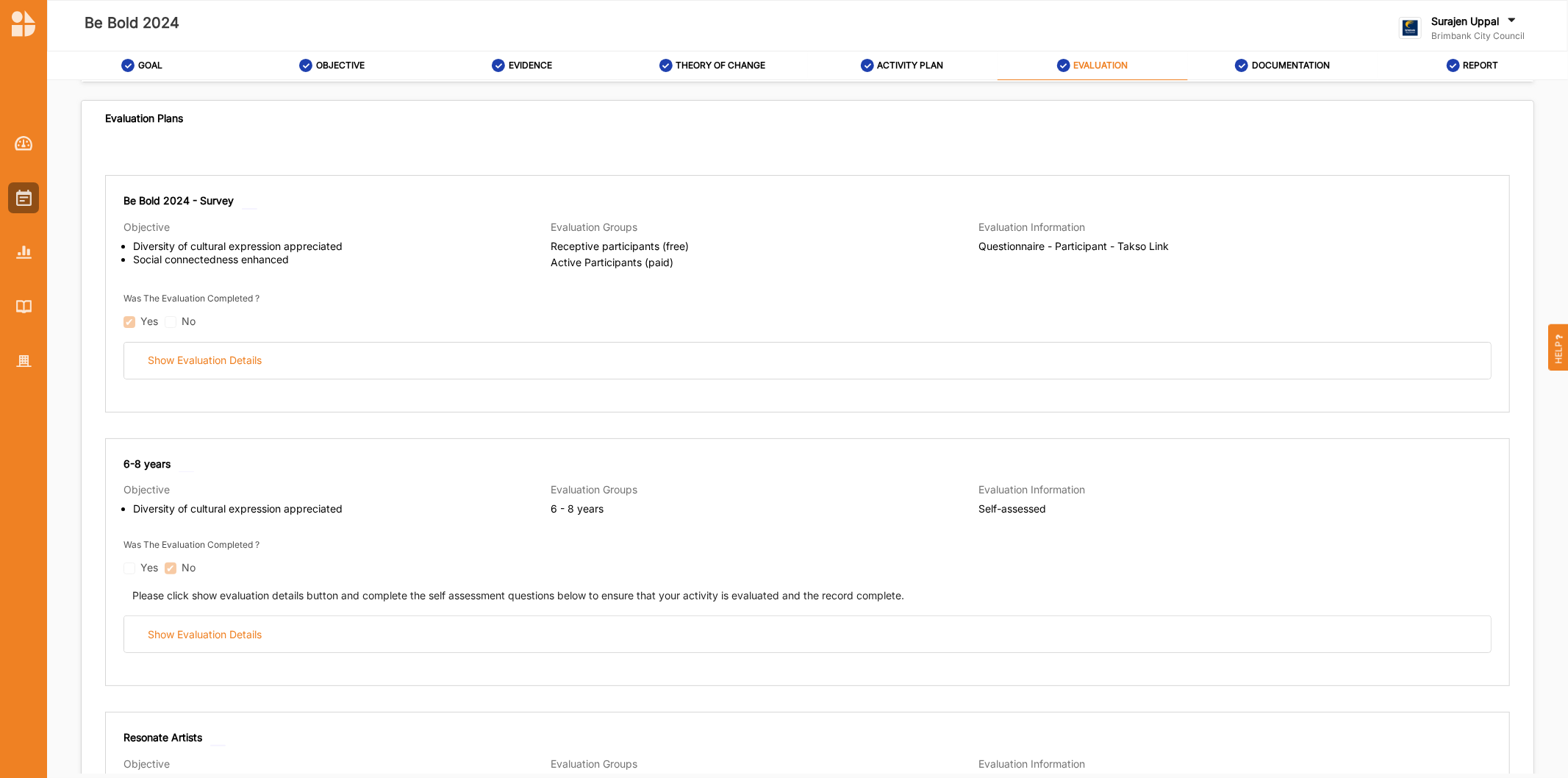
scroll to position [0, 0]
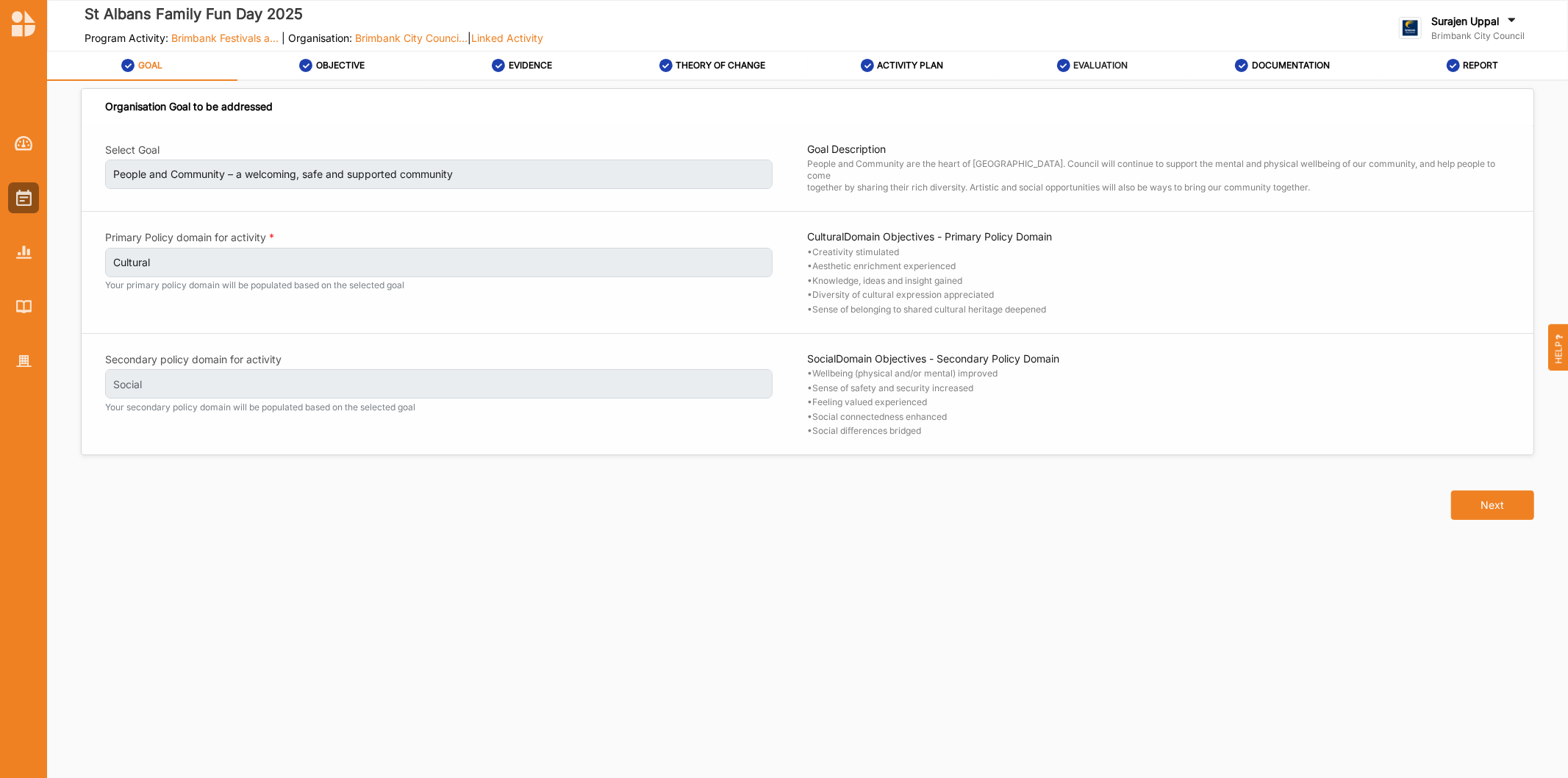
click at [1086, 61] on label "EVALUATION" at bounding box center [1101, 66] width 55 height 12
click at [924, 63] on label "ACTIVITY PLAN" at bounding box center [910, 66] width 66 height 12
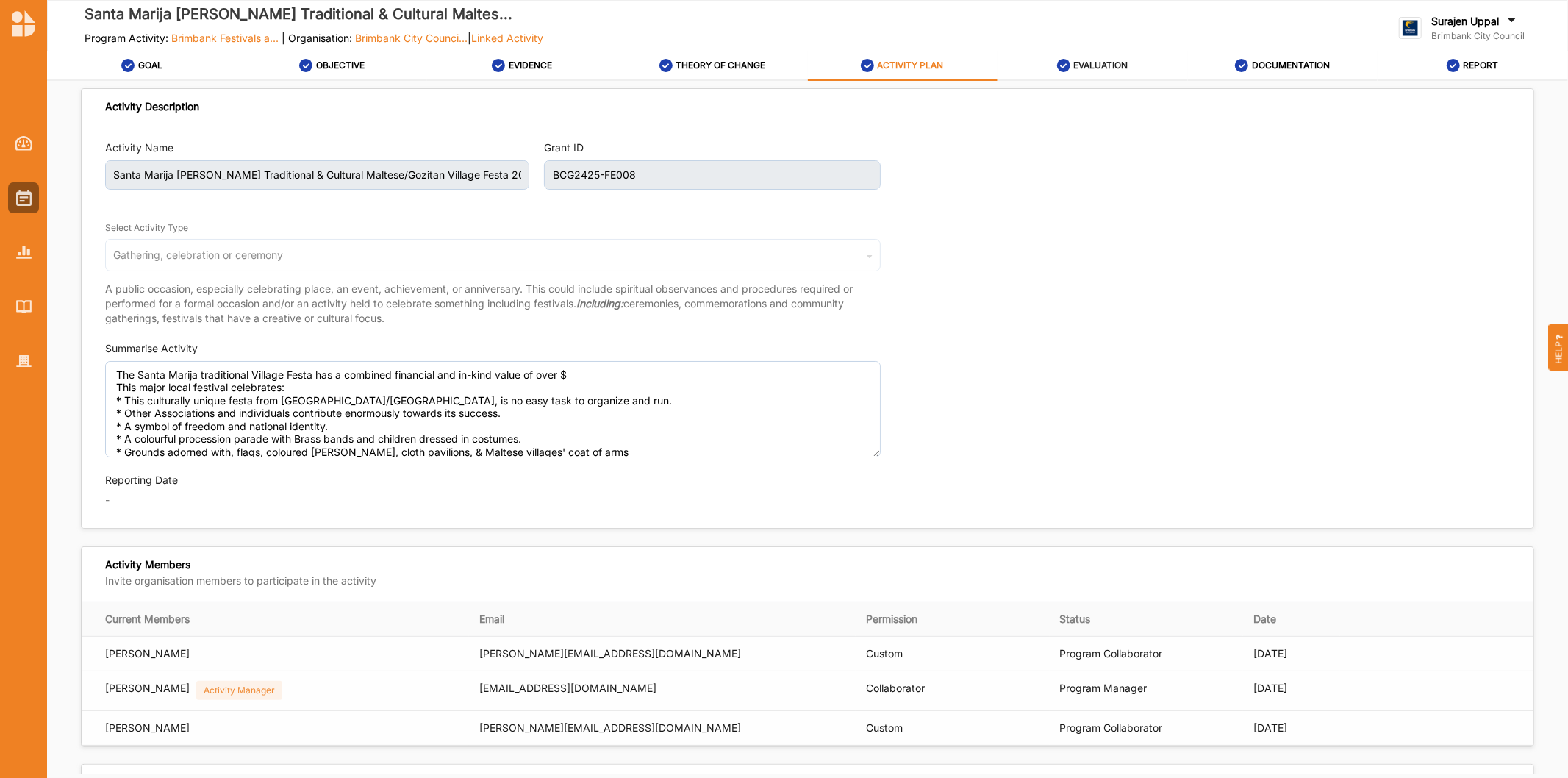
click at [1081, 66] on label "EVALUATION" at bounding box center [1101, 66] width 55 height 12
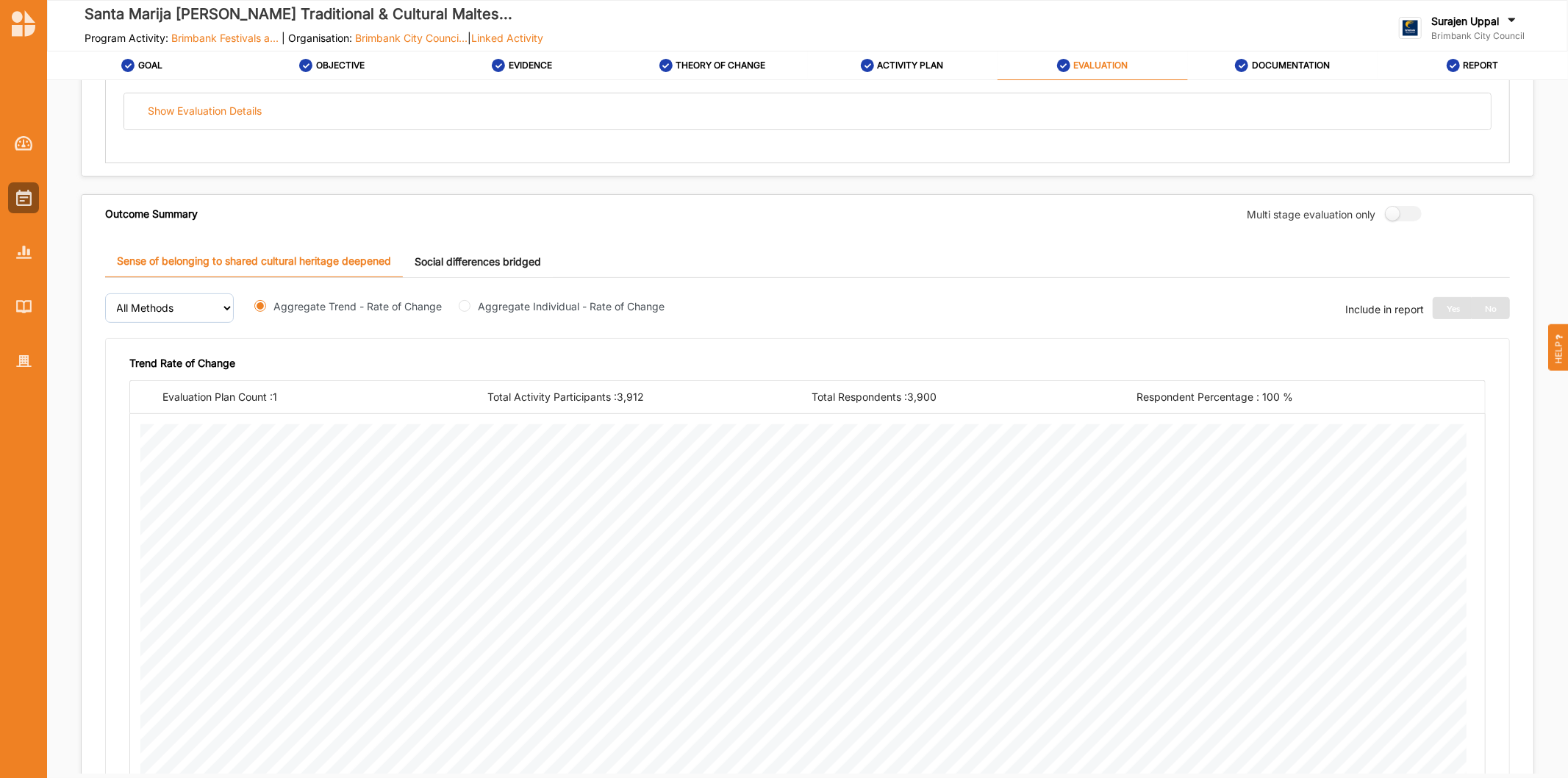
scroll to position [81, 0]
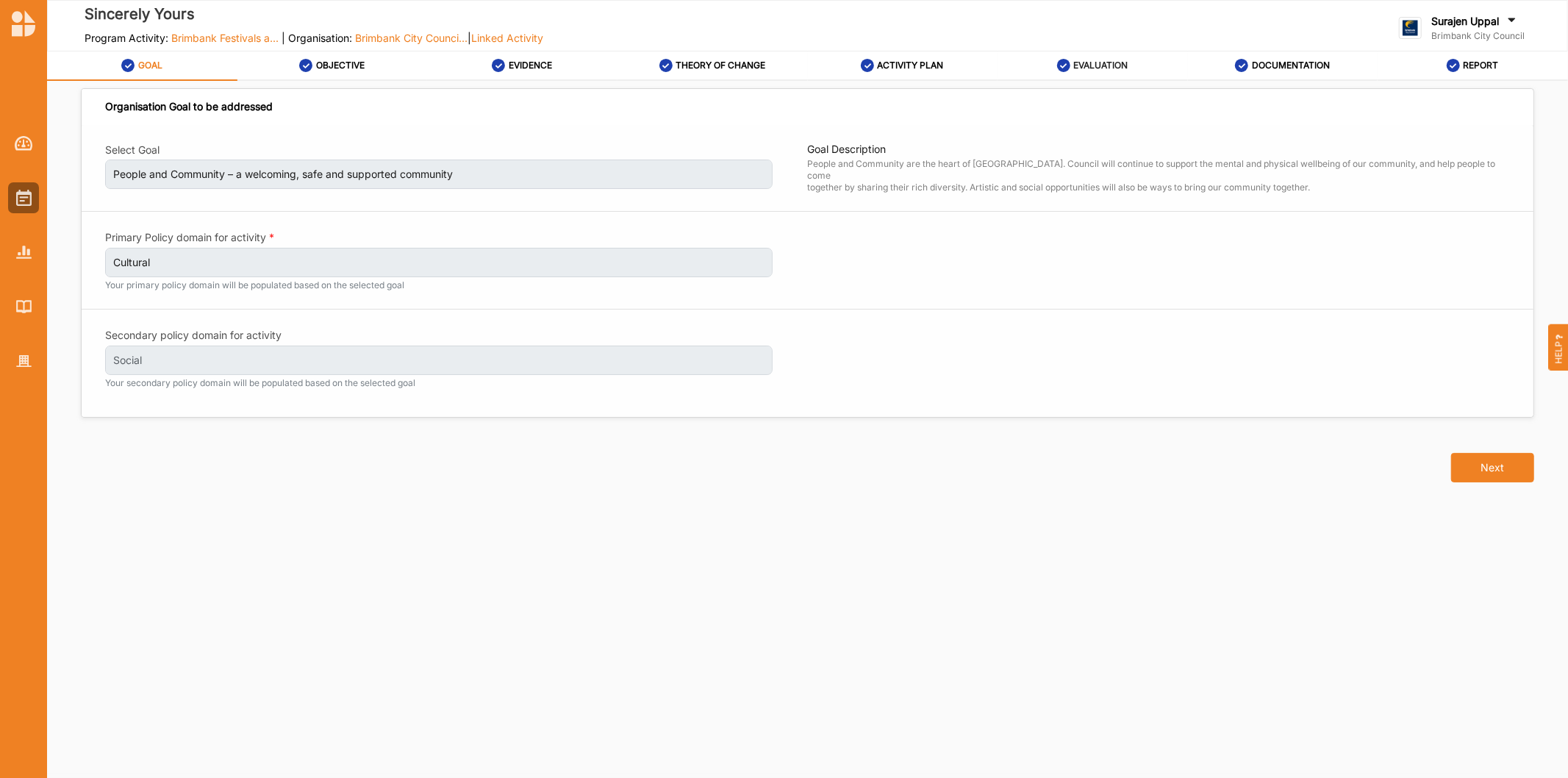
click at [1092, 58] on div "EVALUATION" at bounding box center [1093, 66] width 71 height 27
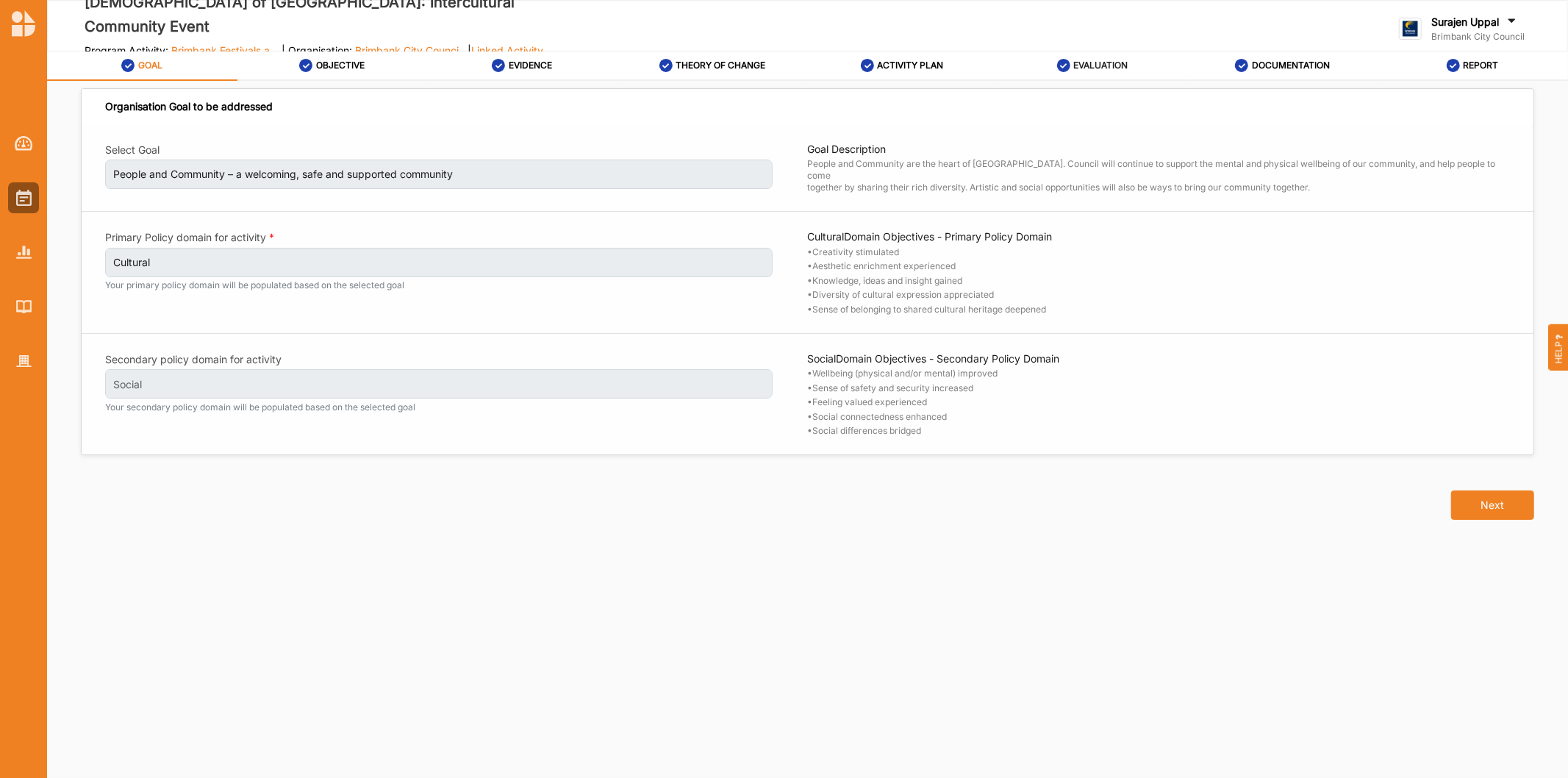
click at [1095, 63] on label "EVALUATION" at bounding box center [1101, 66] width 55 height 12
click at [1091, 62] on label "EVALUATION" at bounding box center [1101, 66] width 55 height 12
click at [1125, 61] on label "EVALUATION" at bounding box center [1101, 66] width 55 height 12
click at [1108, 69] on label "EVALUATION" at bounding box center [1101, 66] width 55 height 12
click at [1092, 69] on div "EVALUATION" at bounding box center [1093, 66] width 71 height 27
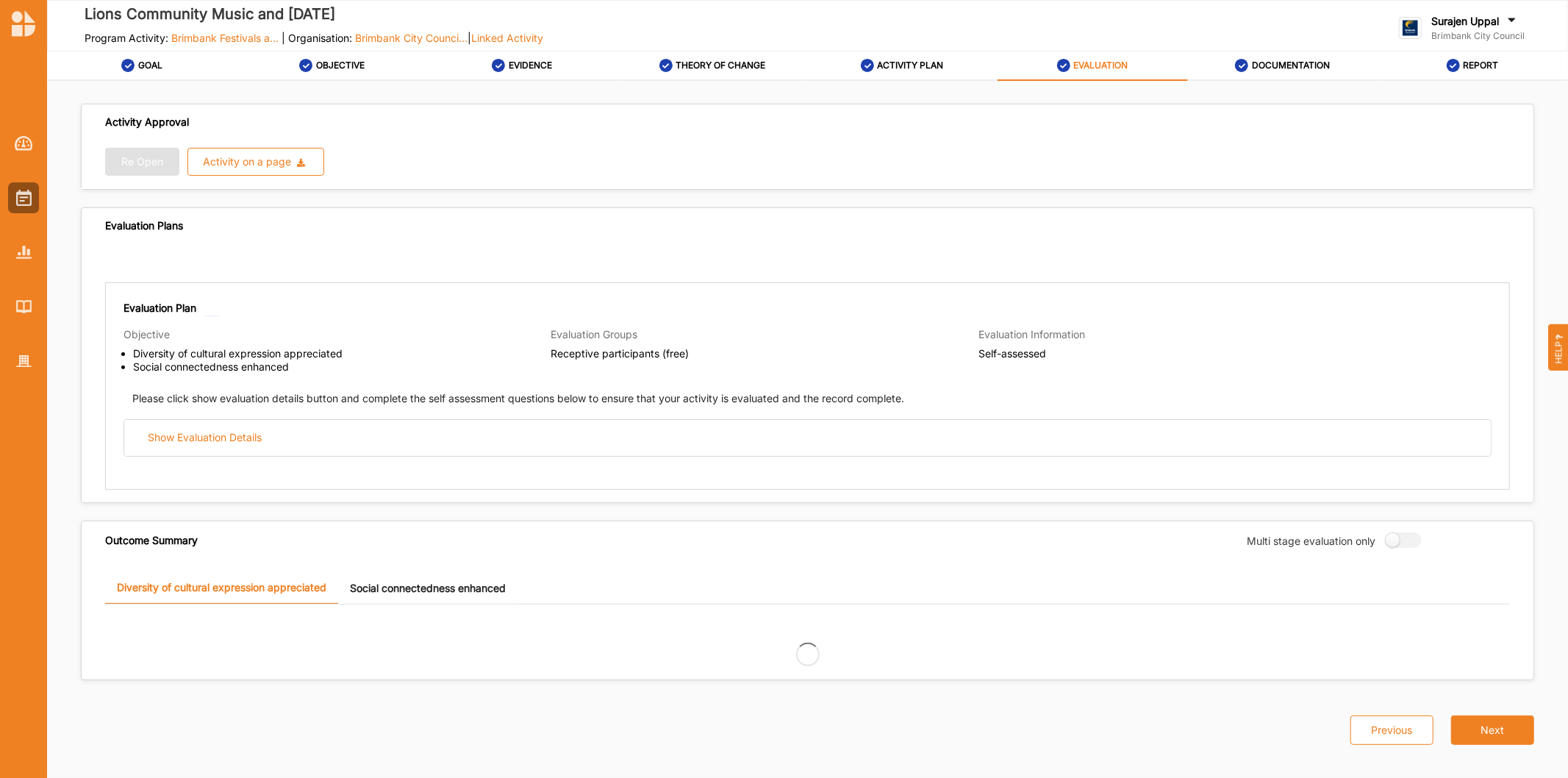
click at [1092, 69] on label "EVALUATION" at bounding box center [1101, 66] width 55 height 12
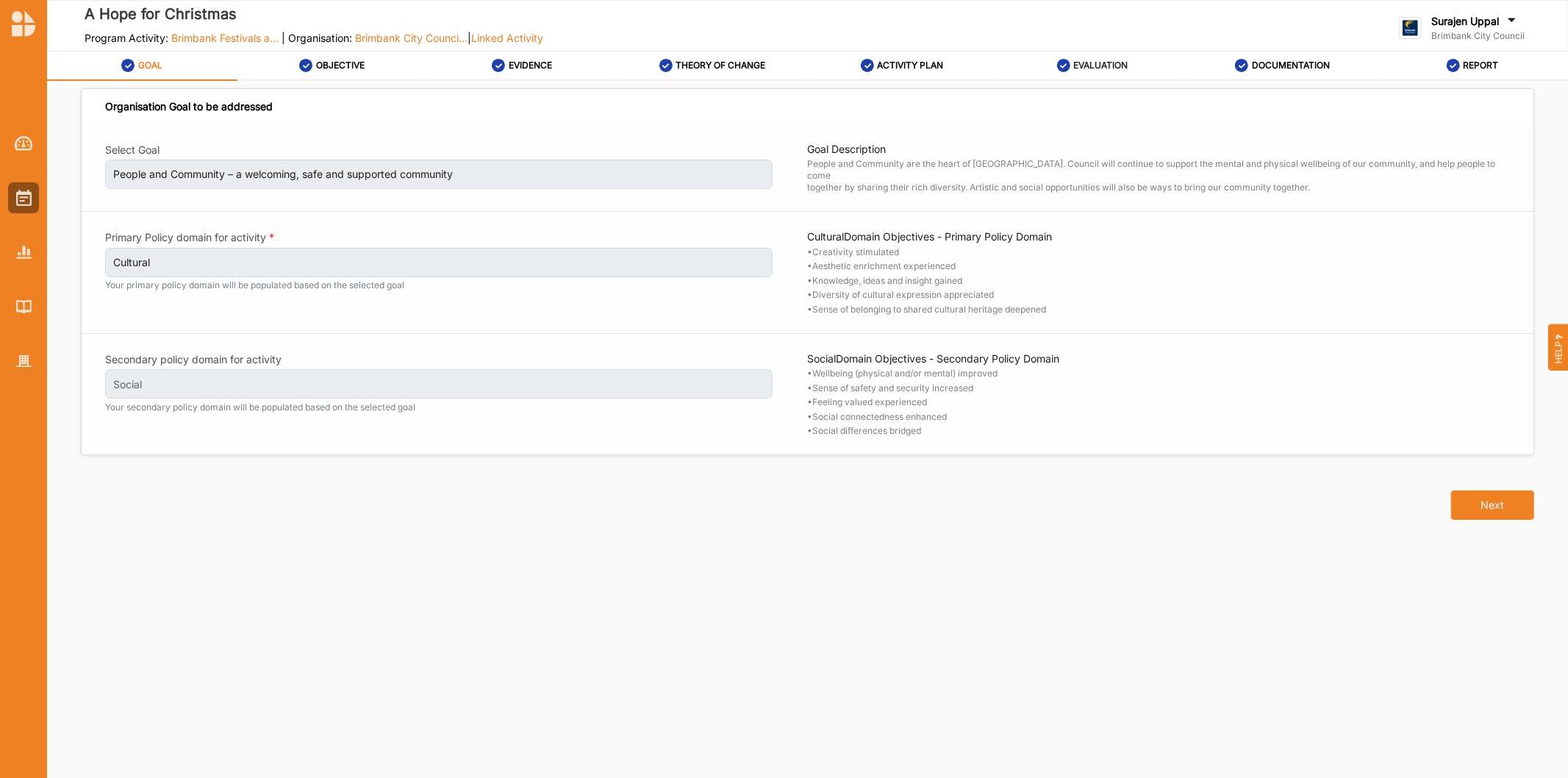
click at [1079, 63] on label "EVALUATION" at bounding box center [1101, 66] width 55 height 12
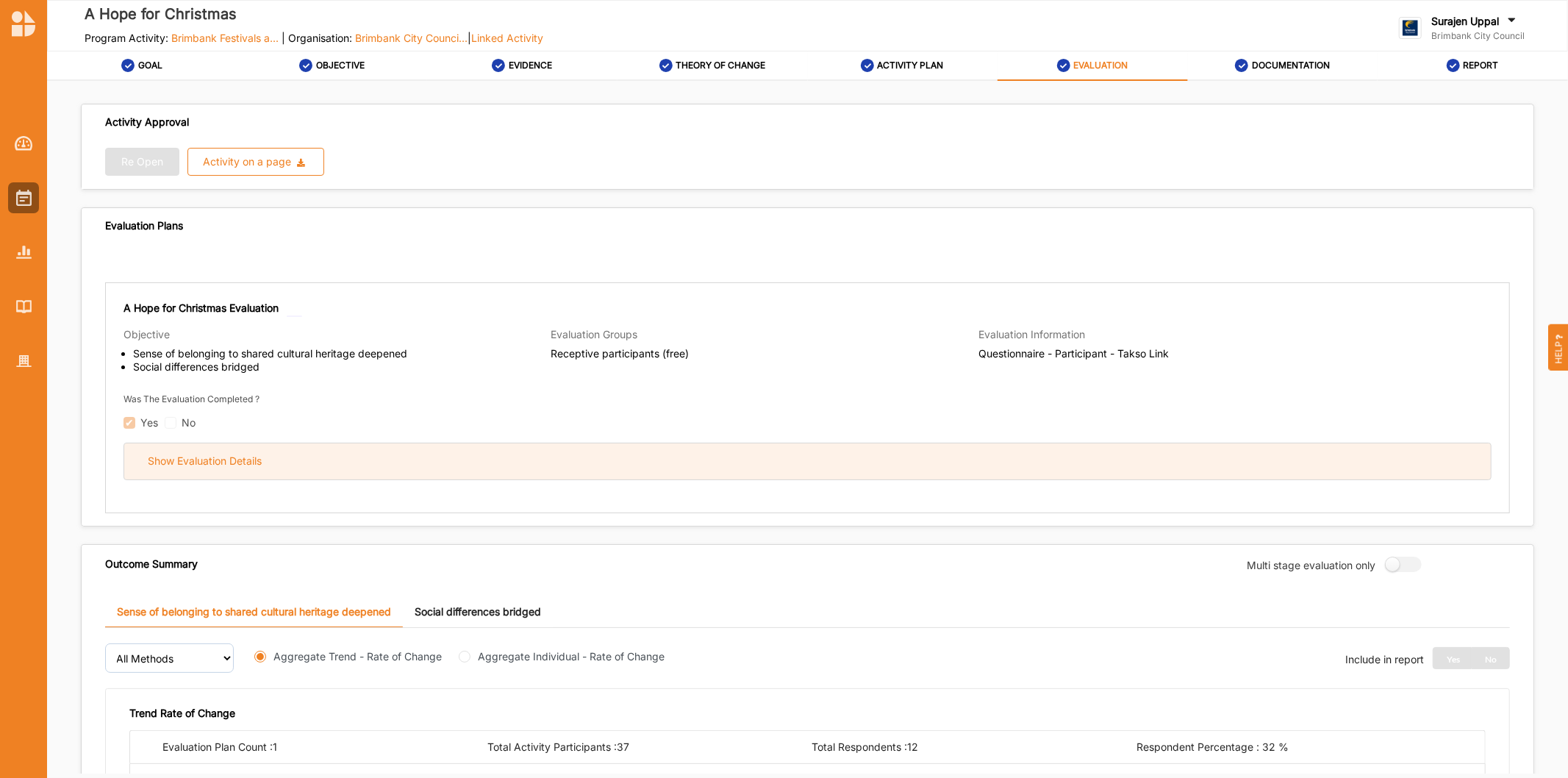
click at [520, 472] on div "Show Evaluation Details" at bounding box center [807, 461] width 1366 height 36
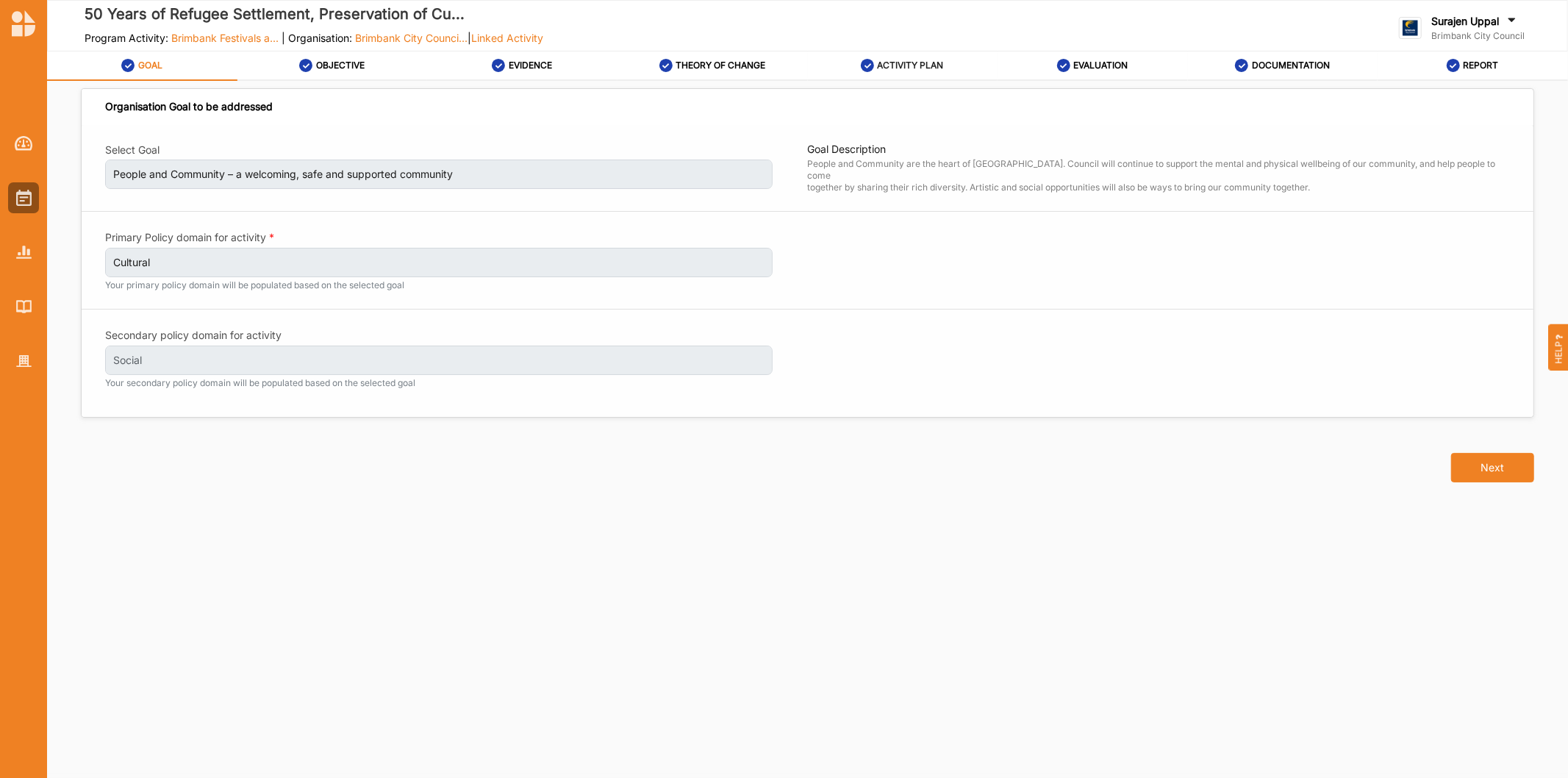
drag, startPoint x: 995, startPoint y: 58, endPoint x: 919, endPoint y: 64, distance: 76.2
click at [920, 63] on label "ACTIVITY PLAN" at bounding box center [910, 66] width 66 height 12
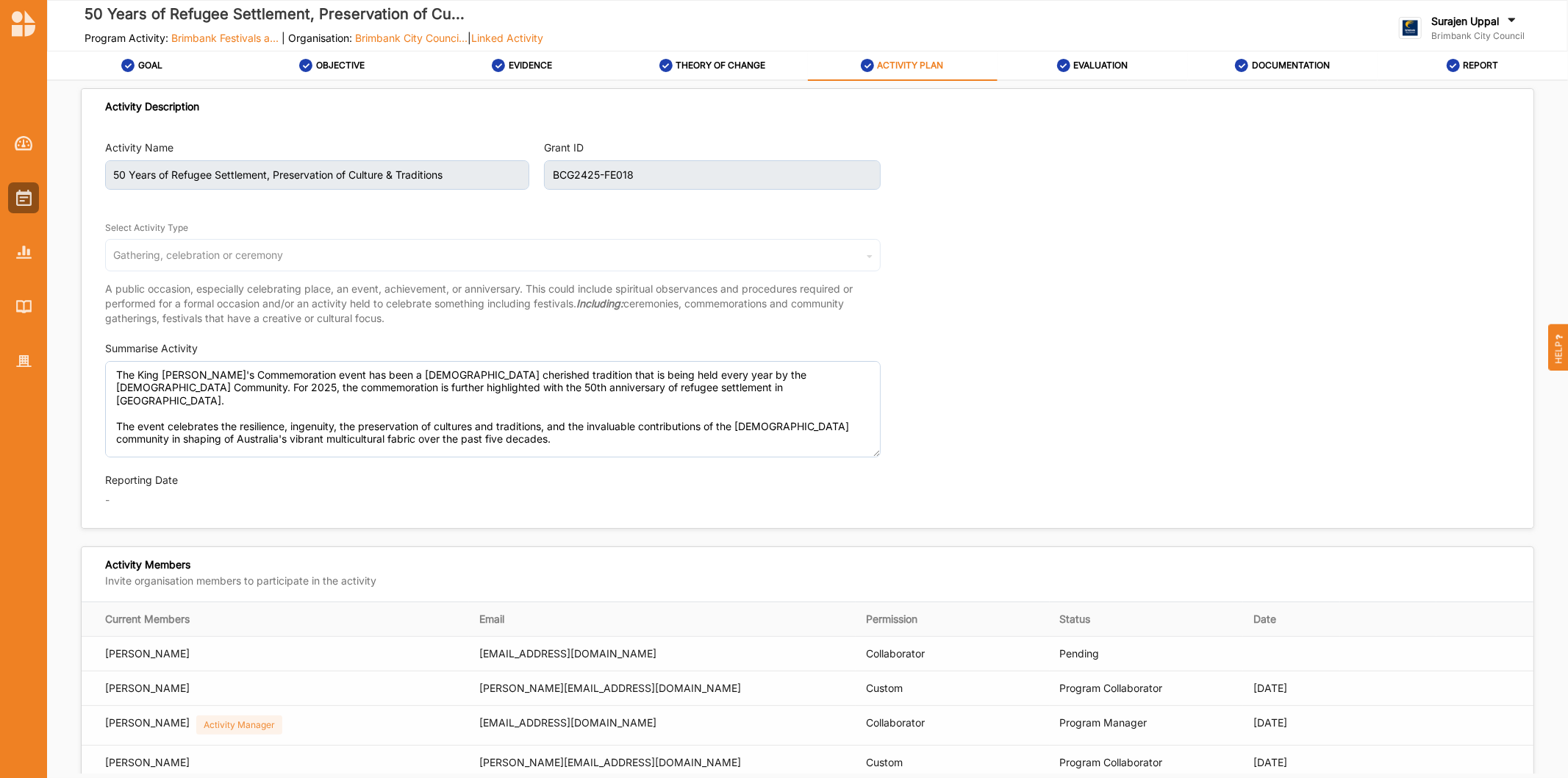
type textarea "The King [PERSON_NAME]'s Commemoration event has been a [DEMOGRAPHIC_DATA] cher…"
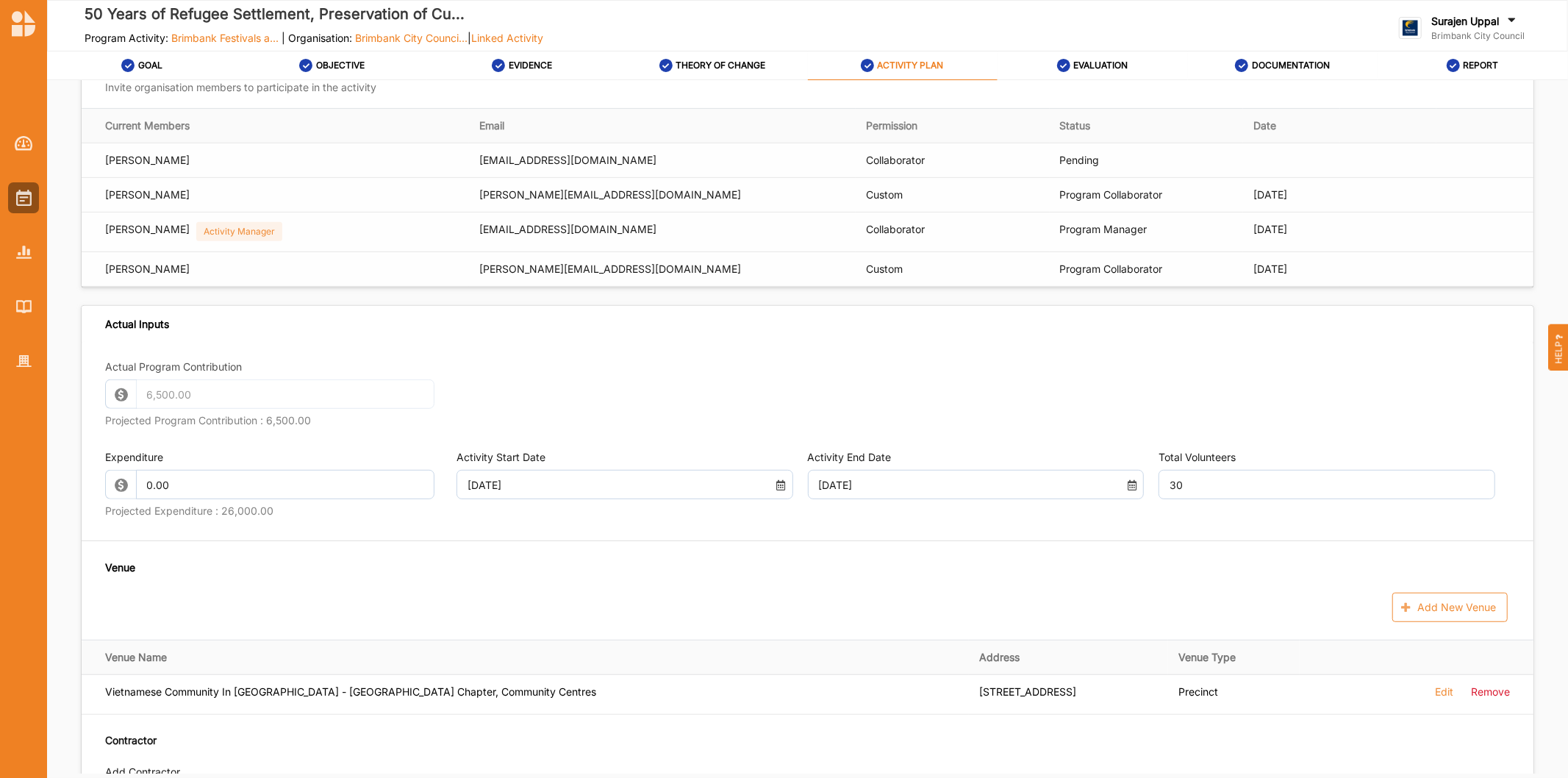
scroll to position [817, 0]
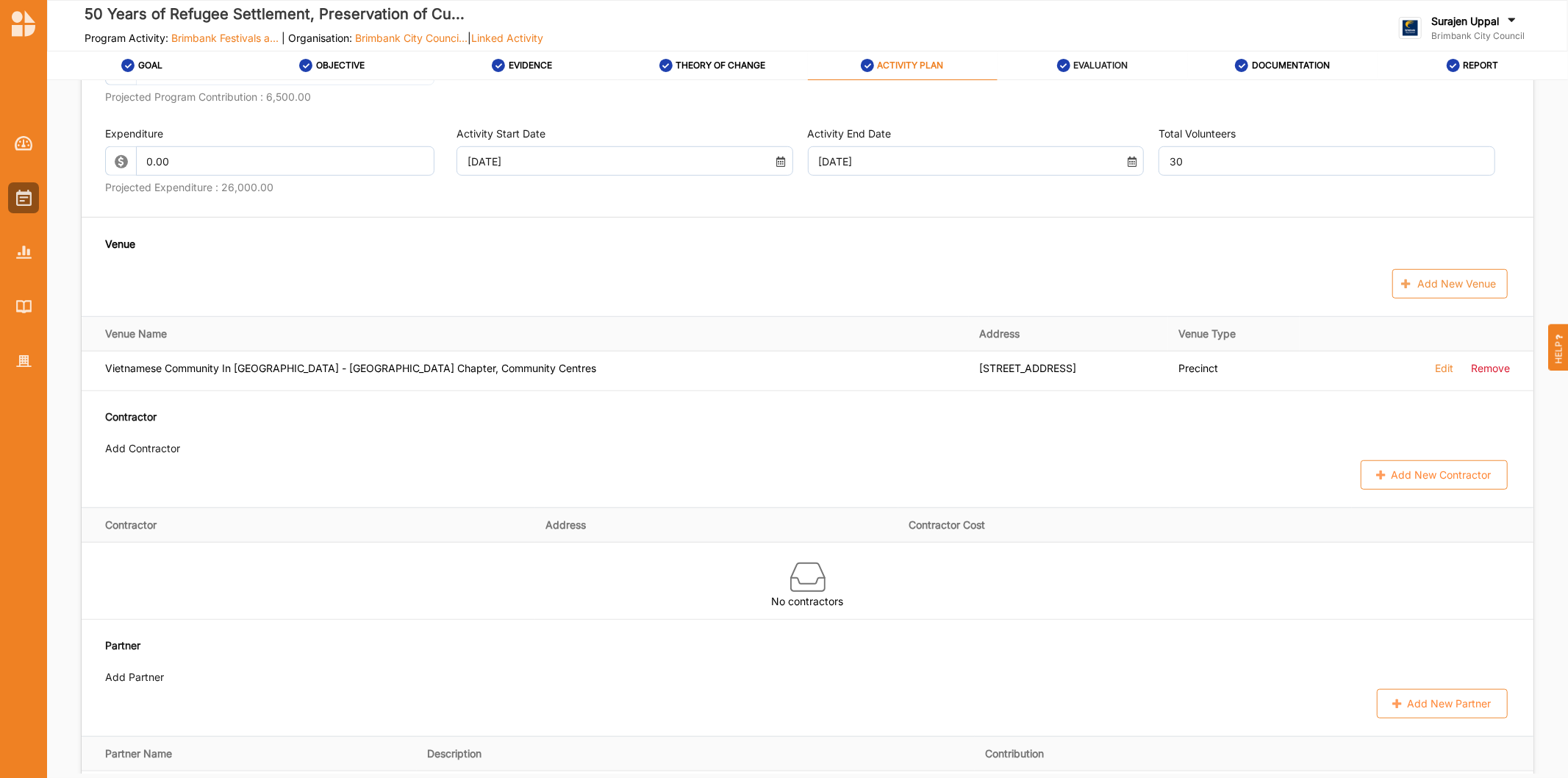
click at [1078, 53] on div "EVALUATION" at bounding box center [1093, 66] width 71 height 27
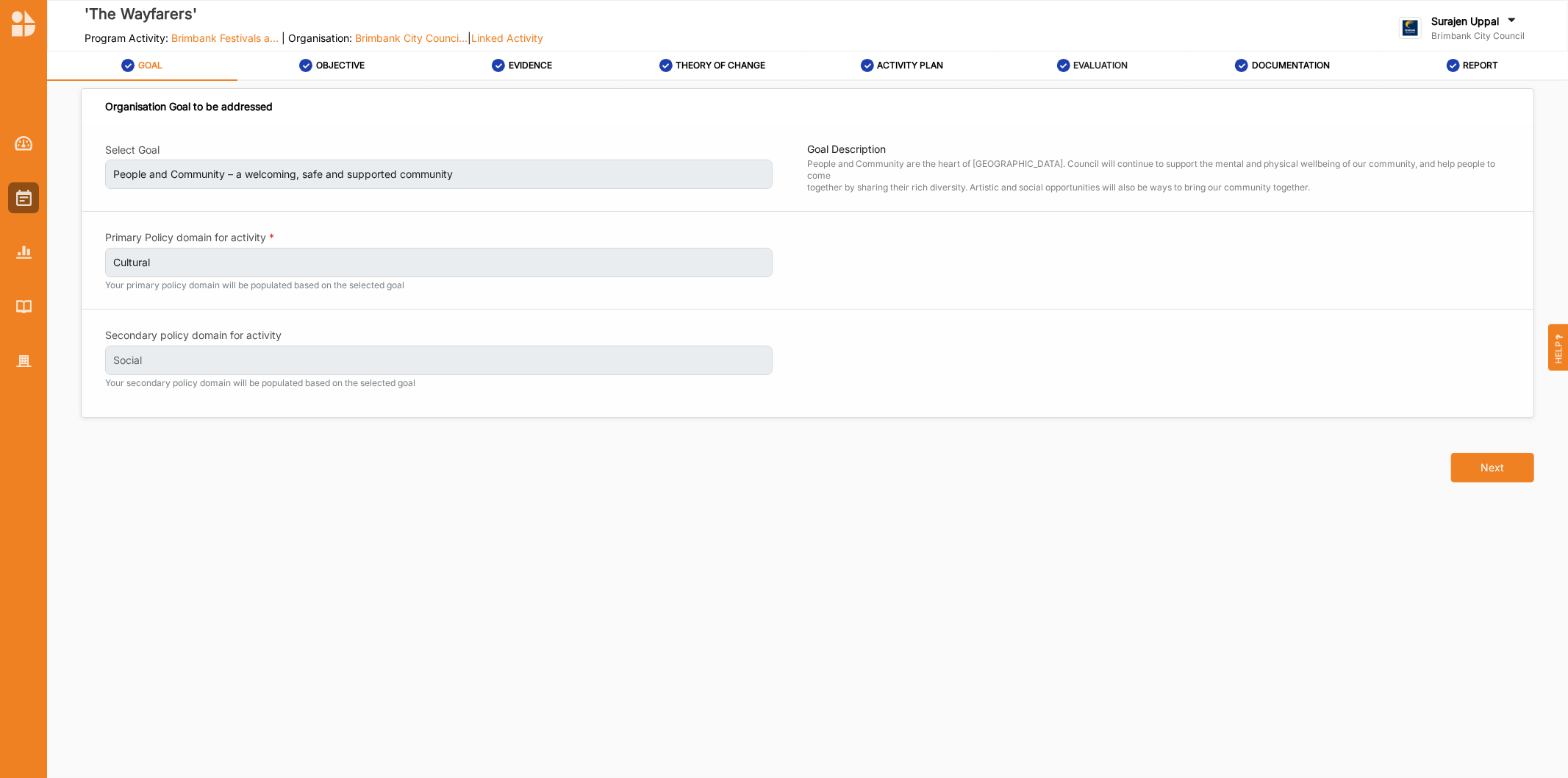
click at [1107, 67] on label "EVALUATION" at bounding box center [1101, 66] width 55 height 12
click at [936, 64] on label "ACTIVITY PLAN" at bounding box center [910, 66] width 66 height 12
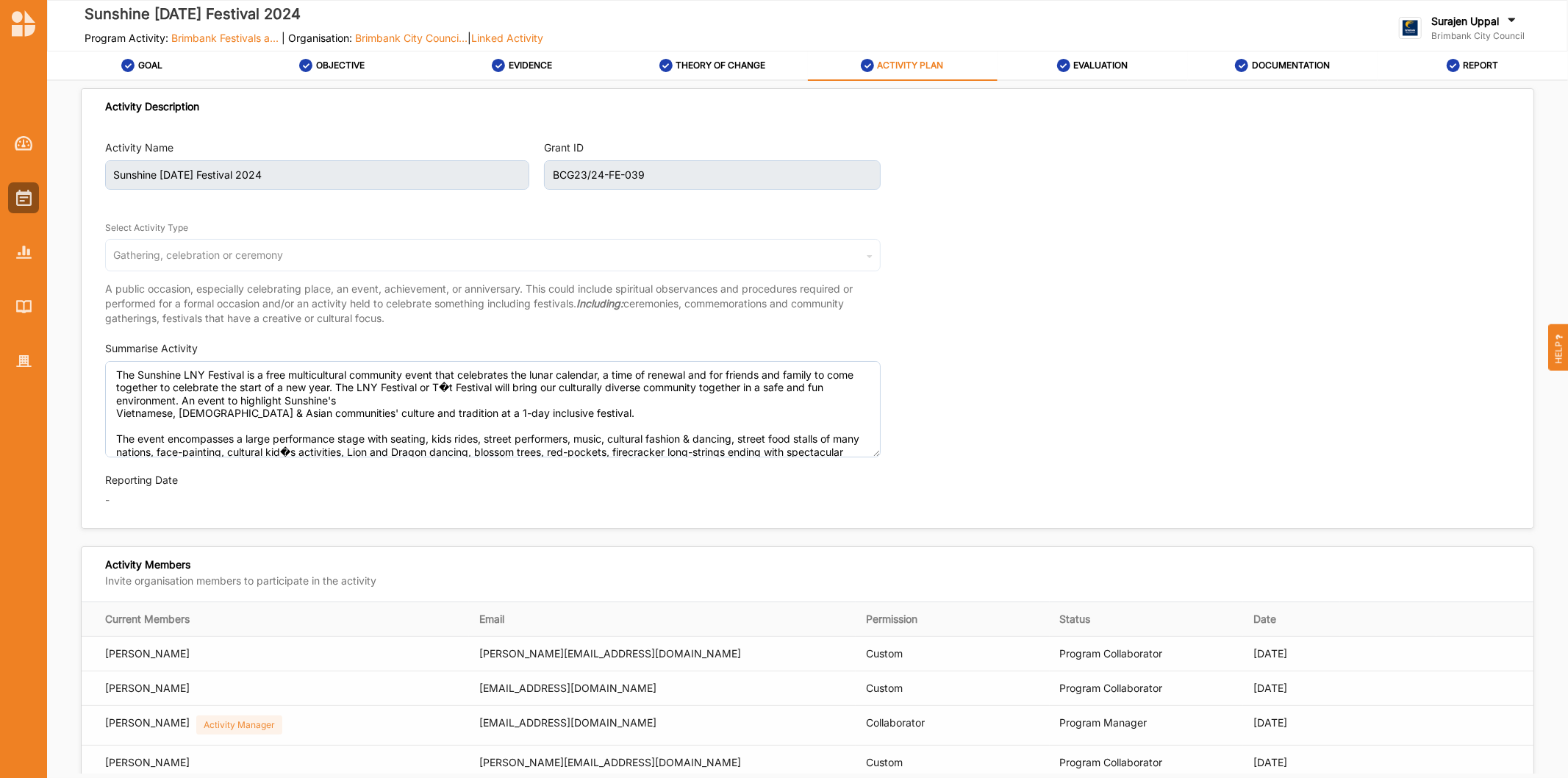
type textarea "The Sunshine LNY Festival is a free multicultural community event that celebrat…"
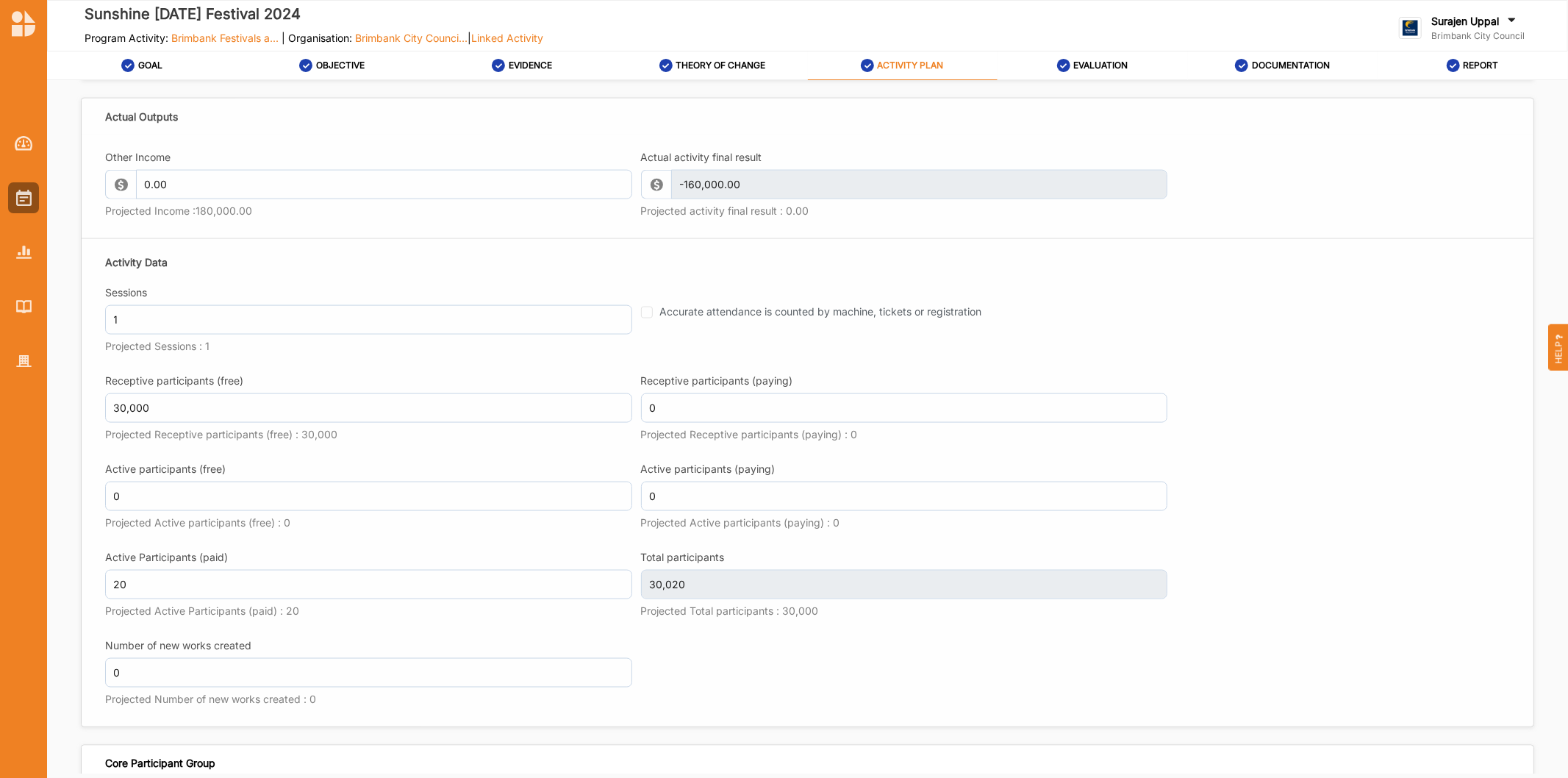
scroll to position [1715, 0]
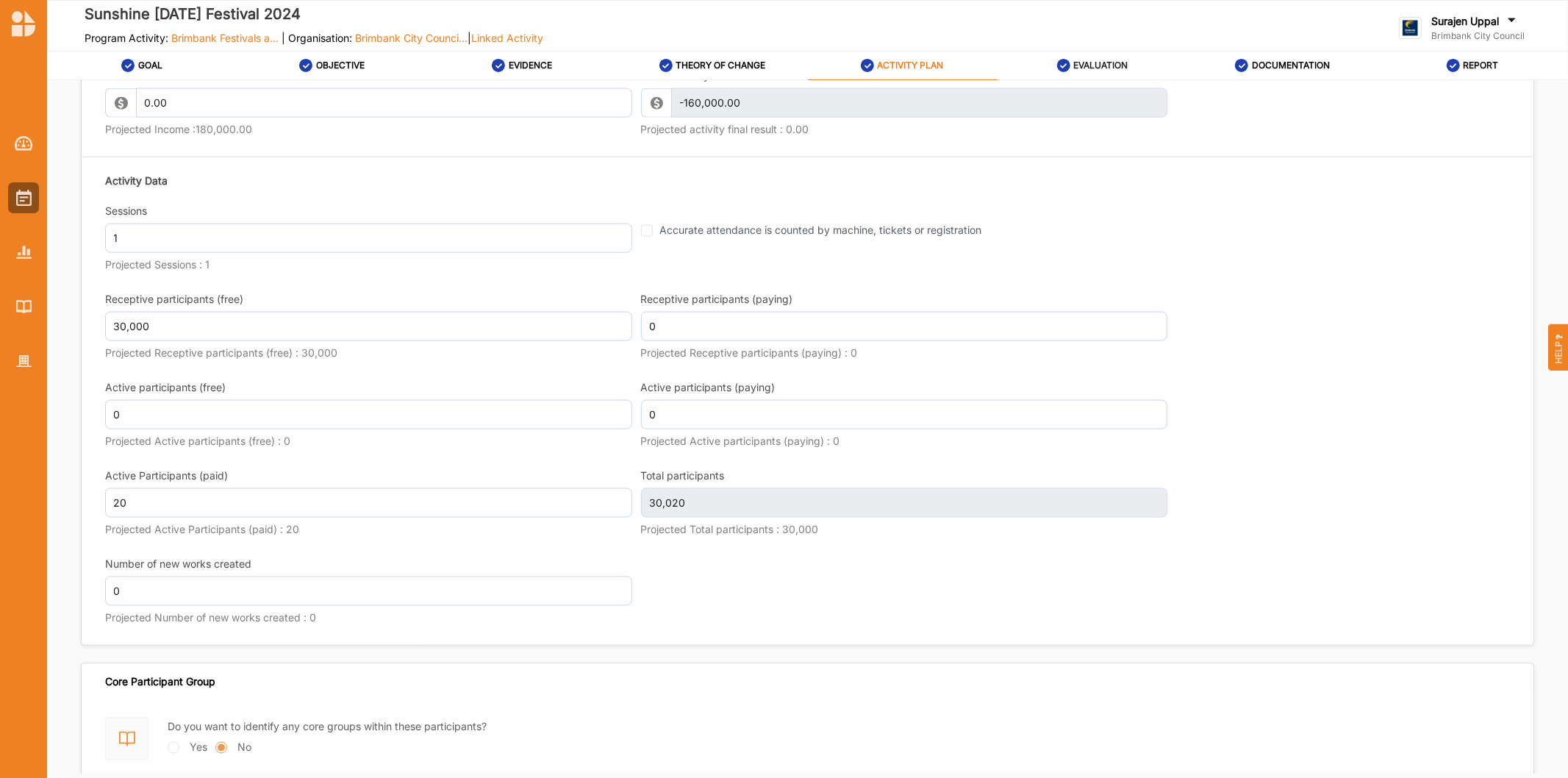
click at [1085, 64] on label "EVALUATION" at bounding box center [1101, 66] width 55 height 12
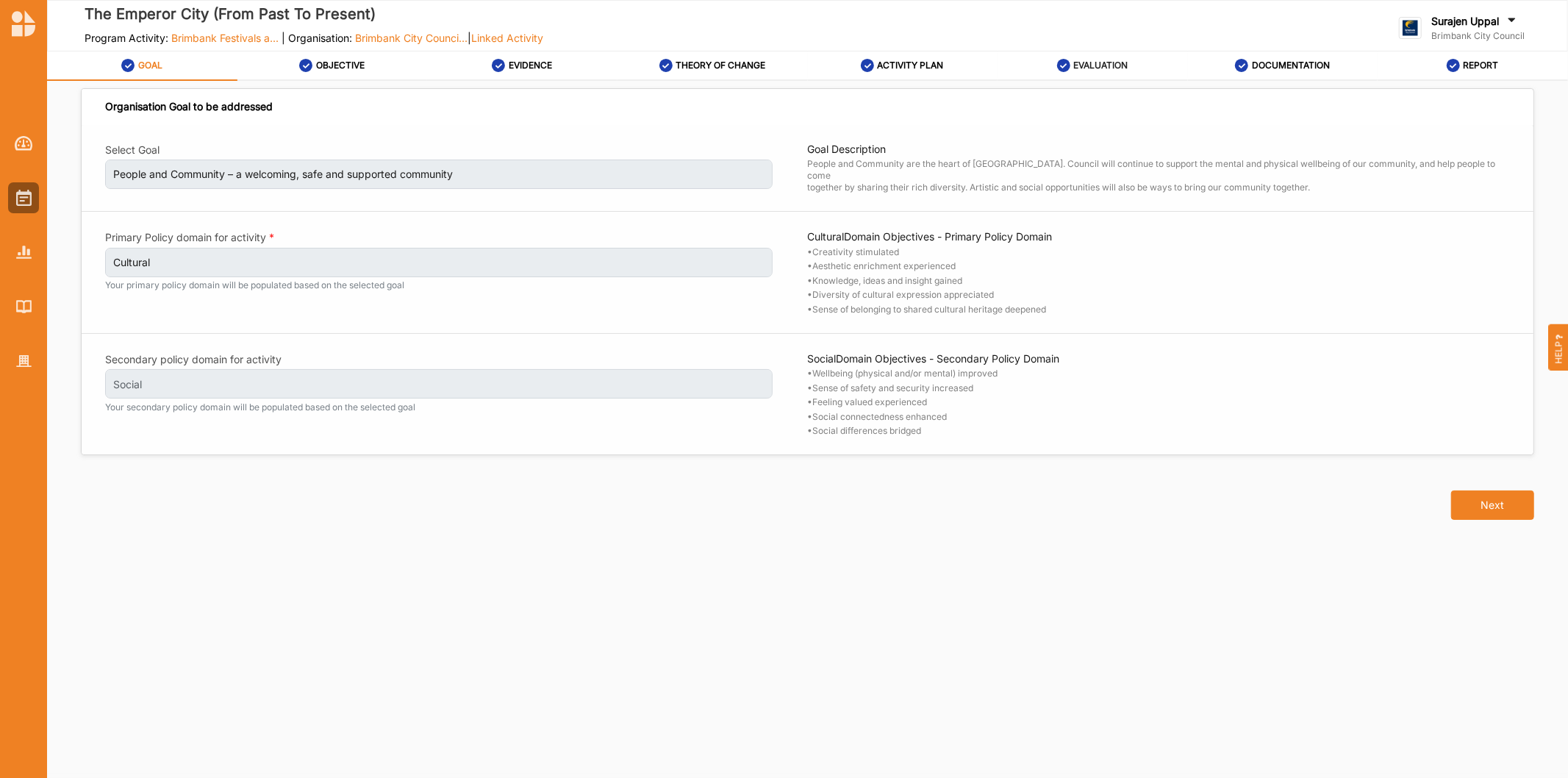
click at [1101, 64] on label "EVALUATION" at bounding box center [1101, 66] width 55 height 12
click at [1087, 68] on label "EVALUATION" at bounding box center [1101, 66] width 55 height 12
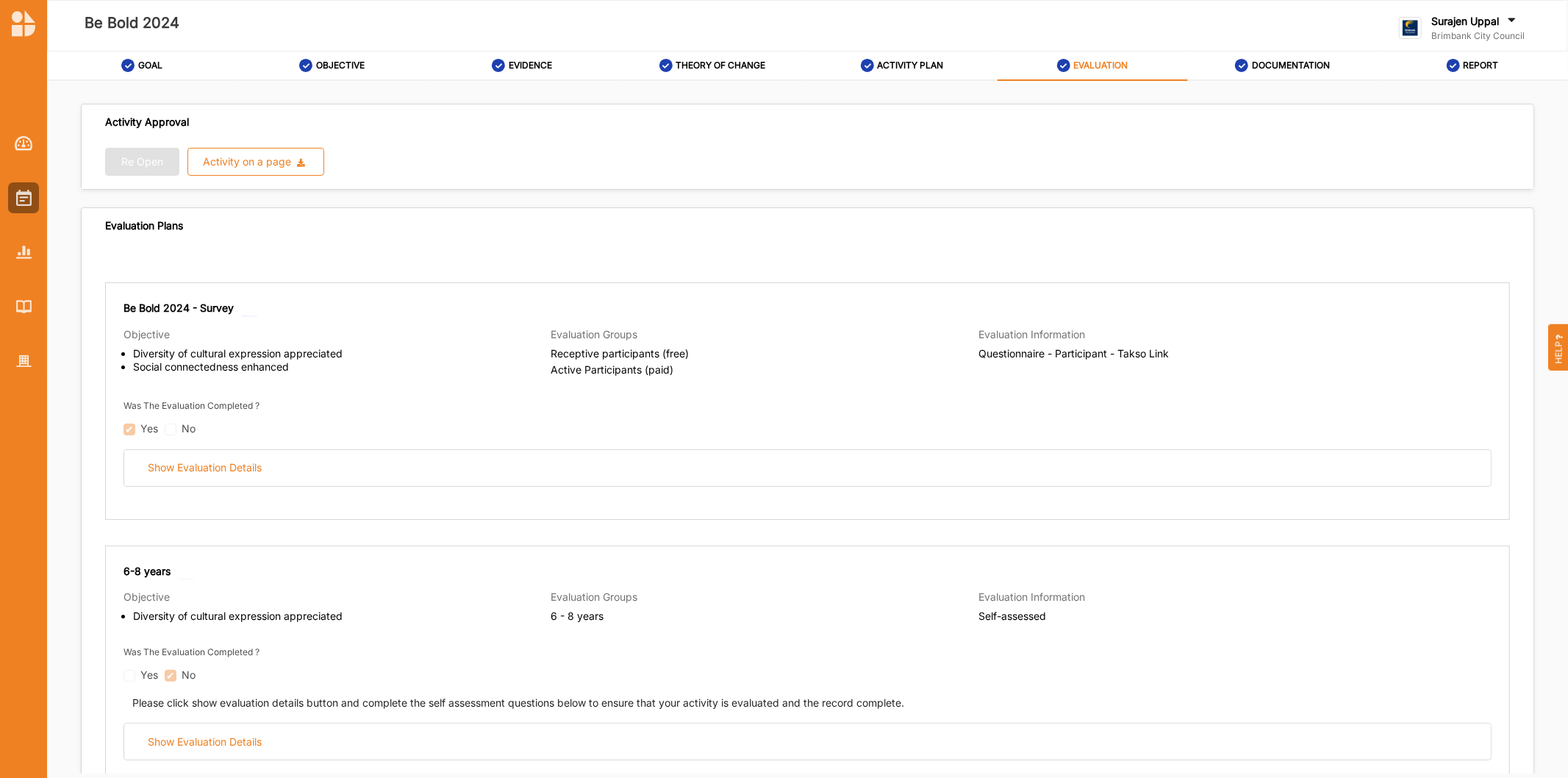
drag, startPoint x: 853, startPoint y: 312, endPoint x: 651, endPoint y: 347, distance: 205.0
click at [696, 321] on div "Objective Diversity of cultural expression appreciated Social connectedness enh…" at bounding box center [807, 352] width 1368 height 64
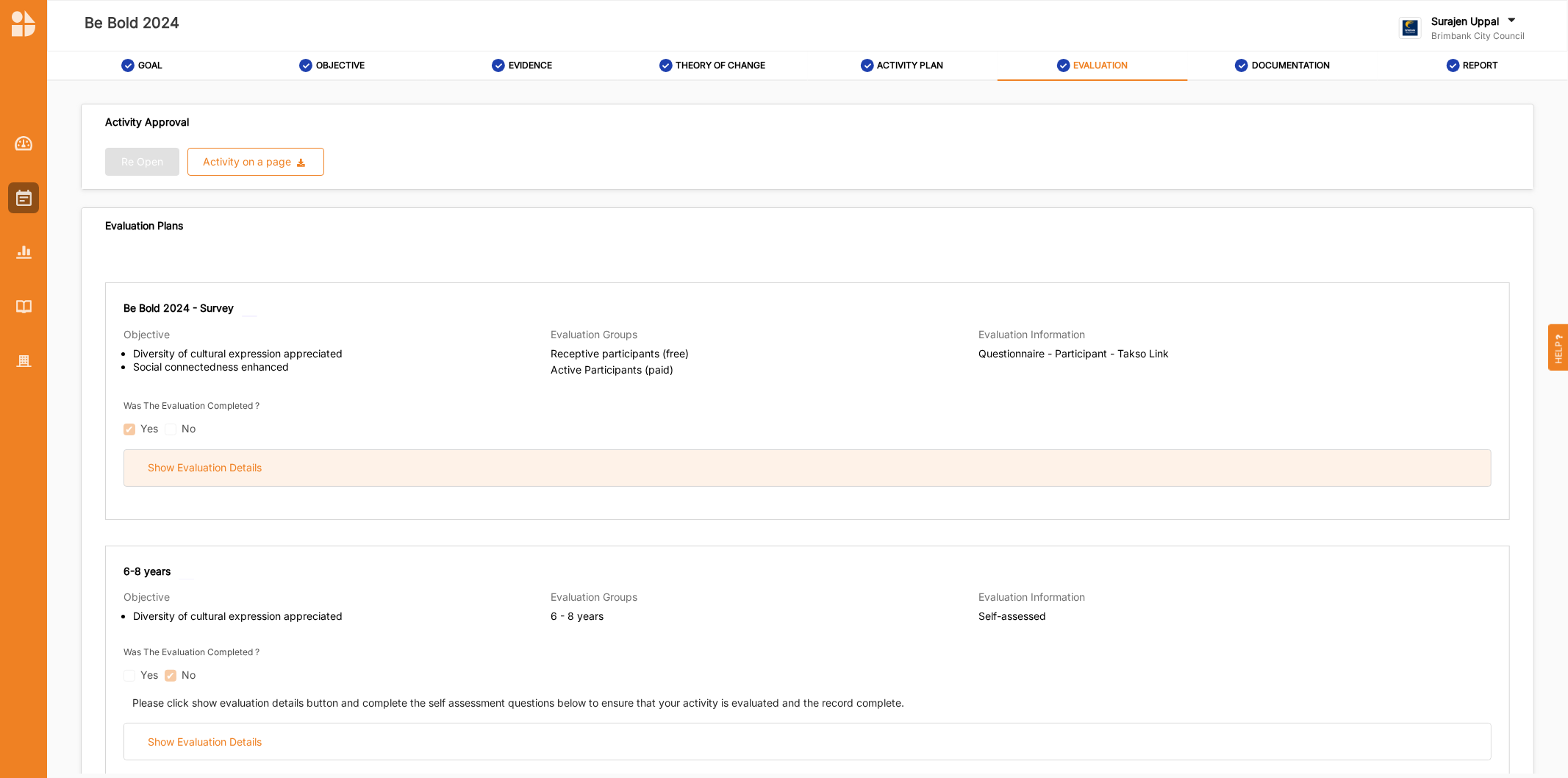
click at [529, 468] on div "Show Evaluation Details" at bounding box center [807, 467] width 1366 height 36
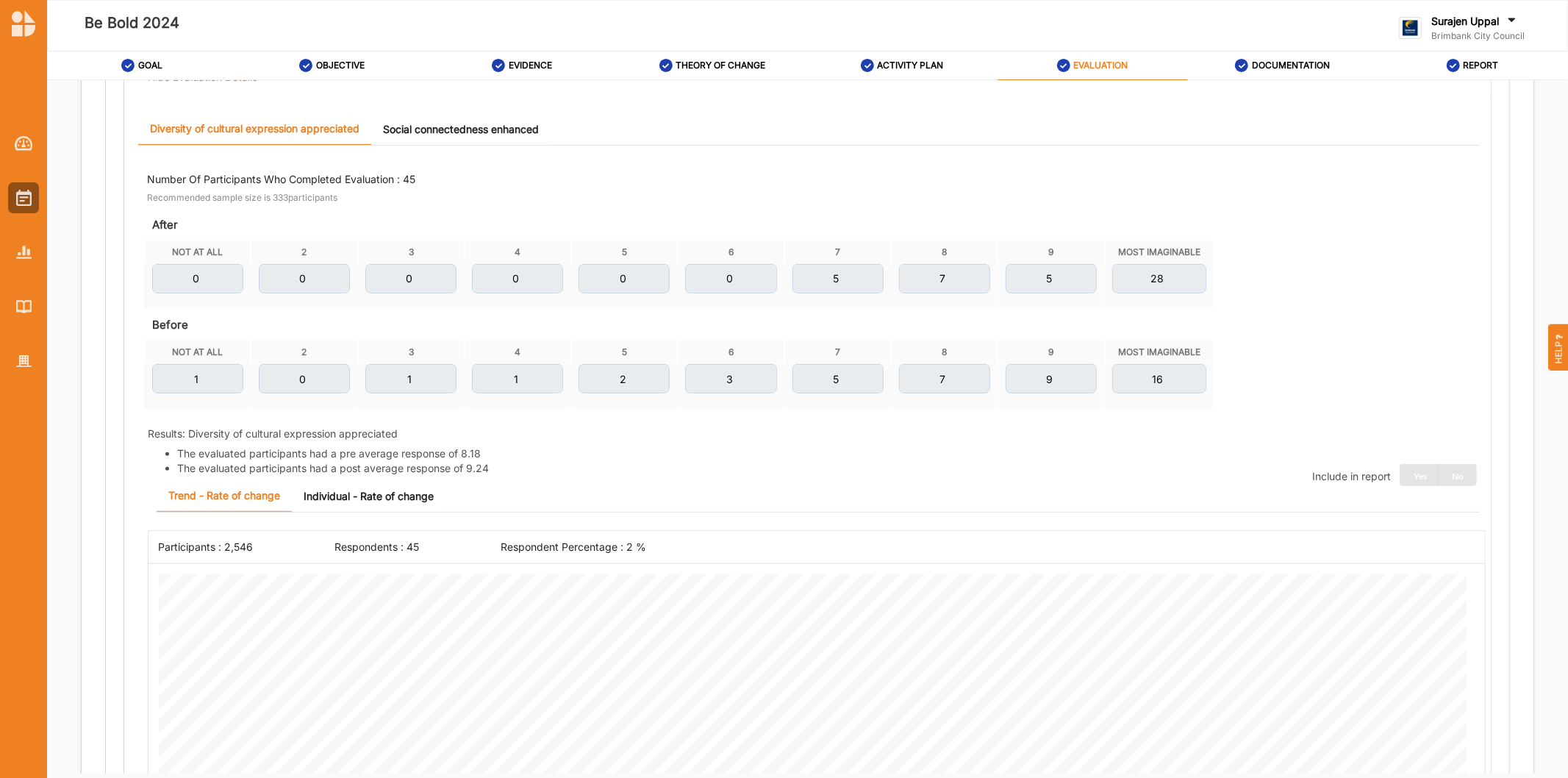
scroll to position [408, 0]
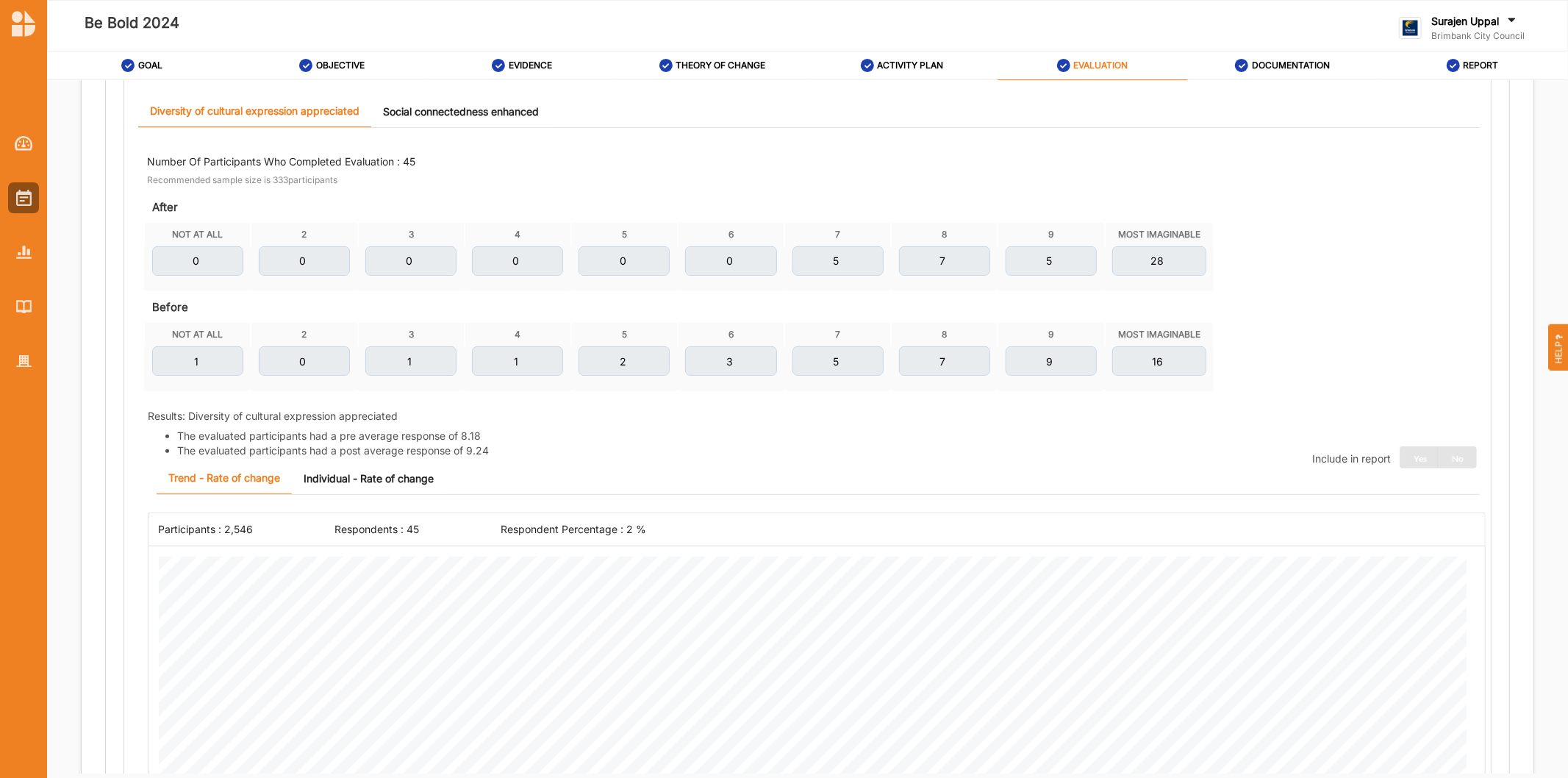
drag, startPoint x: 450, startPoint y: 108, endPoint x: 500, endPoint y: 122, distance: 51.9
click at [449, 109] on link "Social connectedness enhanced" at bounding box center [461, 111] width 180 height 32
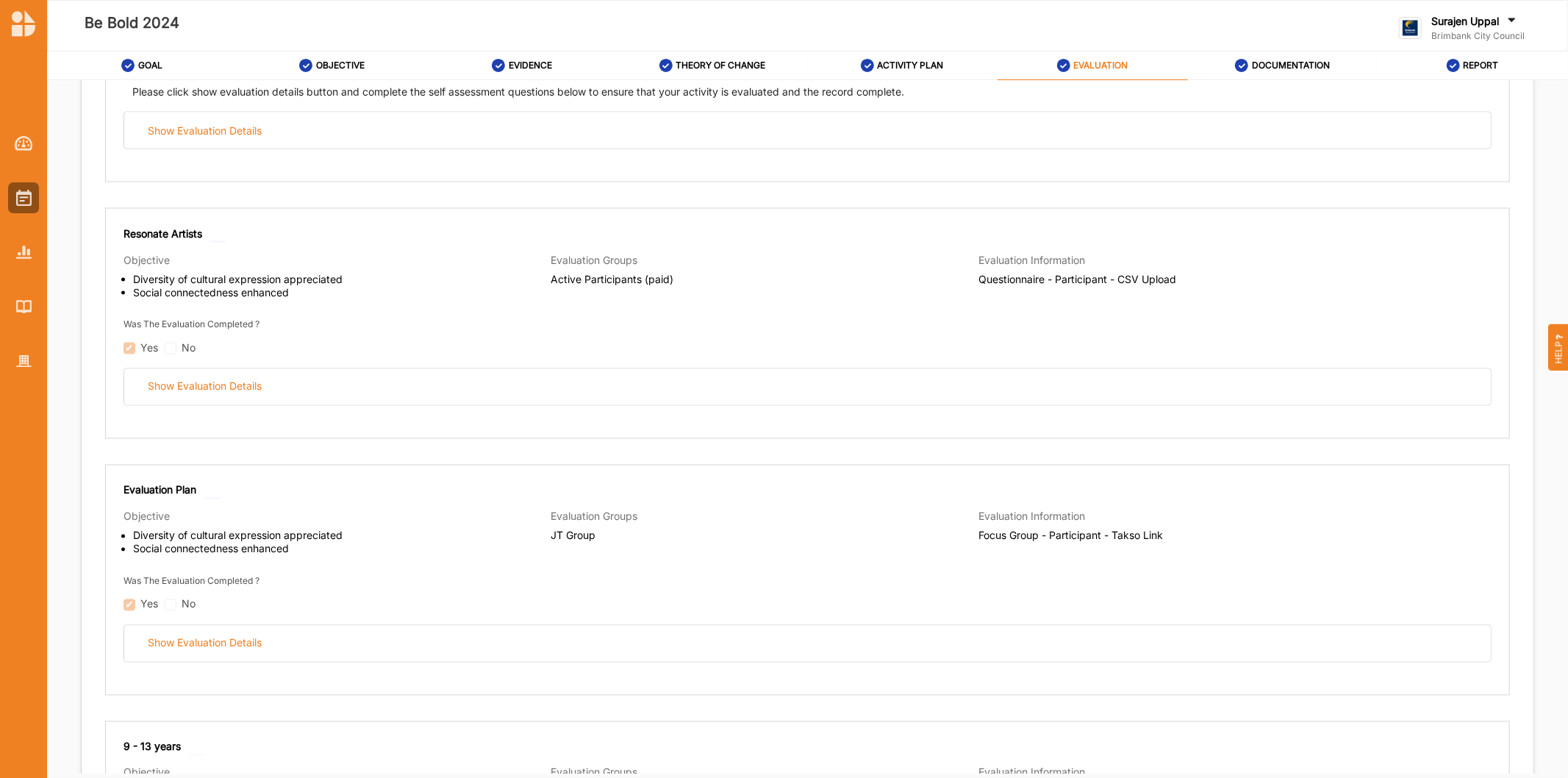
scroll to position [2123, 0]
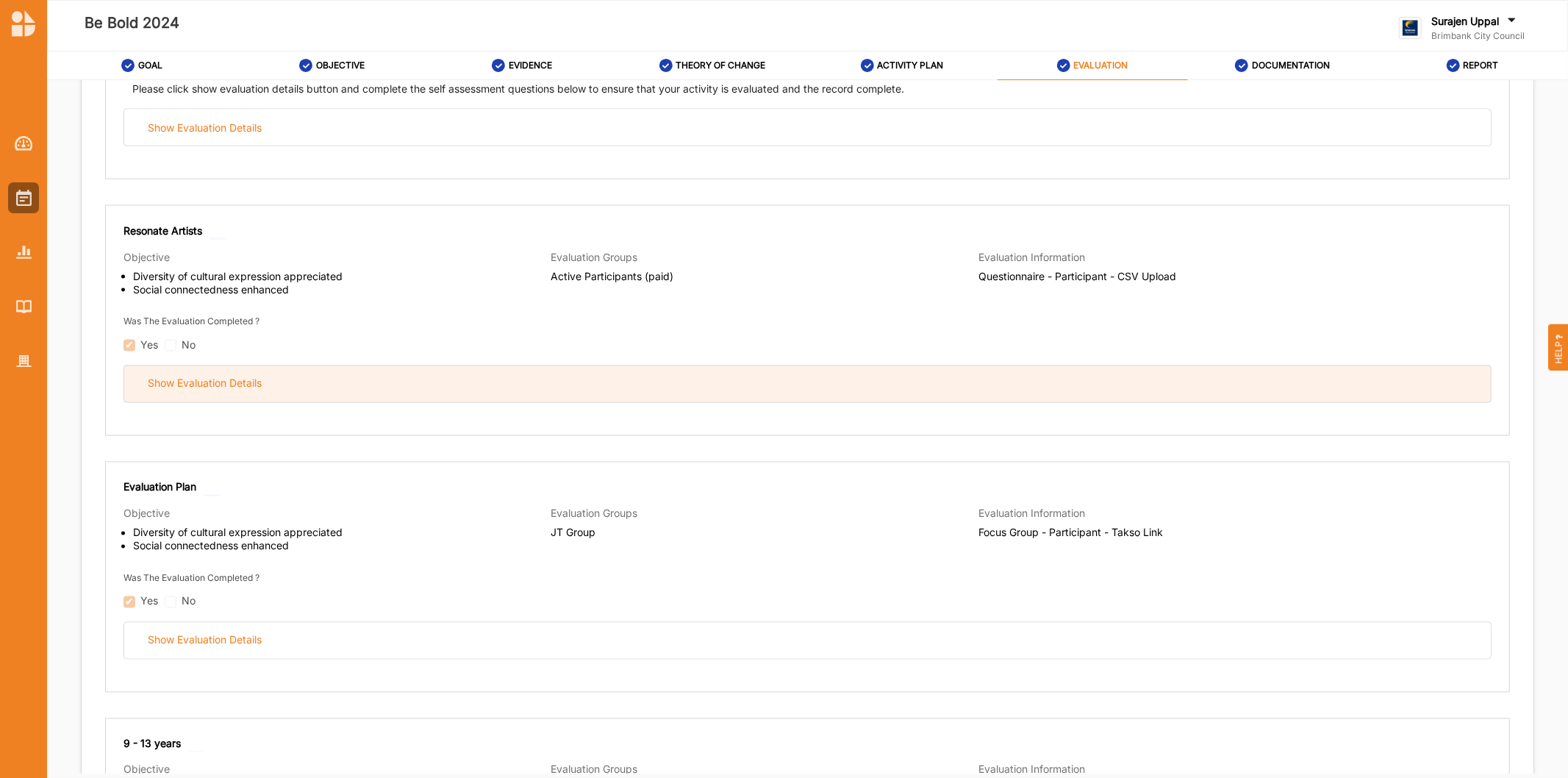
click at [373, 395] on div "Show Evaluation Details" at bounding box center [807, 384] width 1366 height 36
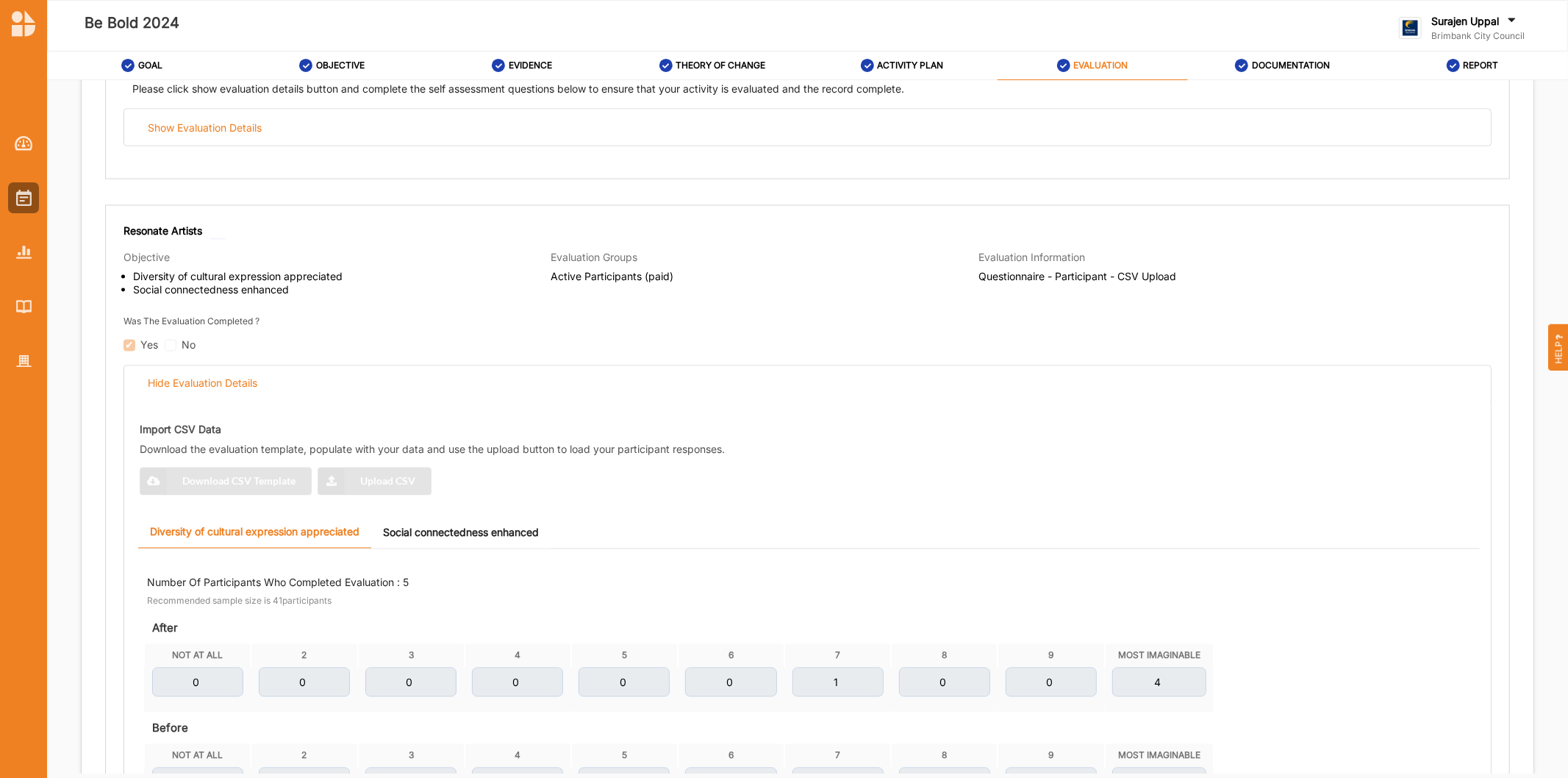
click at [479, 533] on link "Social connectedness enhanced" at bounding box center [461, 532] width 180 height 32
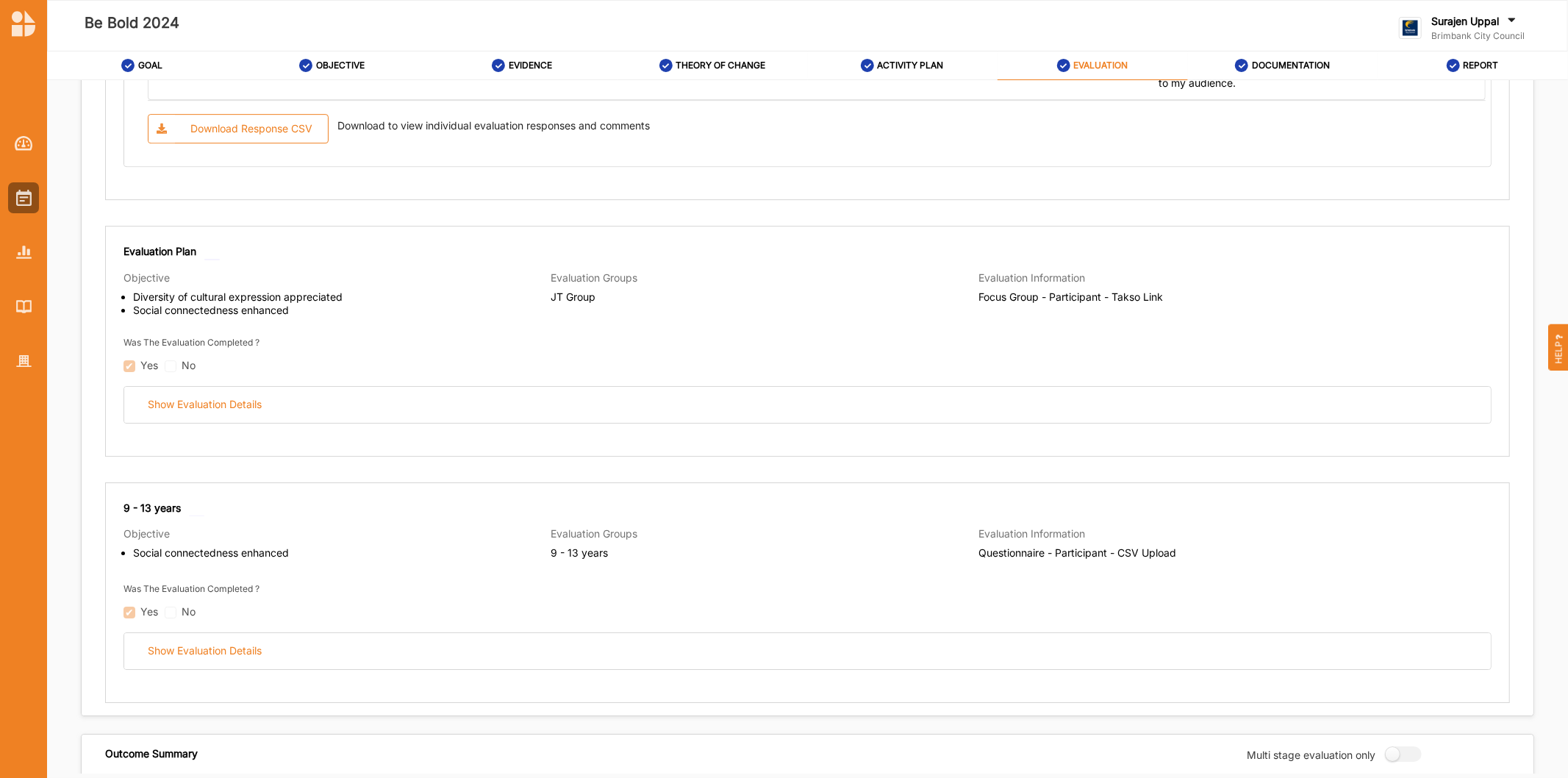
scroll to position [3921, 0]
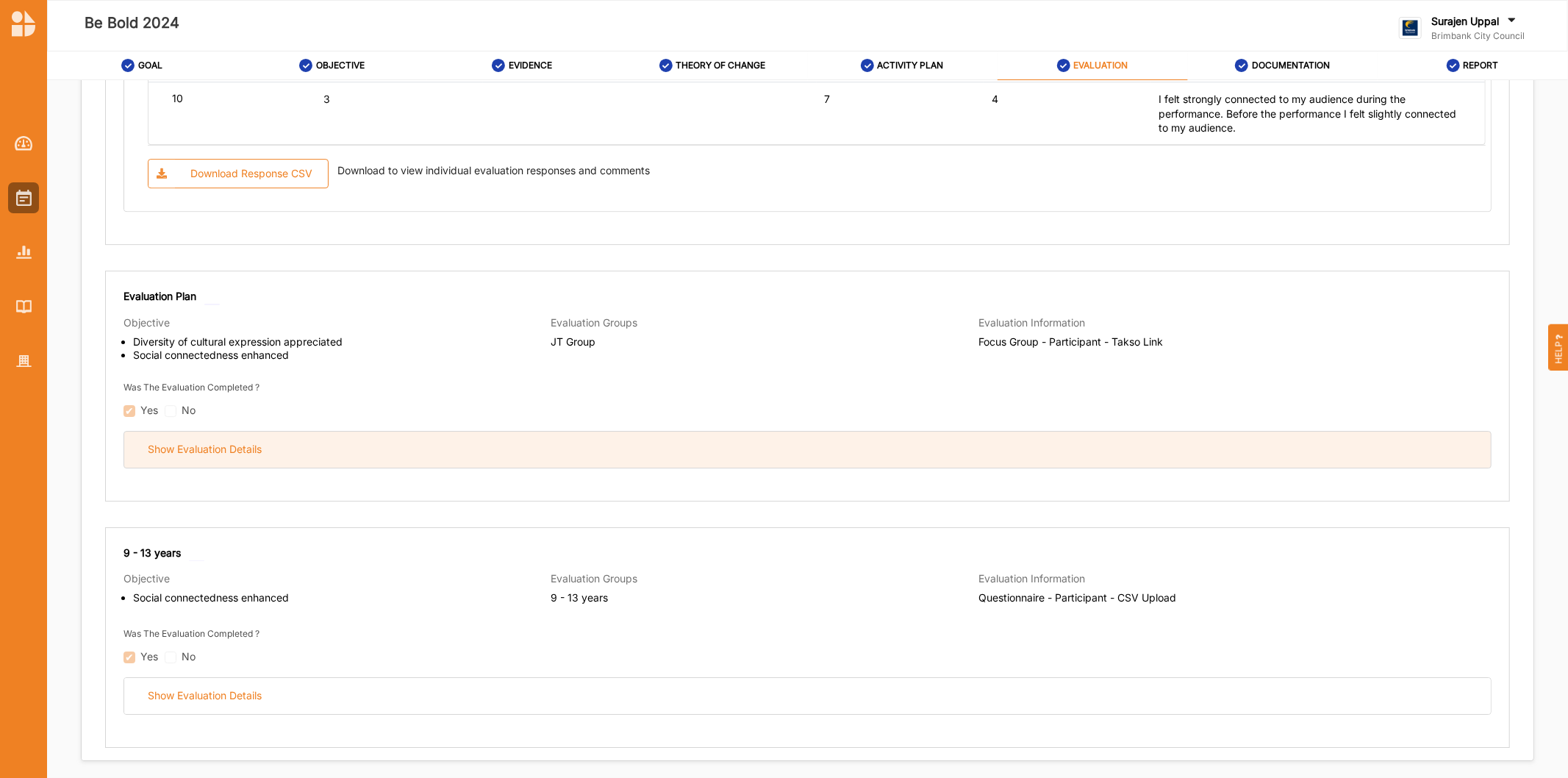
drag, startPoint x: 253, startPoint y: 453, endPoint x: 347, endPoint y: 424, distance: 98.4
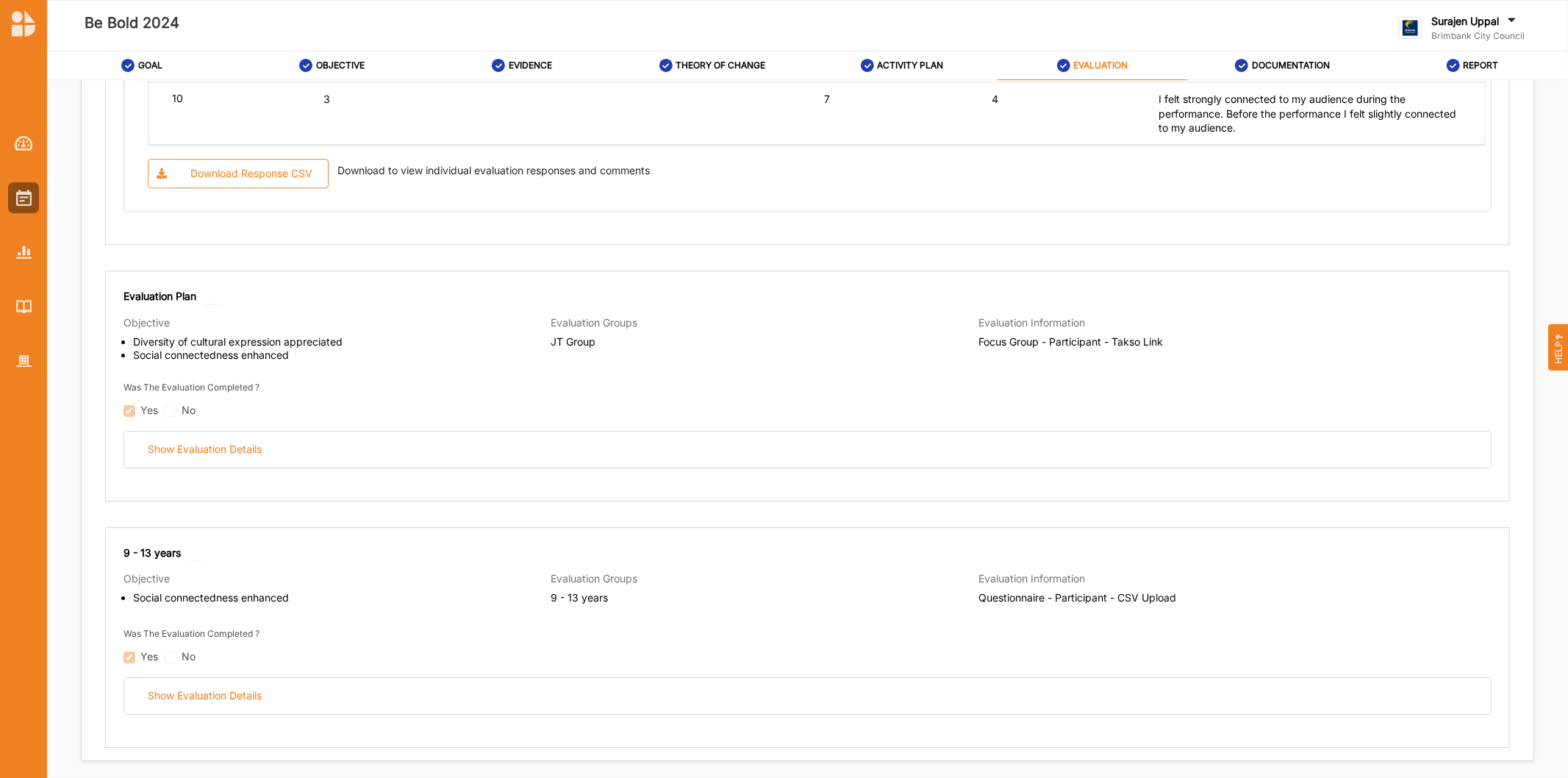
click at [254, 453] on div "Show Evaluation Details" at bounding box center [205, 449] width 114 height 13
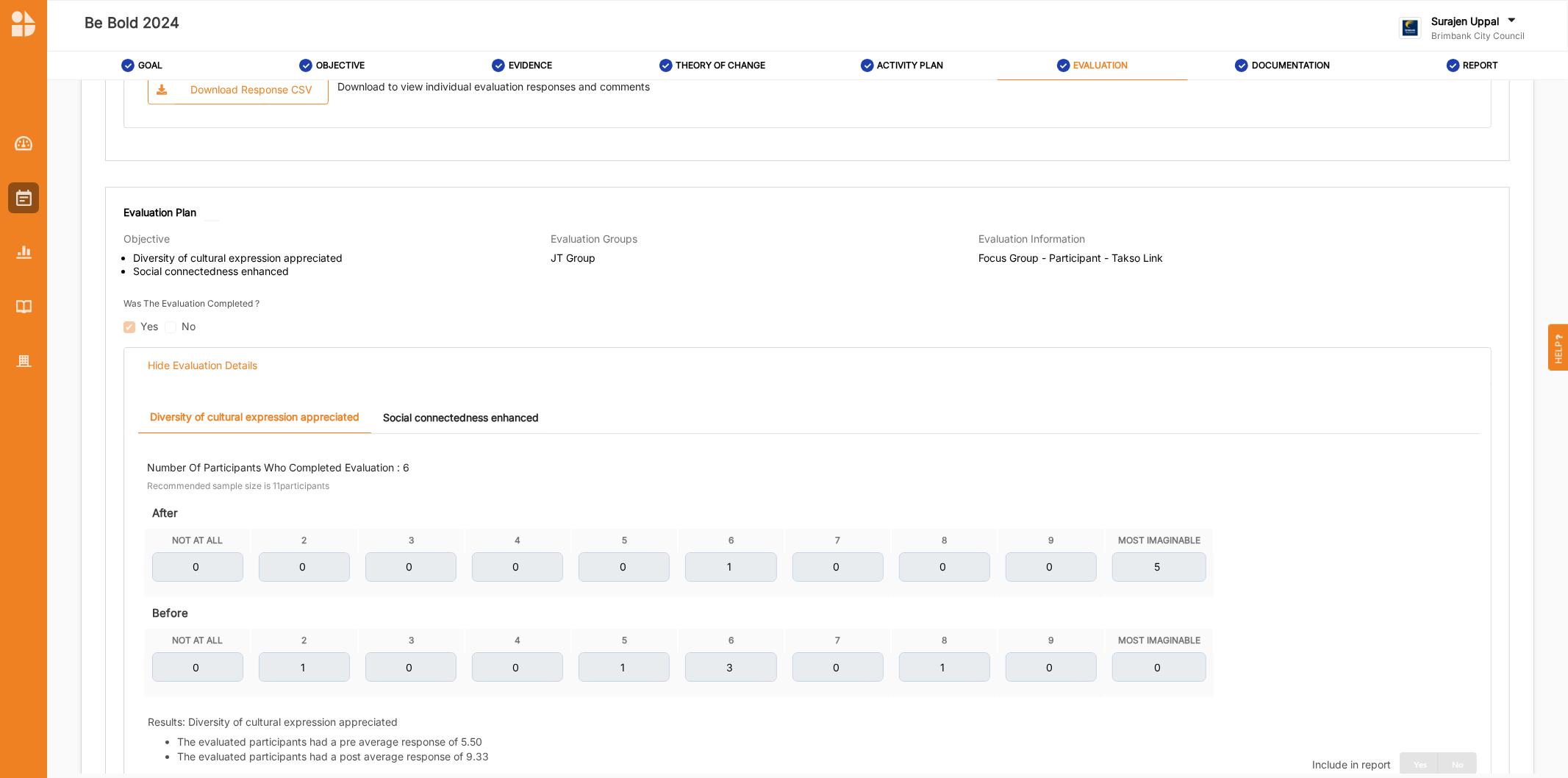
scroll to position [4002, 0]
click at [432, 419] on link "Social connectedness enhanced" at bounding box center [461, 419] width 180 height 32
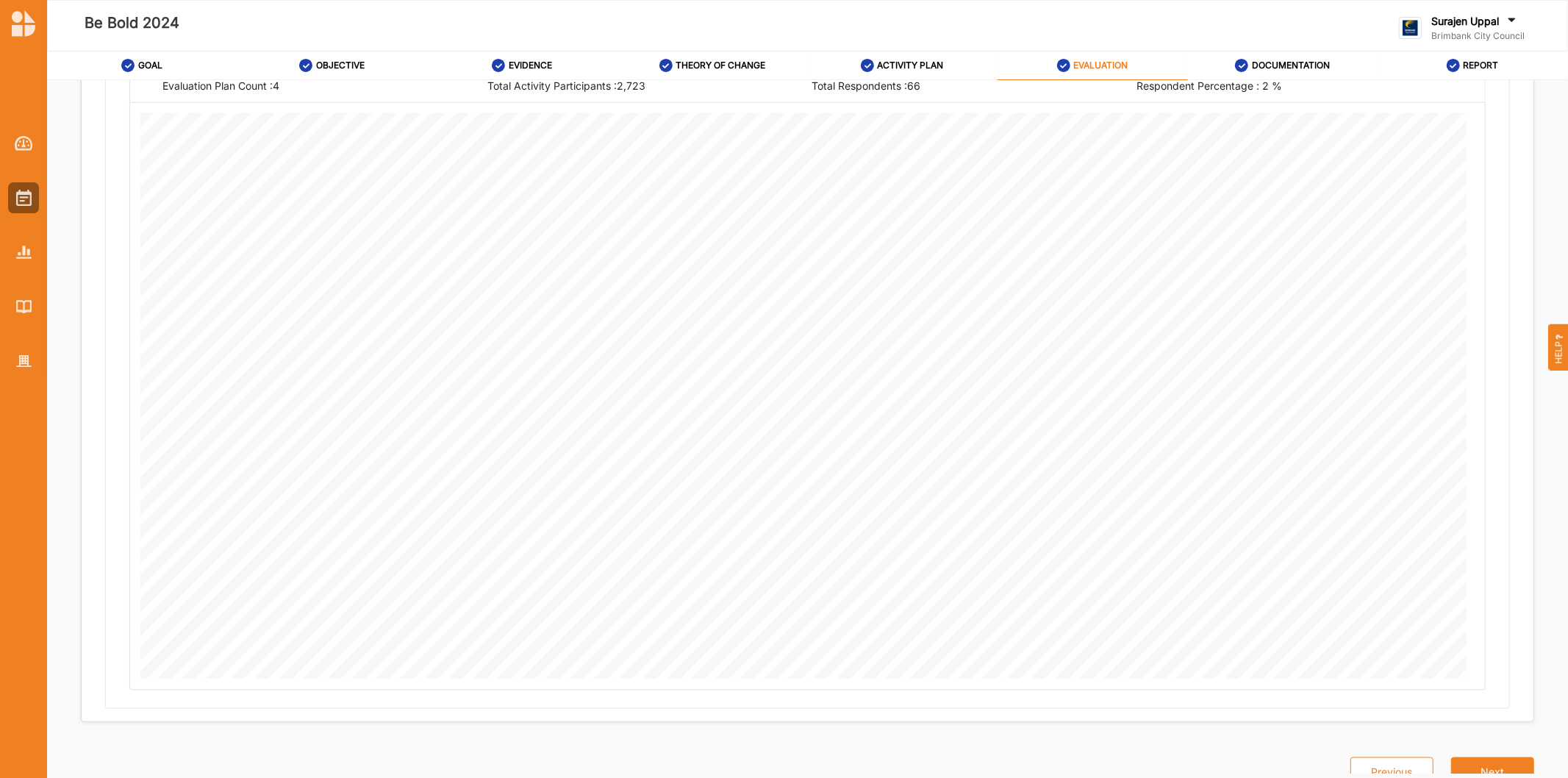
scroll to position [6361, 0]
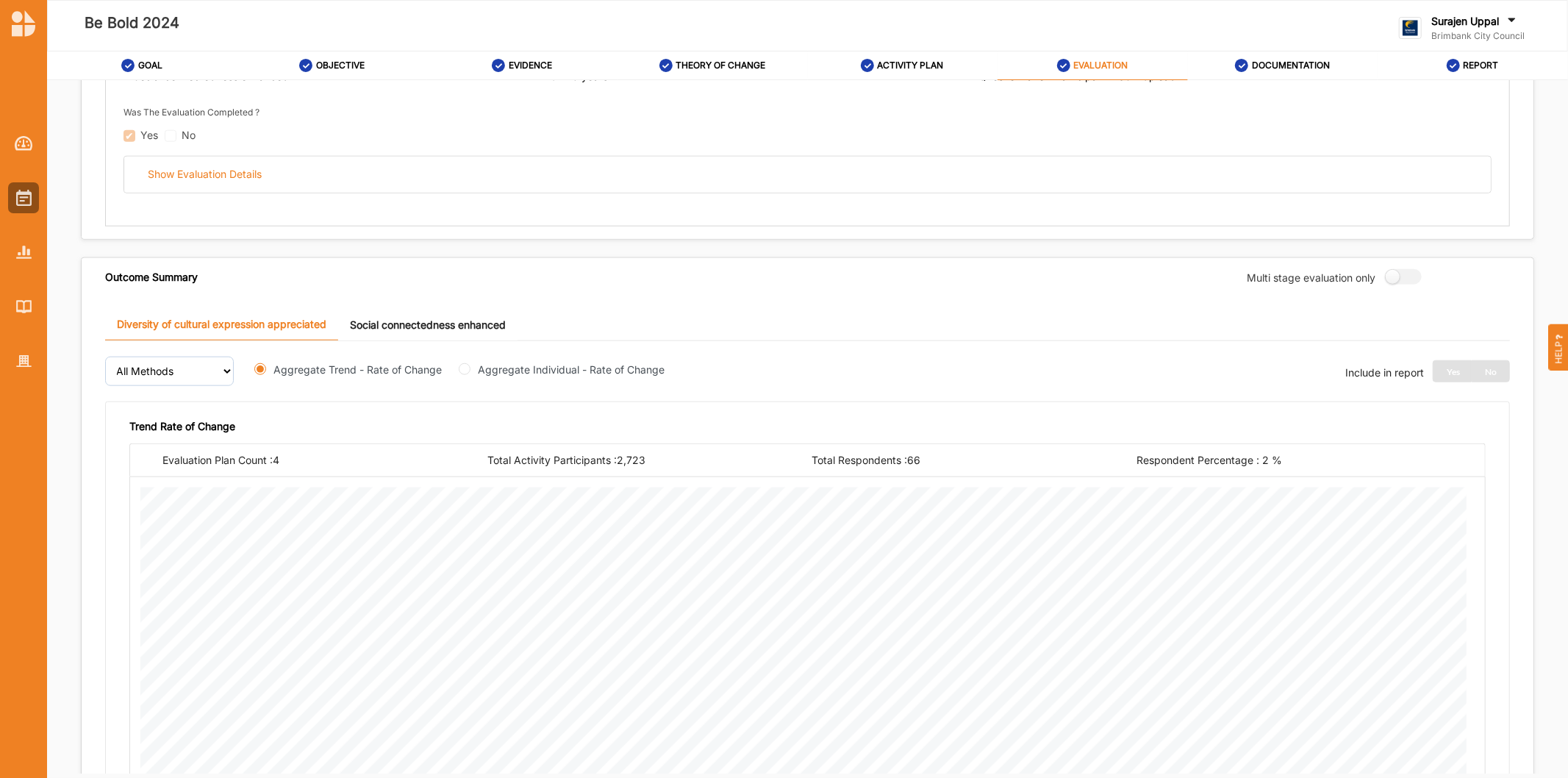
click at [455, 335] on link "Social connectedness enhanced" at bounding box center [427, 325] width 180 height 32
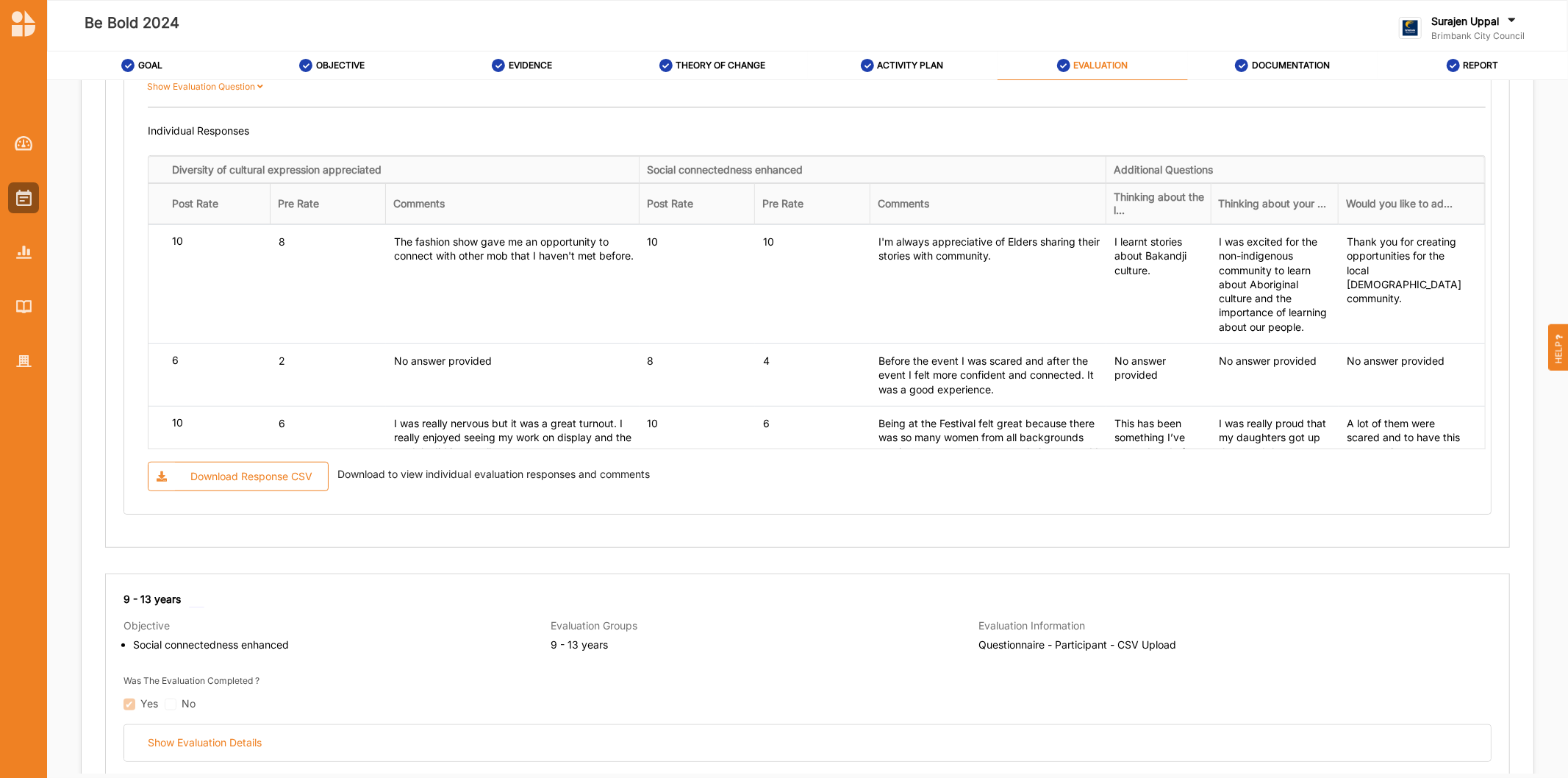
scroll to position [5217, 0]
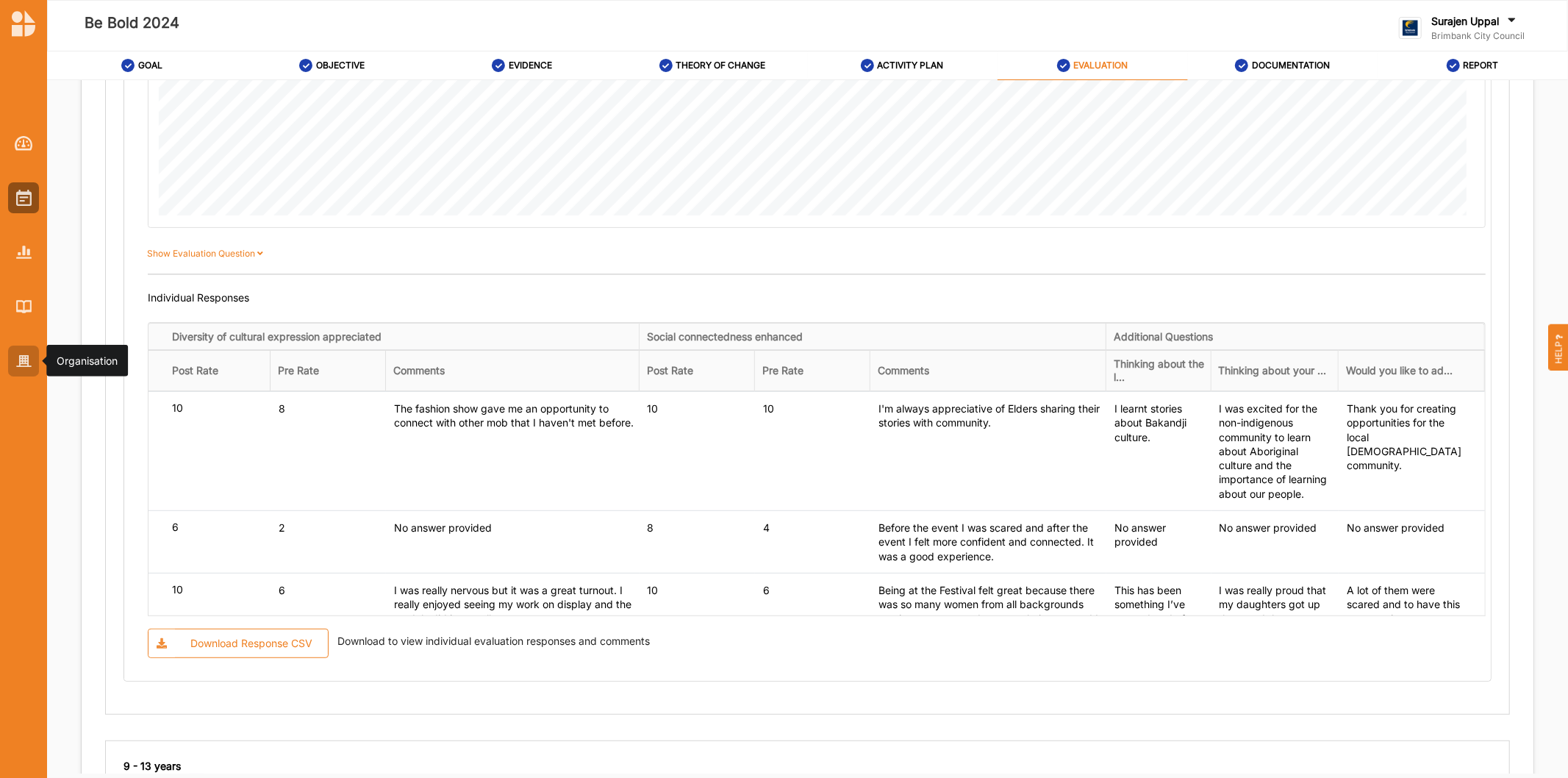
click at [16, 363] on img at bounding box center [24, 361] width 16 height 13
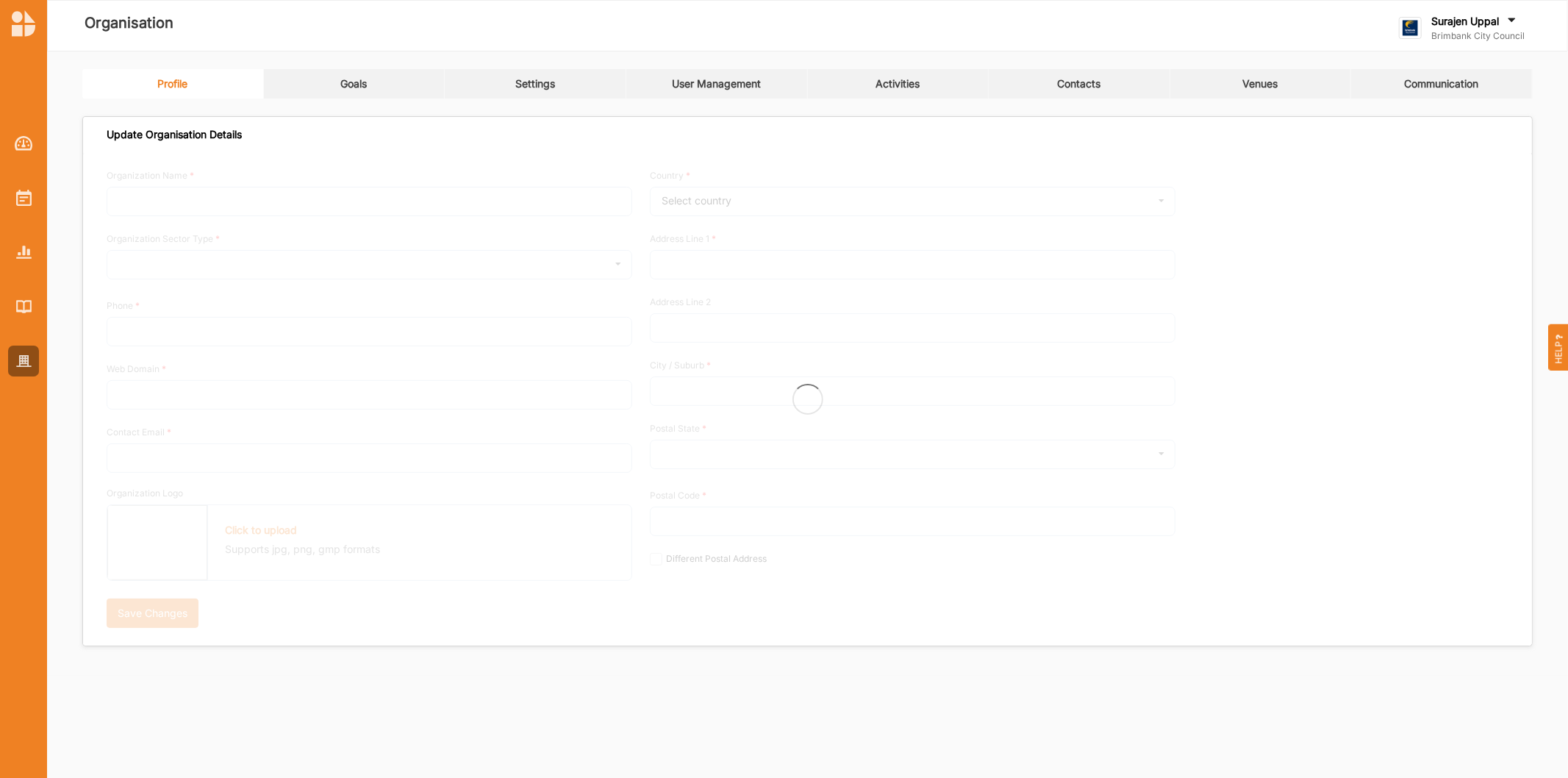
type input "Brimbank City Council"
type input "+61 03 9249 4000"
type input "brimbank.vic.gov.au"
type input "brimbank@brimbank.vic.gov.au"
type input "301 Hampshire Rd"
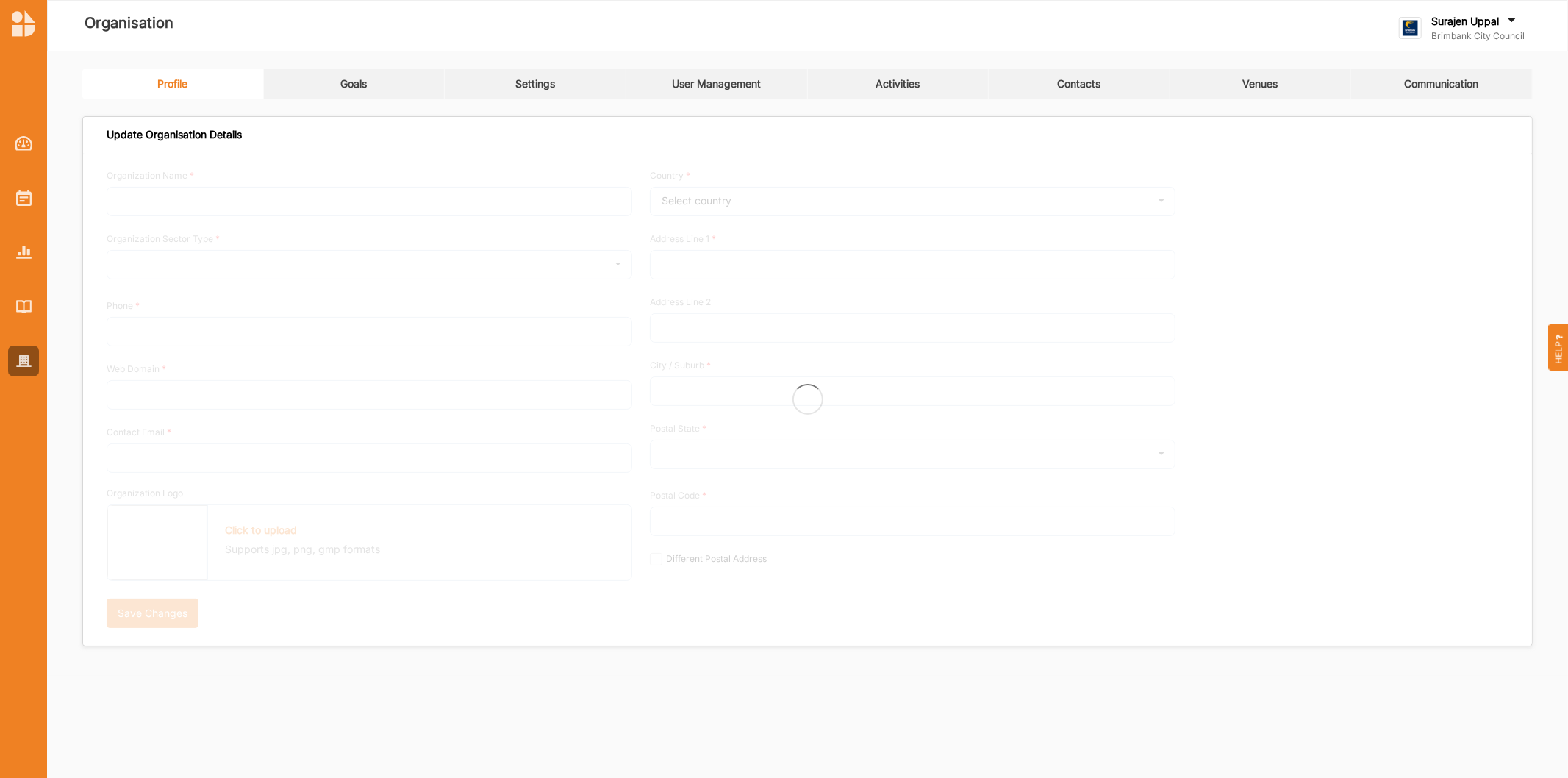
type input "Sunshine"
type input "3020"
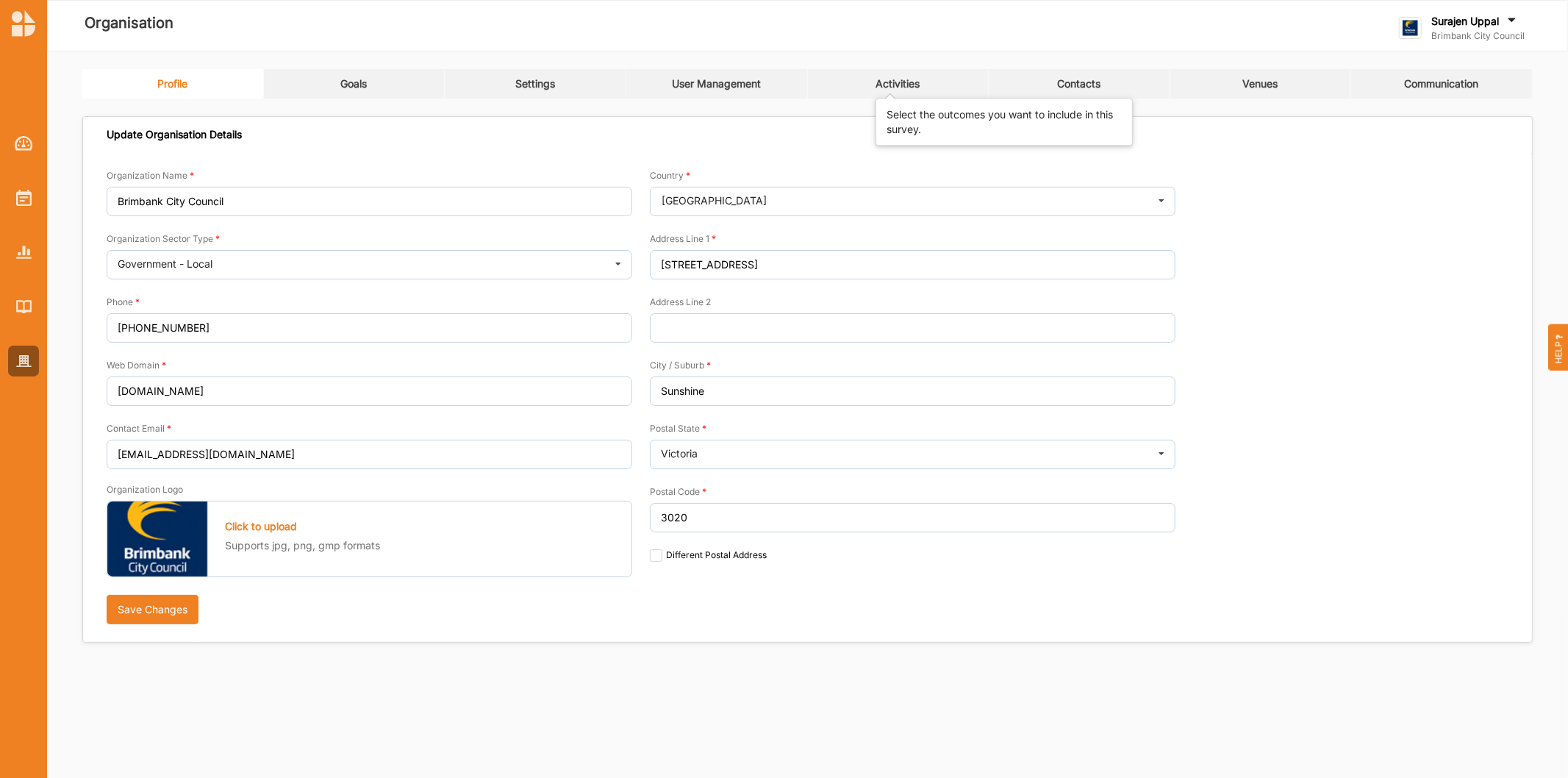
click at [907, 84] on div "Activities" at bounding box center [897, 84] width 44 height 13
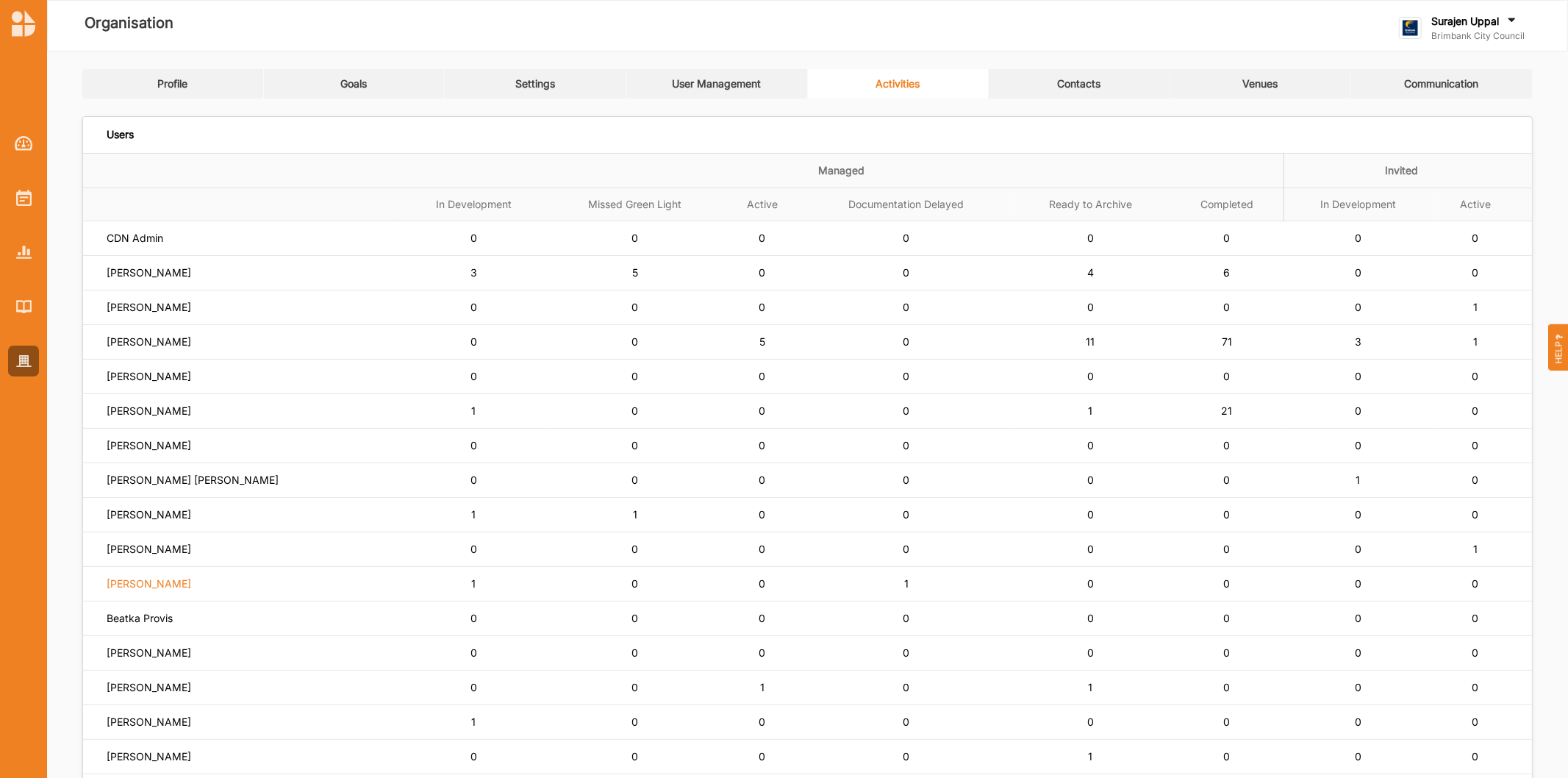
click at [149, 583] on label "[PERSON_NAME]" at bounding box center [149, 584] width 84 height 13
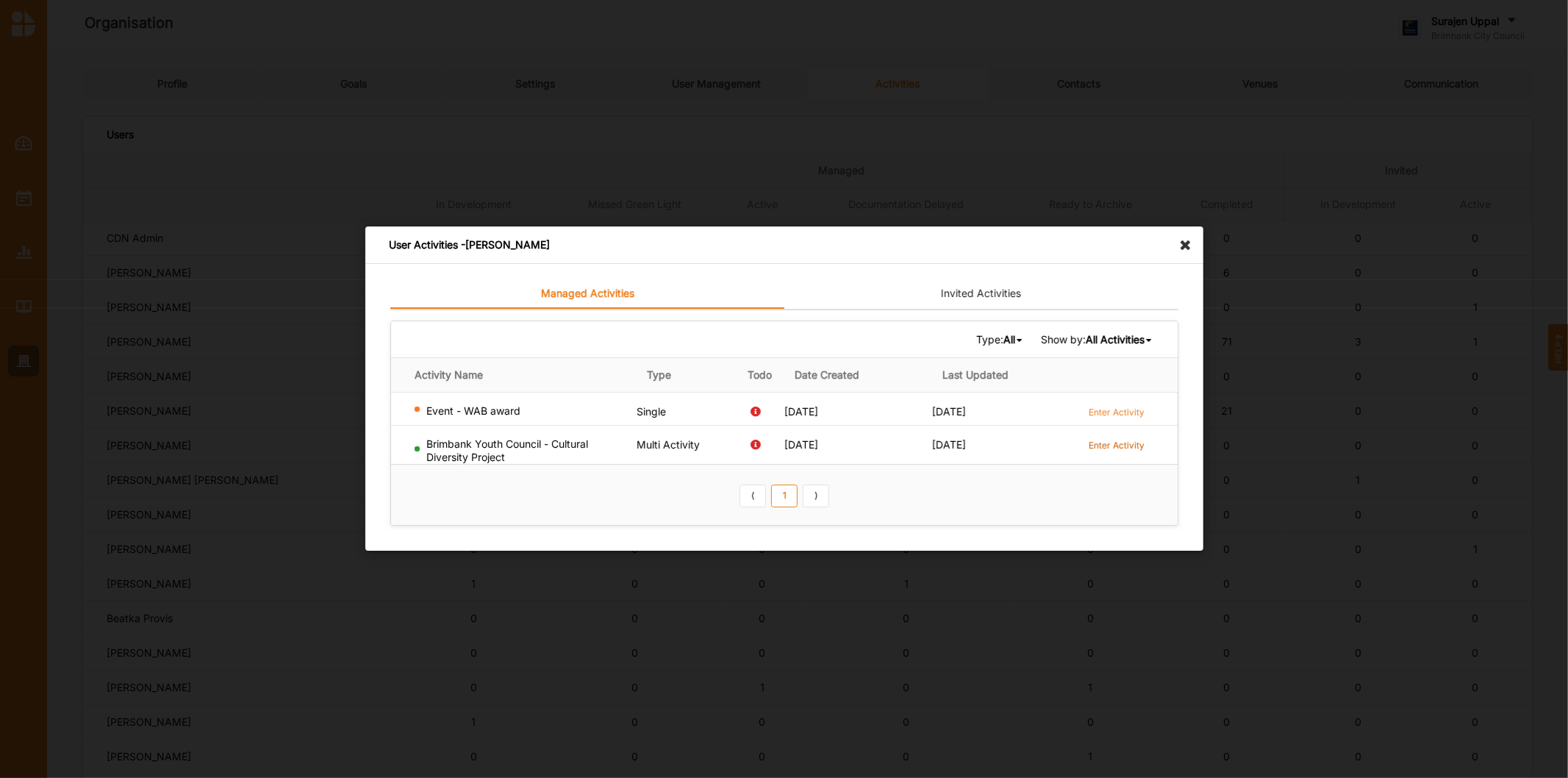
click at [1099, 440] on label "Enter Activity" at bounding box center [1116, 445] width 56 height 13
click at [1182, 240] on icon at bounding box center [1189, 238] width 24 height 24
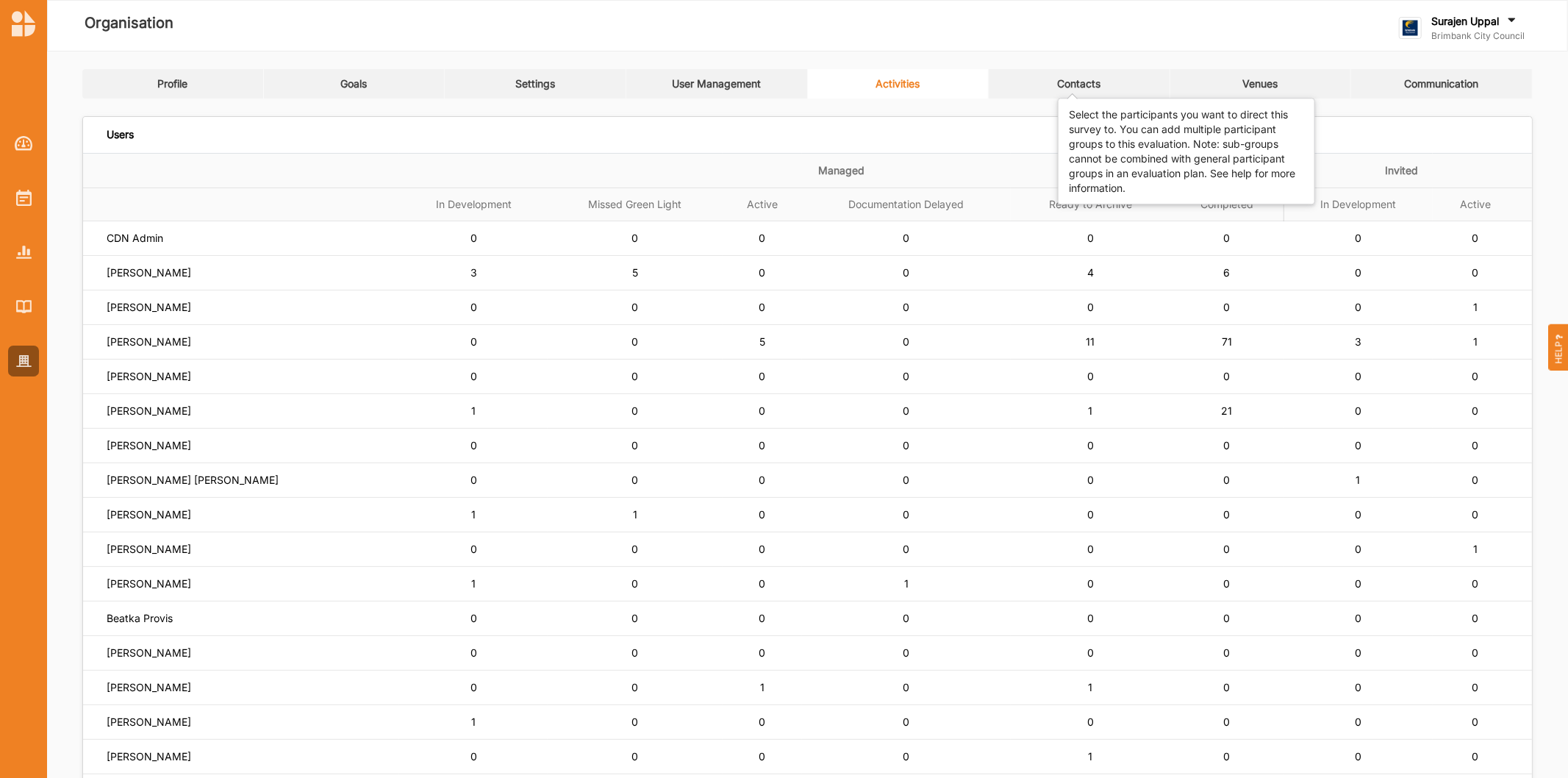
click at [1068, 77] on div "Contacts" at bounding box center [1079, 84] width 44 height 13
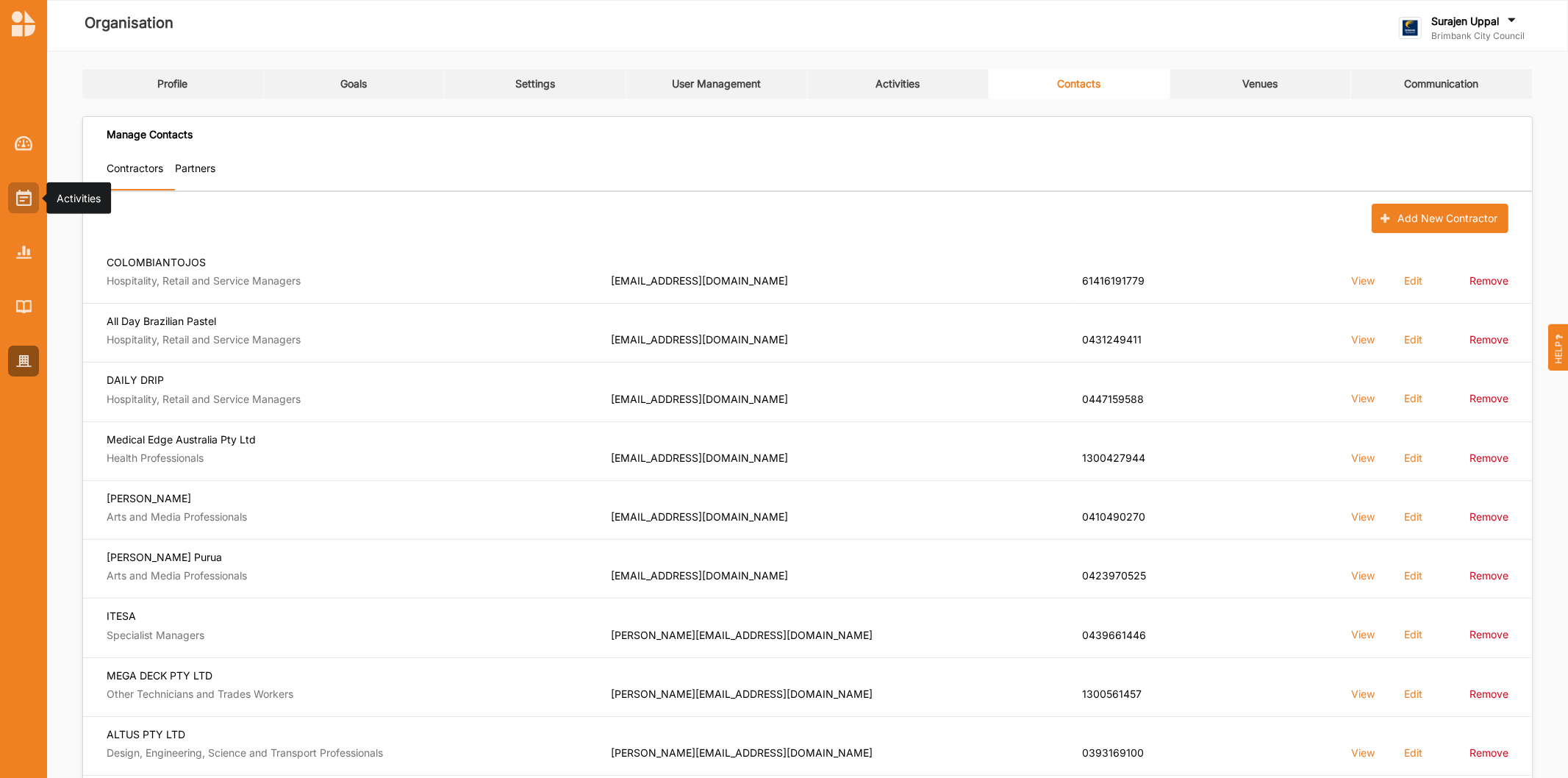
click at [16, 193] on img at bounding box center [24, 197] width 16 height 16
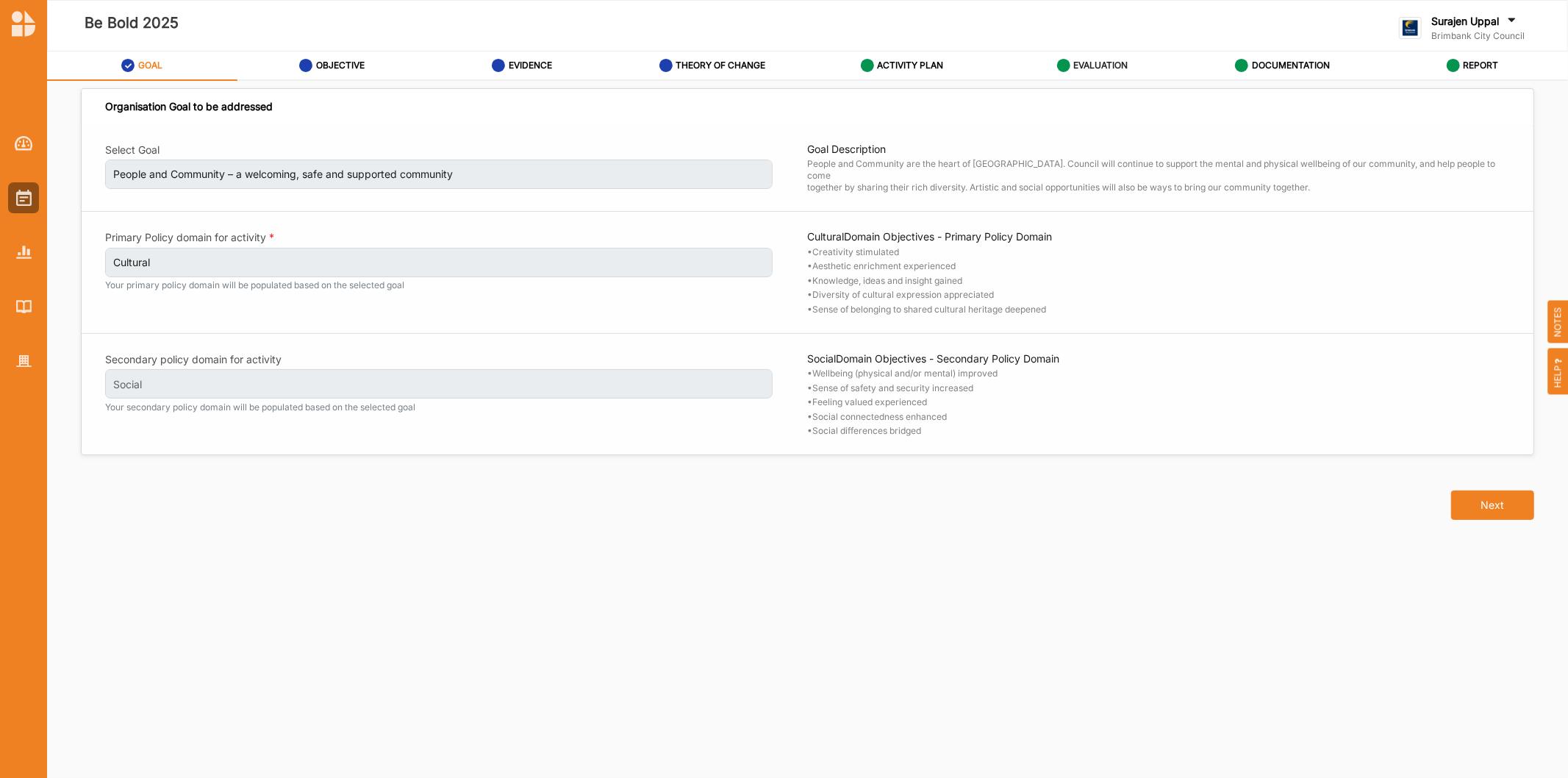
click at [1063, 69] on icon at bounding box center [1064, 66] width 13 height 13
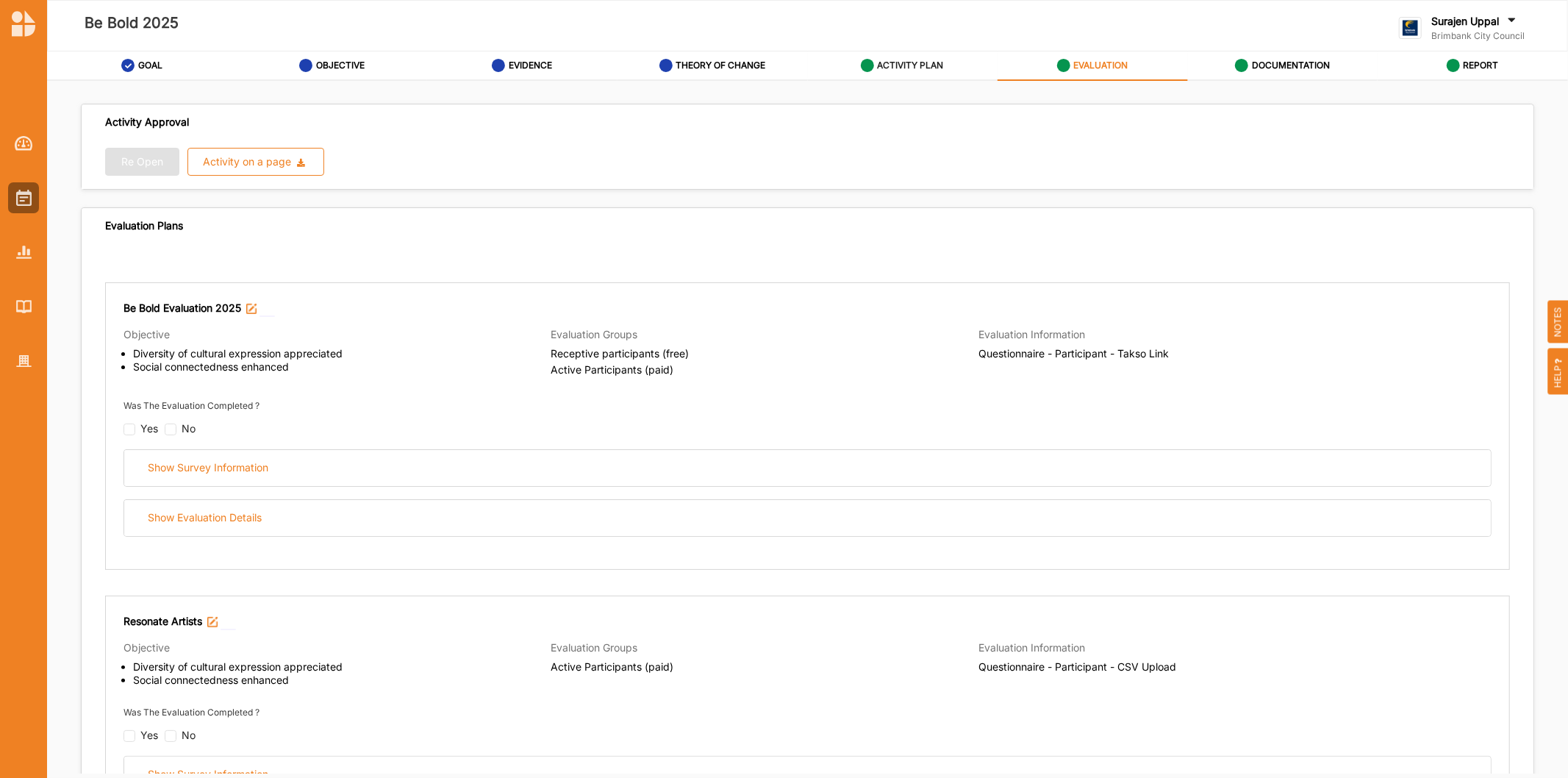
click at [894, 64] on label "ACTIVITY PLAN" at bounding box center [910, 66] width 66 height 12
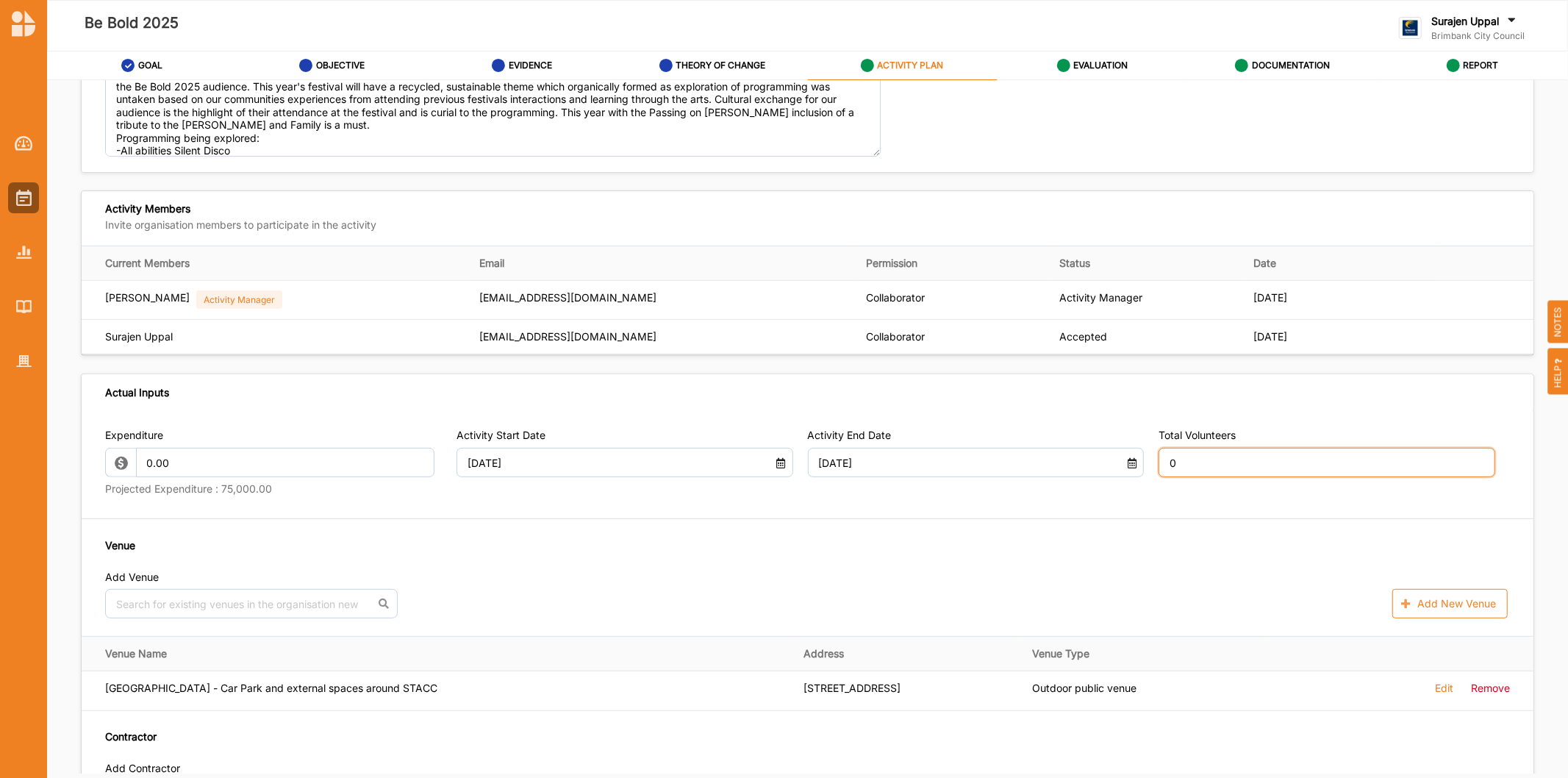
click at [1171, 475] on input "0" at bounding box center [1326, 462] width 336 height 30
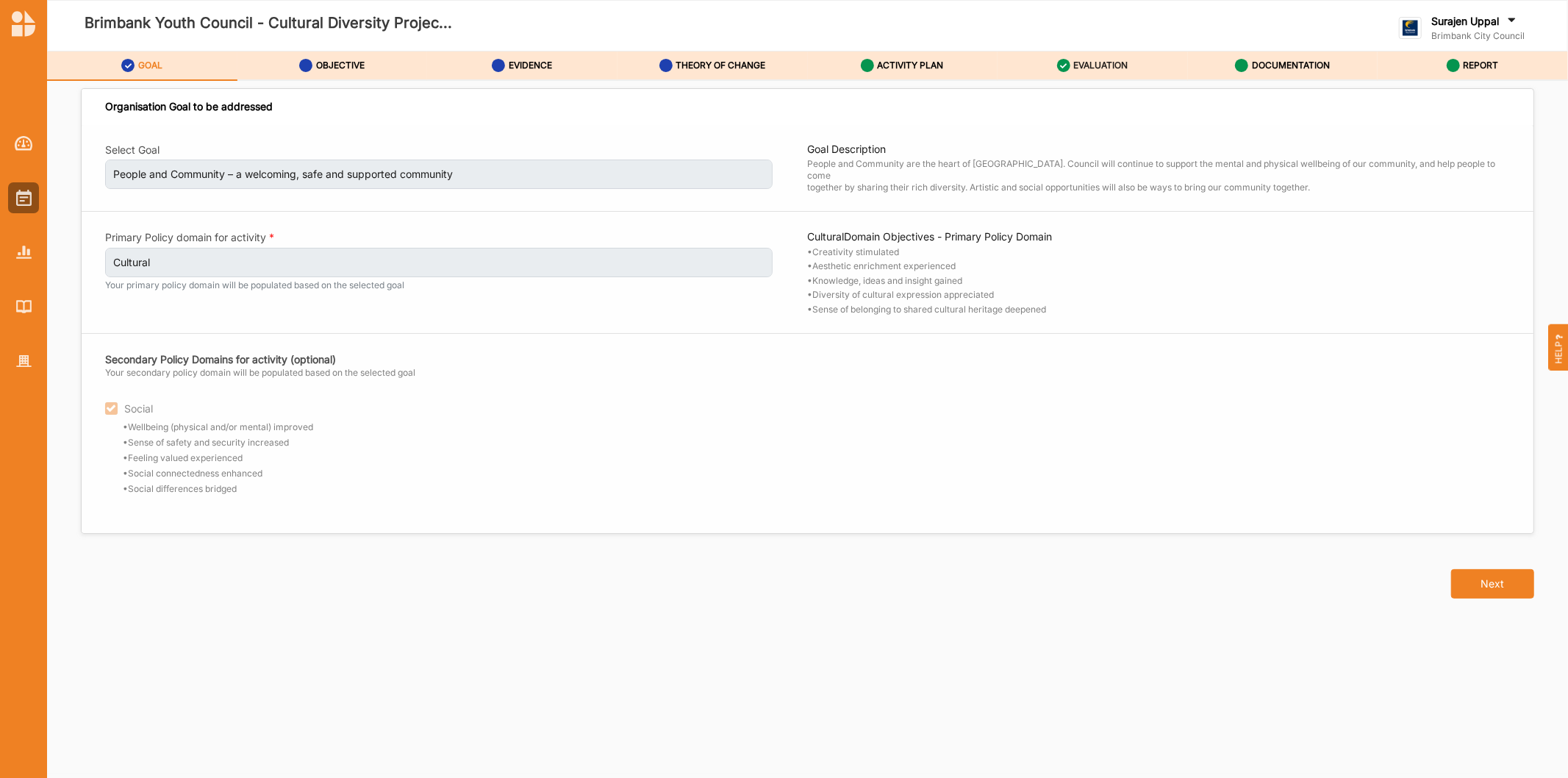
click at [1102, 67] on label "EVALUATION" at bounding box center [1101, 66] width 55 height 12
